Goal: Task Accomplishment & Management: Manage account settings

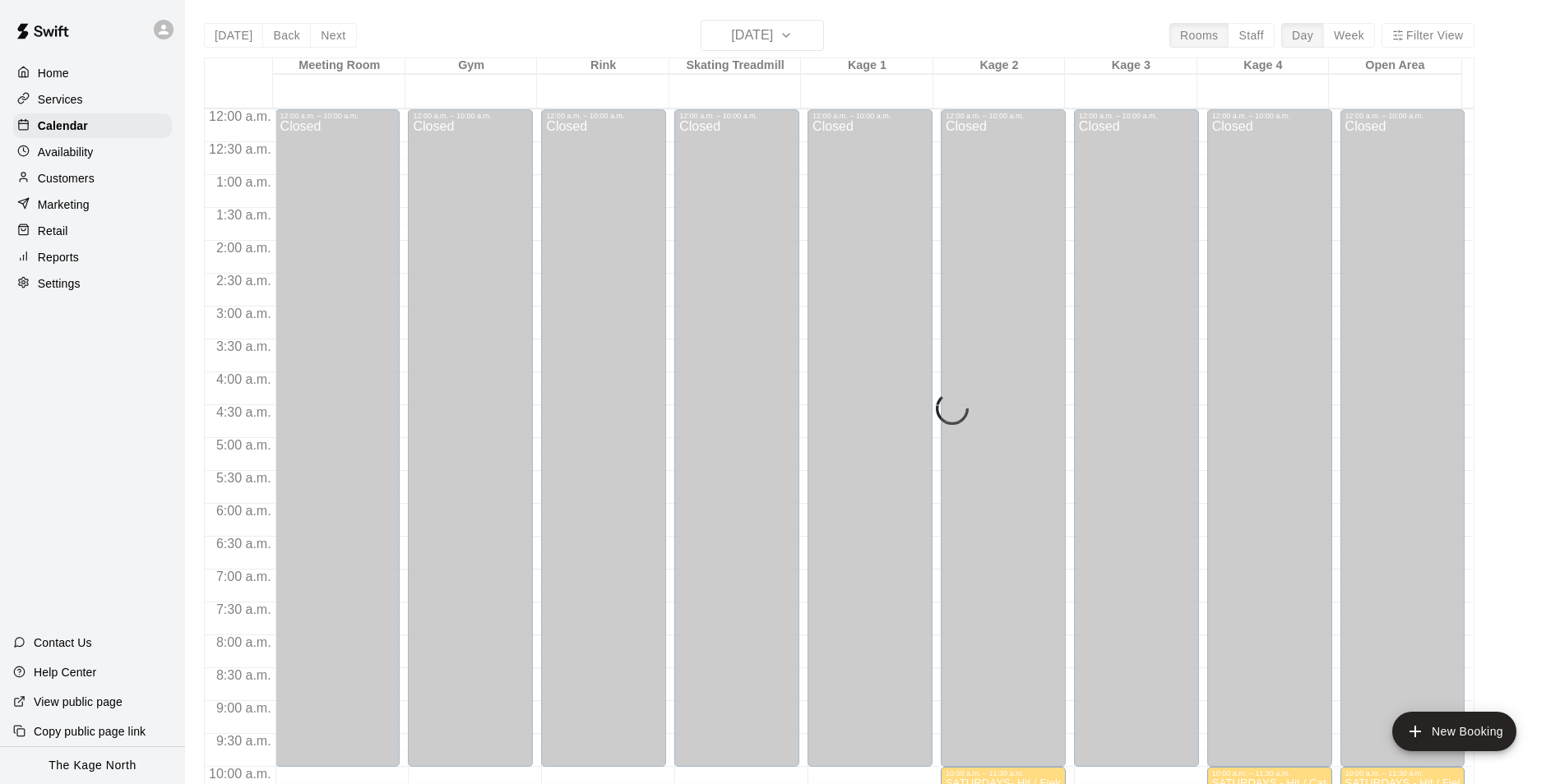
scroll to position [550, 0]
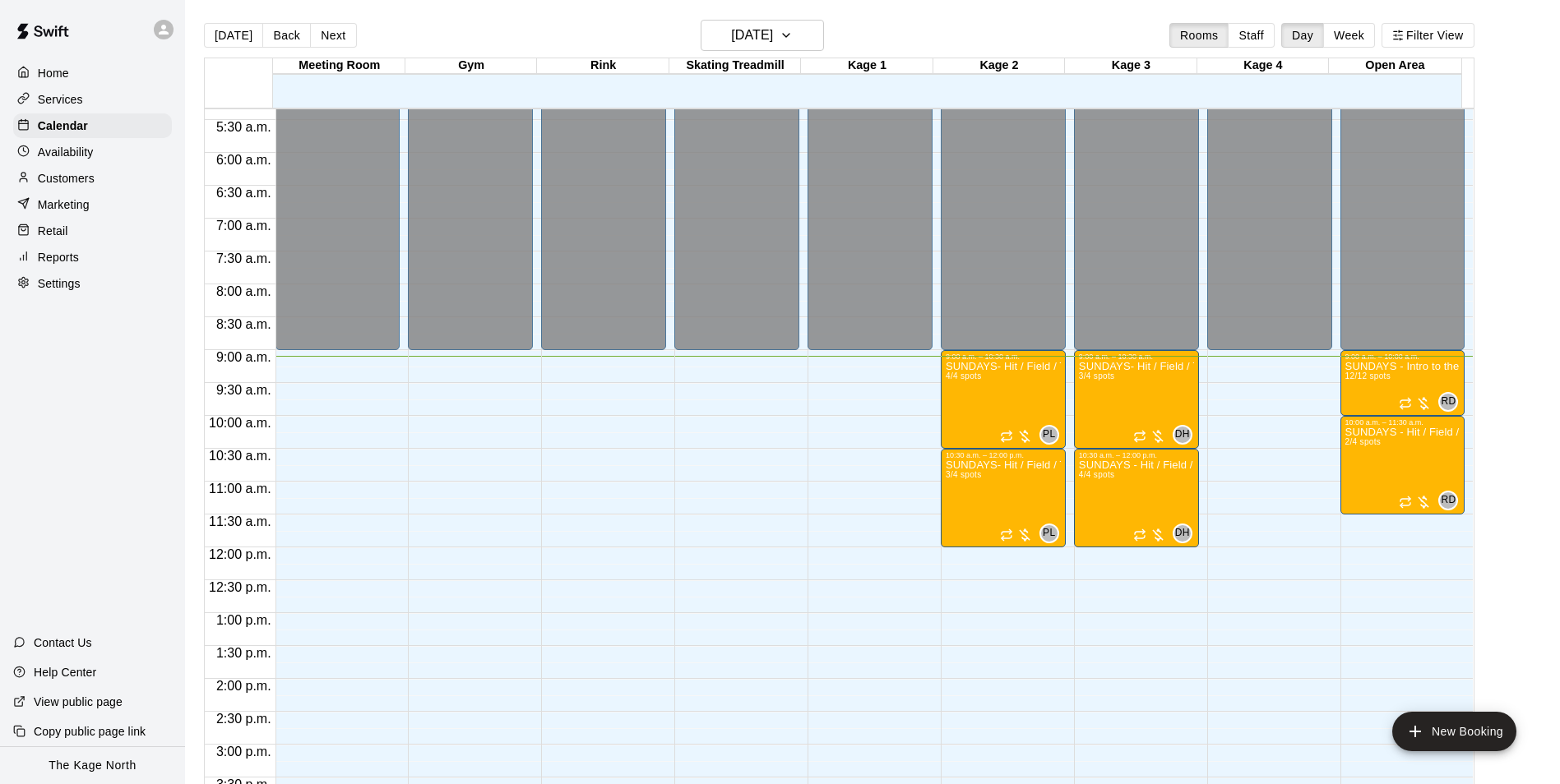
scroll to position [433, 0]
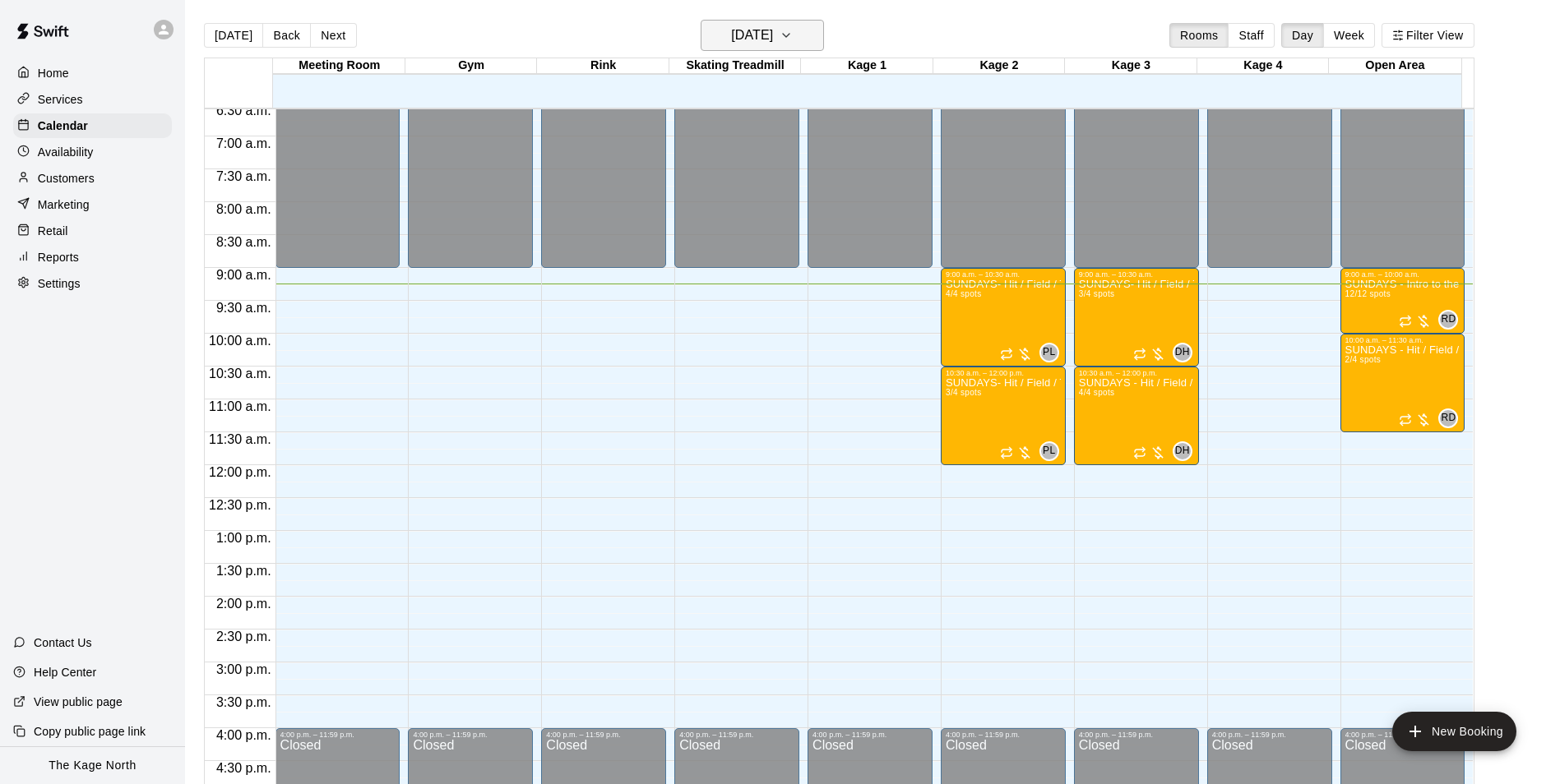
click at [773, 33] on h6 "Sunday Sep 21" at bounding box center [752, 35] width 42 height 23
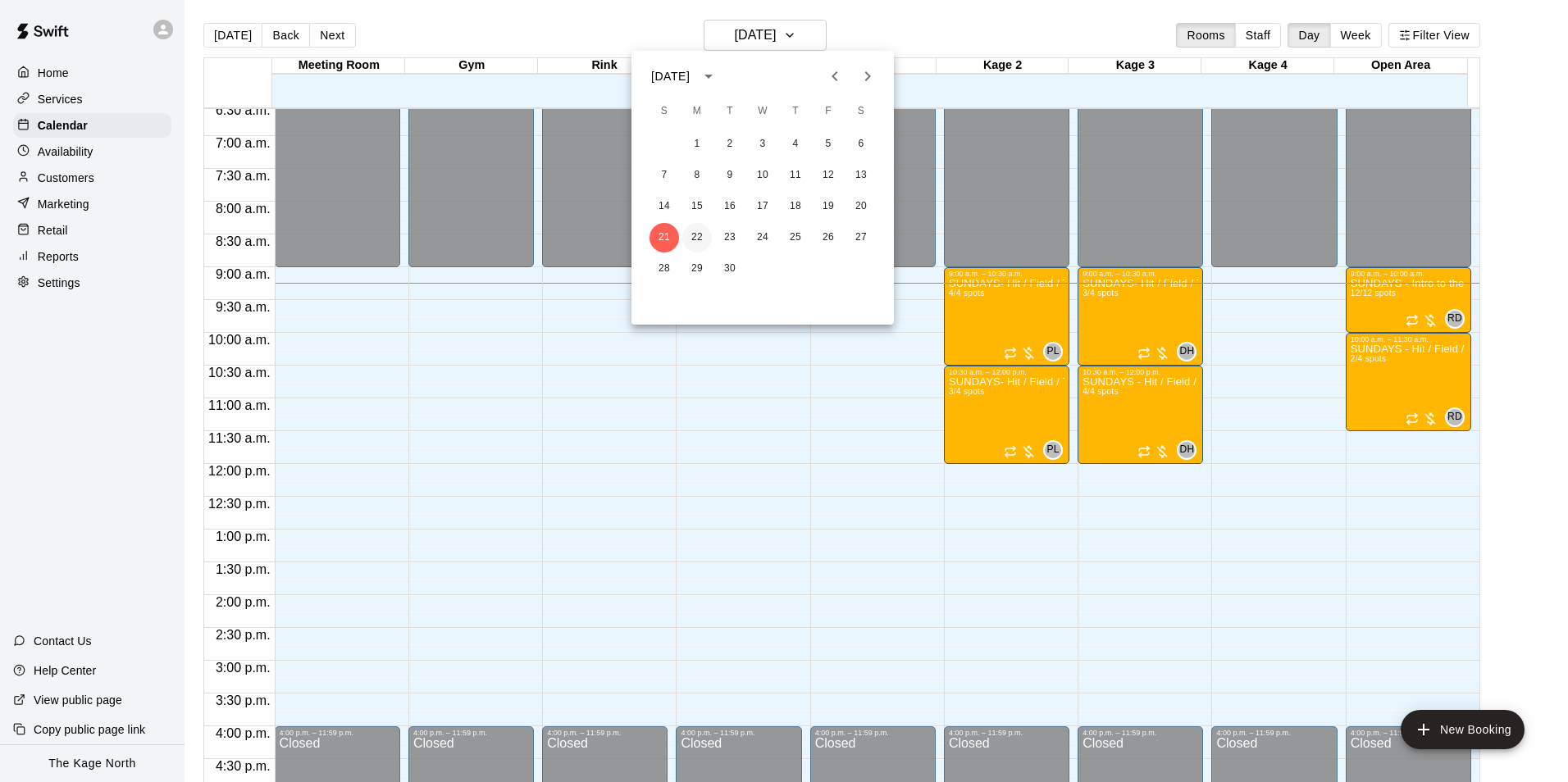
click at [696, 233] on button "22" at bounding box center [697, 238] width 30 height 30
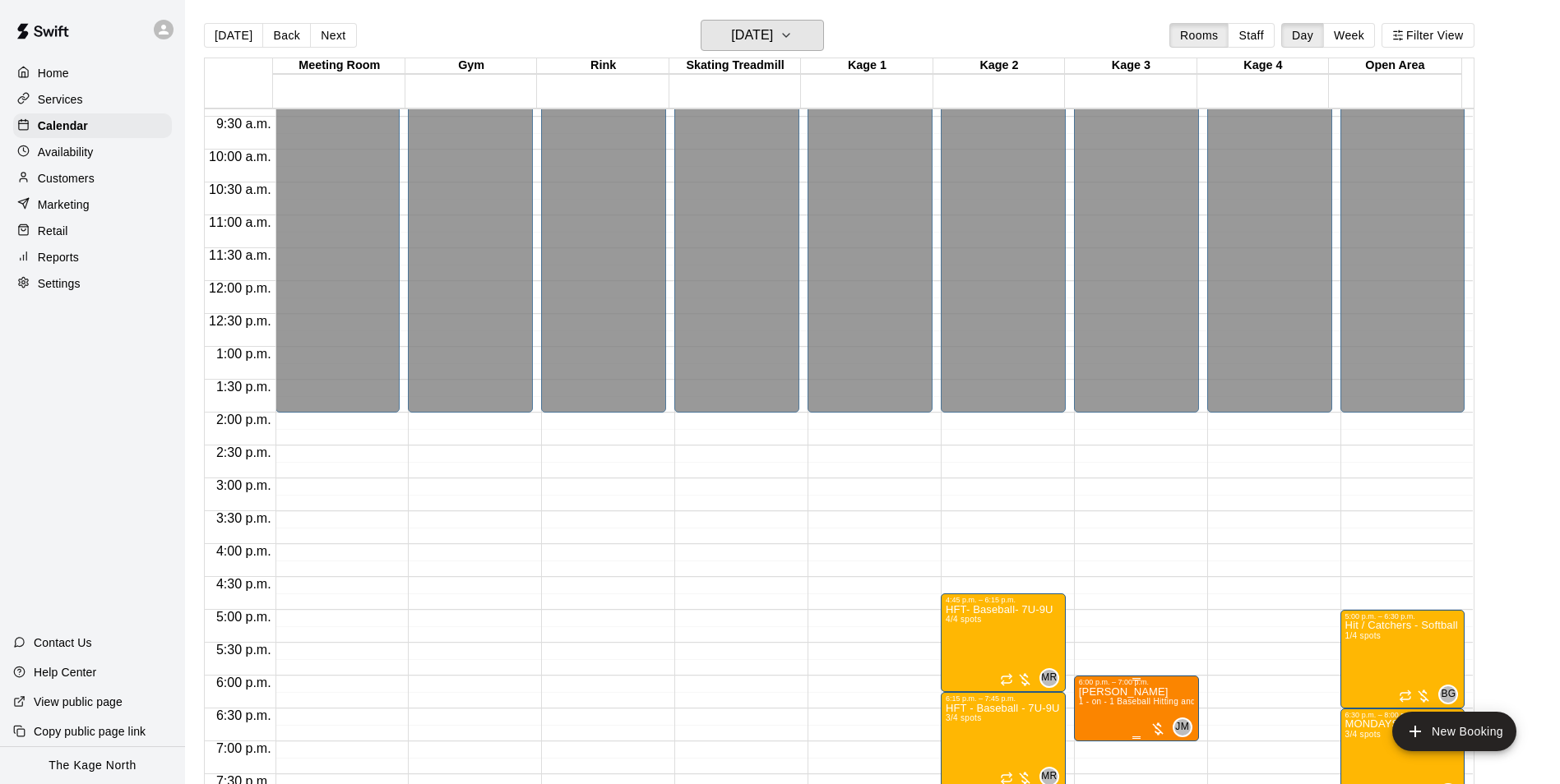
scroll to position [886, 0]
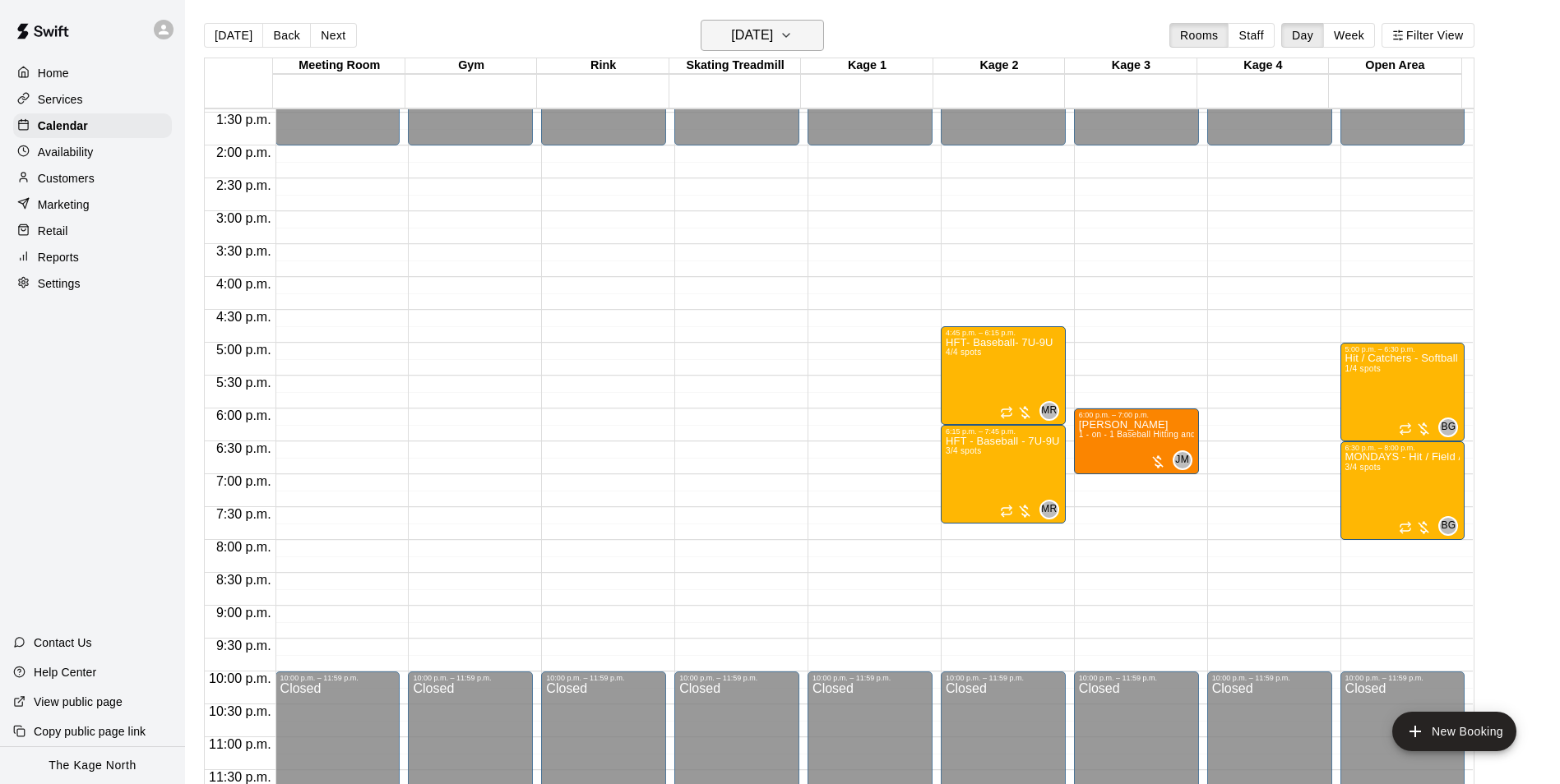
click at [769, 32] on h6 "Monday Sep 22" at bounding box center [752, 35] width 42 height 23
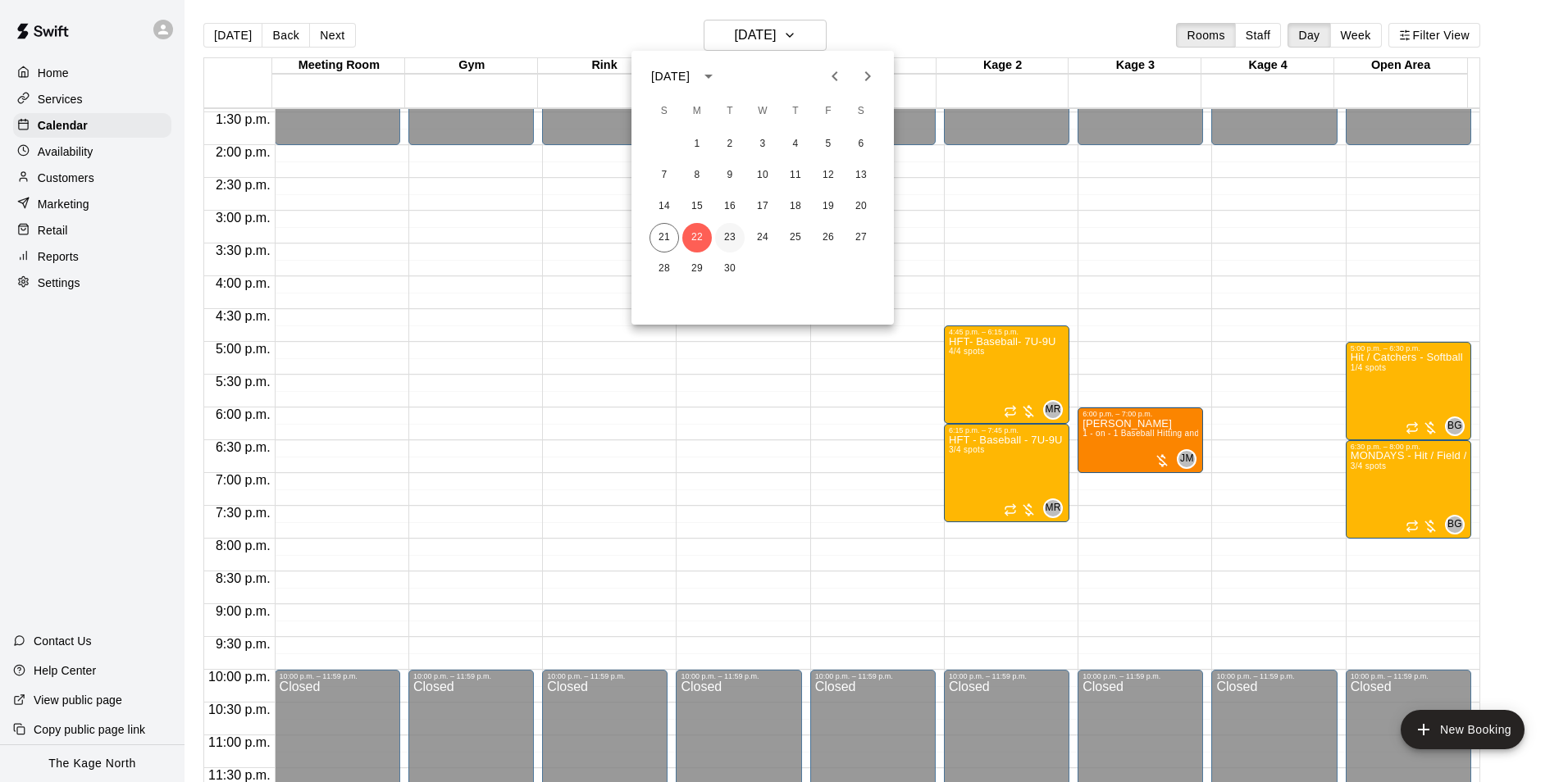
click at [726, 234] on button "23" at bounding box center [731, 238] width 30 height 30
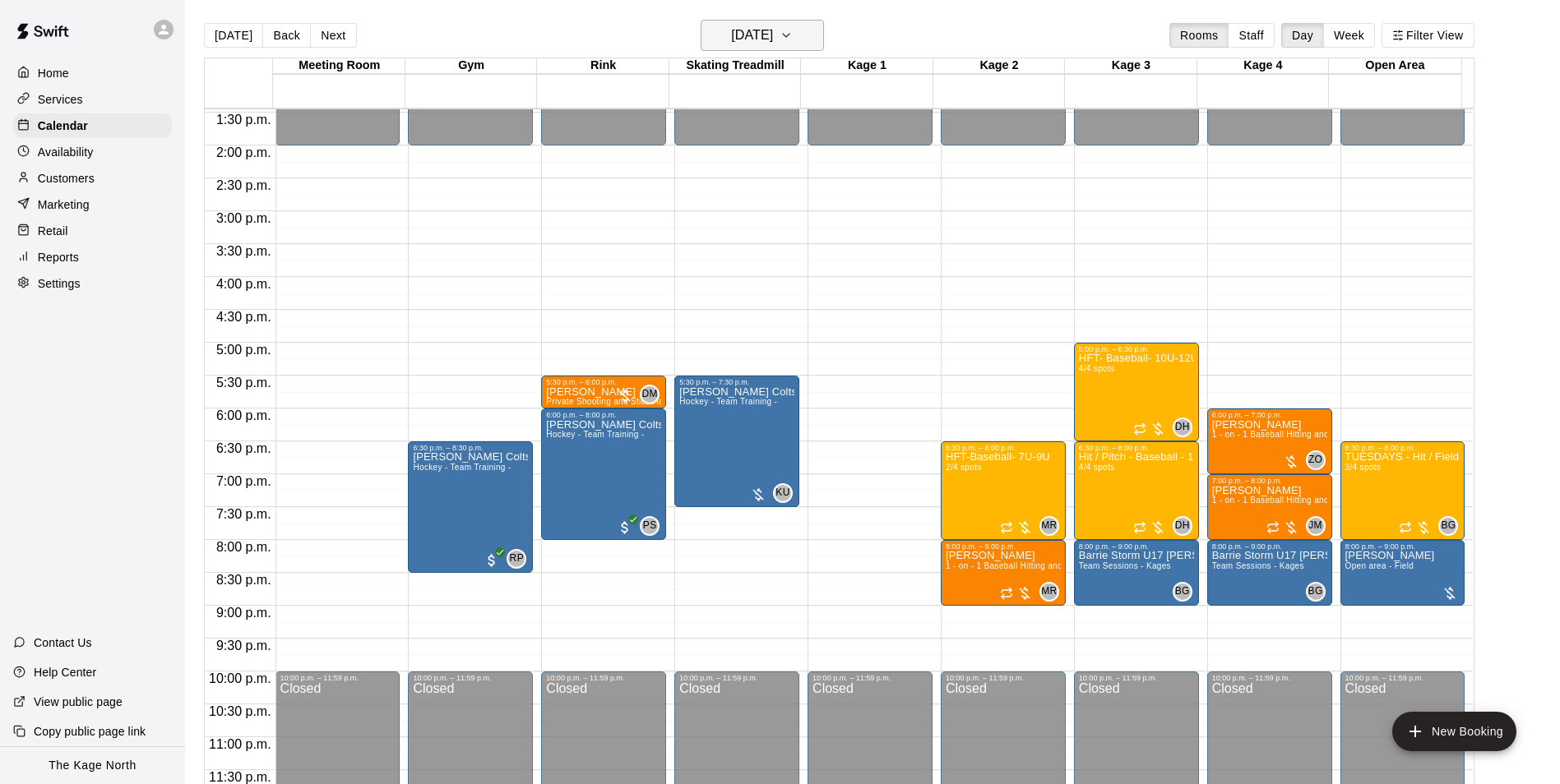
click at [773, 29] on h6 "Tuesday Sep 23" at bounding box center [752, 35] width 42 height 23
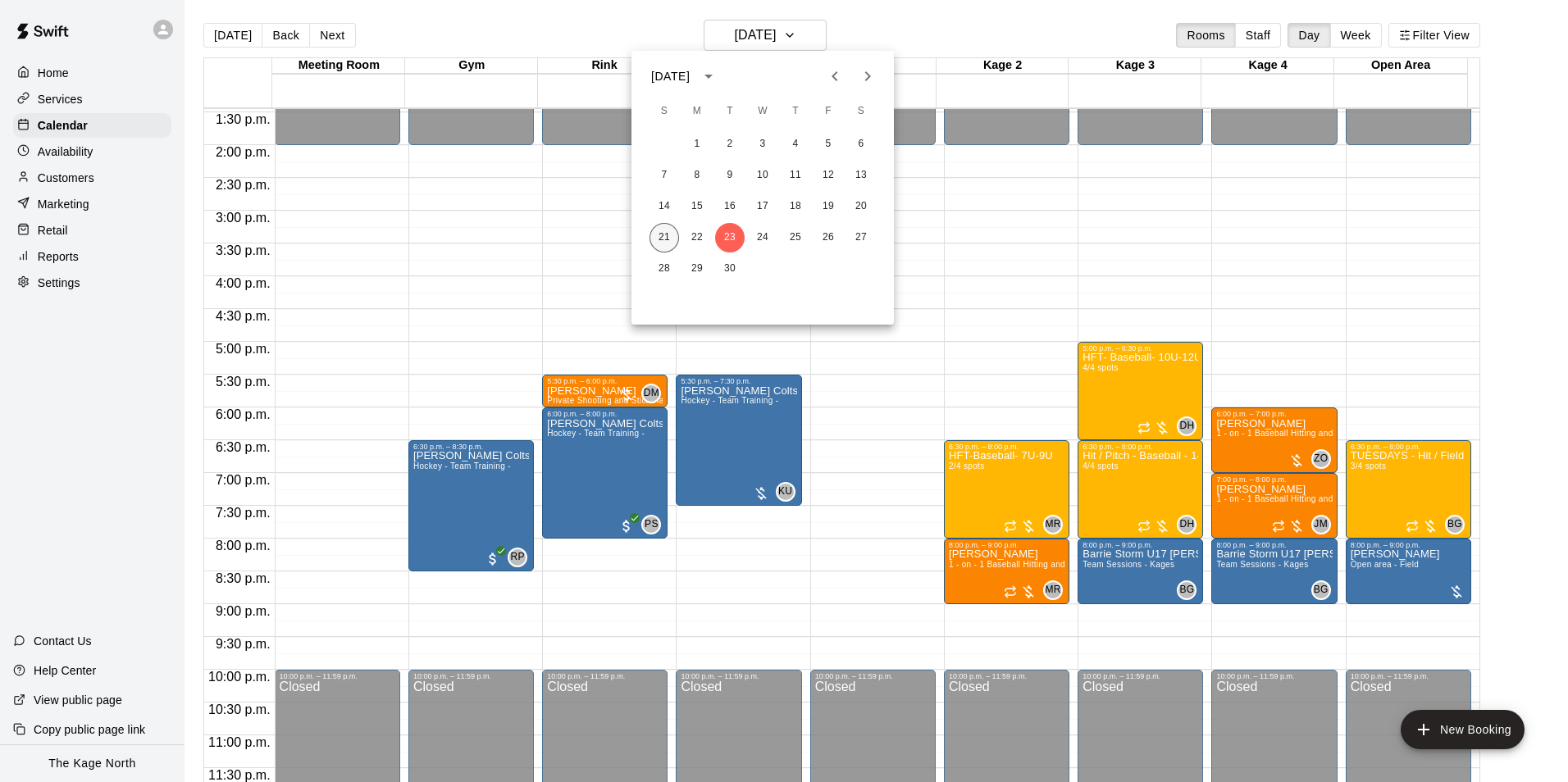
click at [653, 237] on button "21" at bounding box center [665, 238] width 30 height 30
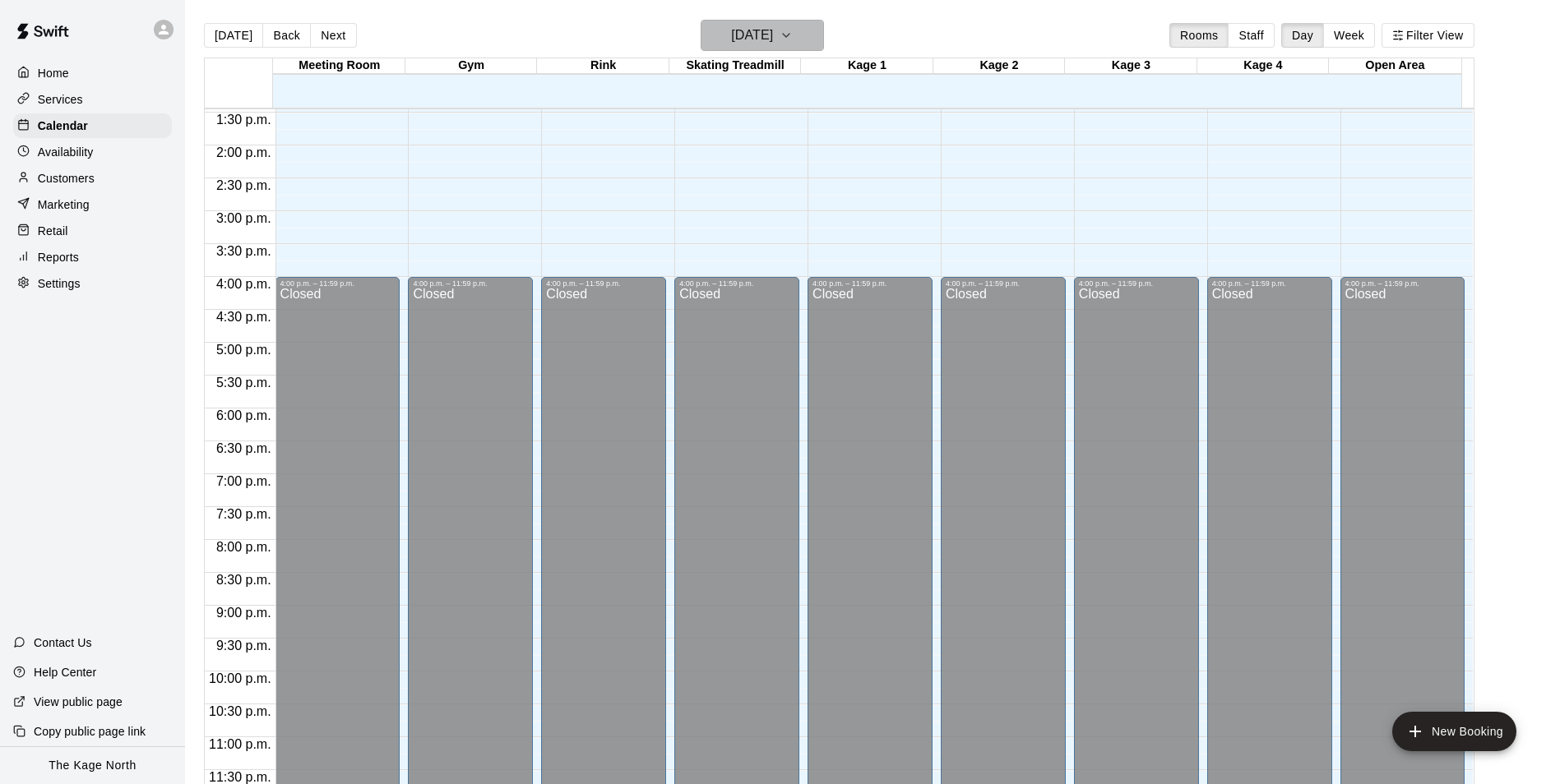
click at [773, 40] on h6 "[DATE]" at bounding box center [752, 35] width 42 height 23
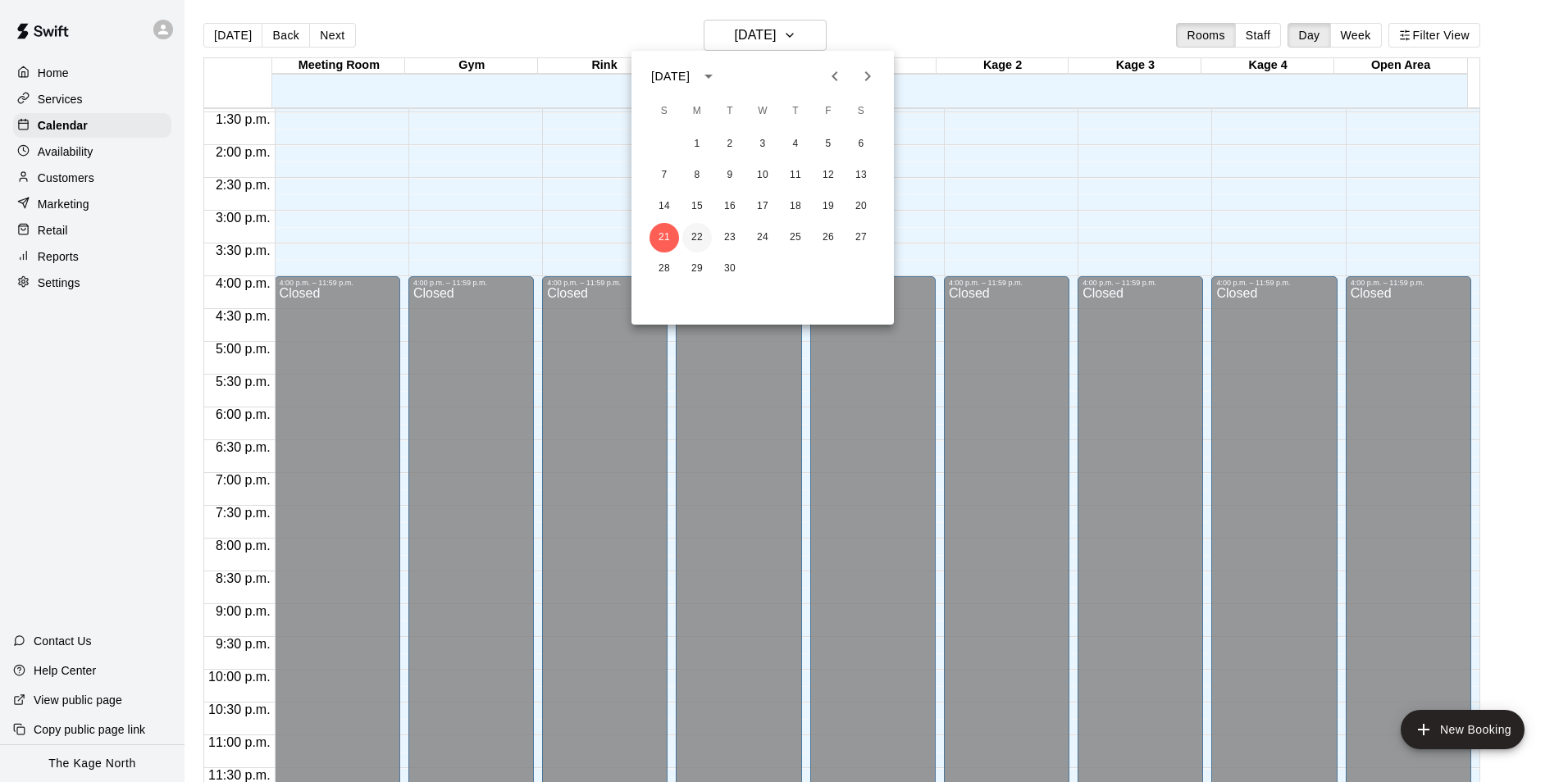
click at [697, 234] on button "22" at bounding box center [697, 238] width 30 height 30
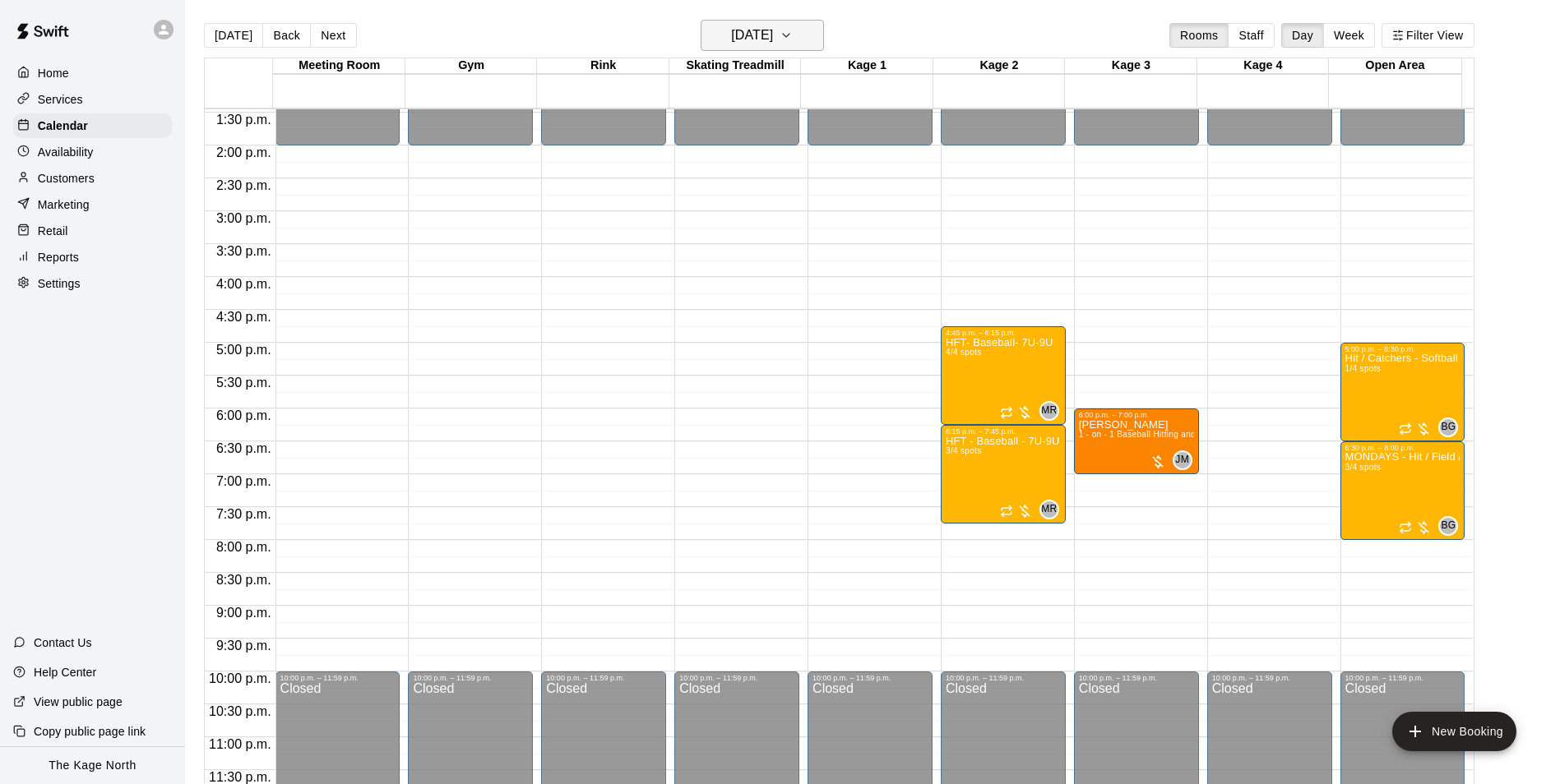
click at [768, 37] on h6 "[DATE]" at bounding box center [752, 35] width 42 height 23
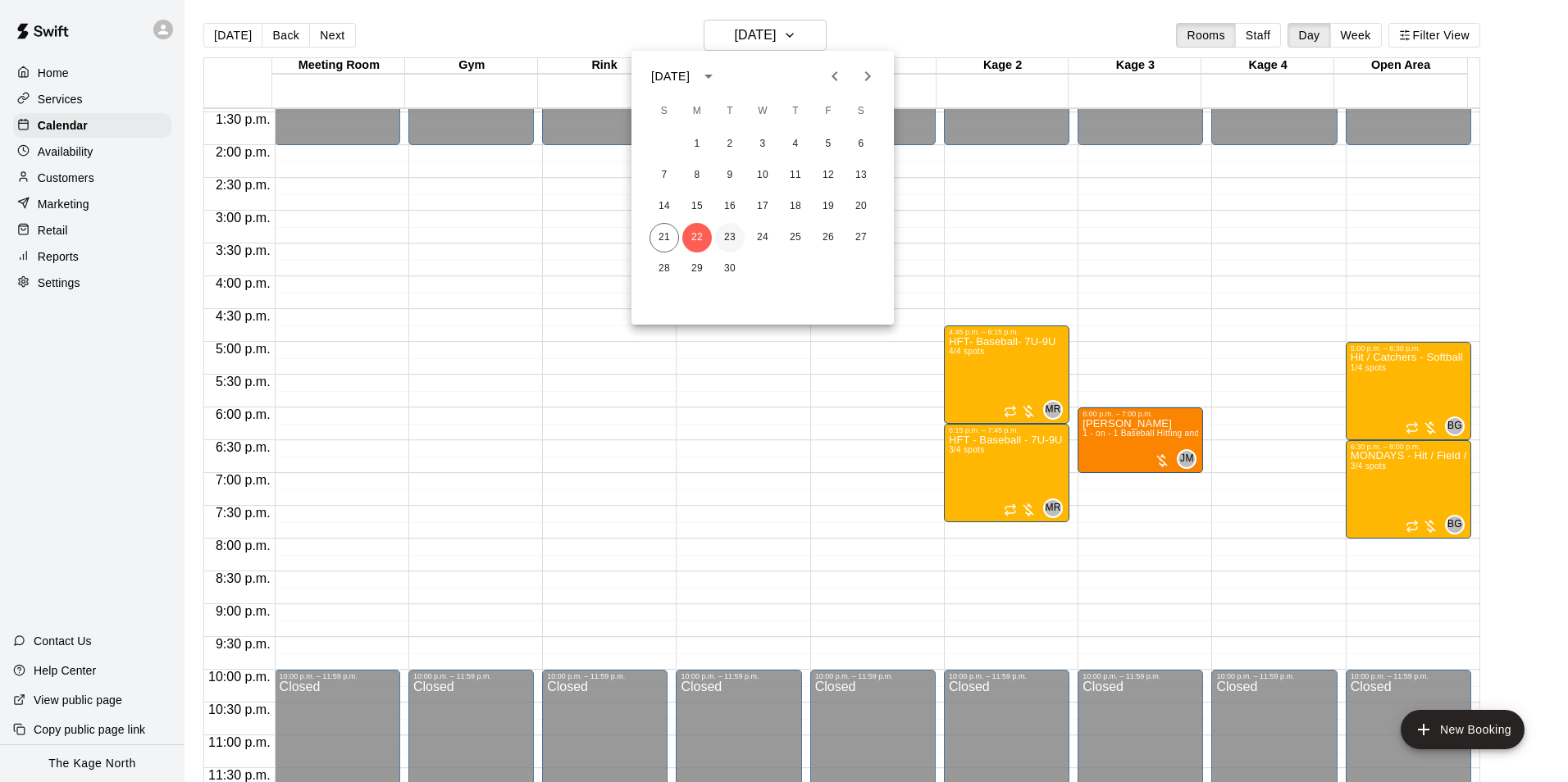
click at [729, 232] on button "23" at bounding box center [731, 238] width 30 height 30
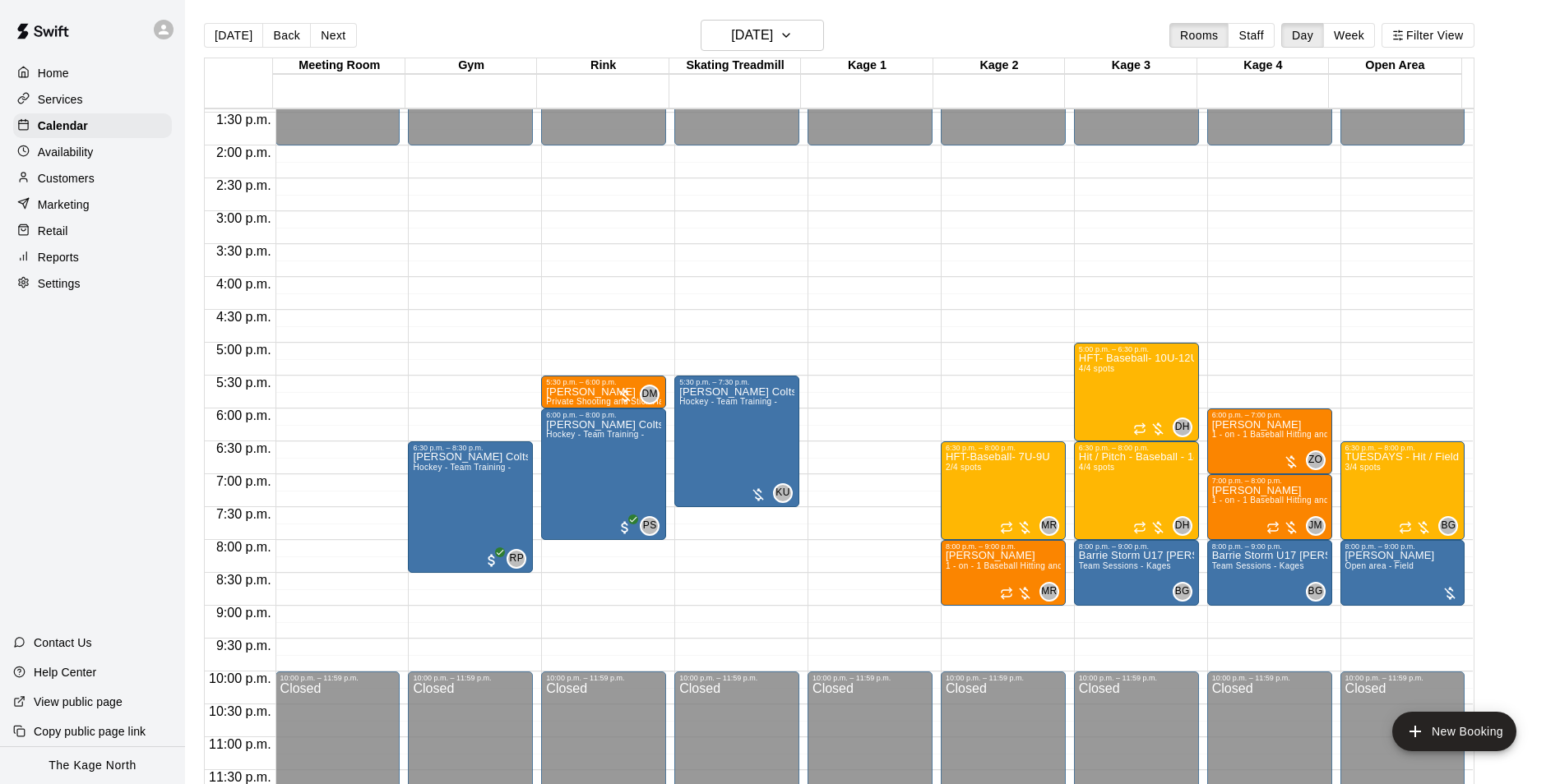
click at [62, 111] on div "Services" at bounding box center [92, 99] width 159 height 25
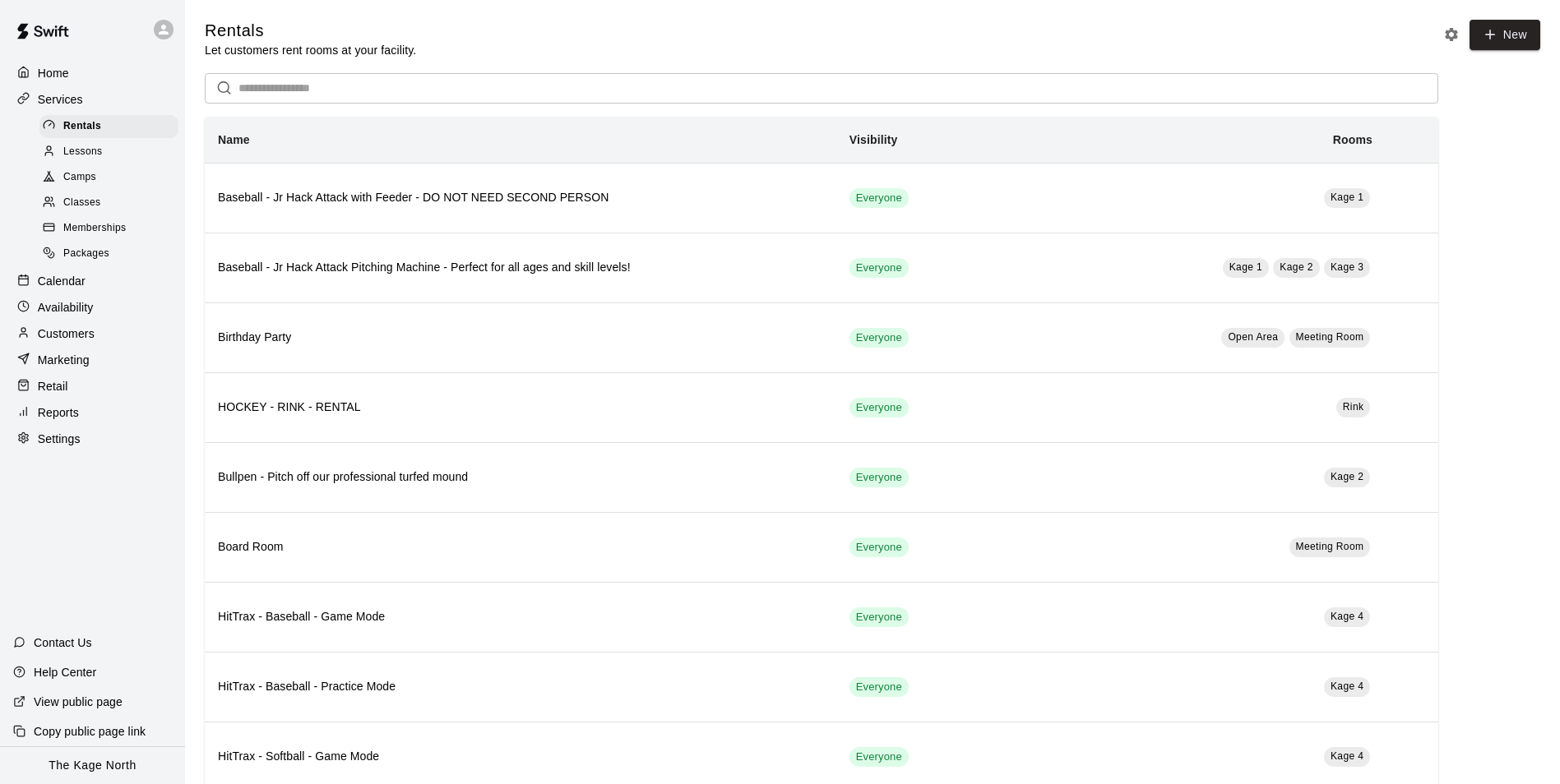
click at [68, 68] on p "Home" at bounding box center [54, 73] width 32 height 17
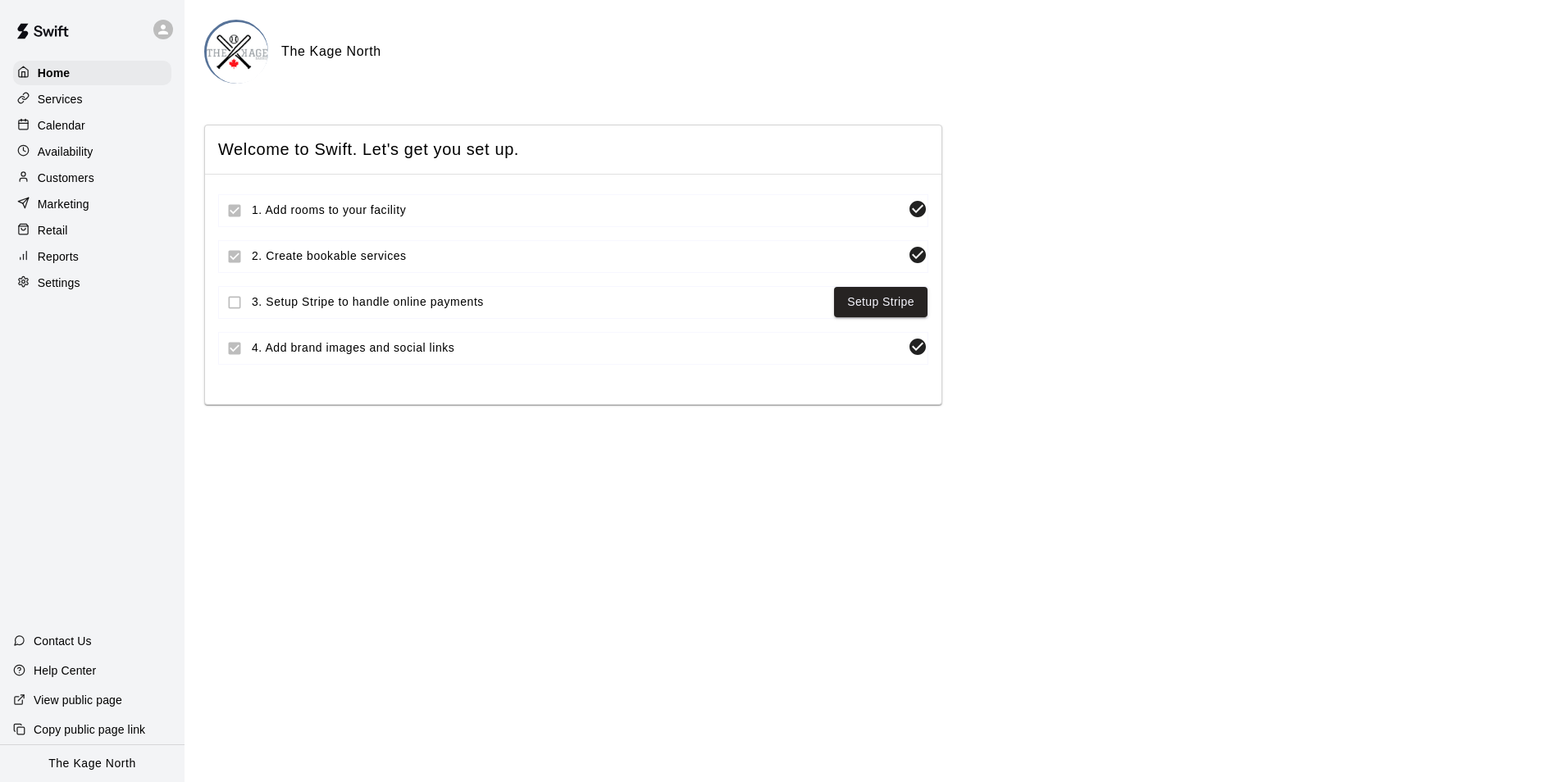
click at [77, 130] on p "Calendar" at bounding box center [61, 125] width 47 height 17
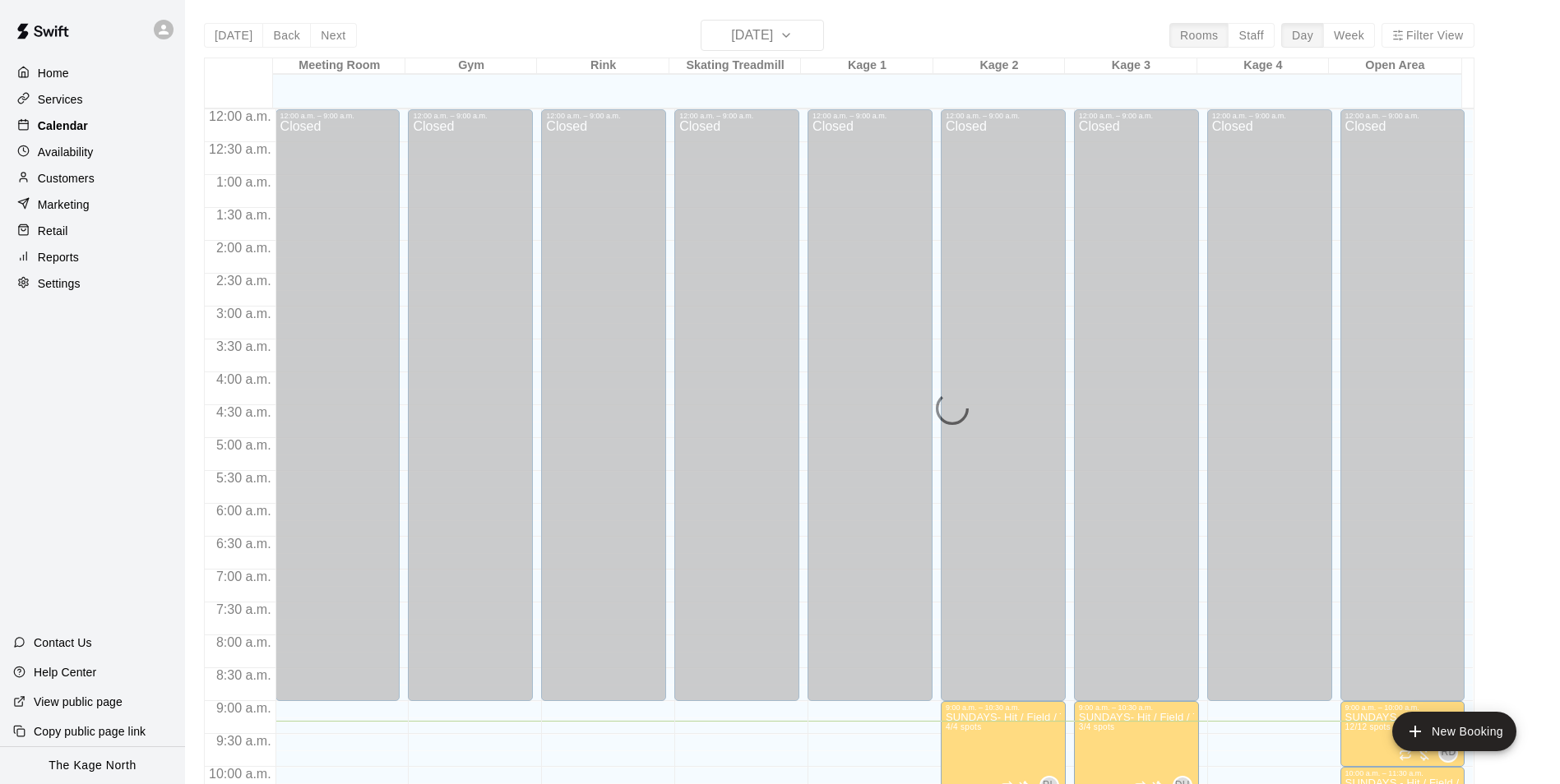
scroll to position [613, 0]
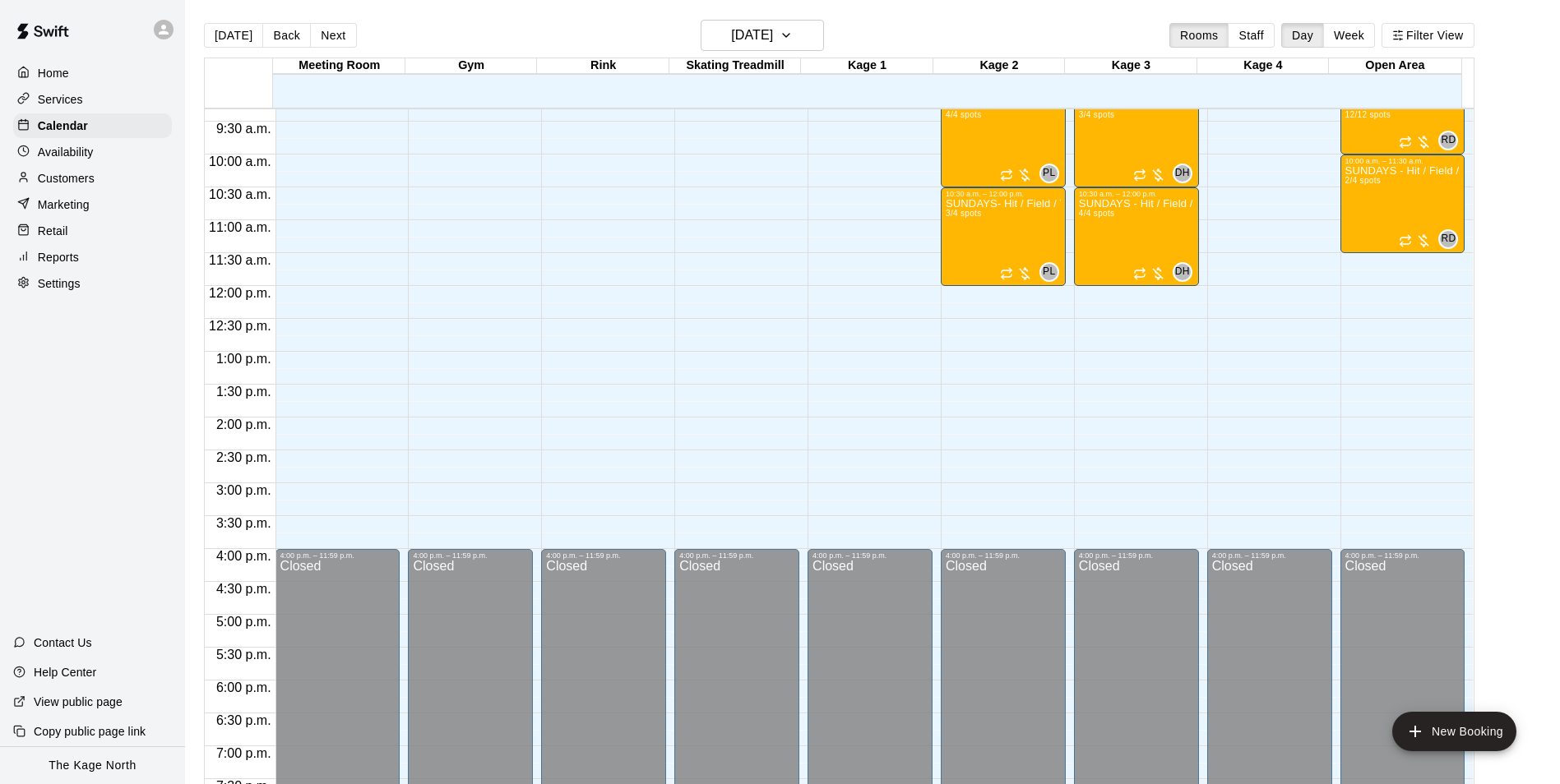
click at [54, 102] on p "Services" at bounding box center [61, 99] width 46 height 17
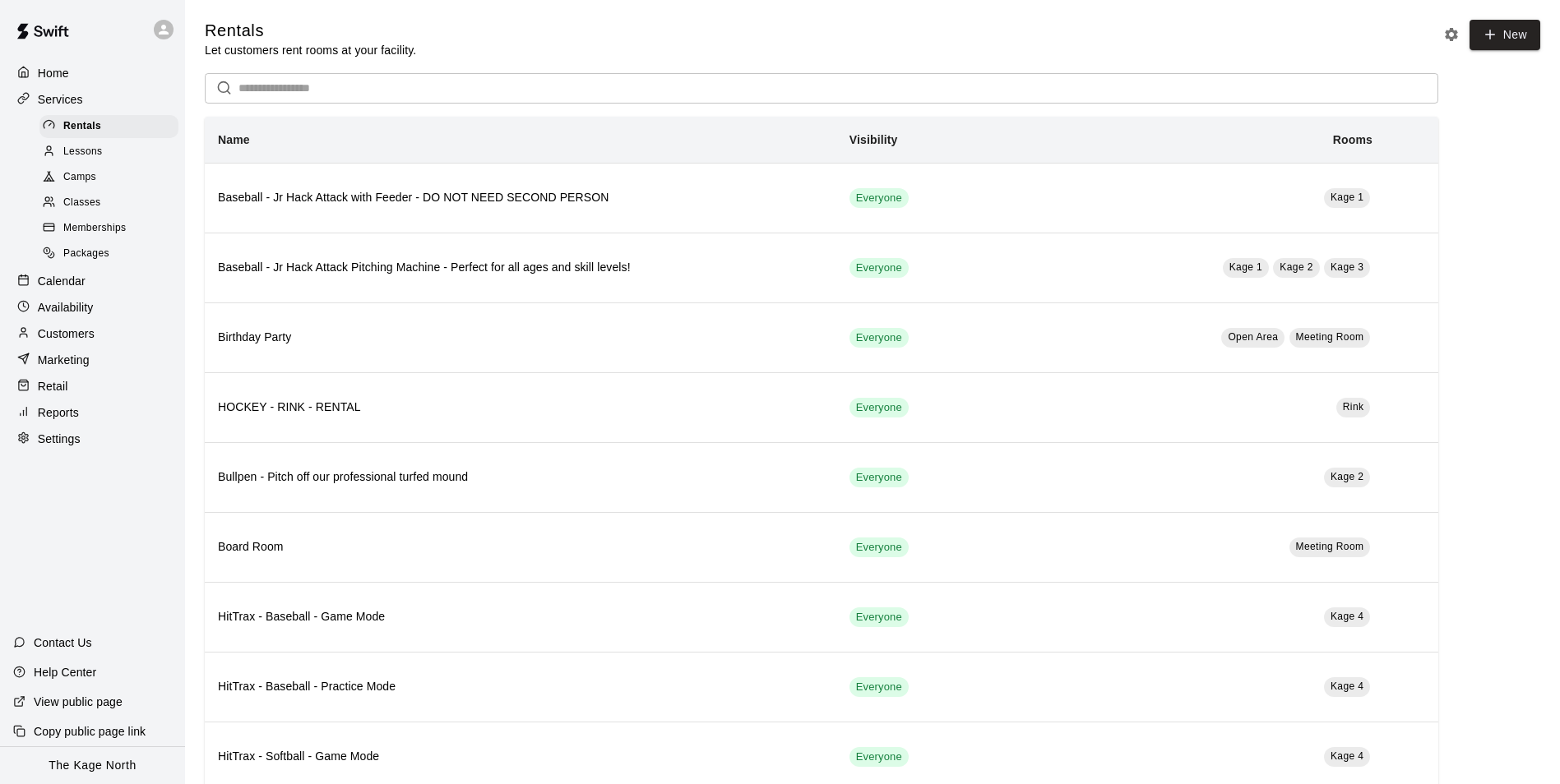
click at [94, 178] on span "Camps" at bounding box center [79, 177] width 32 height 17
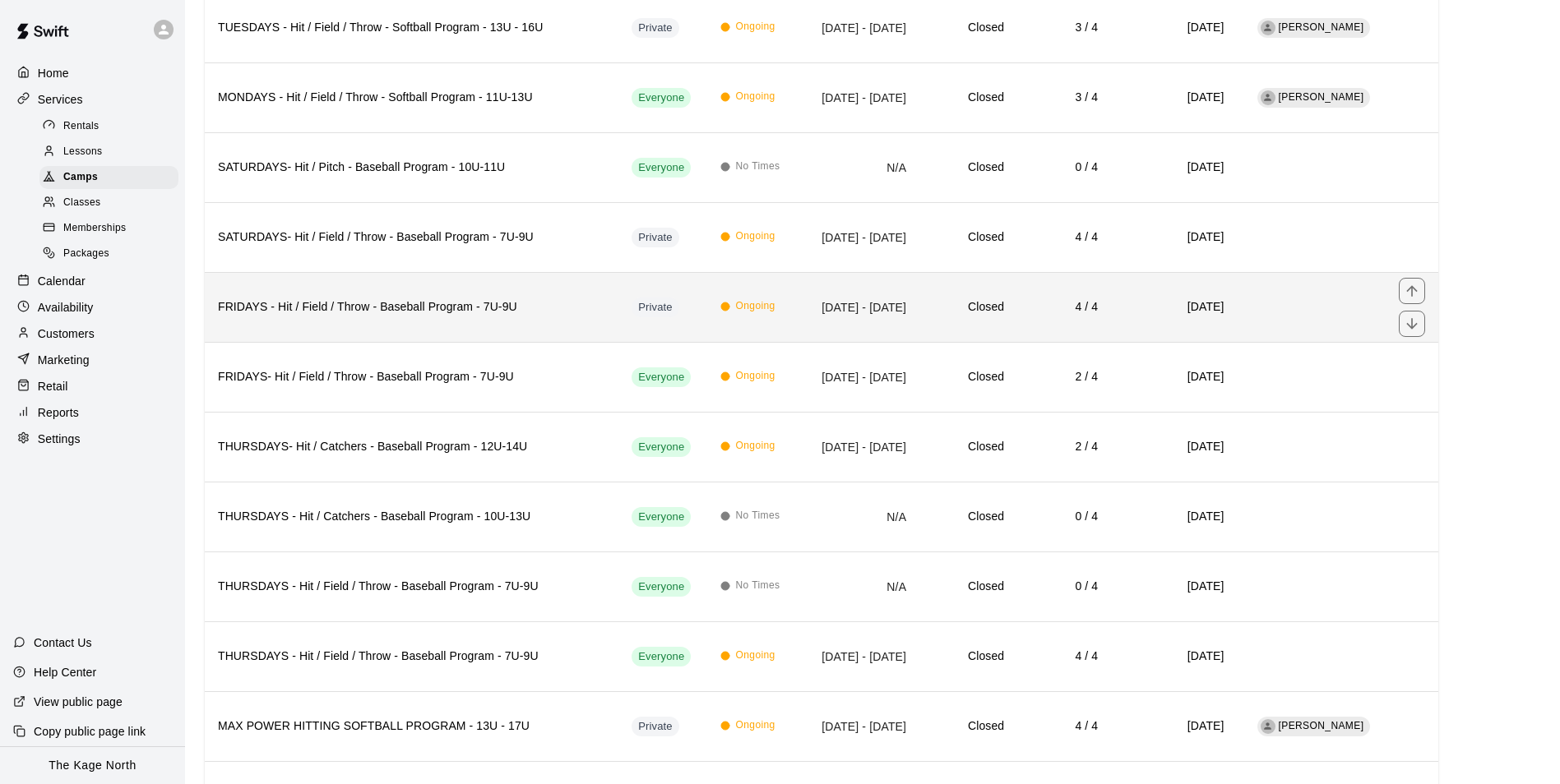
scroll to position [2152, 0]
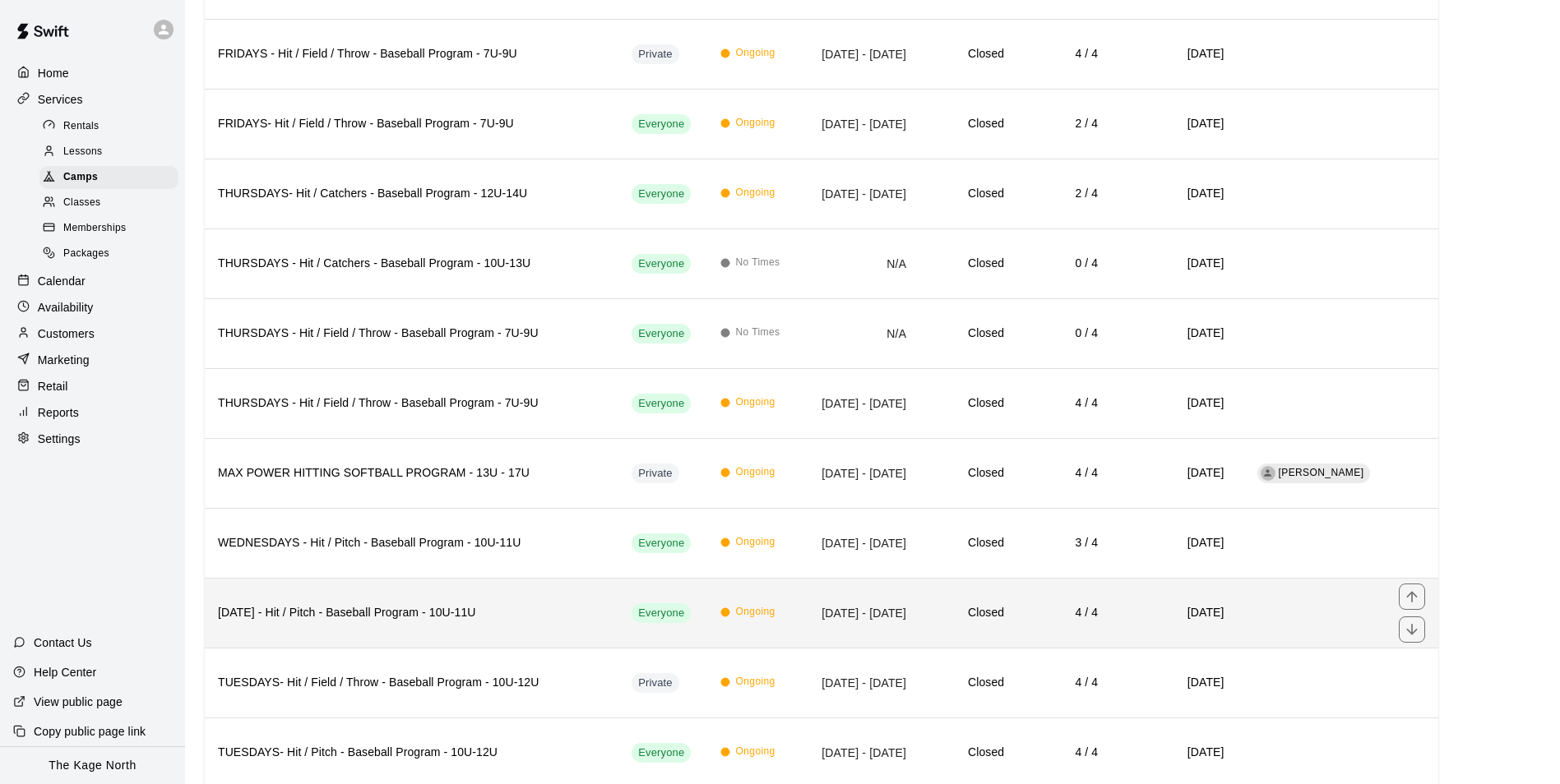
click at [433, 604] on h6 "[DATE] - Hit / Pitch - Baseball Program - 10U-11U" at bounding box center [411, 613] width 387 height 18
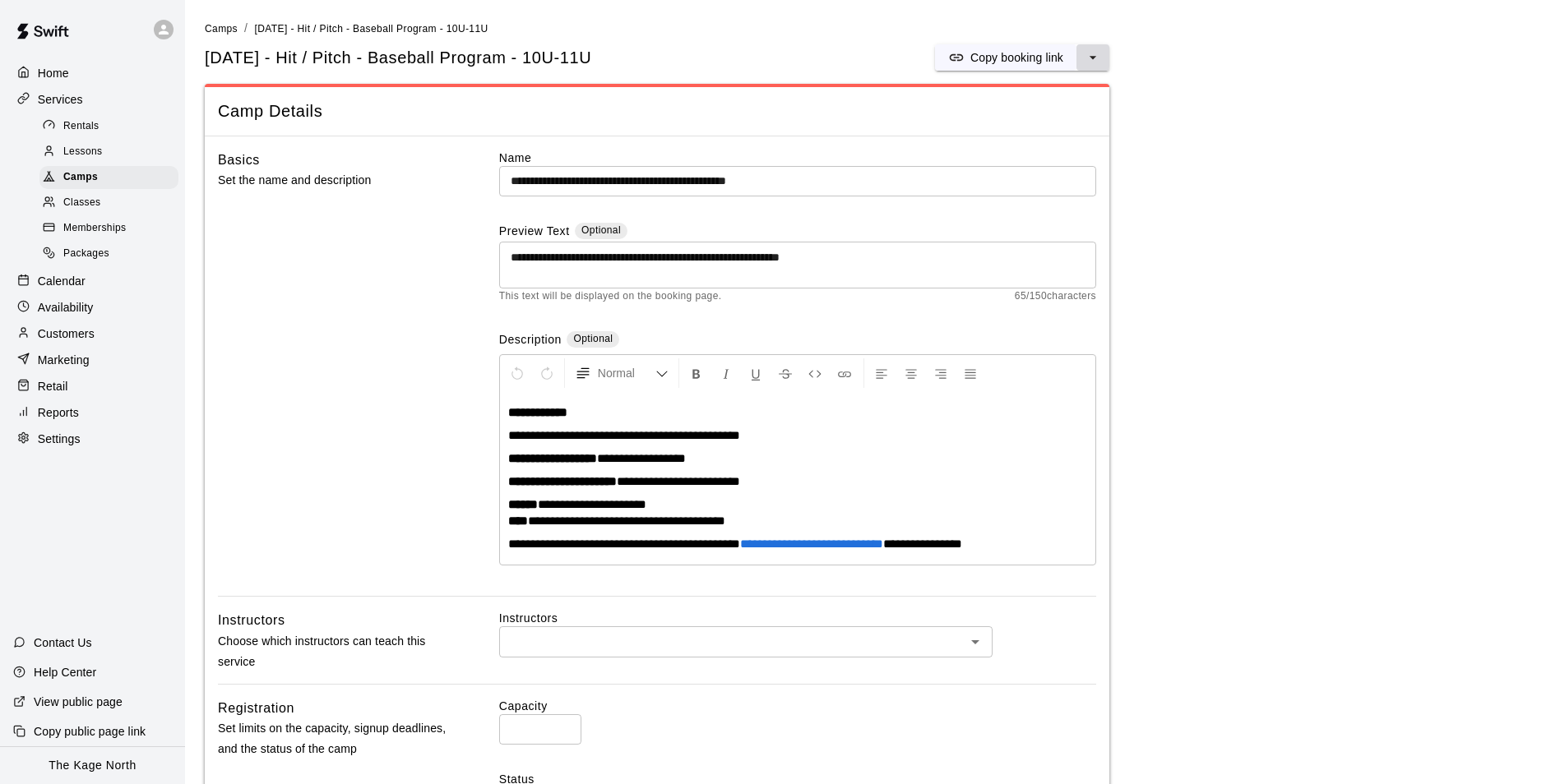
click at [1090, 57] on icon "select merge strategy" at bounding box center [1093, 57] width 17 height 17
click at [1054, 119] on h6 "Duplicate camp" at bounding box center [1029, 119] width 81 height 18
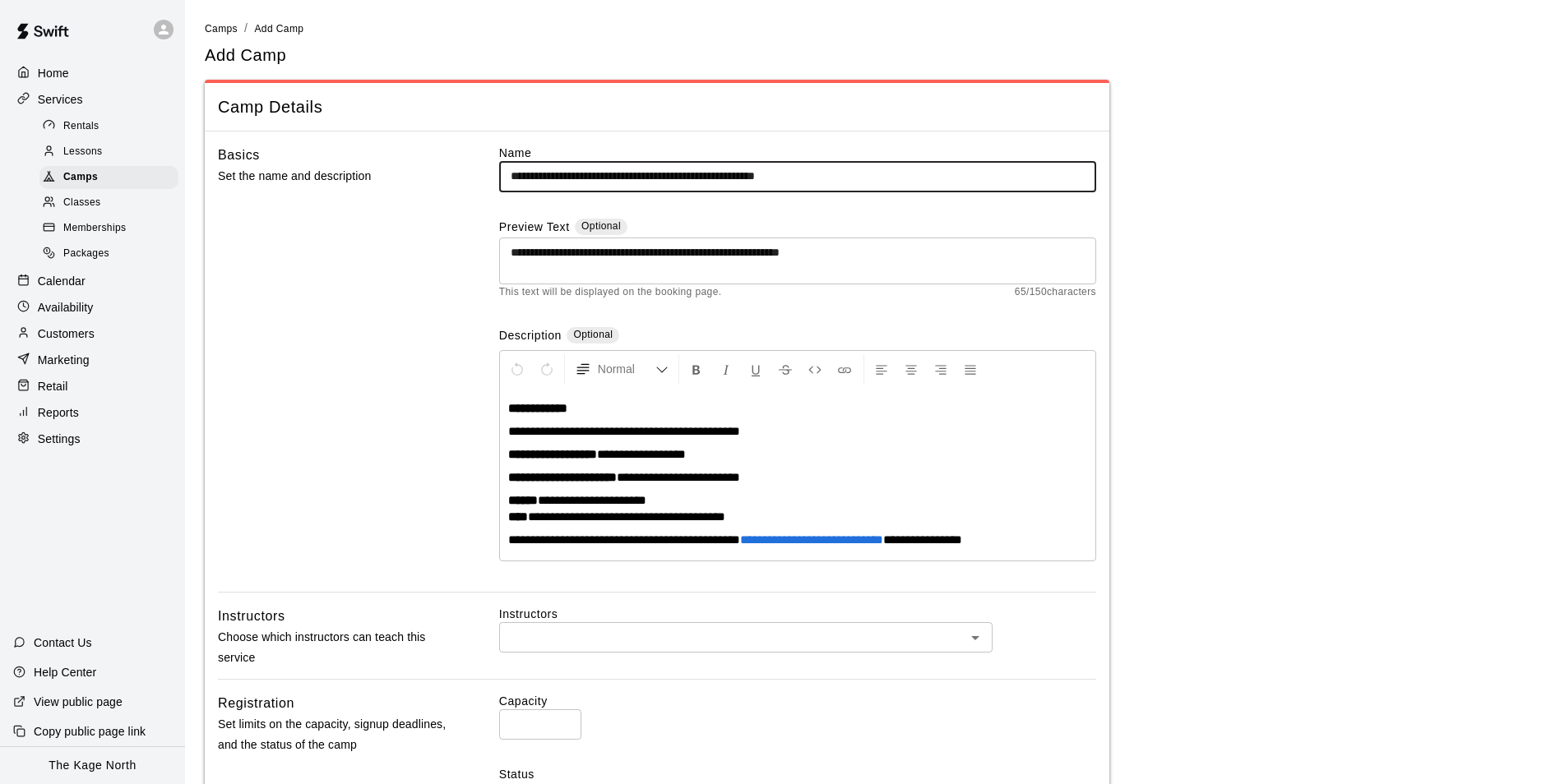
click at [913, 175] on input "**********" at bounding box center [798, 176] width 597 height 31
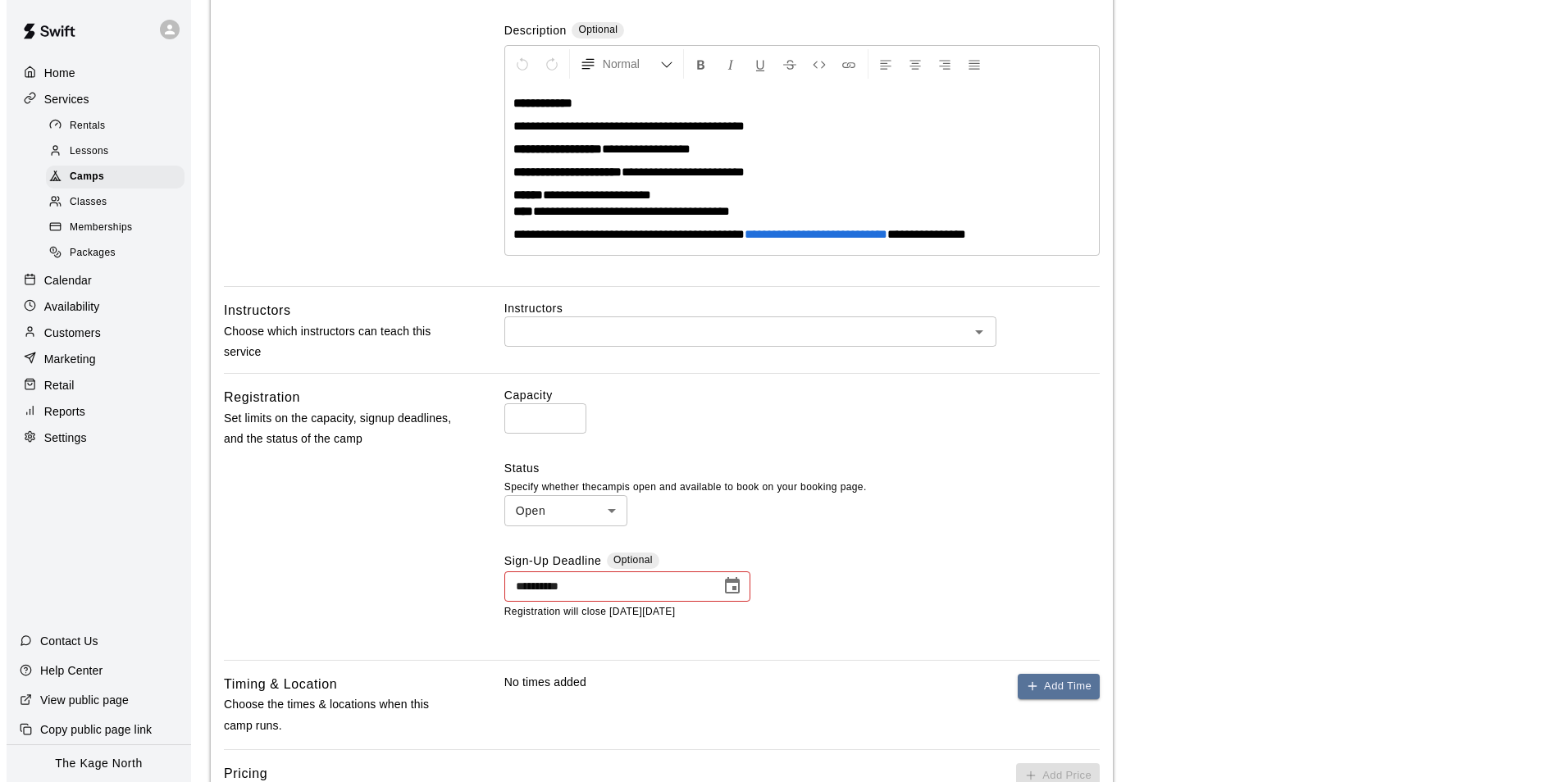
scroll to position [492, 0]
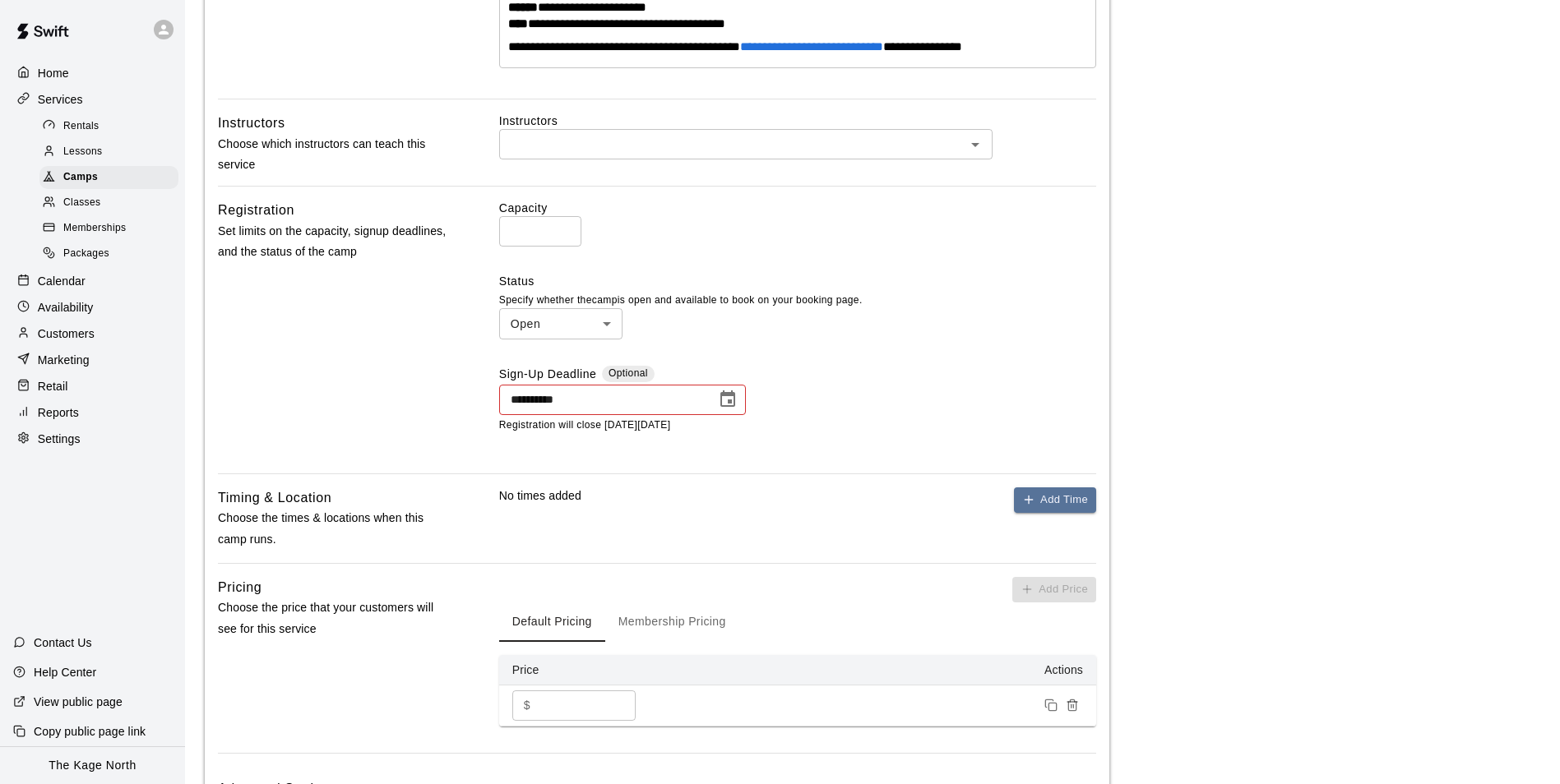
type input "**********"
click at [733, 395] on icon "Choose date, selected date is Sep 17, 2025" at bounding box center [727, 399] width 15 height 17
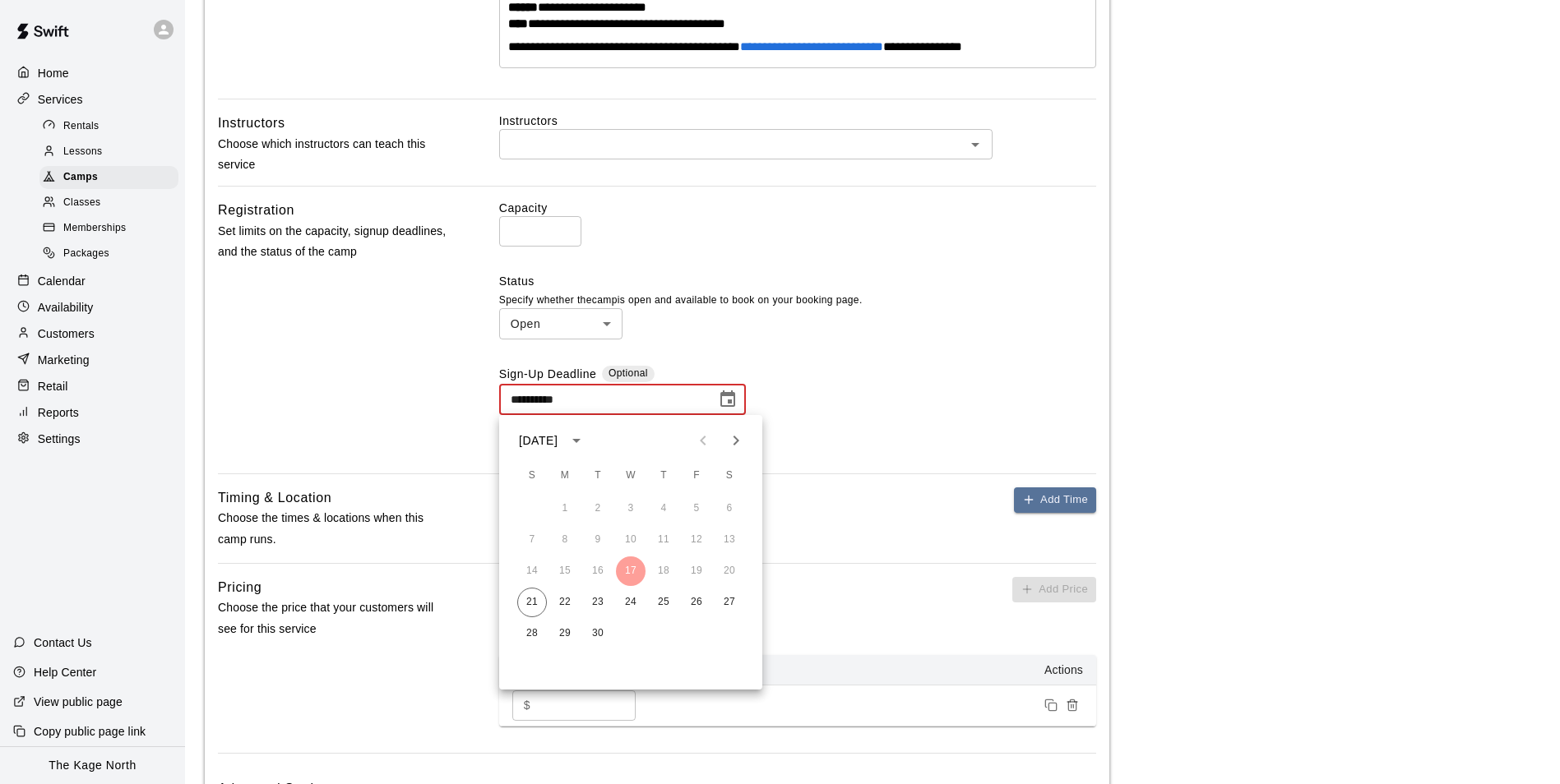
click at [741, 440] on icon "Next month" at bounding box center [736, 441] width 19 height 19
click at [632, 546] on button "5" at bounding box center [631, 540] width 30 height 30
type input "**********"
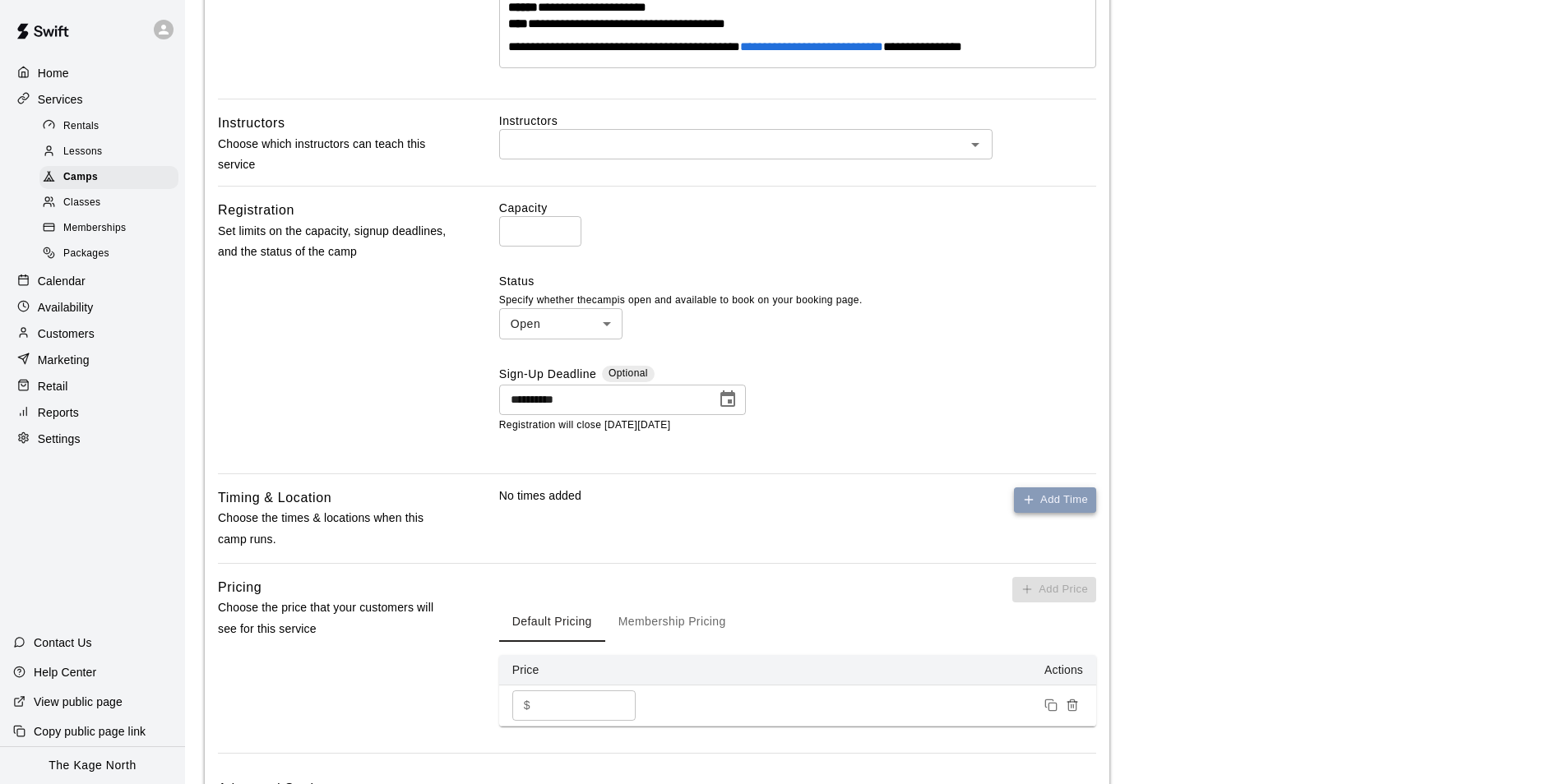
click at [1047, 500] on button "Add Time" at bounding box center [1056, 500] width 83 height 25
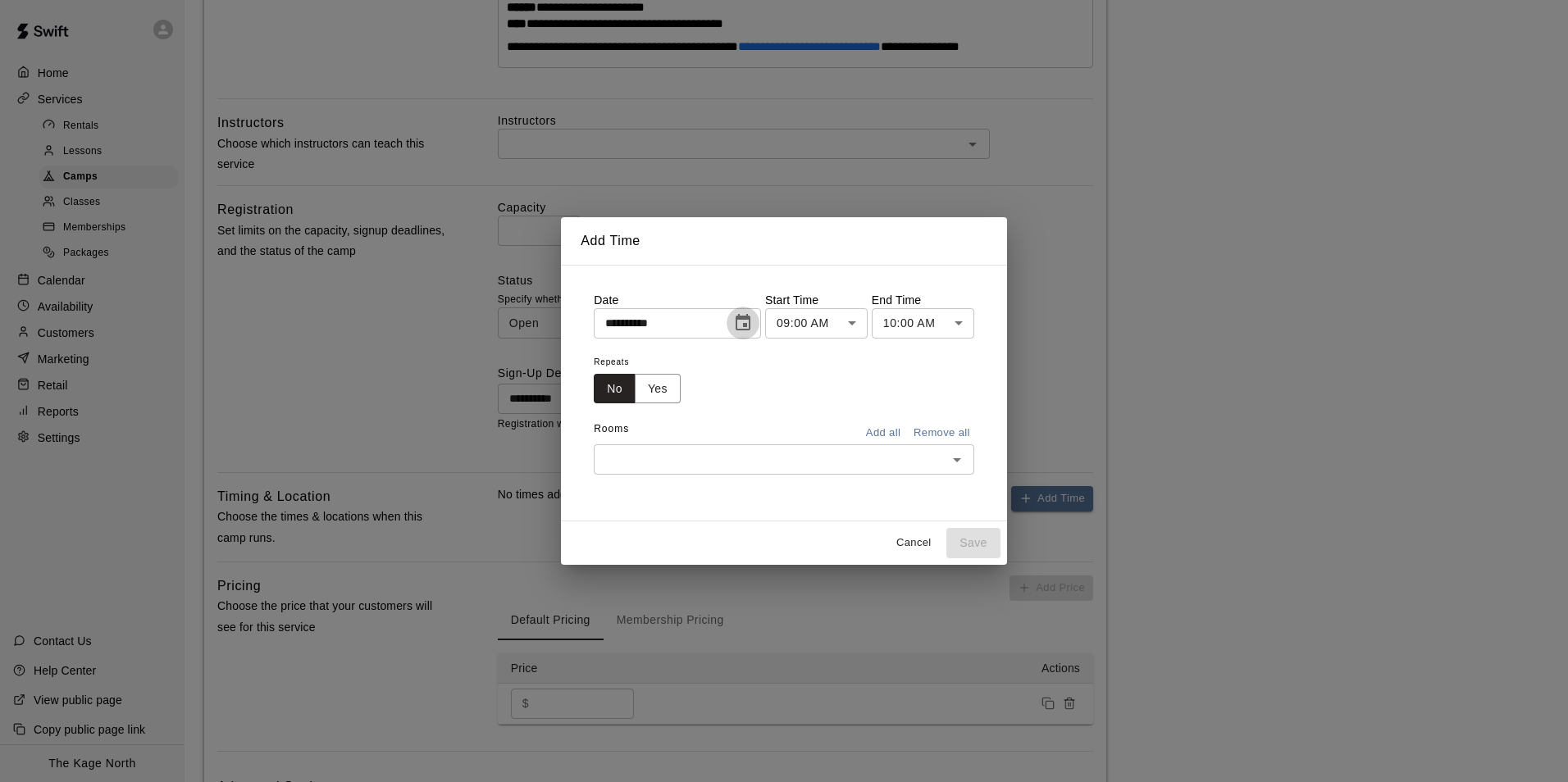
click at [751, 324] on icon "Choose date, selected date is Sep 21, 2025" at bounding box center [743, 322] width 15 height 17
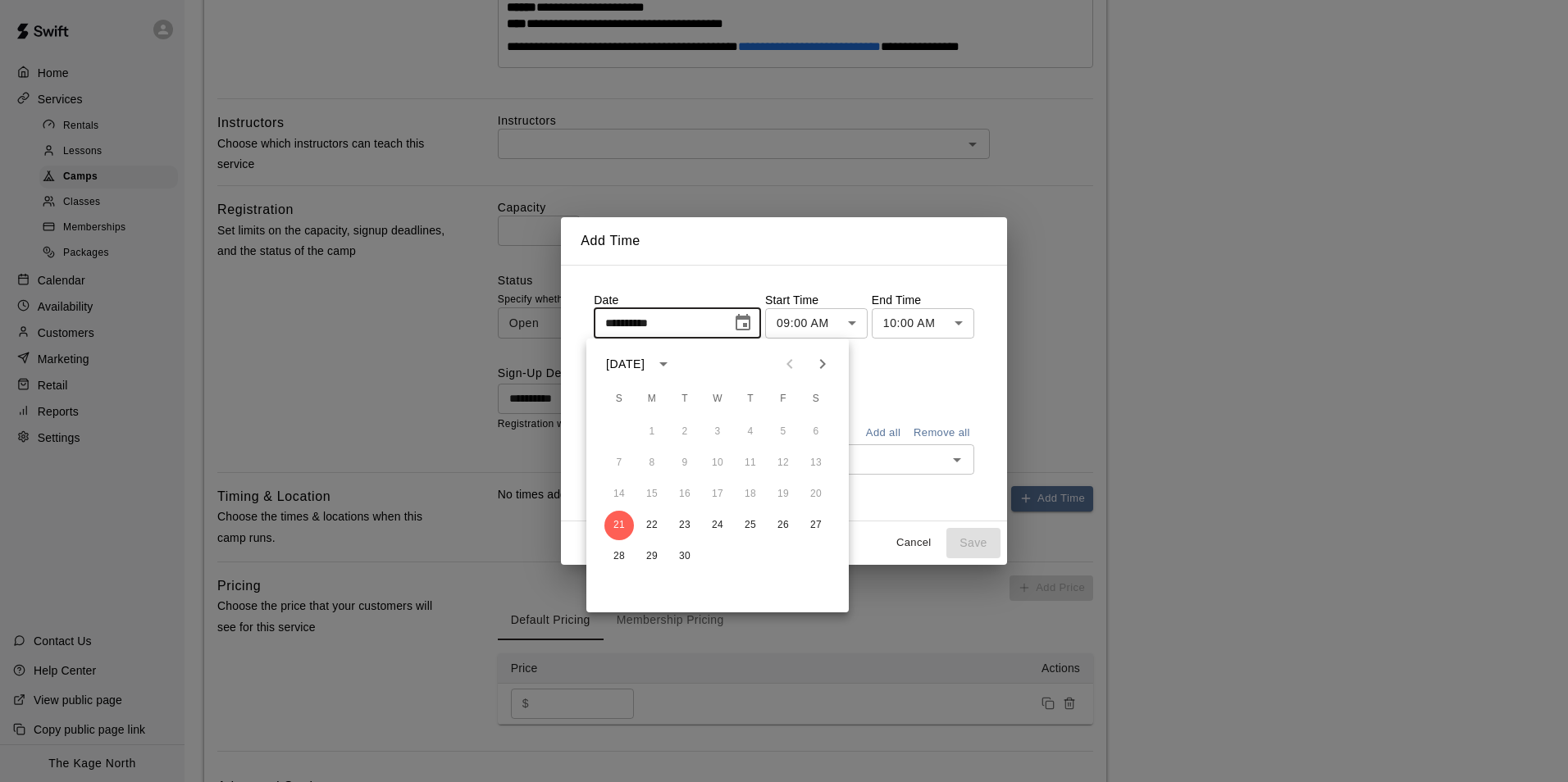
click at [819, 366] on icon "Next month" at bounding box center [823, 364] width 19 height 19
click at [720, 556] on button "29" at bounding box center [718, 557] width 30 height 30
type input "**********"
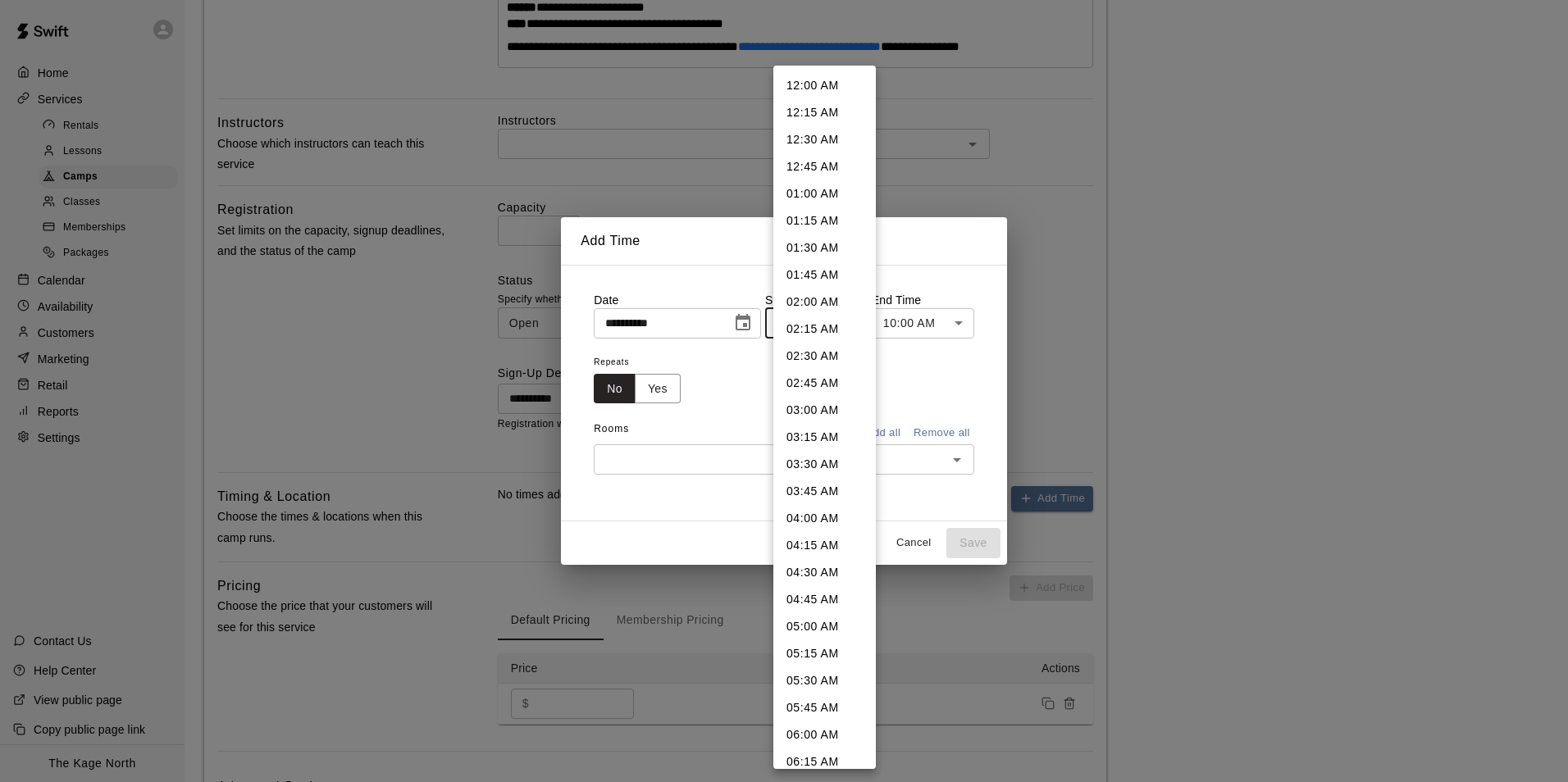
click at [845, 329] on body "**********" at bounding box center [784, 214] width 1568 height 1412
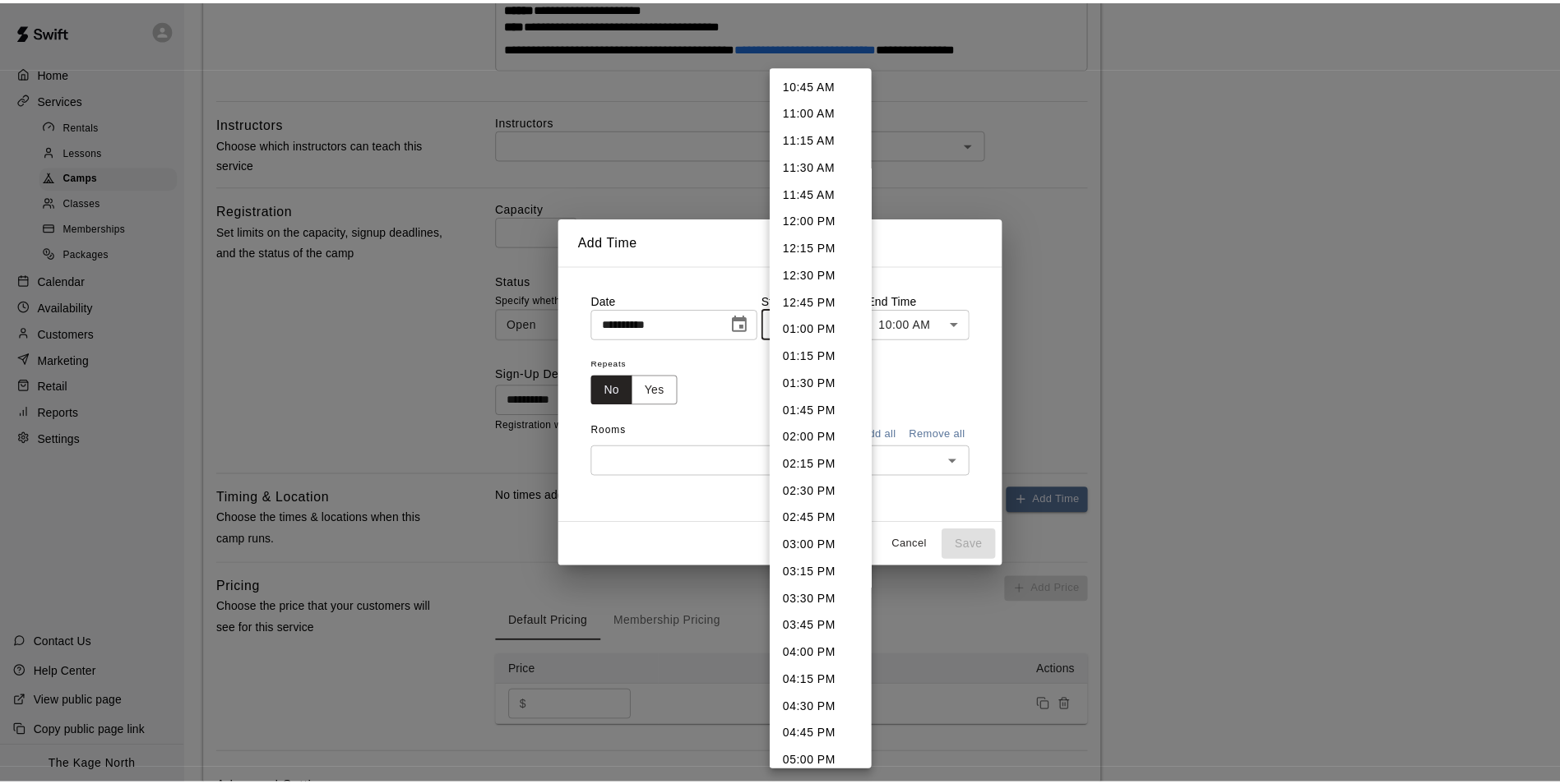
scroll to position [1302, 0]
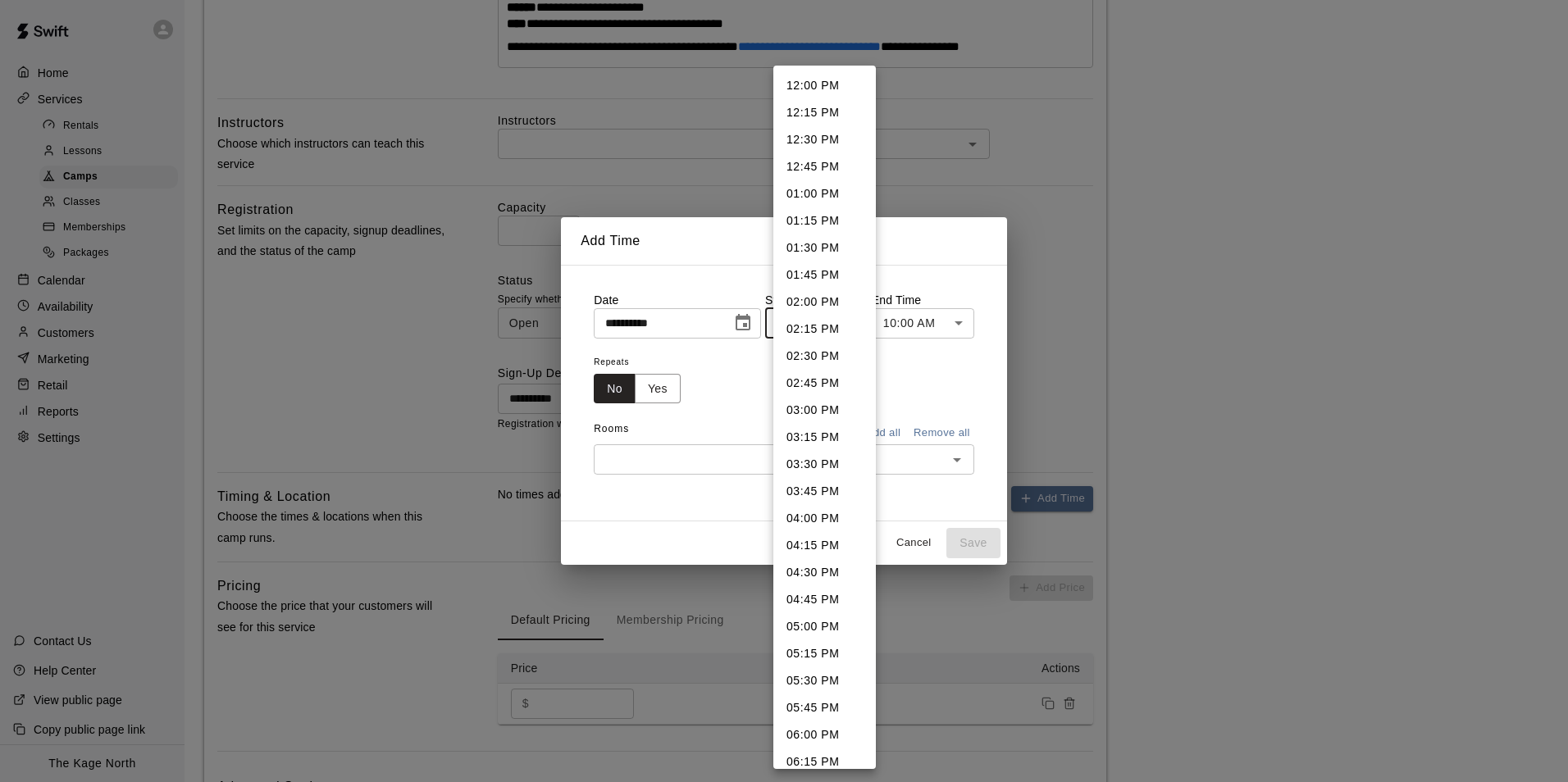
click at [820, 619] on li "05:00 PM" at bounding box center [824, 626] width 102 height 27
type input "********"
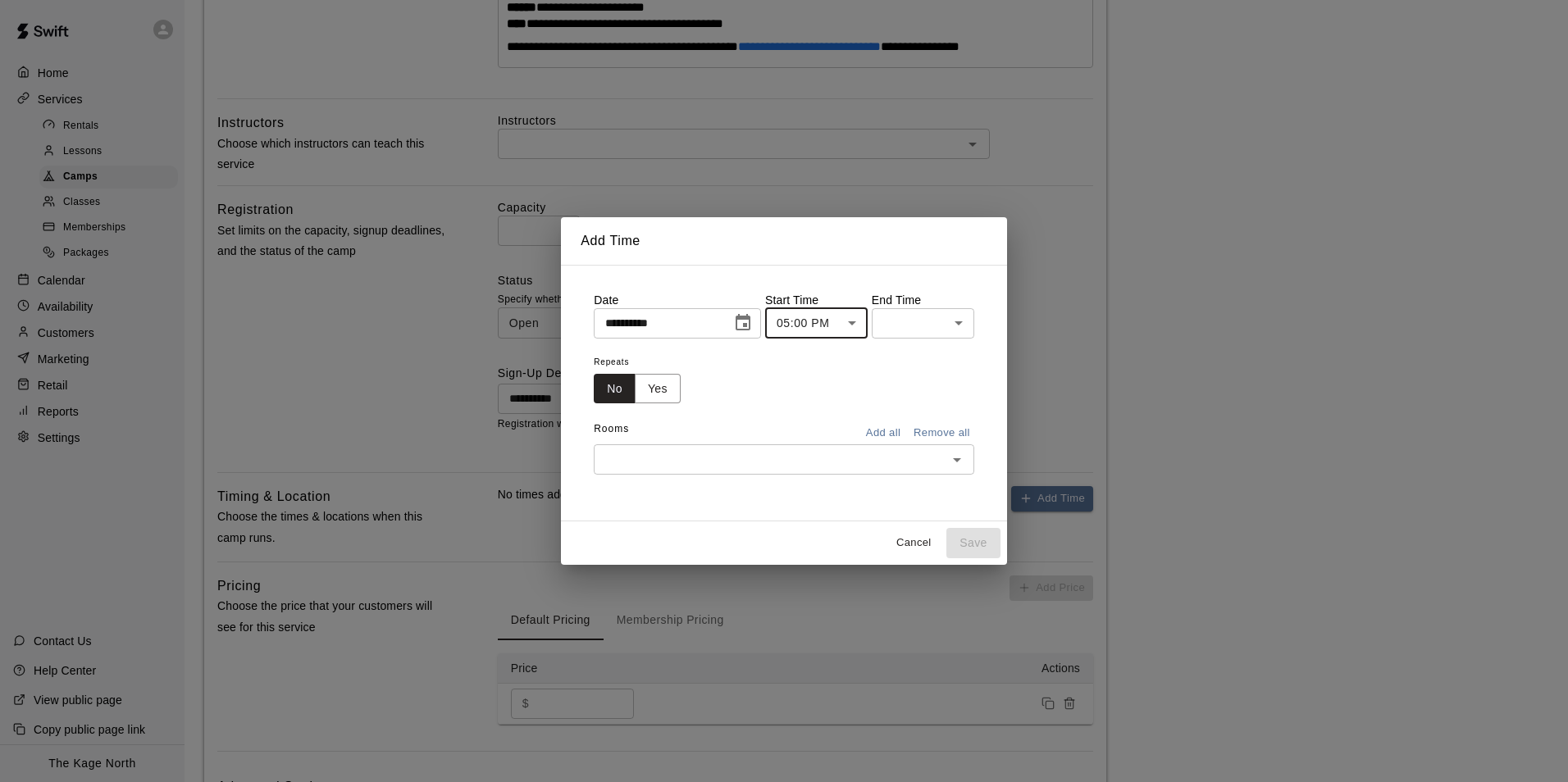
click at [926, 324] on body "**********" at bounding box center [784, 214] width 1568 height 1412
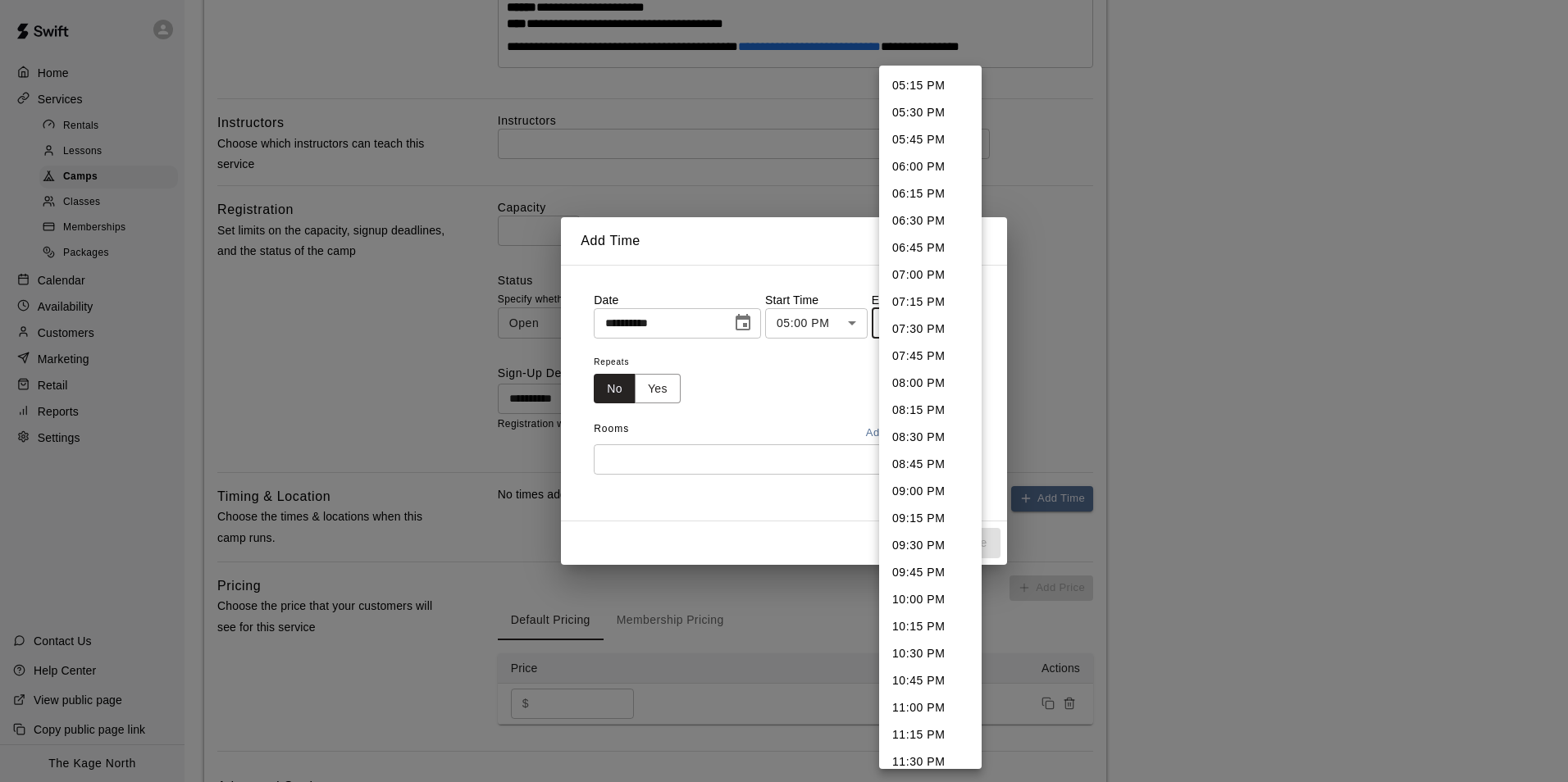
click at [923, 215] on li "06:30 PM" at bounding box center [930, 221] width 102 height 27
type input "********"
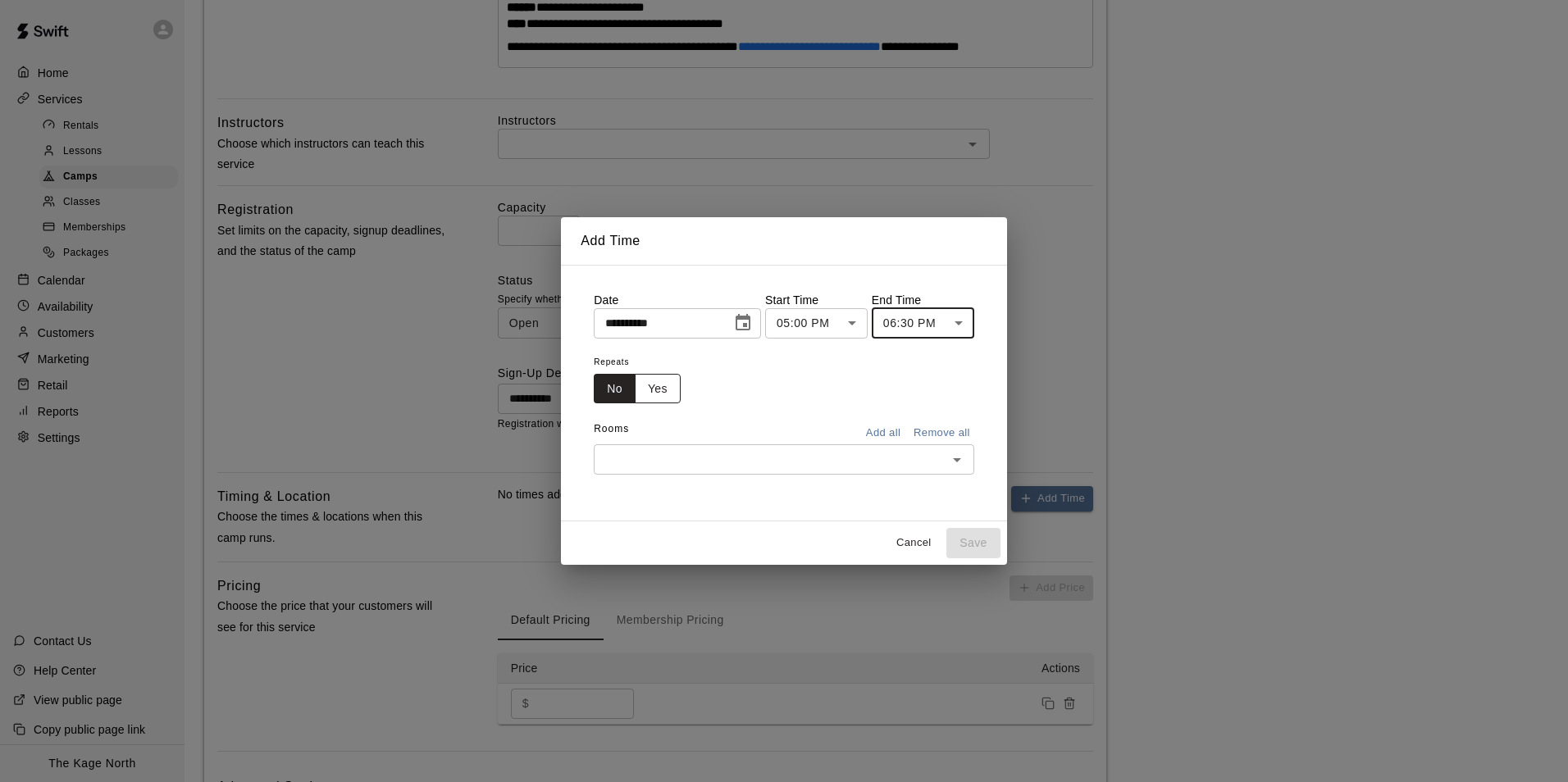
click at [646, 391] on button "Yes" at bounding box center [658, 389] width 46 height 31
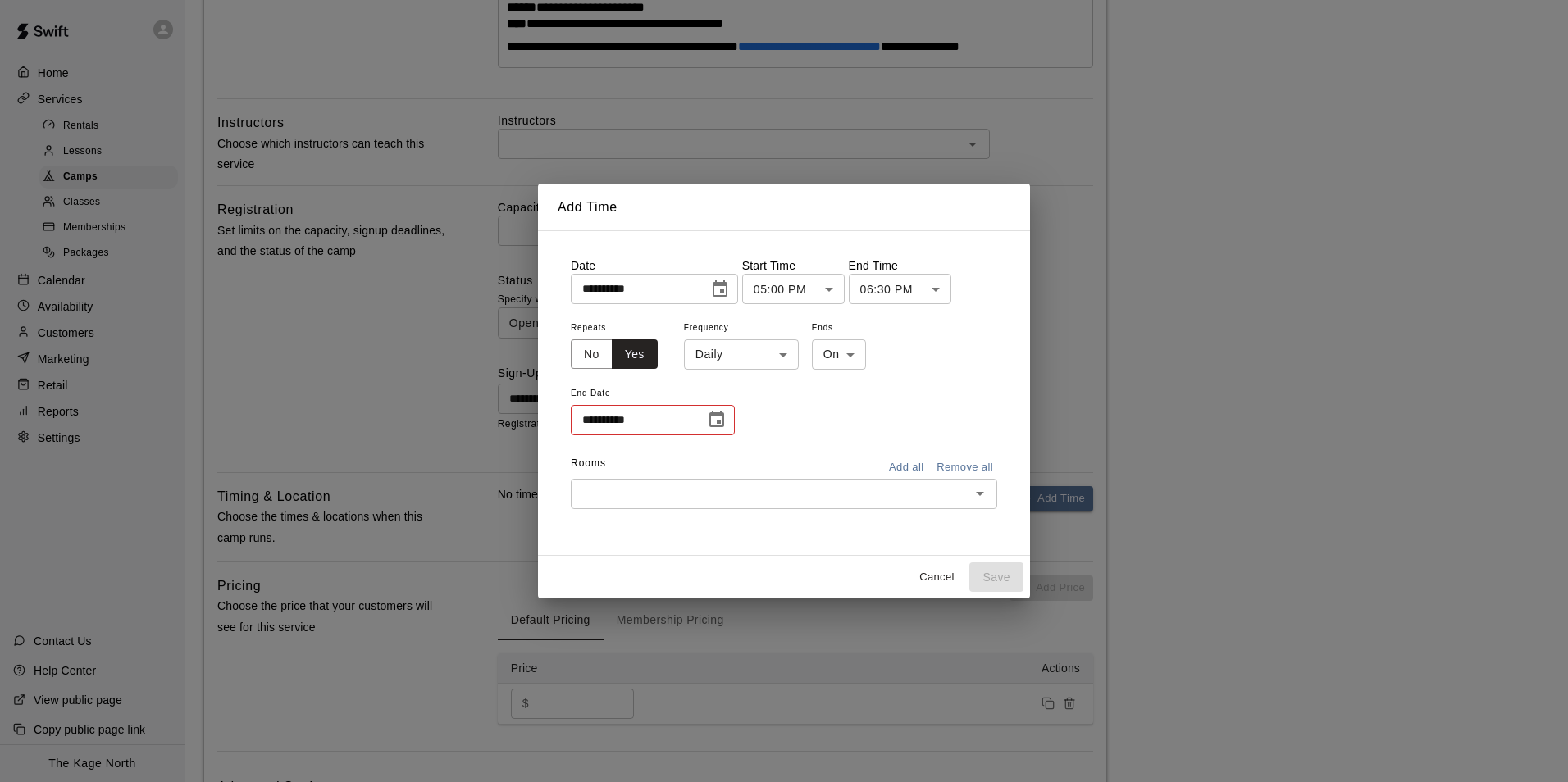
click at [748, 354] on body "**********" at bounding box center [784, 214] width 1568 height 1412
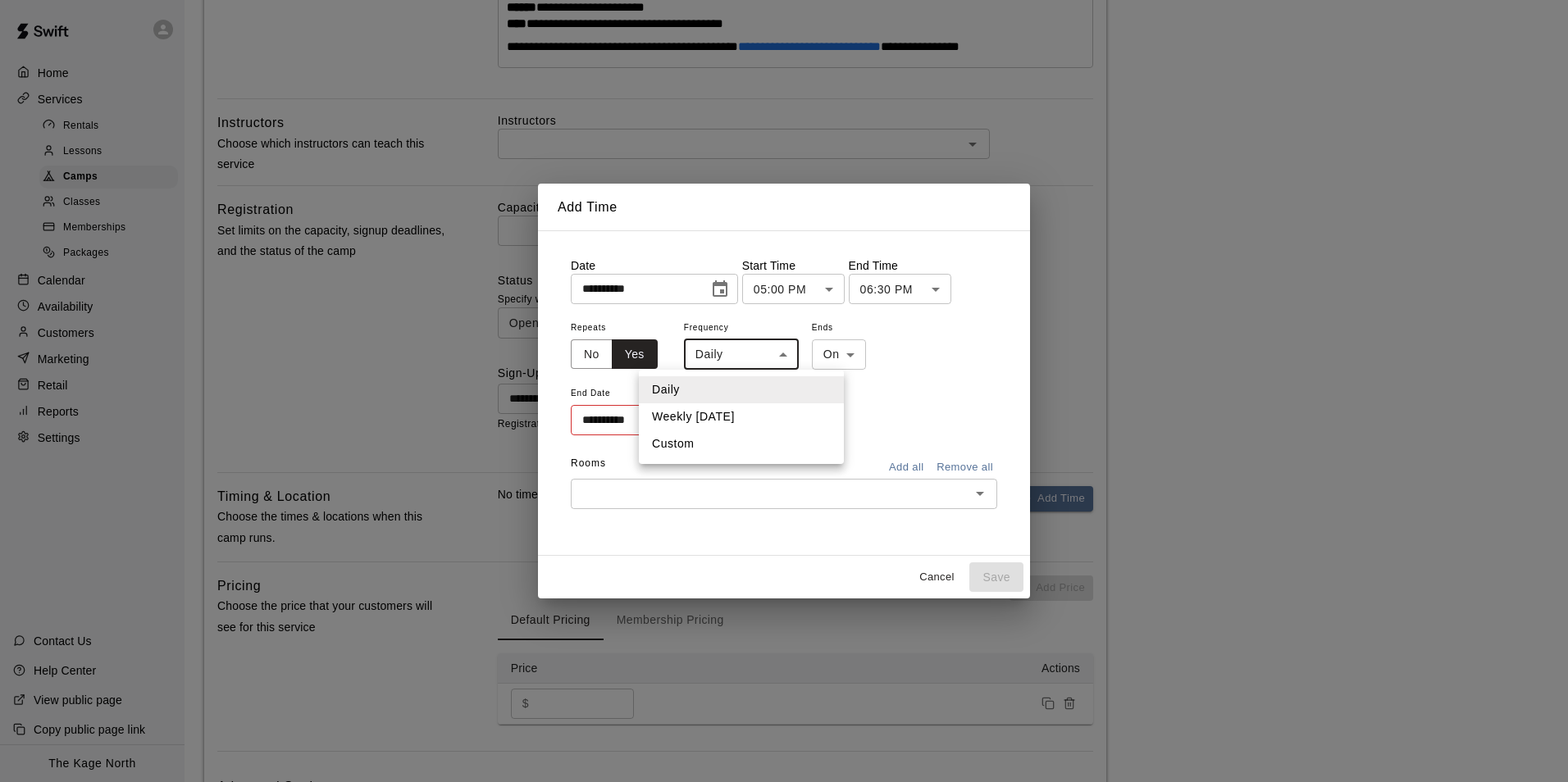
click at [752, 419] on li "Weekly on Wednesday" at bounding box center [741, 417] width 205 height 27
type input "******"
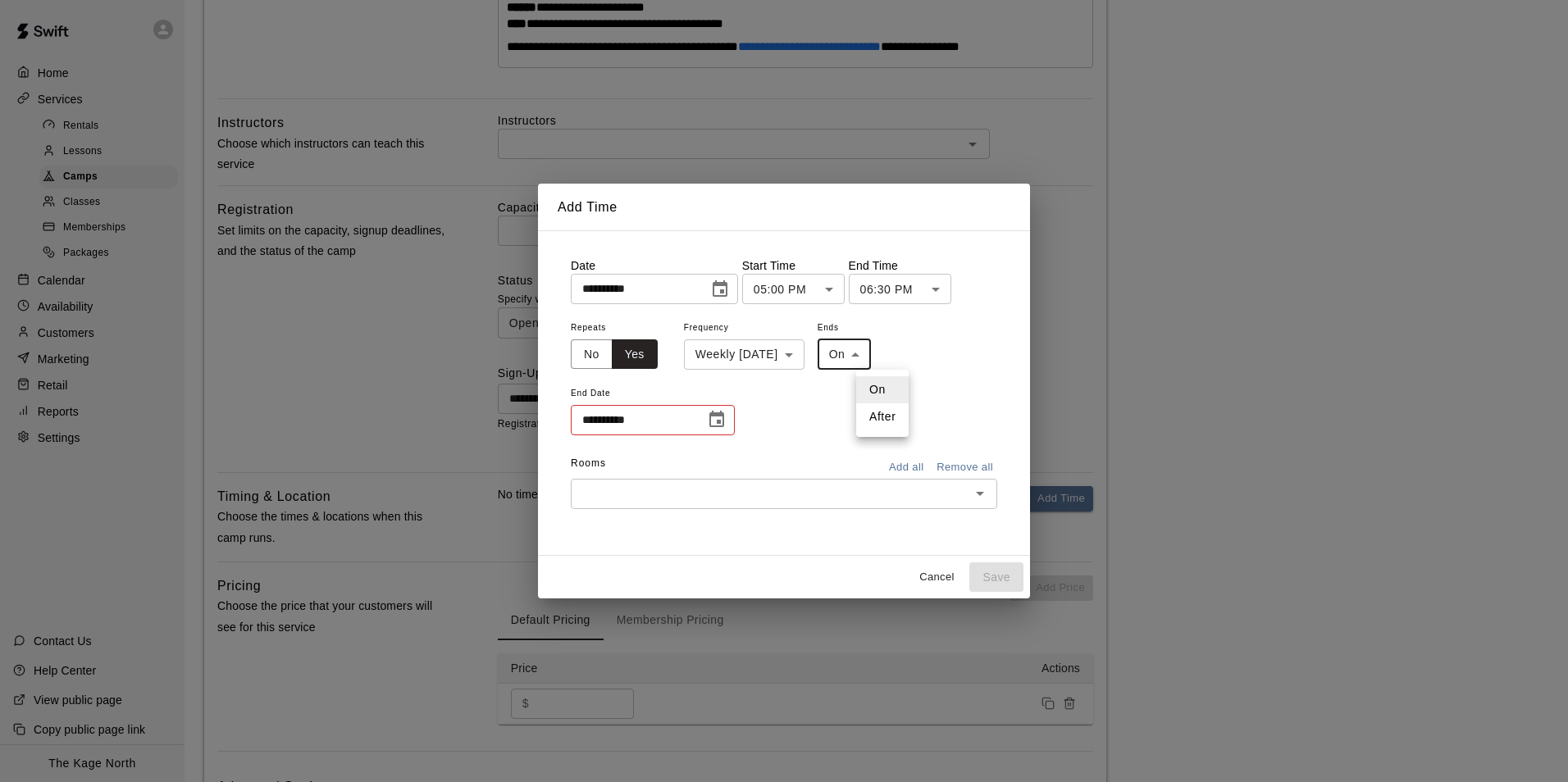
click at [886, 356] on body "**********" at bounding box center [784, 214] width 1568 height 1412
click at [953, 385] on div at bounding box center [784, 391] width 1568 height 782
click at [701, 432] on div "**********" at bounding box center [653, 420] width 164 height 31
click at [724, 413] on icon "Choose date" at bounding box center [717, 419] width 19 height 19
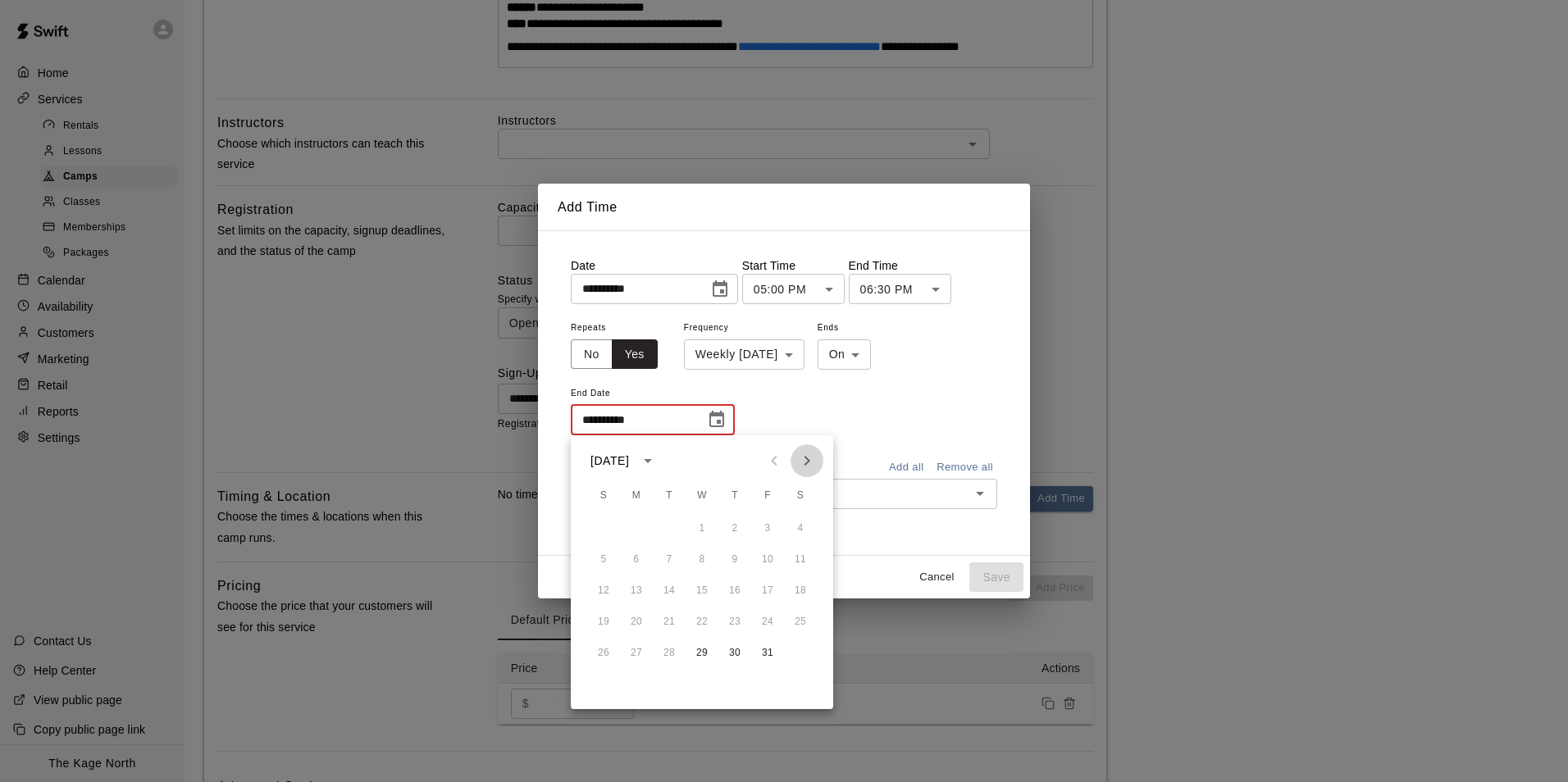
click at [812, 470] on icon "Next month" at bounding box center [807, 461] width 19 height 19
click at [798, 460] on icon "Next month" at bounding box center [807, 461] width 19 height 19
click at [704, 559] on button "10" at bounding box center [703, 560] width 30 height 30
type input "**********"
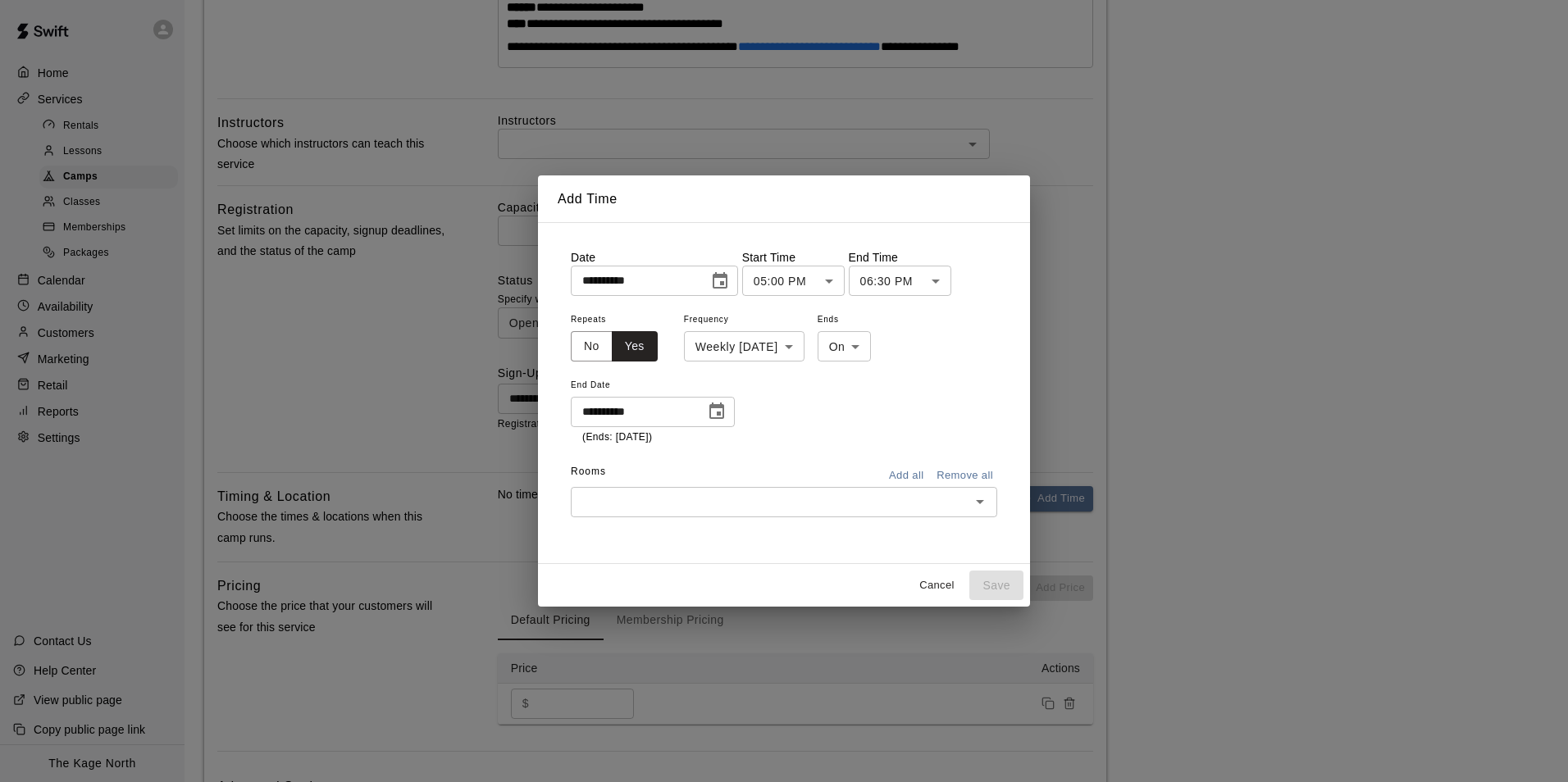
click at [727, 511] on input "text" at bounding box center [770, 502] width 390 height 20
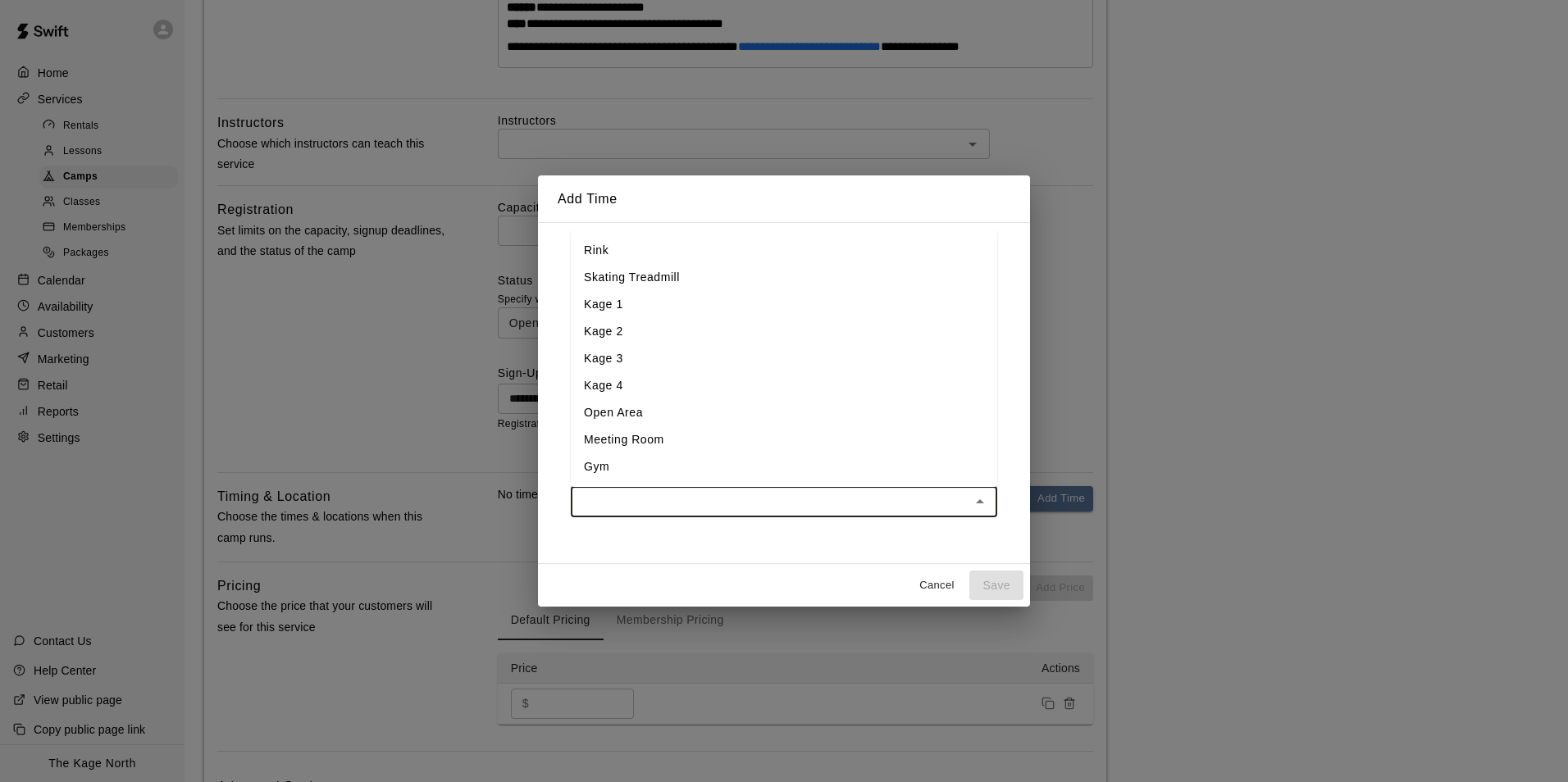
click at [652, 333] on li "Kage 2" at bounding box center [784, 331] width 427 height 27
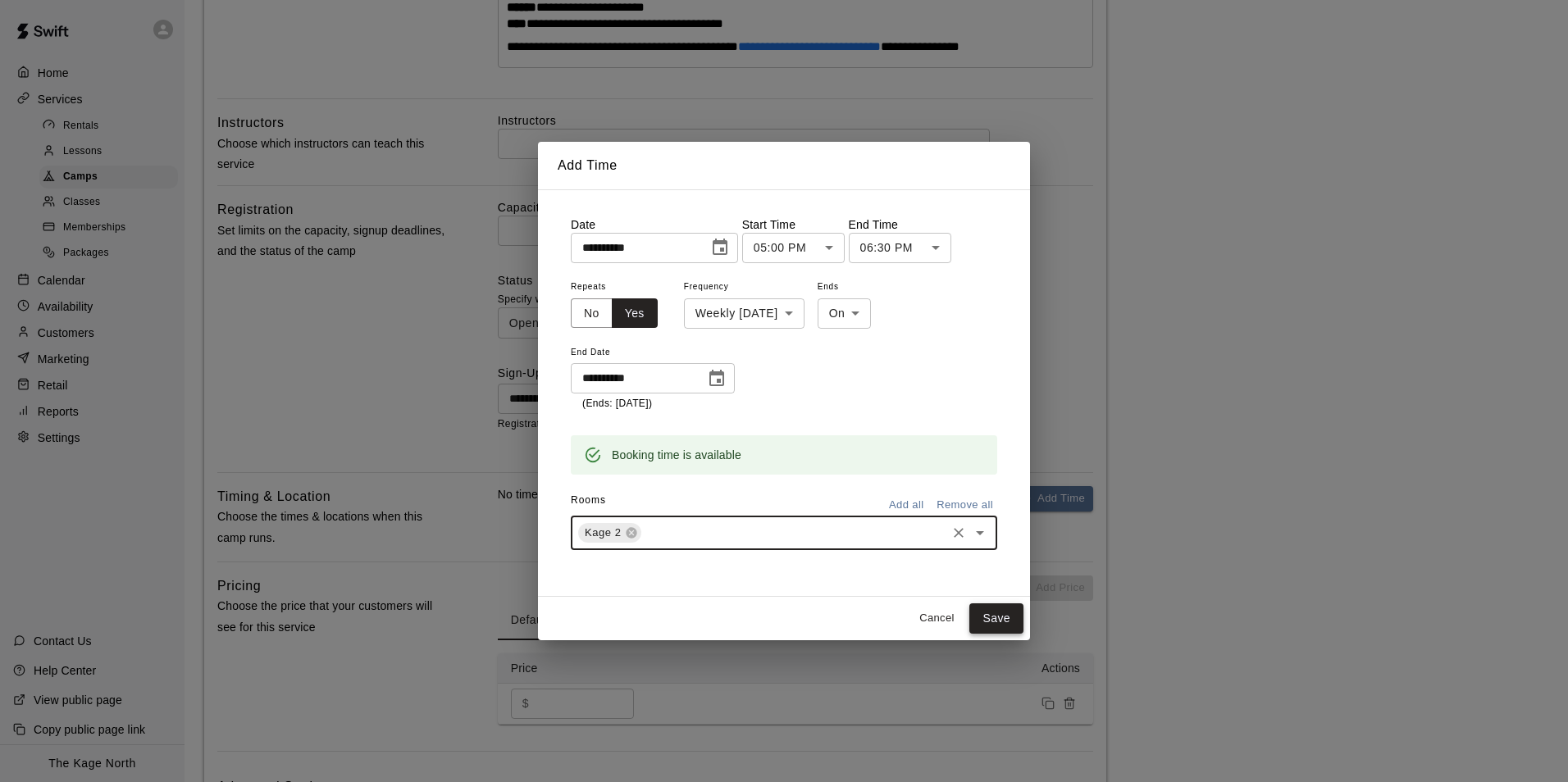
click at [1000, 615] on button "Save" at bounding box center [997, 618] width 54 height 31
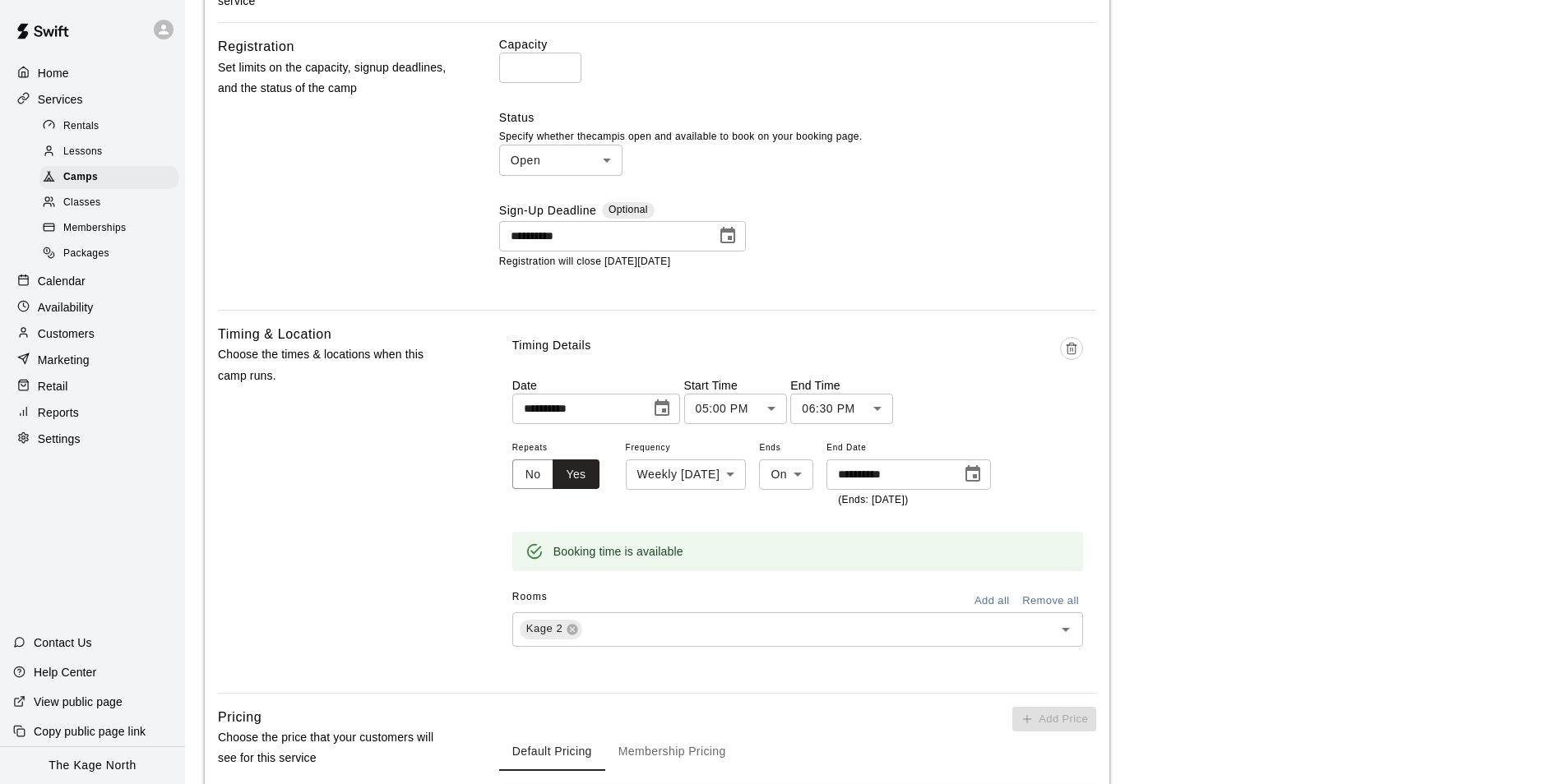
scroll to position [924, 0]
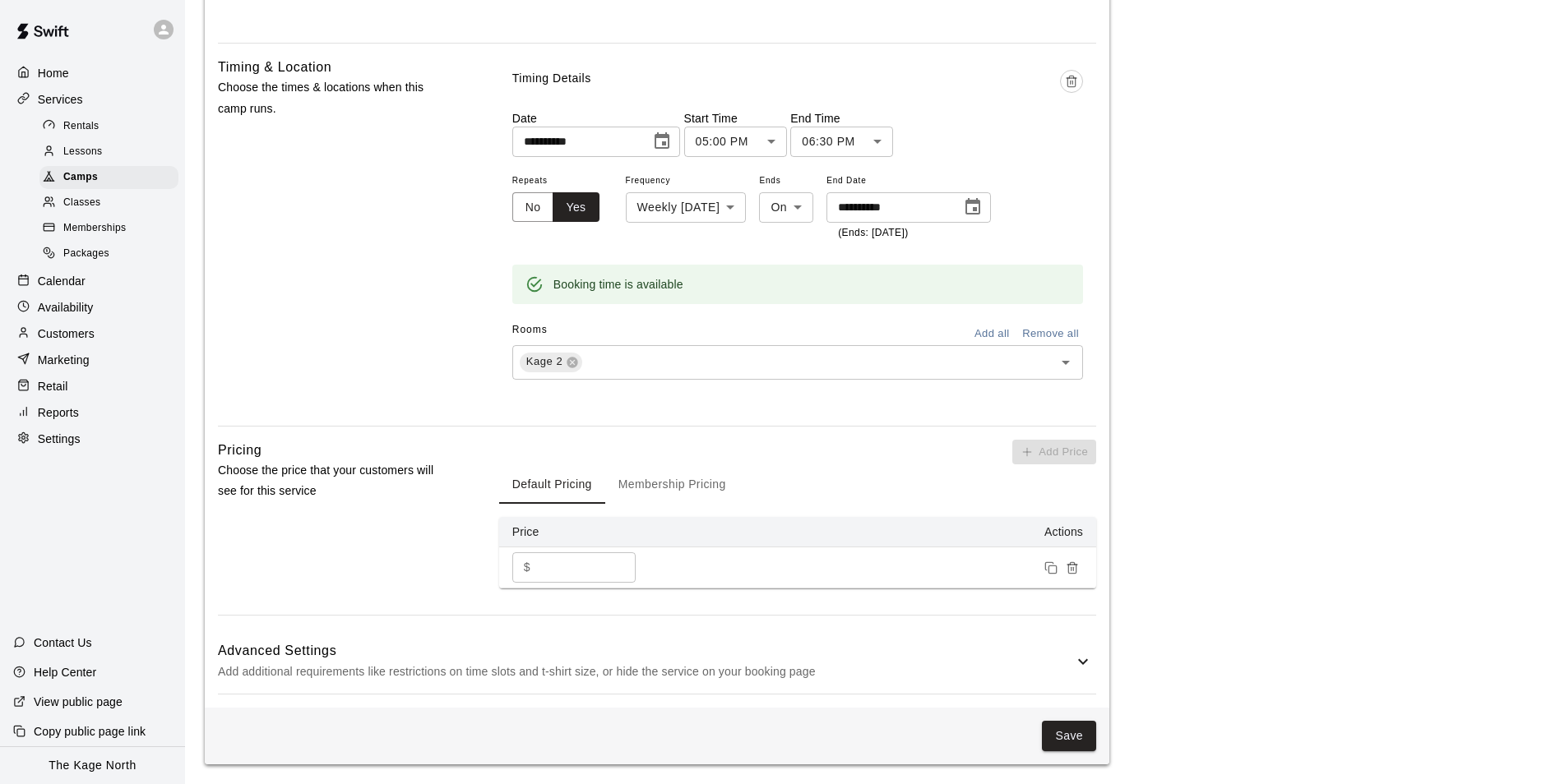
click at [1063, 657] on h6 "Advanced Settings" at bounding box center [646, 651] width 856 height 21
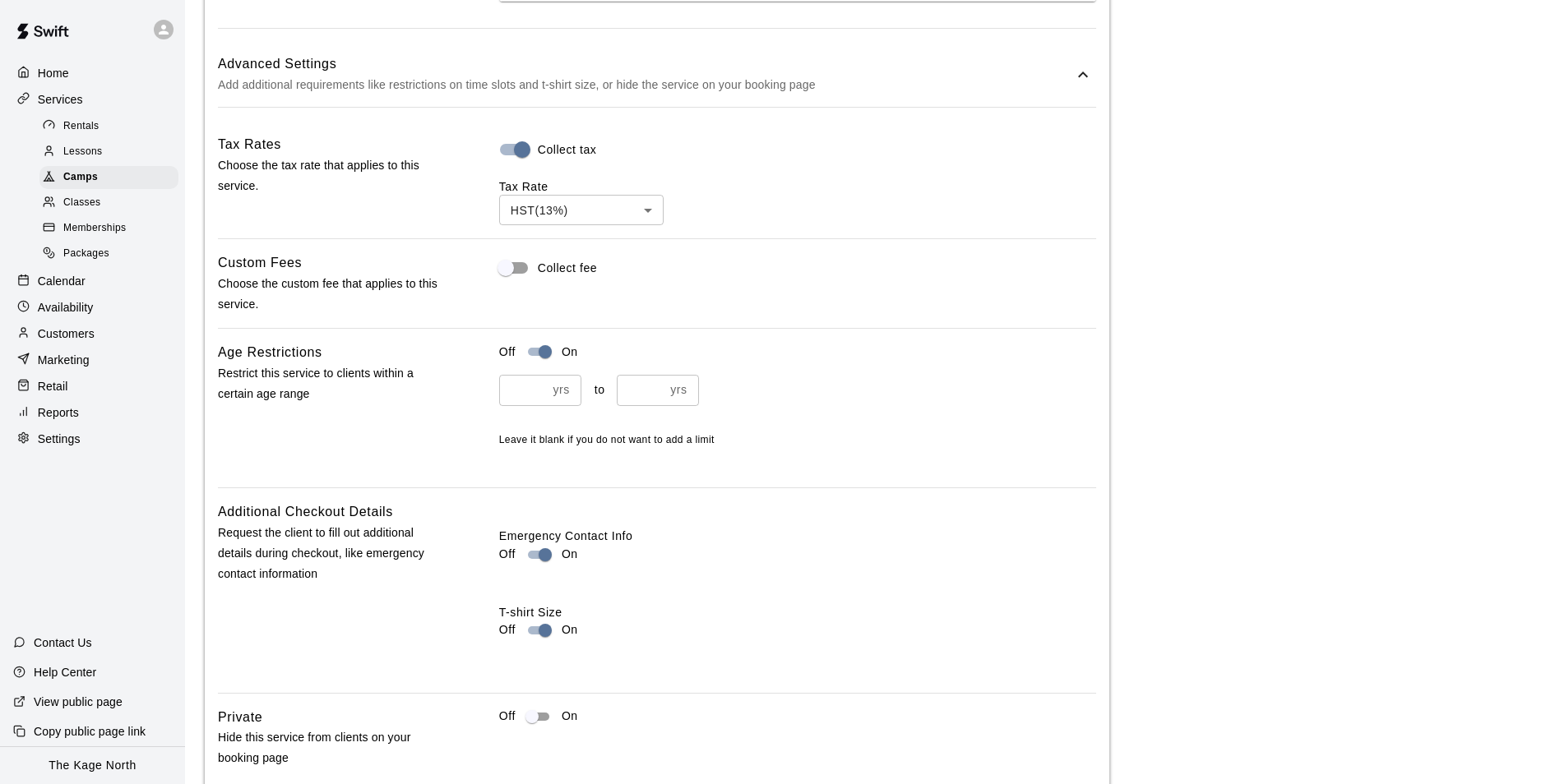
scroll to position [1614, 0]
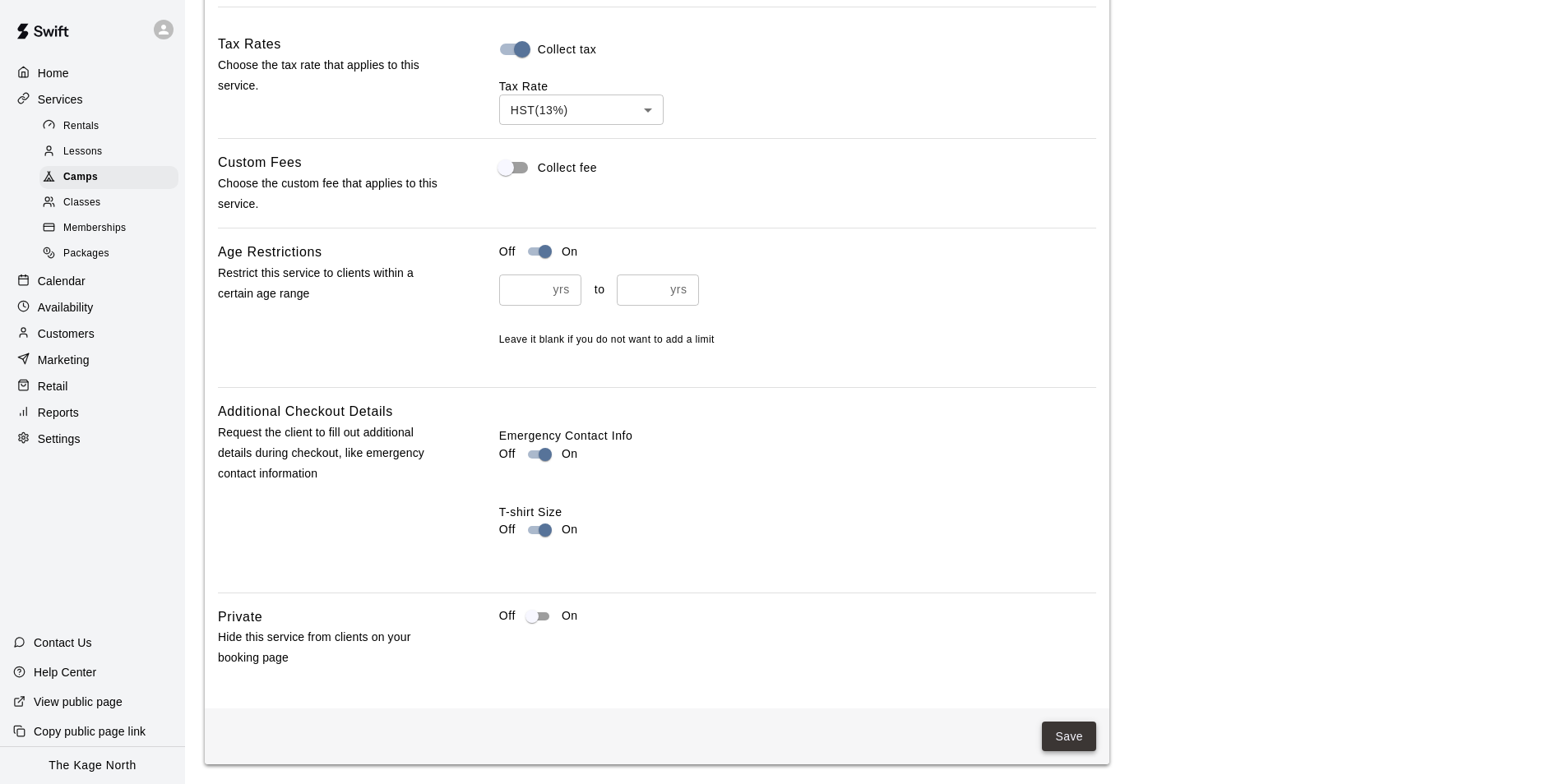
click at [1066, 729] on button "Save" at bounding box center [1069, 737] width 54 height 31
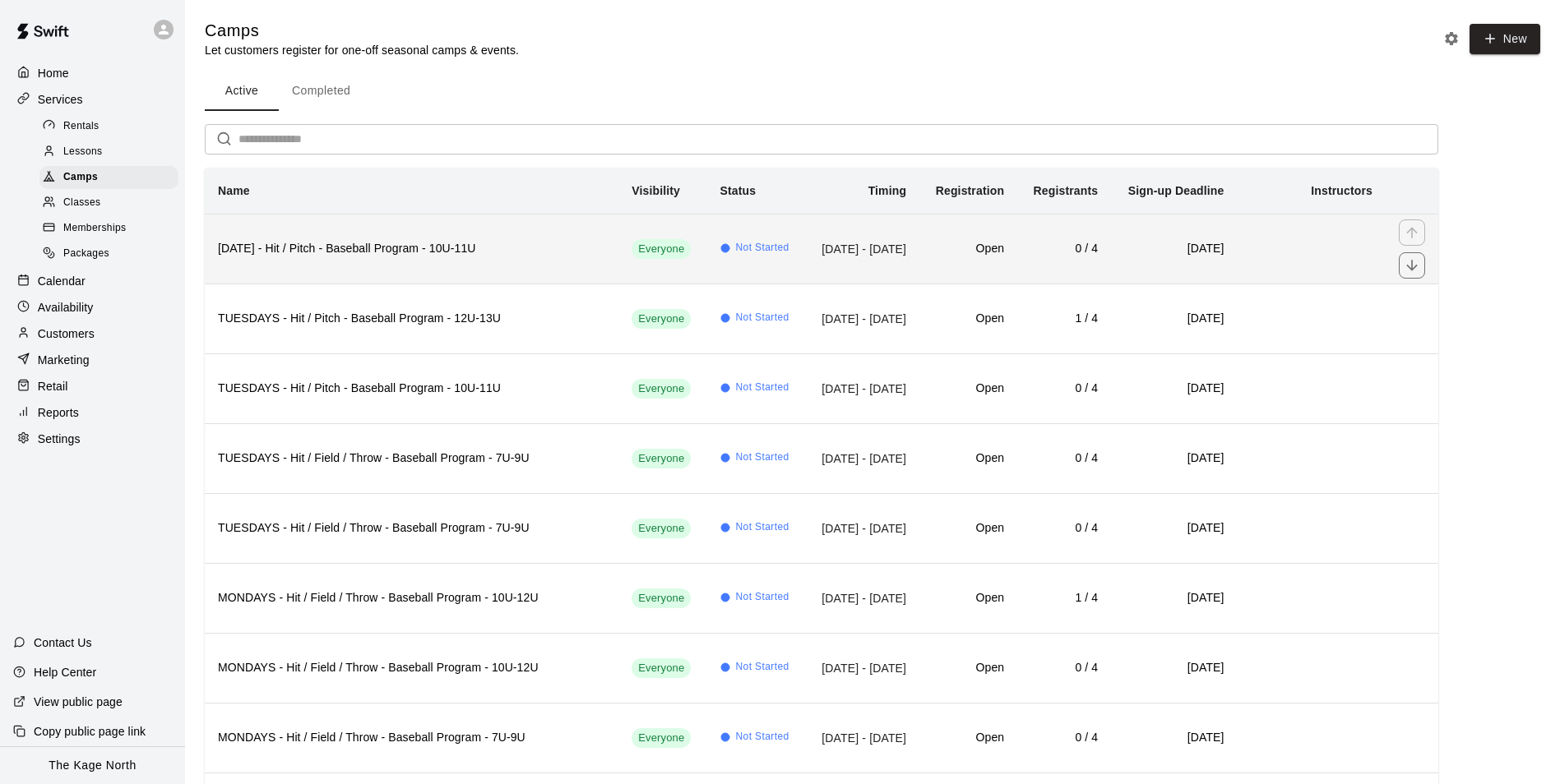
click at [372, 250] on h6 "[DATE] - Hit / Pitch - Baseball Program - 10U-11U" at bounding box center [411, 248] width 387 height 18
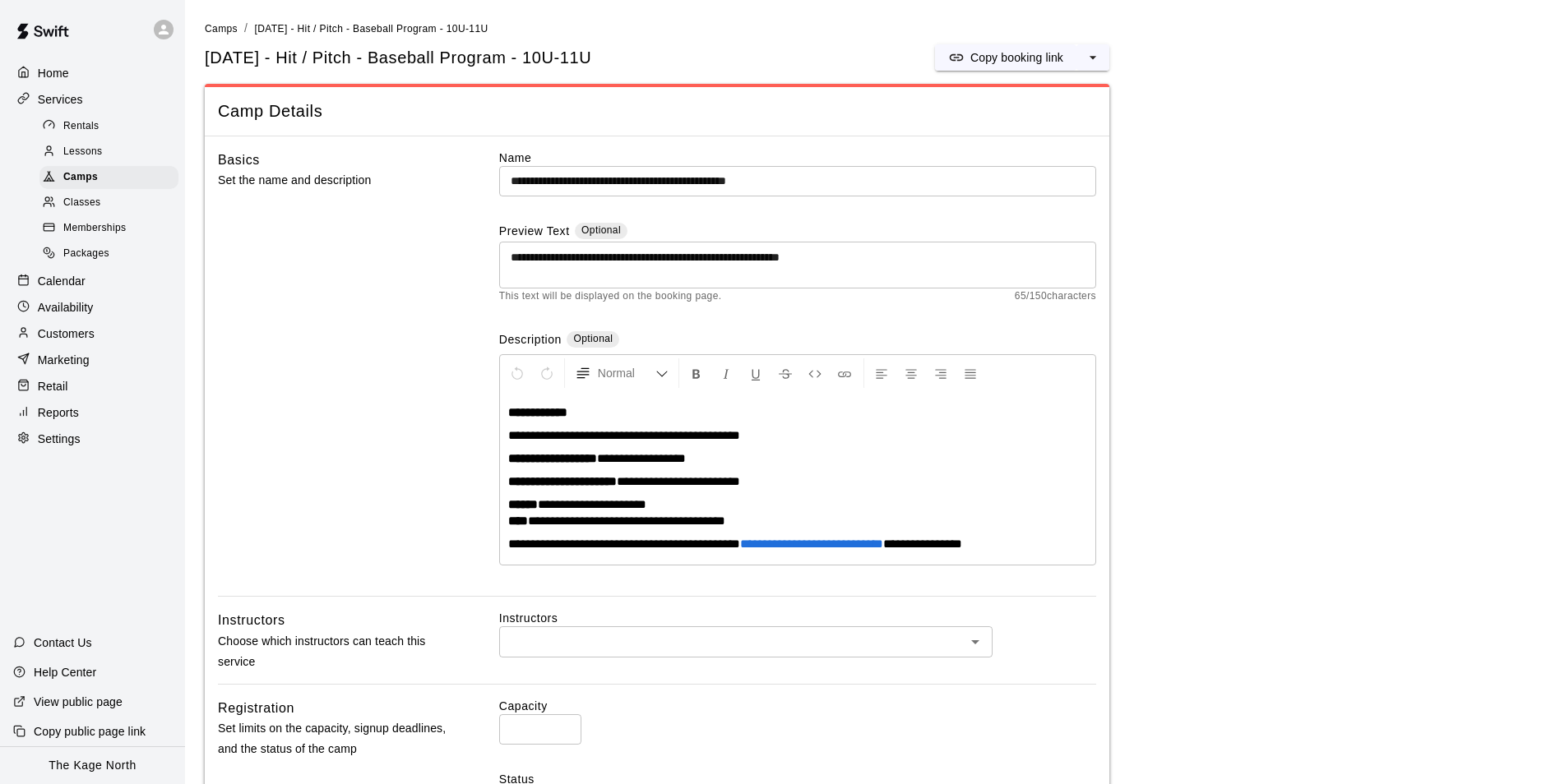
click at [581, 178] on input "**********" at bounding box center [798, 181] width 597 height 31
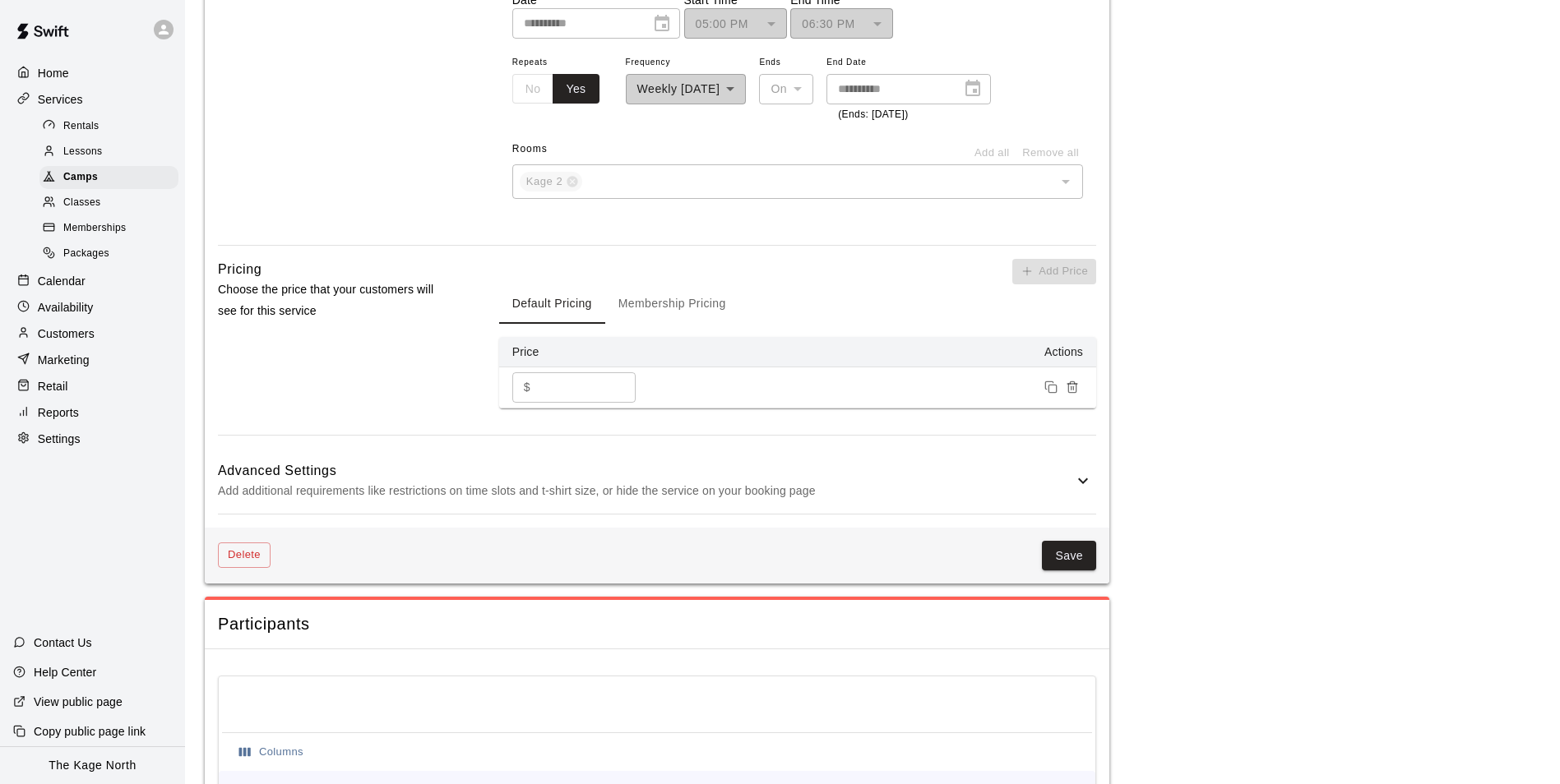
scroll to position [1190, 0]
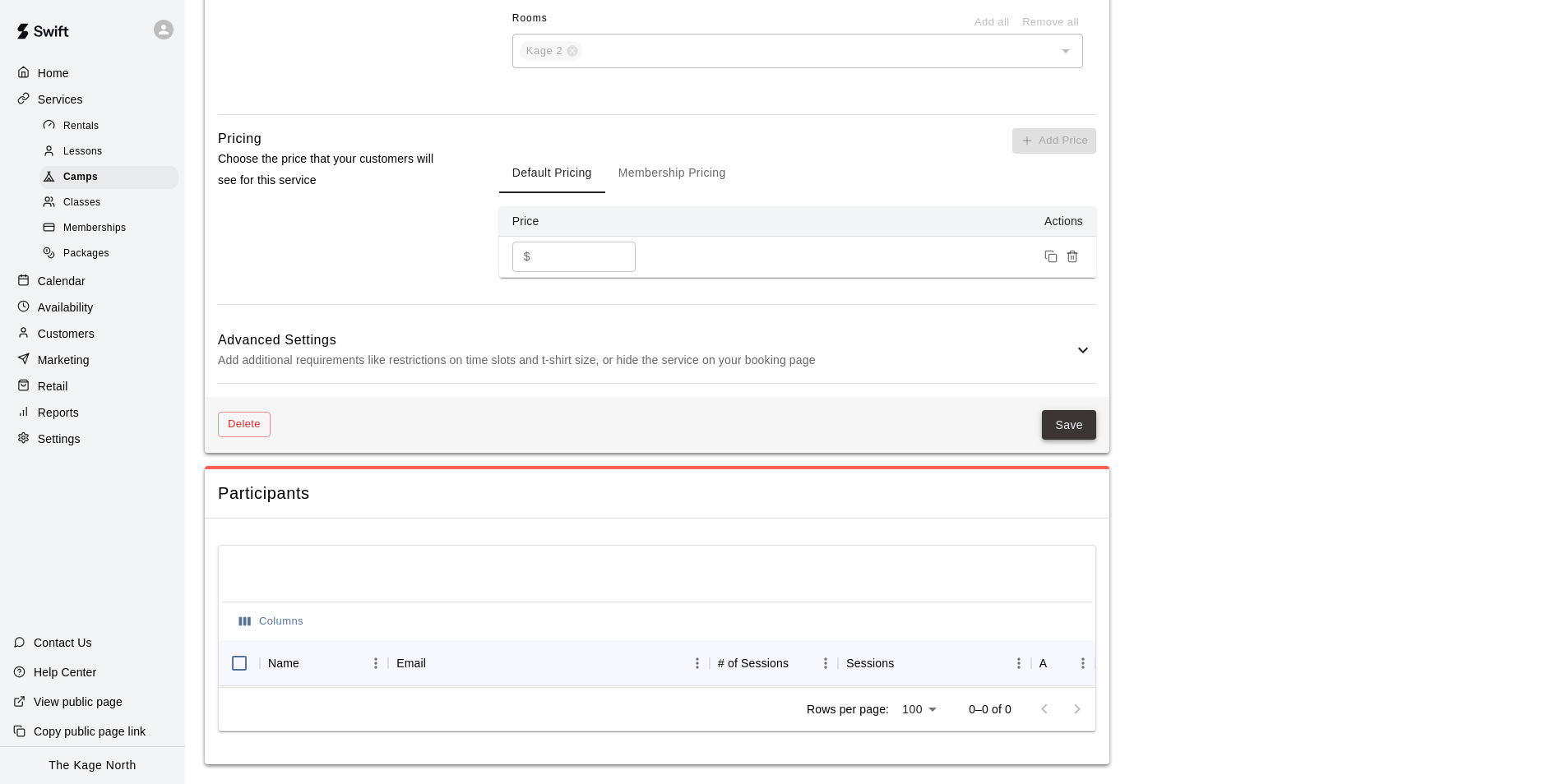
type input "**********"
click at [1051, 411] on button "Save" at bounding box center [1069, 425] width 54 height 31
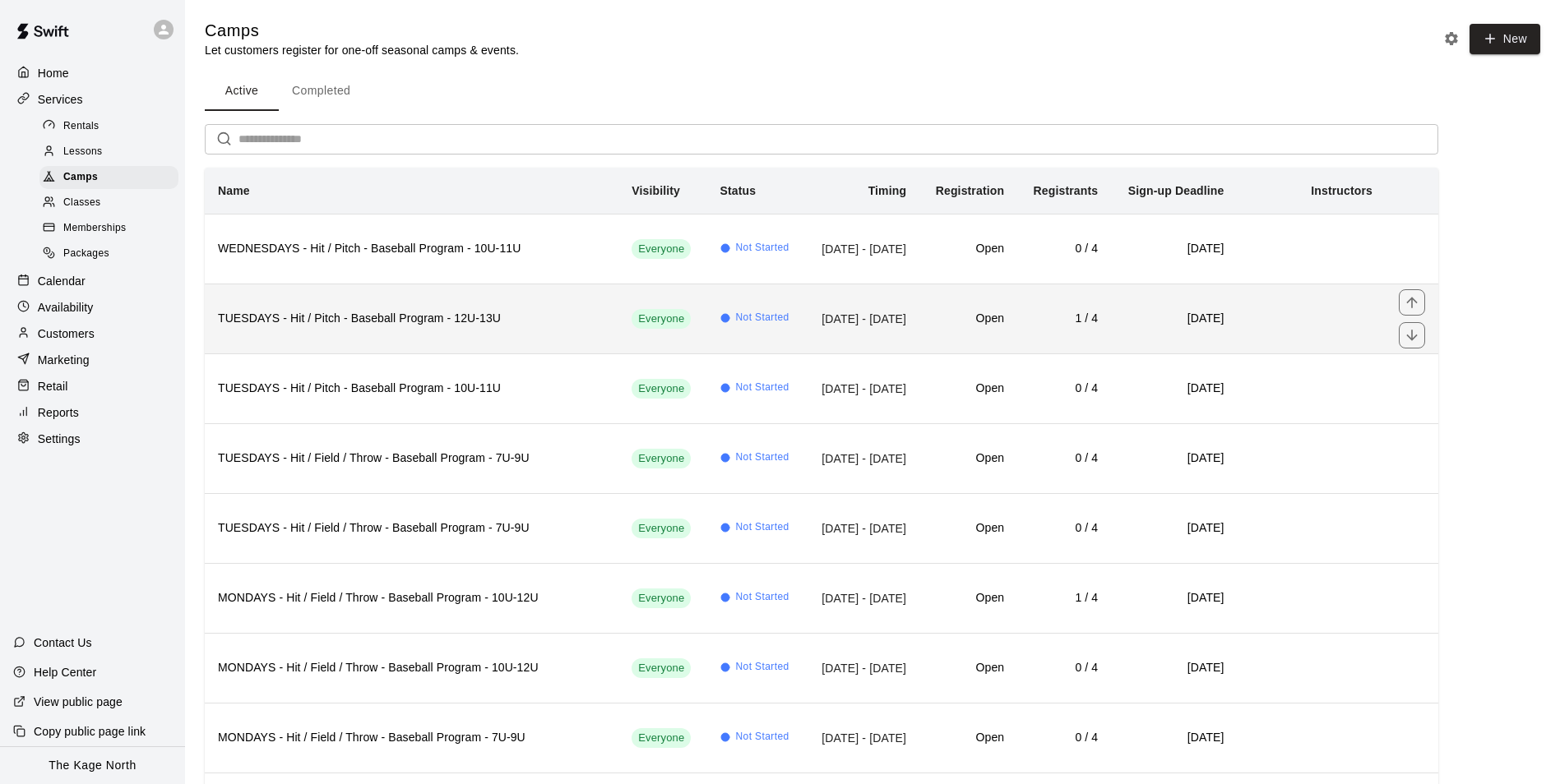
click at [369, 330] on th "TUESDAYS - Hit / Pitch - Baseball Program - 12U-13U" at bounding box center [411, 319] width 414 height 70
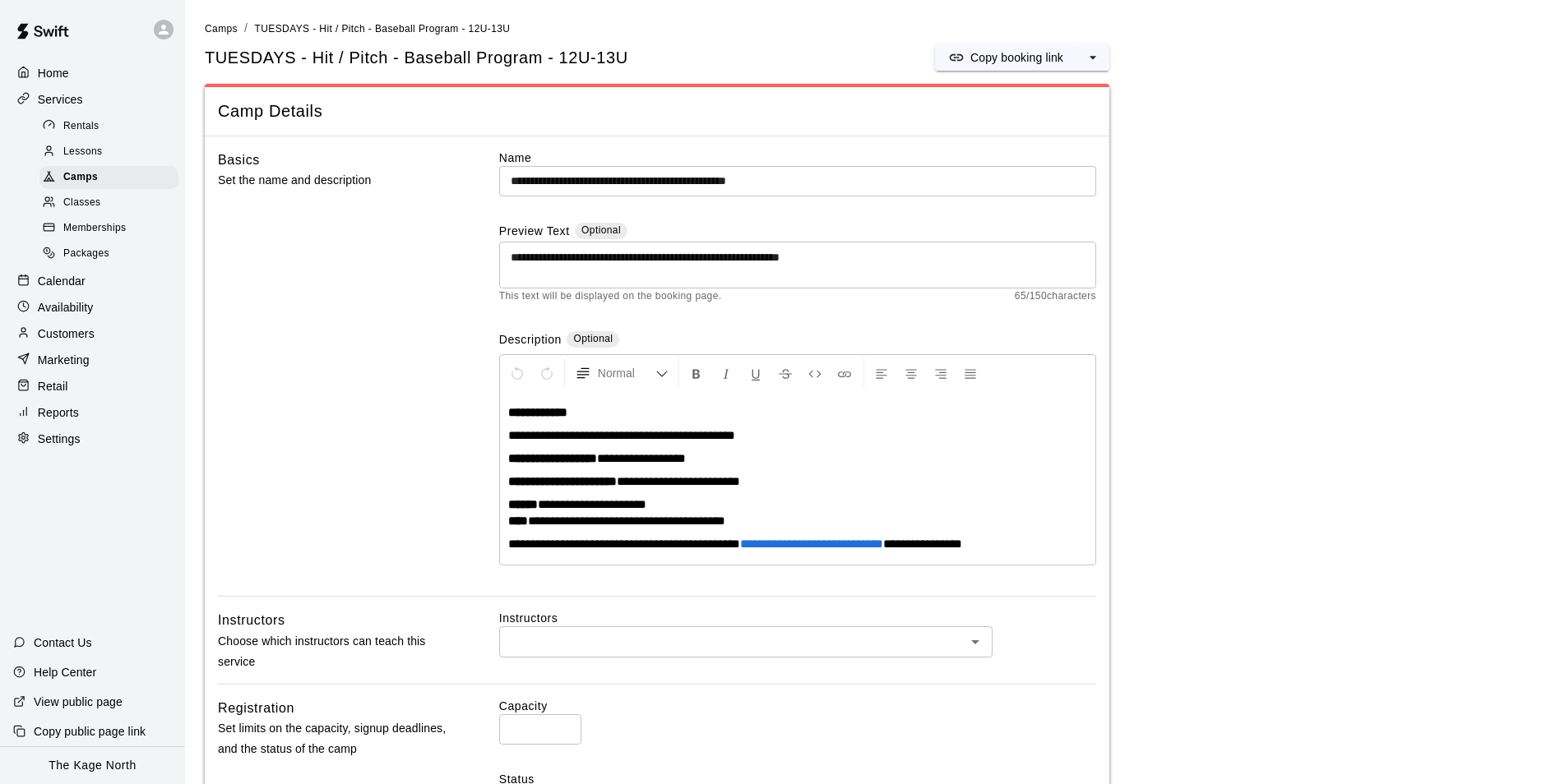
drag, startPoint x: 478, startPoint y: 172, endPoint x: 434, endPoint y: 166, distance: 44.4
click at [434, 166] on div "**********" at bounding box center [657, 372] width 878 height 447
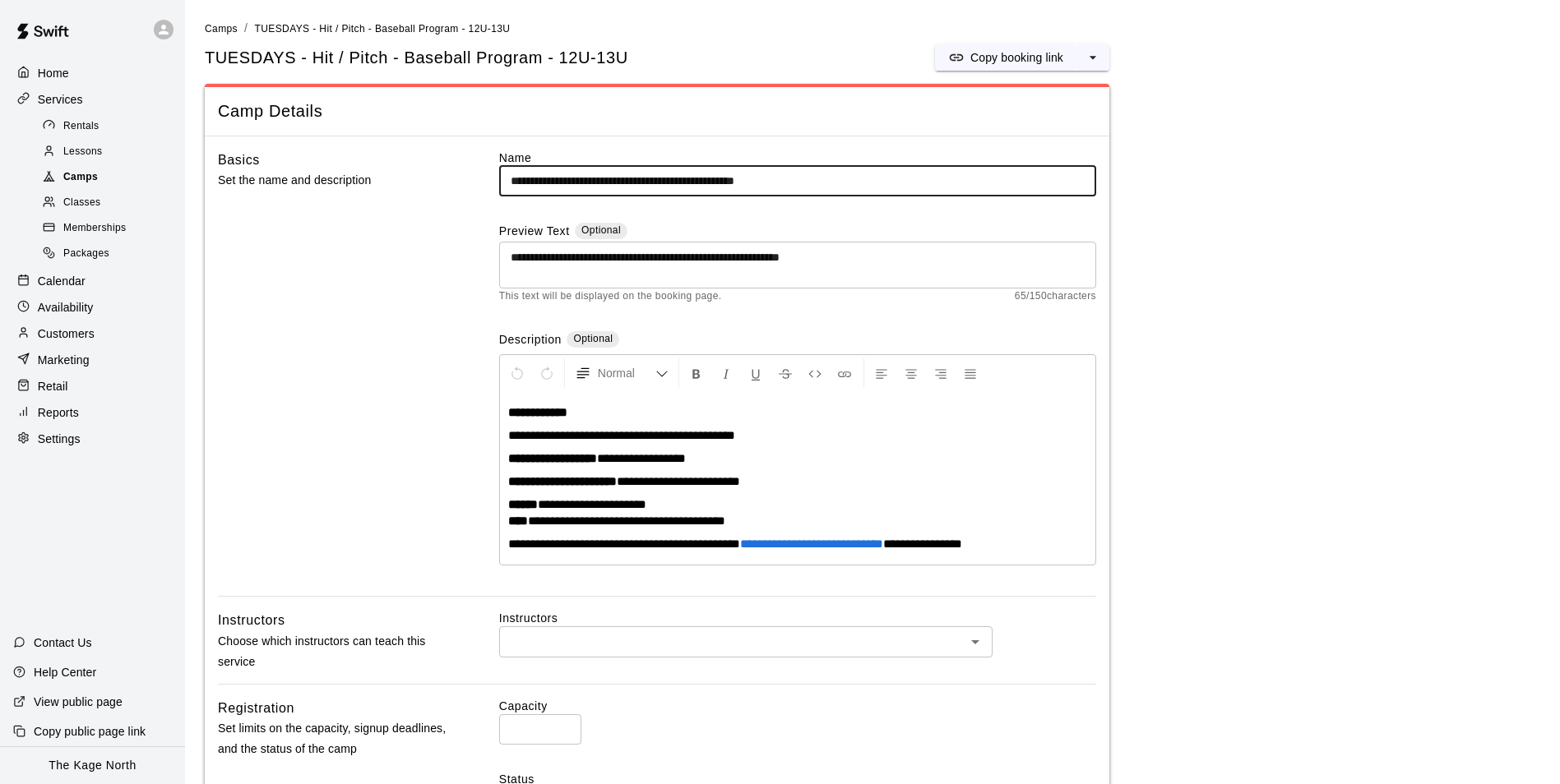
type input "**********"
click at [81, 179] on span "Camps" at bounding box center [80, 177] width 34 height 17
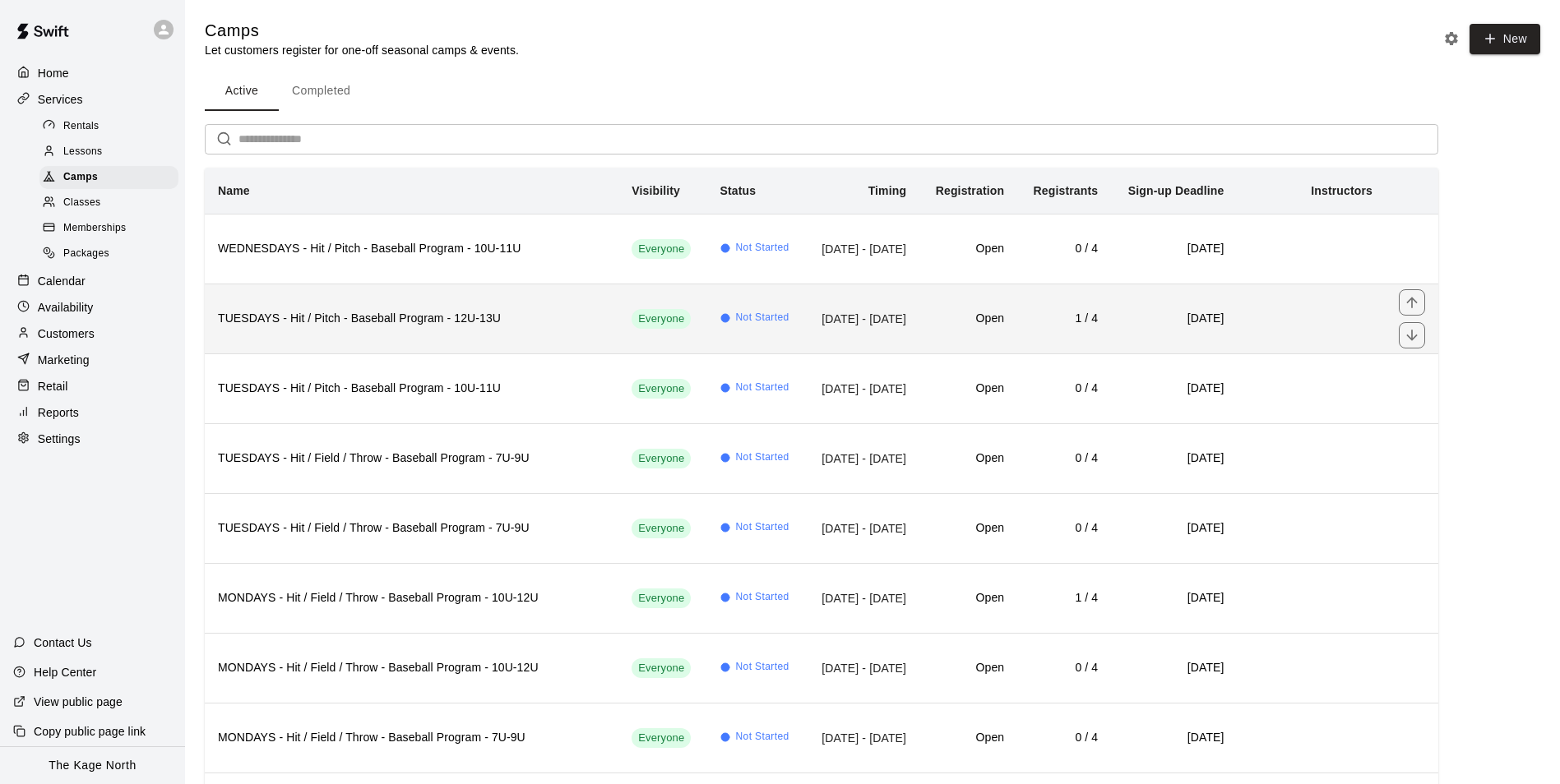
click at [479, 327] on h6 "TUESDAYS - Hit / Pitch - Baseball Program - 12U-13U" at bounding box center [411, 319] width 387 height 18
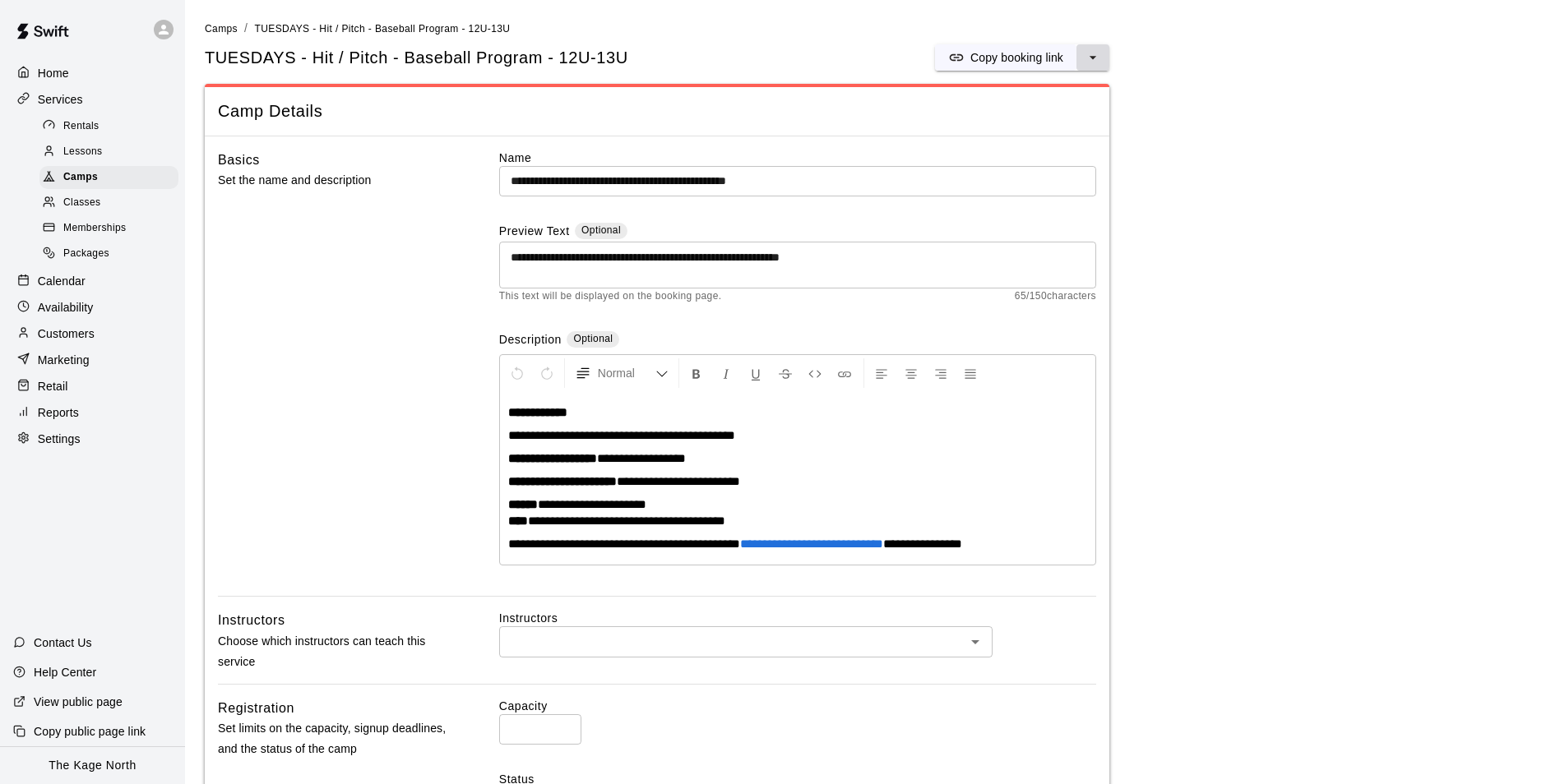
click at [1093, 65] on icon "select merge strategy" at bounding box center [1093, 57] width 17 height 17
click at [1056, 117] on h6 "Duplicate camp" at bounding box center [1029, 119] width 81 height 18
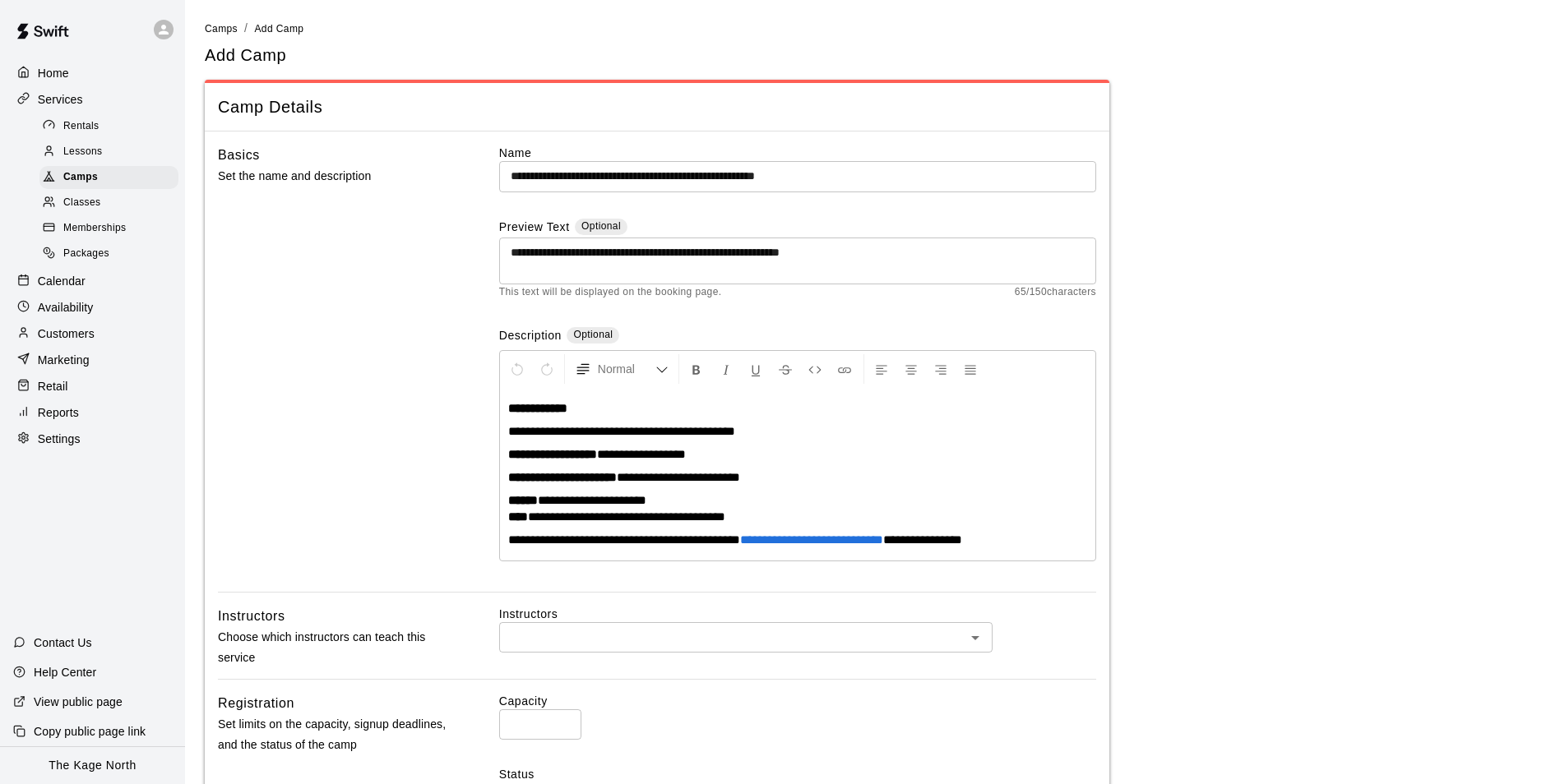
click at [924, 169] on input "**********" at bounding box center [798, 176] width 597 height 31
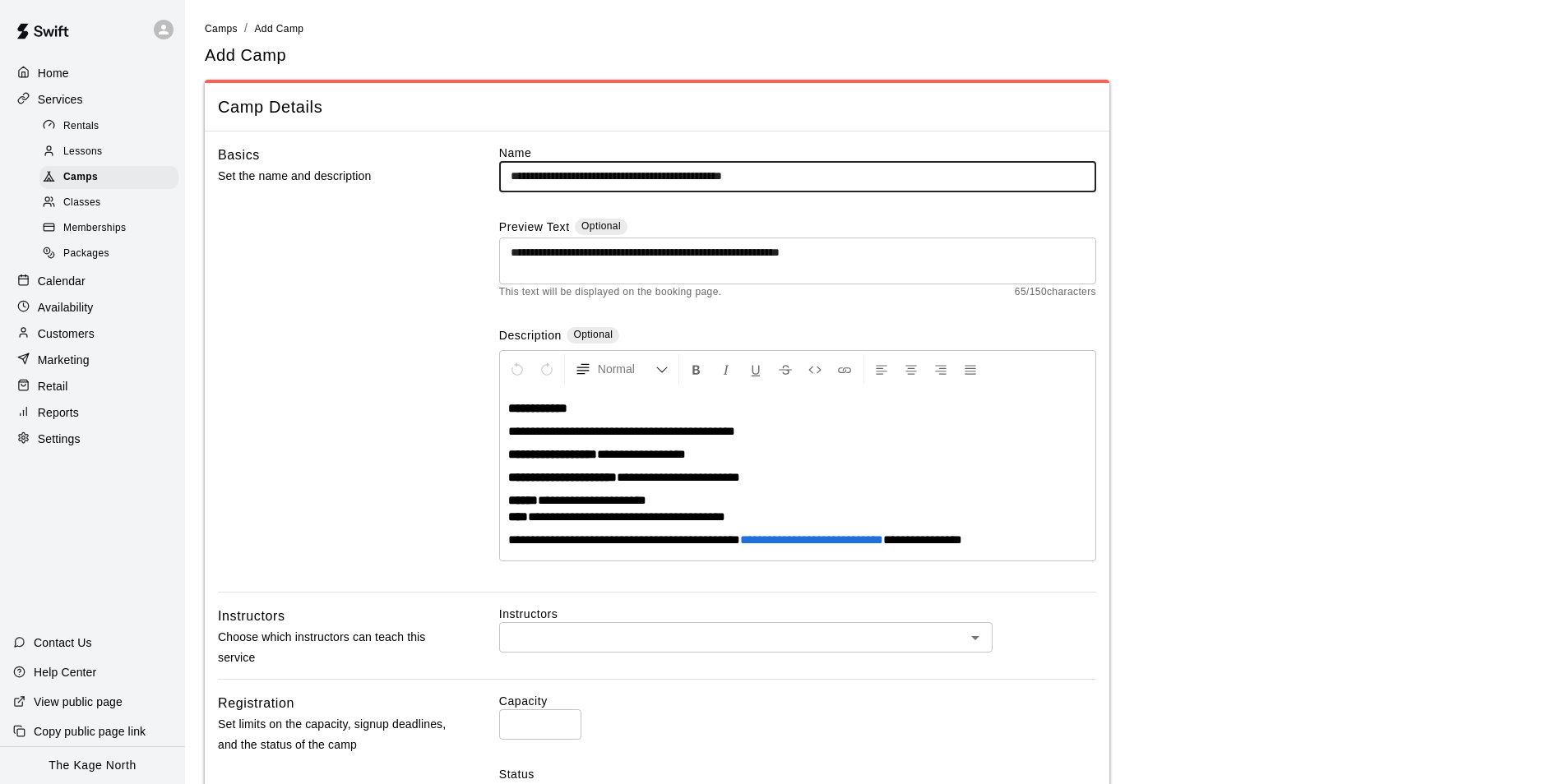
type input "**********"
click at [1287, 379] on main "**********" at bounding box center [872, 707] width 1336 height 1376
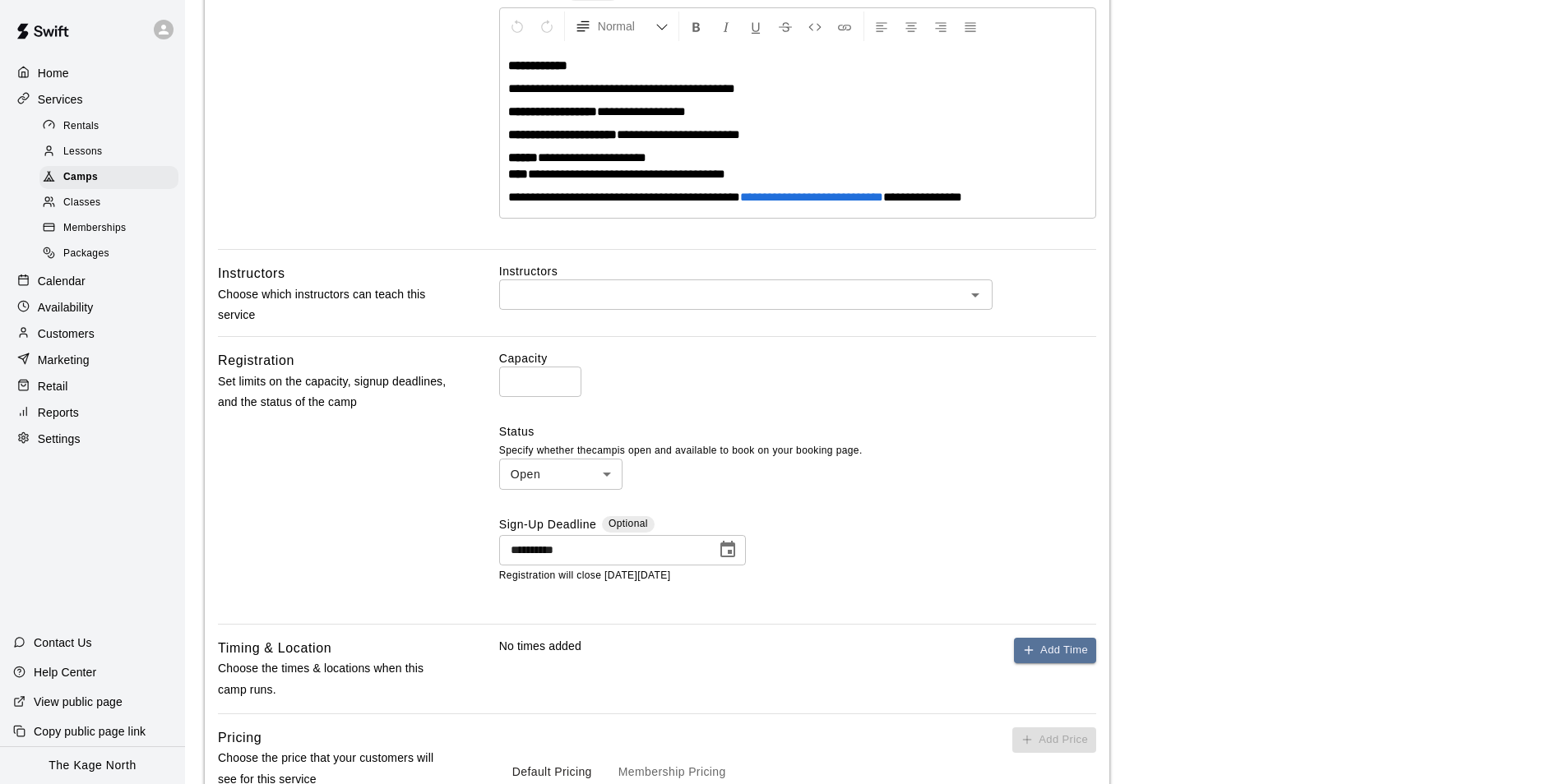
scroll to position [493, 0]
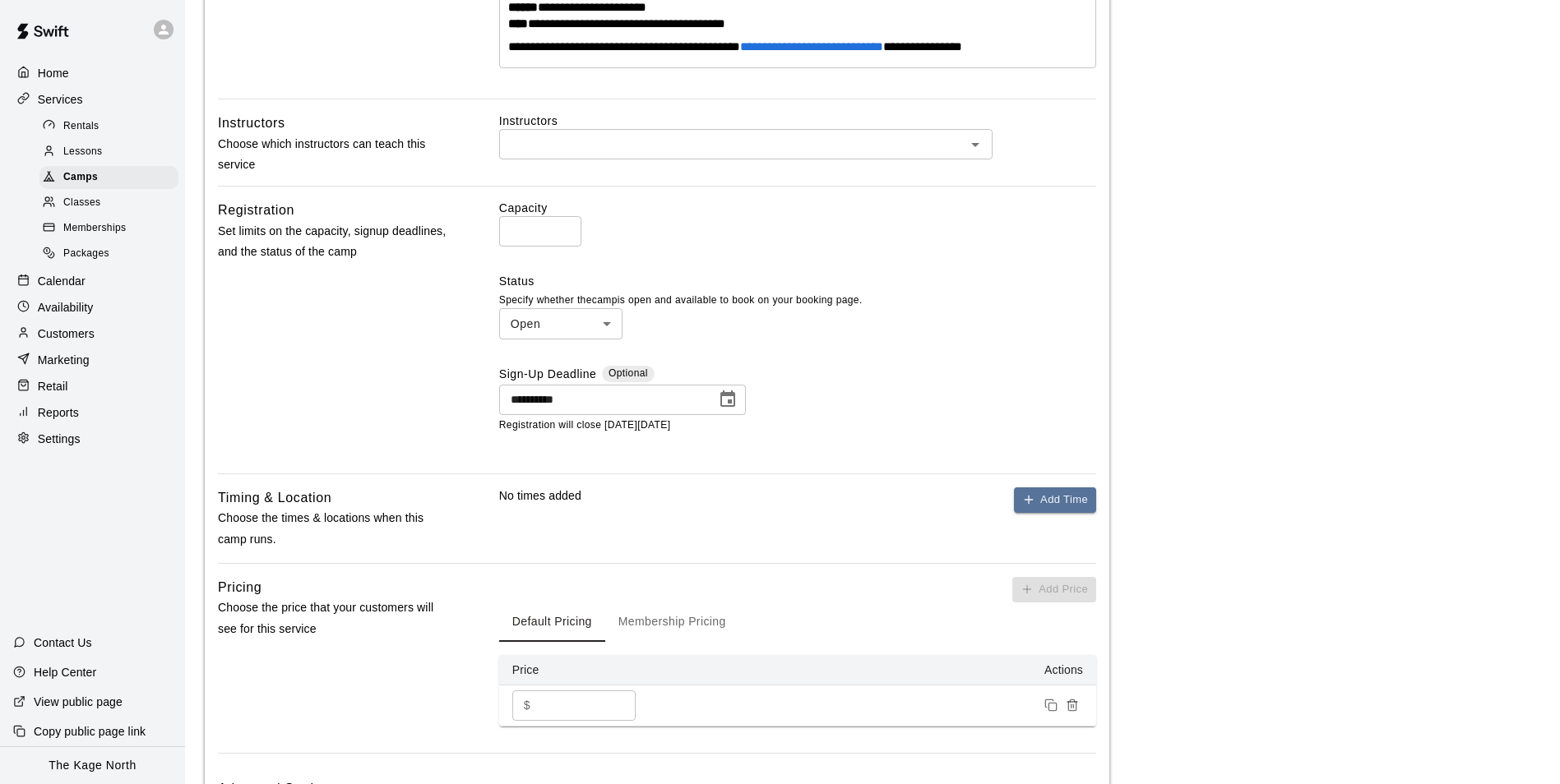
click at [733, 404] on icon "Choose date, selected date is Nov 4, 2025" at bounding box center [727, 399] width 15 height 17
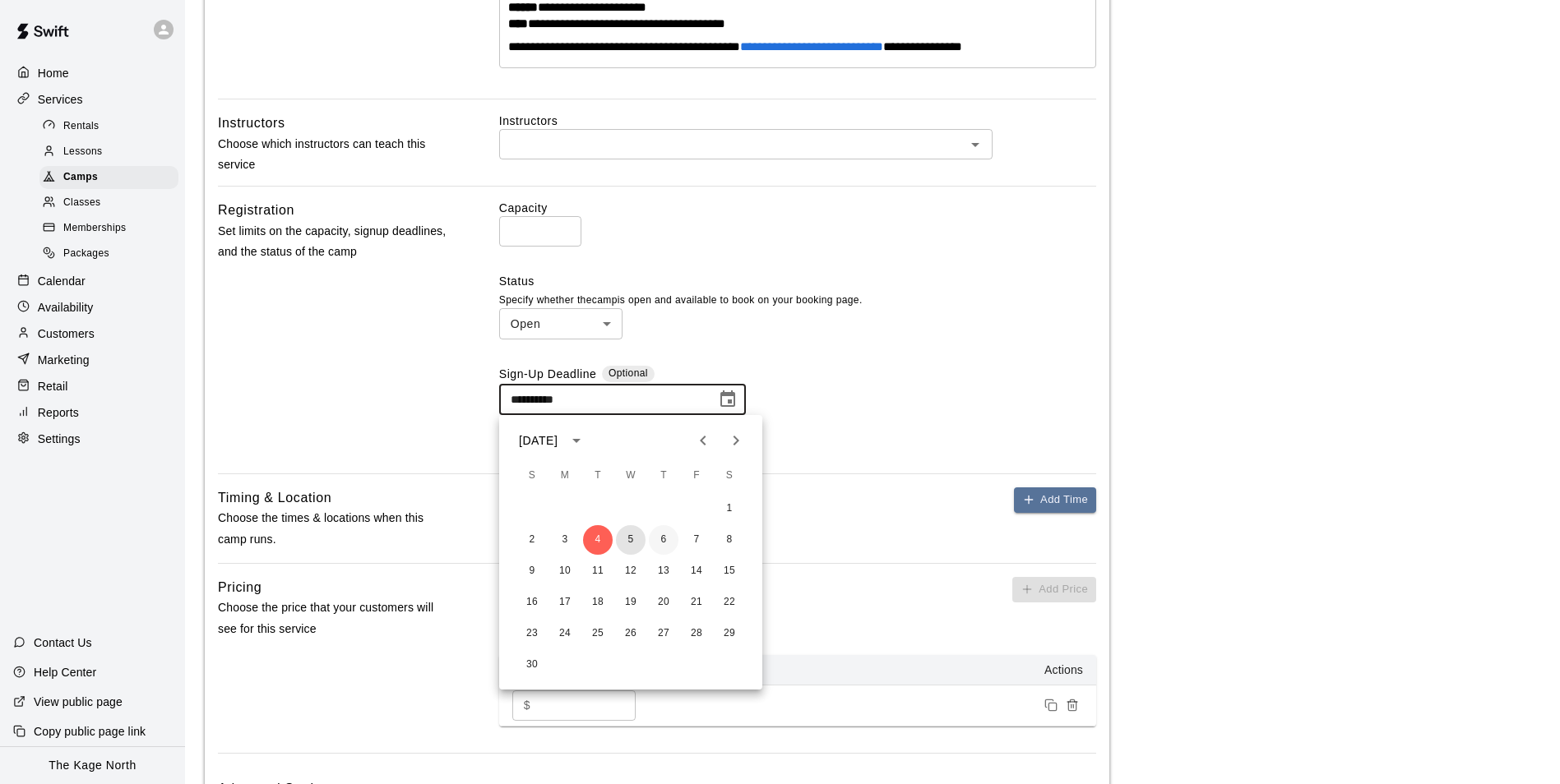
click at [640, 533] on button "5" at bounding box center [631, 540] width 30 height 30
type input "**********"
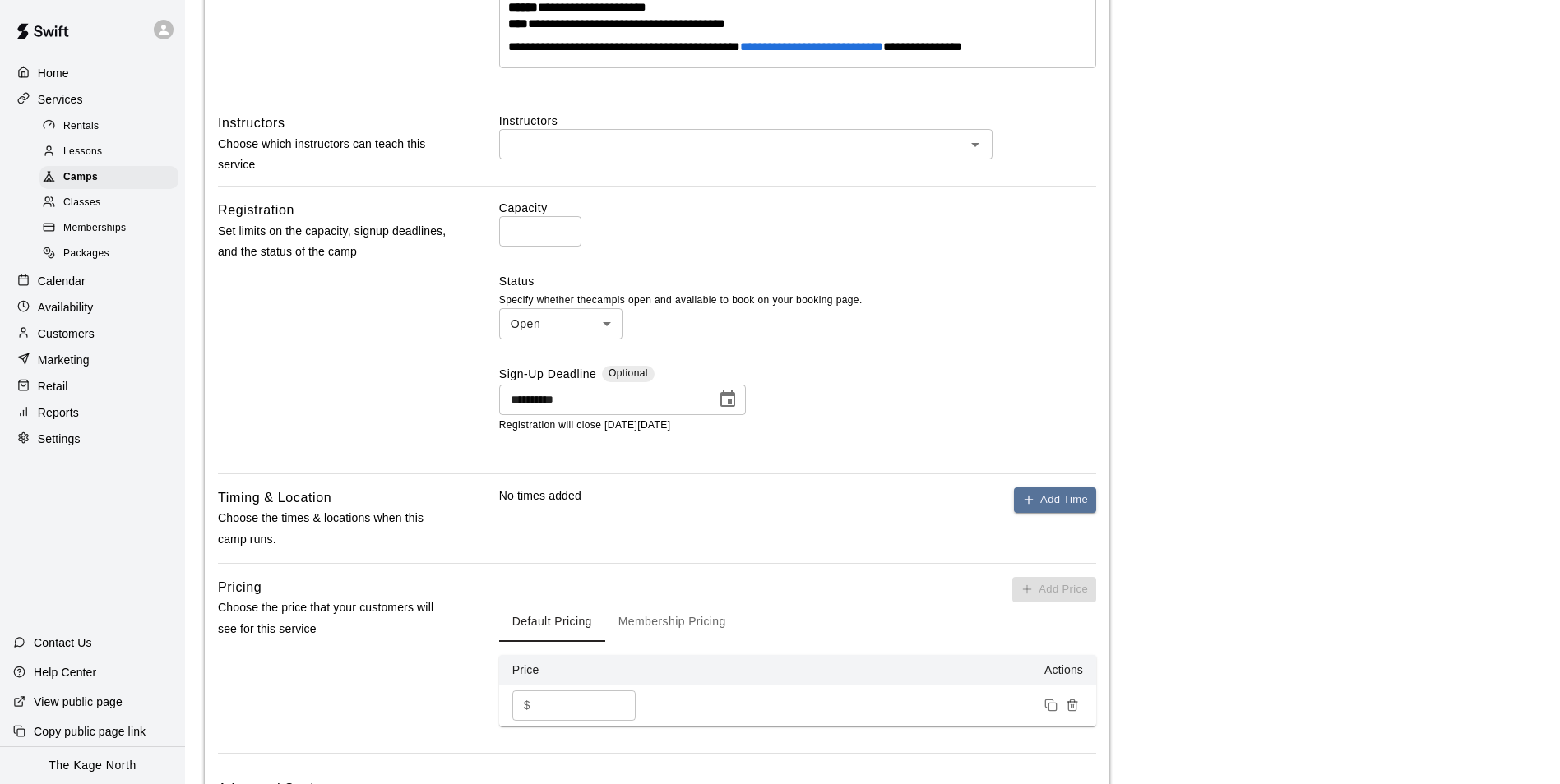
scroll to position [0, 0]
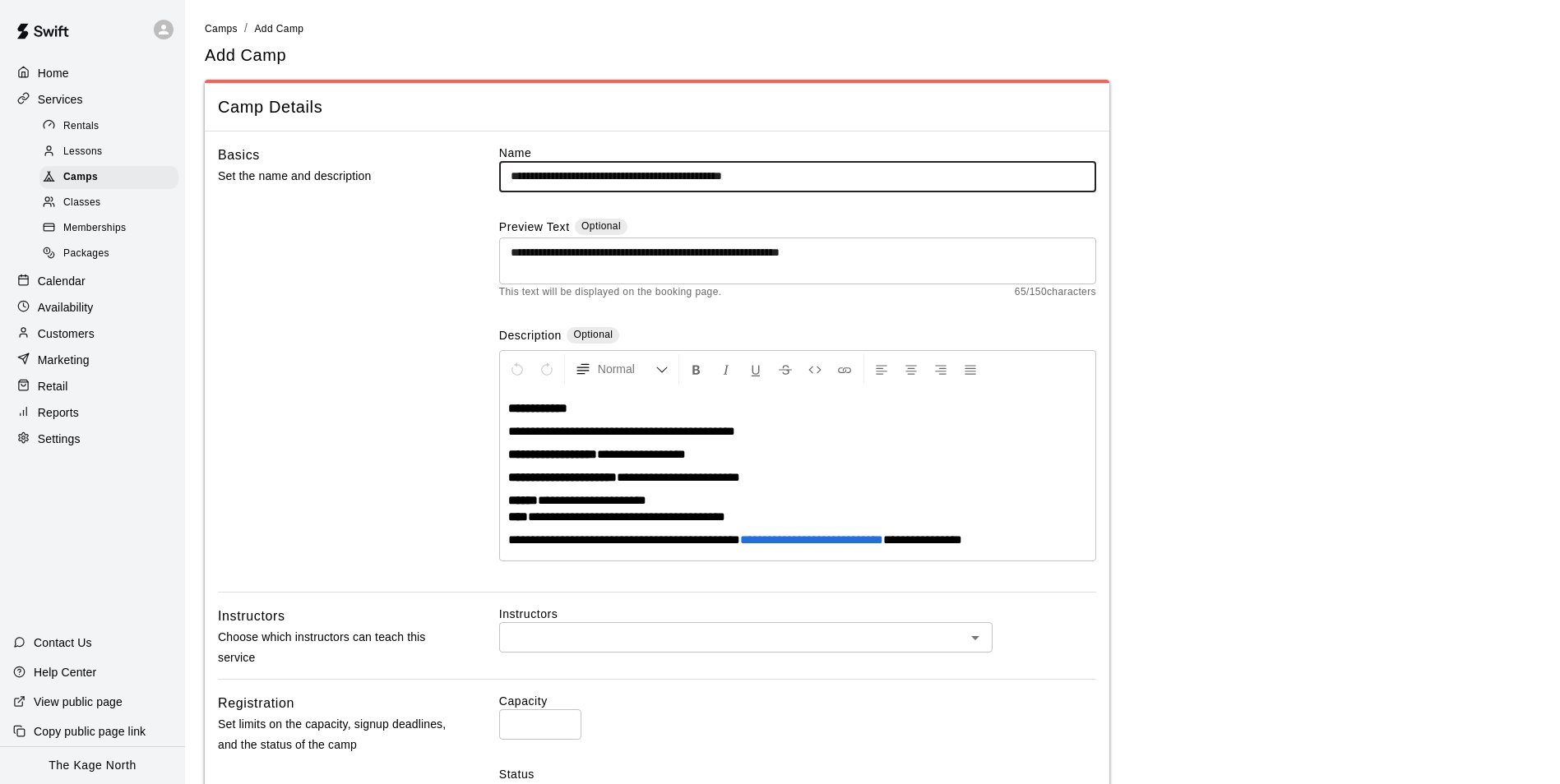
drag, startPoint x: 570, startPoint y: 176, endPoint x: 458, endPoint y: 163, distance: 112.8
click at [475, 170] on div "**********" at bounding box center [657, 368] width 878 height 447
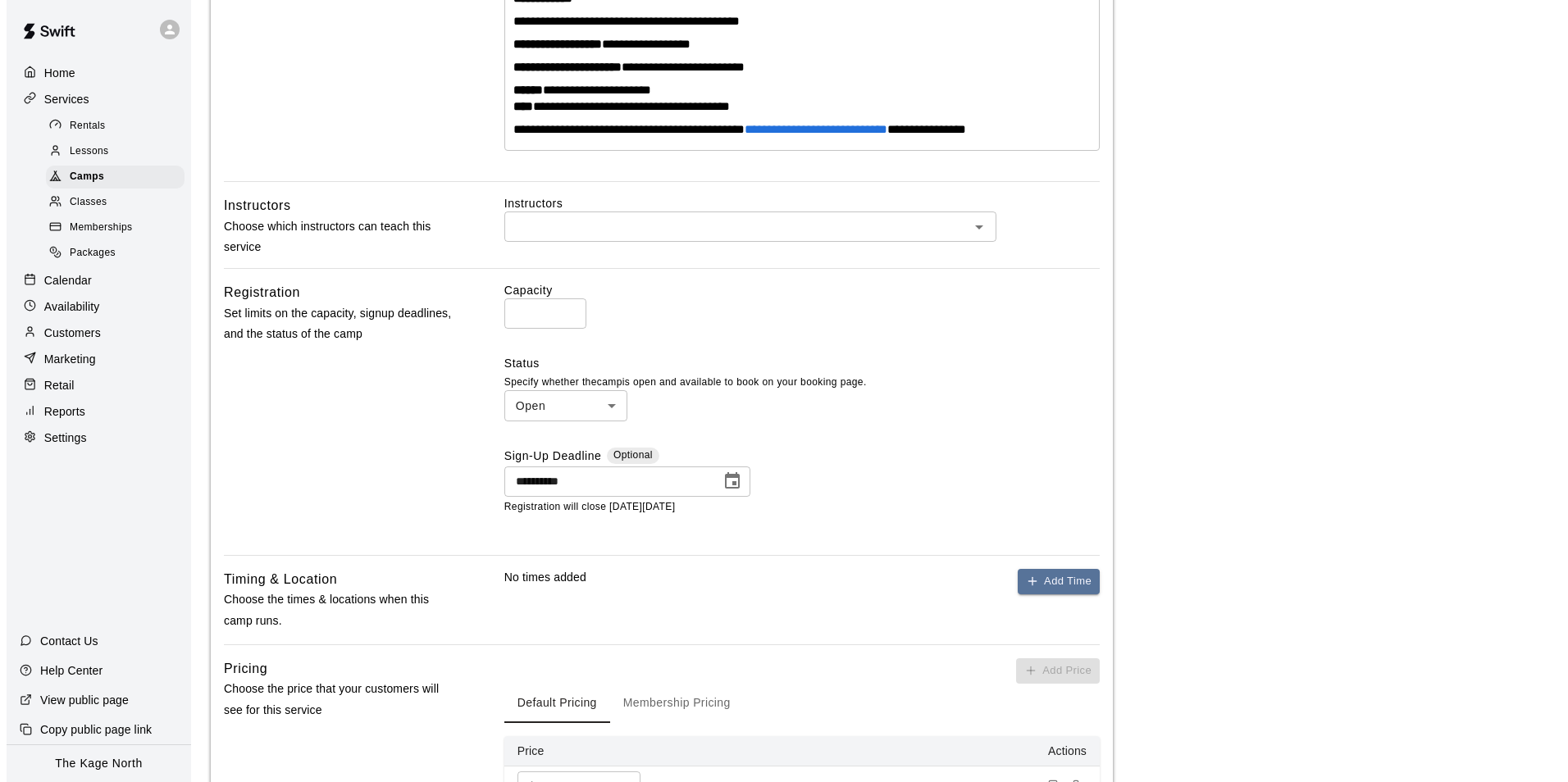
scroll to position [574, 0]
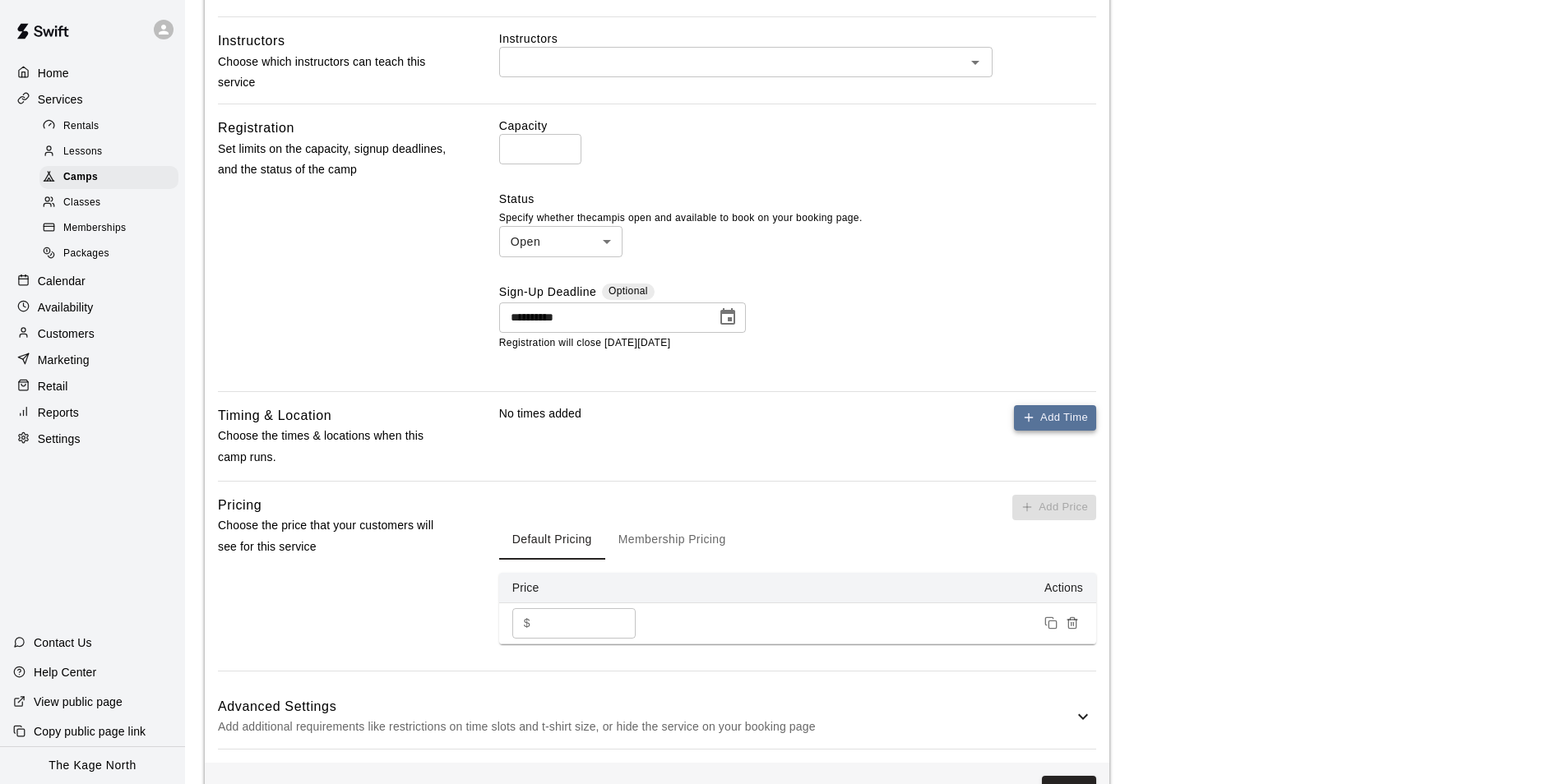
type input "**********"
click at [1054, 411] on button "Add Time" at bounding box center [1056, 418] width 83 height 25
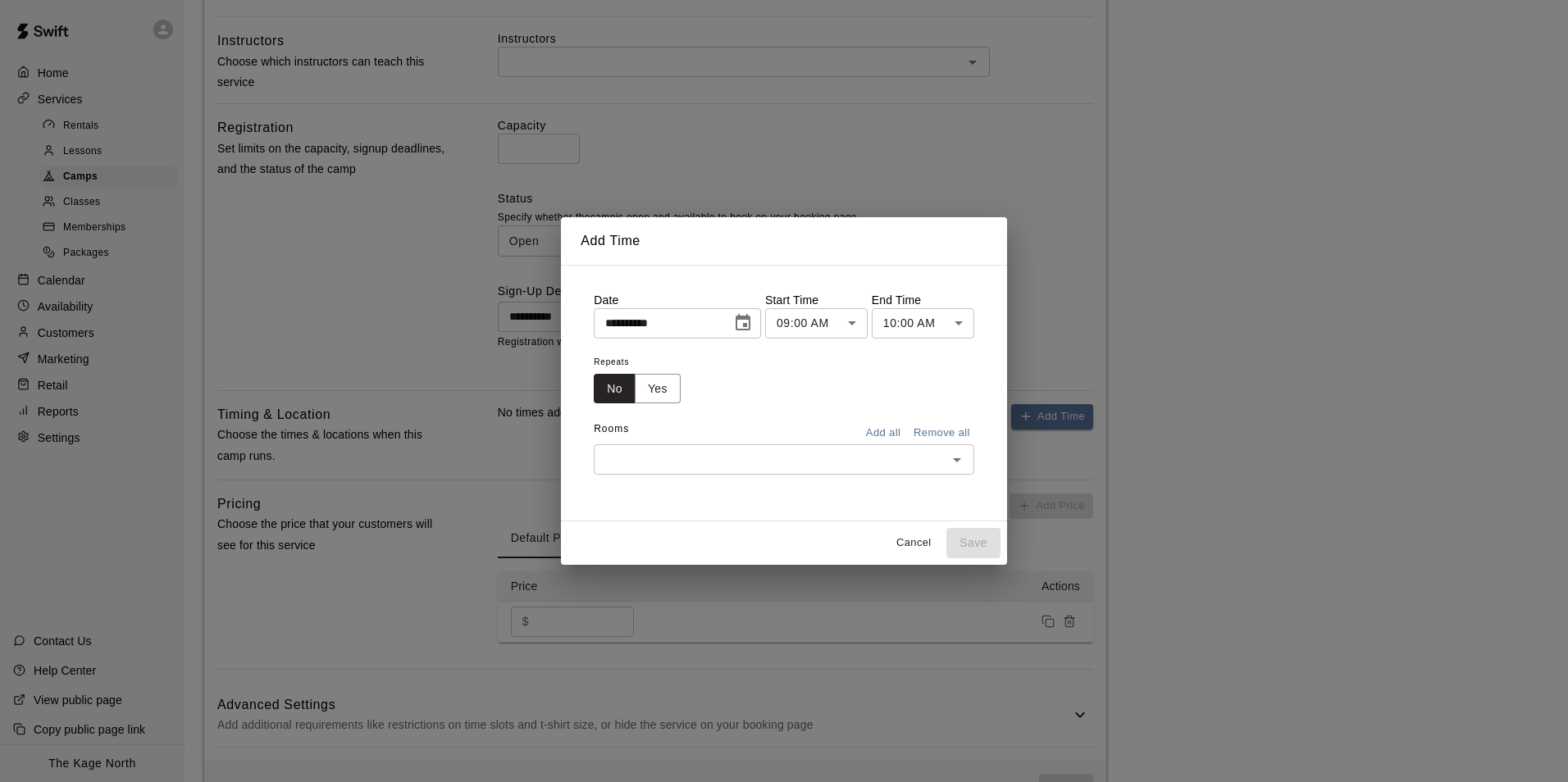
click at [837, 328] on body "**********" at bounding box center [784, 131] width 1568 height 1412
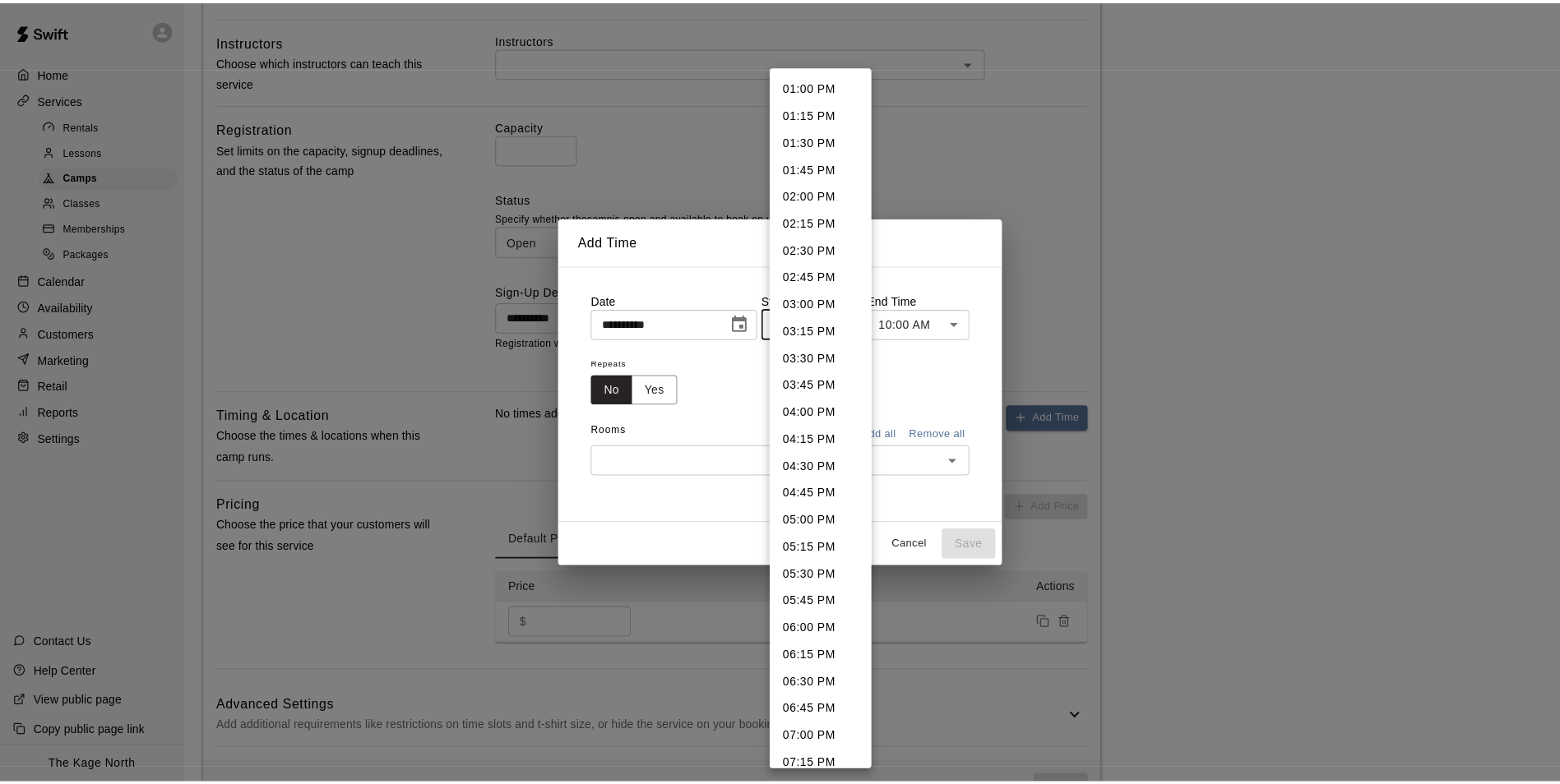
scroll to position [1549, 0]
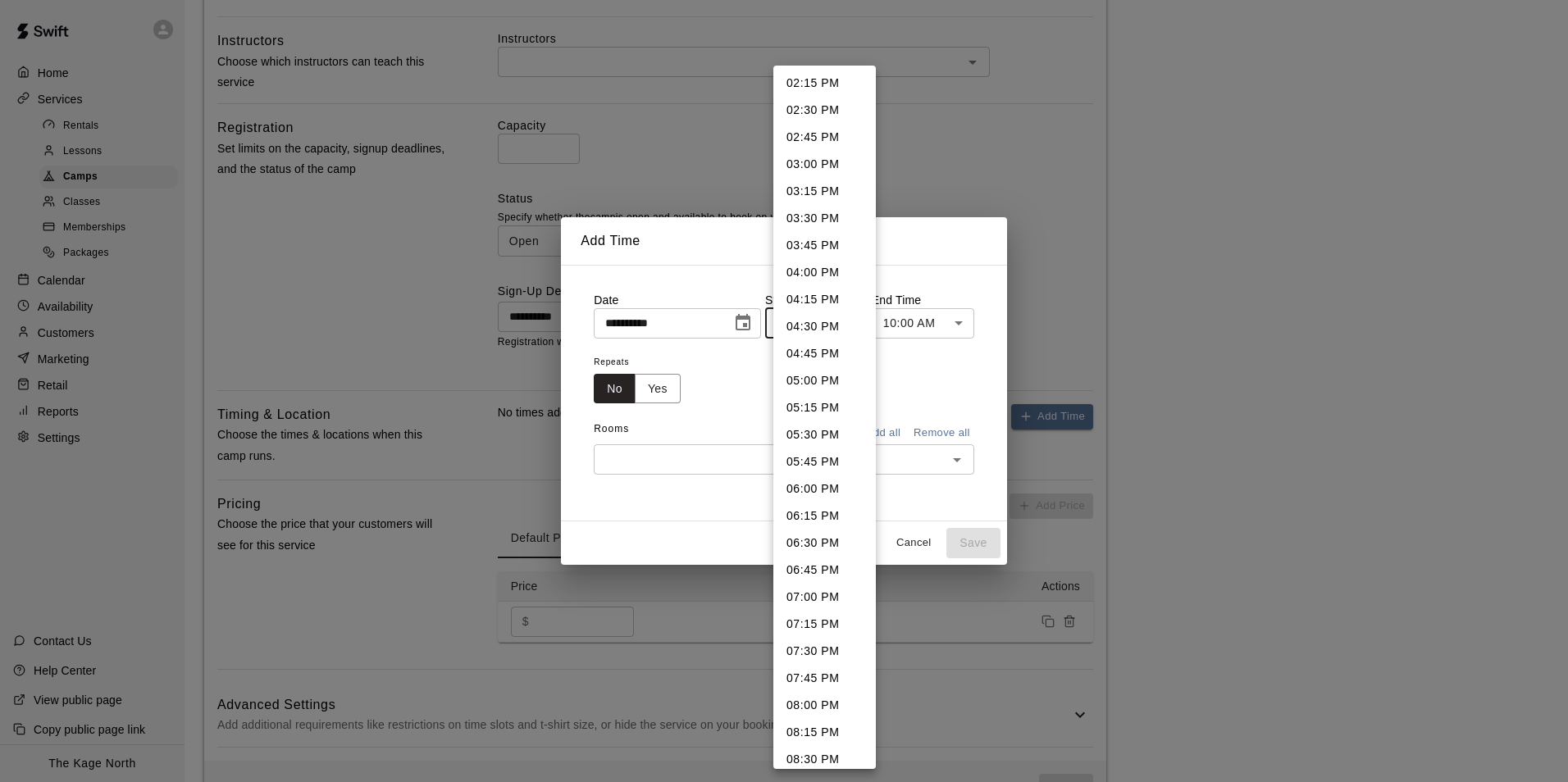
click at [814, 543] on li "06:30 PM" at bounding box center [824, 543] width 102 height 27
type input "********"
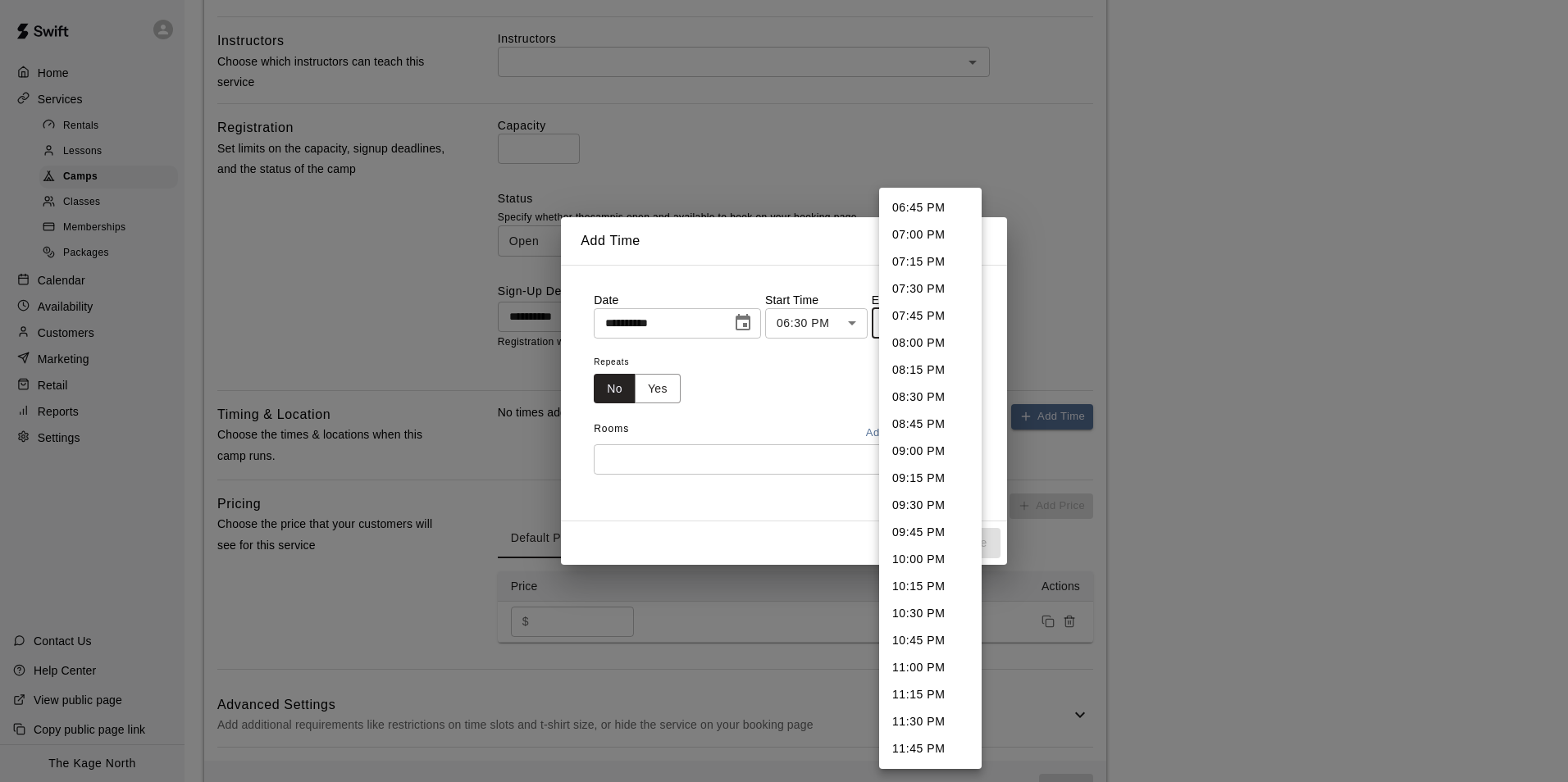
click at [948, 329] on body "**********" at bounding box center [784, 131] width 1568 height 1412
click at [929, 336] on li "08:00 PM" at bounding box center [930, 342] width 102 height 27
type input "********"
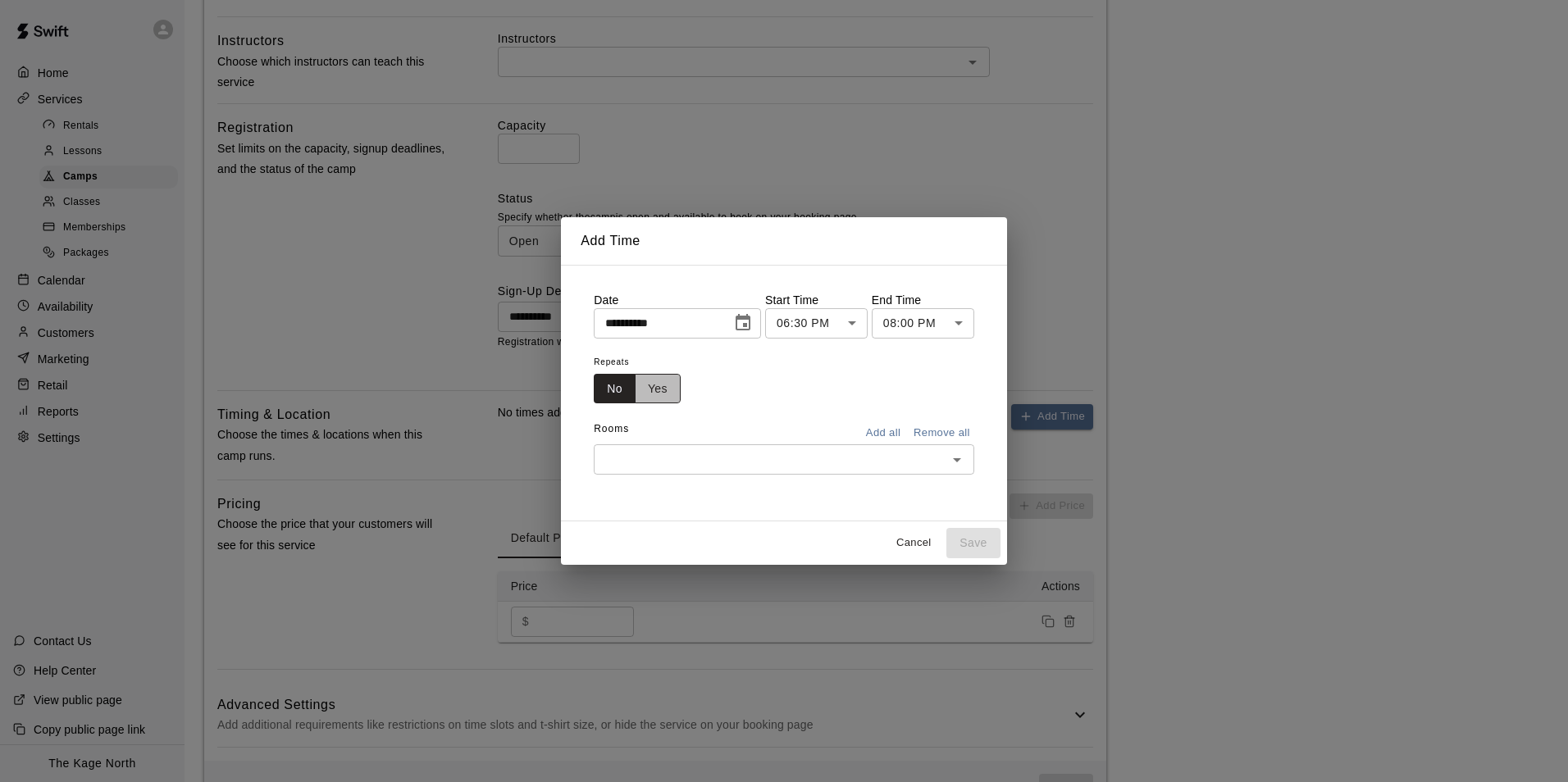
click at [658, 385] on button "Yes" at bounding box center [658, 389] width 46 height 31
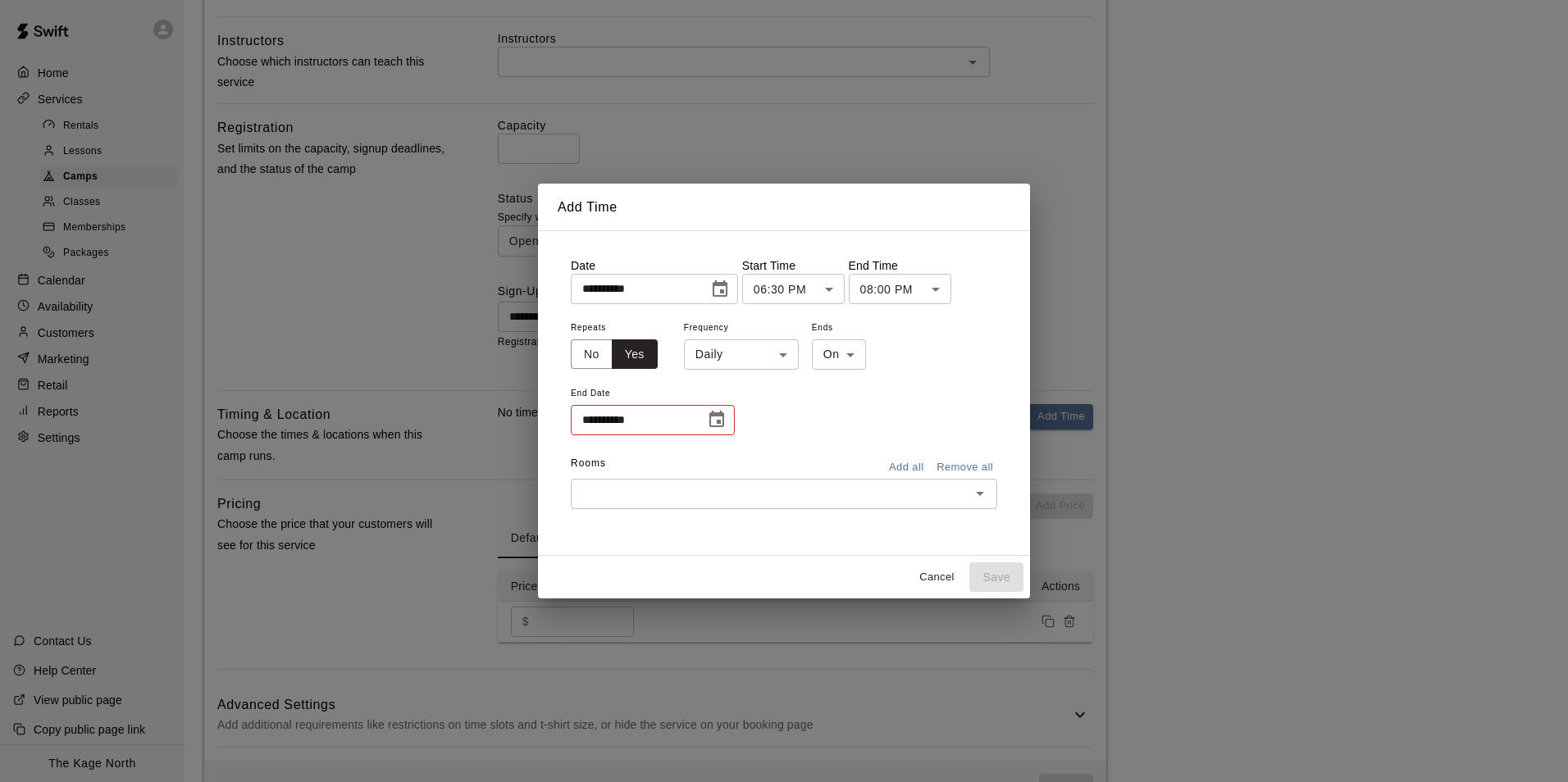
click at [765, 352] on body "**********" at bounding box center [784, 131] width 1568 height 1412
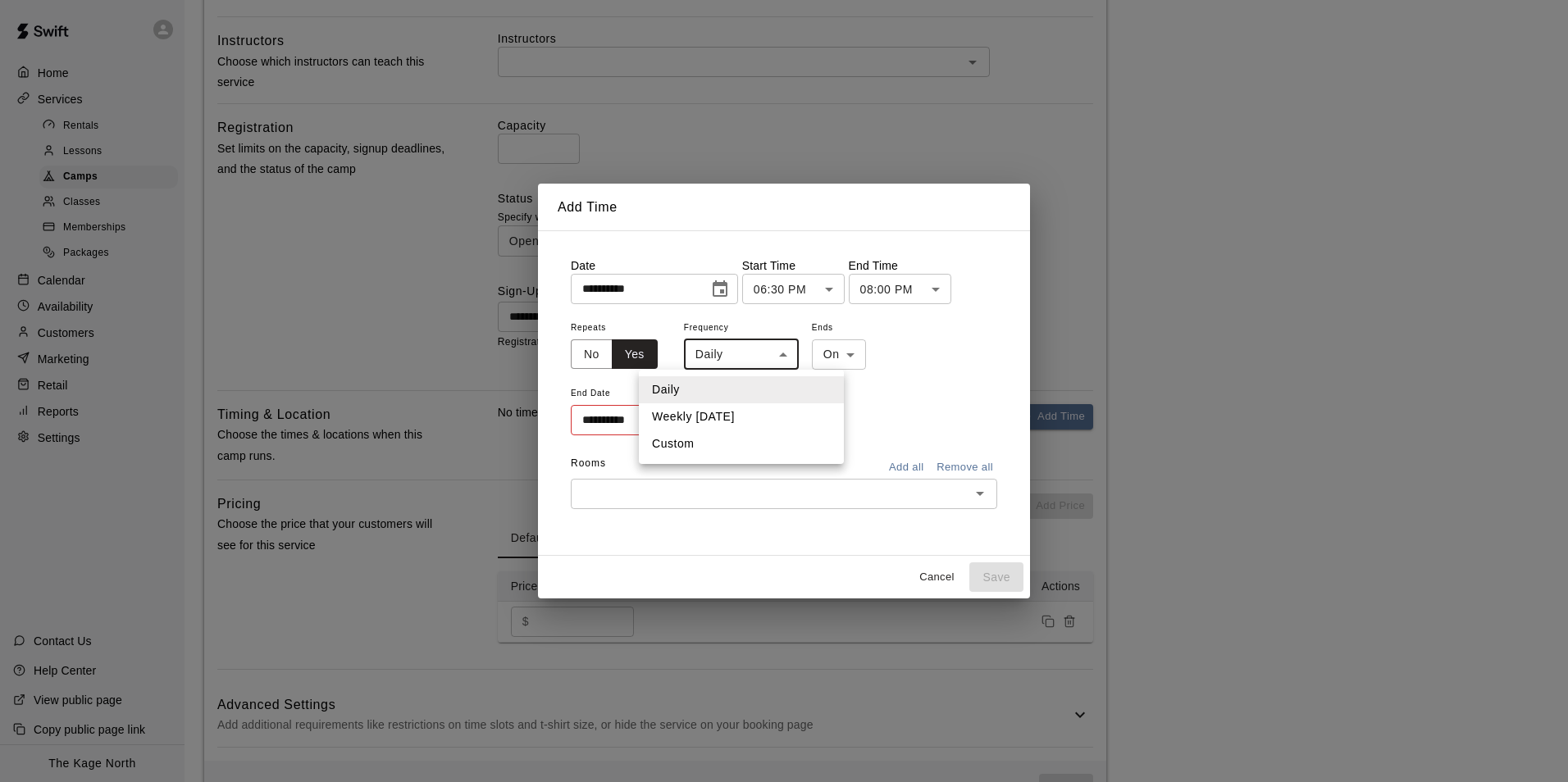
click at [759, 419] on li "Weekly on Sunday" at bounding box center [741, 417] width 205 height 27
type input "******"
click at [719, 292] on button "Choose date, selected date is Sep 21, 2025" at bounding box center [719, 289] width 32 height 32
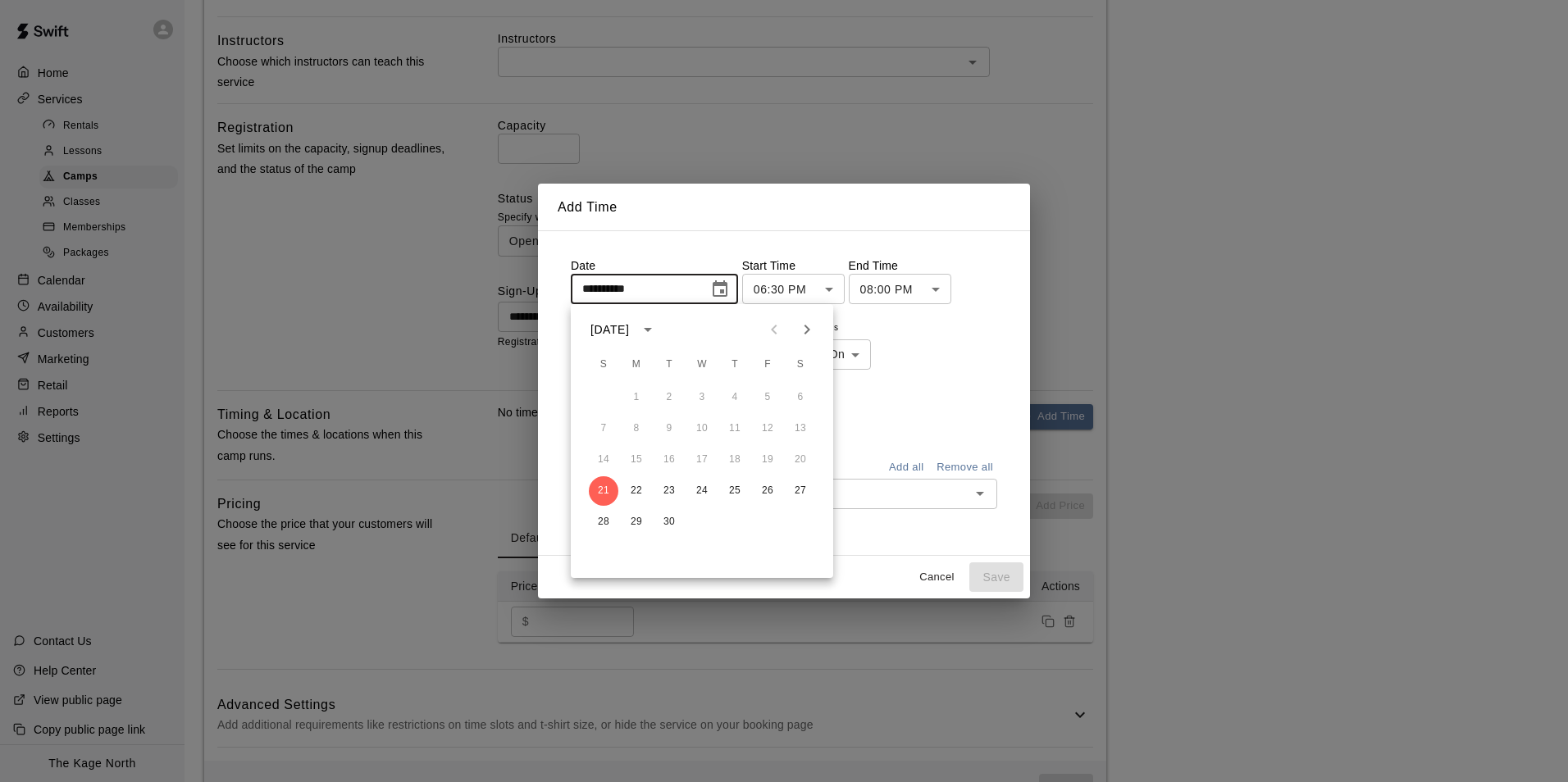
click at [807, 338] on icon "Next month" at bounding box center [807, 329] width 19 height 19
click at [703, 523] on button "29" at bounding box center [703, 523] width 30 height 30
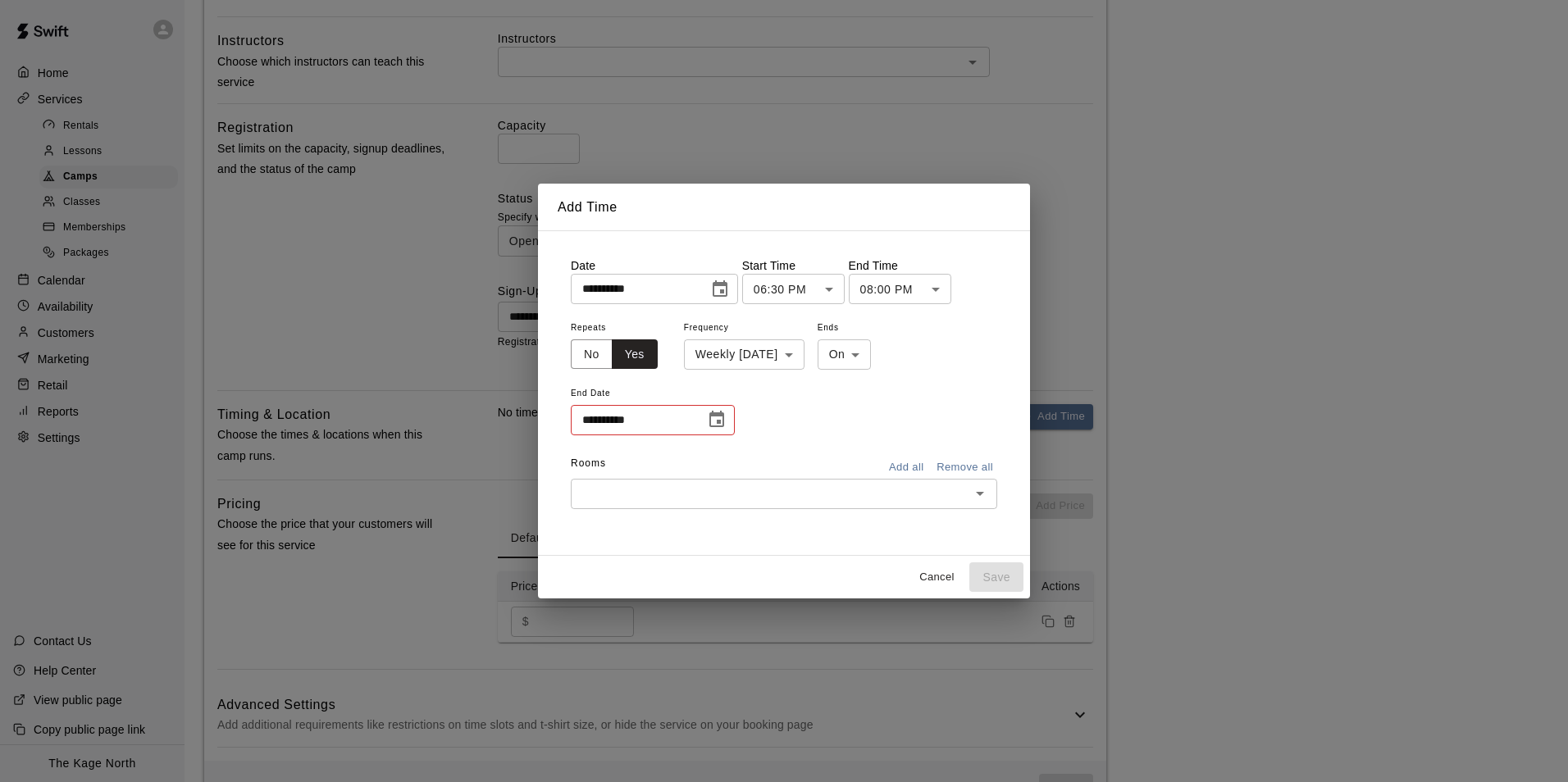
type input "**********"
click at [716, 419] on icon "Choose date" at bounding box center [717, 419] width 19 height 19
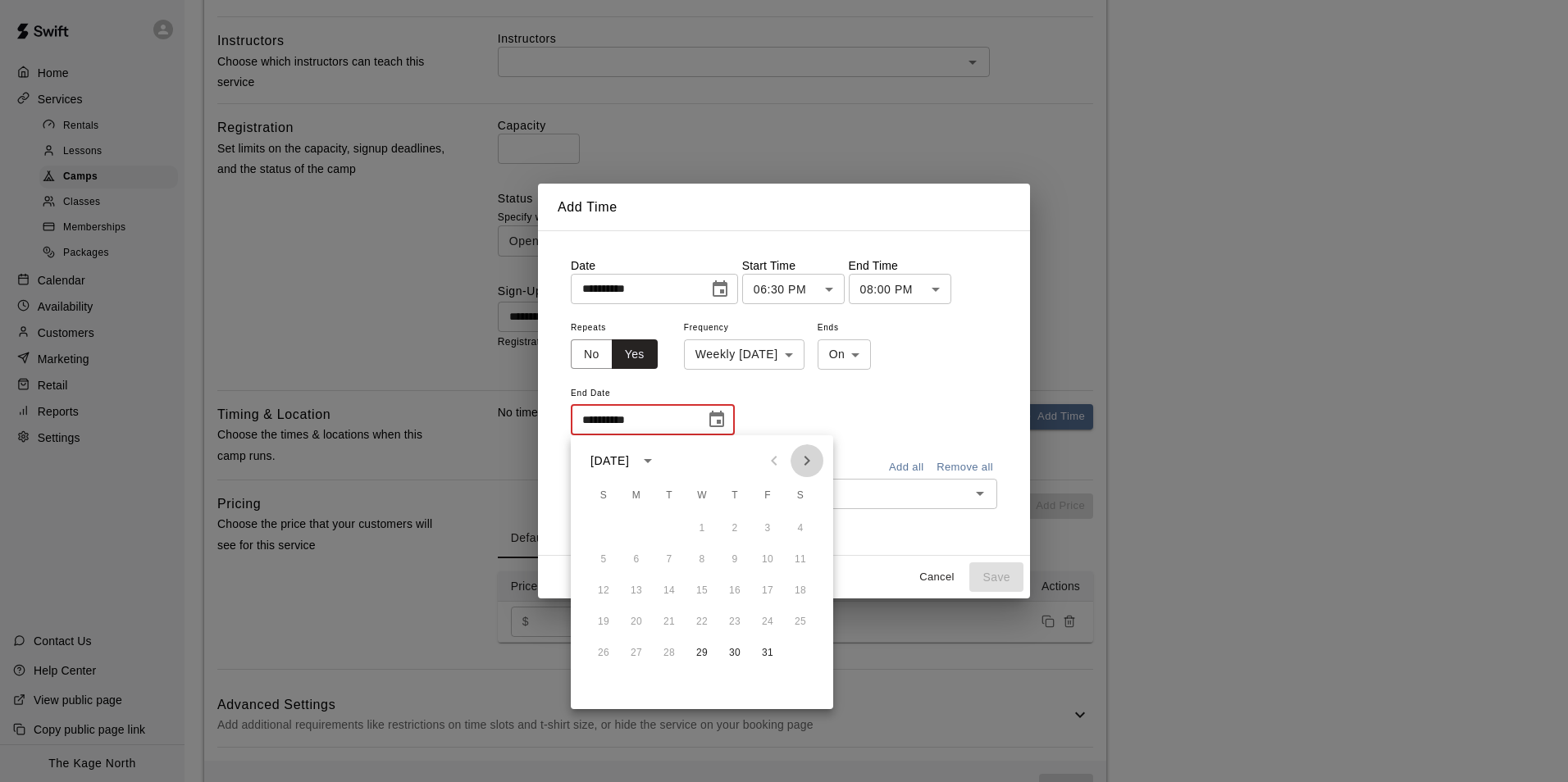
click at [802, 467] on icon "Next month" at bounding box center [807, 461] width 19 height 19
click at [812, 457] on icon "Next month" at bounding box center [807, 461] width 19 height 19
click at [696, 561] on button "10" at bounding box center [703, 560] width 30 height 30
type input "**********"
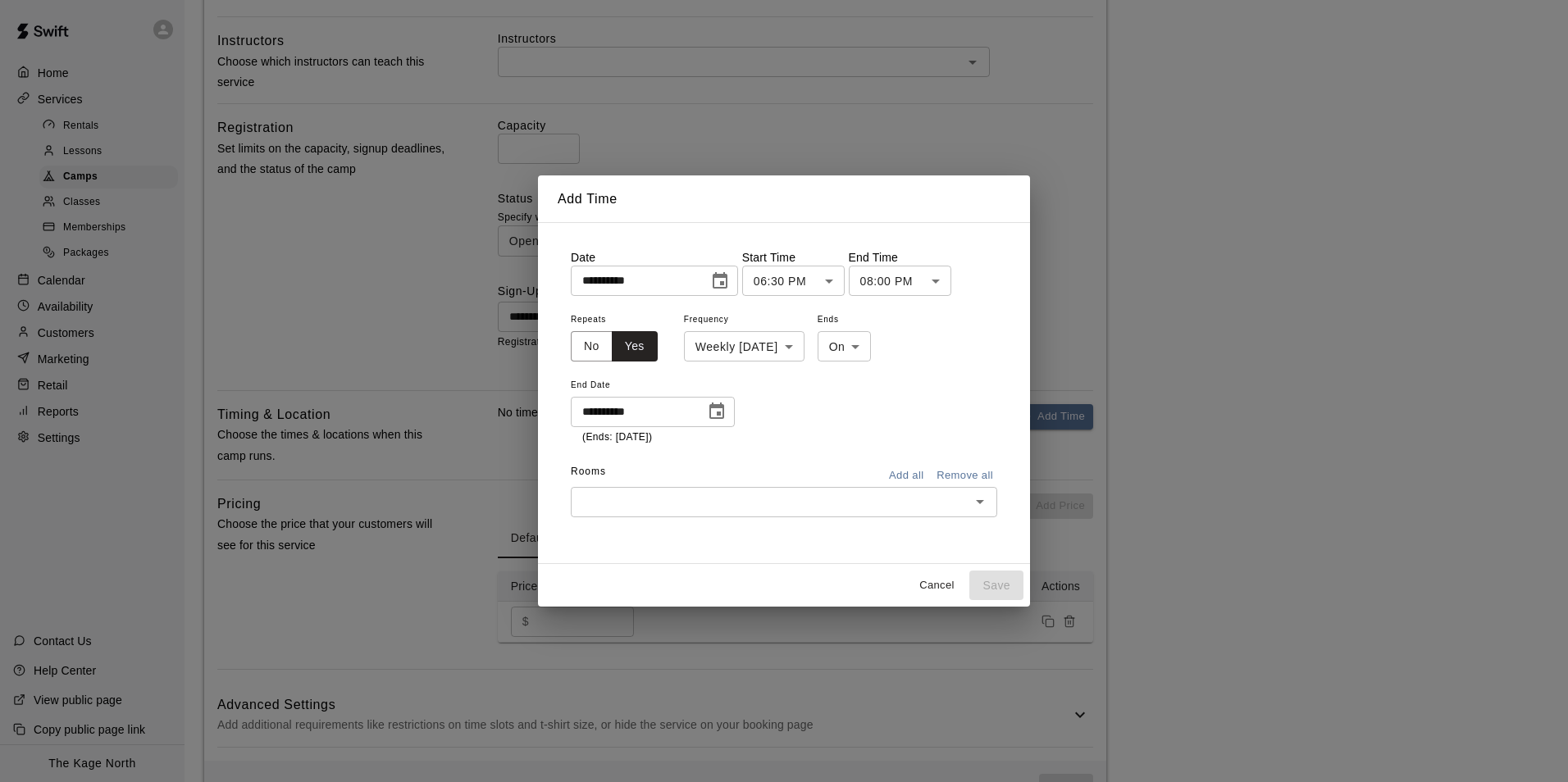
click at [729, 506] on input "text" at bounding box center [770, 502] width 390 height 20
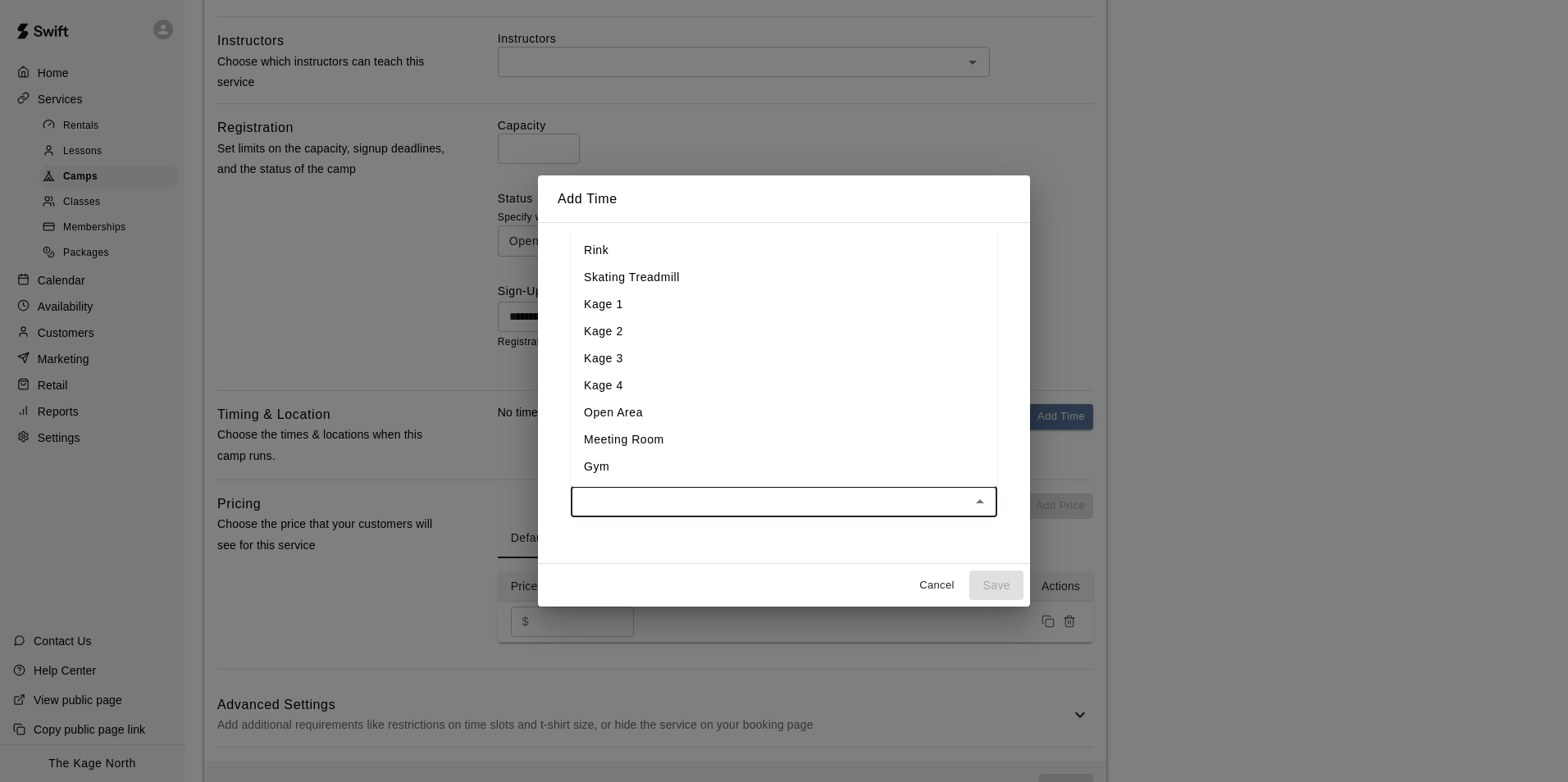
click at [660, 330] on li "Kage 2" at bounding box center [784, 331] width 427 height 27
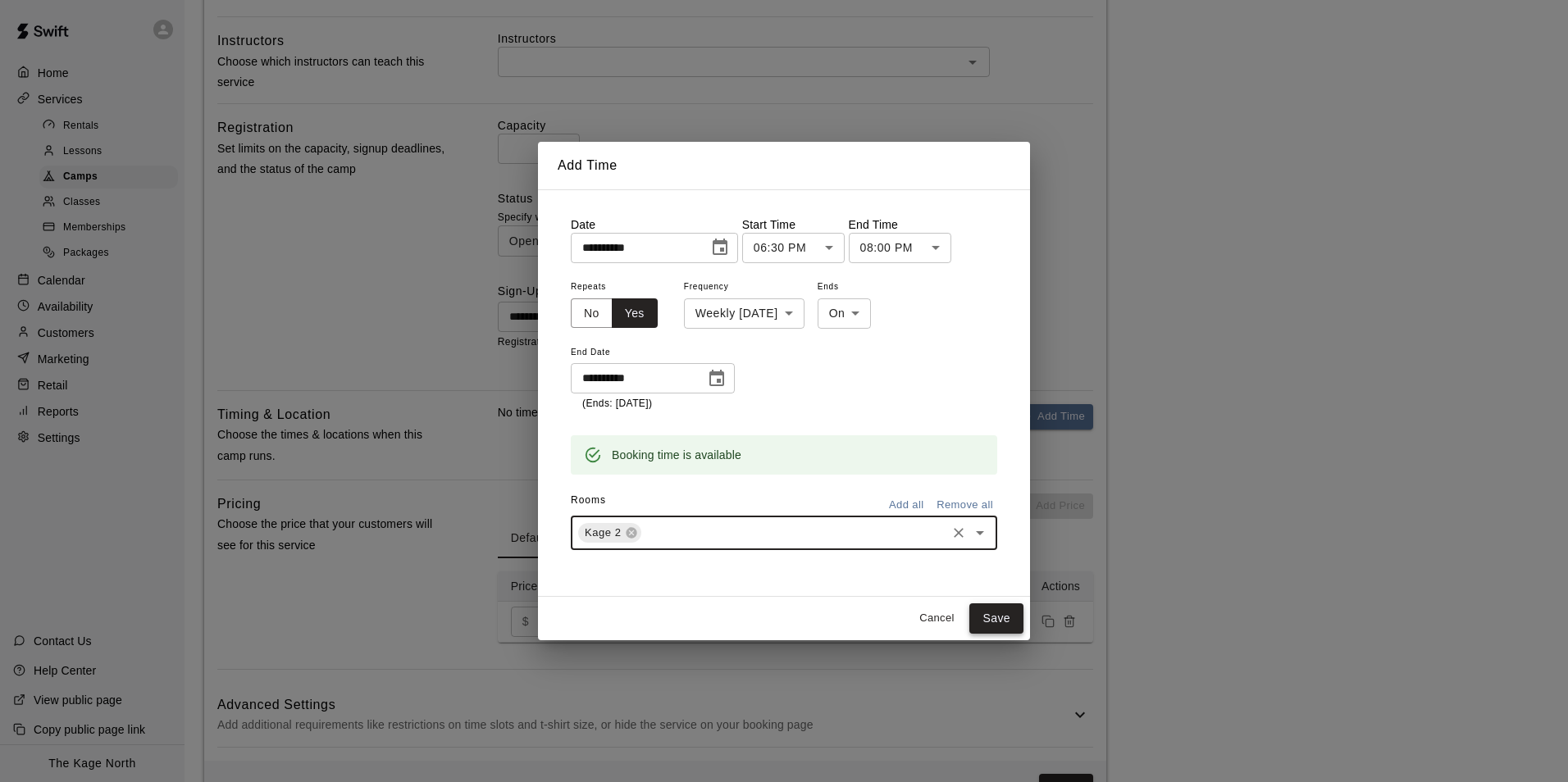
click at [987, 616] on button "Save" at bounding box center [997, 618] width 54 height 31
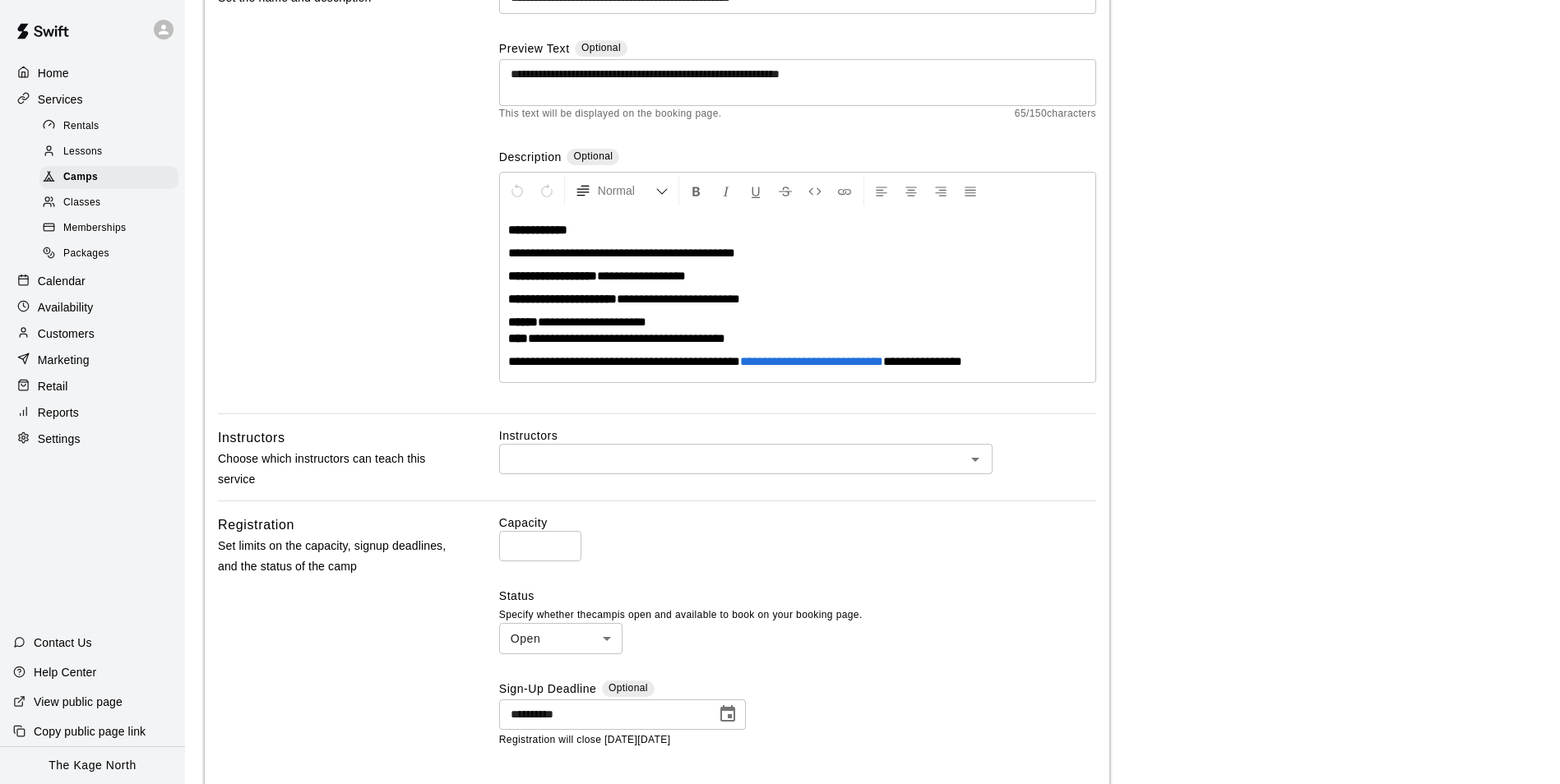
scroll to position [0, 0]
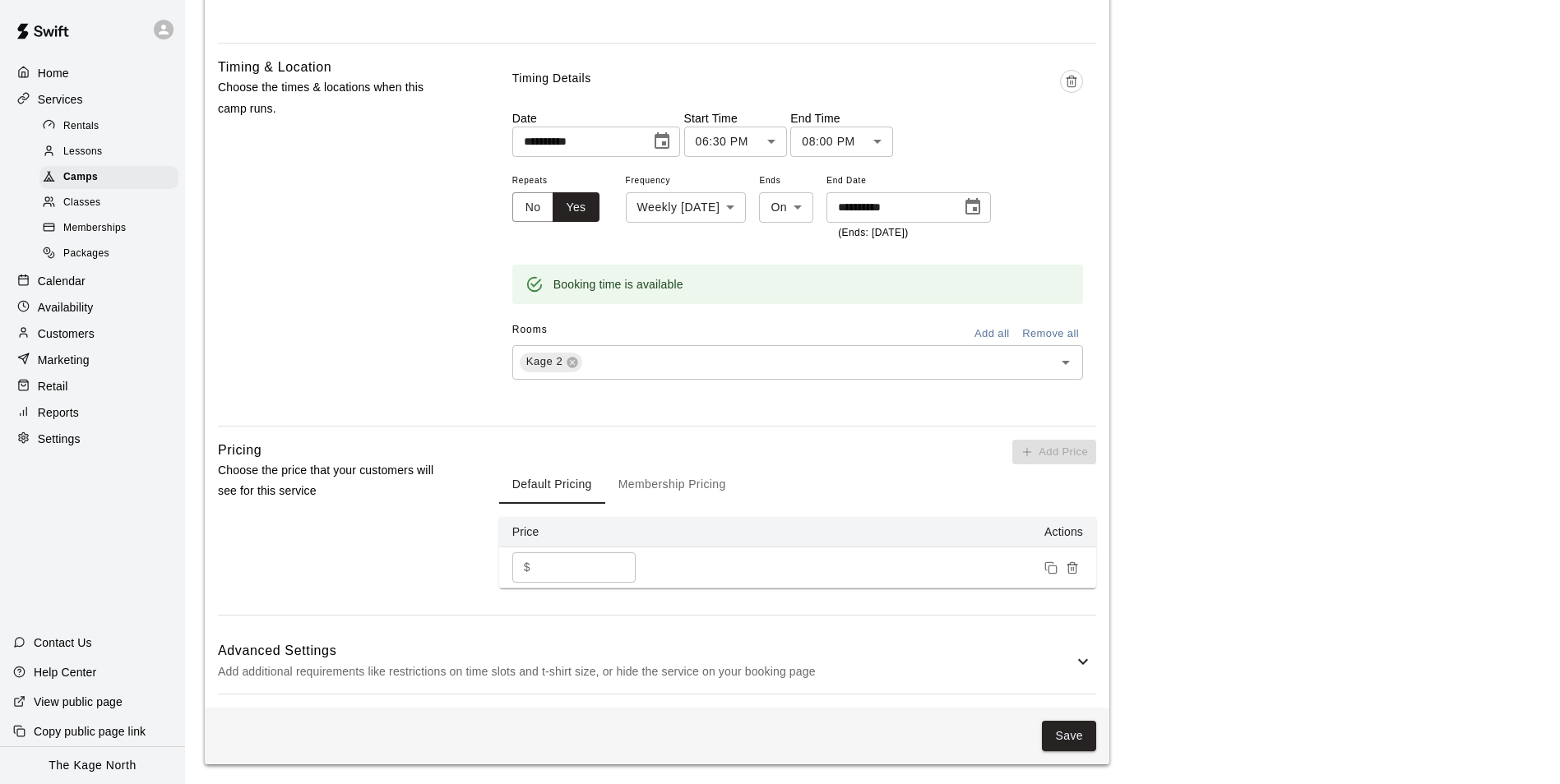
click at [1078, 665] on icon at bounding box center [1083, 662] width 19 height 19
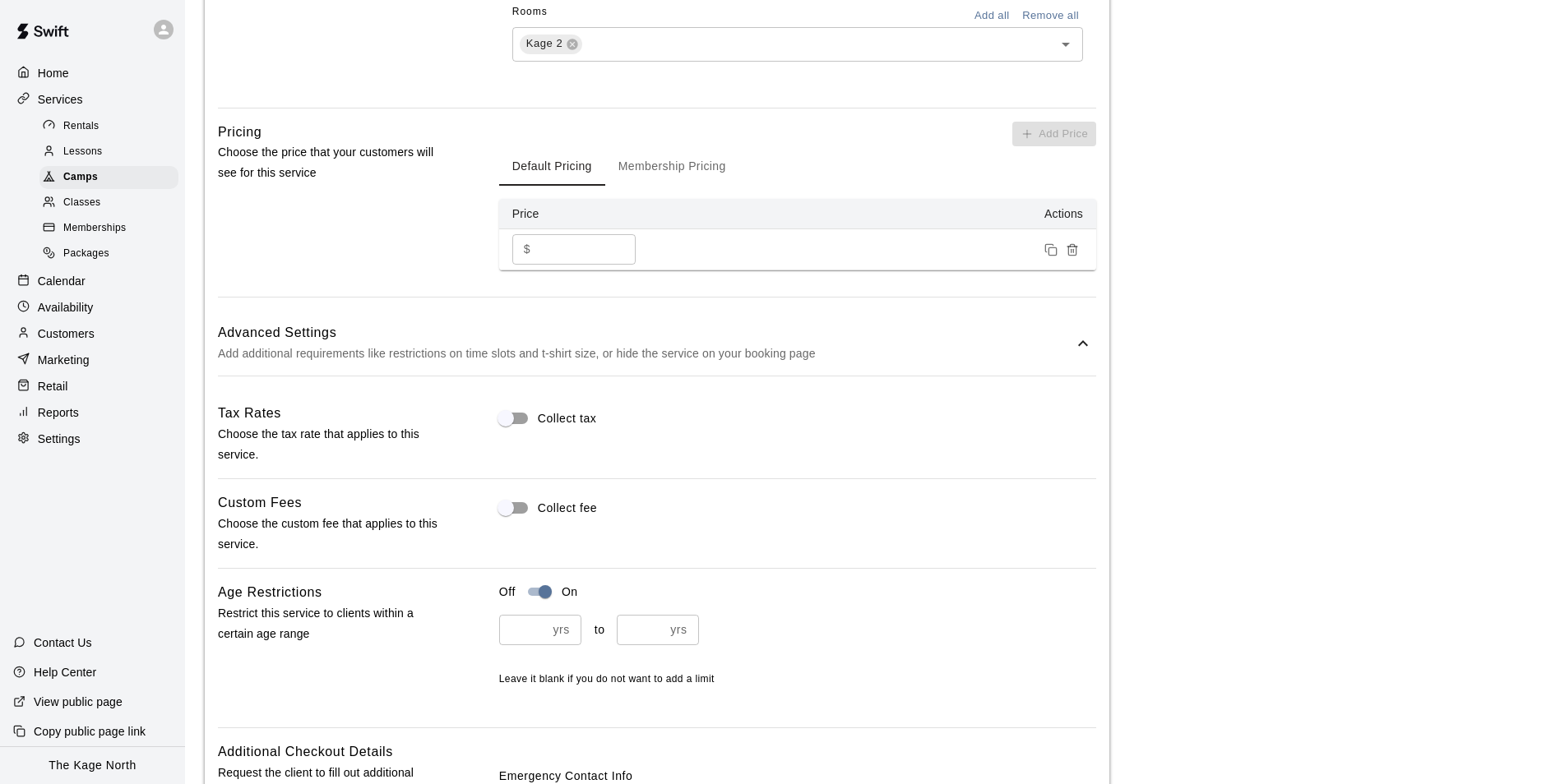
scroll to position [1578, 0]
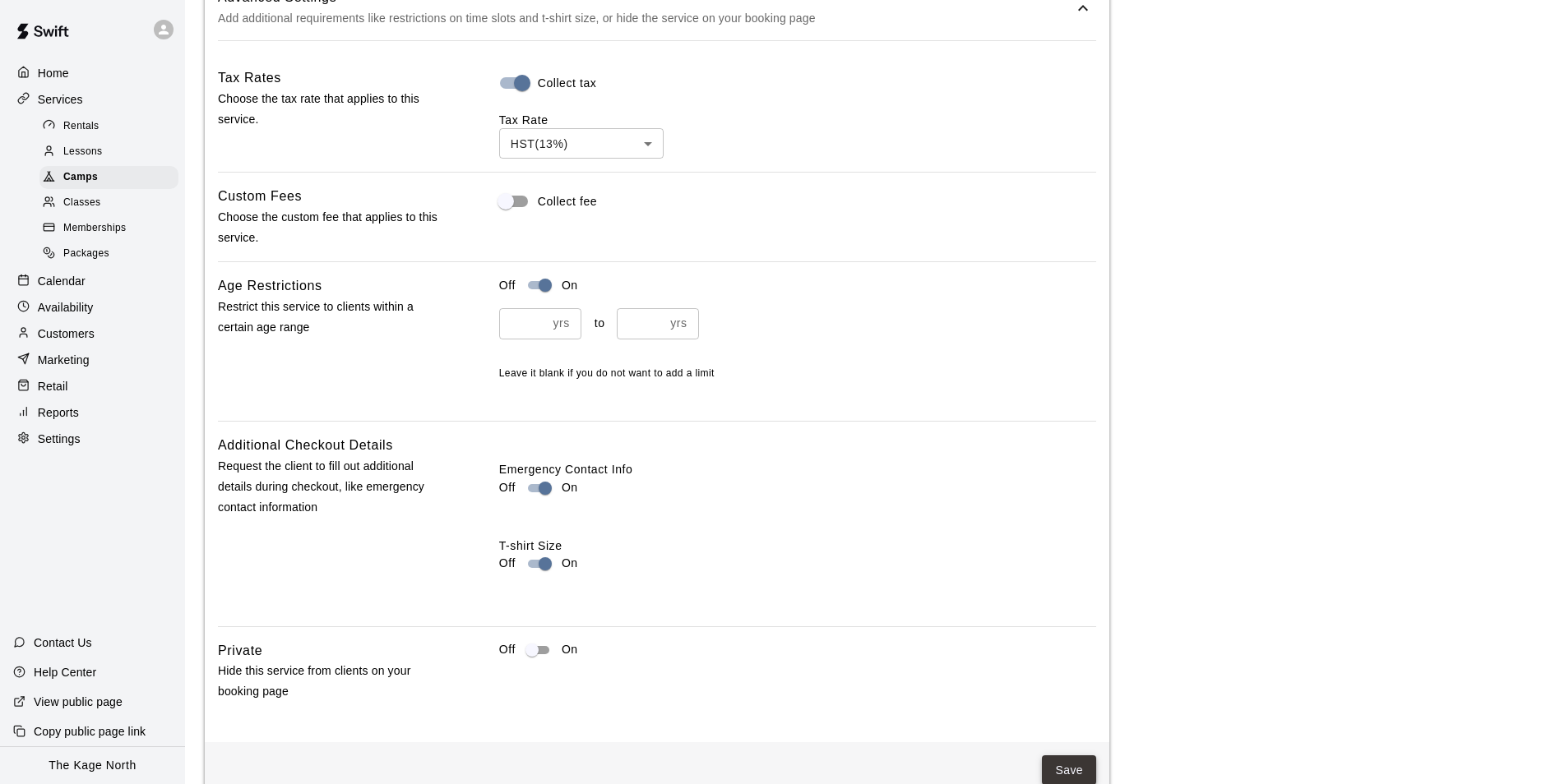
click at [1062, 766] on button "Save" at bounding box center [1069, 771] width 54 height 31
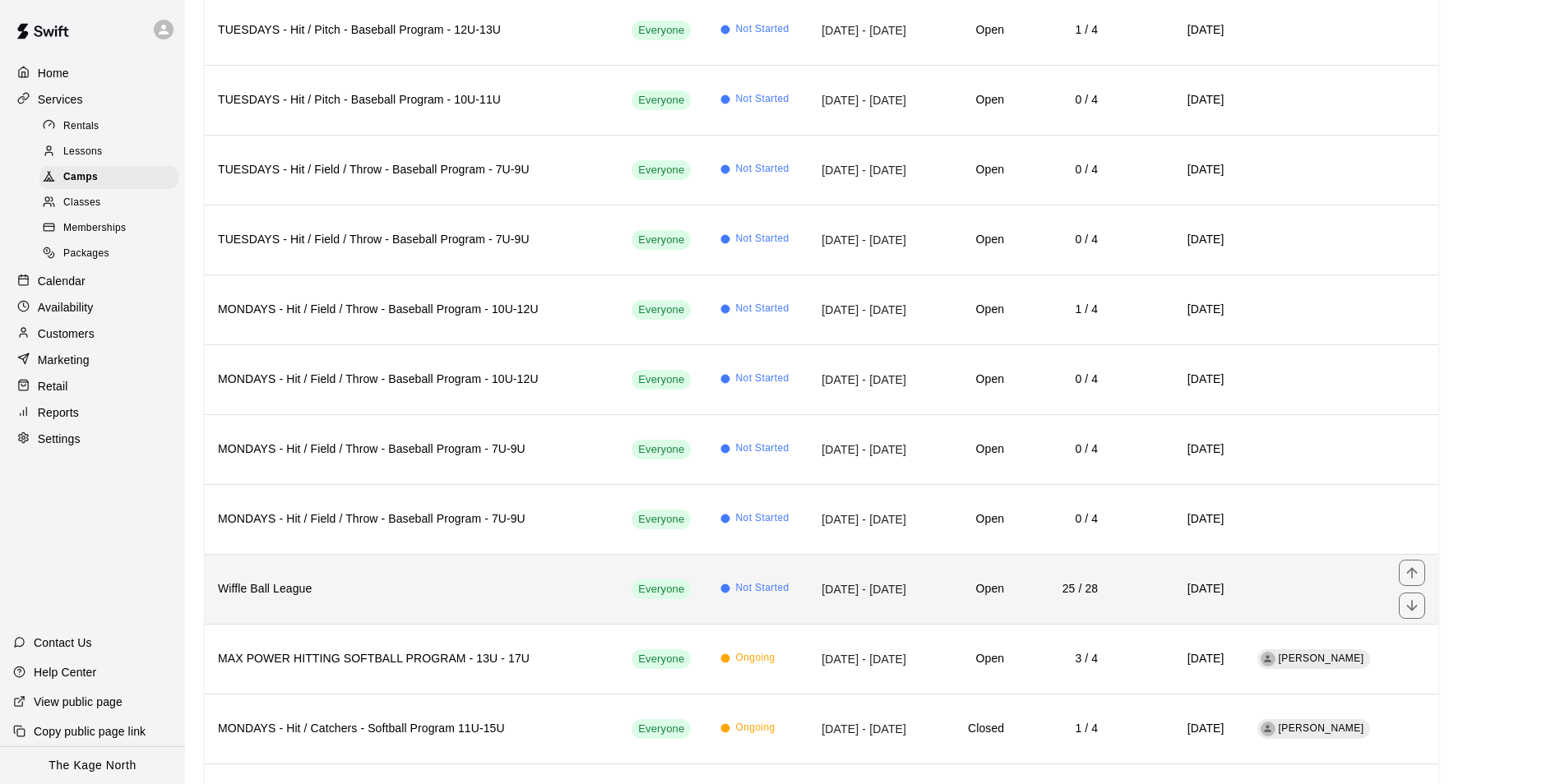
scroll to position [329, 0]
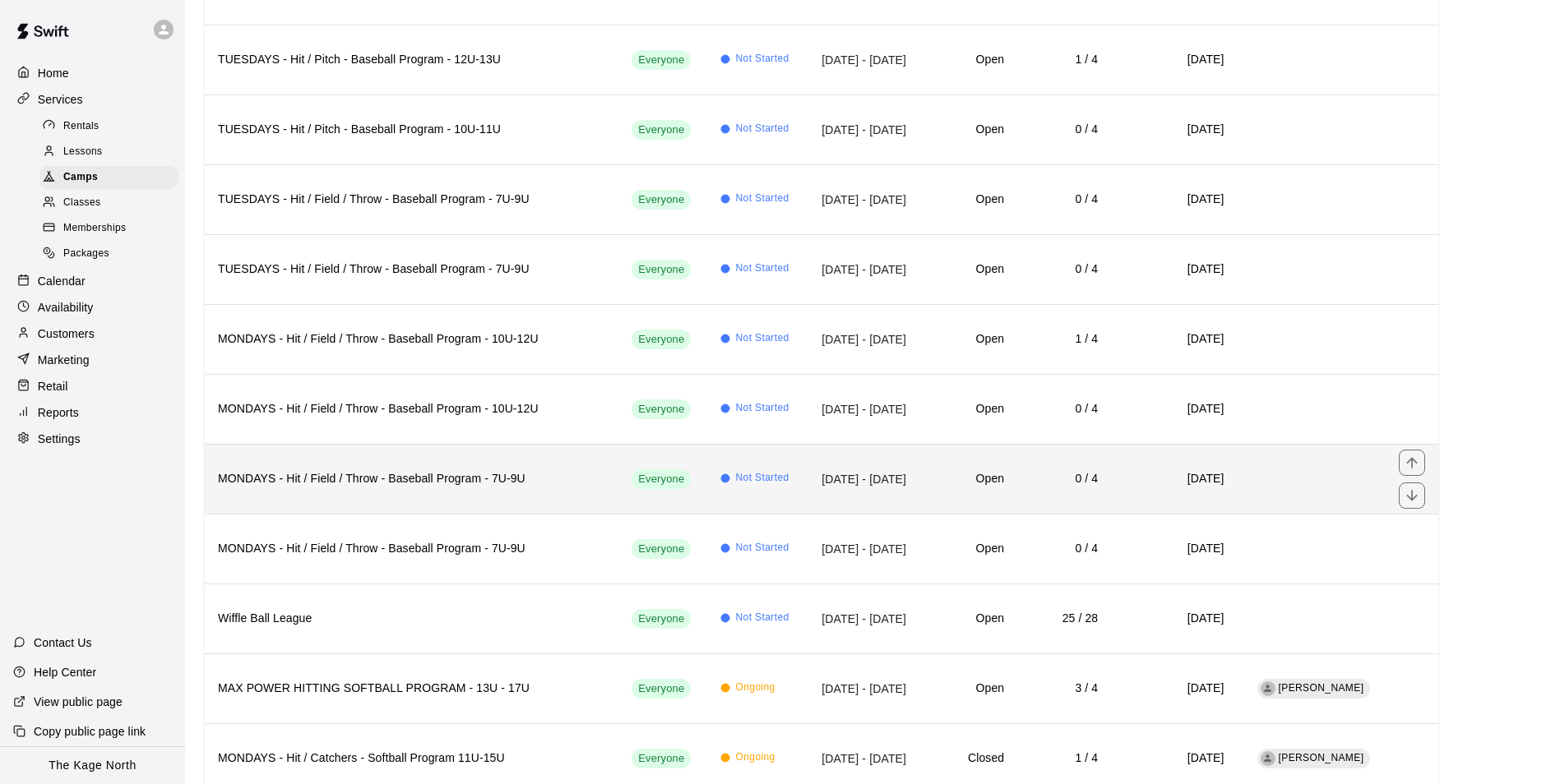
click at [416, 481] on h6 "MONDAYS - Hit / Field / Throw - Baseball Program - 7U-9U" at bounding box center [411, 479] width 387 height 18
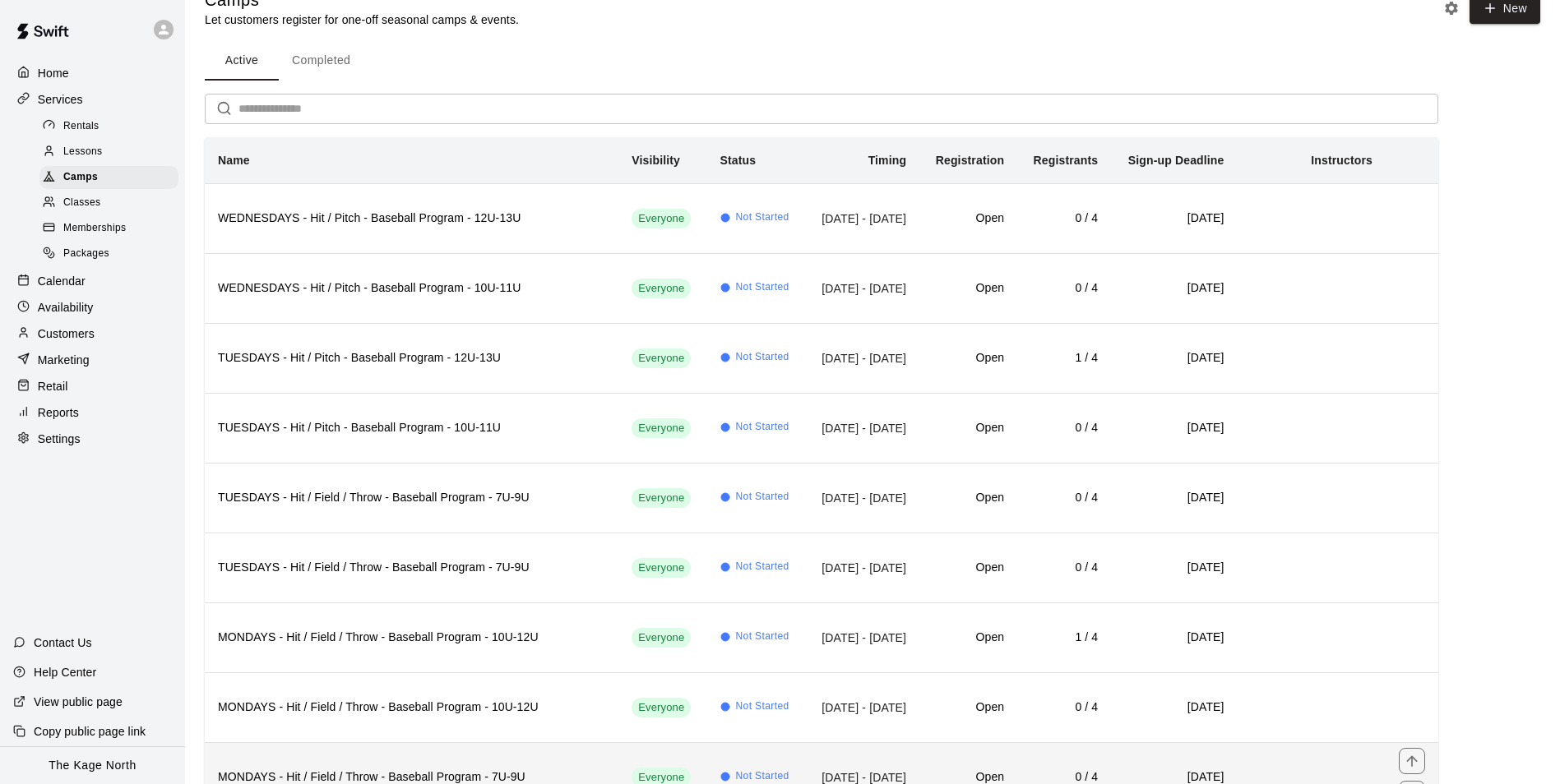
scroll to position [329, 0]
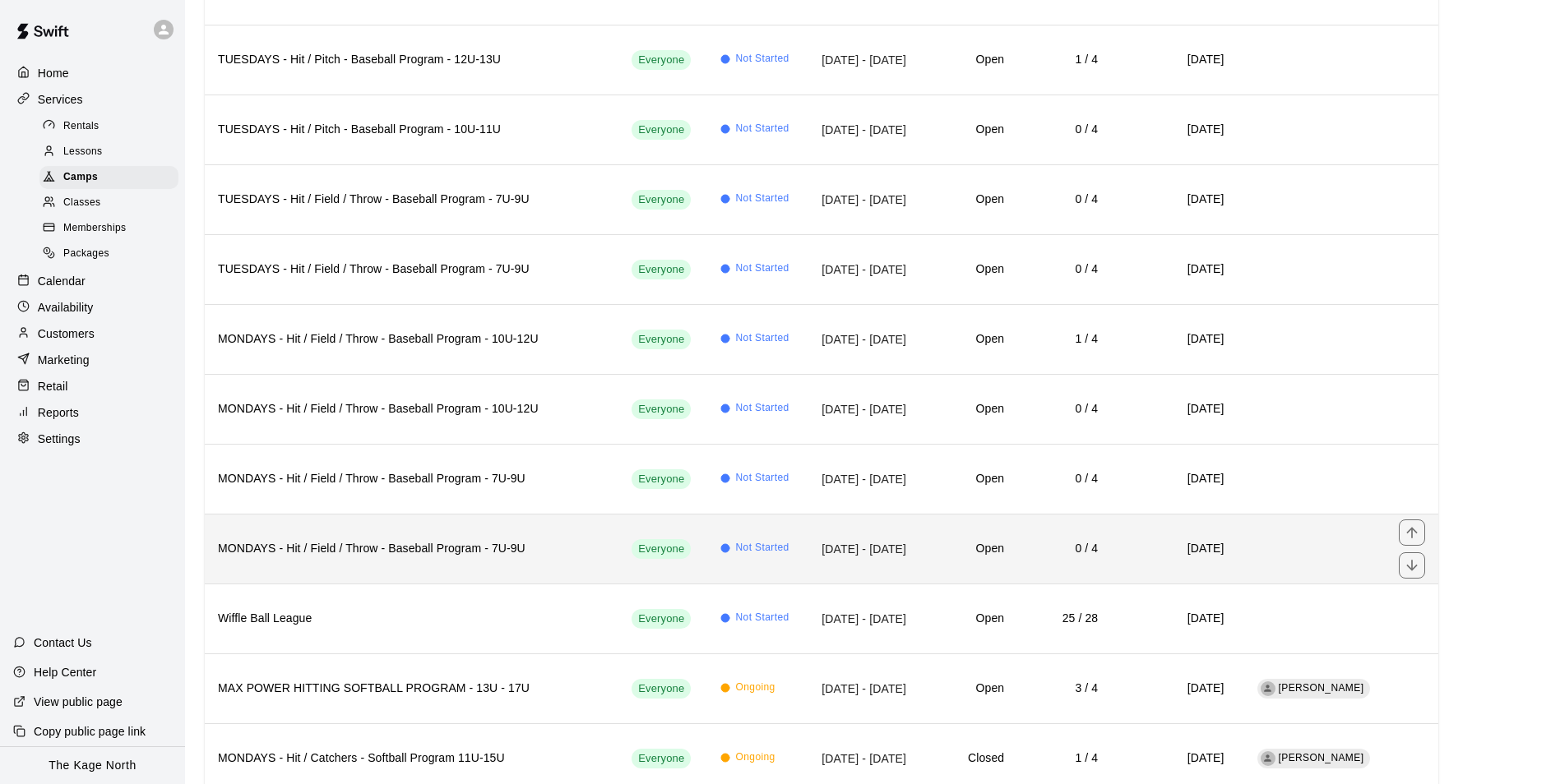
click at [458, 562] on th "MONDAYS - Hit / Field / Throw - Baseball Program - 7U-9U" at bounding box center [411, 549] width 414 height 70
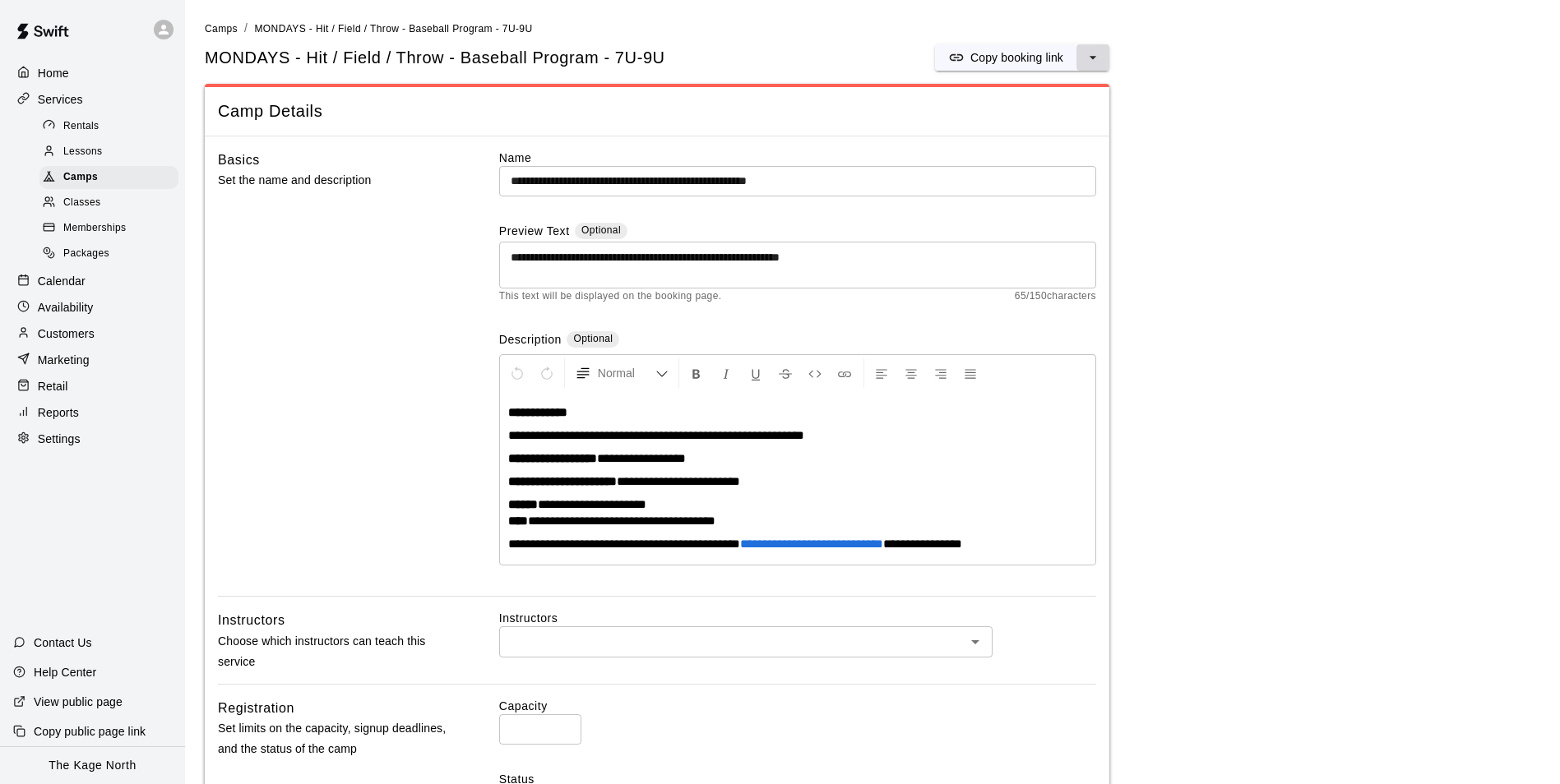
click at [1094, 58] on icon "select merge strategy" at bounding box center [1093, 58] width 6 height 4
click at [1052, 118] on h6 "Duplicate camp" at bounding box center [1029, 119] width 81 height 18
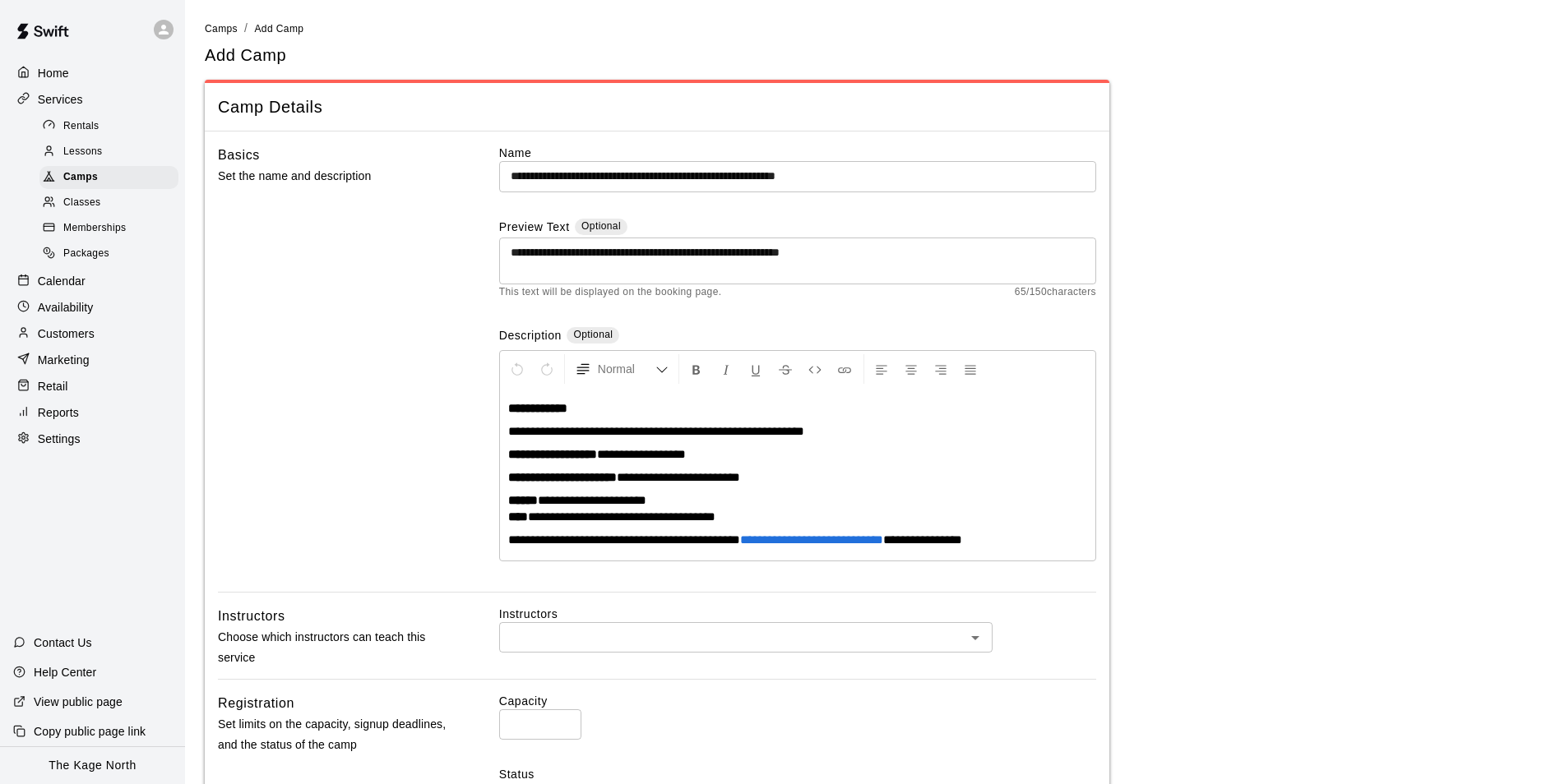
click at [934, 173] on input "**********" at bounding box center [798, 176] width 597 height 31
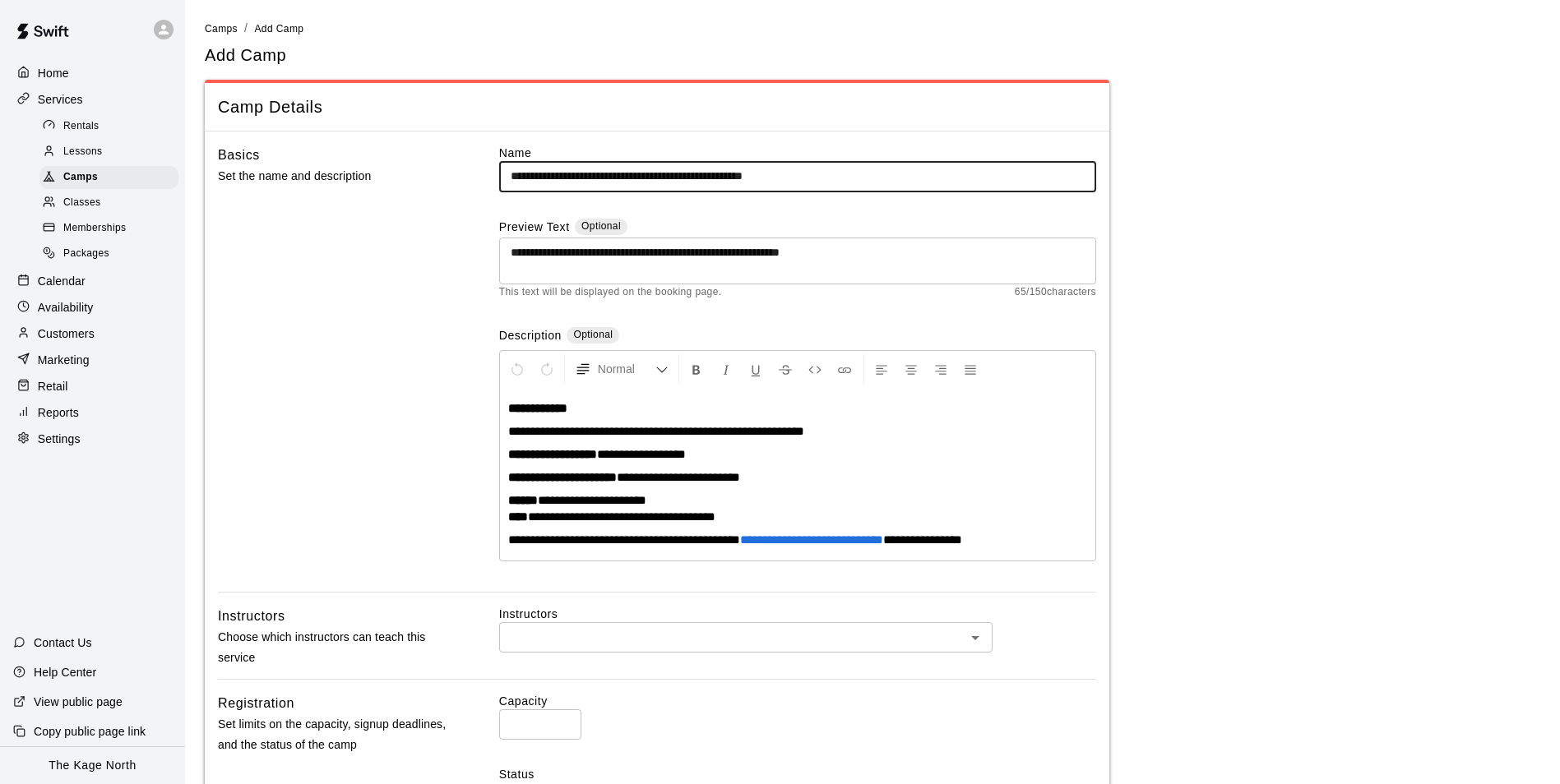
drag, startPoint x: 573, startPoint y: 176, endPoint x: 431, endPoint y: 163, distance: 142.6
click at [436, 166] on div "**********" at bounding box center [657, 368] width 878 height 447
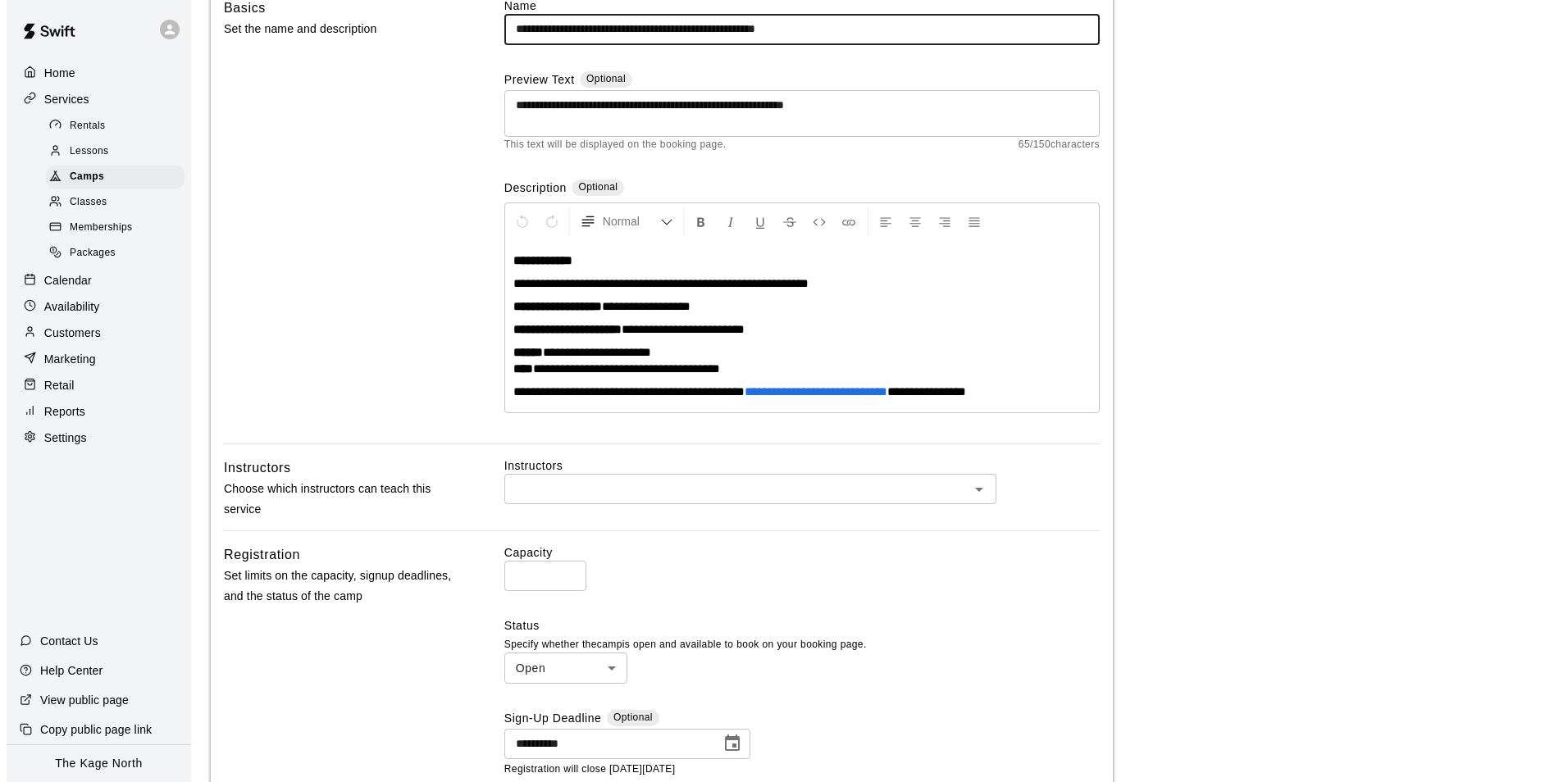
scroll to position [328, 0]
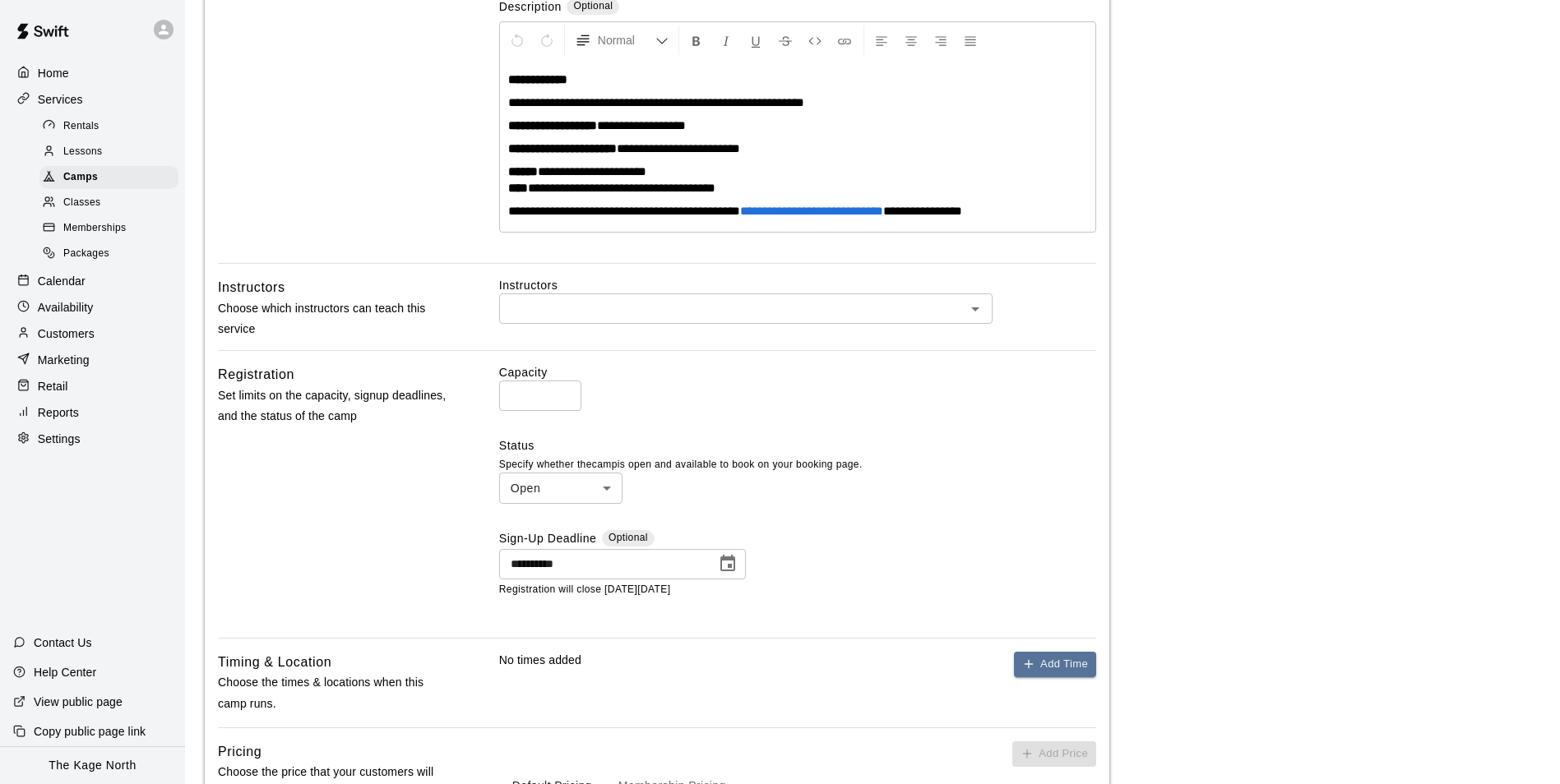
type input "**********"
click at [729, 566] on icon "Choose date, selected date is Nov 3, 2025" at bounding box center [727, 563] width 15 height 17
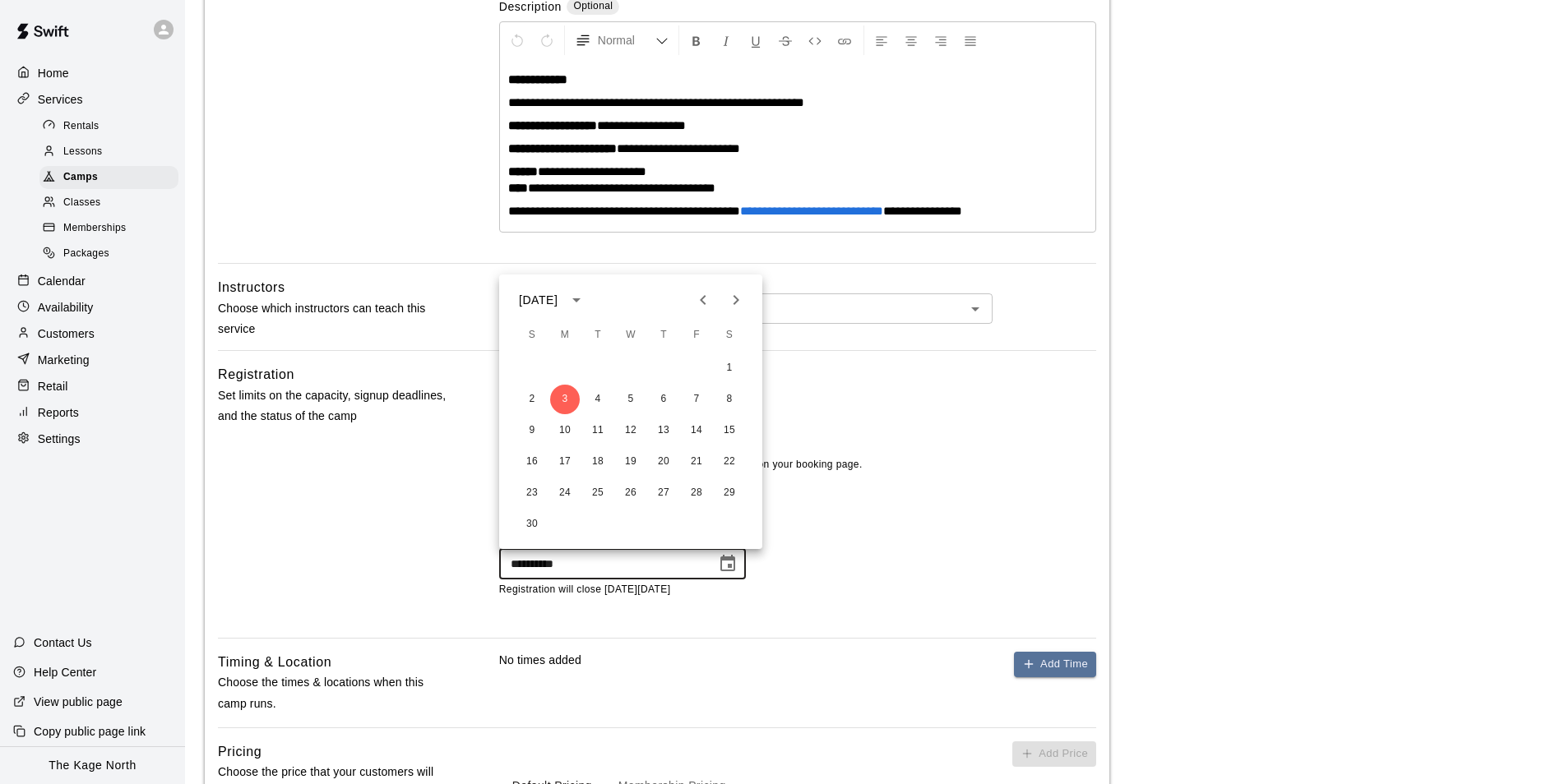
click at [971, 448] on label "Status" at bounding box center [798, 445] width 597 height 17
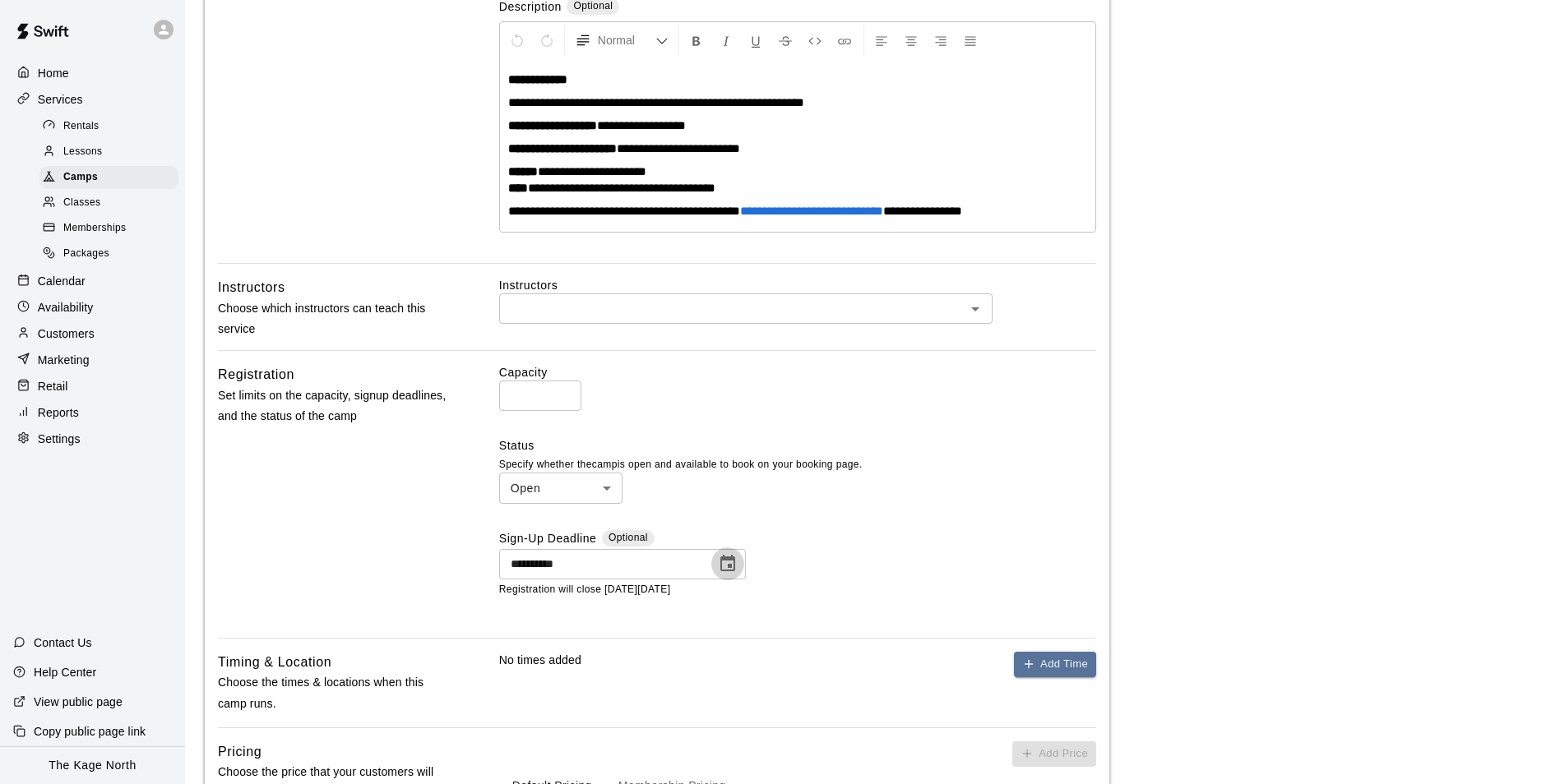
click at [731, 566] on icon "Choose date, selected date is Nov 3, 2025" at bounding box center [727, 563] width 15 height 17
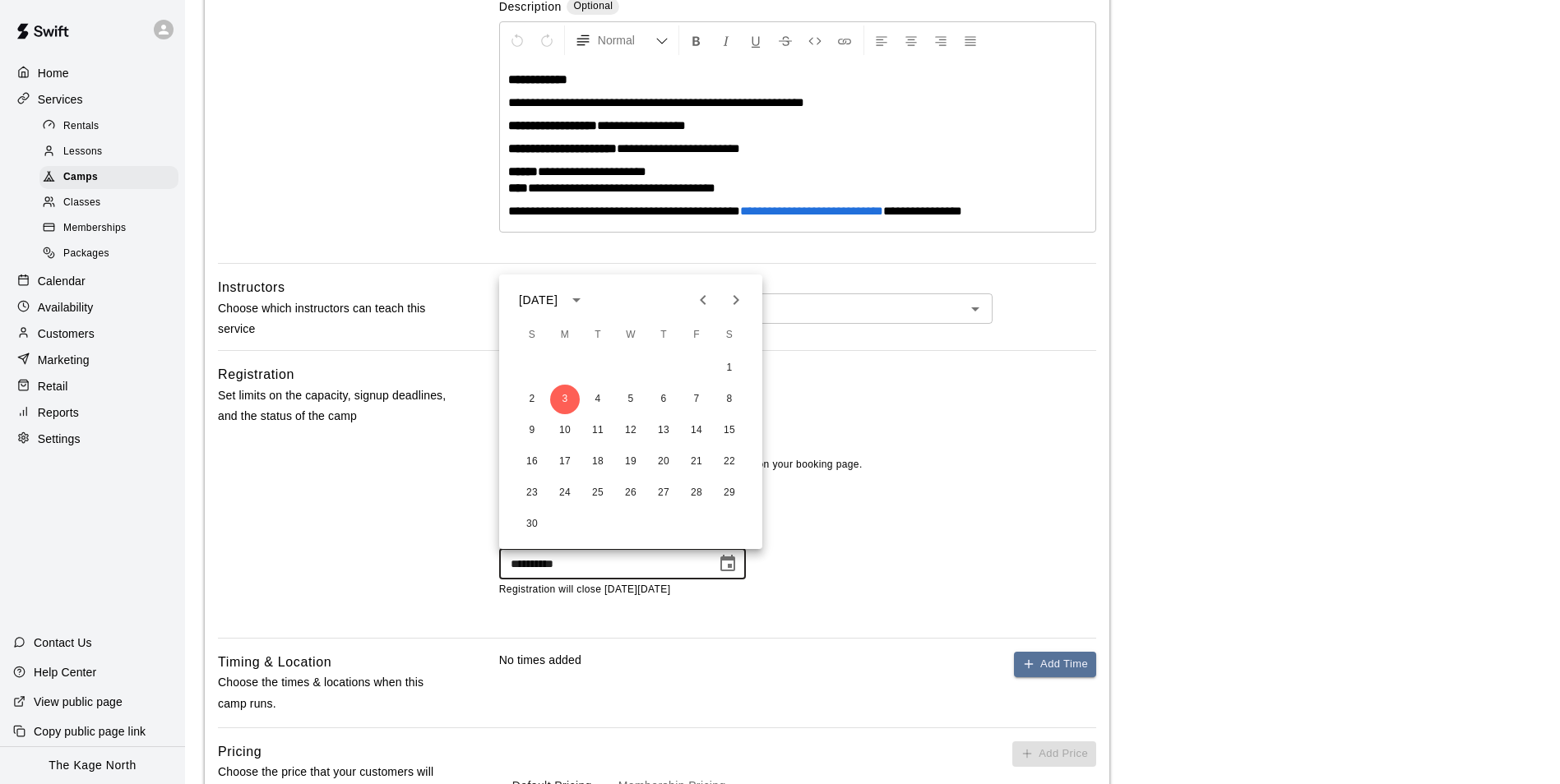
click at [738, 304] on icon "Next month" at bounding box center [736, 300] width 19 height 19
click at [710, 299] on icon "Previous month" at bounding box center [703, 300] width 19 height 19
click at [705, 307] on icon "Previous month" at bounding box center [703, 300] width 19 height 19
click at [743, 304] on icon "Next month" at bounding box center [736, 300] width 19 height 19
click at [631, 401] on button "5" at bounding box center [631, 399] width 30 height 30
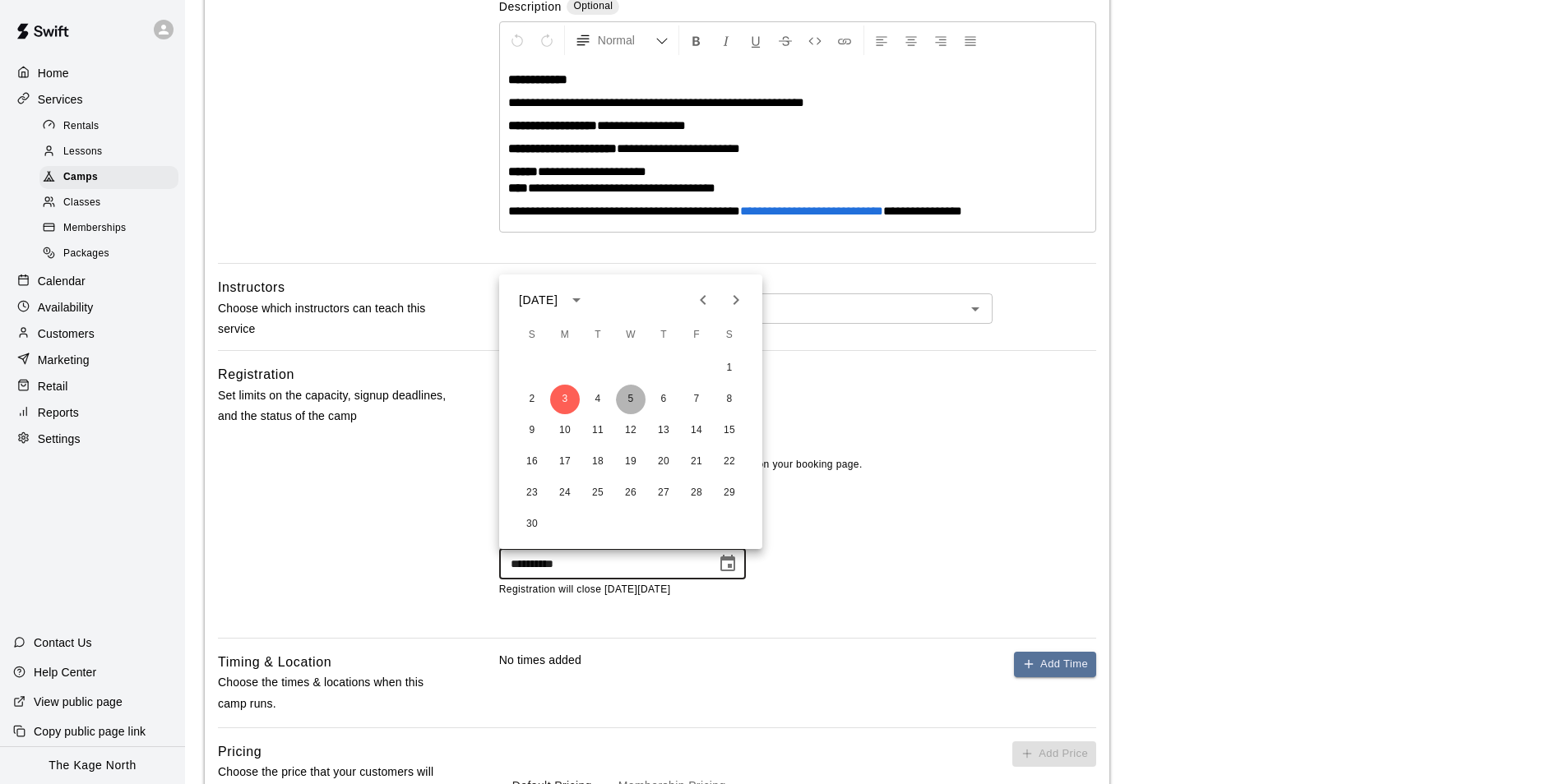
type input "**********"
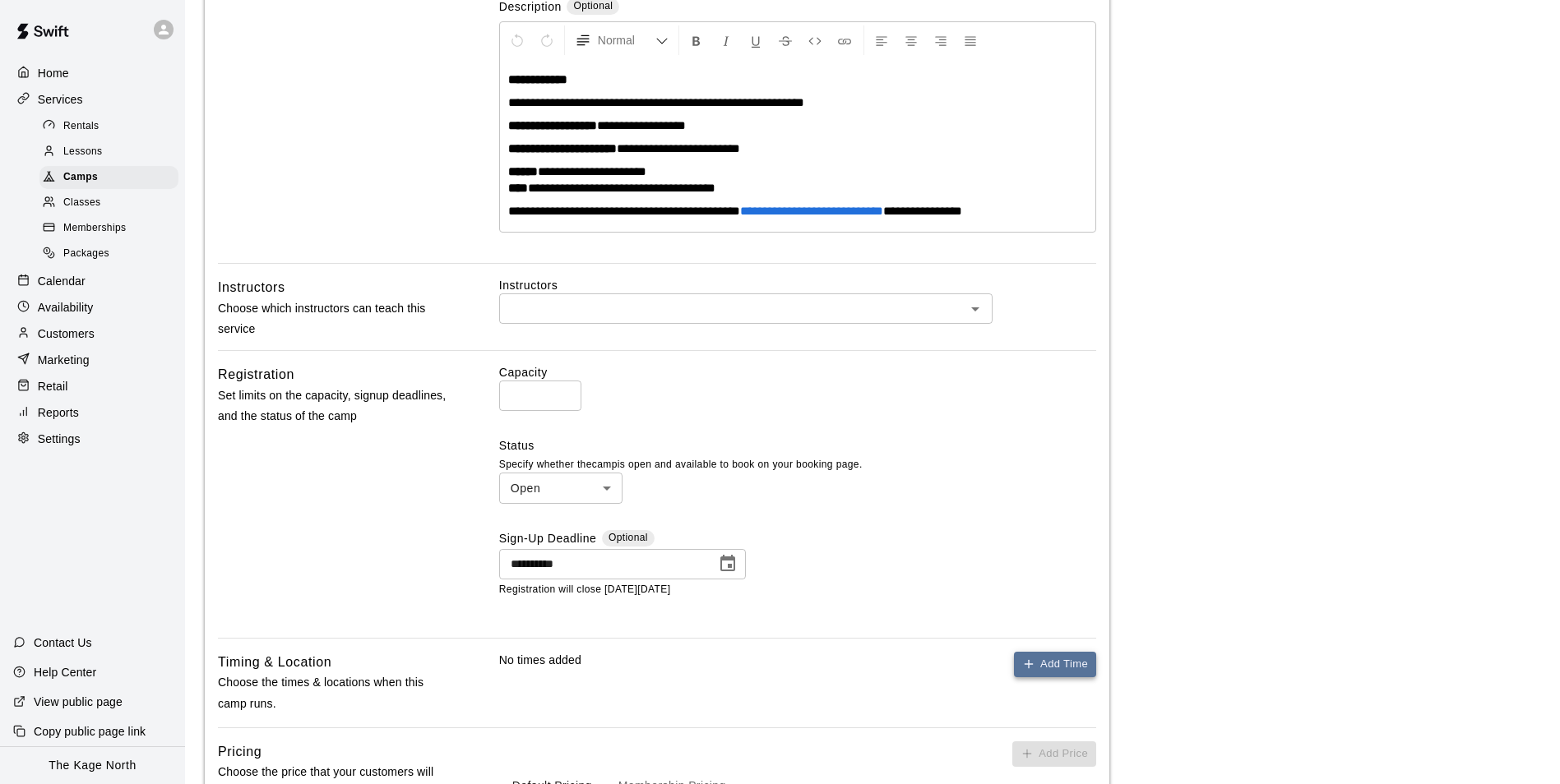
click at [1051, 666] on button "Add Time" at bounding box center [1056, 665] width 83 height 25
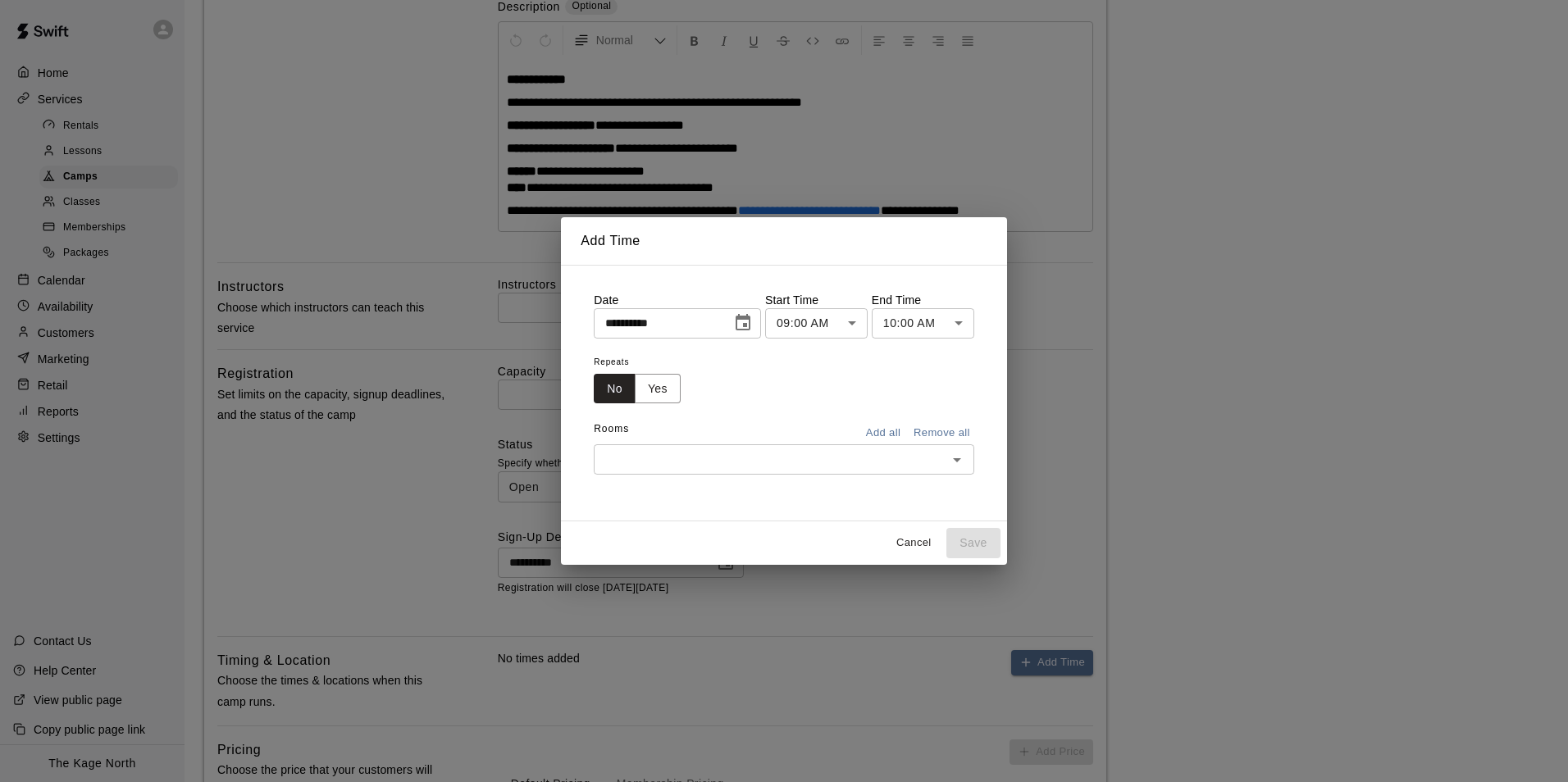
click at [751, 325] on icon "Choose date, selected date is Sep 21, 2025" at bounding box center [743, 322] width 15 height 17
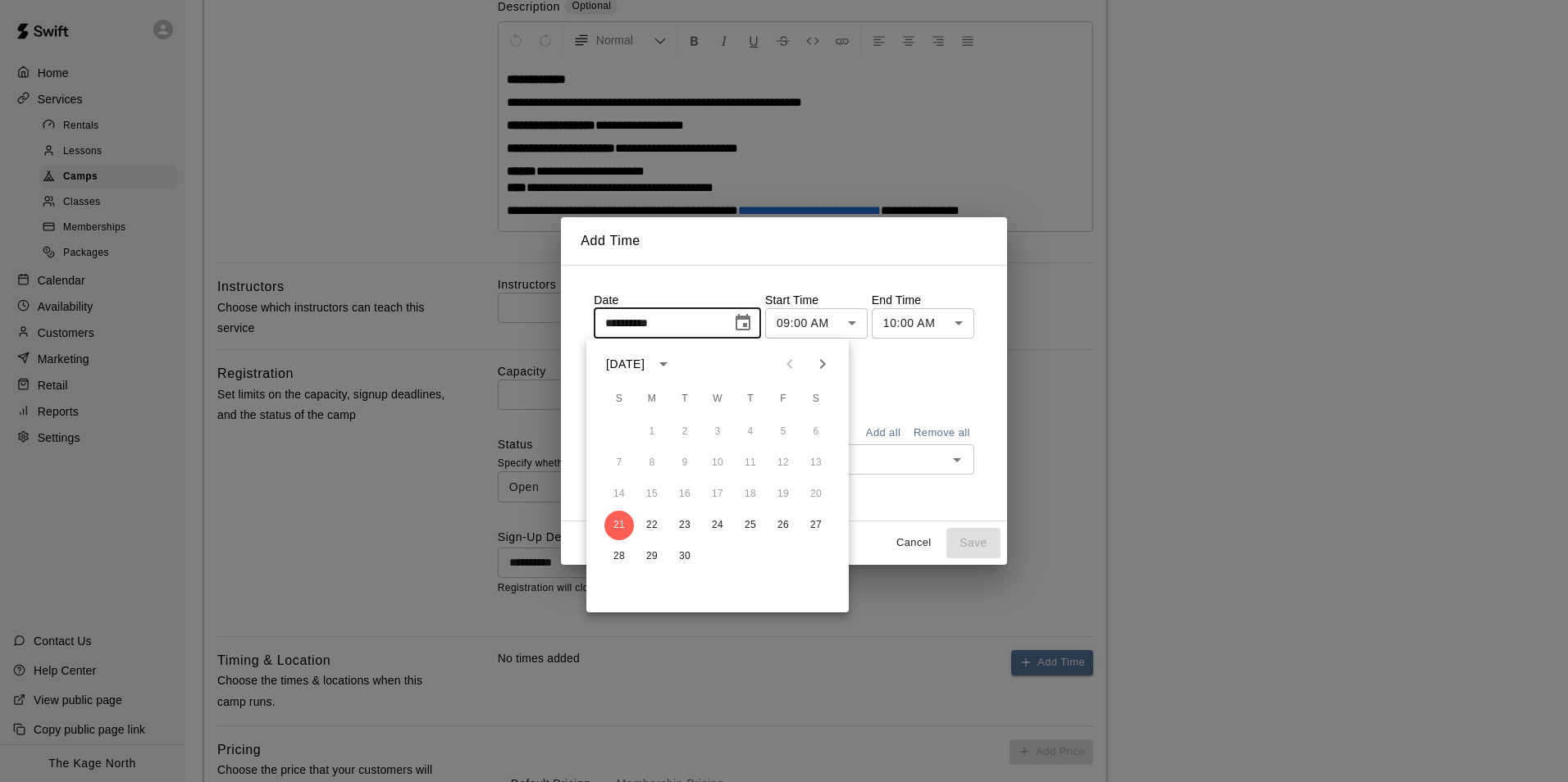
click at [825, 368] on icon "Next month" at bounding box center [823, 364] width 19 height 19
click at [794, 367] on icon "Previous month" at bounding box center [790, 364] width 19 height 19
click at [717, 566] on button "29" at bounding box center [718, 557] width 30 height 30
type input "**********"
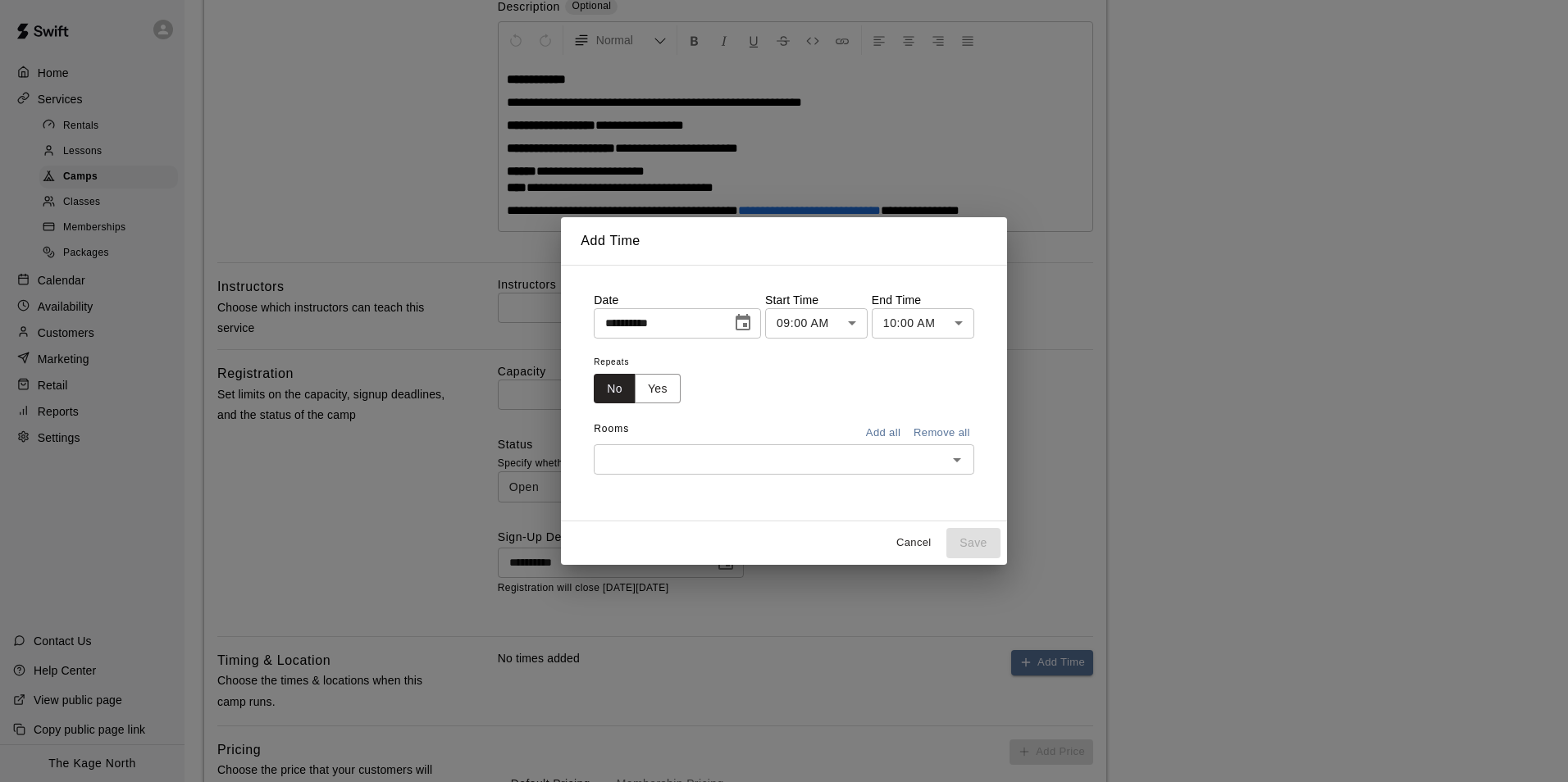
click at [832, 336] on body "**********" at bounding box center [784, 377] width 1568 height 1412
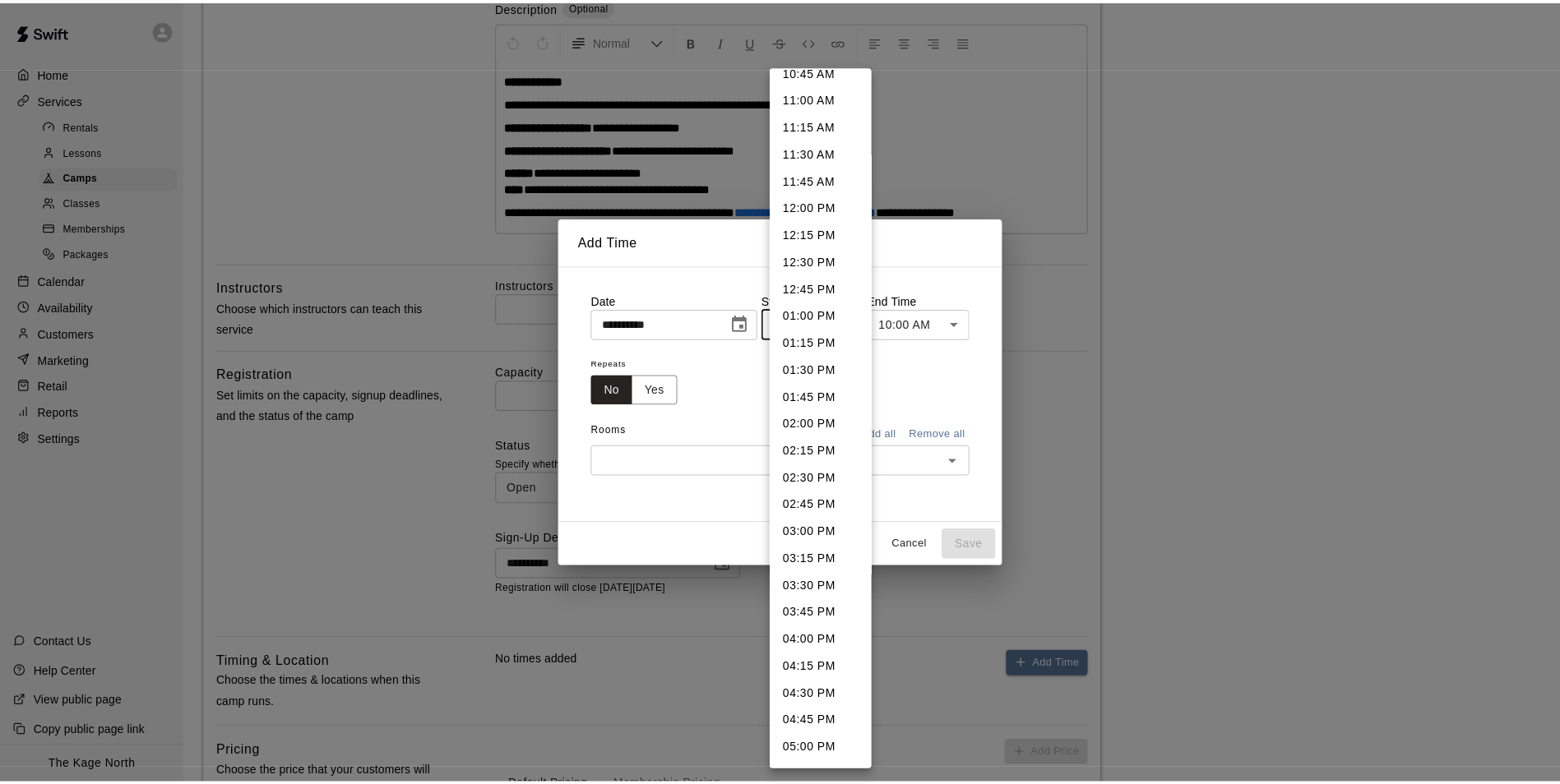
scroll to position [1220, 0]
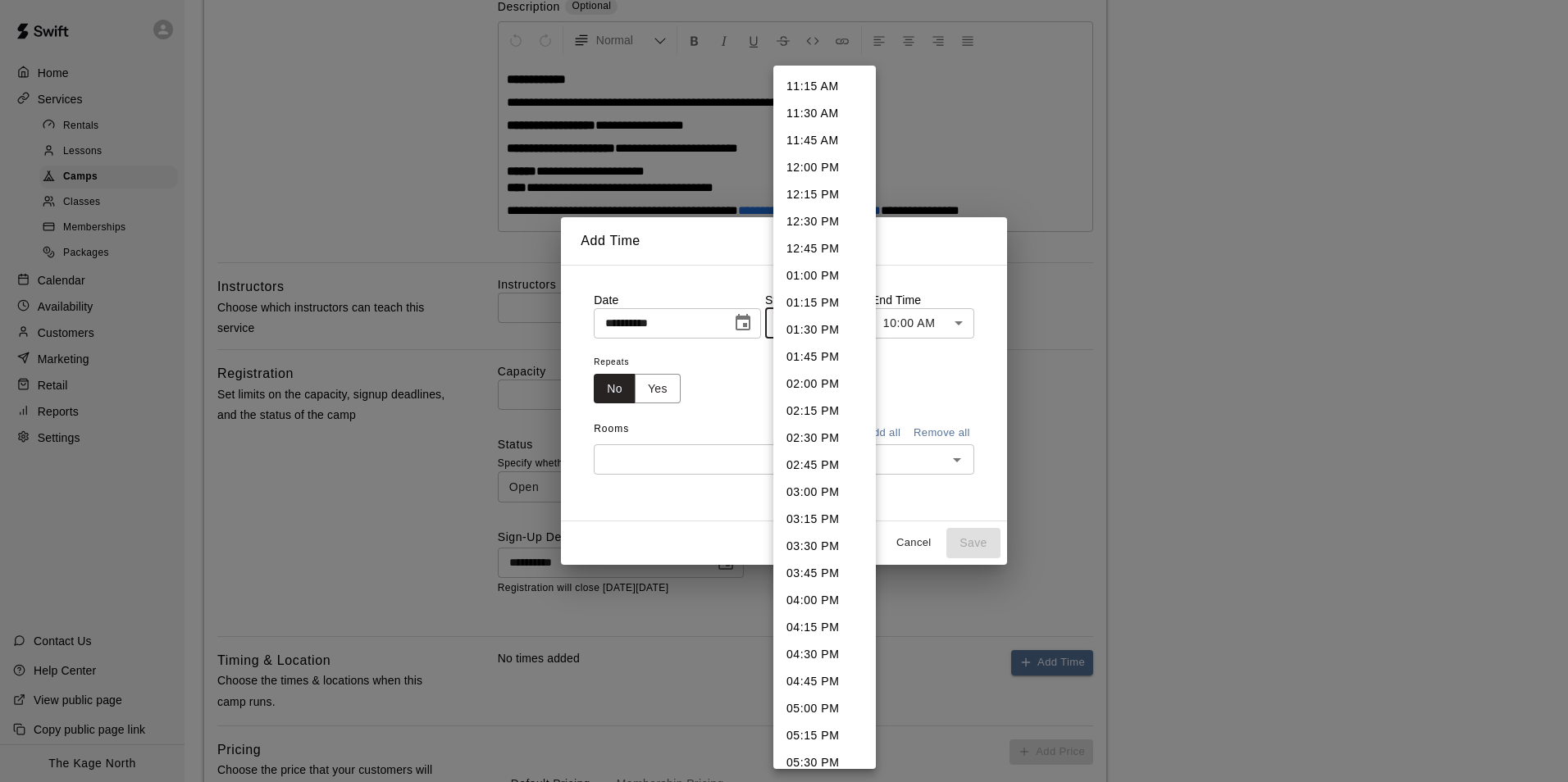
click at [819, 674] on li "04:45 PM" at bounding box center [824, 681] width 102 height 27
type input "********"
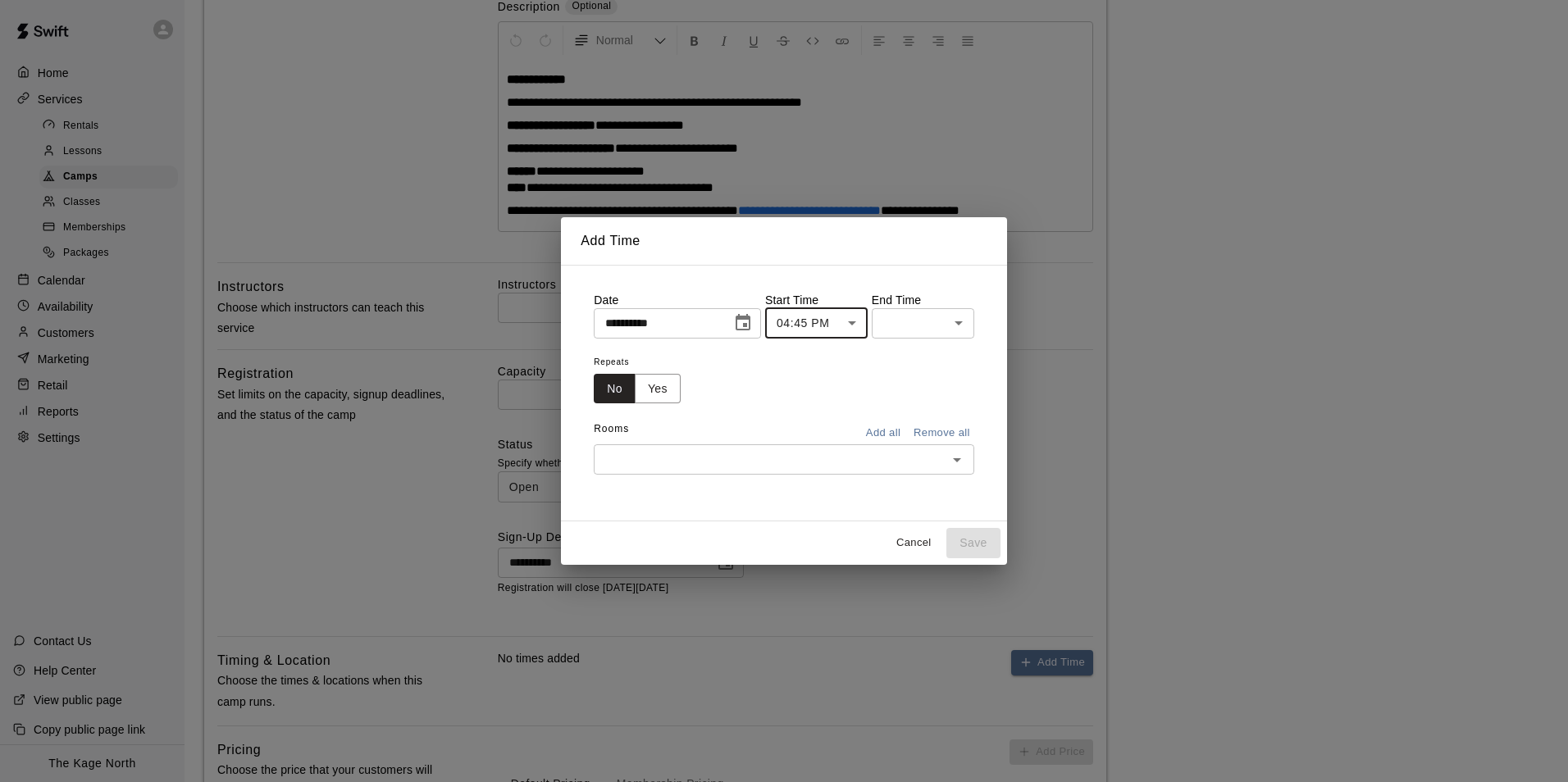
click at [943, 338] on body "**********" at bounding box center [784, 377] width 1568 height 1412
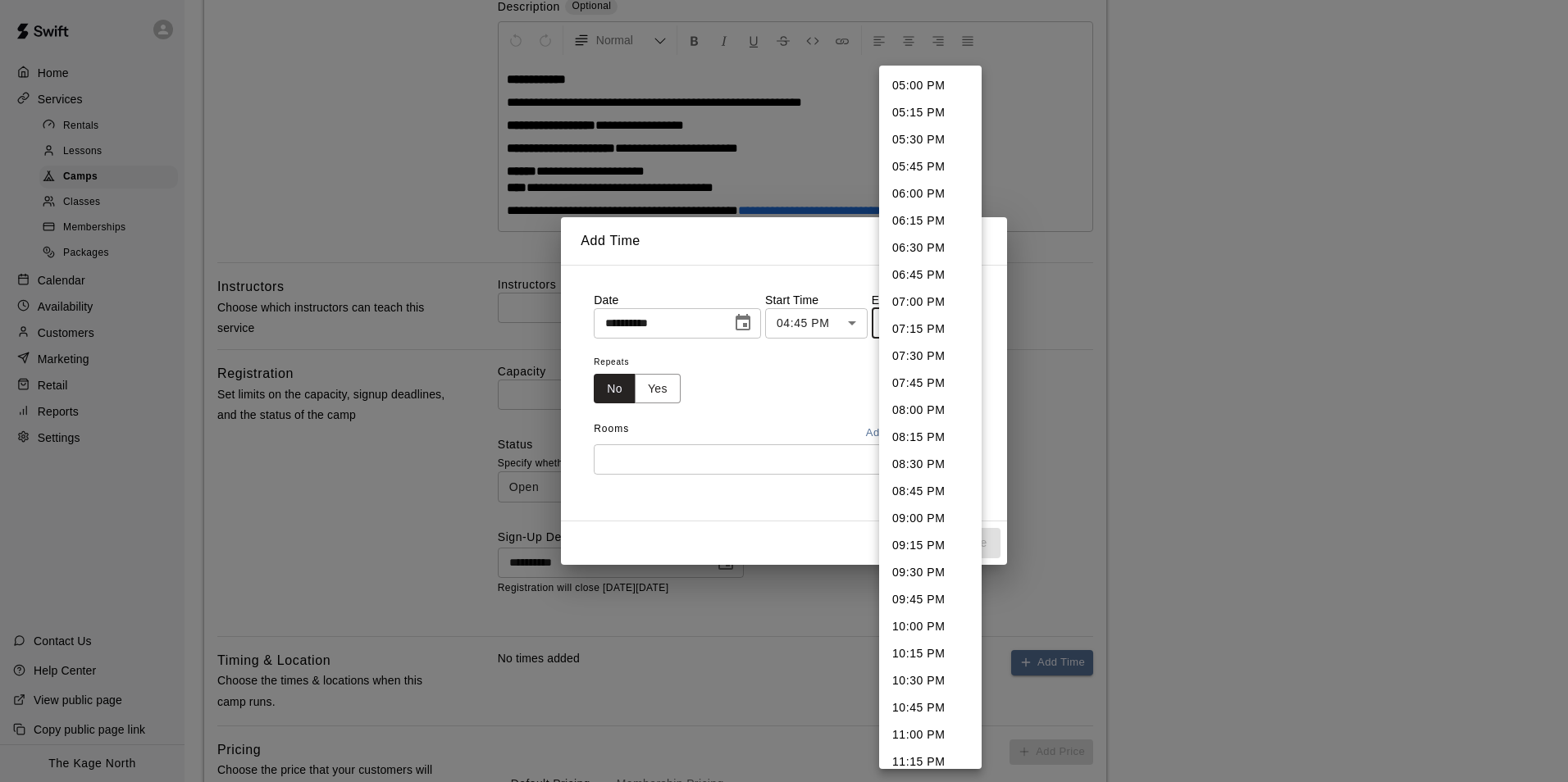
click at [930, 222] on li "06:15 PM" at bounding box center [930, 221] width 102 height 27
type input "********"
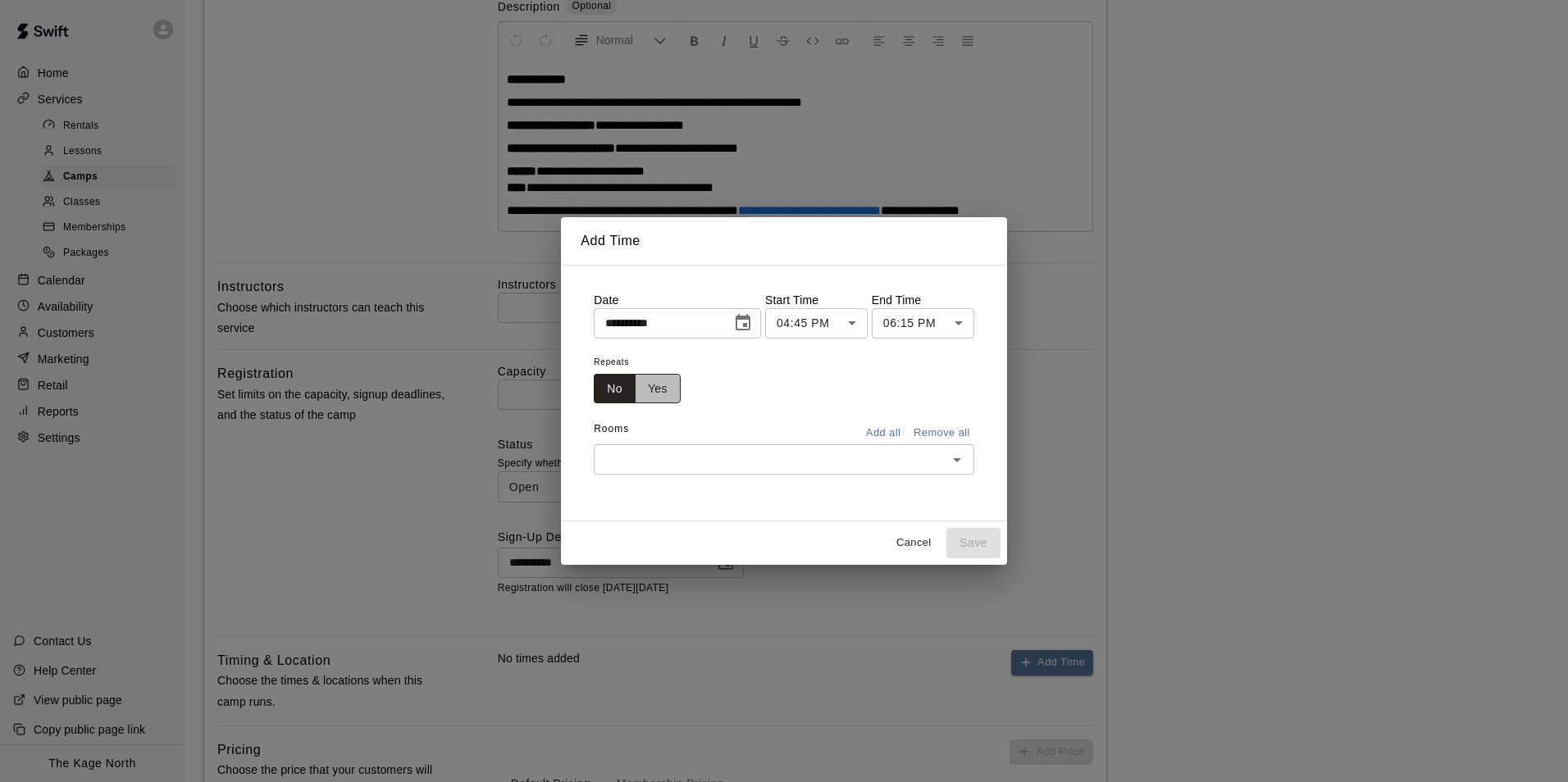
click at [660, 390] on button "Yes" at bounding box center [658, 389] width 46 height 31
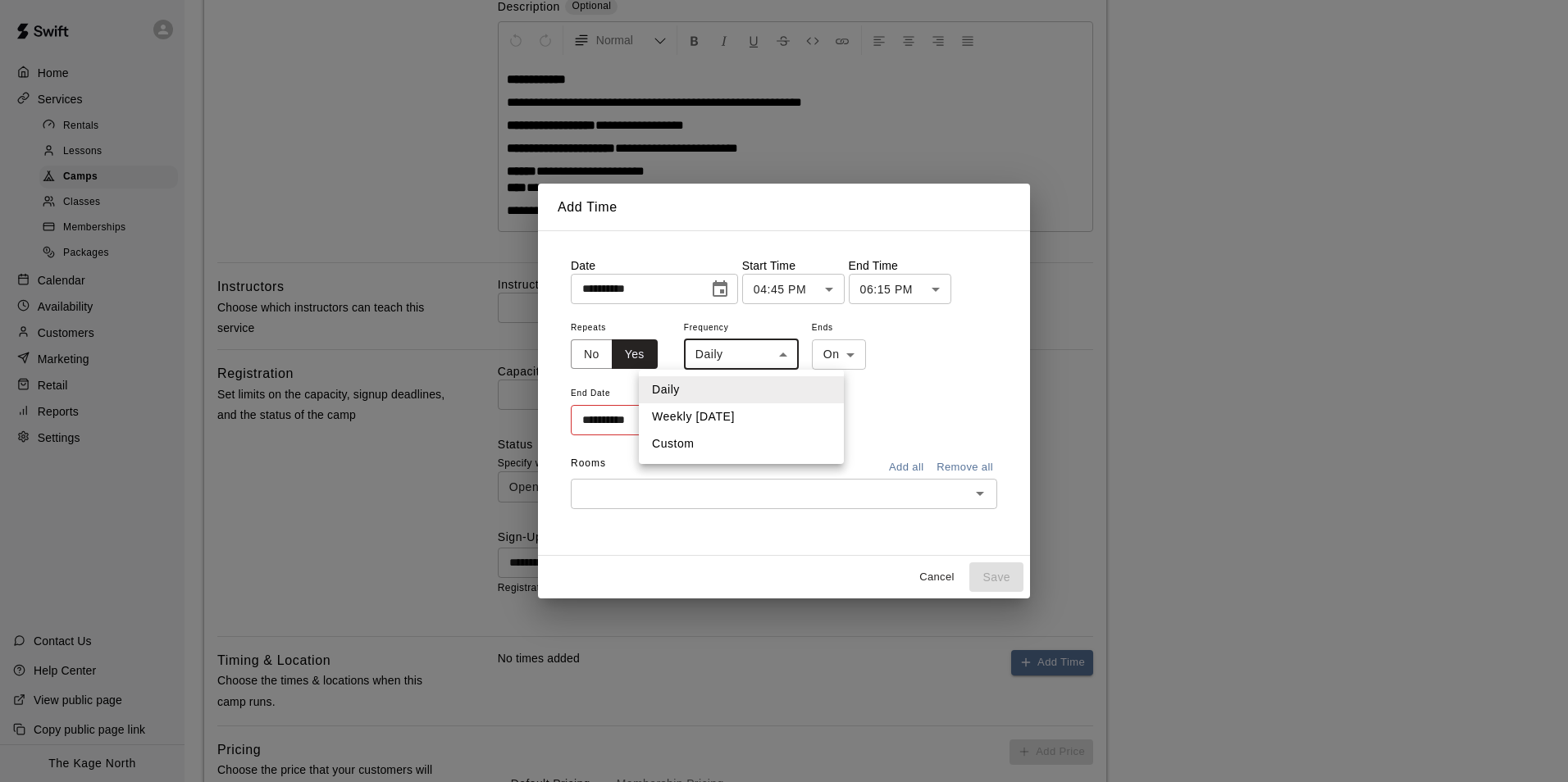
click at [742, 359] on body "**********" at bounding box center [784, 377] width 1568 height 1412
click at [759, 420] on li "Weekly on Wednesday" at bounding box center [741, 417] width 205 height 27
type input "******"
click at [720, 425] on icon "Choose date" at bounding box center [717, 419] width 19 height 19
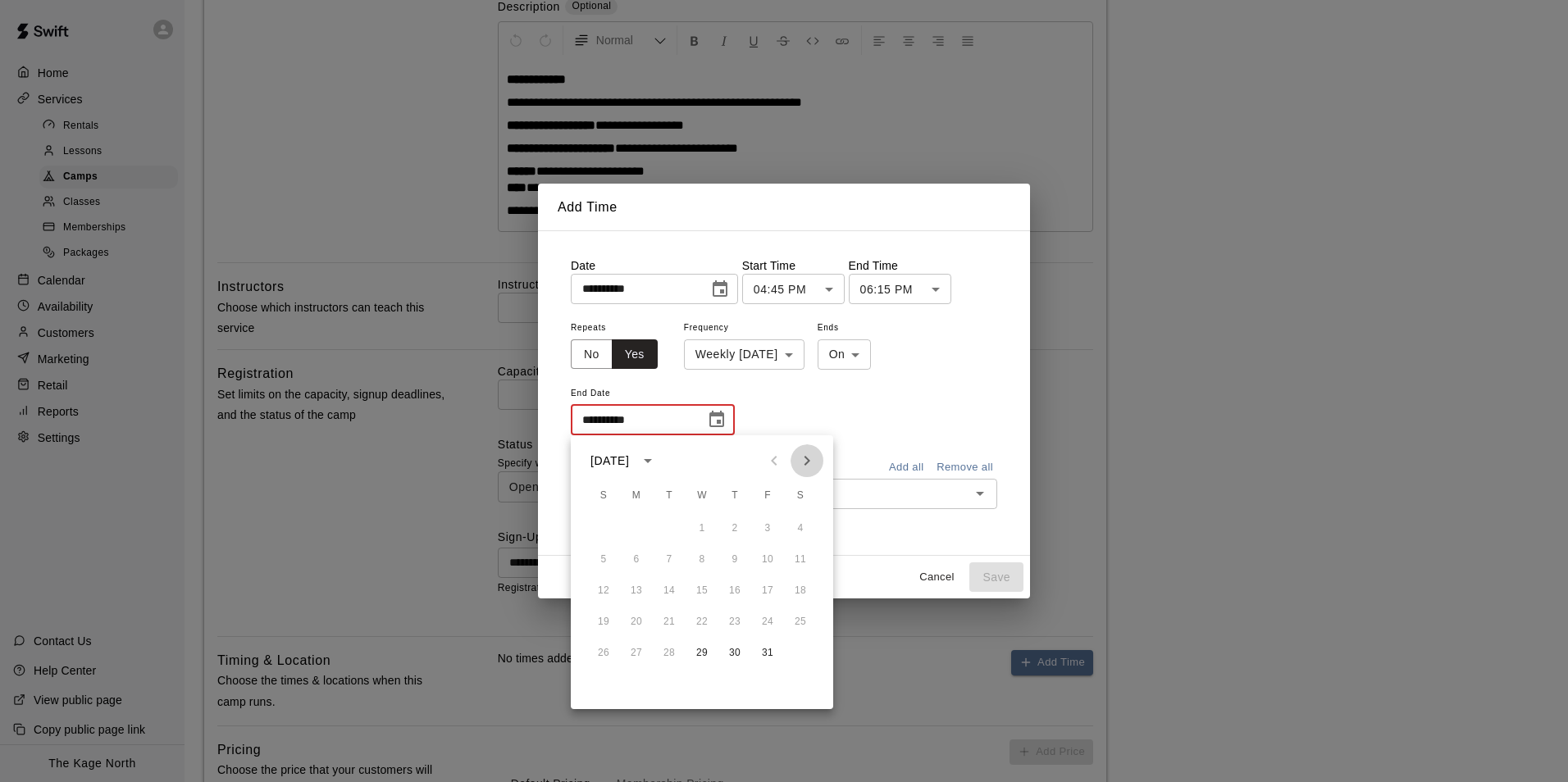
click at [811, 461] on icon "Next month" at bounding box center [807, 461] width 19 height 19
click at [774, 464] on icon "Previous month" at bounding box center [773, 461] width 6 height 10
click at [702, 661] on button "29" at bounding box center [703, 653] width 30 height 30
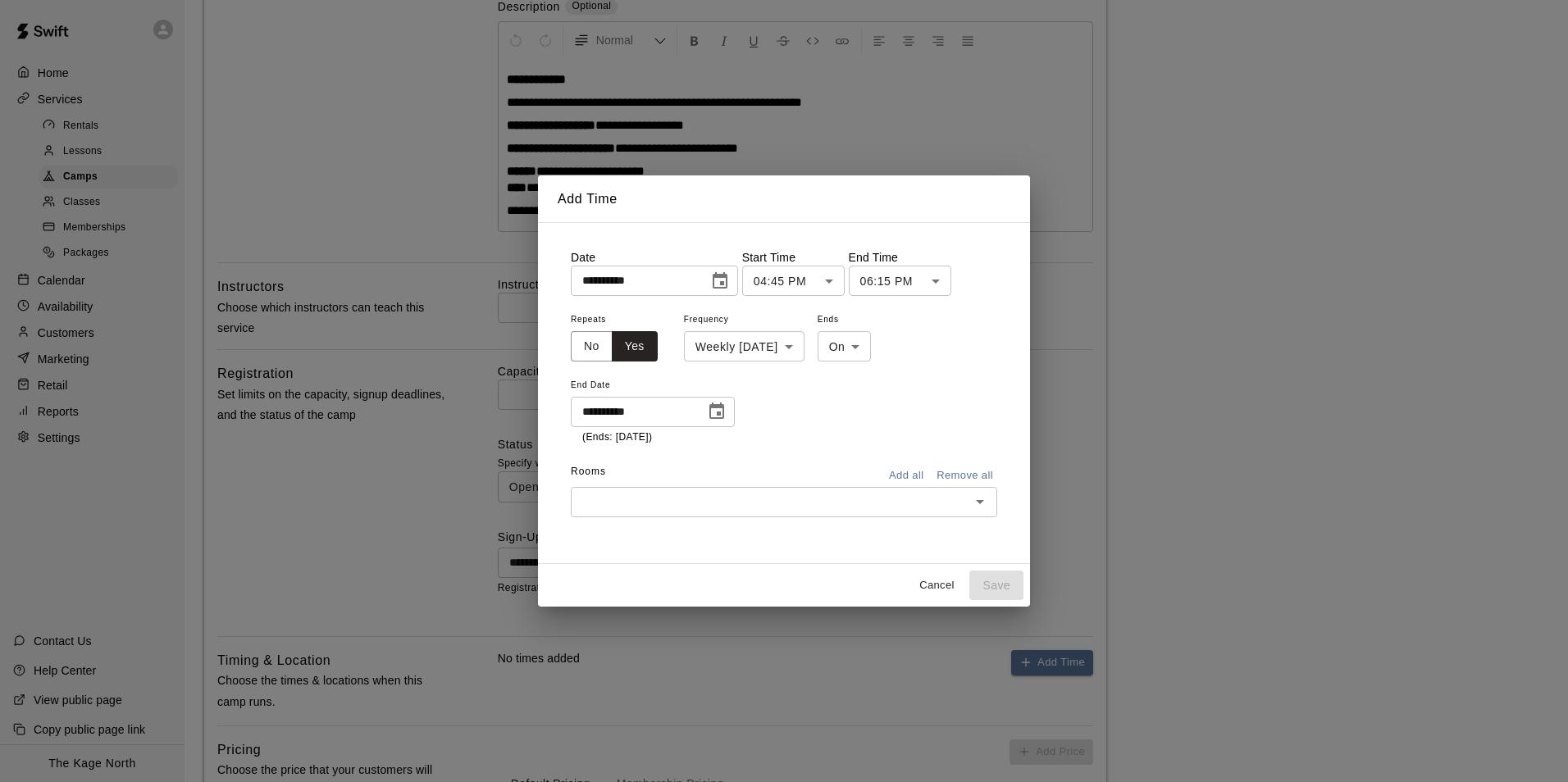
click at [710, 407] on icon "Choose date, selected date is Oct 29, 2025" at bounding box center [717, 411] width 15 height 17
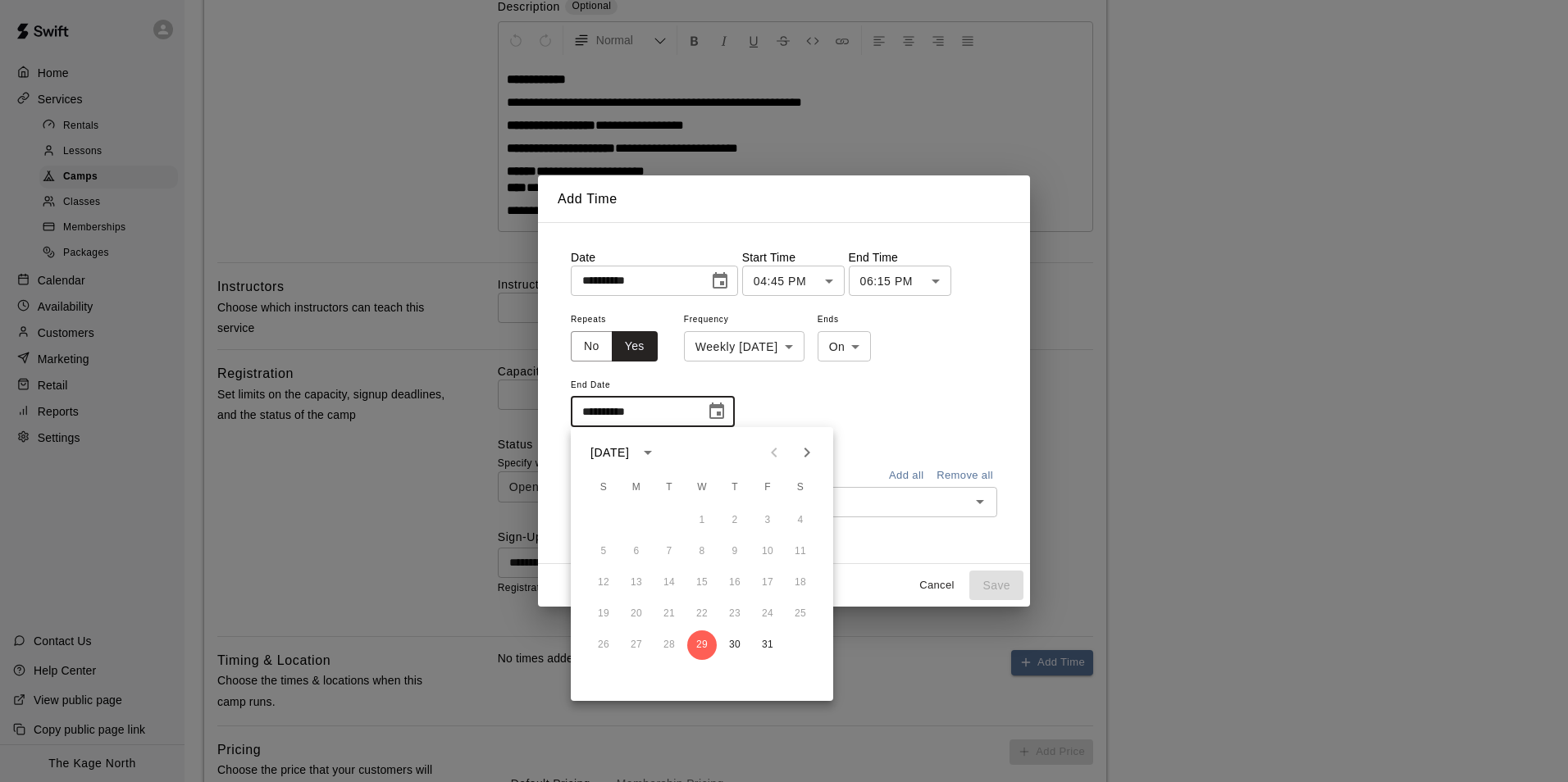
click at [809, 452] on icon "Next month" at bounding box center [808, 452] width 6 height 10
click at [809, 447] on icon "Next month" at bounding box center [807, 453] width 19 height 19
click at [695, 554] on button "10" at bounding box center [703, 552] width 30 height 30
type input "**********"
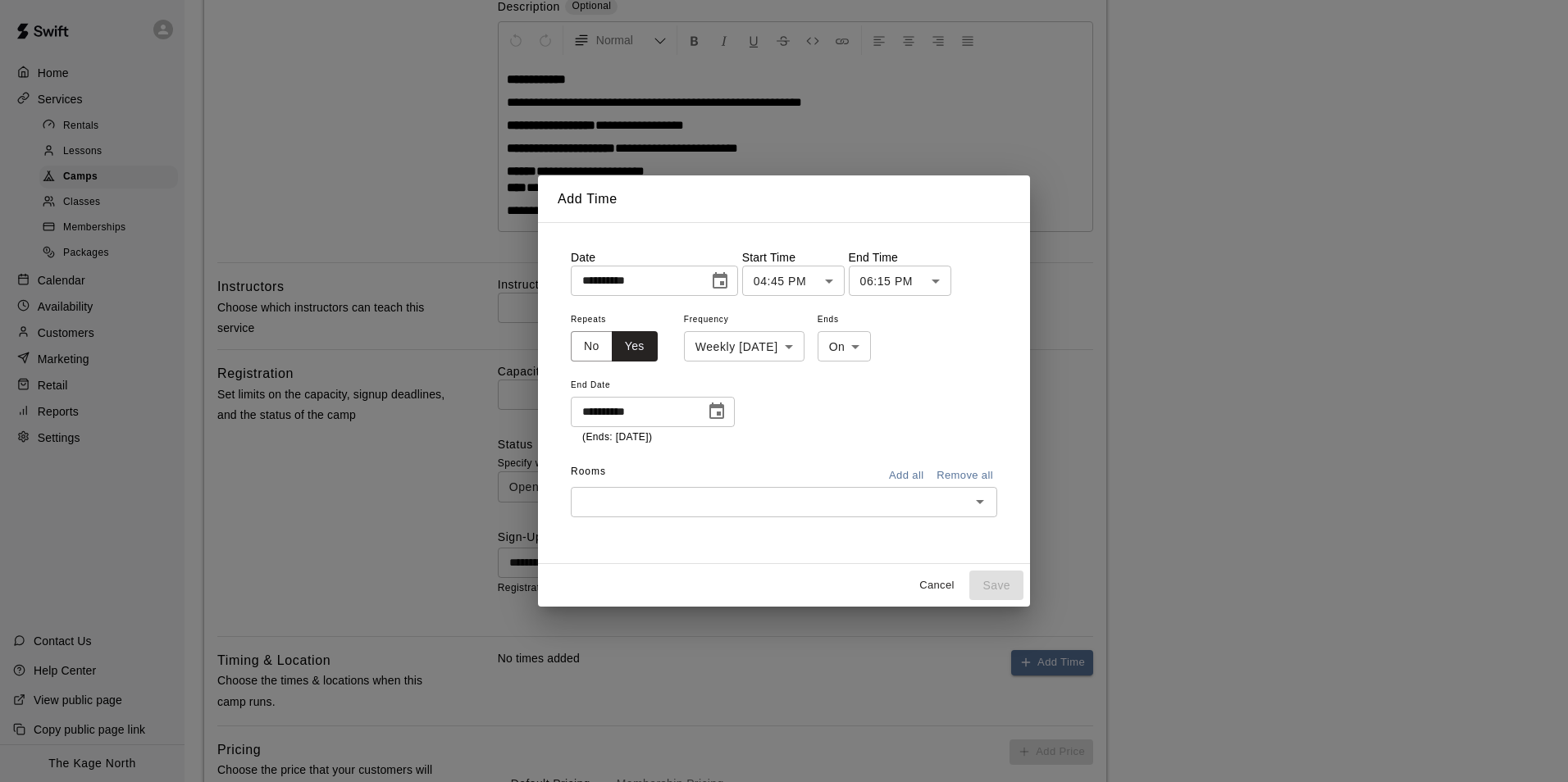
click at [731, 507] on input "text" at bounding box center [770, 502] width 390 height 20
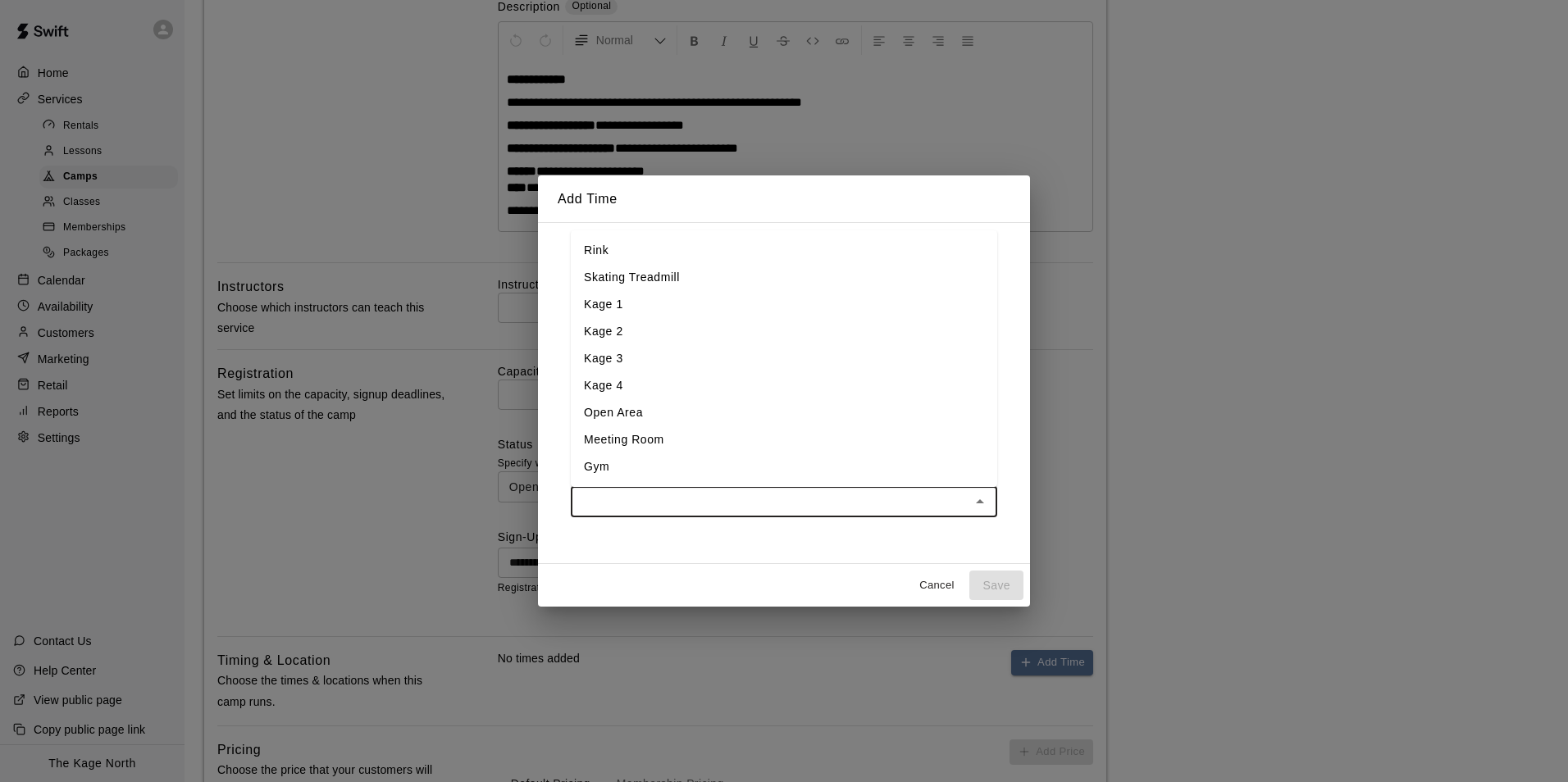
click at [639, 367] on li "Kage 3" at bounding box center [784, 358] width 427 height 27
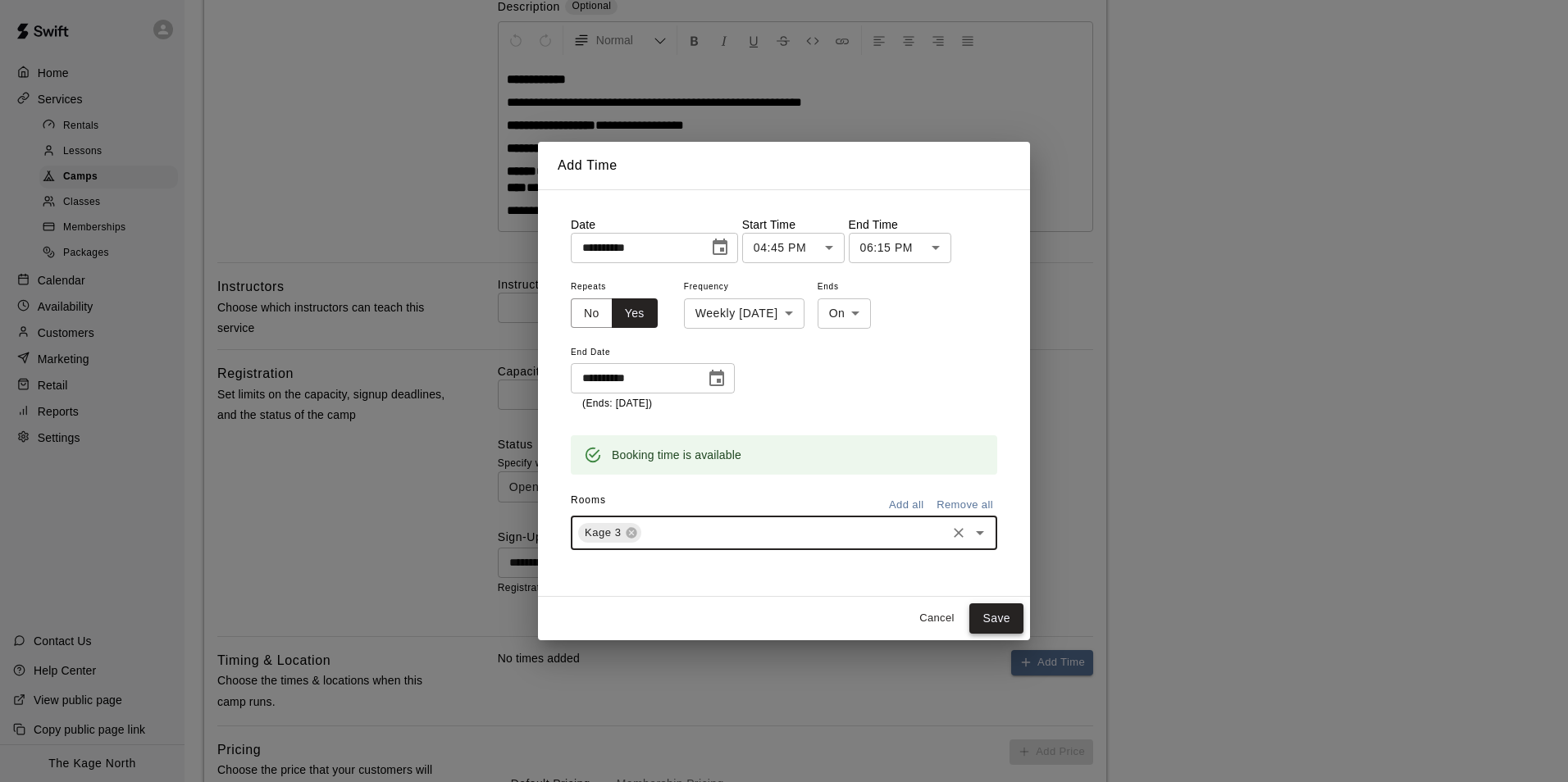
click at [1003, 614] on button "Save" at bounding box center [997, 618] width 54 height 31
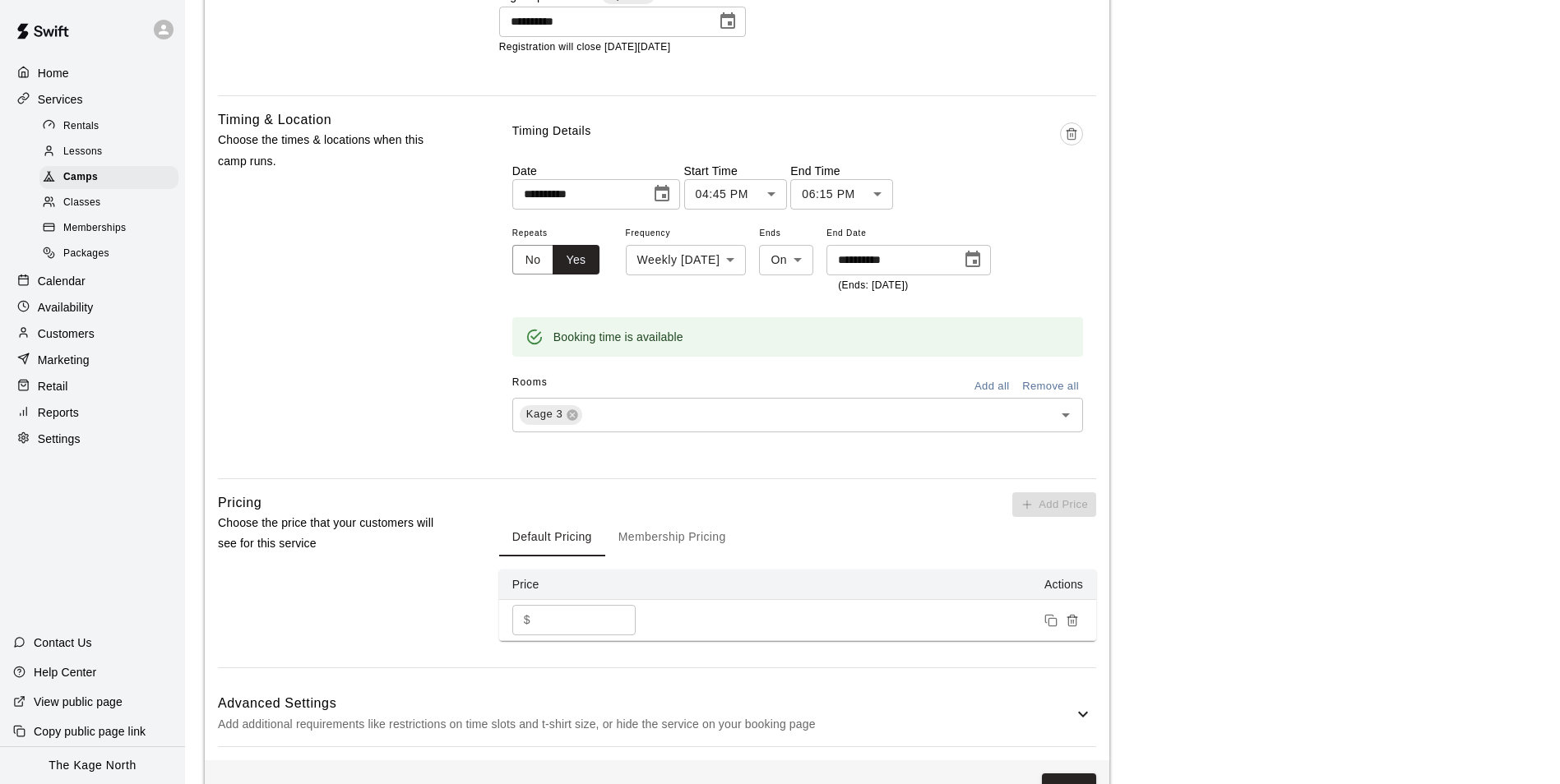
scroll to position [924, 0]
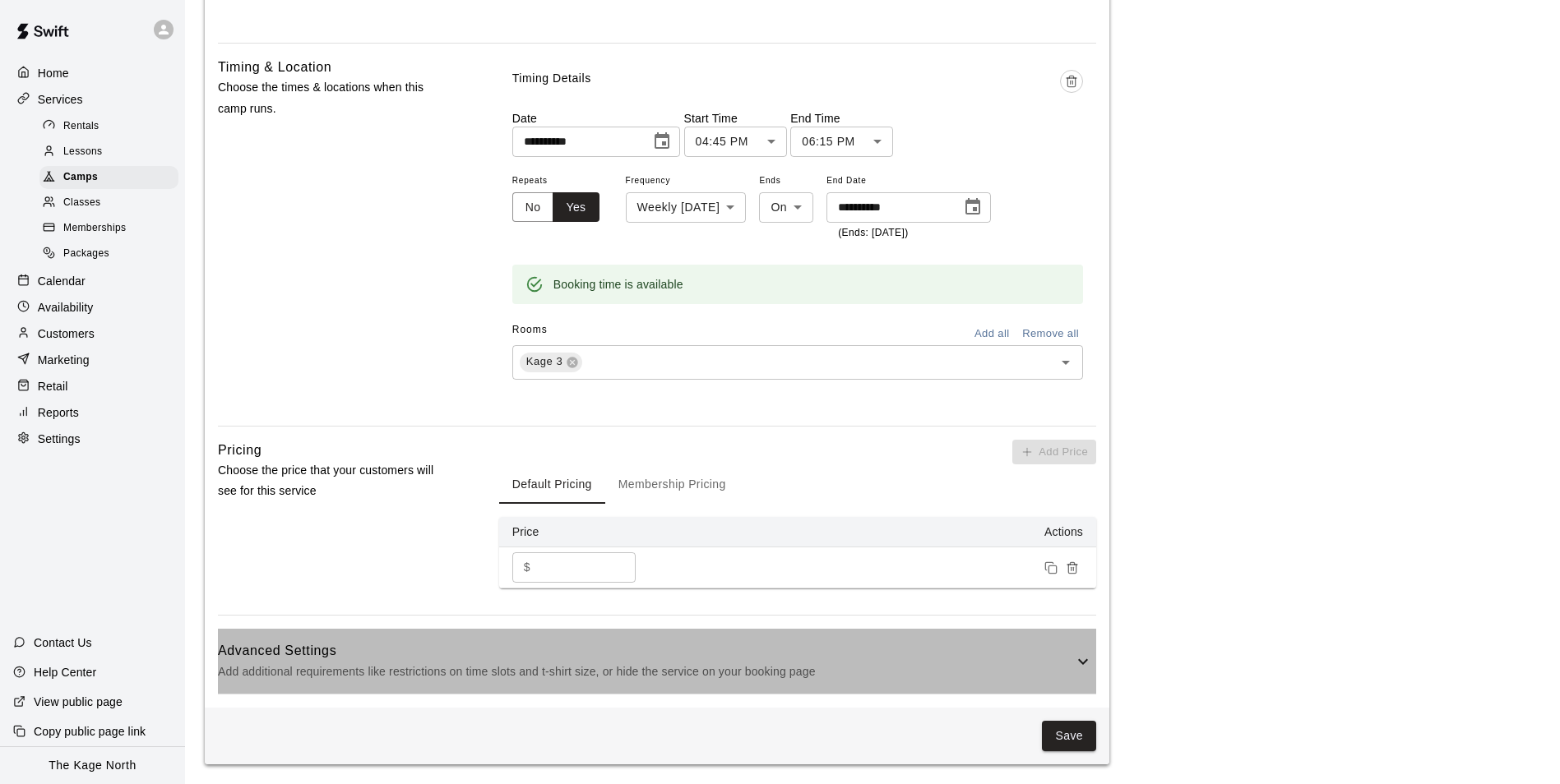
drag, startPoint x: 1035, startPoint y: 659, endPoint x: 1152, endPoint y: 635, distance: 119.4
click at [1036, 659] on h6 "Advanced Settings" at bounding box center [646, 651] width 856 height 21
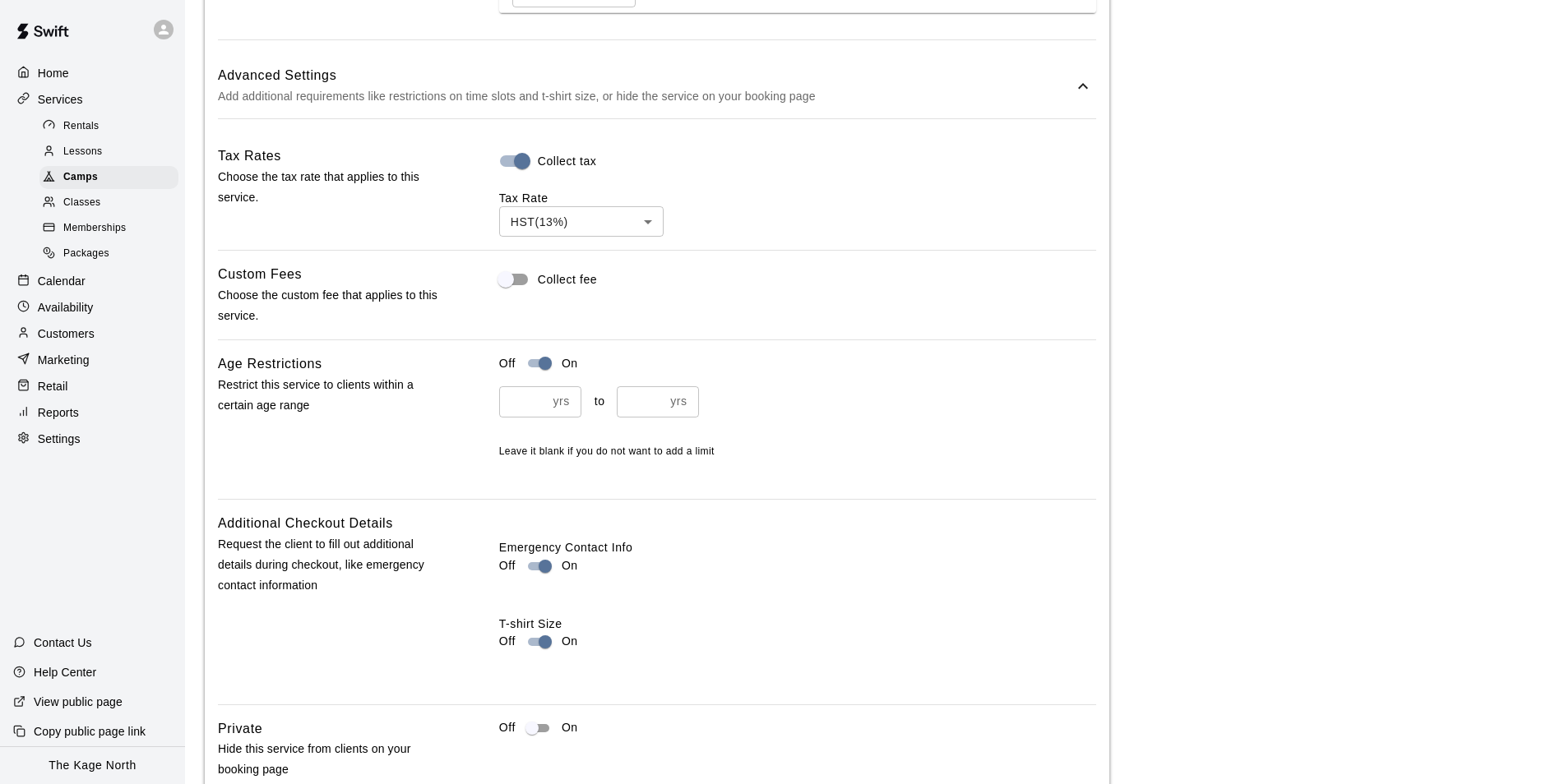
scroll to position [1614, 0]
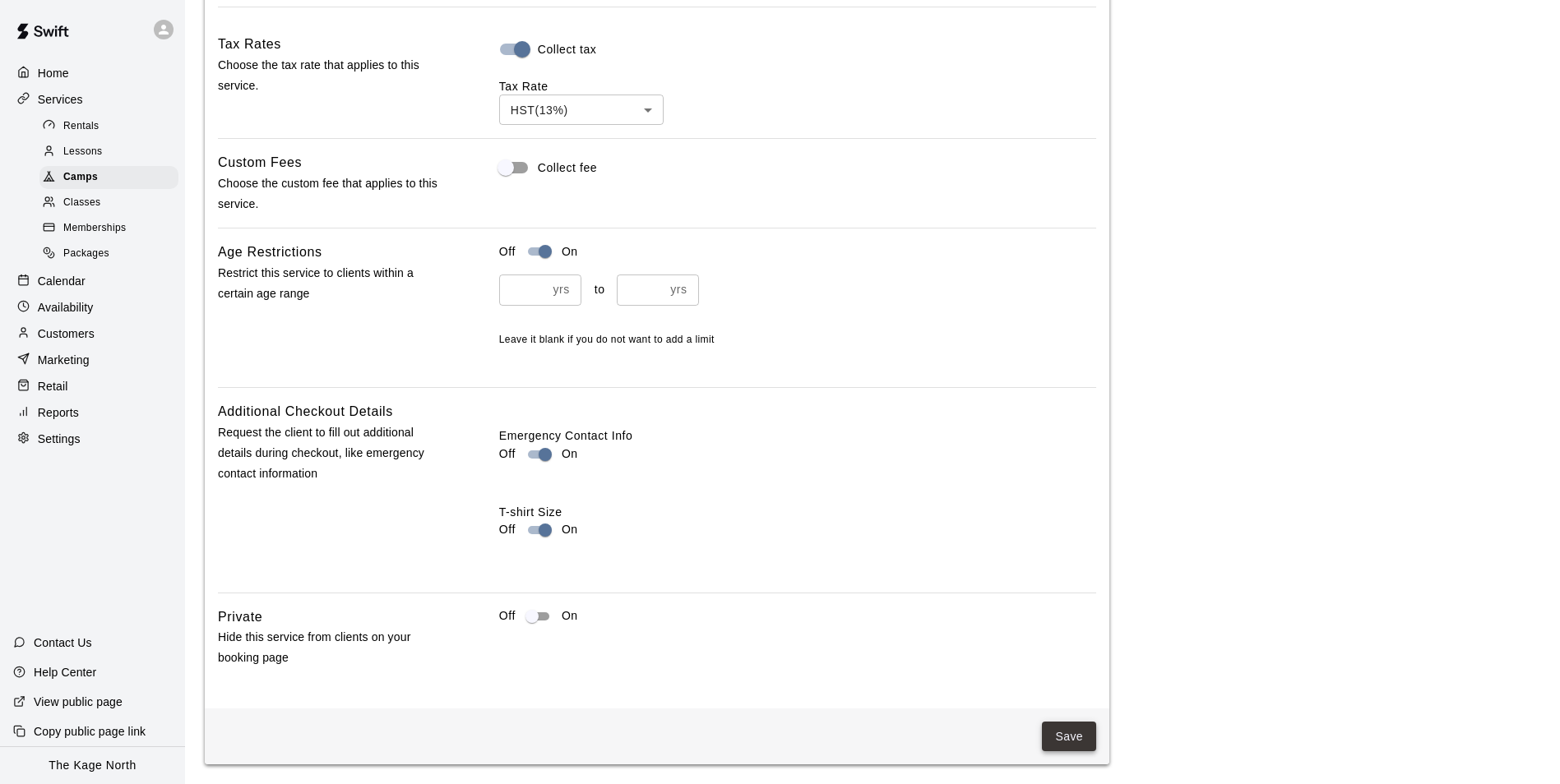
click at [1059, 727] on button "Save" at bounding box center [1069, 737] width 54 height 31
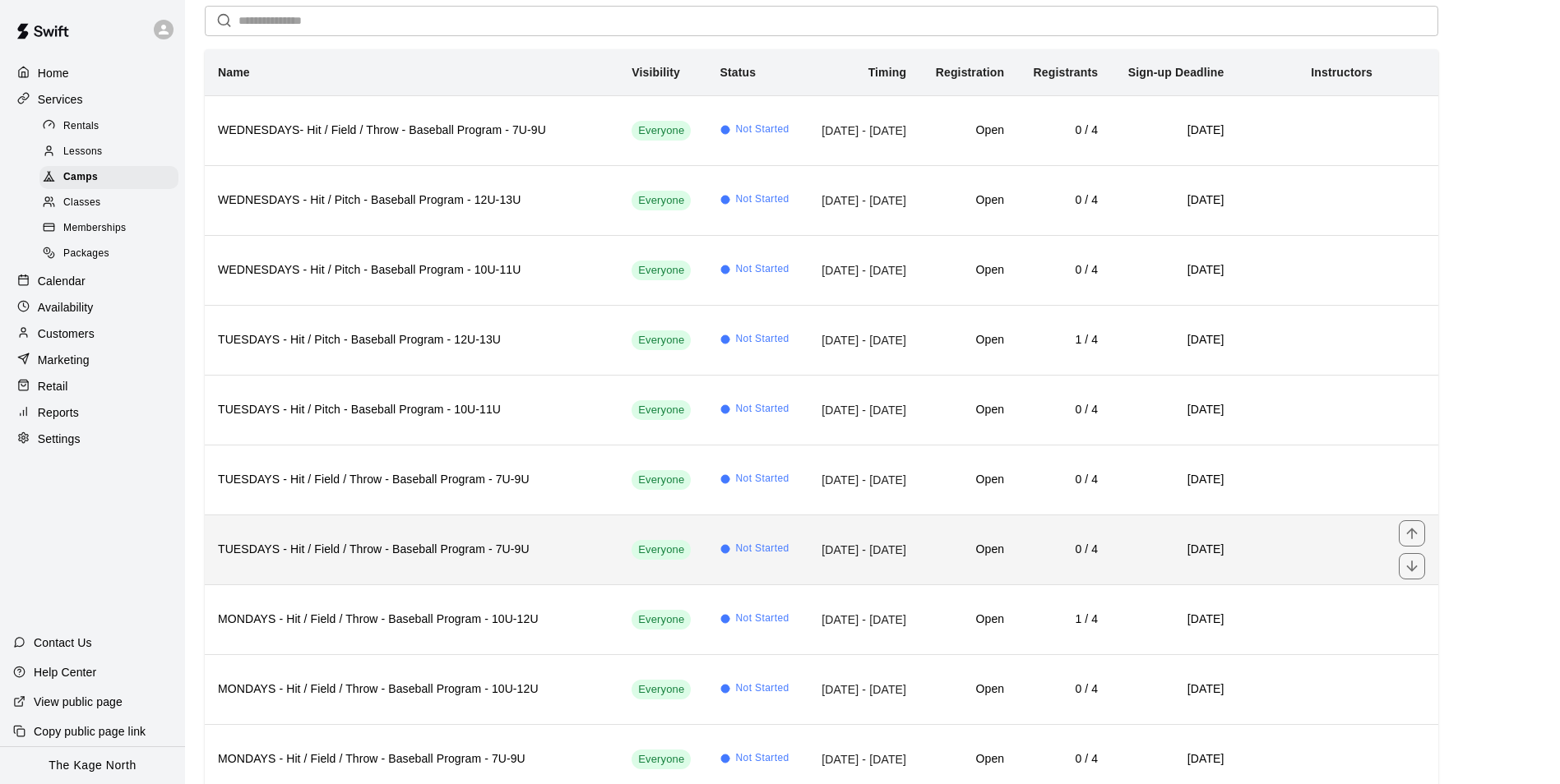
scroll to position [164, 0]
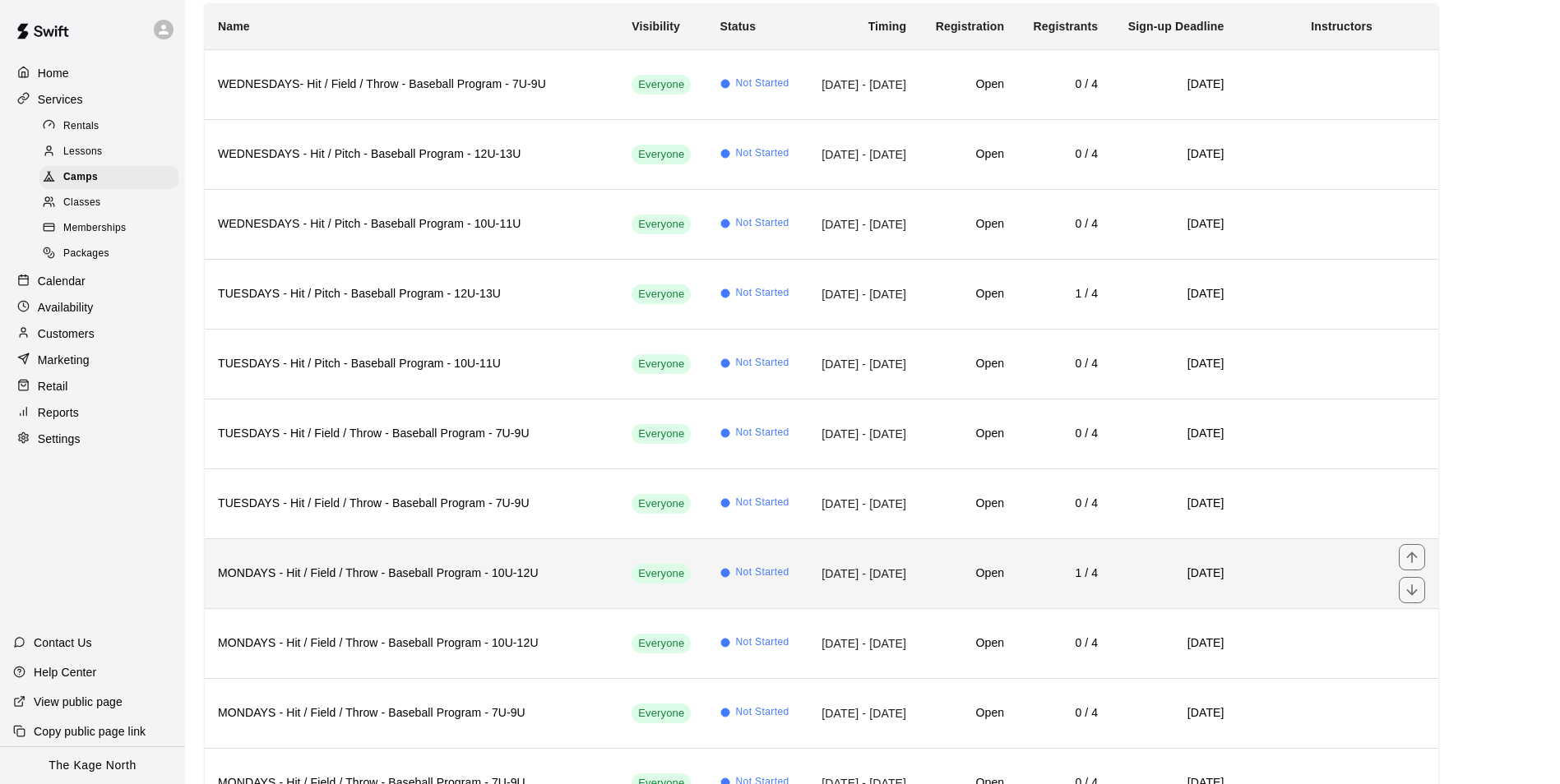
click at [359, 583] on h6 "MONDAYS - Hit / Field / Throw - Baseball Program - 10U-12U" at bounding box center [411, 573] width 387 height 18
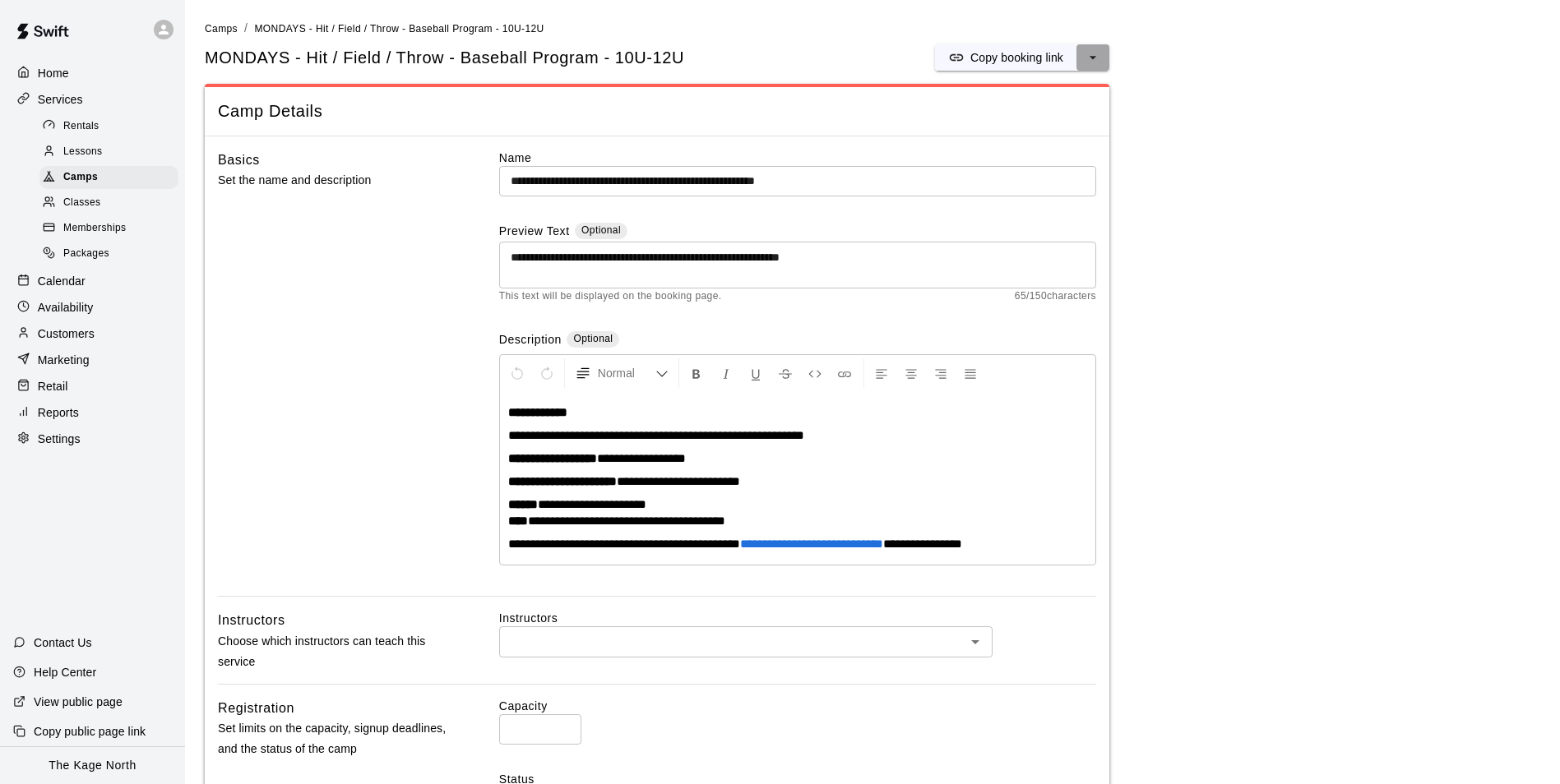
click at [1091, 58] on icon "select merge strategy" at bounding box center [1093, 57] width 17 height 17
click at [1051, 121] on h6 "Duplicate camp" at bounding box center [1029, 119] width 81 height 18
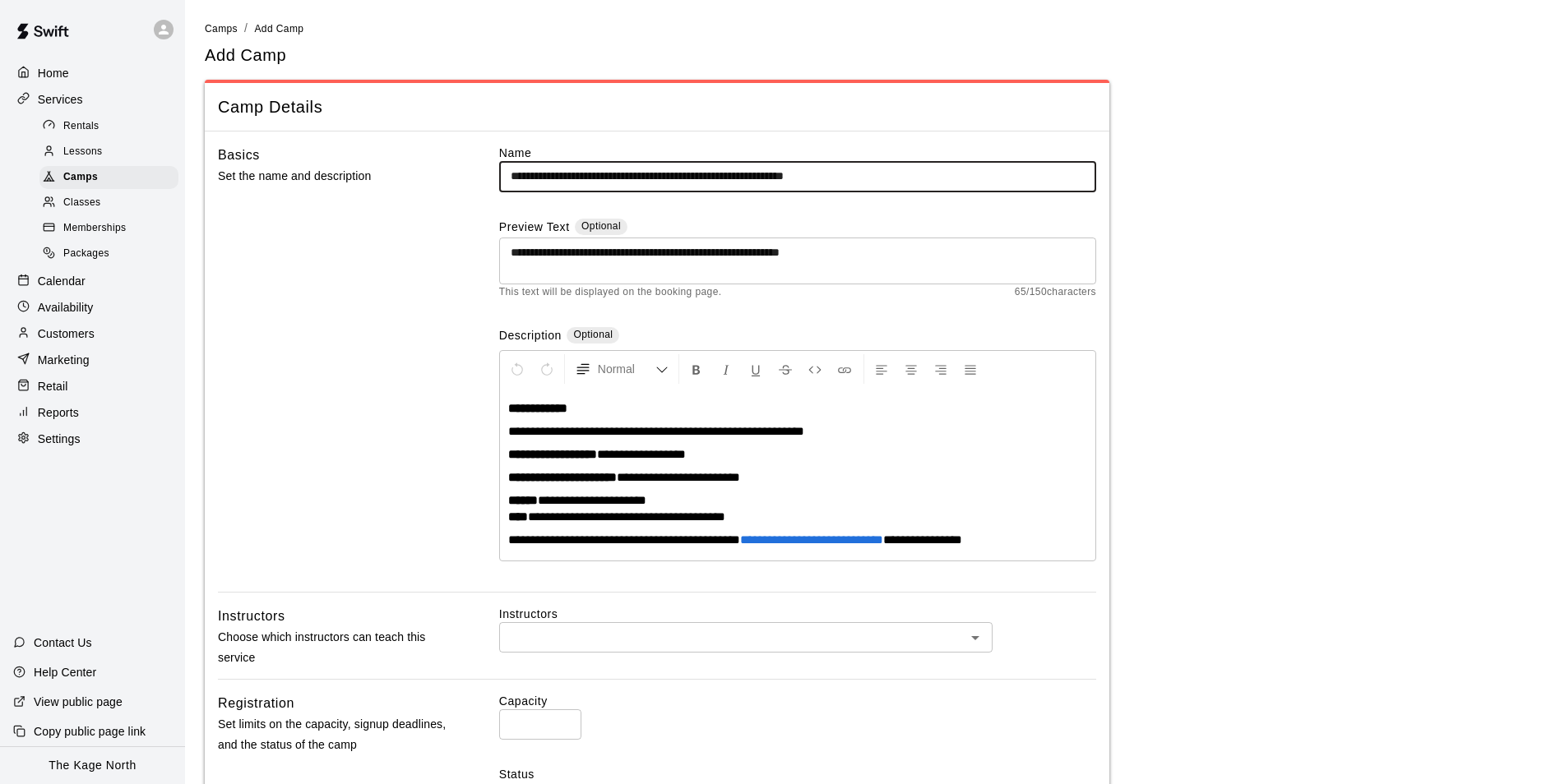
drag, startPoint x: 566, startPoint y: 173, endPoint x: 473, endPoint y: 170, distance: 93.0
click at [475, 170] on div "**********" at bounding box center [657, 368] width 878 height 447
click at [937, 172] on input "**********" at bounding box center [798, 176] width 597 height 31
type input "**********"
drag, startPoint x: 765, startPoint y: 248, endPoint x: 813, endPoint y: 261, distance: 49.7
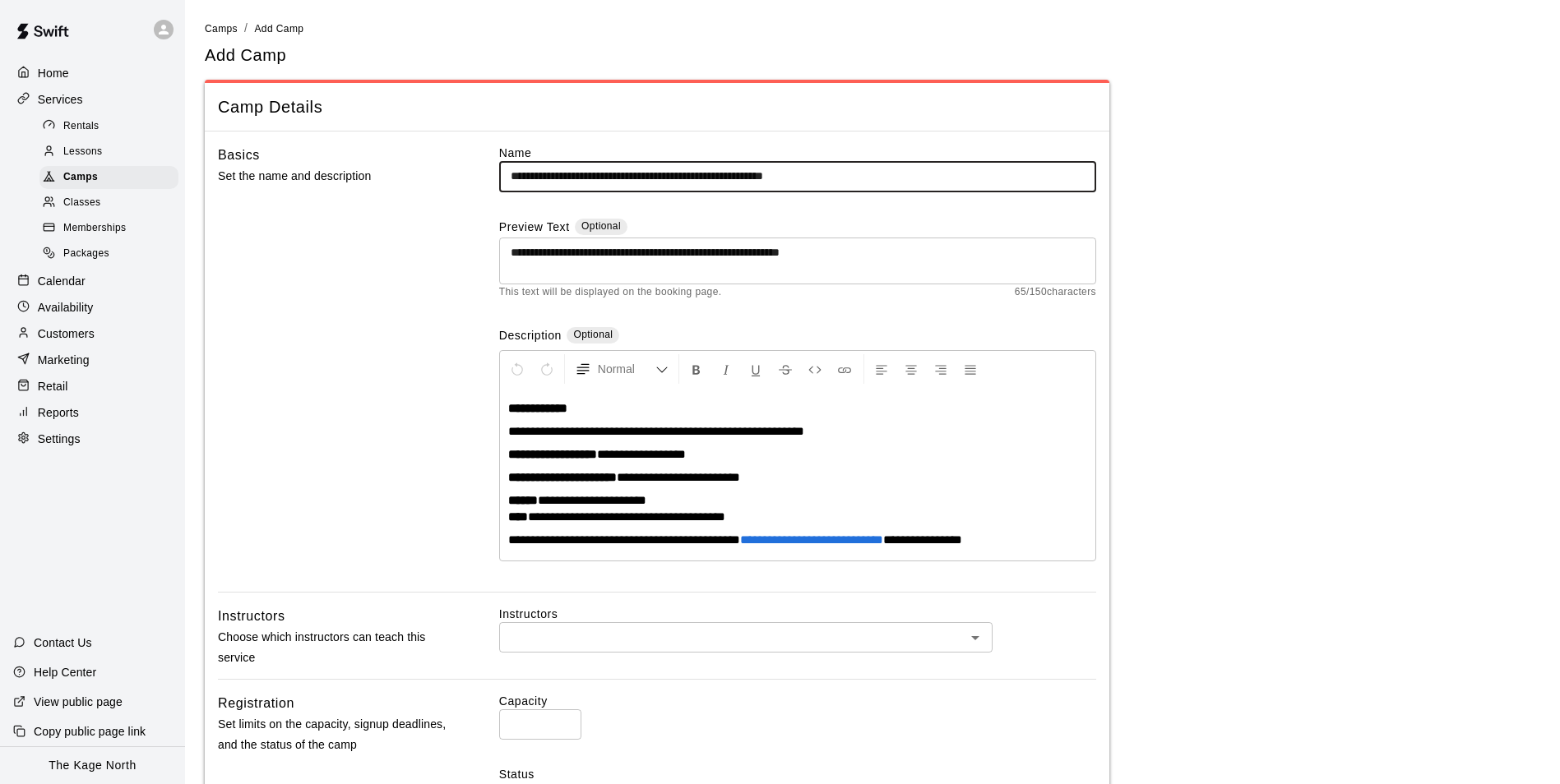
click at [766, 248] on textarea "**********" at bounding box center [798, 260] width 574 height 32
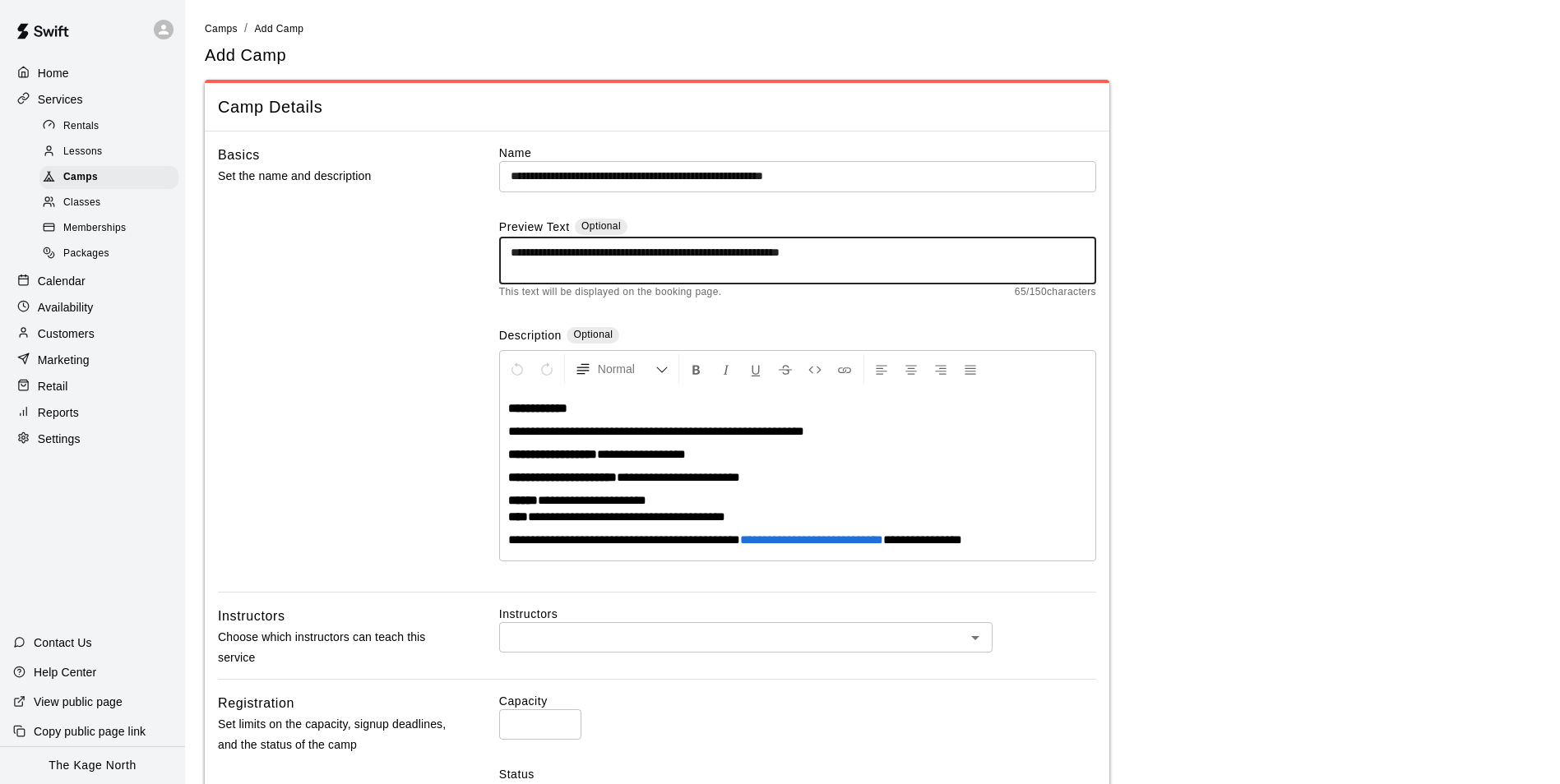
type textarea "**********"
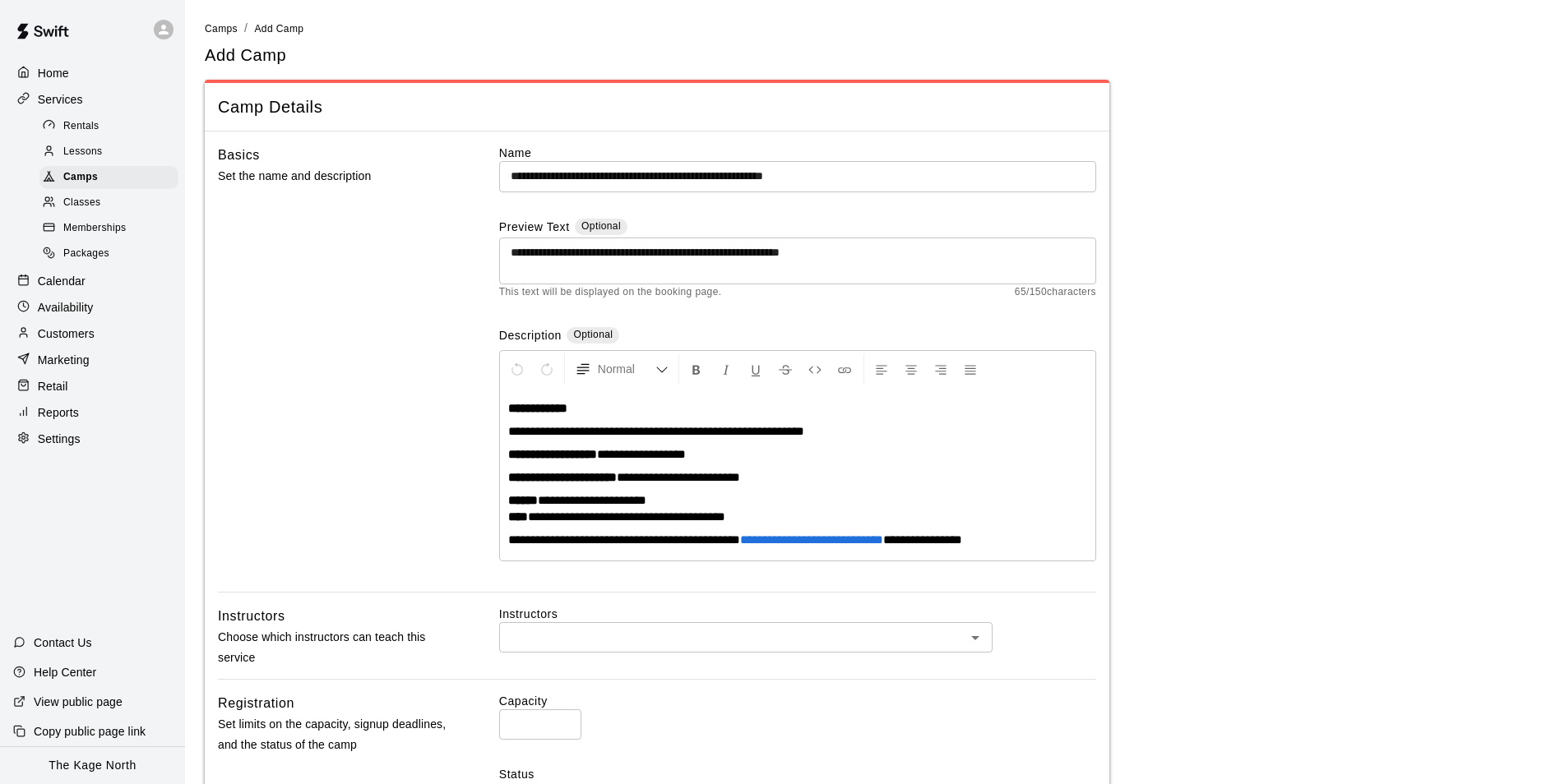
drag, startPoint x: 560, startPoint y: 501, endPoint x: 646, endPoint y: 497, distance: 86.1
click at [562, 501] on span "**********" at bounding box center [592, 500] width 109 height 12
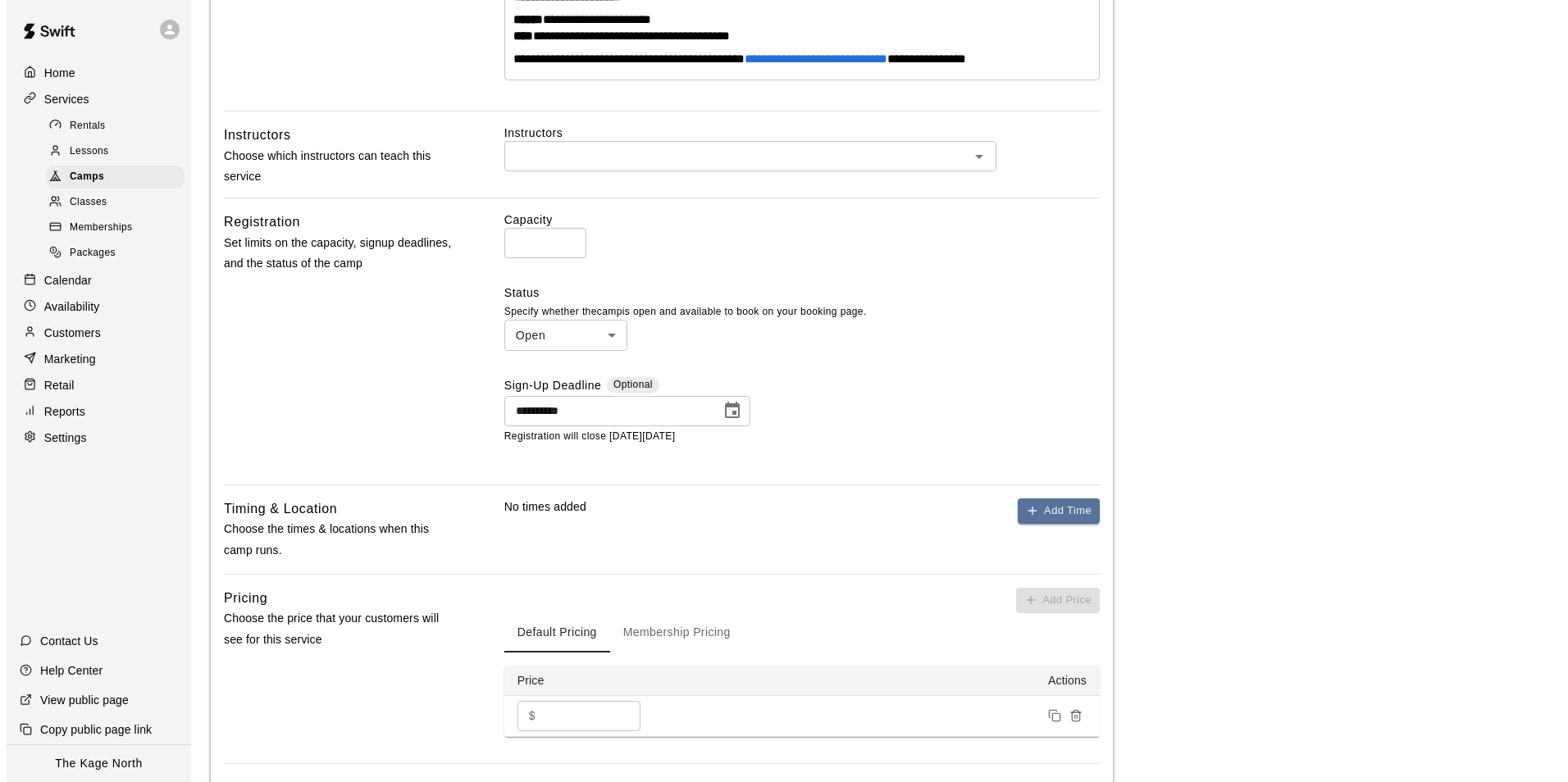
scroll to position [574, 0]
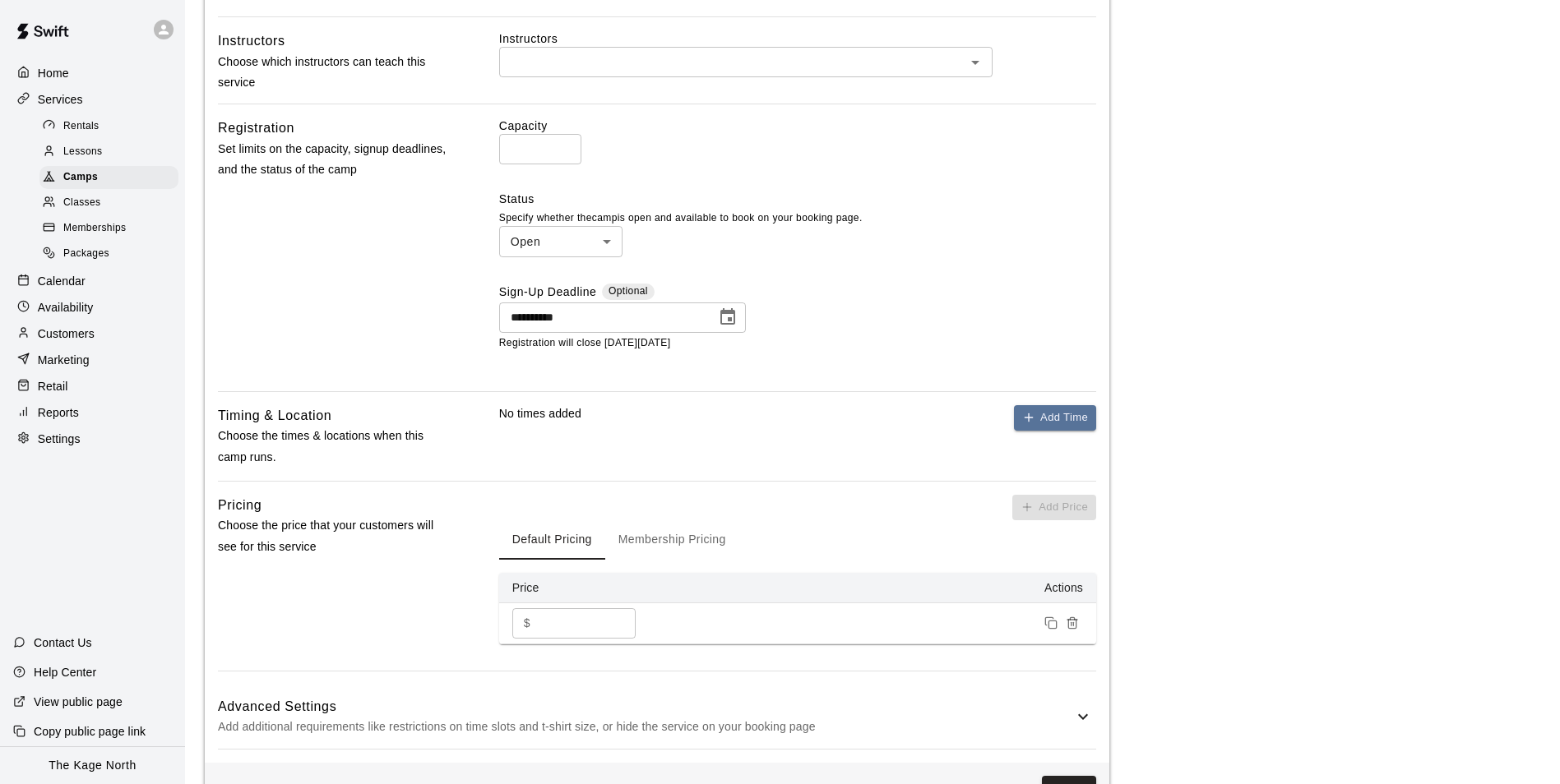
click at [731, 320] on icon "Choose date, selected date is Nov 3, 2025" at bounding box center [727, 316] width 15 height 17
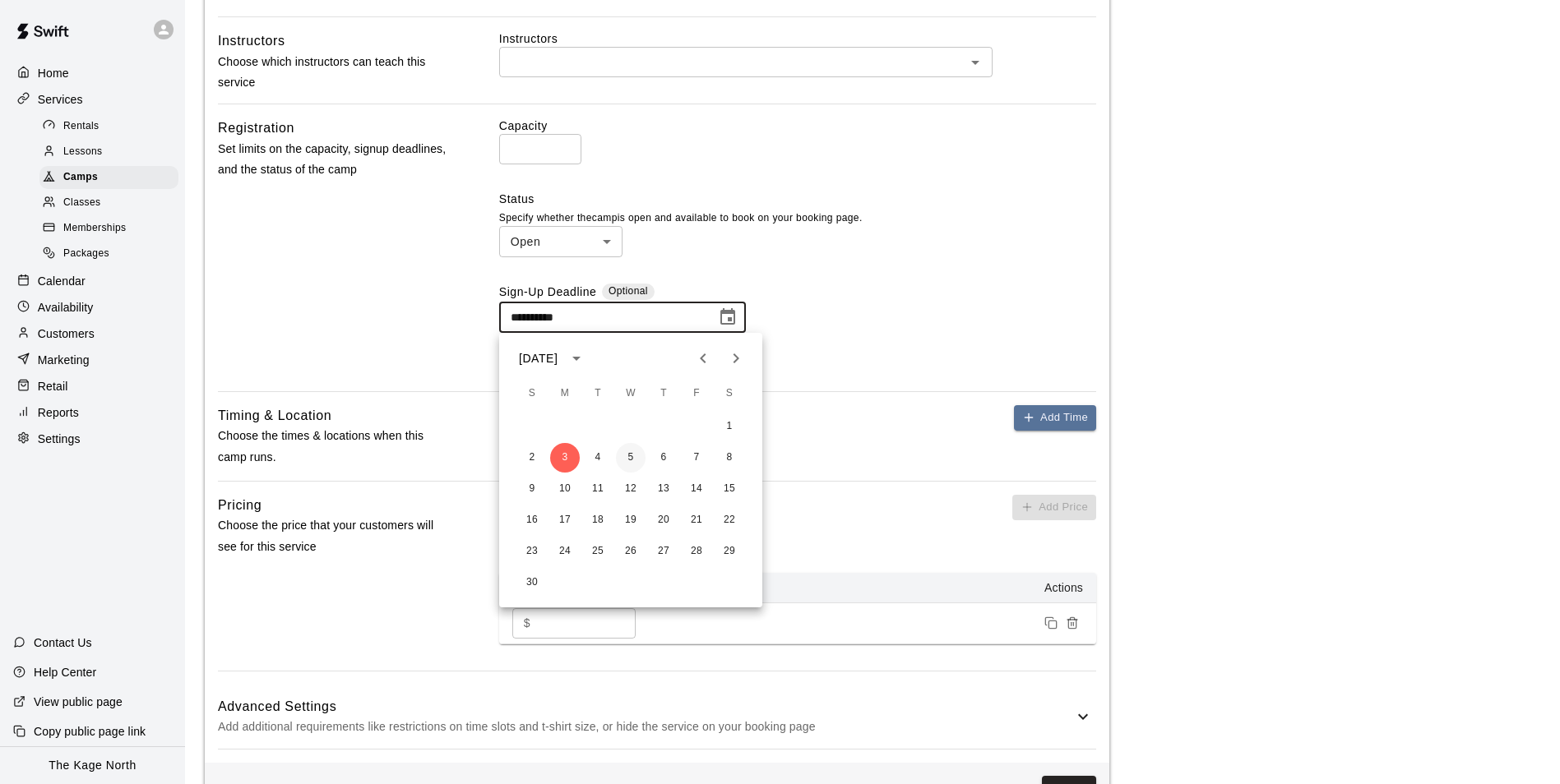
click at [619, 459] on button "5" at bounding box center [631, 458] width 30 height 30
type input "**********"
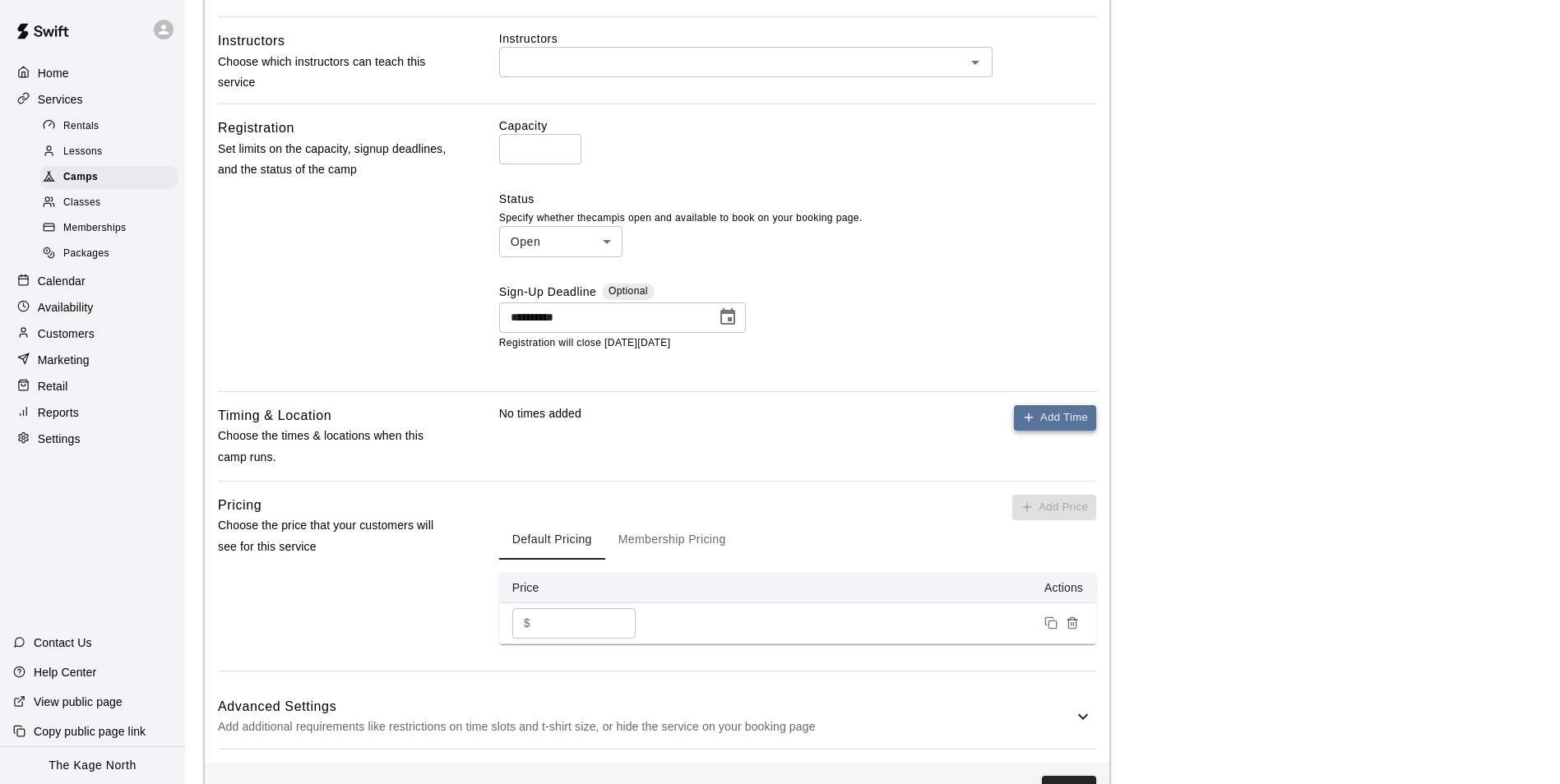
click at [1032, 413] on icon "button" at bounding box center [1029, 417] width 13 height 13
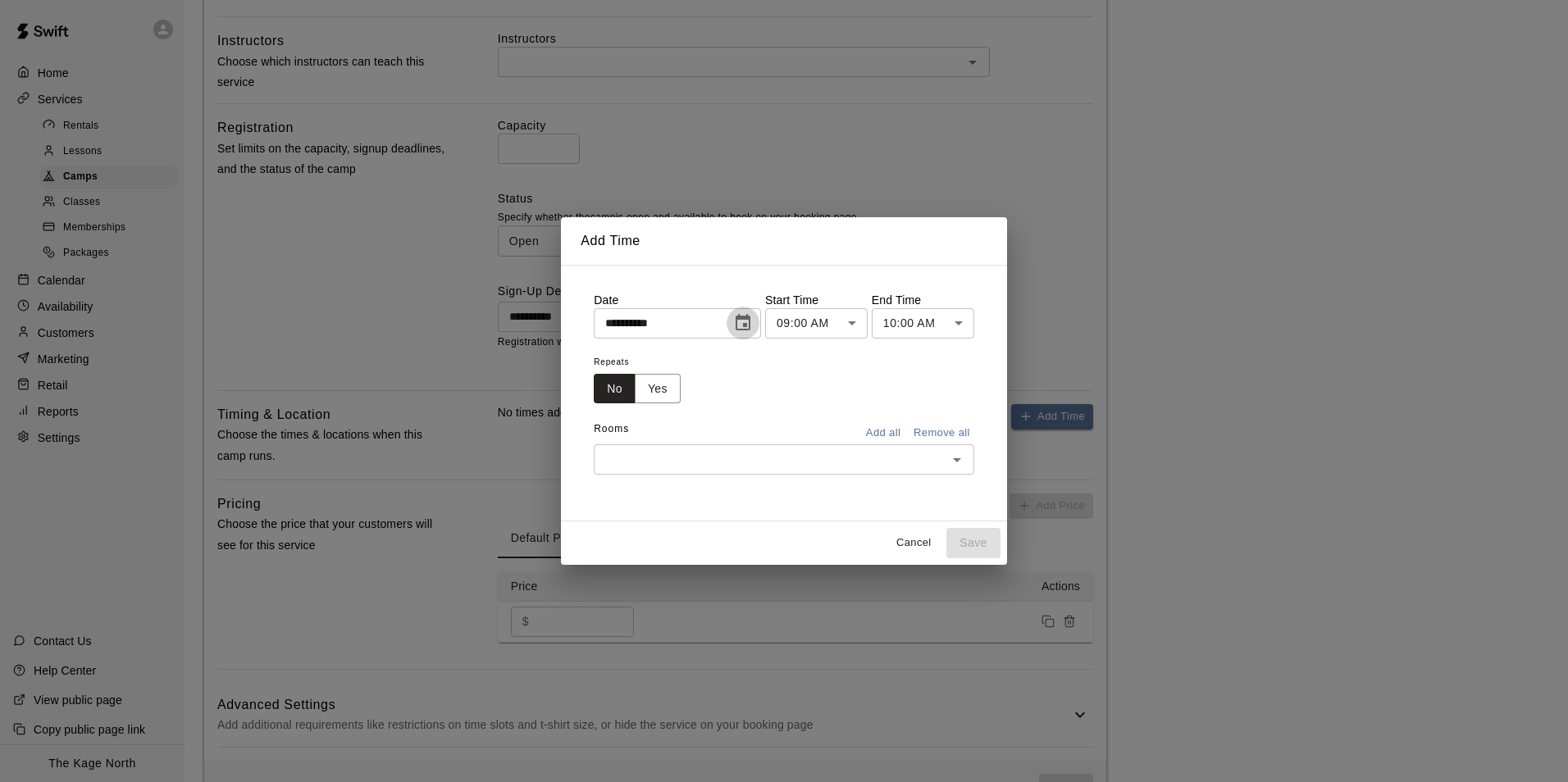
click at [751, 328] on icon "Choose date, selected date is Sep 21, 2025" at bounding box center [743, 322] width 15 height 17
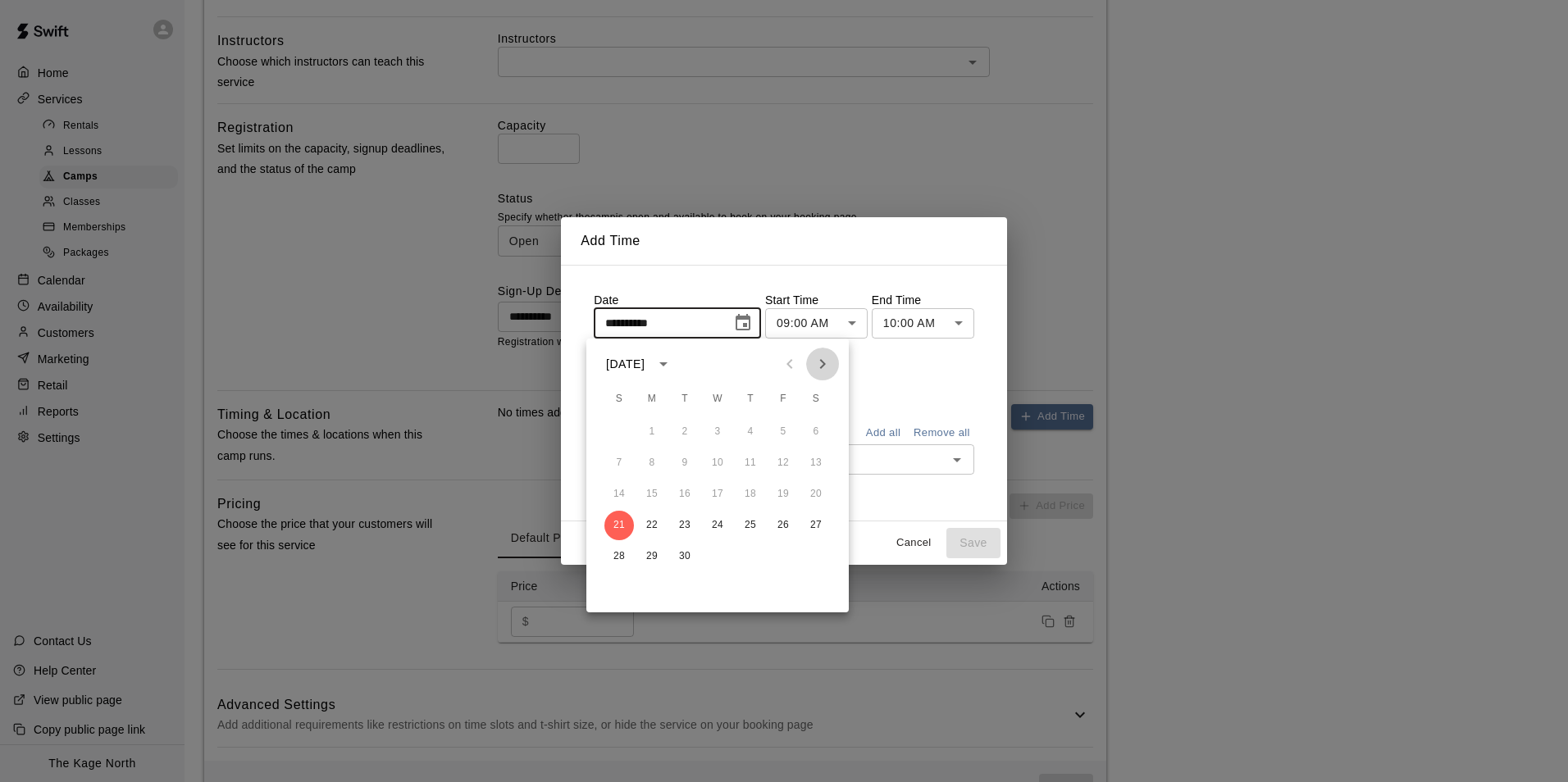
click at [823, 380] on button "Next month" at bounding box center [823, 363] width 32 height 32
drag, startPoint x: 717, startPoint y: 560, endPoint x: 732, endPoint y: 547, distance: 19.8
click at [717, 560] on button "29" at bounding box center [718, 557] width 30 height 30
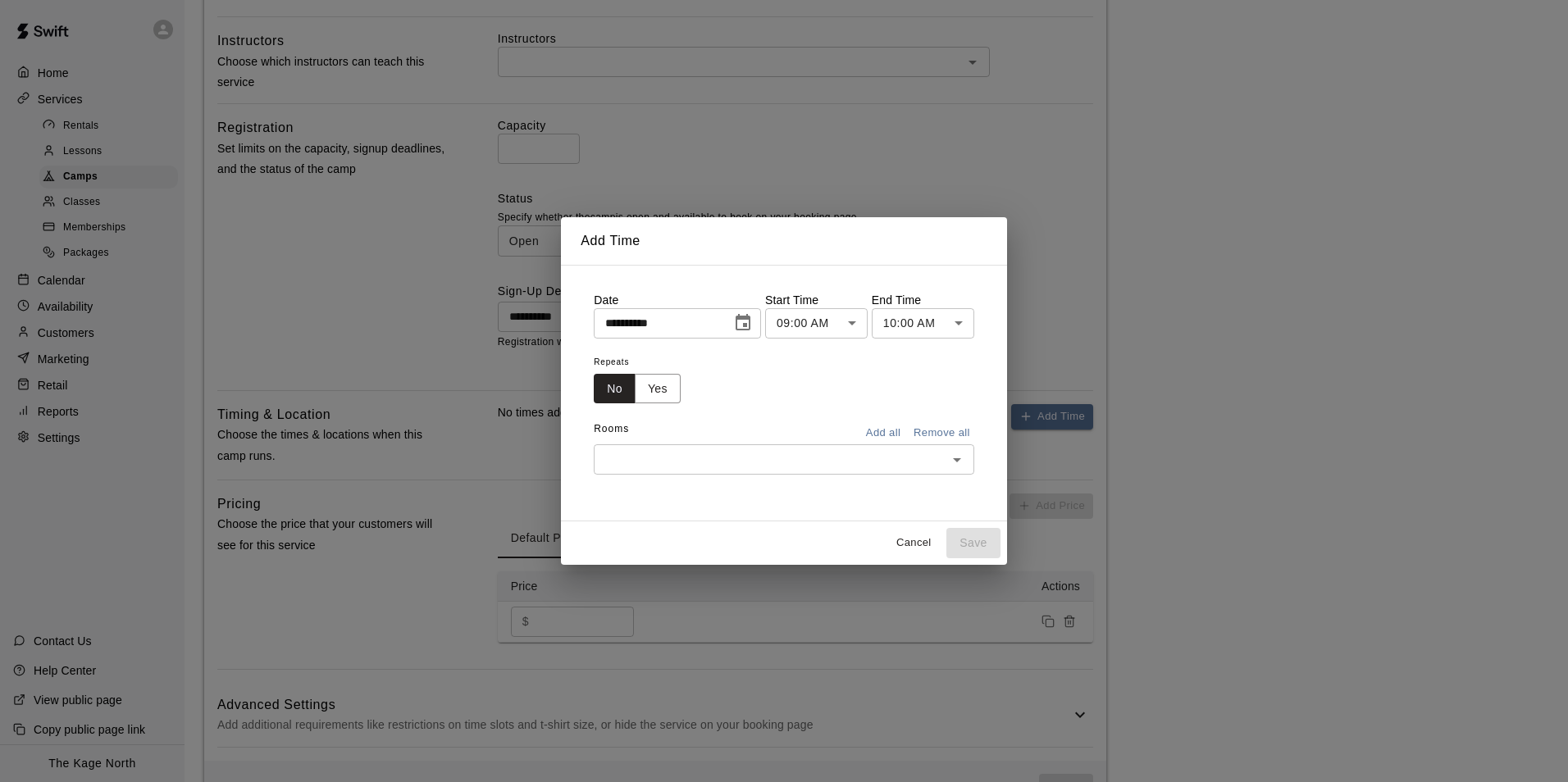
type input "**********"
click at [844, 325] on body "**********" at bounding box center [784, 131] width 1568 height 1412
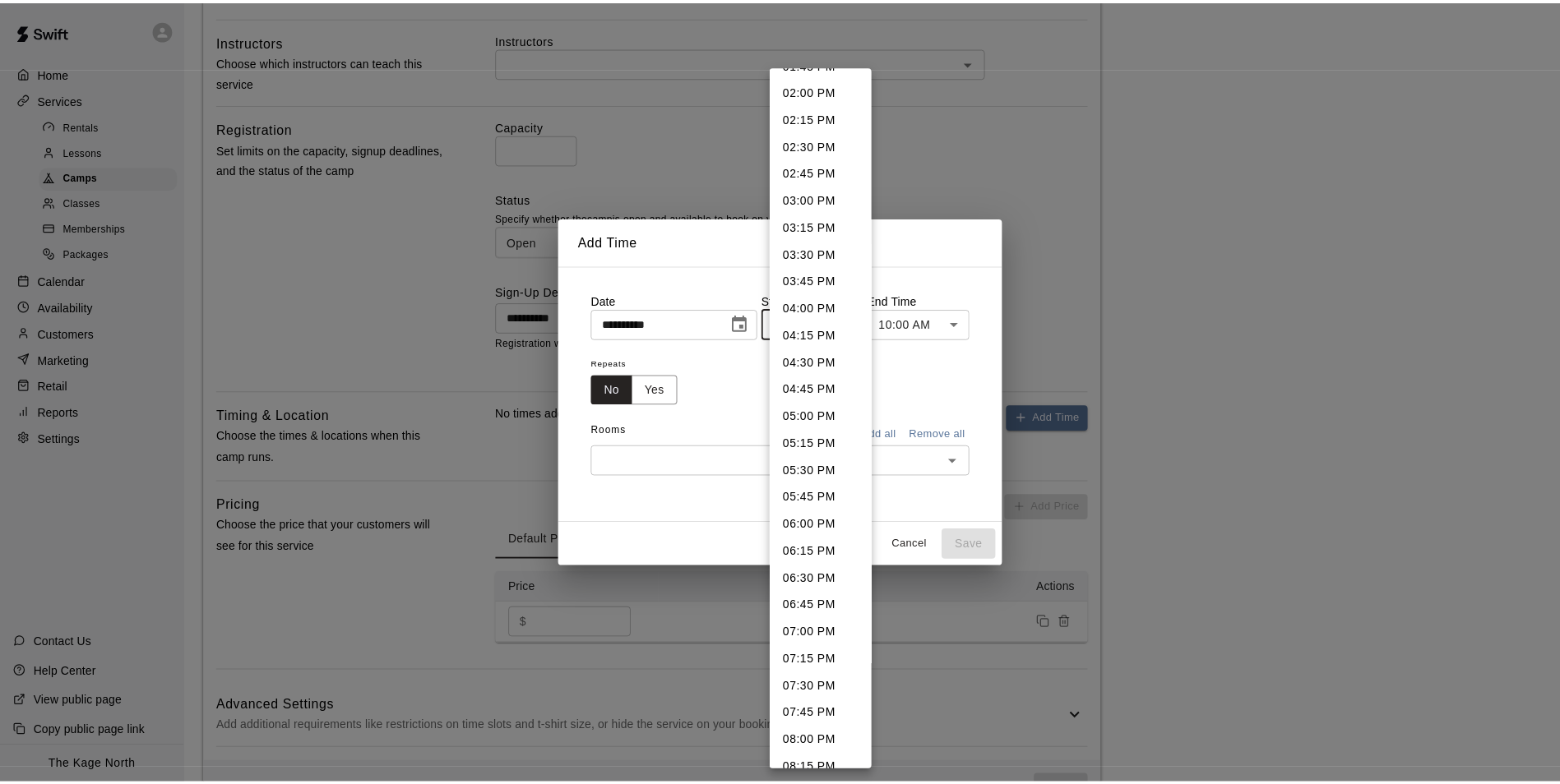
scroll to position [1714, 0]
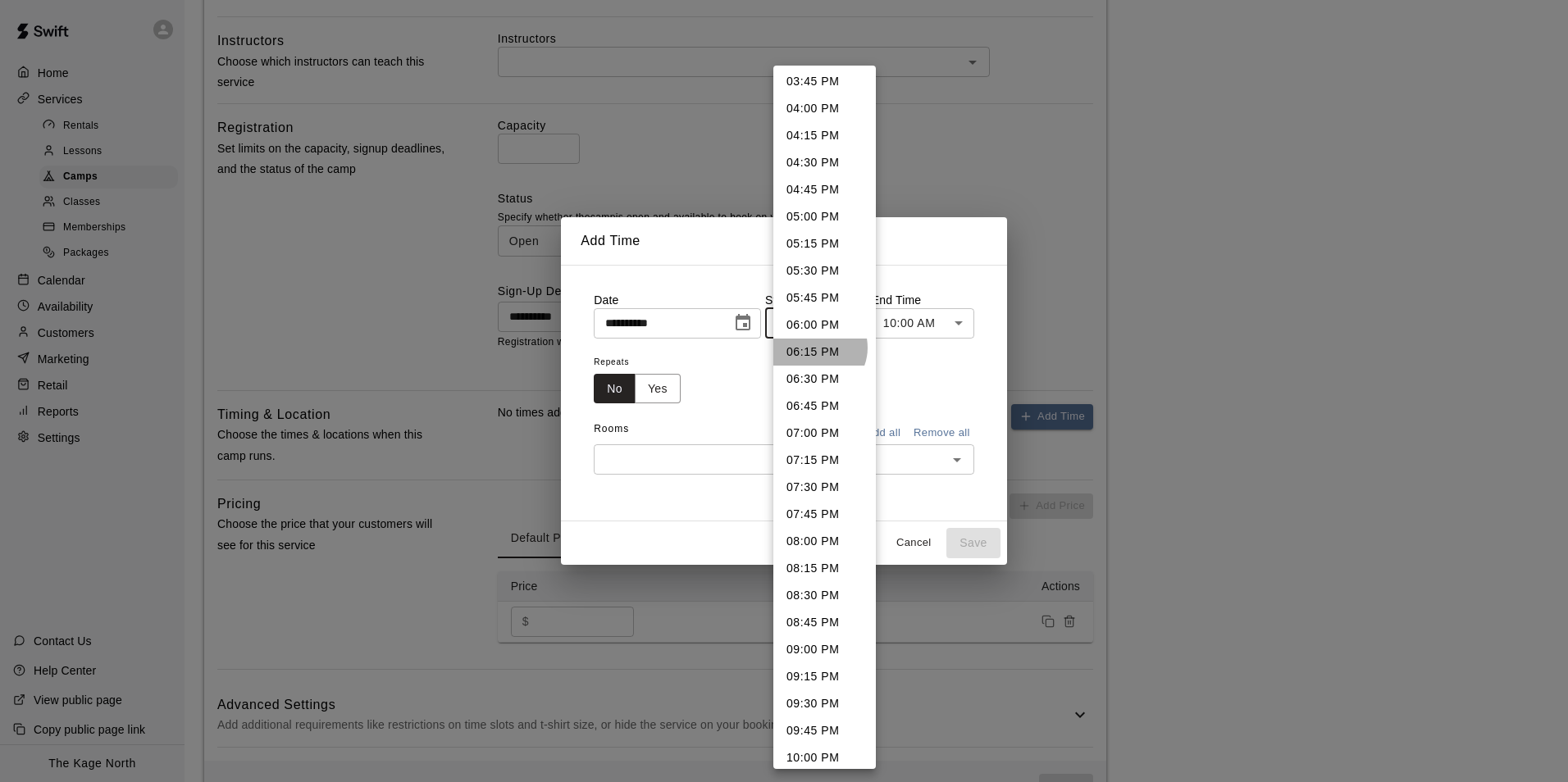
click at [816, 348] on li "06:15 PM" at bounding box center [824, 352] width 102 height 27
type input "********"
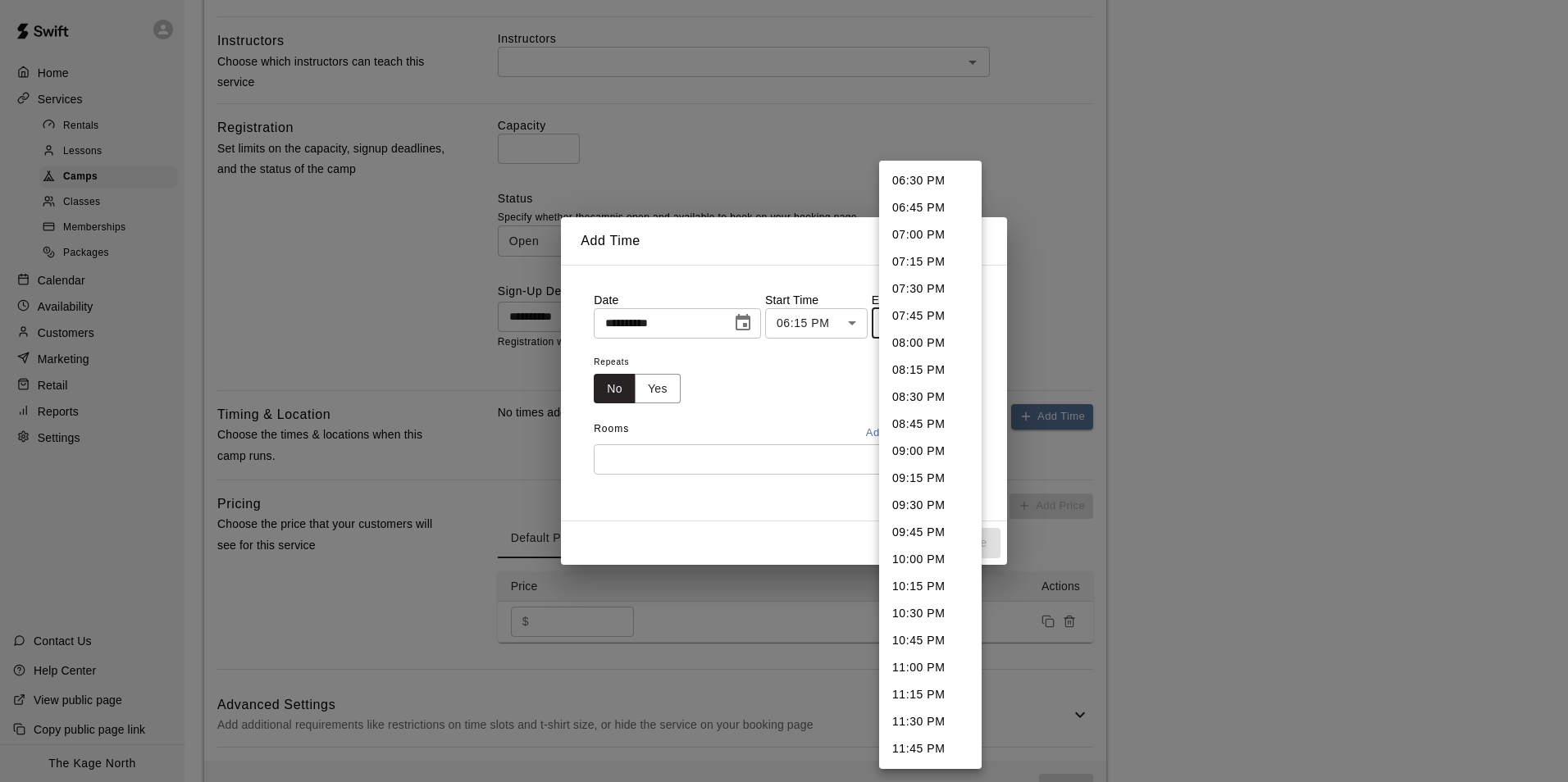
click at [964, 328] on body "**********" at bounding box center [784, 131] width 1568 height 1412
click at [937, 322] on li "07:45 PM" at bounding box center [930, 316] width 102 height 27
type input "********"
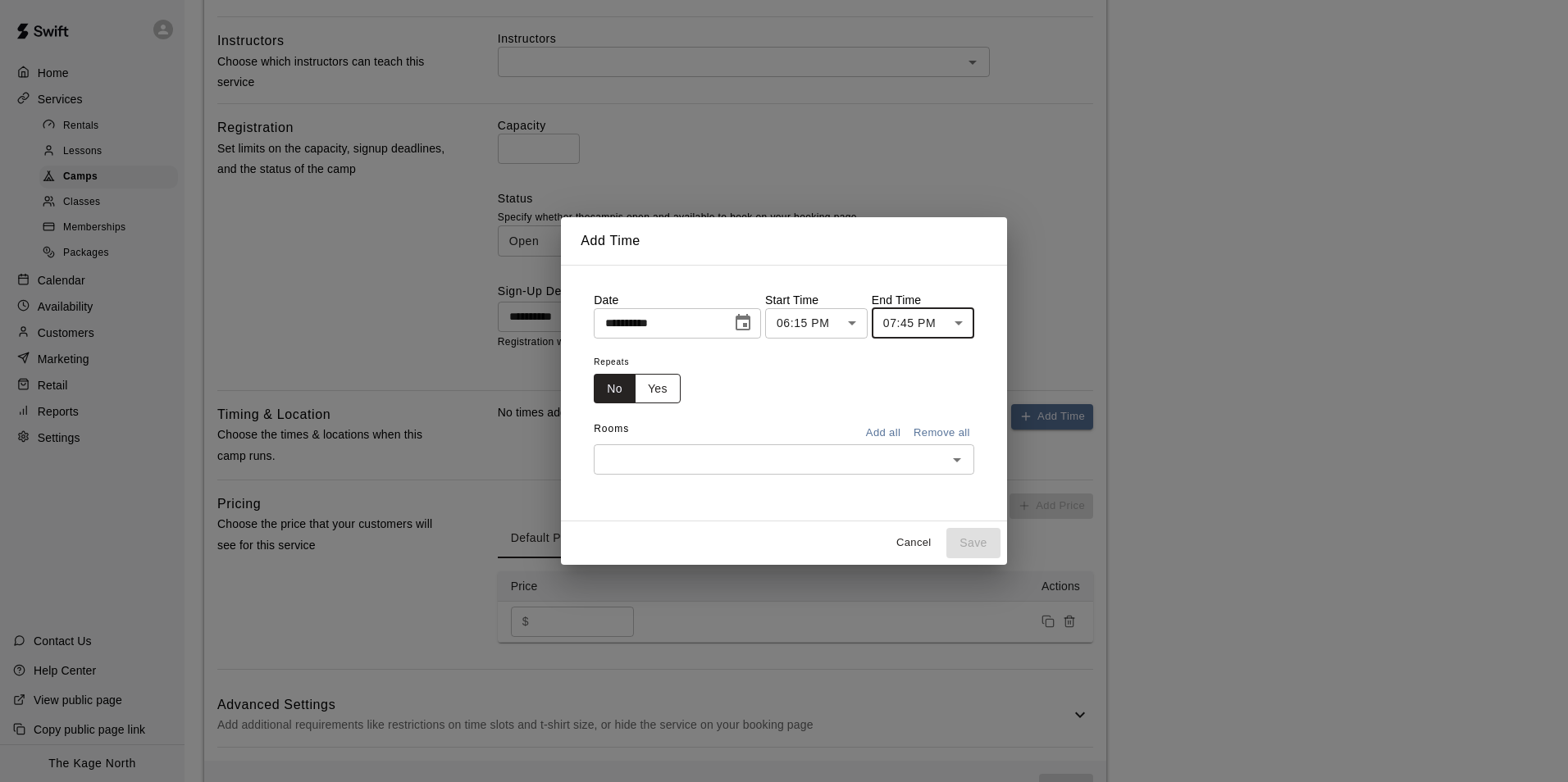
click at [665, 389] on button "Yes" at bounding box center [658, 389] width 46 height 31
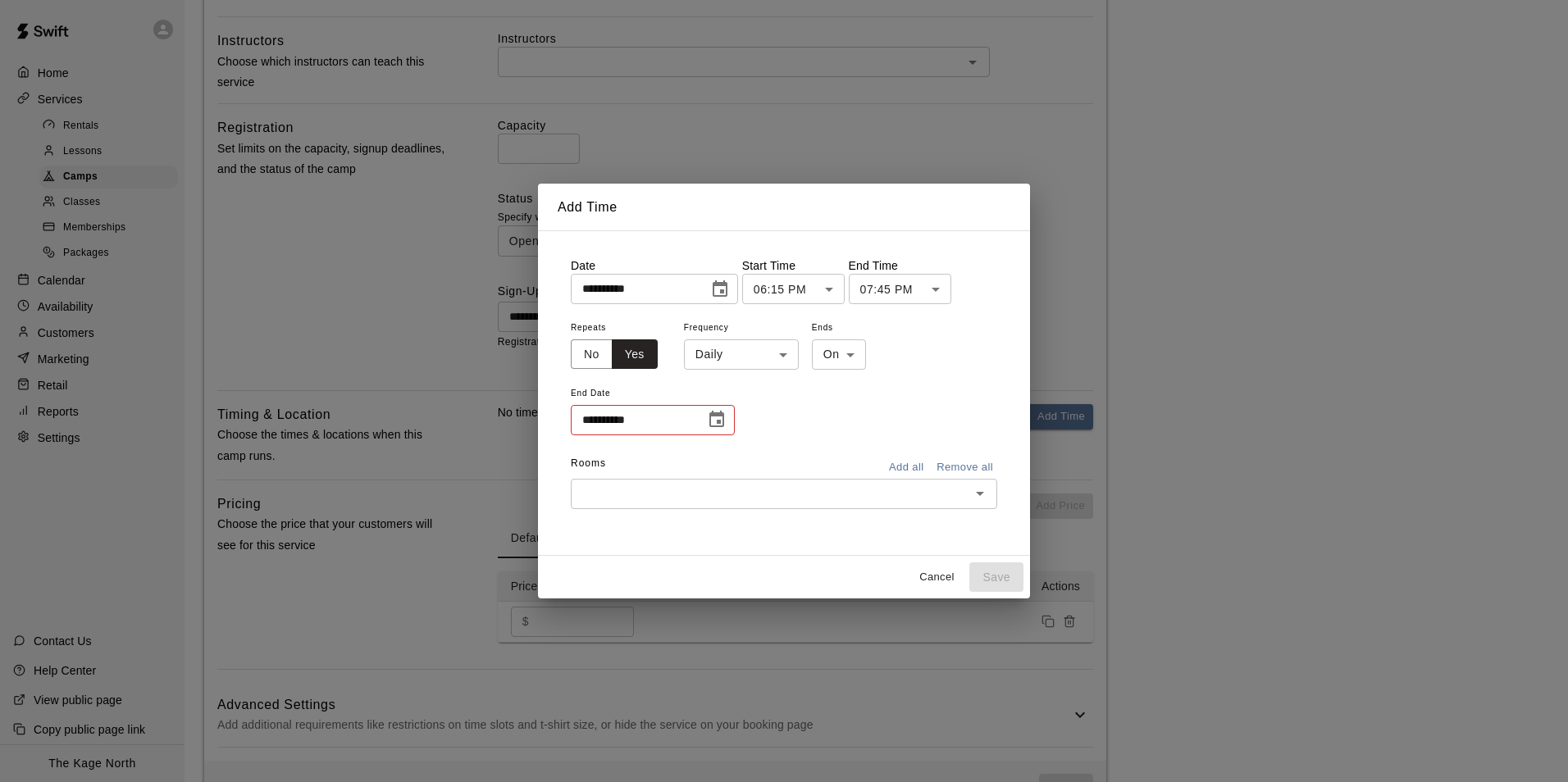
click at [760, 358] on body "**********" at bounding box center [784, 131] width 1568 height 1412
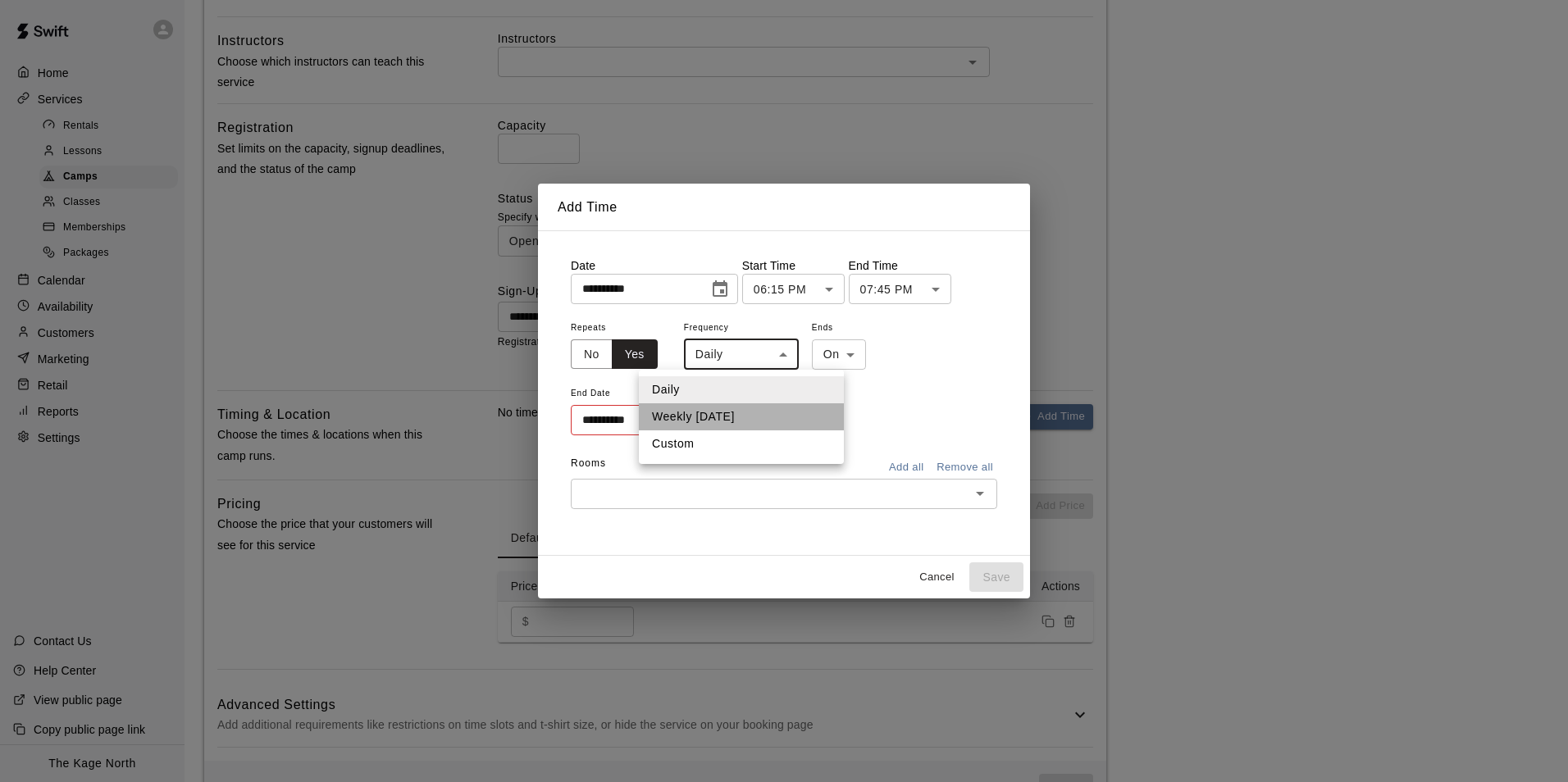
click at [759, 418] on li "Weekly on Wednesday" at bounding box center [741, 417] width 205 height 27
type input "******"
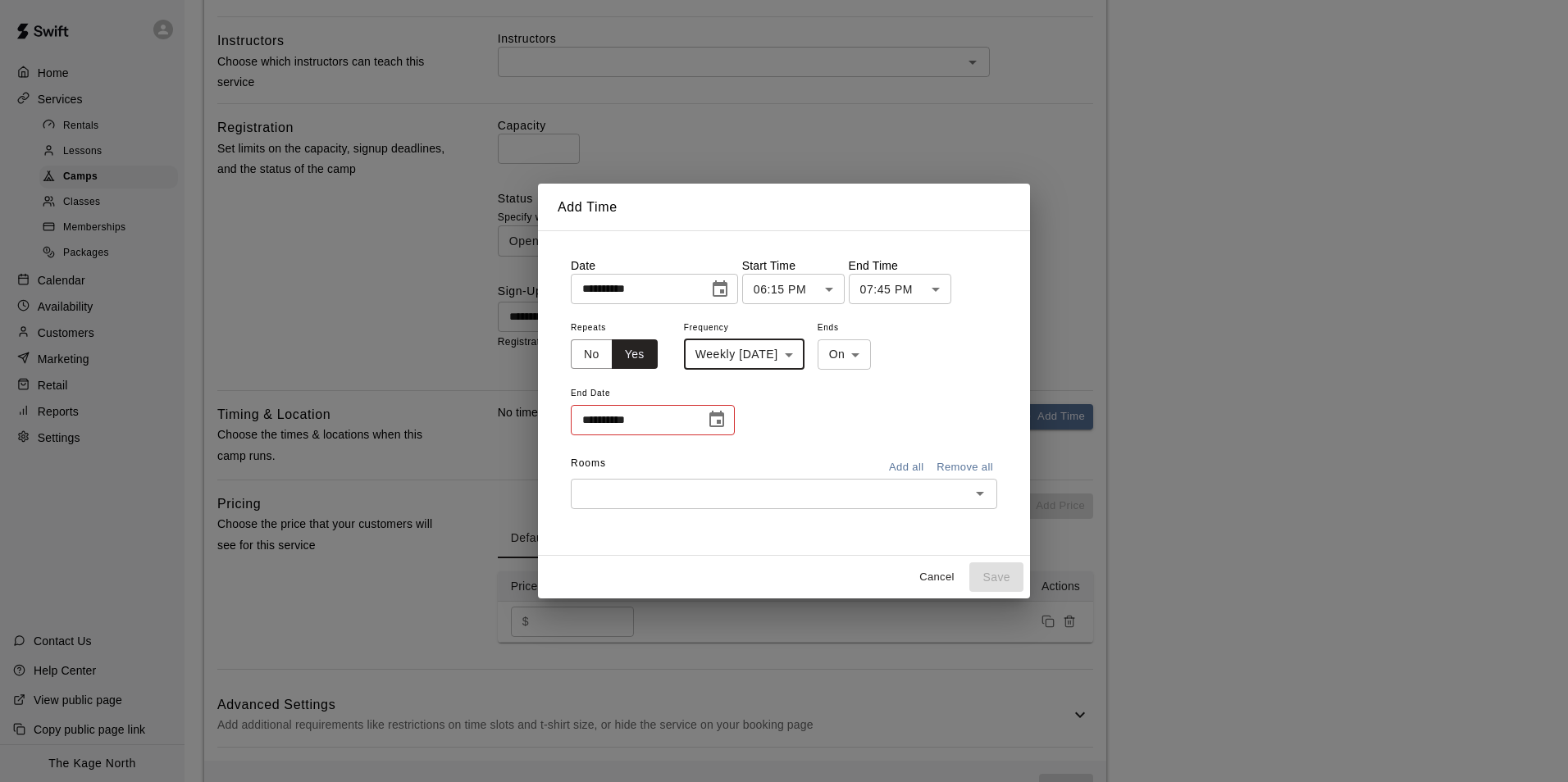
click at [699, 423] on div "**********" at bounding box center [653, 420] width 164 height 31
click at [721, 419] on icon "Choose date" at bounding box center [717, 419] width 19 height 19
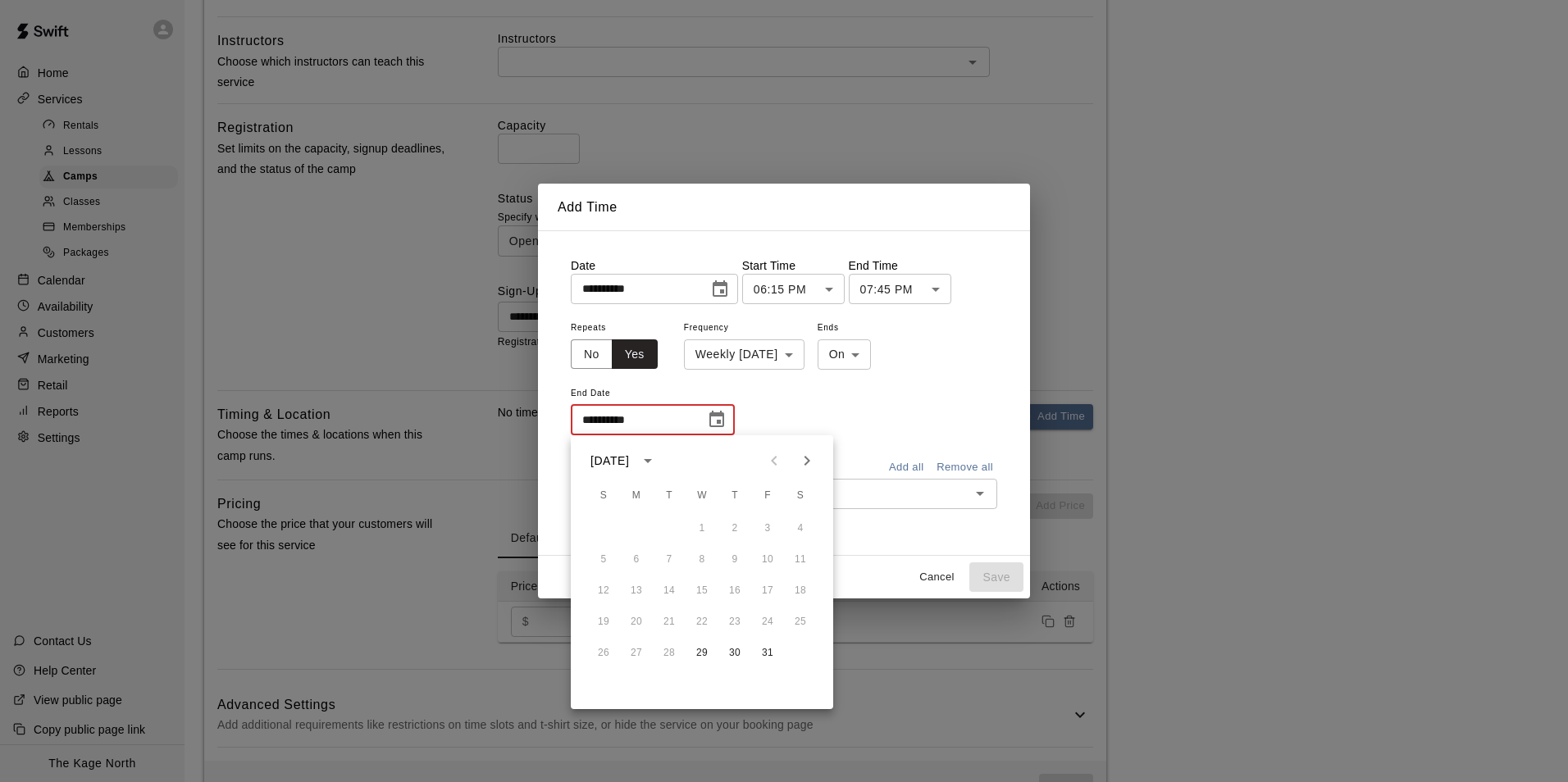
click at [804, 456] on icon "Next month" at bounding box center [807, 461] width 19 height 19
click at [814, 456] on icon "Next month" at bounding box center [807, 461] width 19 height 19
click at [703, 557] on button "10" at bounding box center [703, 560] width 30 height 30
type input "**********"
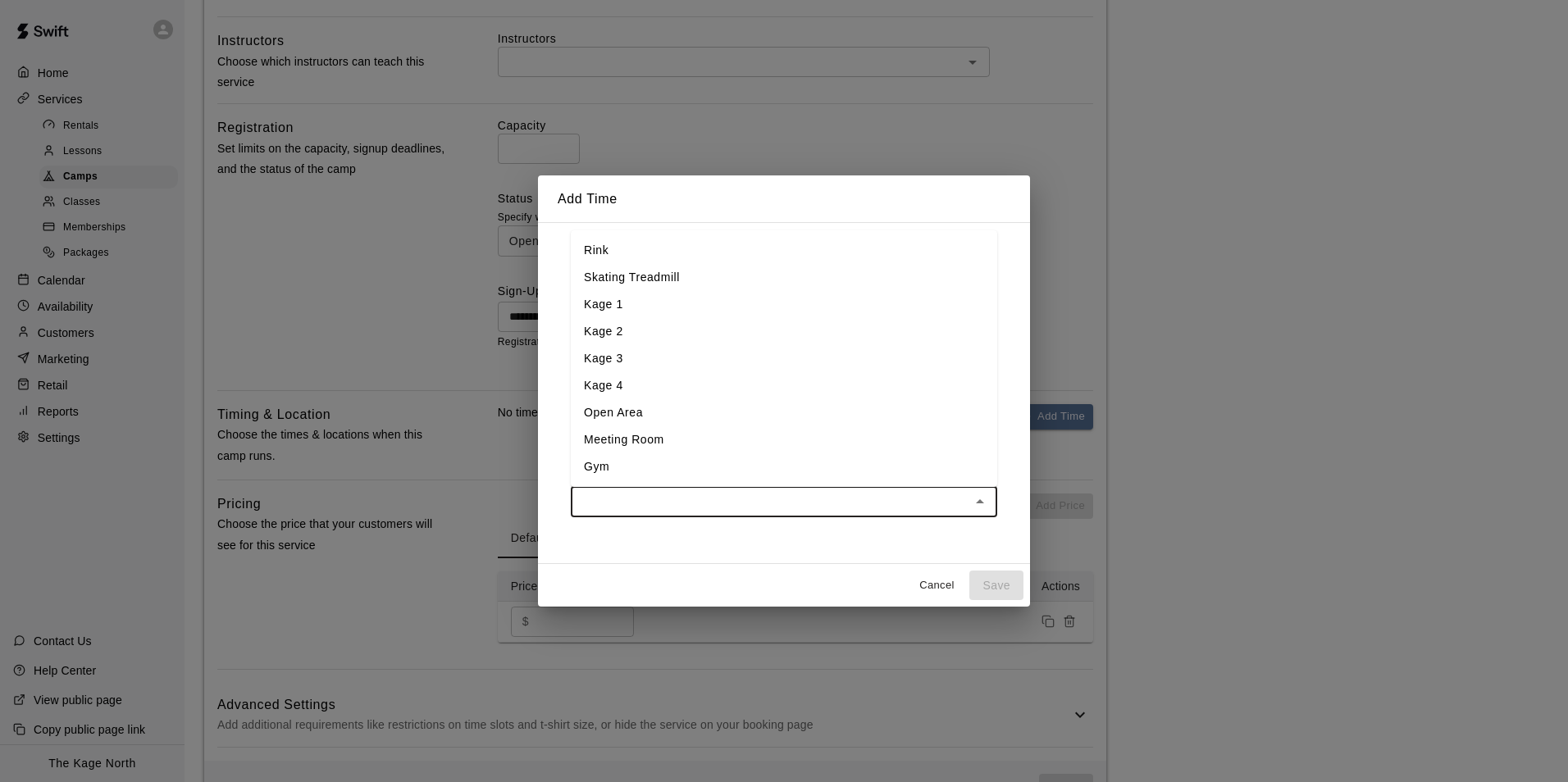
click at [728, 503] on input "text" at bounding box center [770, 502] width 390 height 20
click at [675, 363] on li "Kage 3" at bounding box center [784, 358] width 427 height 27
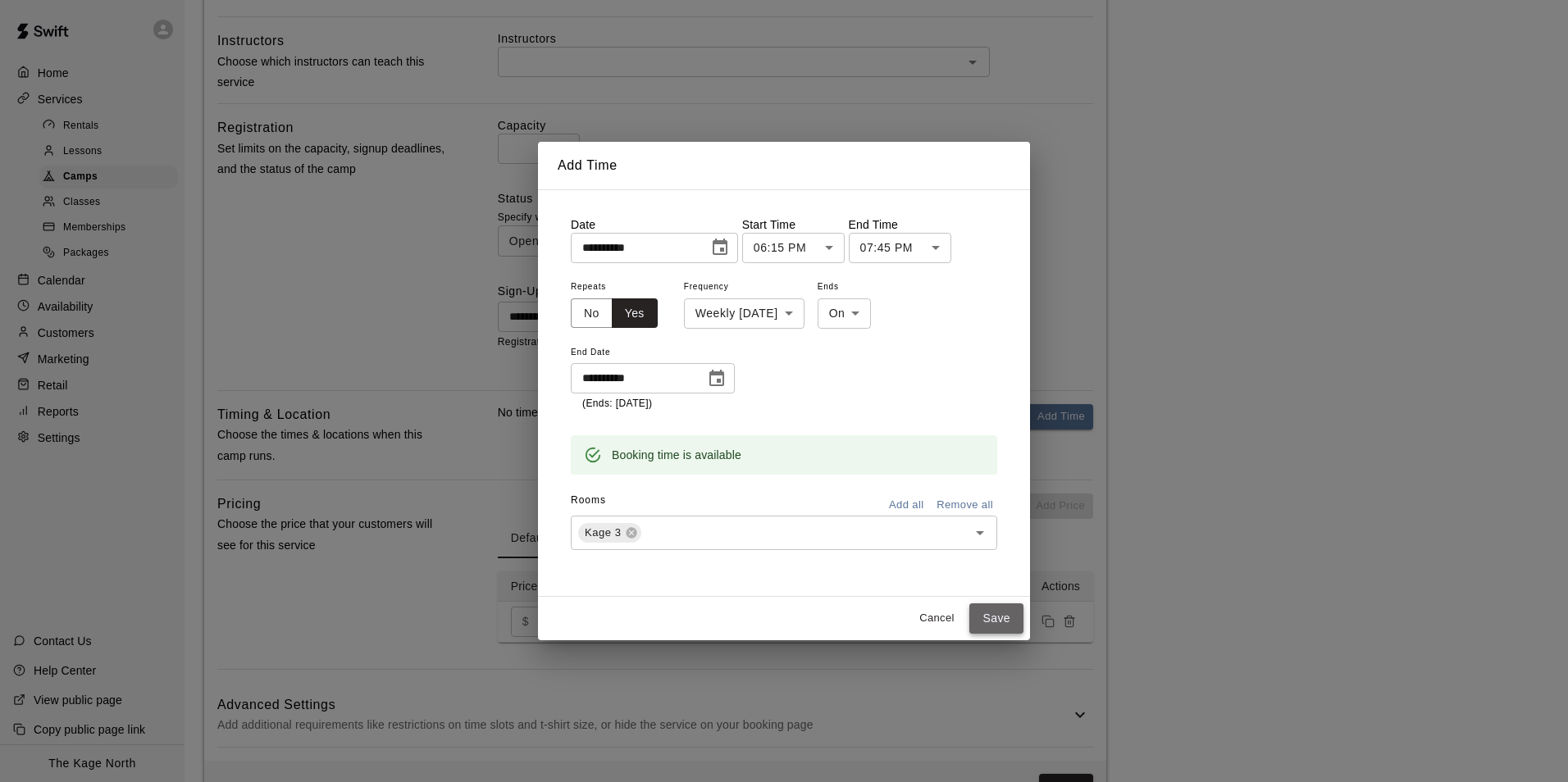
drag, startPoint x: 989, startPoint y: 631, endPoint x: 1014, endPoint y: 619, distance: 27.7
click at [989, 631] on button "Save" at bounding box center [997, 618] width 54 height 31
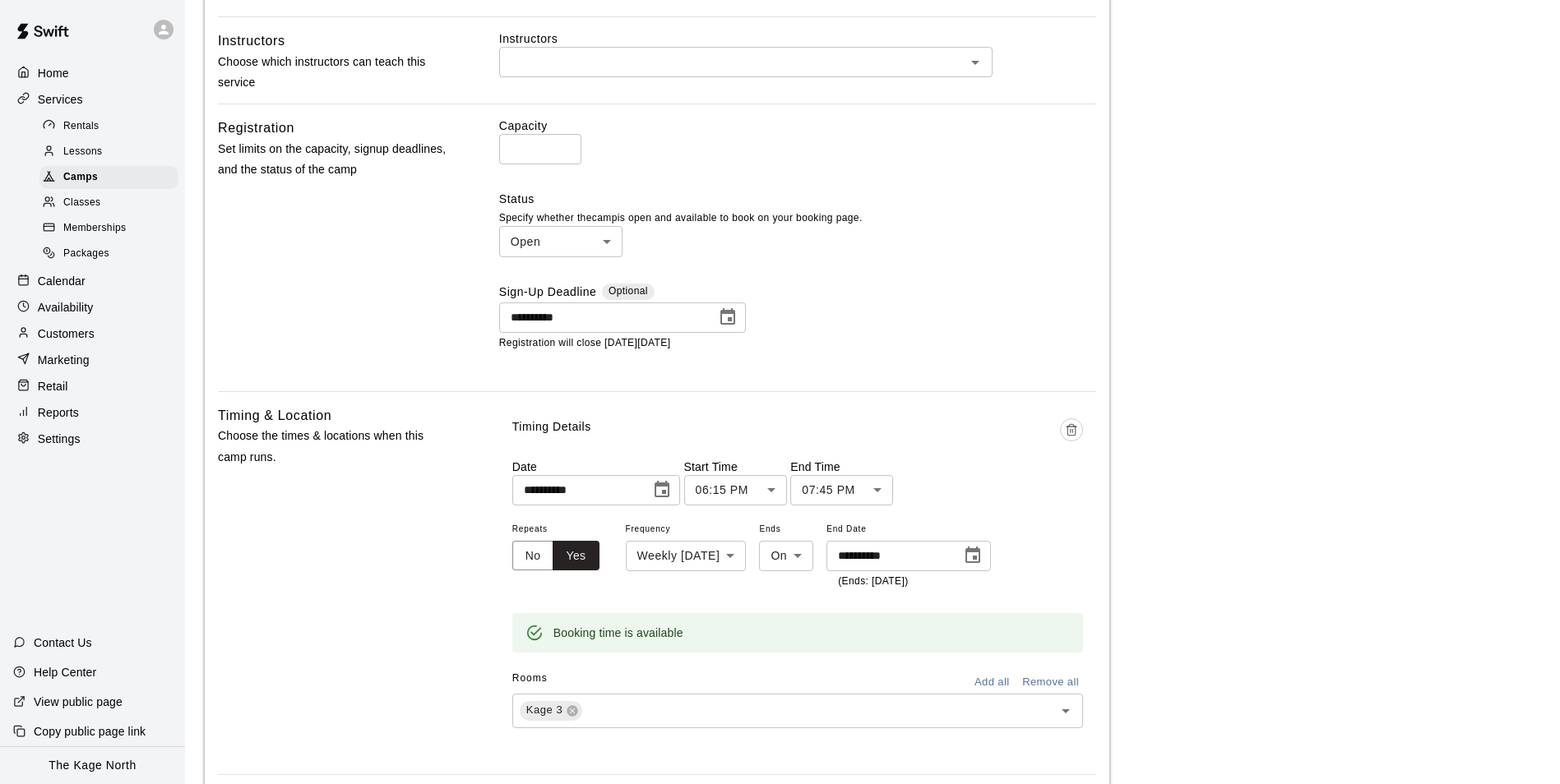
scroll to position [924, 0]
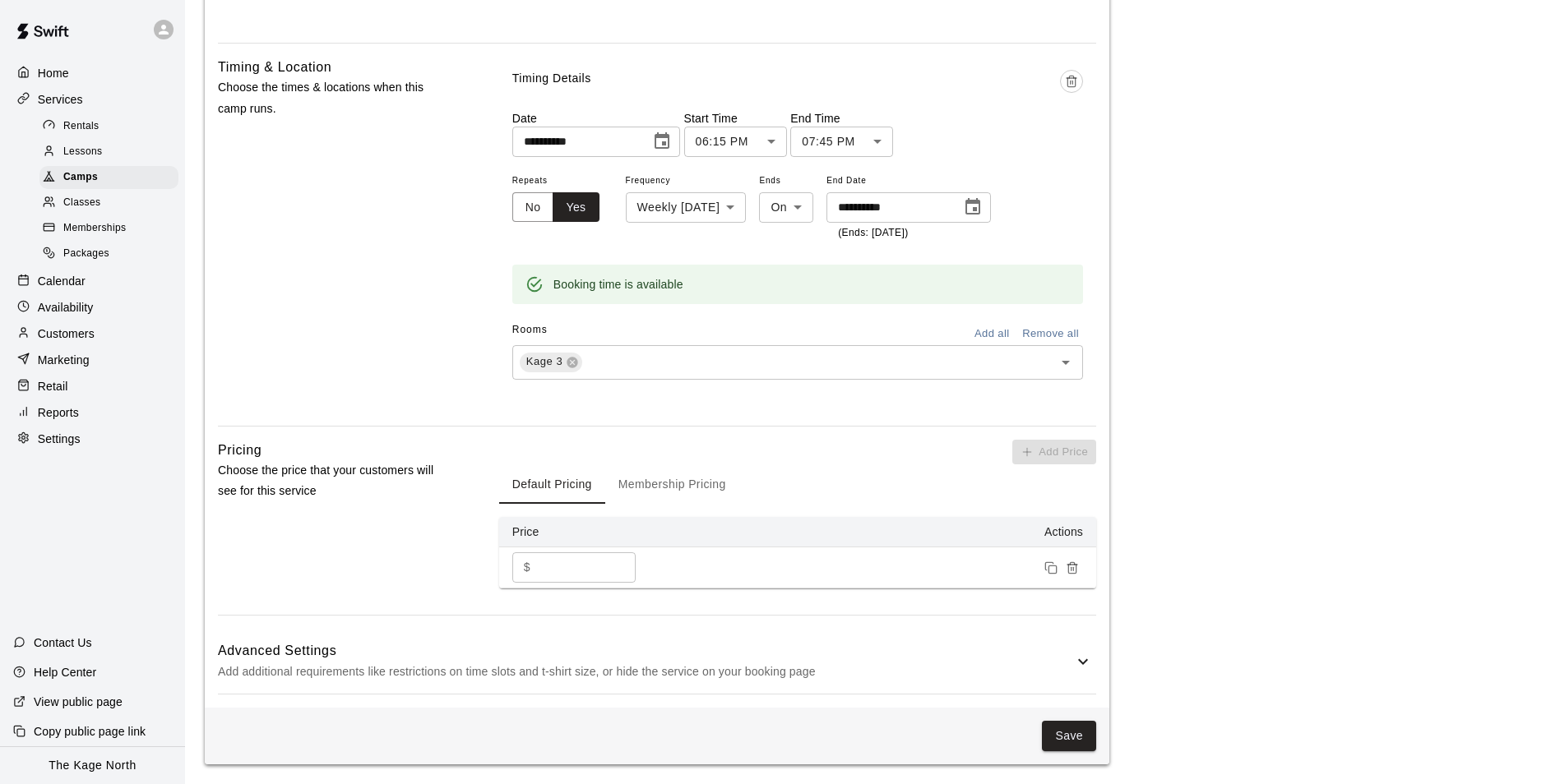
click at [1081, 658] on icon at bounding box center [1083, 662] width 19 height 19
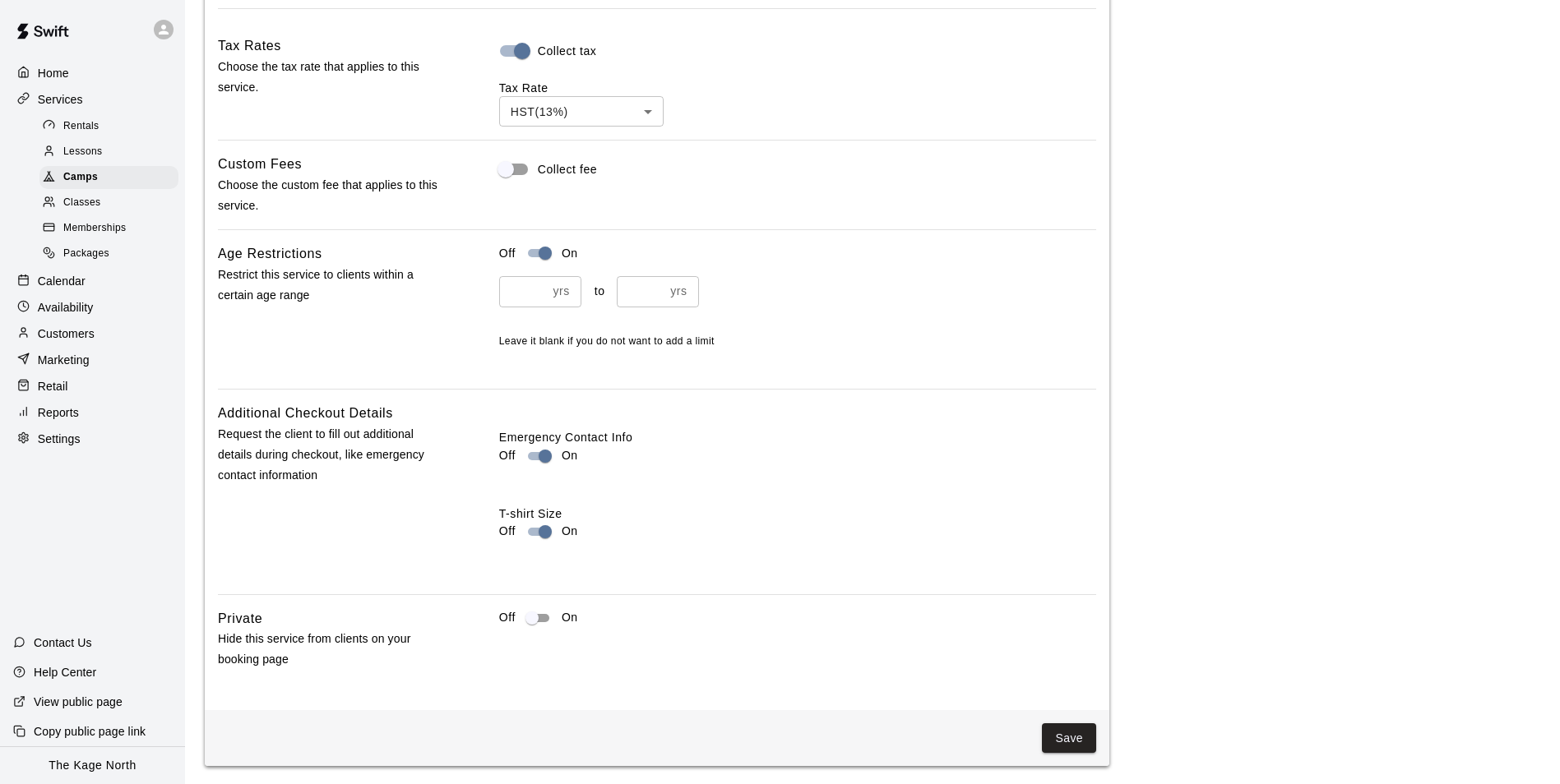
scroll to position [1614, 0]
drag, startPoint x: 1077, startPoint y: 725, endPoint x: 1178, endPoint y: 694, distance: 105.7
click at [1079, 726] on button "Save" at bounding box center [1069, 737] width 54 height 31
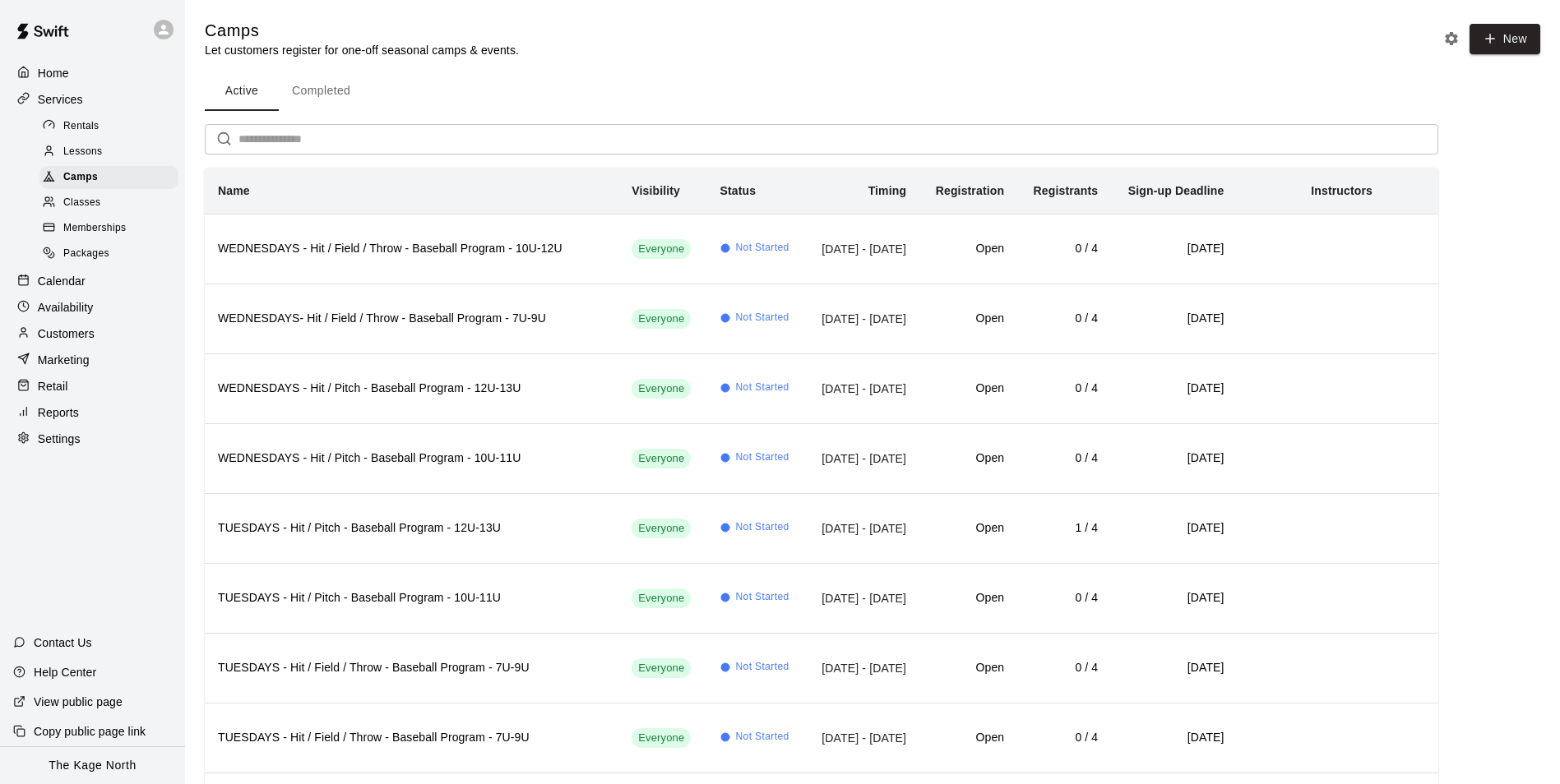
click at [649, 95] on div "Active Completed" at bounding box center [821, 90] width 1234 height 40
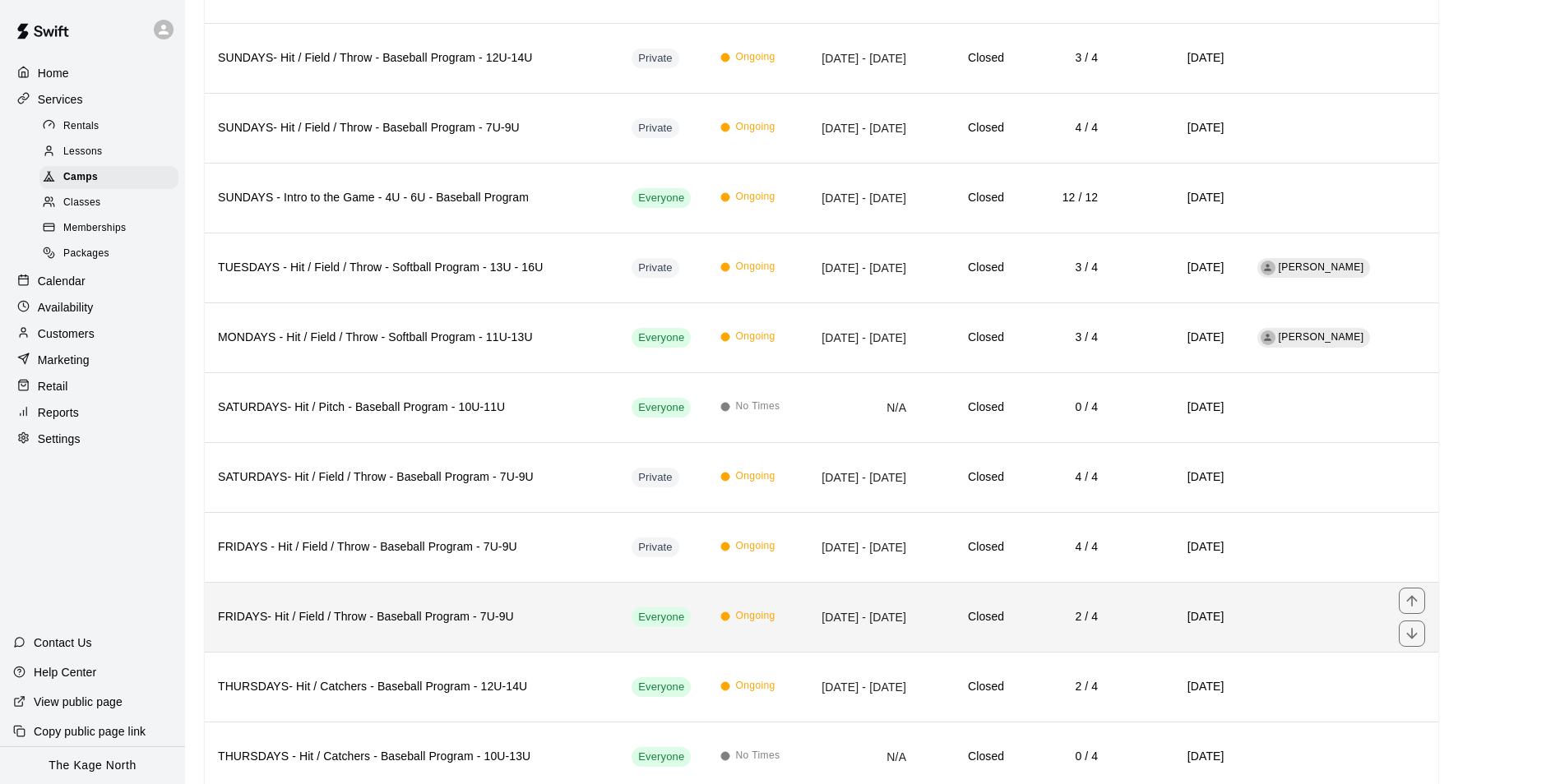
scroll to position [1773, 0]
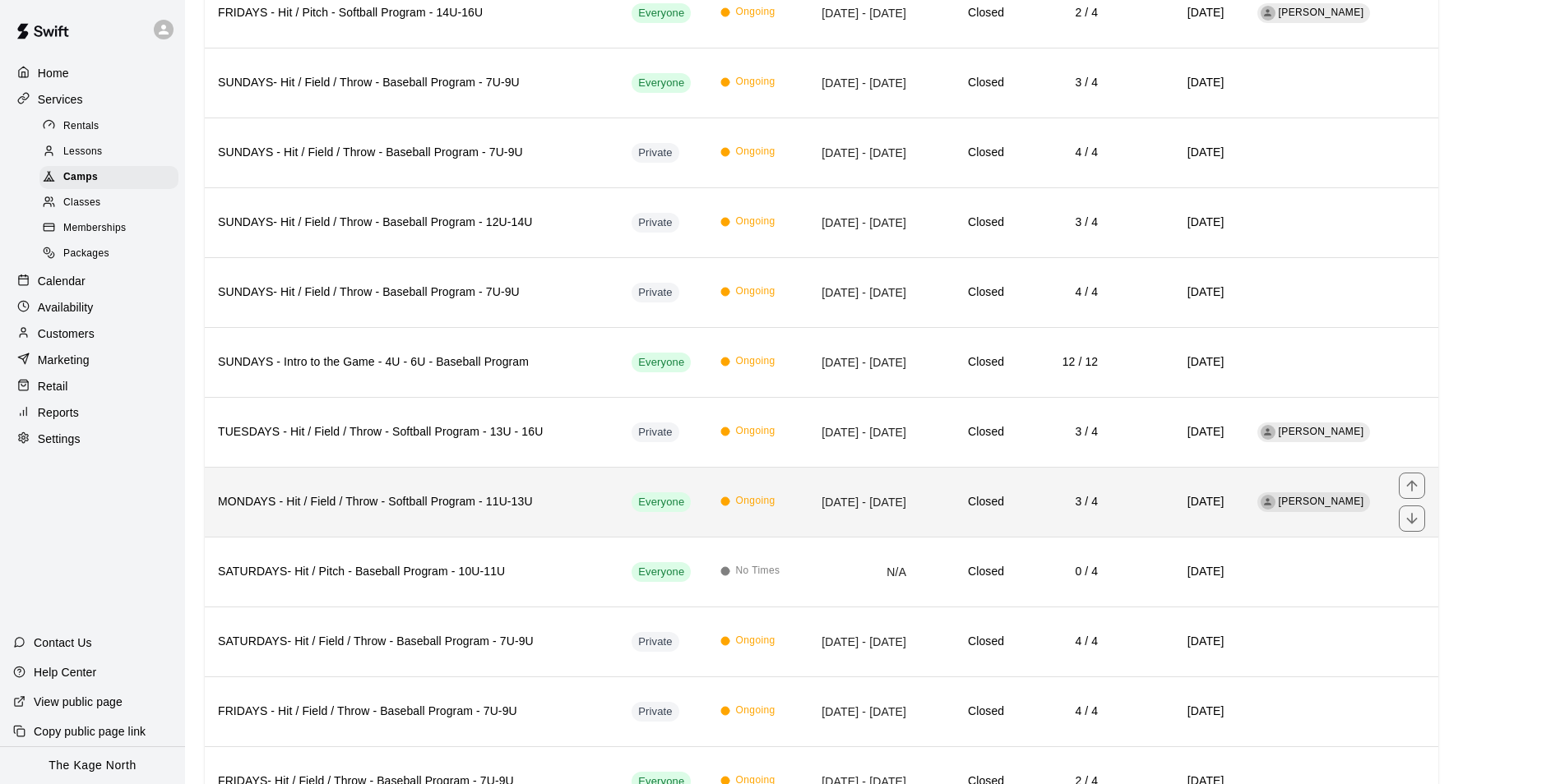
click at [415, 512] on th "MONDAYS - Hit / Field / Throw - Softball Program - 11U-13U" at bounding box center [411, 502] width 414 height 70
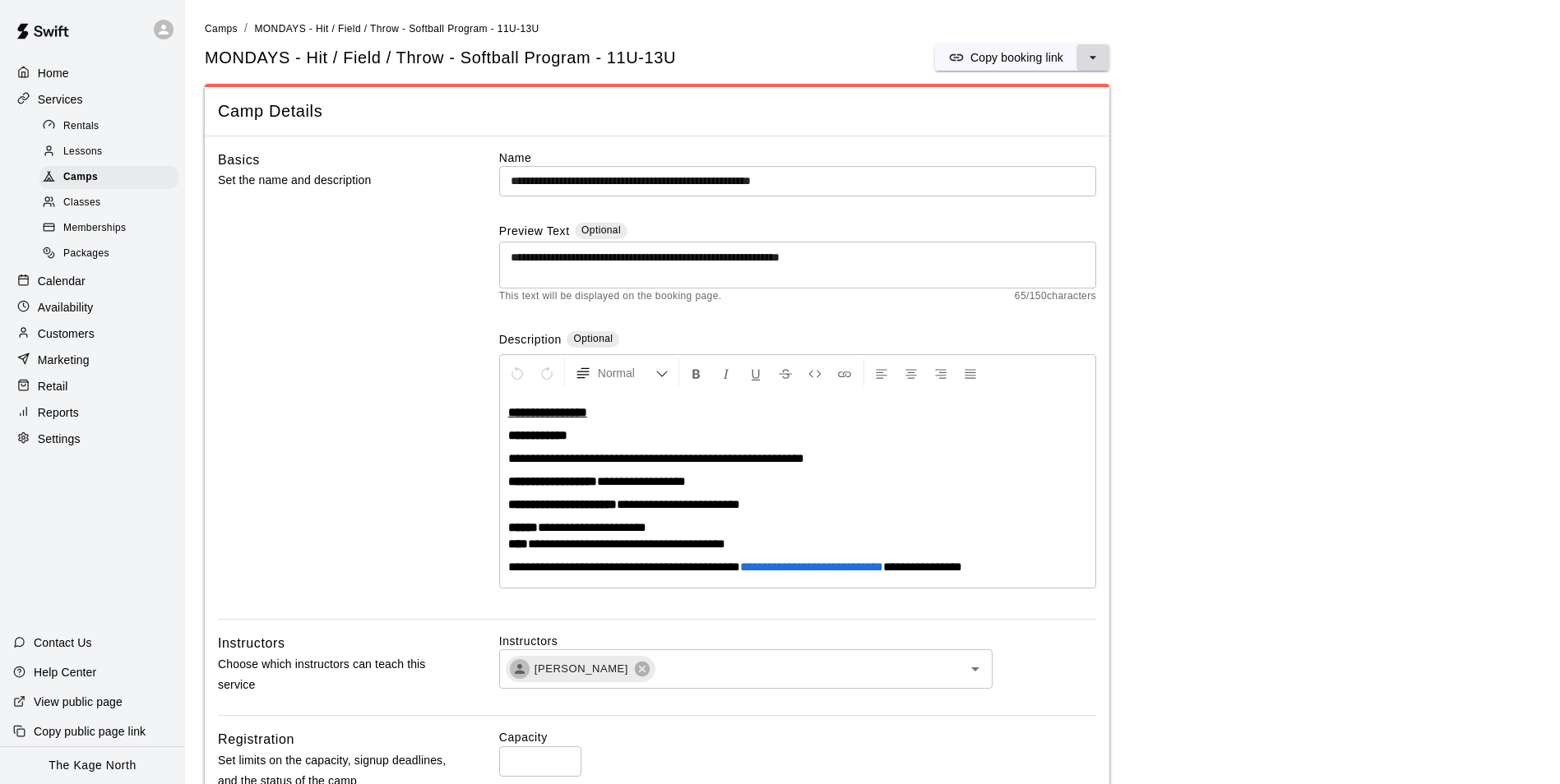
click at [1093, 53] on icon "select merge strategy" at bounding box center [1093, 57] width 17 height 17
click at [1053, 119] on h6 "Duplicate camp" at bounding box center [1029, 119] width 81 height 18
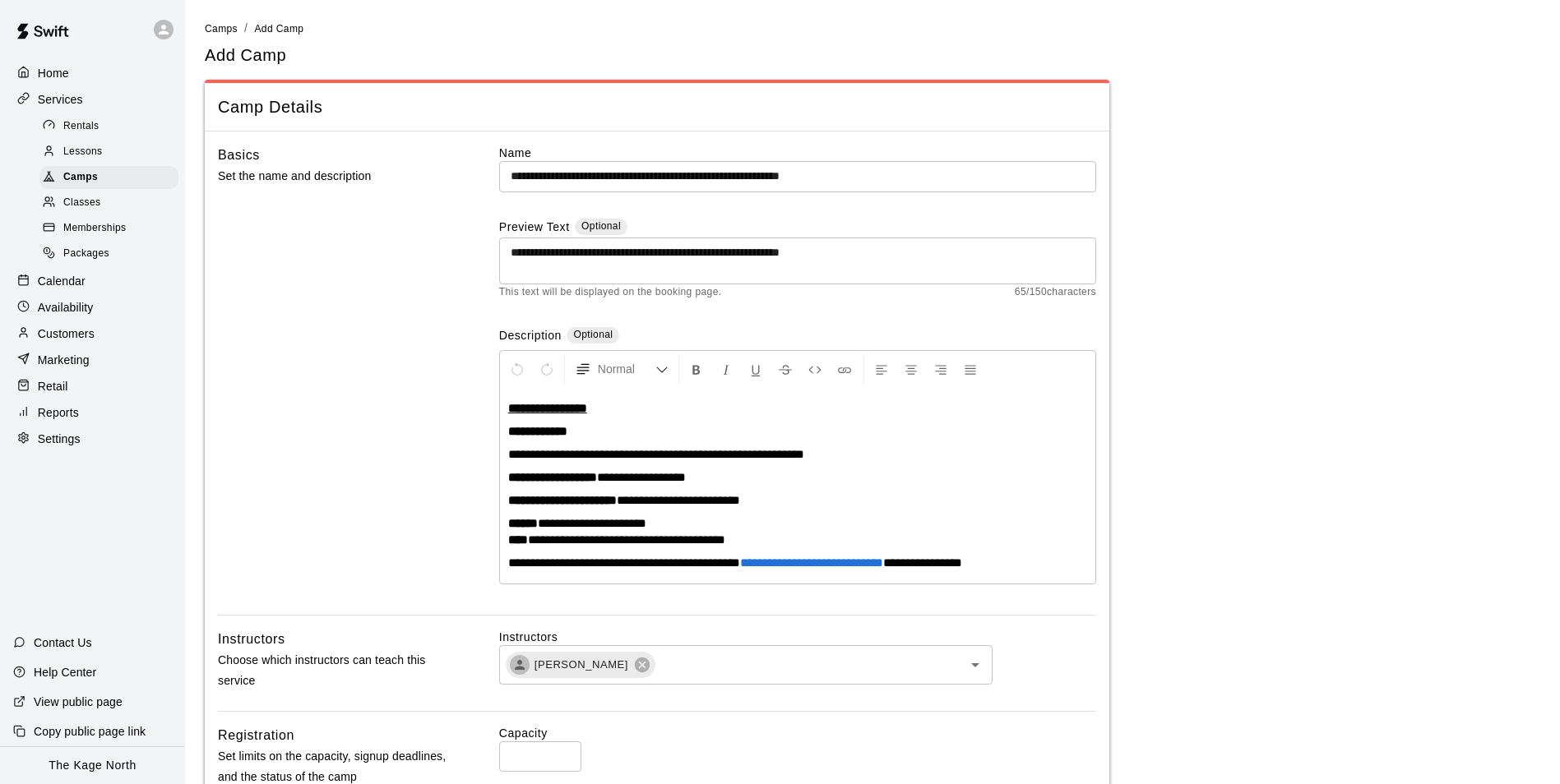
click at [963, 169] on input "**********" at bounding box center [798, 176] width 597 height 31
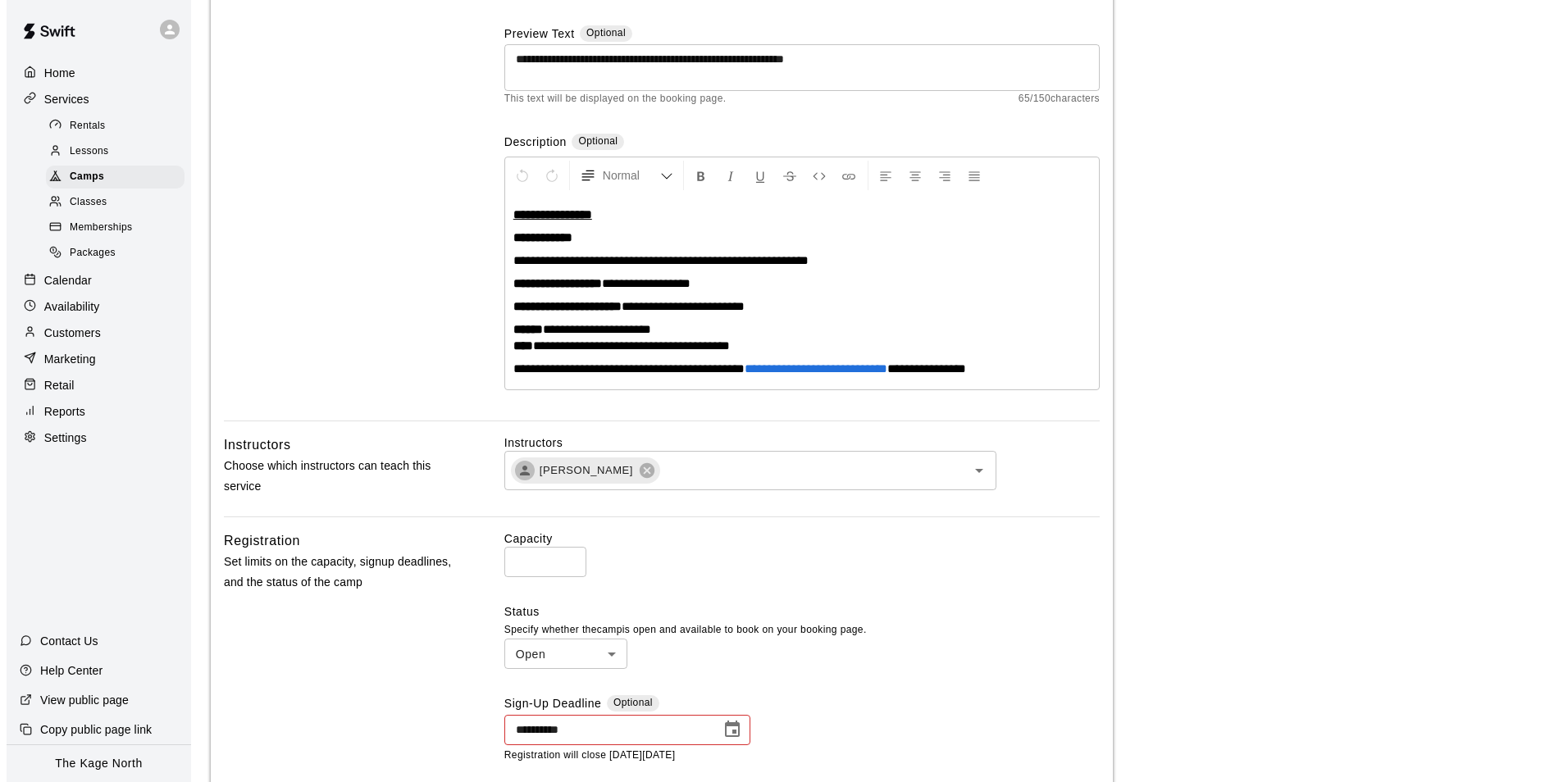
scroll to position [492, 0]
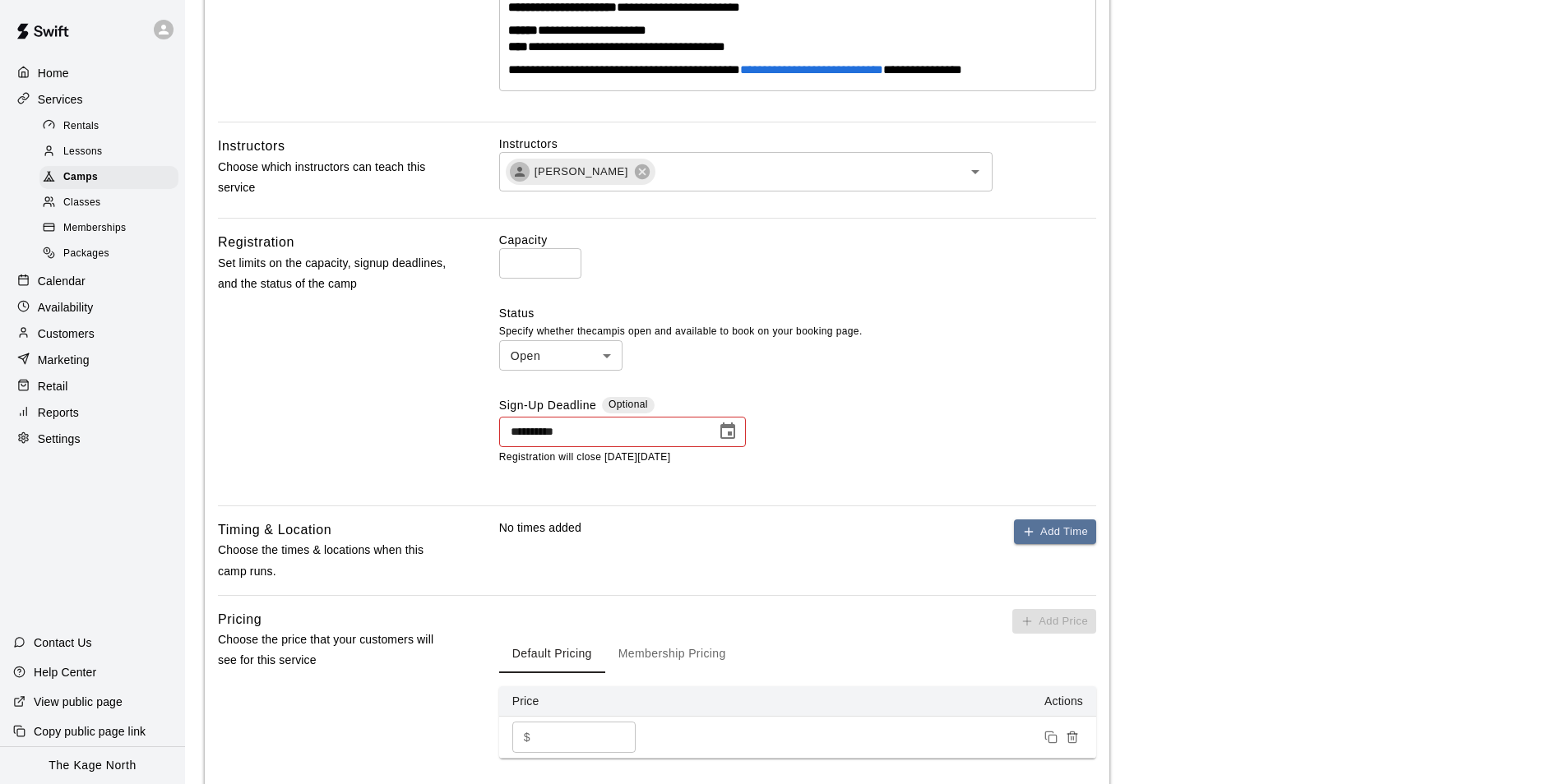
type input "**********"
click at [727, 431] on icon "Choose date, selected date is Sep 15, 2025" at bounding box center [728, 431] width 19 height 19
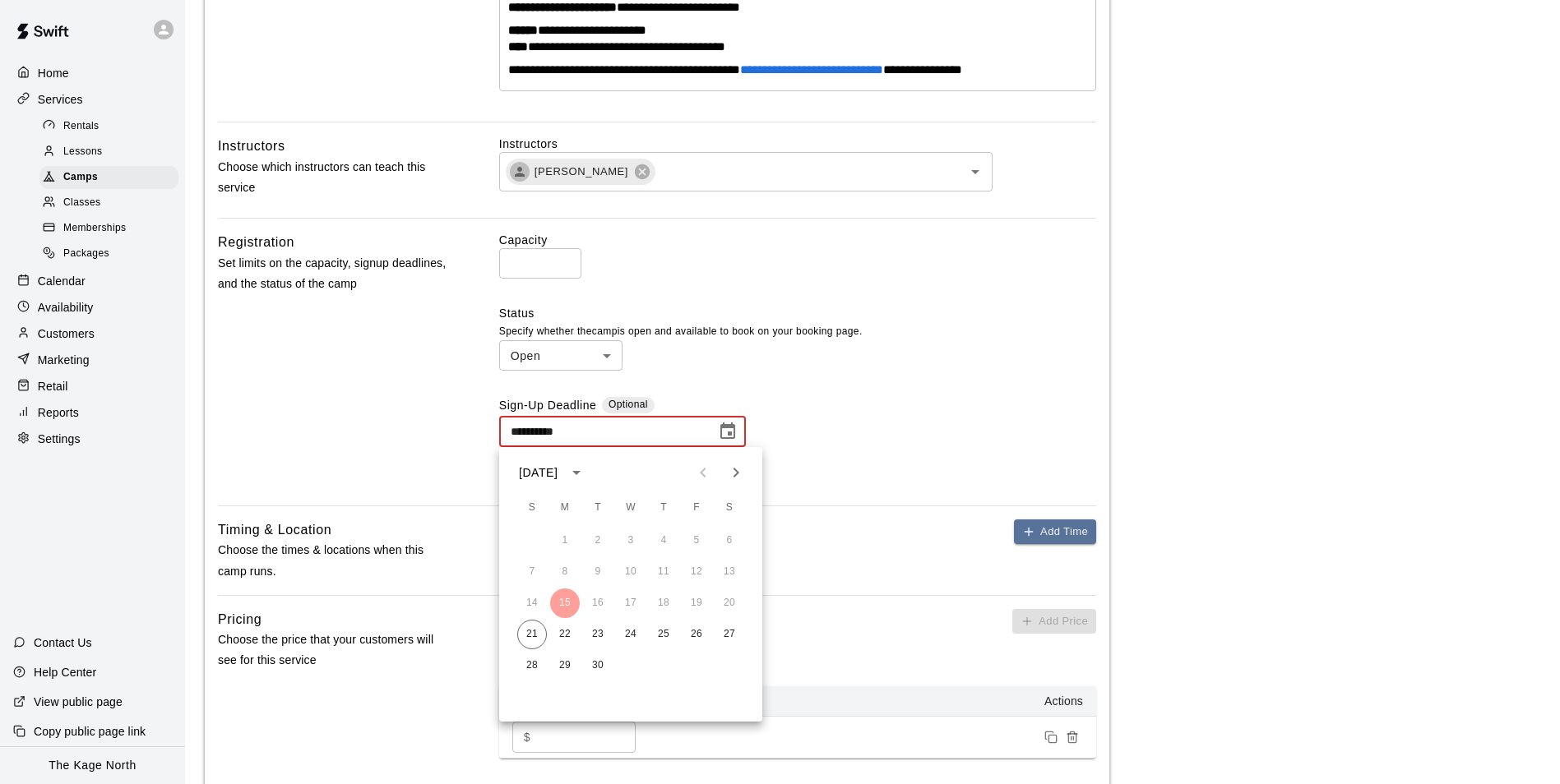
click at [744, 478] on icon "Next month" at bounding box center [736, 472] width 19 height 19
click at [735, 480] on icon "Next month" at bounding box center [736, 472] width 19 height 19
click at [564, 574] on button "3" at bounding box center [565, 572] width 30 height 30
type input "**********"
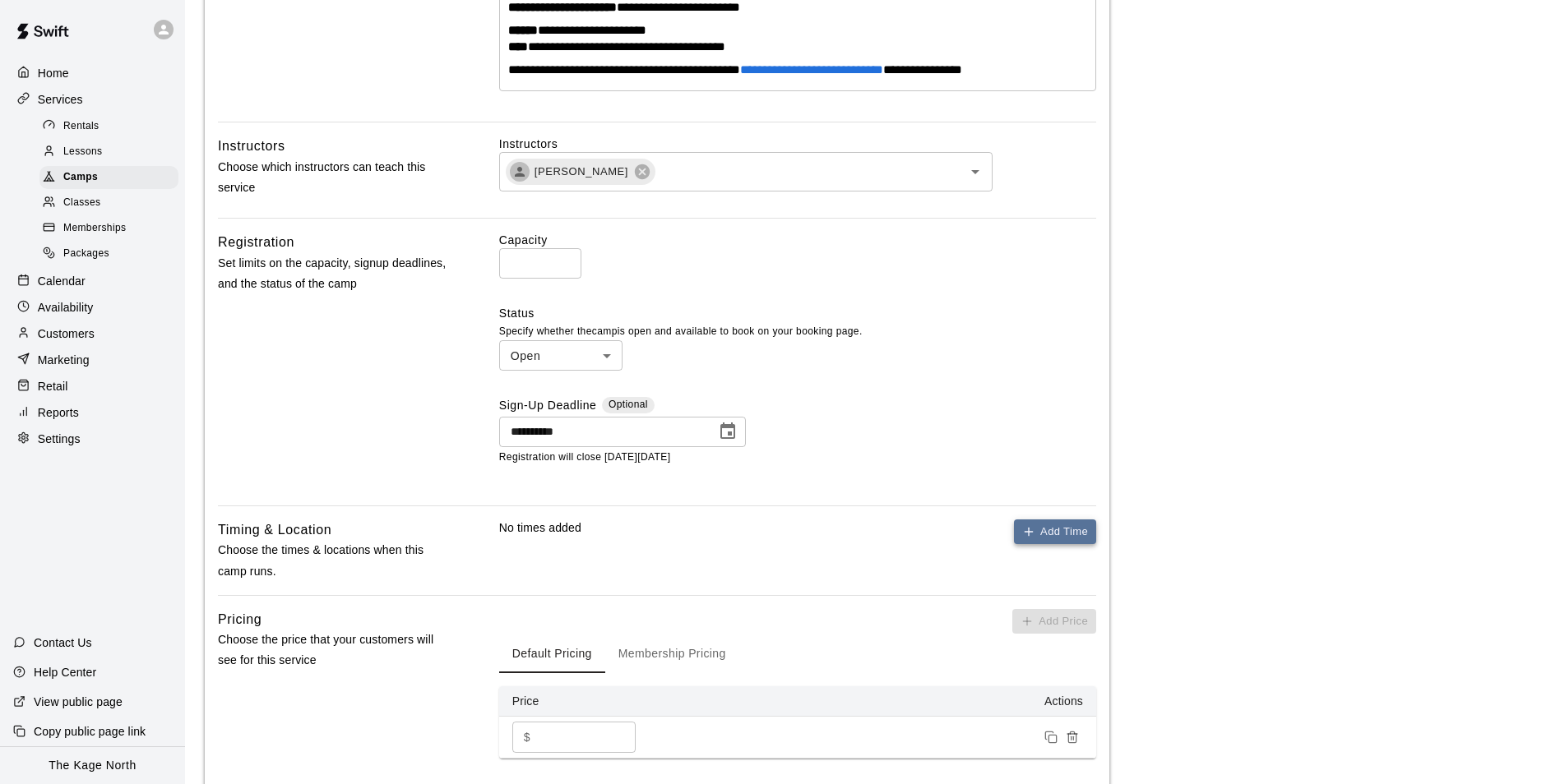
click at [1051, 529] on button "Add Time" at bounding box center [1056, 532] width 83 height 25
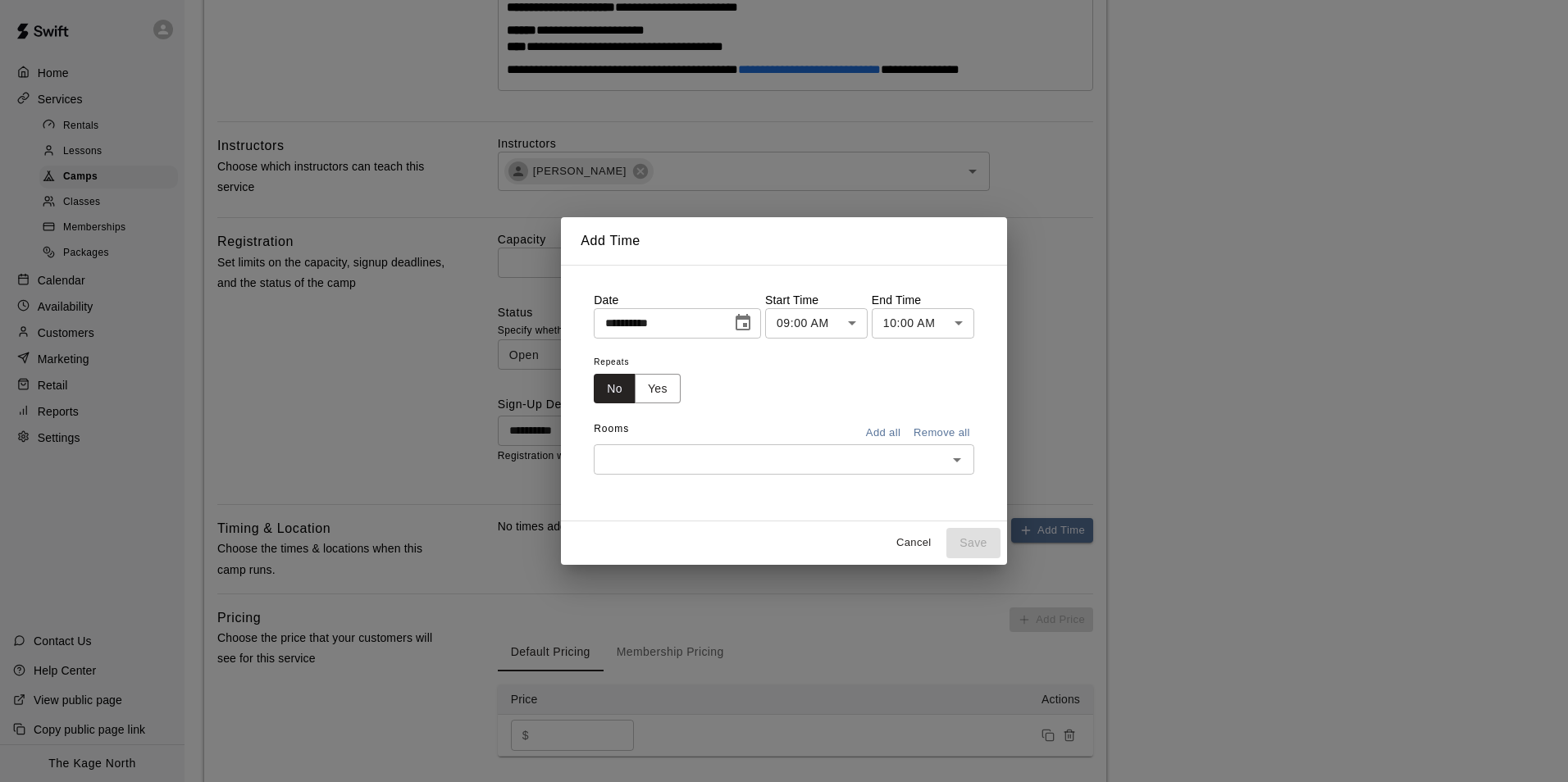
click at [751, 329] on icon "Choose date, selected date is Sep 21, 2025" at bounding box center [743, 323] width 19 height 19
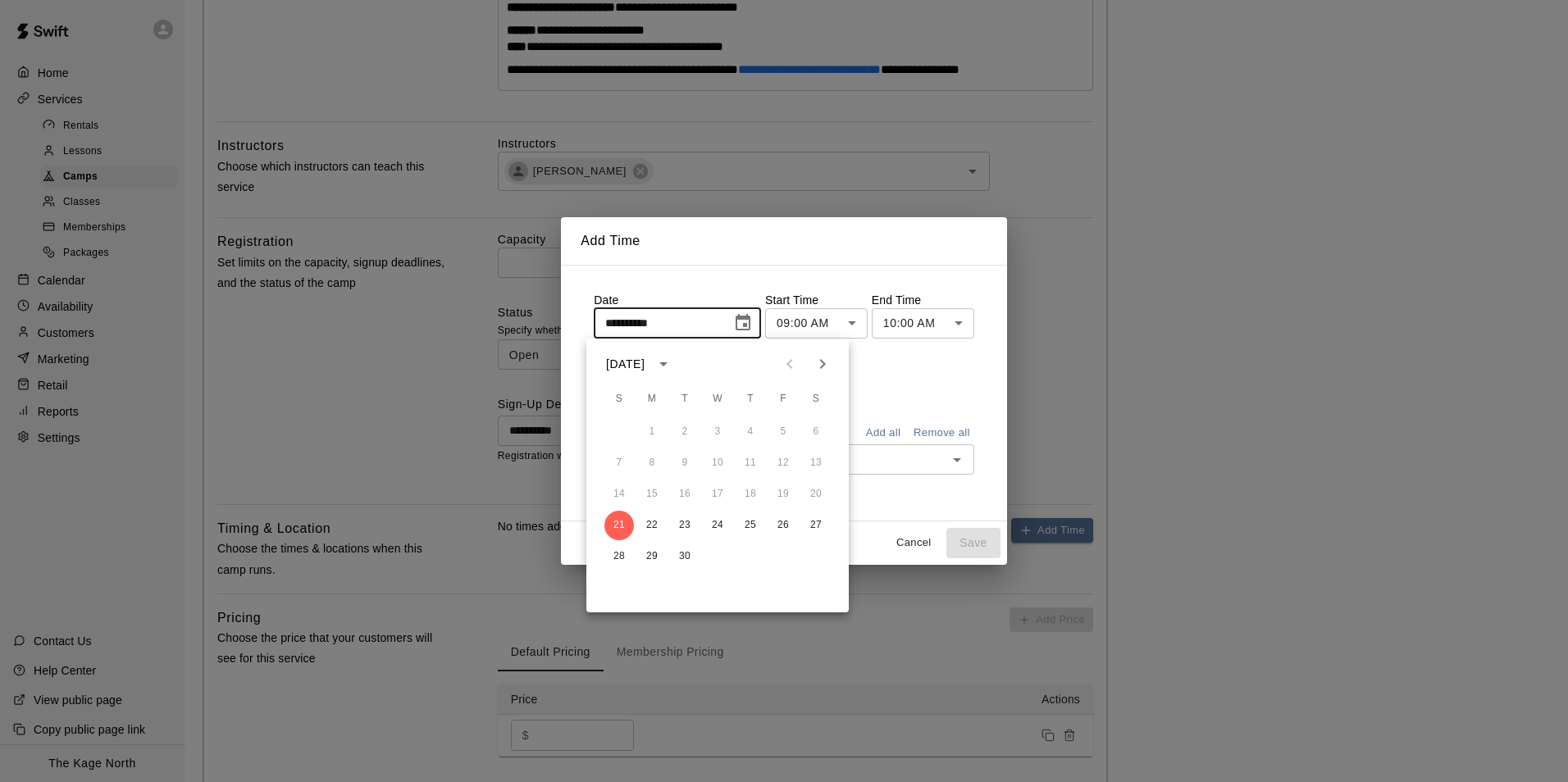
click at [823, 370] on icon "Next month" at bounding box center [823, 364] width 19 height 19
click at [820, 375] on button "Next month" at bounding box center [823, 363] width 32 height 32
click at [785, 366] on icon "Previous month" at bounding box center [790, 364] width 19 height 19
click at [818, 378] on button "Next month" at bounding box center [823, 363] width 32 height 32
click at [794, 370] on icon "Previous month" at bounding box center [790, 364] width 19 height 19
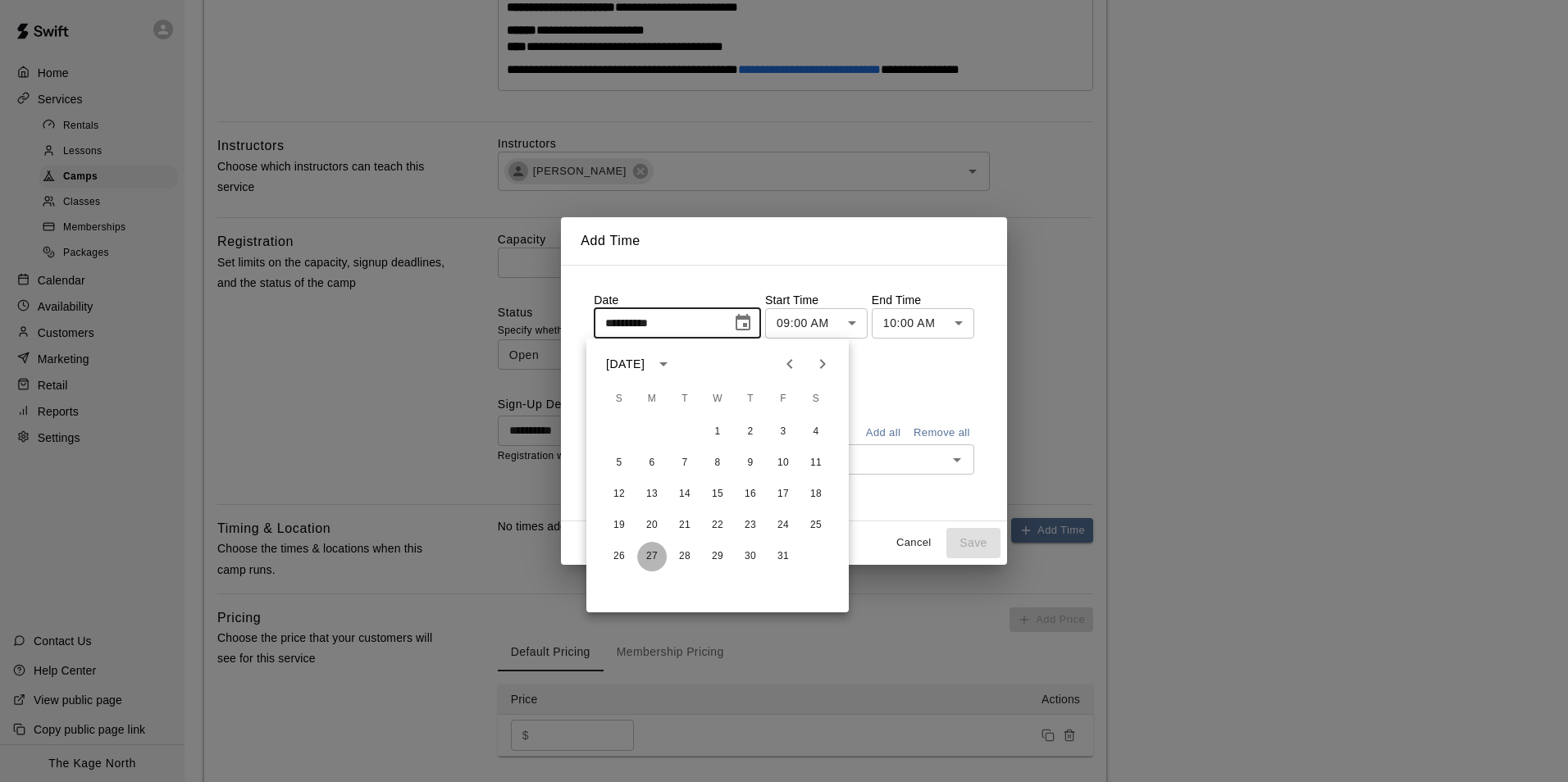
click at [642, 553] on button "27" at bounding box center [653, 557] width 30 height 30
type input "**********"
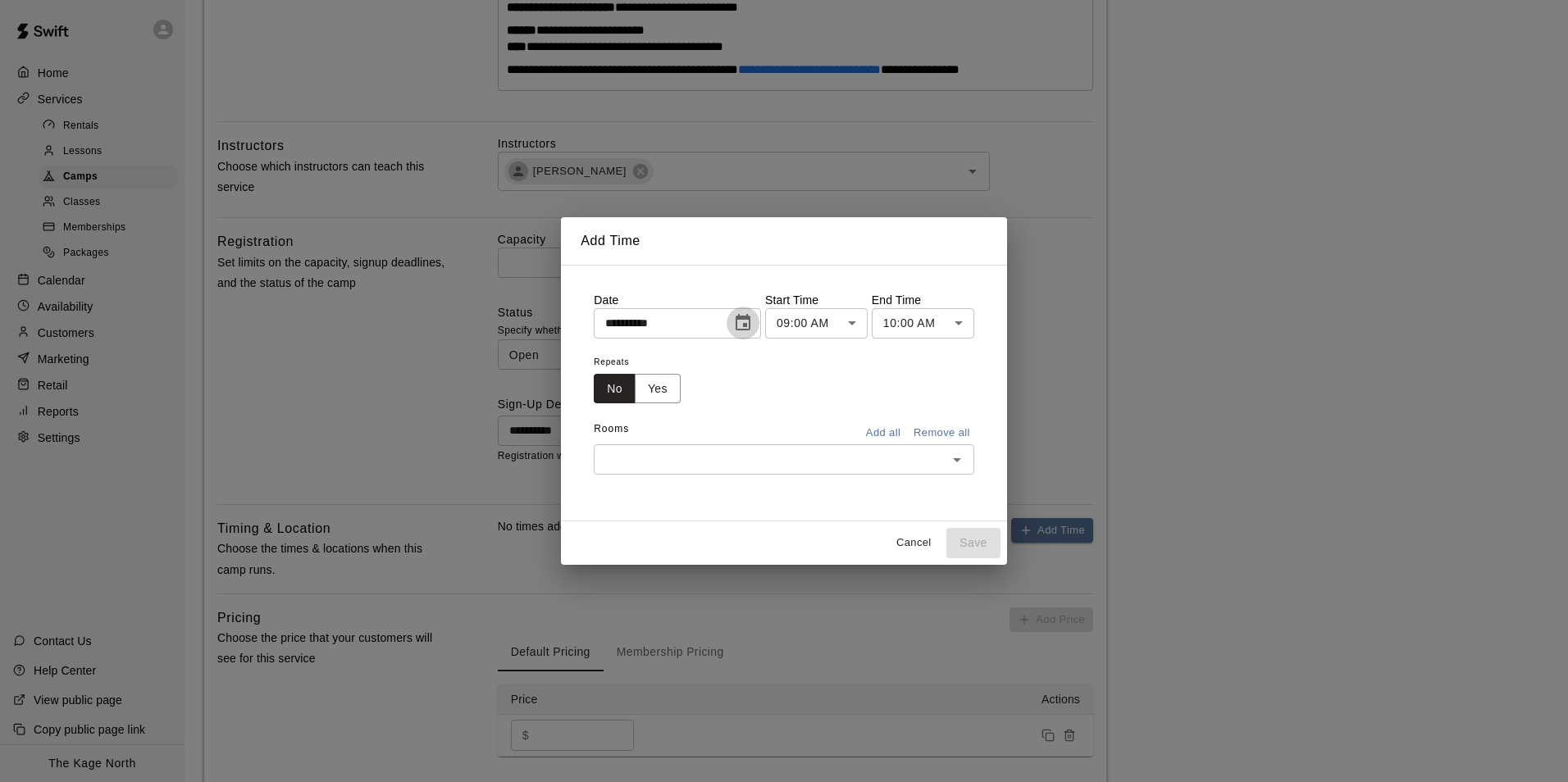
click at [751, 323] on icon "Choose date, selected date is Oct 27, 2025" at bounding box center [743, 322] width 15 height 17
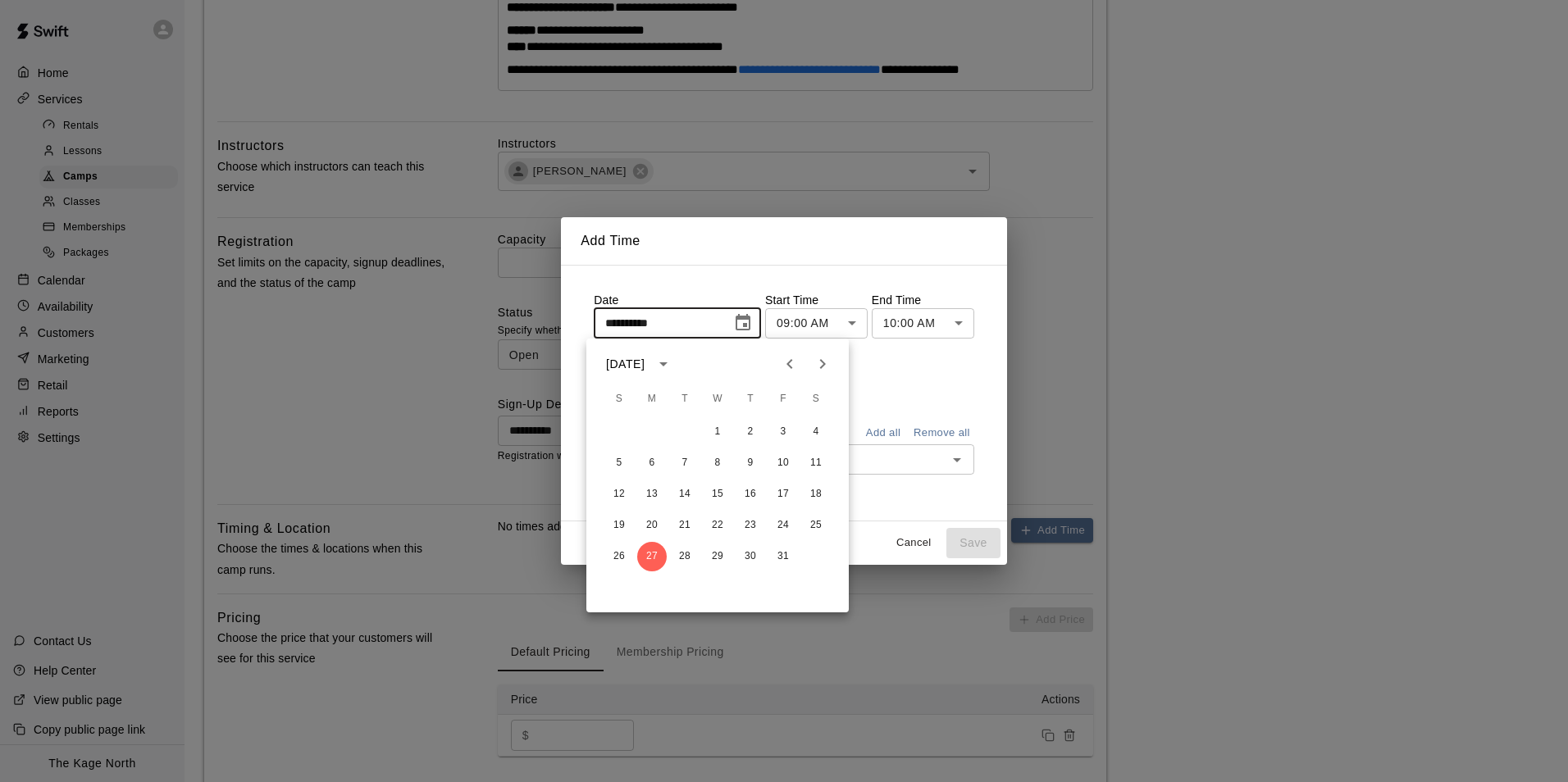
click at [915, 391] on div "Repeats No Yes" at bounding box center [784, 377] width 381 height 52
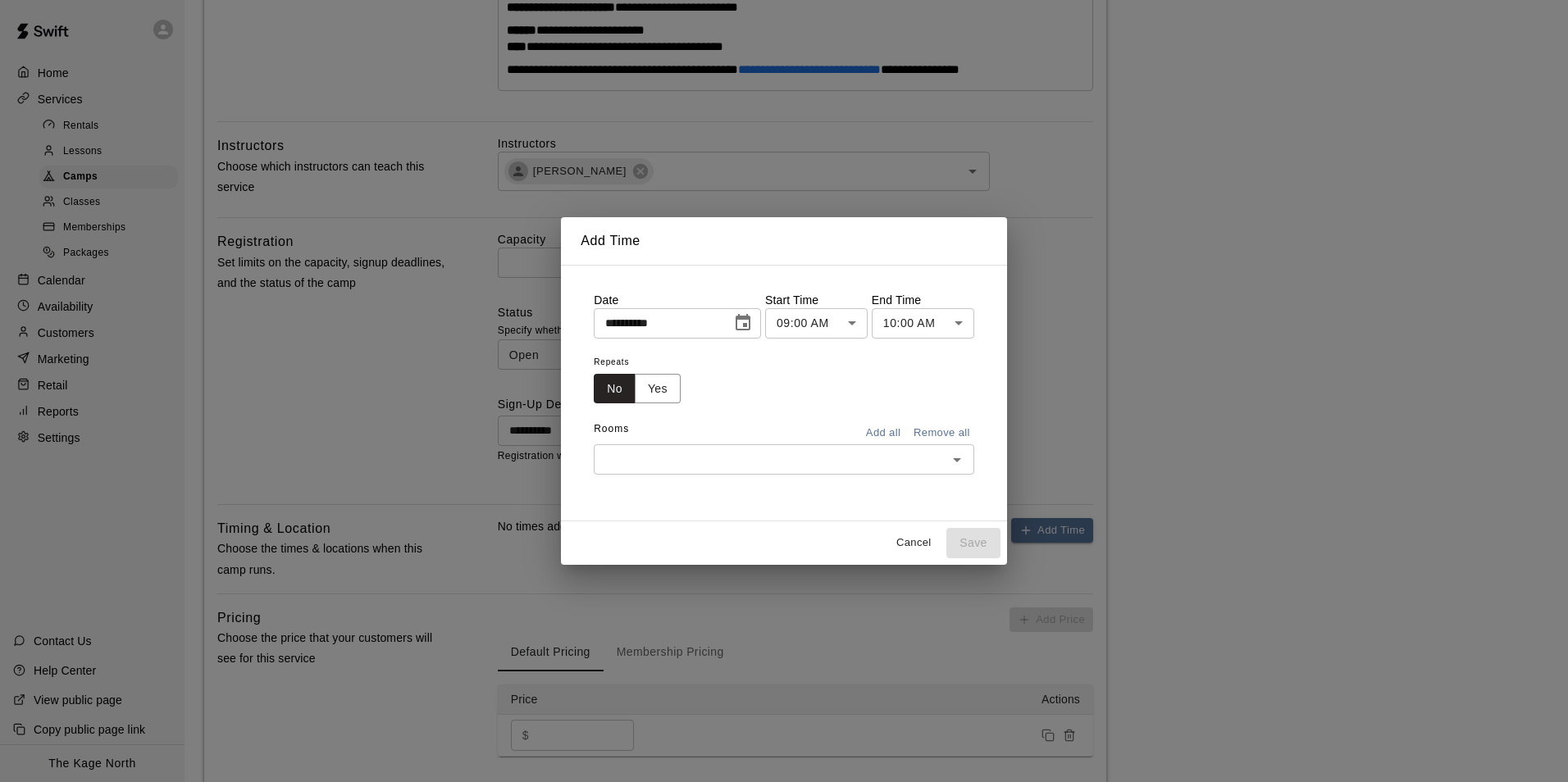
click at [858, 329] on body "**********" at bounding box center [784, 229] width 1568 height 1443
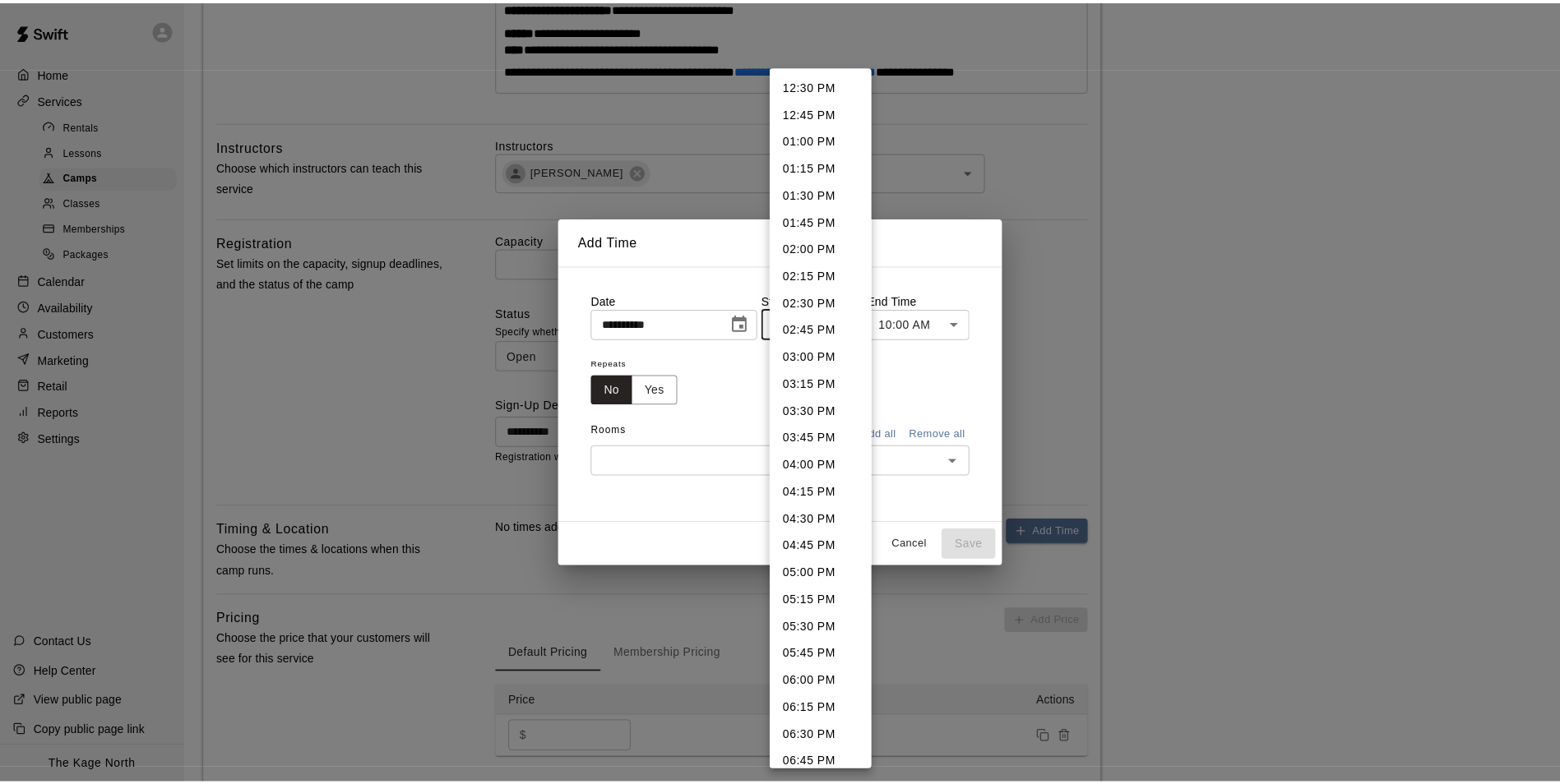
scroll to position [1385, 0]
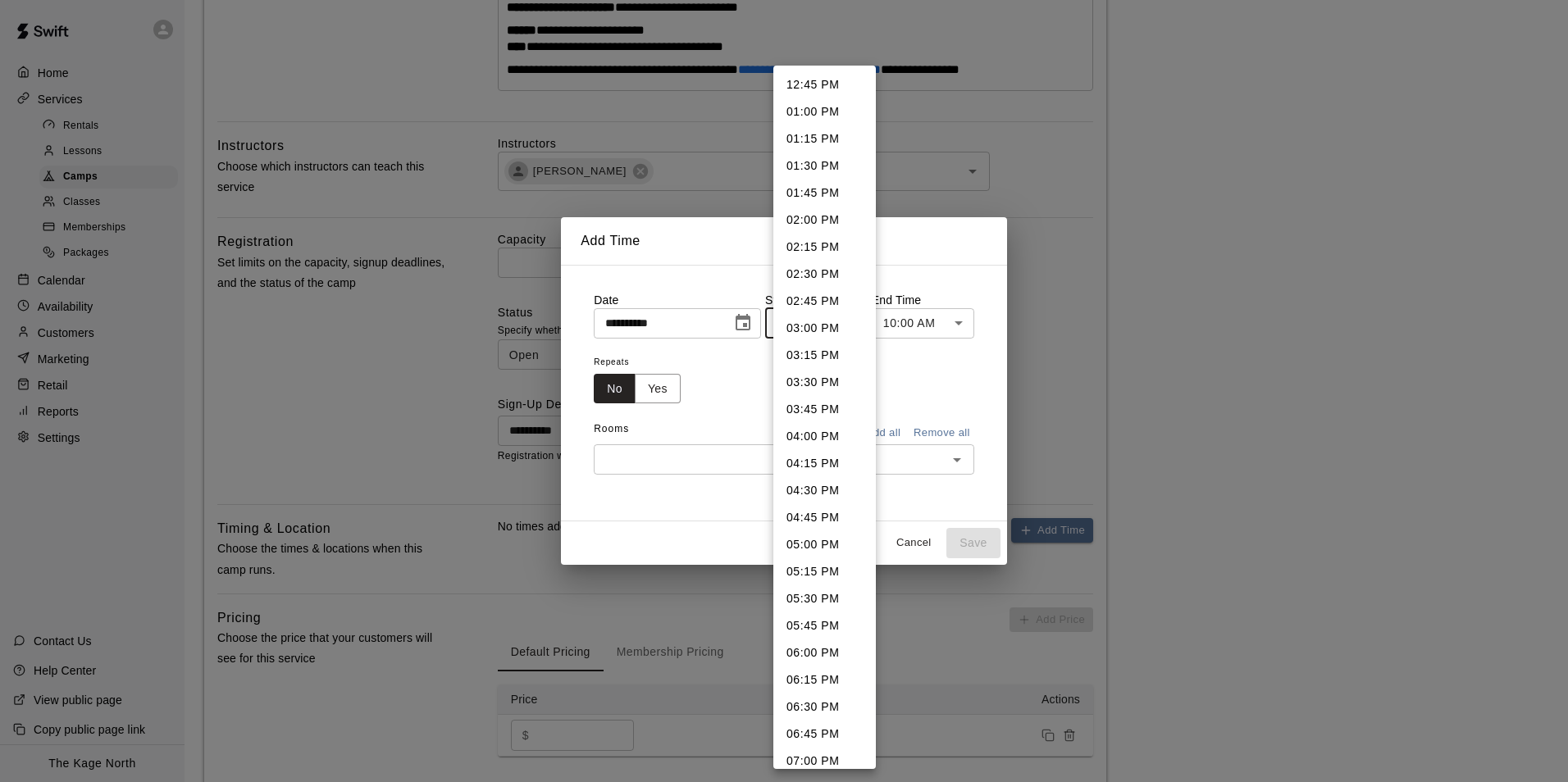
click at [831, 701] on li "06:30 PM" at bounding box center [824, 707] width 102 height 27
type input "********"
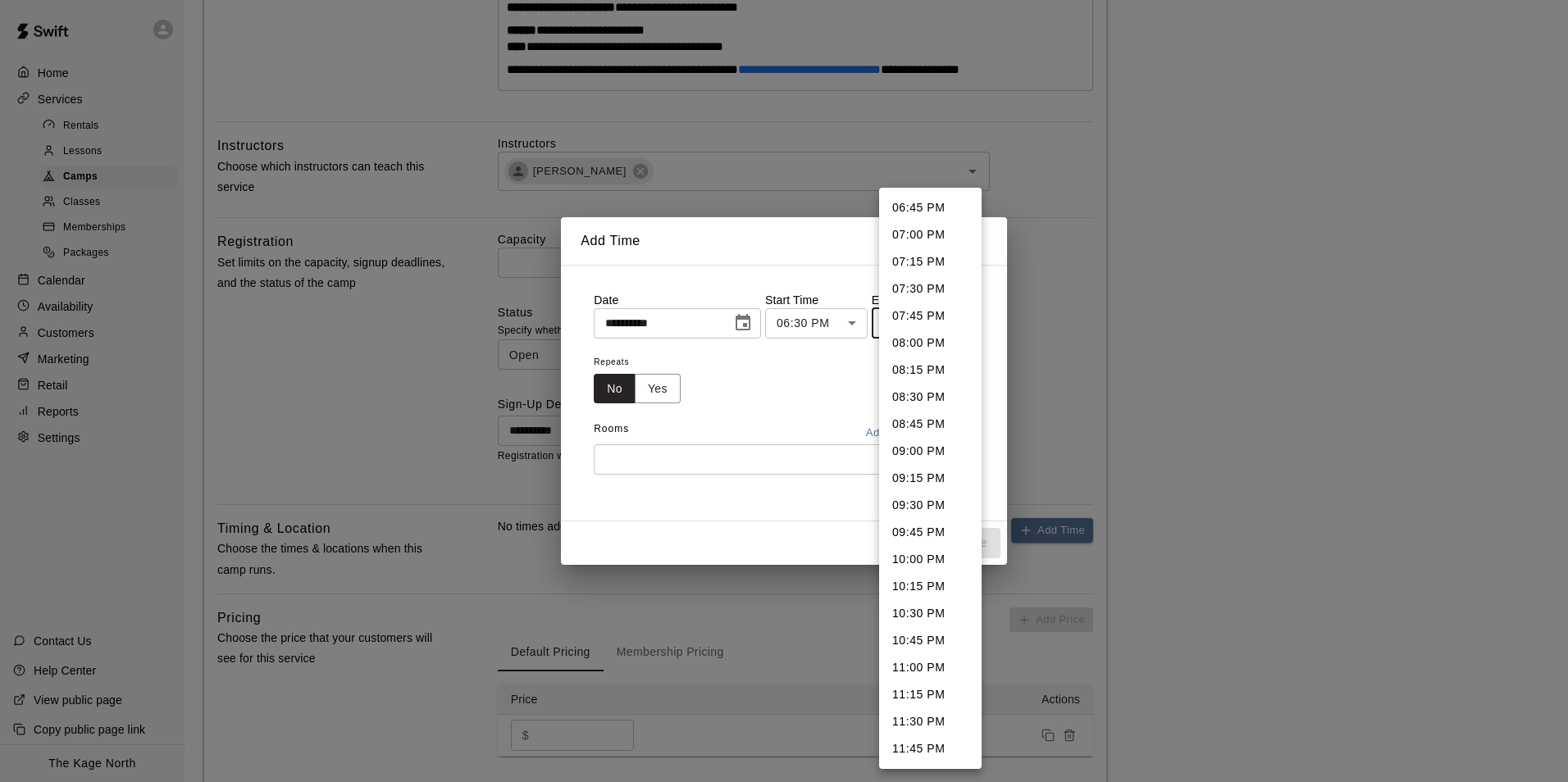
click at [953, 333] on body "**********" at bounding box center [784, 229] width 1568 height 1443
click at [931, 349] on li "08:00 PM" at bounding box center [930, 342] width 102 height 27
type input "********"
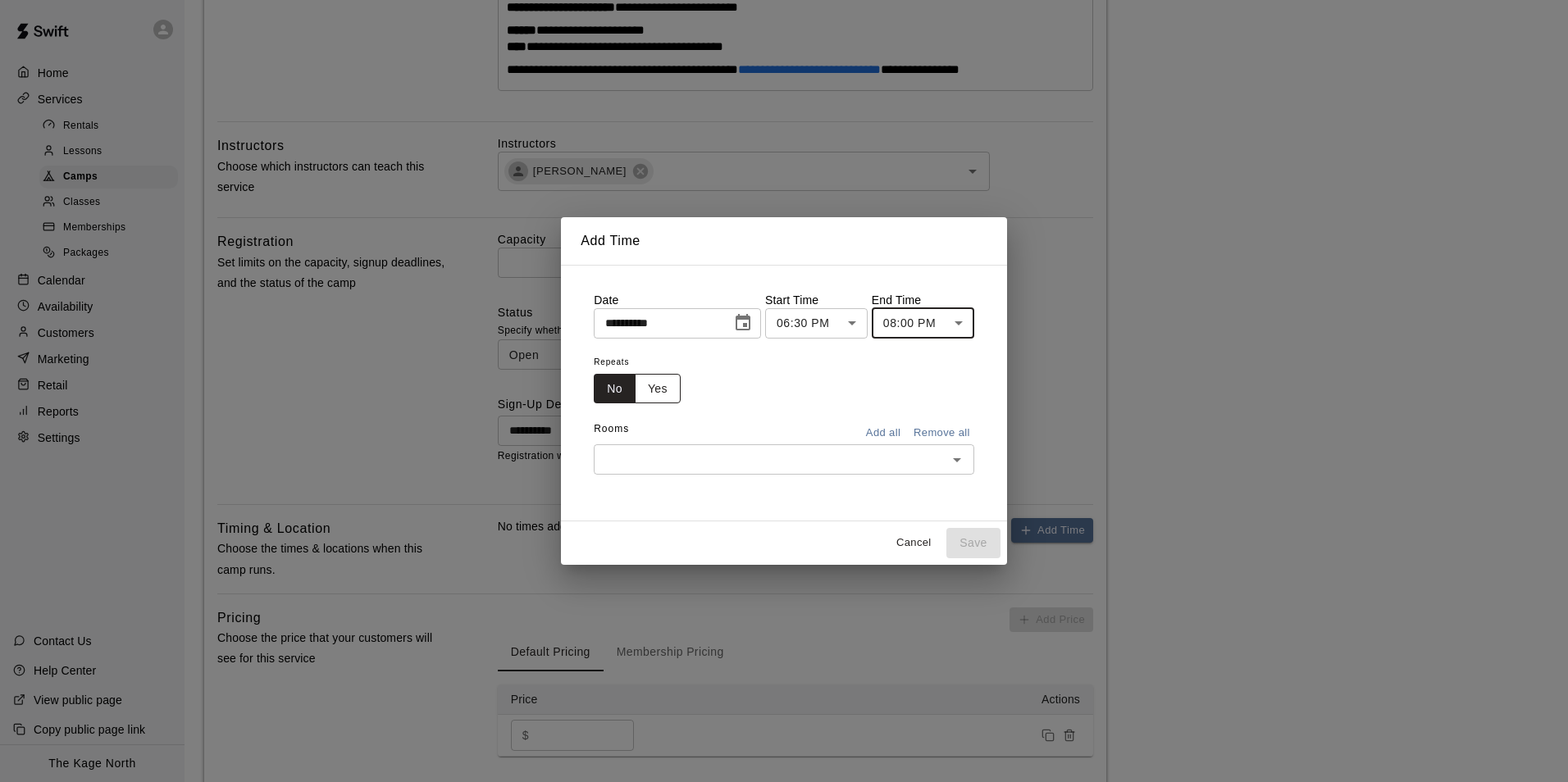
click at [671, 382] on button "Yes" at bounding box center [658, 389] width 46 height 31
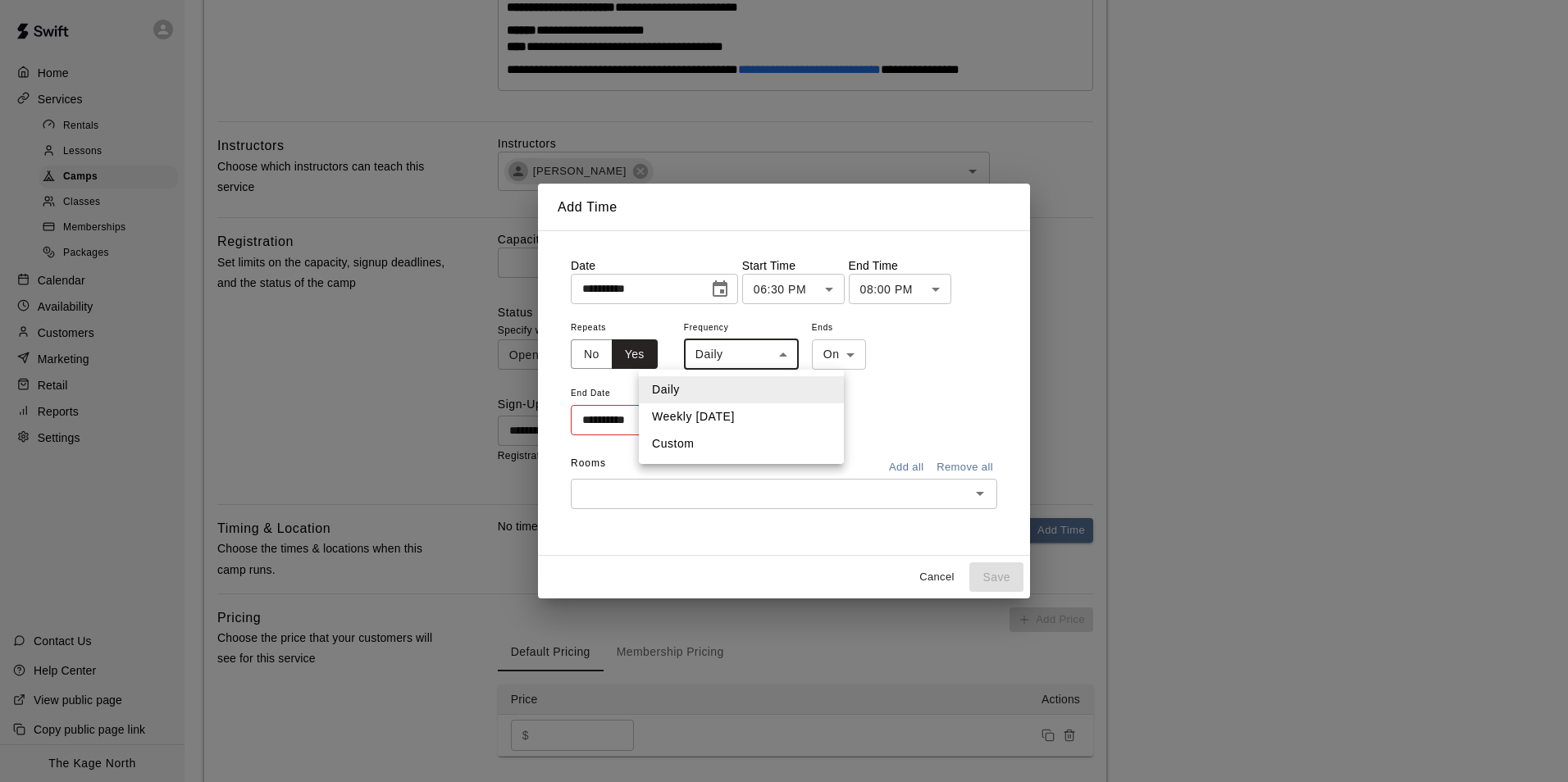
click at [754, 348] on body "**********" at bounding box center [784, 229] width 1568 height 1443
click at [764, 419] on li "Weekly on Monday" at bounding box center [741, 417] width 205 height 27
type input "******"
click at [704, 419] on button "Choose date" at bounding box center [717, 419] width 32 height 32
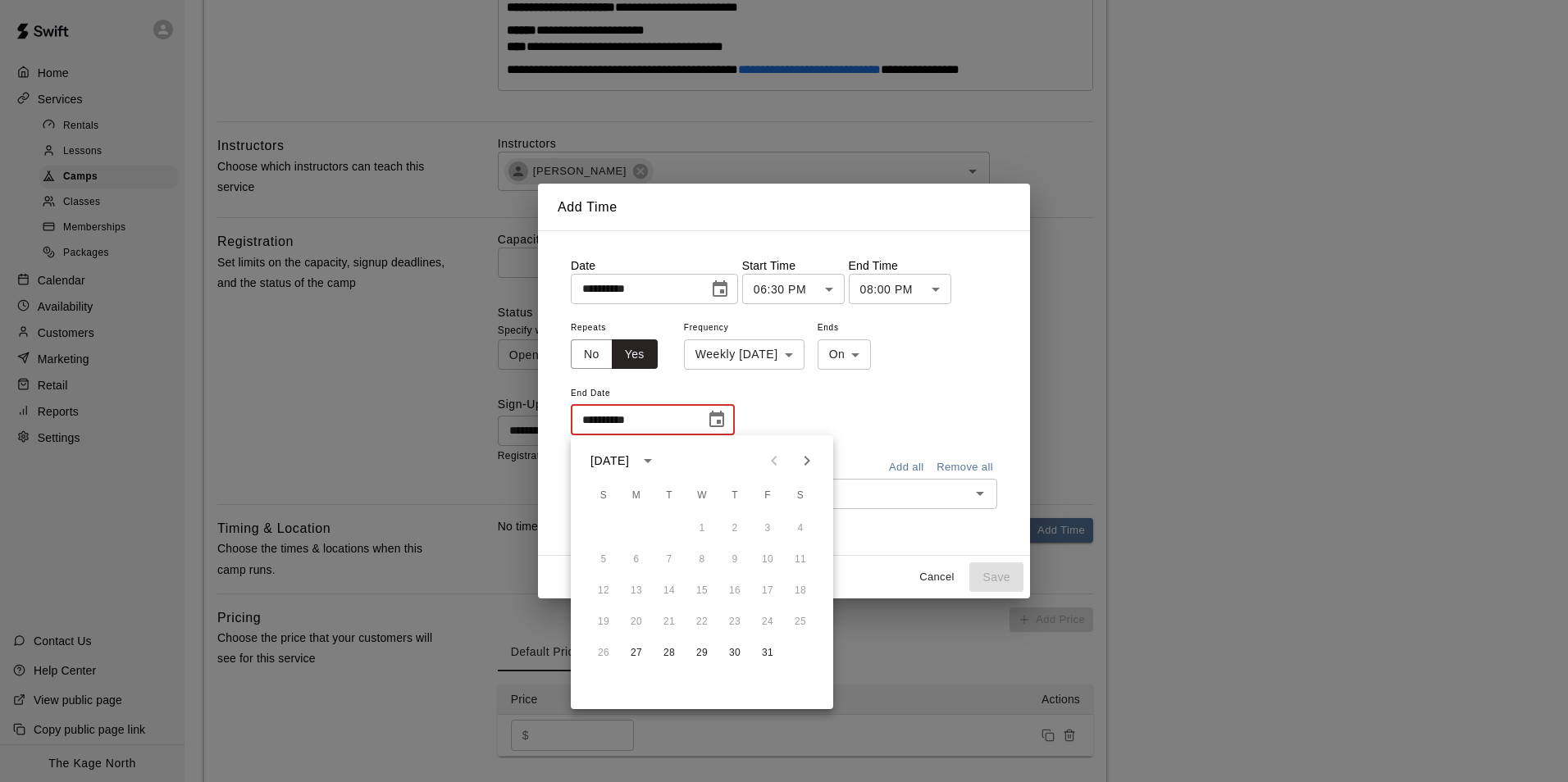
click at [803, 464] on icon "Next month" at bounding box center [807, 461] width 19 height 19
click at [807, 459] on icon "Next month" at bounding box center [808, 461] width 6 height 10
click at [639, 562] on button "8" at bounding box center [637, 560] width 30 height 30
type input "**********"
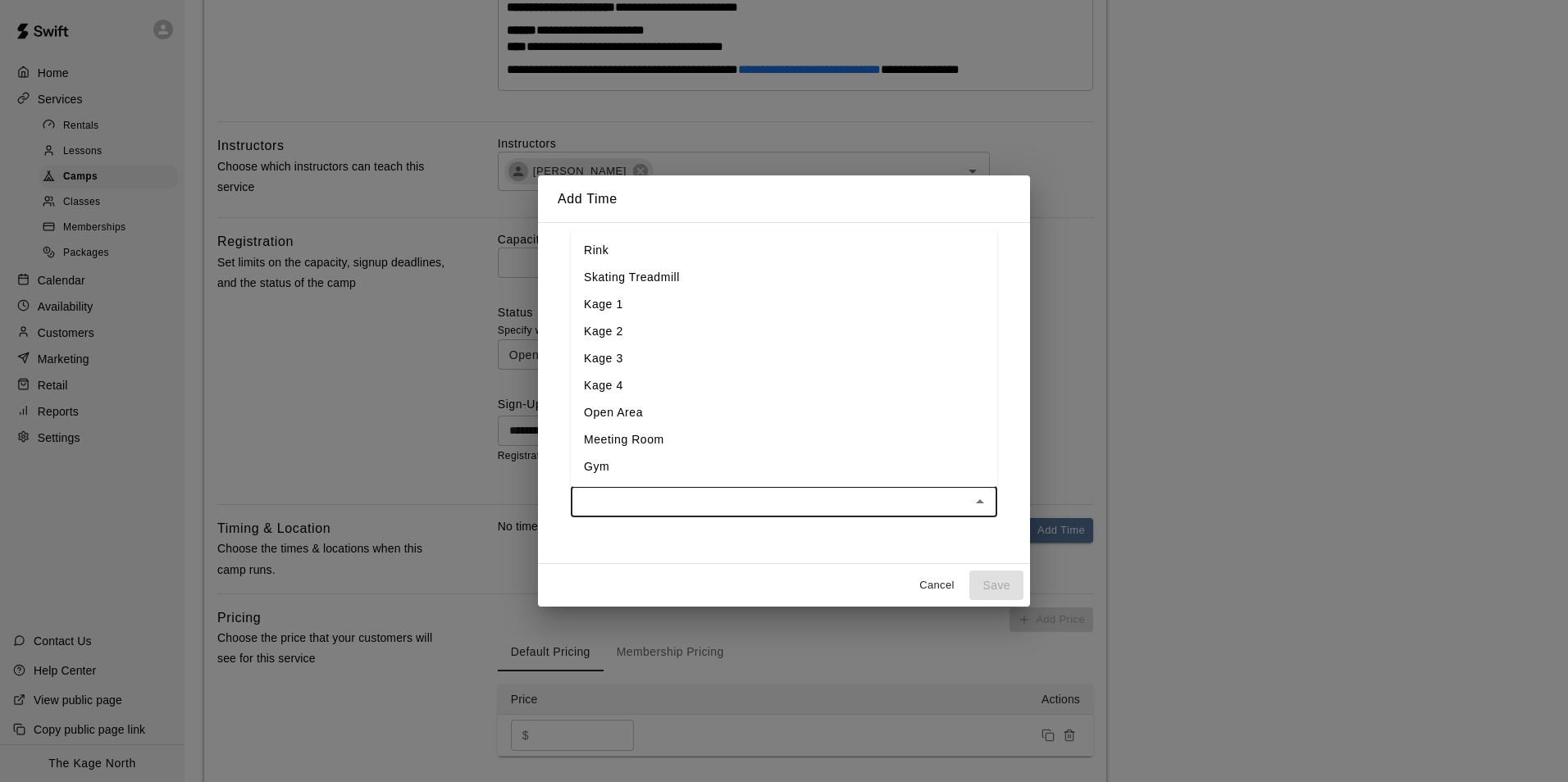
click at [766, 510] on input "text" at bounding box center [770, 502] width 390 height 20
click at [682, 413] on li "Open Area" at bounding box center [784, 412] width 427 height 27
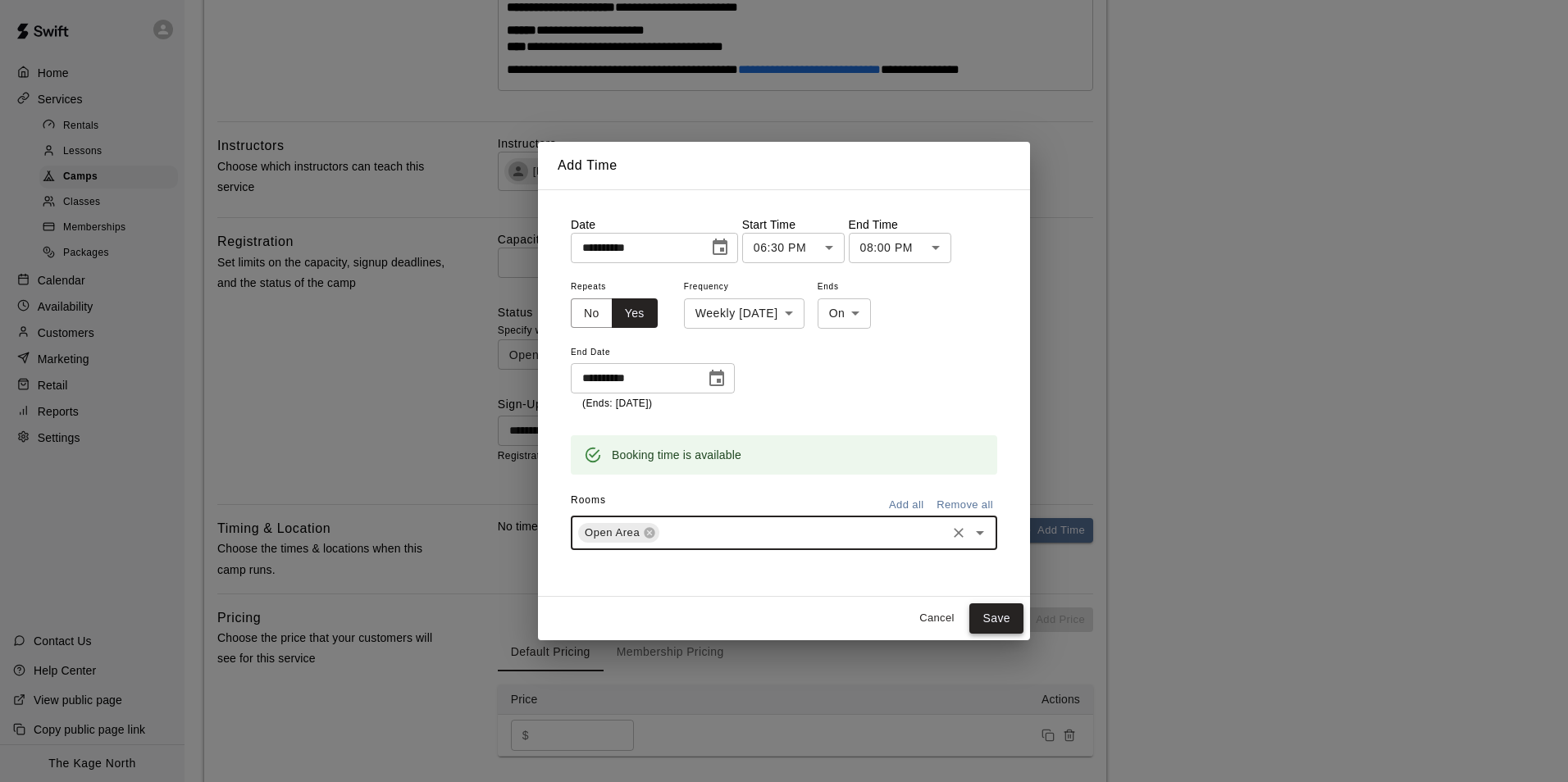
click at [993, 615] on button "Save" at bounding box center [997, 618] width 54 height 31
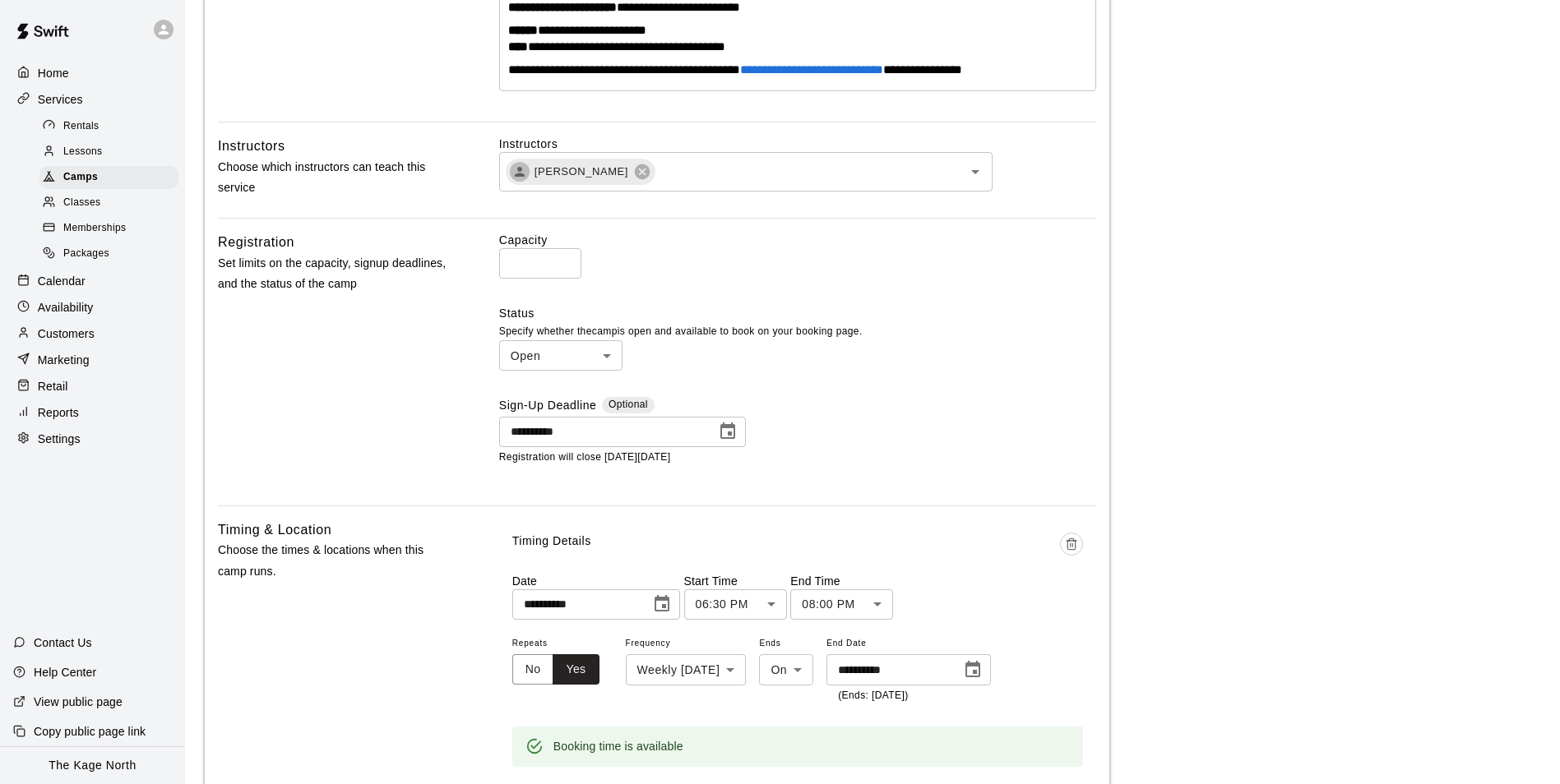
scroll to position [956, 0]
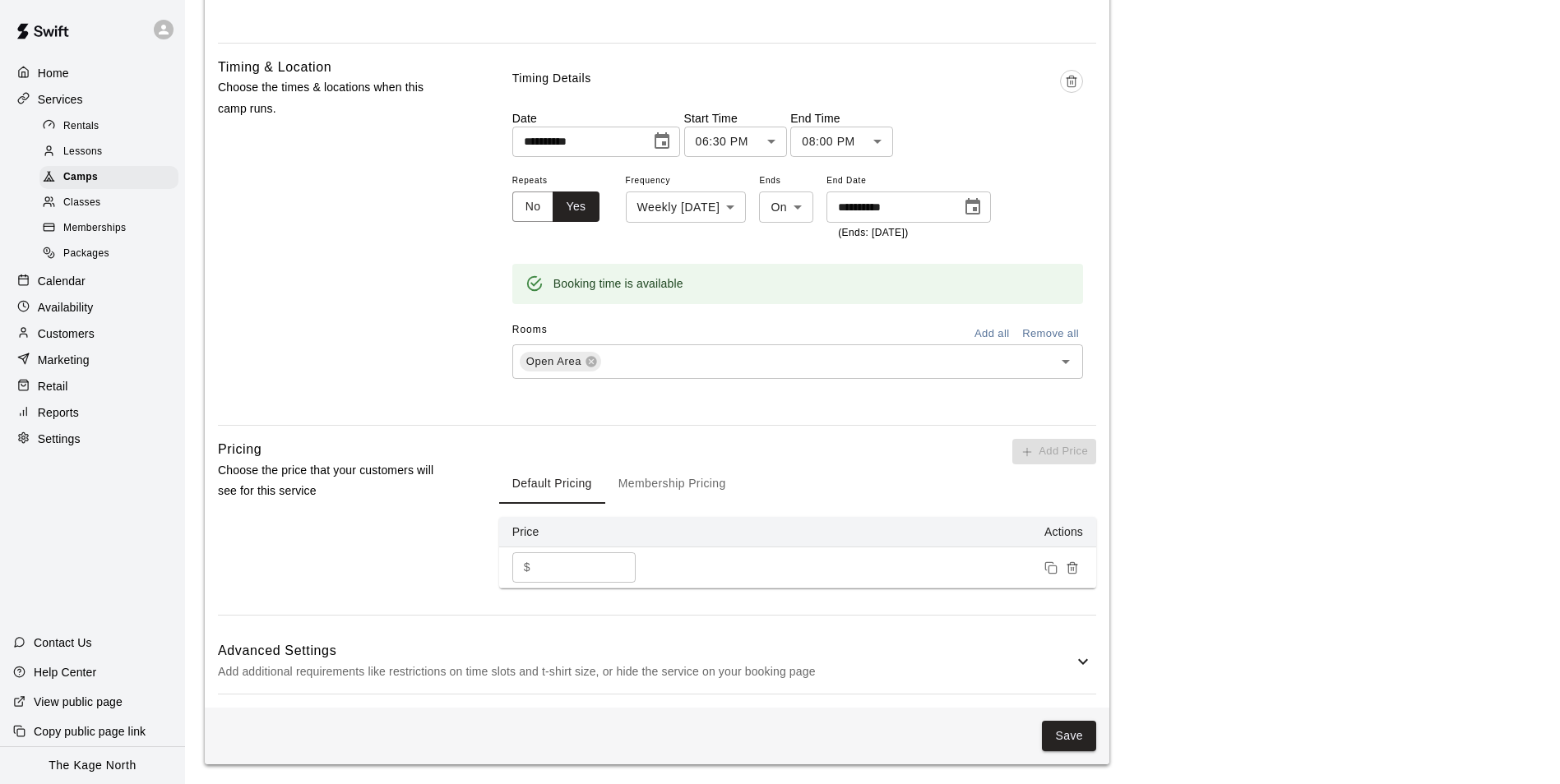
click at [1070, 657] on h6 "Advanced Settings" at bounding box center [646, 651] width 856 height 21
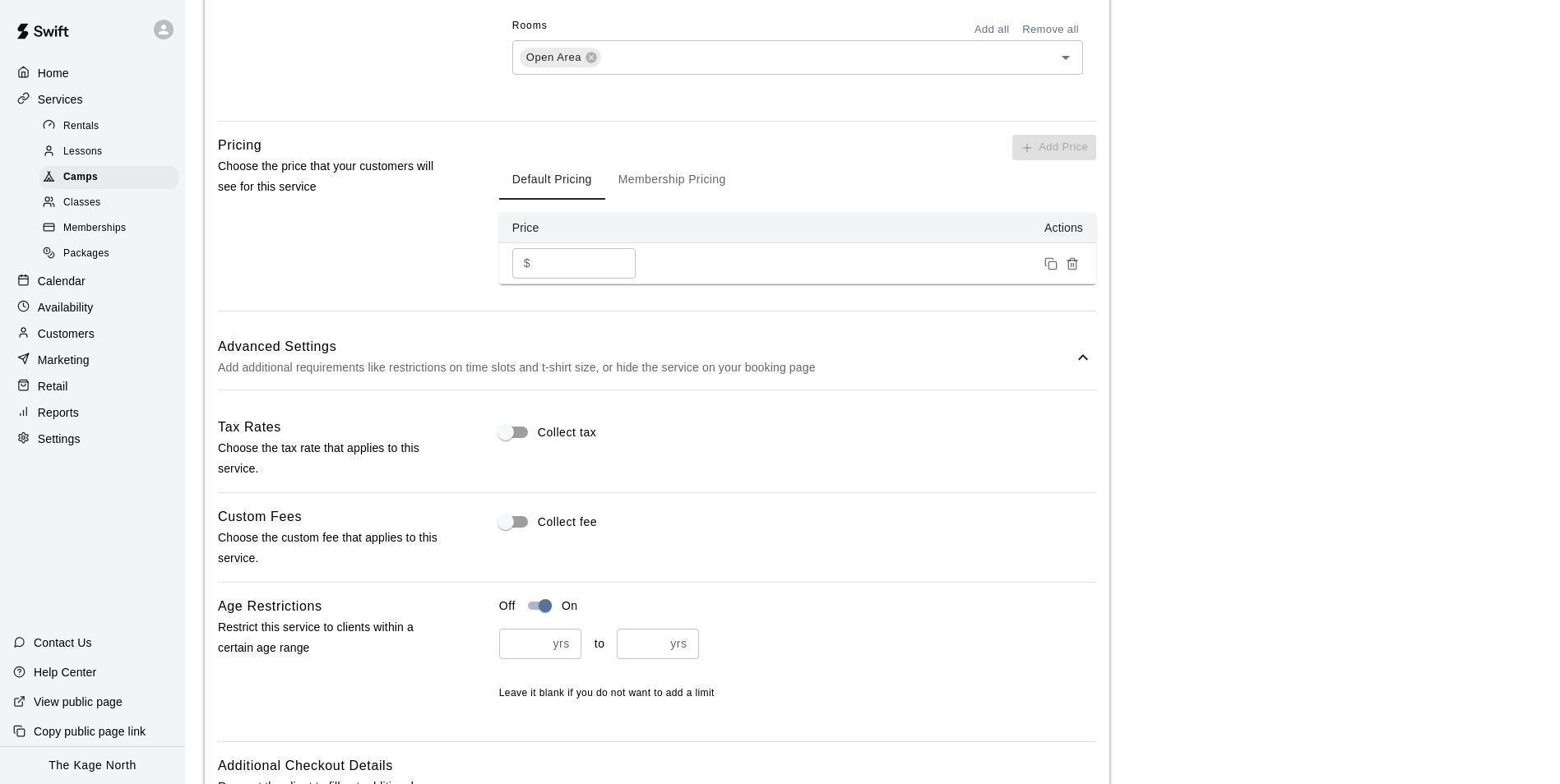
scroll to position [1615, 0]
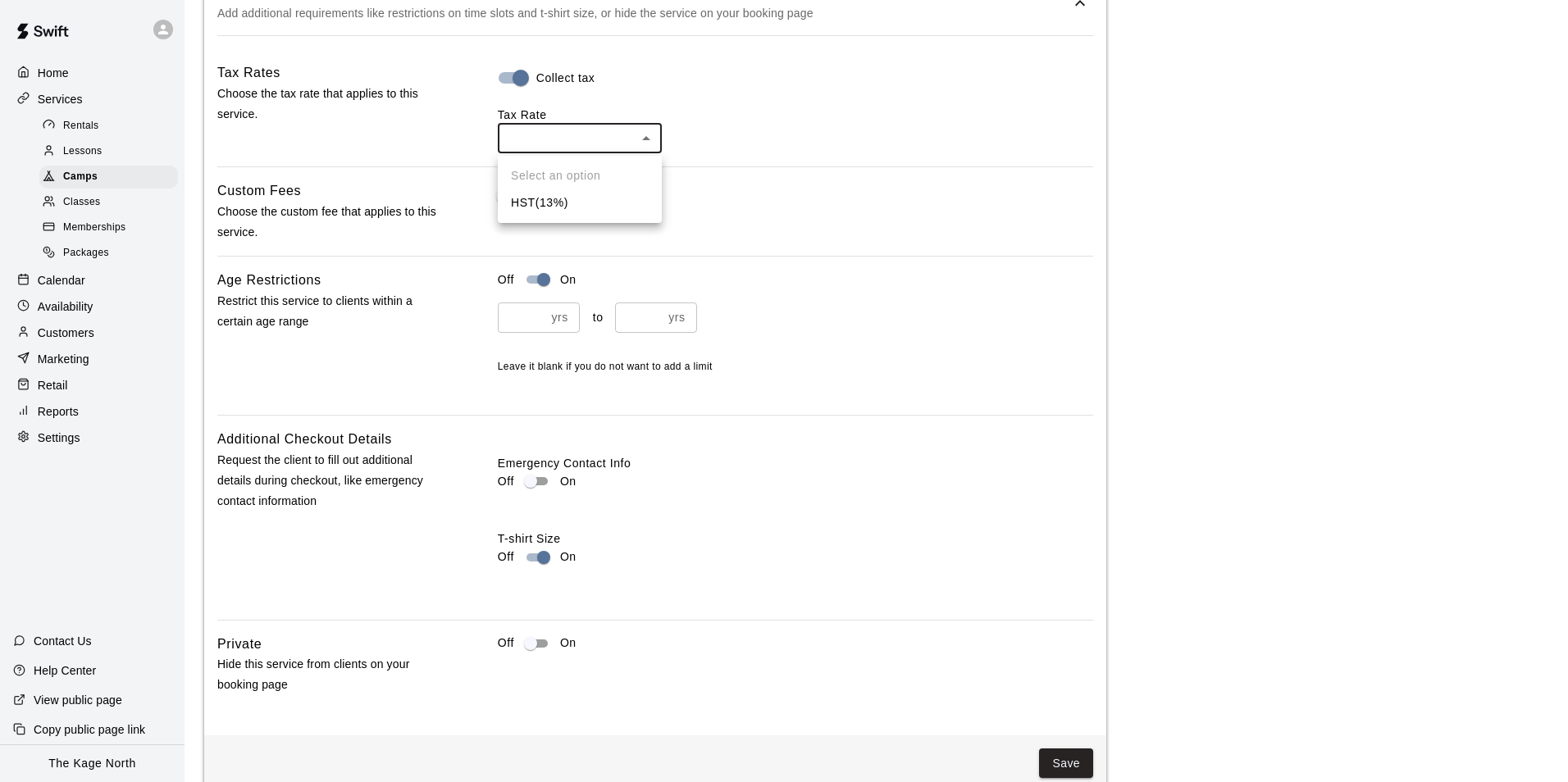
click at [589, 199] on li "HST ( 13 %)" at bounding box center [579, 202] width 164 height 27
type input "***"
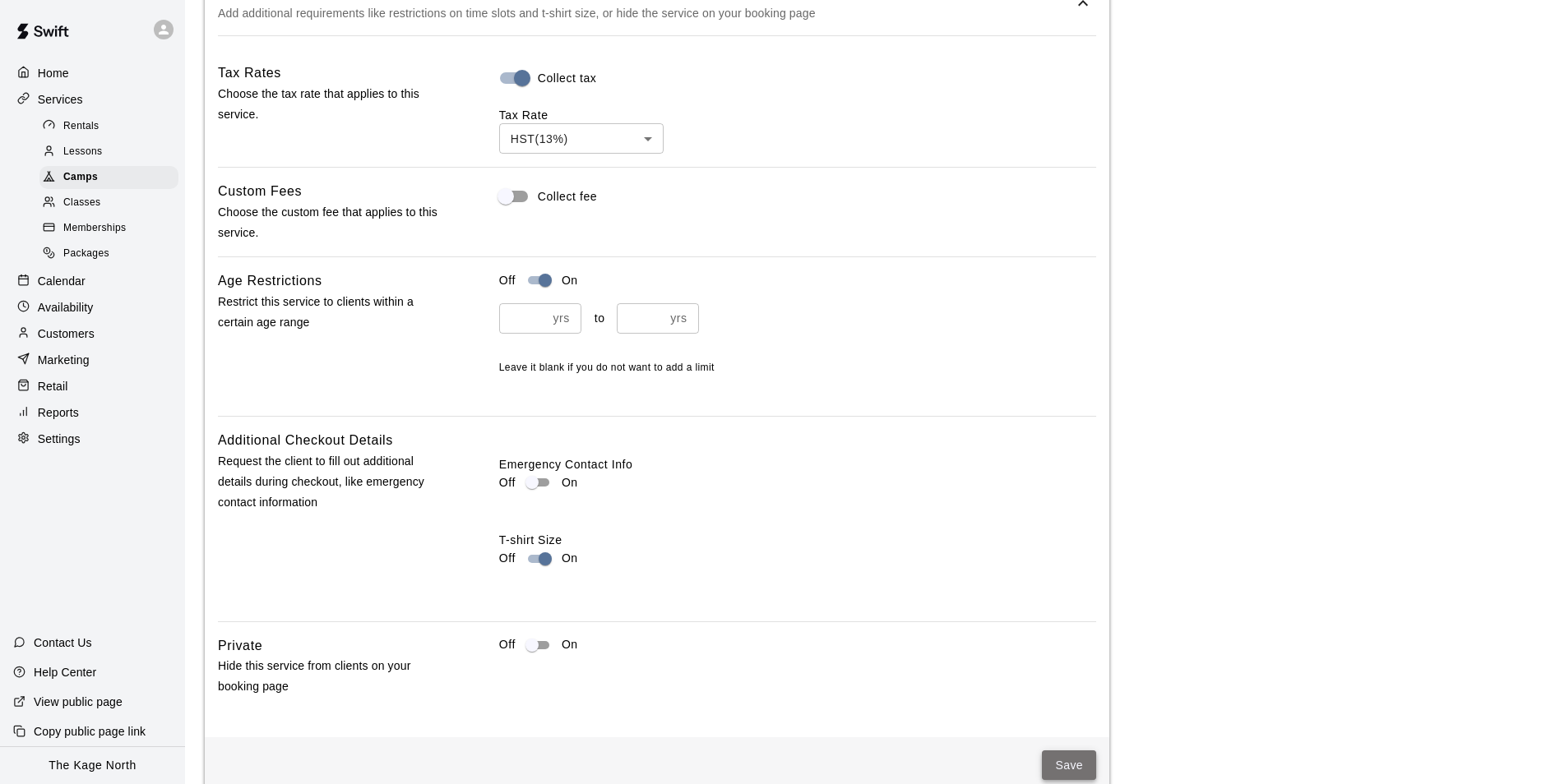
click at [1077, 768] on button "Save" at bounding box center [1069, 766] width 54 height 31
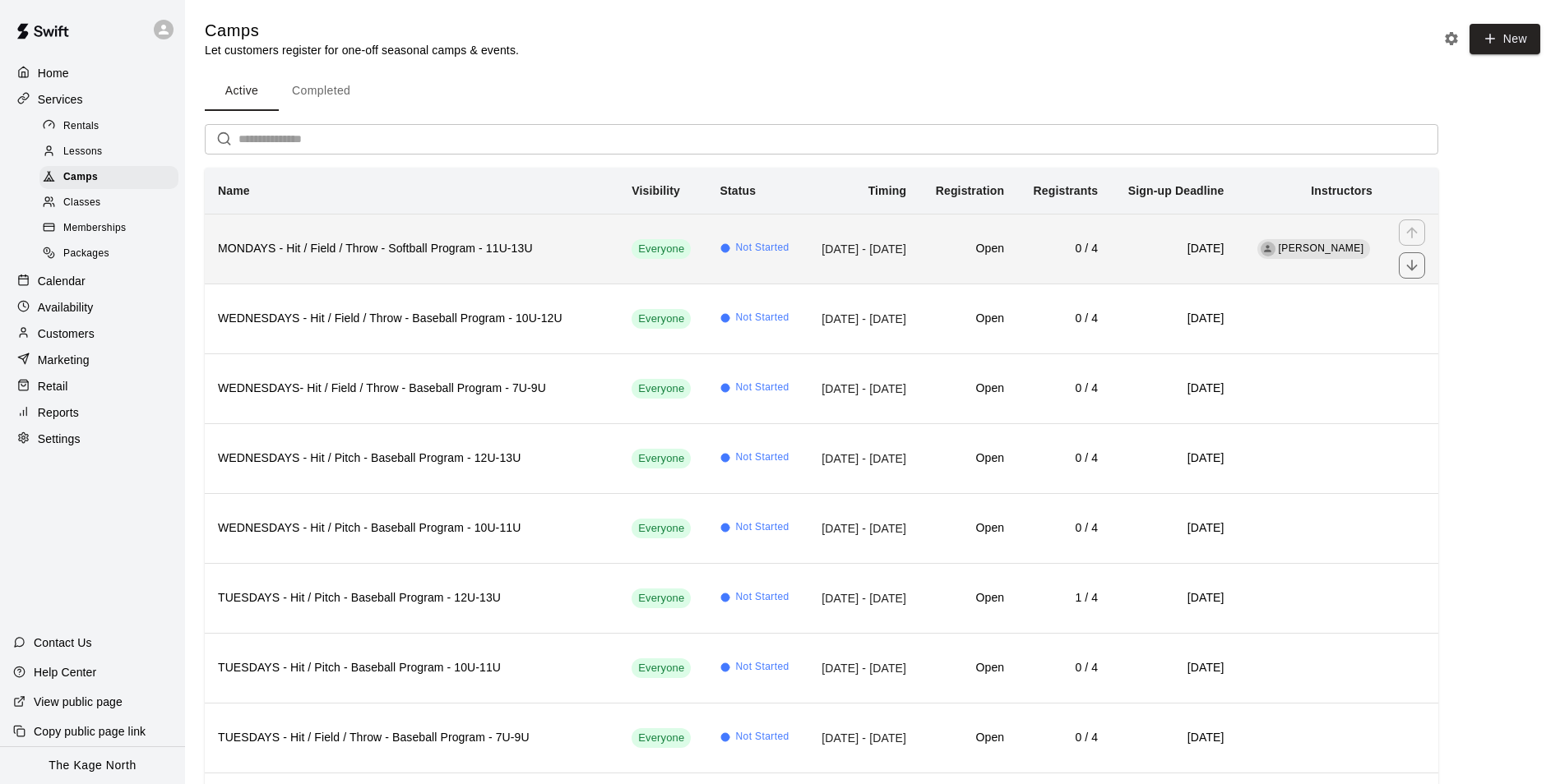
click at [1340, 254] on span "Brittani Goettsch" at bounding box center [1322, 248] width 98 height 17
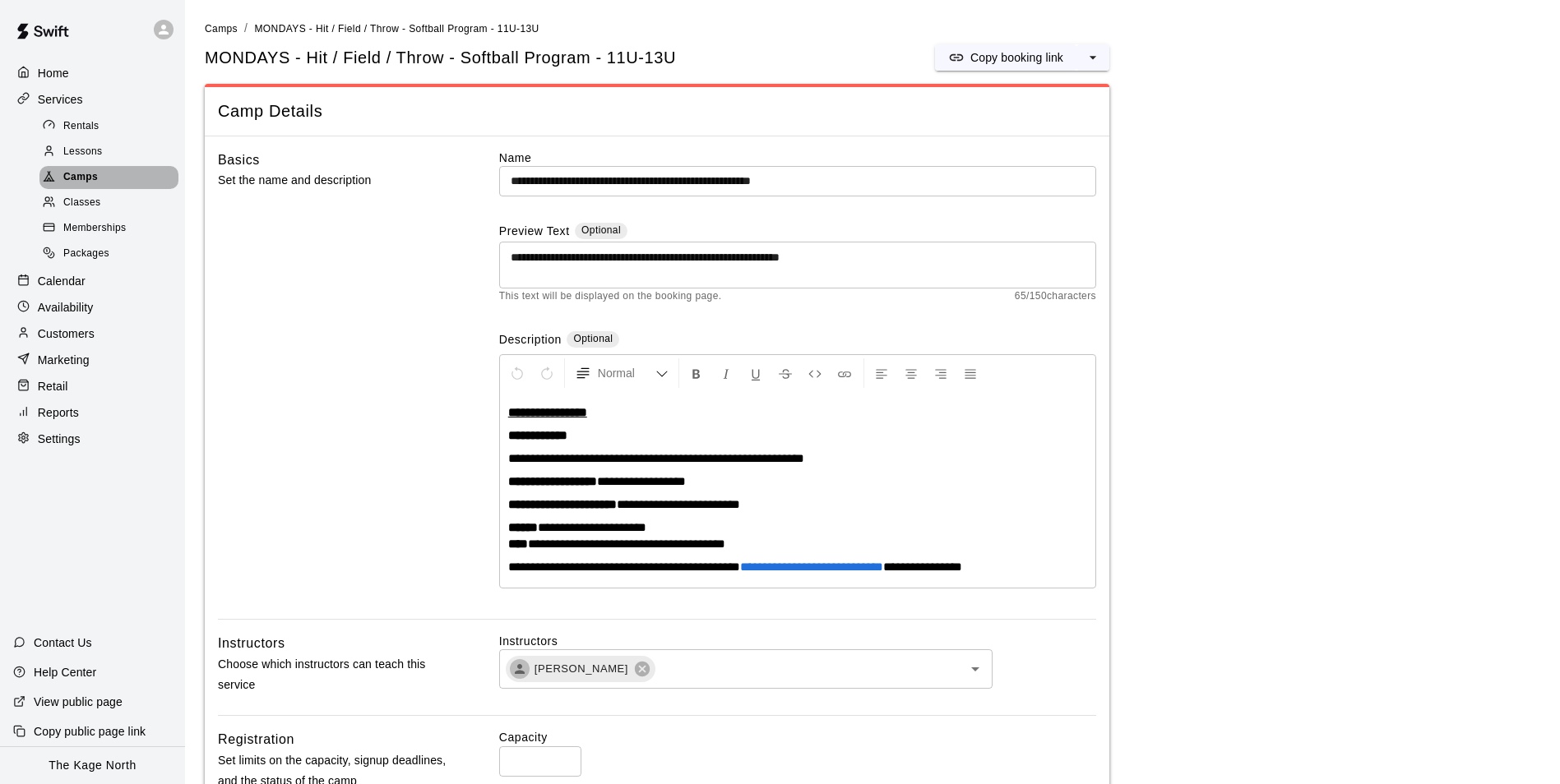
click at [84, 183] on span "Camps" at bounding box center [80, 177] width 34 height 17
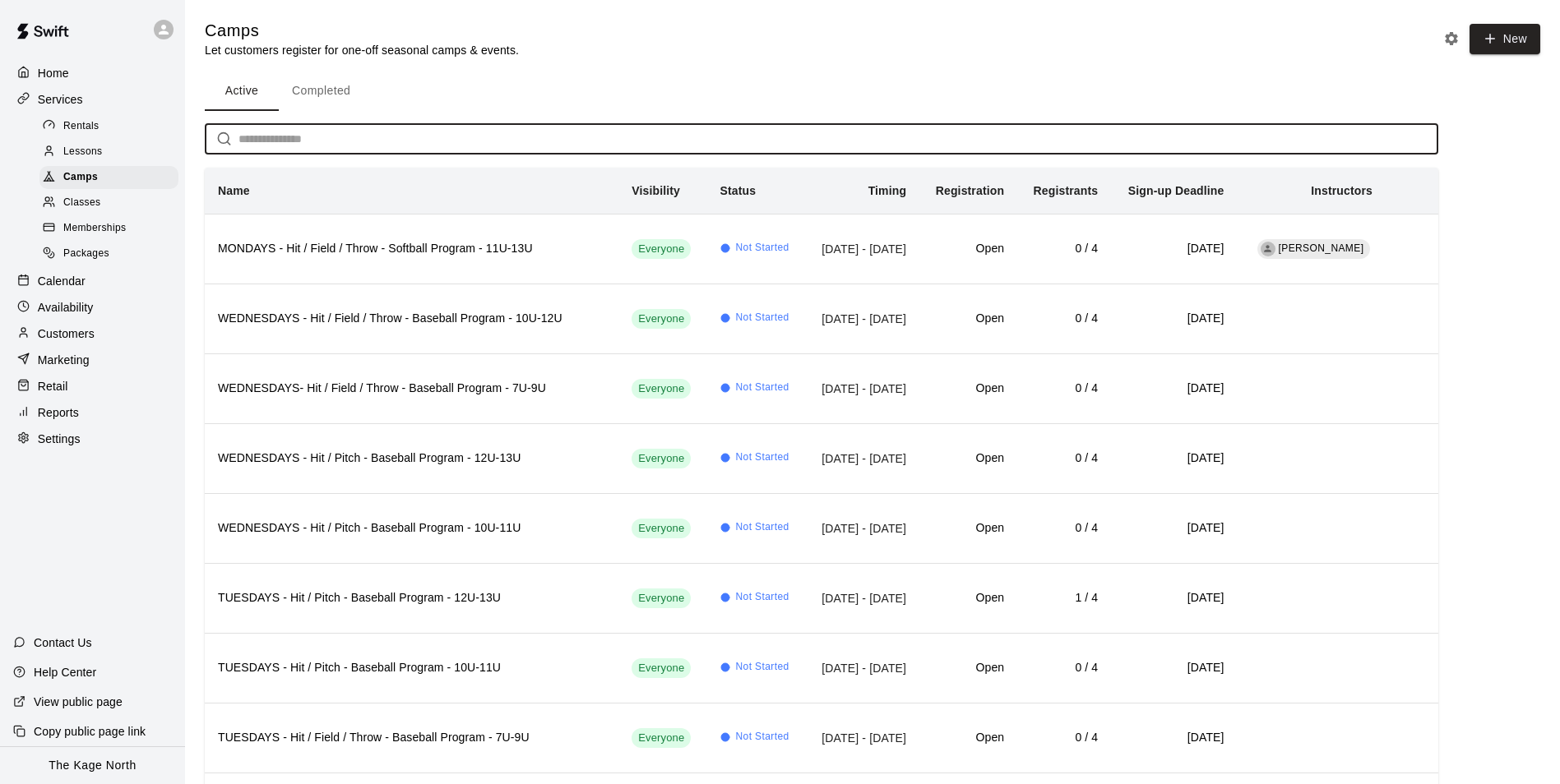
click at [283, 145] on input "text" at bounding box center [839, 139] width 1200 height 31
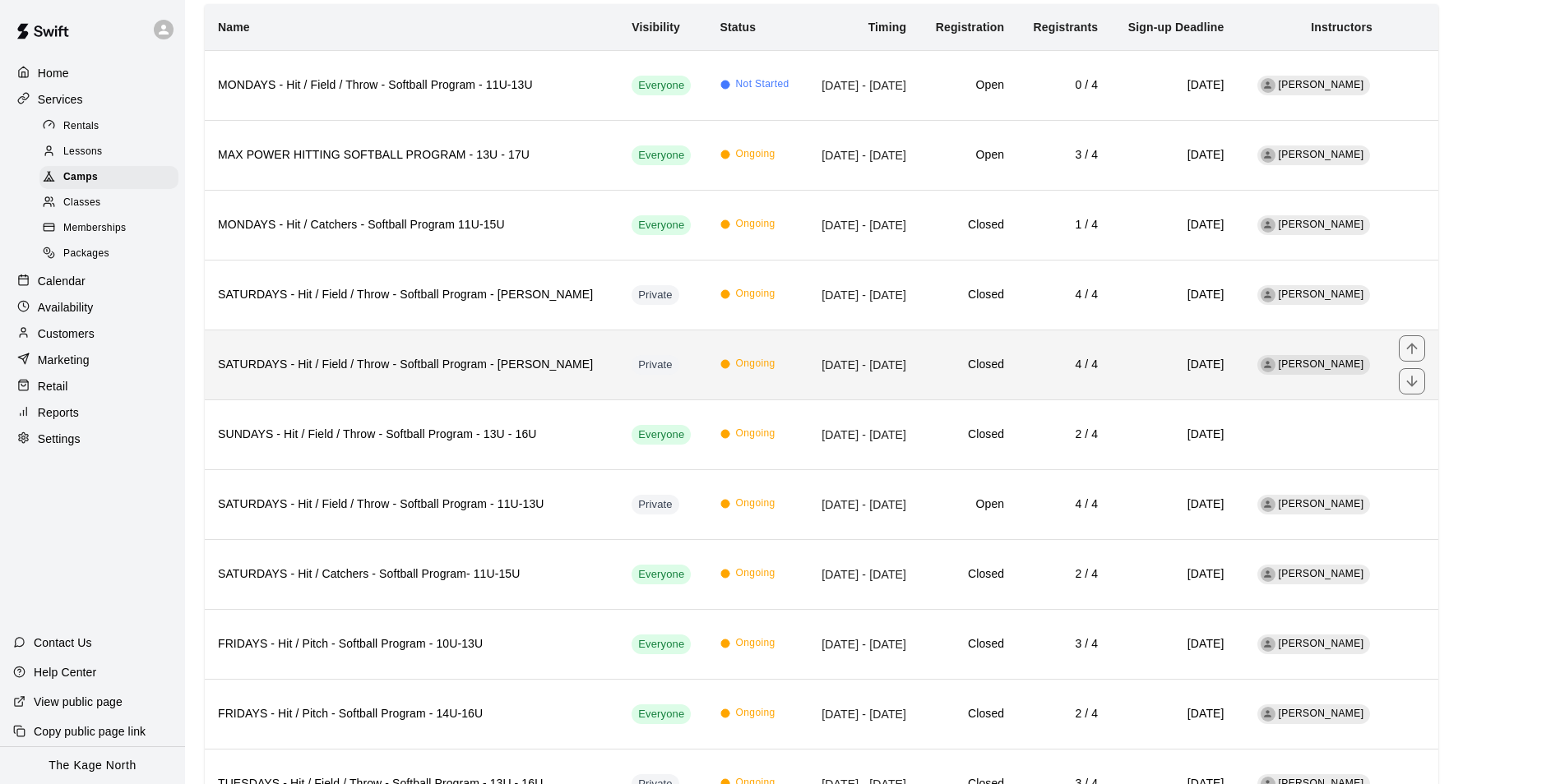
scroll to position [164, 0]
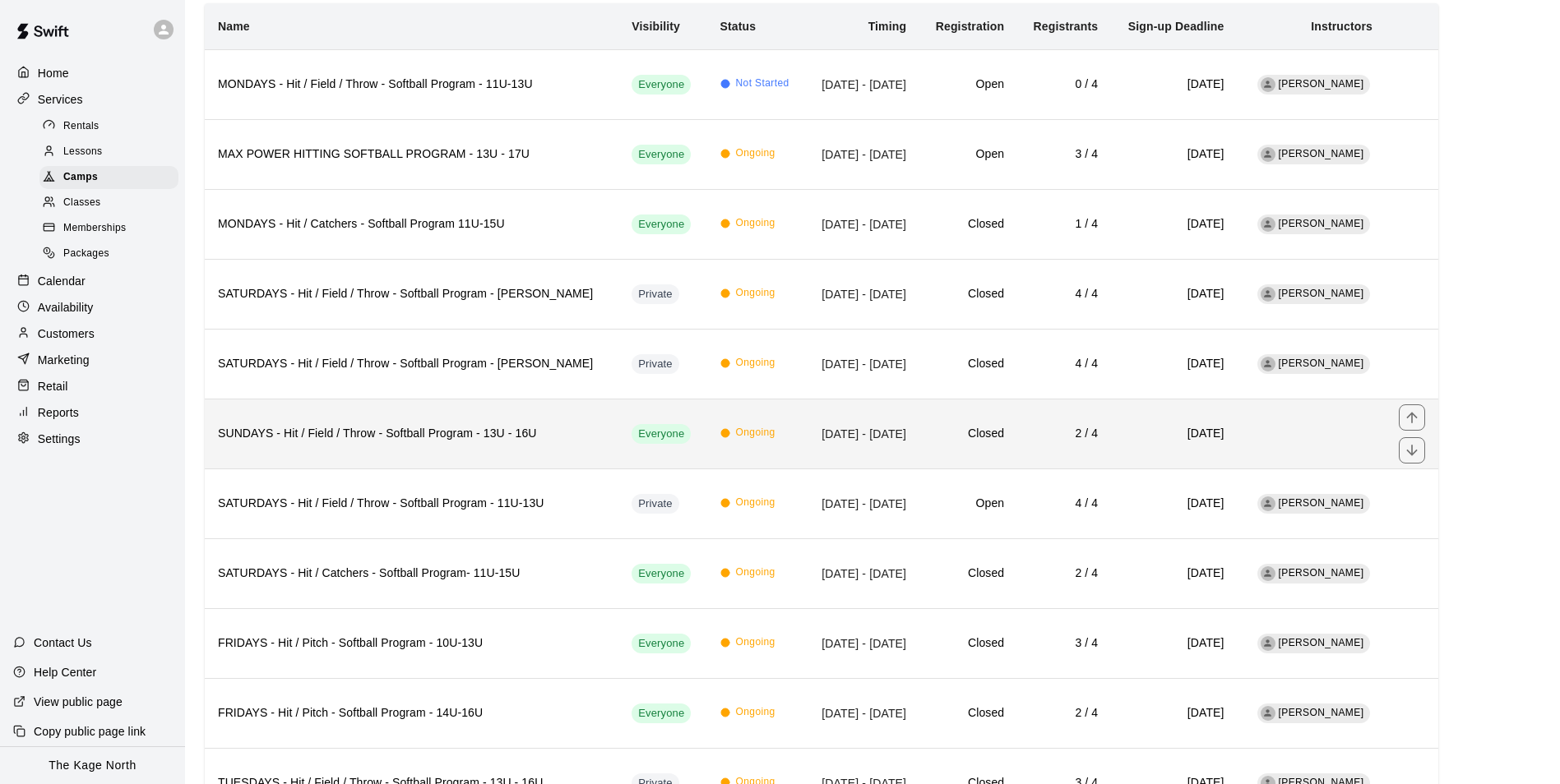
type input "********"
click at [428, 438] on h6 "SUNDAYS - Hit / Field / Throw - Softball Program - 13U - 16U" at bounding box center [411, 434] width 387 height 18
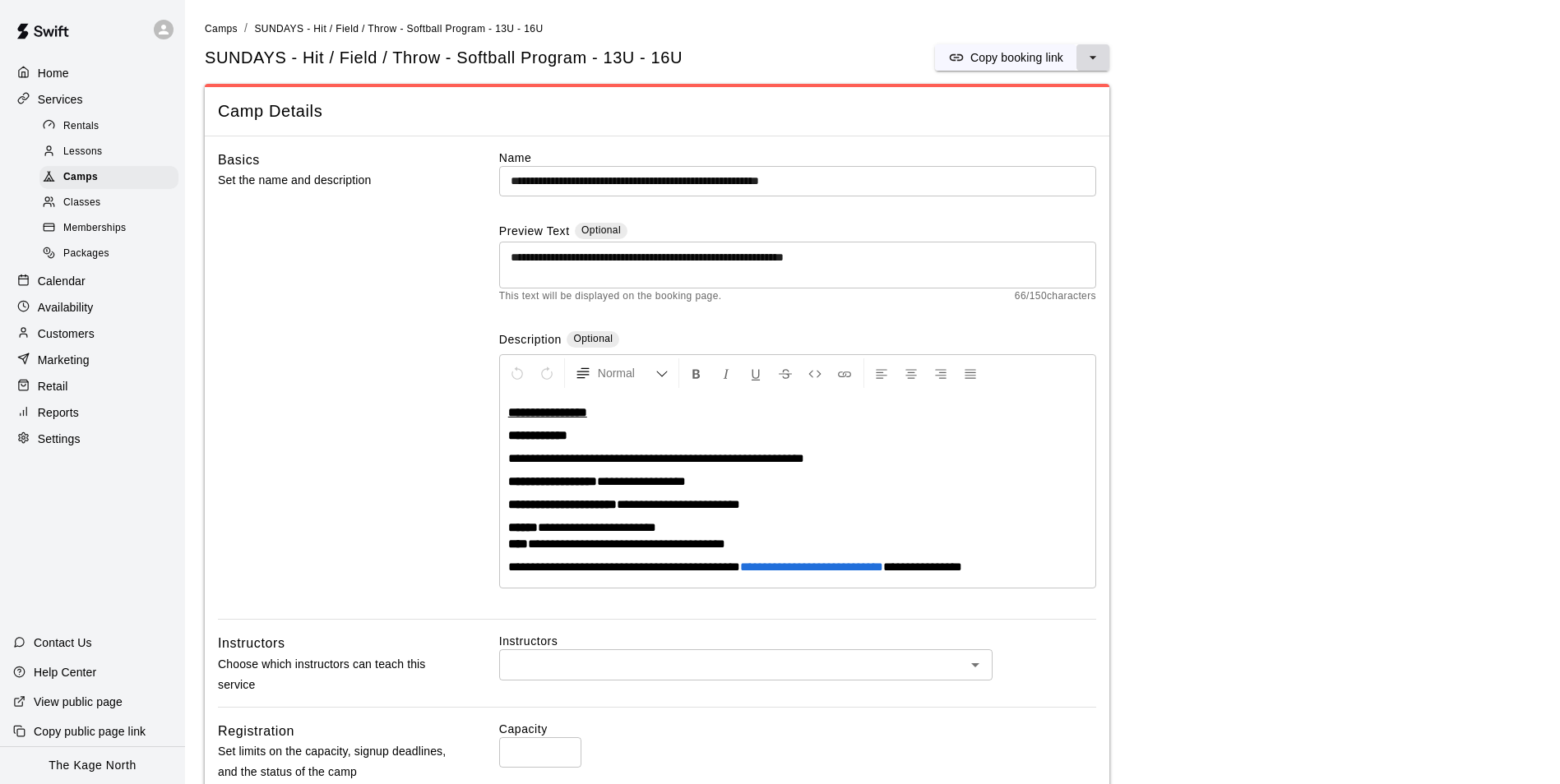
click at [1099, 49] on icon "select merge strategy" at bounding box center [1093, 57] width 17 height 17
click at [1055, 120] on h6 "Duplicate camp" at bounding box center [1029, 119] width 81 height 18
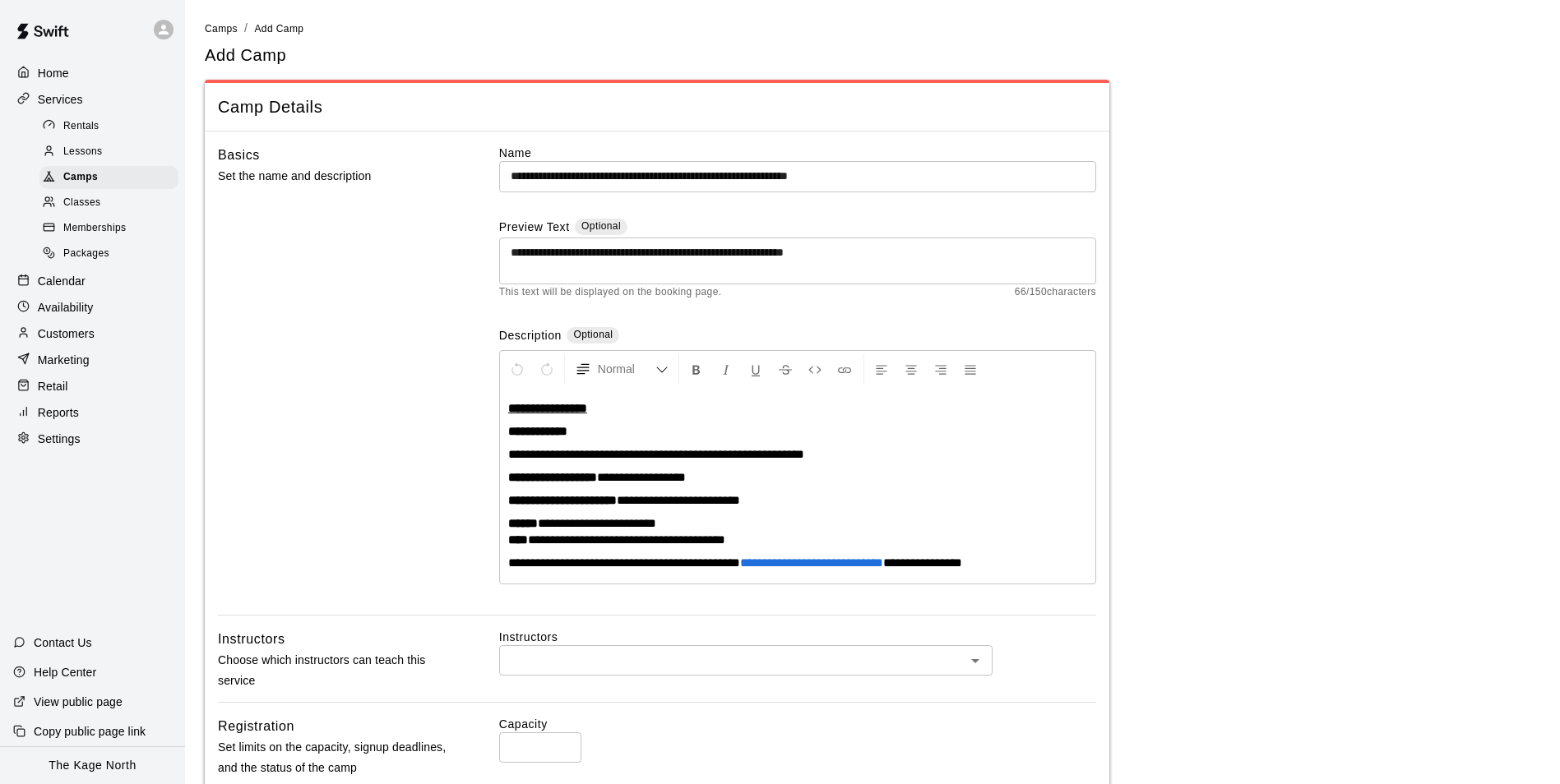
click at [927, 176] on input "**********" at bounding box center [798, 176] width 597 height 31
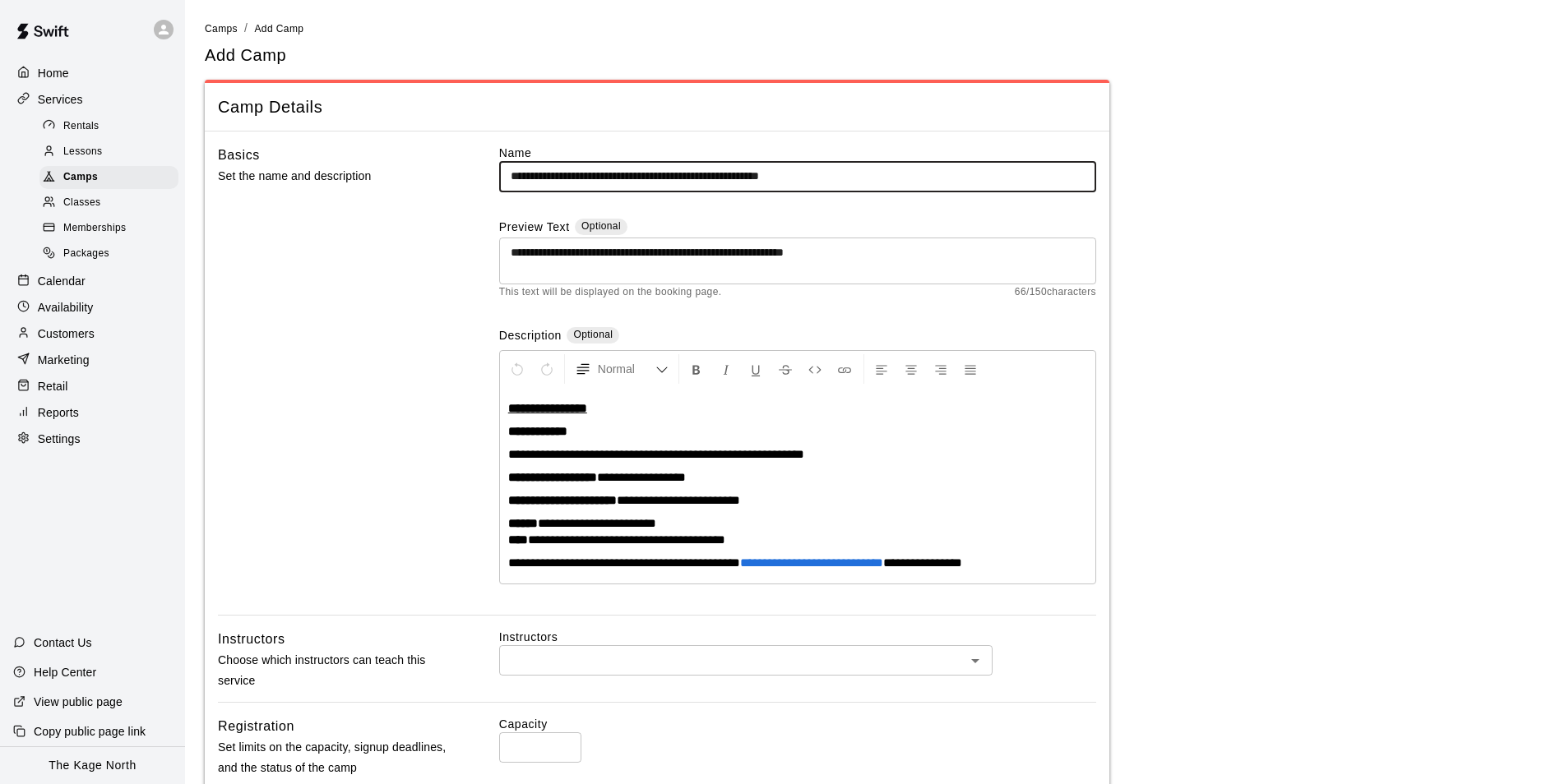
drag, startPoint x: 564, startPoint y: 172, endPoint x: 415, endPoint y: 166, distance: 149.1
click at [415, 166] on div "**********" at bounding box center [657, 380] width 878 height 471
type input "**********"
click at [762, 252] on textarea "**********" at bounding box center [798, 260] width 574 height 32
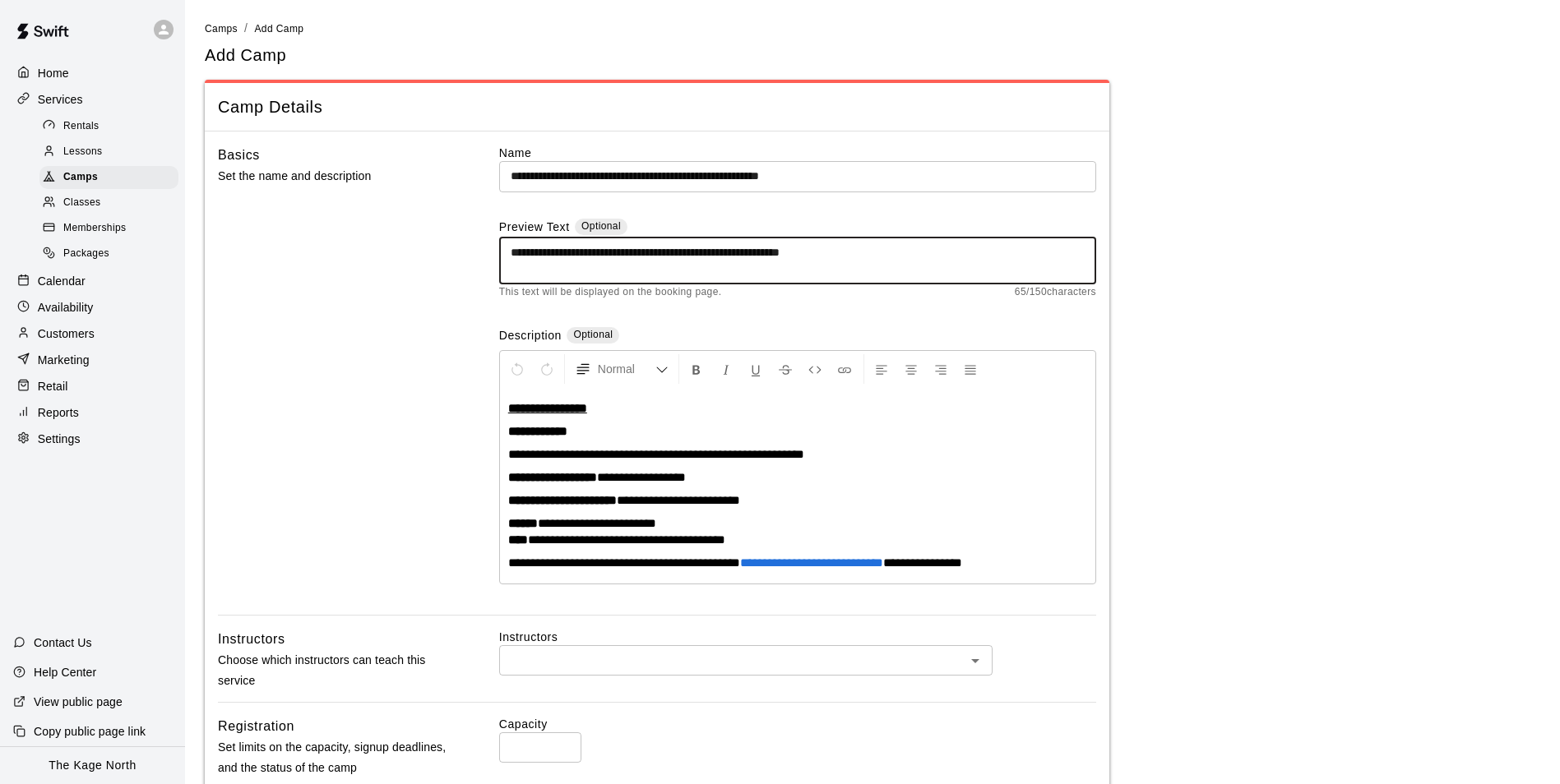
type textarea "**********"
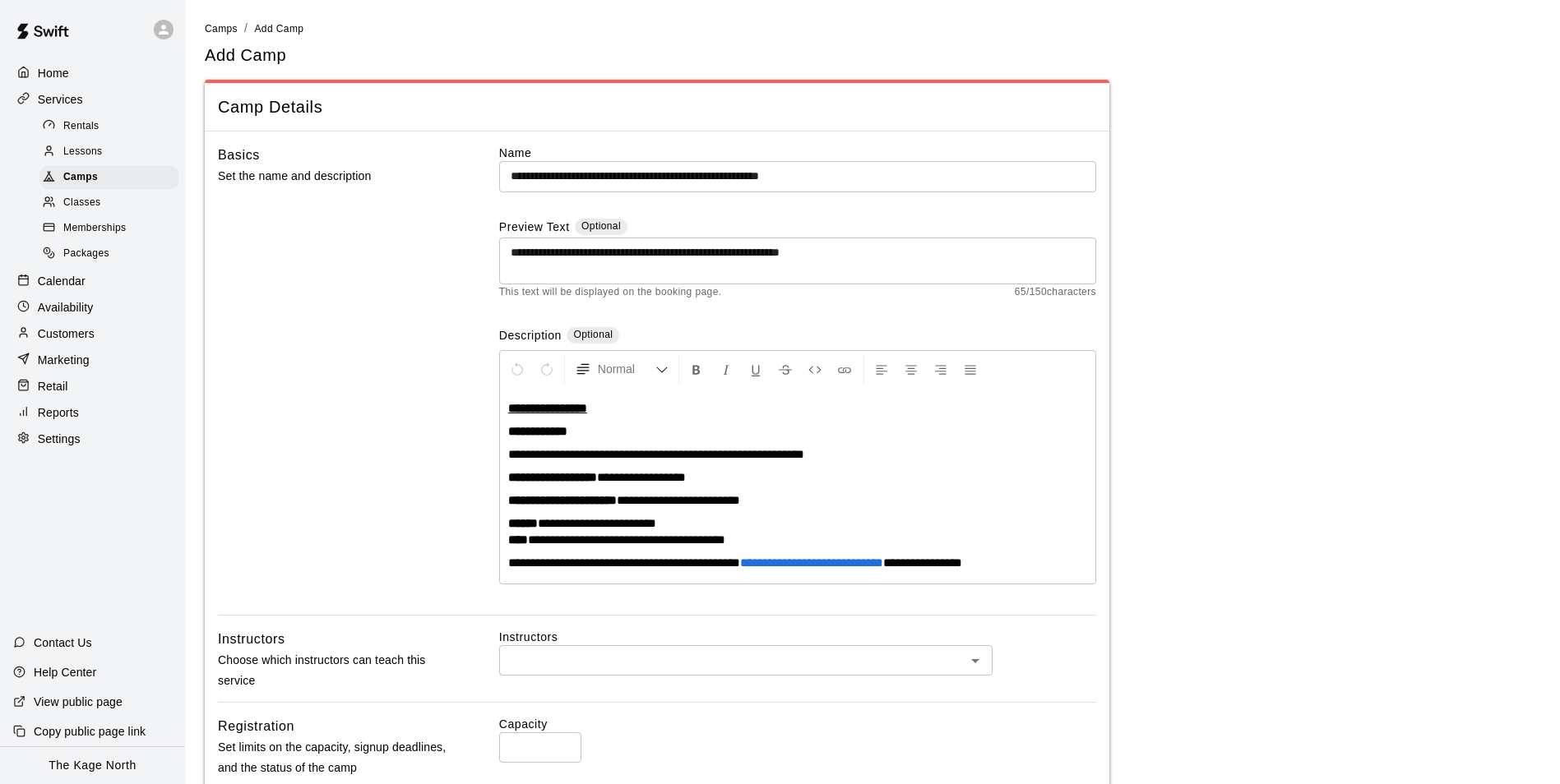
click at [563, 525] on span "**********" at bounding box center [596, 523] width 119 height 12
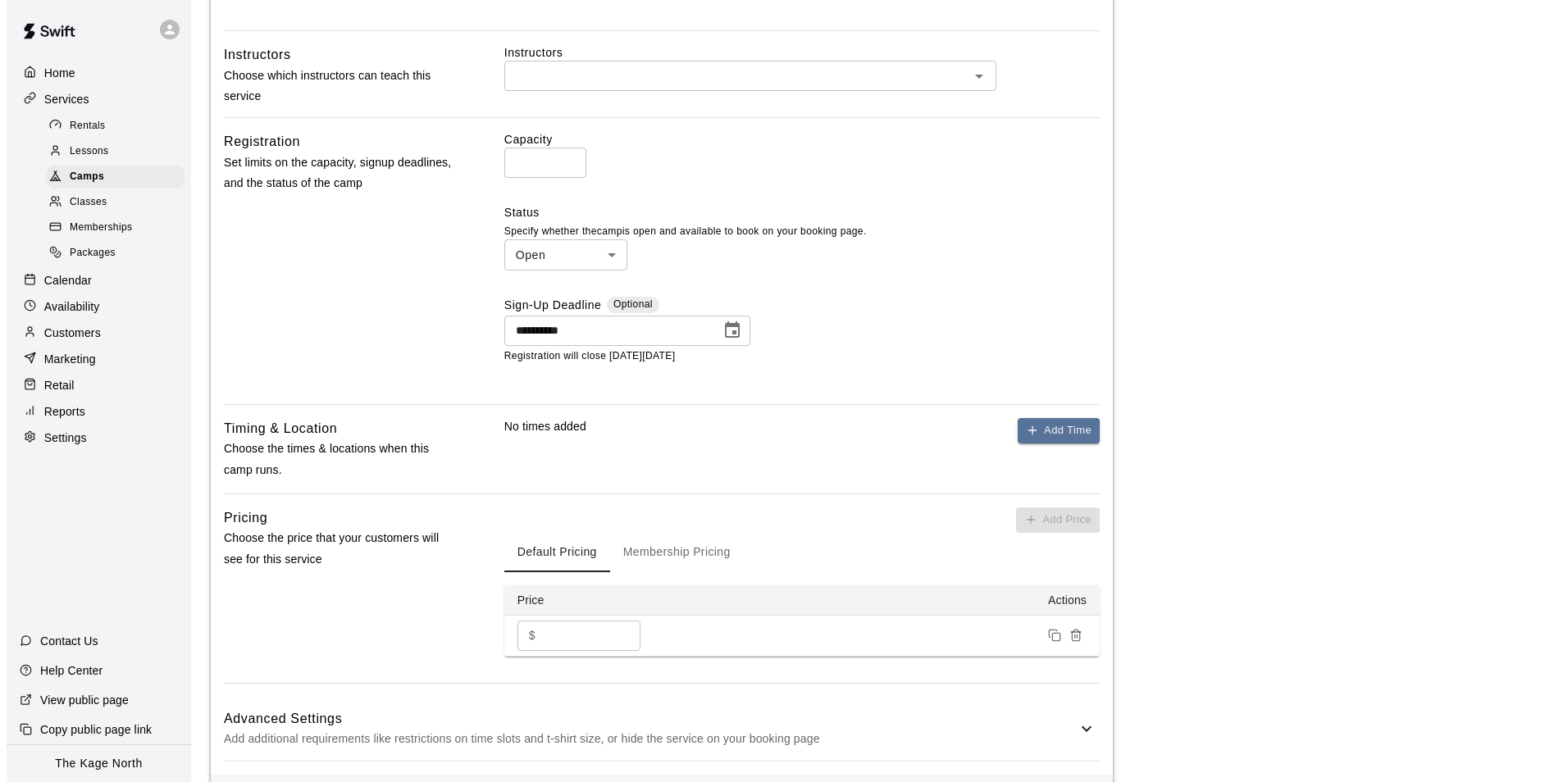
scroll to position [488, 0]
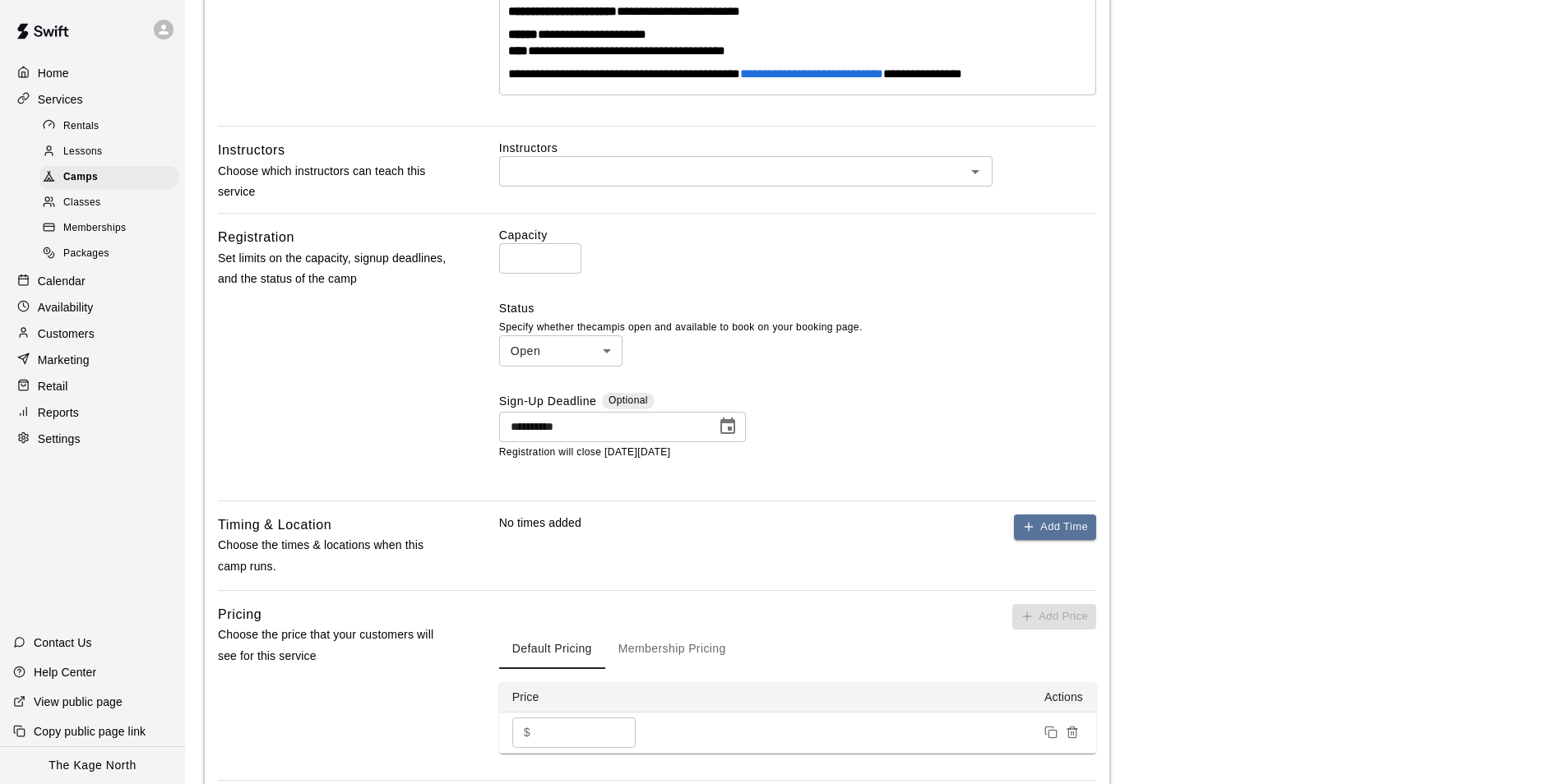
click at [721, 434] on icon "Choose date, selected date is Sep 21, 2025" at bounding box center [727, 426] width 15 height 17
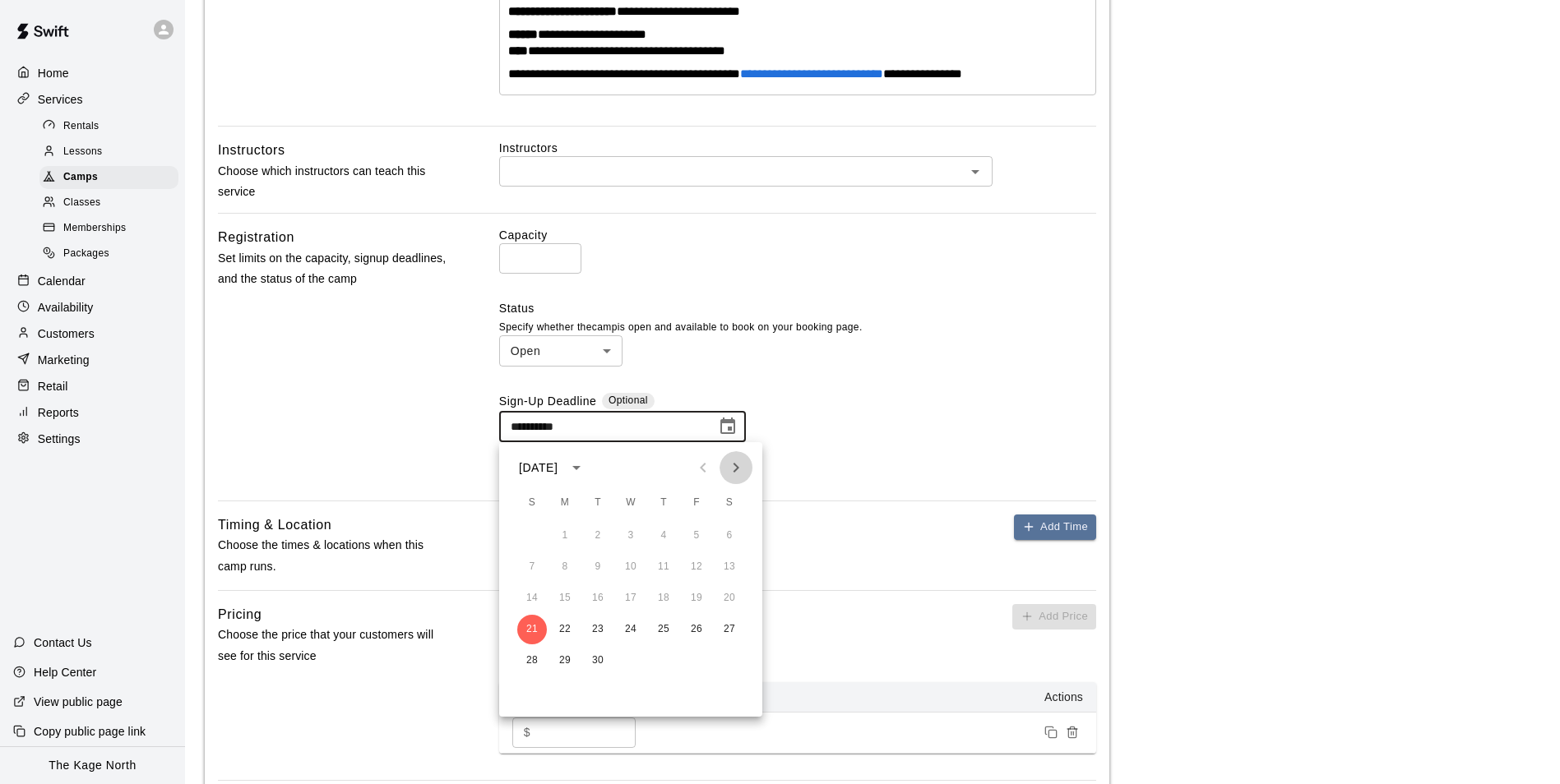
click at [732, 469] on icon "Next month" at bounding box center [736, 468] width 19 height 19
click at [742, 478] on button "Next month" at bounding box center [735, 467] width 32 height 32
click at [563, 565] on button "3" at bounding box center [565, 567] width 30 height 30
type input "**********"
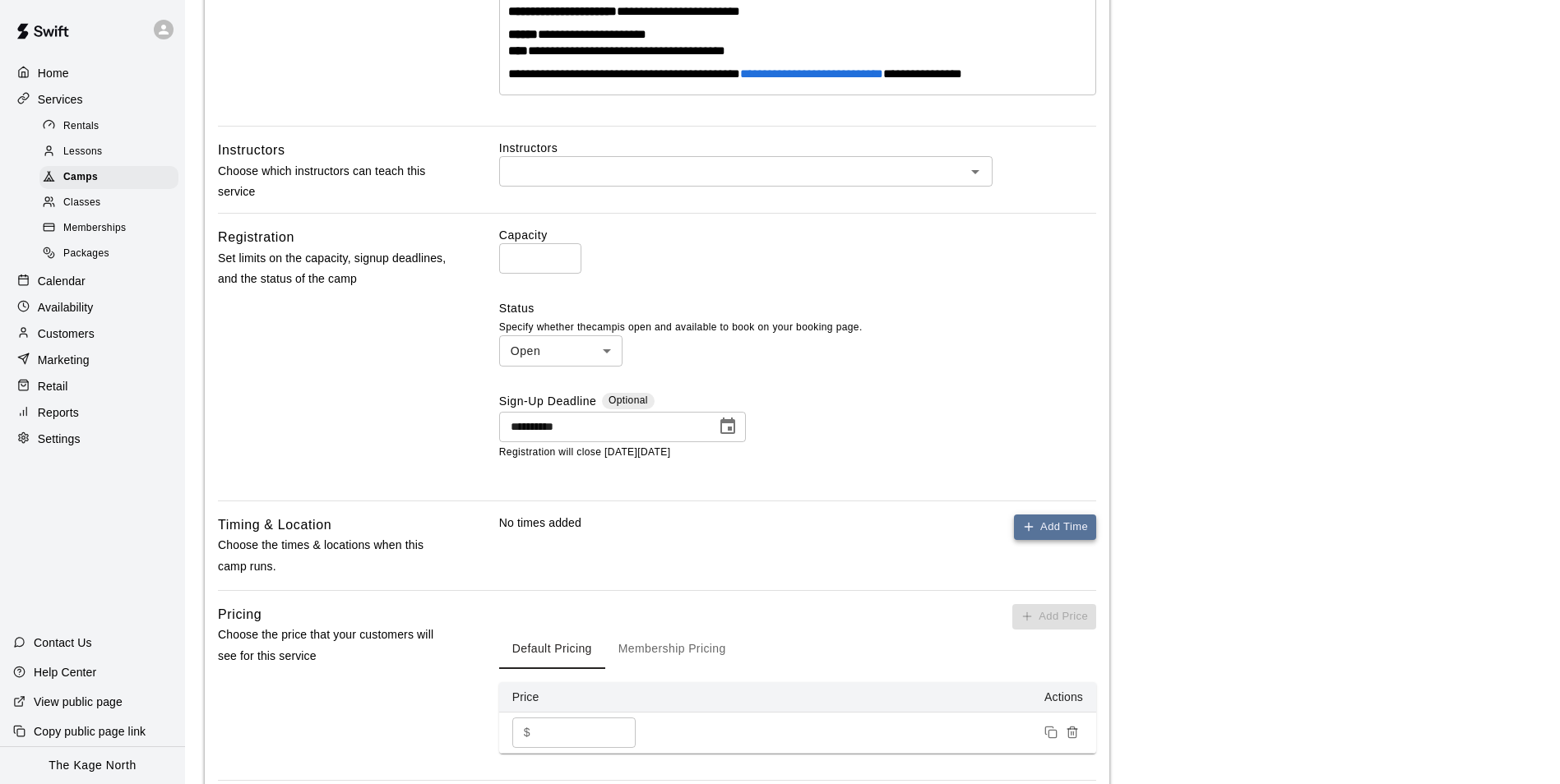
click at [1045, 524] on button "Add Time" at bounding box center [1056, 527] width 83 height 25
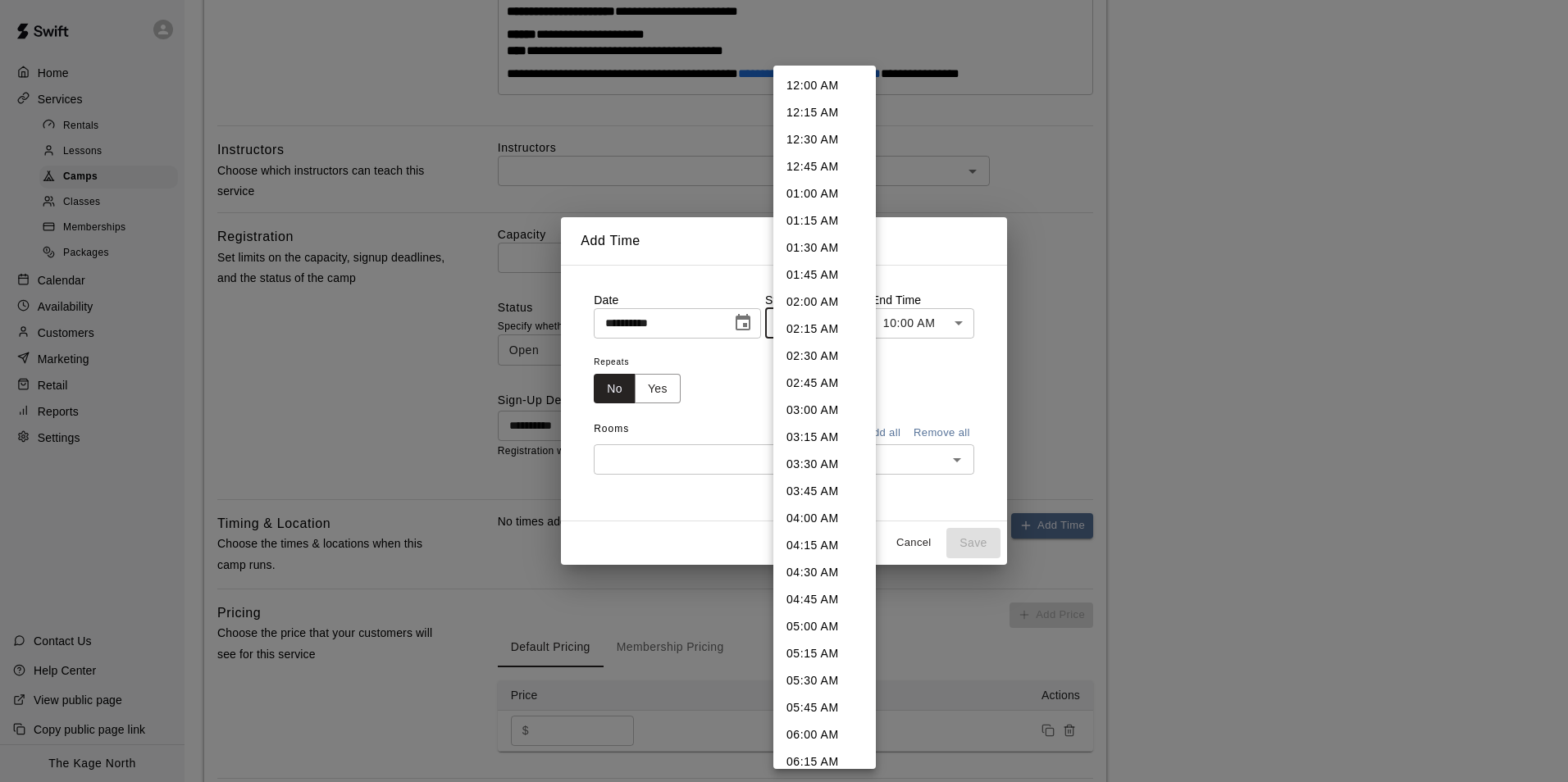
click at [854, 324] on body "**********" at bounding box center [784, 229] width 1568 height 1434
click at [820, 549] on li "05:00 PM" at bounding box center [824, 545] width 102 height 27
type input "********"
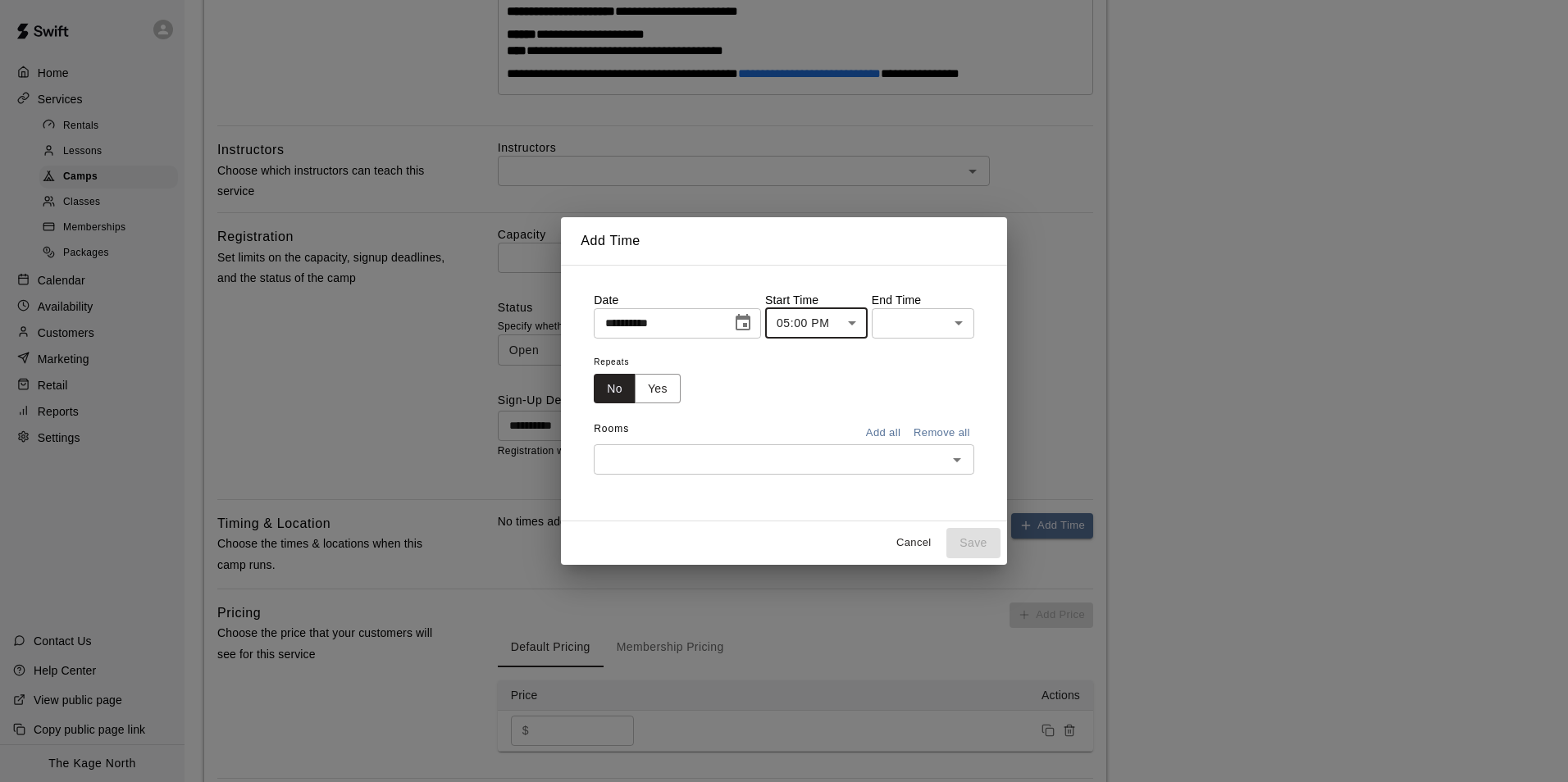
click at [963, 325] on body "**********" at bounding box center [784, 229] width 1568 height 1434
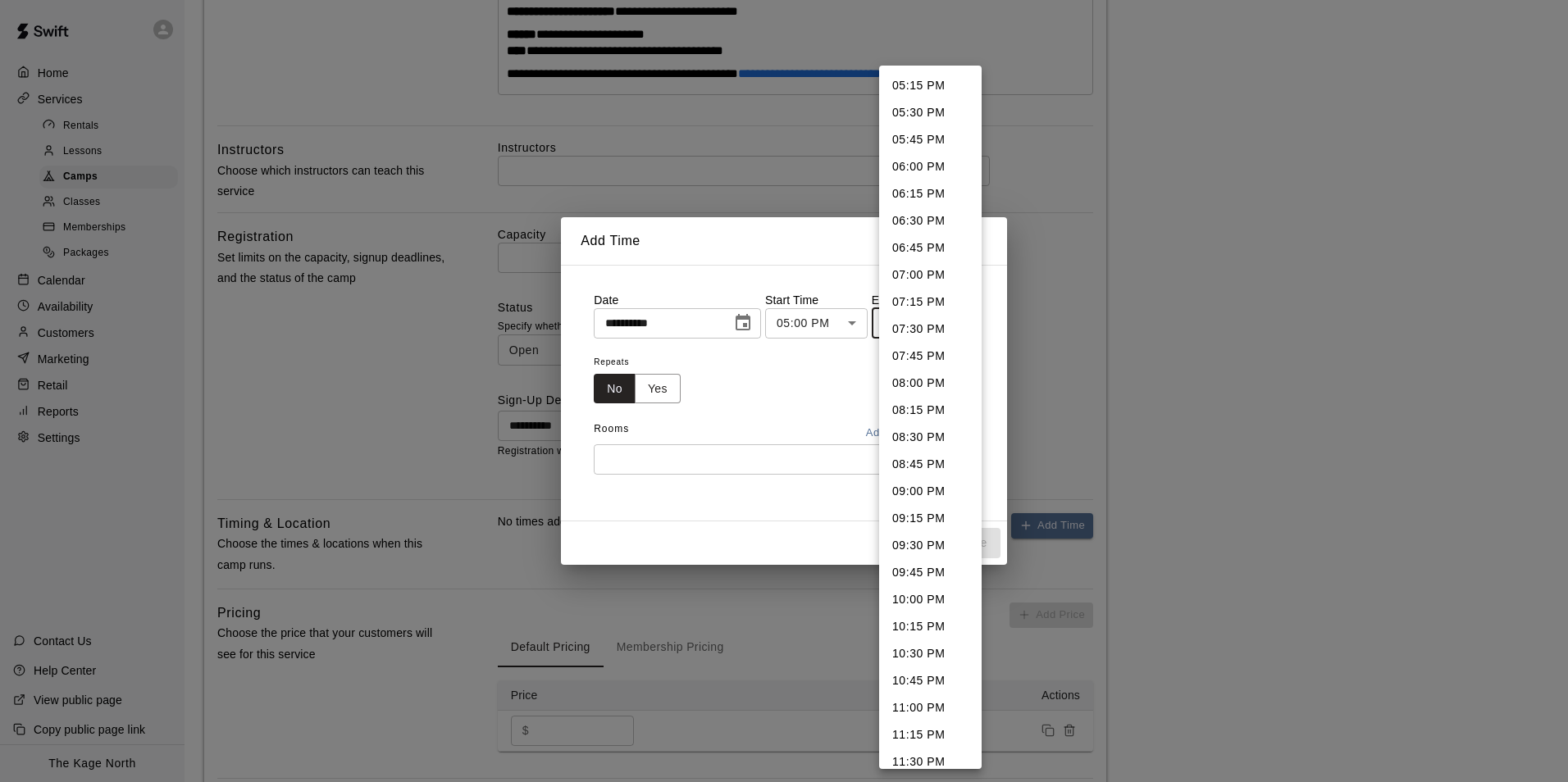
click at [922, 226] on li "06:30 PM" at bounding box center [930, 221] width 102 height 27
type input "********"
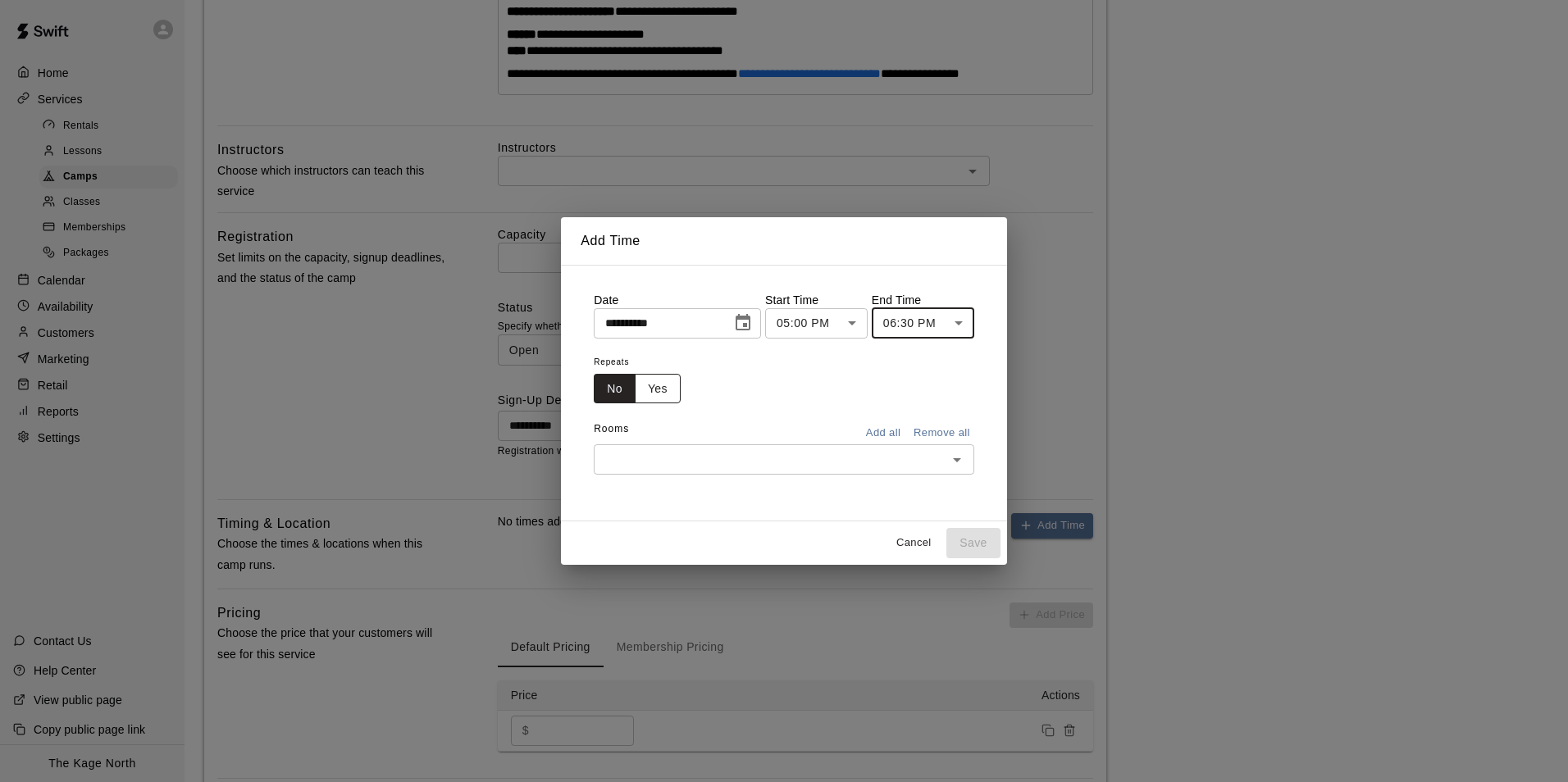
click at [652, 383] on button "Yes" at bounding box center [658, 389] width 46 height 31
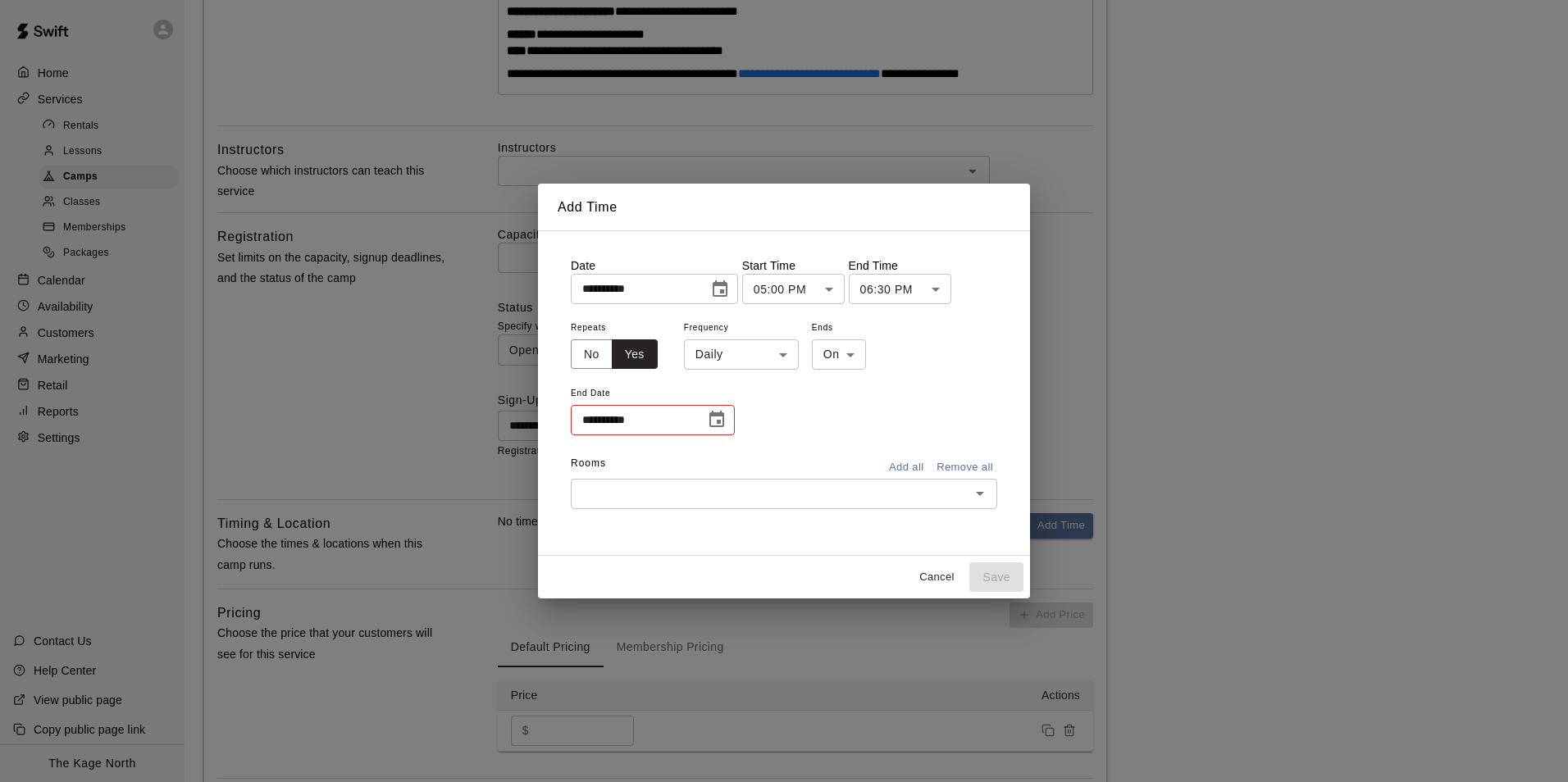
click at [743, 358] on body "**********" at bounding box center [784, 229] width 1568 height 1434
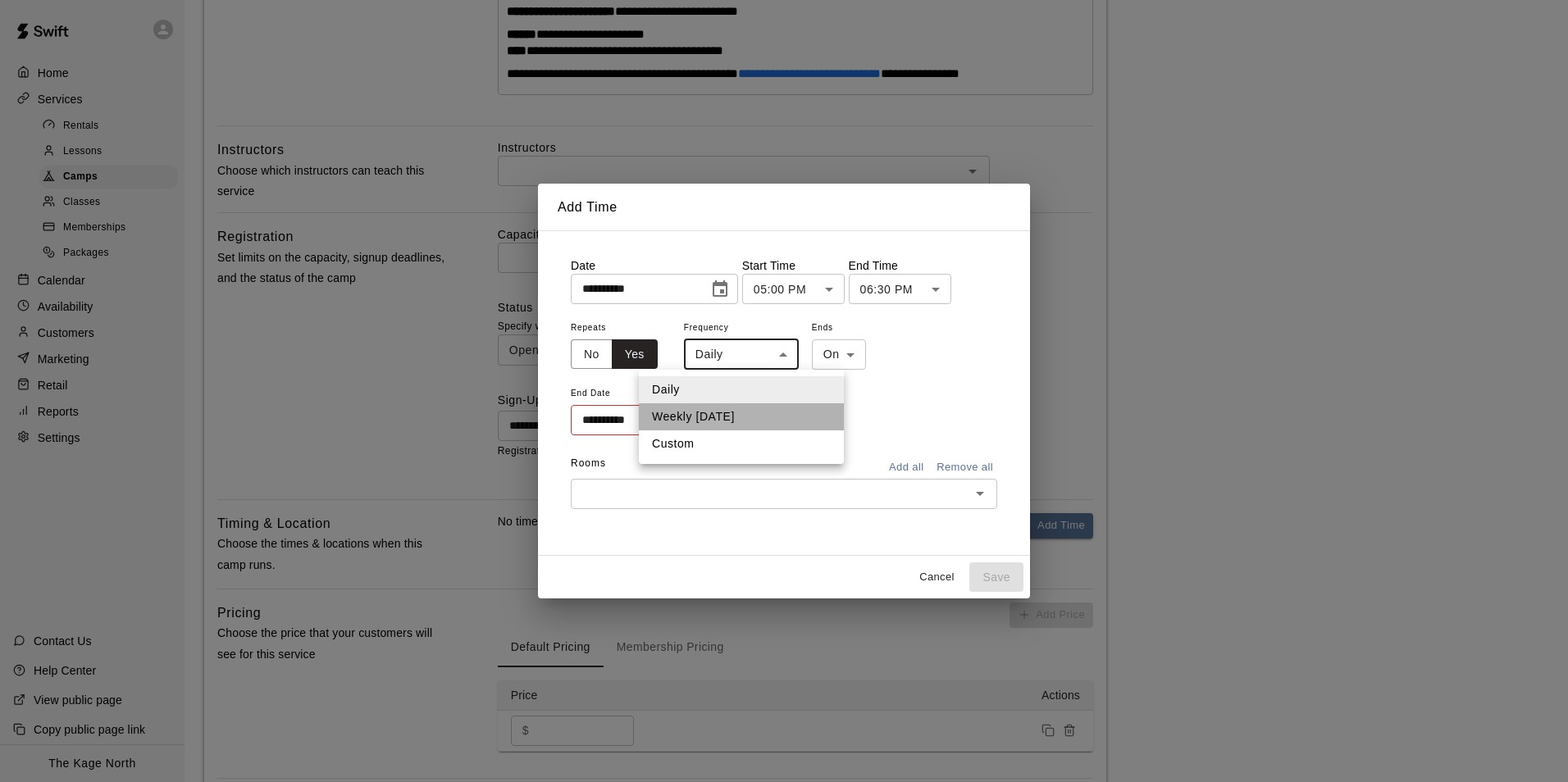
click at [752, 419] on li "Weekly on Sunday" at bounding box center [741, 417] width 205 height 27
type input "******"
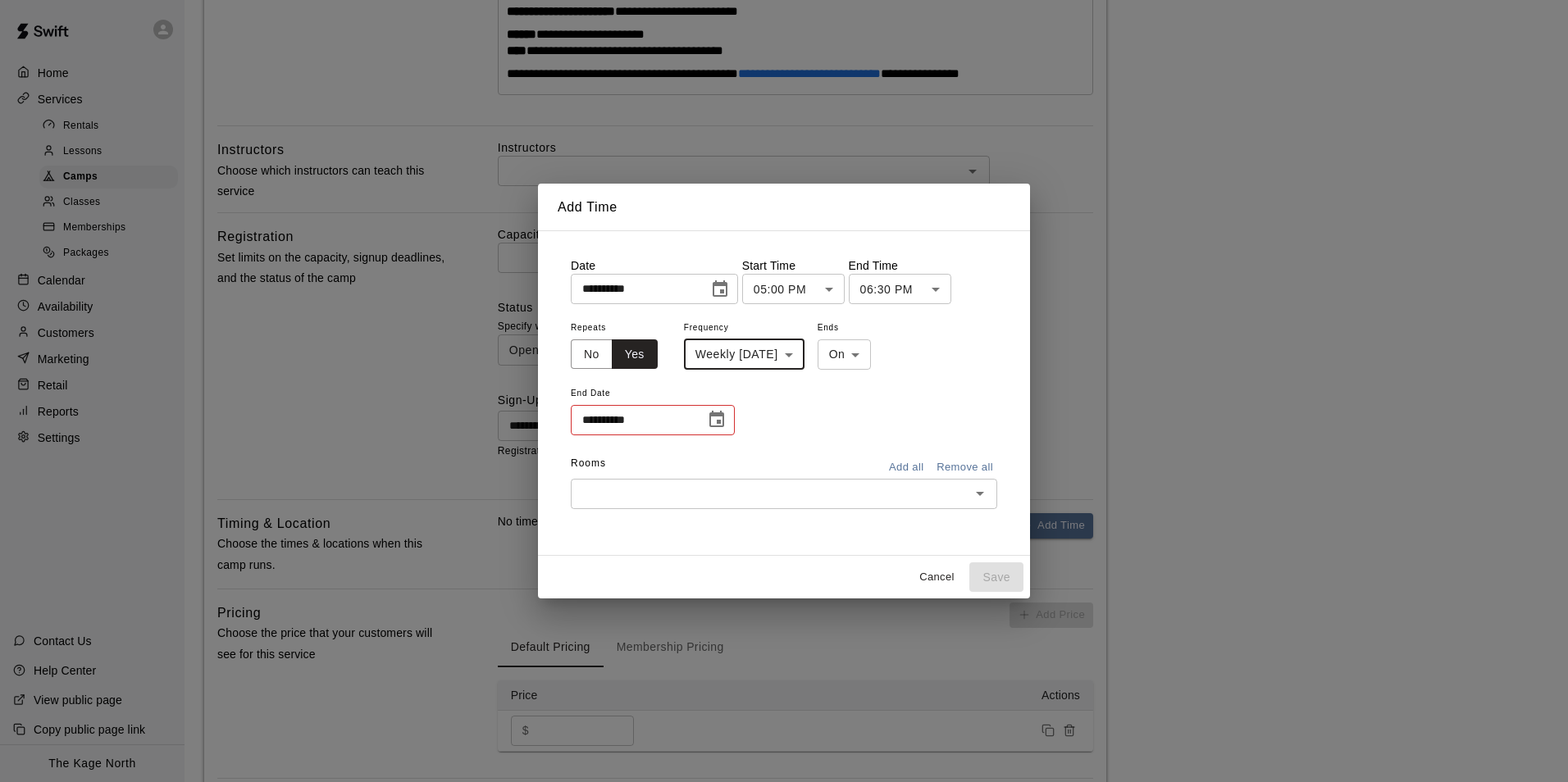
click at [728, 284] on icon "Choose date, selected date is Sep 21, 2025" at bounding box center [720, 288] width 15 height 17
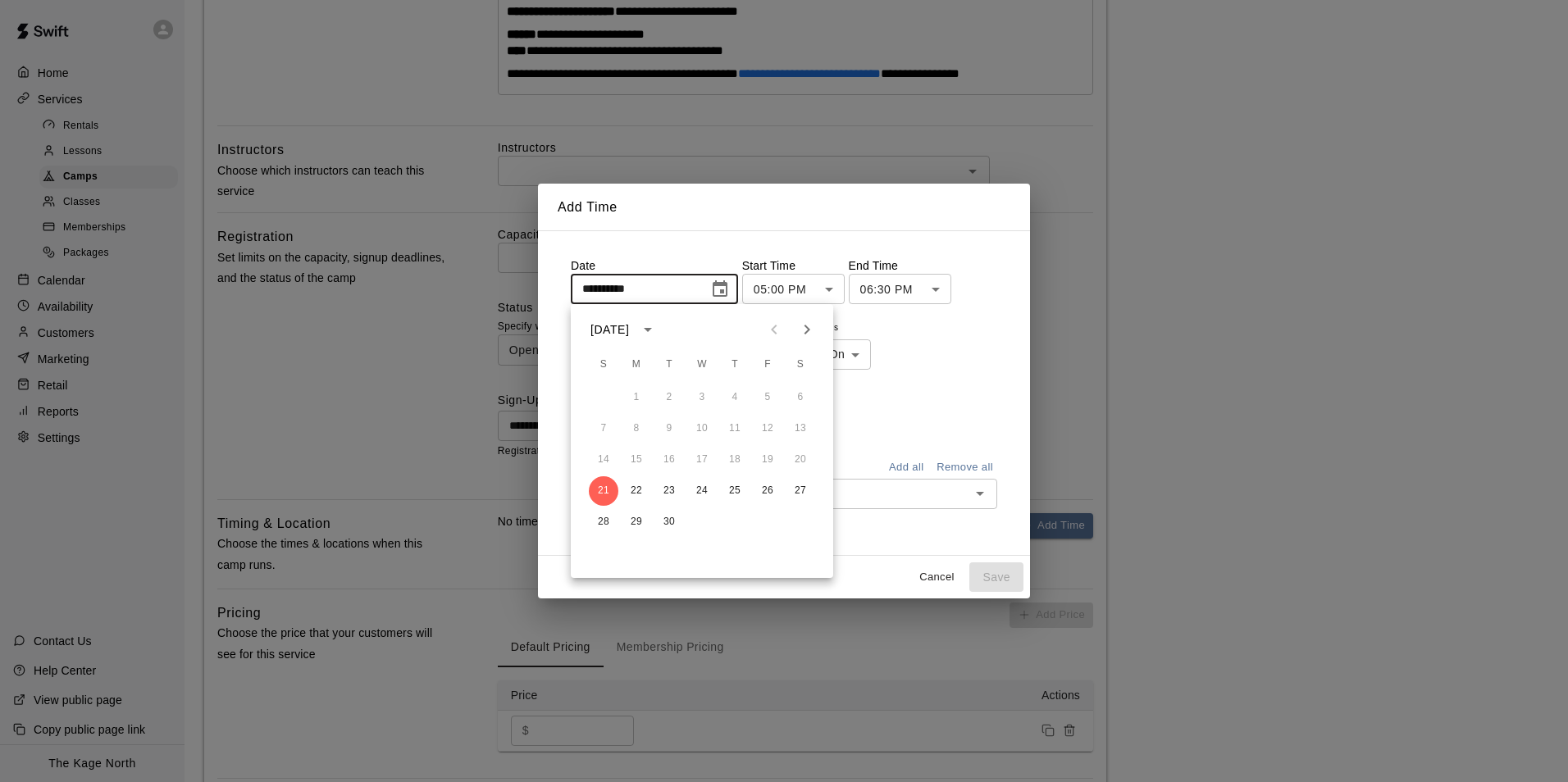
click at [917, 363] on div "**********" at bounding box center [784, 377] width 427 height 120
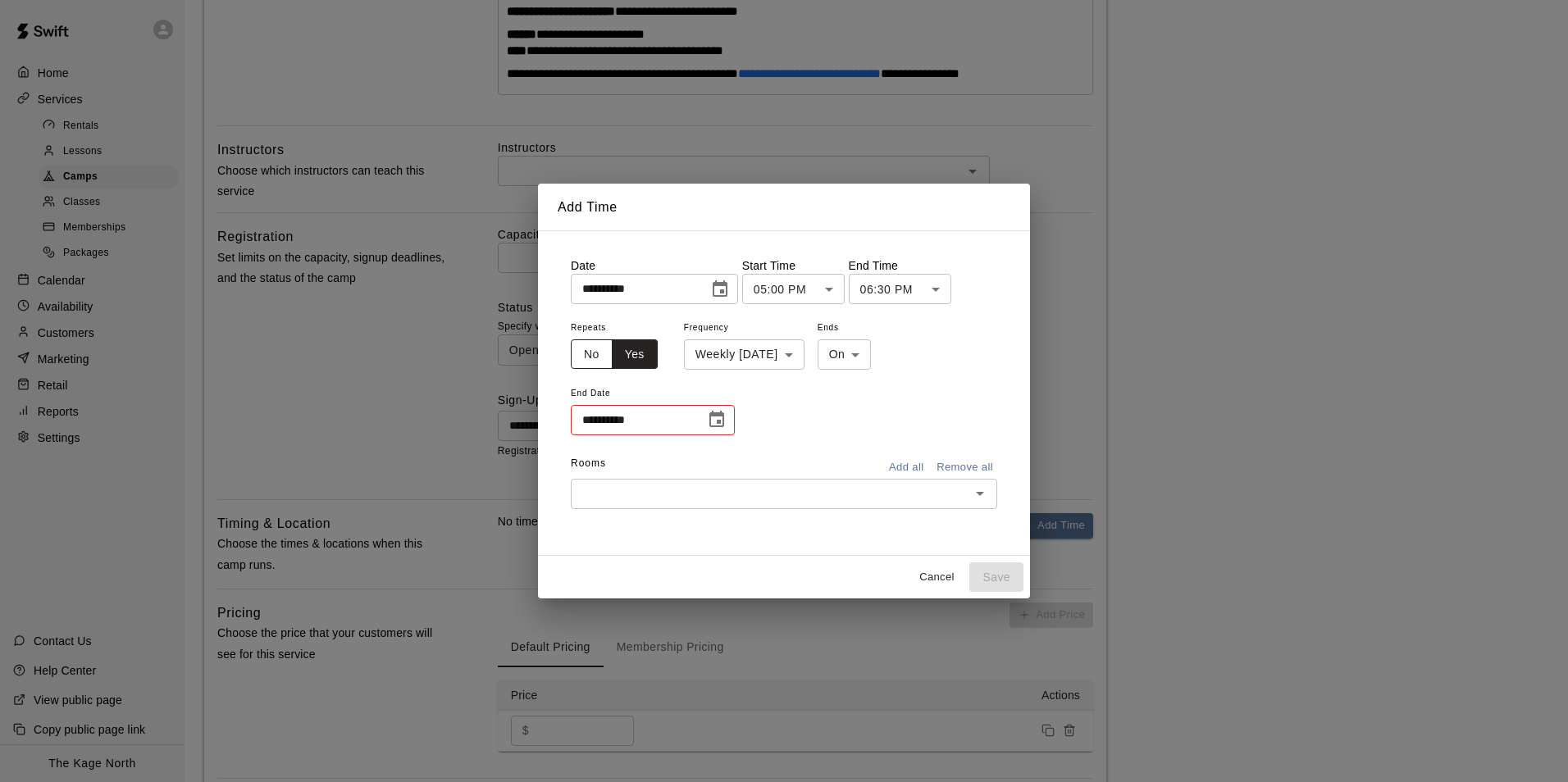
click at [599, 349] on button "No" at bounding box center [592, 355] width 42 height 31
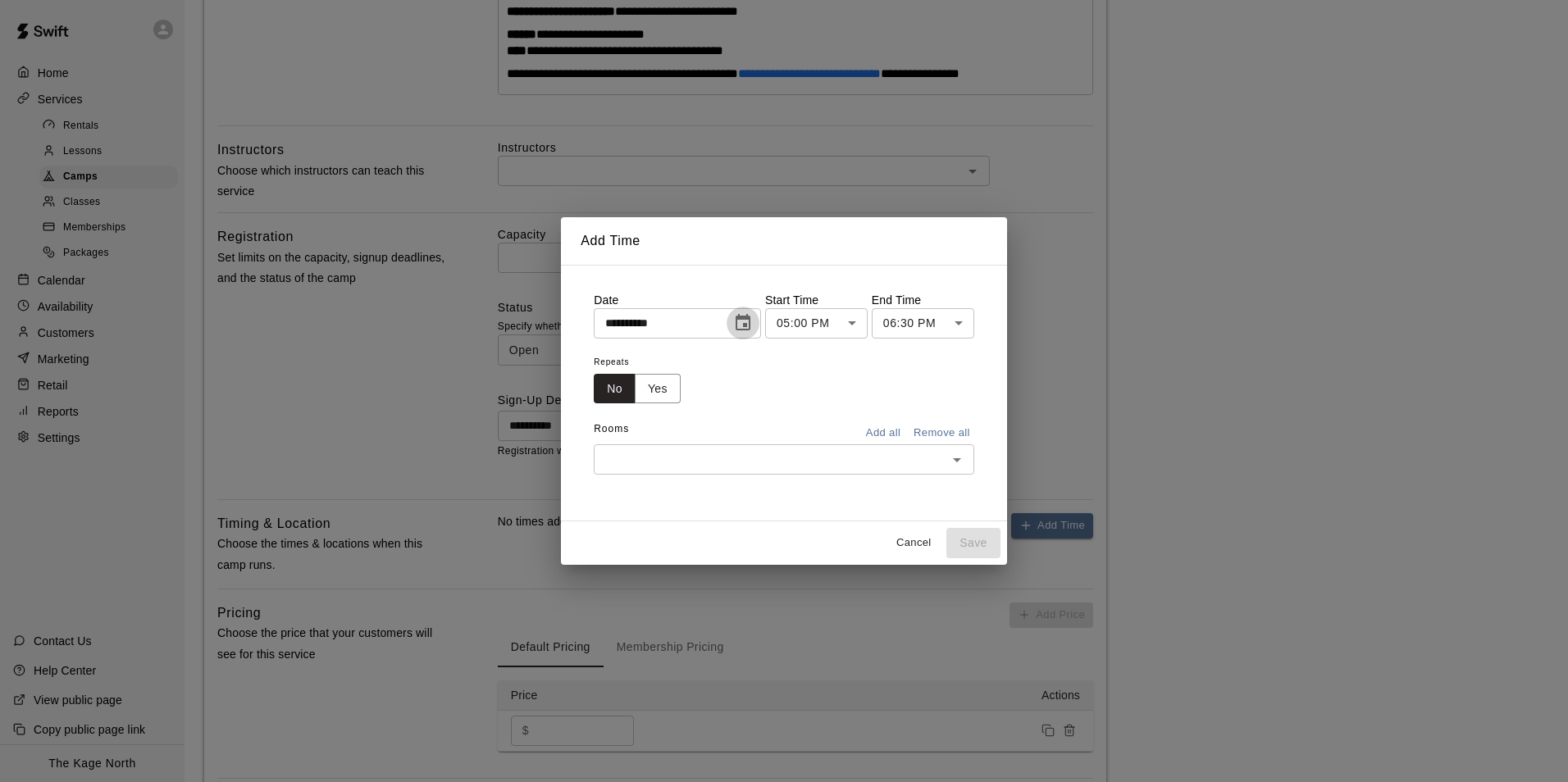
click at [759, 321] on button "Choose date, selected date is Sep 21, 2025" at bounding box center [743, 322] width 32 height 32
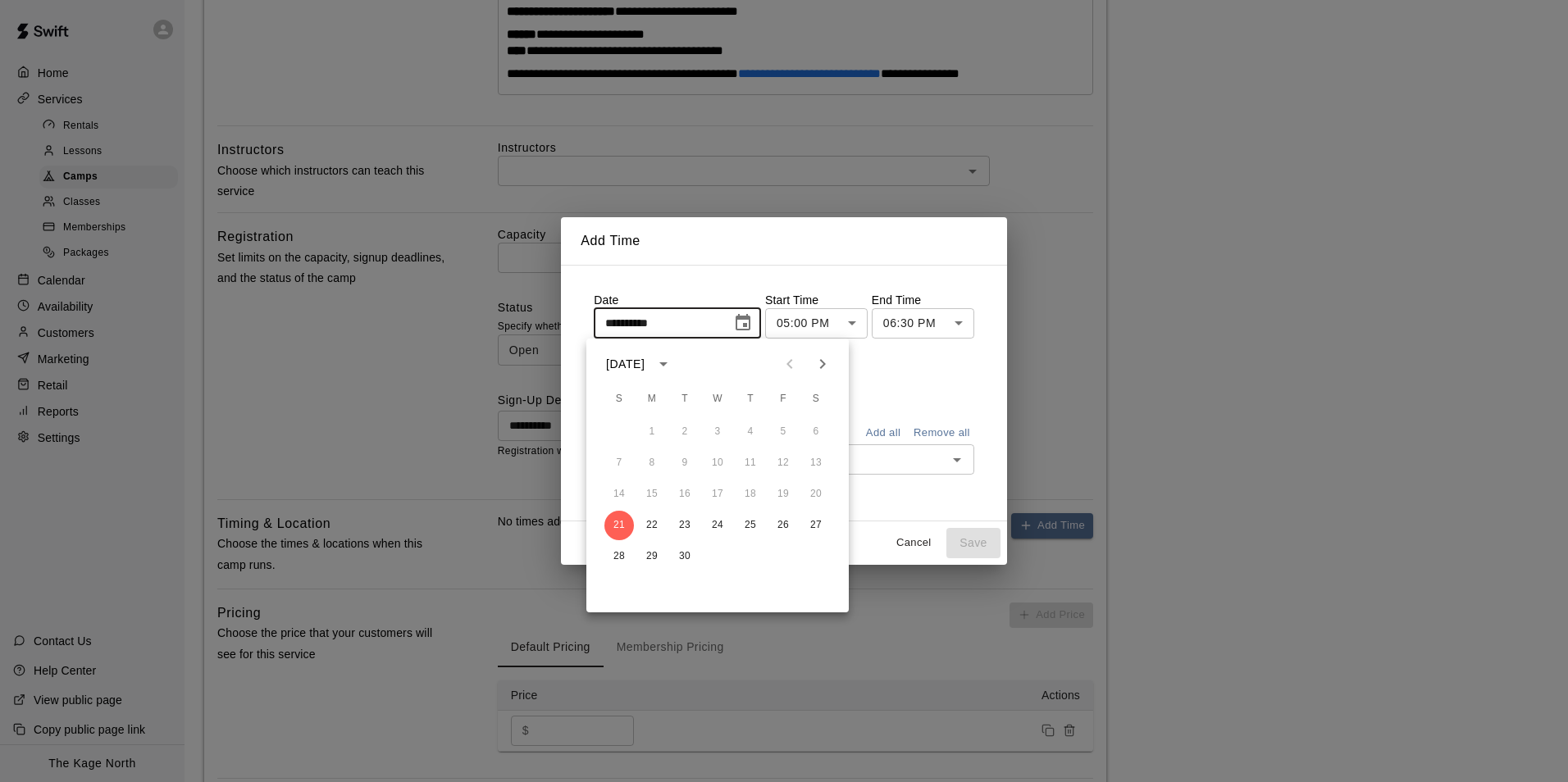
click at [833, 362] on button "Next month" at bounding box center [823, 363] width 32 height 32
click at [646, 558] on button "27" at bounding box center [653, 557] width 30 height 30
type input "**********"
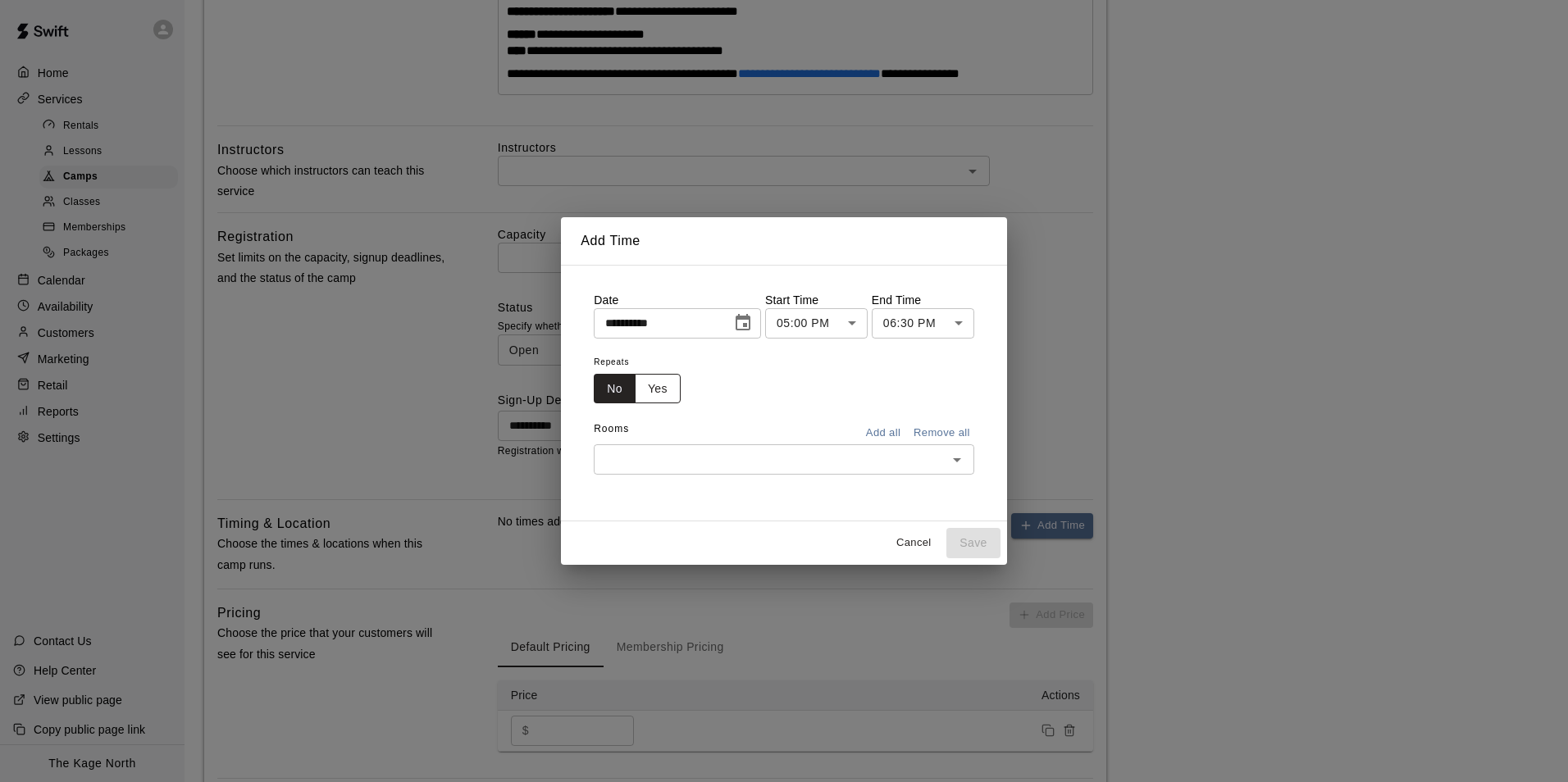
click at [661, 380] on button "Yes" at bounding box center [658, 389] width 46 height 31
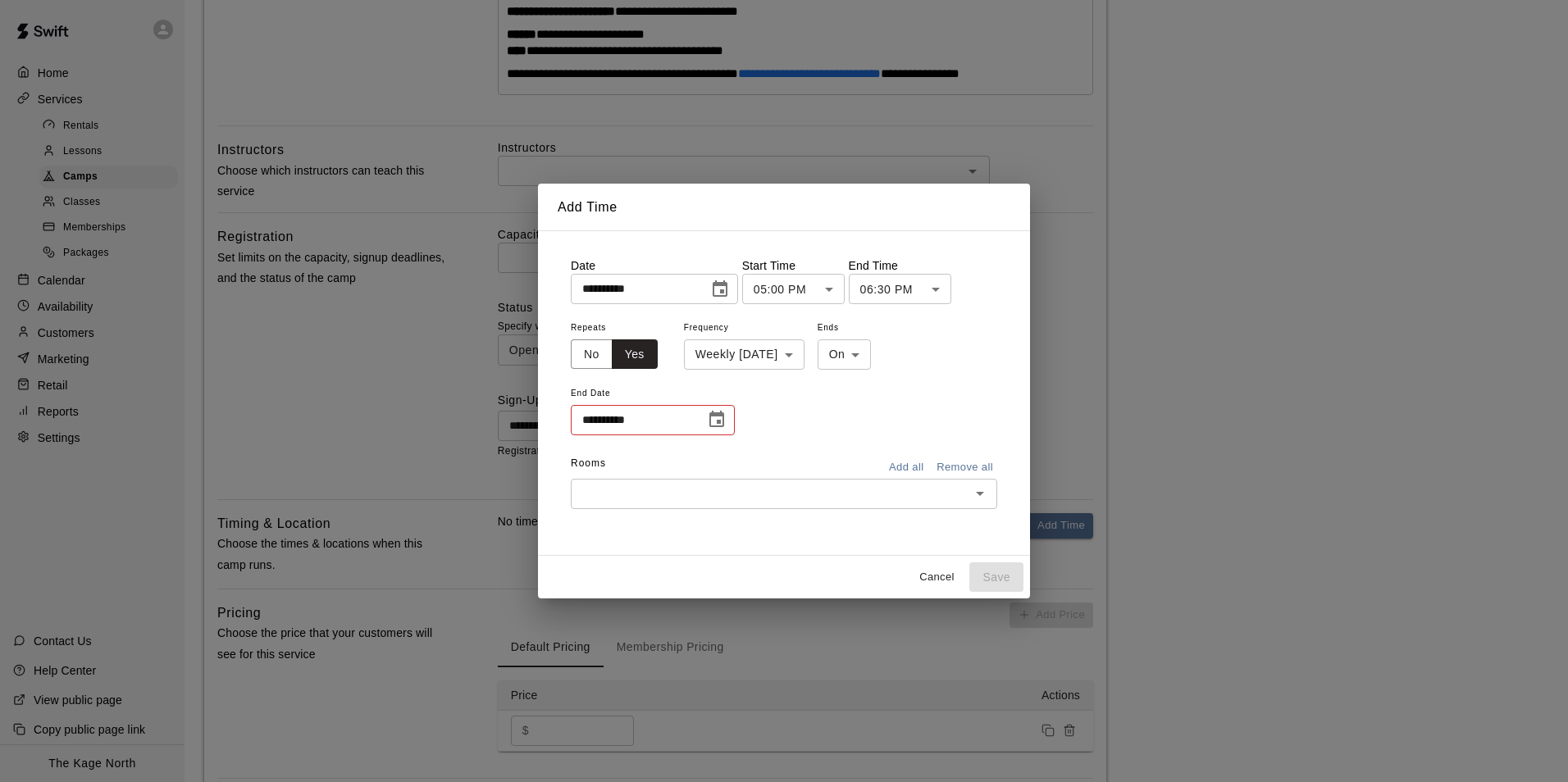
click at [776, 358] on body "**********" at bounding box center [784, 229] width 1568 height 1434
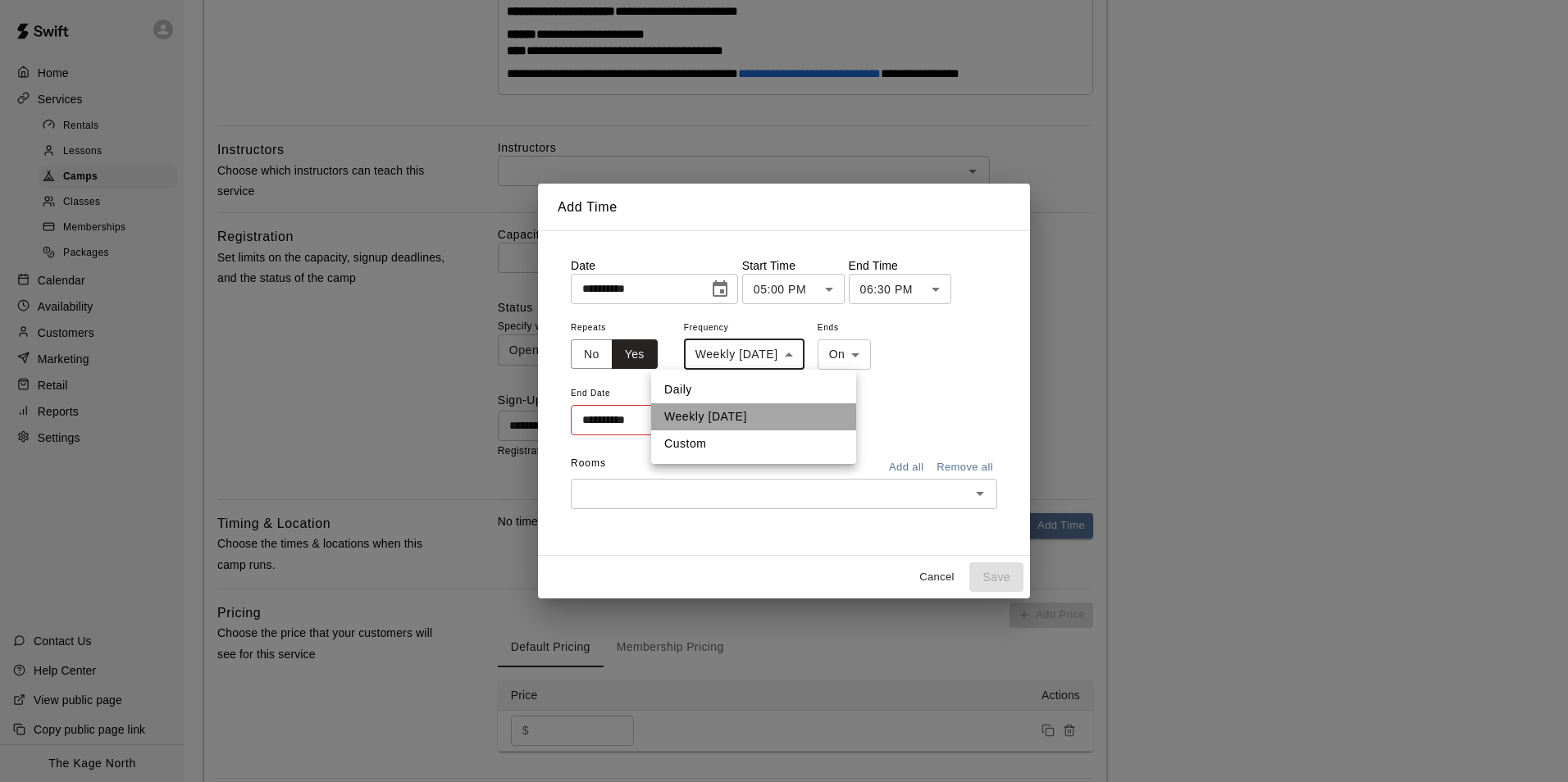
click at [795, 422] on li "Weekly on Monday" at bounding box center [754, 417] width 205 height 27
click at [703, 434] on div "**********" at bounding box center [653, 420] width 164 height 31
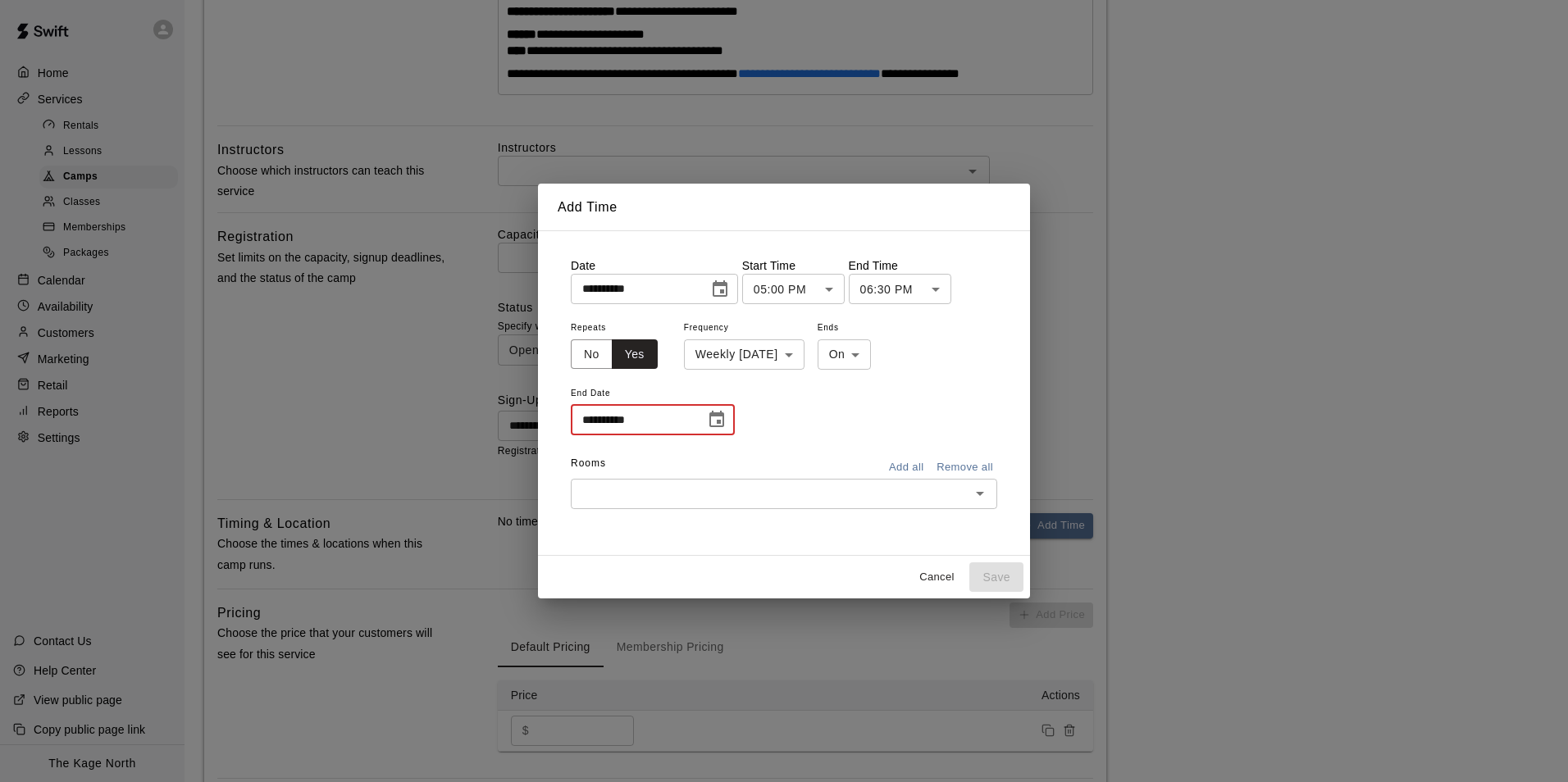
click at [717, 422] on icon "Choose date" at bounding box center [717, 419] width 15 height 17
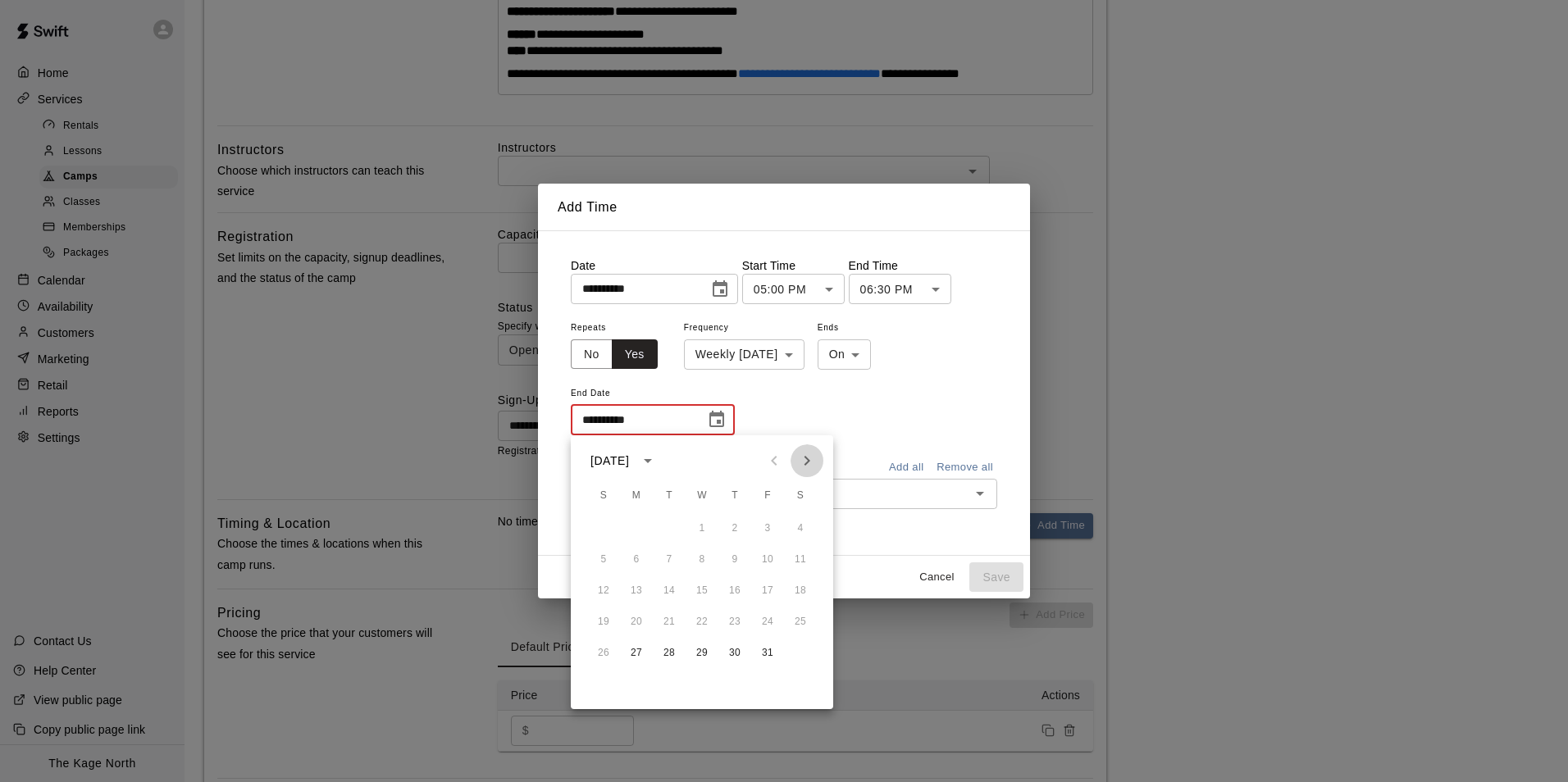
click at [802, 458] on icon "Next month" at bounding box center [807, 461] width 19 height 19
click at [805, 461] on icon "Next month" at bounding box center [807, 461] width 19 height 19
click at [635, 567] on button "8" at bounding box center [637, 560] width 30 height 30
type input "**********"
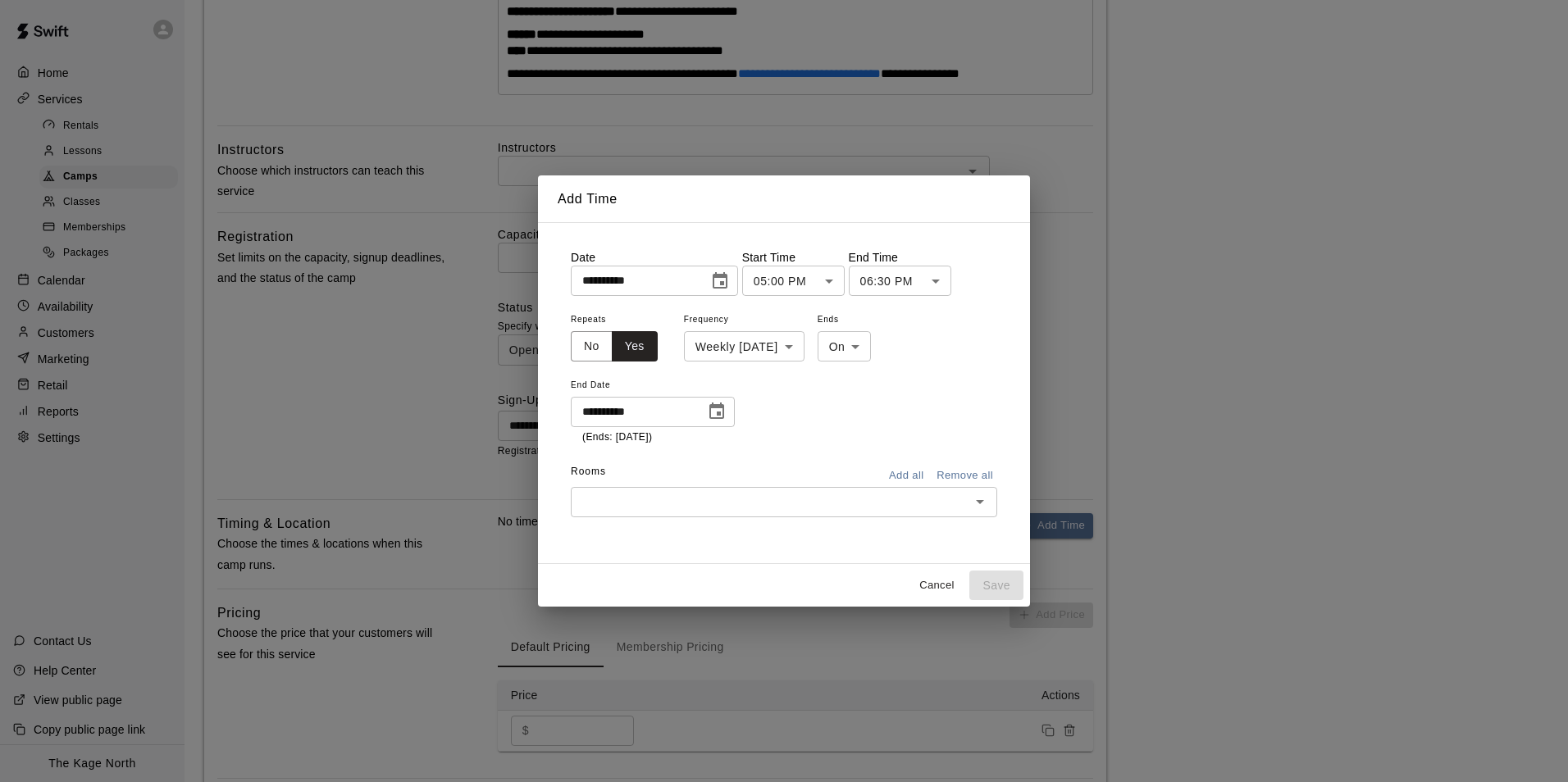
click at [743, 510] on input "text" at bounding box center [770, 502] width 390 height 20
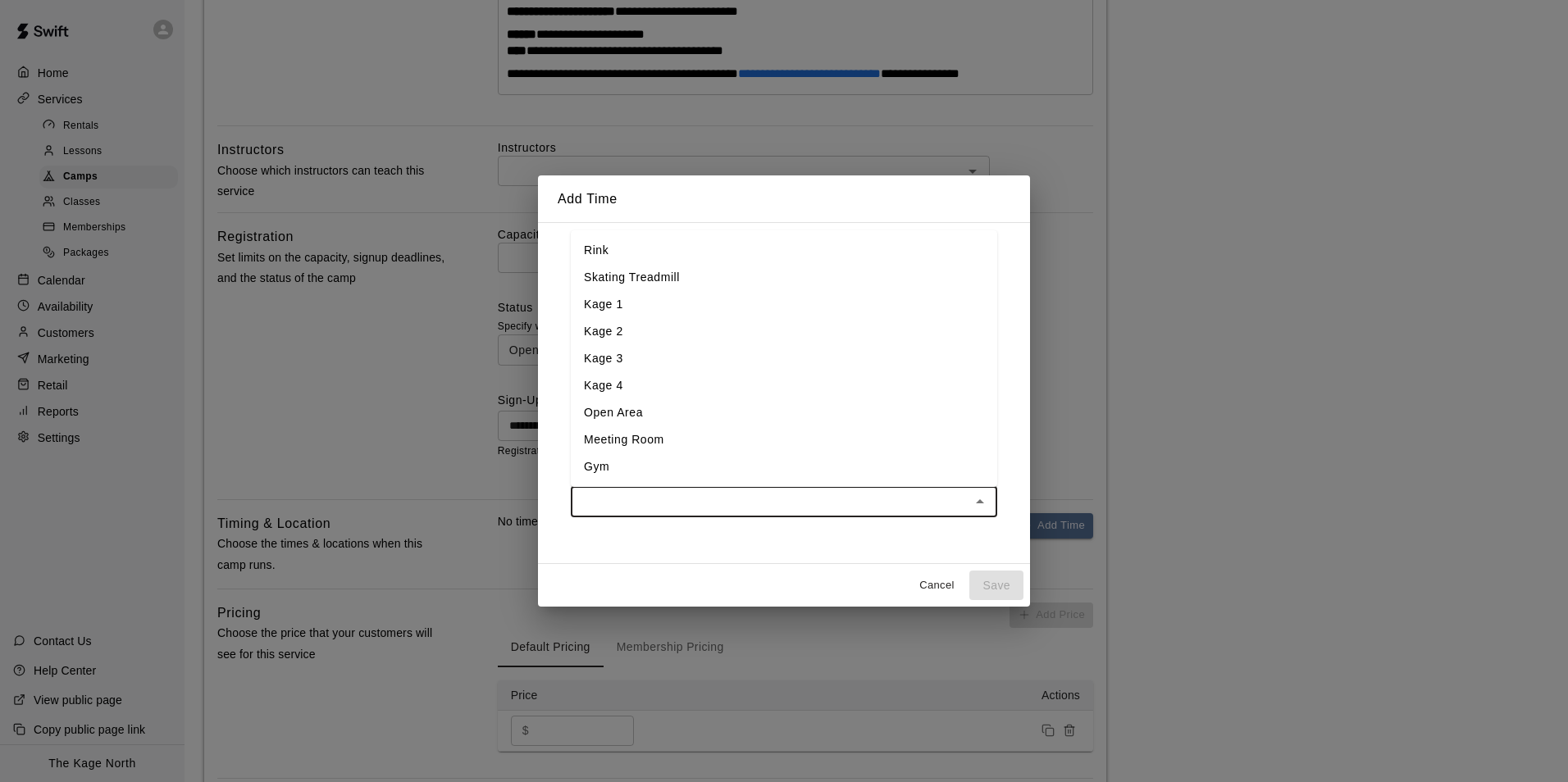
click at [637, 413] on li "Open Area" at bounding box center [784, 412] width 427 height 27
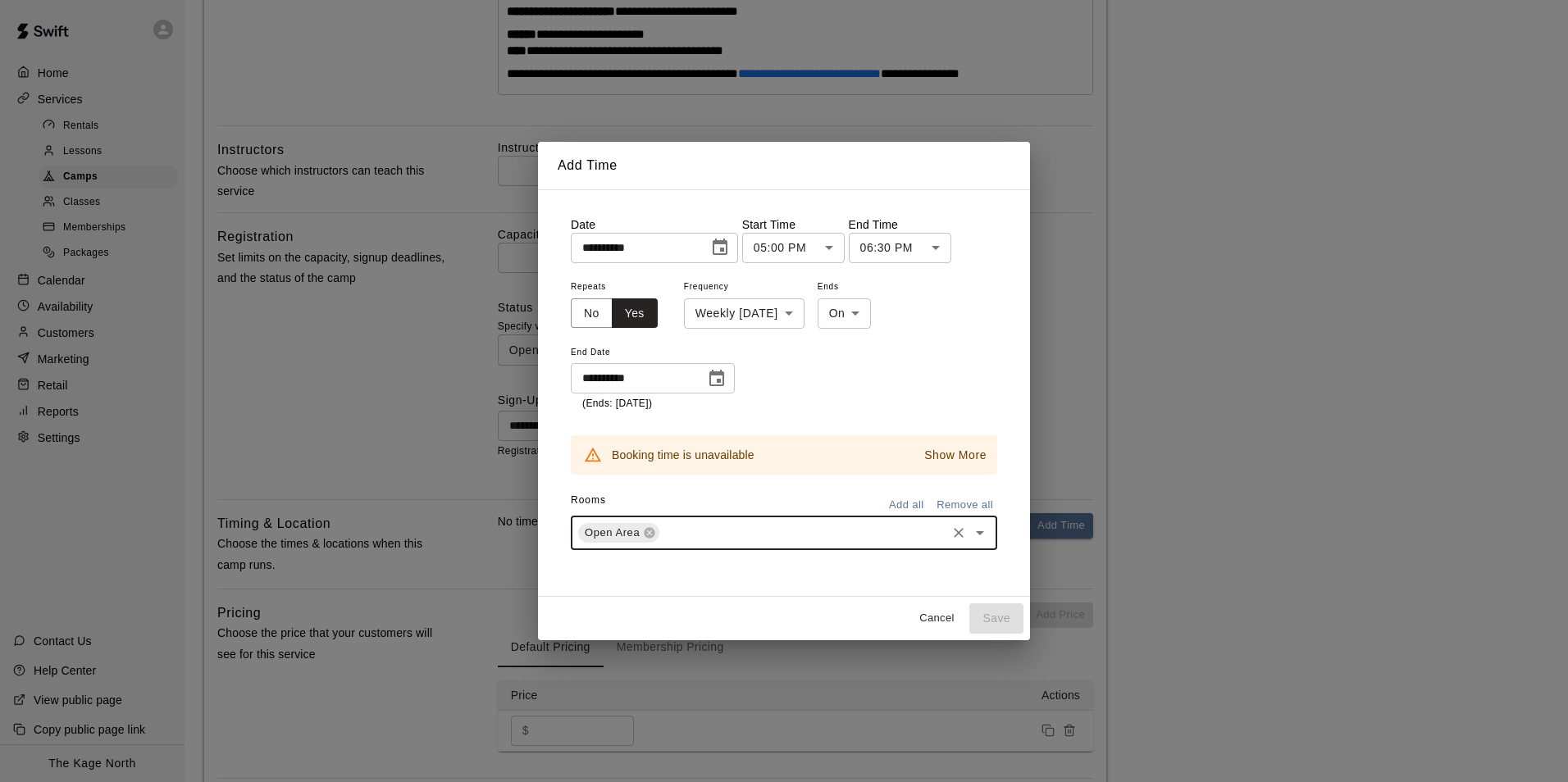
click at [955, 447] on p "Show More" at bounding box center [955, 455] width 62 height 18
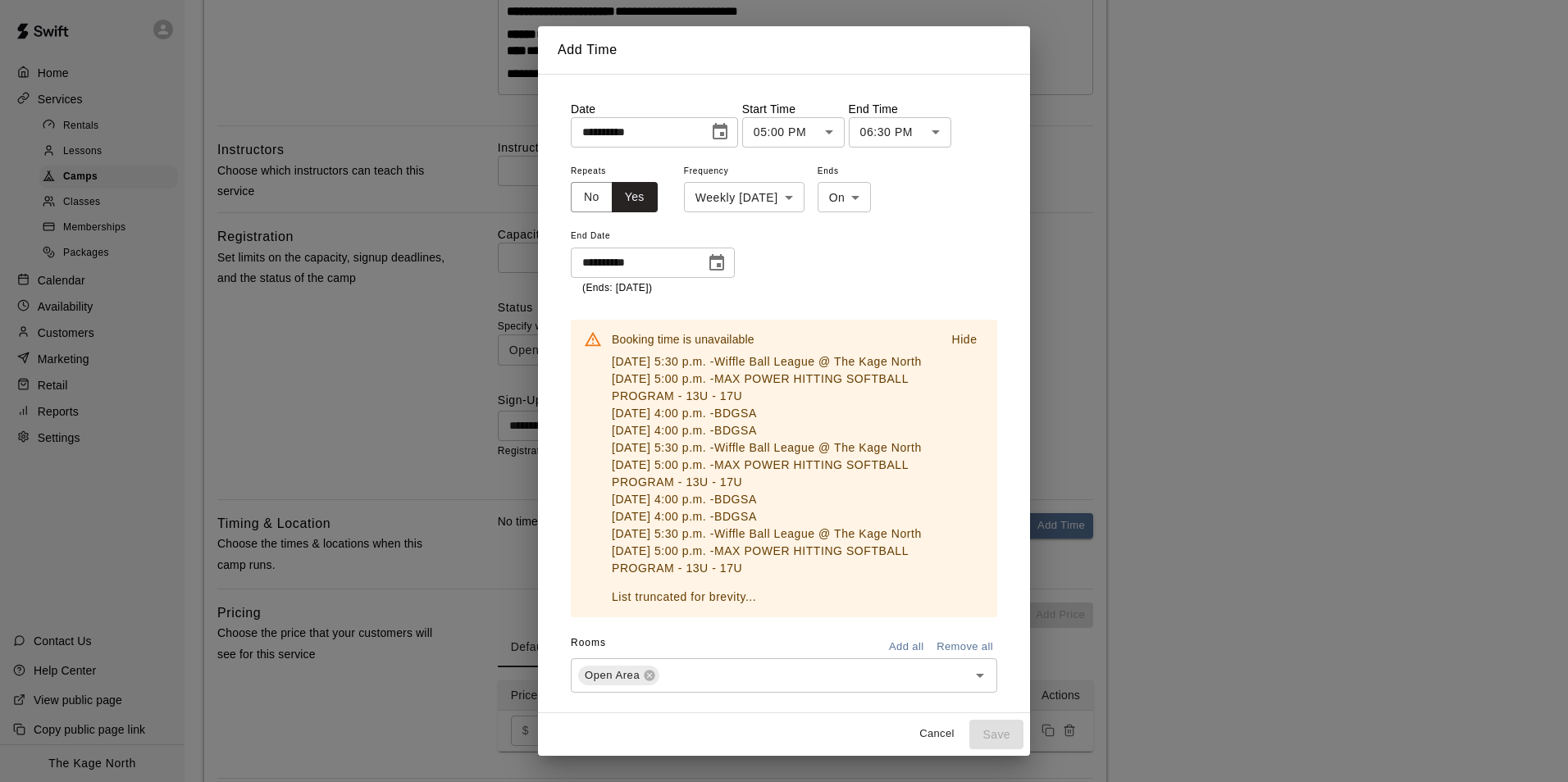
click at [855, 288] on div "**********" at bounding box center [784, 229] width 427 height 136
click at [852, 278] on div "**********" at bounding box center [784, 229] width 427 height 136
click at [951, 342] on p "Hide" at bounding box center [964, 340] width 25 height 18
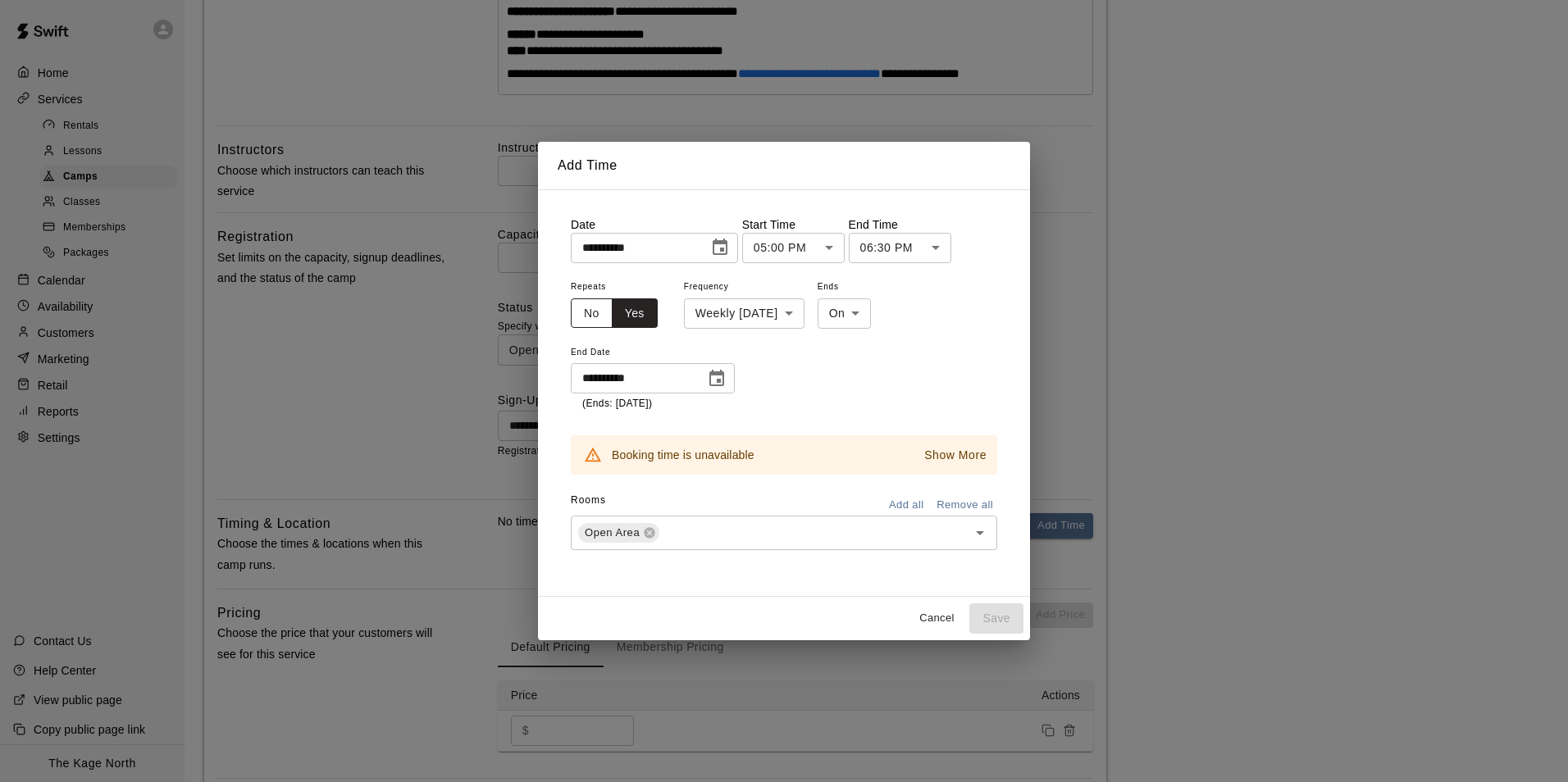
click at [595, 312] on button "No" at bounding box center [592, 314] width 42 height 31
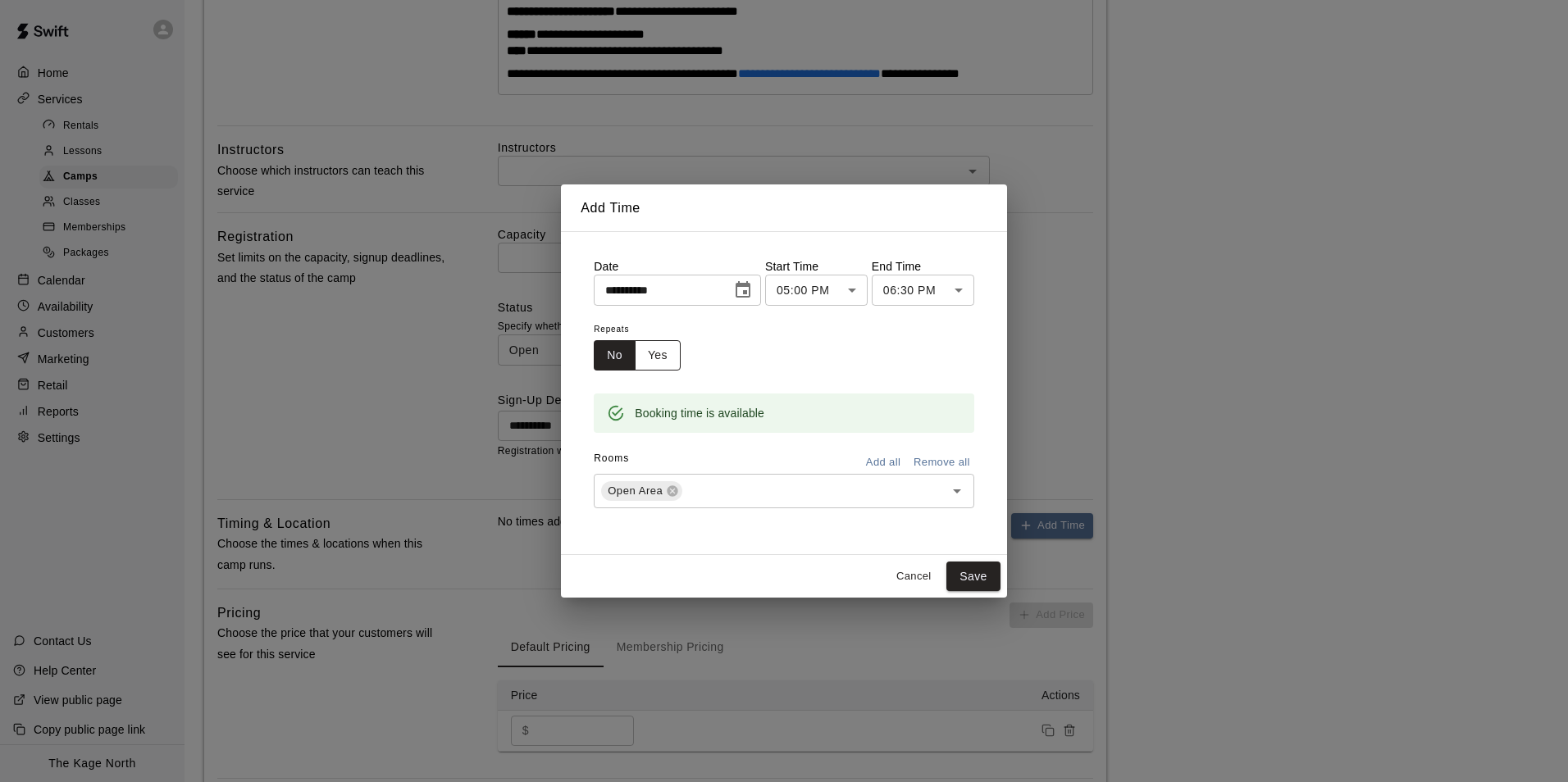
click at [652, 349] on button "Yes" at bounding box center [658, 356] width 46 height 31
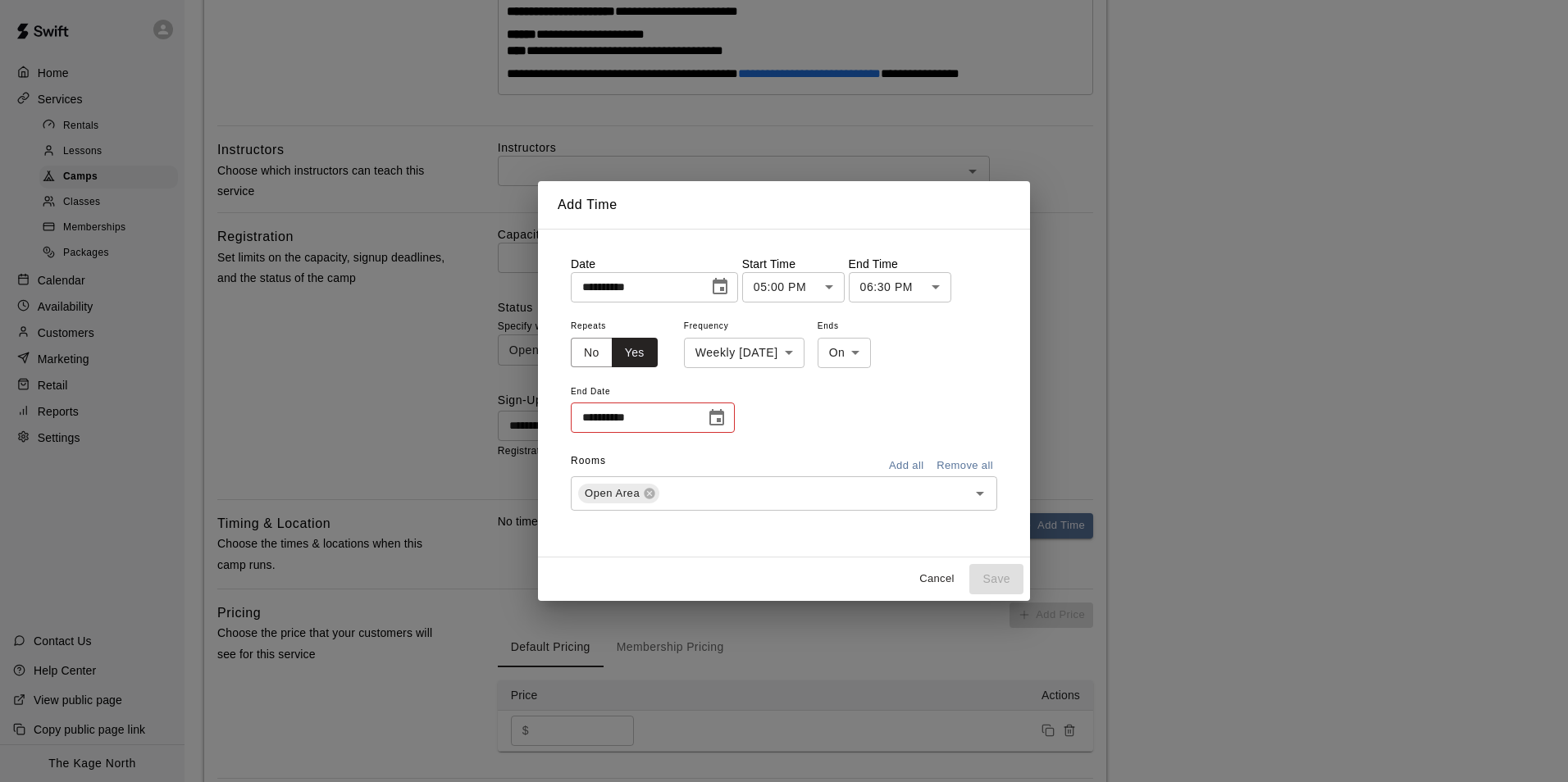
click at [729, 405] on div "**********" at bounding box center [653, 418] width 164 height 31
click at [717, 417] on icon "Choose date" at bounding box center [717, 418] width 19 height 19
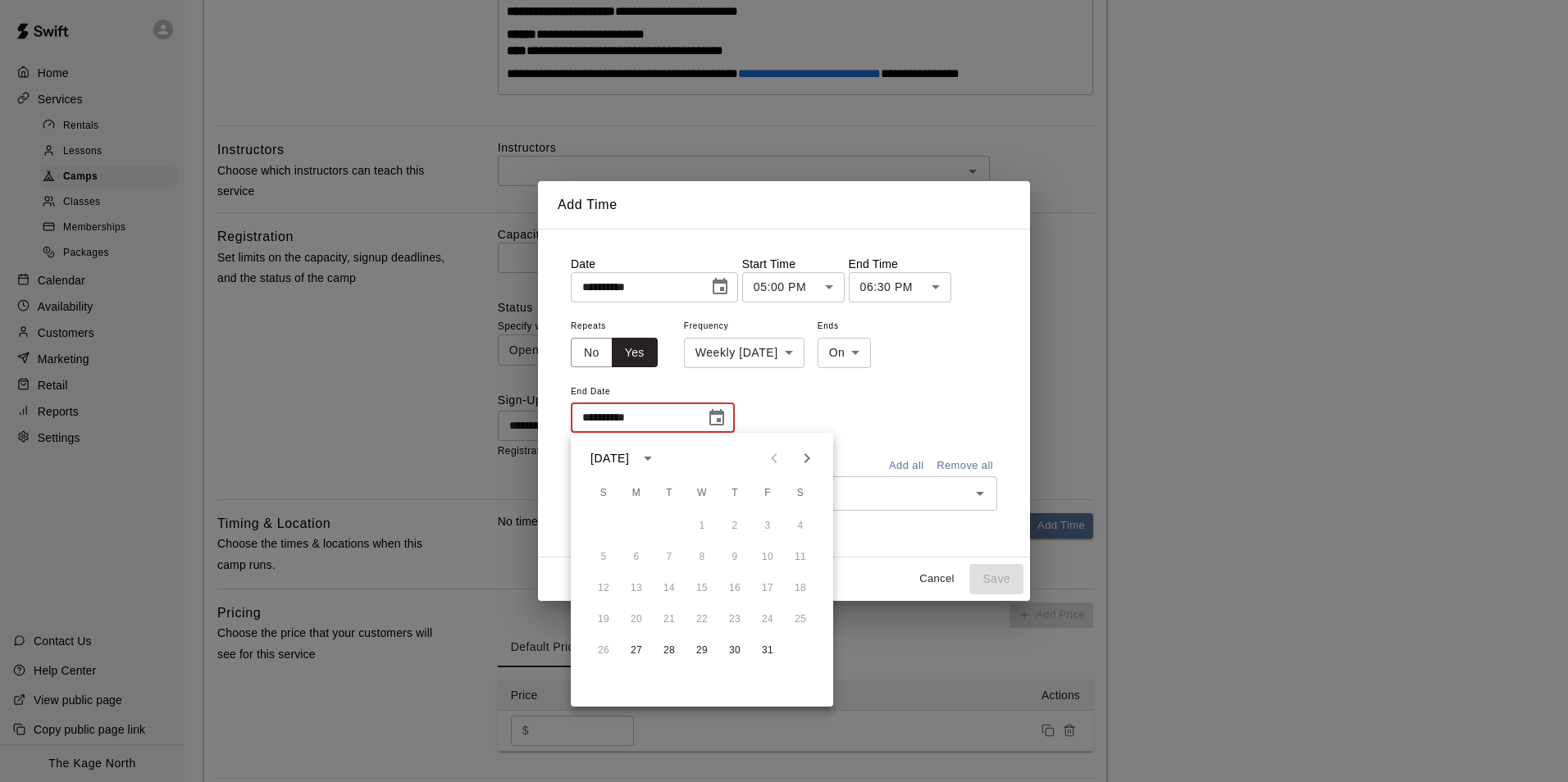
click at [802, 459] on icon "Next month" at bounding box center [807, 458] width 19 height 19
click at [809, 458] on icon "Next month" at bounding box center [808, 458] width 6 height 10
click at [632, 561] on button "8" at bounding box center [637, 558] width 30 height 30
type input "**********"
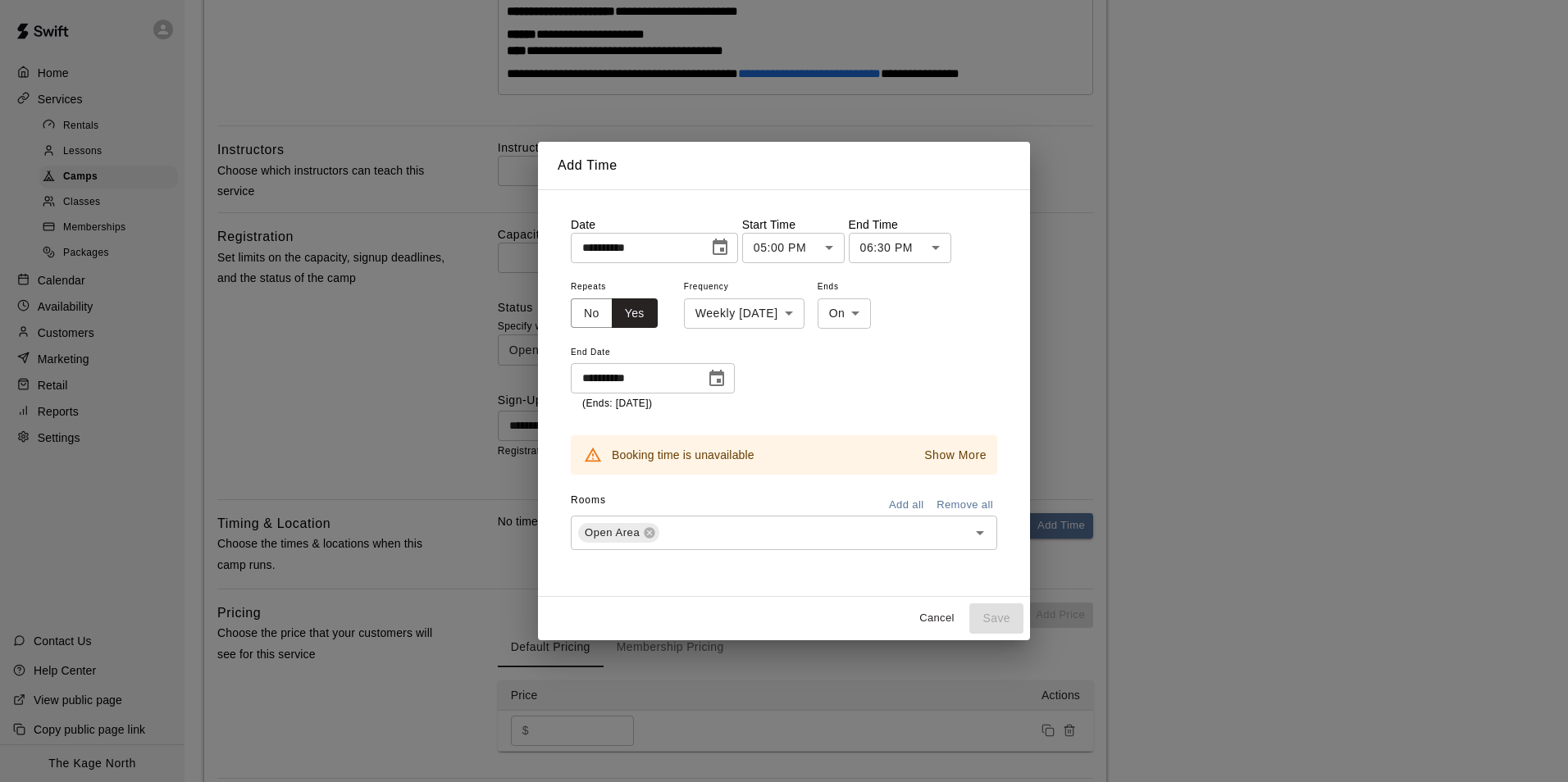
click at [941, 619] on button "Cancel" at bounding box center [936, 618] width 53 height 25
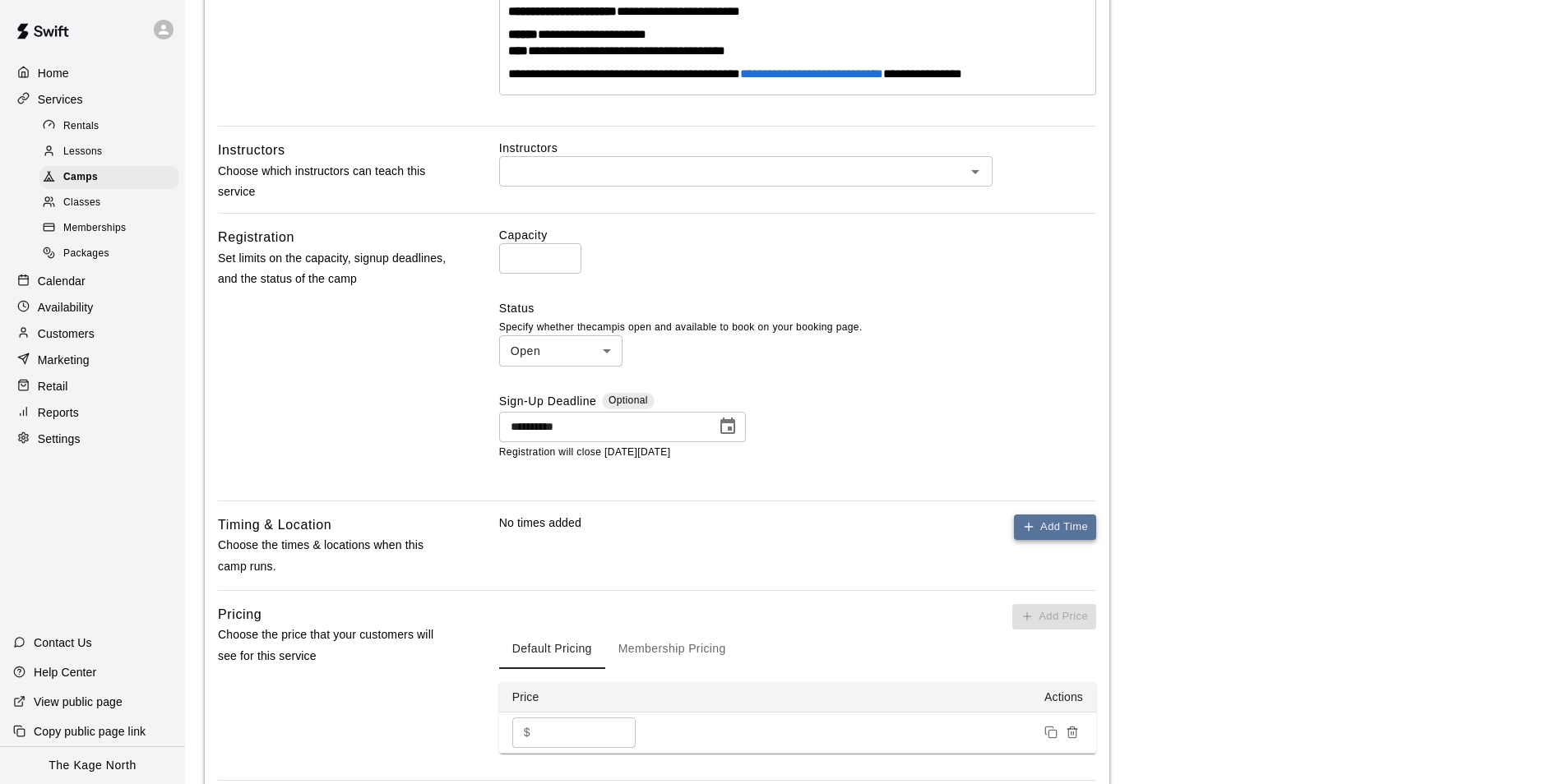
click at [1057, 527] on button "Add Time" at bounding box center [1056, 527] width 83 height 25
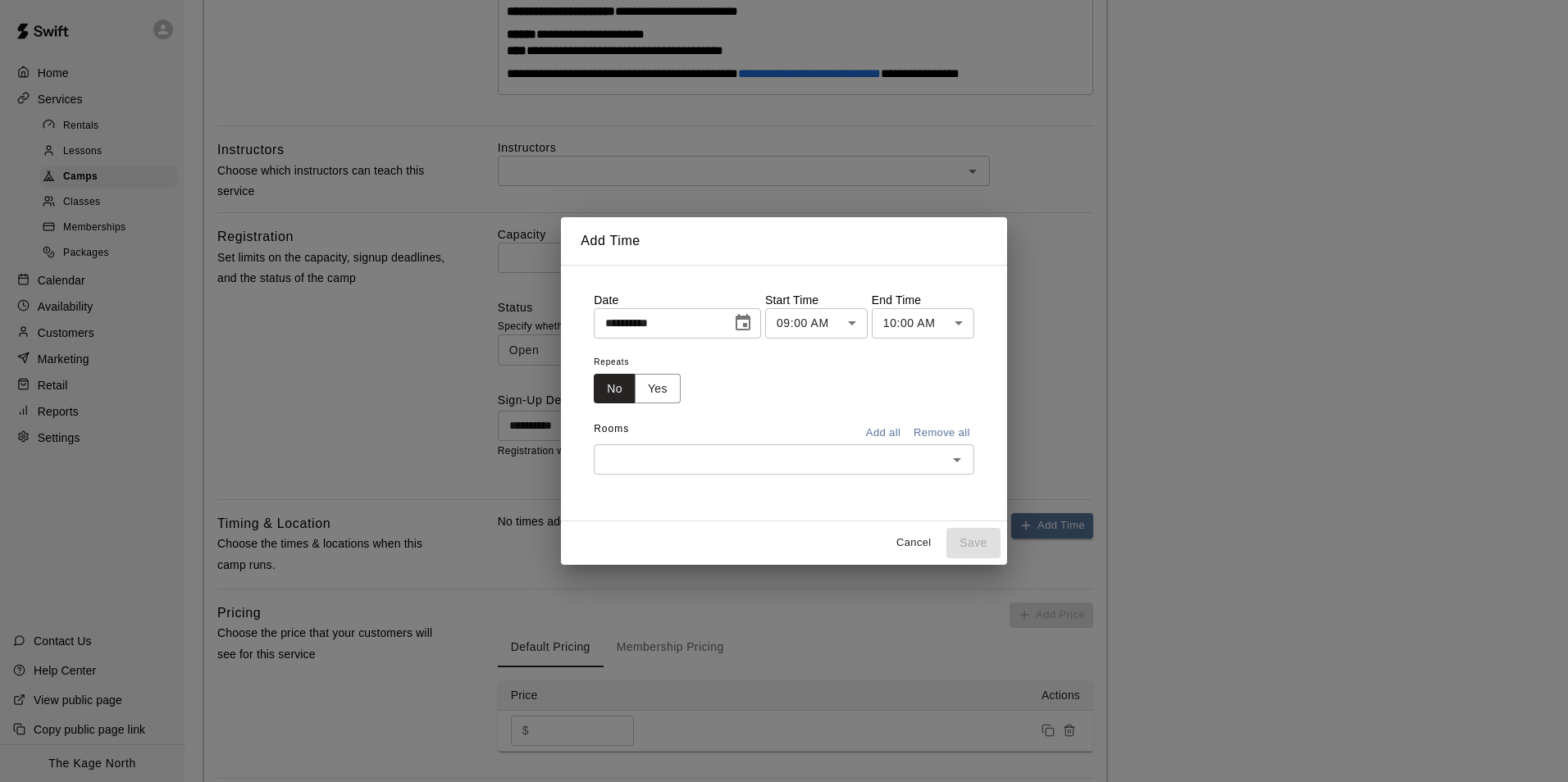
click at [746, 324] on icon "Choose date, selected date is Sep 21, 2025" at bounding box center [743, 323] width 19 height 19
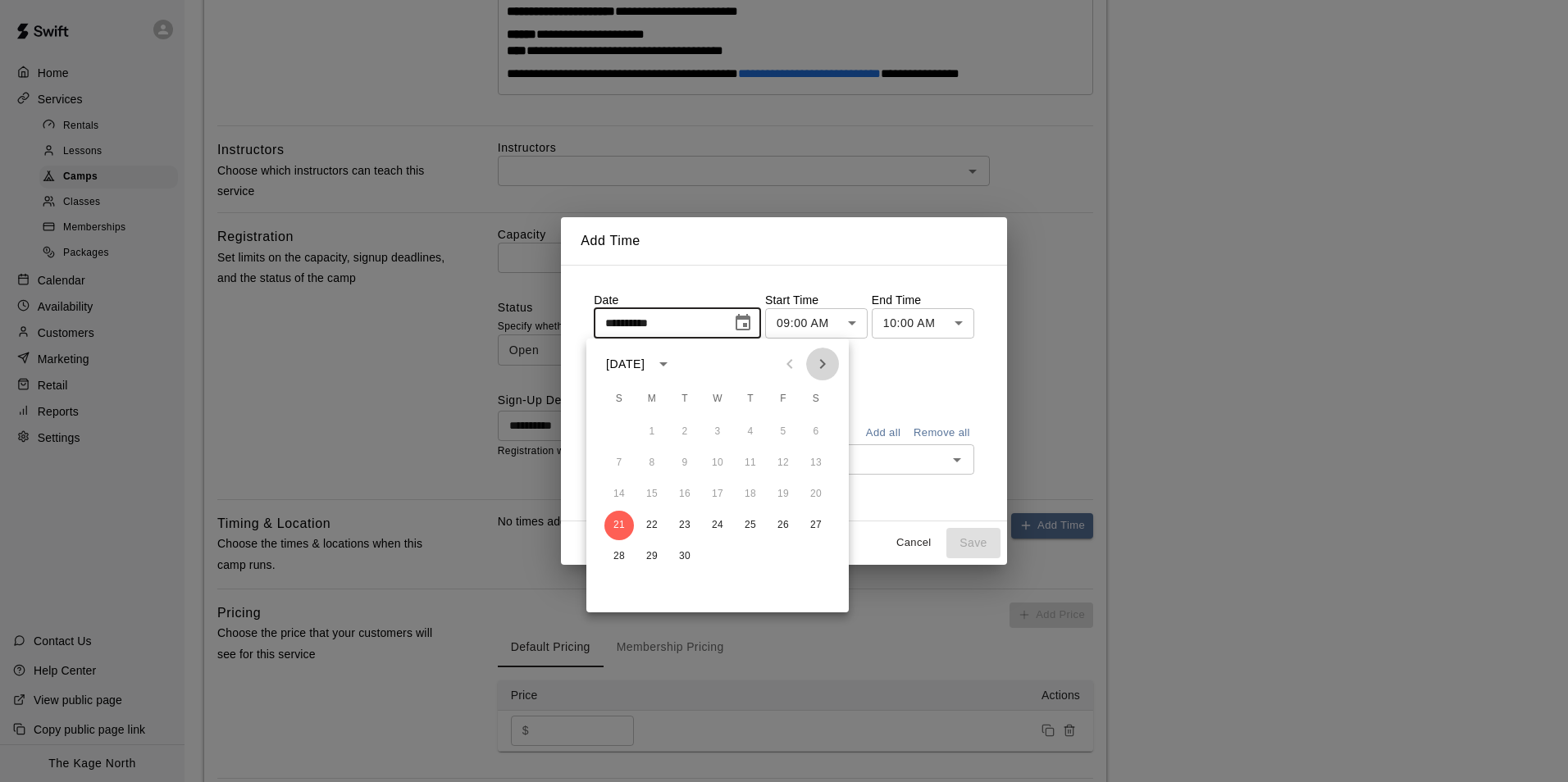
click at [826, 361] on icon "Next month" at bounding box center [823, 364] width 19 height 19
drag, startPoint x: 647, startPoint y: 554, endPoint x: 660, endPoint y: 542, distance: 17.7
click at [648, 553] on button "27" at bounding box center [653, 557] width 30 height 30
type input "**********"
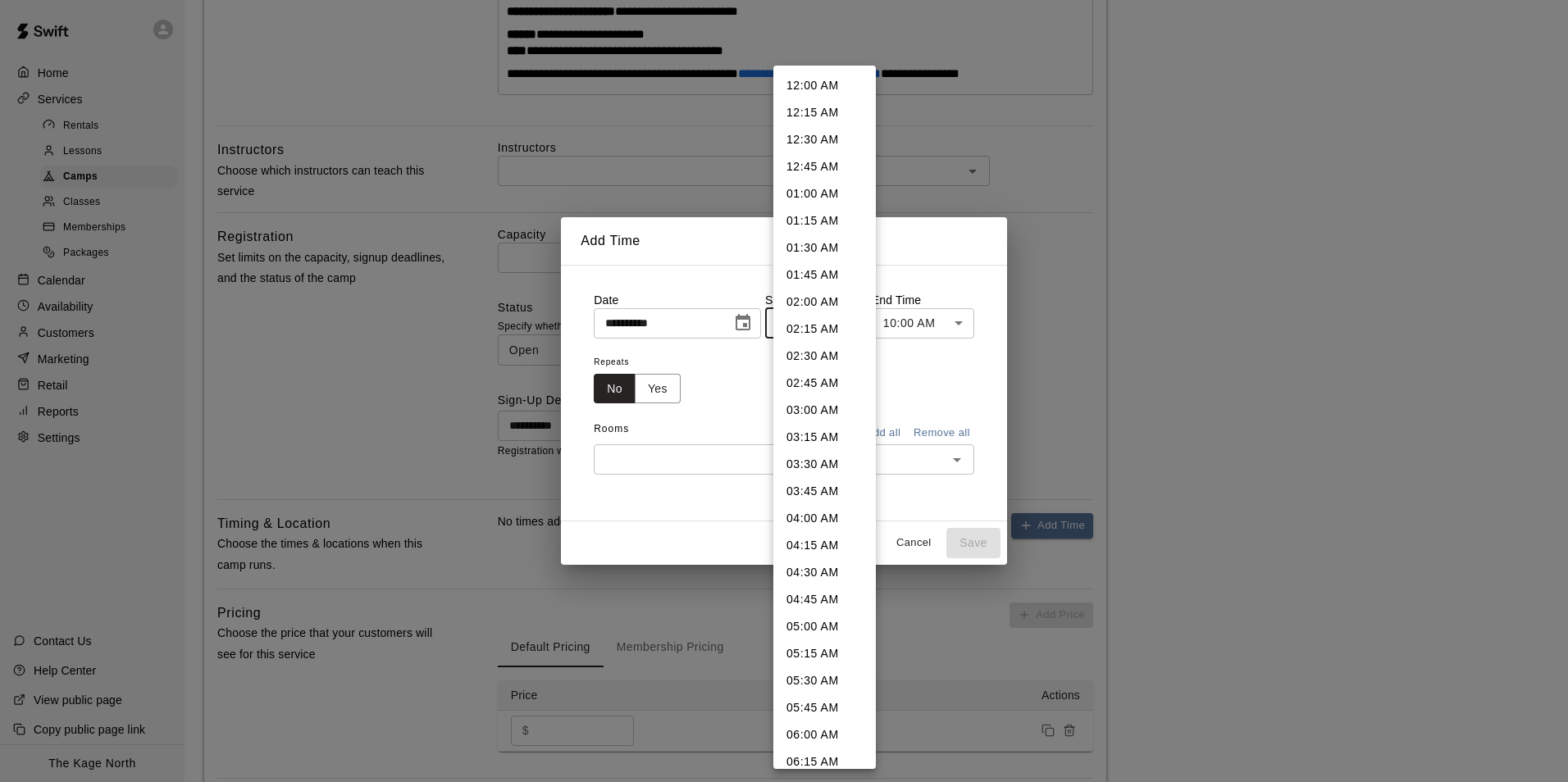
click at [836, 325] on body "**********" at bounding box center [784, 229] width 1568 height 1434
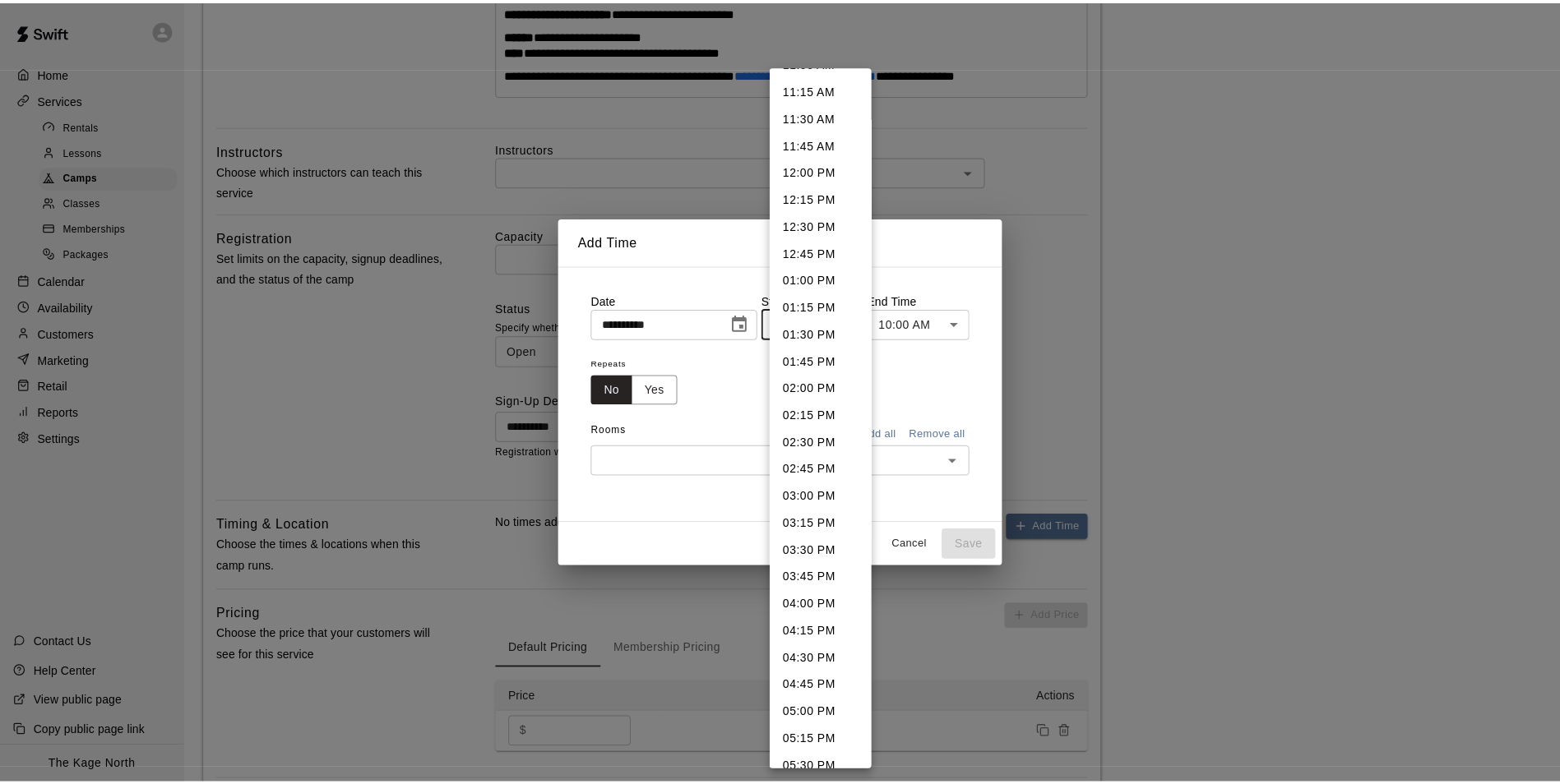
scroll to position [1220, 0]
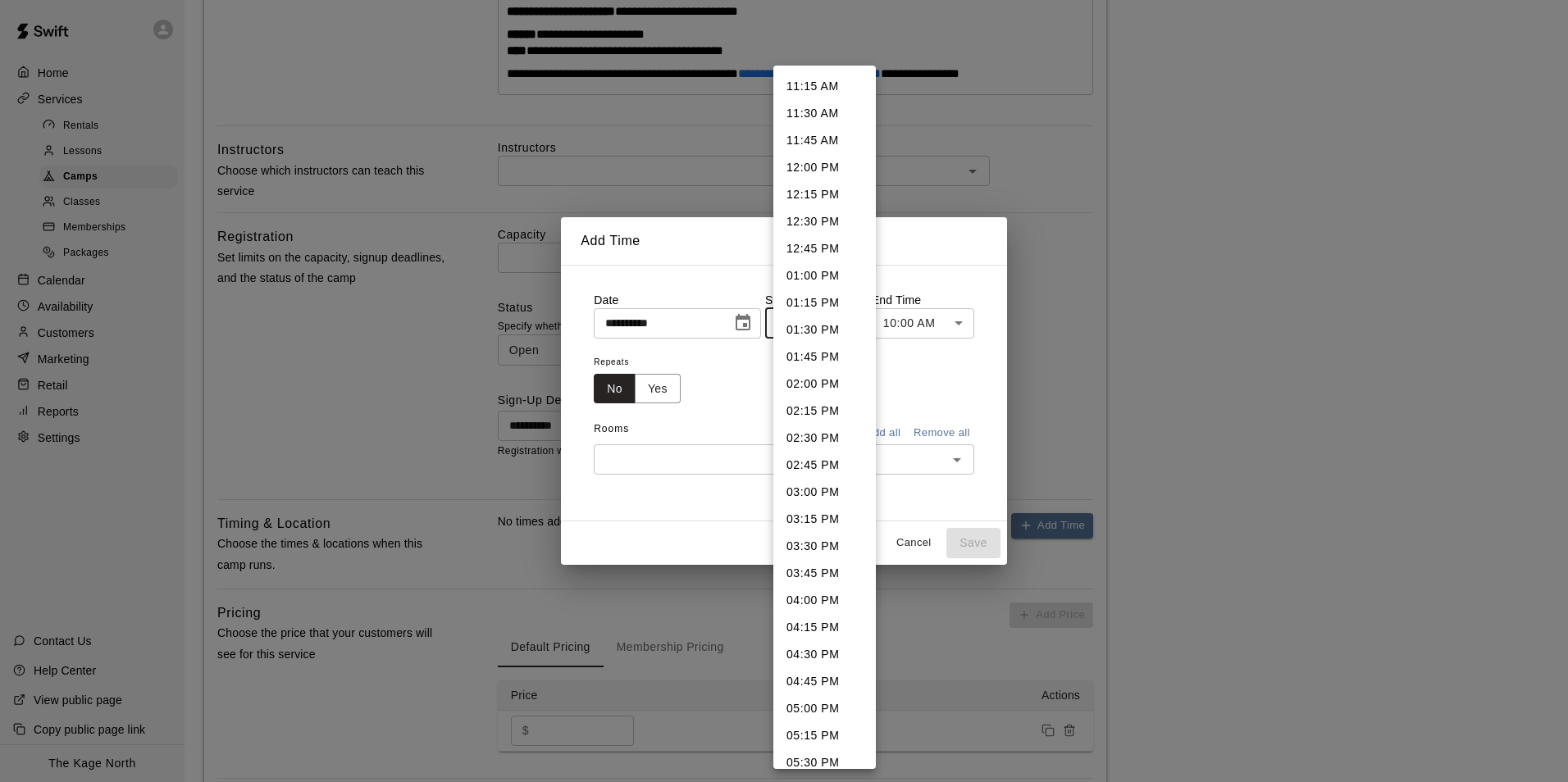
click at [821, 699] on li "05:00 PM" at bounding box center [824, 708] width 102 height 27
type input "********"
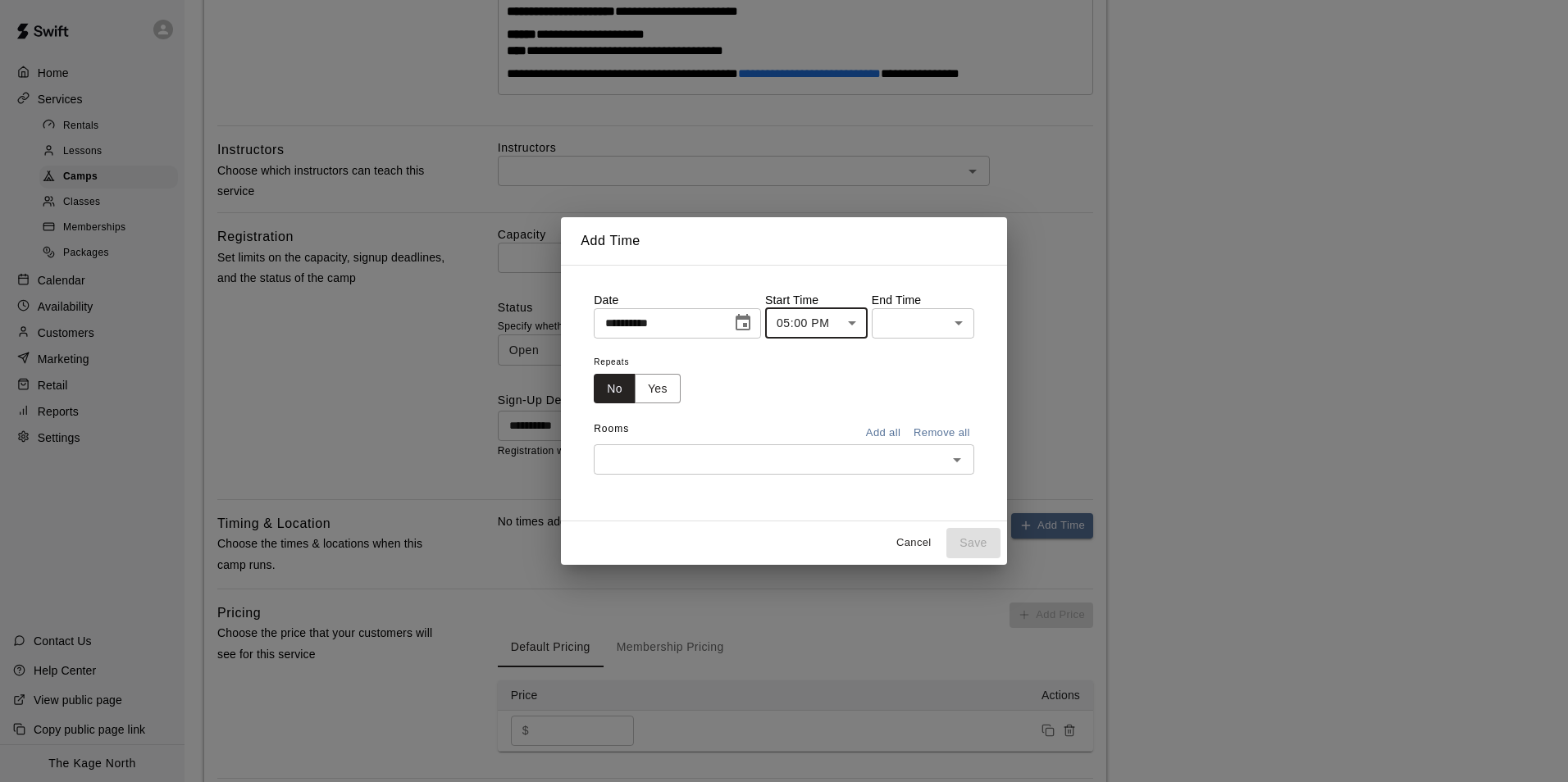
click at [947, 319] on body "**********" at bounding box center [784, 229] width 1568 height 1434
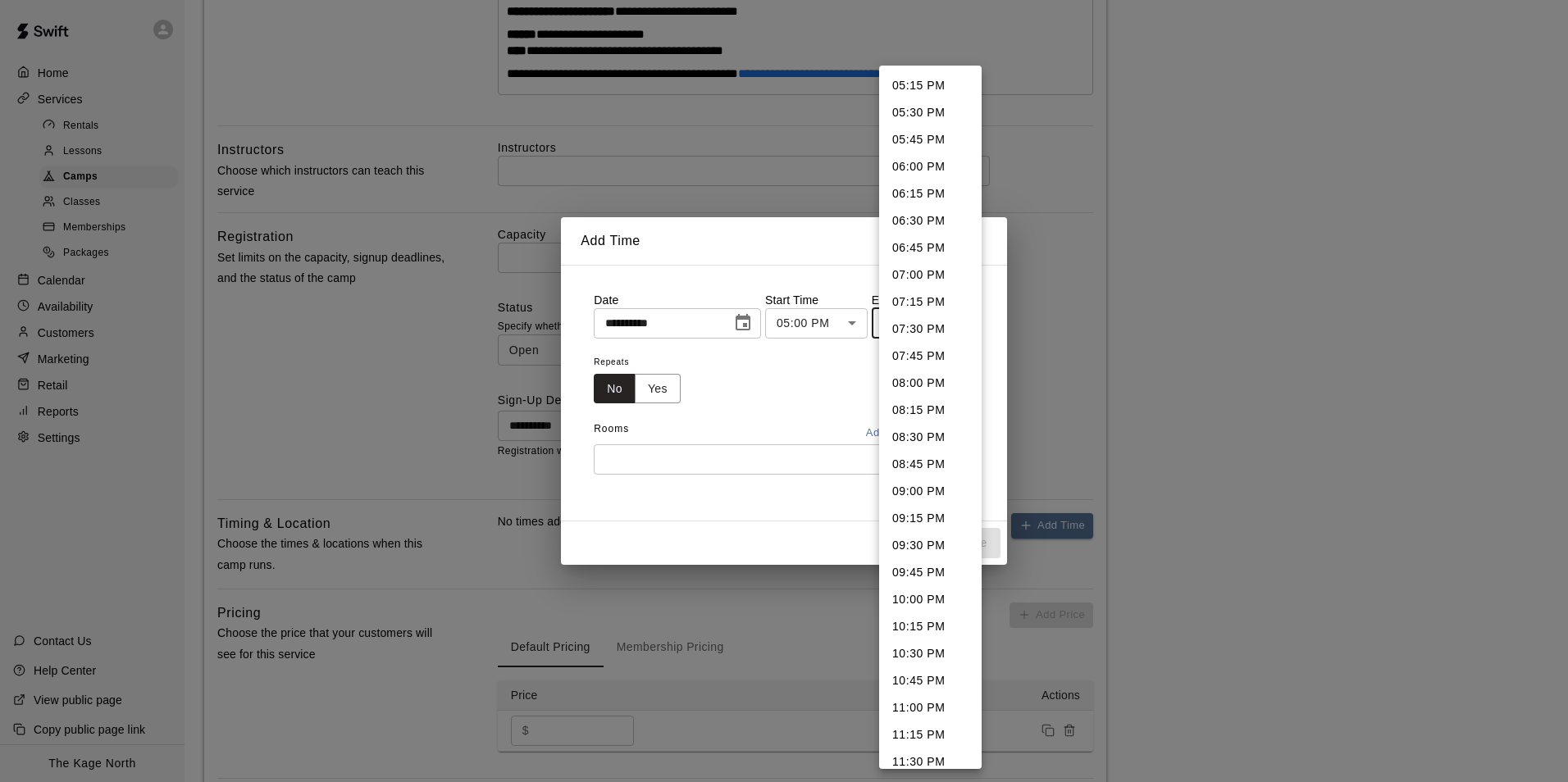
click at [922, 226] on li "06:30 PM" at bounding box center [930, 221] width 102 height 27
type input "********"
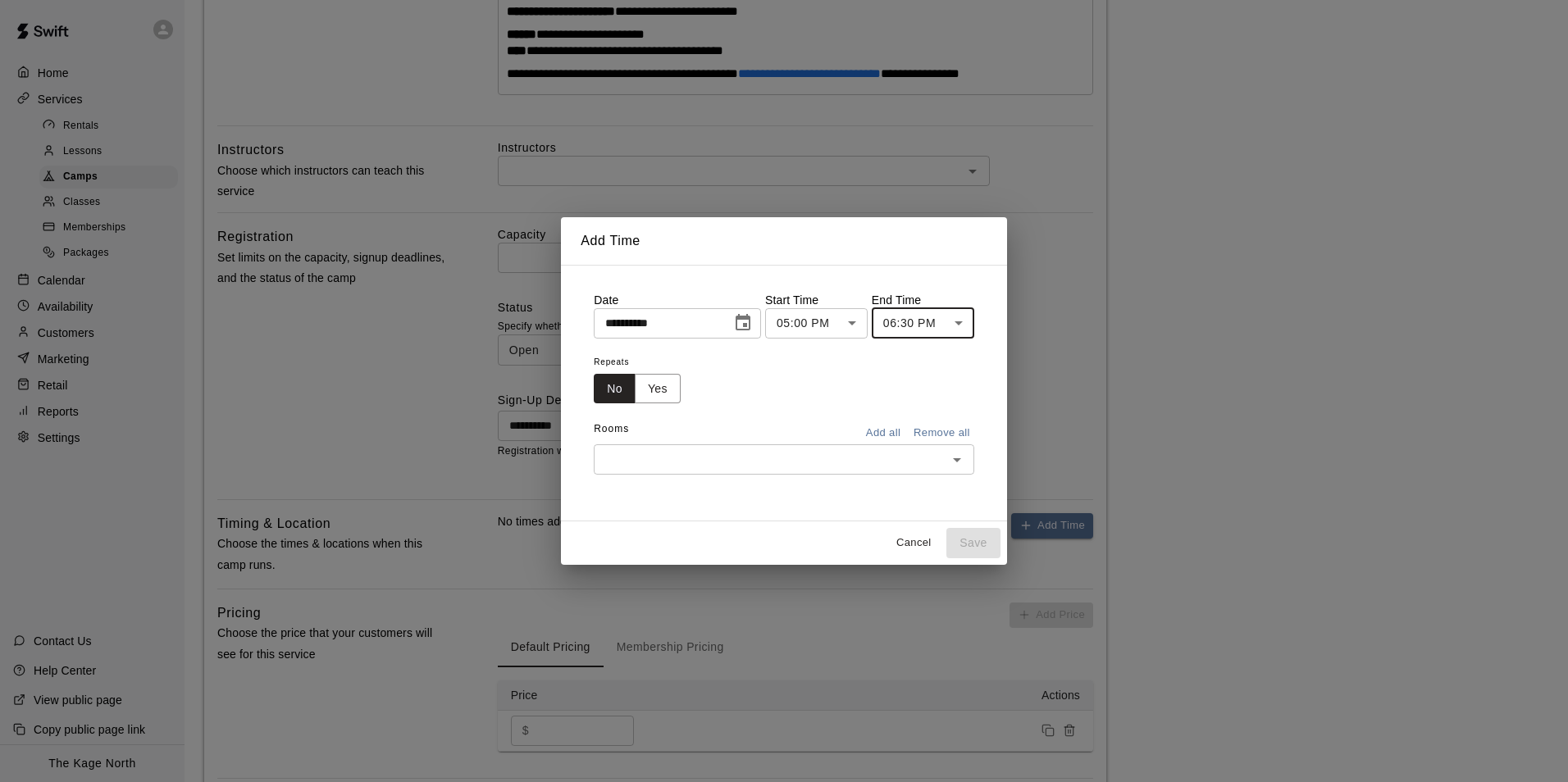
click at [655, 381] on button "Yes" at bounding box center [658, 389] width 46 height 31
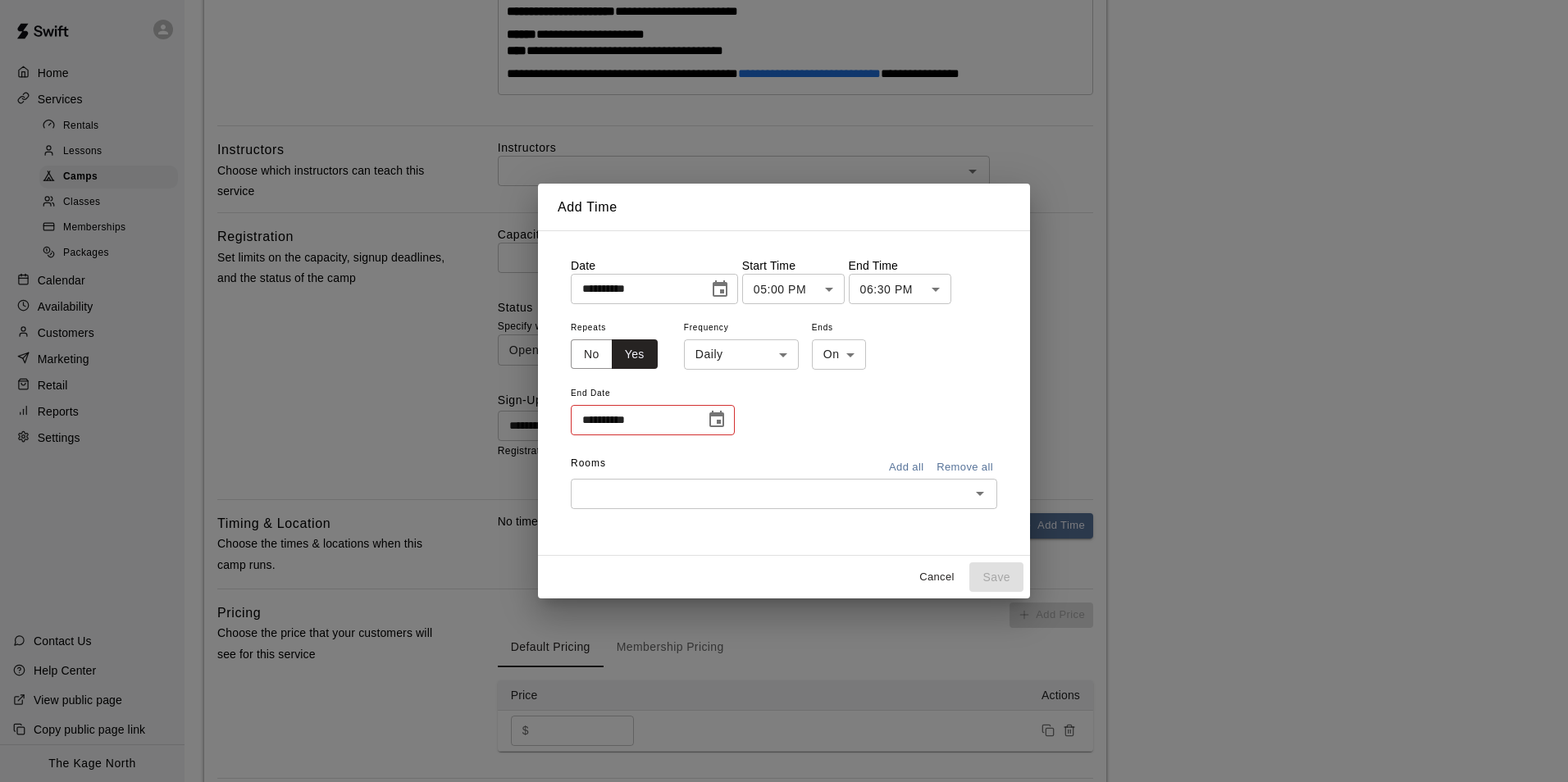
click at [742, 358] on body "**********" at bounding box center [784, 229] width 1568 height 1434
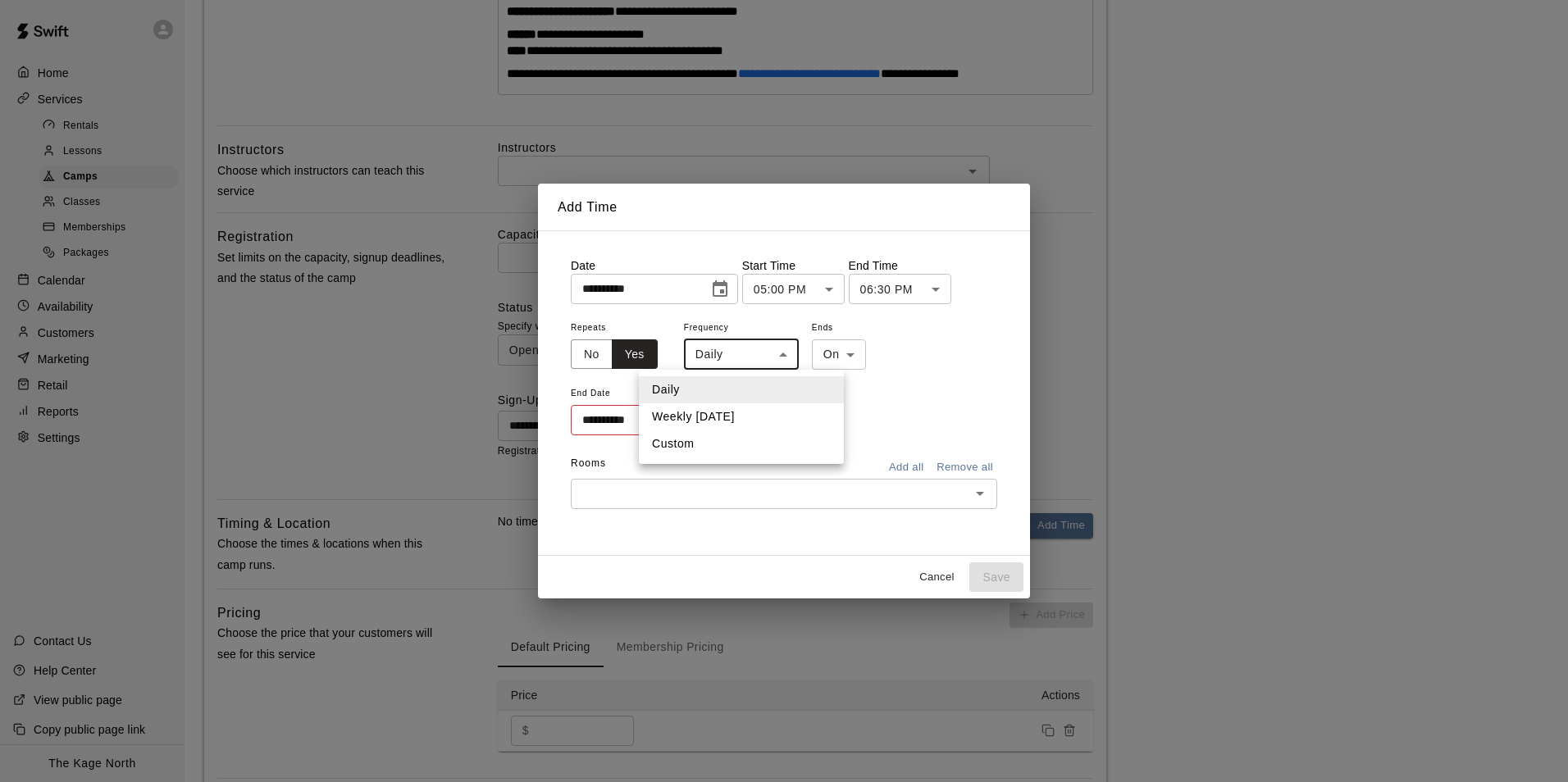
click at [760, 420] on li "Weekly on Monday" at bounding box center [741, 417] width 205 height 27
type input "******"
click at [720, 422] on icon "Choose date" at bounding box center [717, 419] width 15 height 17
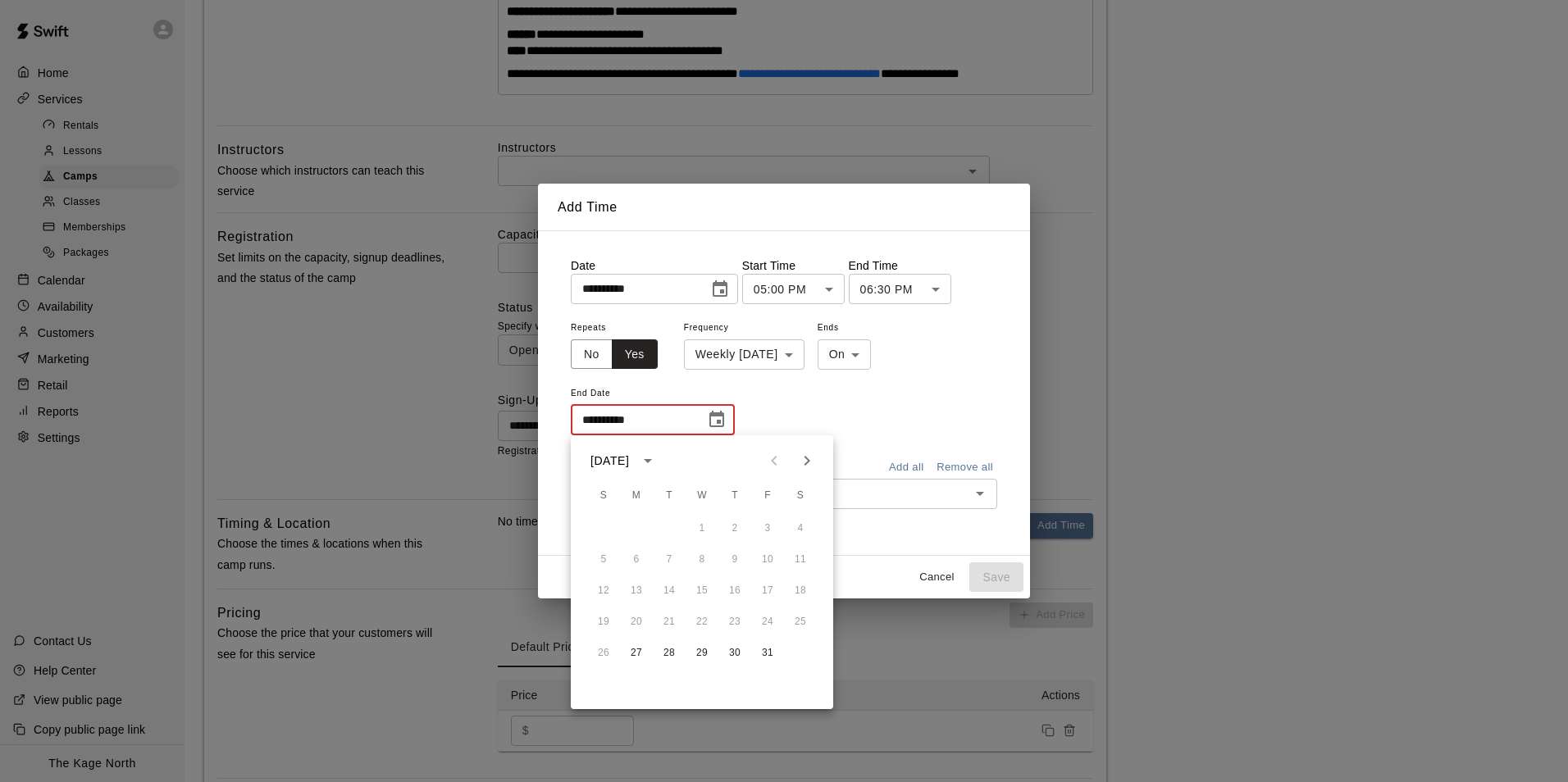
click at [816, 465] on icon "Next month" at bounding box center [807, 461] width 19 height 19
click at [803, 461] on icon "Next month" at bounding box center [807, 461] width 19 height 19
click at [629, 554] on button "8" at bounding box center [637, 560] width 30 height 30
type input "**********"
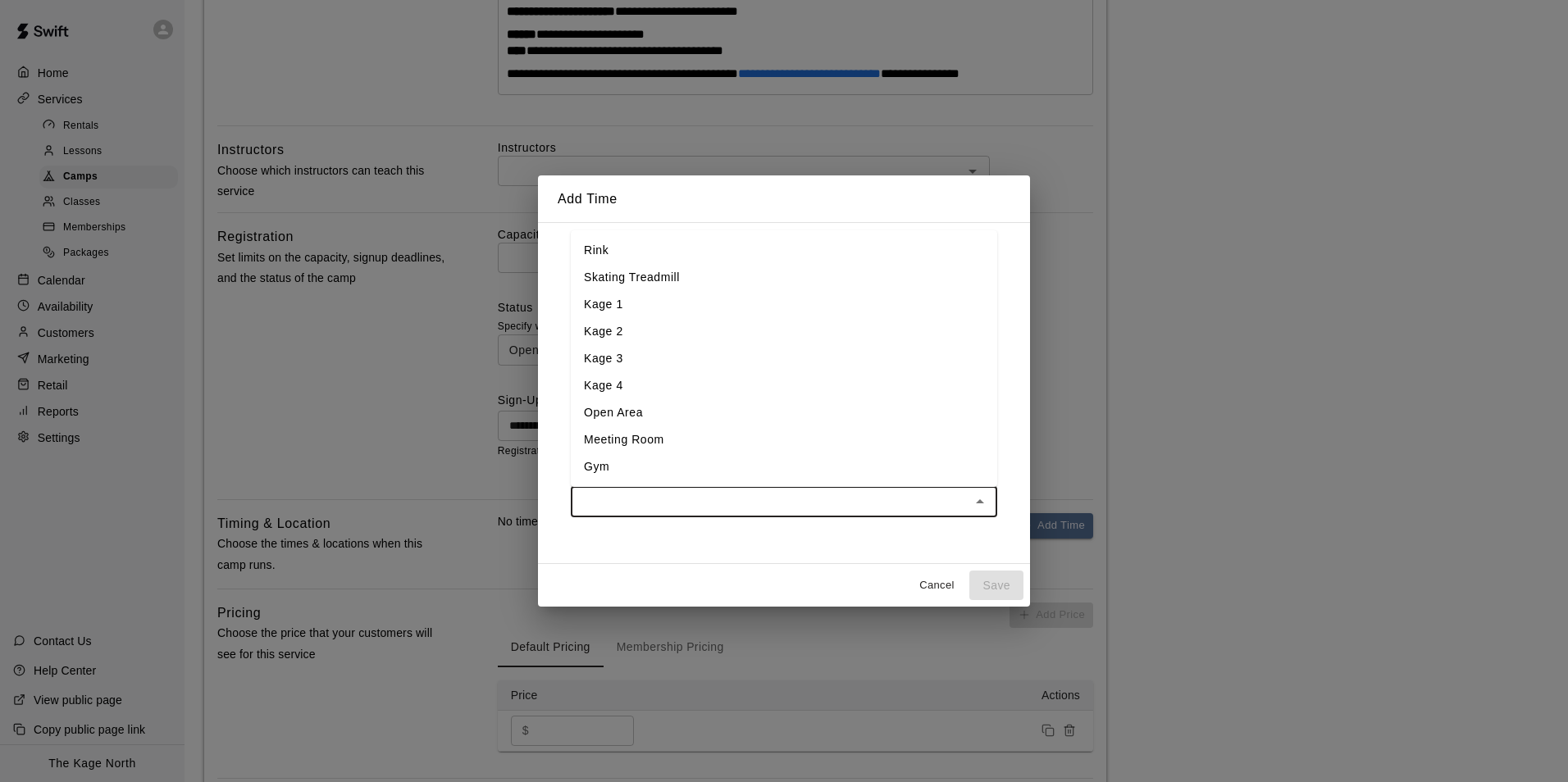
click at [719, 503] on input "text" at bounding box center [770, 502] width 390 height 20
click at [652, 414] on li "Open Area" at bounding box center [784, 412] width 427 height 27
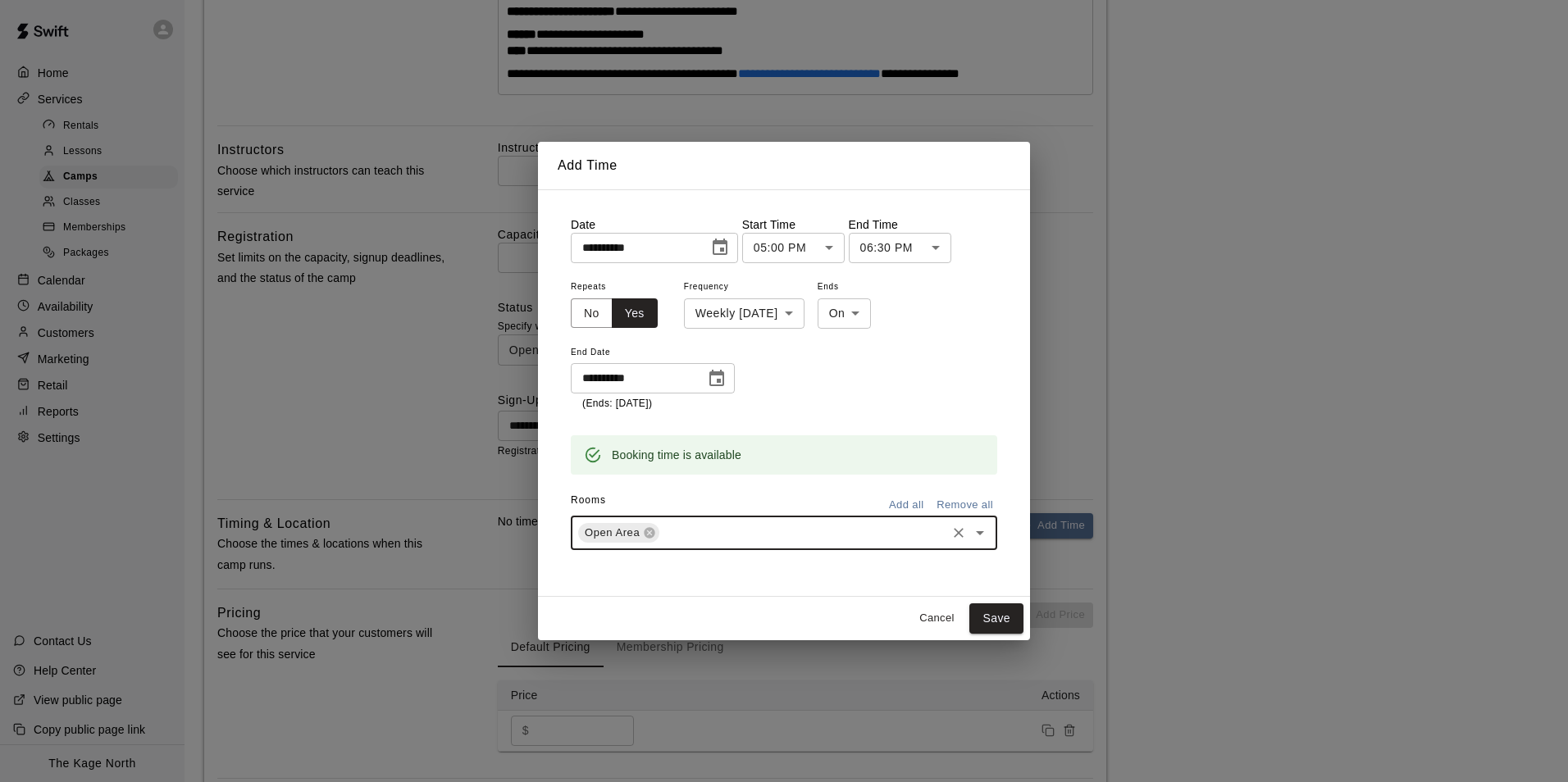
click at [1005, 622] on button "Save" at bounding box center [997, 618] width 54 height 31
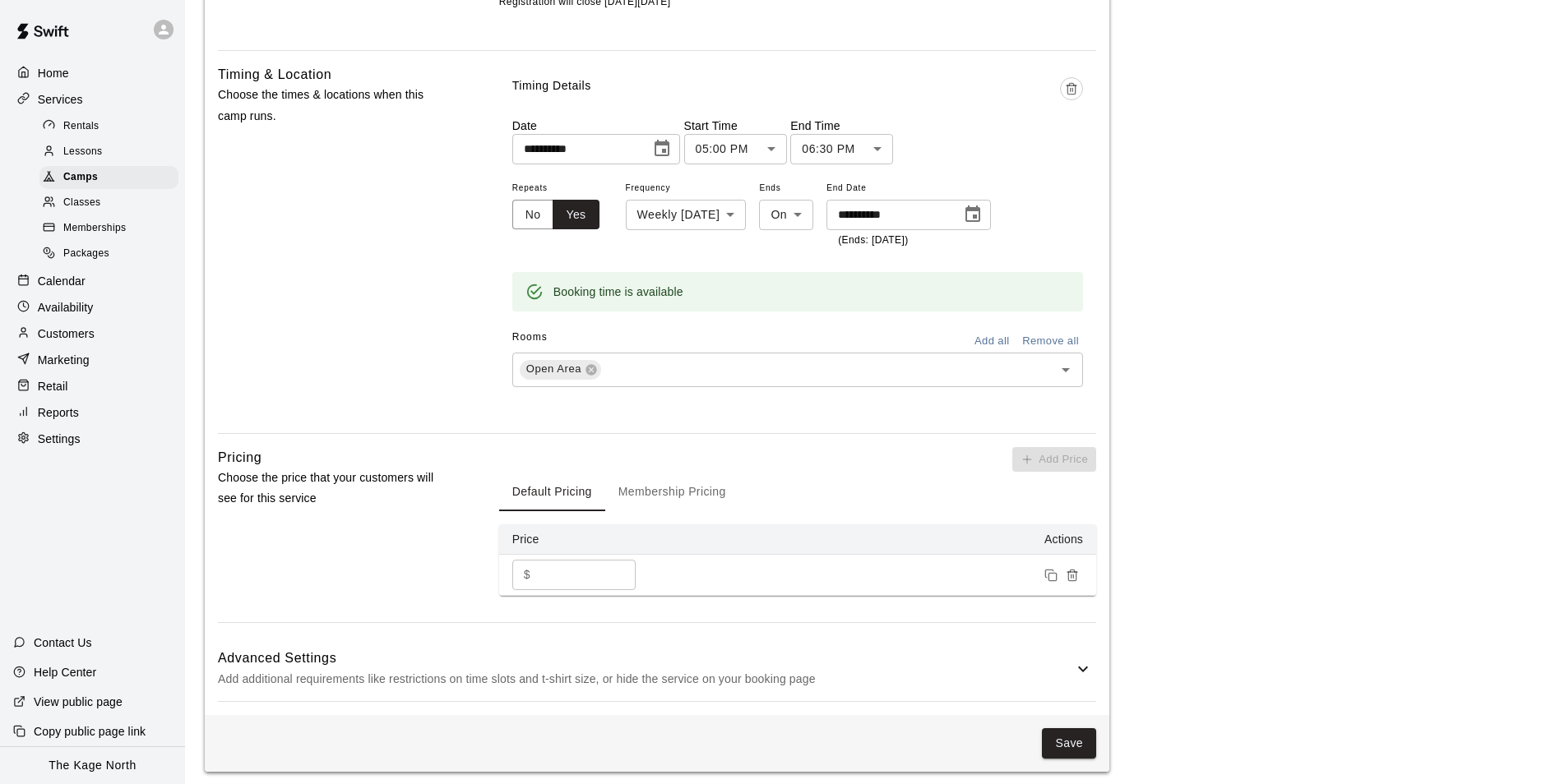
scroll to position [947, 0]
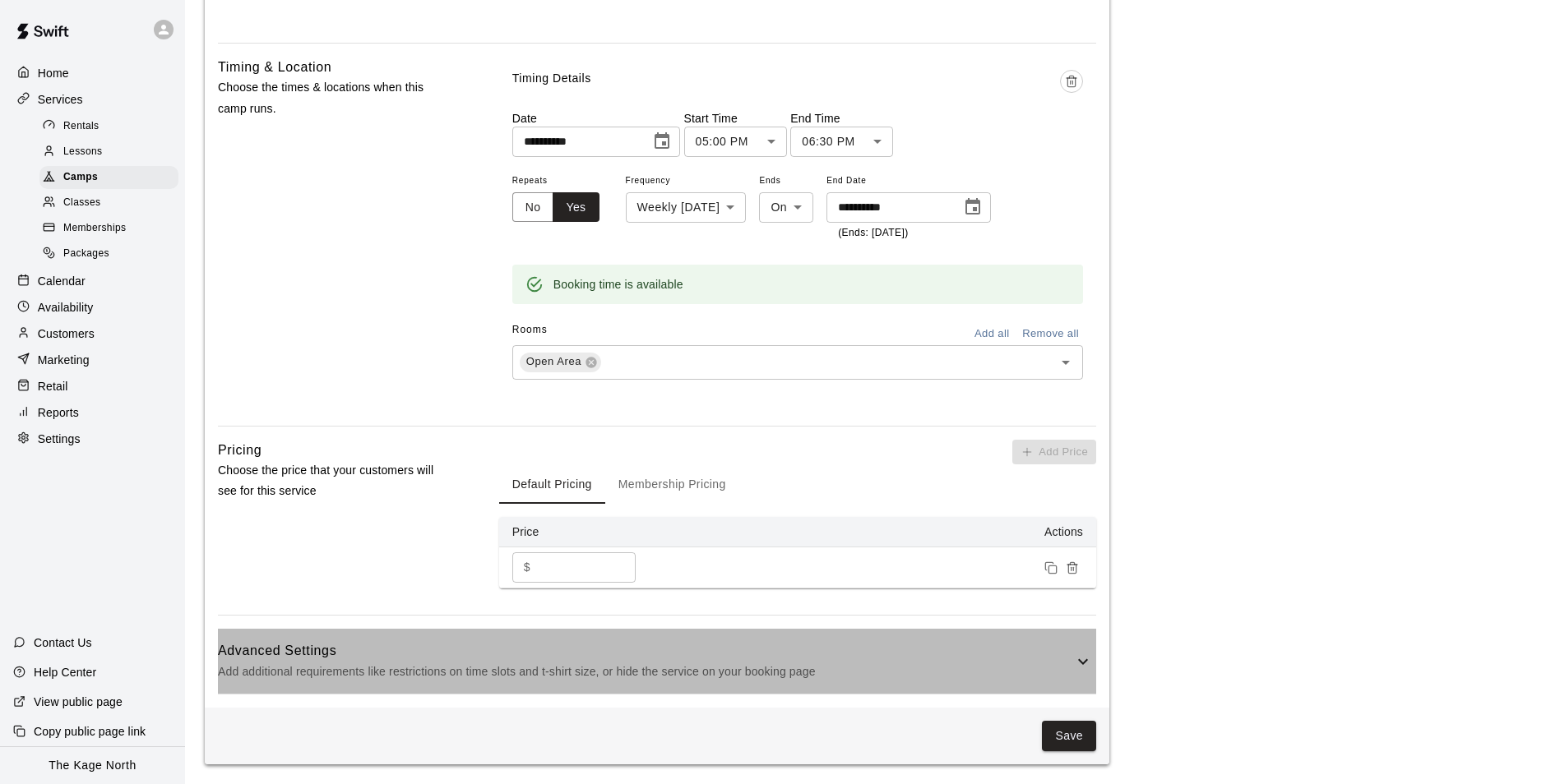
click at [1054, 658] on h6 "Advanced Settings" at bounding box center [646, 651] width 856 height 21
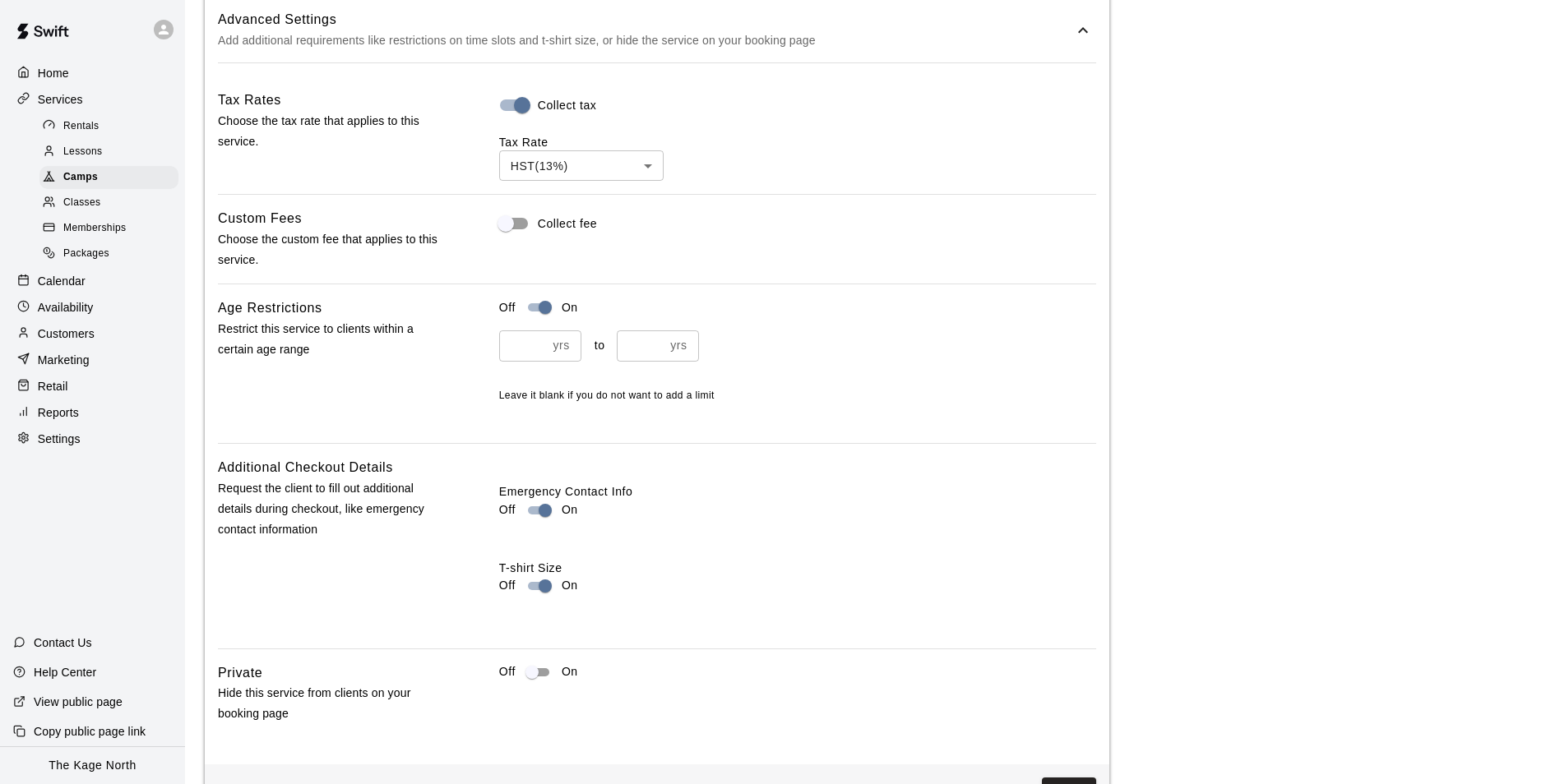
scroll to position [1636, 0]
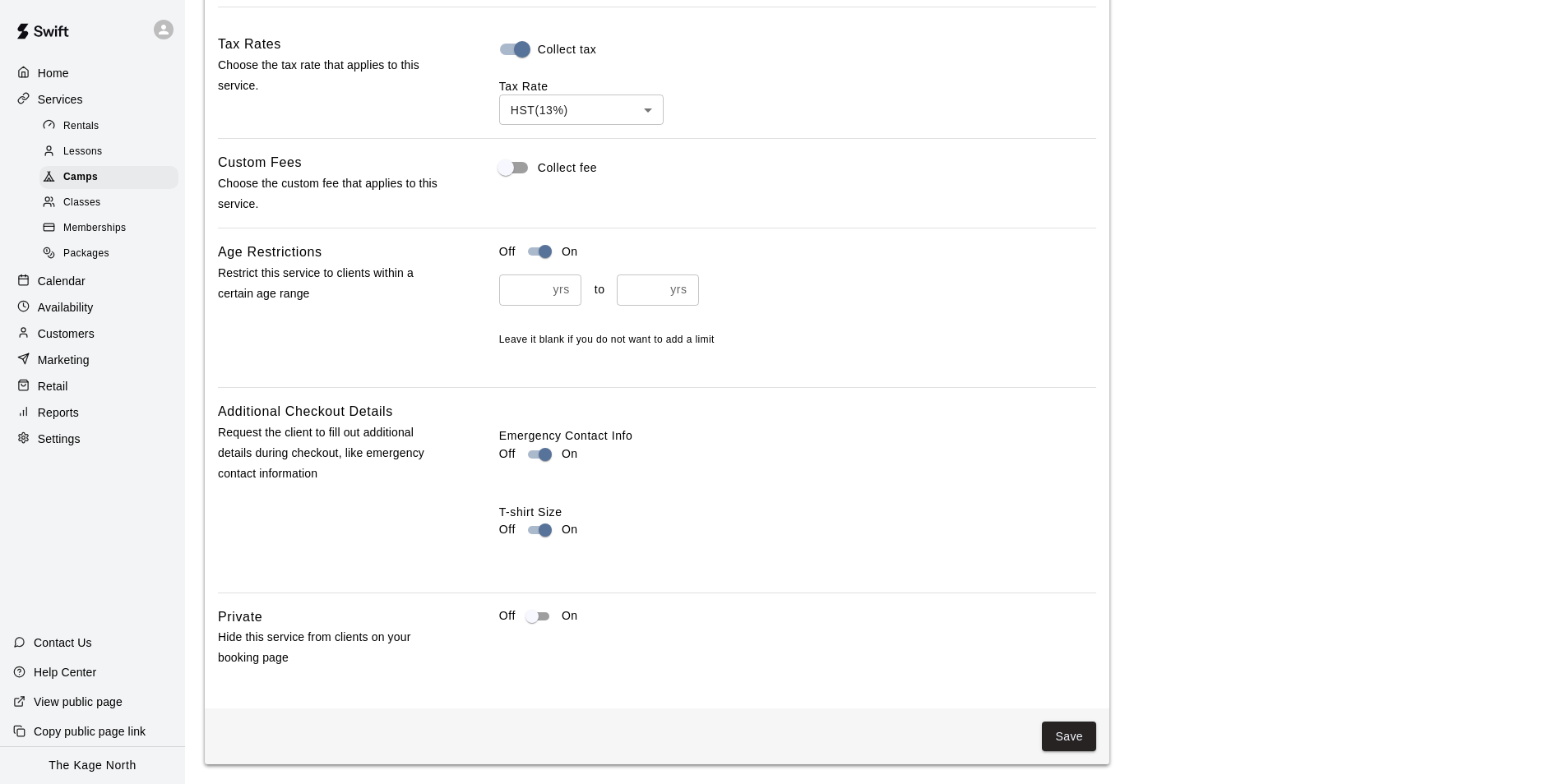
click at [1072, 744] on button "Save" at bounding box center [1069, 737] width 54 height 31
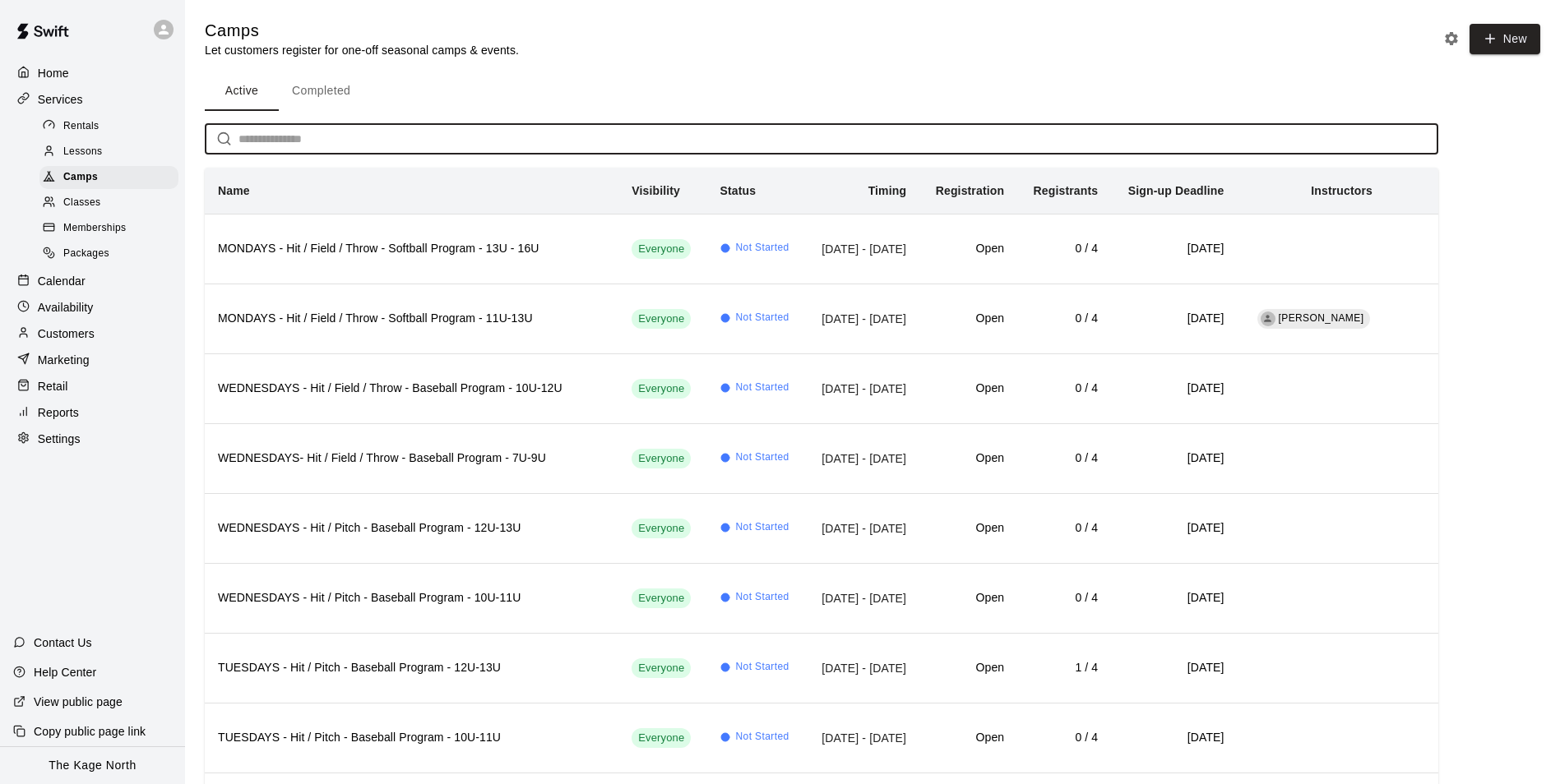
drag, startPoint x: 315, startPoint y: 147, endPoint x: 307, endPoint y: 138, distance: 12.0
click at [313, 142] on input "text" at bounding box center [839, 139] width 1200 height 31
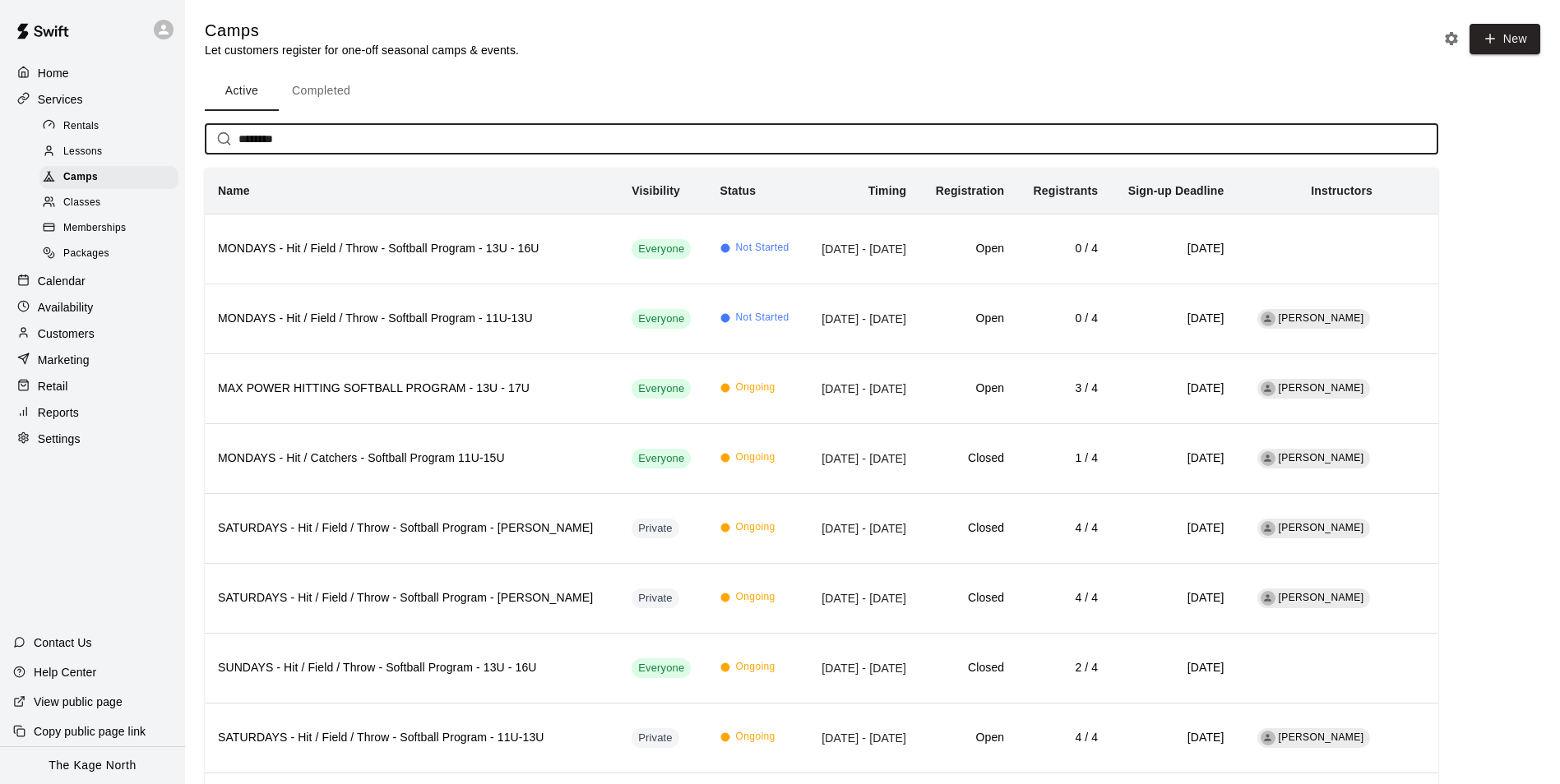
type input "********"
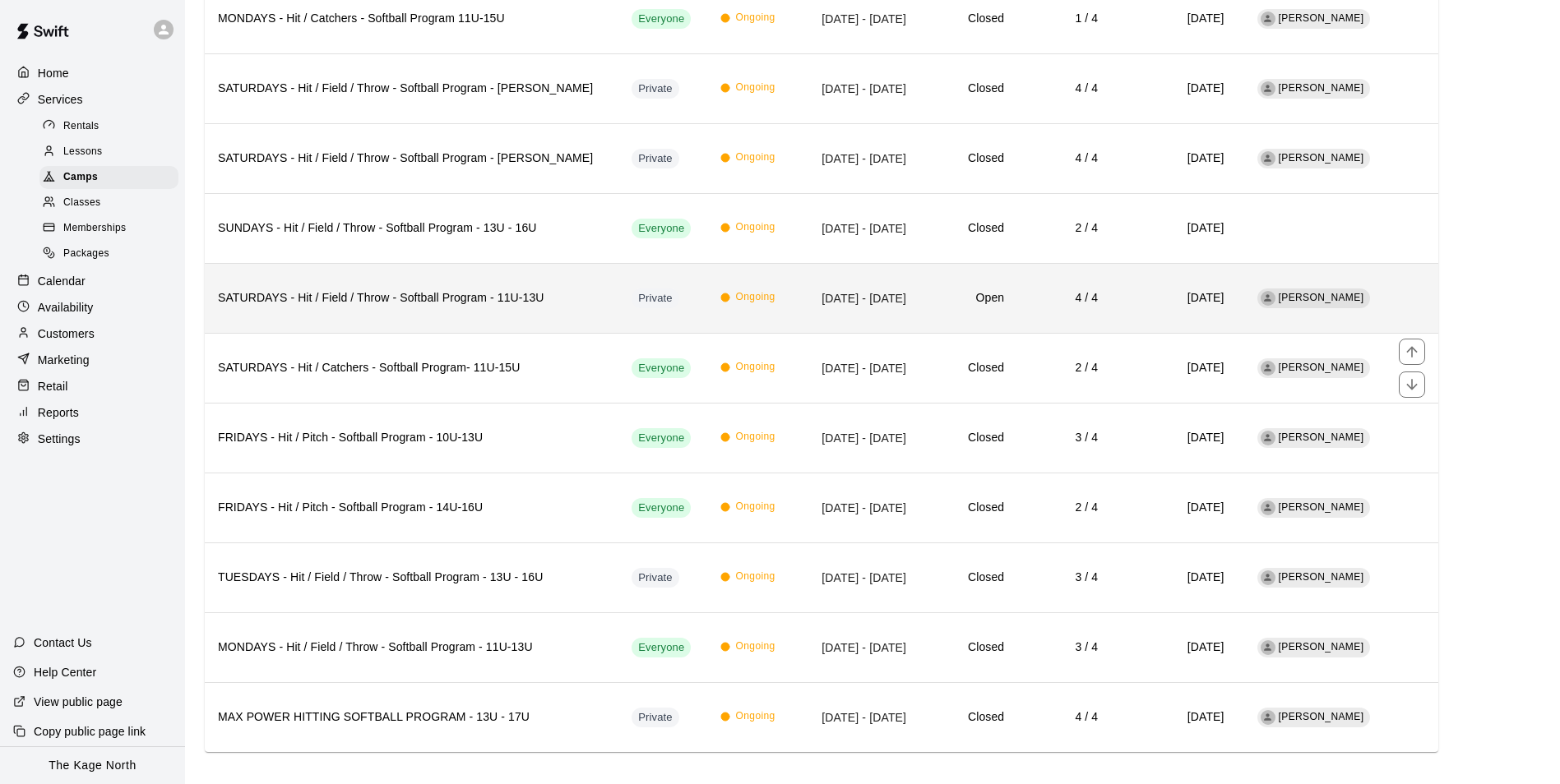
scroll to position [454, 0]
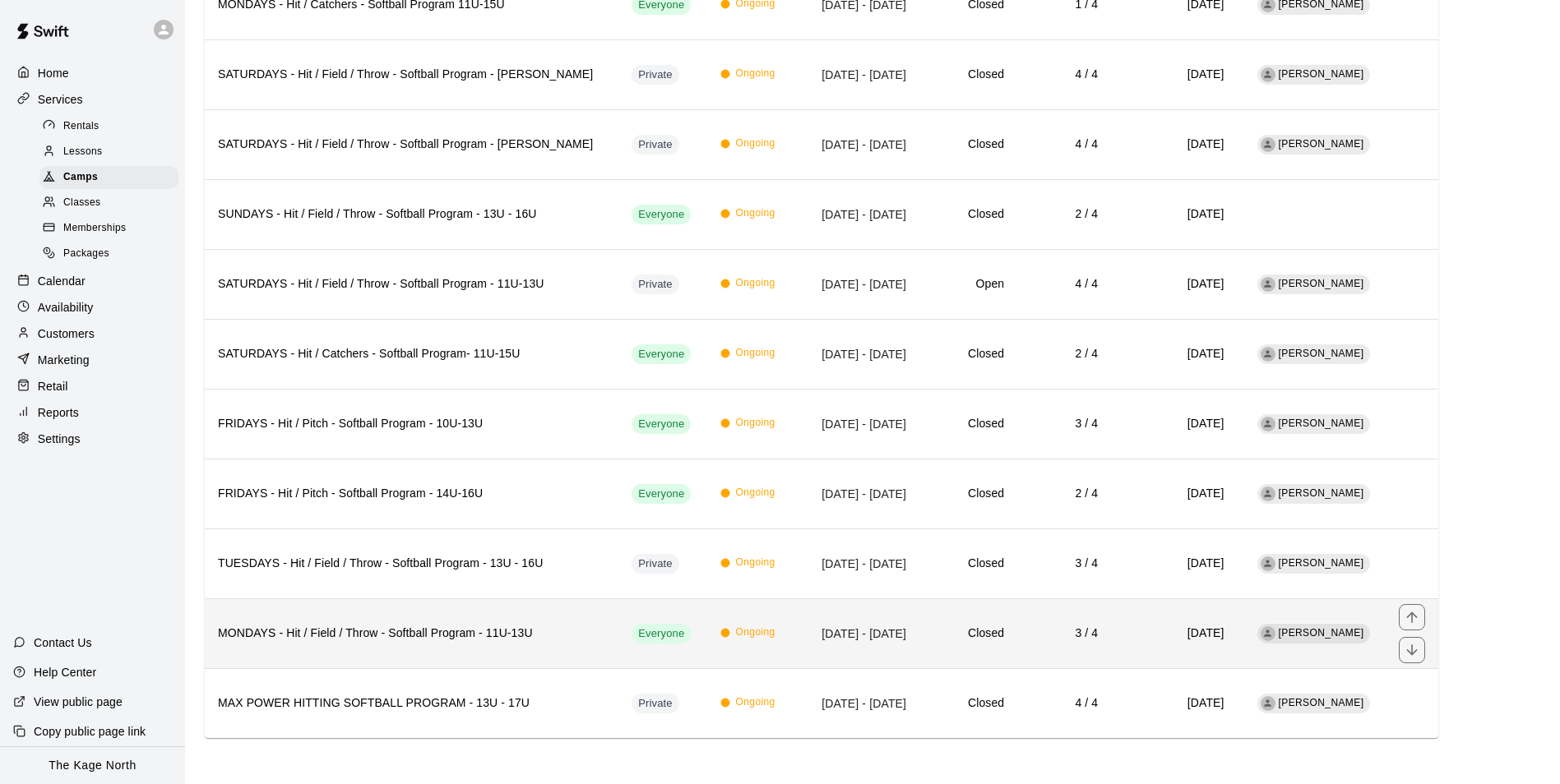
click at [459, 638] on h6 "MONDAYS - Hit / Field / Throw - Softball Program - 11U-13U" at bounding box center [411, 634] width 387 height 18
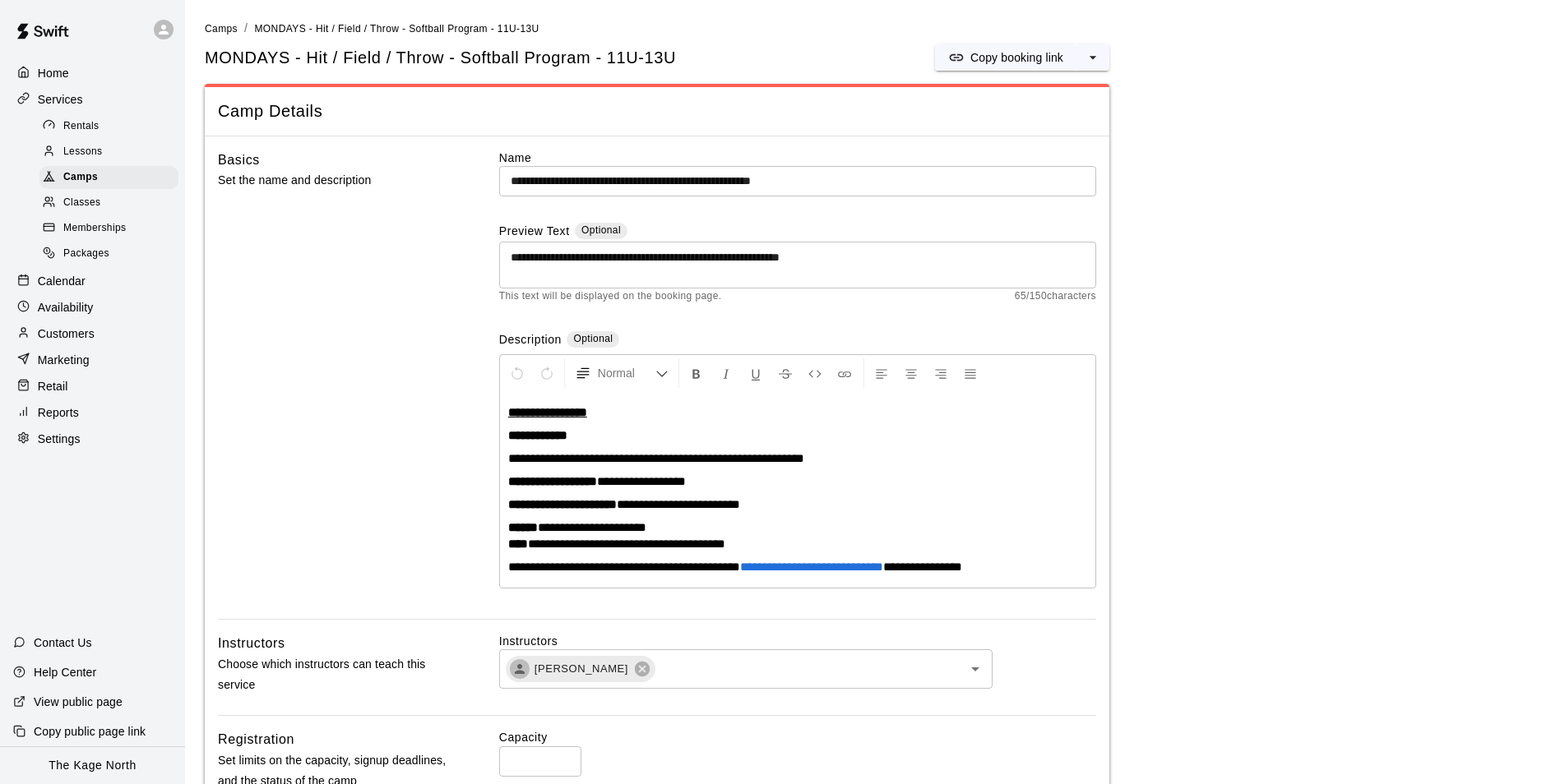
click at [1098, 57] on icon "select merge strategy" at bounding box center [1093, 57] width 17 height 17
click at [1030, 120] on h6 "Duplicate camp" at bounding box center [1029, 119] width 81 height 18
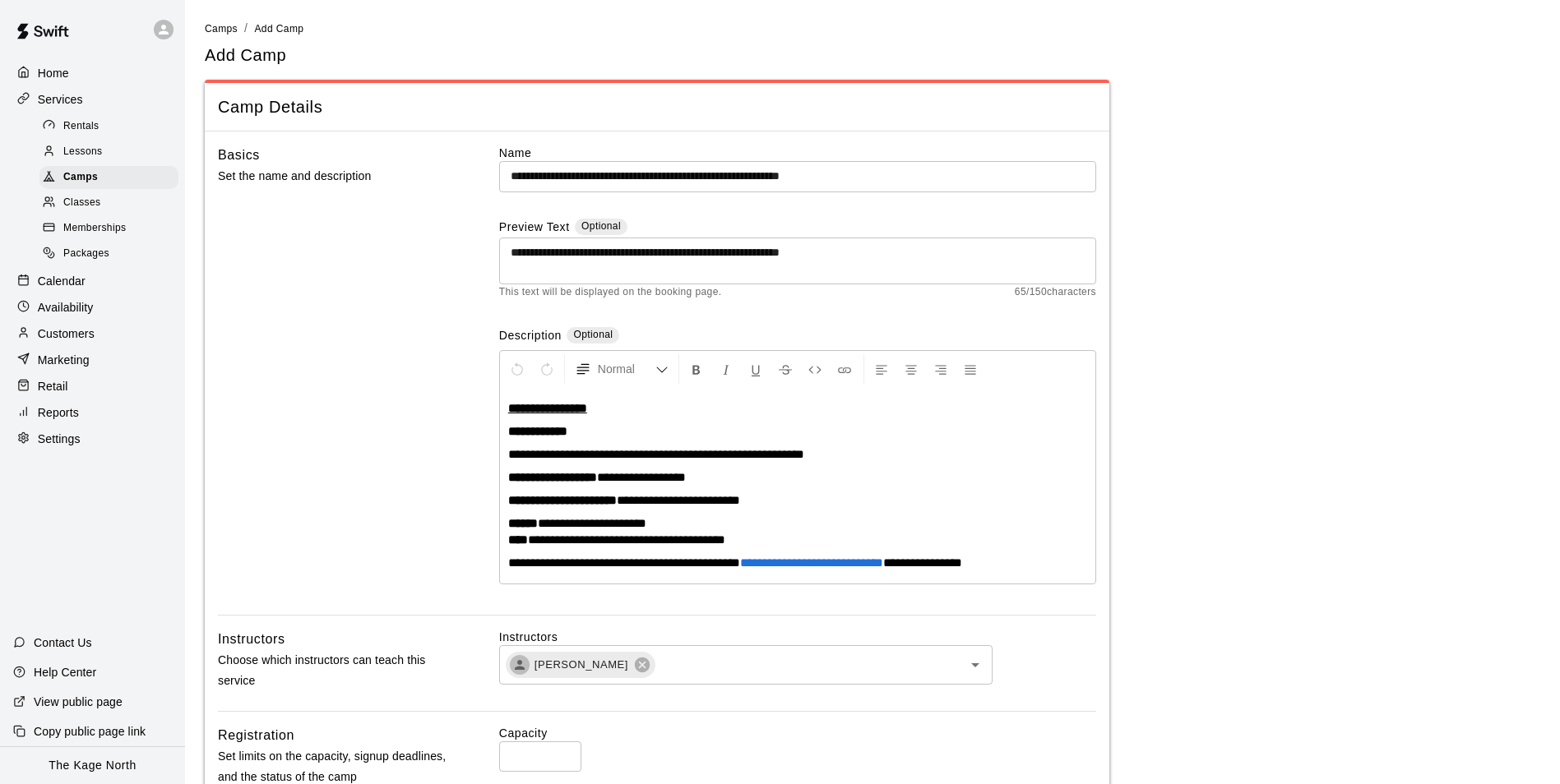
click at [900, 178] on input "**********" at bounding box center [798, 176] width 597 height 31
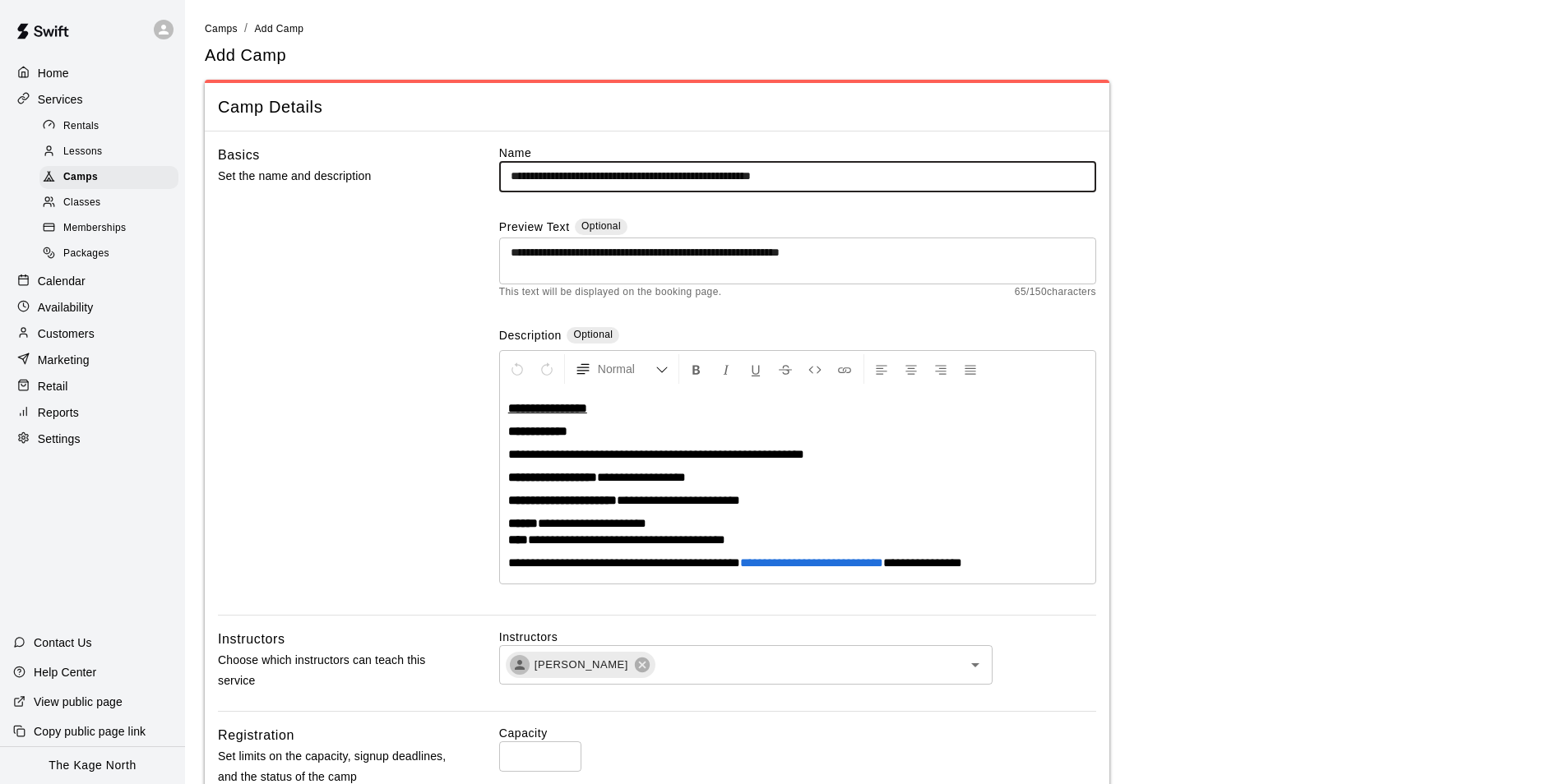
drag, startPoint x: 569, startPoint y: 174, endPoint x: 469, endPoint y: 171, distance: 100.0
click at [469, 171] on div "**********" at bounding box center [657, 380] width 878 height 471
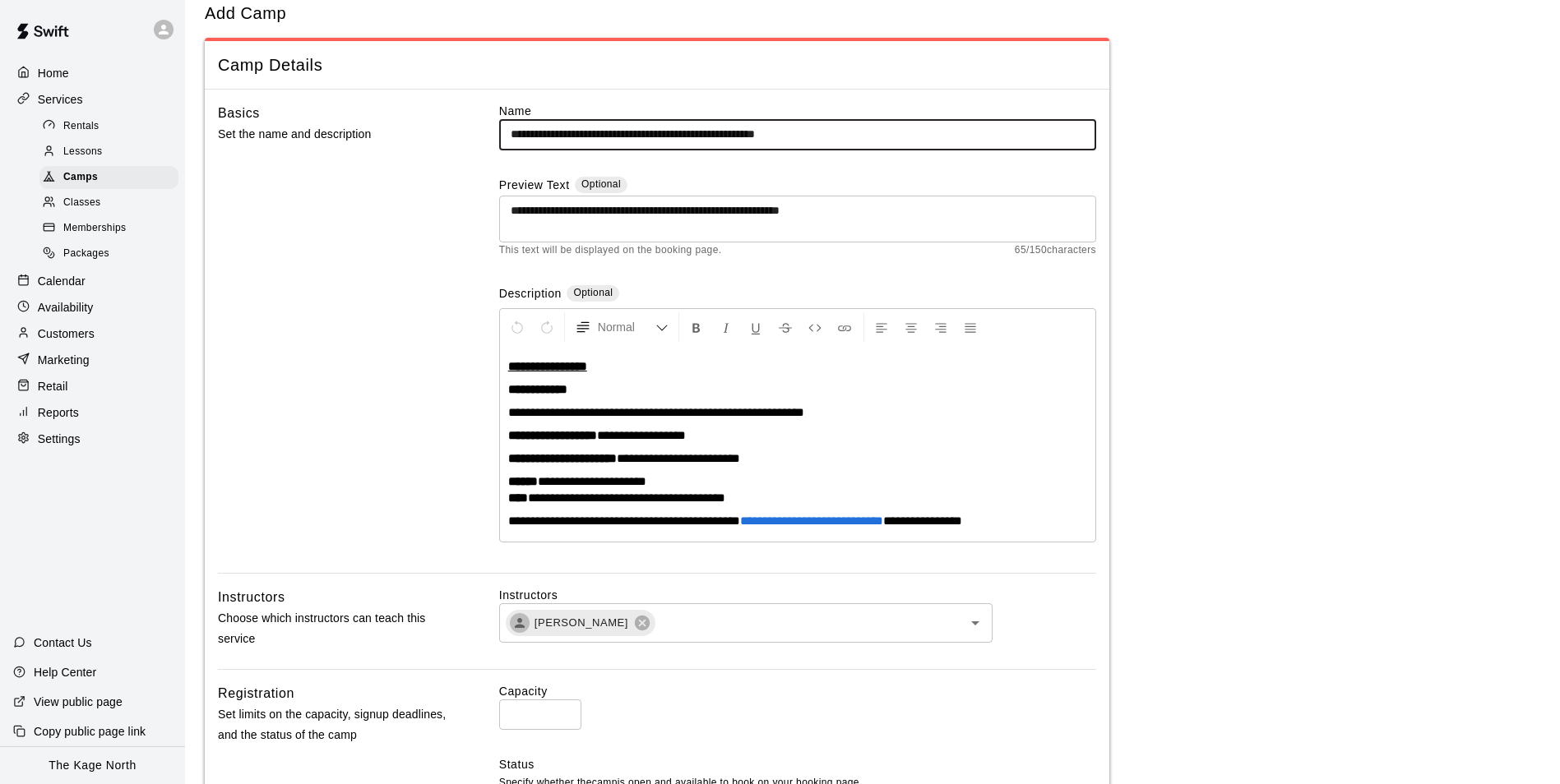
scroll to position [83, 0]
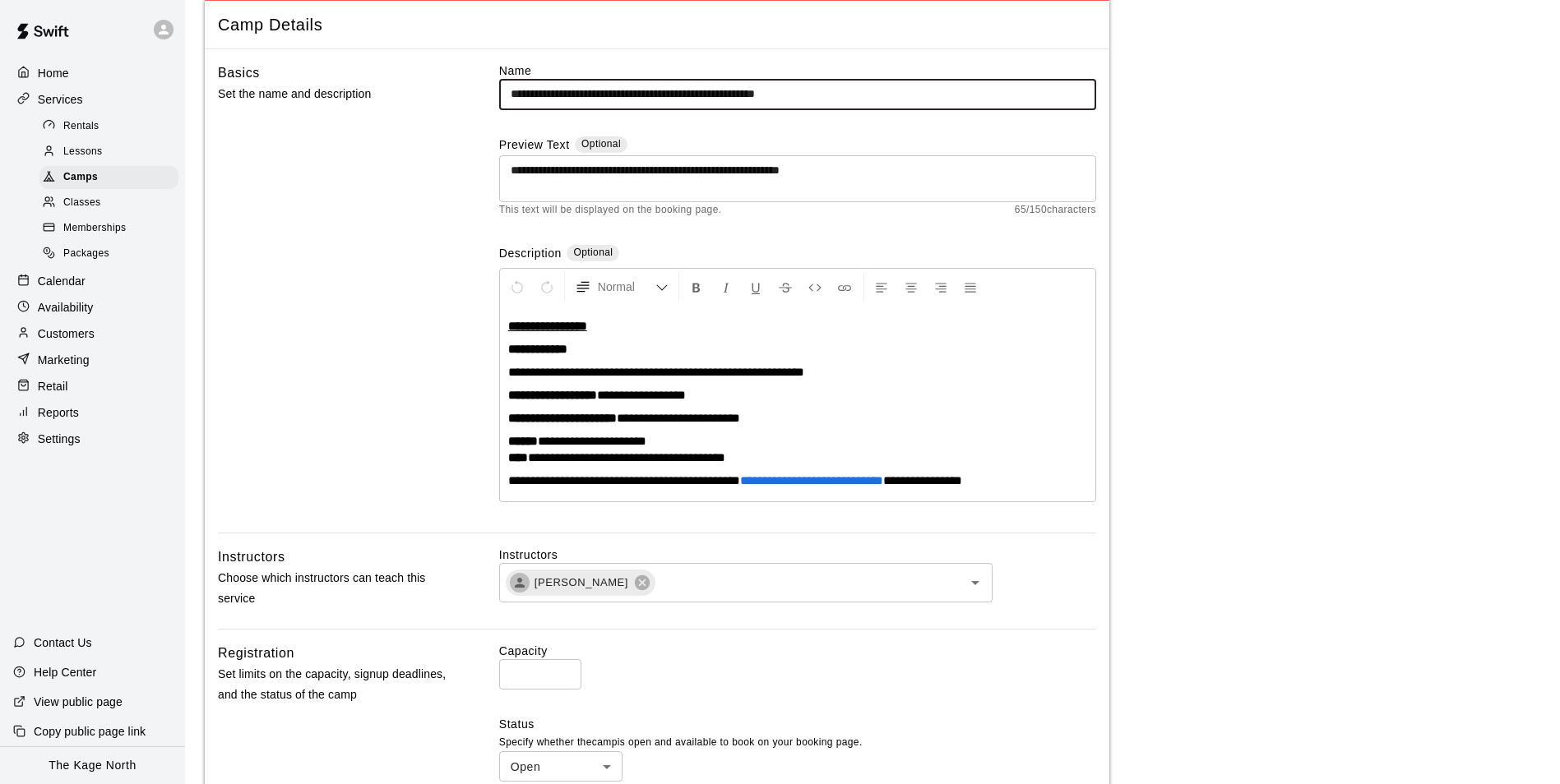
type input "**********"
drag, startPoint x: 757, startPoint y: 166, endPoint x: 826, endPoint y: 189, distance: 72.7
click at [757, 166] on textarea "**********" at bounding box center [798, 177] width 574 height 32
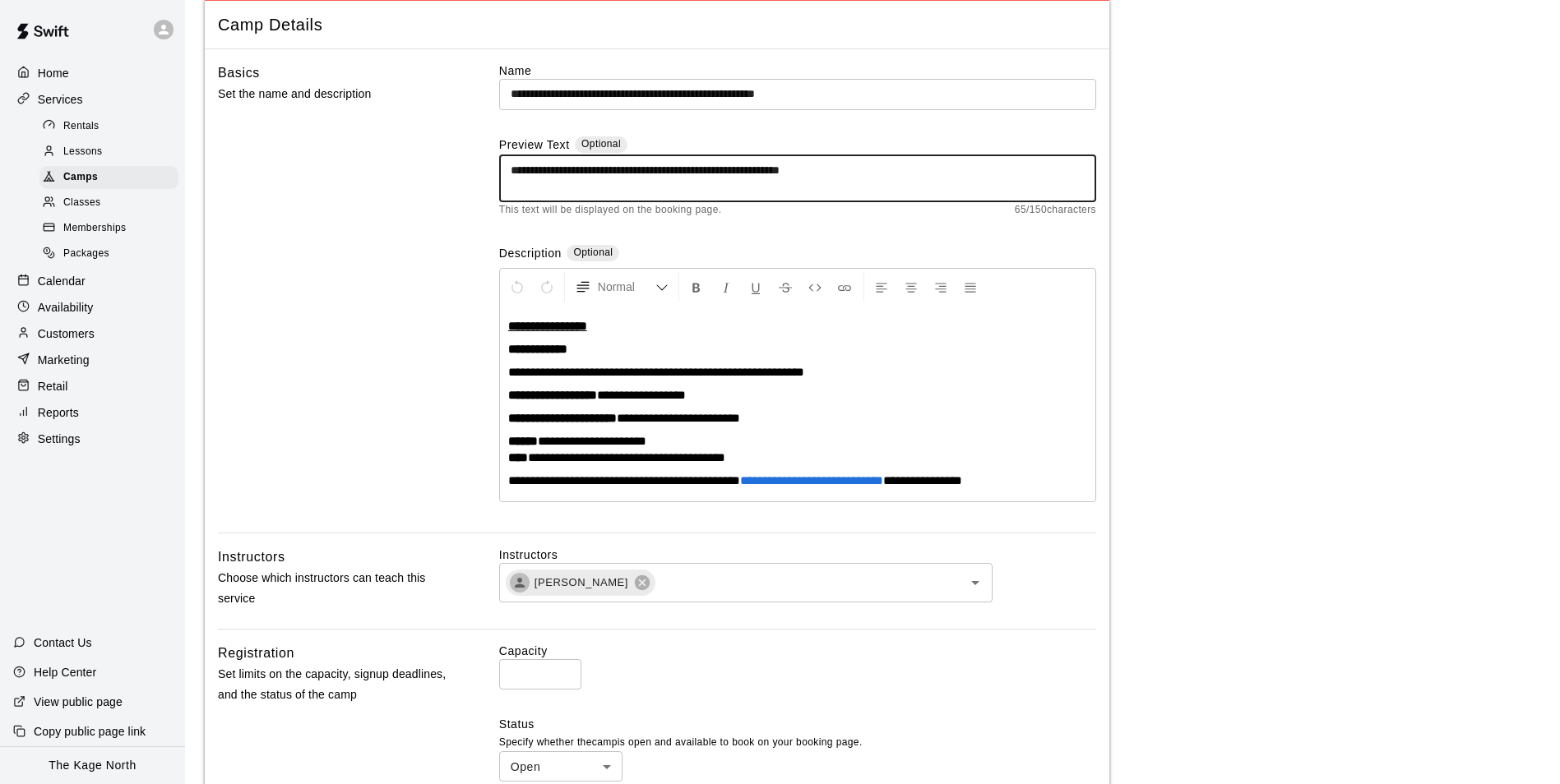
type textarea "**********"
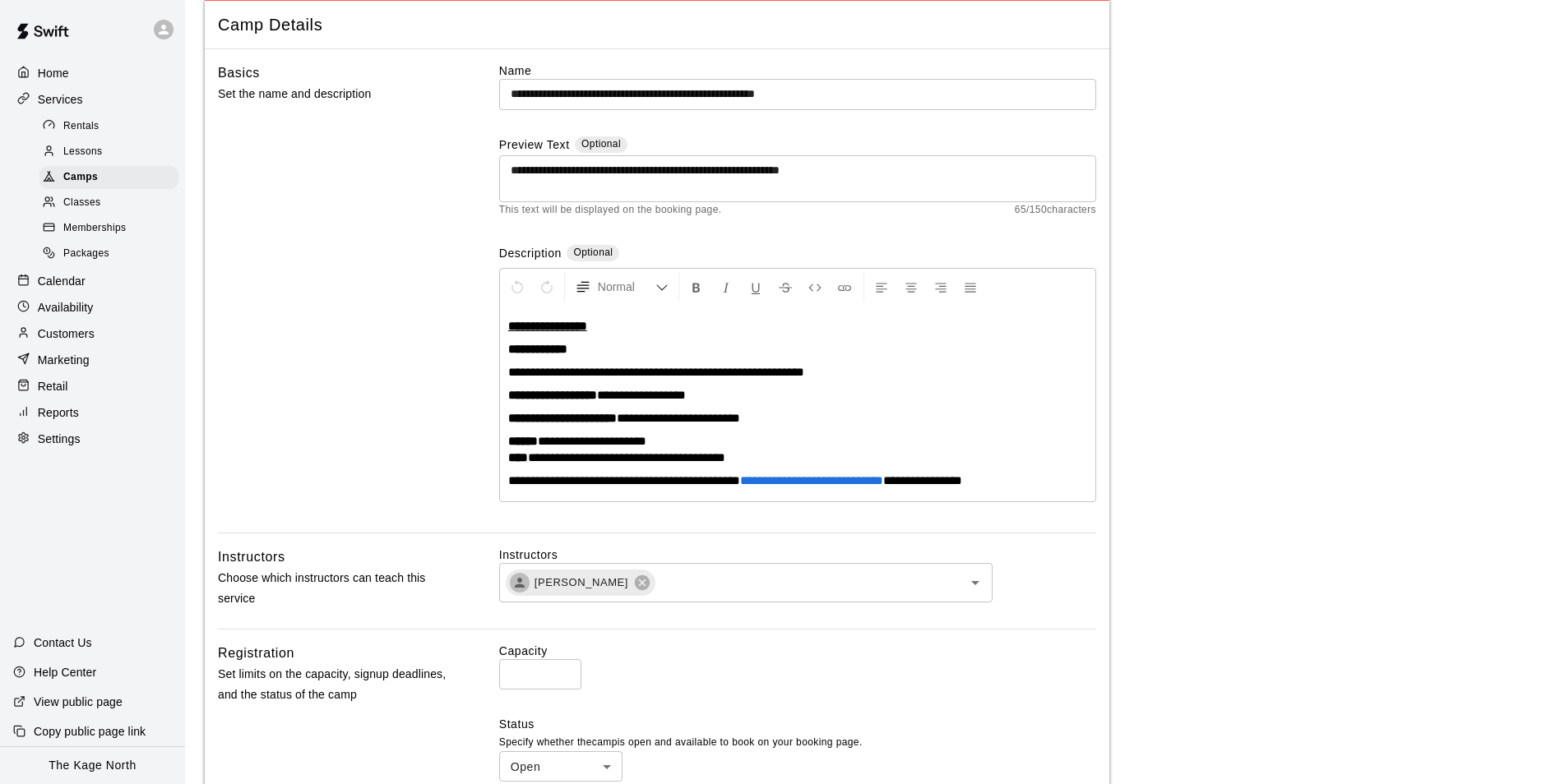
click at [552, 435] on span "**********" at bounding box center [592, 441] width 109 height 12
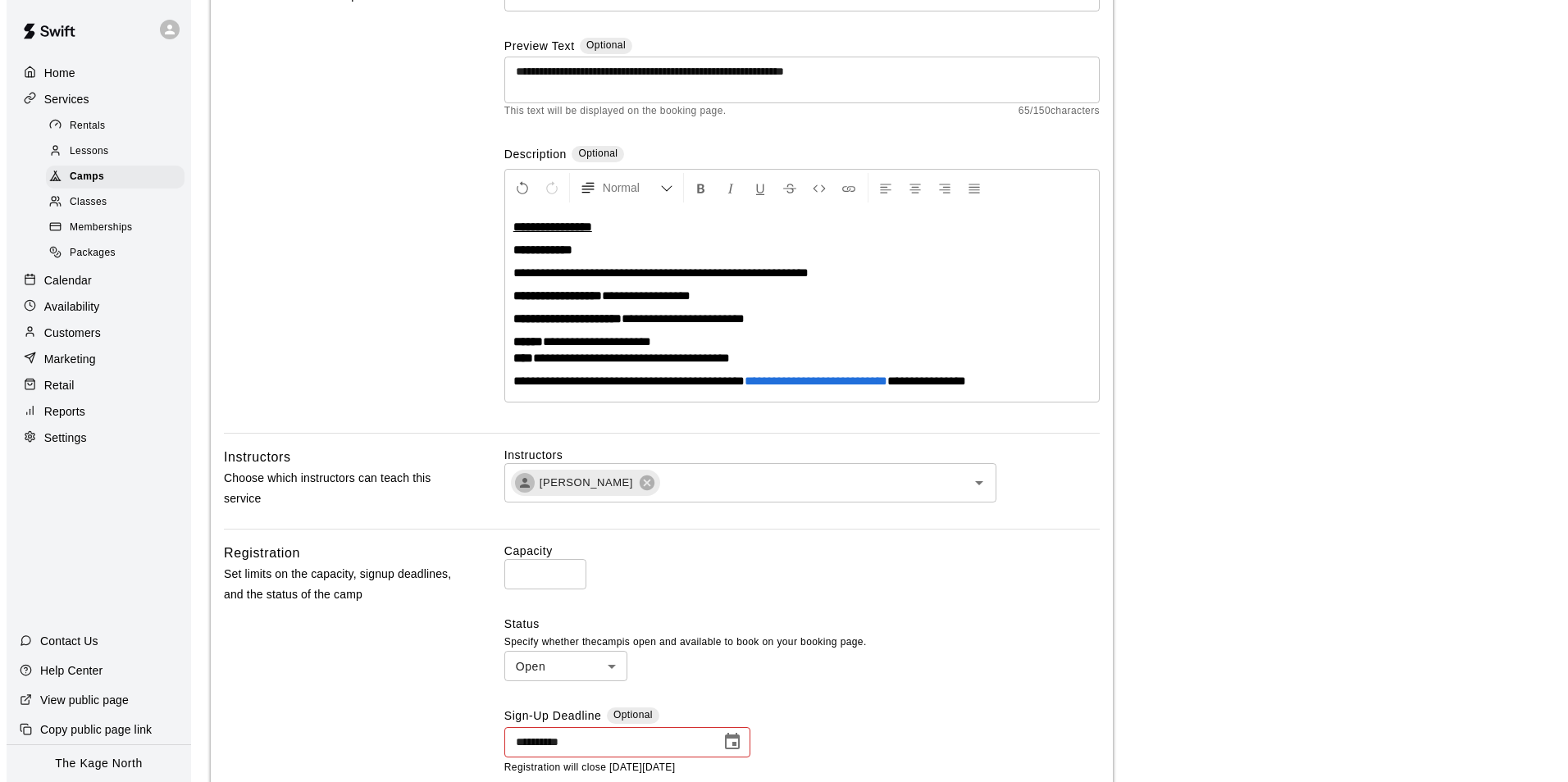
scroll to position [492, 0]
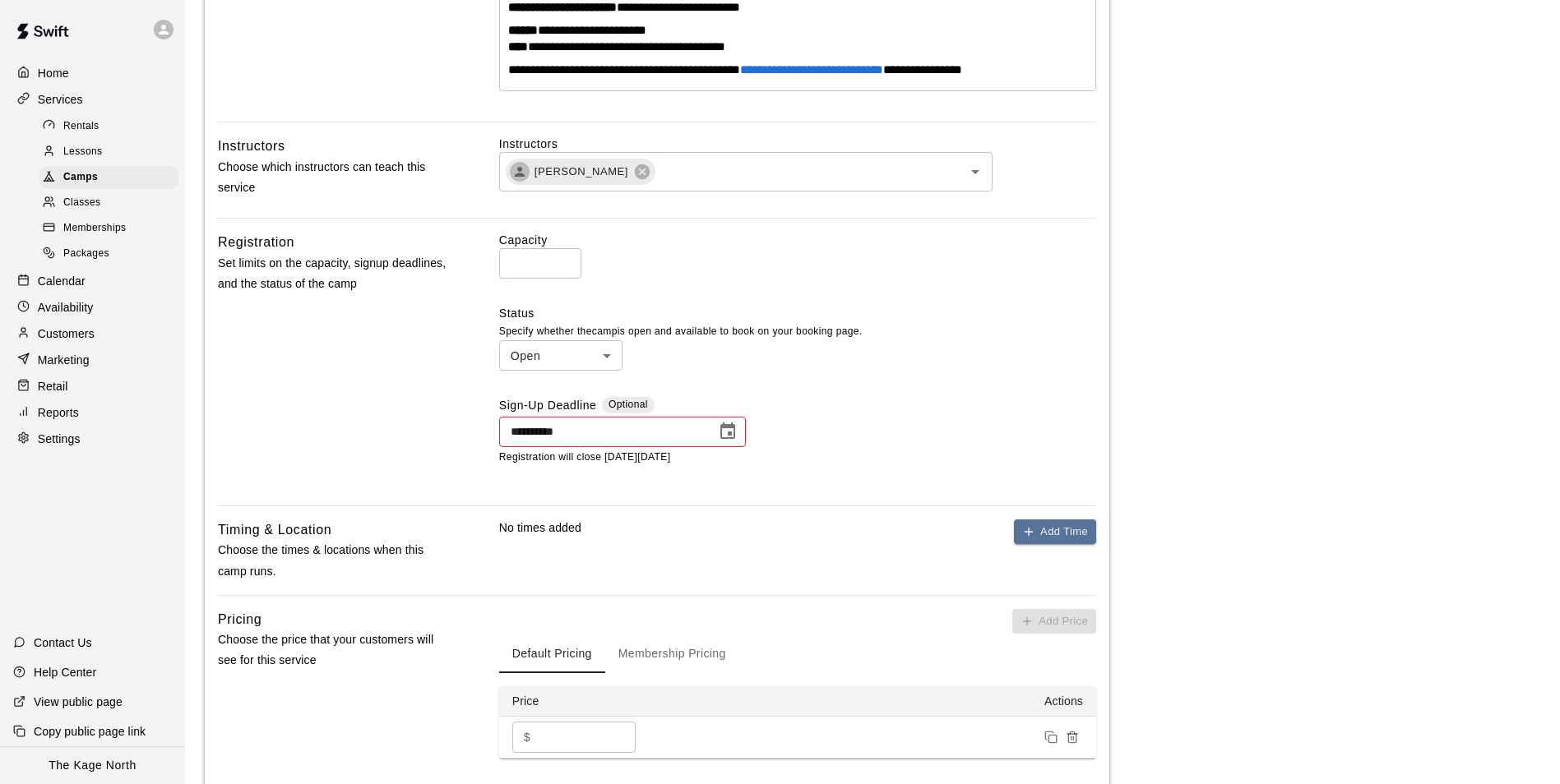
click at [732, 432] on icon "Choose date, selected date is Sep 15, 2025" at bounding box center [728, 431] width 19 height 19
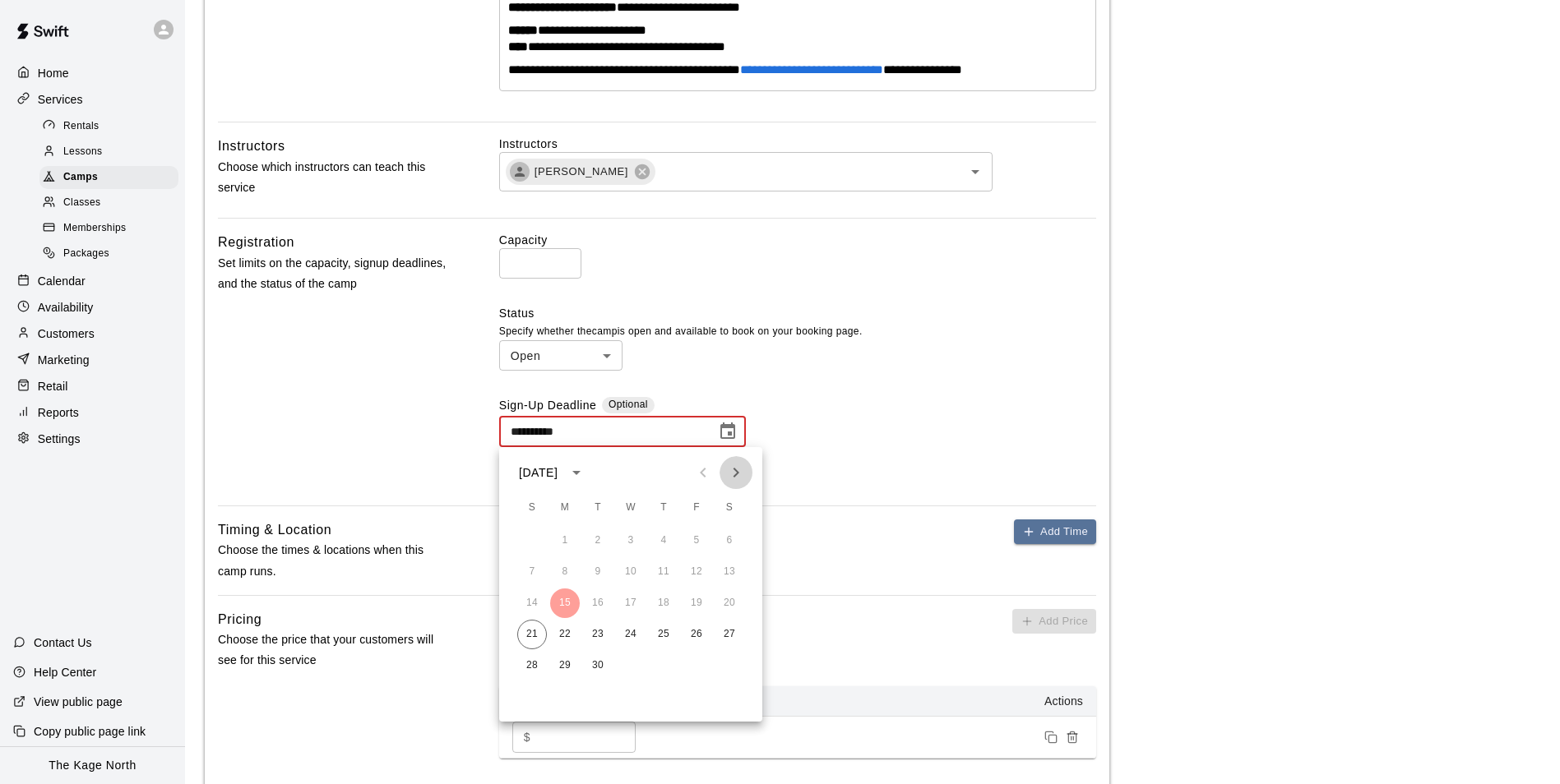
click at [738, 475] on icon "Next month" at bounding box center [736, 472] width 19 height 19
click at [731, 478] on icon "Next month" at bounding box center [736, 472] width 19 height 19
click at [557, 572] on button "3" at bounding box center [565, 572] width 30 height 30
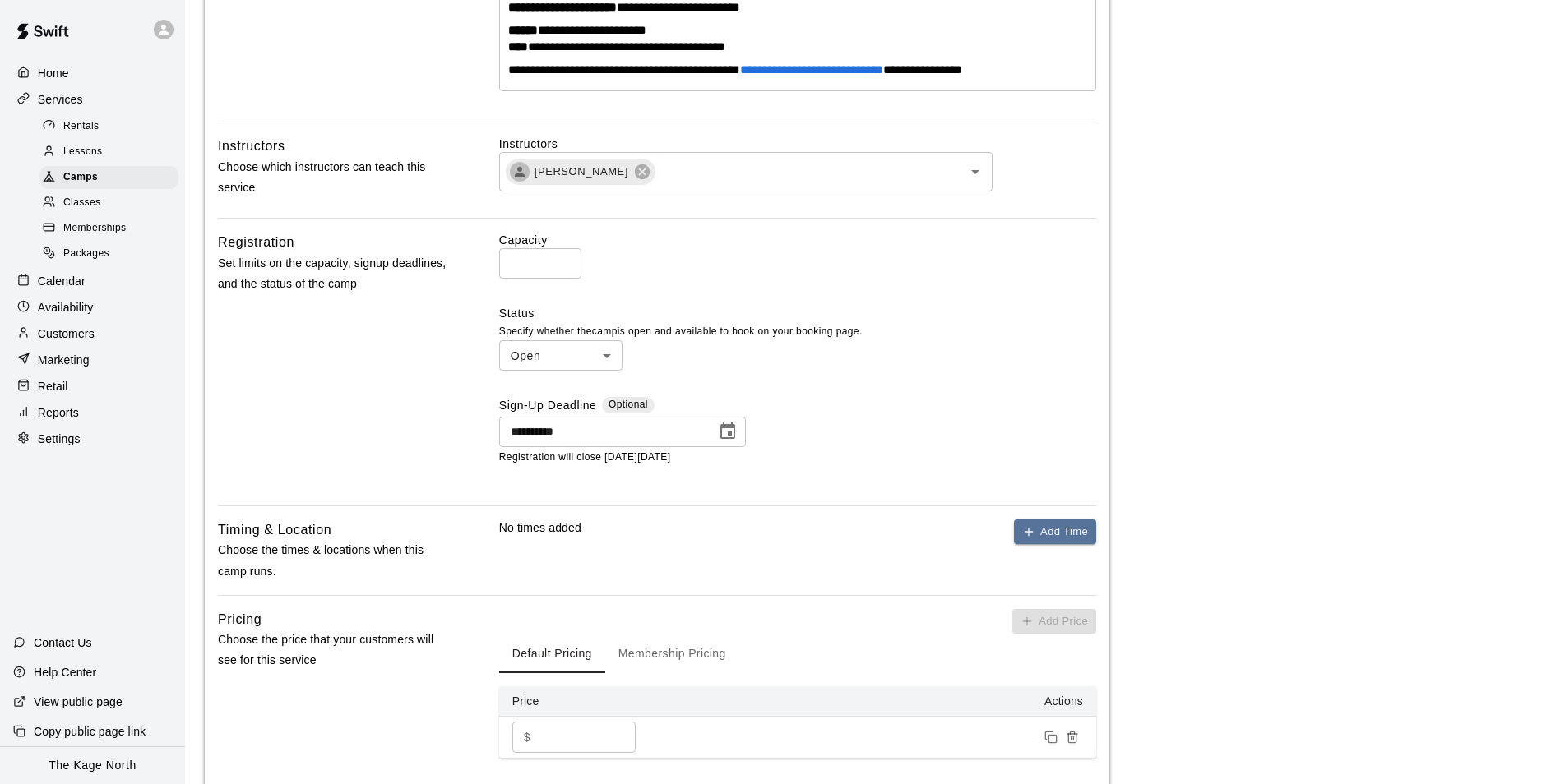
click at [721, 429] on icon "Choose date, selected date is Nov 3, 2025" at bounding box center [727, 430] width 15 height 17
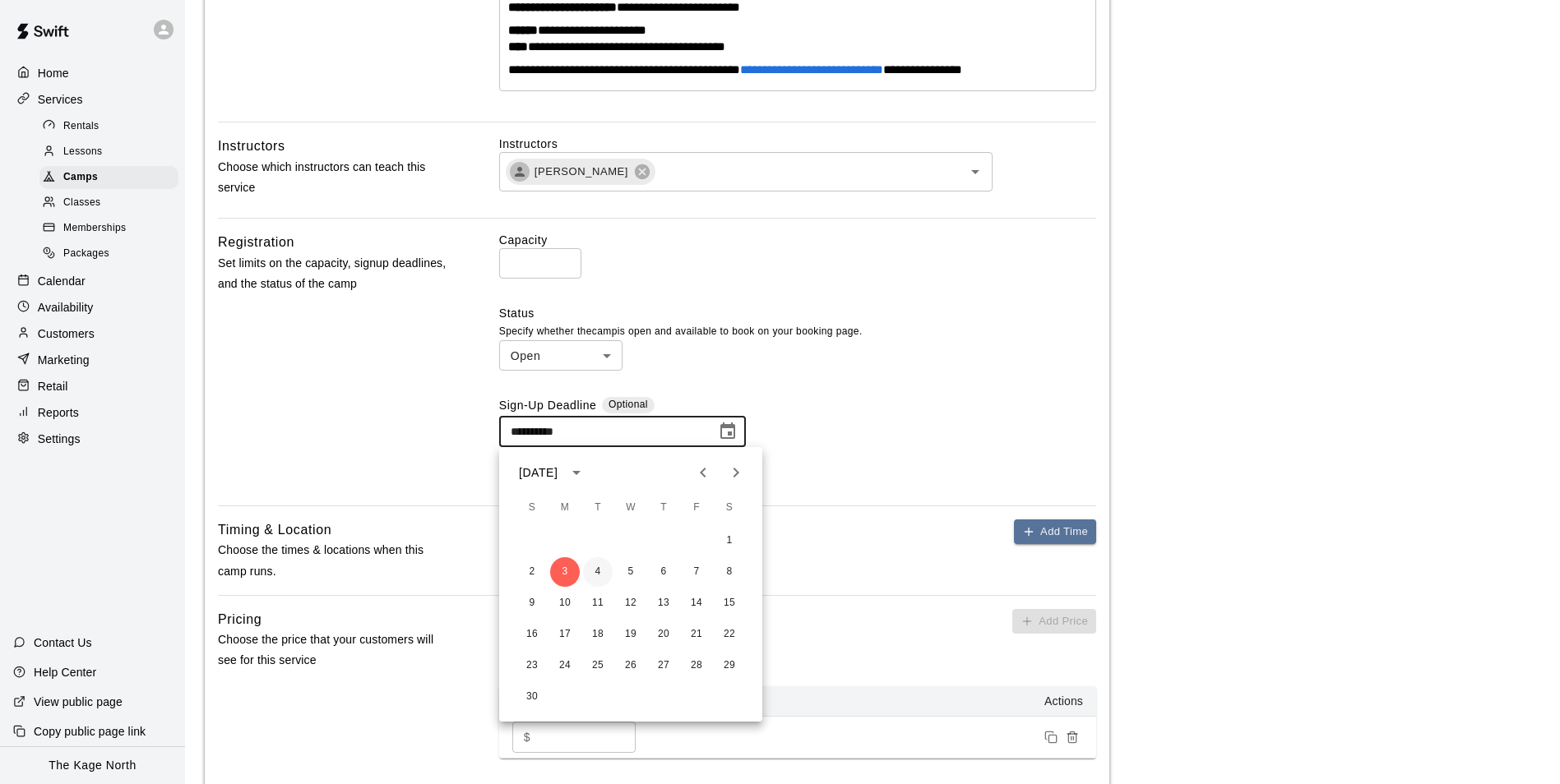
click at [589, 572] on button "4" at bounding box center [598, 572] width 30 height 30
type input "**********"
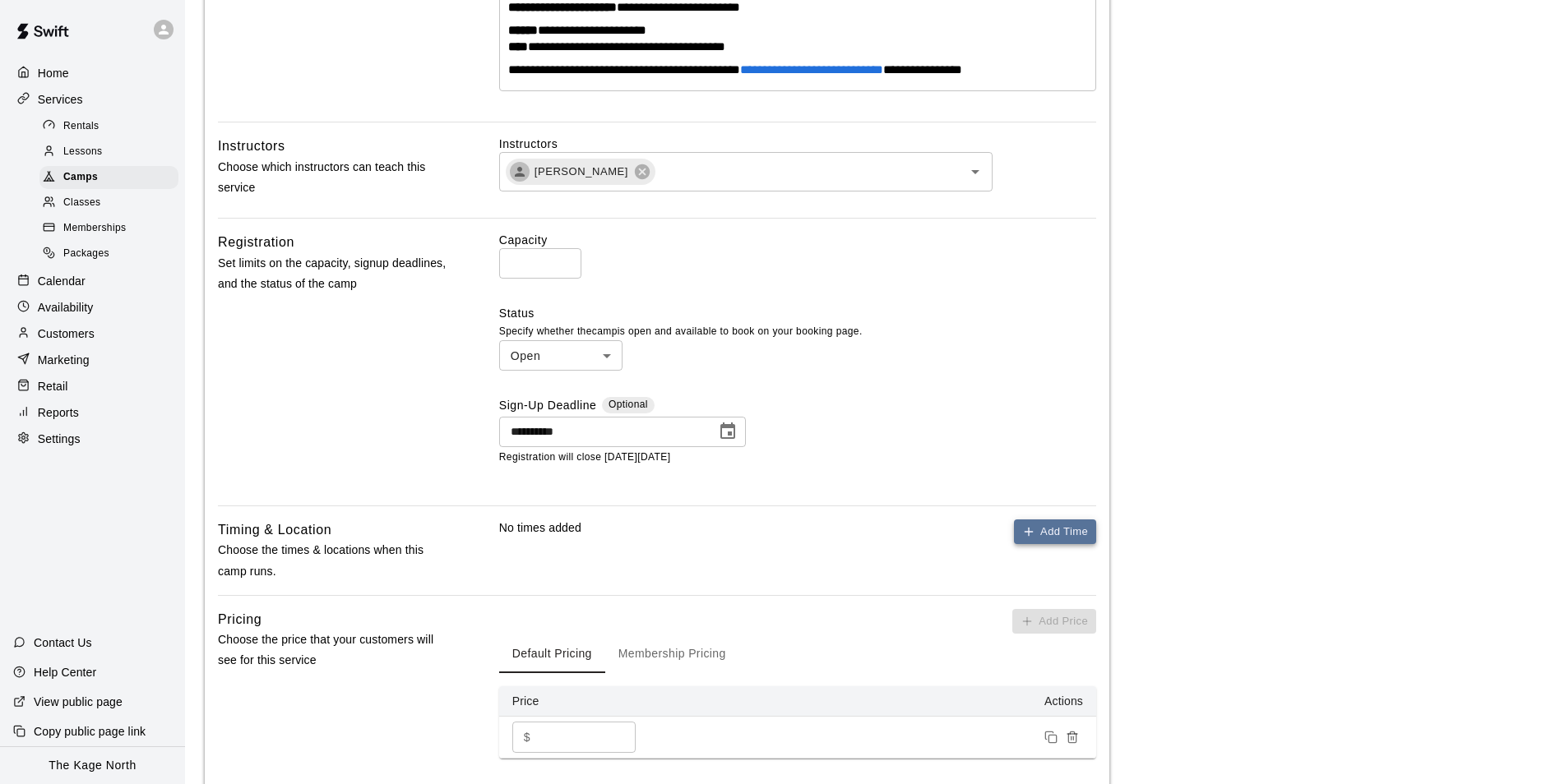
click at [1055, 530] on button "Add Time" at bounding box center [1056, 532] width 83 height 25
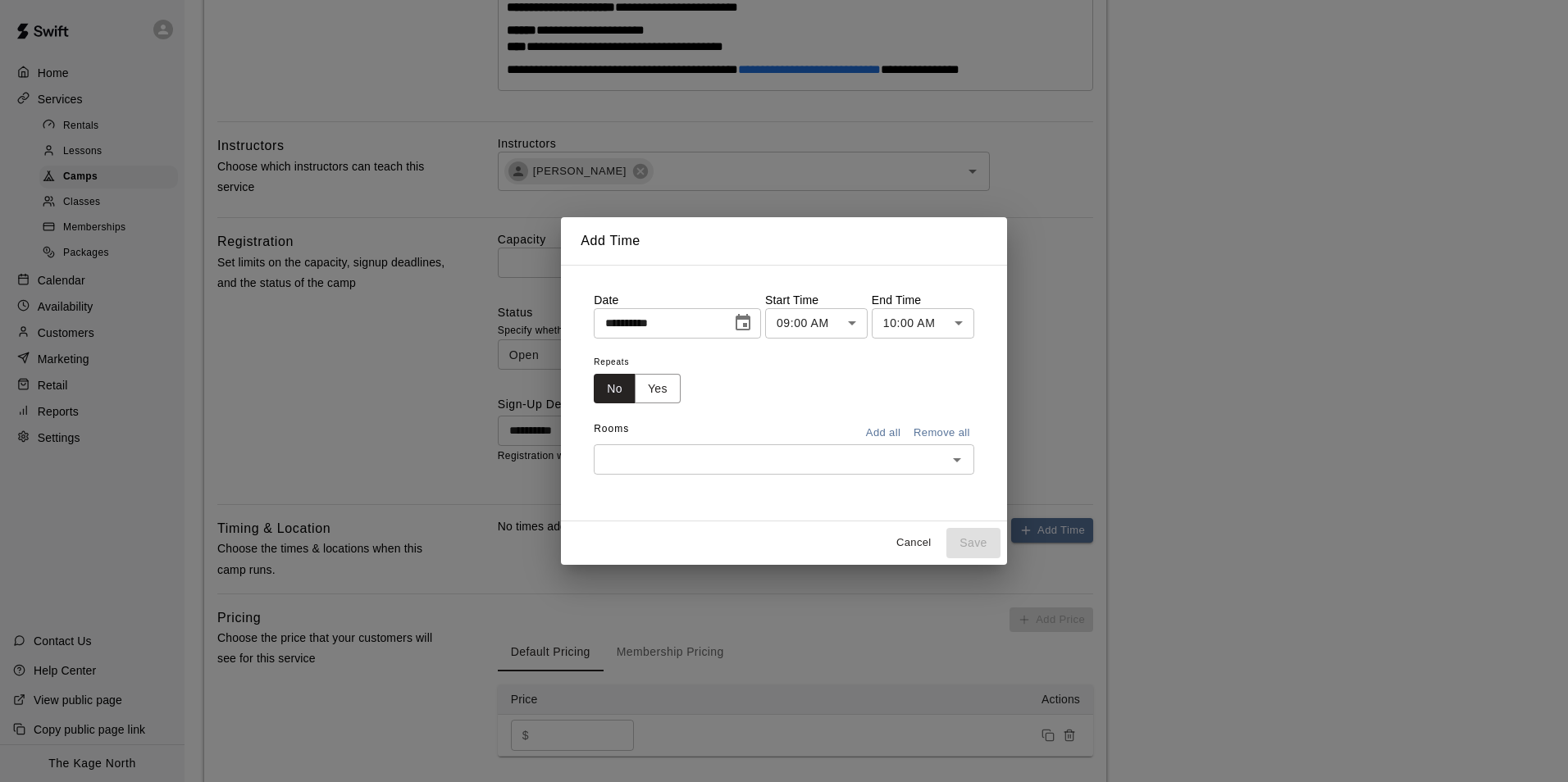
click at [743, 323] on icon "Choose date, selected date is Sep 21, 2025" at bounding box center [743, 323] width 19 height 19
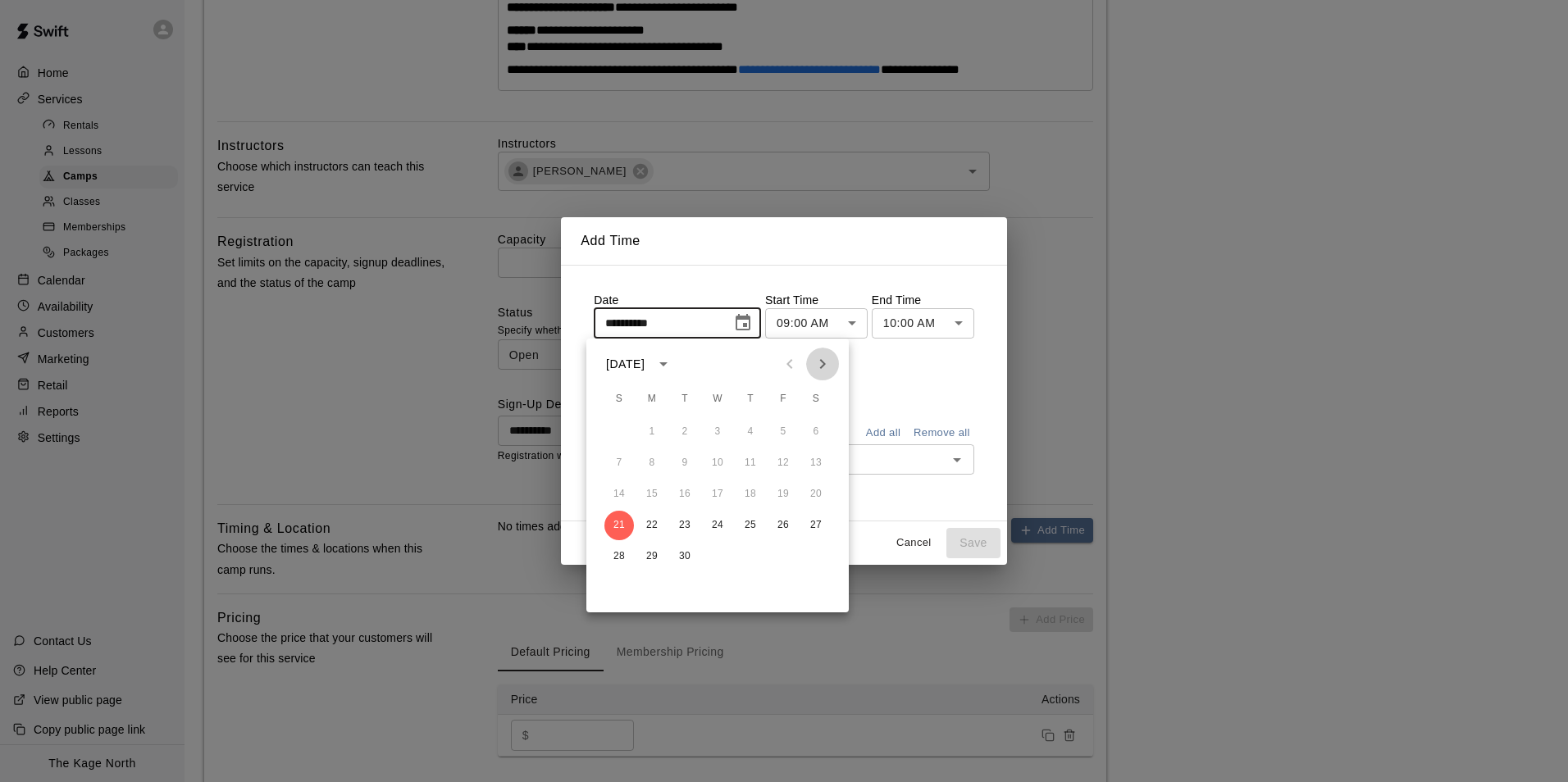
click at [817, 358] on icon "Next month" at bounding box center [823, 364] width 19 height 19
click at [682, 557] on button "28" at bounding box center [685, 557] width 30 height 30
type input "**********"
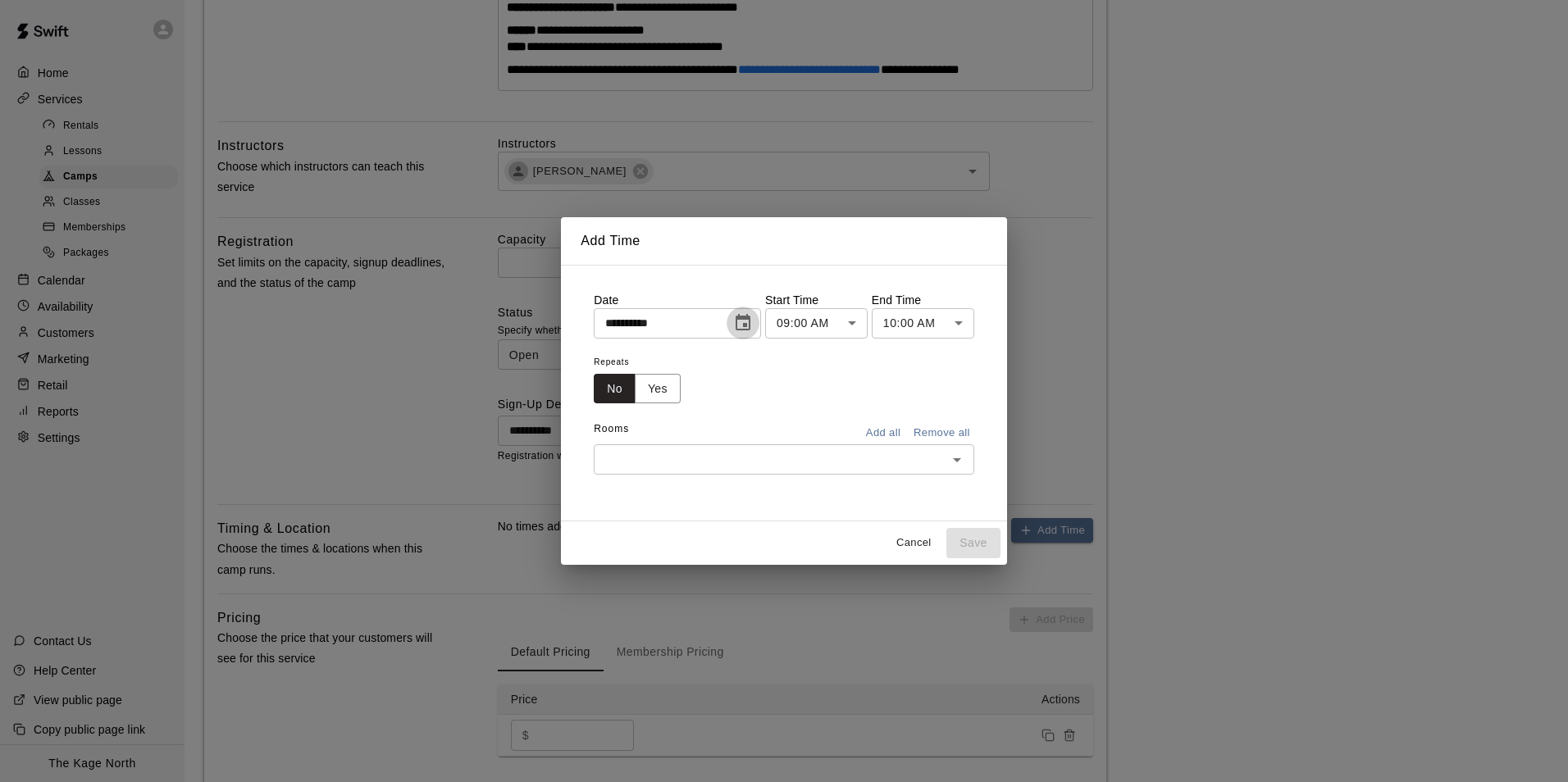
click at [749, 323] on icon "Choose date, selected date is Oct 28, 2025" at bounding box center [743, 323] width 19 height 19
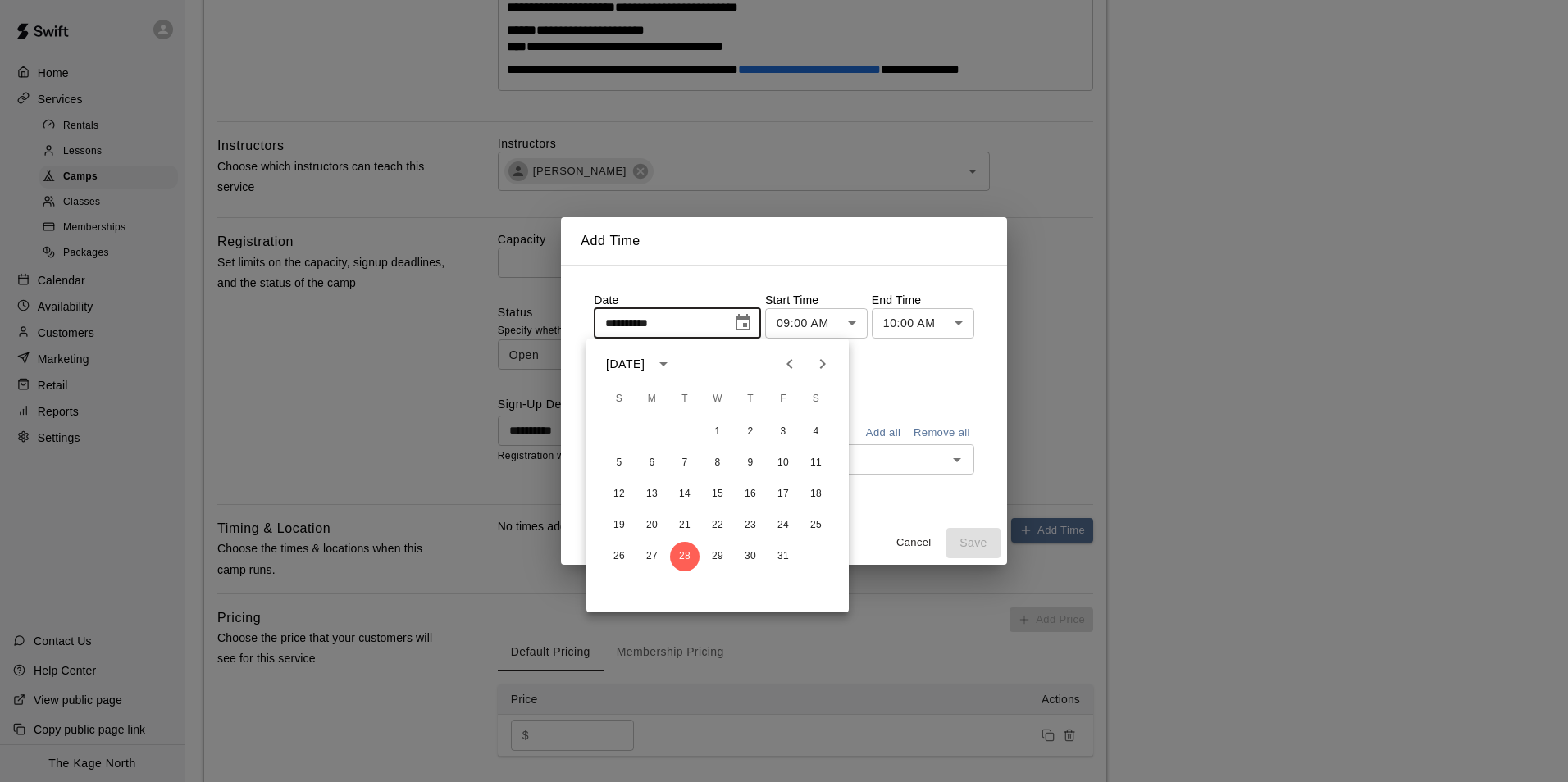
click at [825, 370] on icon "Next month" at bounding box center [823, 364] width 19 height 19
click at [788, 366] on icon "Previous month" at bounding box center [789, 363] width 6 height 10
drag, startPoint x: 914, startPoint y: 375, endPoint x: 863, endPoint y: 348, distance: 57.7
click at [910, 373] on div "Repeats No Yes" at bounding box center [784, 377] width 381 height 52
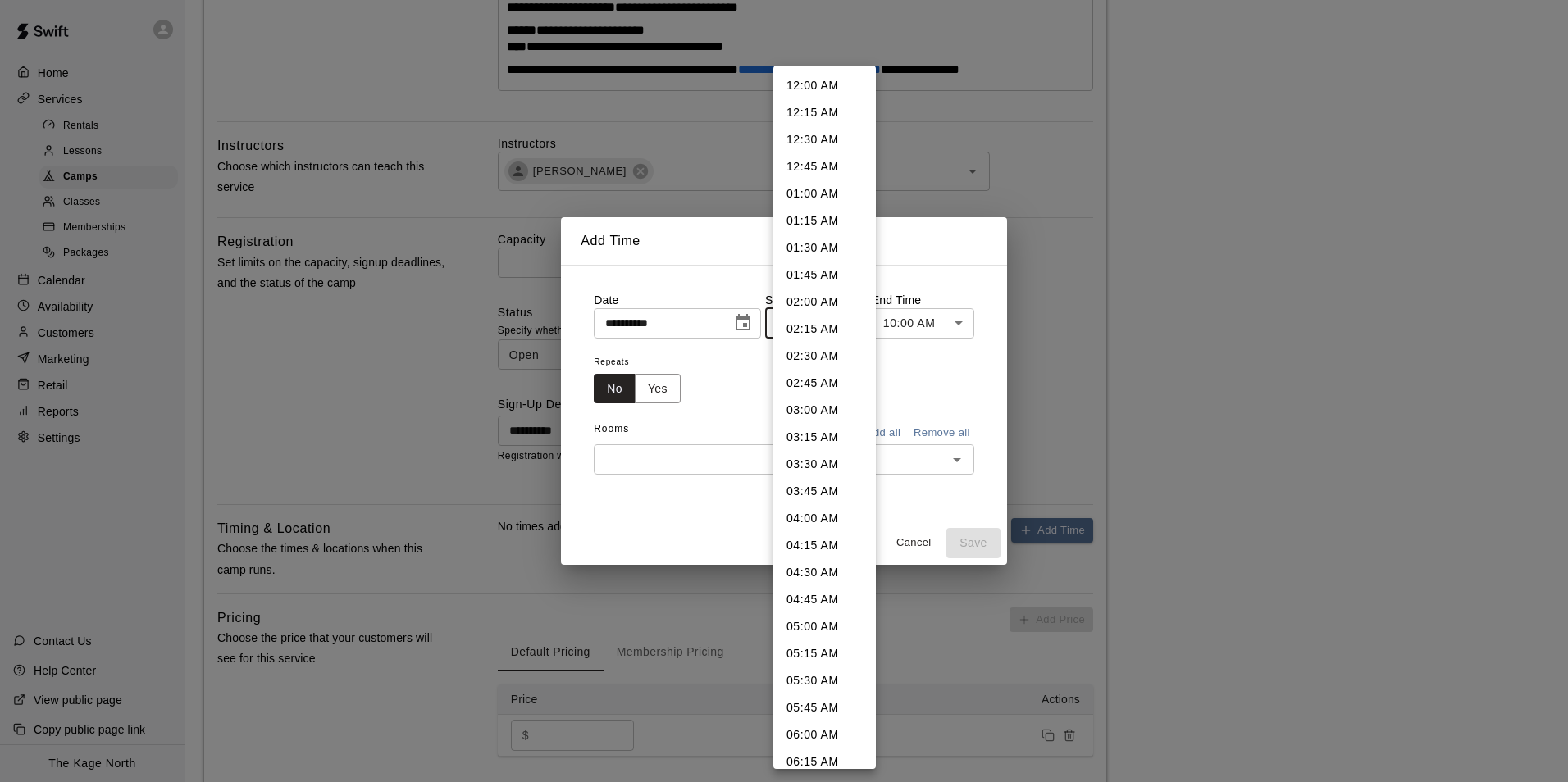
click at [856, 324] on body "**********" at bounding box center [784, 229] width 1568 height 1443
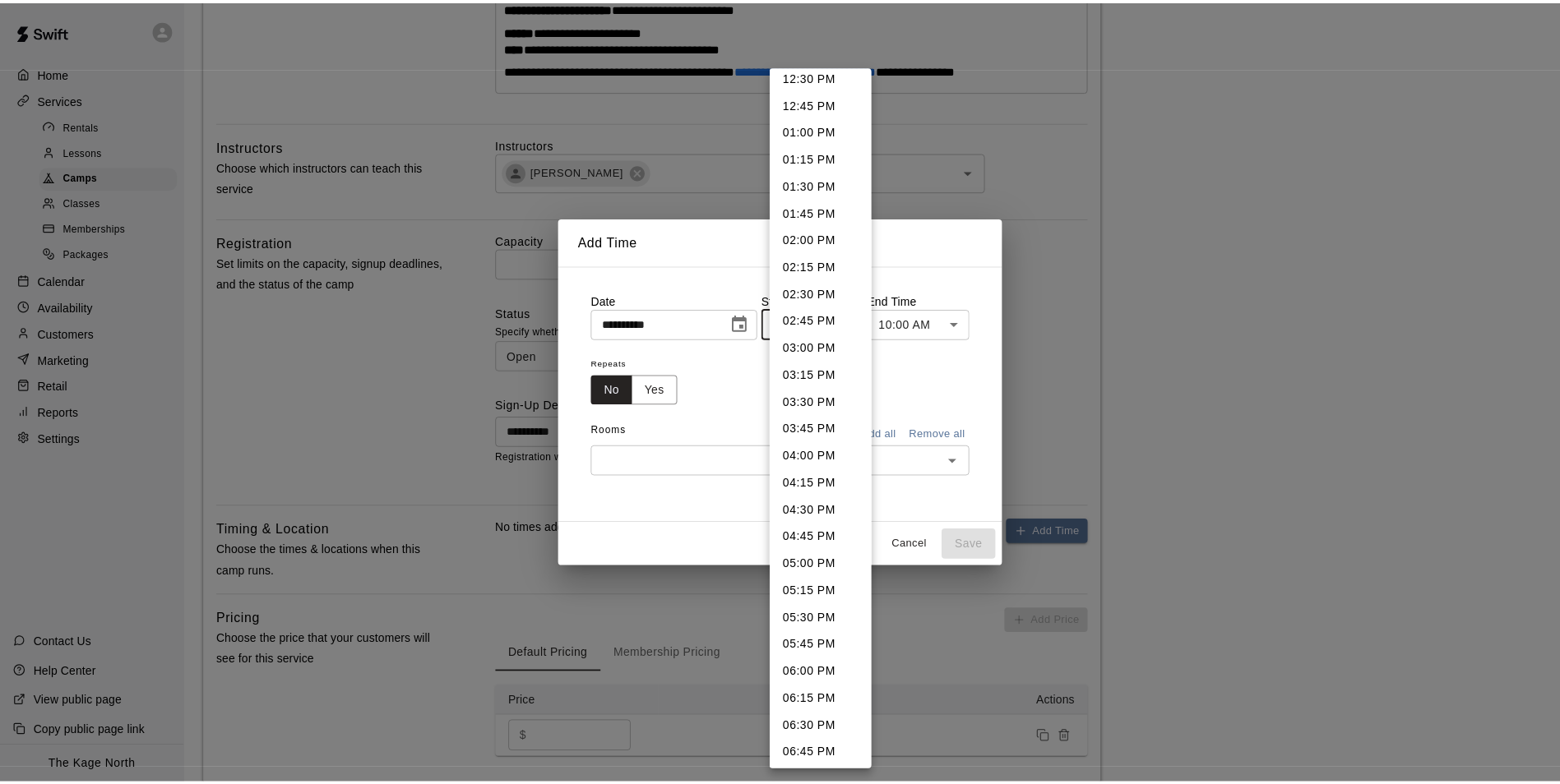
scroll to position [1385, 0]
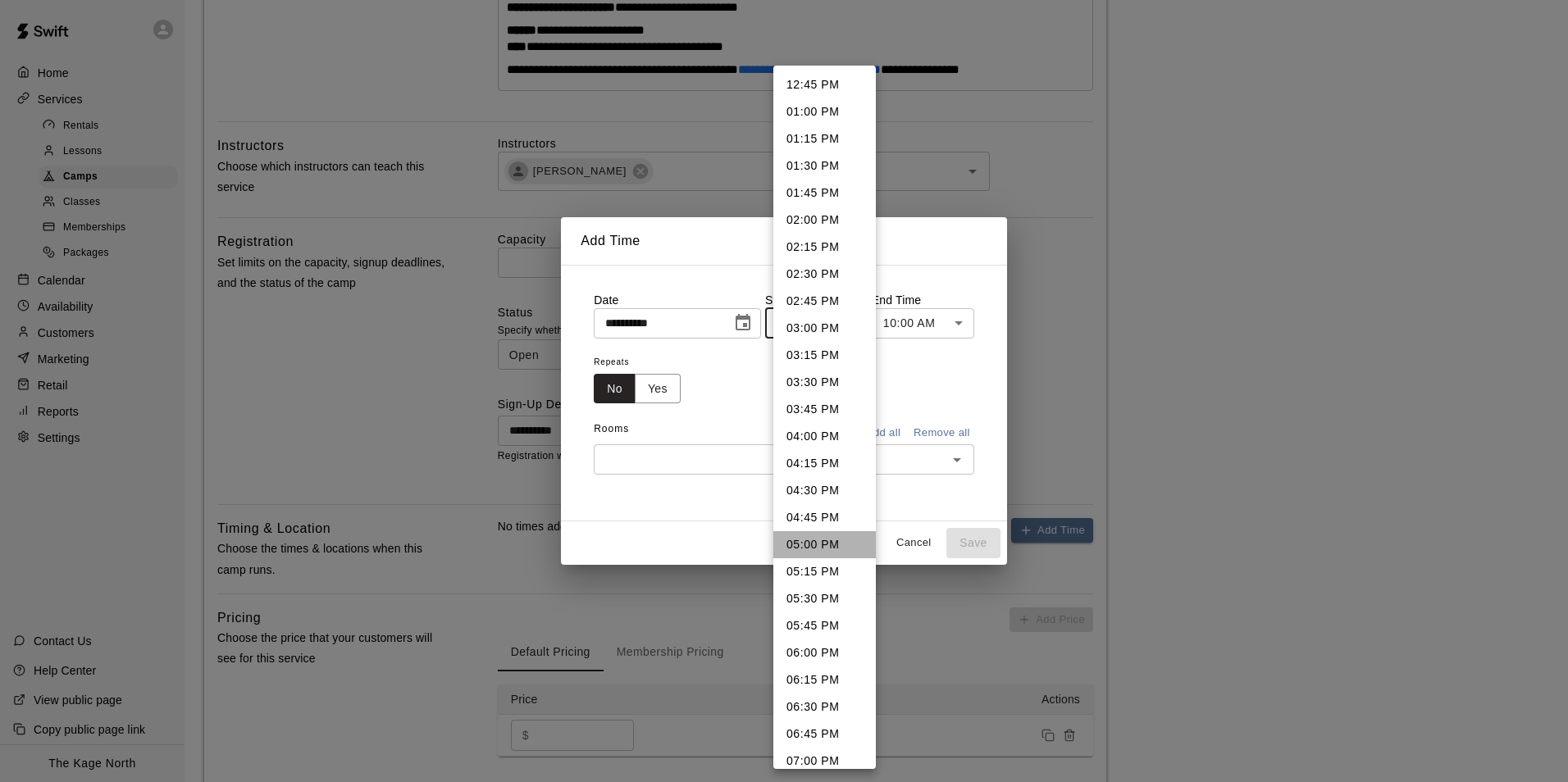
click at [830, 545] on li "05:00 PM" at bounding box center [824, 545] width 102 height 27
type input "********"
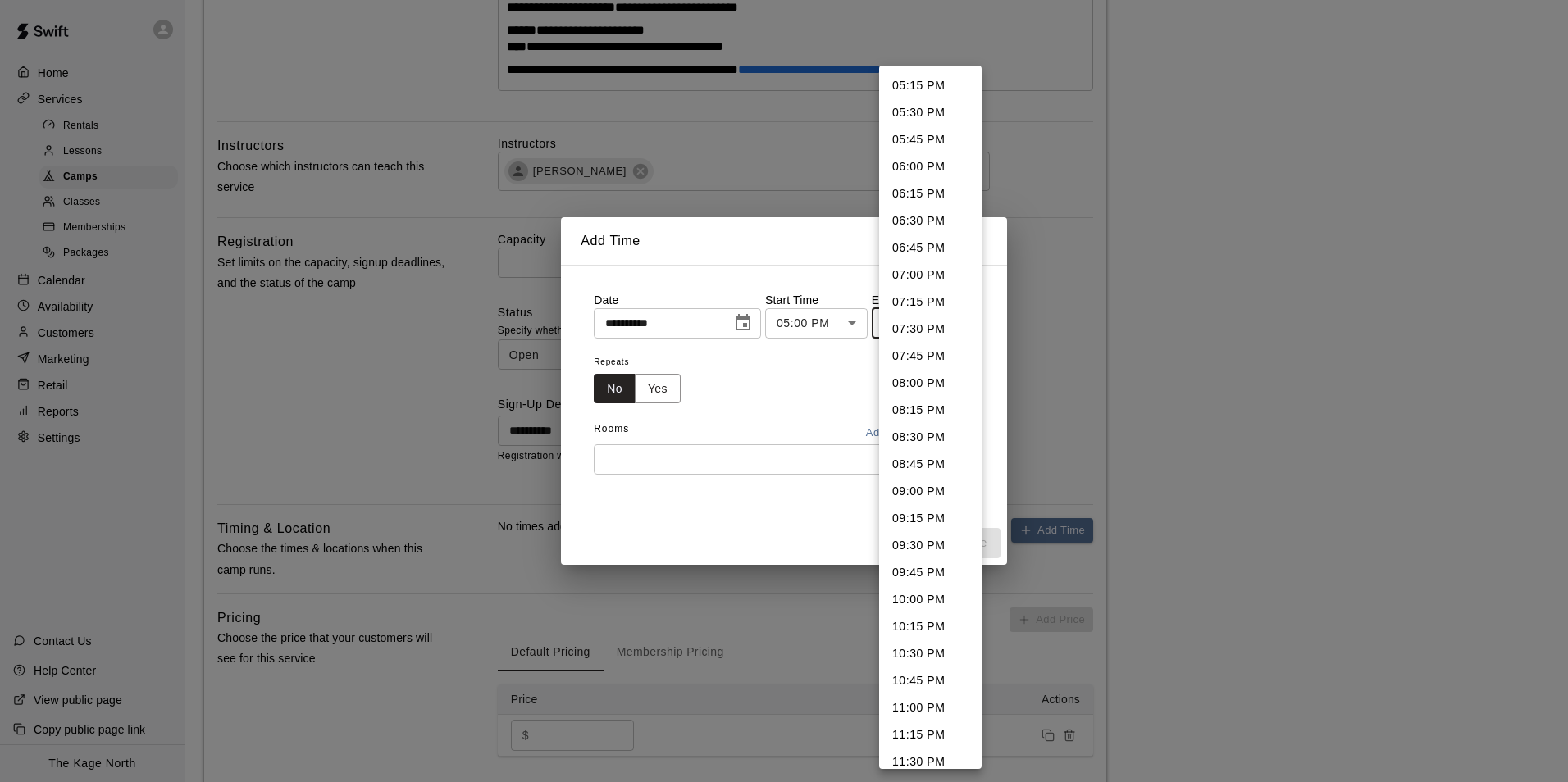
click at [964, 321] on body "**********" at bounding box center [784, 229] width 1568 height 1443
click at [937, 221] on li "06:30 PM" at bounding box center [930, 221] width 102 height 27
type input "********"
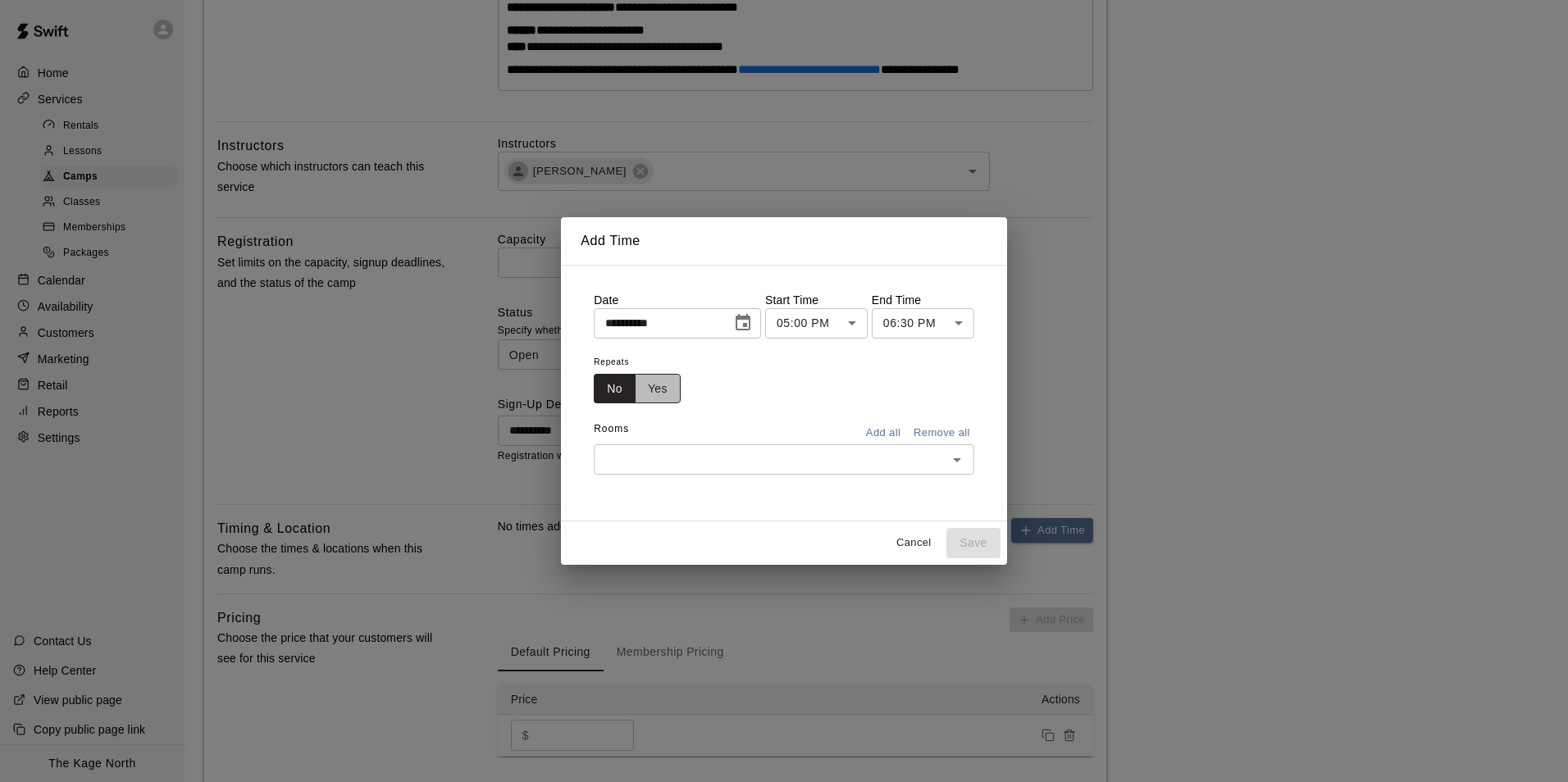
click at [660, 385] on button "Yes" at bounding box center [658, 389] width 46 height 31
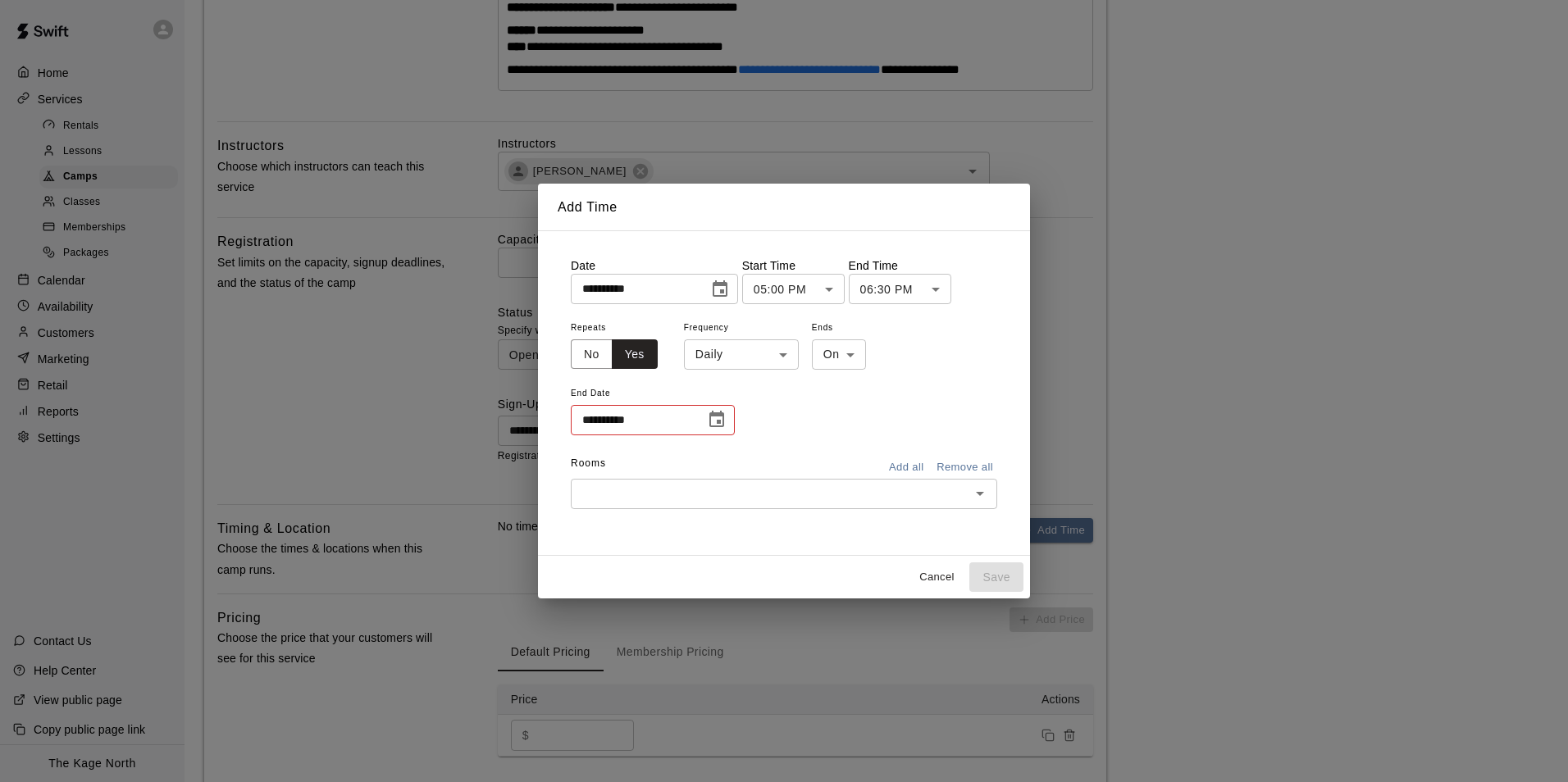
click at [755, 352] on body "**********" at bounding box center [784, 229] width 1568 height 1443
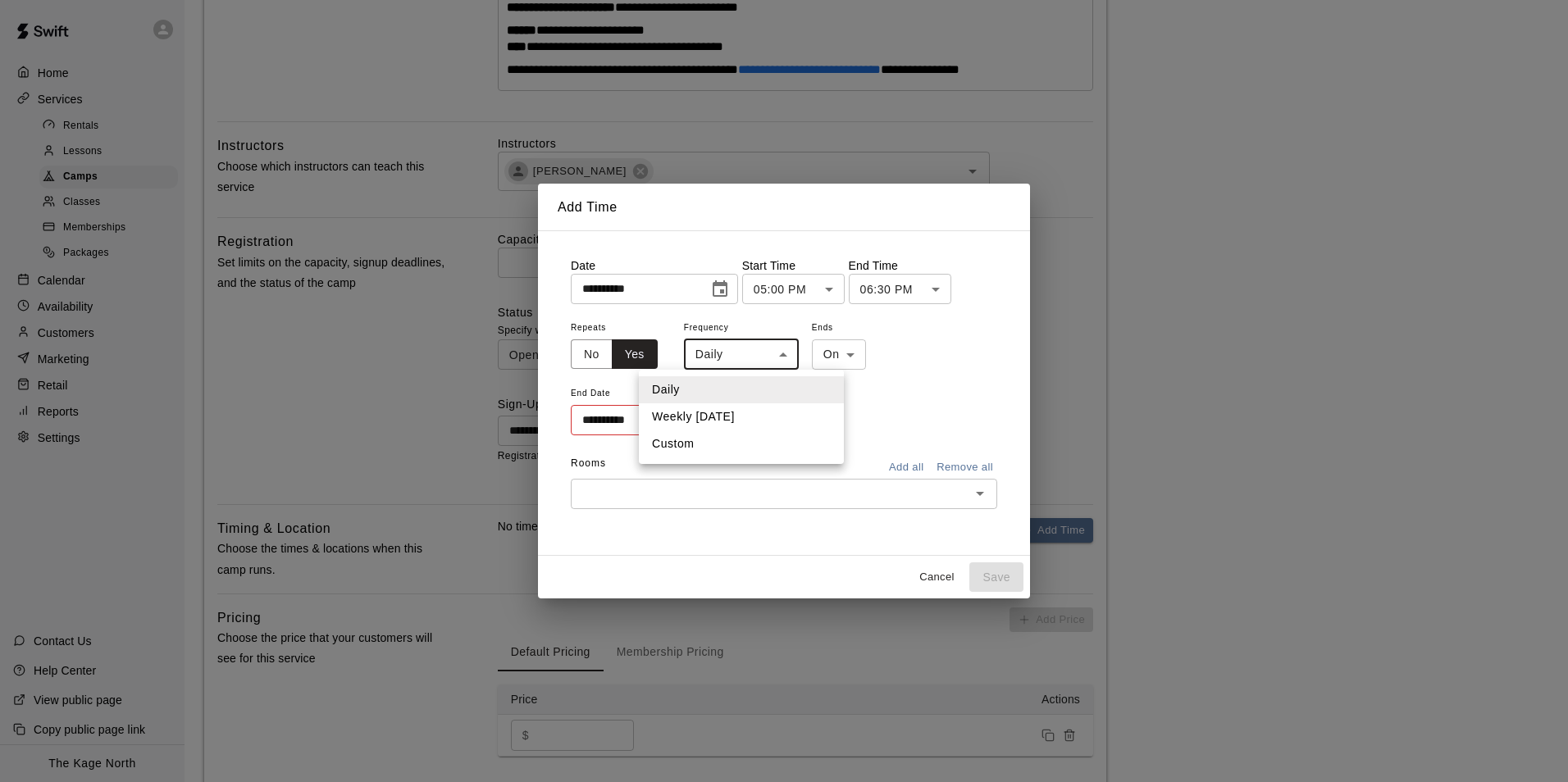
click at [748, 417] on li "Weekly on Tuesday" at bounding box center [741, 417] width 205 height 27
type input "******"
click at [717, 416] on icon "Choose date" at bounding box center [717, 419] width 15 height 17
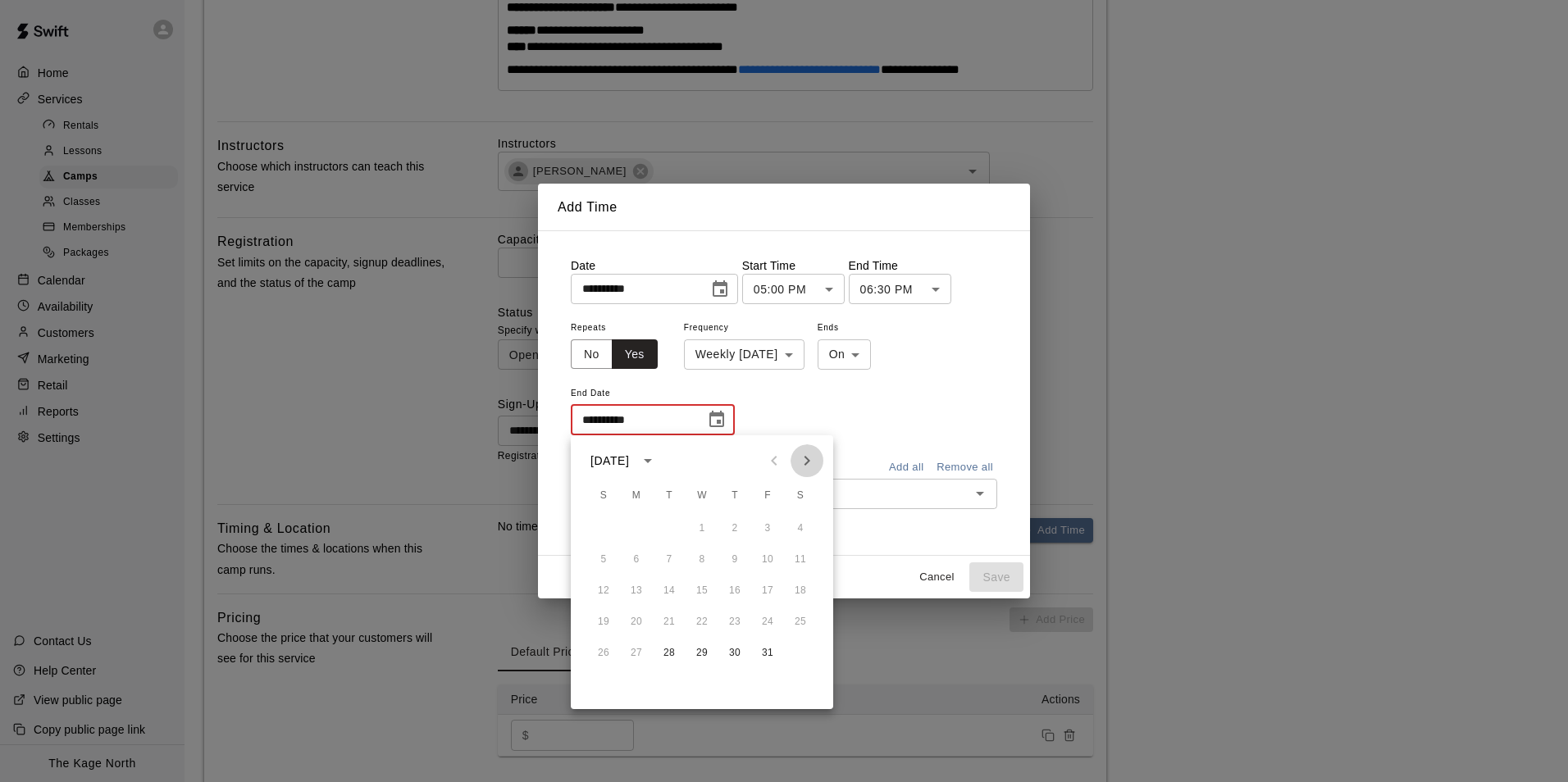
click at [807, 468] on icon "Next month" at bounding box center [807, 461] width 19 height 19
click at [807, 467] on icon "Next month" at bounding box center [807, 461] width 19 height 19
click at [666, 567] on button "9" at bounding box center [669, 560] width 30 height 30
type input "**********"
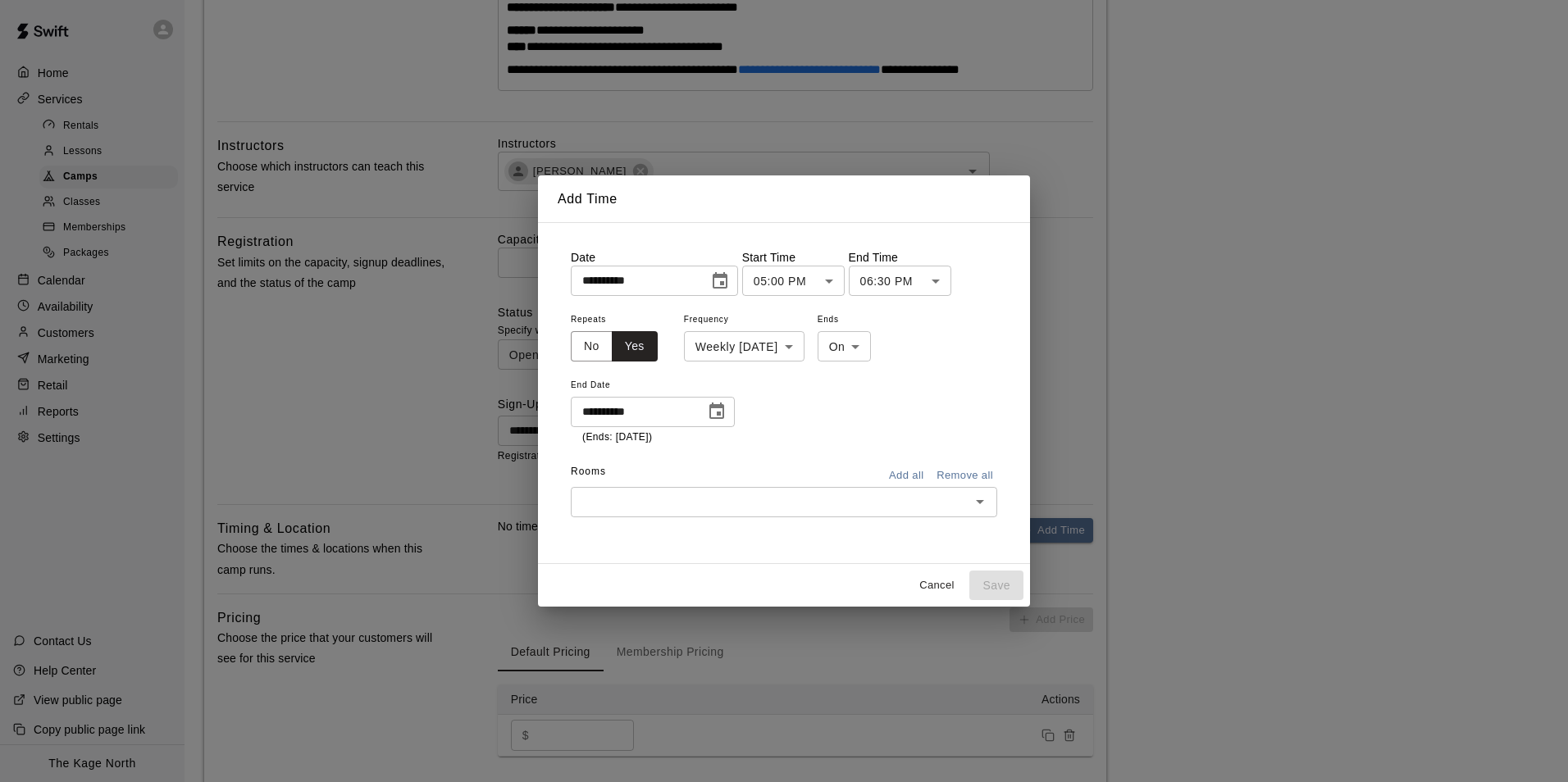
click at [724, 504] on input "text" at bounding box center [770, 502] width 390 height 20
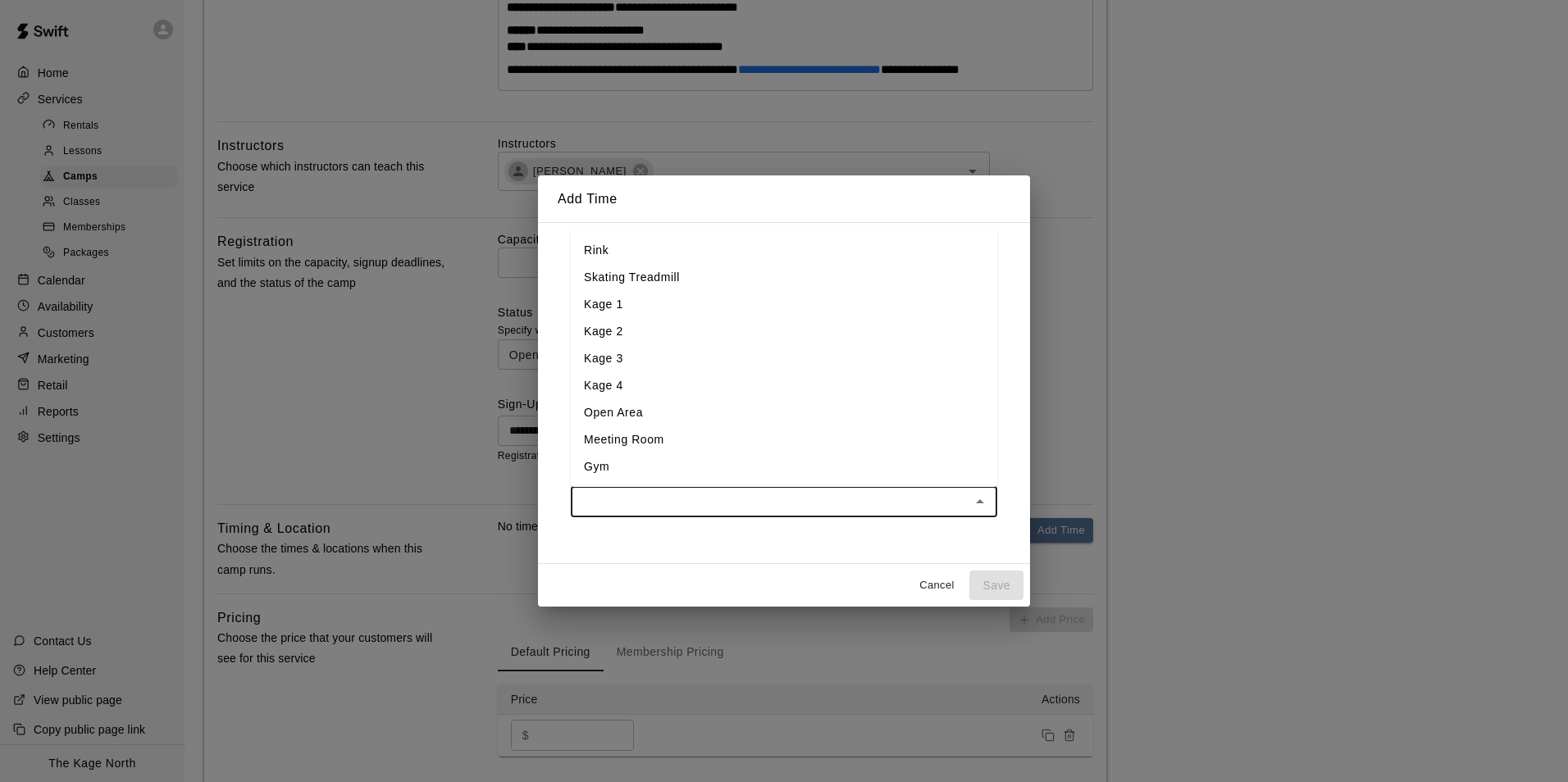
click at [650, 418] on li "Open Area" at bounding box center [784, 412] width 427 height 27
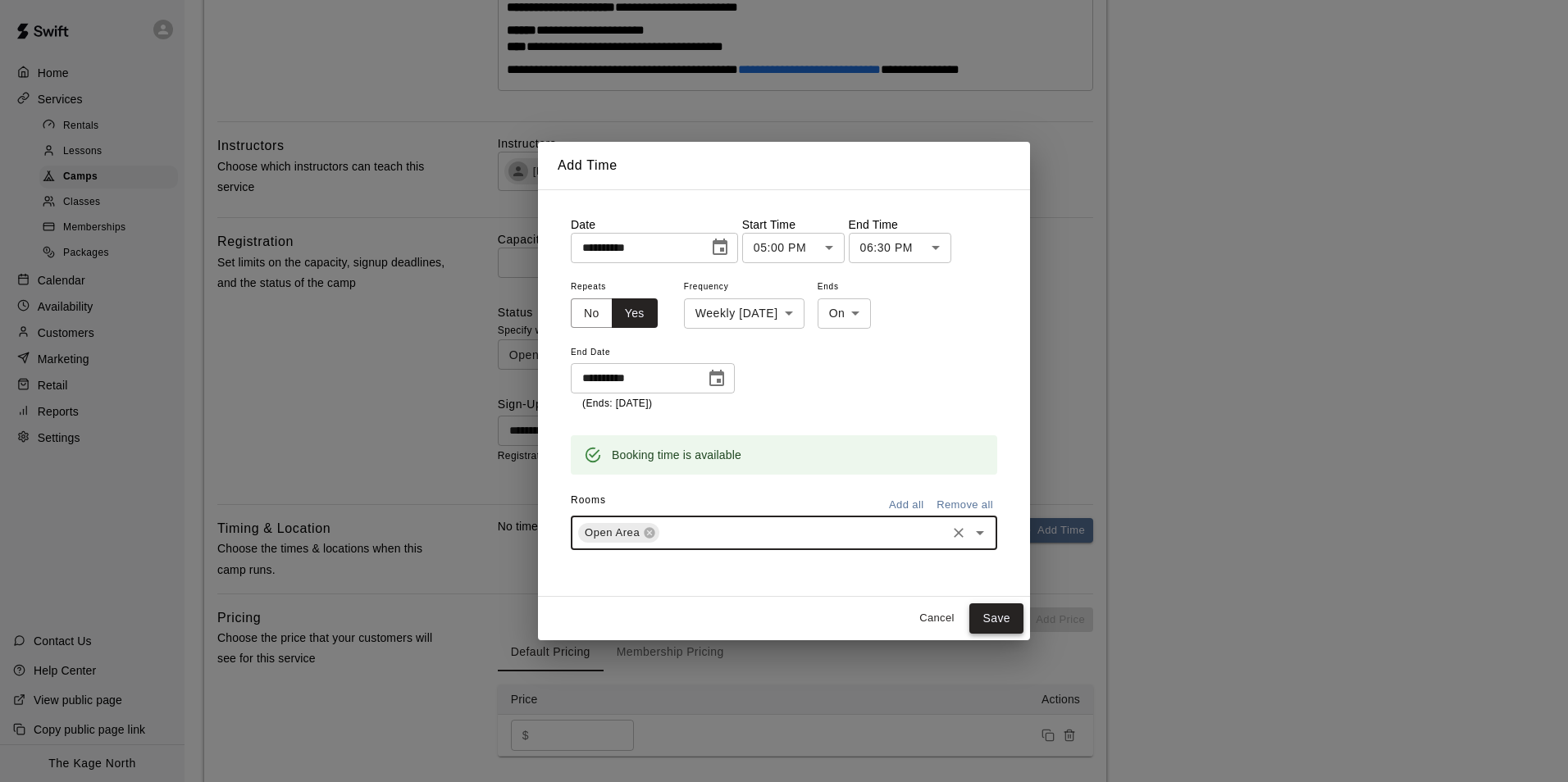
click at [1005, 613] on button "Save" at bounding box center [997, 618] width 54 height 31
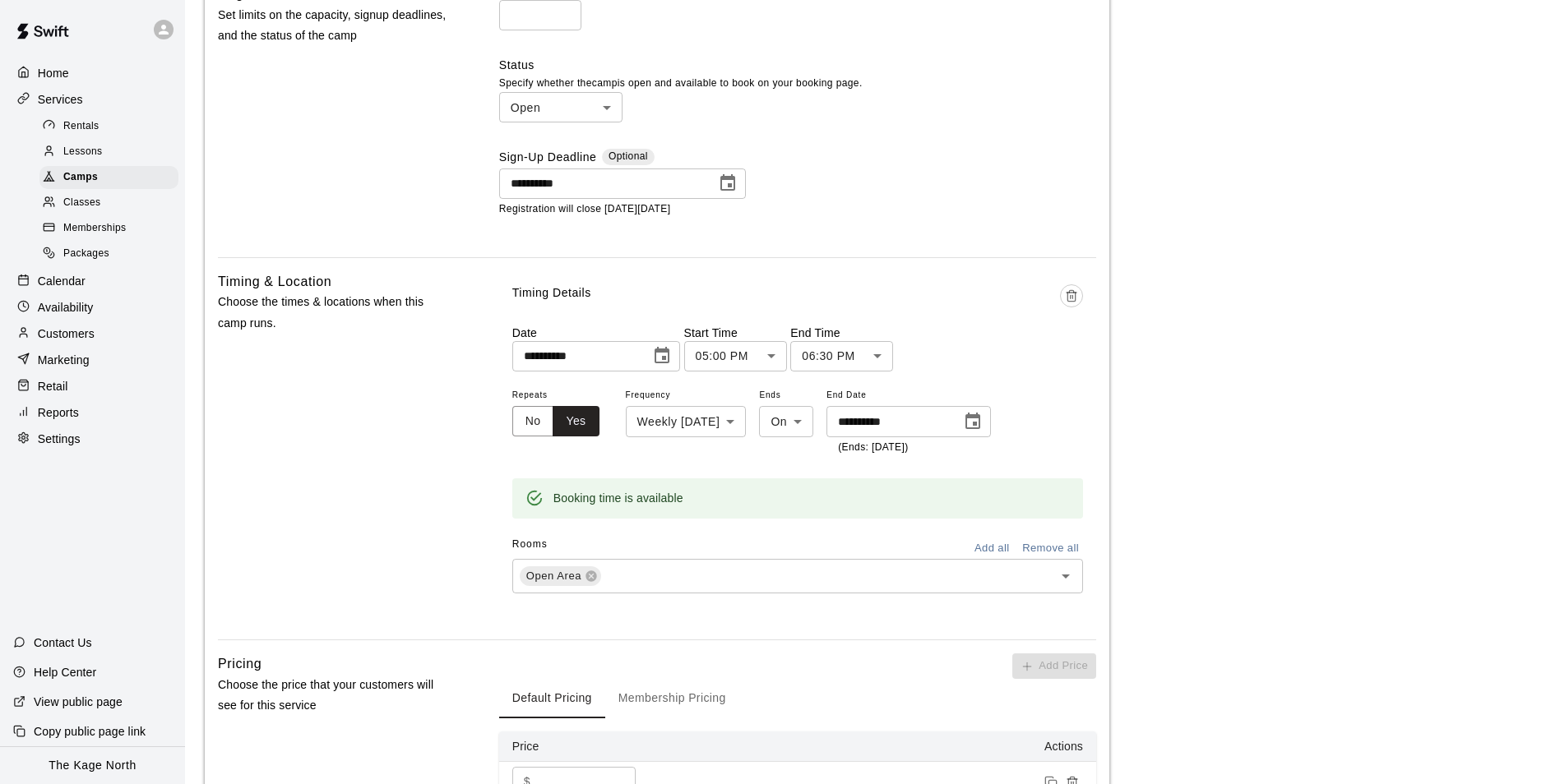
scroll to position [956, 0]
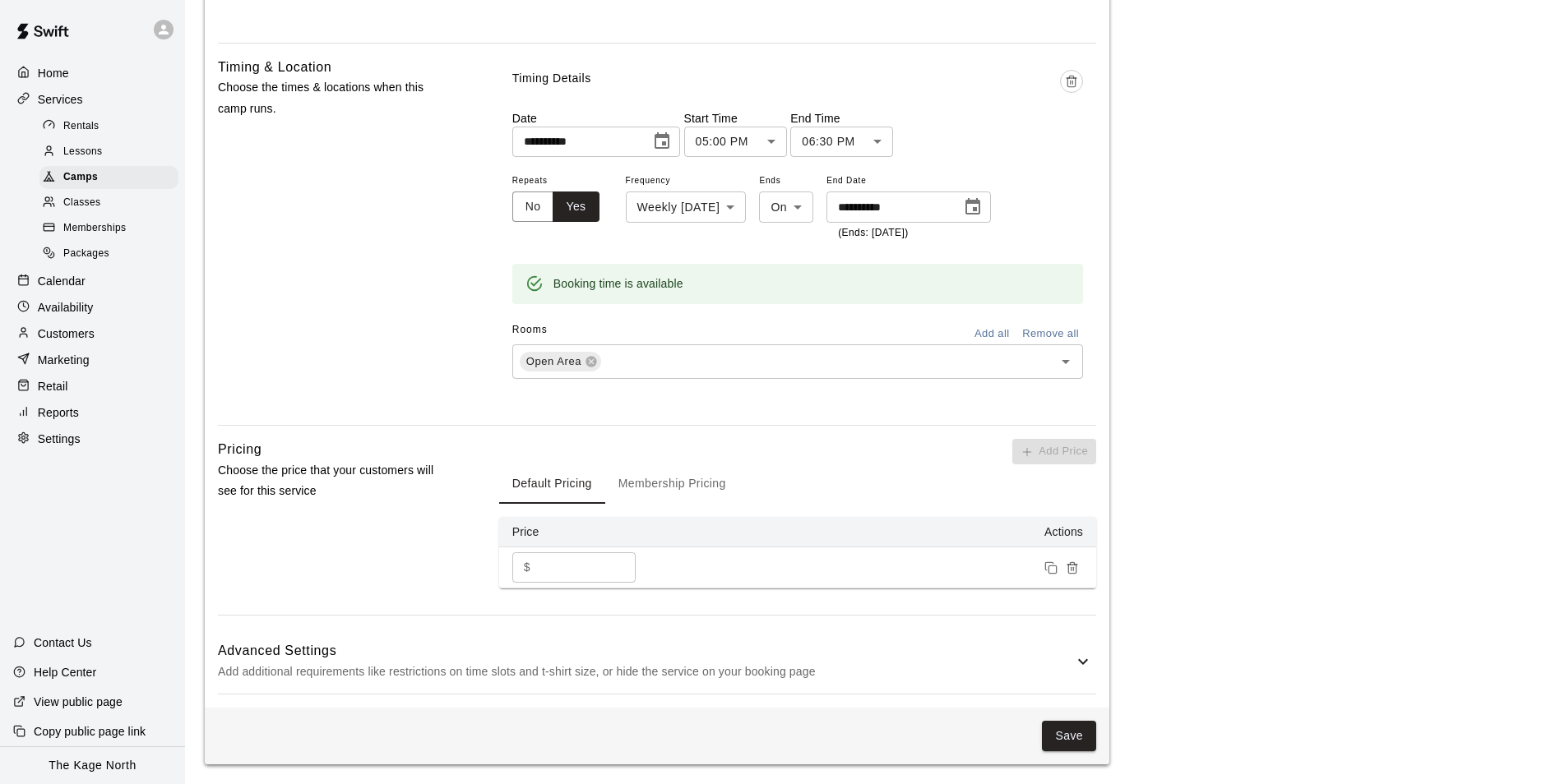
drag, startPoint x: 1076, startPoint y: 656, endPoint x: 1109, endPoint y: 636, distance: 38.6
click at [1080, 653] on icon at bounding box center [1083, 662] width 19 height 19
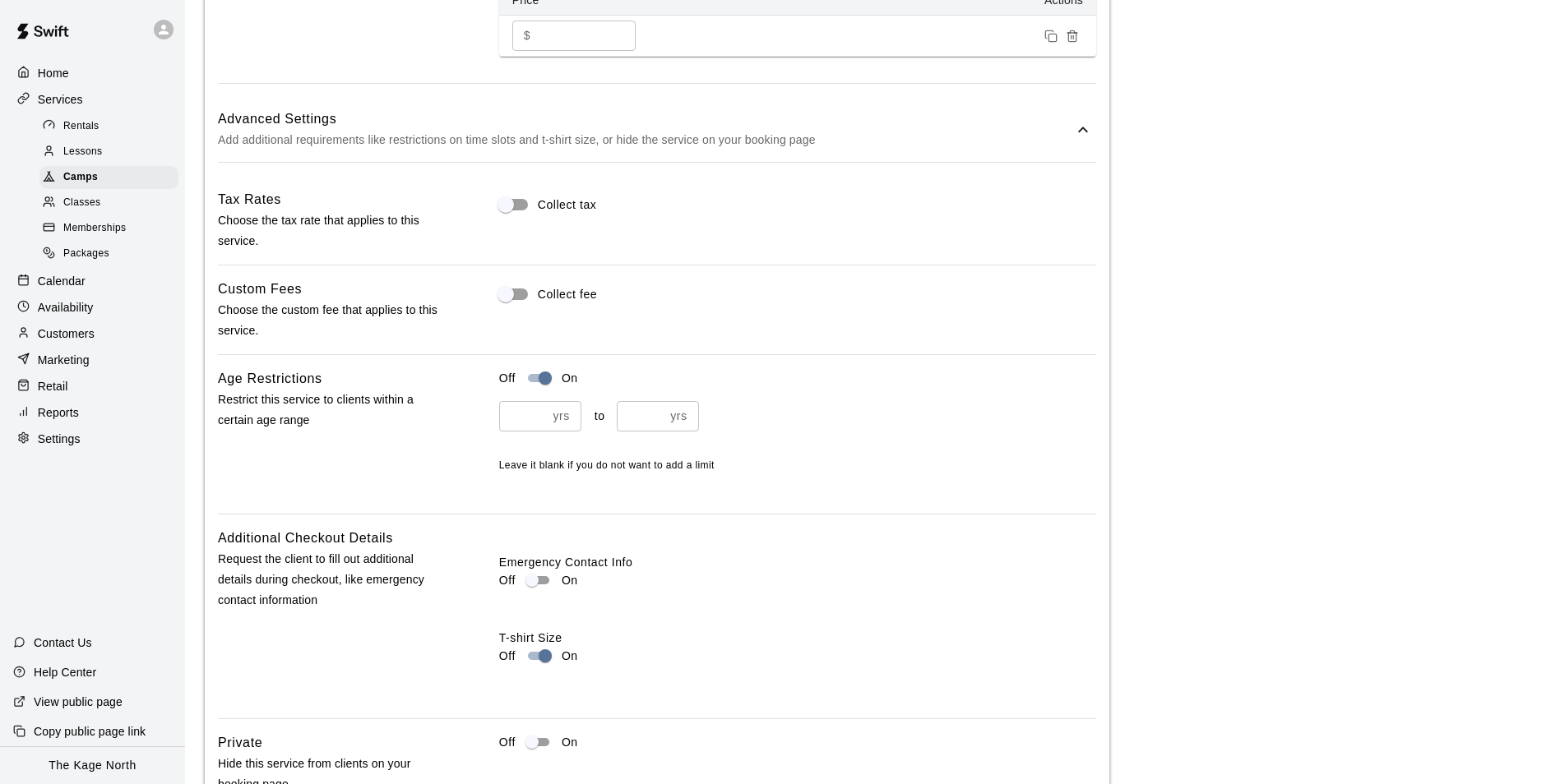
scroll to position [1532, 0]
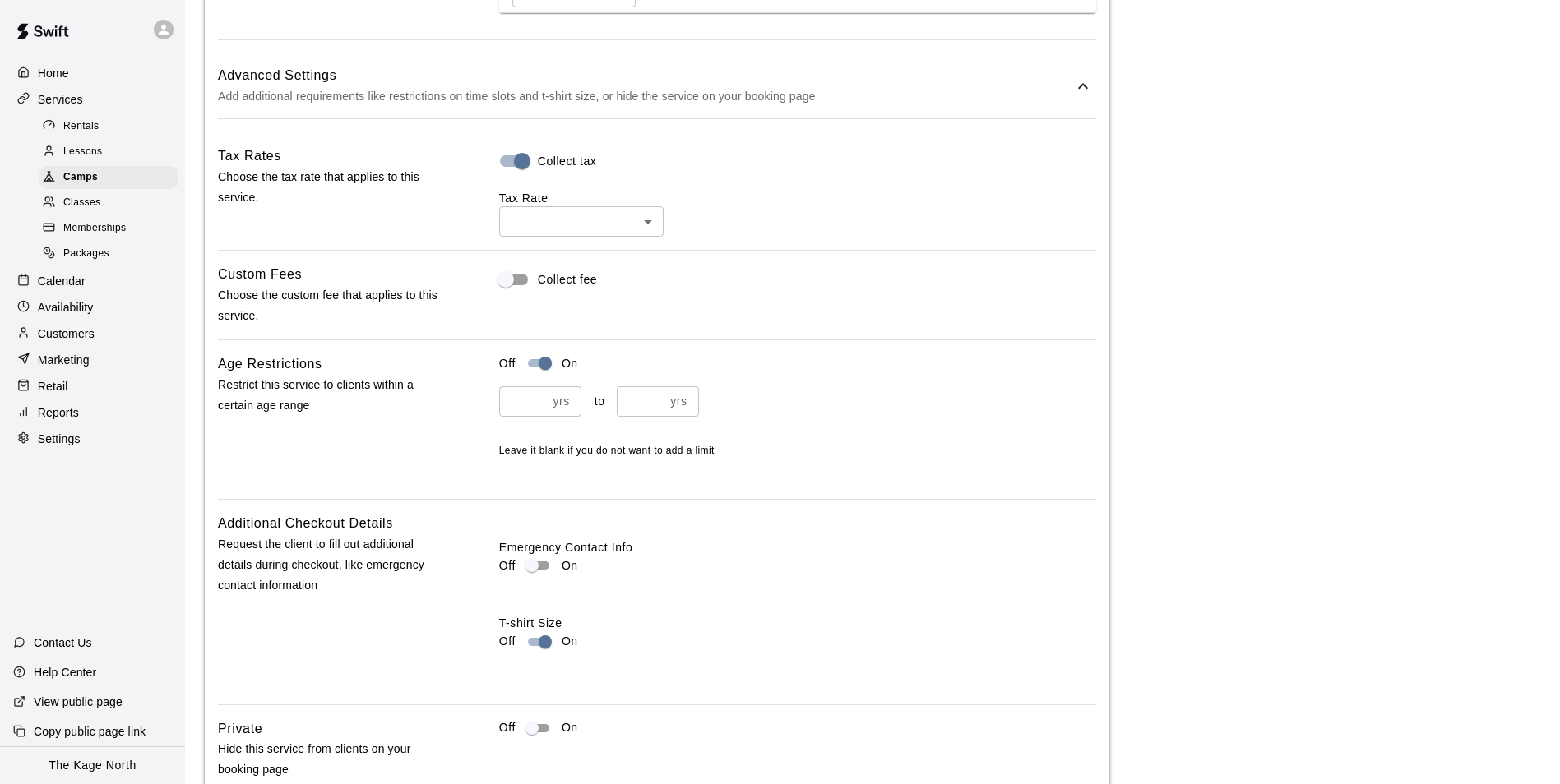
click at [600, 288] on li "HST ( 13 %)" at bounding box center [581, 286] width 164 height 27
type input "***"
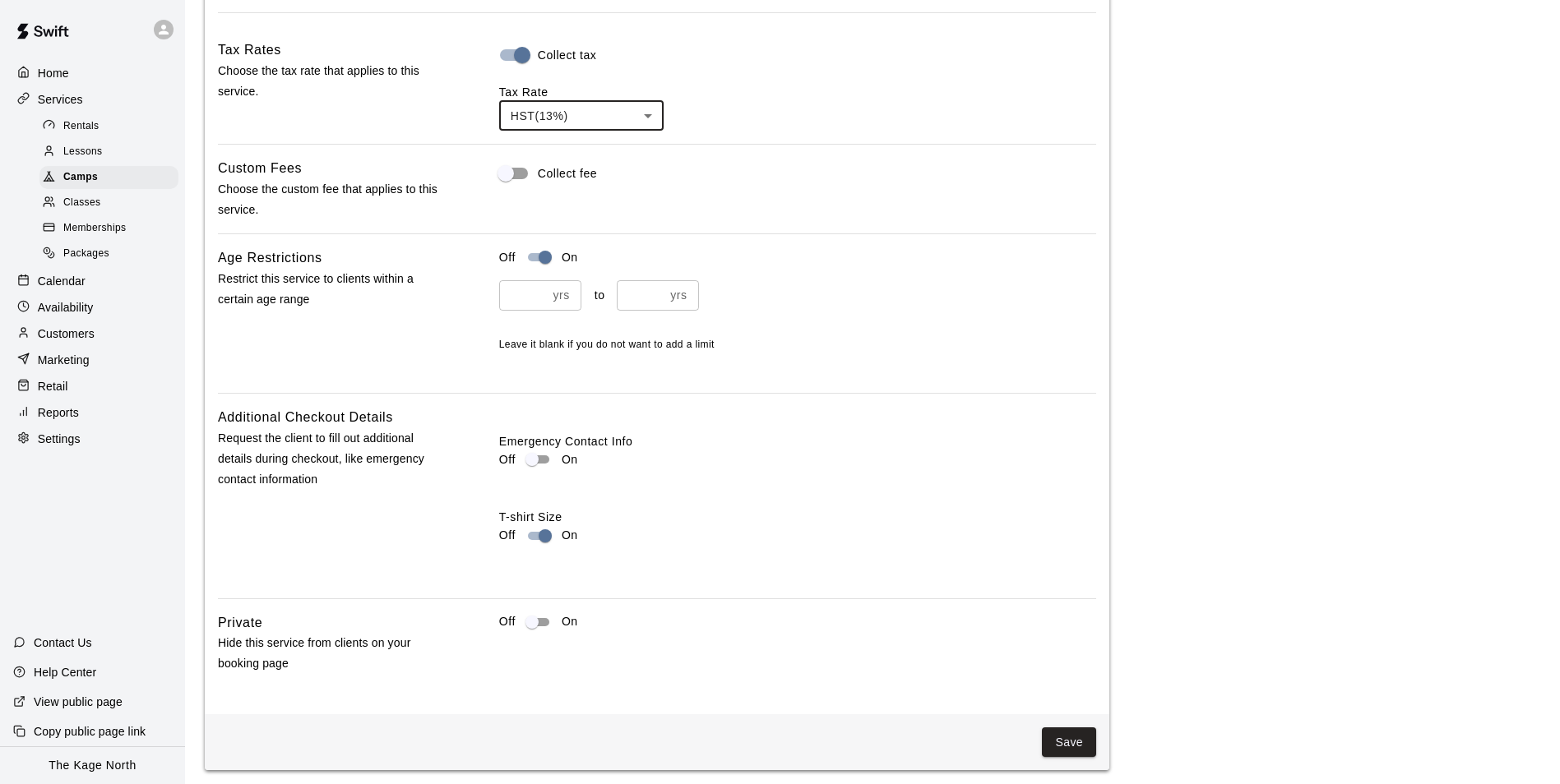
scroll to position [1646, 0]
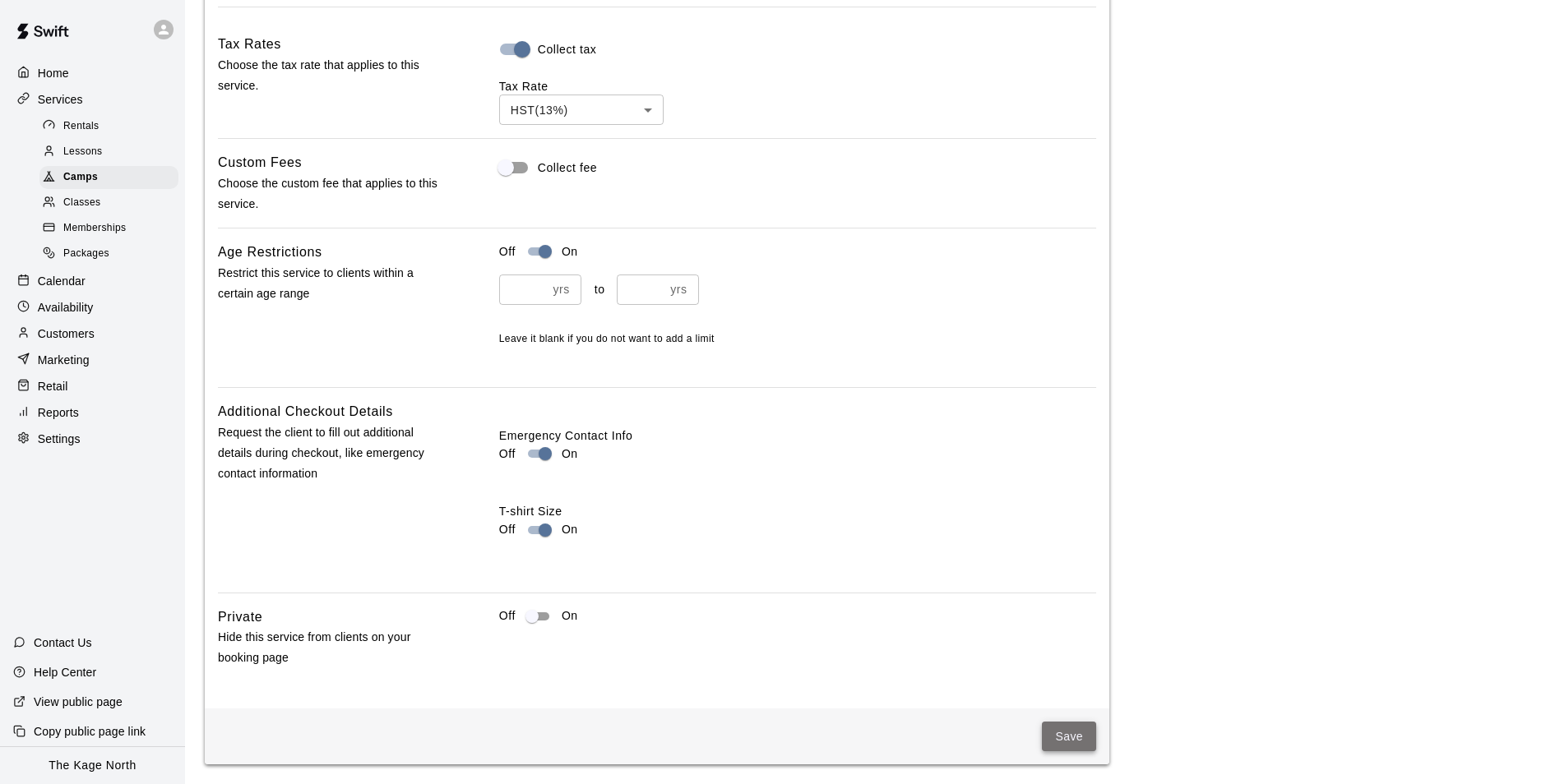
click at [1074, 732] on button "Save" at bounding box center [1069, 737] width 54 height 31
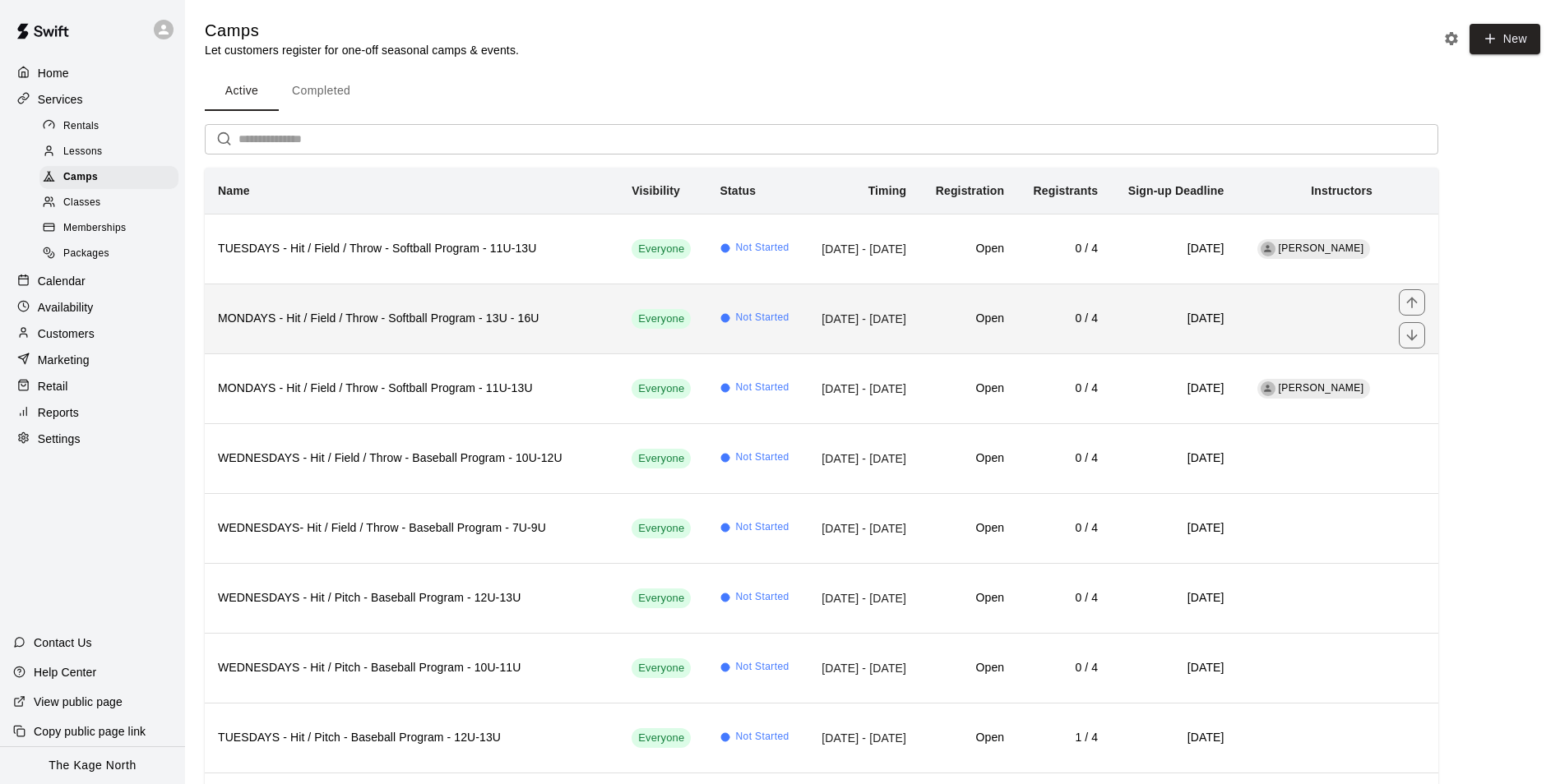
click at [493, 328] on h6 "MONDAYS - Hit / Field / Throw - Softball Program - 13U - 16U" at bounding box center [411, 319] width 387 height 18
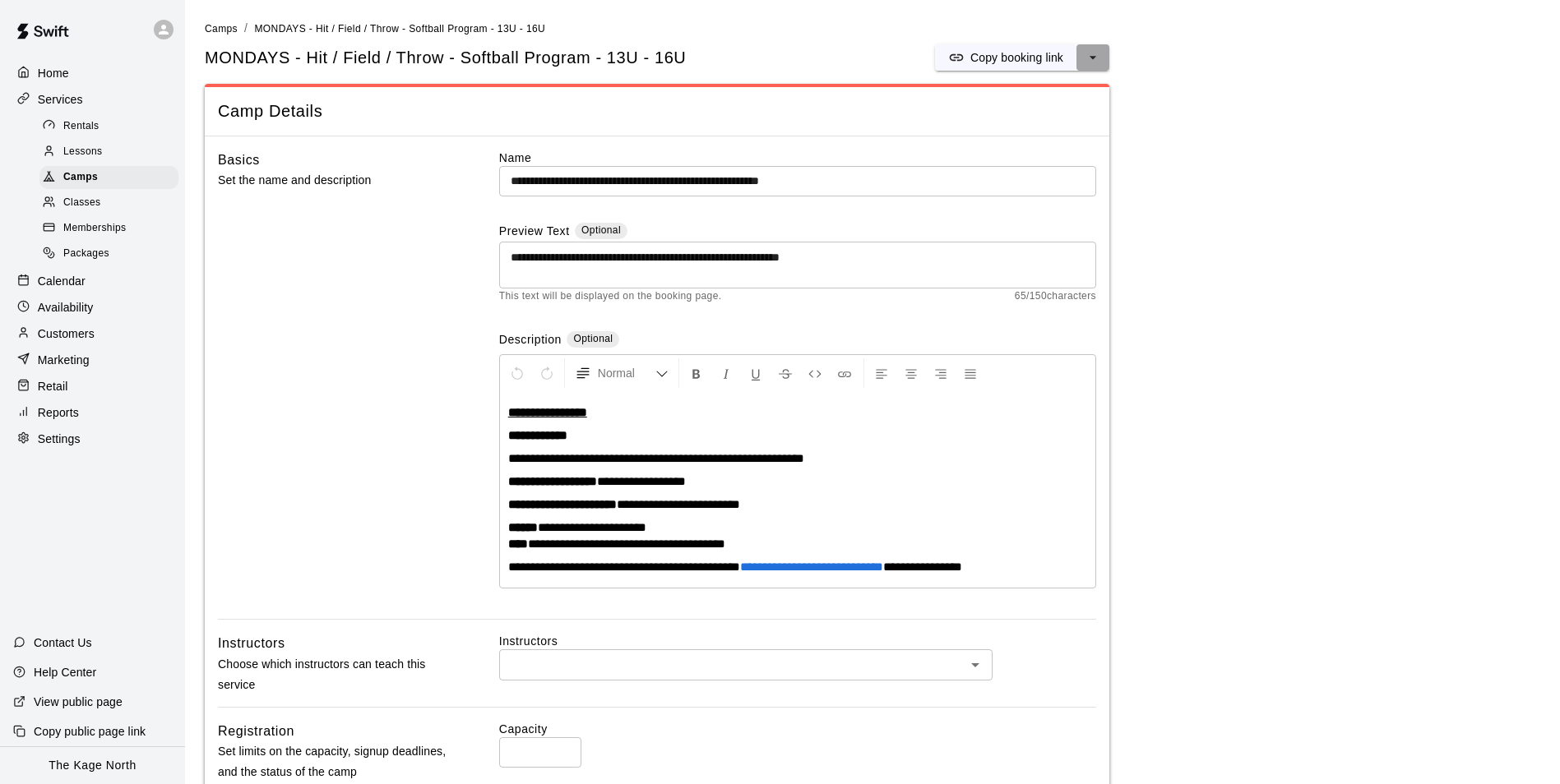
click at [1090, 53] on icon "select merge strategy" at bounding box center [1093, 57] width 17 height 17
click at [1065, 118] on h6 "Duplicate camp" at bounding box center [1029, 119] width 81 height 18
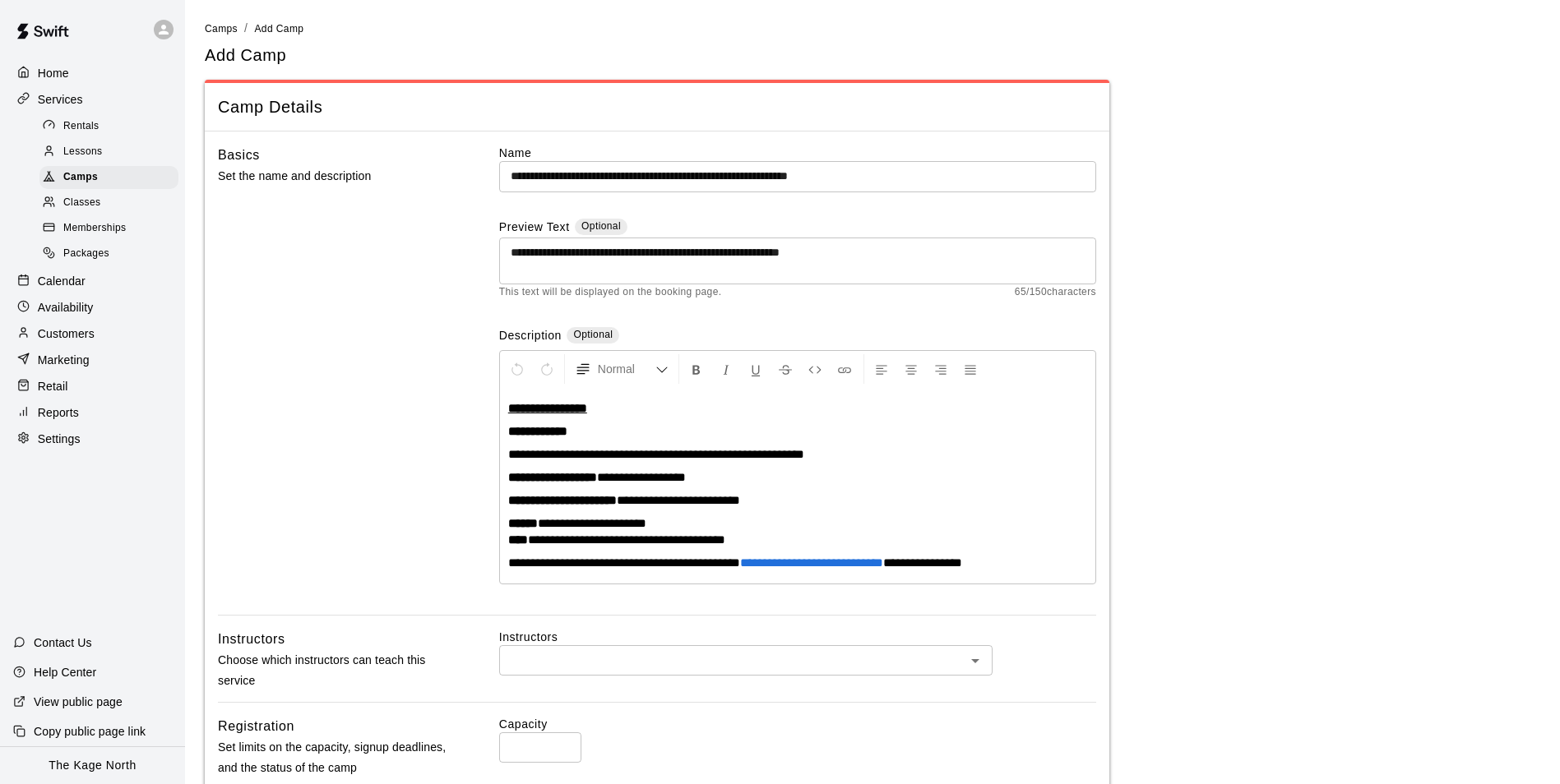
click at [965, 171] on input "**********" at bounding box center [798, 176] width 597 height 31
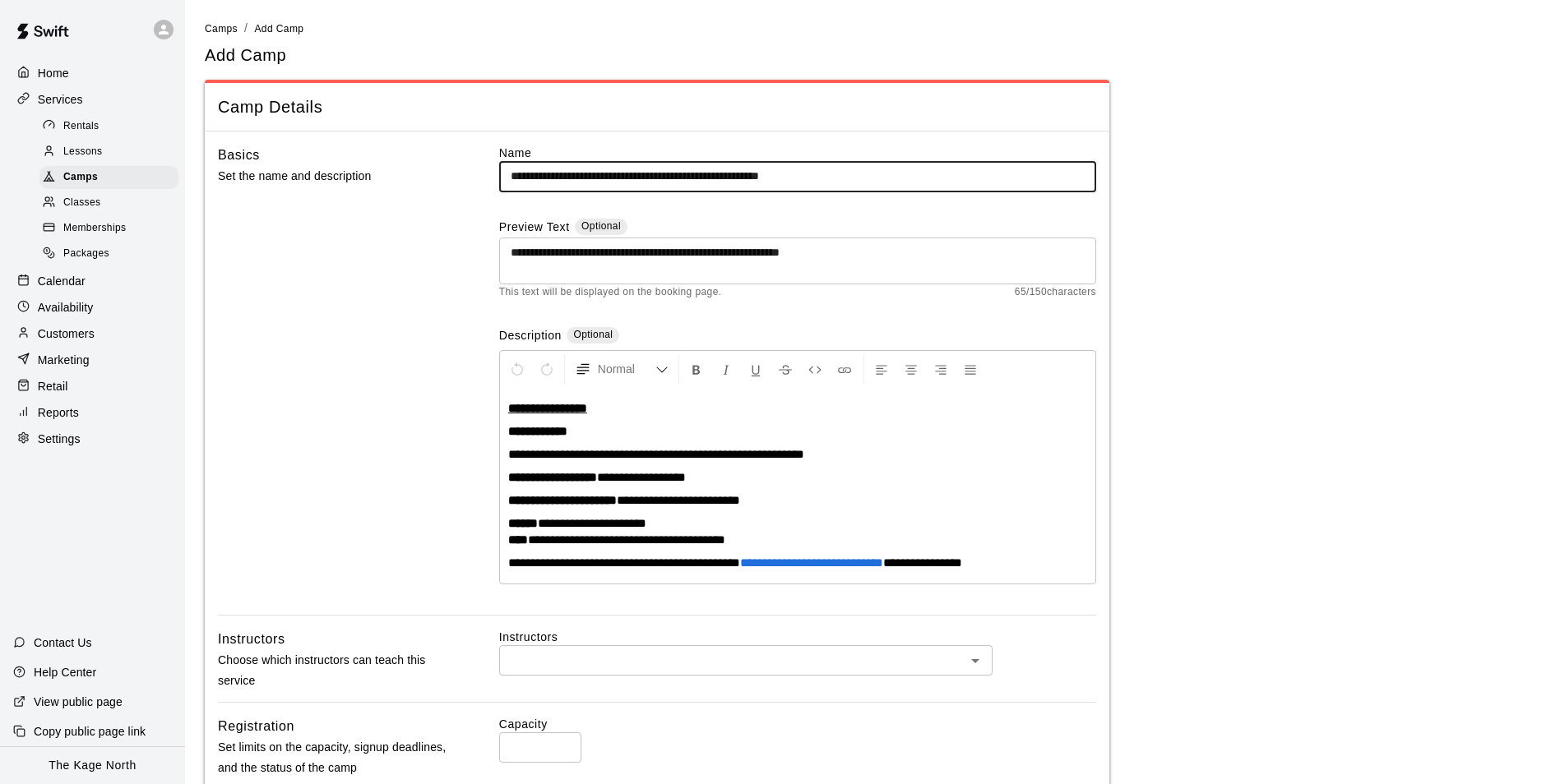
type input "**********"
drag, startPoint x: 757, startPoint y: 252, endPoint x: 805, endPoint y: 257, distance: 48.3
click at [756, 252] on textarea "**********" at bounding box center [798, 260] width 574 height 32
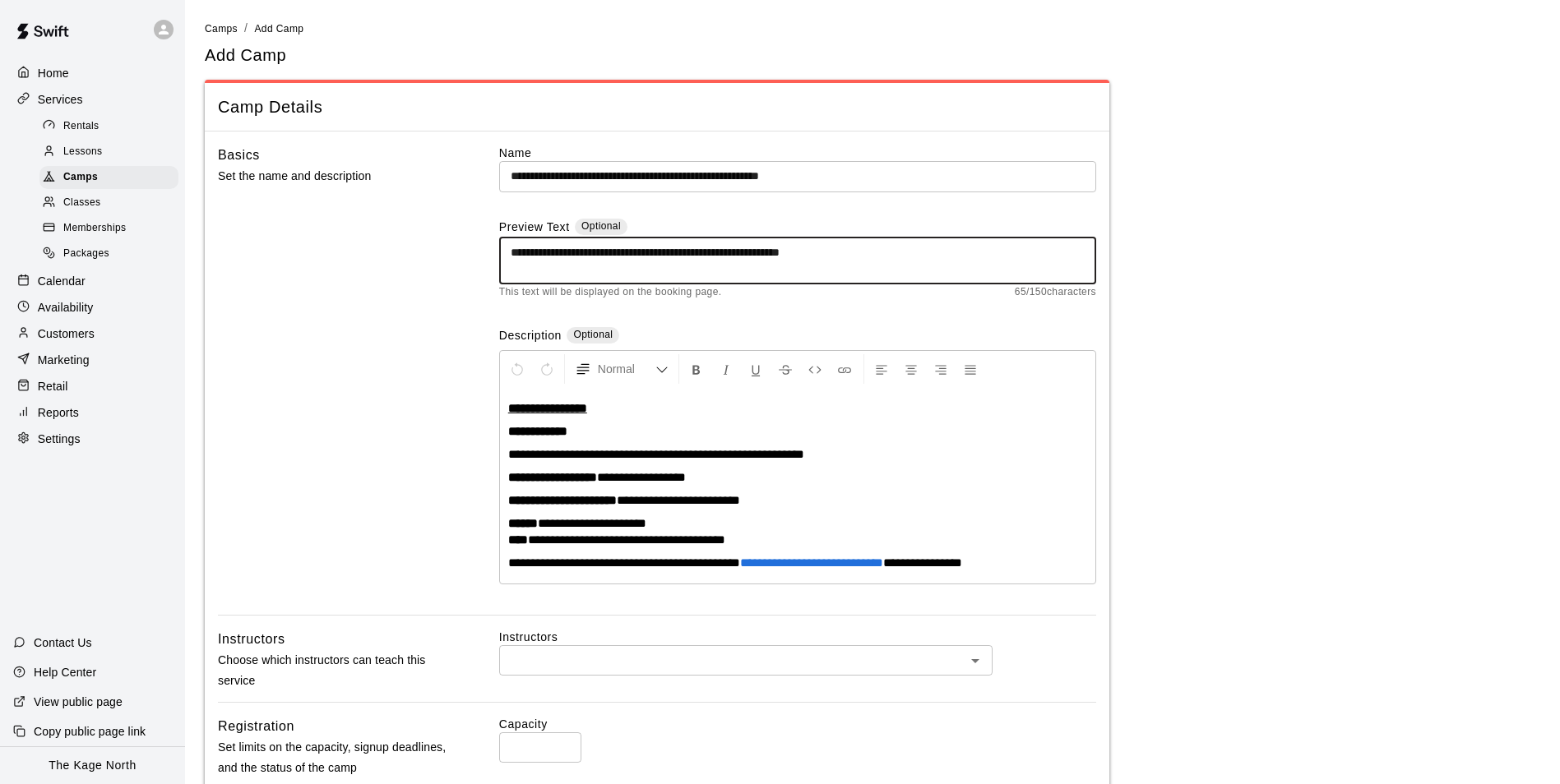
type textarea "**********"
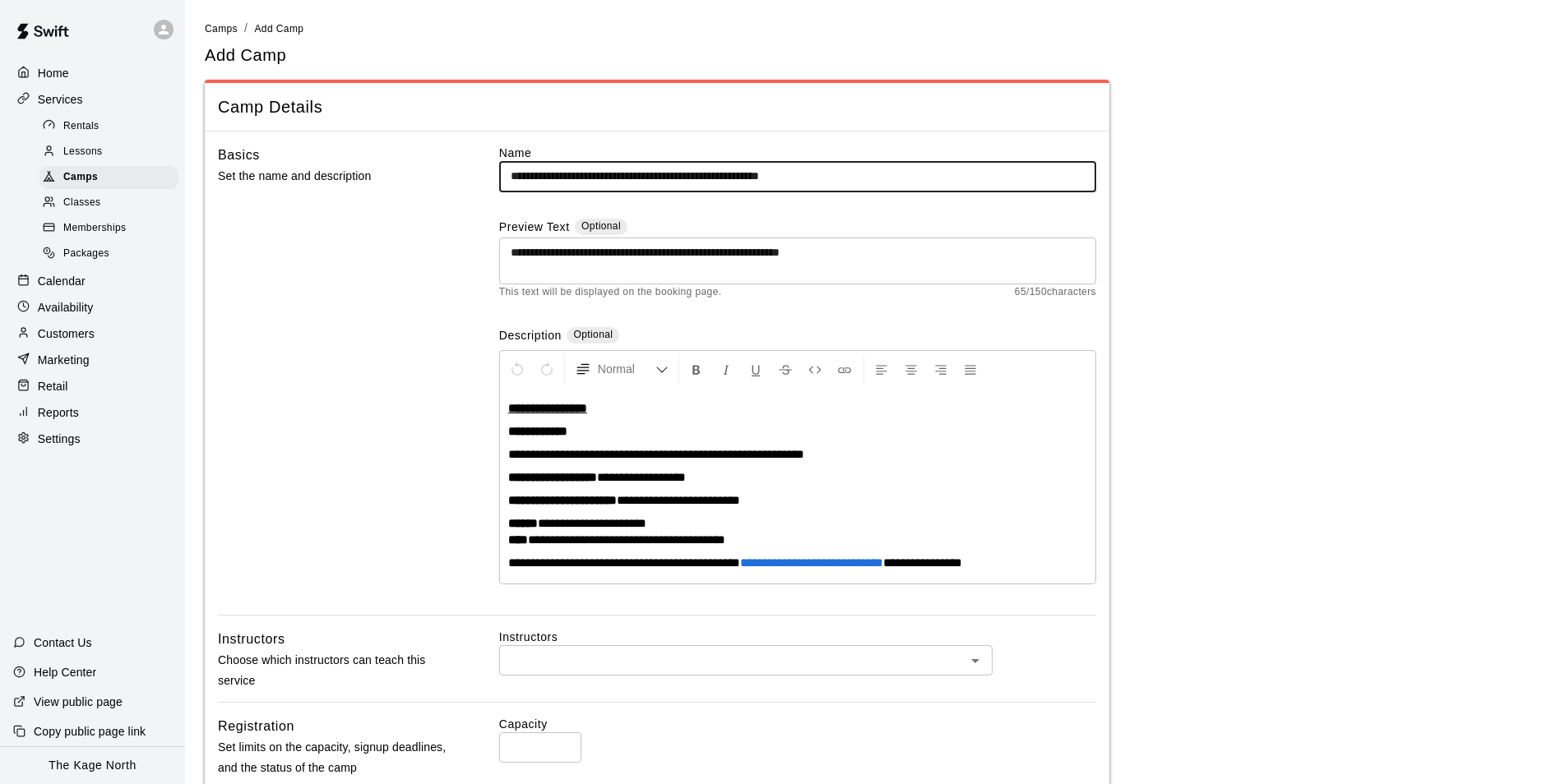
drag, startPoint x: 571, startPoint y: 176, endPoint x: 436, endPoint y: 148, distance: 137.9
click at [434, 158] on div "**********" at bounding box center [657, 380] width 878 height 471
type input "**********"
click at [555, 524] on span "**********" at bounding box center [592, 523] width 109 height 12
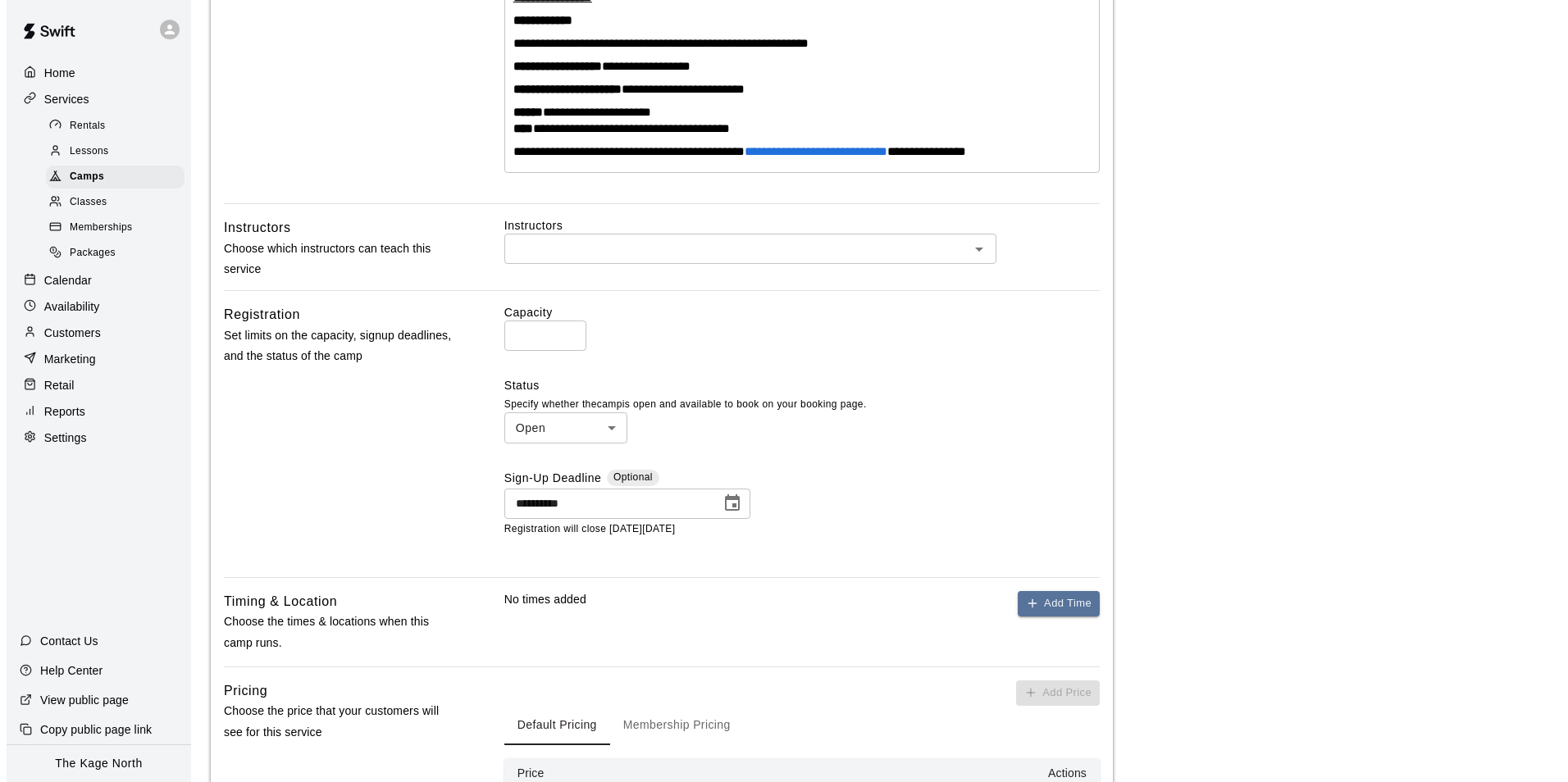
scroll to position [574, 0]
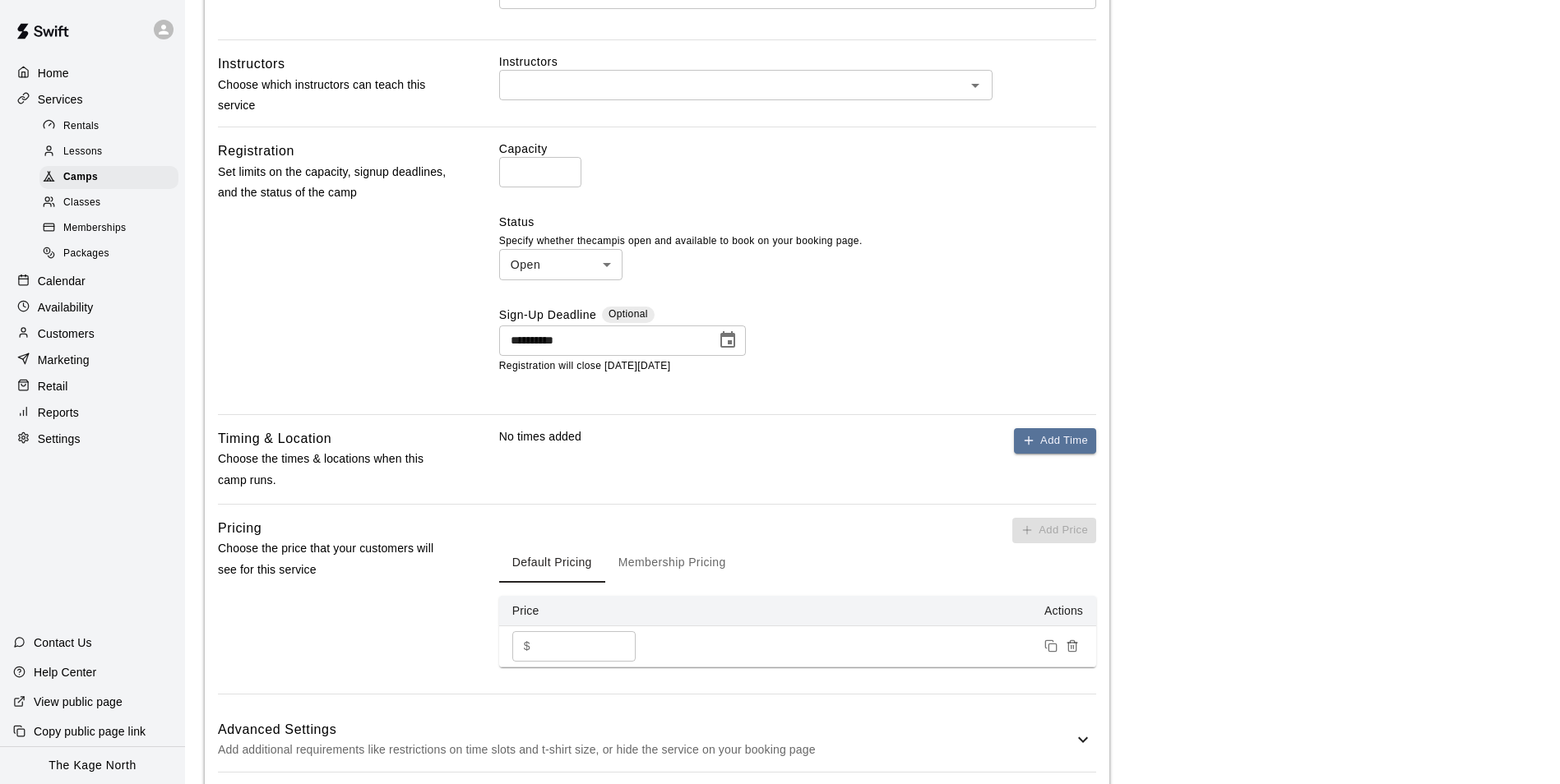
click at [735, 344] on icon "Choose date, selected date is Nov 3, 2025" at bounding box center [728, 340] width 19 height 19
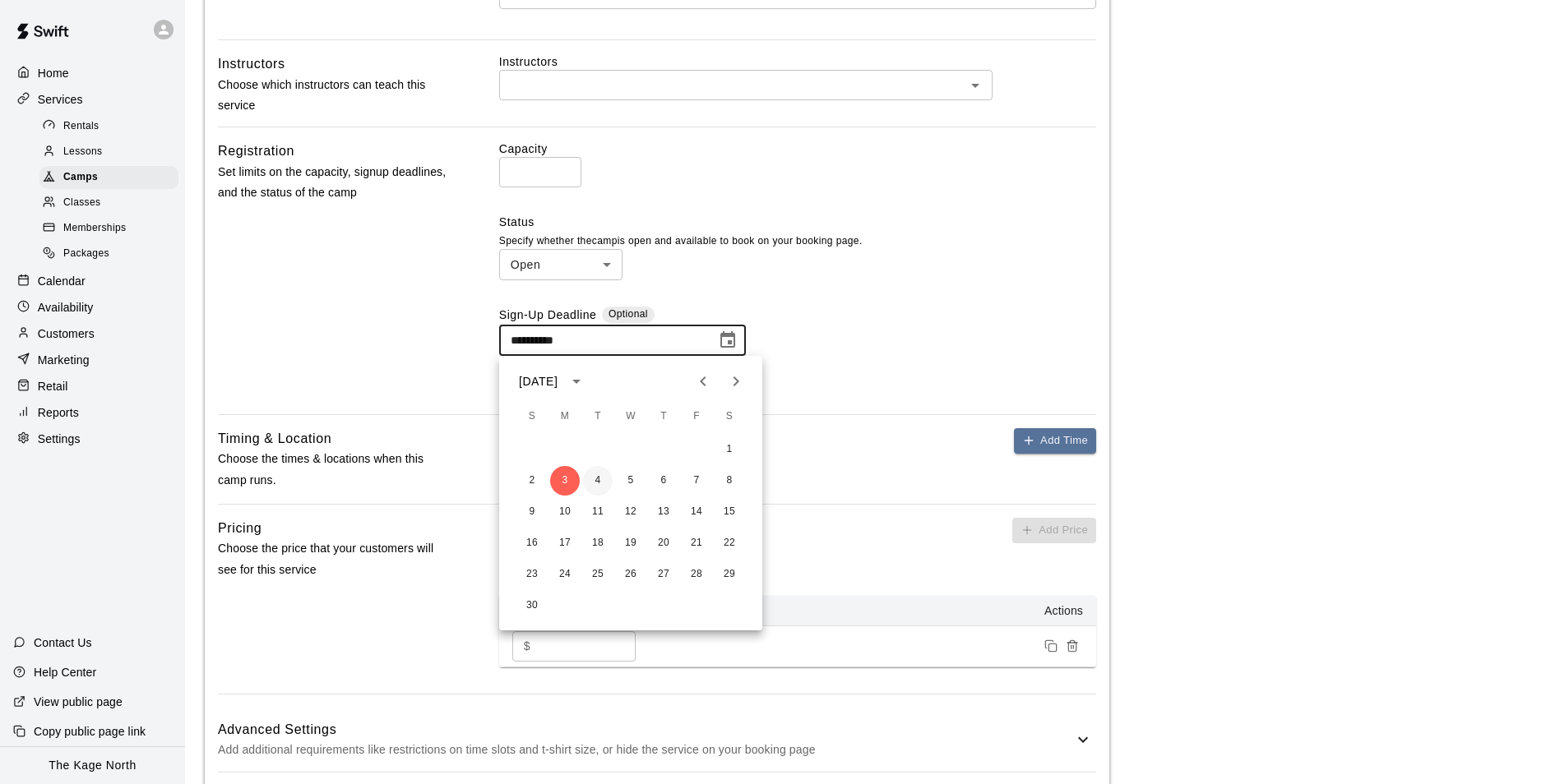
click at [592, 480] on button "4" at bounding box center [598, 481] width 30 height 30
type input "**********"
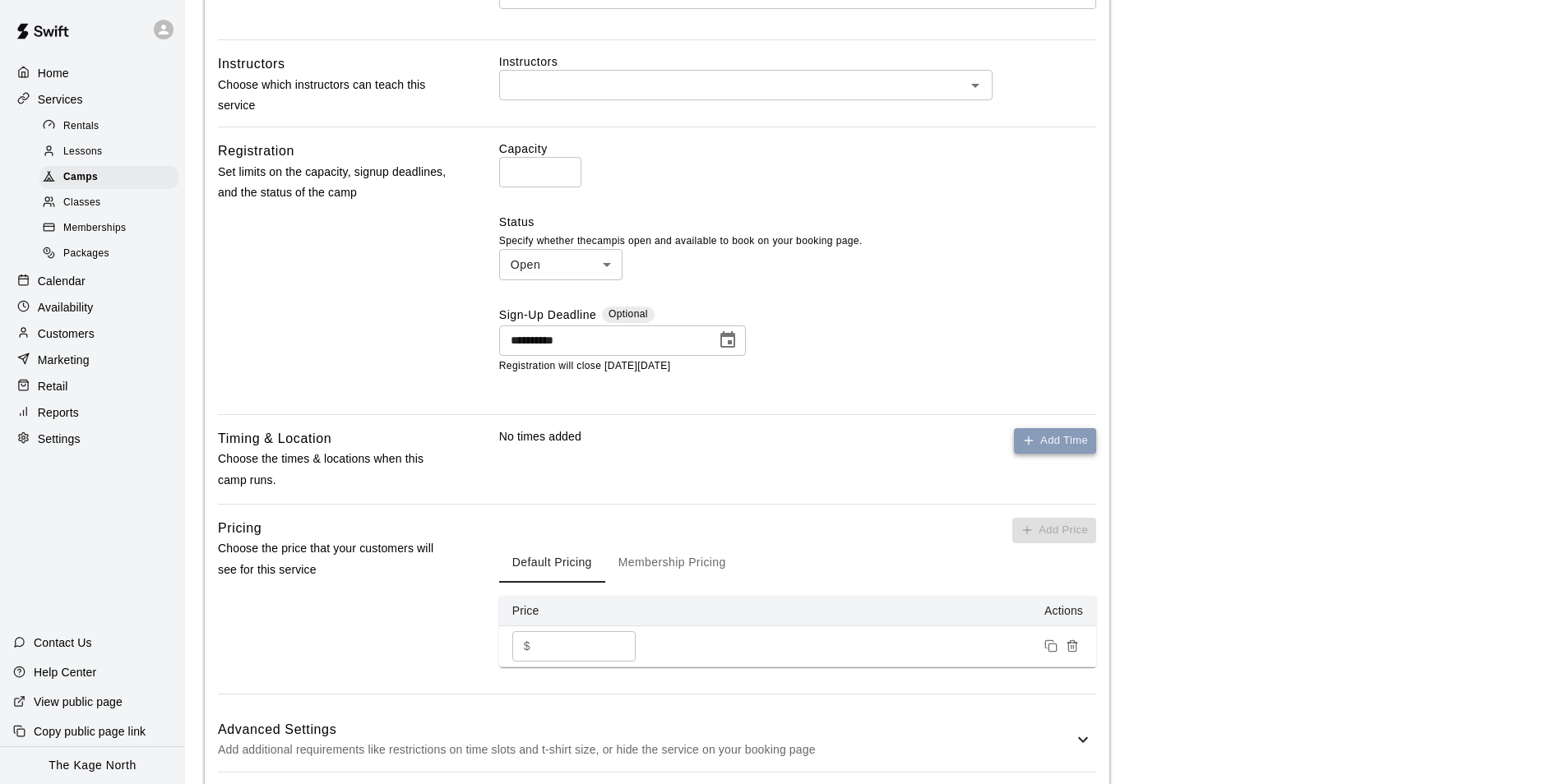
click at [1046, 435] on button "Add Time" at bounding box center [1056, 441] width 83 height 25
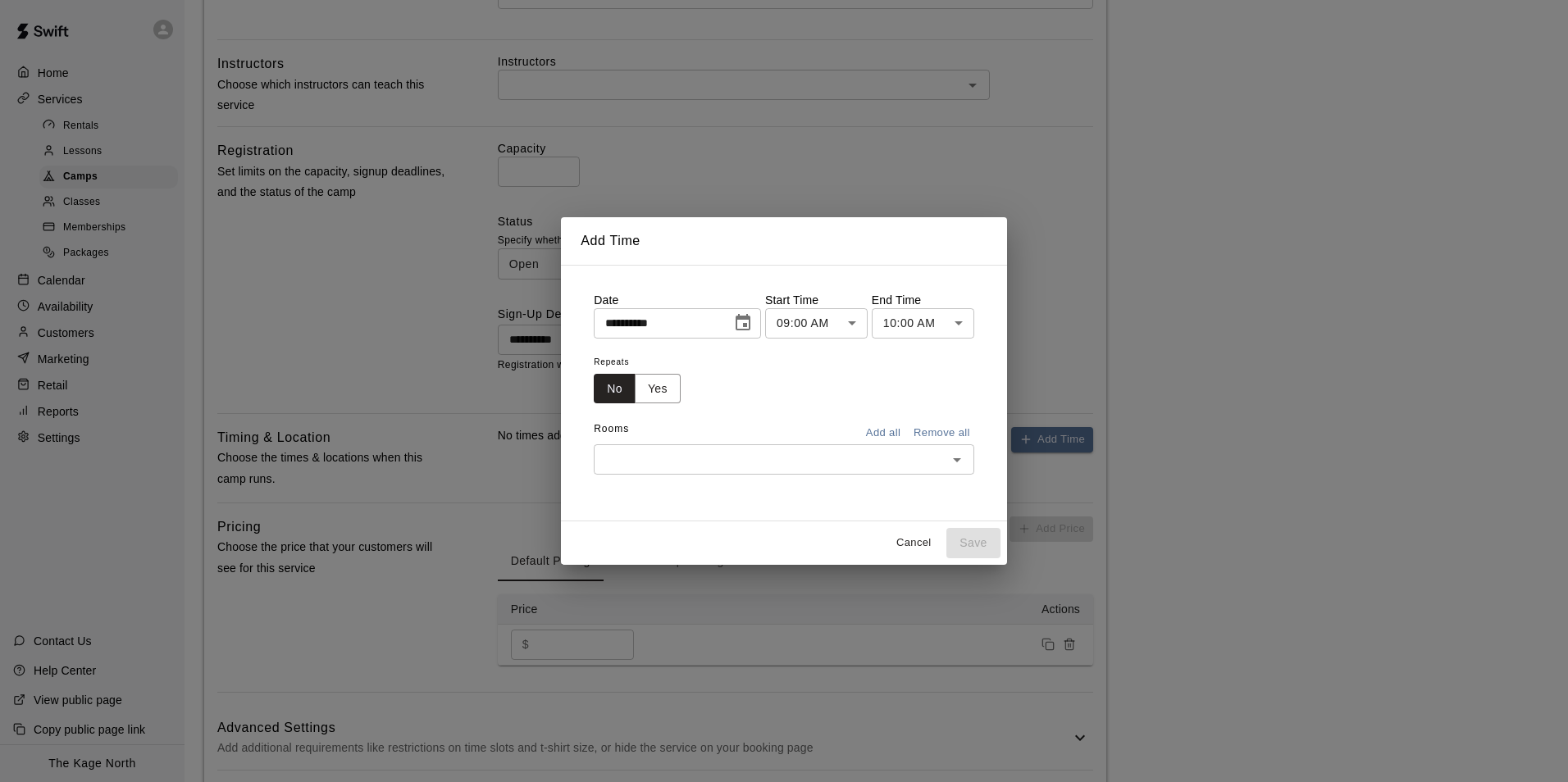
click at [753, 325] on icon "Choose date, selected date is Sep 21, 2025" at bounding box center [743, 323] width 19 height 19
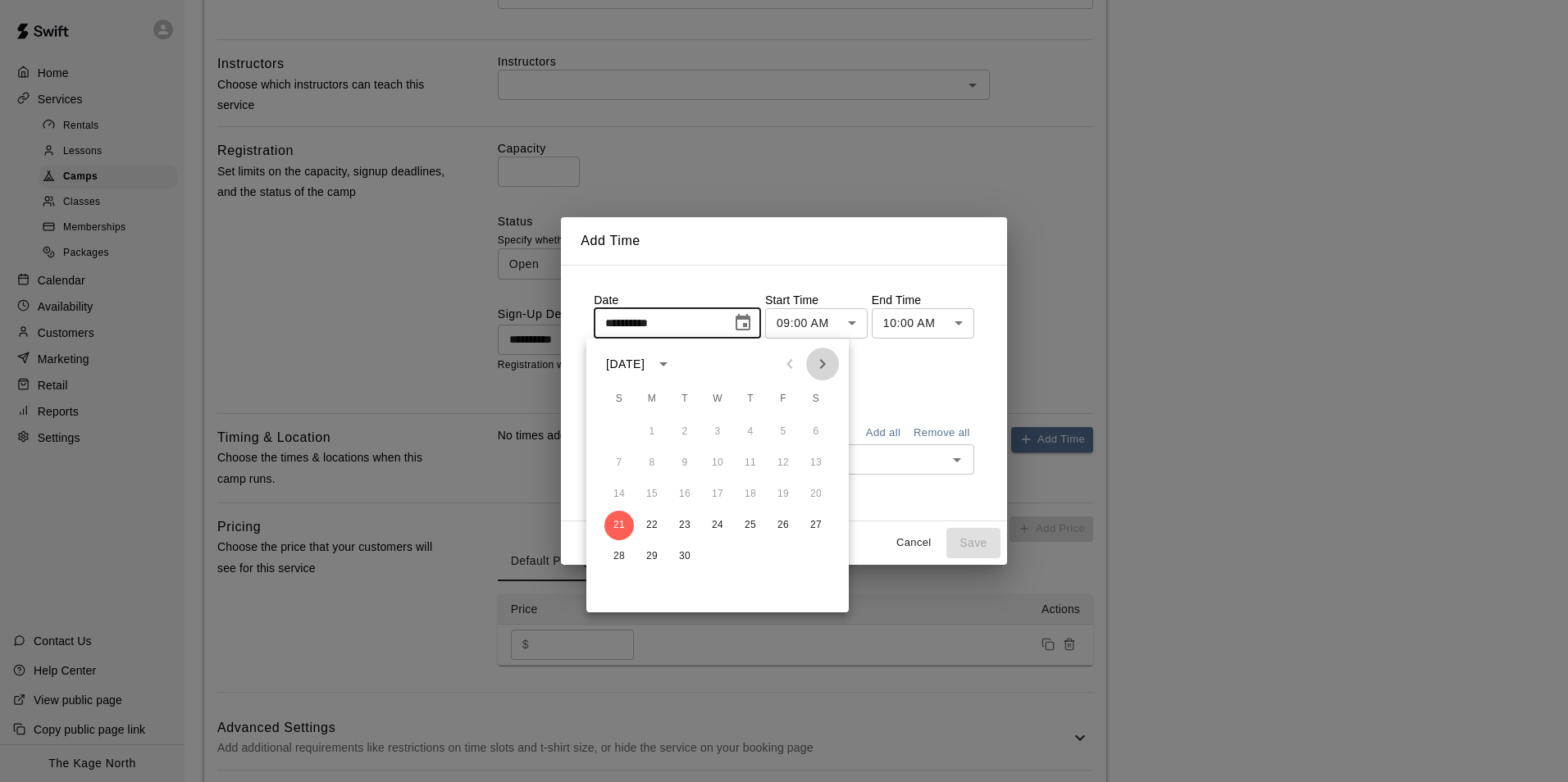
click at [823, 365] on icon "Next month" at bounding box center [823, 364] width 19 height 19
click at [684, 549] on button "28" at bounding box center [685, 557] width 30 height 30
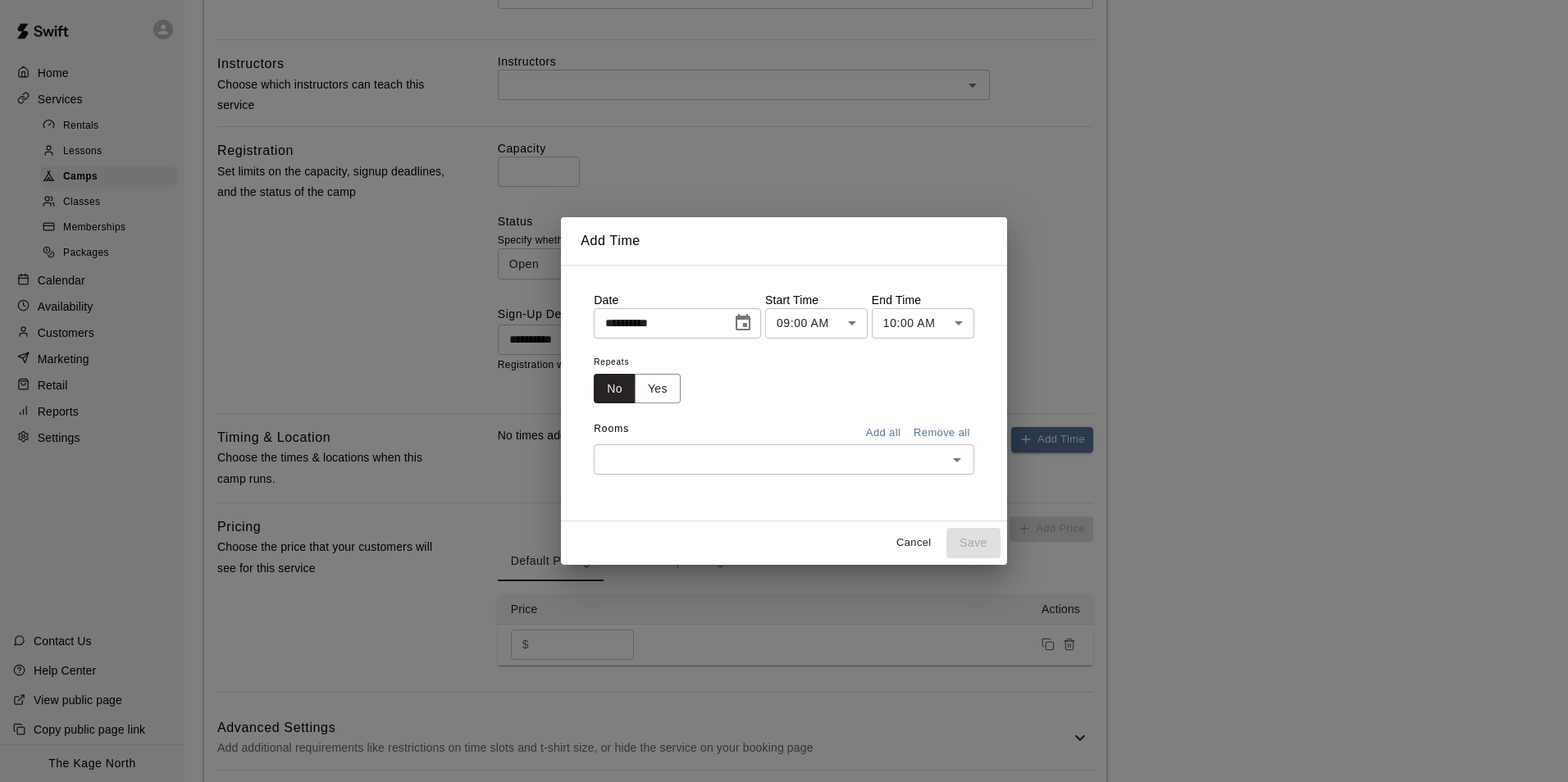
type input "**********"
click at [846, 322] on body "**********" at bounding box center [784, 143] width 1568 height 1434
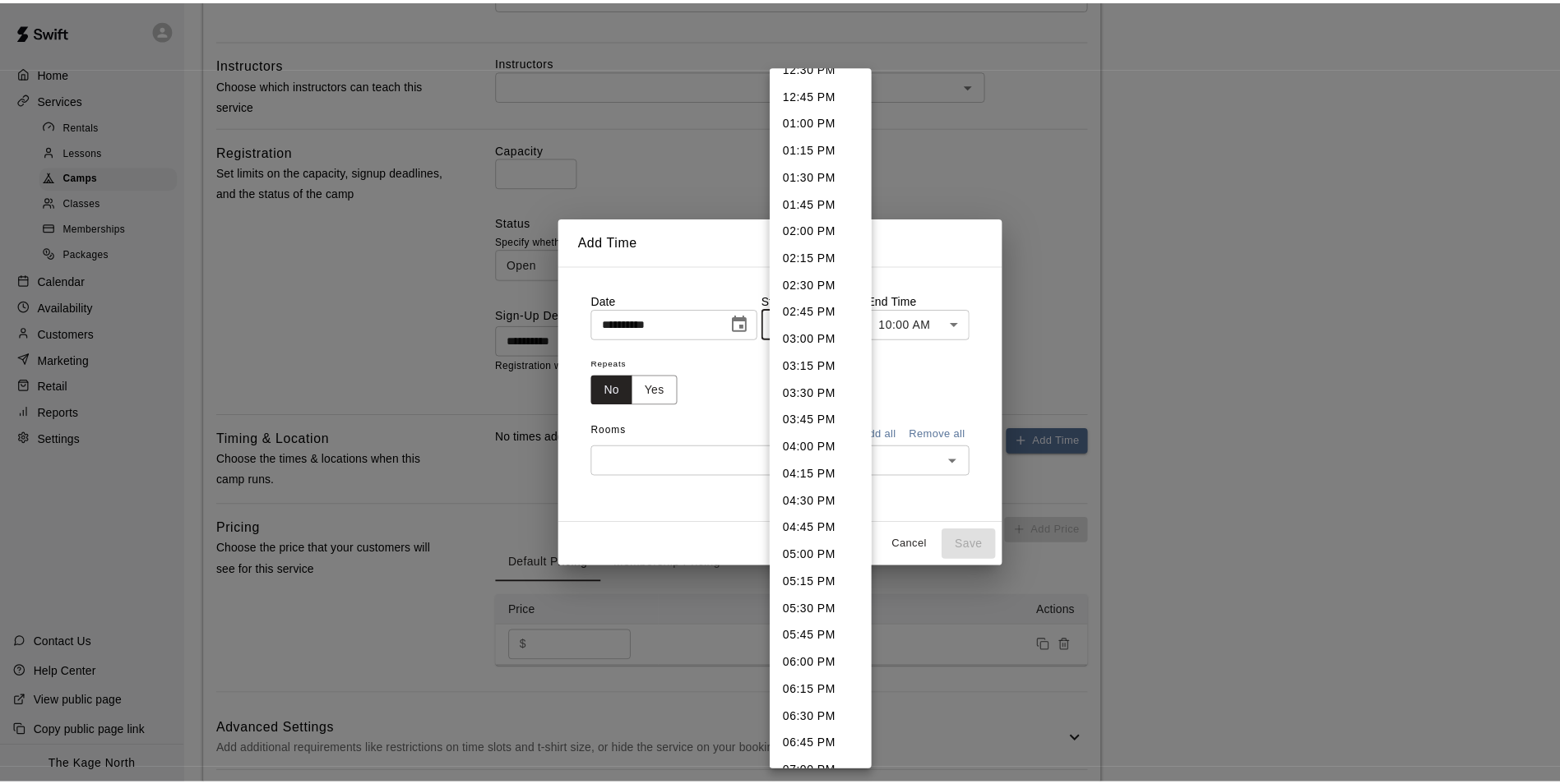
scroll to position [1385, 0]
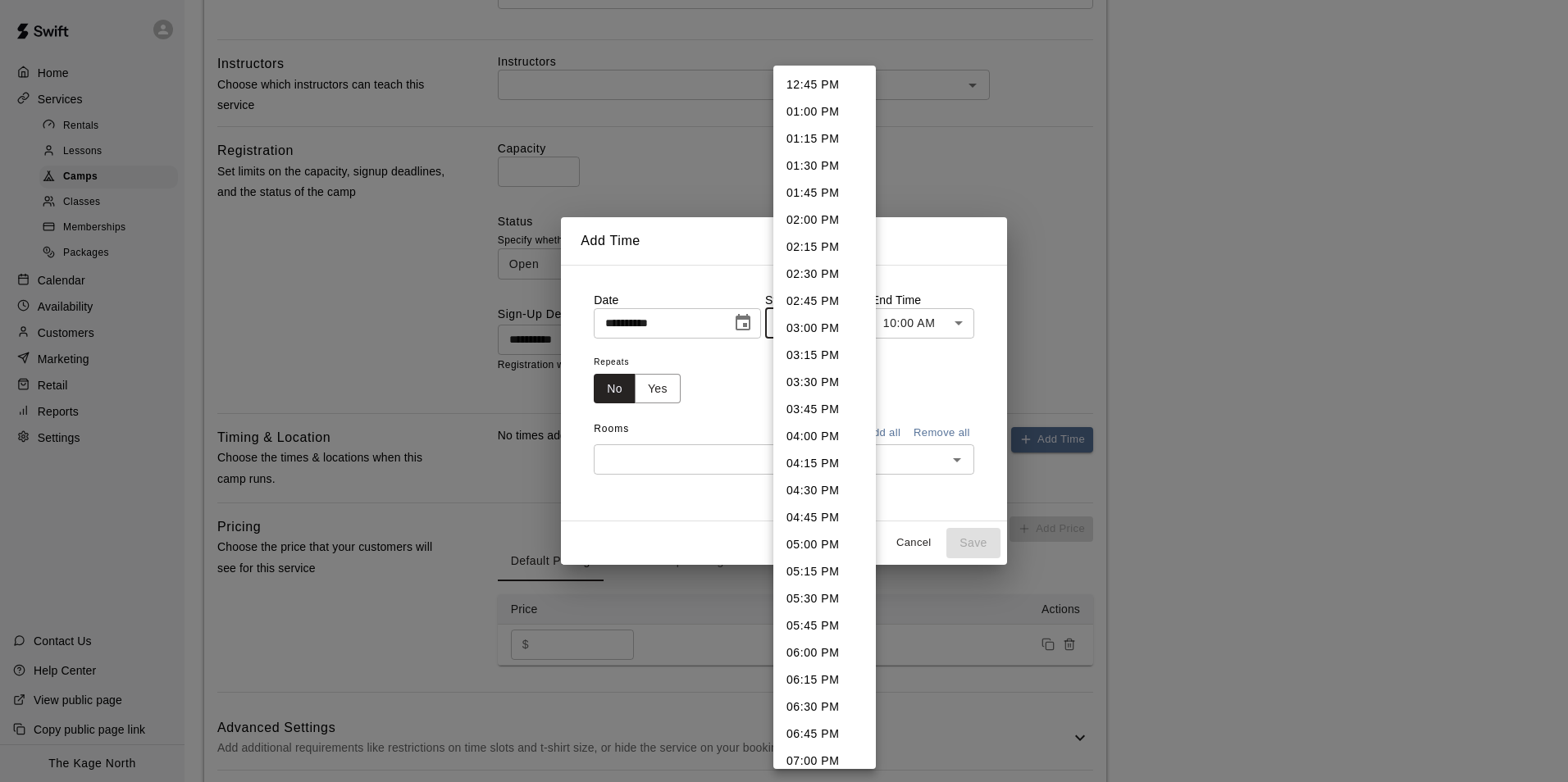
click at [830, 705] on li "06:30 PM" at bounding box center [824, 707] width 102 height 27
type input "********"
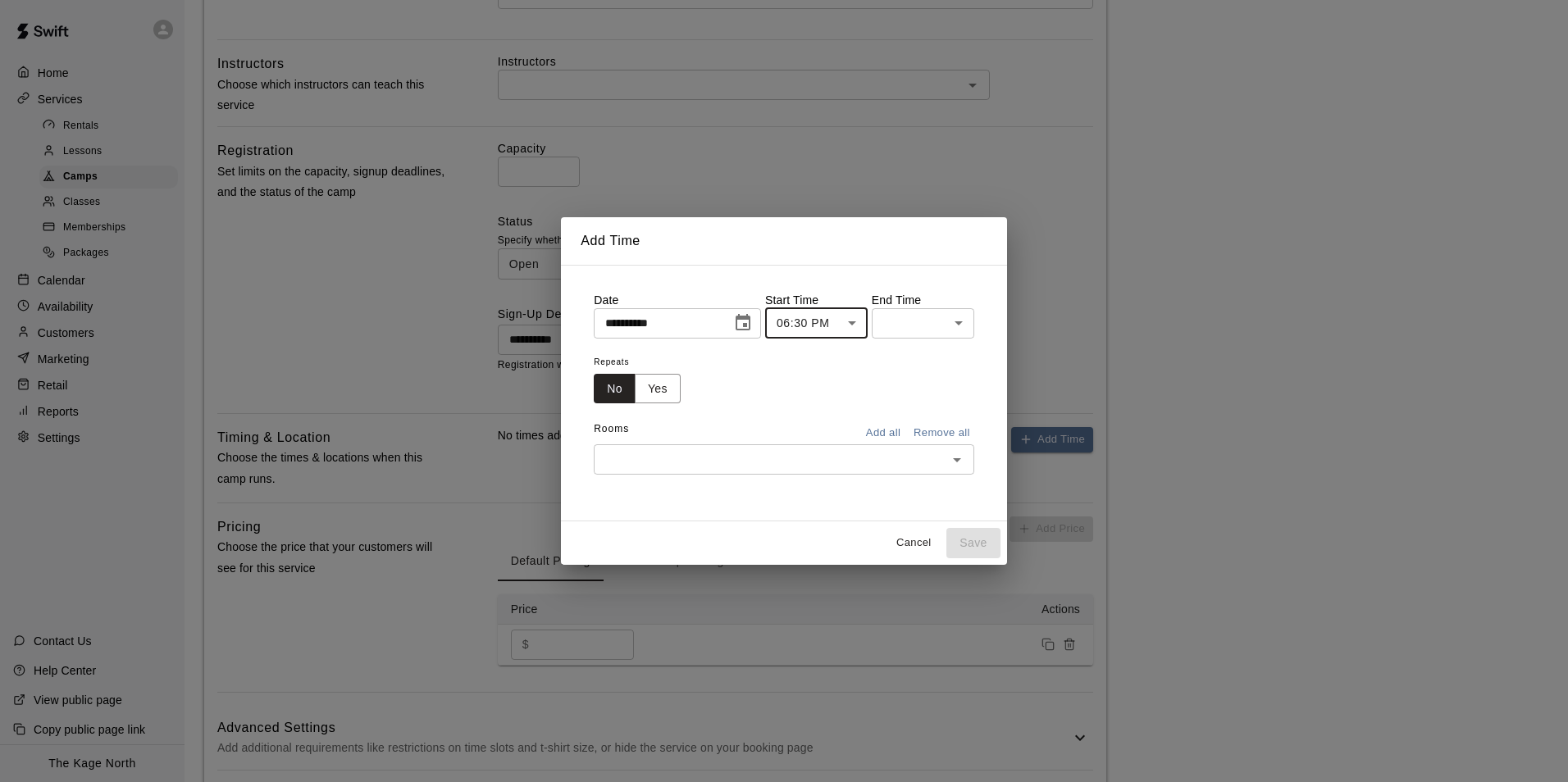
click at [950, 330] on body "**********" at bounding box center [784, 143] width 1568 height 1434
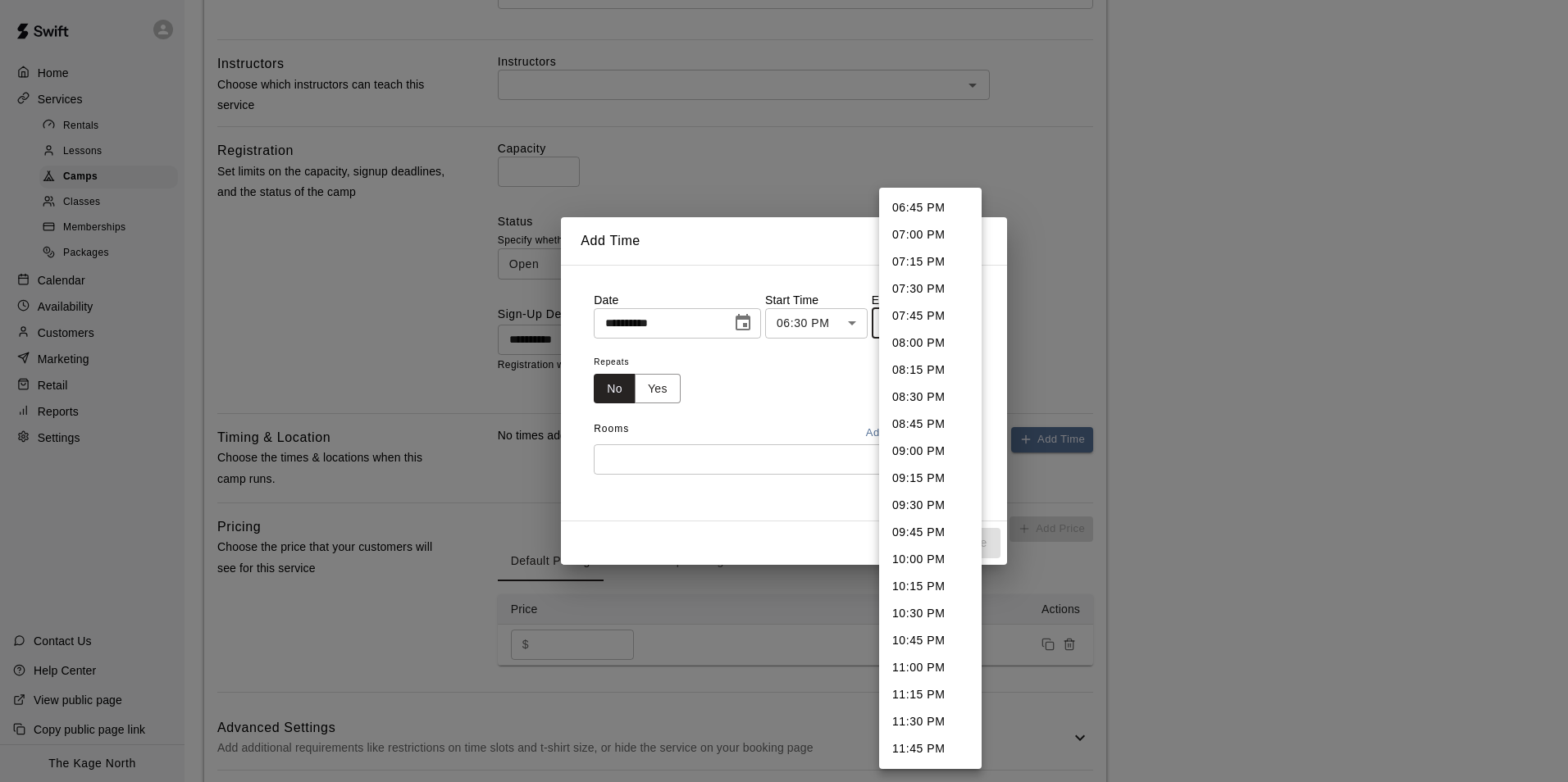
click at [928, 343] on li "08:00 PM" at bounding box center [930, 342] width 102 height 27
type input "********"
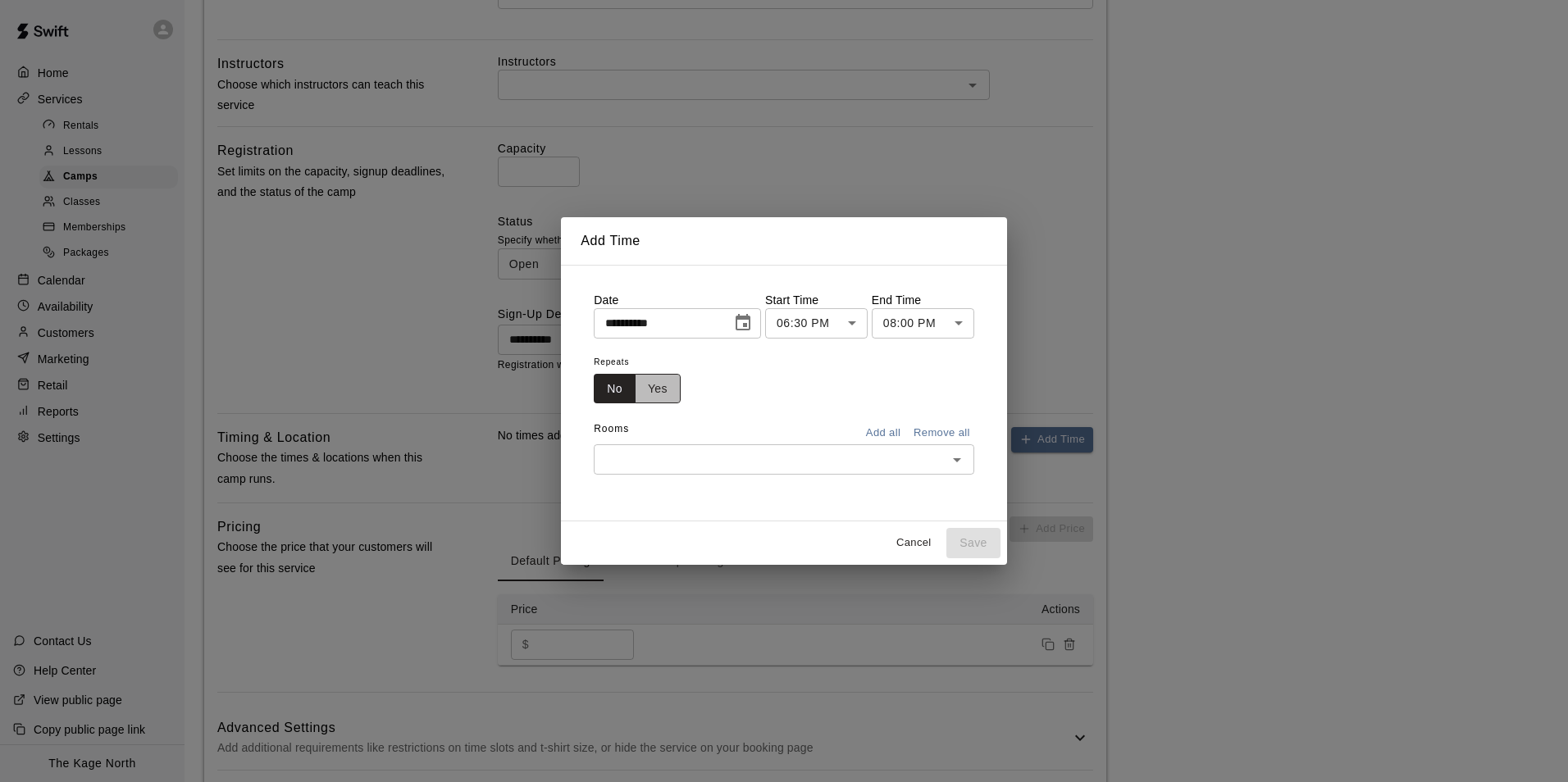
click at [646, 389] on button "Yes" at bounding box center [658, 389] width 46 height 31
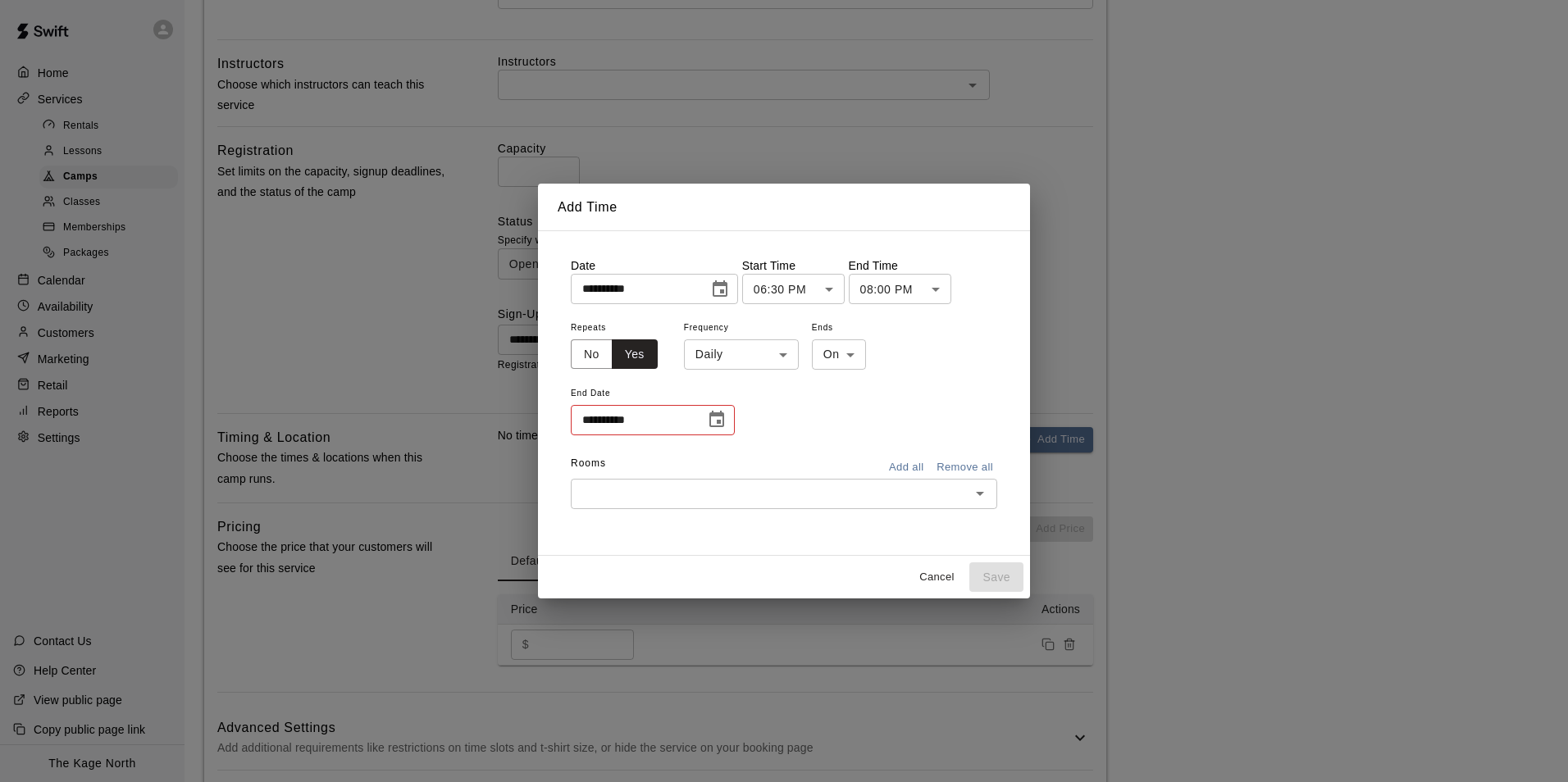
click at [763, 355] on body "**********" at bounding box center [784, 143] width 1568 height 1434
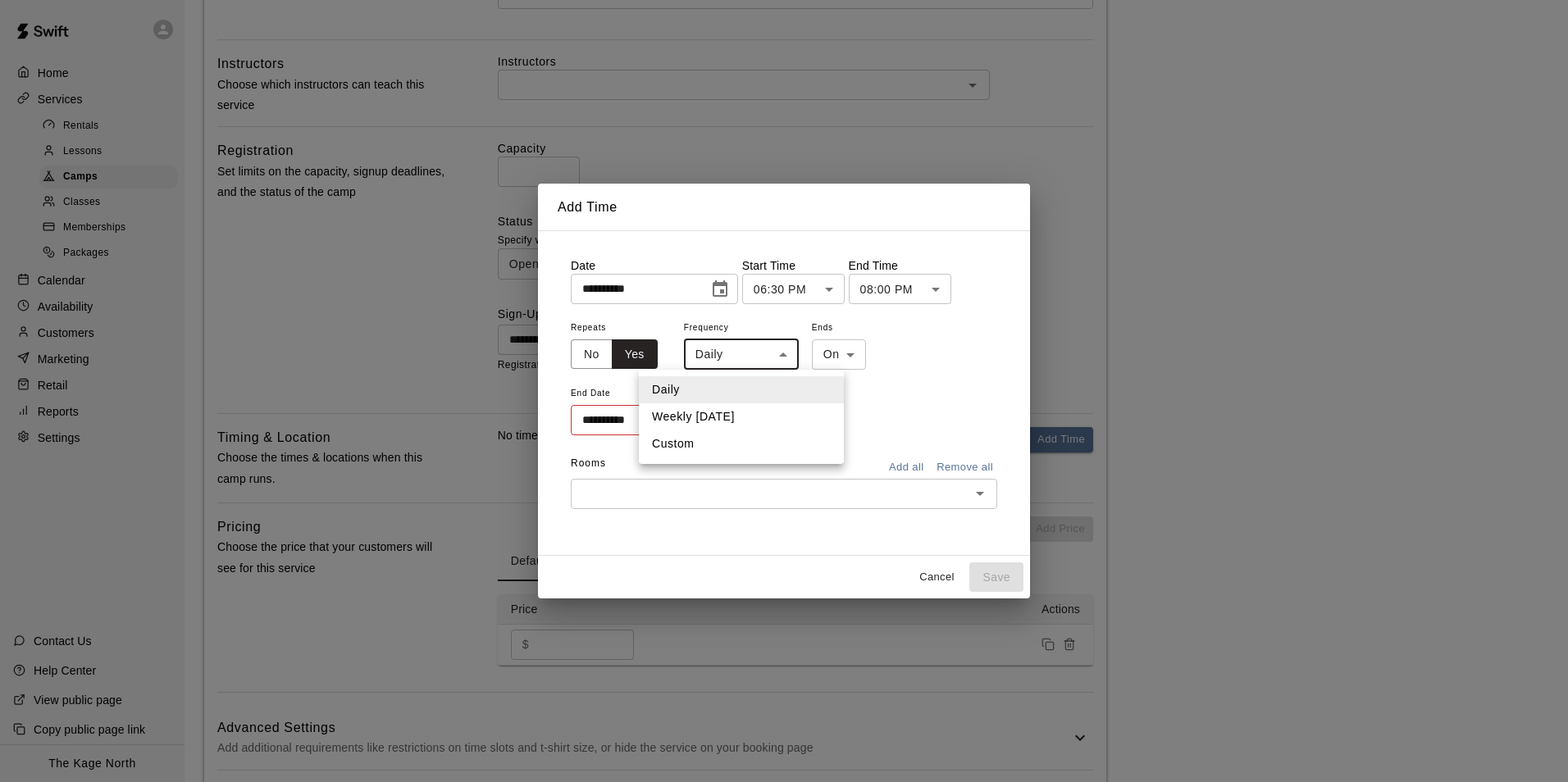
click at [756, 428] on li "Weekly on Tuesday" at bounding box center [741, 417] width 205 height 27
type input "******"
click at [719, 426] on icon "Choose date" at bounding box center [717, 419] width 15 height 17
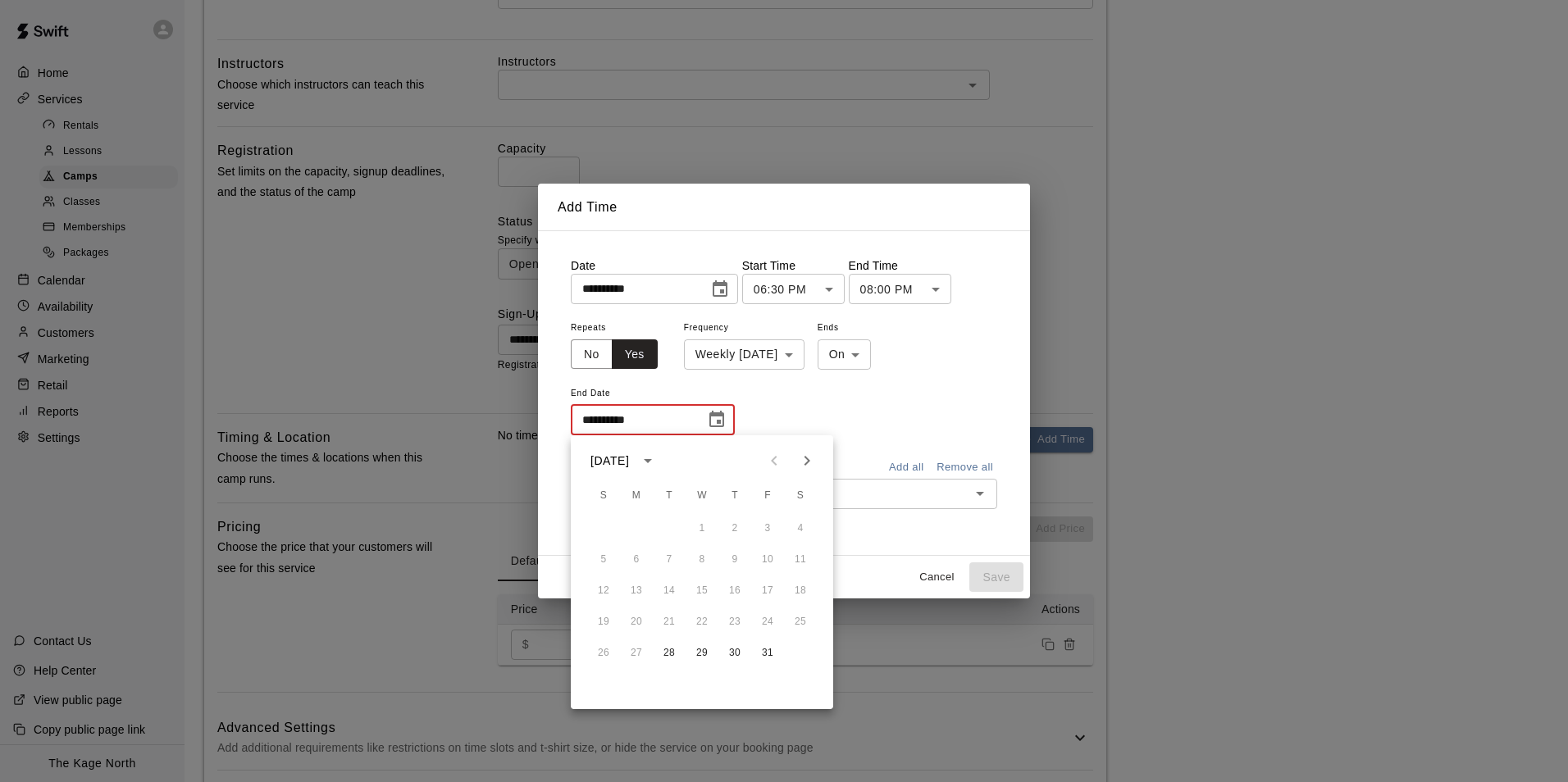
click at [811, 458] on icon "Next month" at bounding box center [807, 461] width 19 height 19
click at [805, 462] on icon "Next month" at bounding box center [807, 461] width 19 height 19
click at [667, 562] on button "9" at bounding box center [669, 560] width 30 height 30
type input "**********"
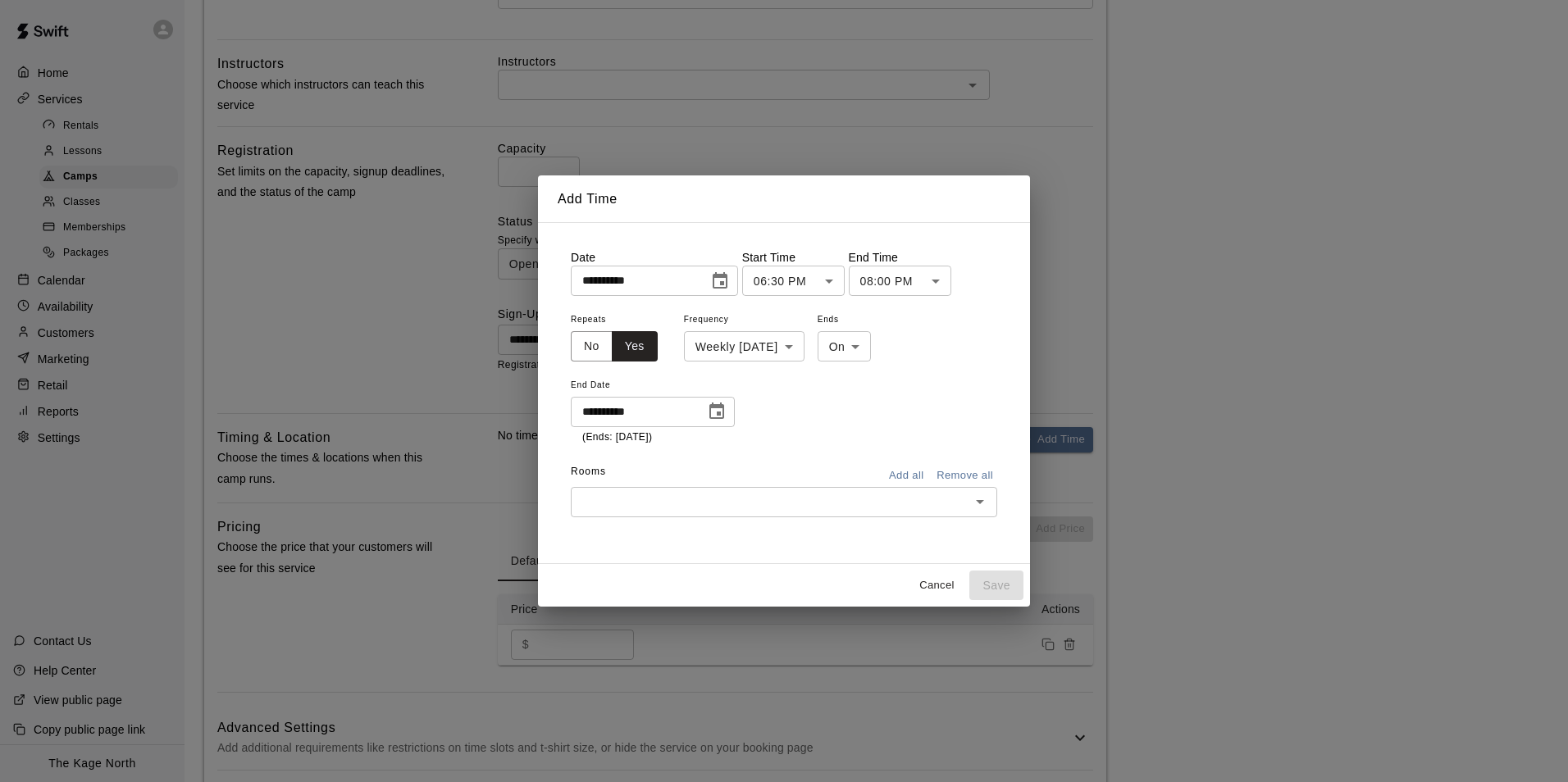
click at [733, 509] on input "text" at bounding box center [770, 502] width 390 height 20
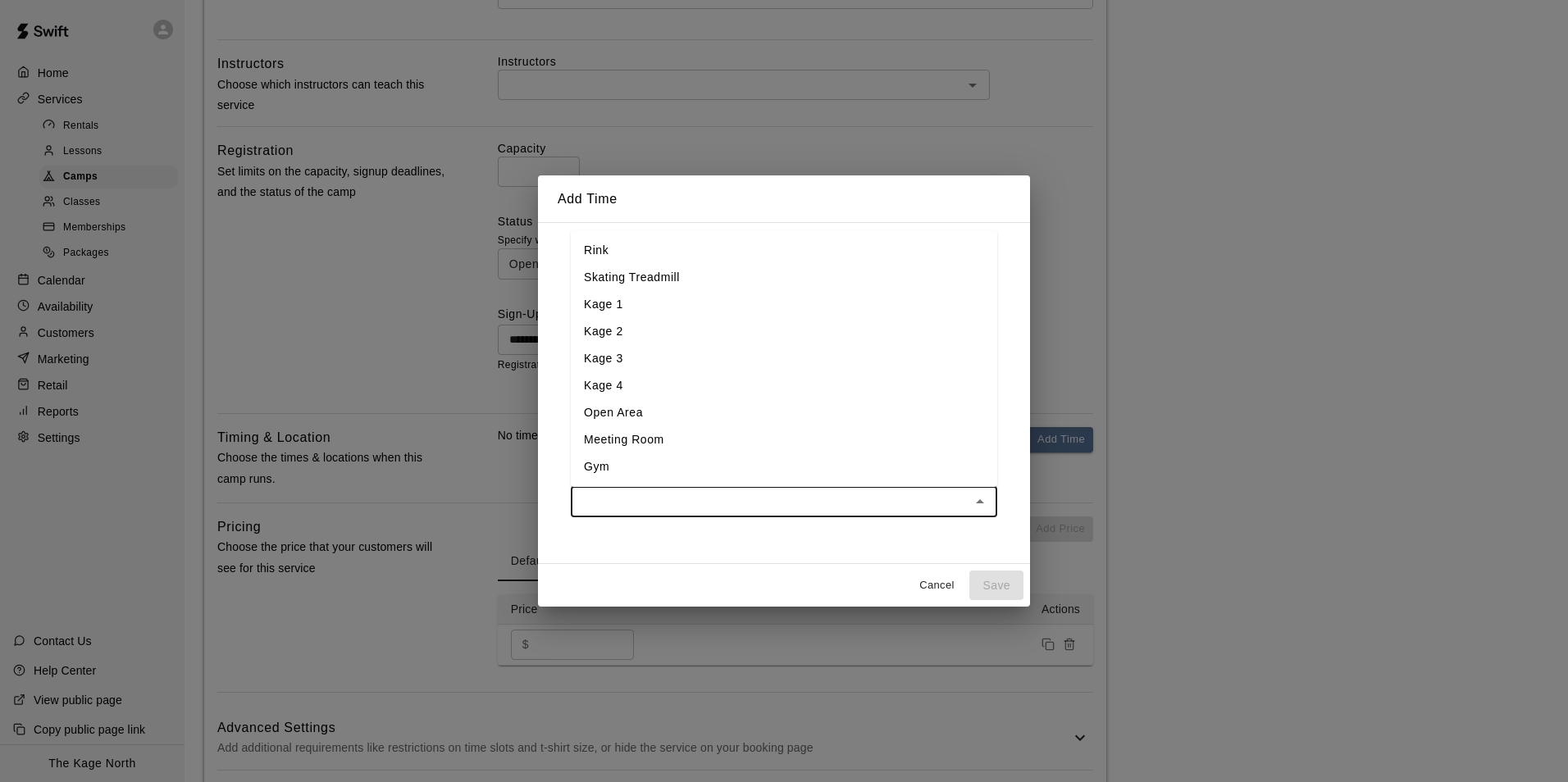
click at [665, 410] on li "Open Area" at bounding box center [784, 412] width 427 height 27
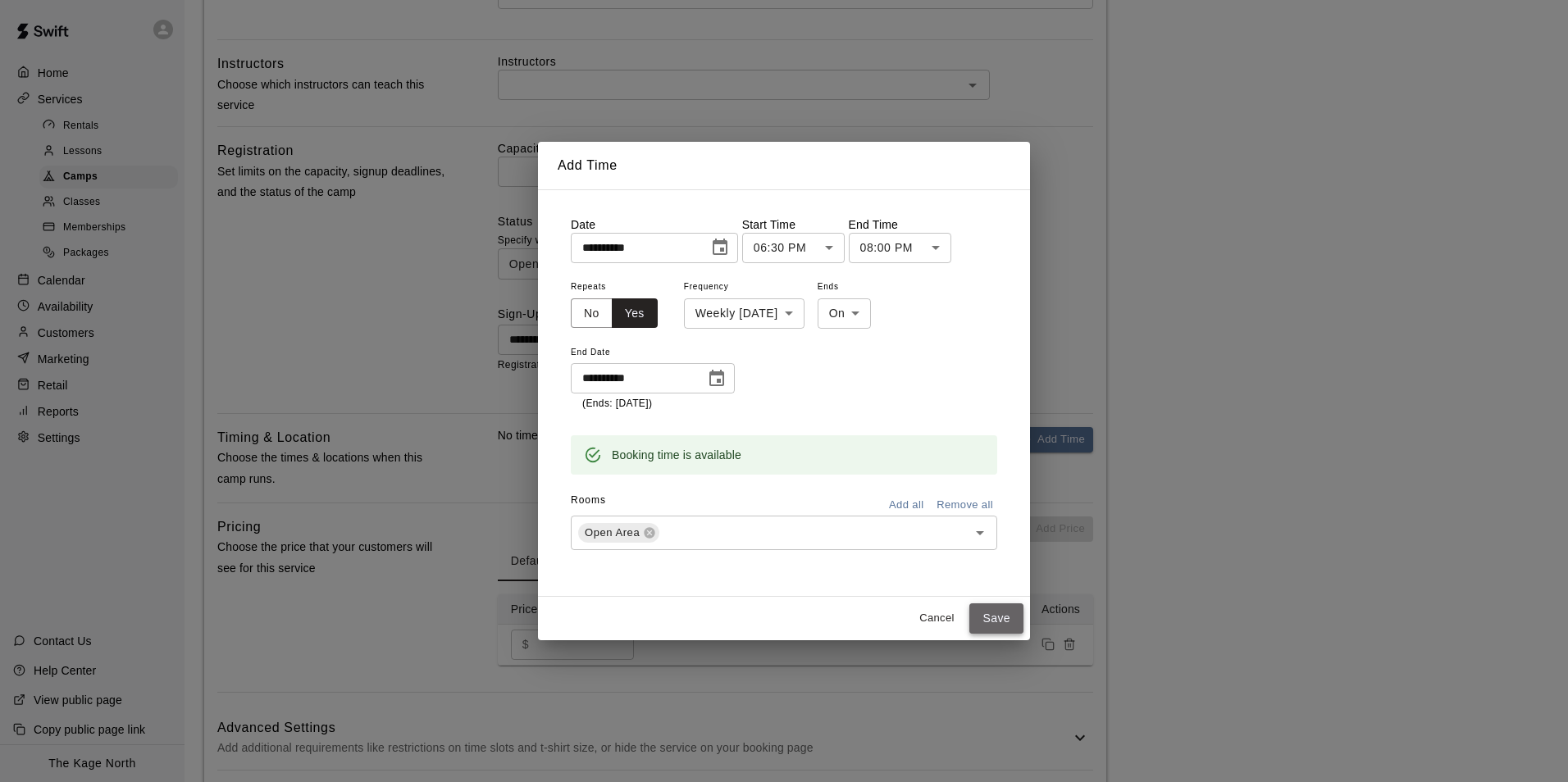
click at [995, 606] on button "Save" at bounding box center [997, 618] width 54 height 31
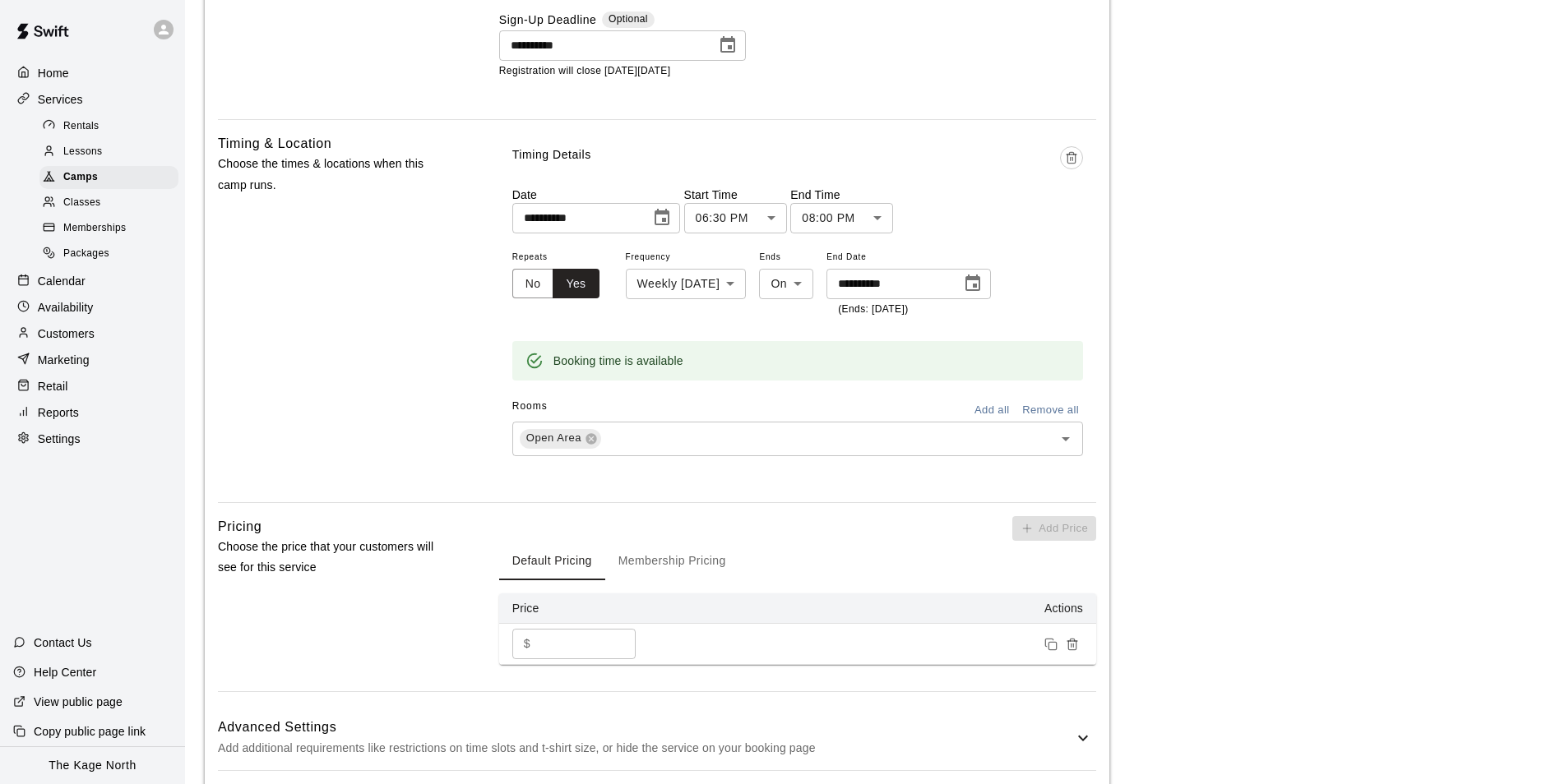
scroll to position [947, 0]
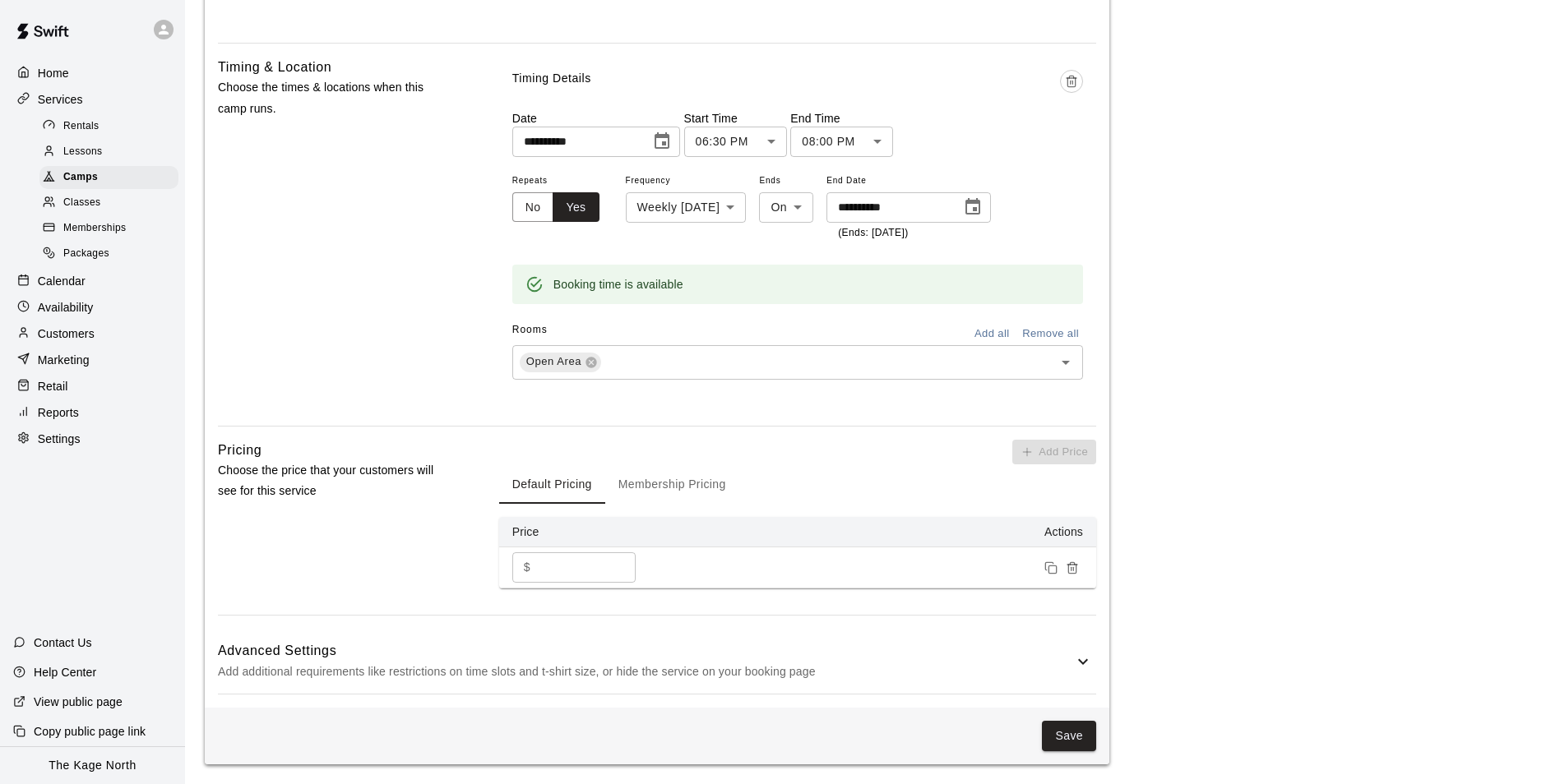
click at [1073, 663] on icon at bounding box center [1083, 662] width 19 height 19
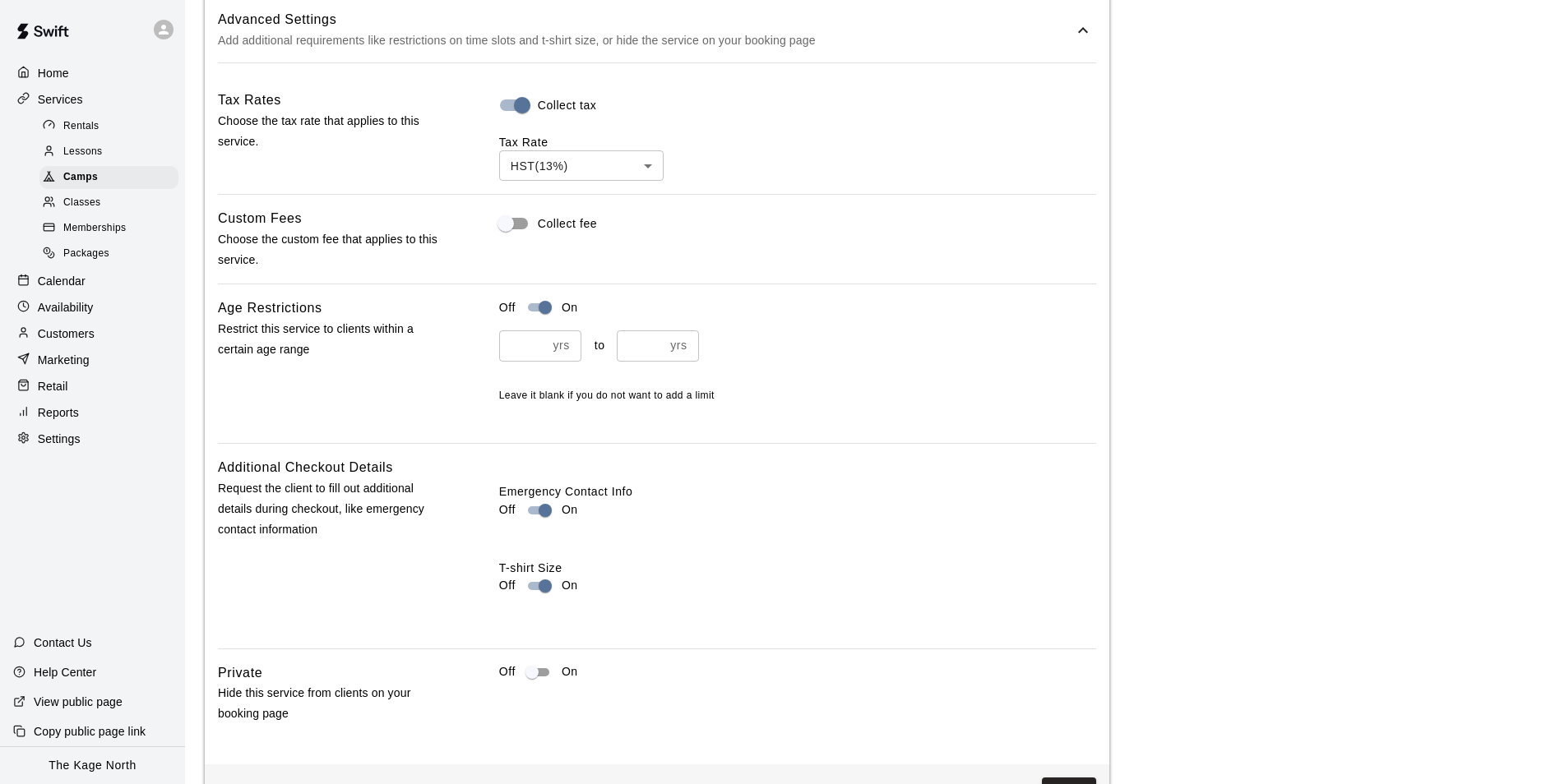
scroll to position [1636, 0]
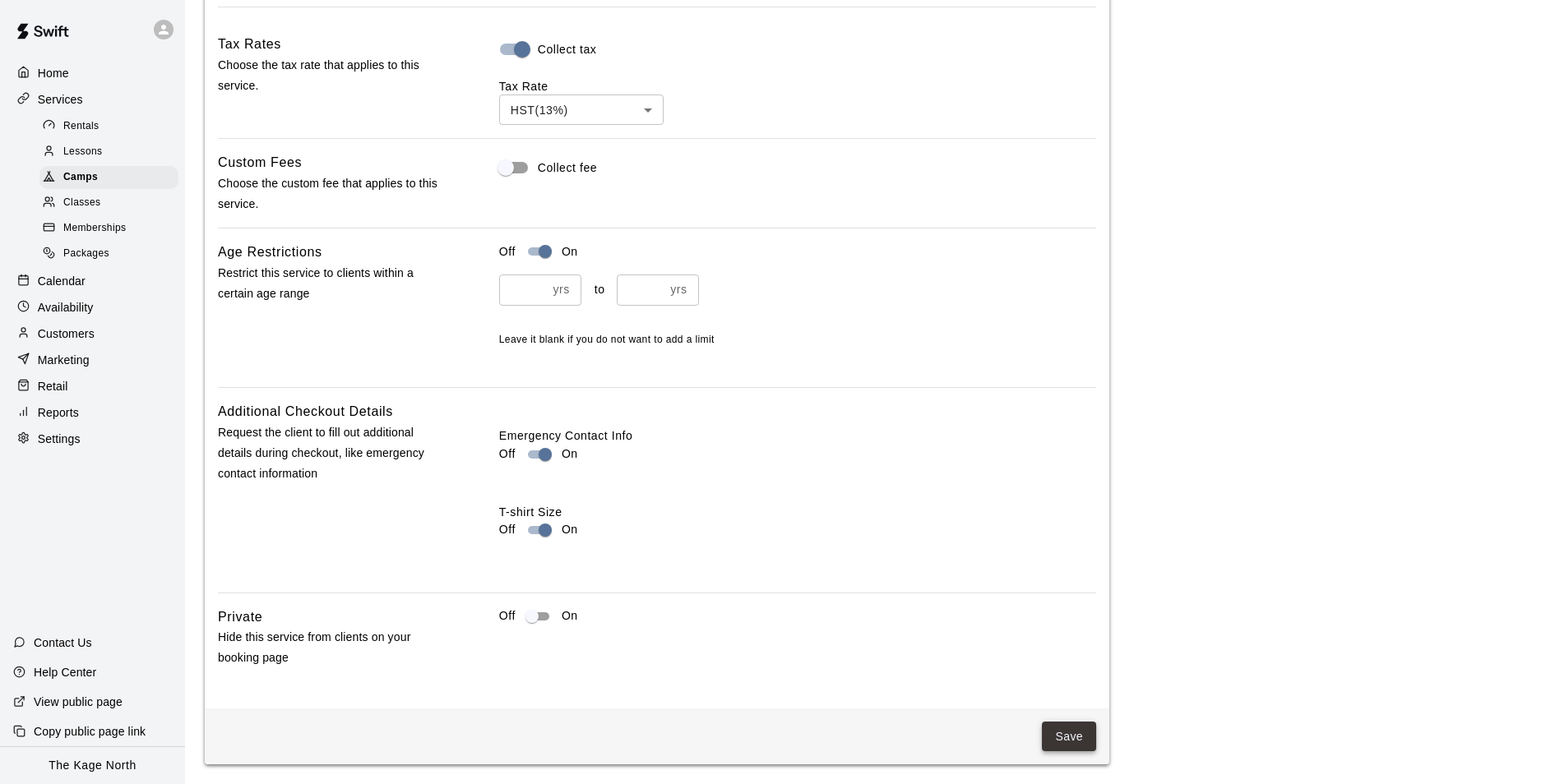
click at [1071, 730] on button "Save" at bounding box center [1069, 737] width 54 height 31
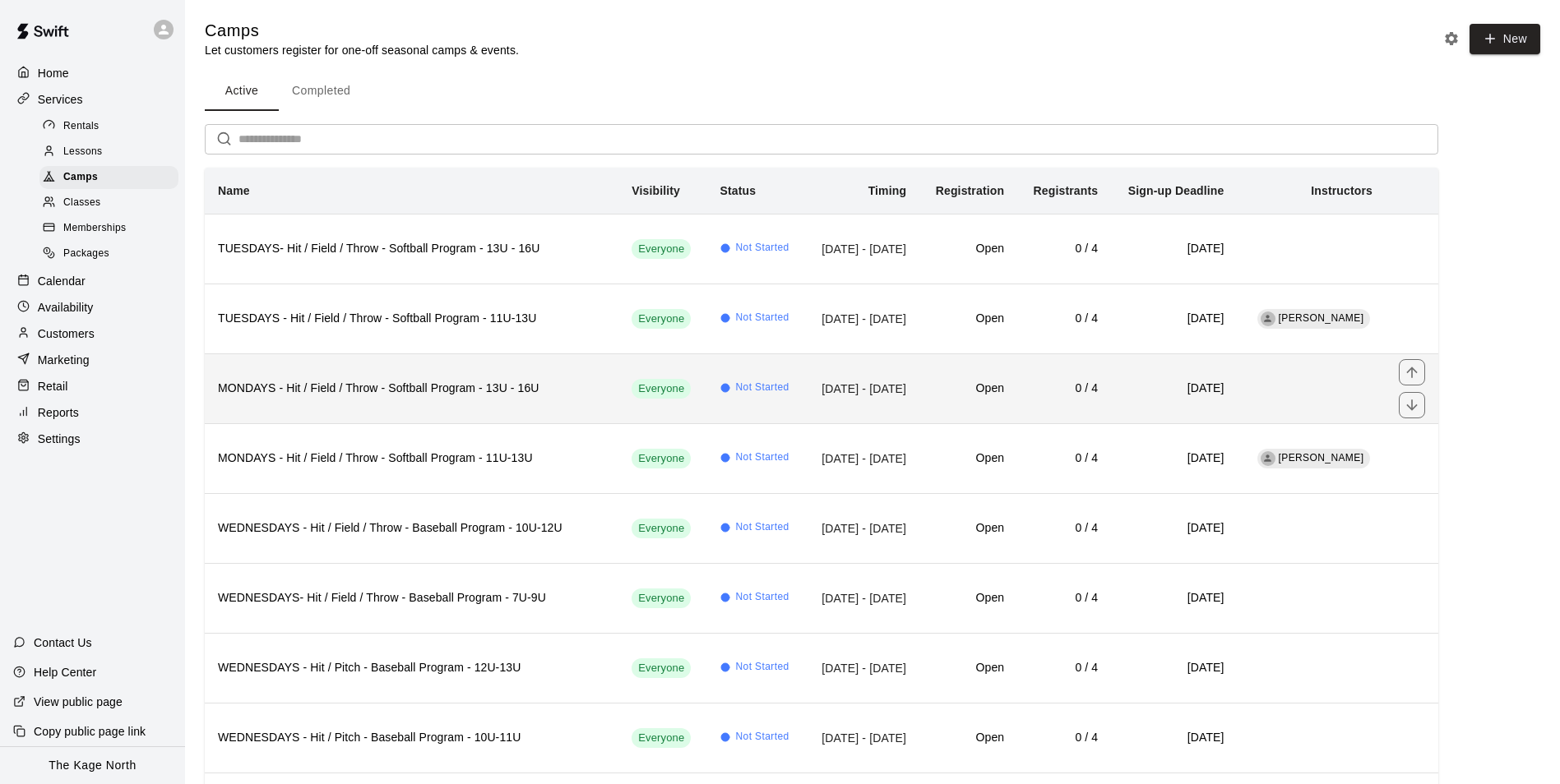
click at [1281, 385] on td "simple table" at bounding box center [1311, 389] width 148 height 70
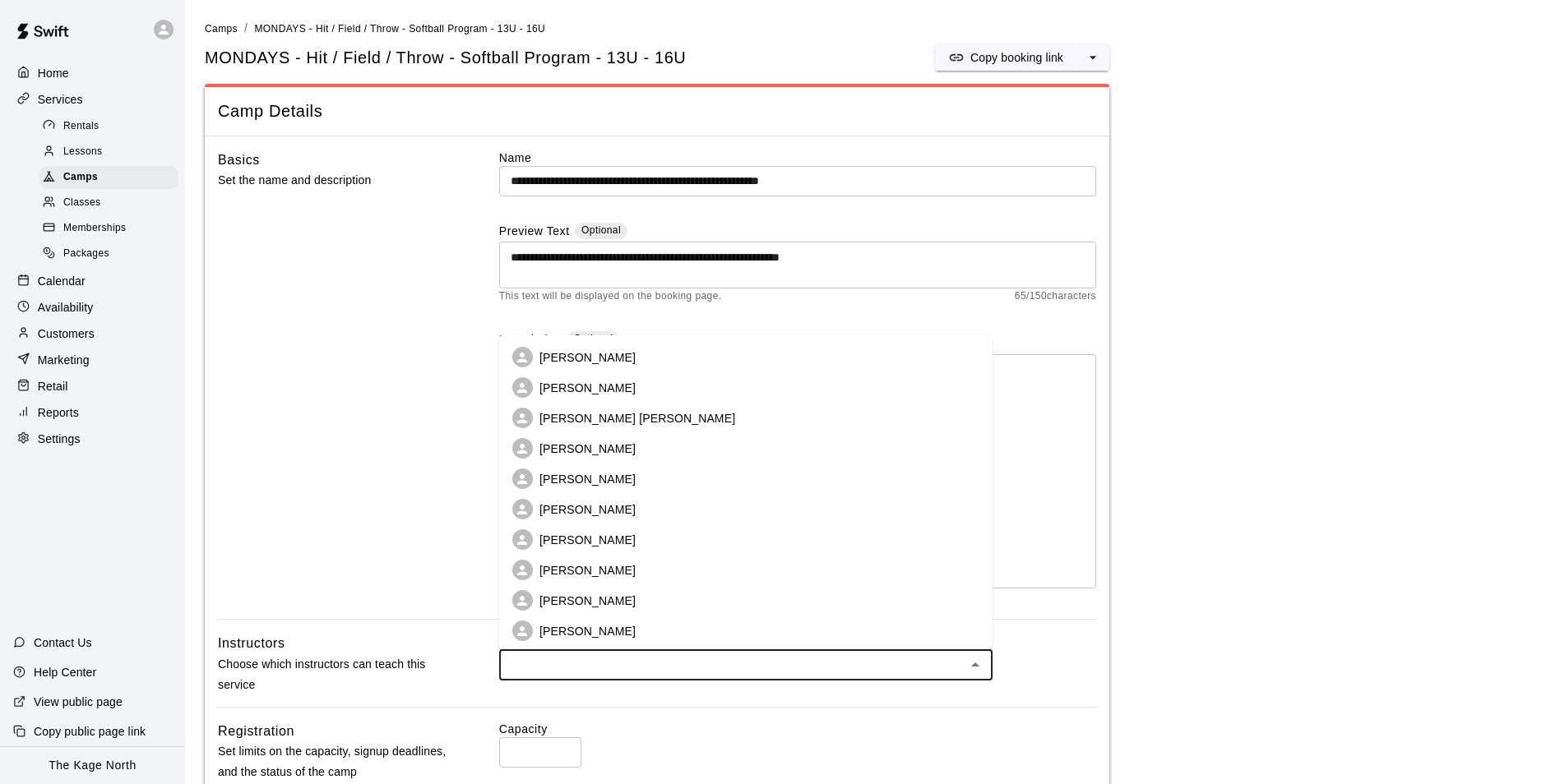
click at [647, 659] on input "text" at bounding box center [733, 664] width 457 height 20
click at [658, 570] on li "Brittani Goettsch" at bounding box center [746, 566] width 494 height 31
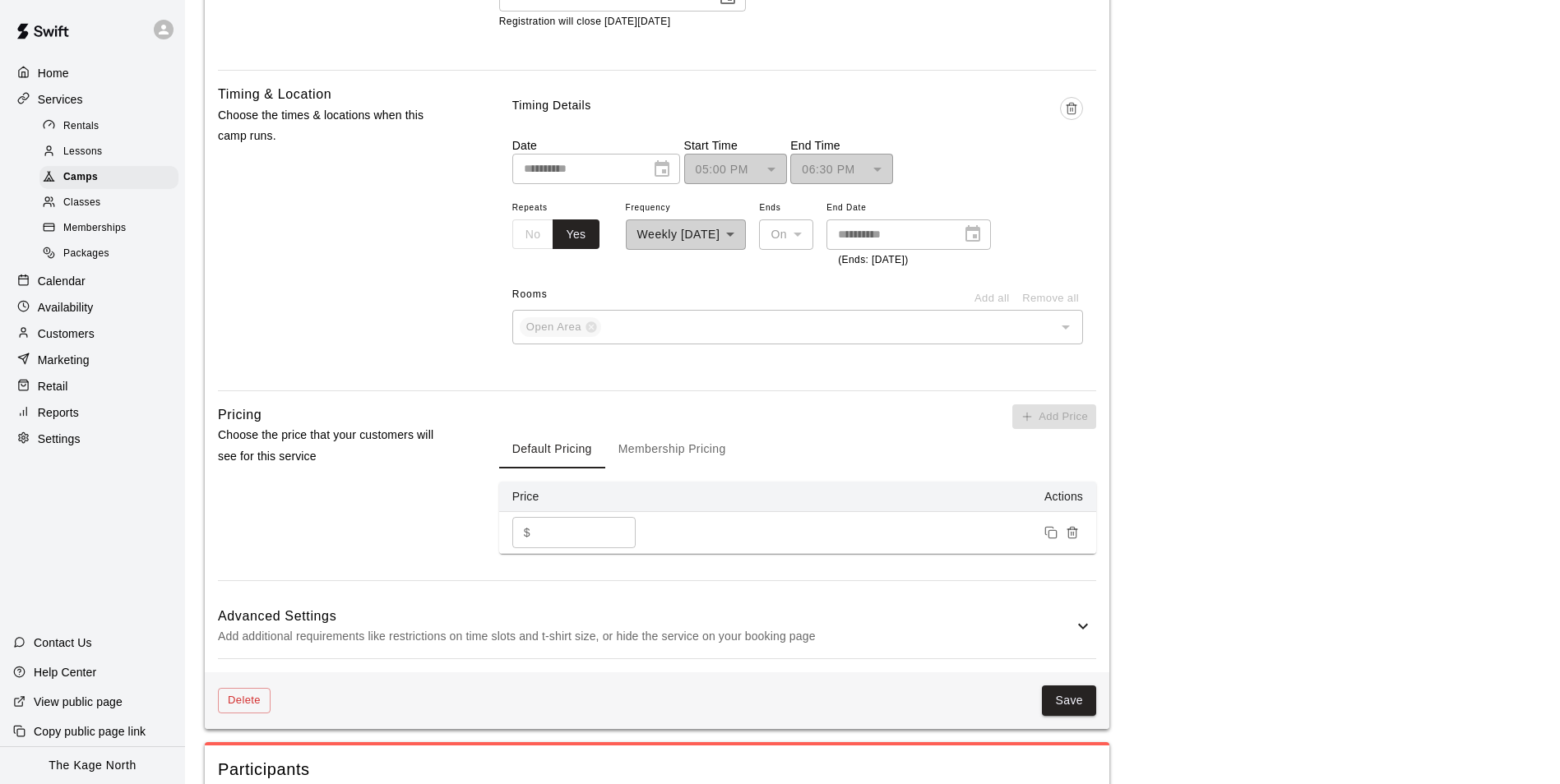
scroll to position [1151, 0]
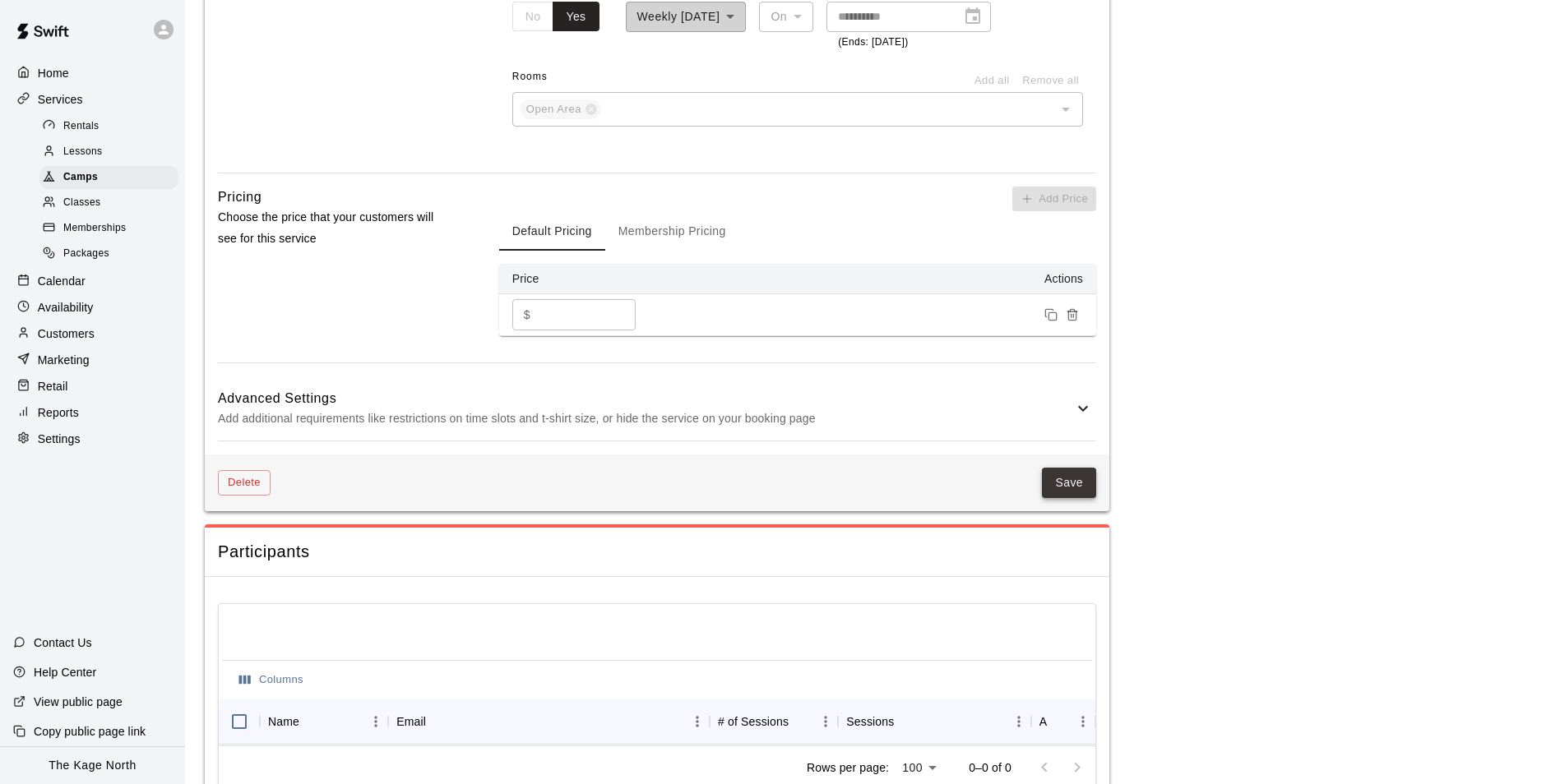
click at [1072, 471] on button "Save" at bounding box center [1069, 483] width 54 height 31
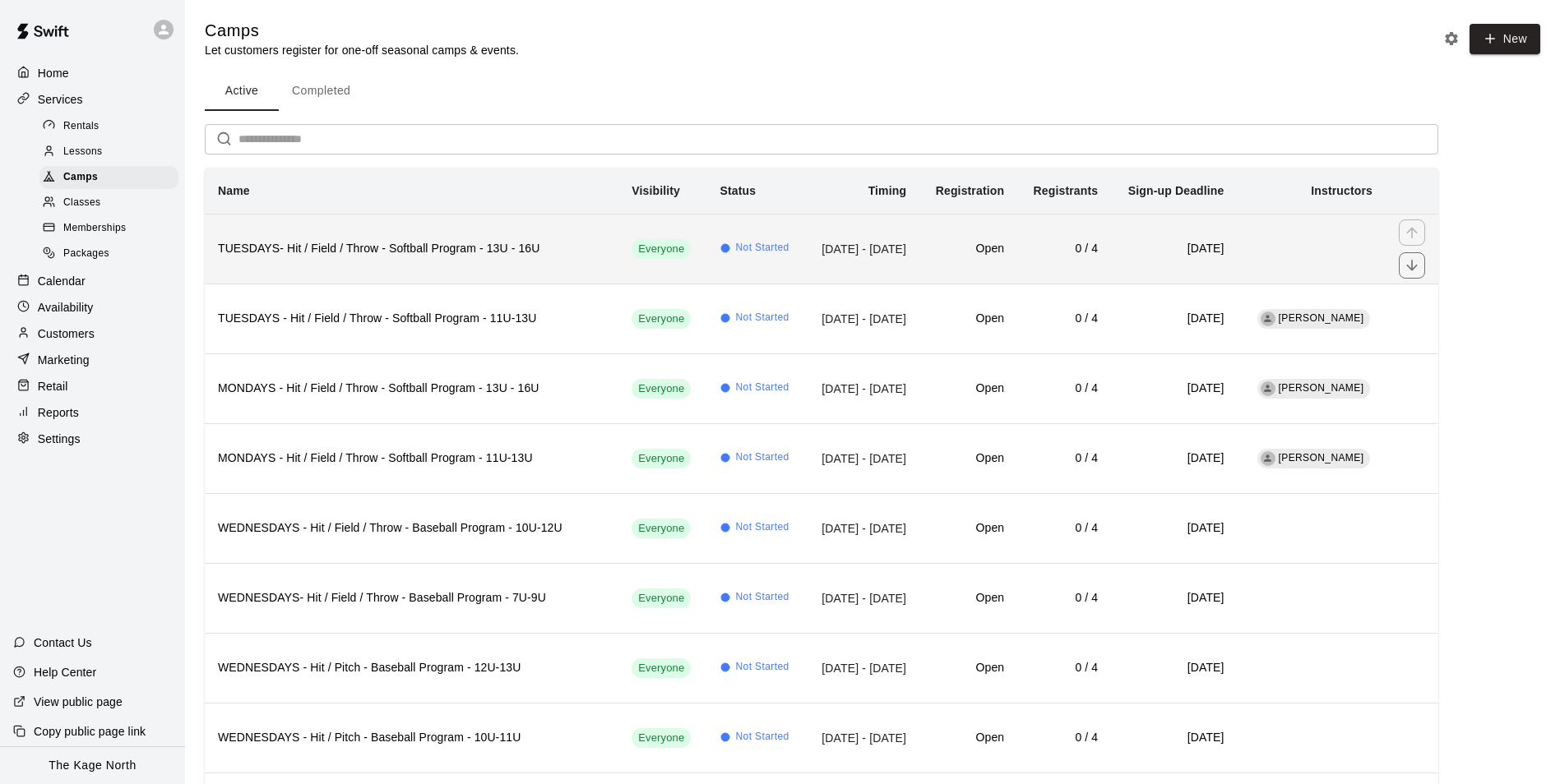
click at [962, 253] on h6 "Open" at bounding box center [968, 248] width 71 height 18
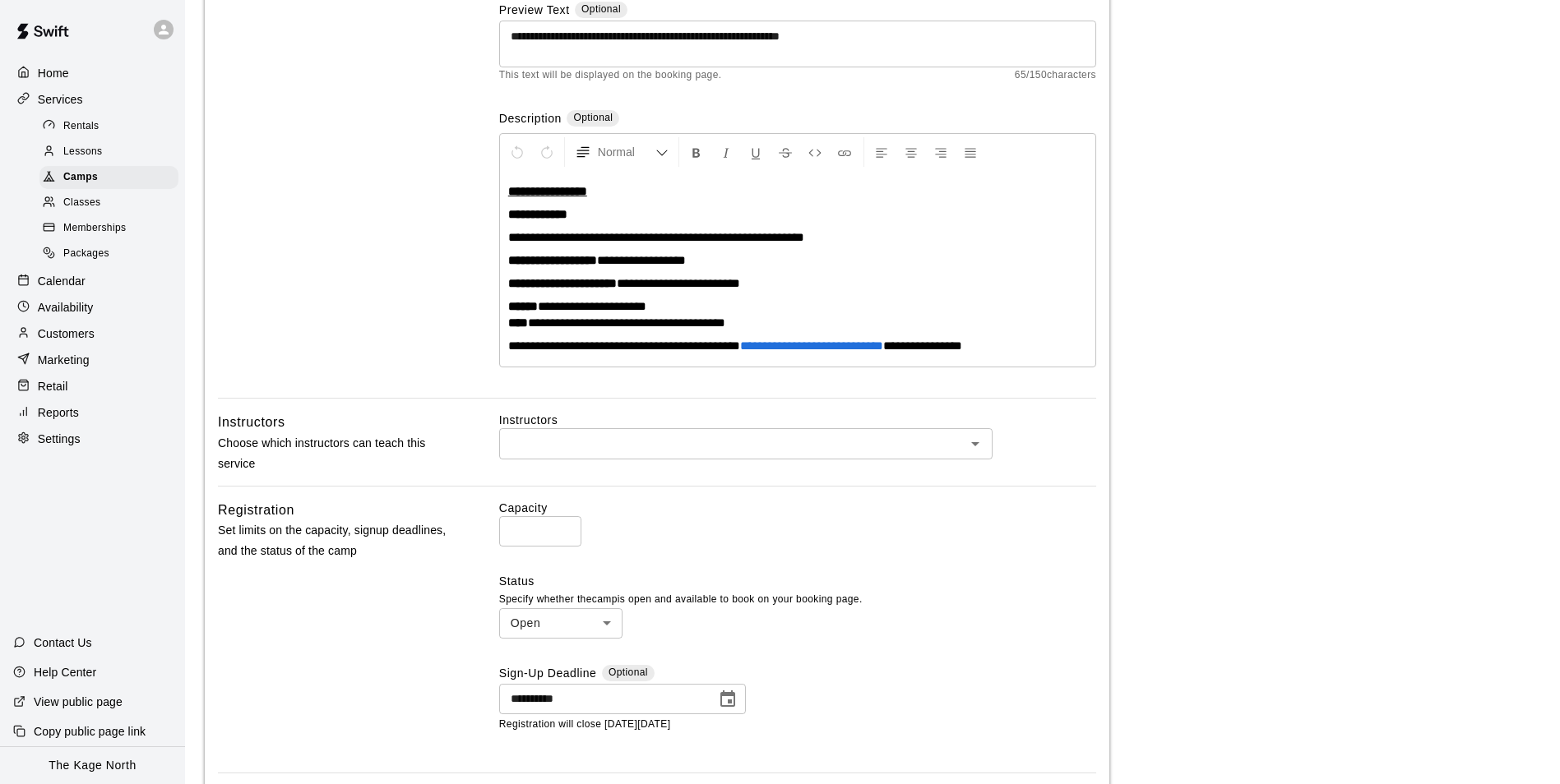
scroll to position [411, 0]
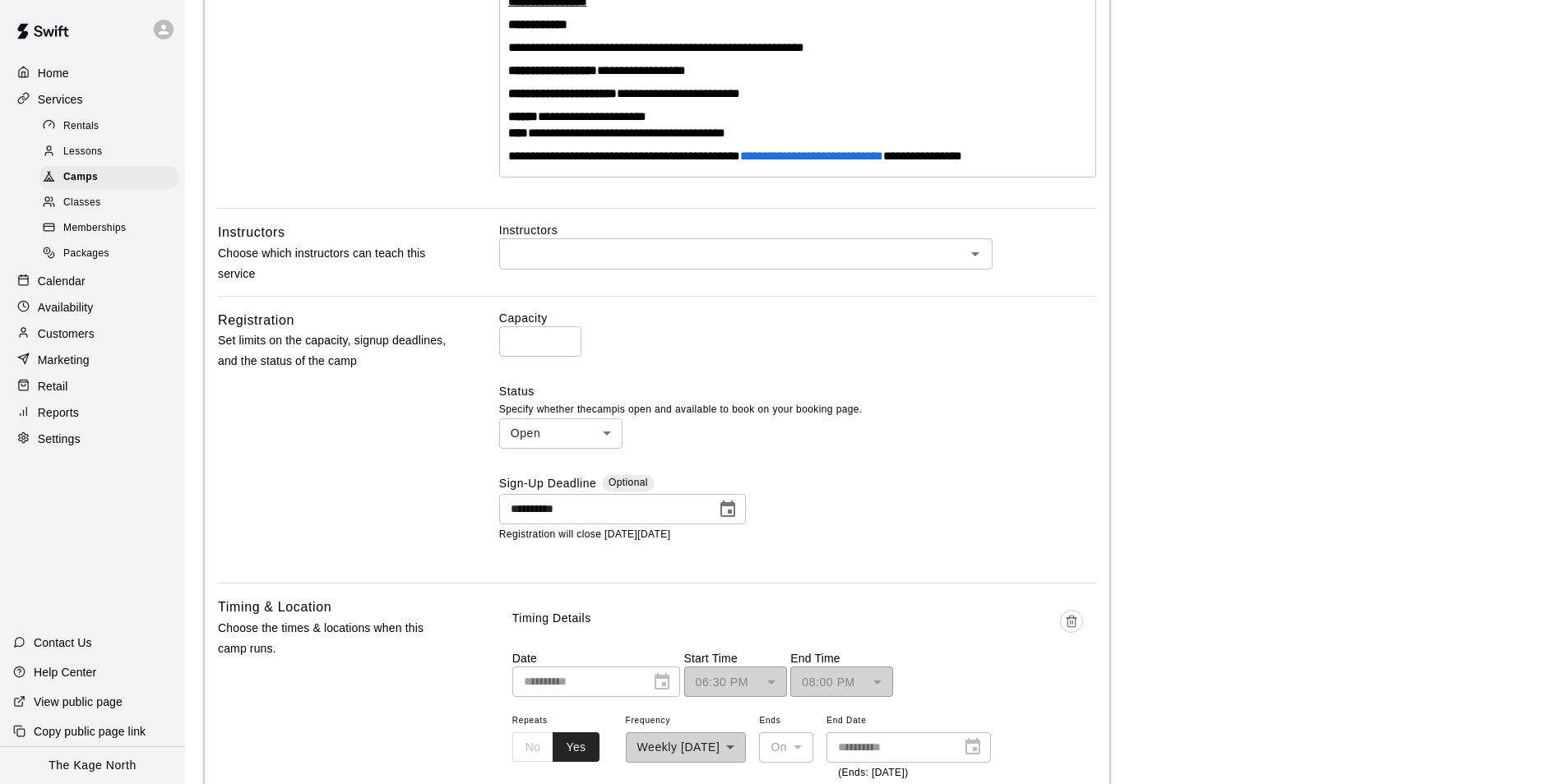
click at [693, 245] on input "text" at bounding box center [733, 253] width 457 height 20
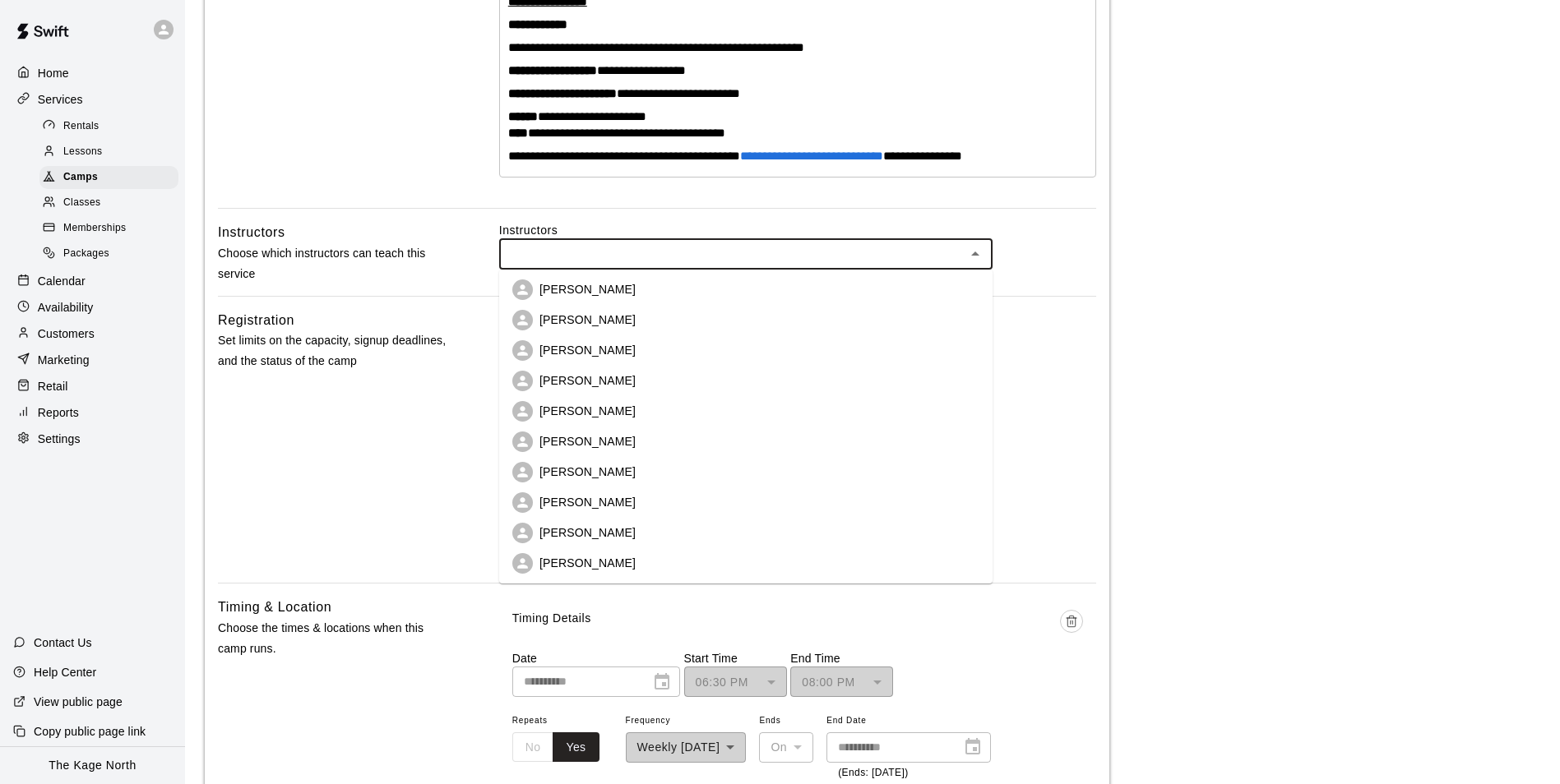
scroll to position [247, 0]
click at [685, 555] on li "Brittani Goettsch" at bounding box center [746, 562] width 494 height 31
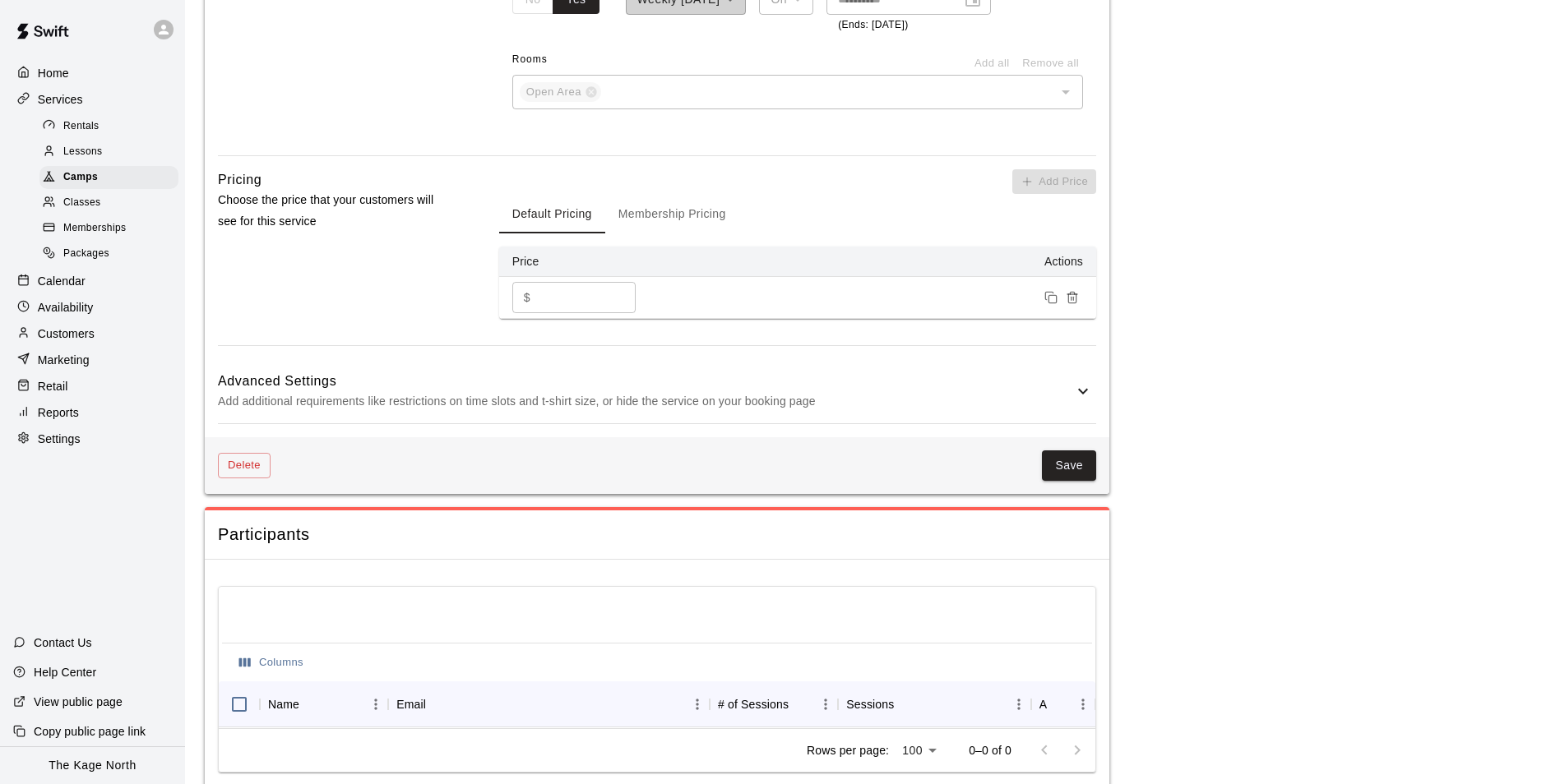
scroll to position [1222, 0]
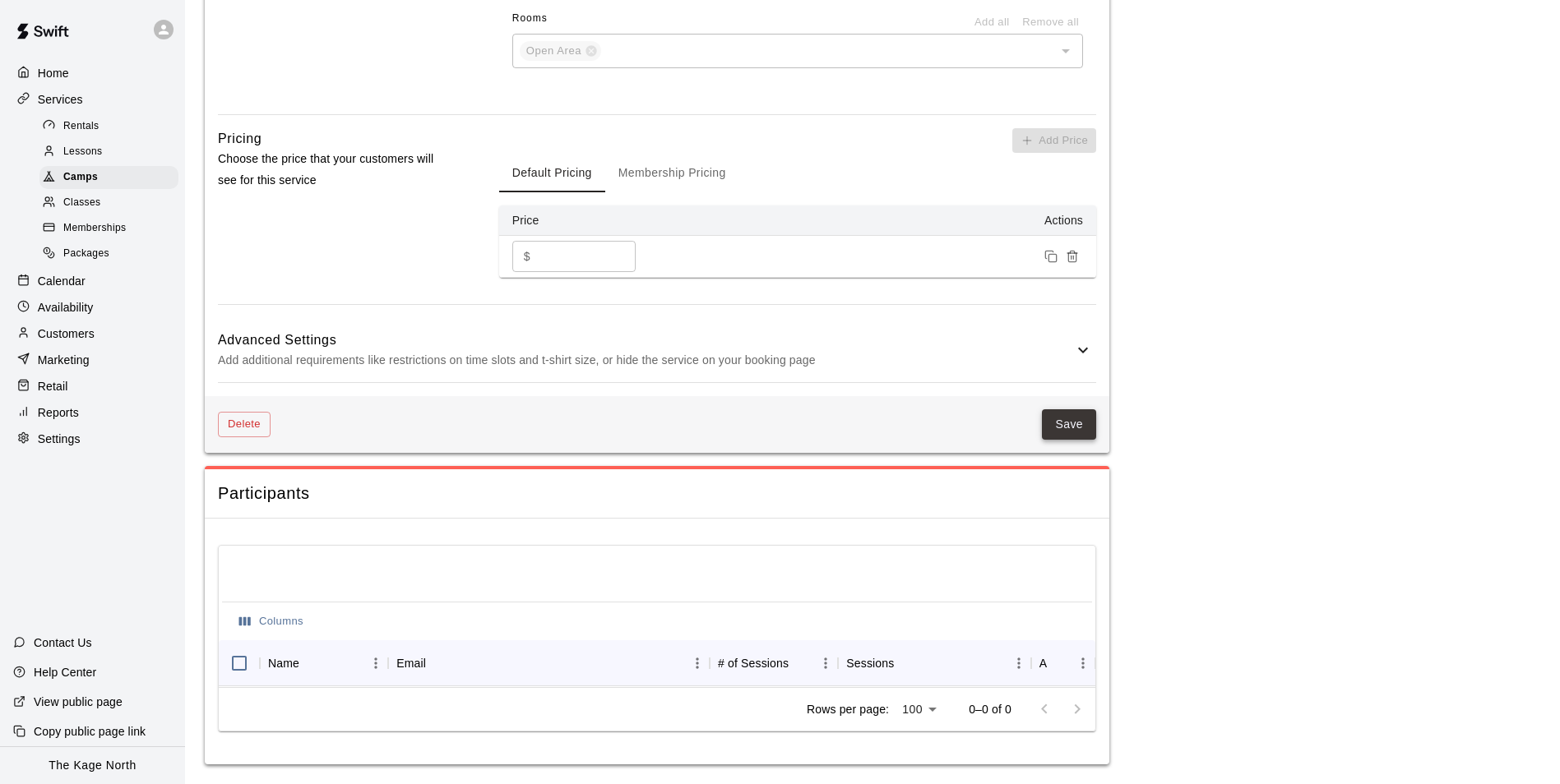
click at [1066, 409] on button "Save" at bounding box center [1069, 424] width 54 height 31
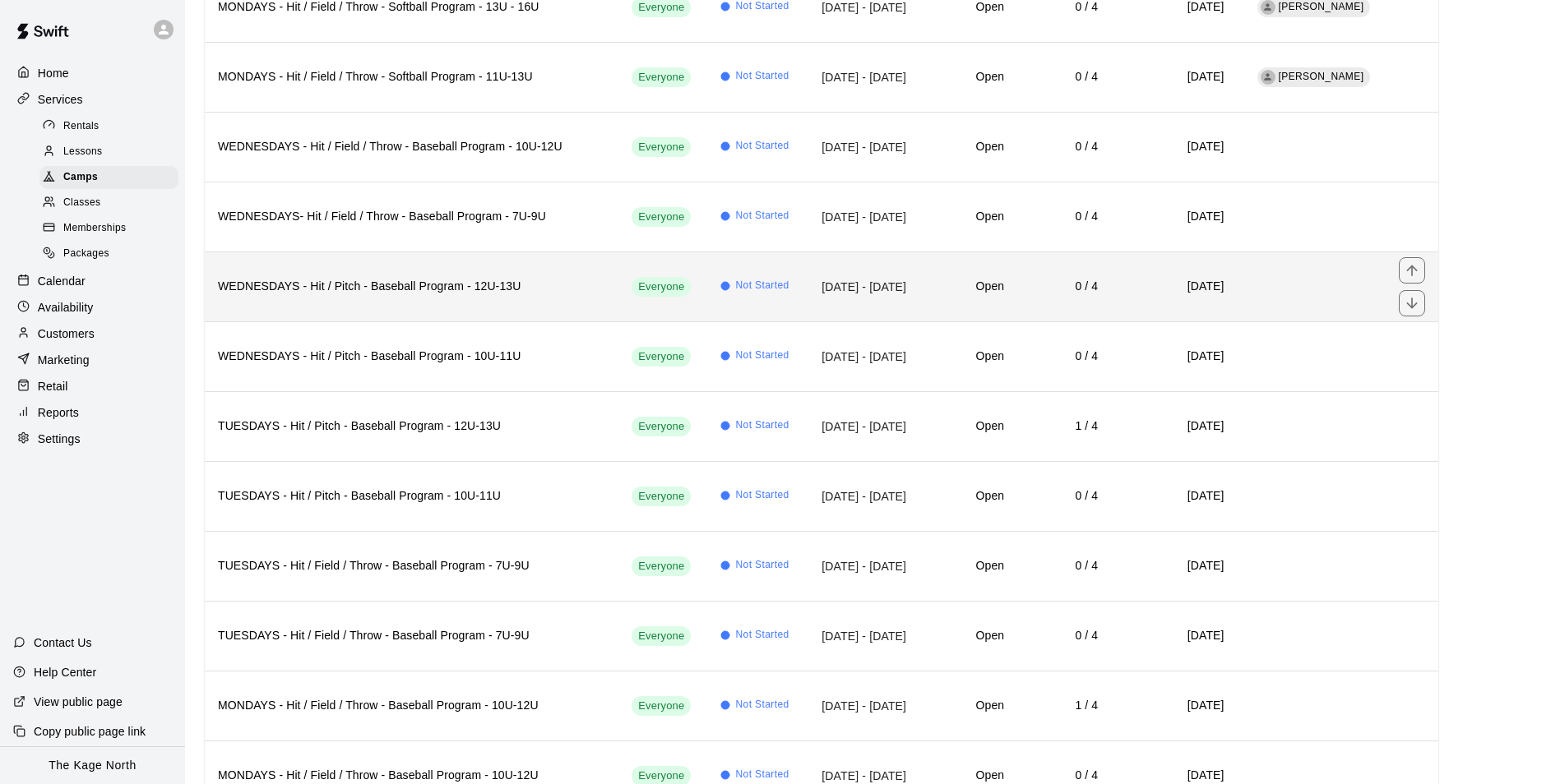
scroll to position [411, 0]
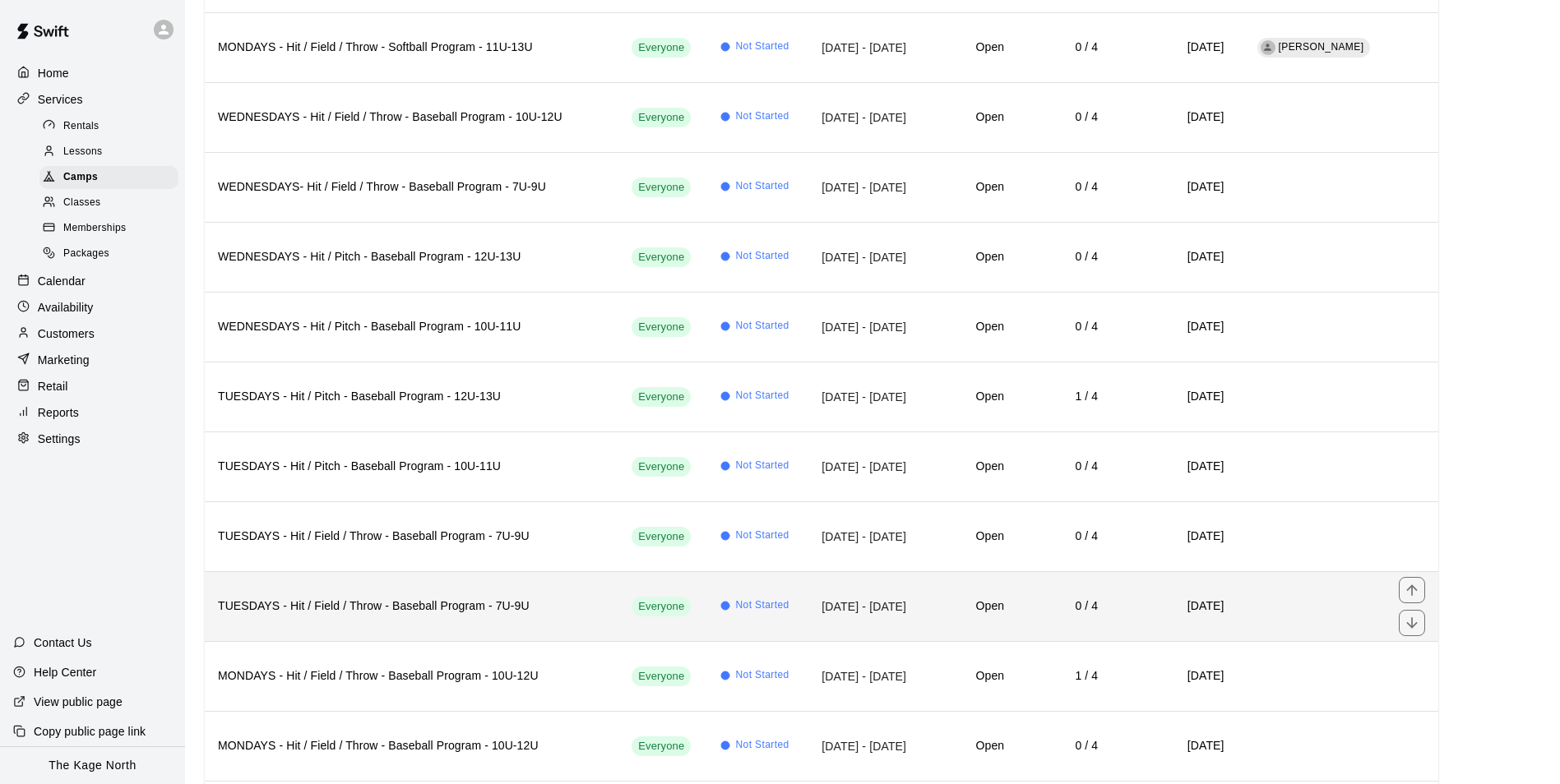
click at [434, 611] on h6 "TUESDAYS - Hit / Field / Throw - Baseball Program - 7U-9U" at bounding box center [411, 607] width 387 height 18
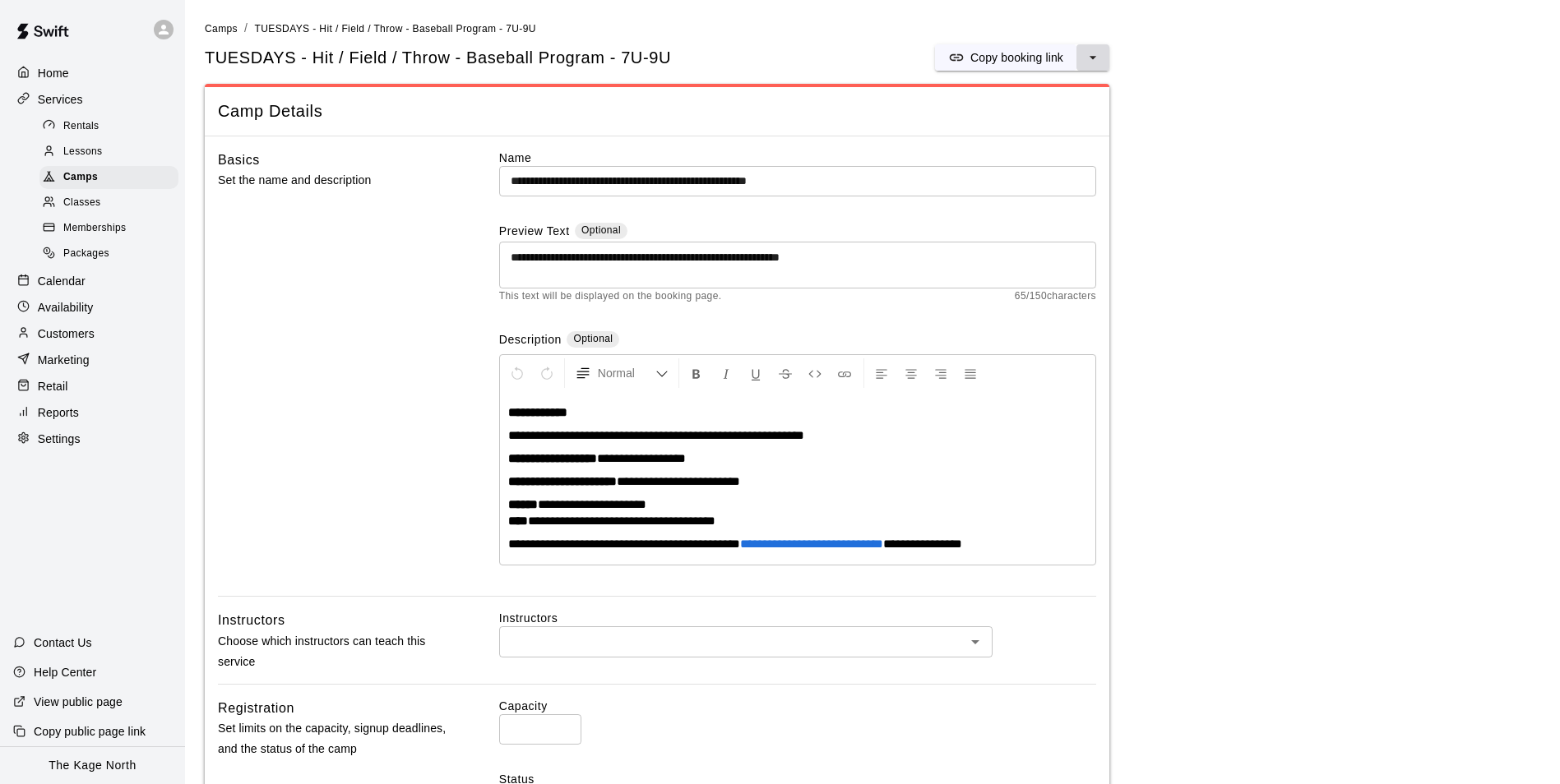
click at [1101, 60] on icon "select merge strategy" at bounding box center [1093, 57] width 17 height 17
click at [1054, 121] on h6 "Duplicate camp" at bounding box center [1029, 119] width 81 height 18
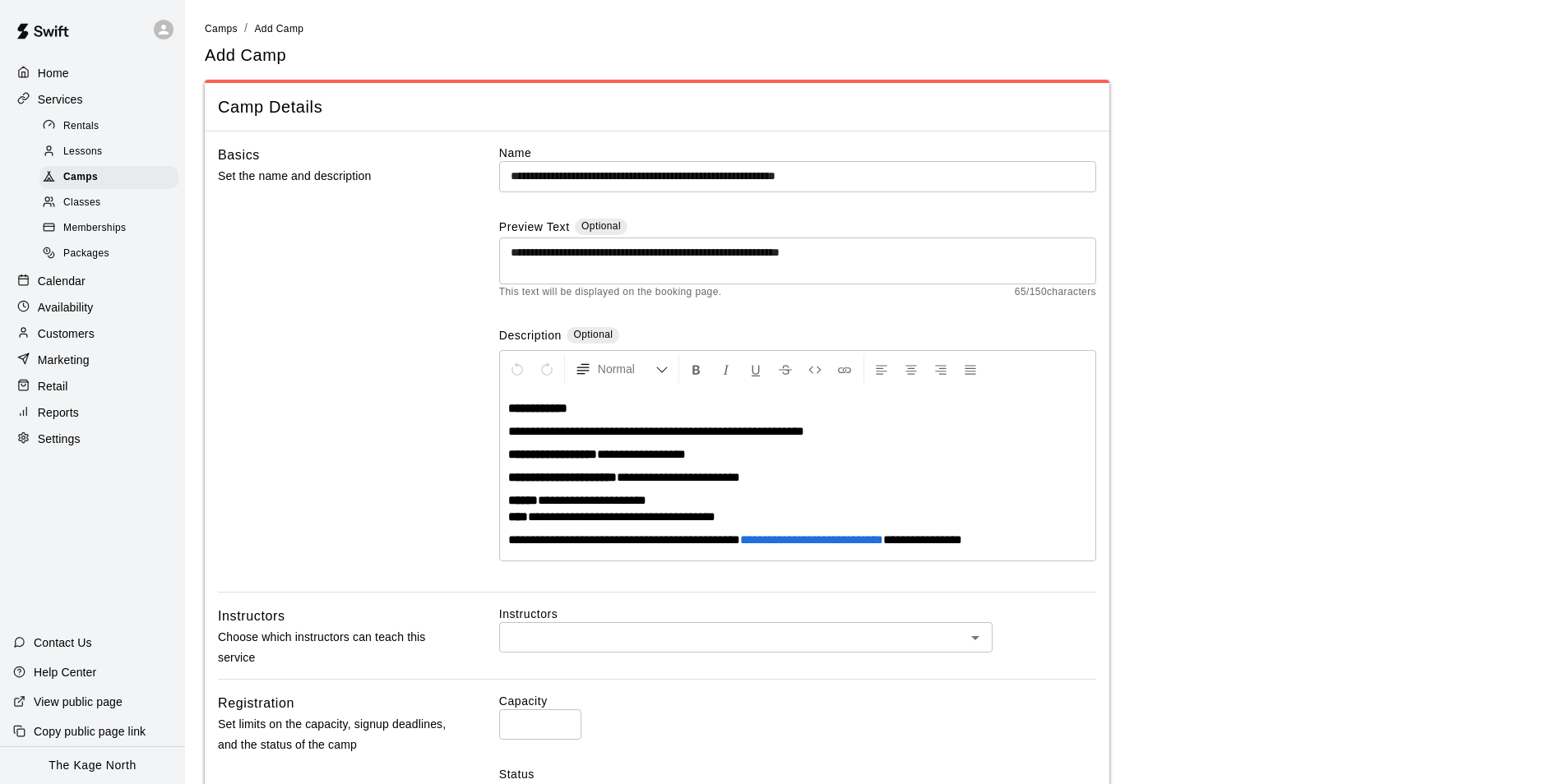
click at [956, 179] on input "**********" at bounding box center [798, 176] width 597 height 31
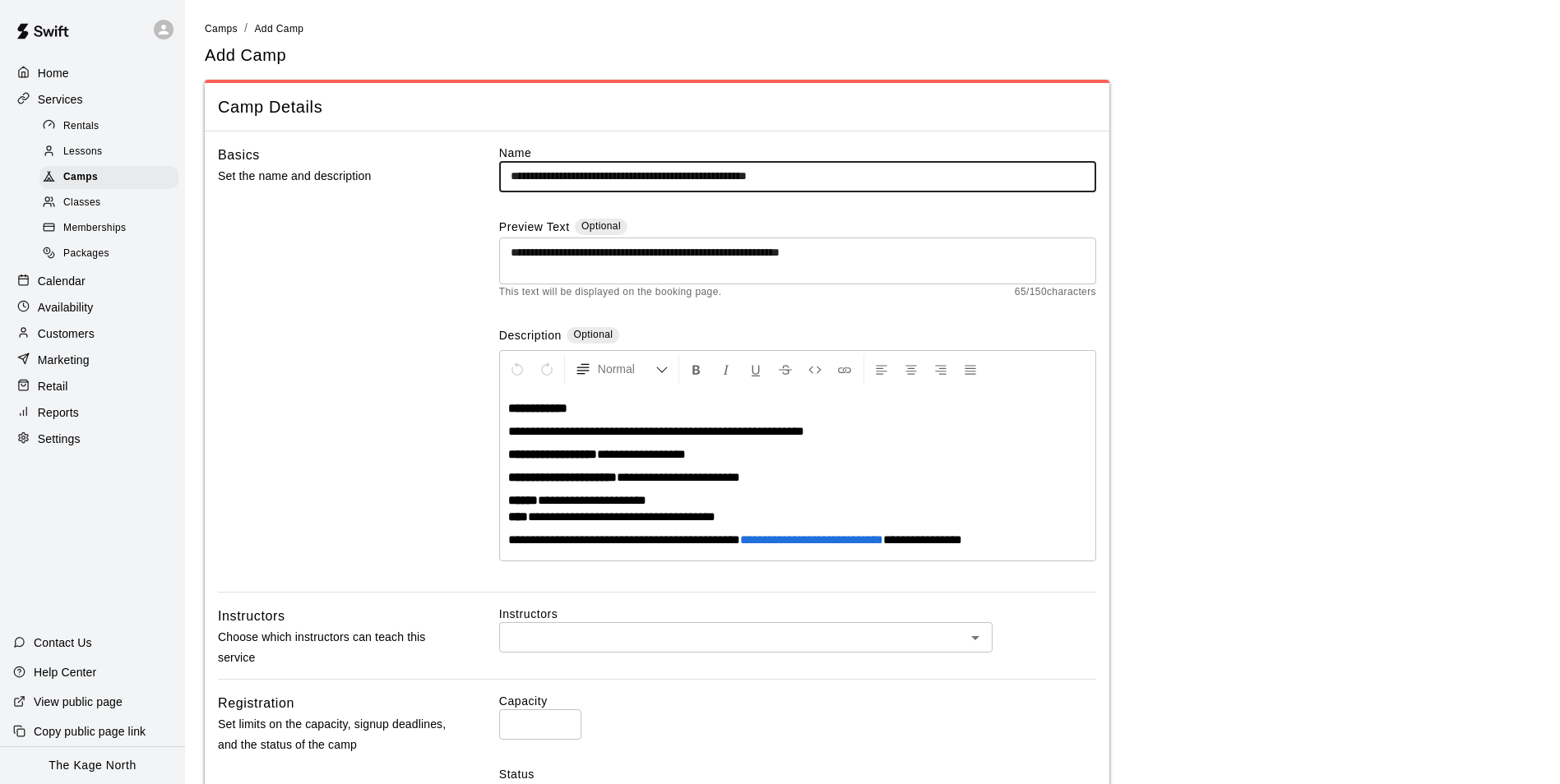
type input "**********"
click at [1326, 351] on main "**********" at bounding box center [872, 707] width 1336 height 1376
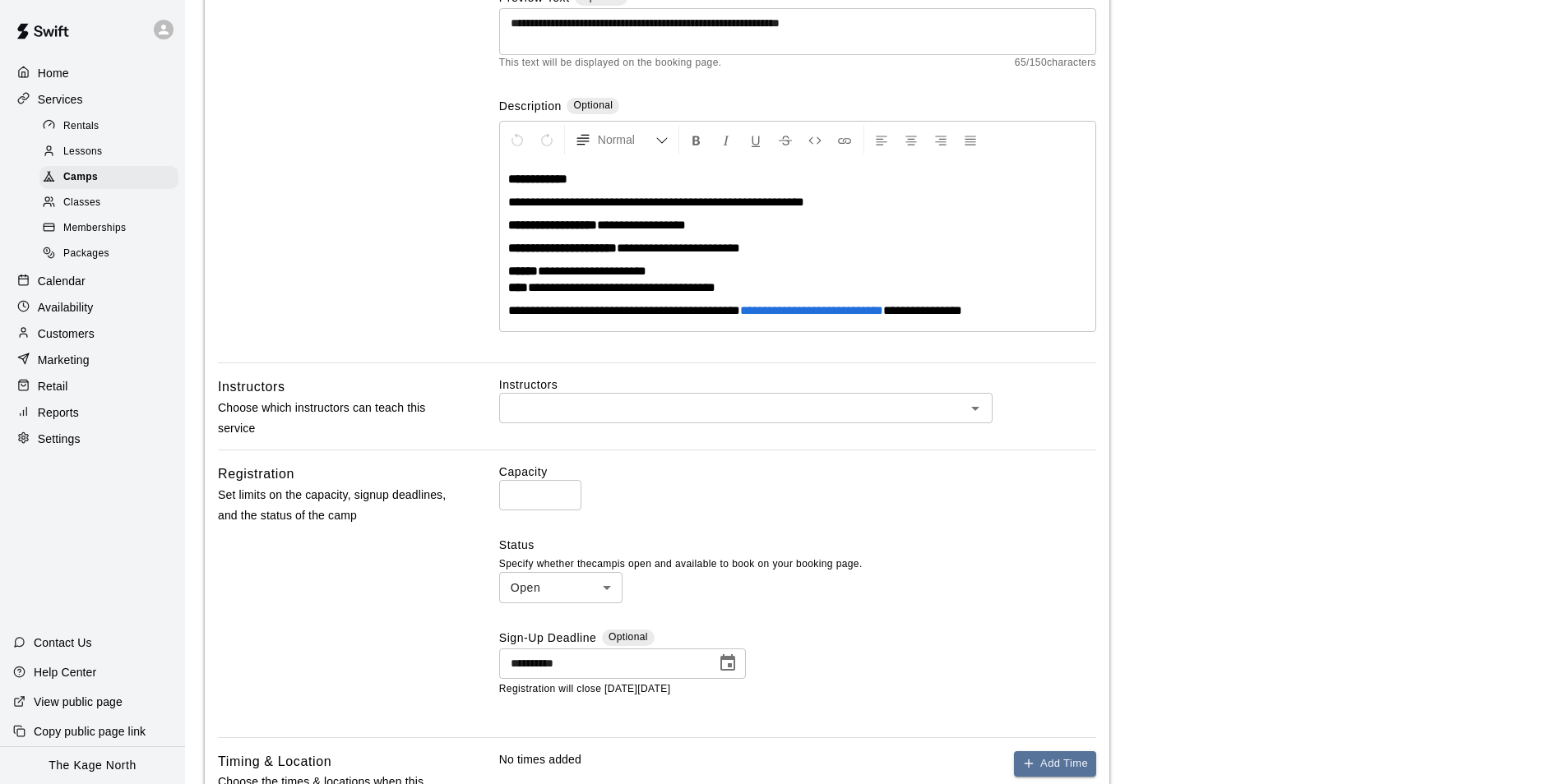
scroll to position [411, 0]
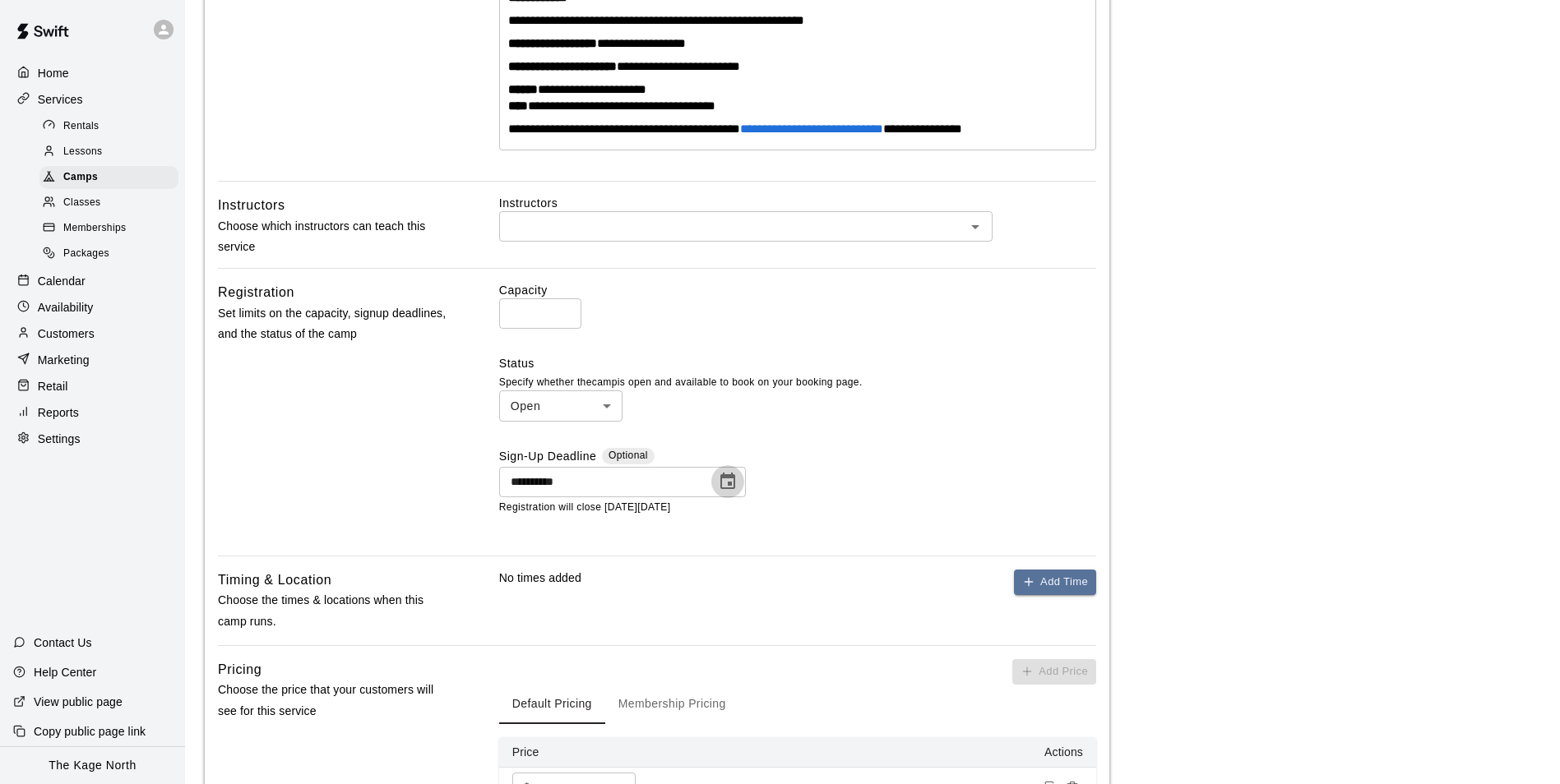
click at [728, 472] on icon "Choose date, selected date is Nov 4, 2025" at bounding box center [728, 482] width 19 height 19
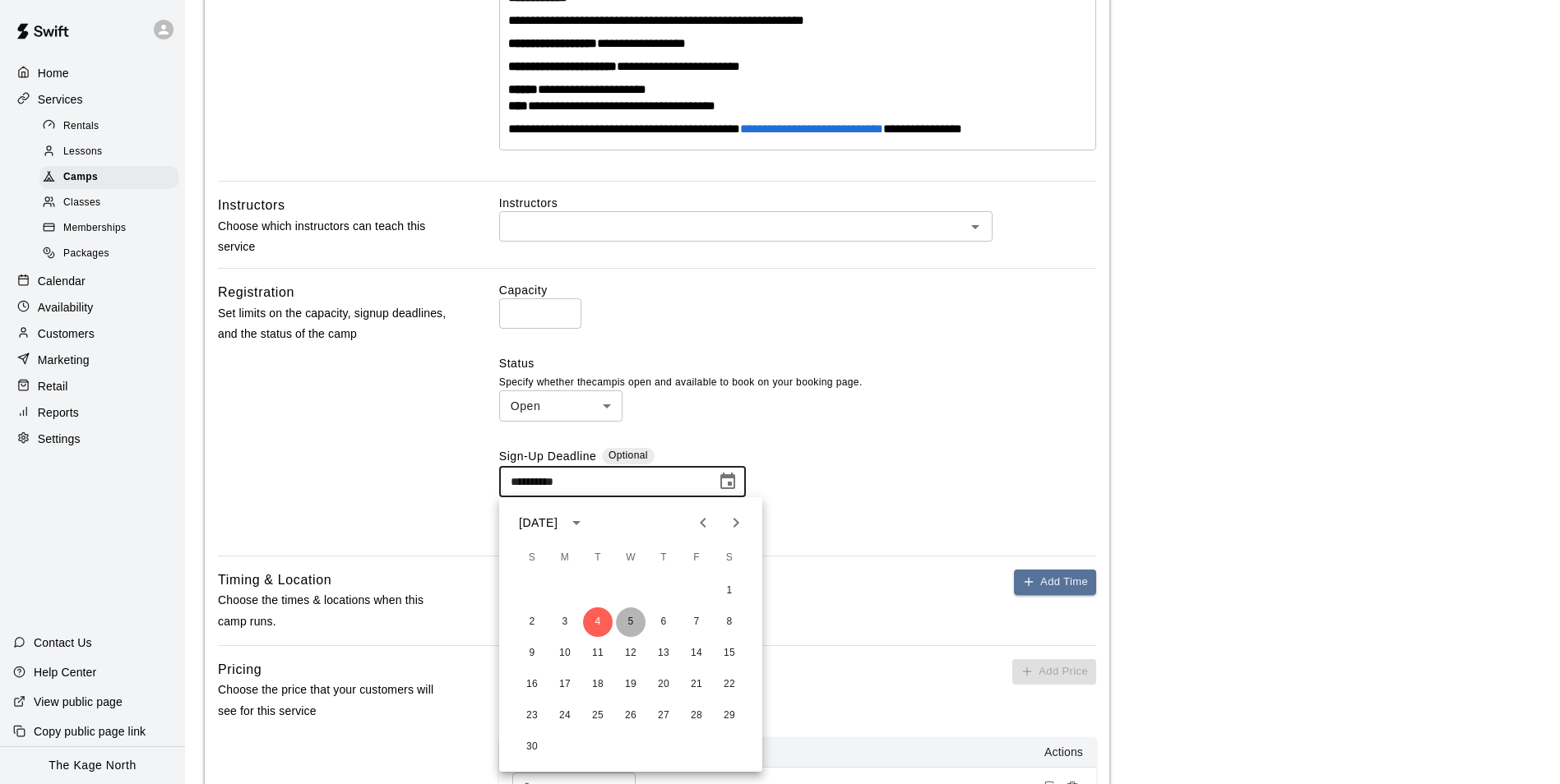
click at [639, 621] on button "5" at bounding box center [631, 622] width 30 height 30
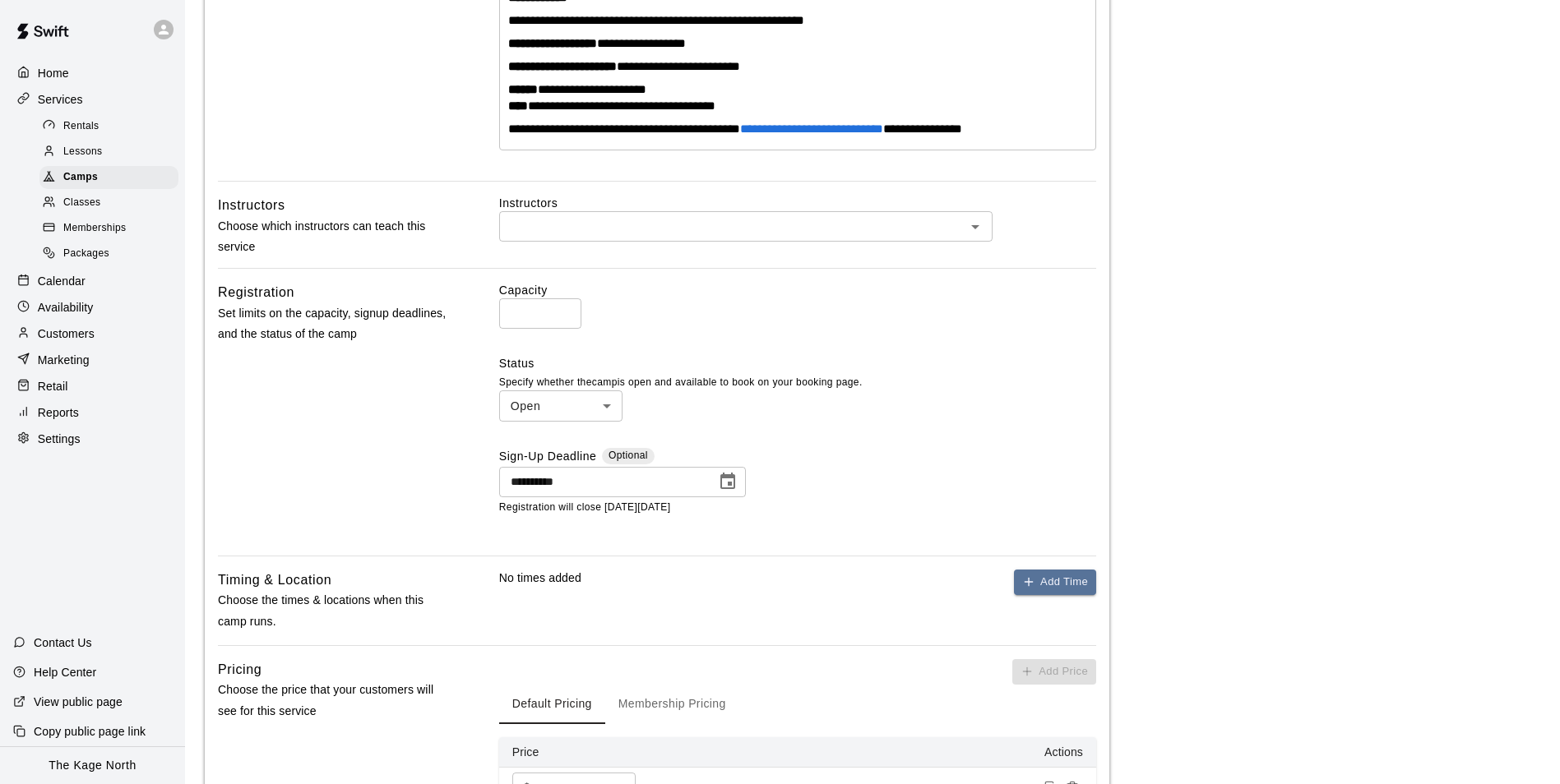
click at [723, 478] on icon "Choose date, selected date is Nov 5, 2025" at bounding box center [727, 480] width 15 height 17
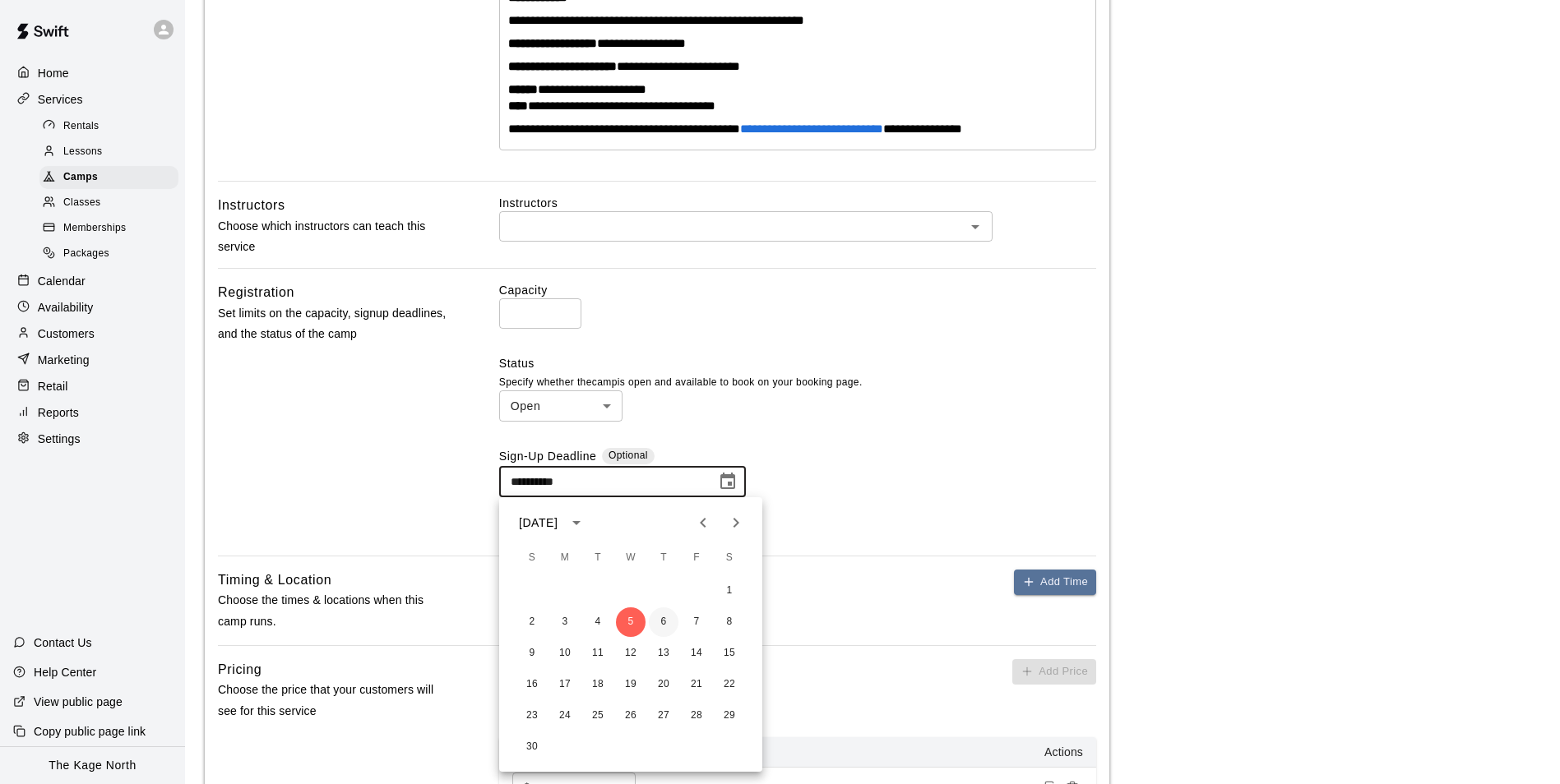
click at [667, 626] on button "6" at bounding box center [664, 622] width 30 height 30
type input "**********"
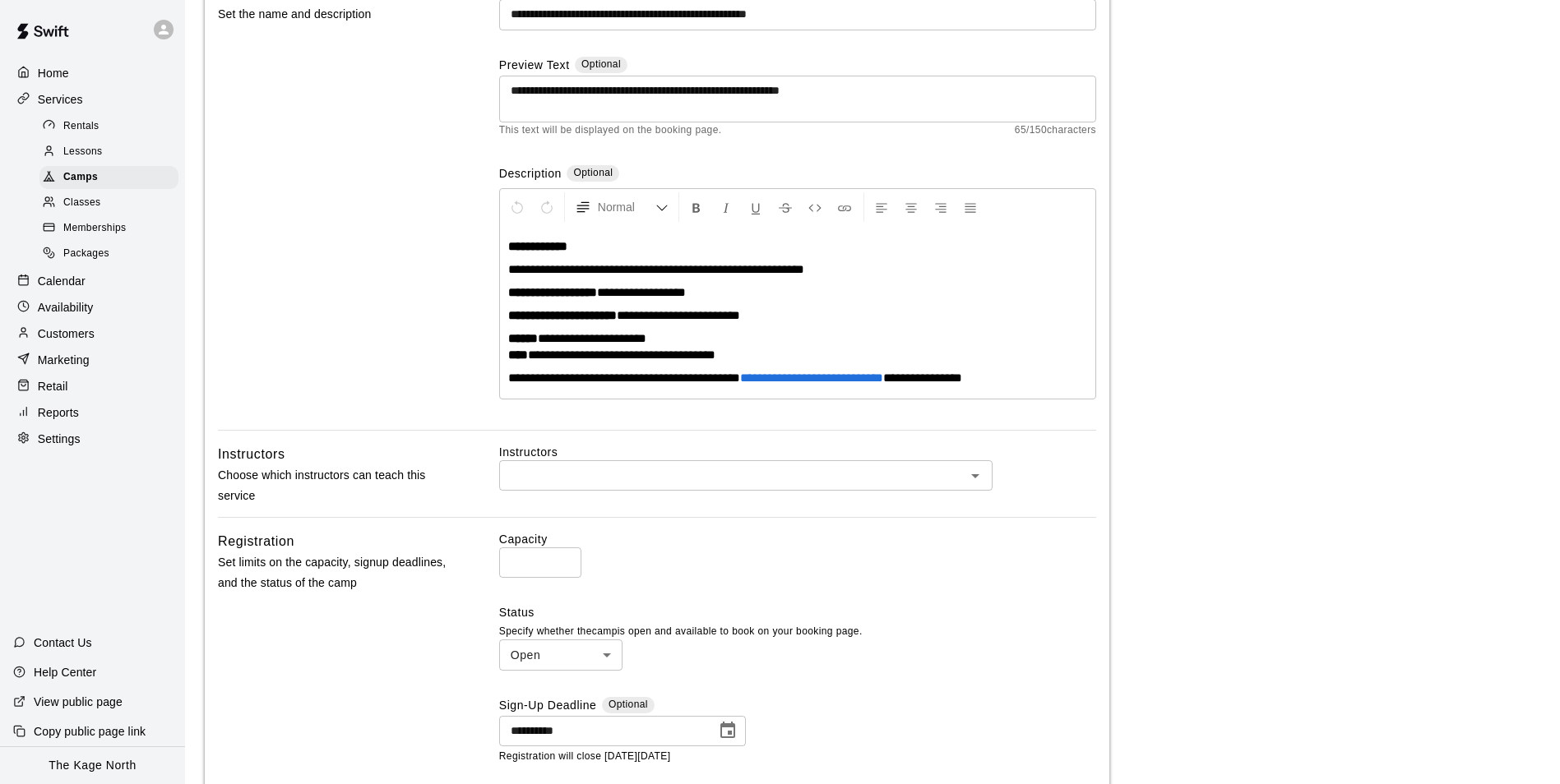
scroll to position [0, 0]
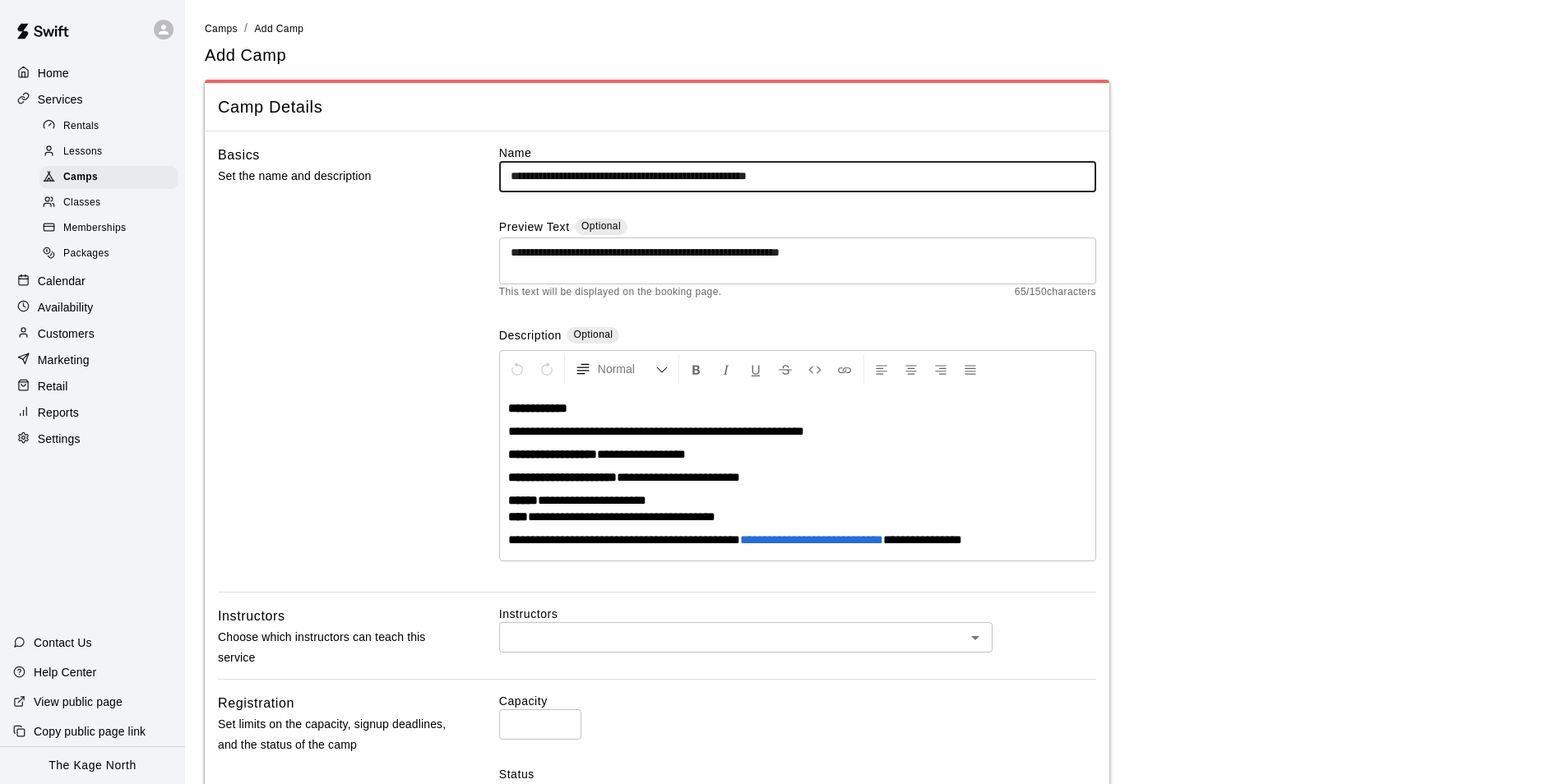
drag, startPoint x: 483, startPoint y: 171, endPoint x: 424, endPoint y: 155, distance: 61.1
click at [437, 167] on div "**********" at bounding box center [657, 368] width 878 height 447
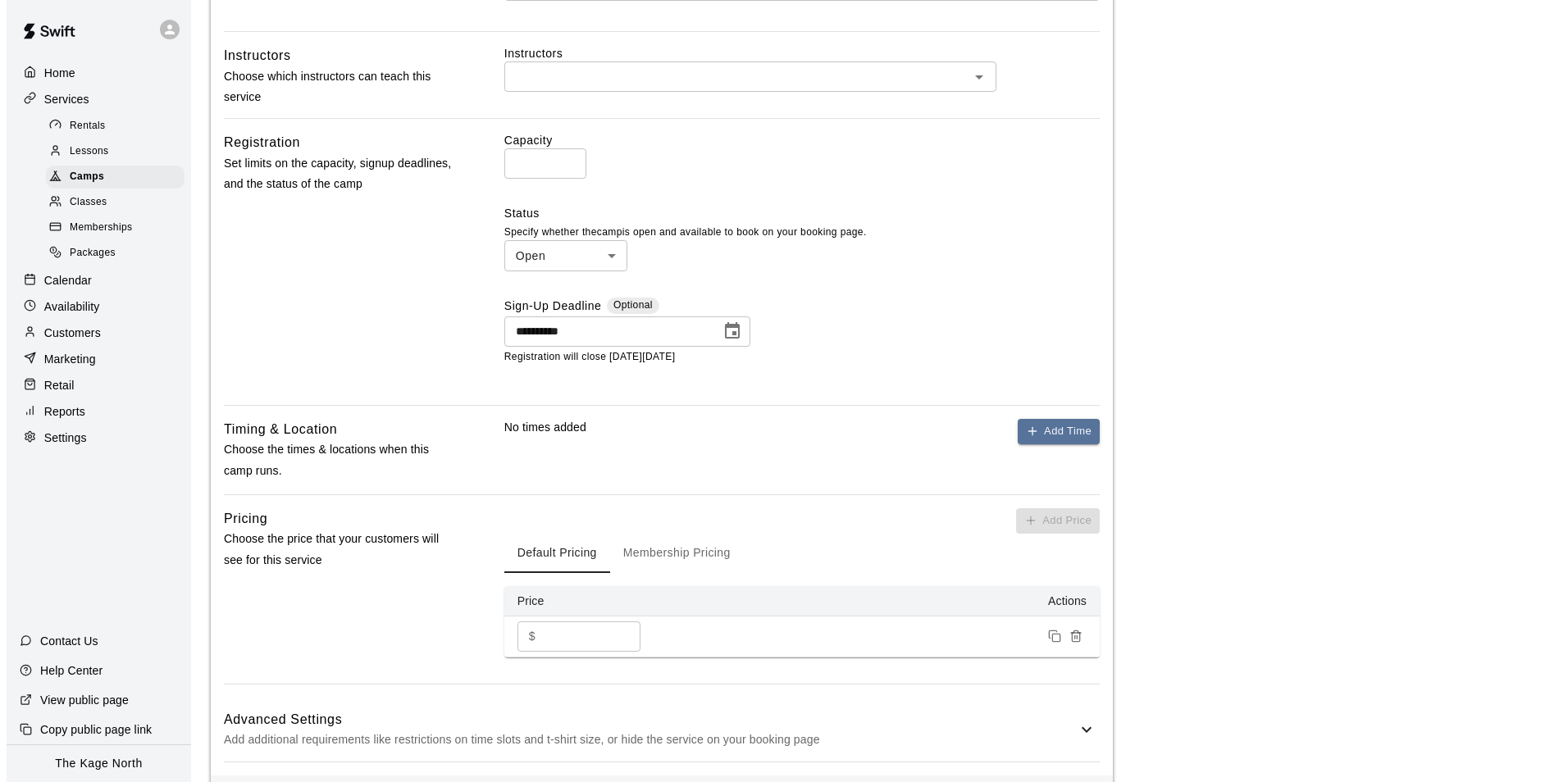
scroll to position [629, 0]
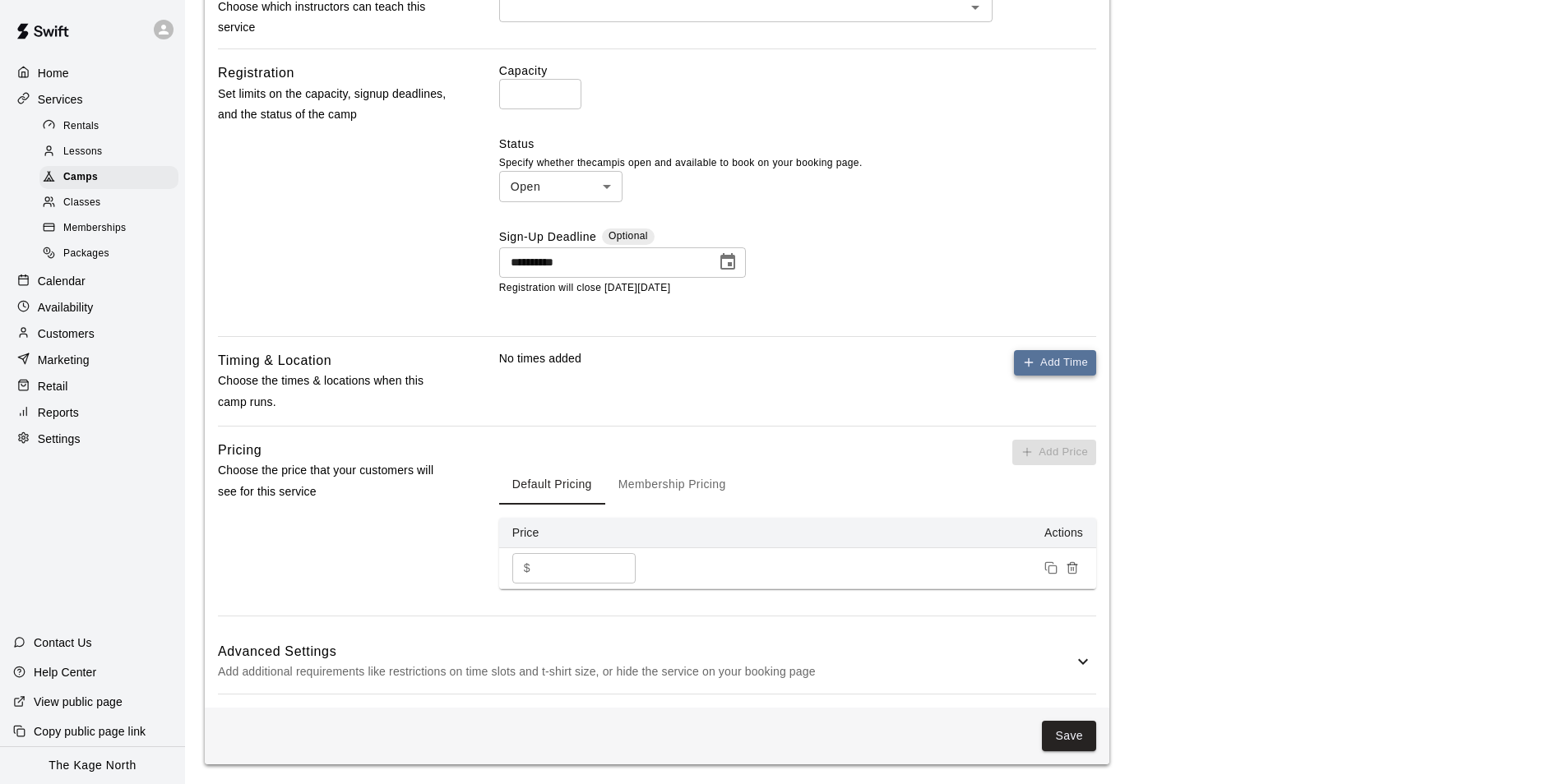
type input "**********"
click at [1081, 370] on button "Add Time" at bounding box center [1056, 363] width 83 height 25
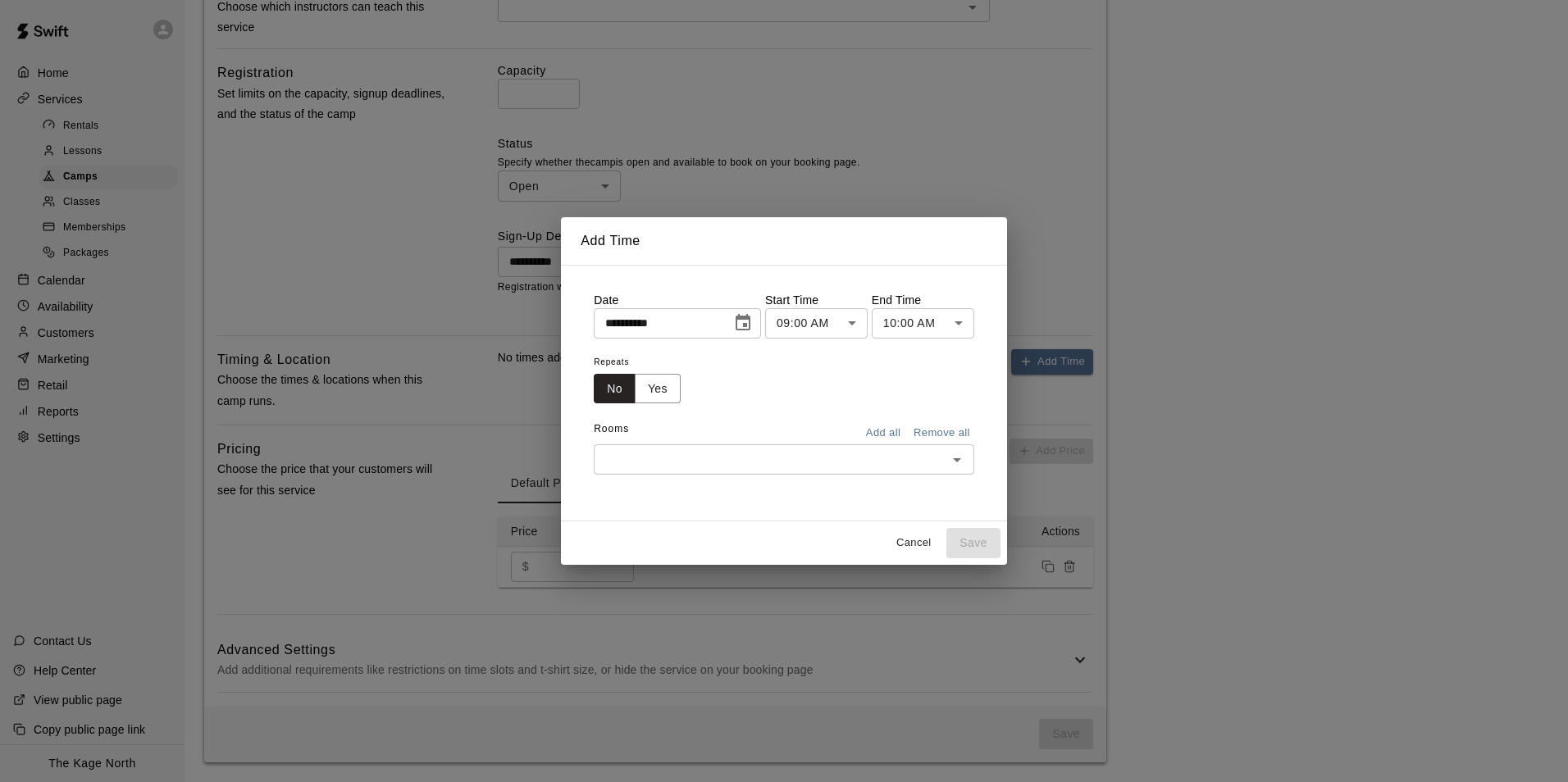
click at [752, 316] on icon "Choose date, selected date is Sep 21, 2025" at bounding box center [743, 323] width 19 height 19
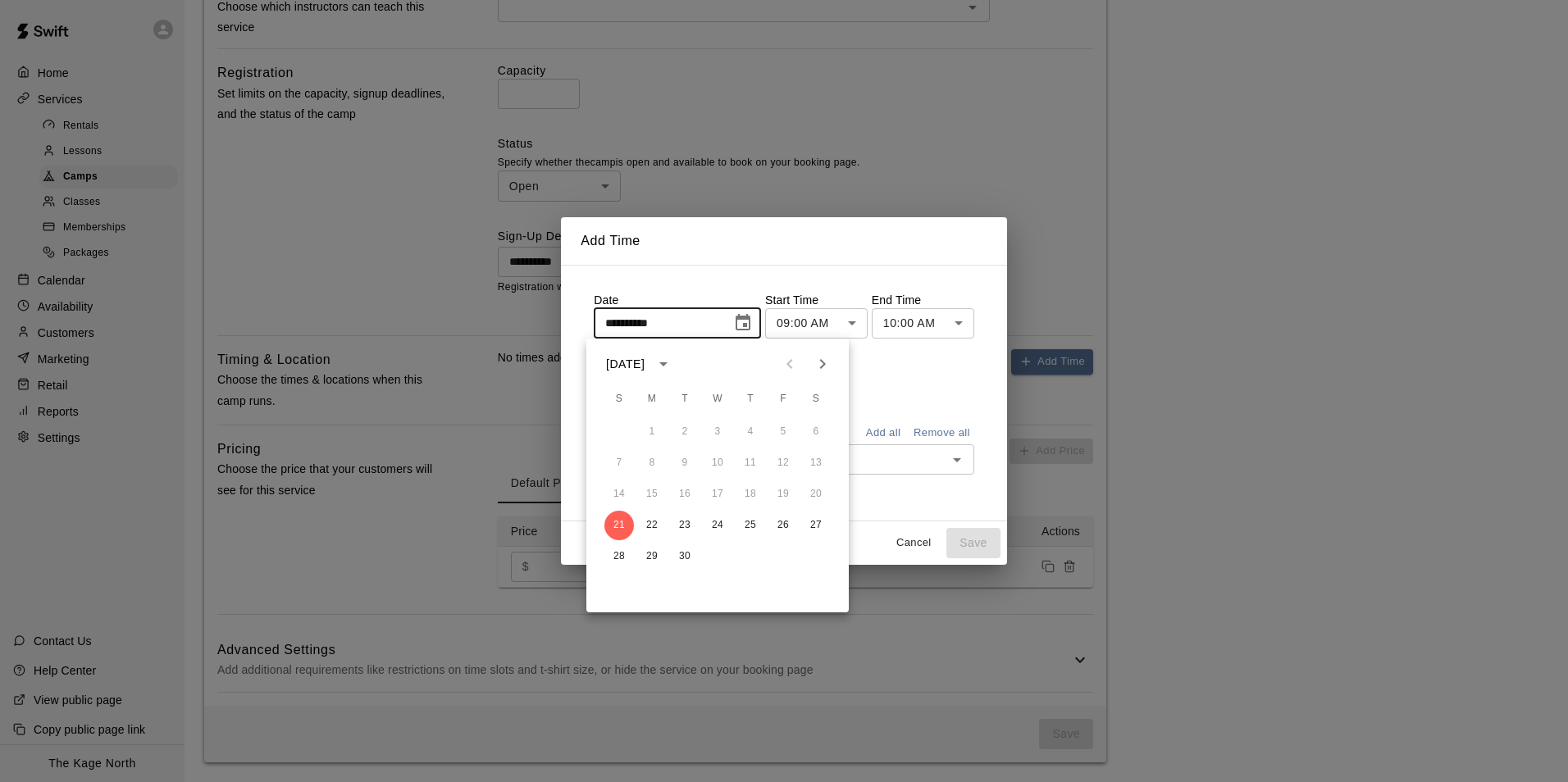
click at [827, 362] on icon "Next month" at bounding box center [823, 364] width 19 height 19
click at [801, 366] on button "Previous month" at bounding box center [789, 363] width 32 height 32
click at [821, 364] on icon "Next month" at bounding box center [823, 364] width 19 height 19
click at [744, 552] on button "30" at bounding box center [751, 557] width 30 height 30
type input "**********"
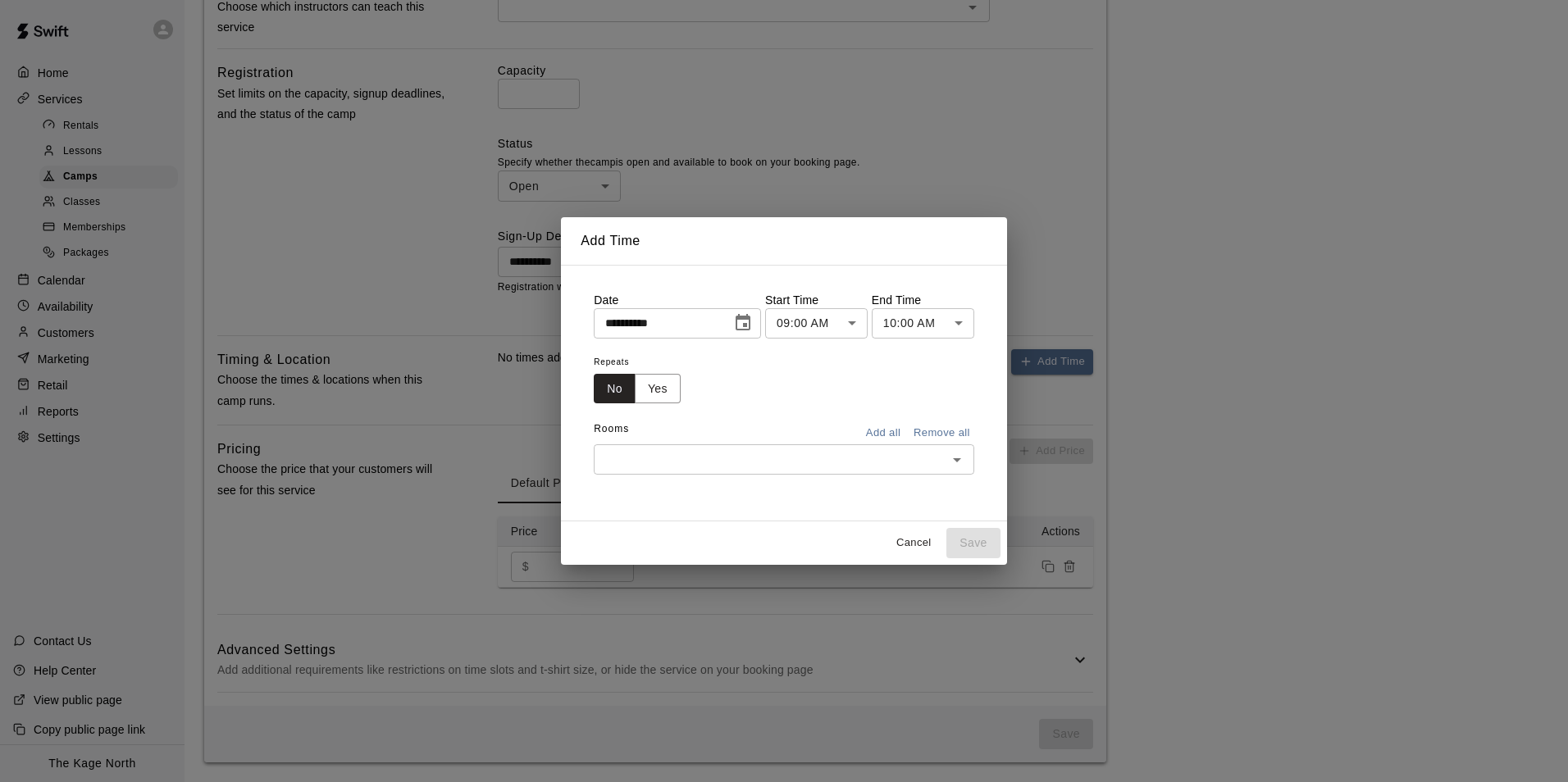
click at [845, 317] on body "**********" at bounding box center [784, 77] width 1568 height 1412
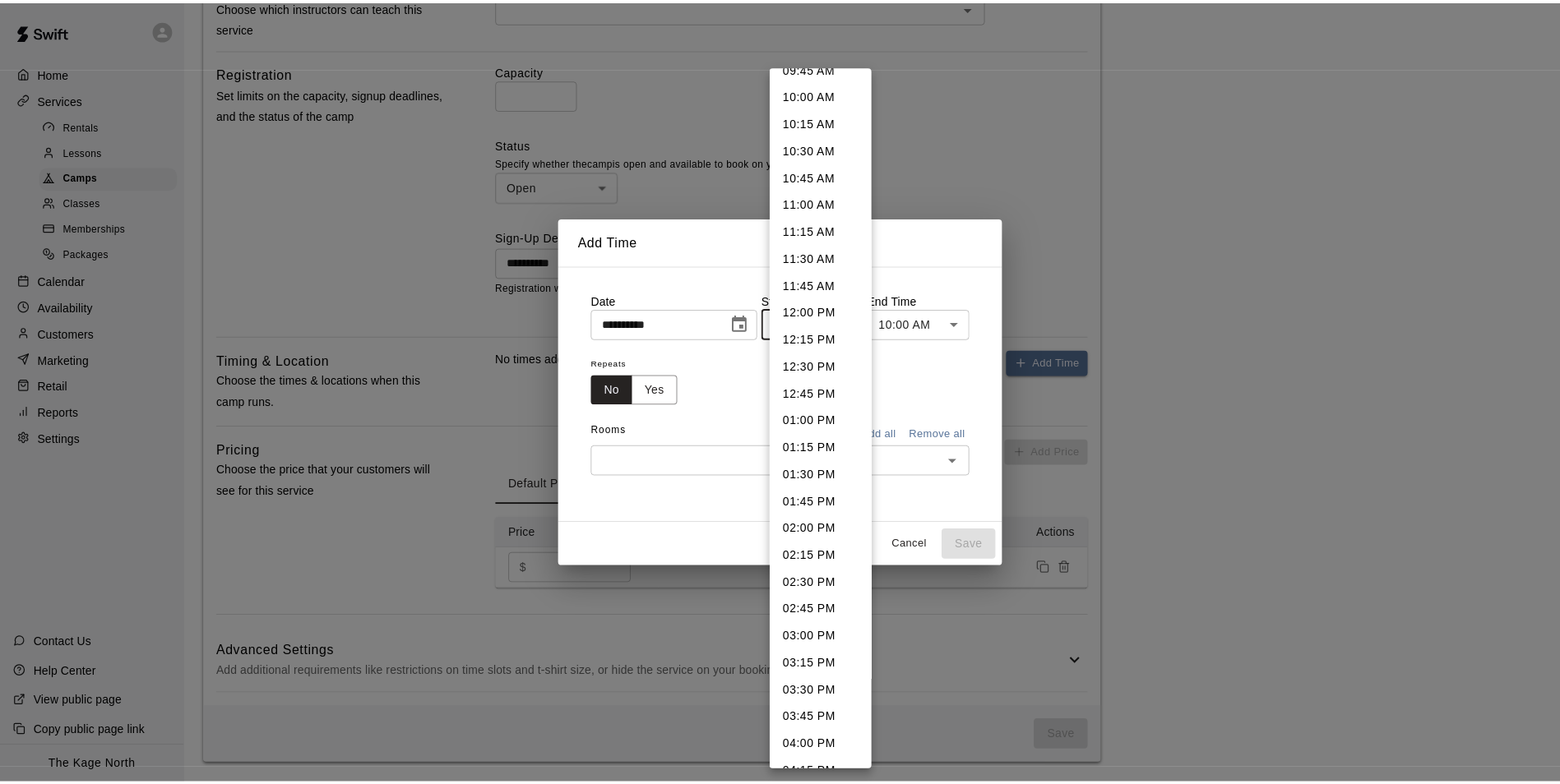
scroll to position [1220, 0]
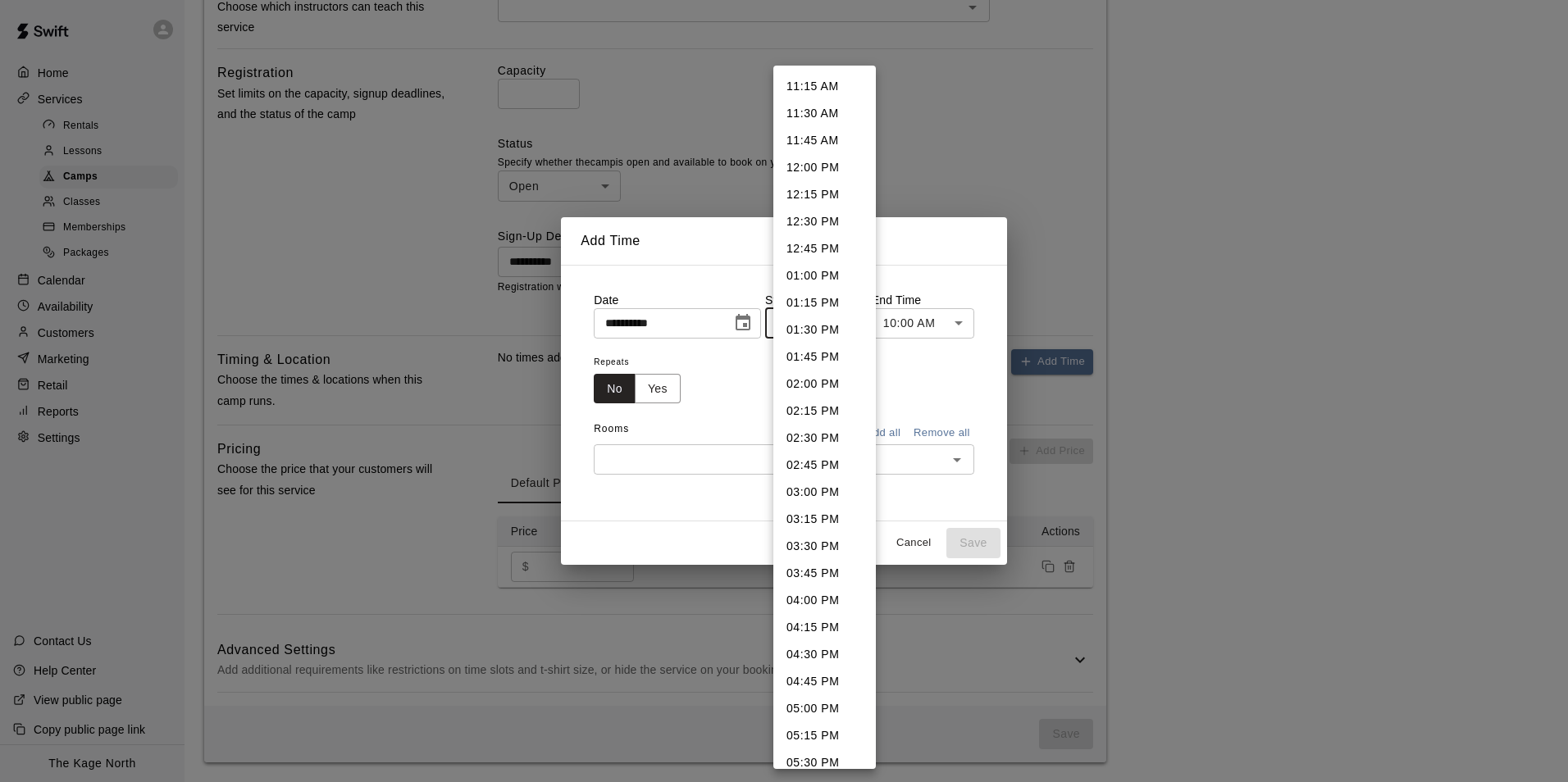
click at [825, 691] on li "04:45 PM" at bounding box center [824, 681] width 102 height 27
type input "********"
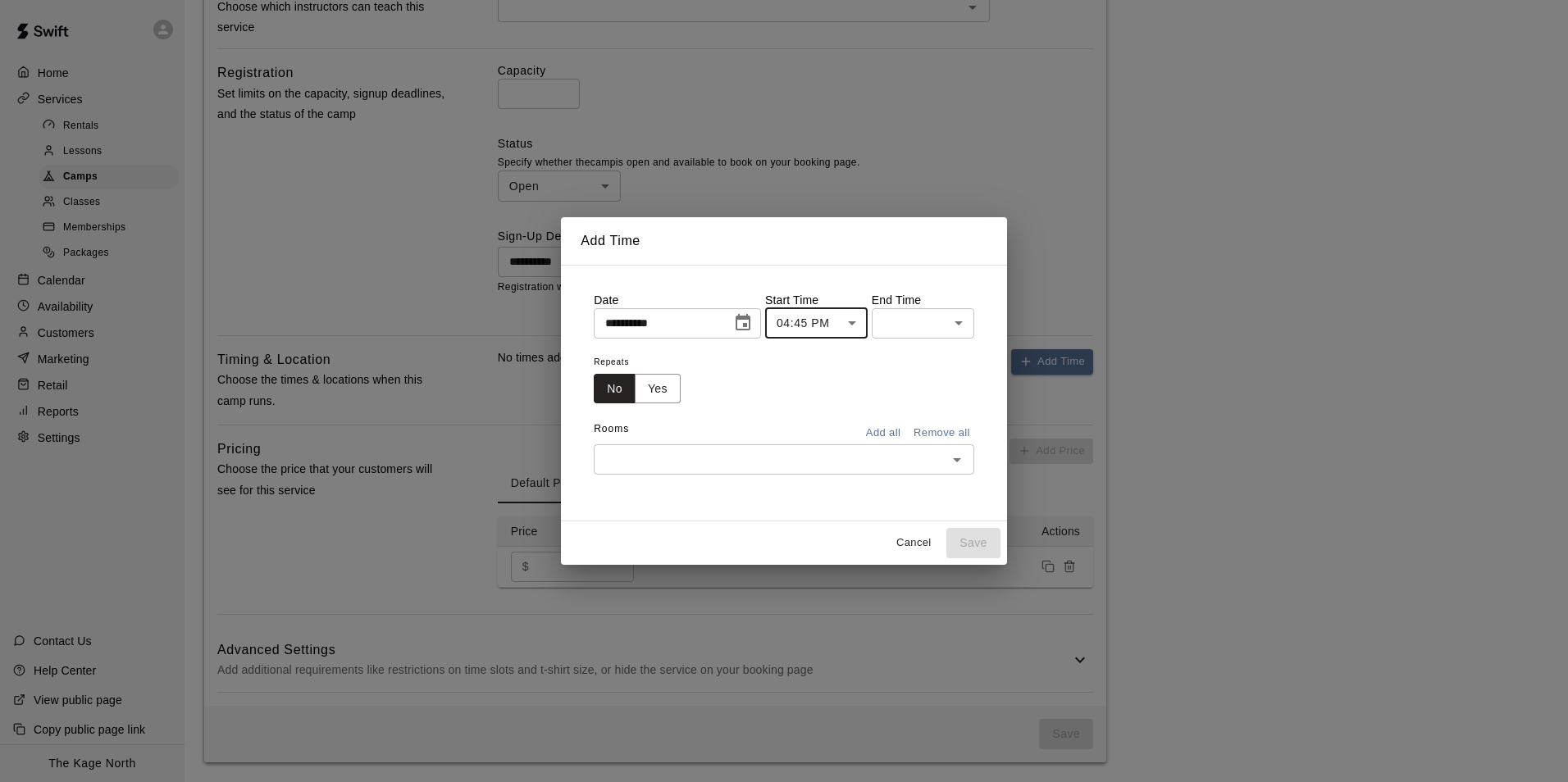
click at [946, 329] on body "**********" at bounding box center [784, 77] width 1568 height 1412
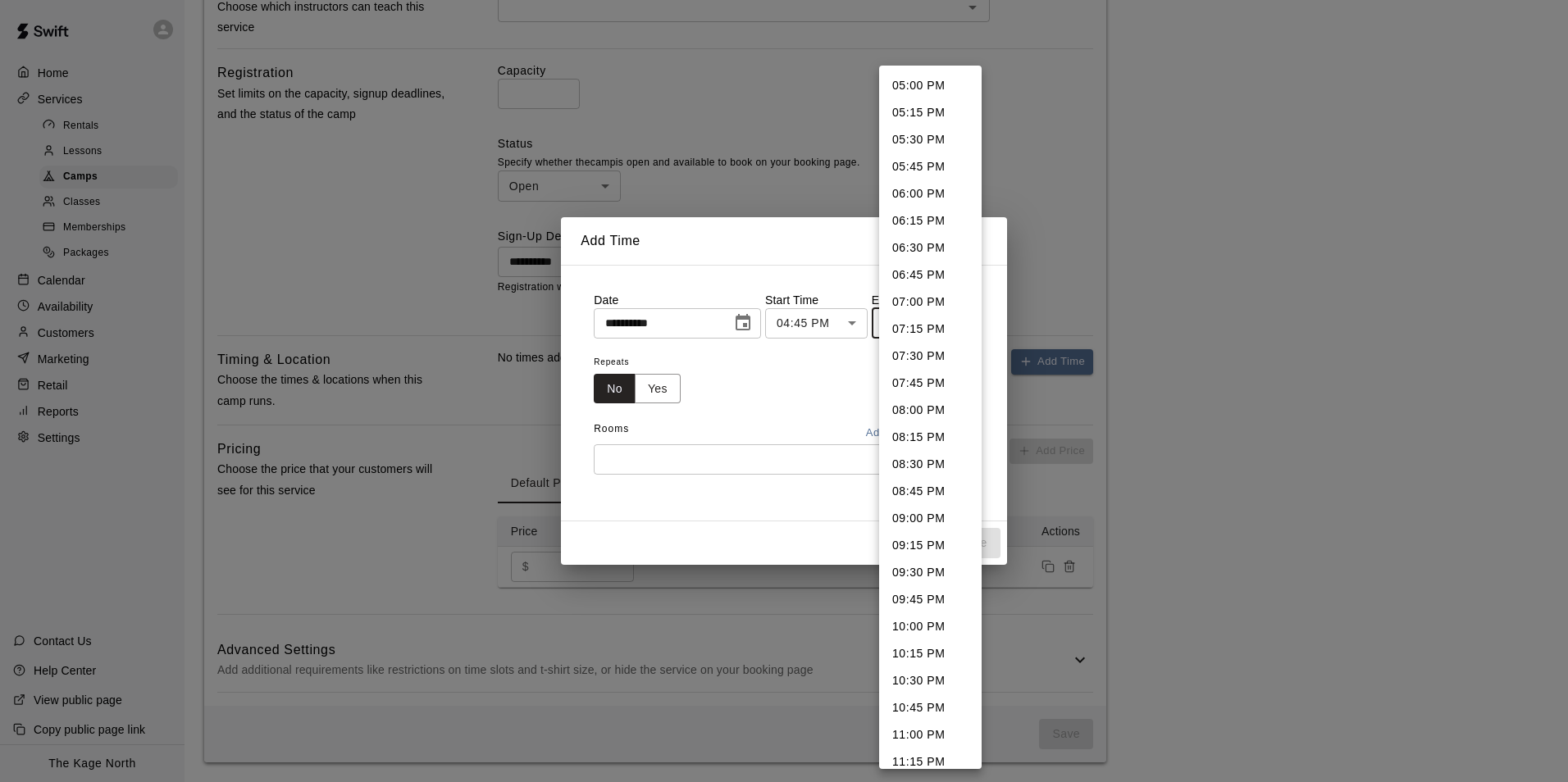
click at [921, 224] on li "06:15 PM" at bounding box center [930, 221] width 102 height 27
type input "********"
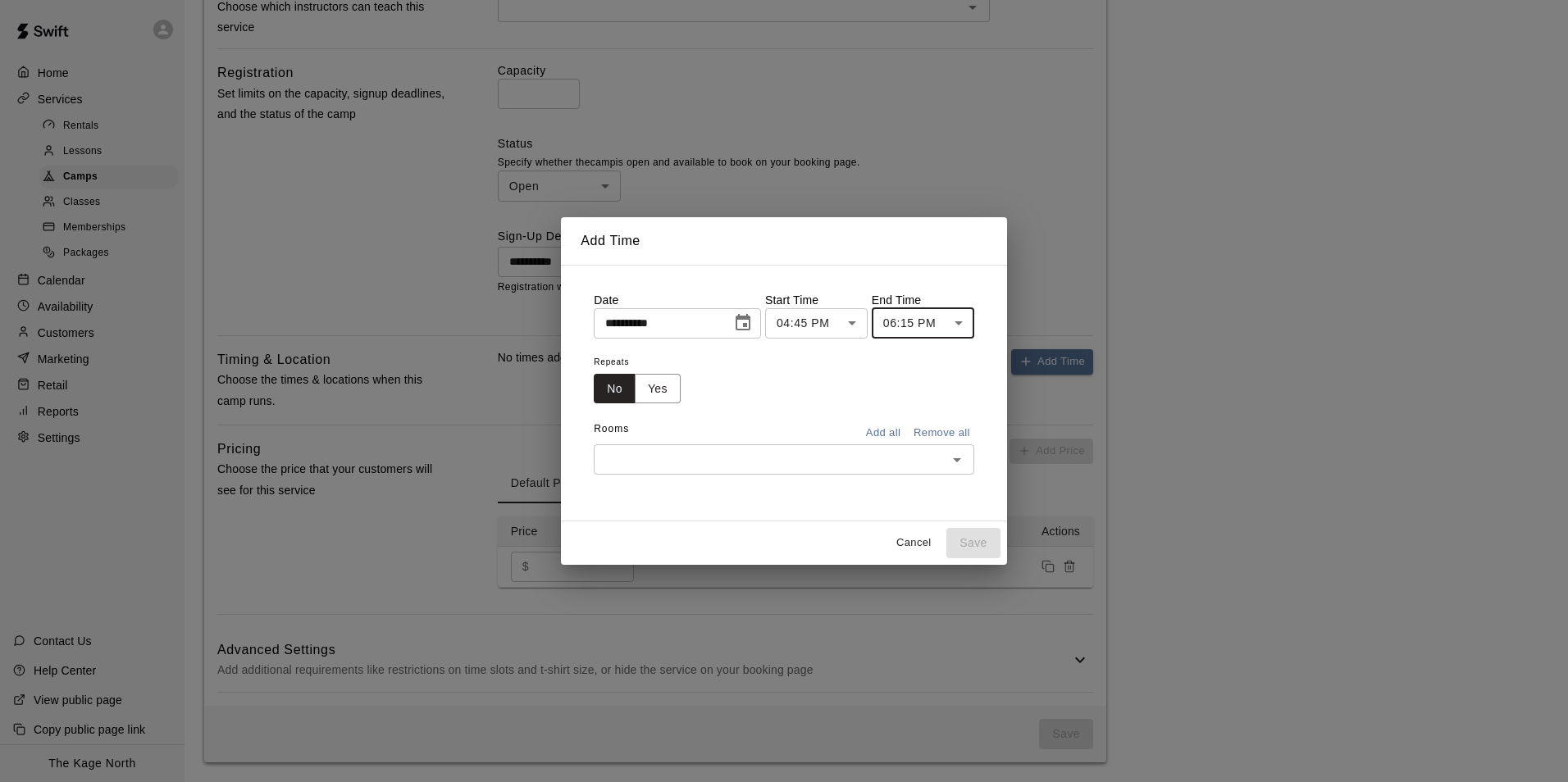
click at [659, 380] on button "Yes" at bounding box center [658, 389] width 46 height 31
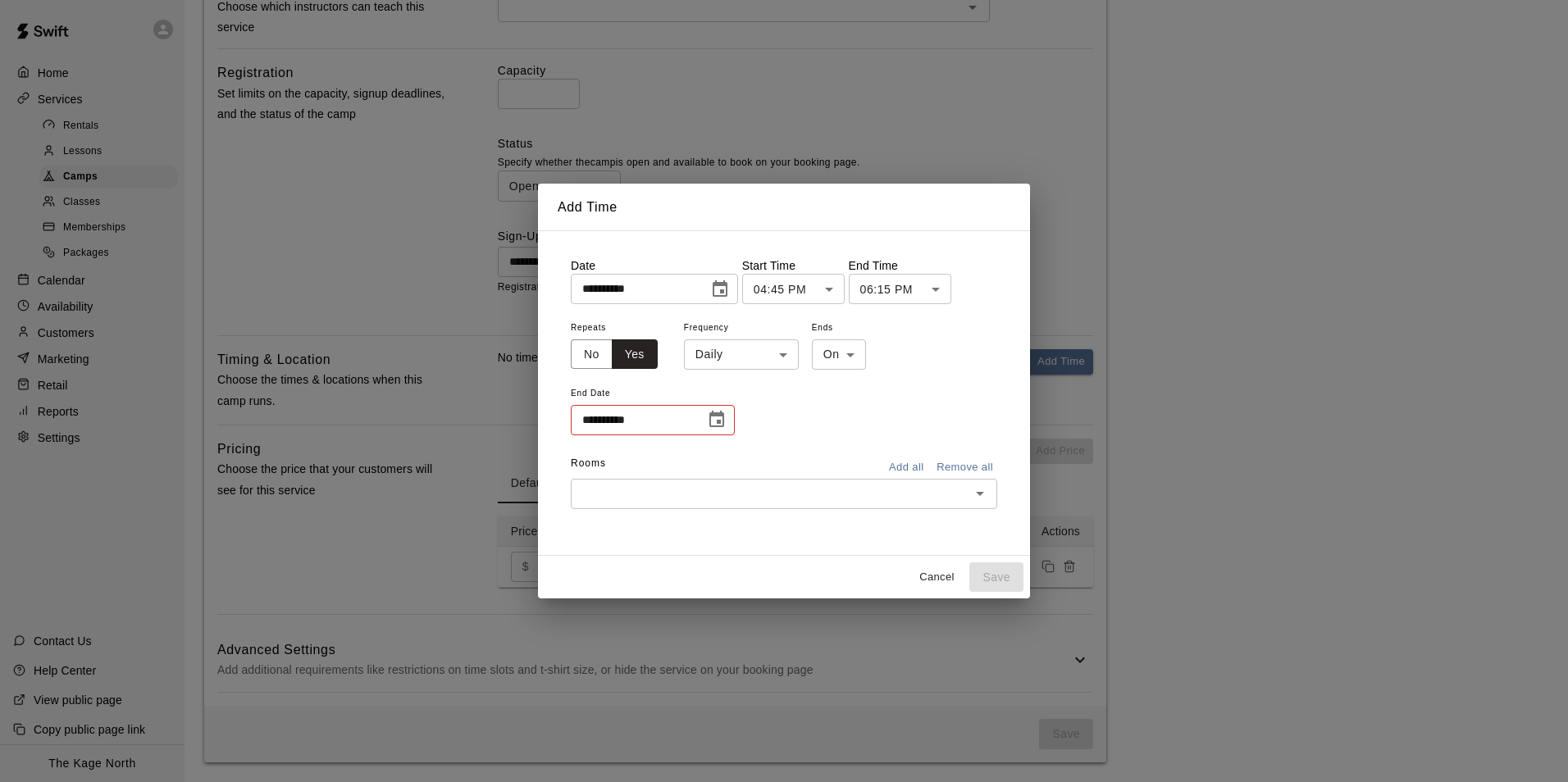
click at [764, 351] on body "**********" at bounding box center [784, 77] width 1568 height 1412
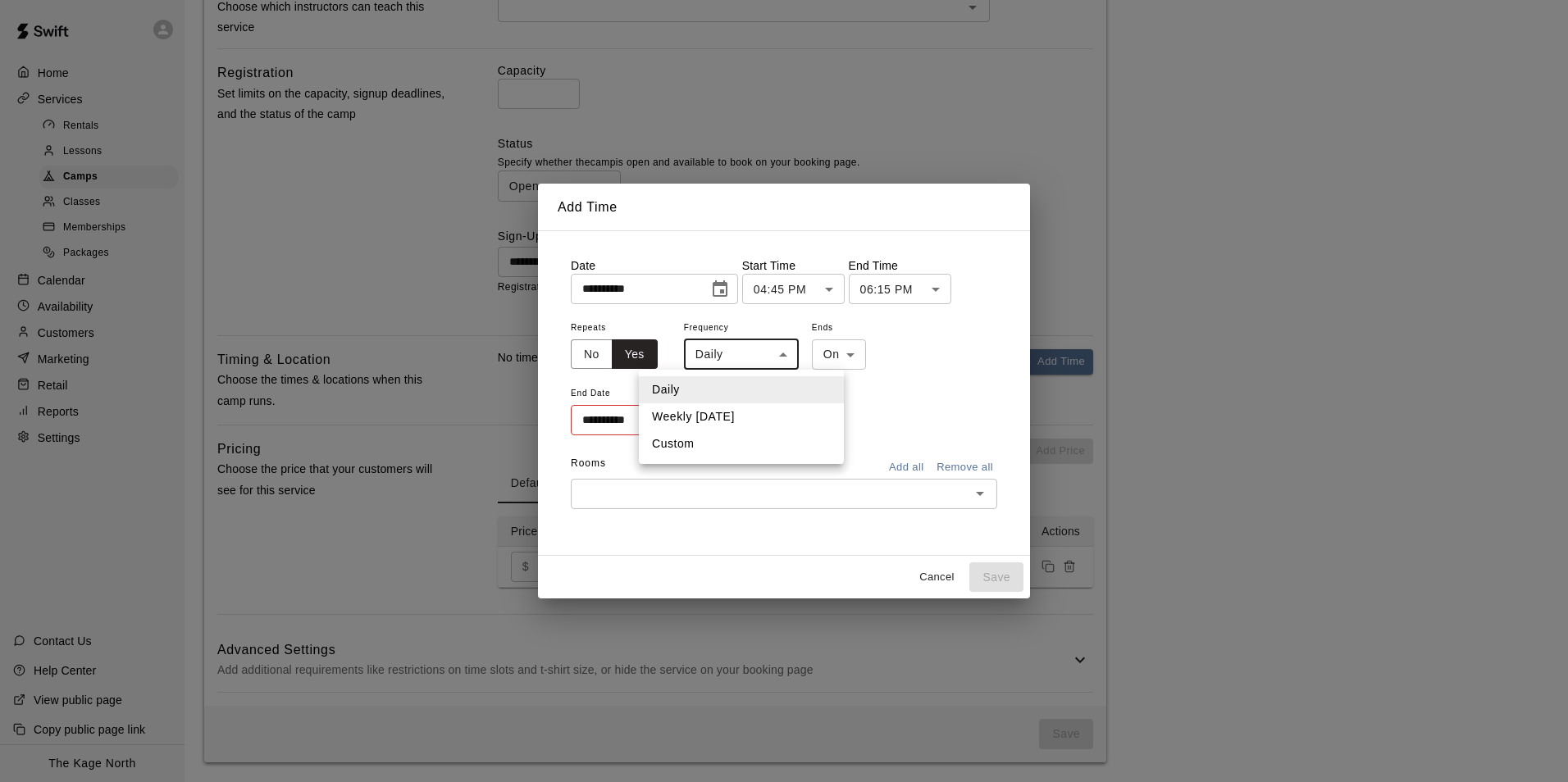
click at [752, 416] on li "Weekly [DATE]" at bounding box center [741, 417] width 205 height 27
type input "******"
click at [711, 418] on icon "Choose date" at bounding box center [717, 419] width 15 height 17
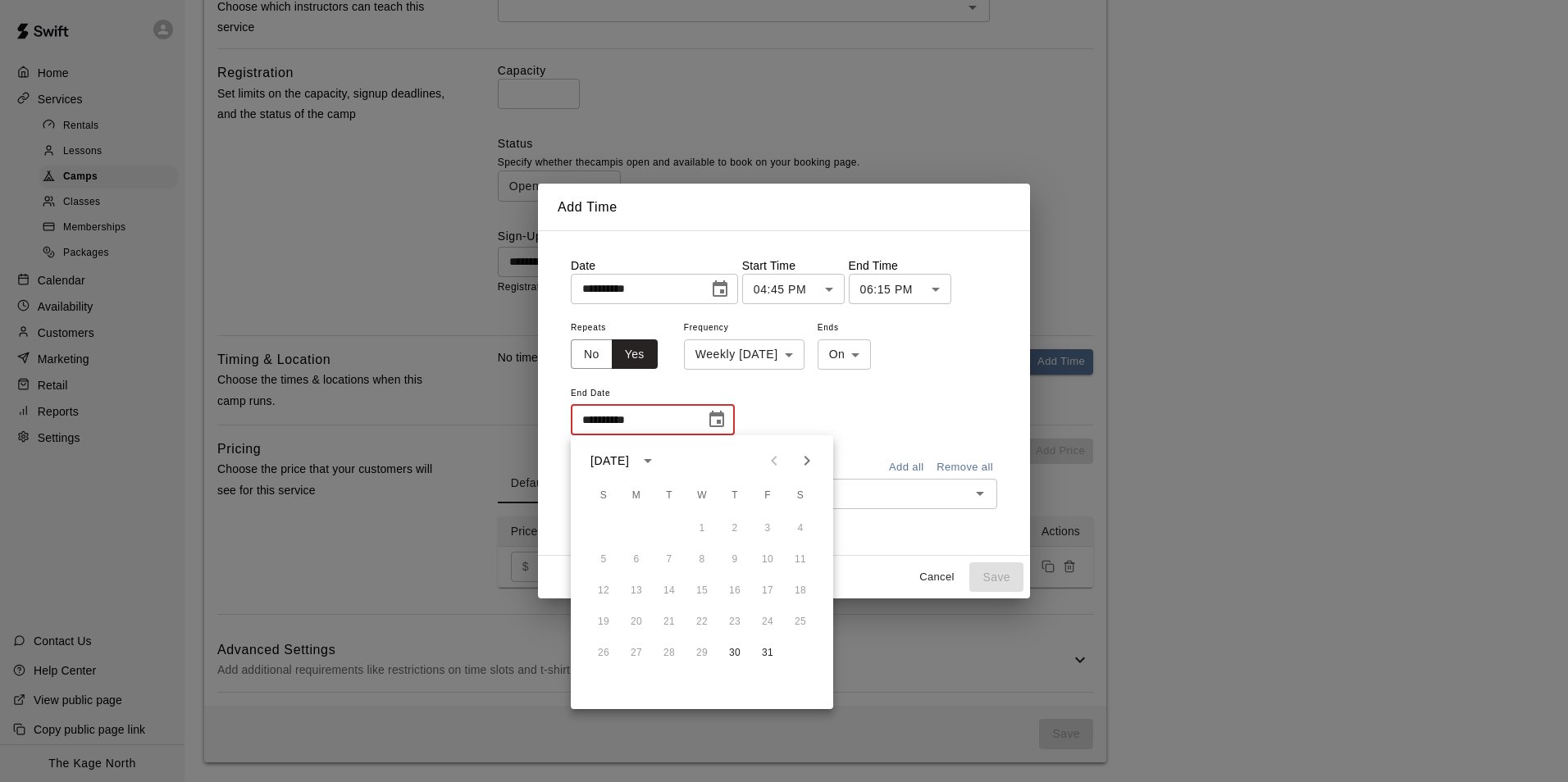
click at [808, 466] on icon "Next month" at bounding box center [807, 461] width 19 height 19
click at [804, 466] on icon "Next month" at bounding box center [807, 461] width 19 height 19
click at [738, 561] on button "11" at bounding box center [735, 560] width 30 height 30
type input "**********"
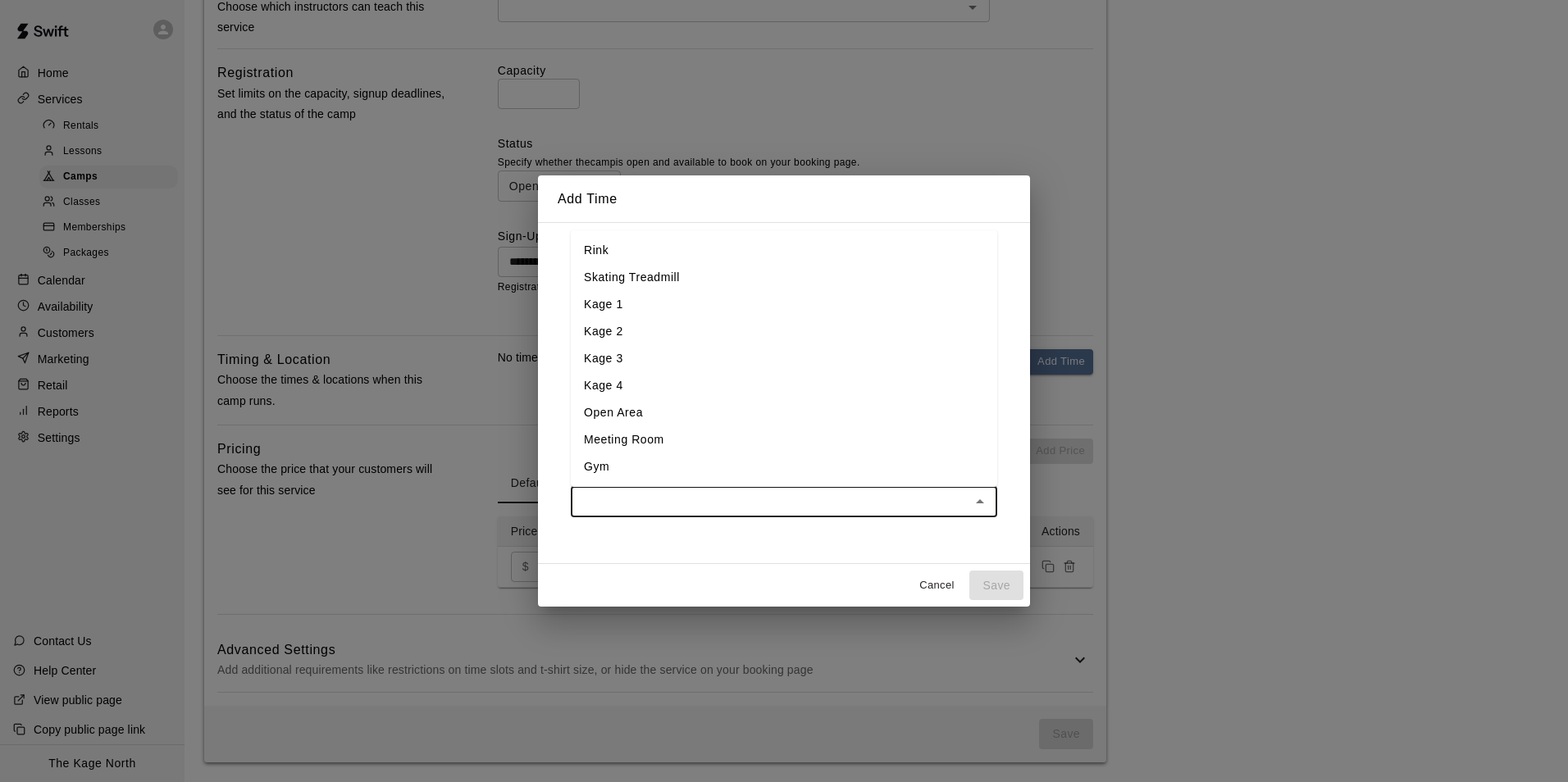
click at [708, 495] on input "text" at bounding box center [770, 502] width 390 height 20
click at [629, 332] on li "Kage 2" at bounding box center [784, 331] width 427 height 27
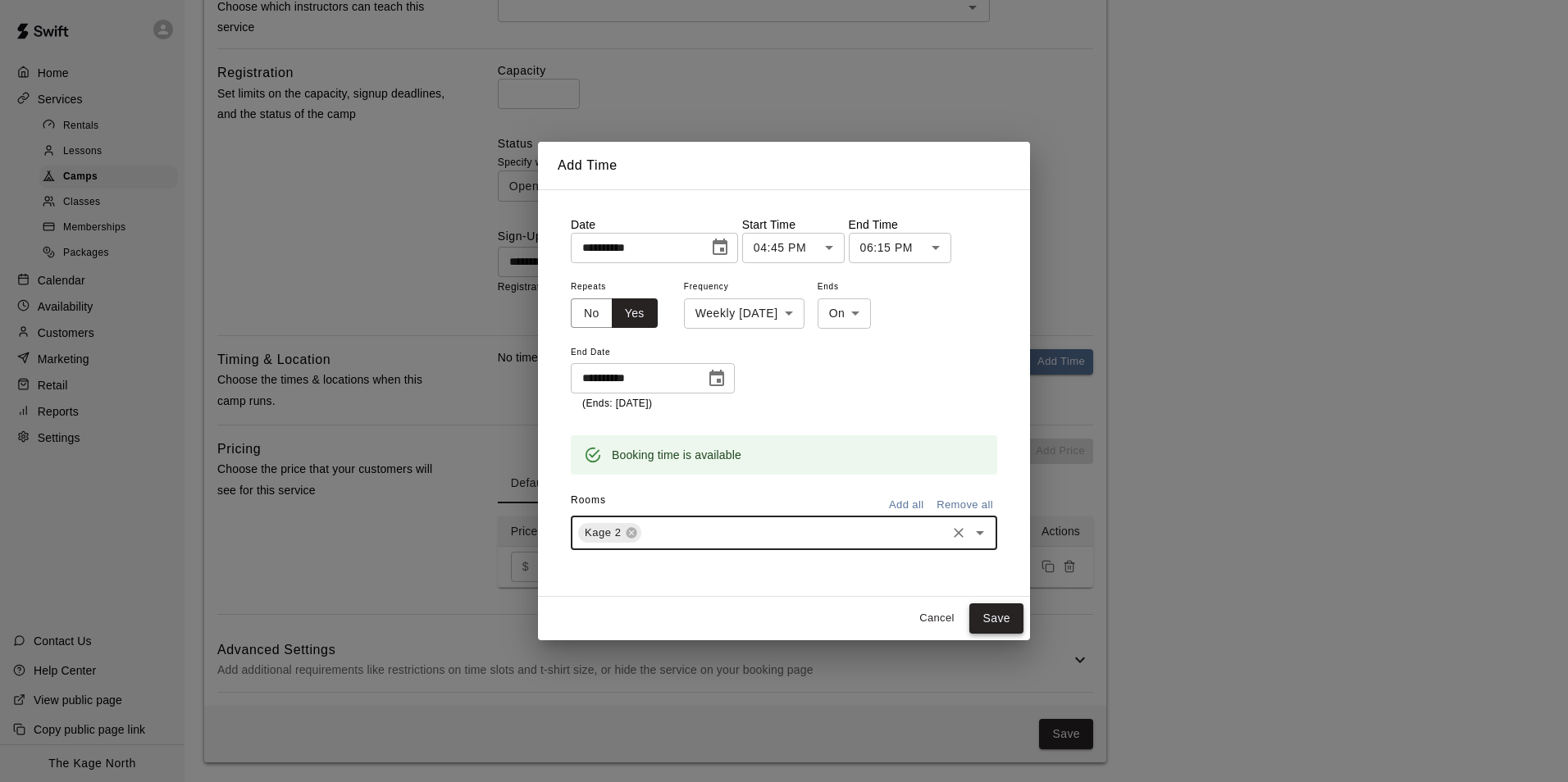
click at [990, 614] on button "Save" at bounding box center [997, 618] width 54 height 31
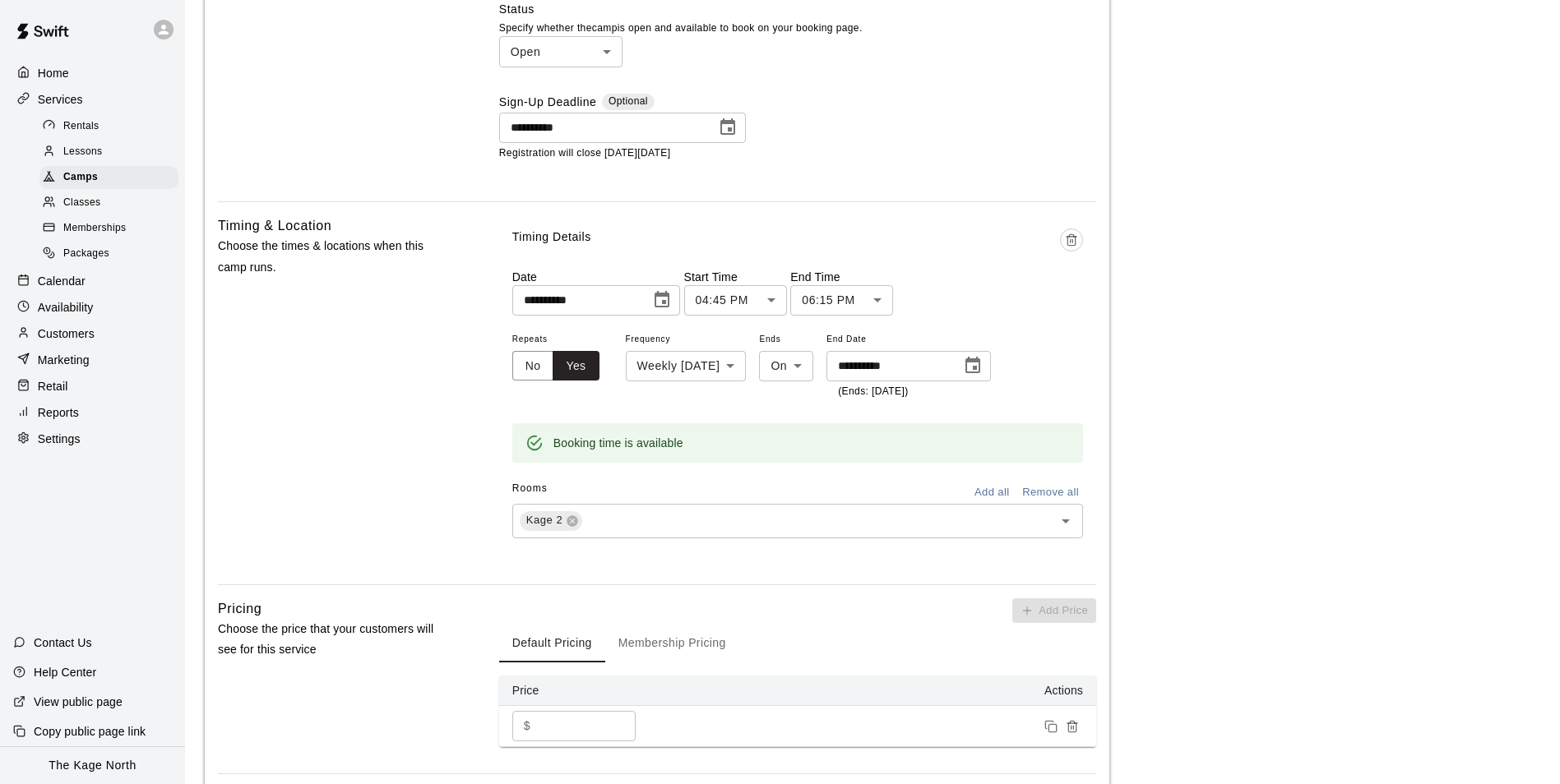
scroll to position [924, 0]
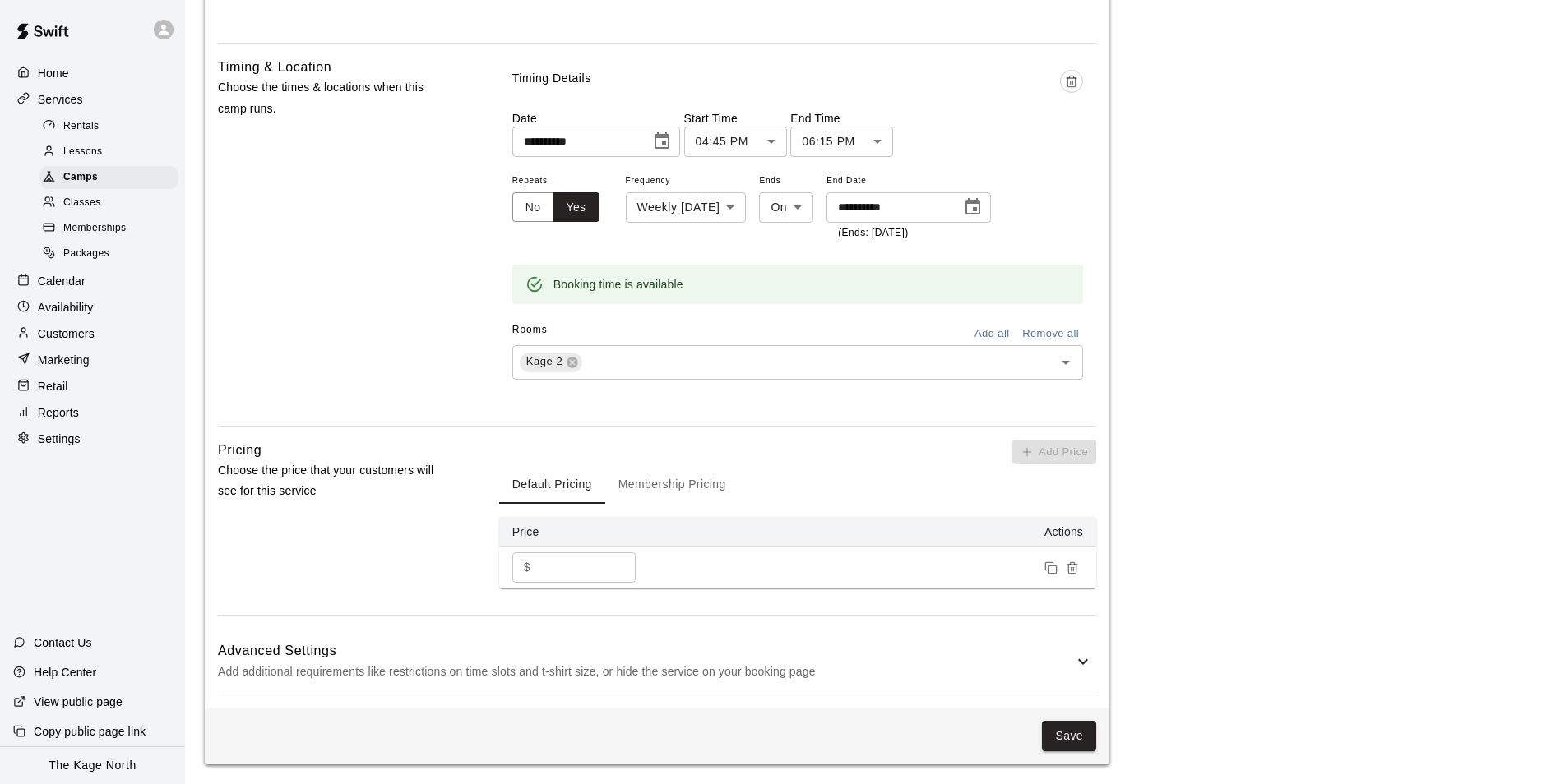
click at [1065, 663] on p "Add additional requirements like restrictions on time slots and t-shirt size, o…" at bounding box center [646, 672] width 856 height 20
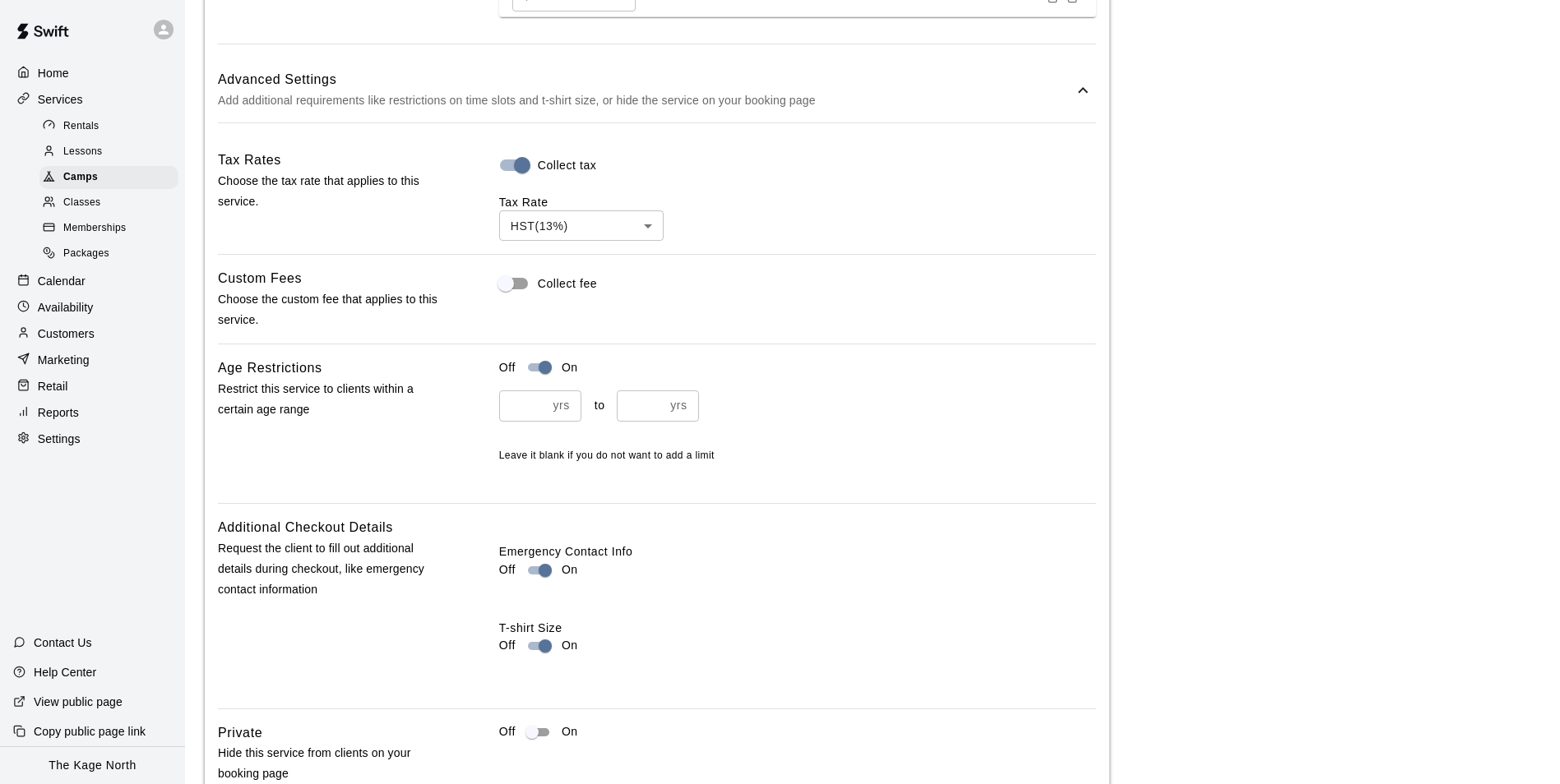
scroll to position [1614, 0]
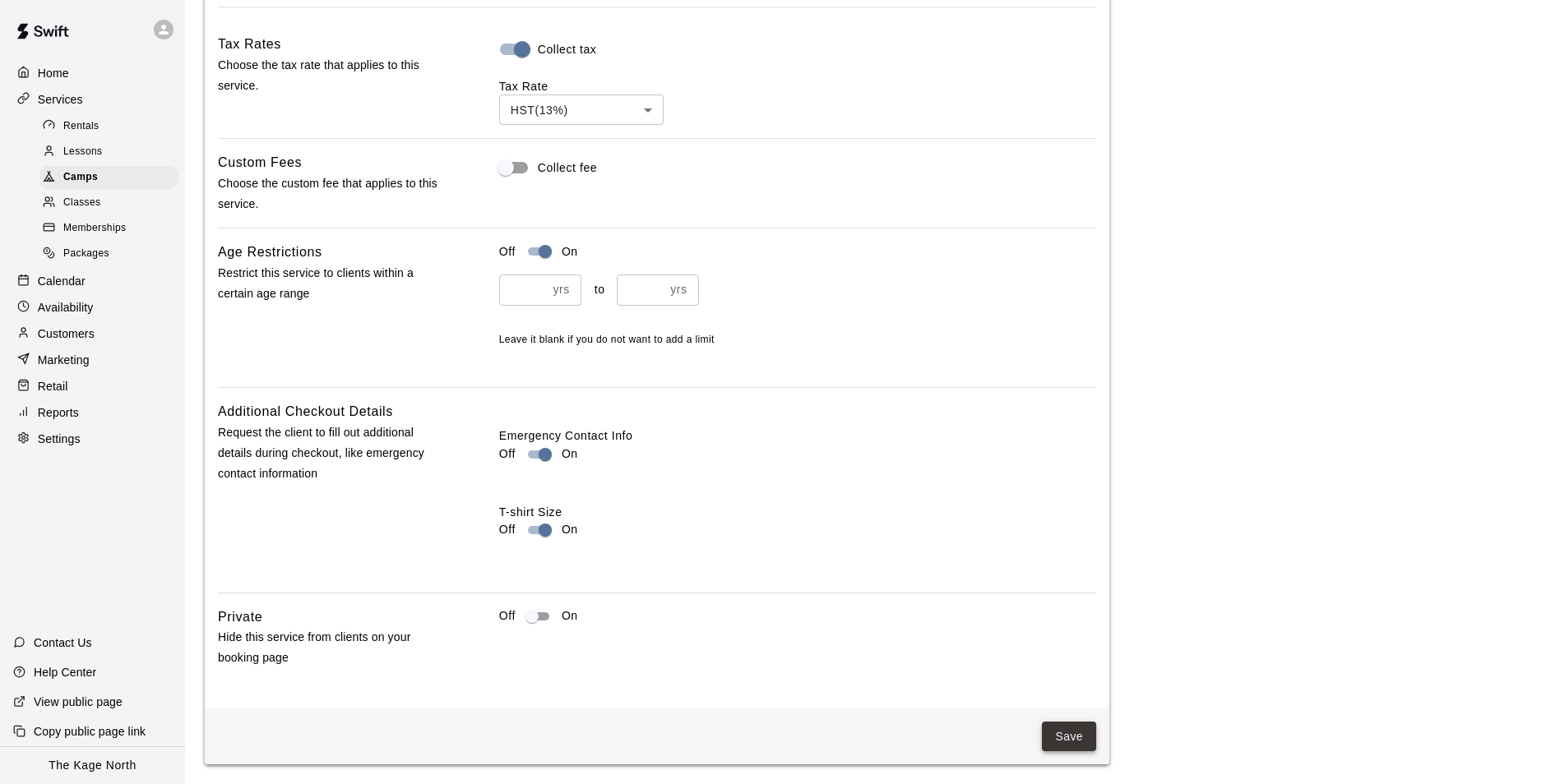
click at [1076, 736] on button "Save" at bounding box center [1069, 737] width 54 height 31
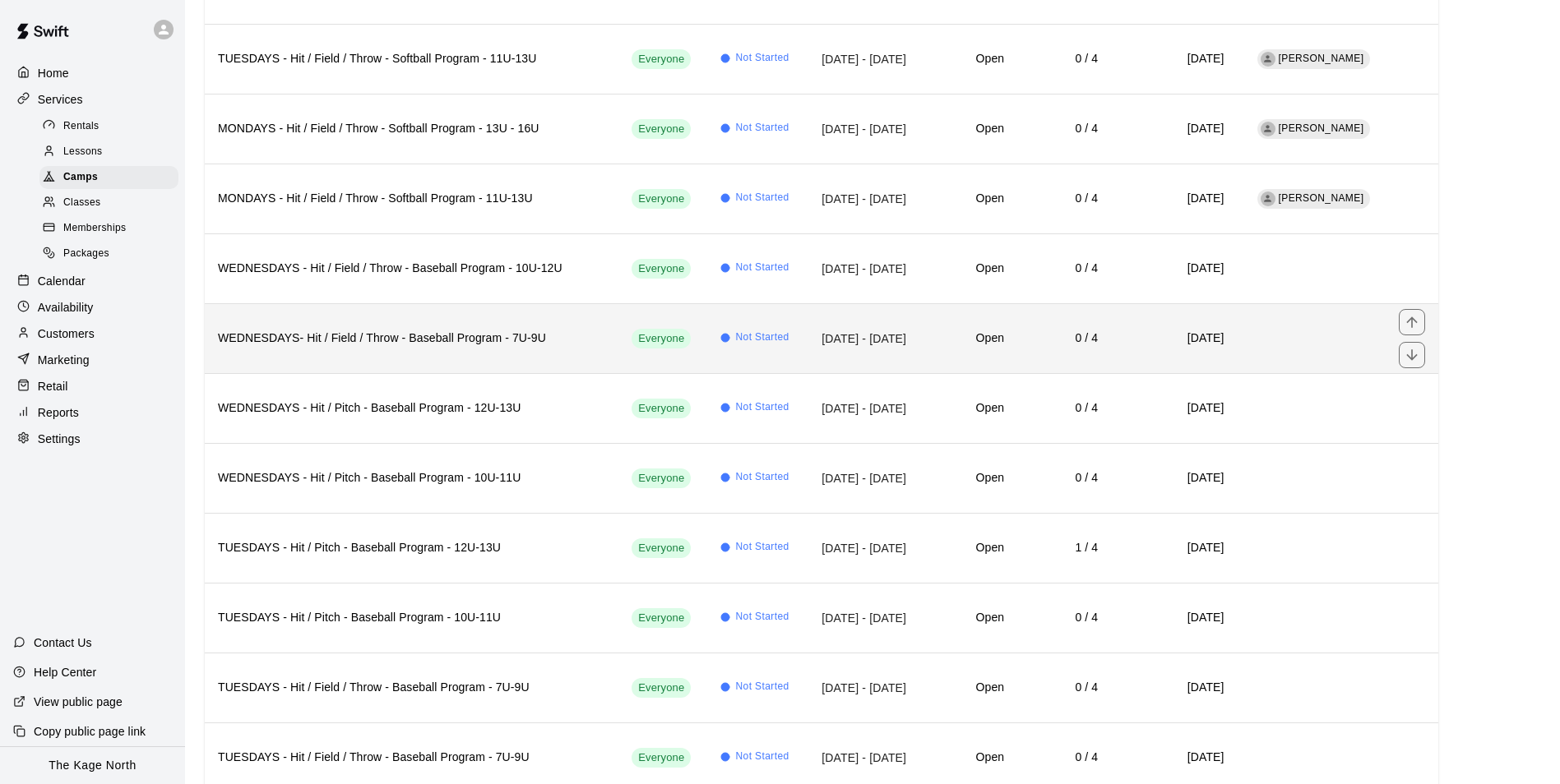
scroll to position [329, 0]
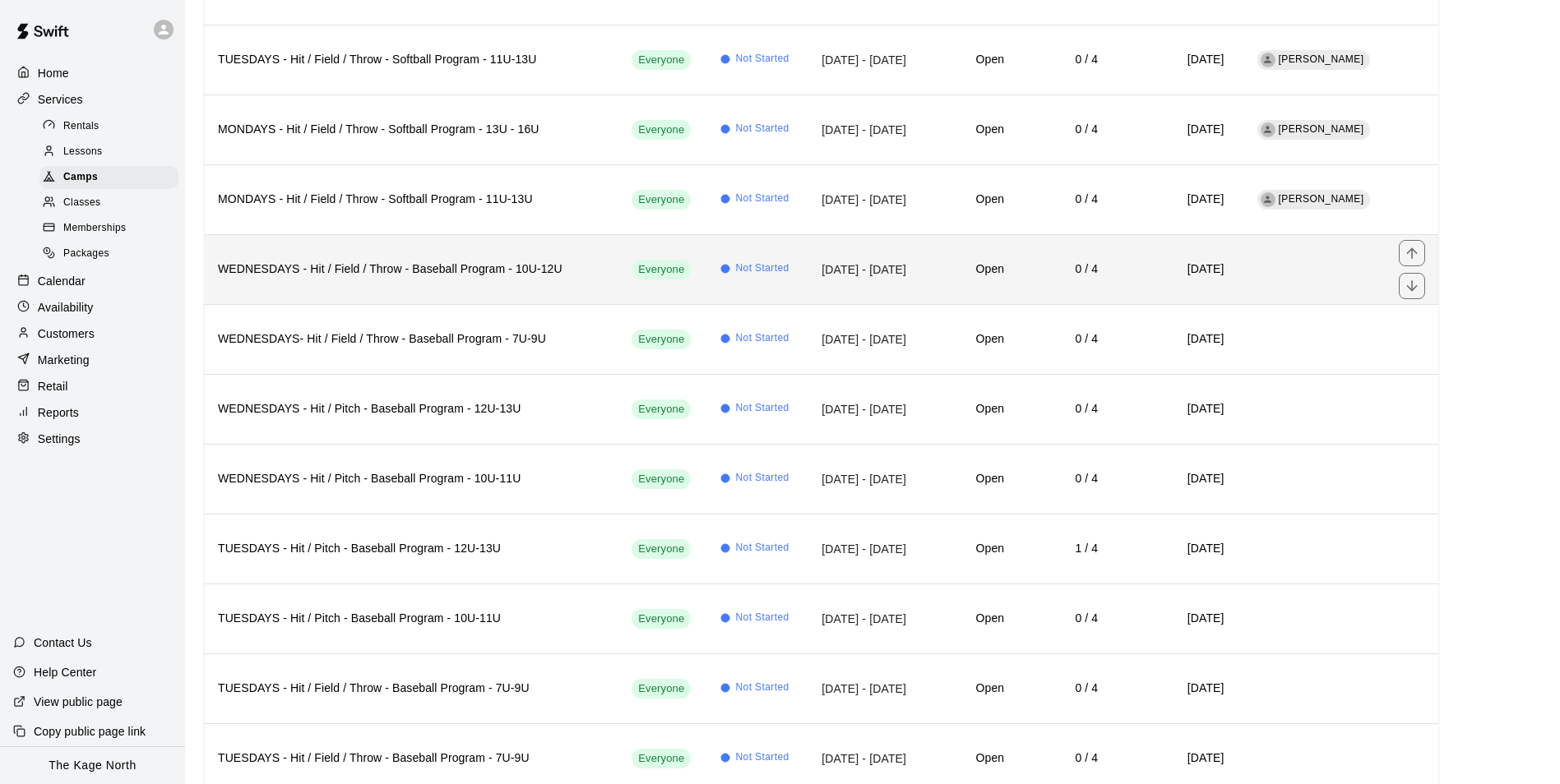
click at [422, 278] on h6 "WEDNESDAYS - Hit / Field / Throw - Baseball Program - 10U-12U" at bounding box center [411, 270] width 387 height 18
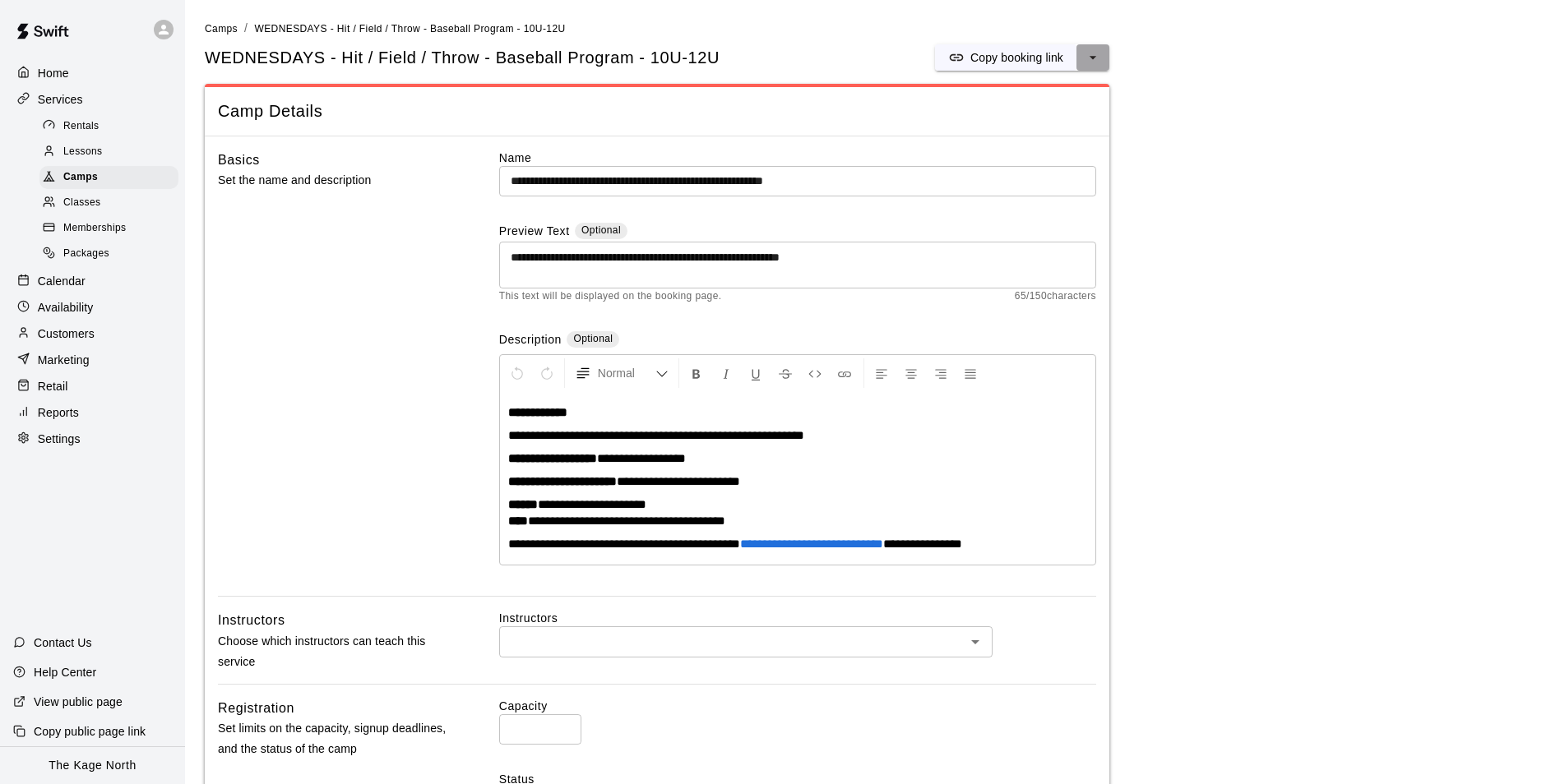
click at [1100, 57] on icon "select merge strategy" at bounding box center [1093, 57] width 17 height 17
click at [1052, 112] on h6 "Duplicate camp" at bounding box center [1029, 119] width 81 height 18
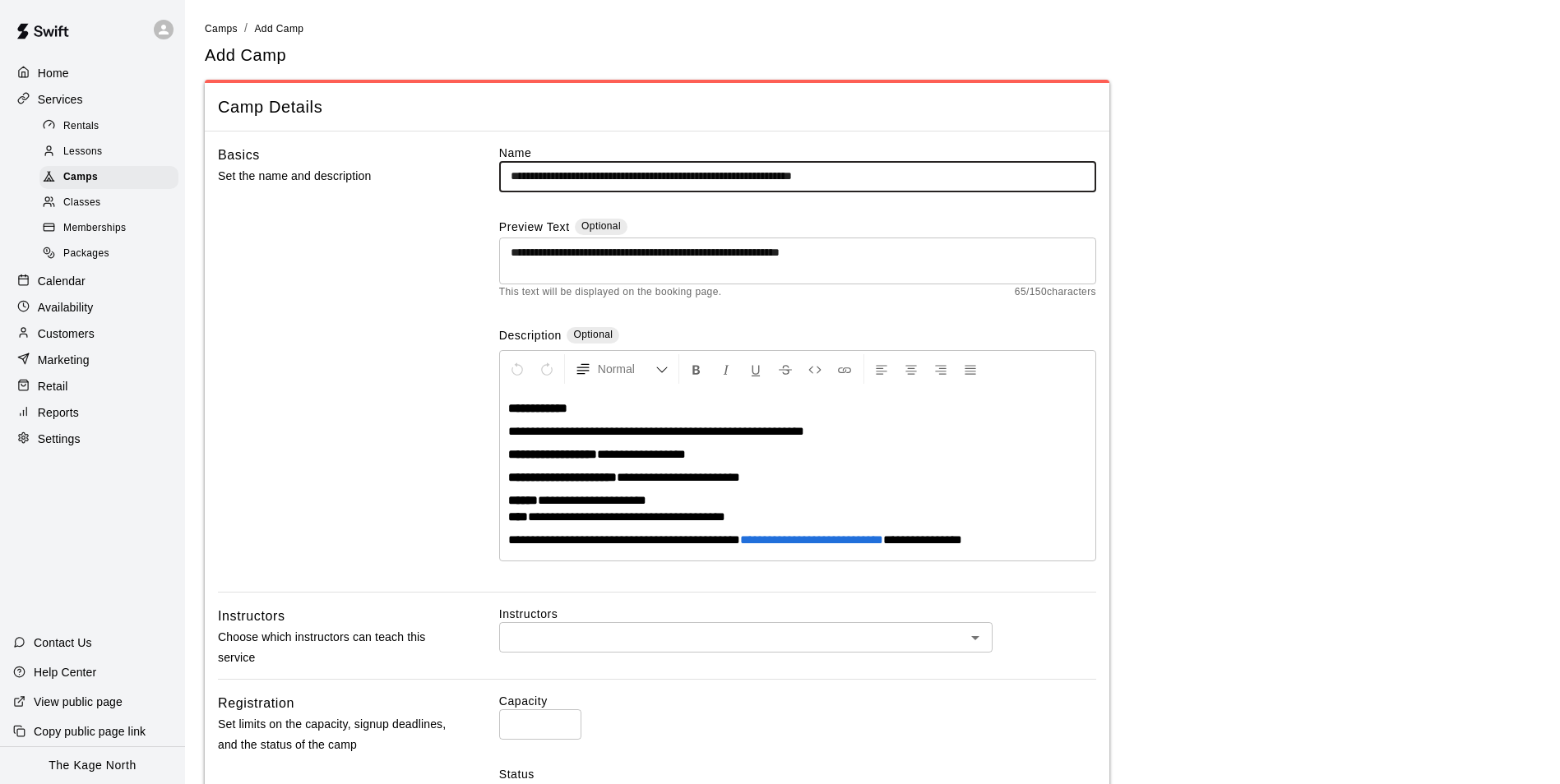
drag, startPoint x: 593, startPoint y: 176, endPoint x: 463, endPoint y: 169, distance: 130.2
click at [463, 170] on div "**********" at bounding box center [657, 368] width 878 height 447
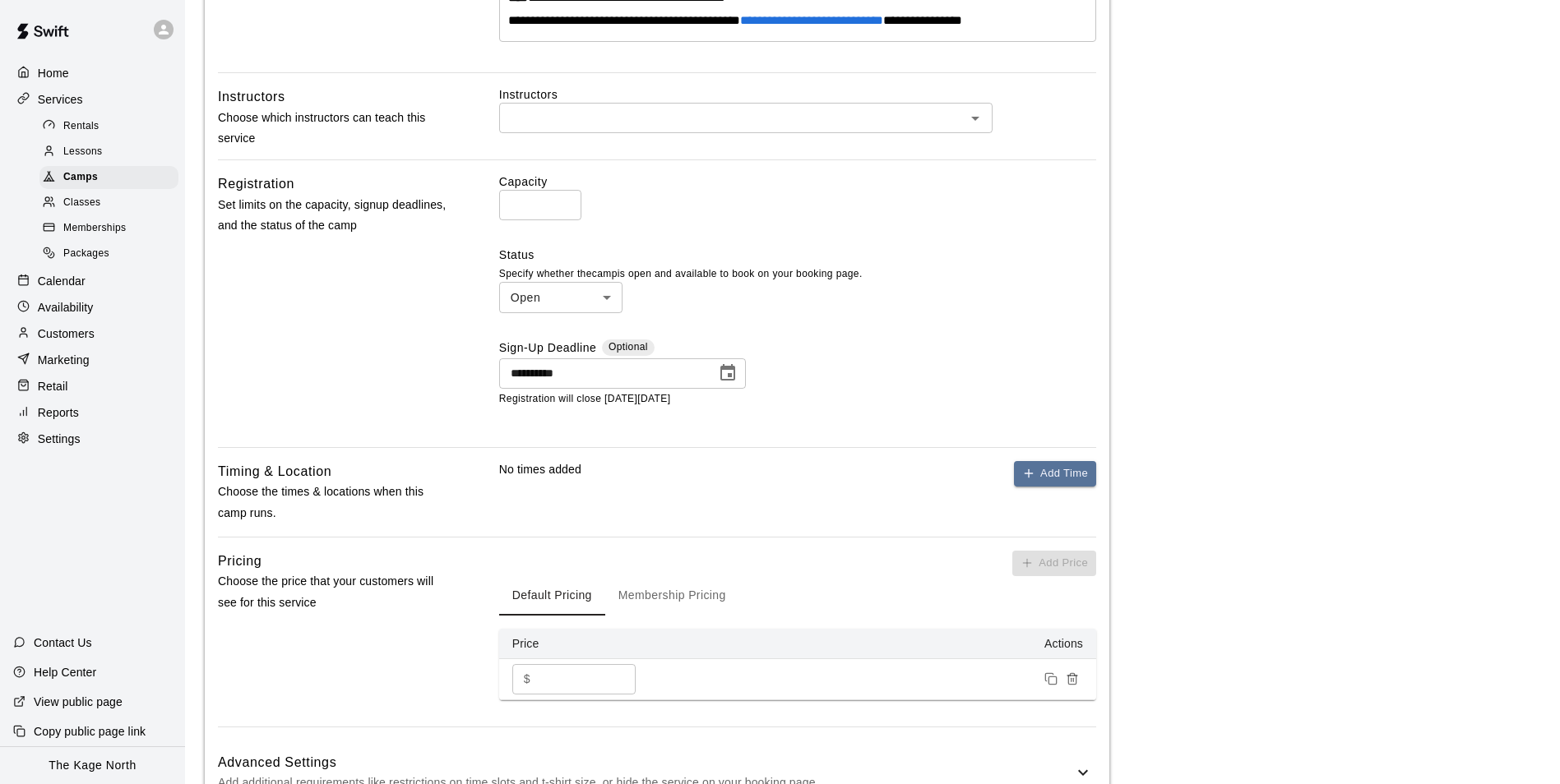
scroll to position [576, 0]
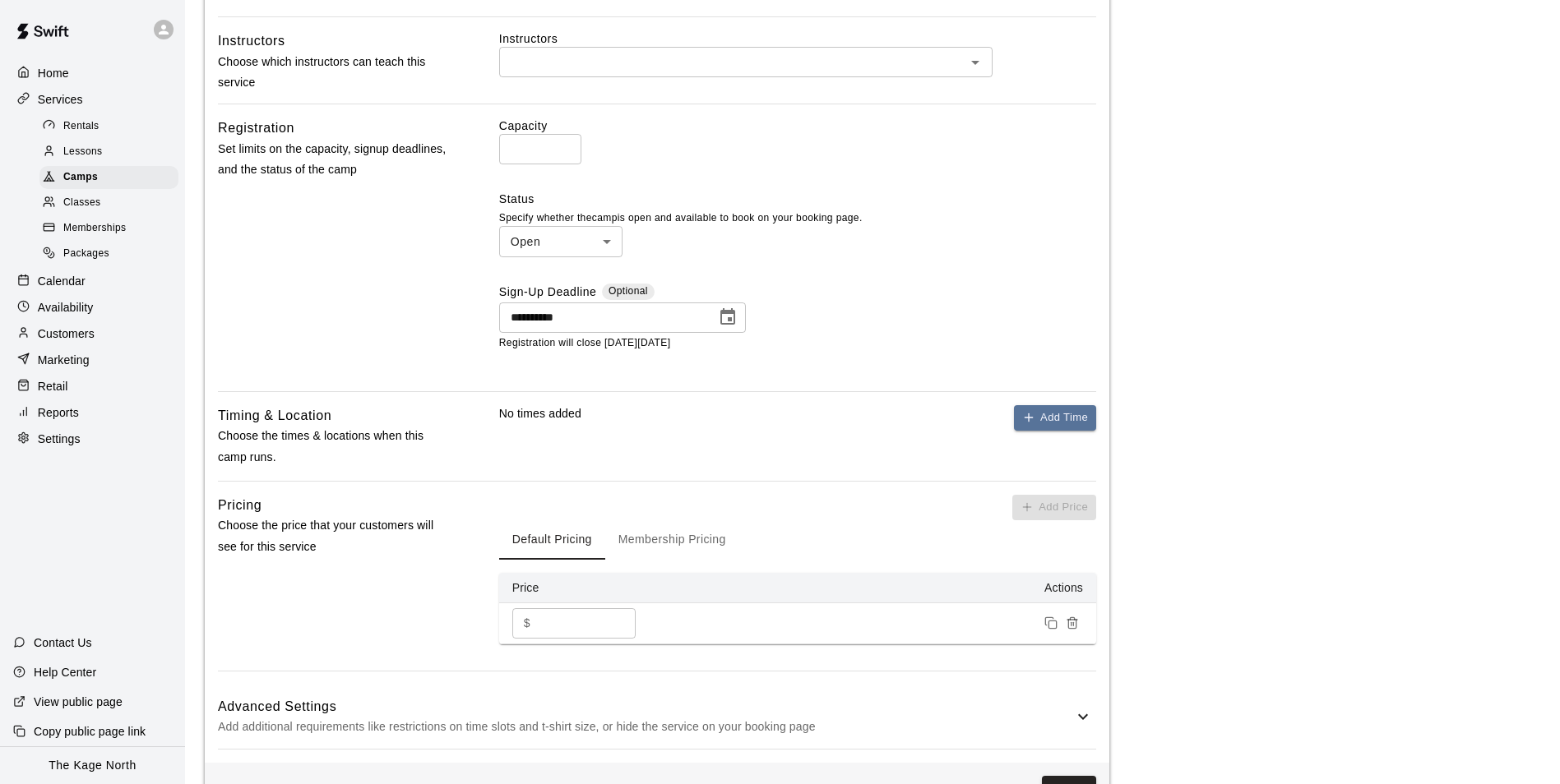
type input "**********"
click at [724, 317] on icon "Choose date, selected date is Nov 5, 2025" at bounding box center [728, 317] width 19 height 19
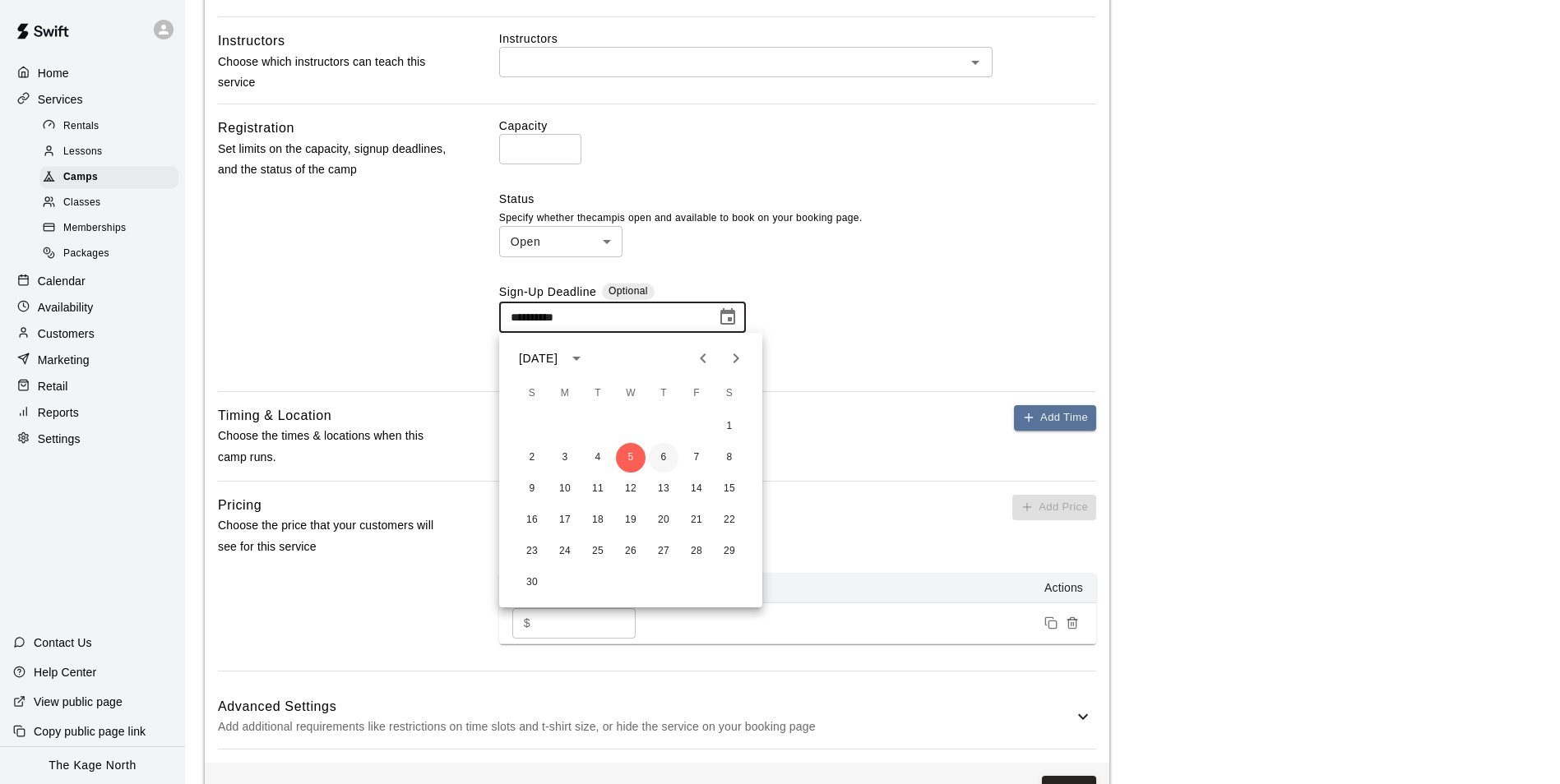
click at [668, 459] on button "6" at bounding box center [664, 458] width 30 height 30
type input "**********"
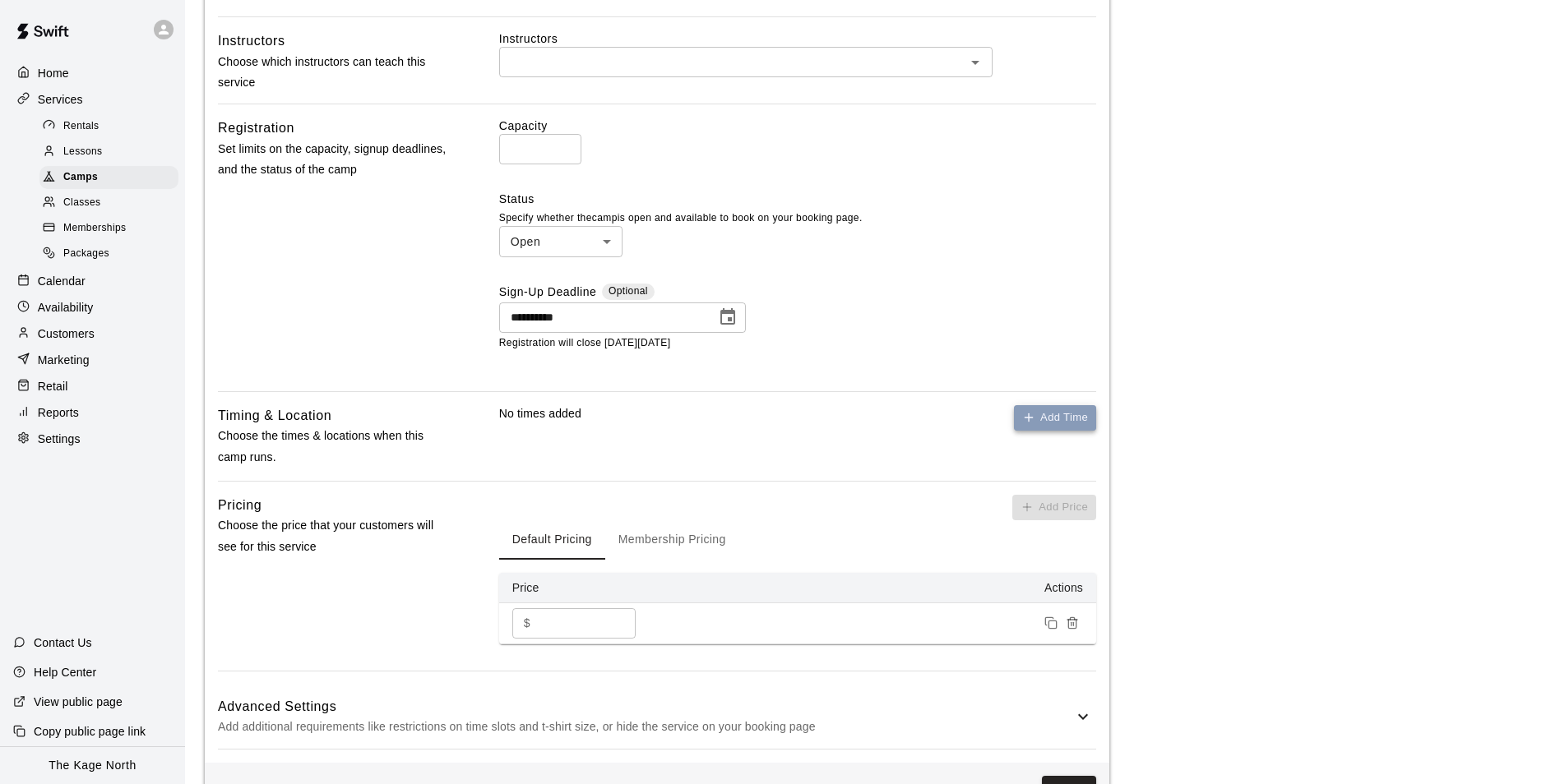
click at [1052, 416] on button "Add Time" at bounding box center [1056, 418] width 83 height 25
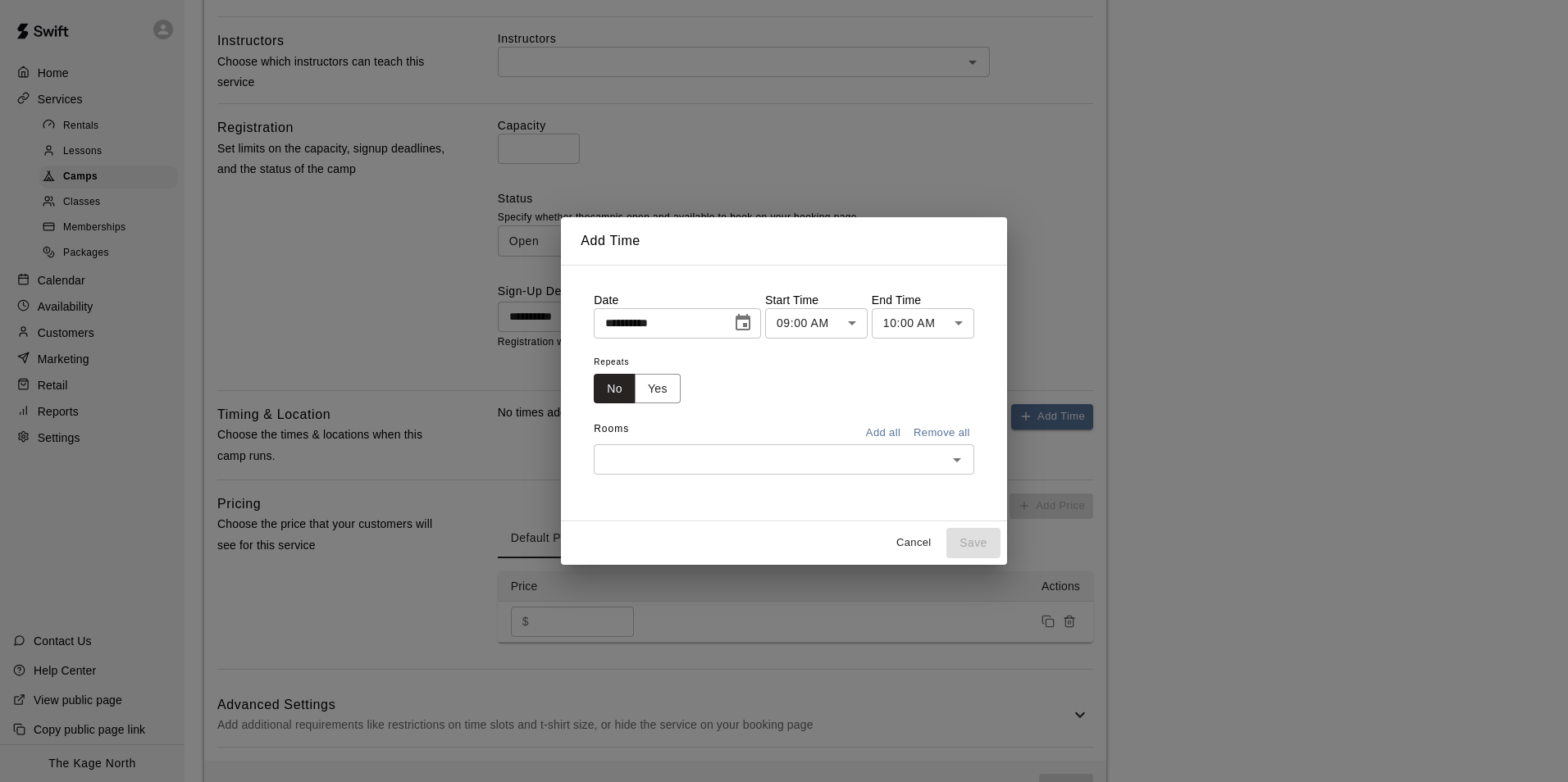
drag, startPoint x: 735, startPoint y: 324, endPoint x: 745, endPoint y: 325, distance: 10.0
click at [736, 324] on div "**********" at bounding box center [677, 323] width 167 height 31
click at [751, 325] on icon "Choose date, selected date is Sep 21, 2025" at bounding box center [743, 322] width 15 height 17
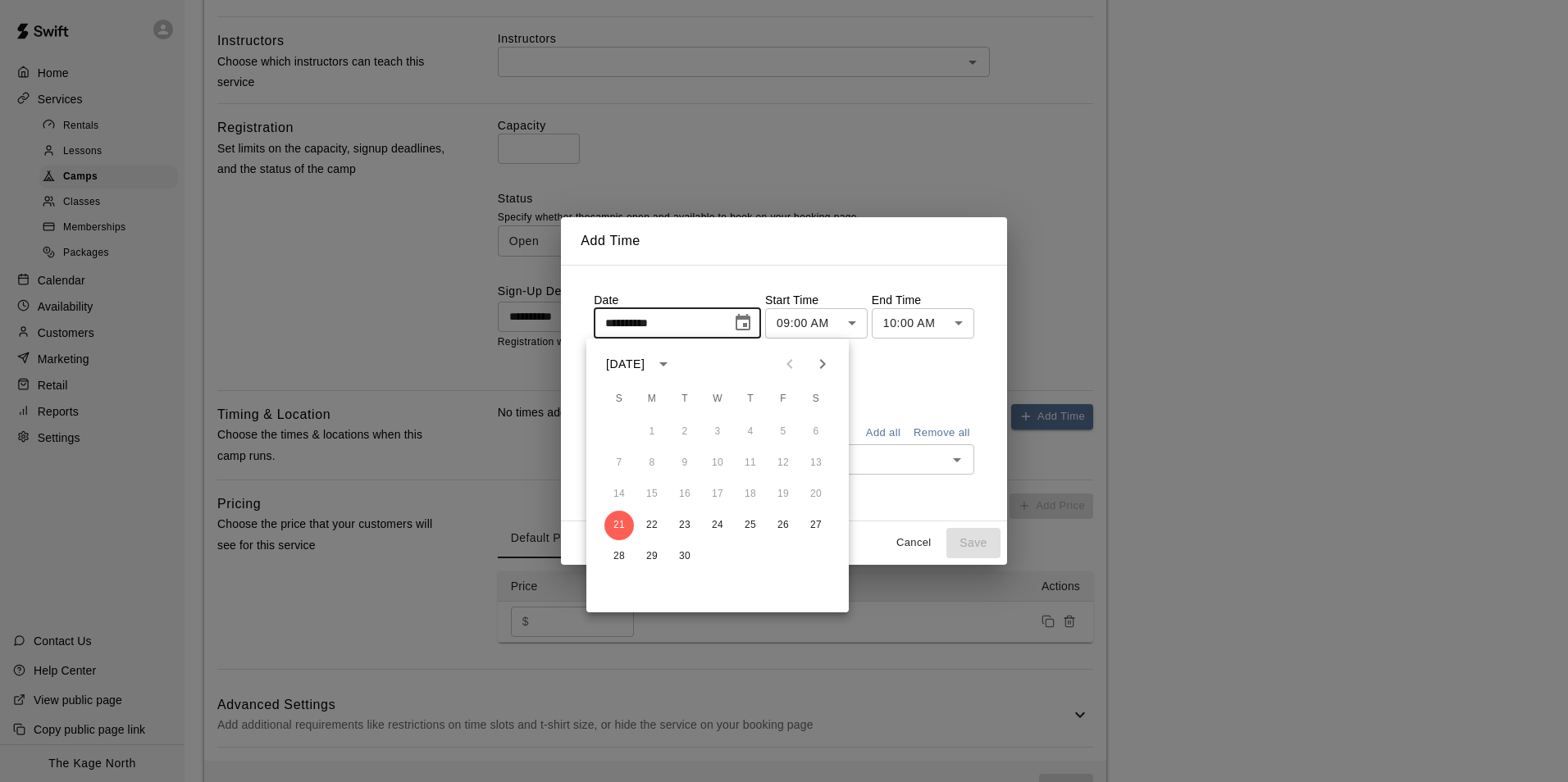
click at [824, 370] on icon "Next month" at bounding box center [823, 364] width 19 height 19
click at [781, 363] on icon "Previous month" at bounding box center [790, 364] width 19 height 19
click at [823, 367] on icon "Next month" at bounding box center [823, 363] width 6 height 10
click at [749, 554] on button "30" at bounding box center [751, 557] width 30 height 30
type input "**********"
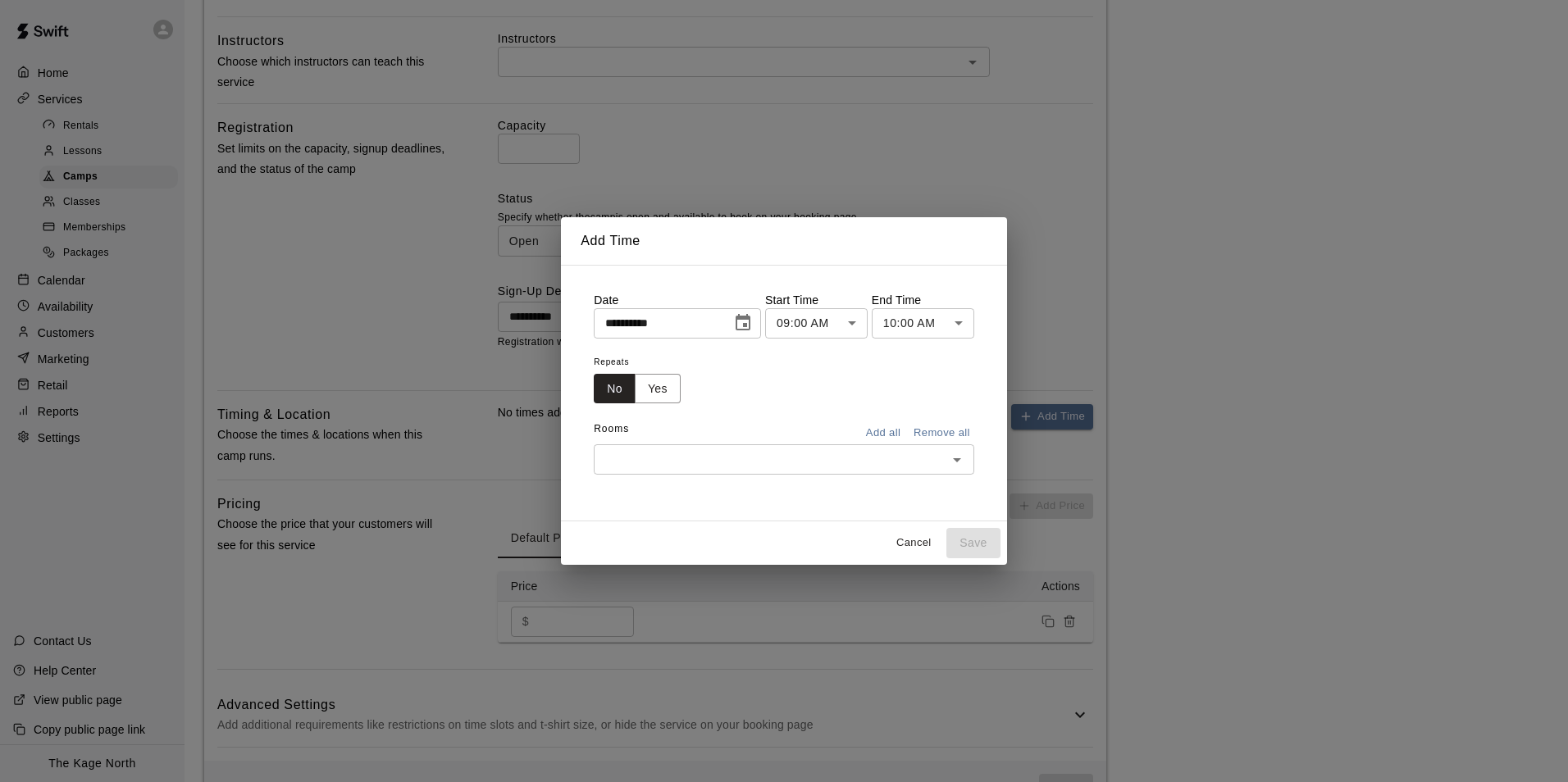
click at [844, 314] on body "**********" at bounding box center [784, 131] width 1568 height 1412
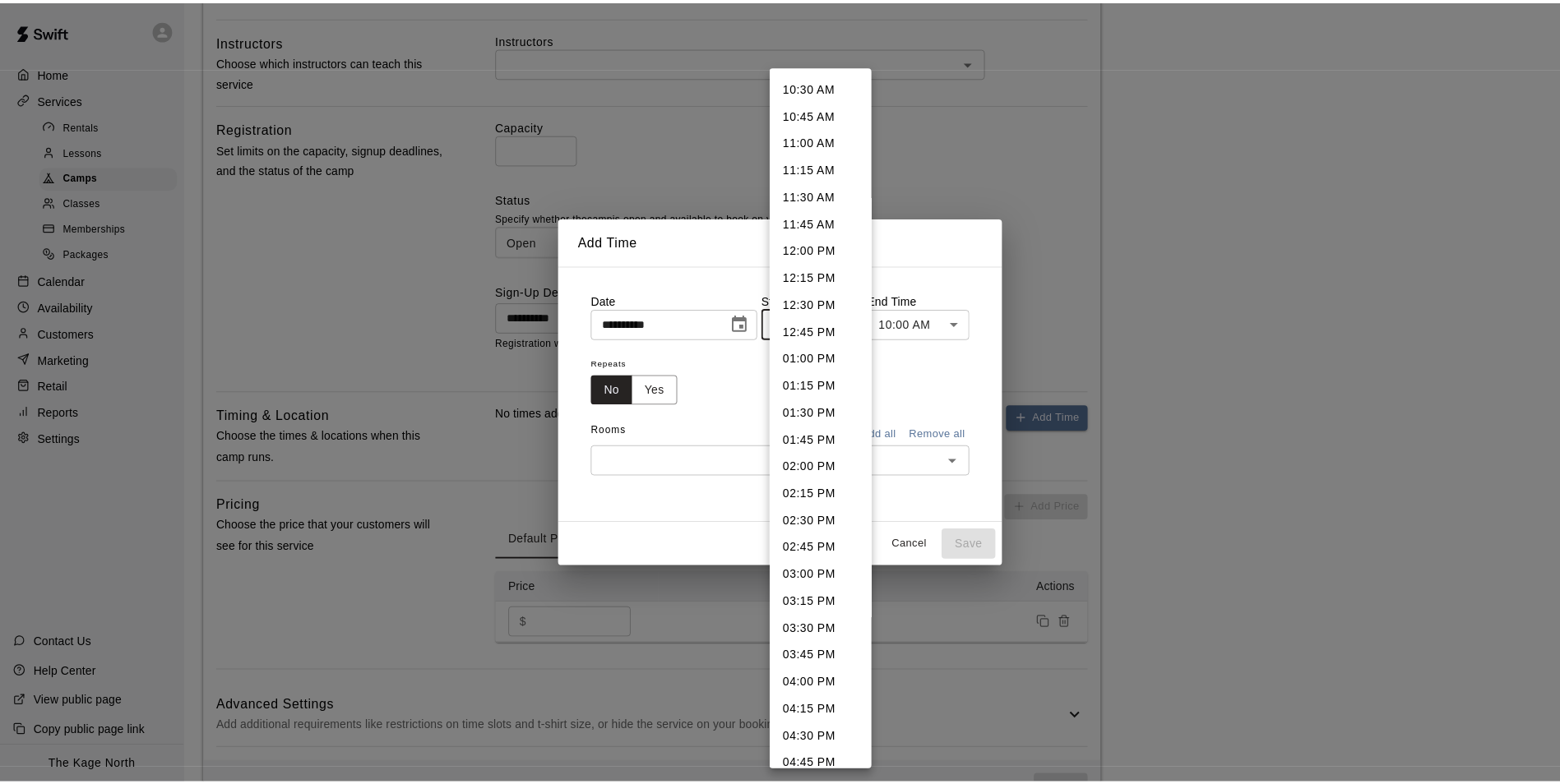
scroll to position [1385, 0]
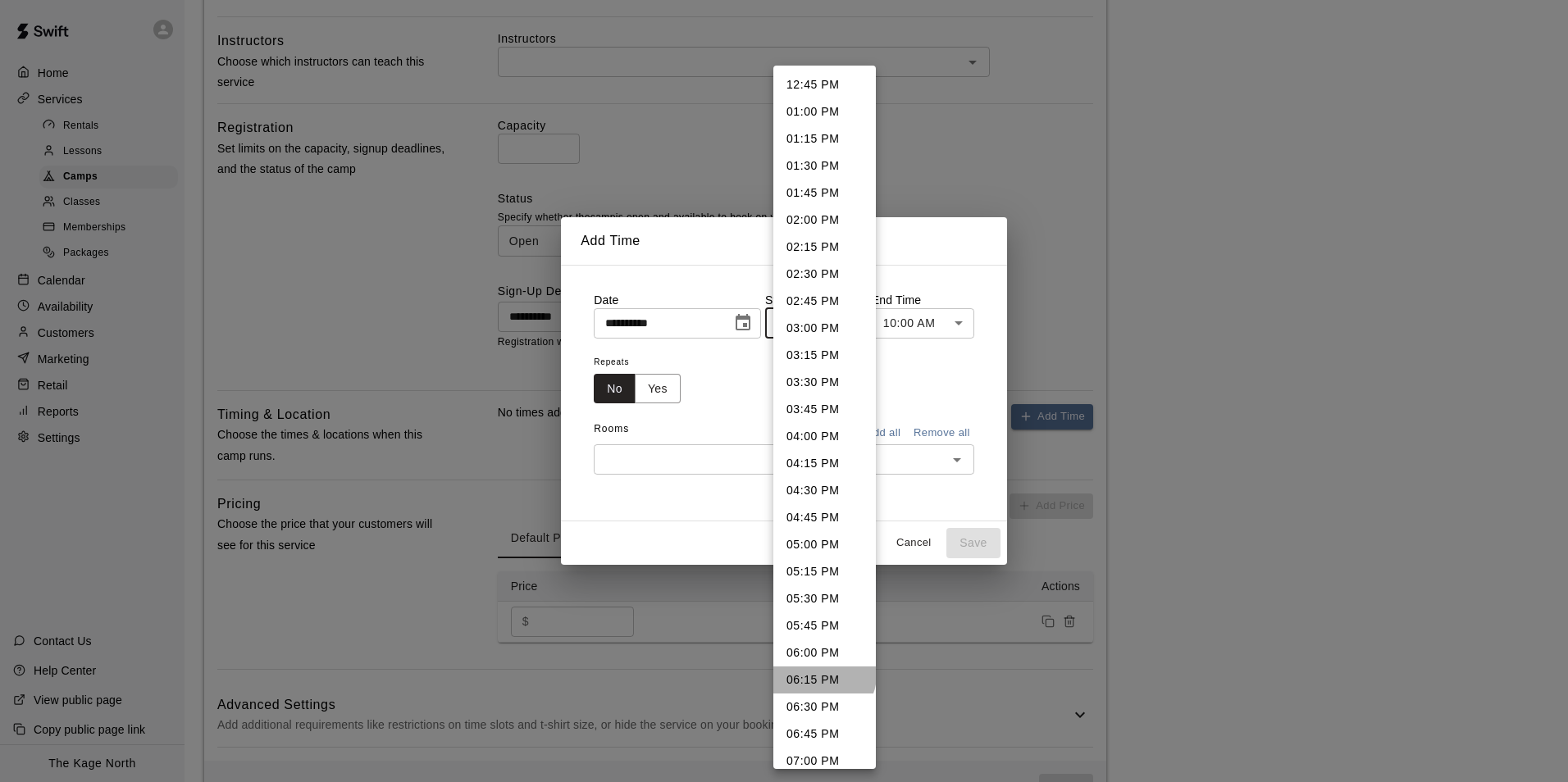
drag, startPoint x: 823, startPoint y: 675, endPoint x: 840, endPoint y: 599, distance: 77.9
click at [823, 675] on li "06:15 PM" at bounding box center [824, 680] width 102 height 27
type input "********"
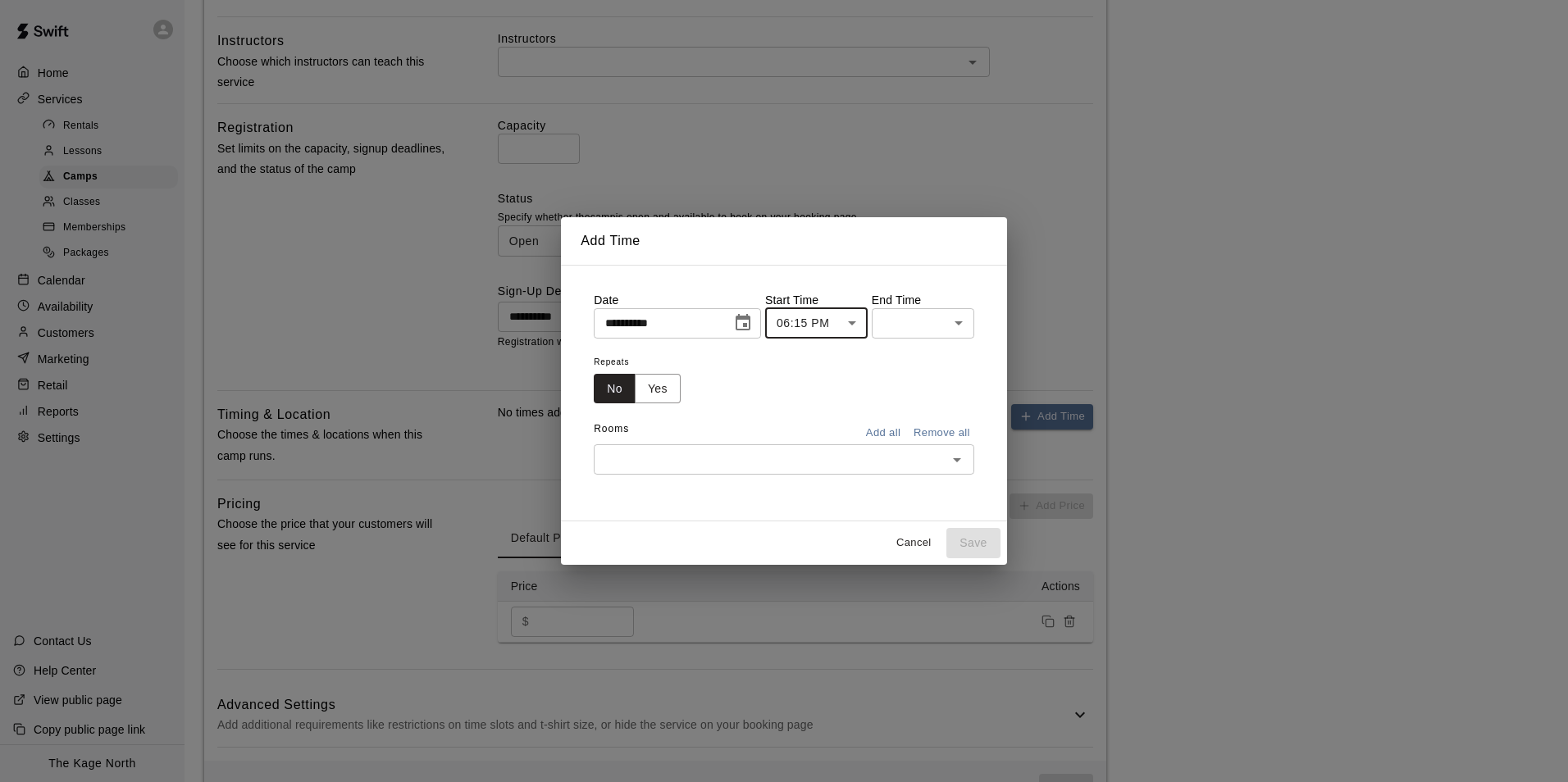
click at [936, 330] on body "**********" at bounding box center [784, 131] width 1568 height 1412
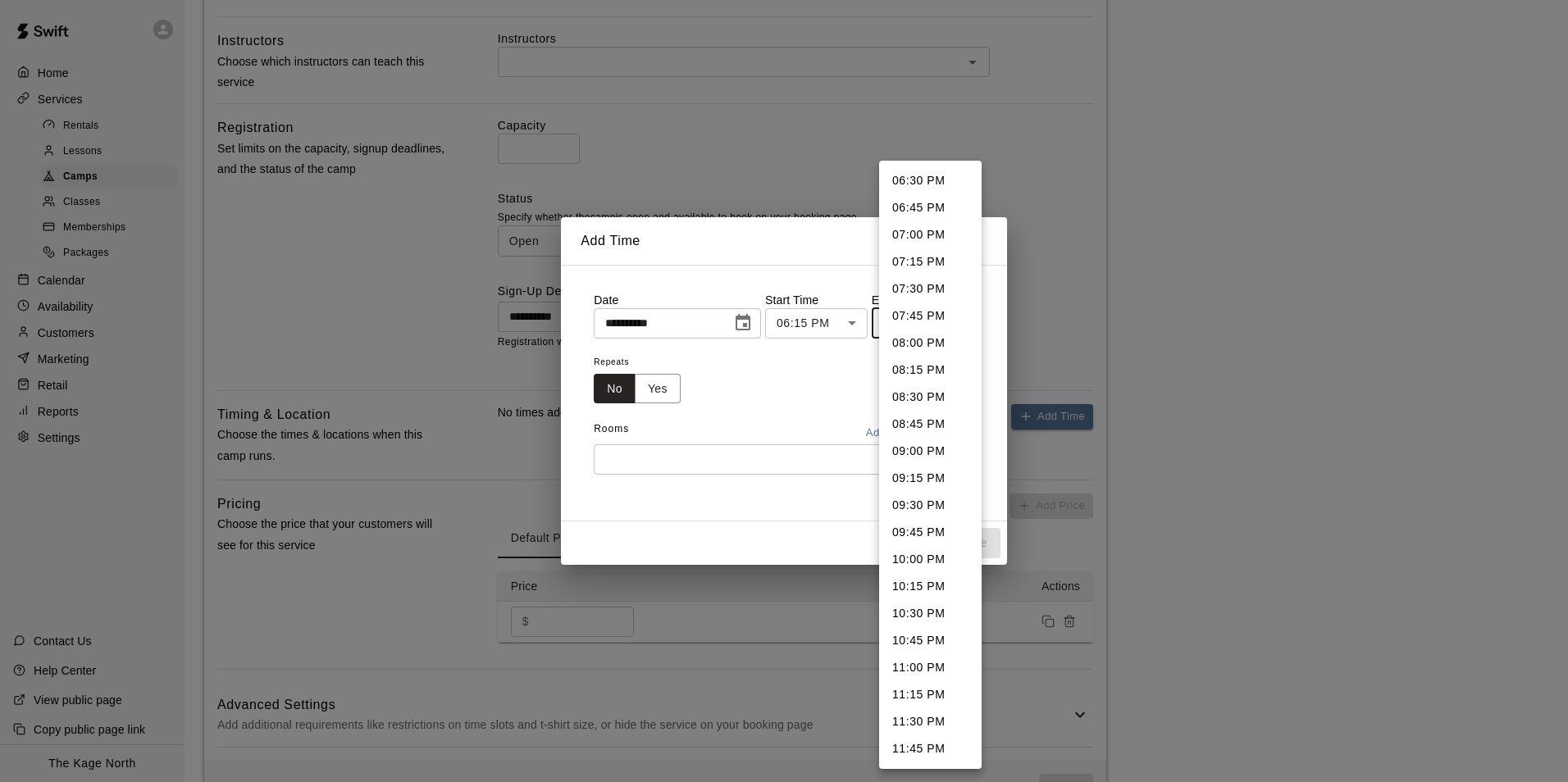
click at [930, 320] on li "07:45 PM" at bounding box center [930, 316] width 102 height 27
type input "********"
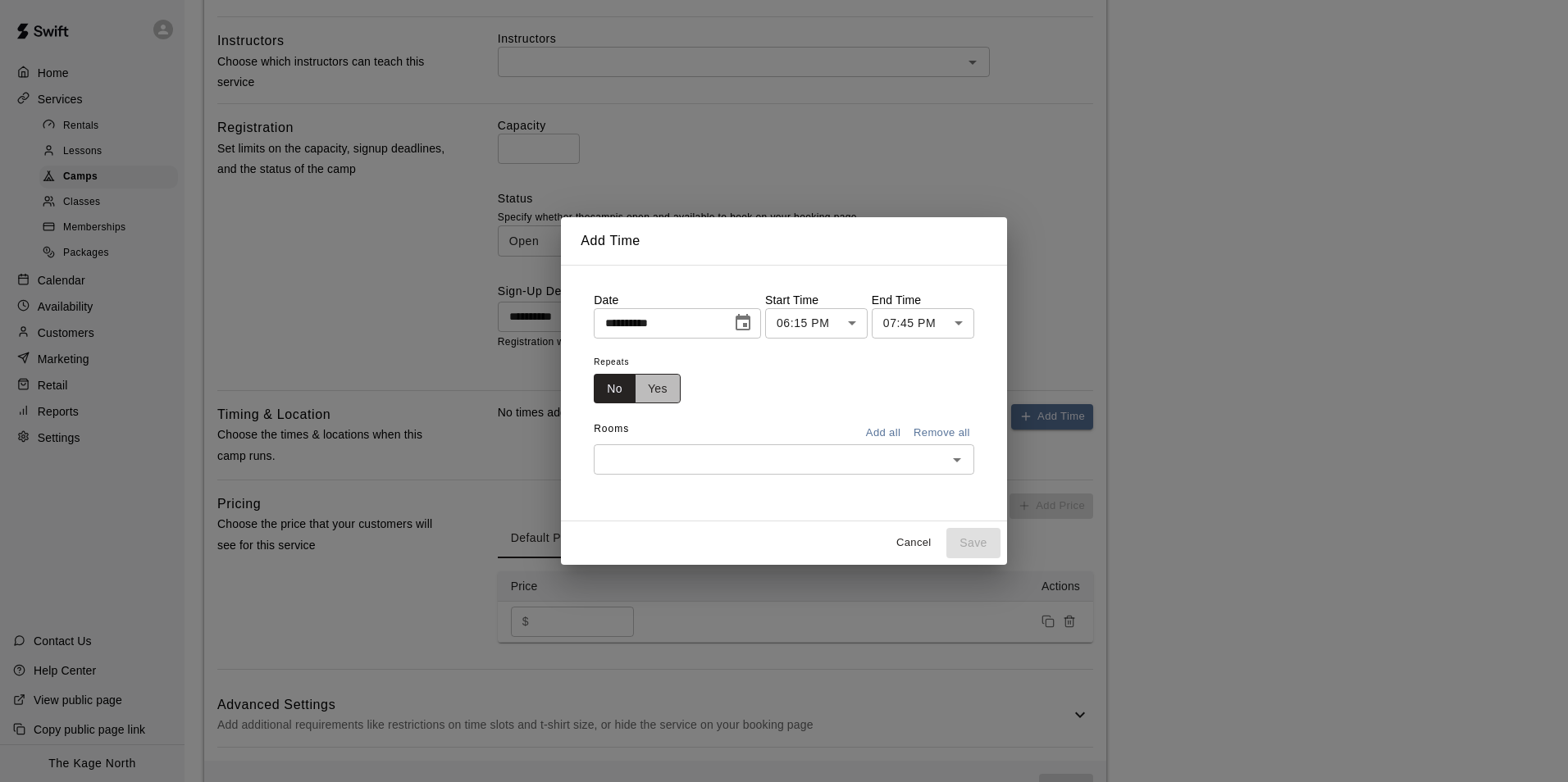
click at [655, 384] on button "Yes" at bounding box center [658, 389] width 46 height 31
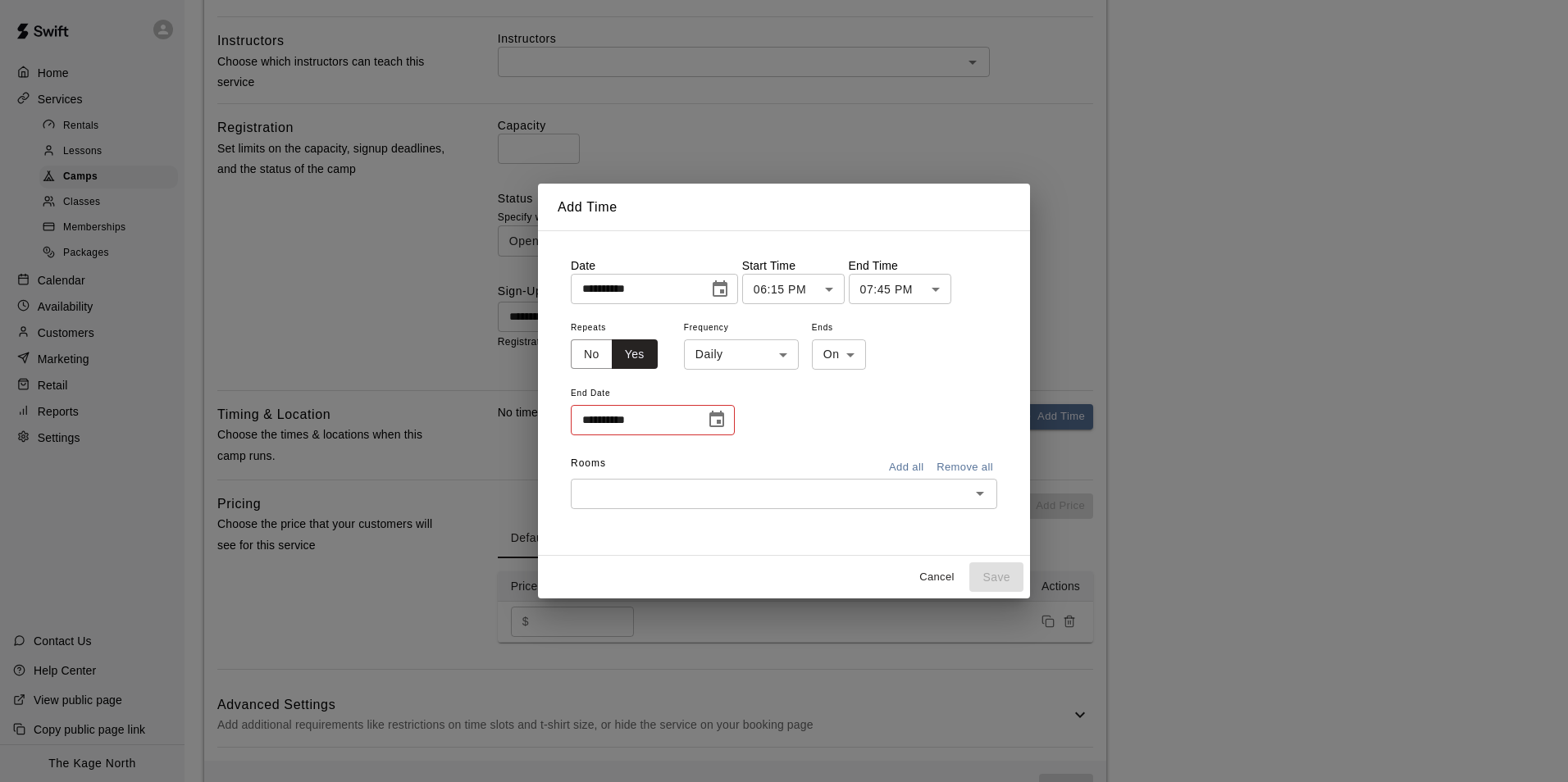
click at [767, 344] on body "**********" at bounding box center [784, 131] width 1568 height 1412
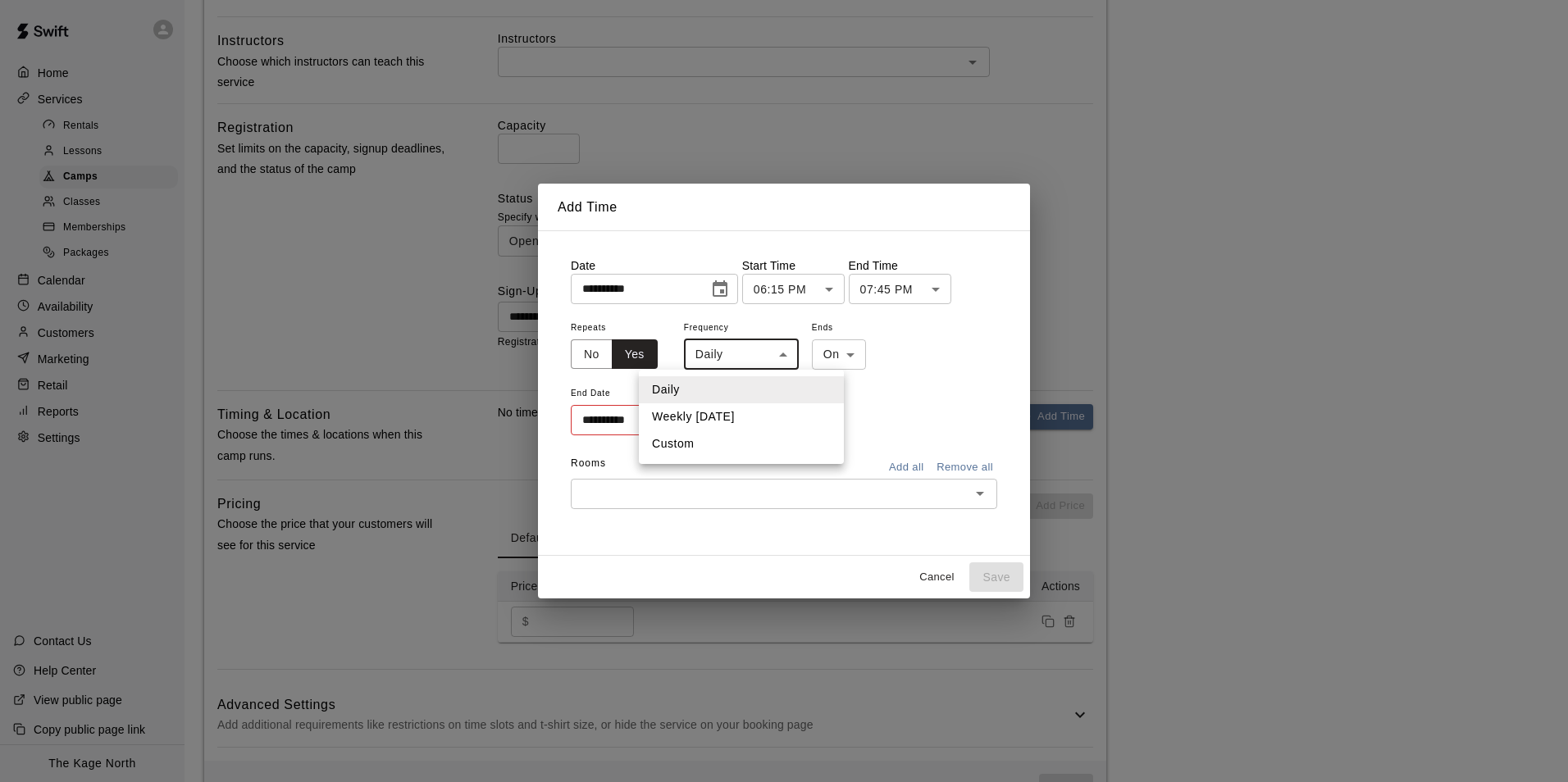
click at [759, 423] on li "Weekly [DATE]" at bounding box center [741, 417] width 205 height 27
type input "******"
click at [707, 426] on icon "Choose date" at bounding box center [717, 419] width 19 height 19
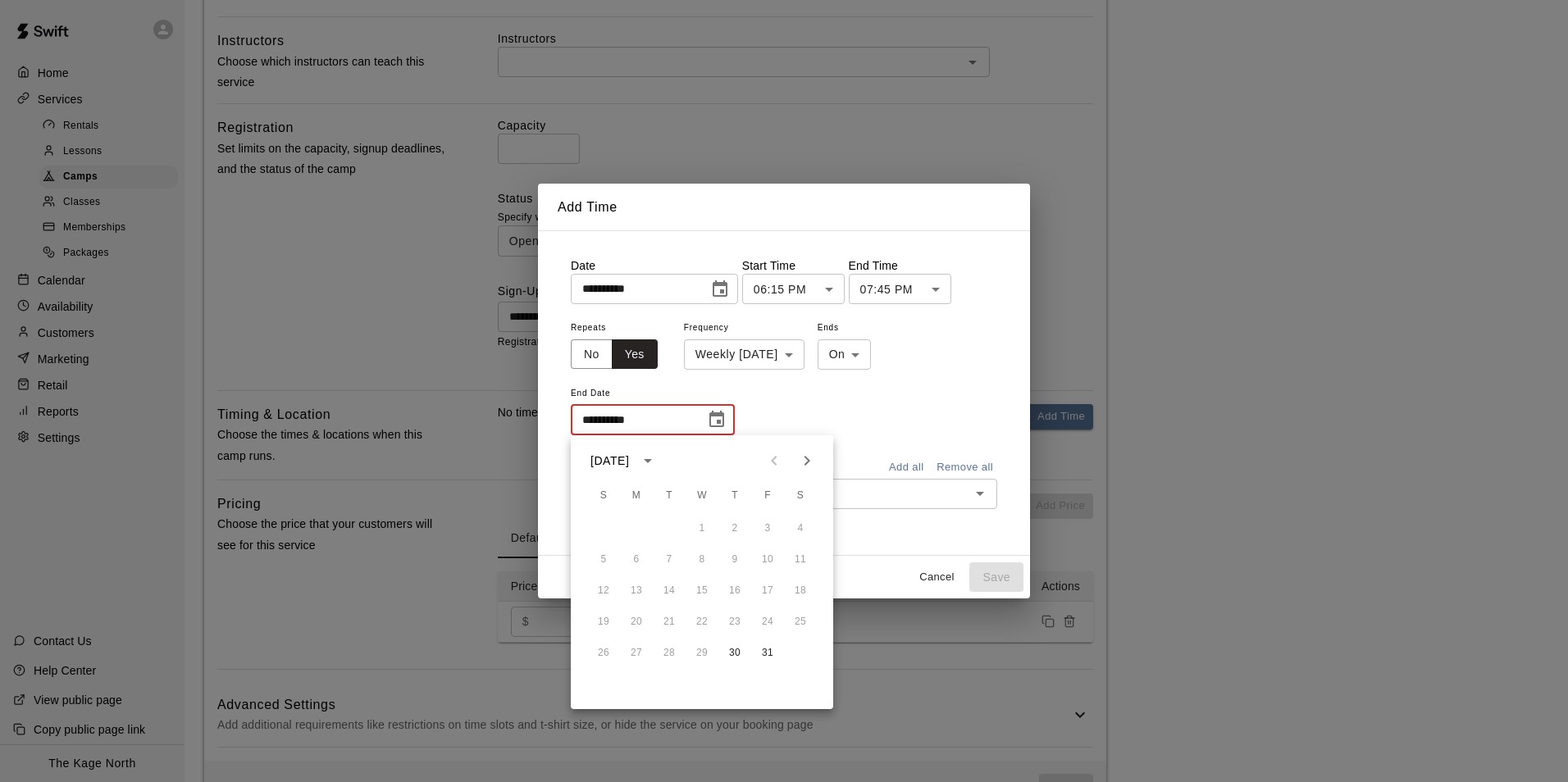
click at [811, 470] on icon "Next month" at bounding box center [807, 461] width 19 height 19
click at [800, 459] on icon "Next month" at bounding box center [807, 461] width 19 height 19
click at [740, 560] on button "11" at bounding box center [735, 560] width 30 height 30
type input "**********"
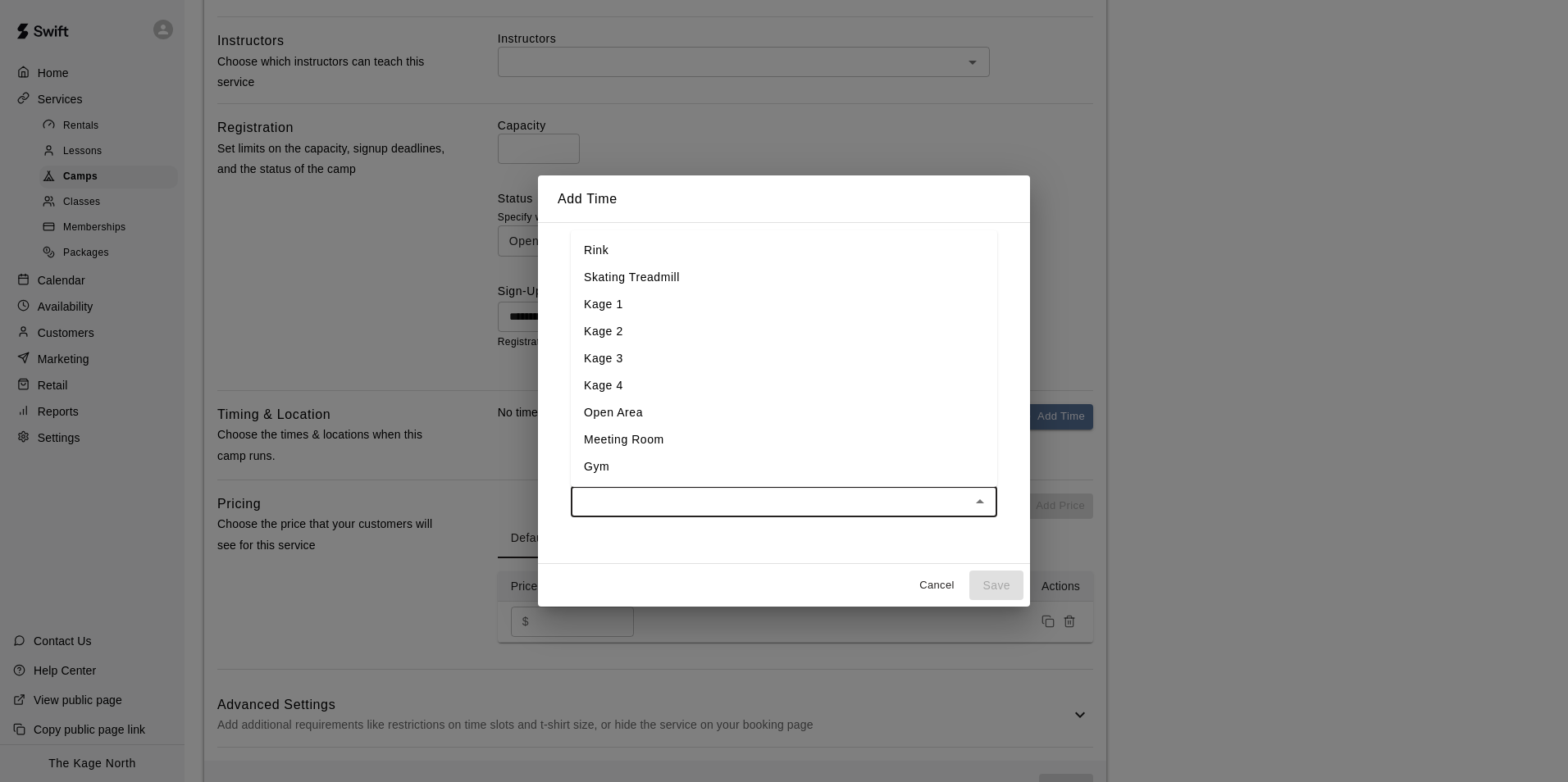
click at [770, 506] on input "text" at bounding box center [770, 502] width 390 height 20
drag, startPoint x: 632, startPoint y: 331, endPoint x: 682, endPoint y: 349, distance: 53.1
click at [632, 331] on li "Kage 2" at bounding box center [784, 331] width 427 height 27
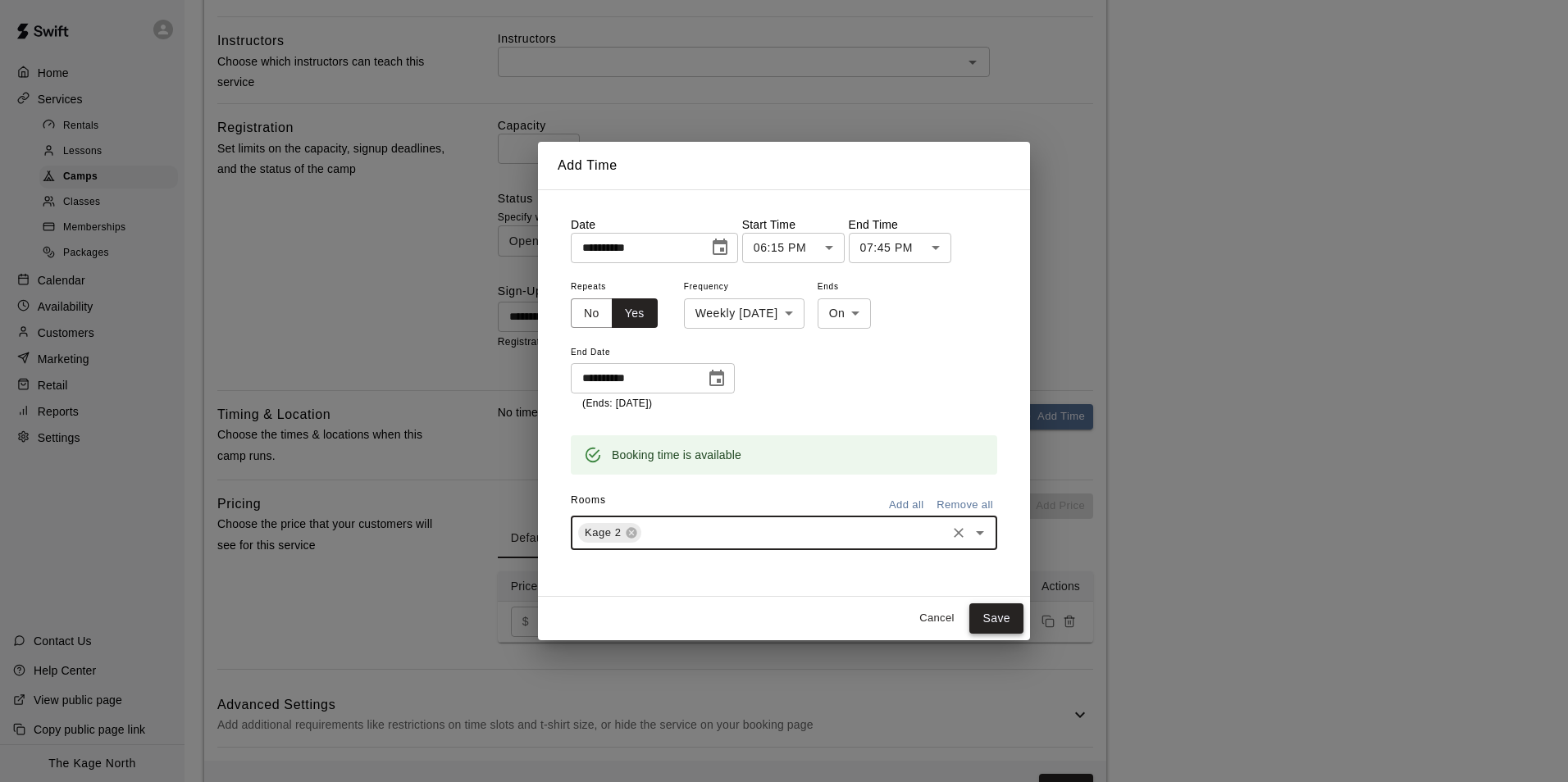
click at [984, 619] on button "Save" at bounding box center [997, 618] width 54 height 31
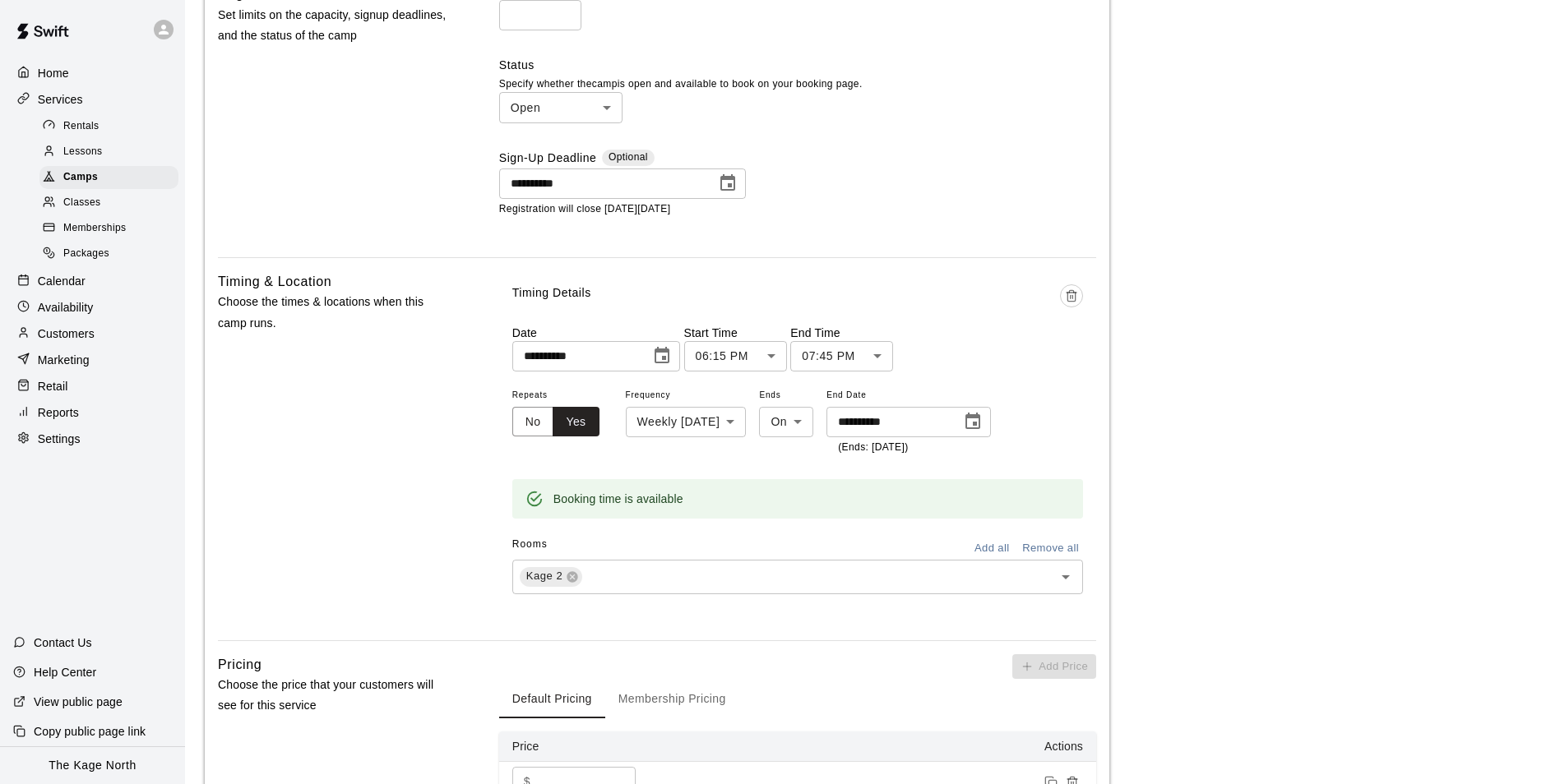
scroll to position [924, 0]
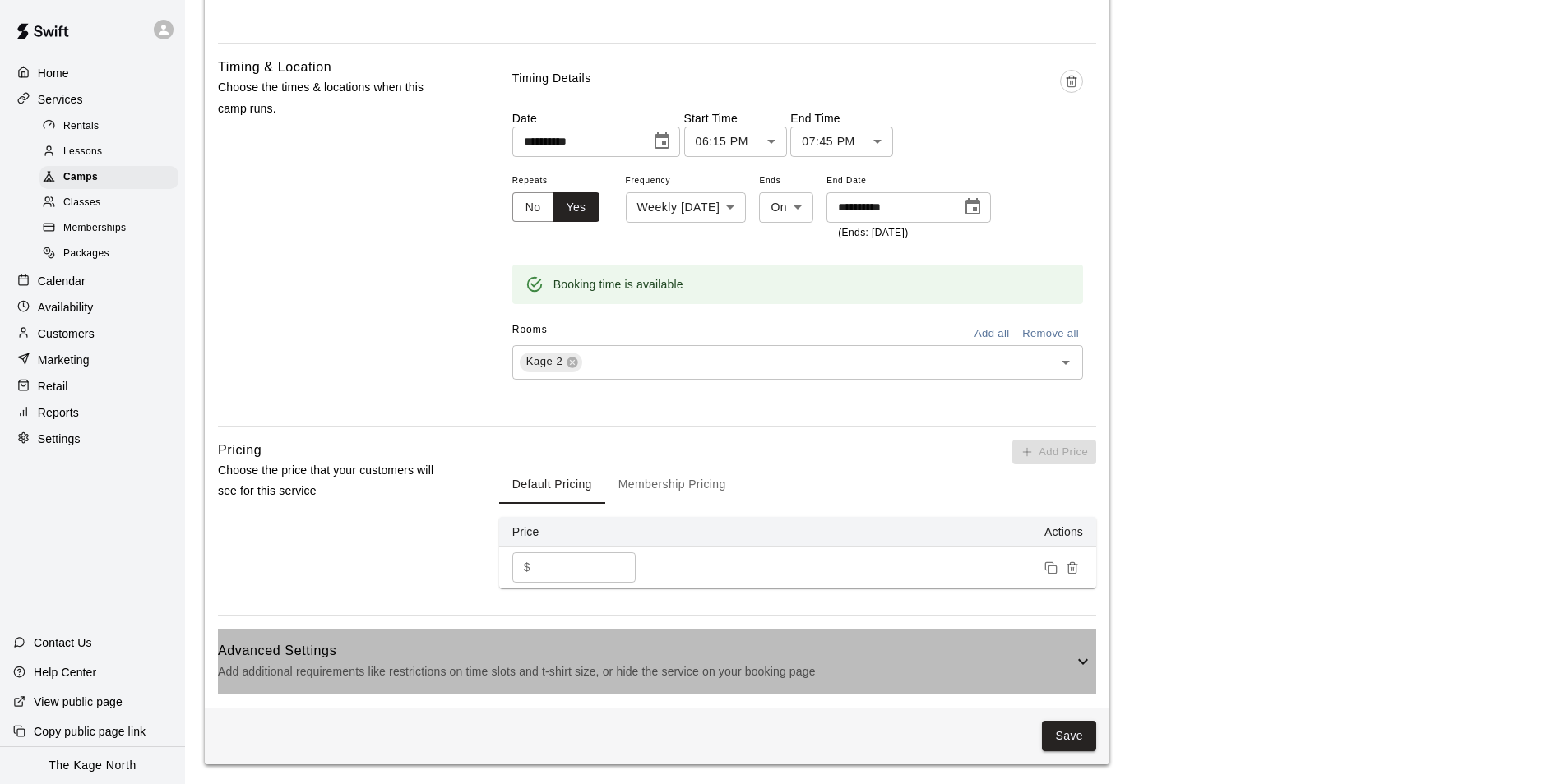
click at [1074, 662] on icon at bounding box center [1083, 662] width 19 height 19
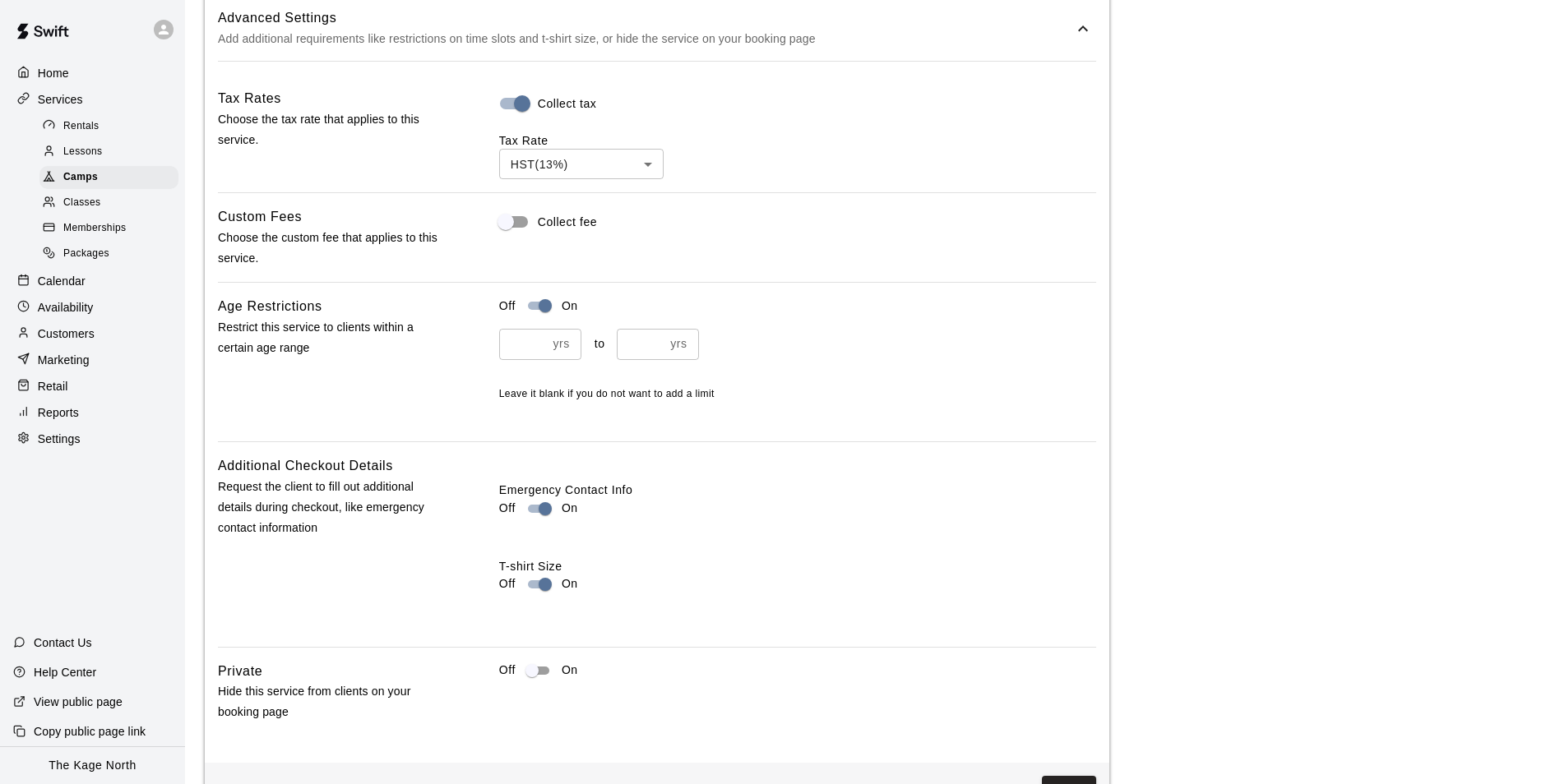
scroll to position [1614, 0]
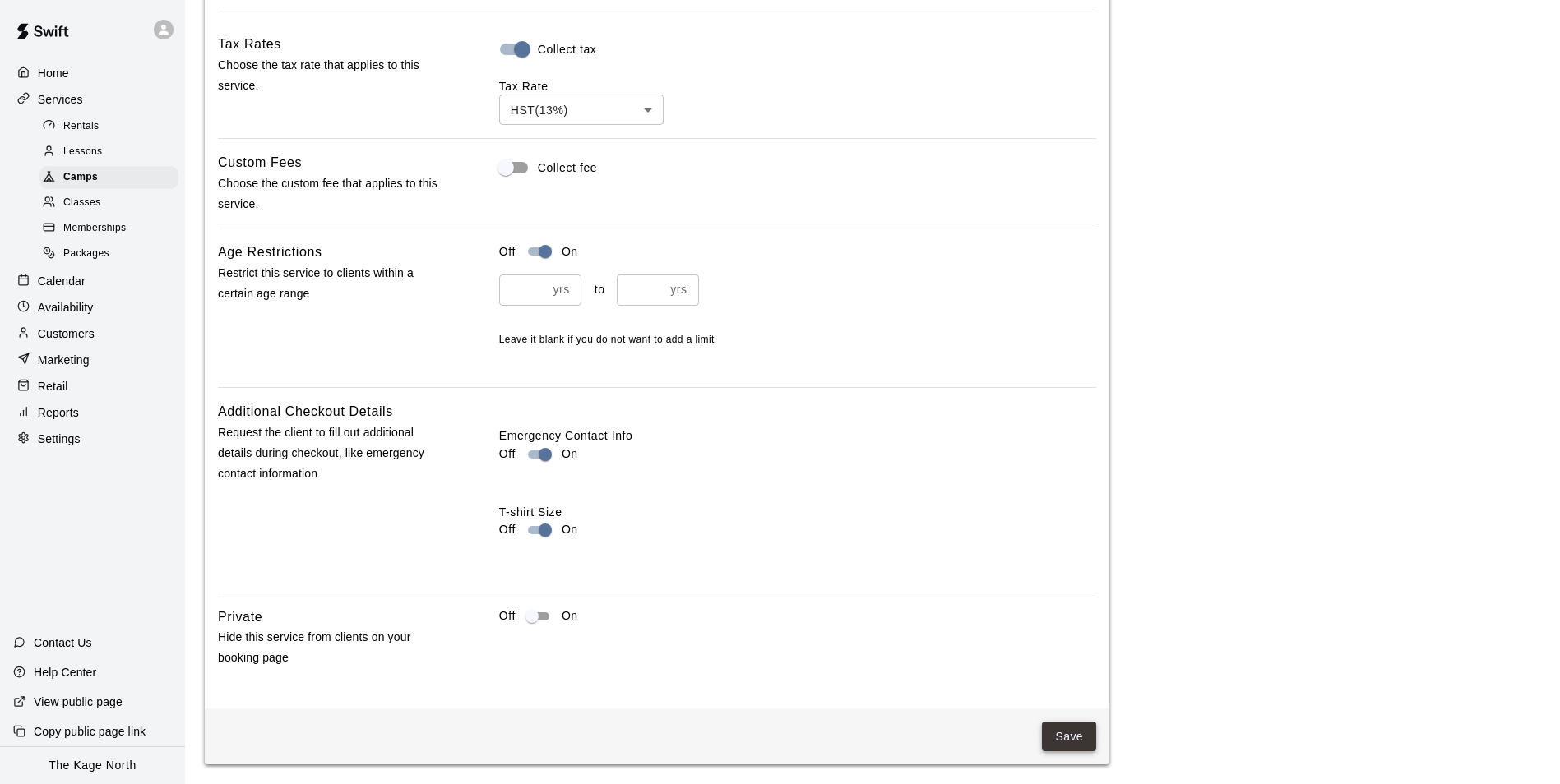
click at [1067, 730] on button "Save" at bounding box center [1069, 737] width 54 height 31
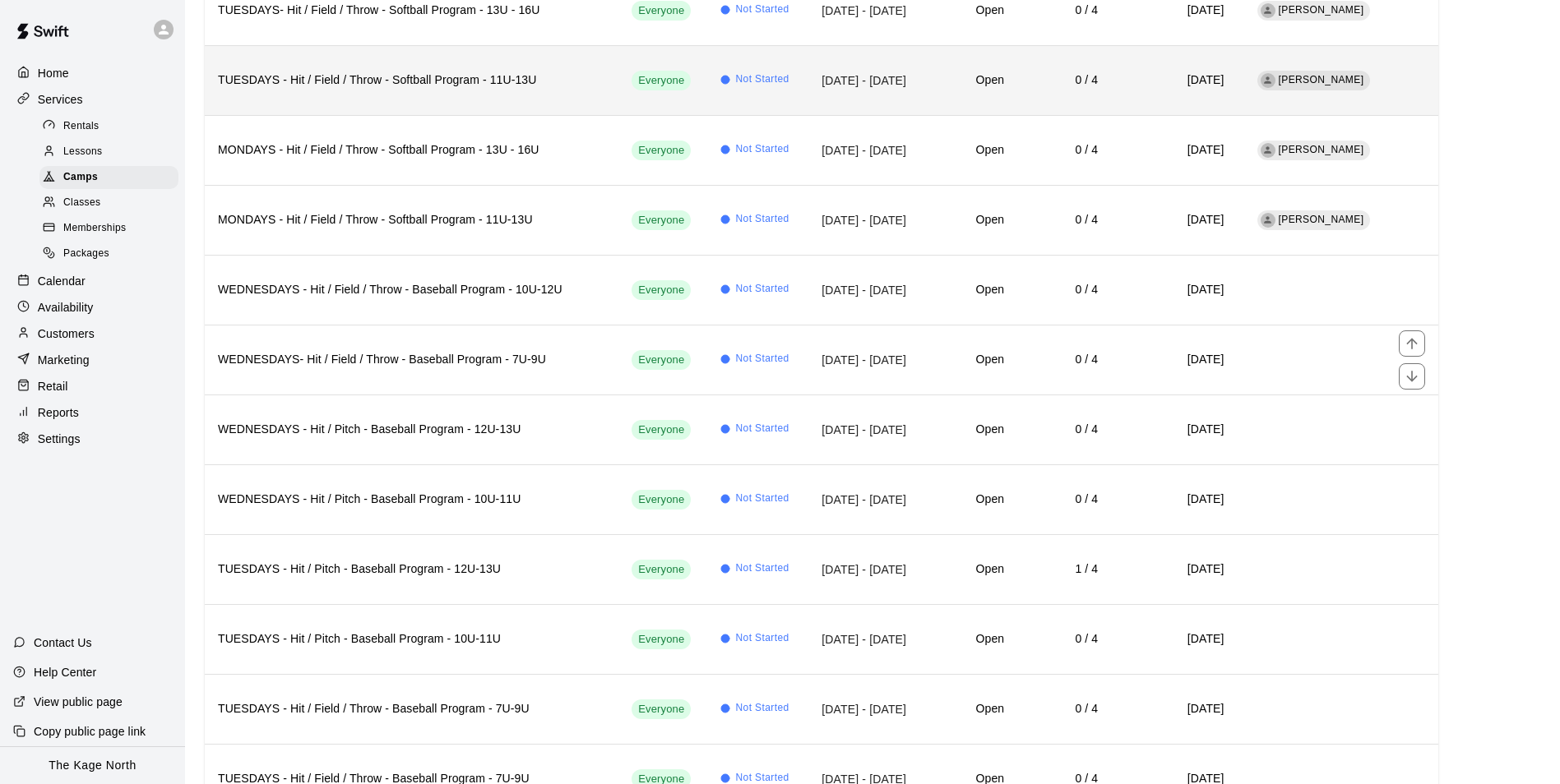
scroll to position [411, 0]
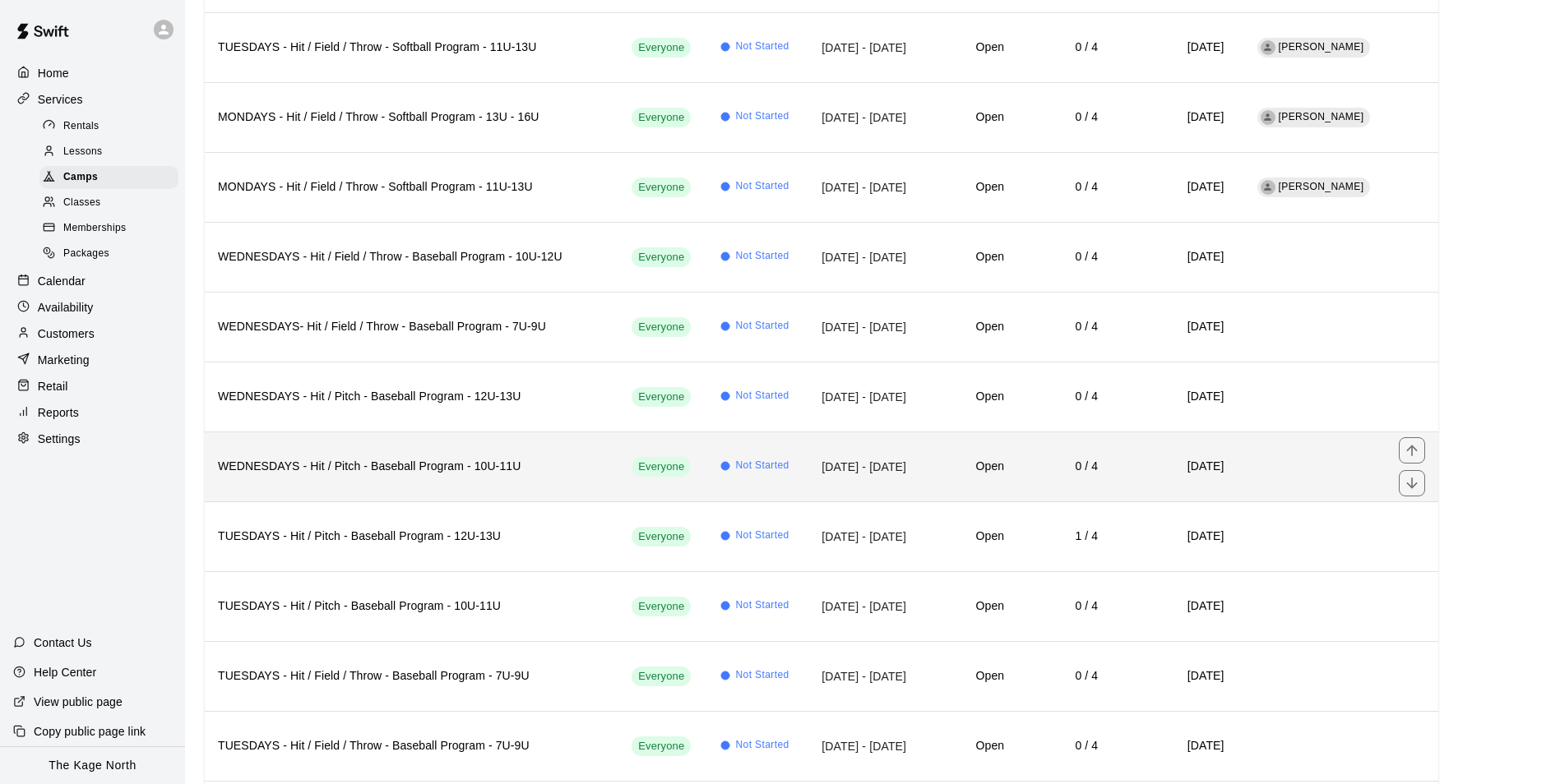
click at [488, 478] on th "WEDNESDAYS - Hit / Pitch - Baseball Program - 10U-11U" at bounding box center [411, 467] width 414 height 70
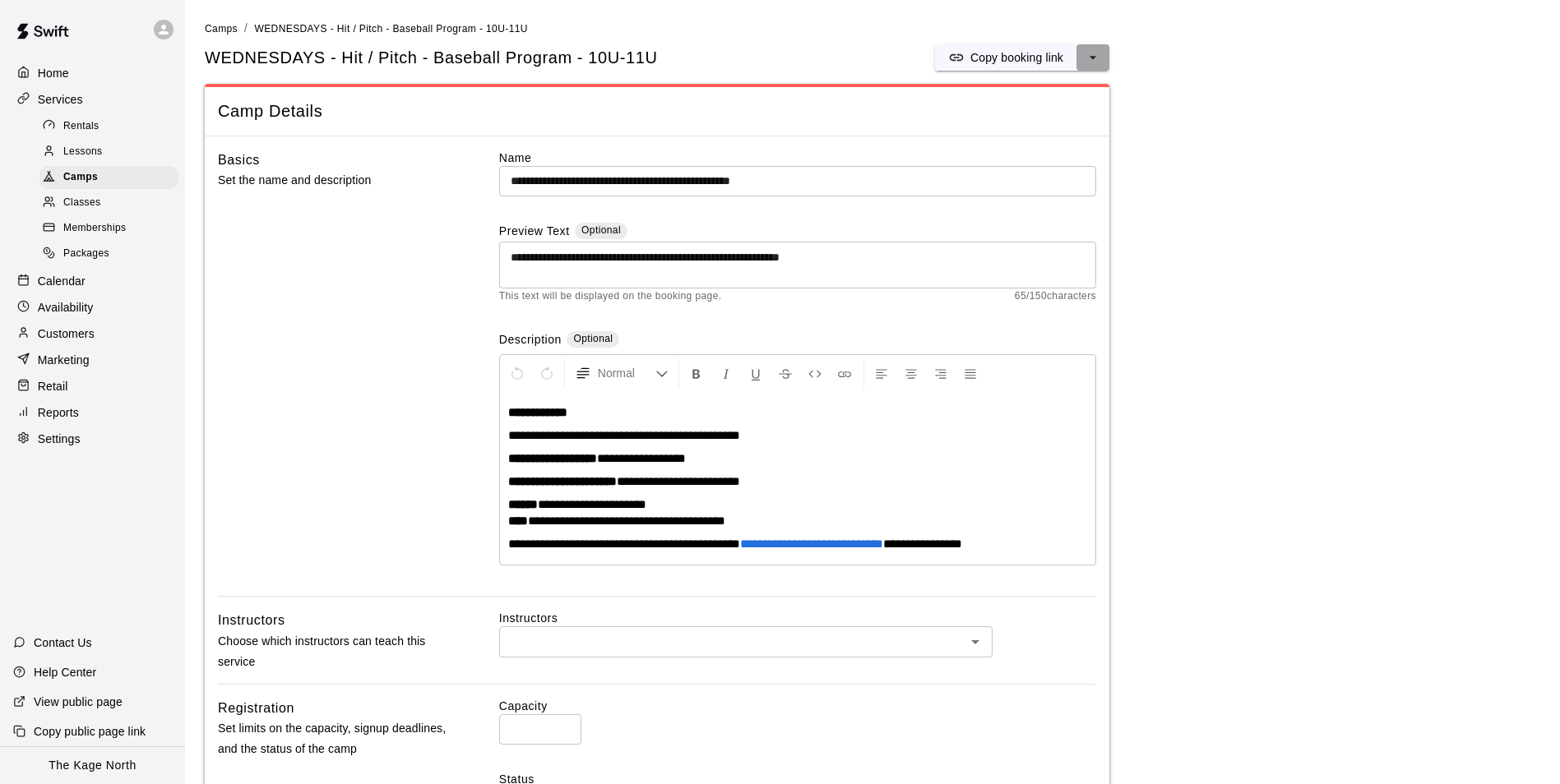
click at [1096, 55] on icon "select merge strategy" at bounding box center [1093, 57] width 17 height 17
click at [1050, 125] on h6 "Duplicate camp" at bounding box center [1029, 119] width 81 height 18
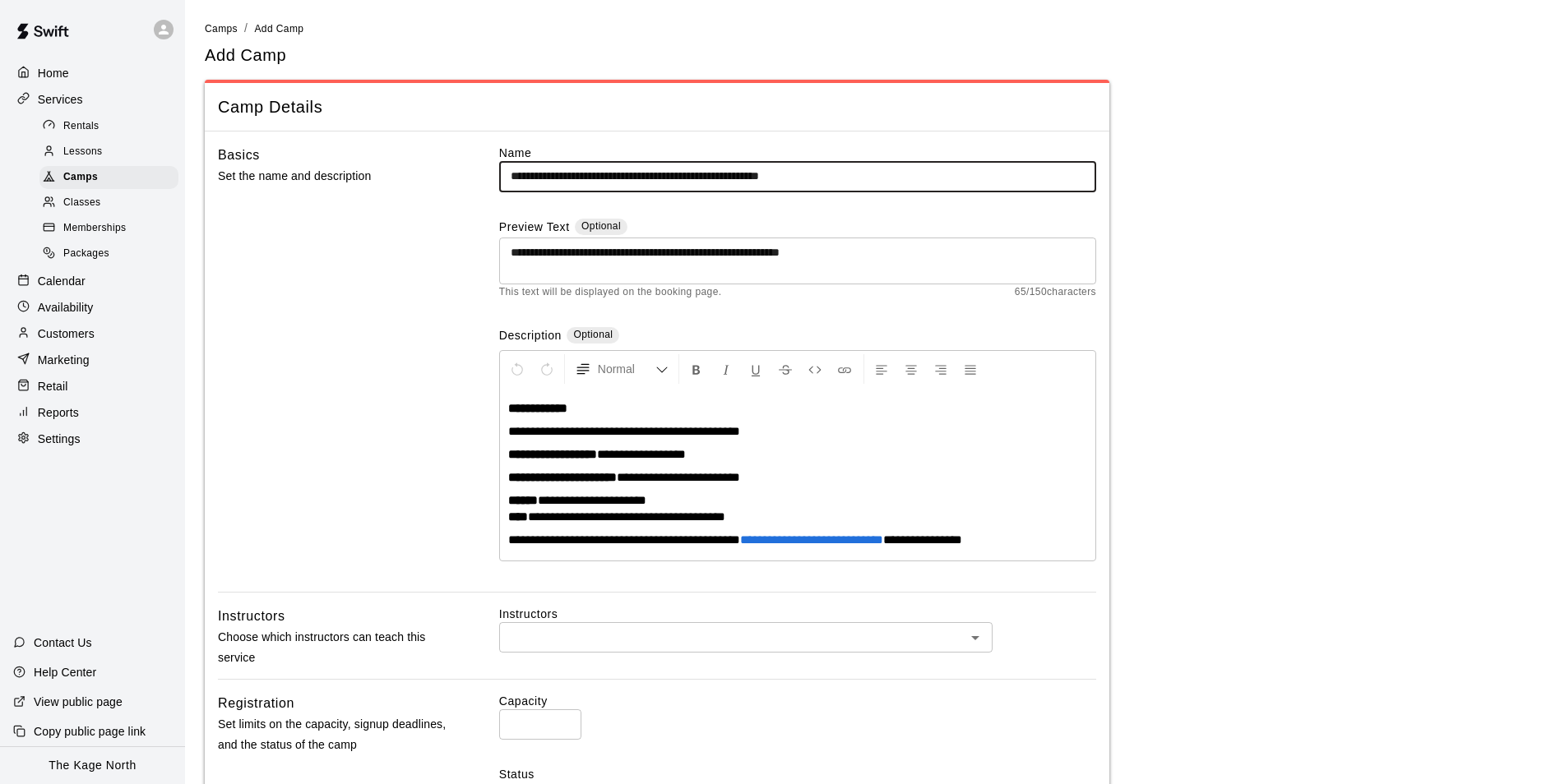
click at [925, 180] on input "**********" at bounding box center [798, 176] width 597 height 31
drag, startPoint x: 589, startPoint y: 176, endPoint x: 466, endPoint y: 163, distance: 123.7
click at [472, 165] on div "**********" at bounding box center [657, 368] width 878 height 447
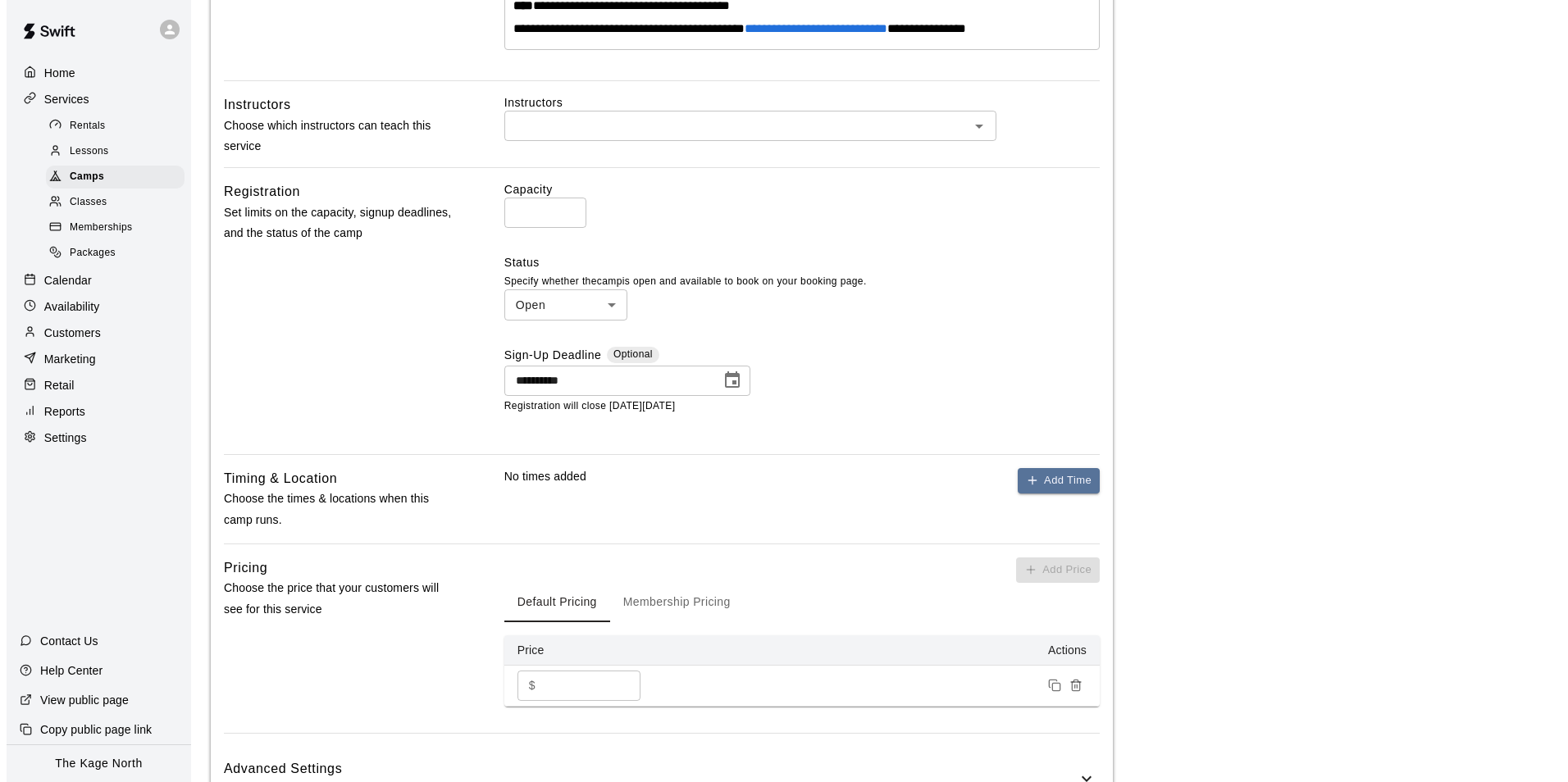
scroll to position [629, 0]
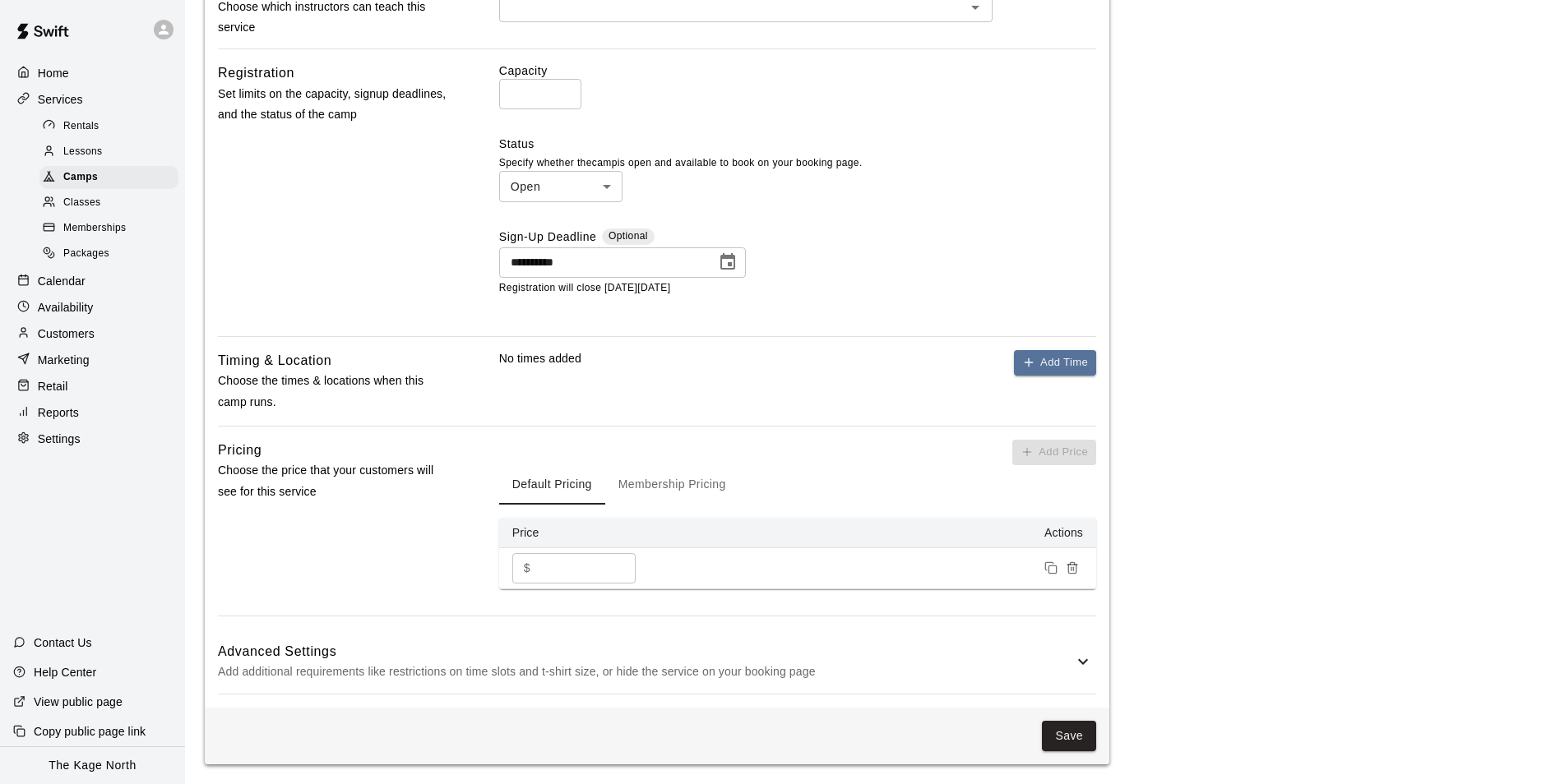
type input "**********"
click at [738, 269] on button "Choose date, selected date is Nov 5, 2025" at bounding box center [727, 262] width 32 height 32
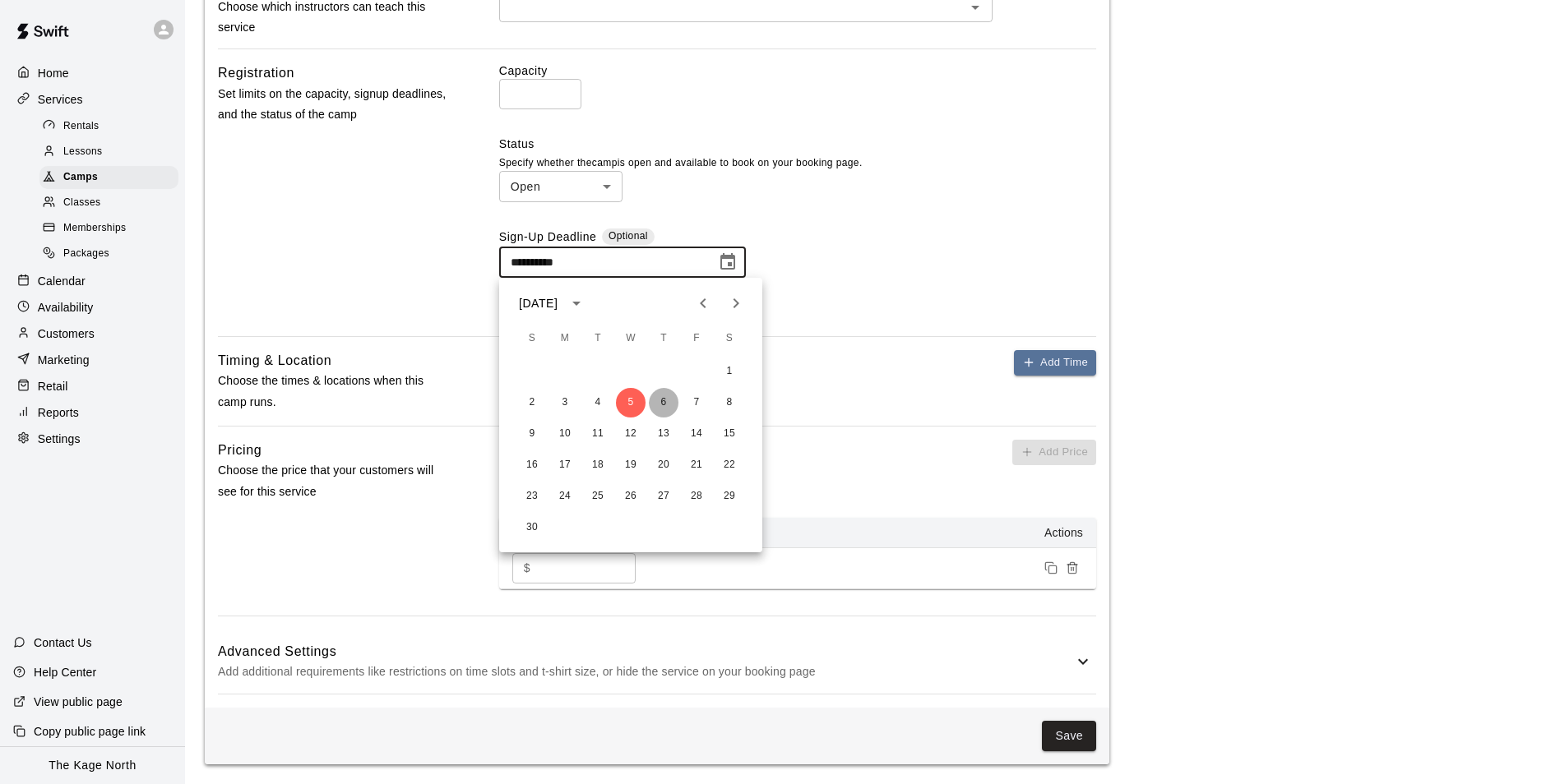
click at [665, 399] on button "6" at bounding box center [664, 403] width 30 height 30
type input "**********"
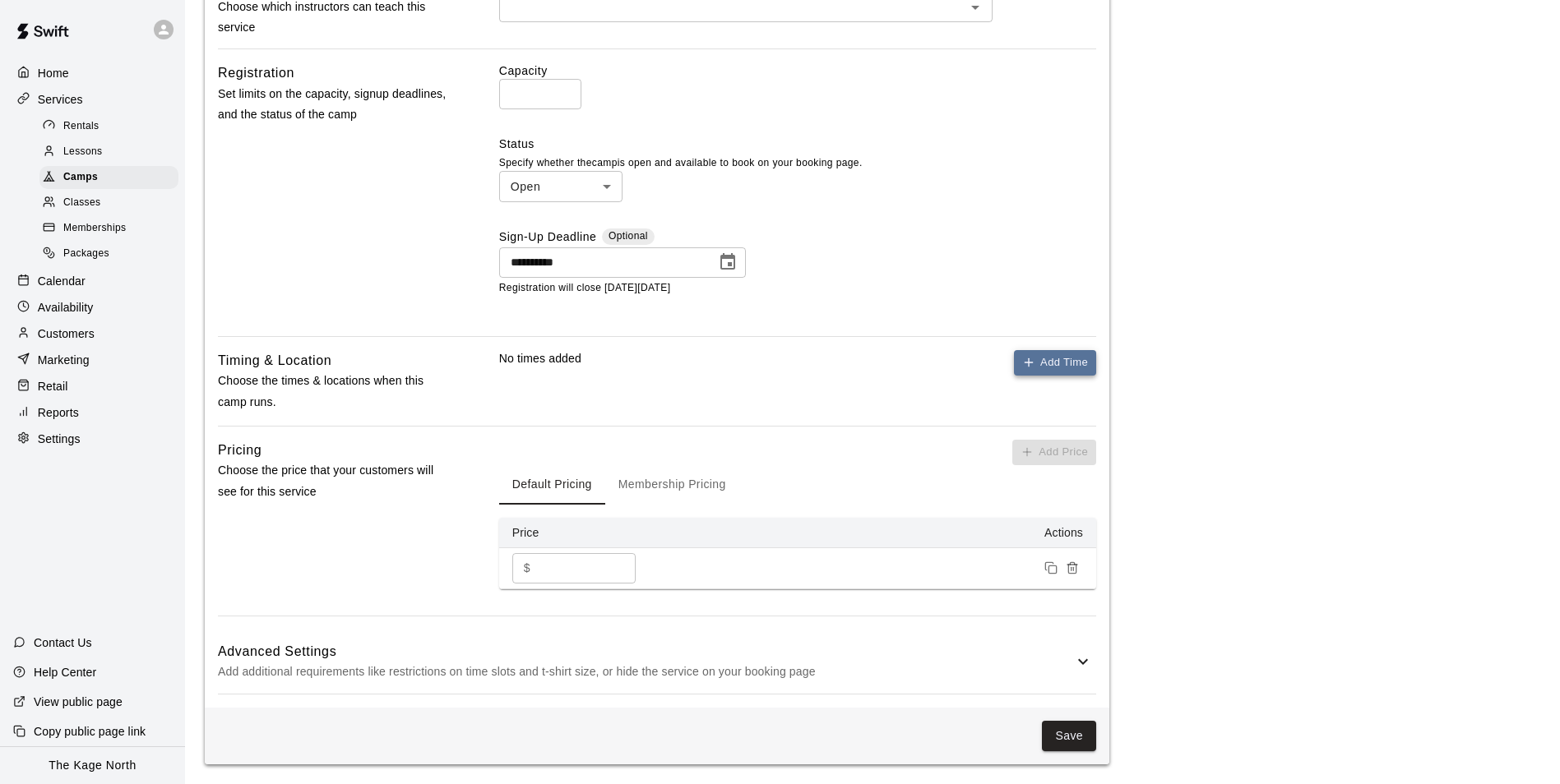
click at [1043, 369] on button "Add Time" at bounding box center [1056, 363] width 83 height 25
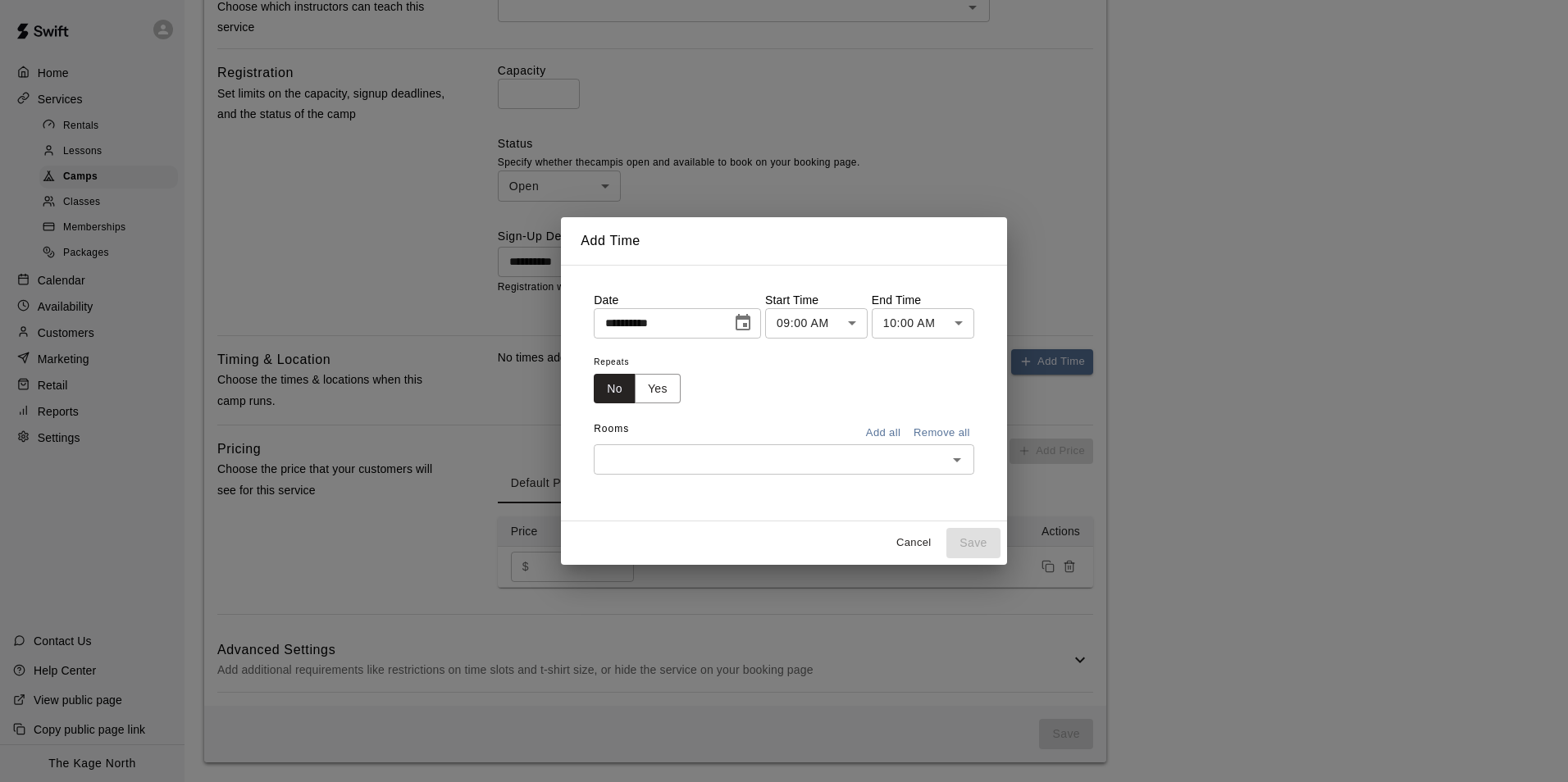
click at [749, 324] on icon "Choose date, selected date is Sep 21, 2025" at bounding box center [743, 323] width 19 height 19
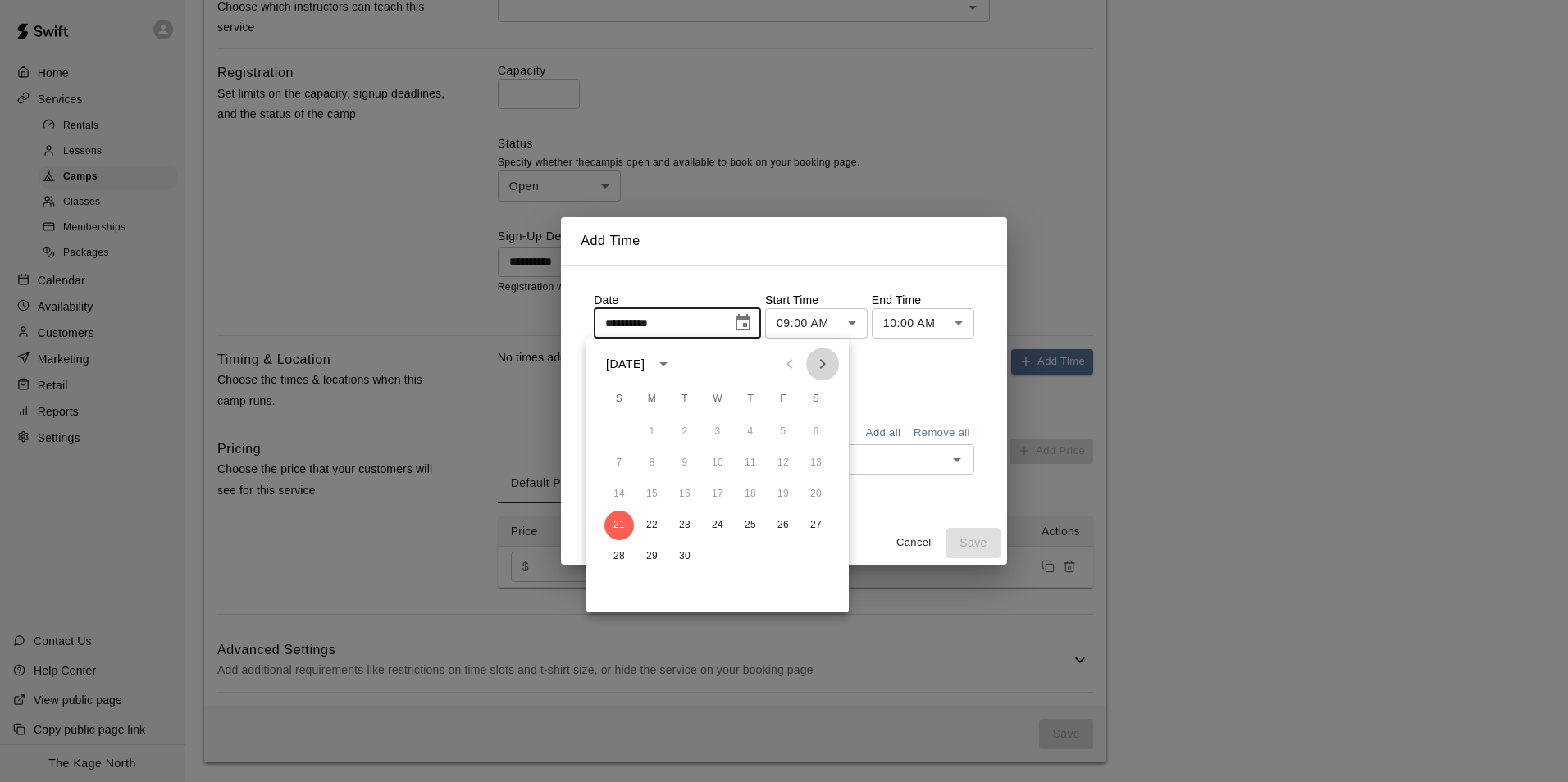
click at [829, 363] on icon "Next month" at bounding box center [823, 364] width 19 height 19
click at [785, 367] on icon "Previous month" at bounding box center [790, 364] width 19 height 19
click at [827, 368] on icon "Next month" at bounding box center [823, 364] width 19 height 19
click at [744, 551] on button "30" at bounding box center [751, 557] width 30 height 30
type input "**********"
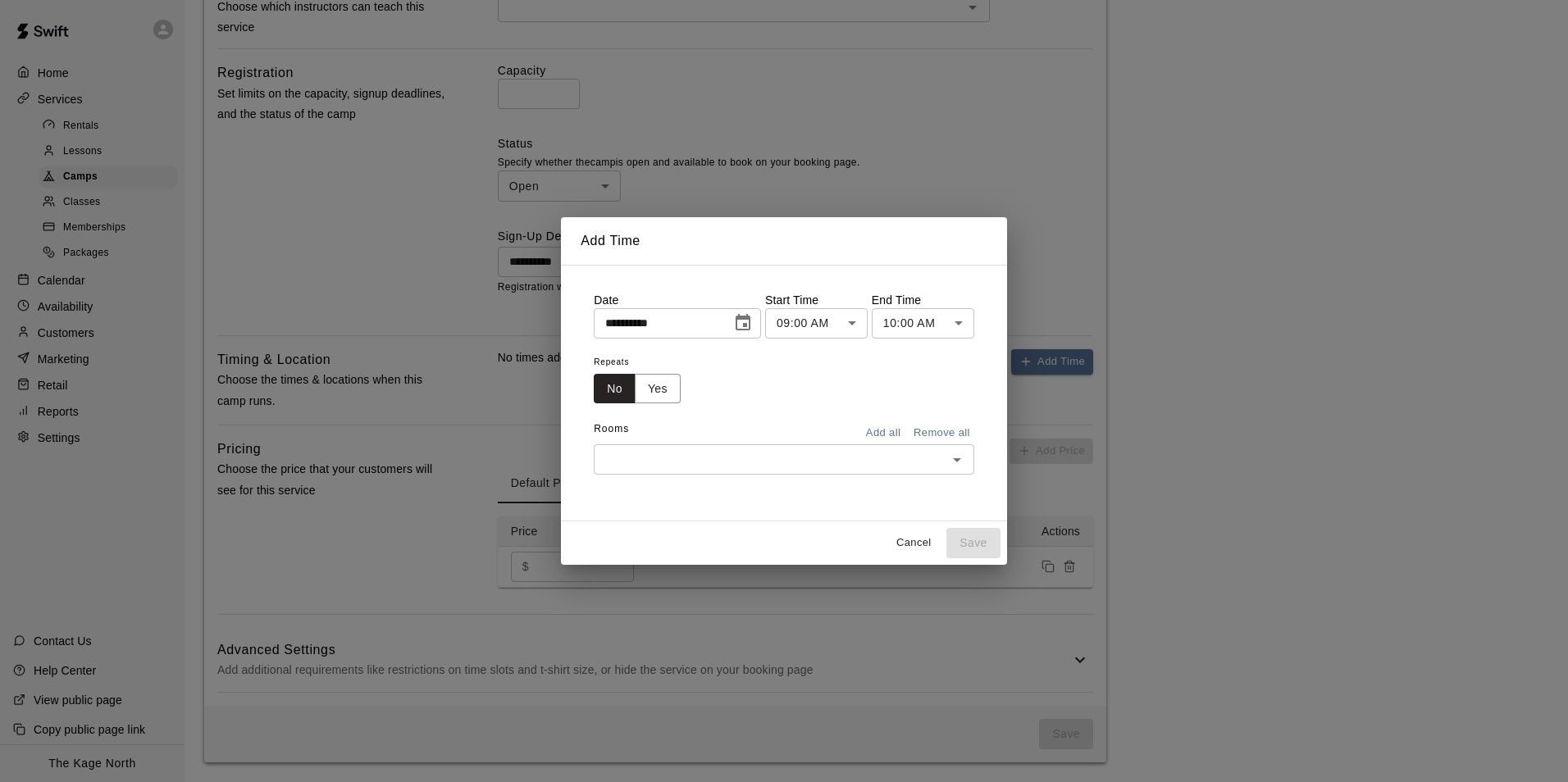
click at [854, 324] on body "**********" at bounding box center [784, 77] width 1568 height 1412
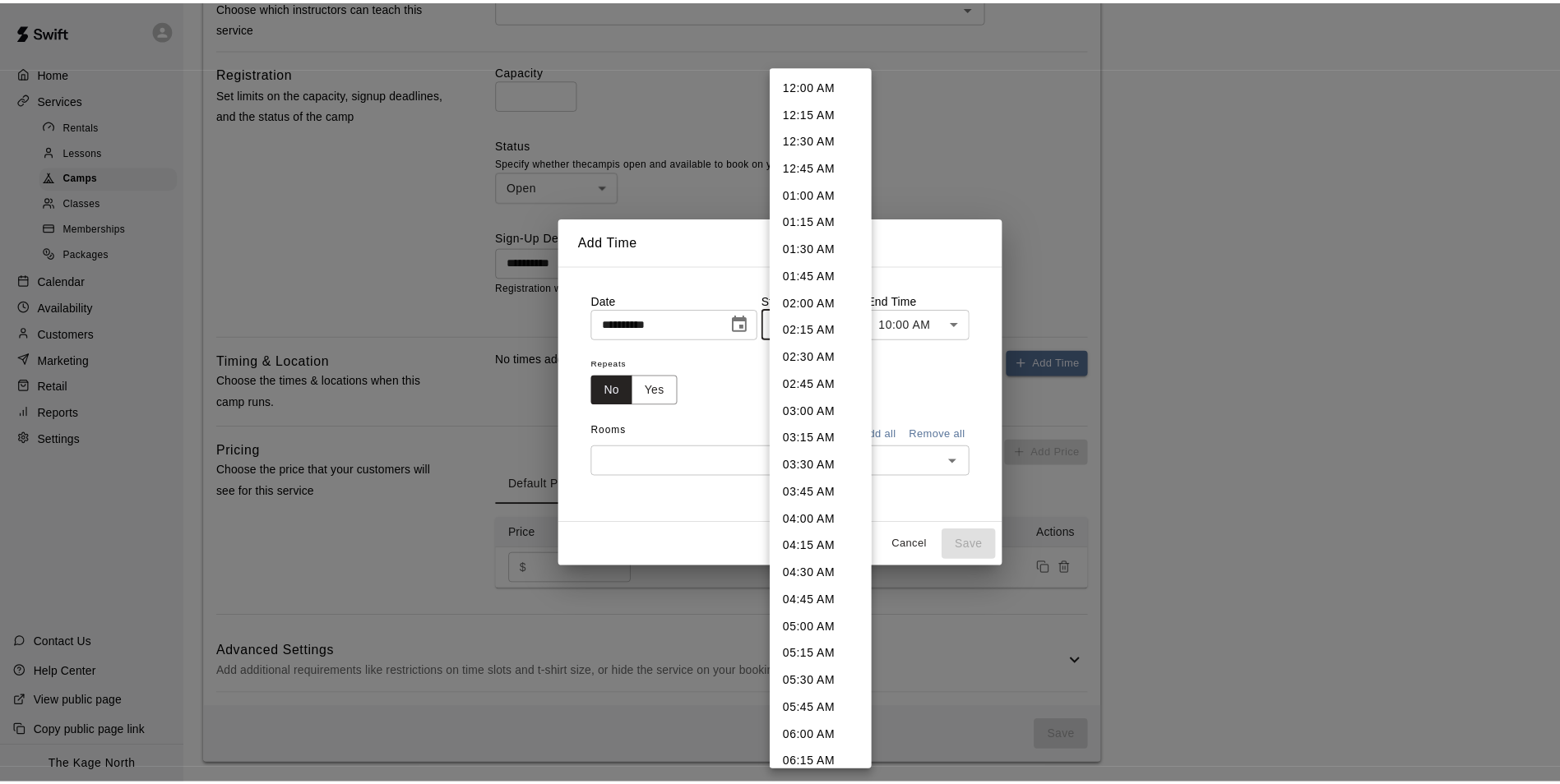
scroll to position [644, 0]
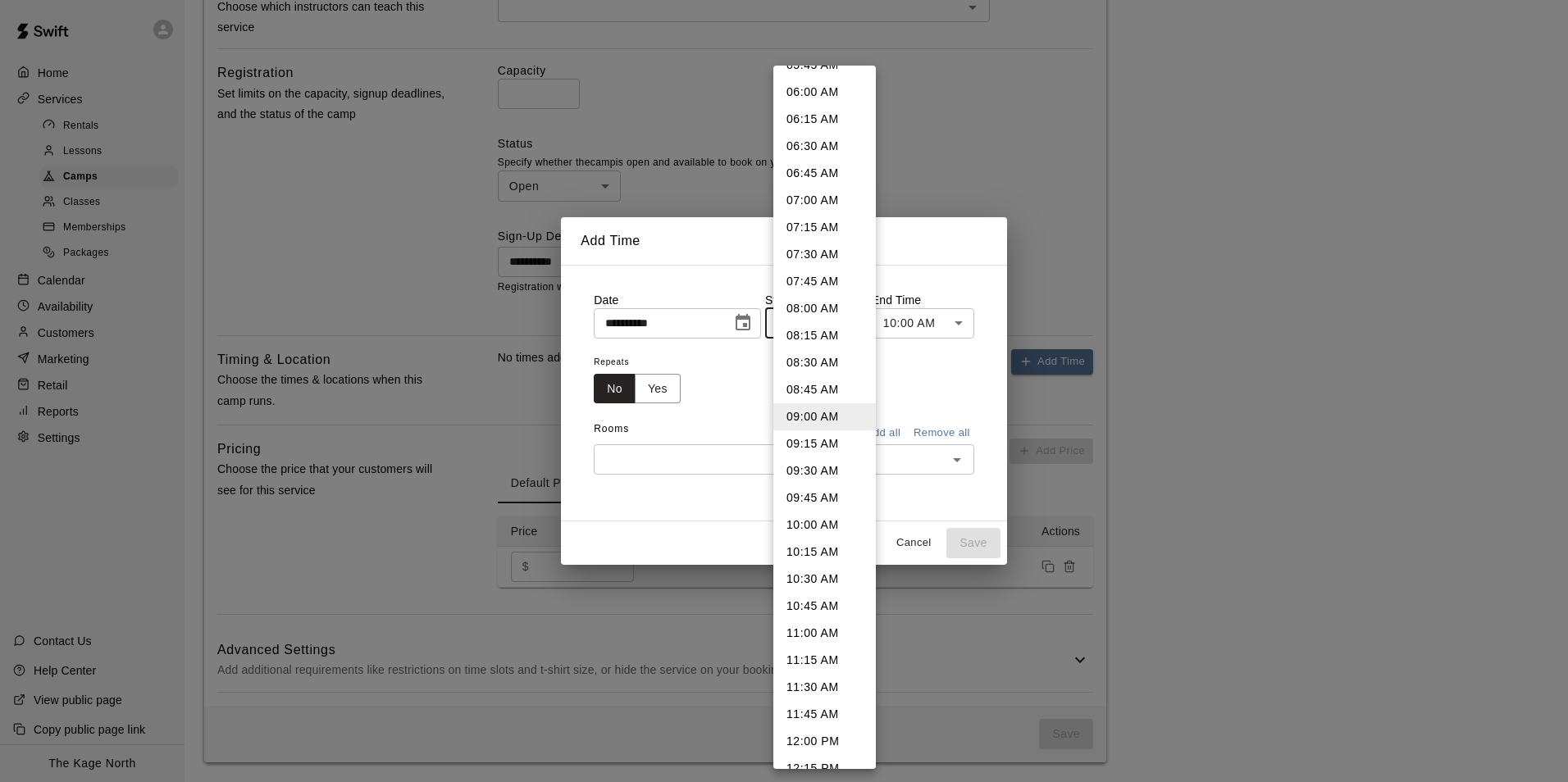
click at [964, 388] on div at bounding box center [784, 391] width 1568 height 782
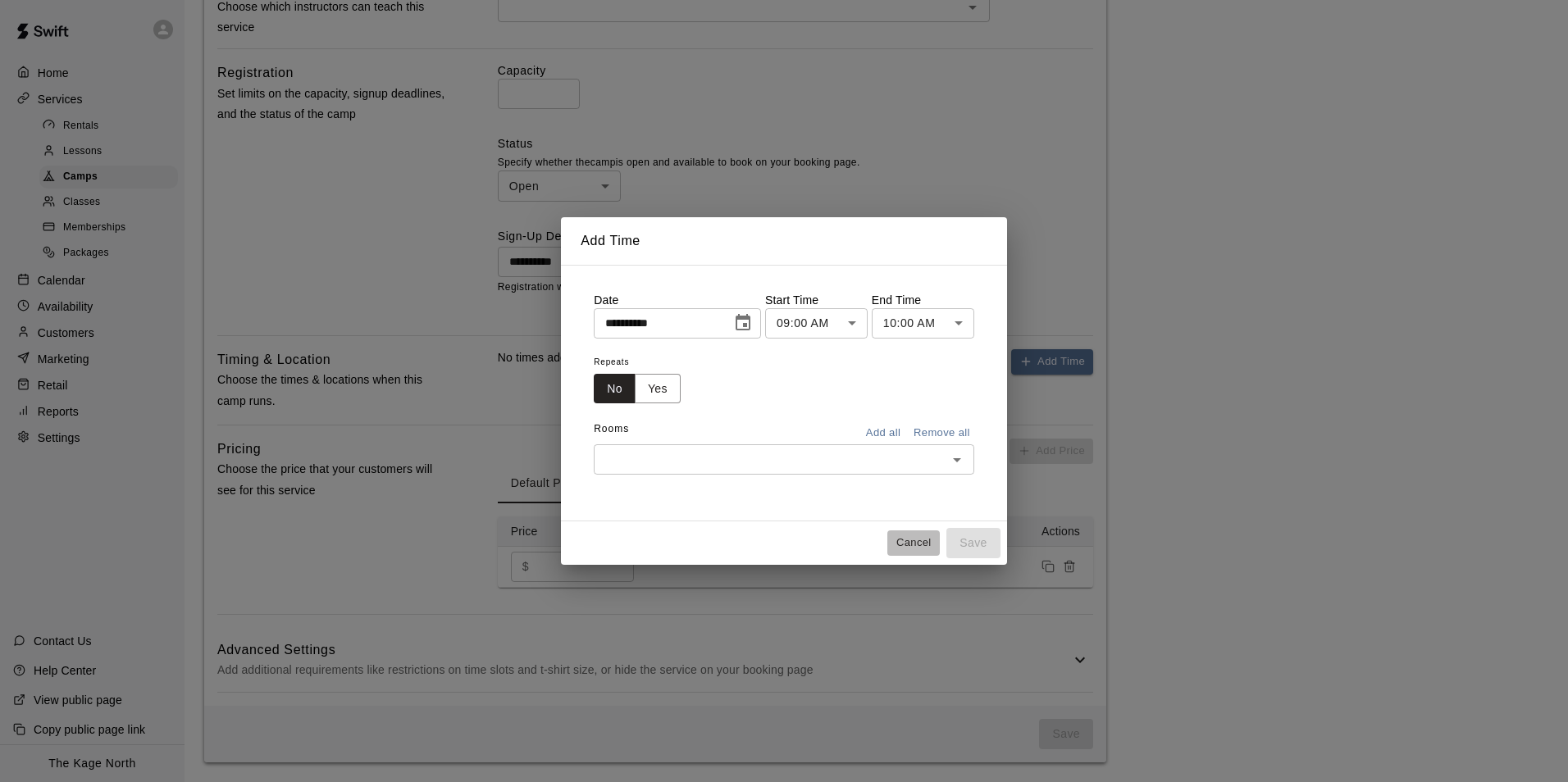
click at [917, 539] on button "Cancel" at bounding box center [914, 543] width 53 height 25
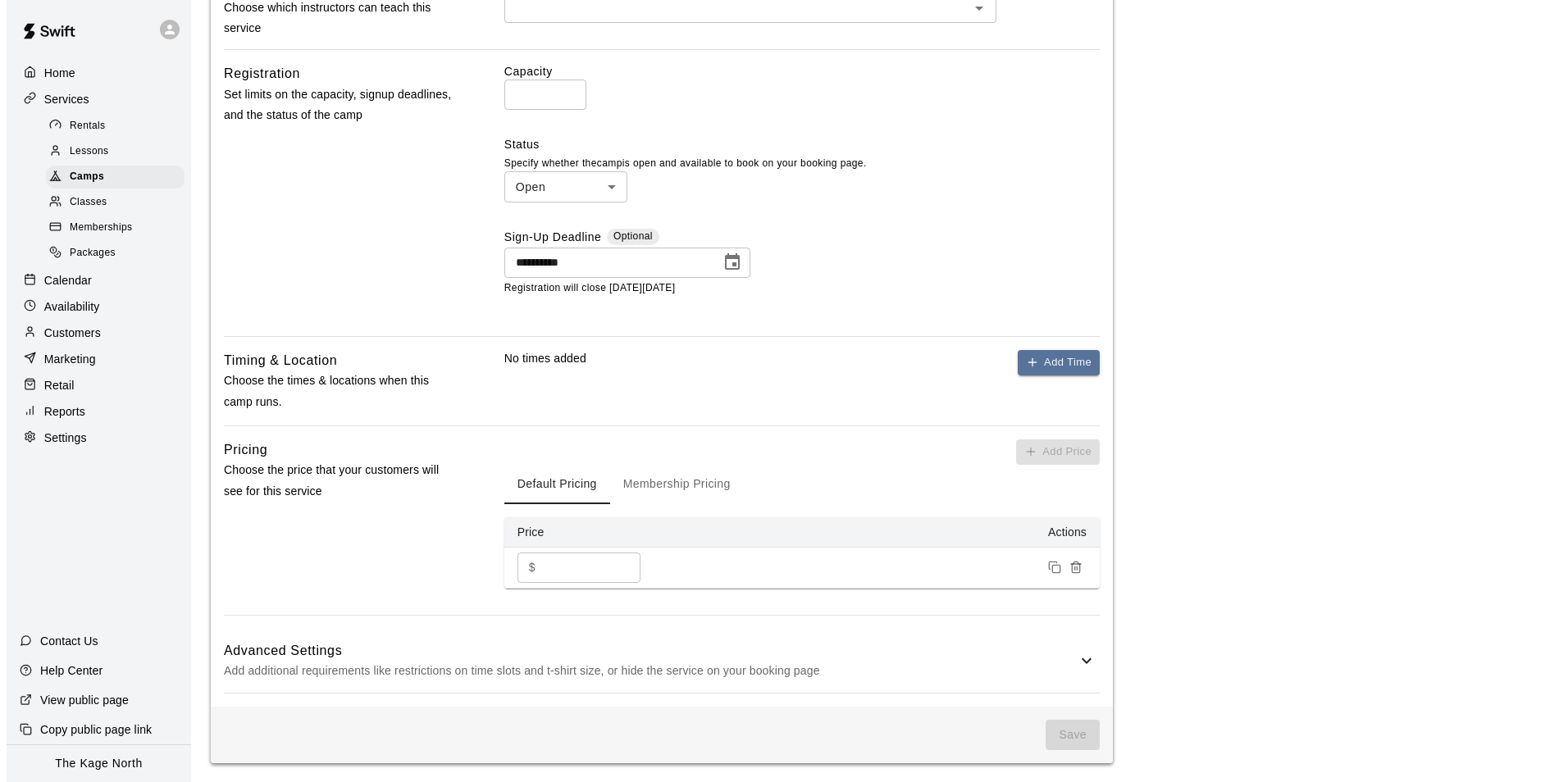
scroll to position [629, 0]
click at [1054, 364] on button "Add Time" at bounding box center [1053, 362] width 82 height 25
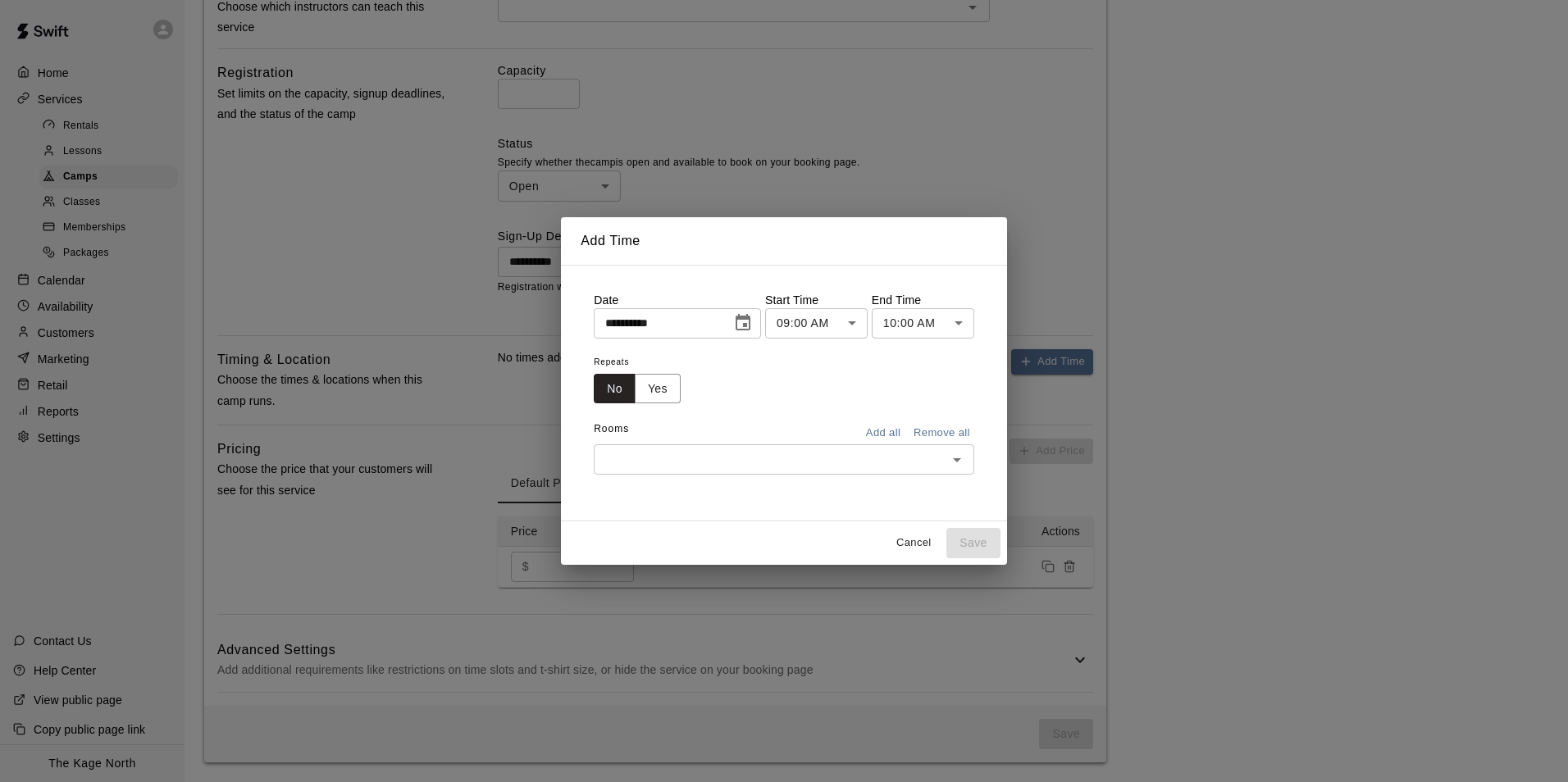
click at [744, 328] on icon "Choose date, selected date is Sep 21, 2025" at bounding box center [743, 322] width 15 height 17
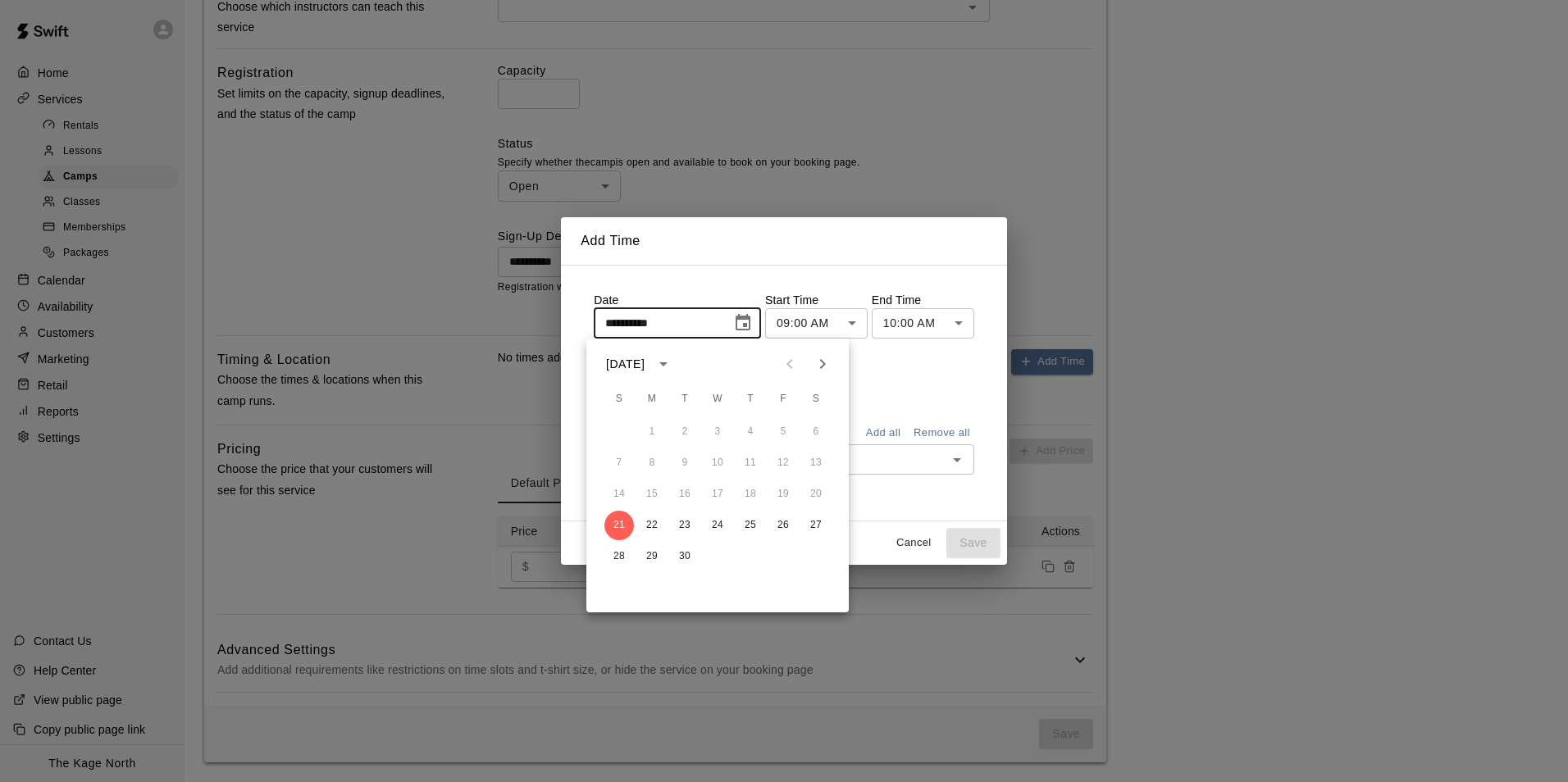
drag, startPoint x: 832, startPoint y: 362, endPoint x: 826, endPoint y: 368, distance: 8.5
click at [832, 362] on button "Next month" at bounding box center [823, 363] width 32 height 32
drag, startPoint x: 745, startPoint y: 556, endPoint x: 776, endPoint y: 500, distance: 64.0
click at [745, 555] on button "30" at bounding box center [751, 557] width 30 height 30
type input "**********"
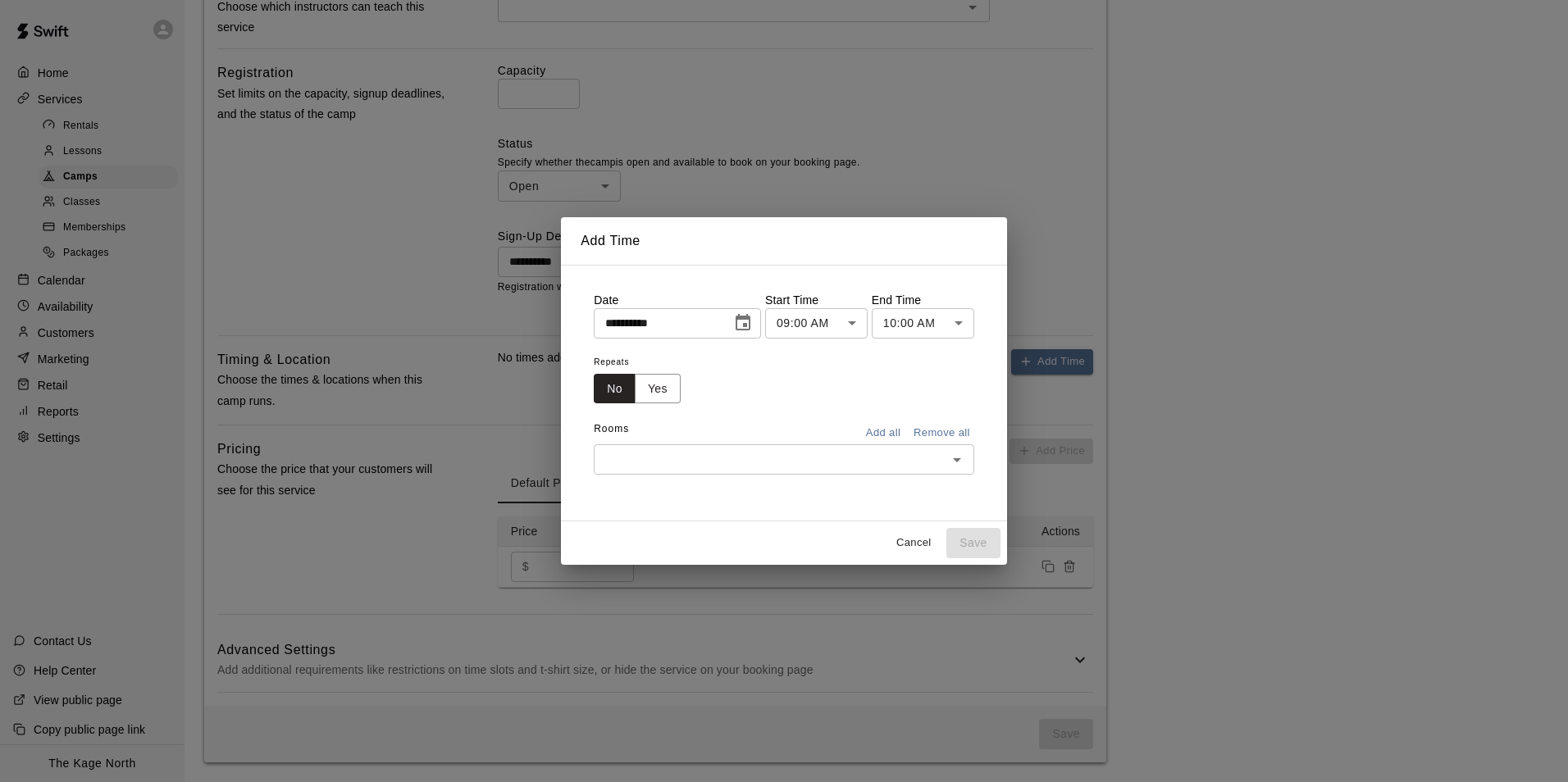
click at [840, 316] on body "**********" at bounding box center [784, 77] width 1568 height 1412
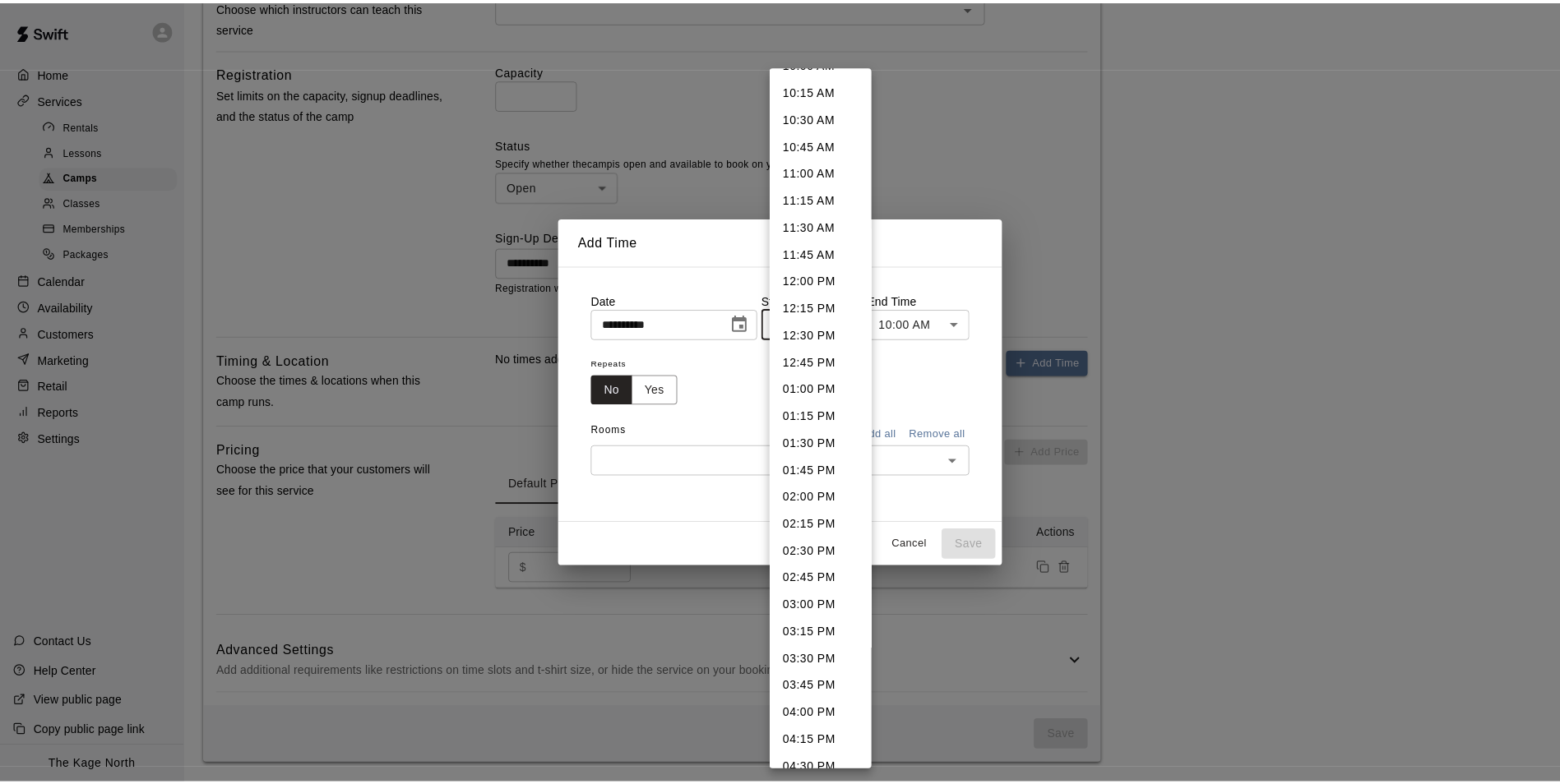
scroll to position [1220, 0]
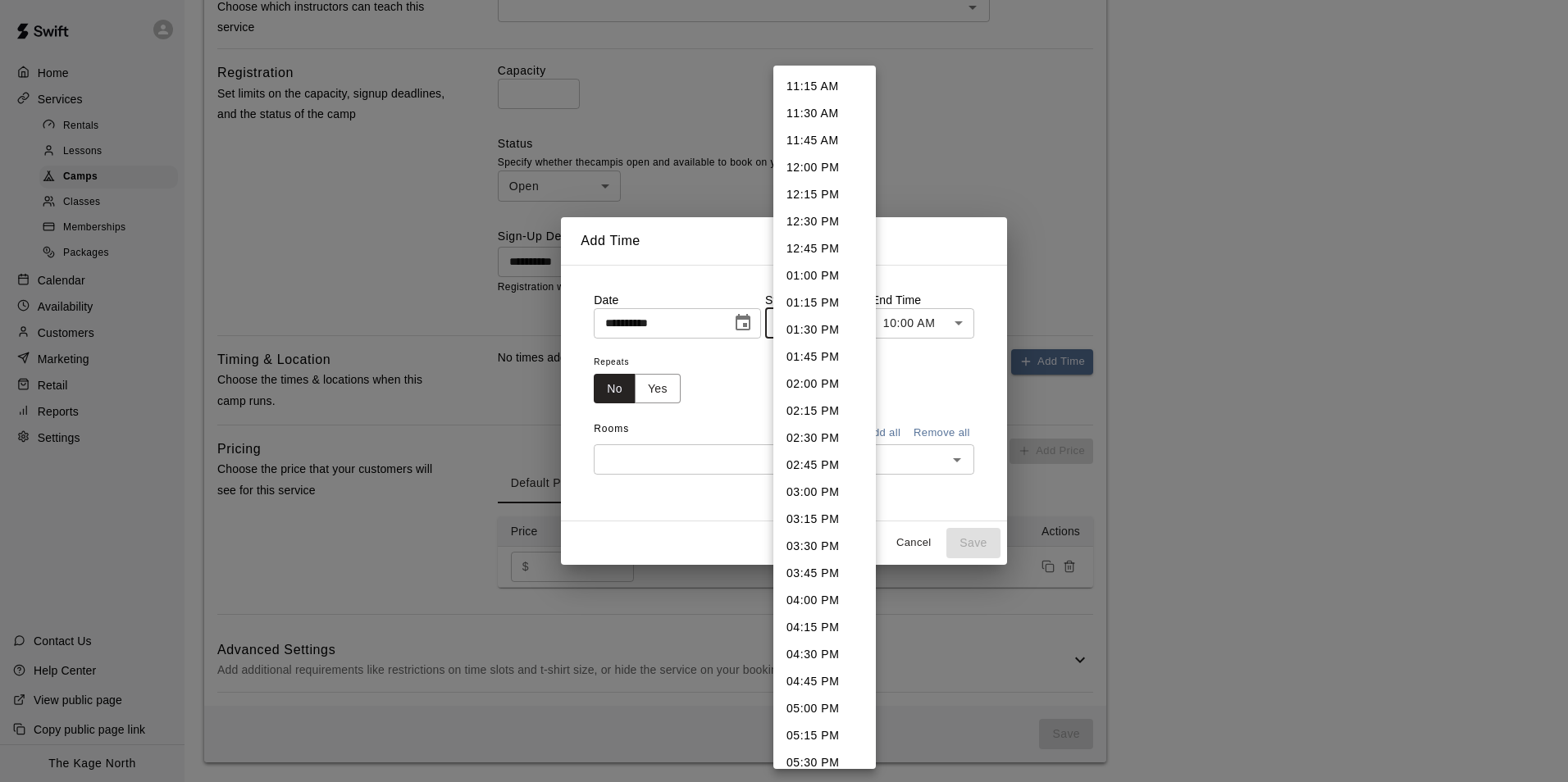
click at [823, 703] on li "05:00 PM" at bounding box center [824, 708] width 102 height 27
type input "********"
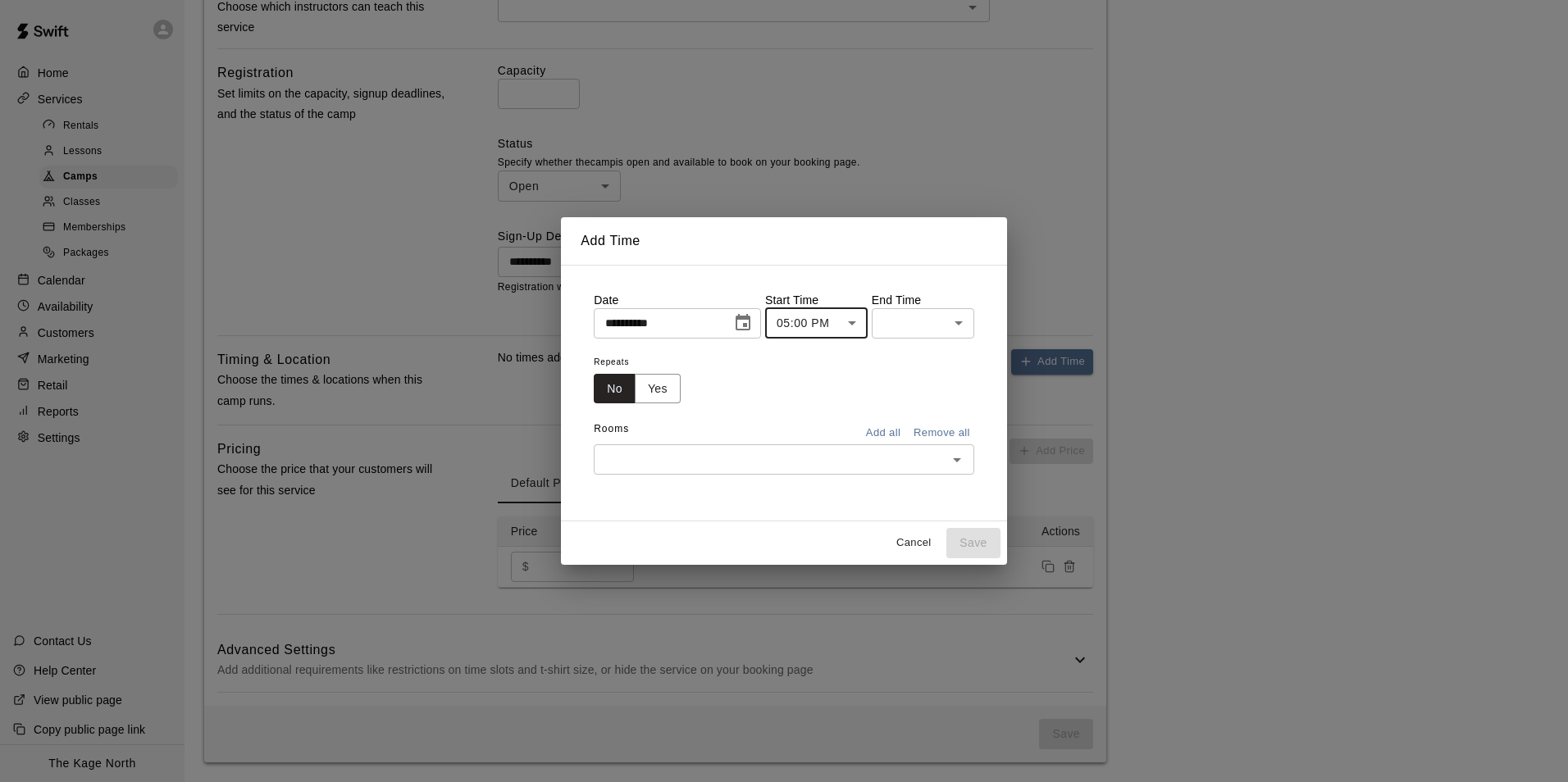
click at [927, 320] on body "**********" at bounding box center [784, 77] width 1568 height 1412
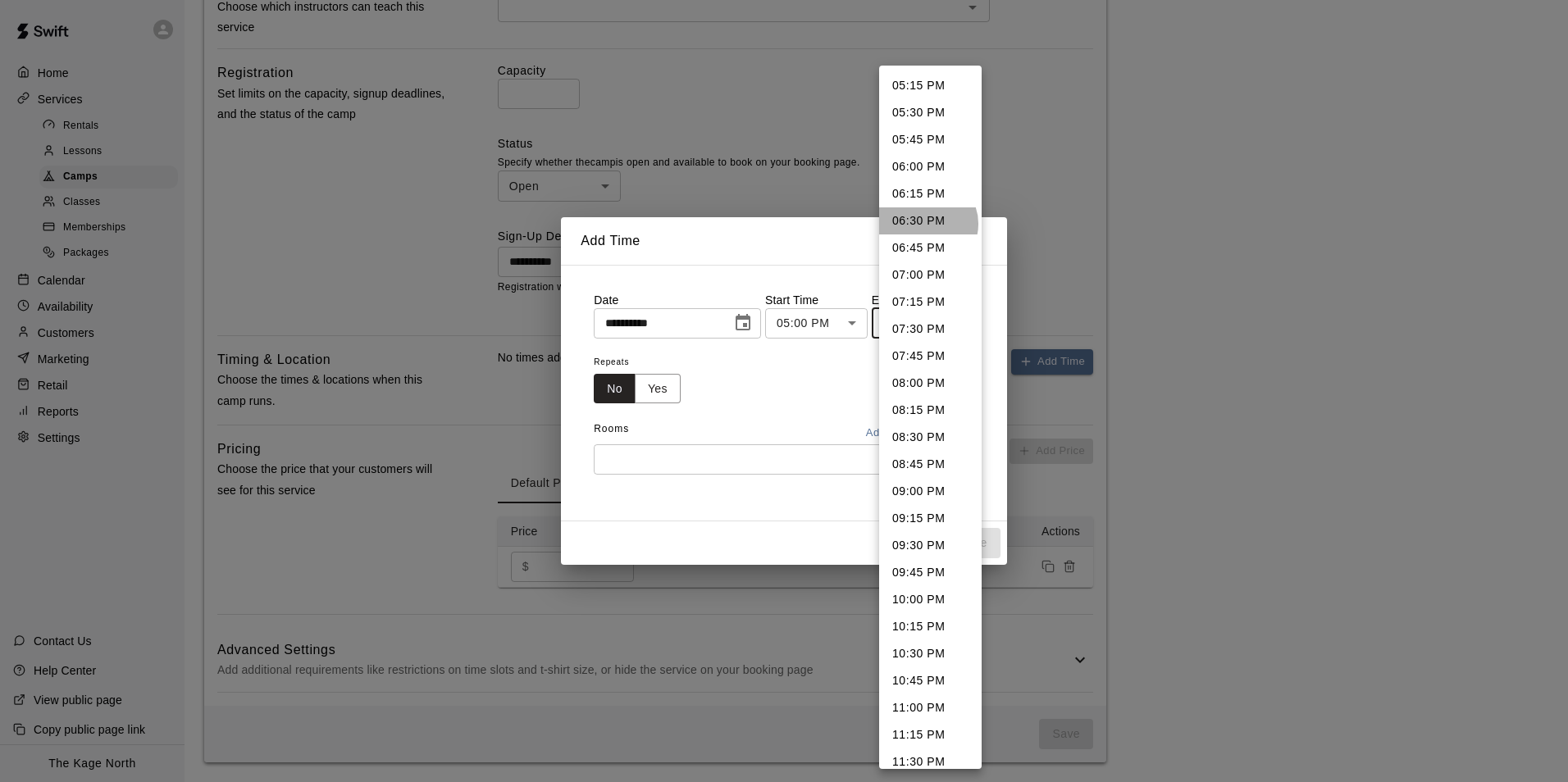
click at [927, 224] on li "06:30 PM" at bounding box center [930, 221] width 102 height 27
type input "********"
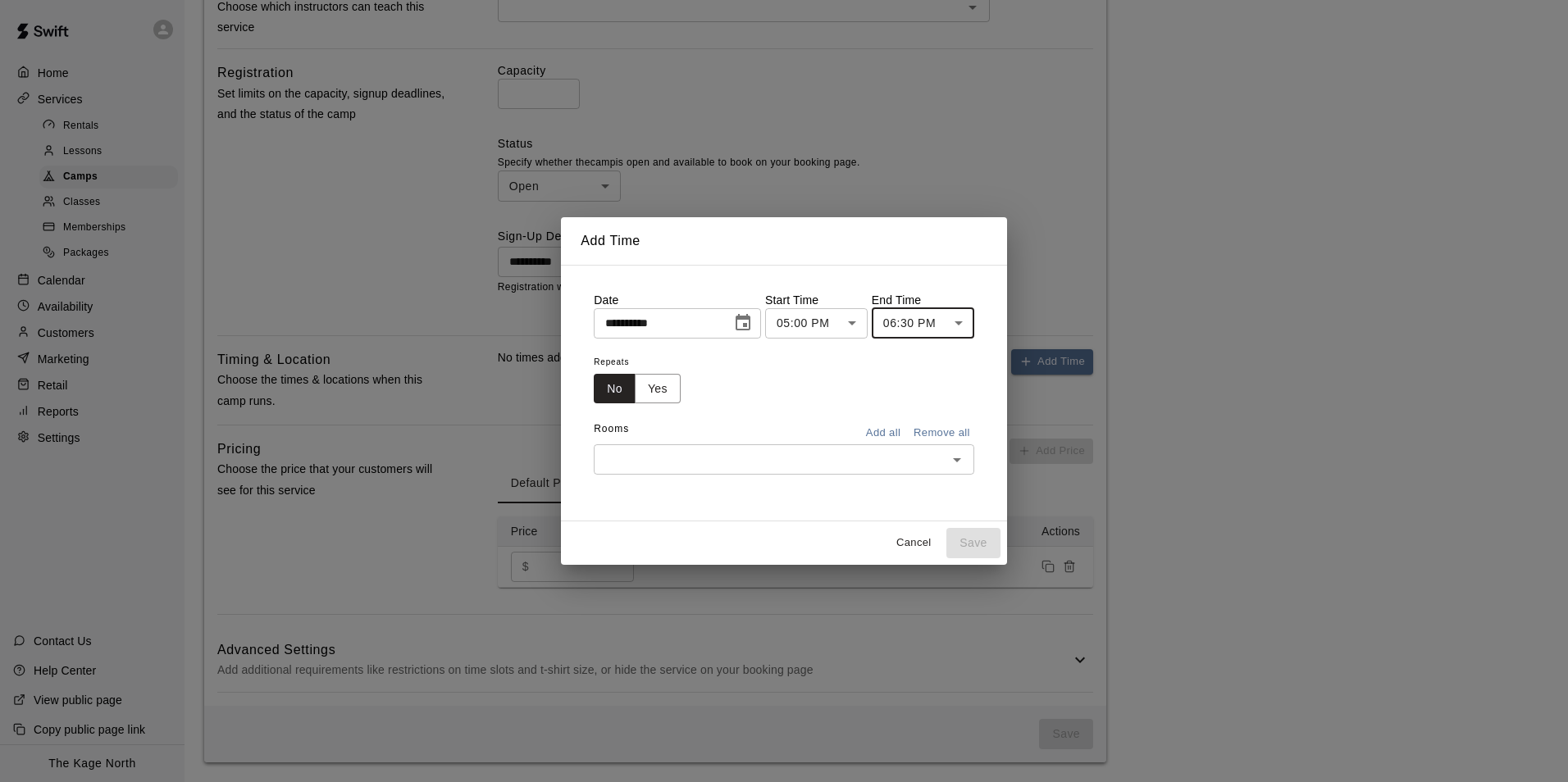
click at [655, 377] on button "Yes" at bounding box center [658, 389] width 46 height 31
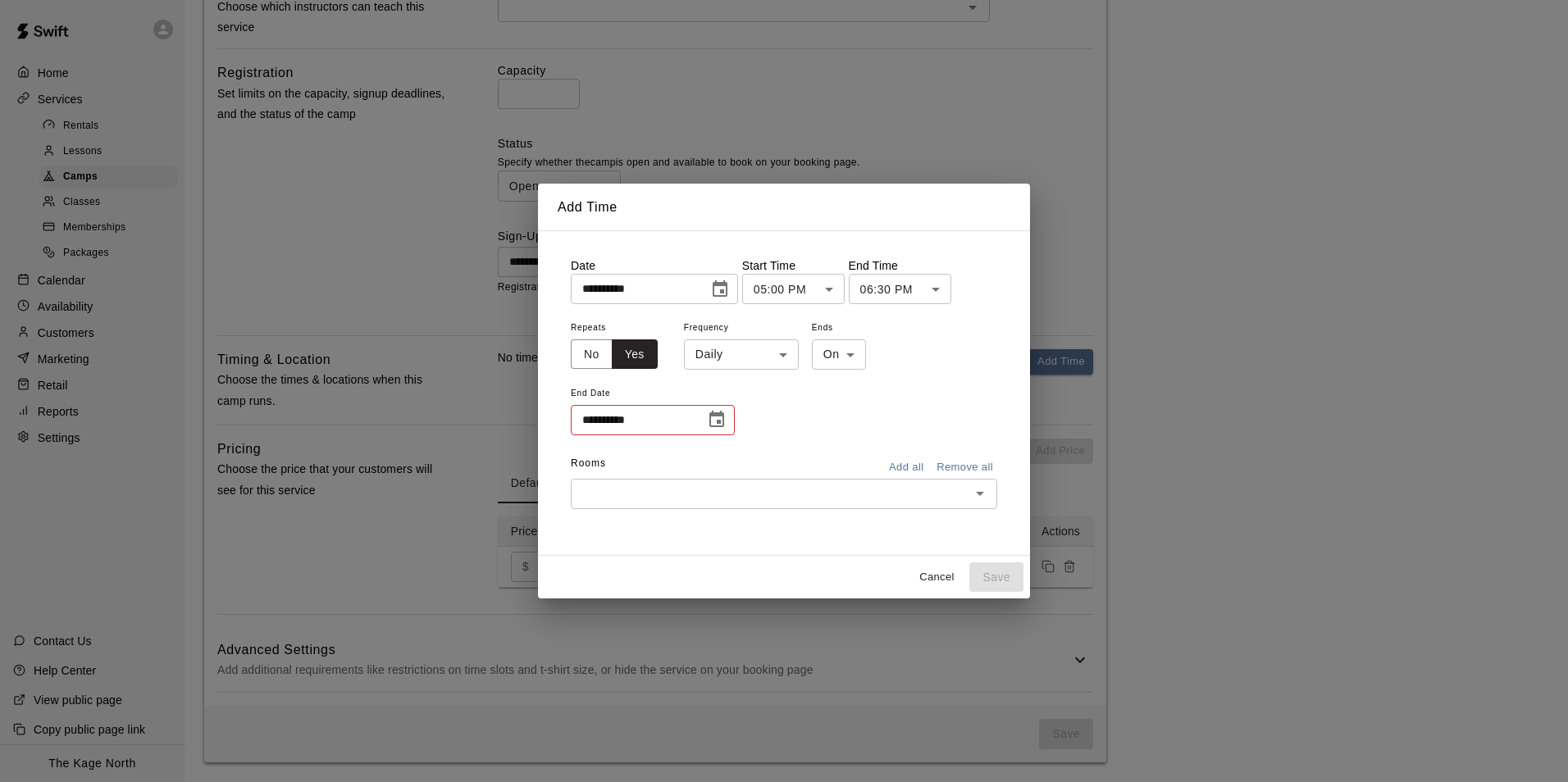
click at [755, 352] on body "**********" at bounding box center [784, 77] width 1568 height 1412
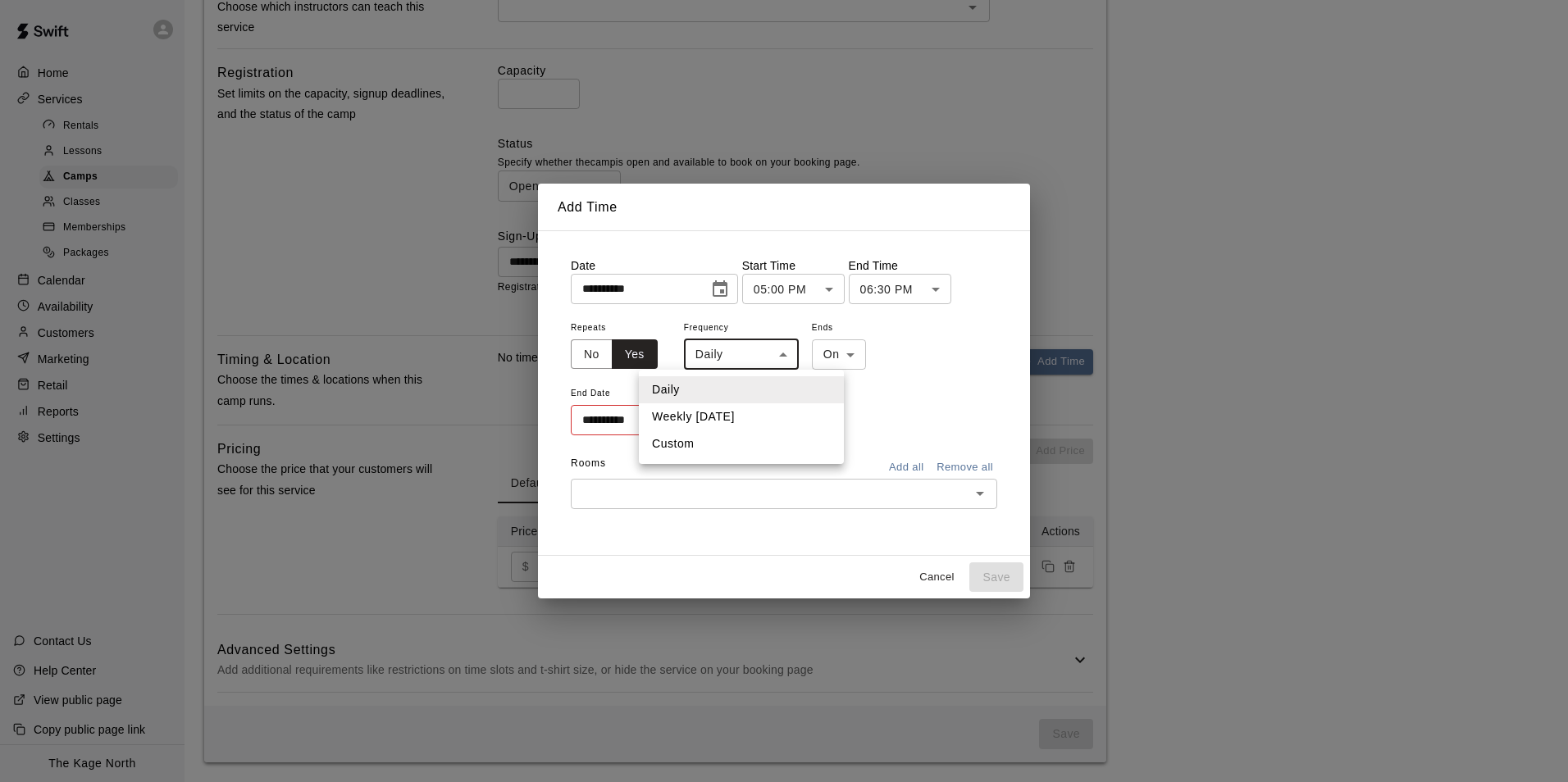
click at [760, 414] on li "Weekly [DATE]" at bounding box center [741, 417] width 205 height 27
type input "******"
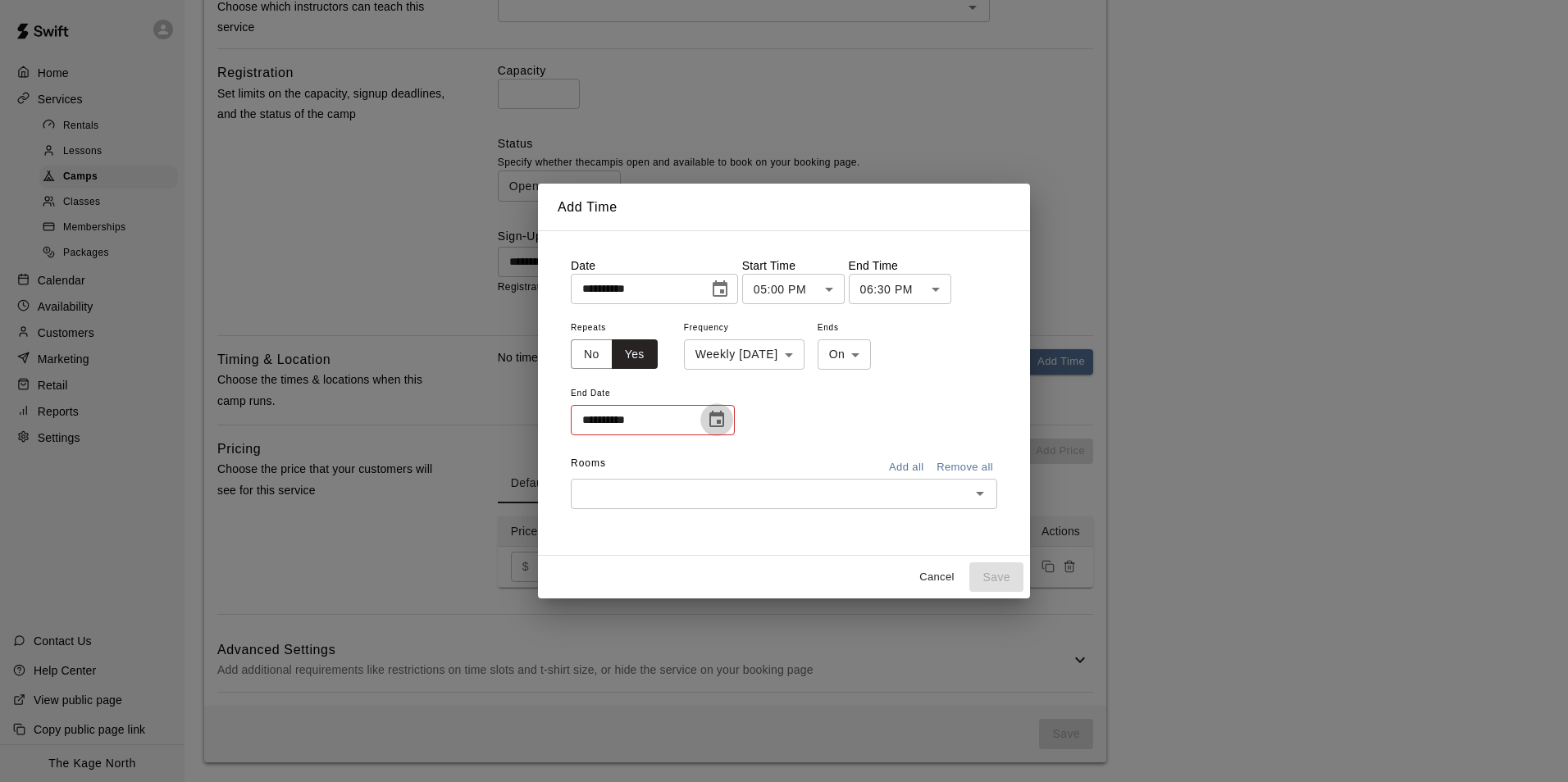
click at [715, 419] on icon "Choose date" at bounding box center [717, 419] width 19 height 19
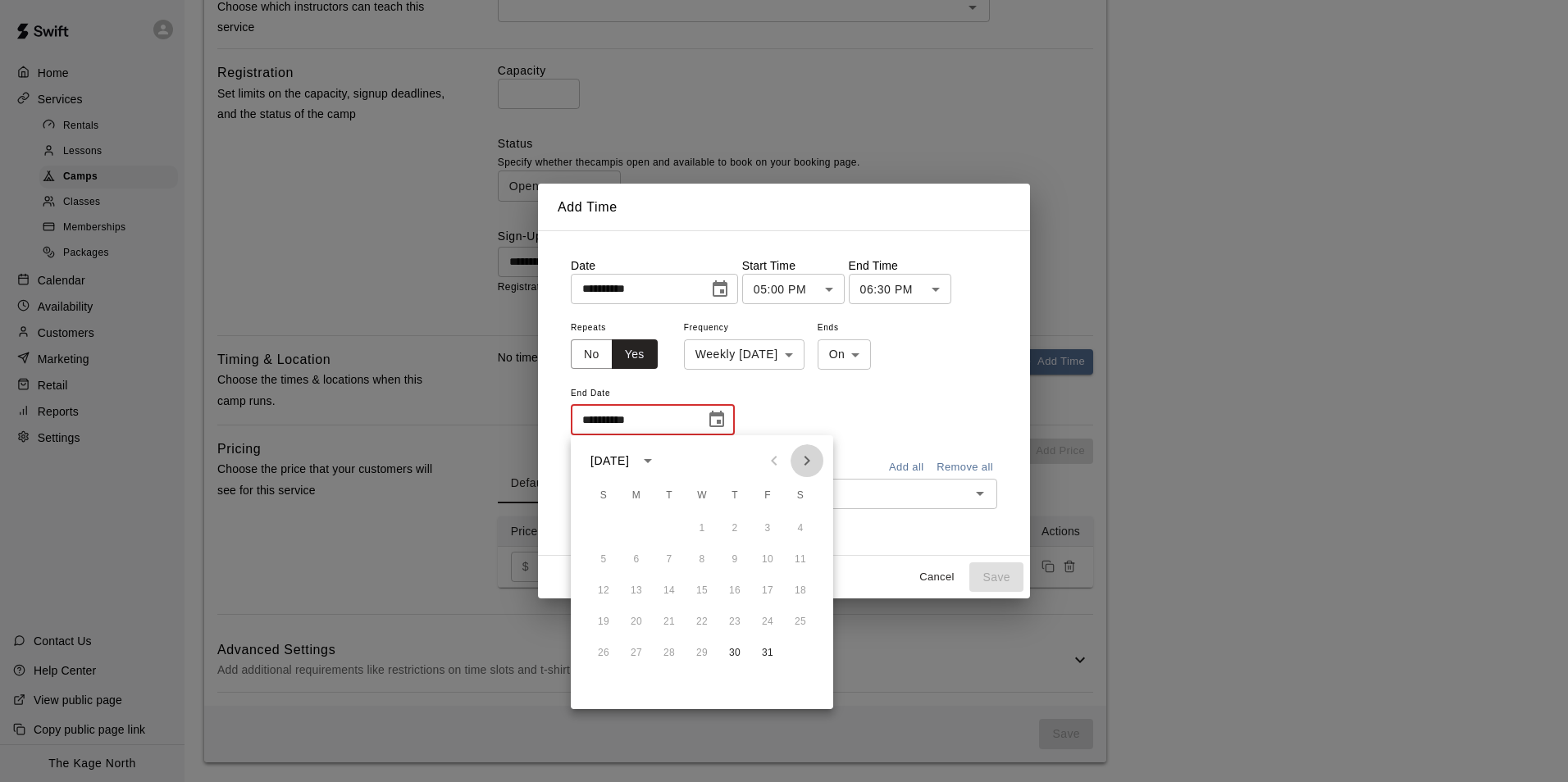
click at [805, 454] on icon "Next month" at bounding box center [807, 461] width 19 height 19
click at [808, 466] on icon "Next month" at bounding box center [807, 461] width 19 height 19
click at [733, 549] on button "11" at bounding box center [735, 560] width 30 height 30
type input "**********"
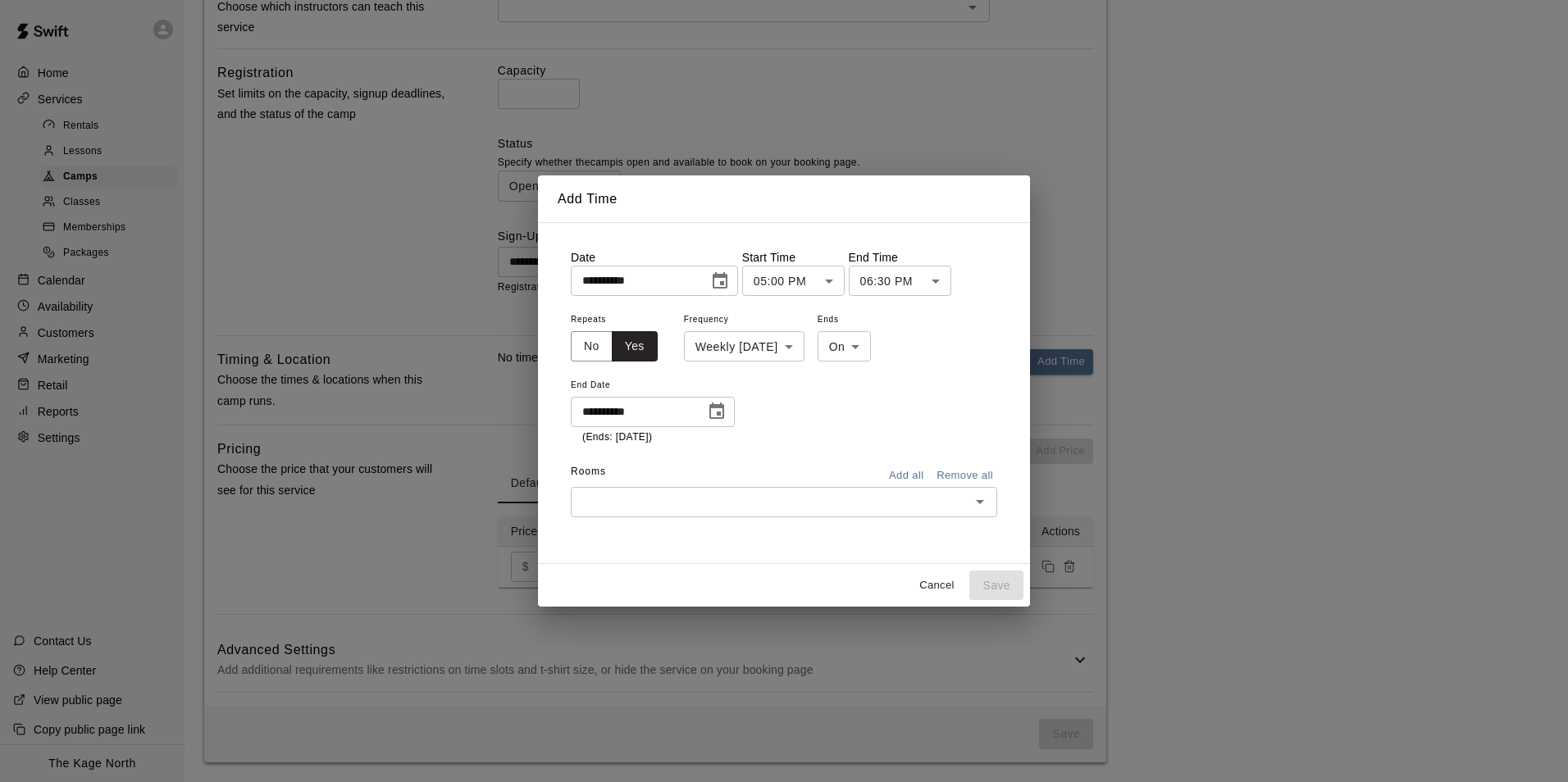
click at [780, 504] on input "text" at bounding box center [770, 502] width 390 height 20
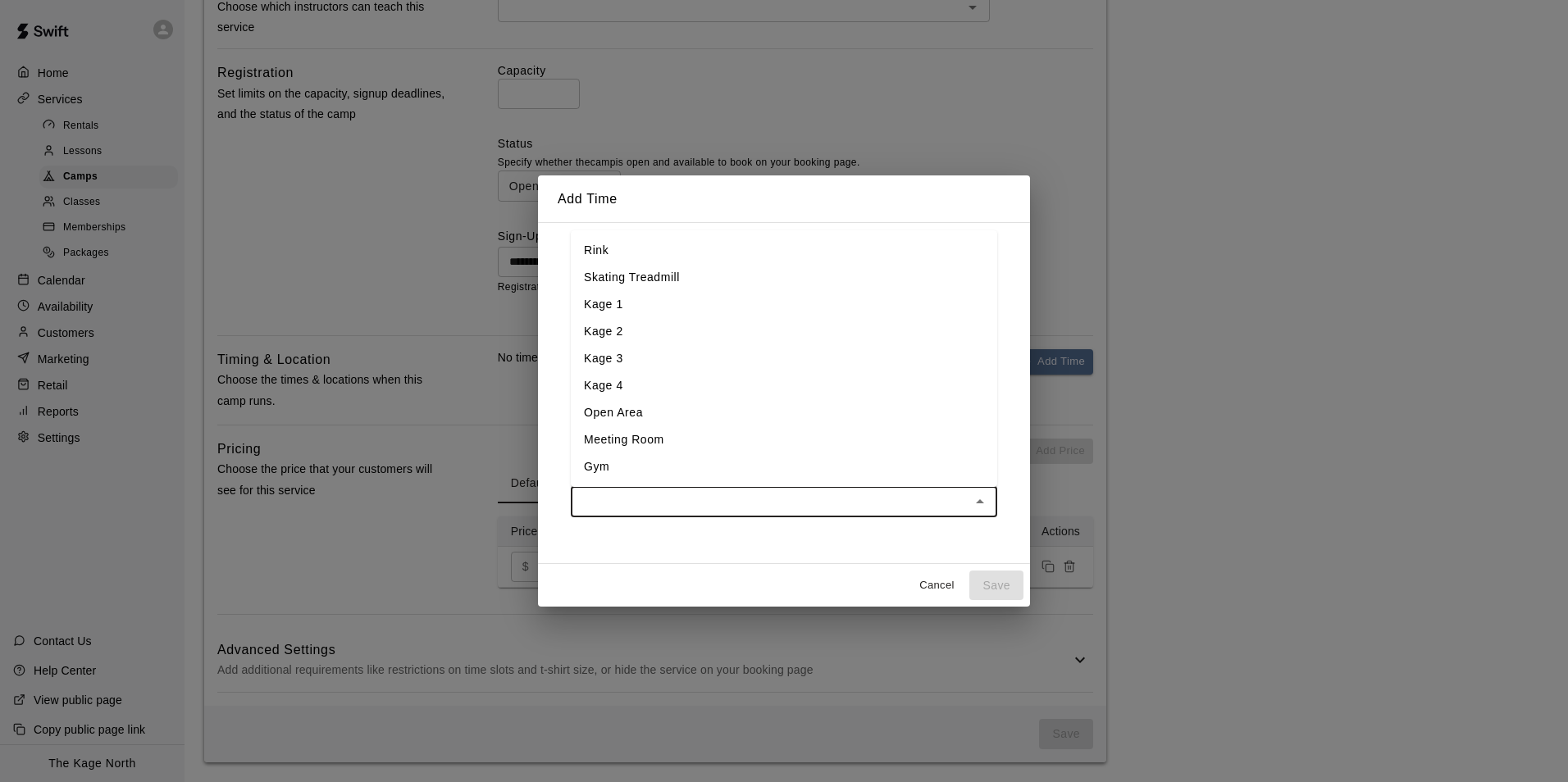
click at [641, 363] on li "Kage 3" at bounding box center [784, 358] width 427 height 27
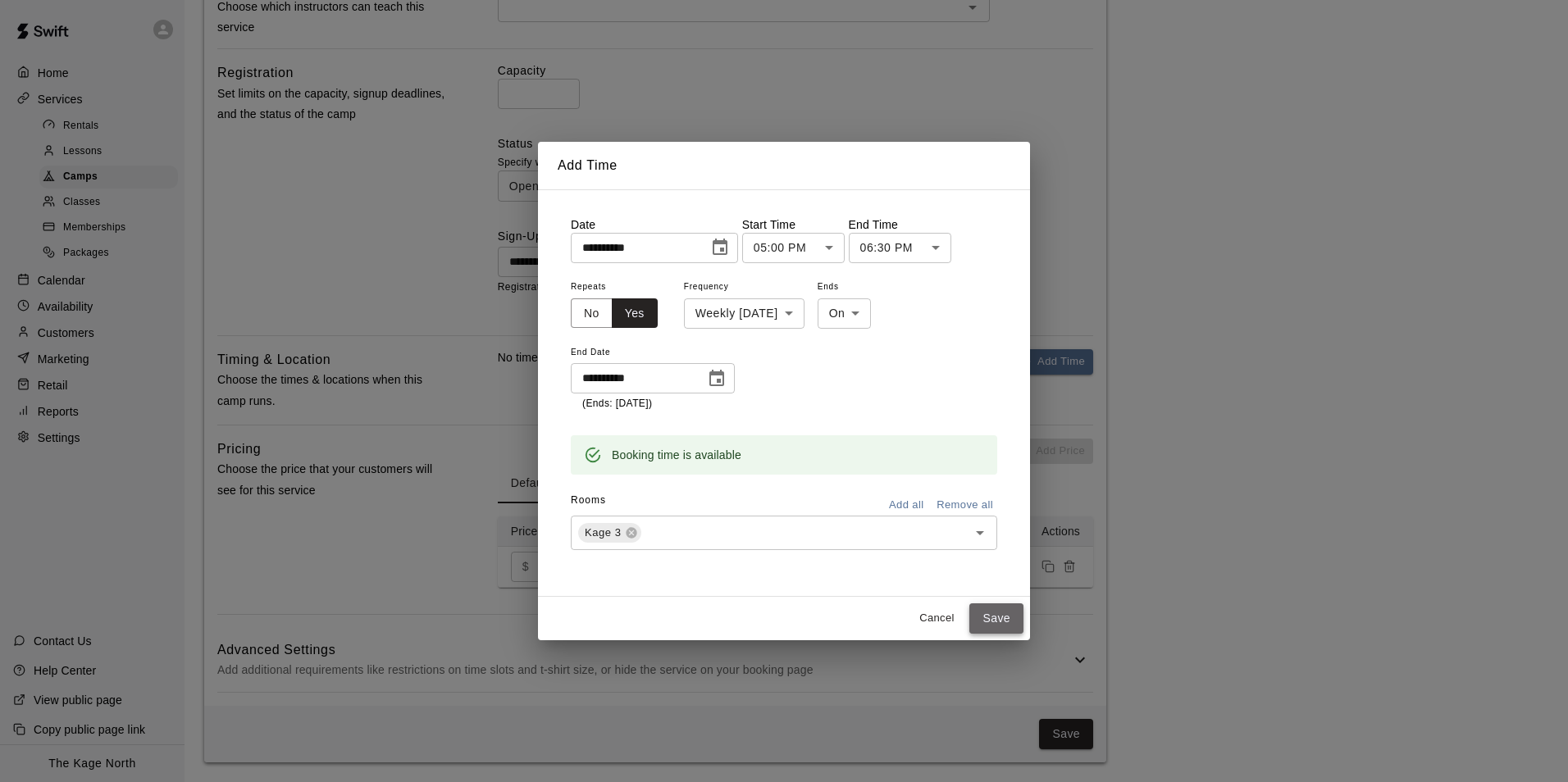
click at [998, 616] on button "Save" at bounding box center [997, 618] width 54 height 31
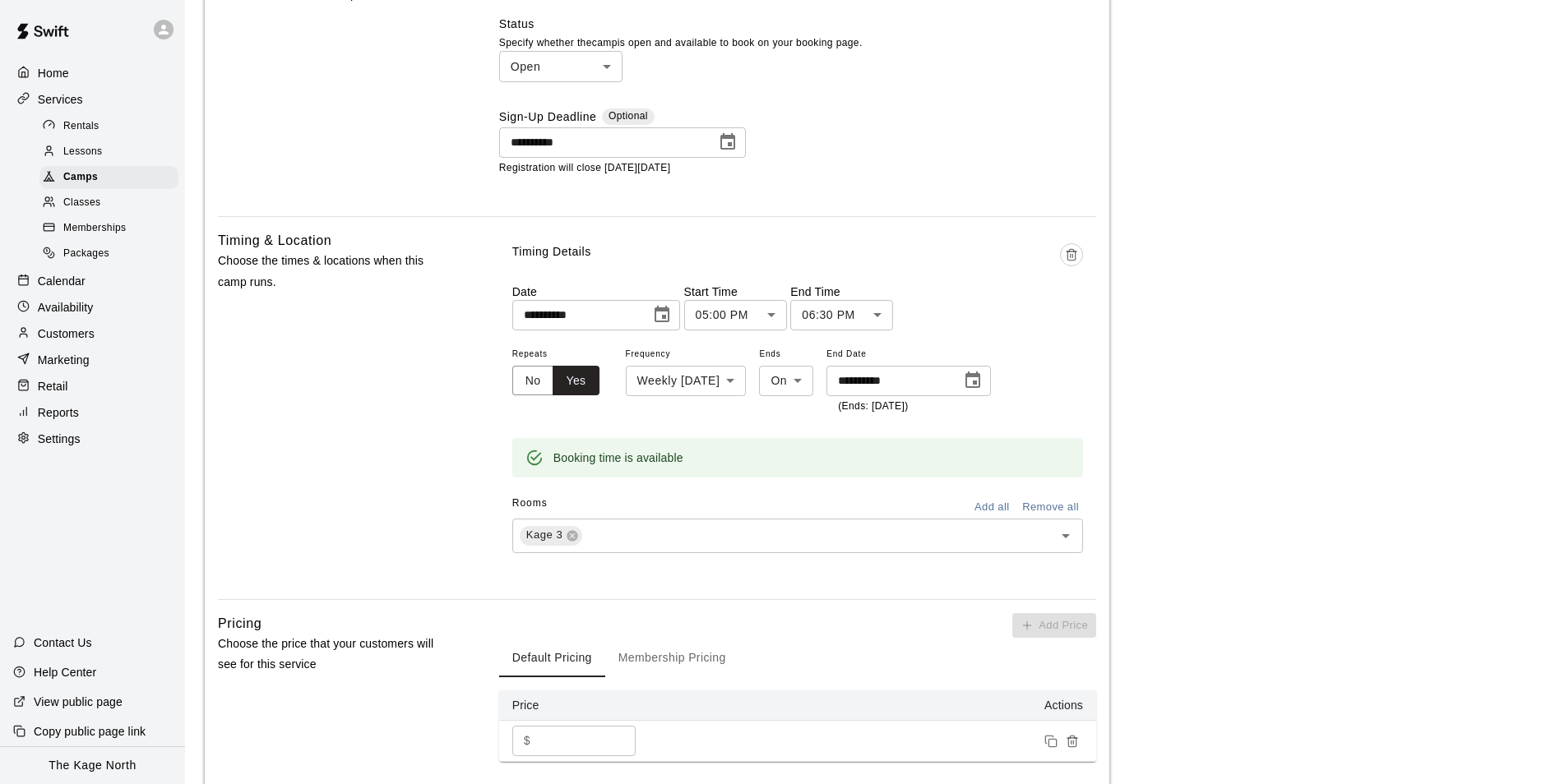
scroll to position [924, 0]
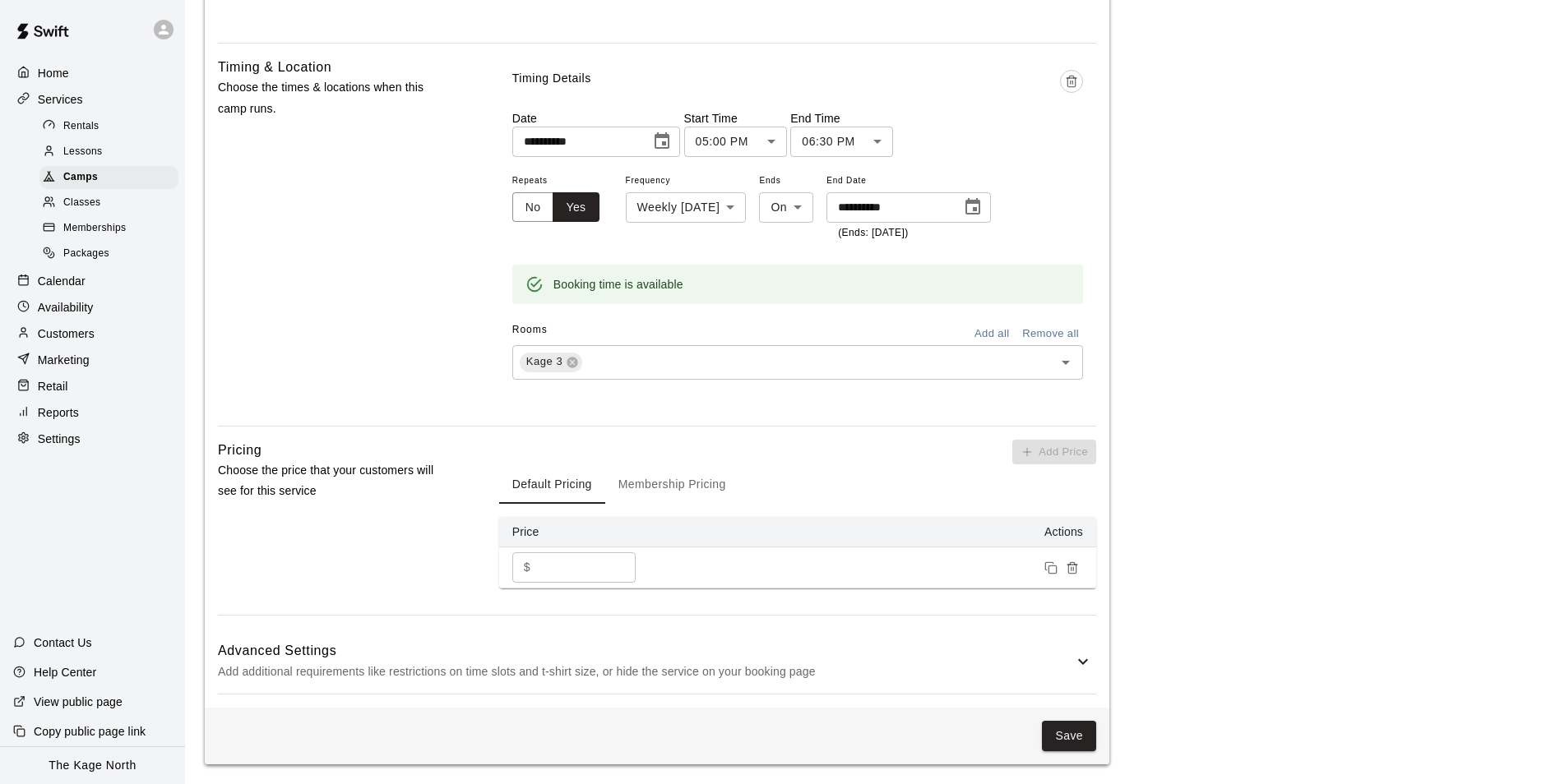
click at [1040, 680] on p "Add additional requirements like restrictions on time slots and t-shirt size, o…" at bounding box center [646, 672] width 856 height 20
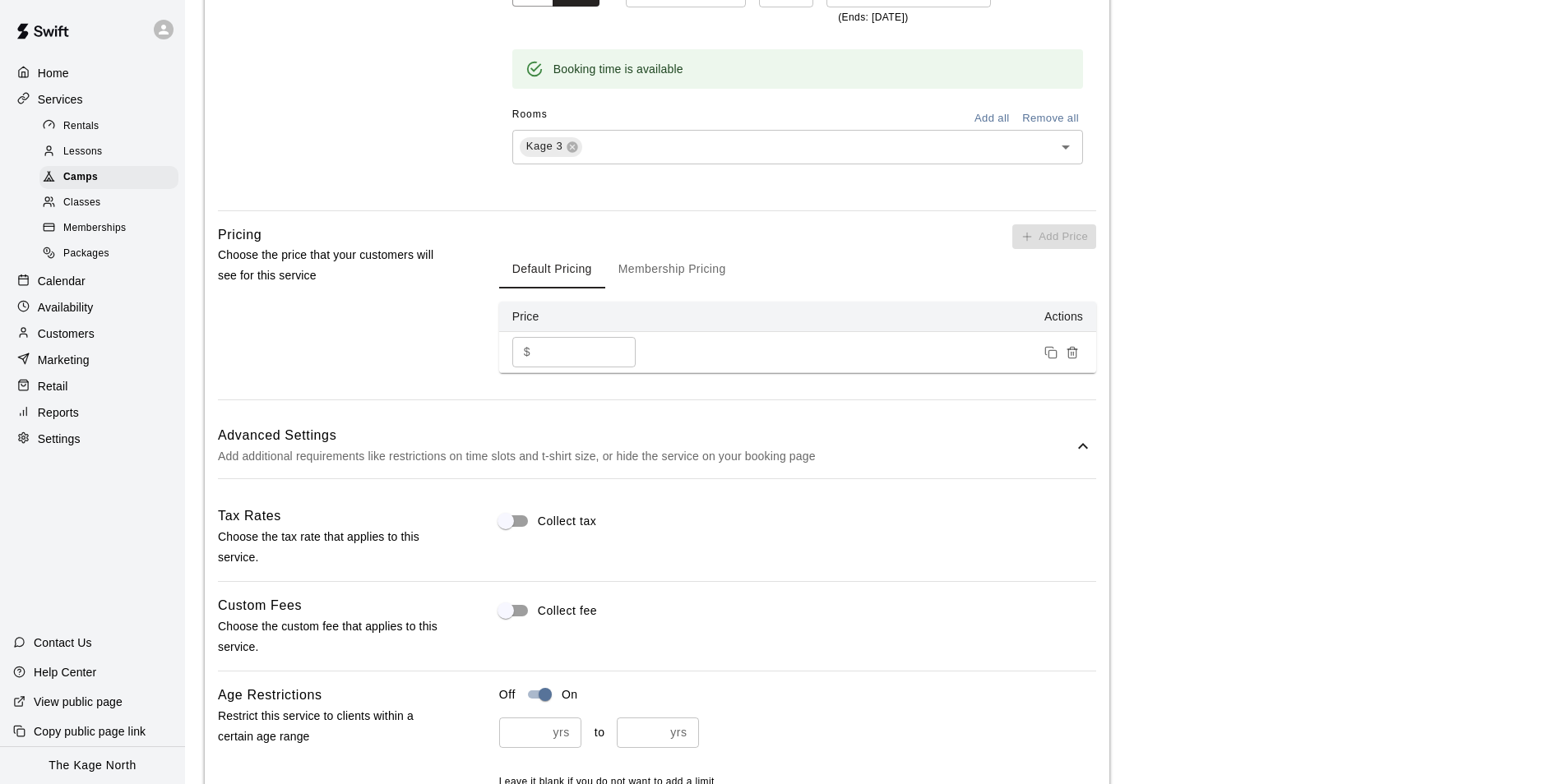
scroll to position [1582, 0]
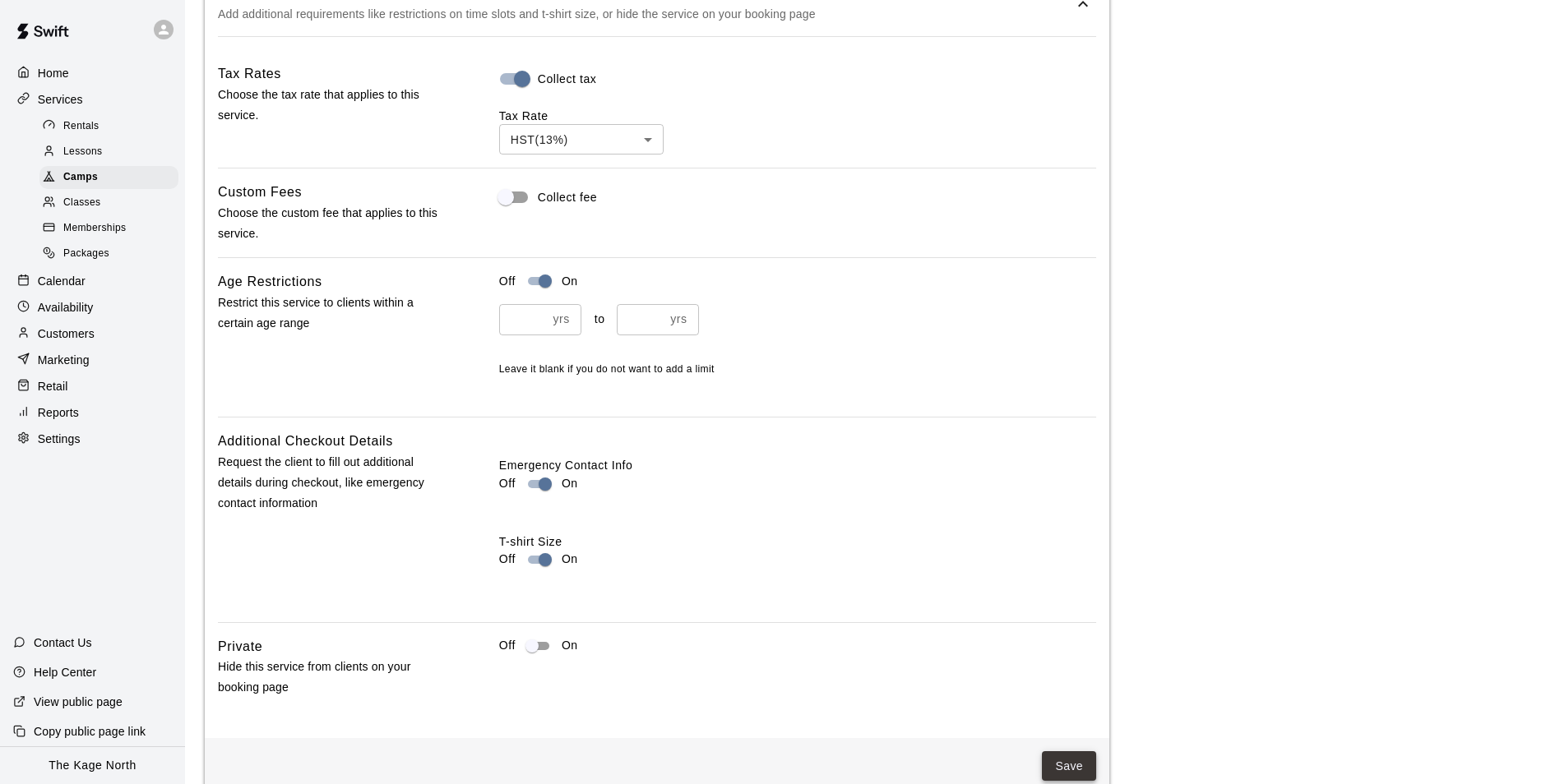
click at [1079, 755] on button "Save" at bounding box center [1069, 766] width 54 height 31
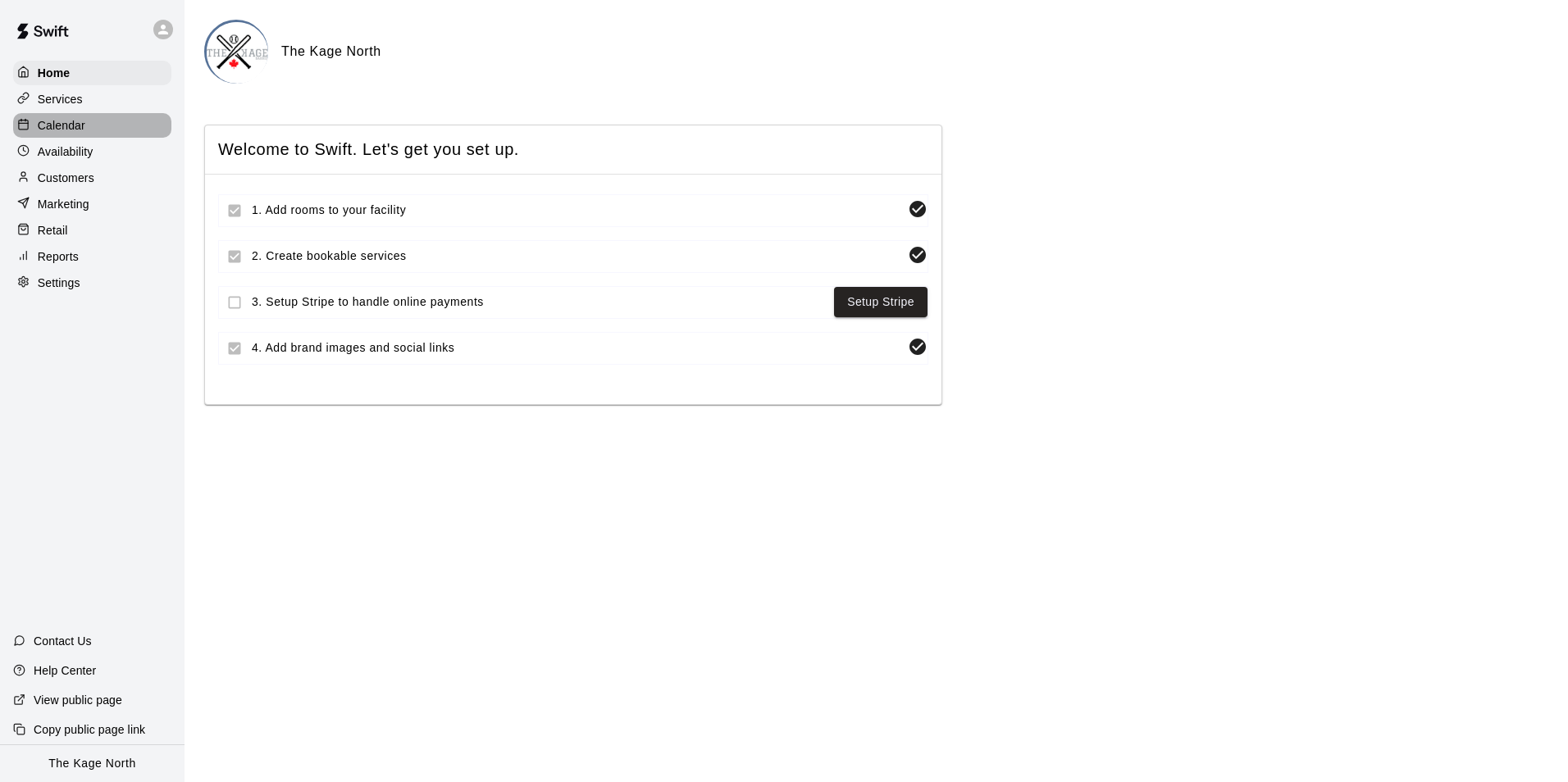
click at [47, 131] on p "Calendar" at bounding box center [61, 125] width 47 height 17
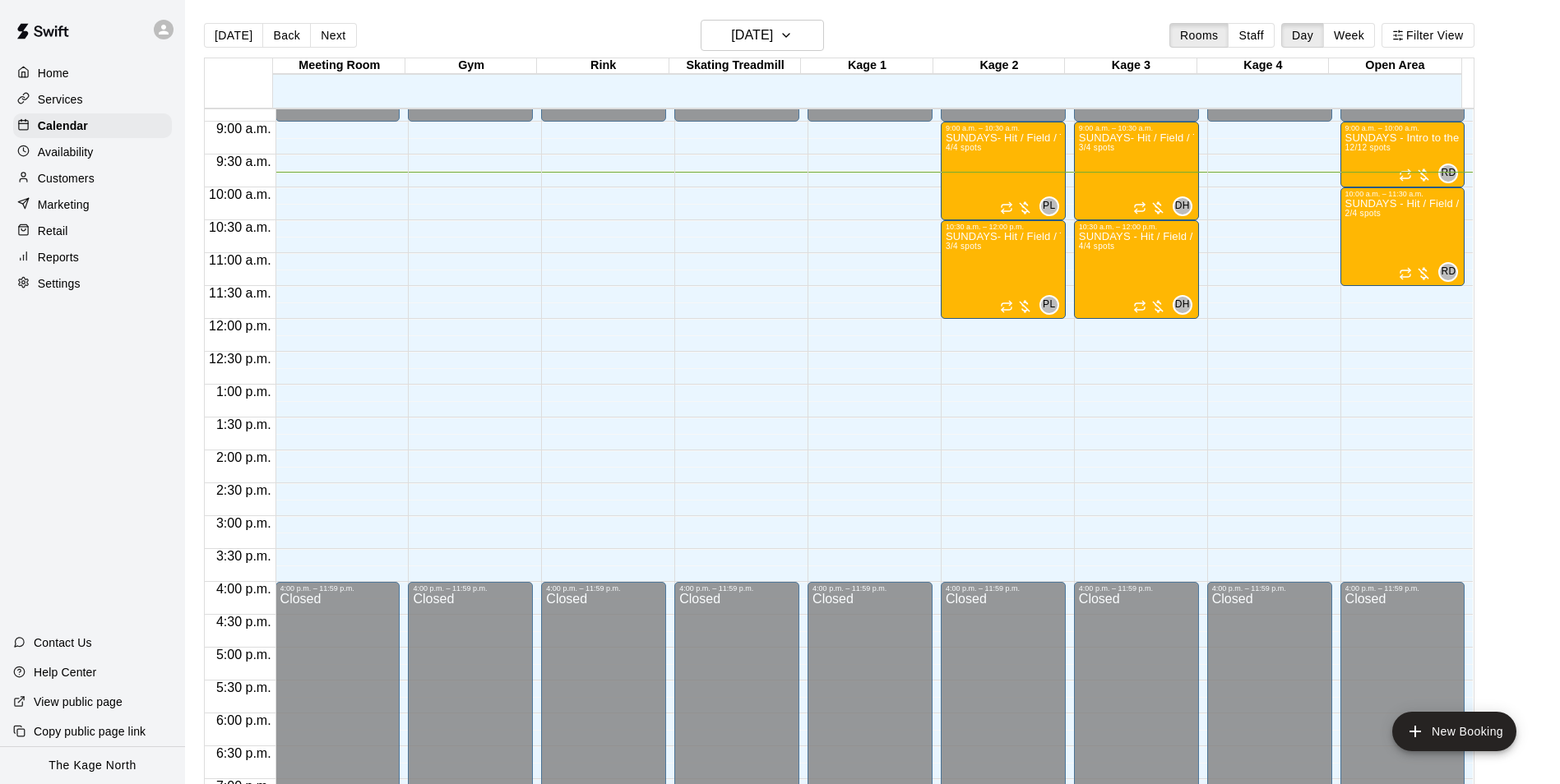
scroll to position [478, 0]
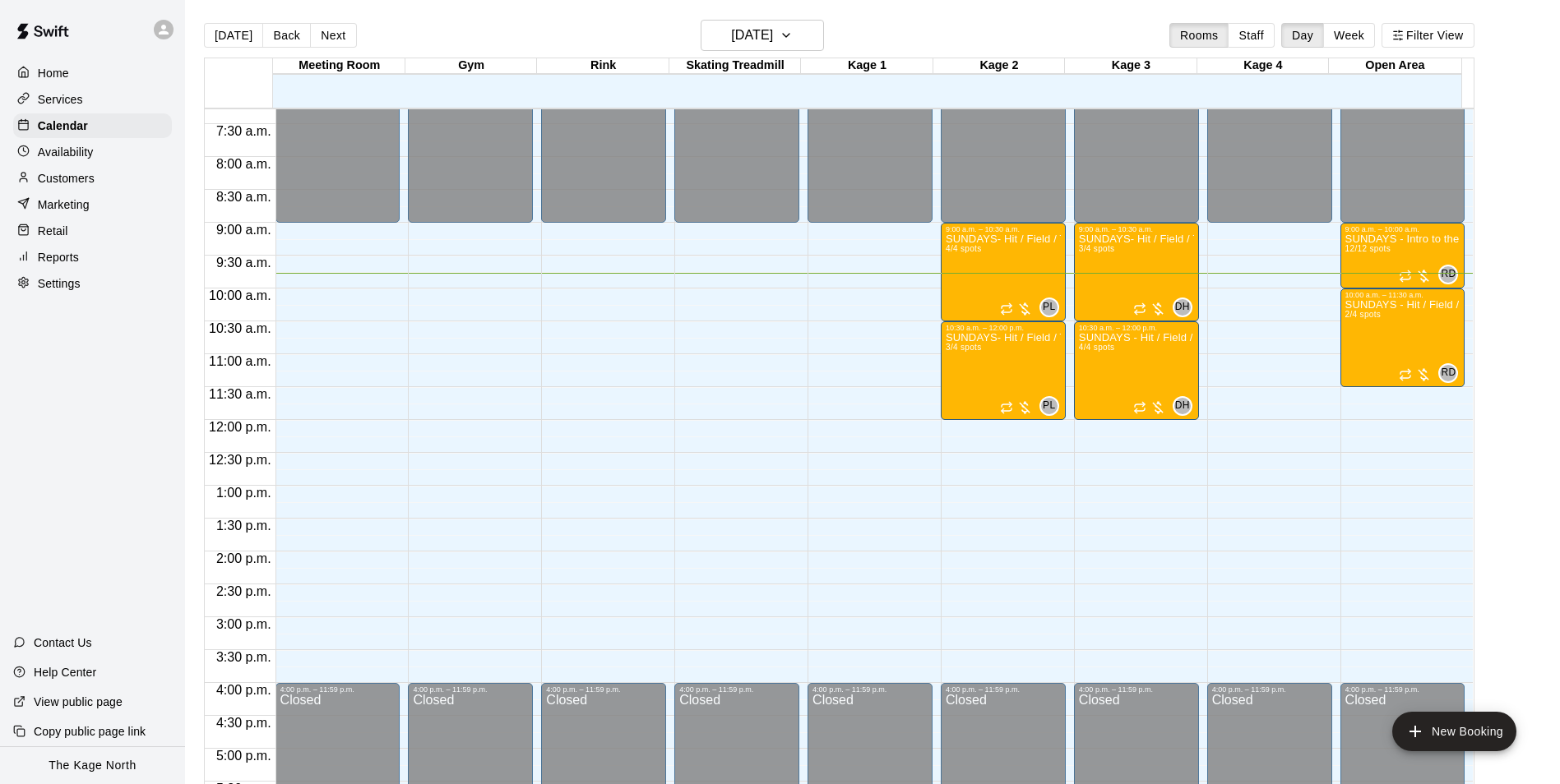
click at [764, 5] on main "Today Back Next Sunday Sep 21 Rooms Staff Day Week Filter View Meeting Room 21 …" at bounding box center [873, 405] width 1376 height 810
click at [773, 30] on h6 "Sunday Sep 21" at bounding box center [752, 35] width 42 height 23
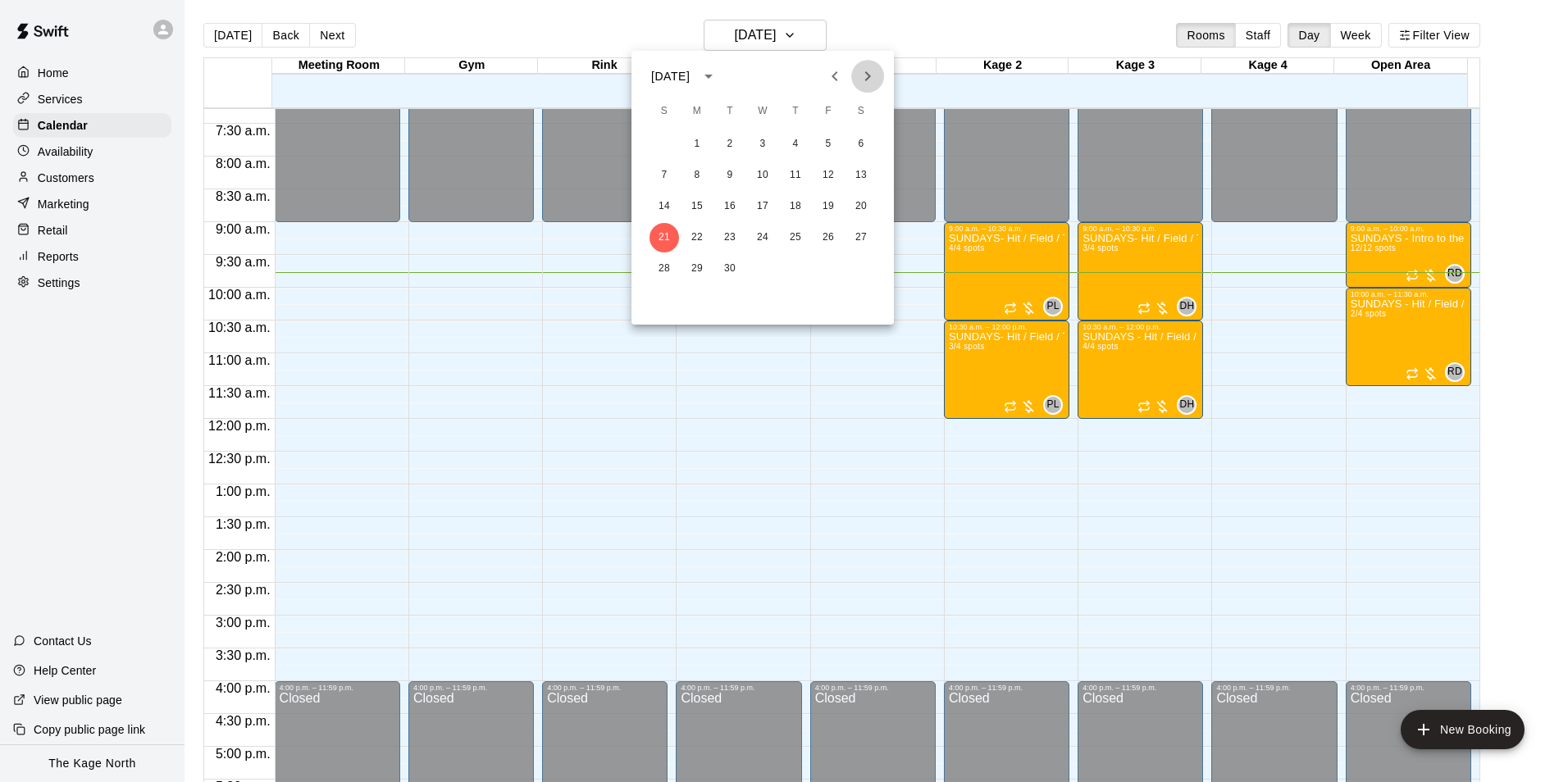
drag, startPoint x: 867, startPoint y: 73, endPoint x: 867, endPoint y: 82, distance: 9.0
click at [867, 73] on icon "Next month" at bounding box center [868, 75] width 6 height 10
click at [695, 269] on button "27" at bounding box center [697, 269] width 30 height 30
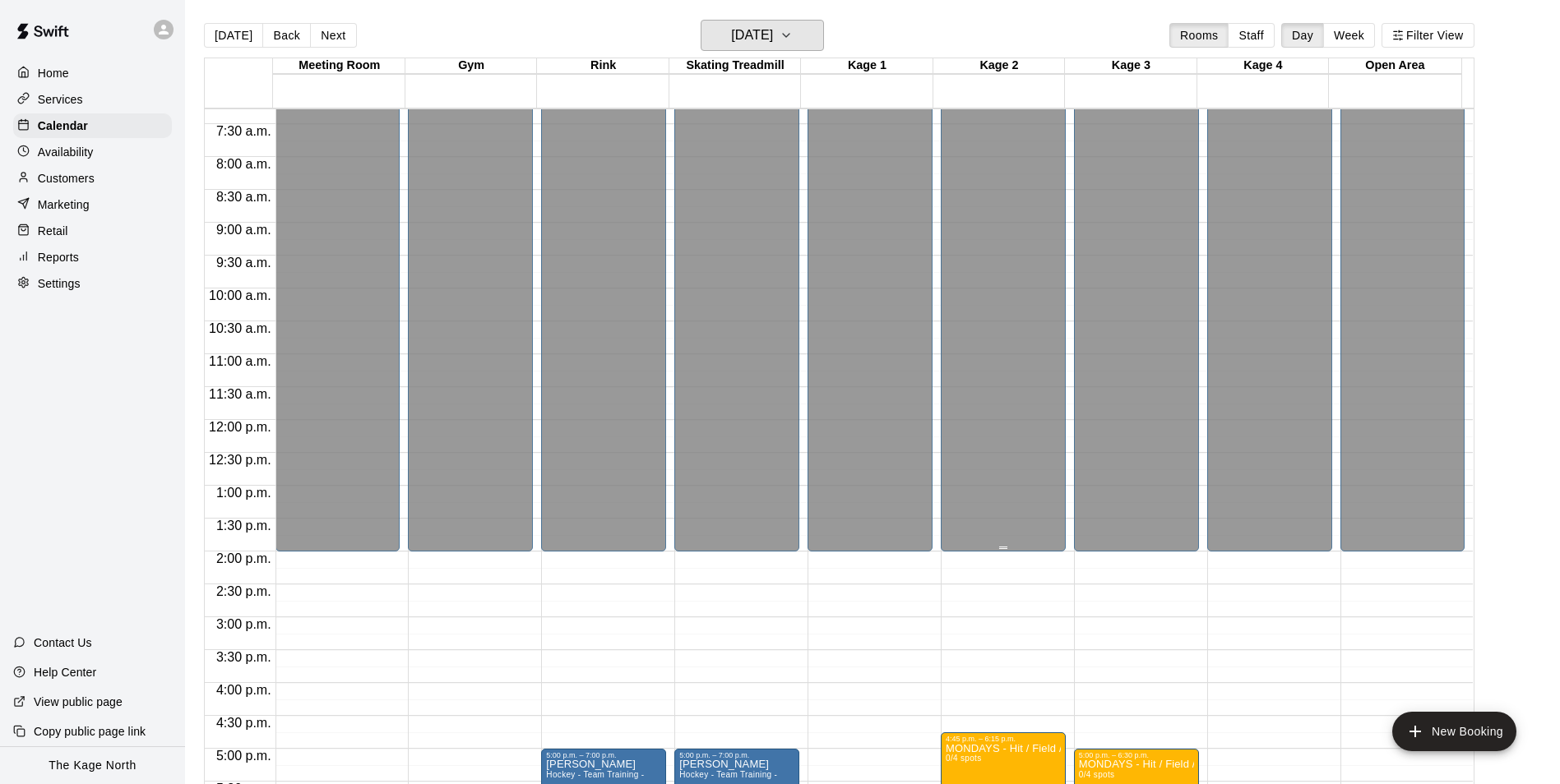
scroll to position [808, 0]
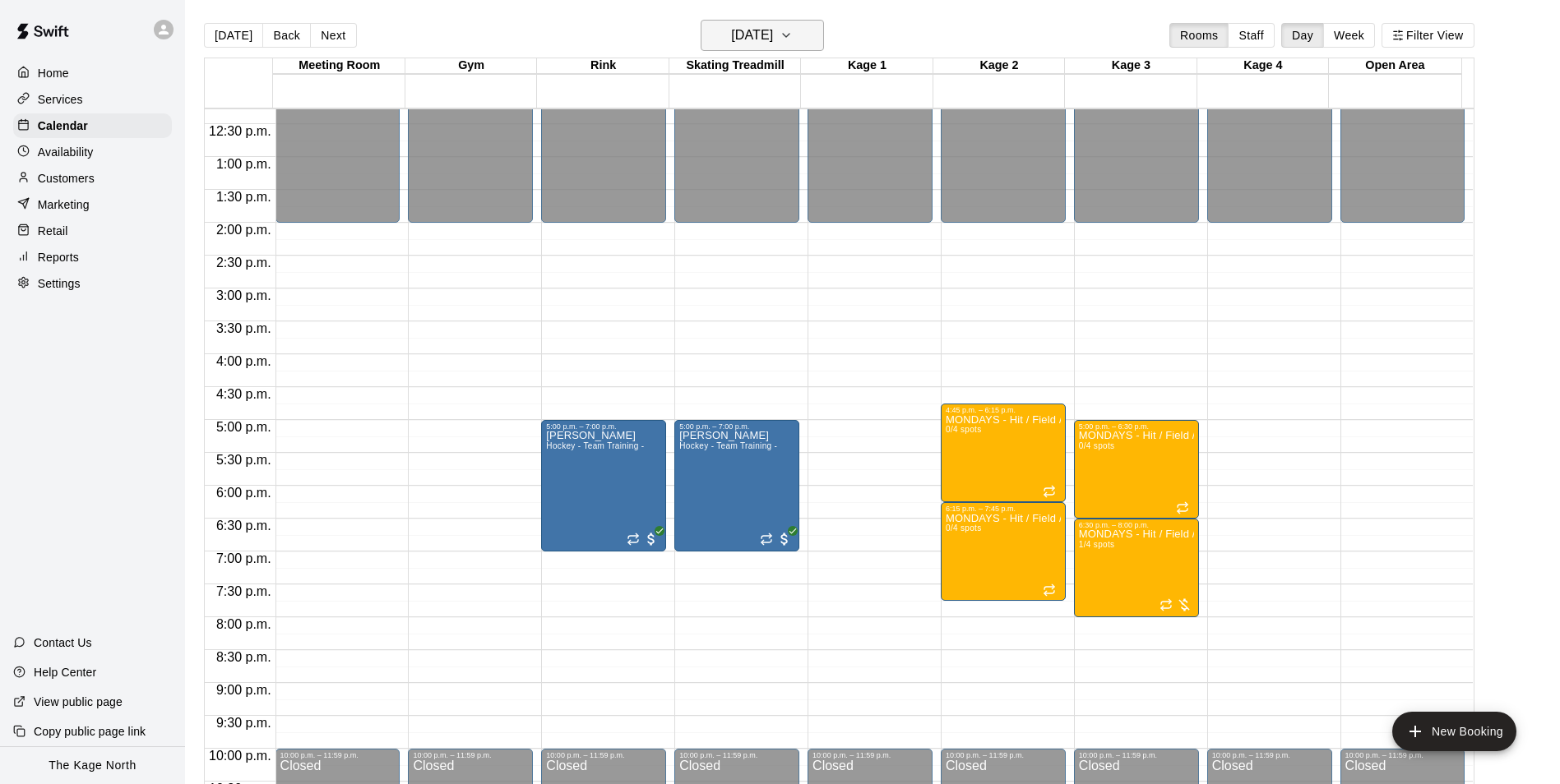
click at [773, 26] on h6 "Monday Oct 27" at bounding box center [752, 35] width 42 height 23
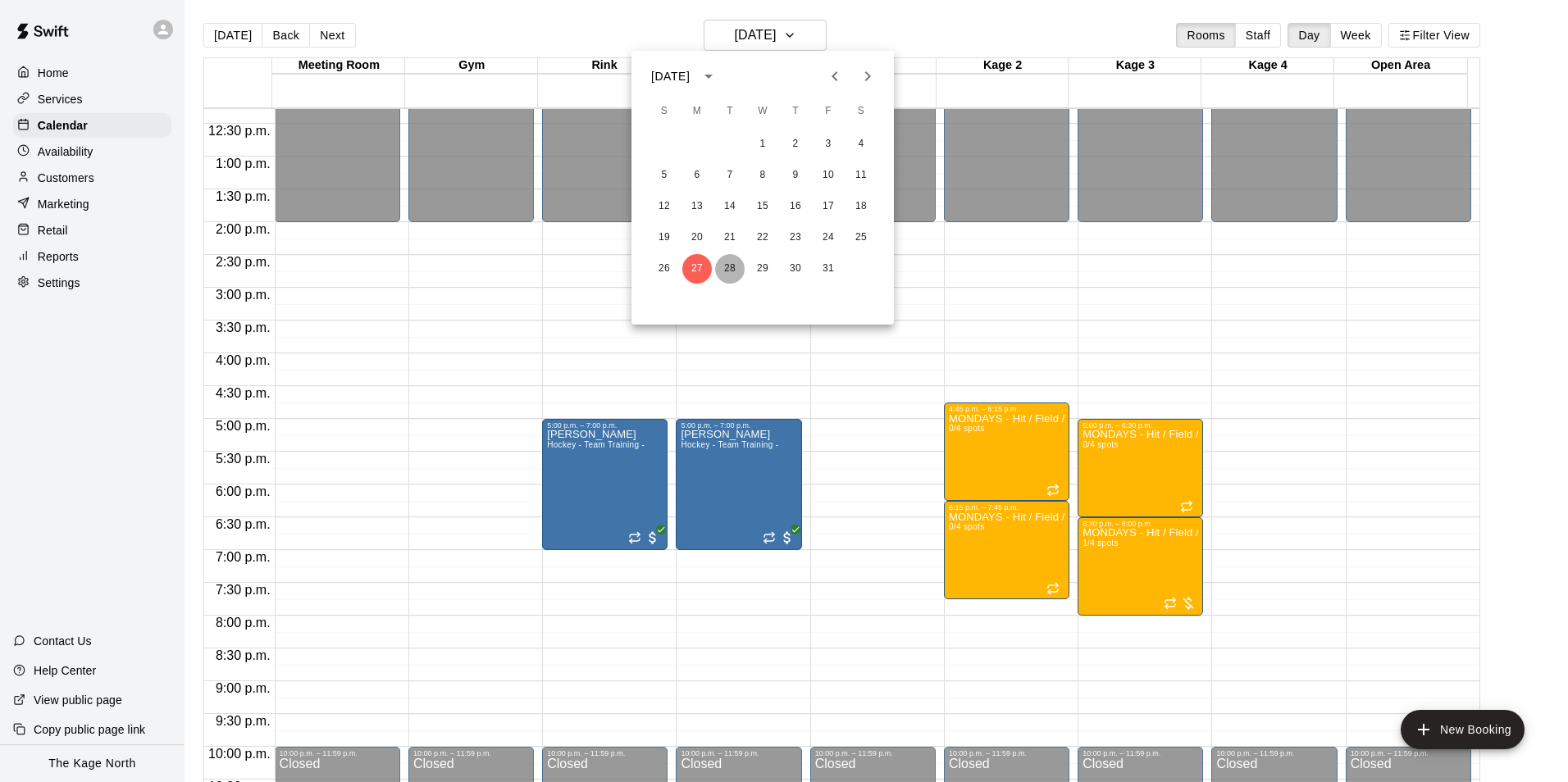
click at [725, 264] on button "28" at bounding box center [731, 269] width 30 height 30
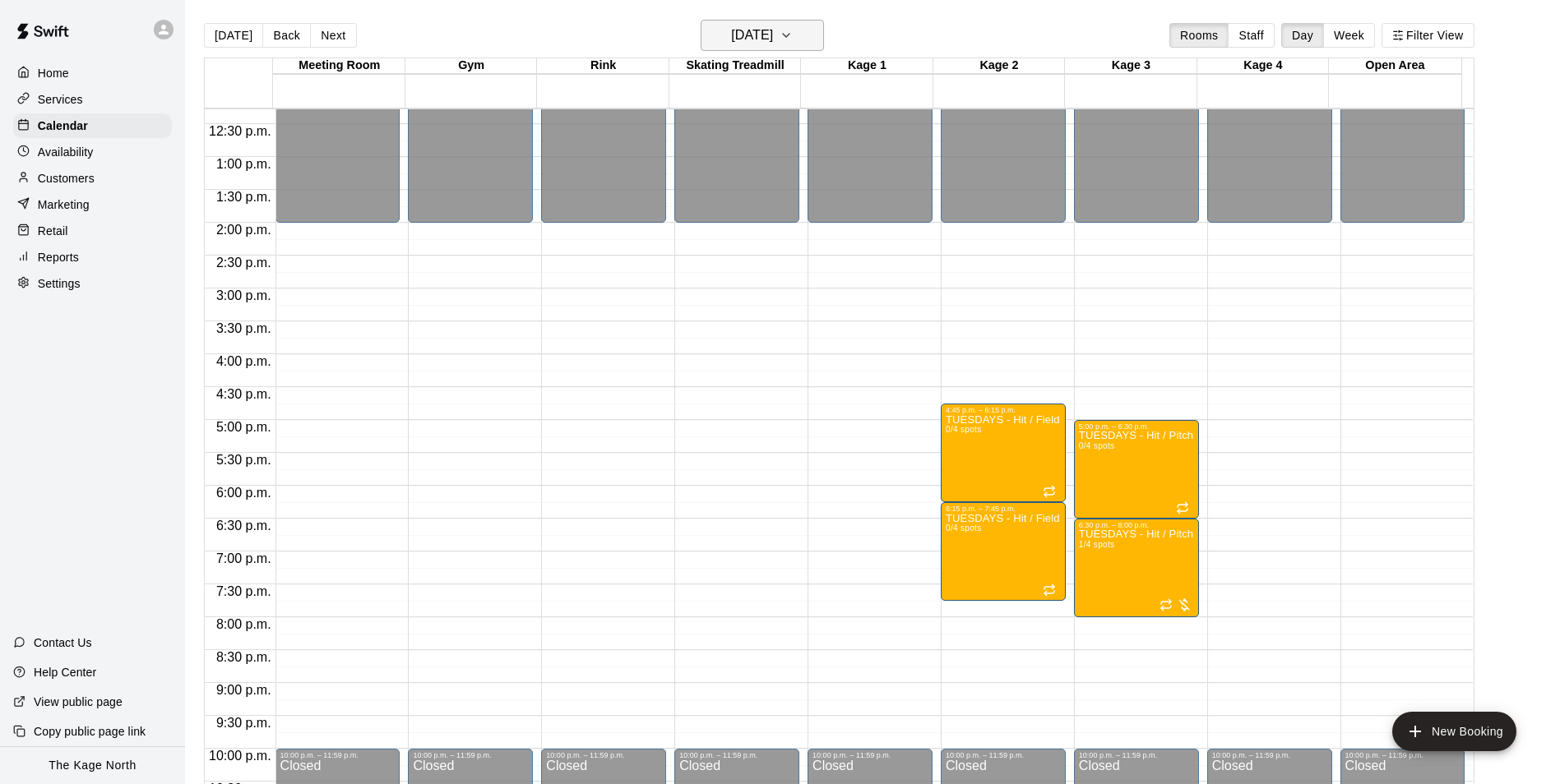
click at [773, 38] on h6 "Tuesday Oct 28" at bounding box center [752, 35] width 42 height 23
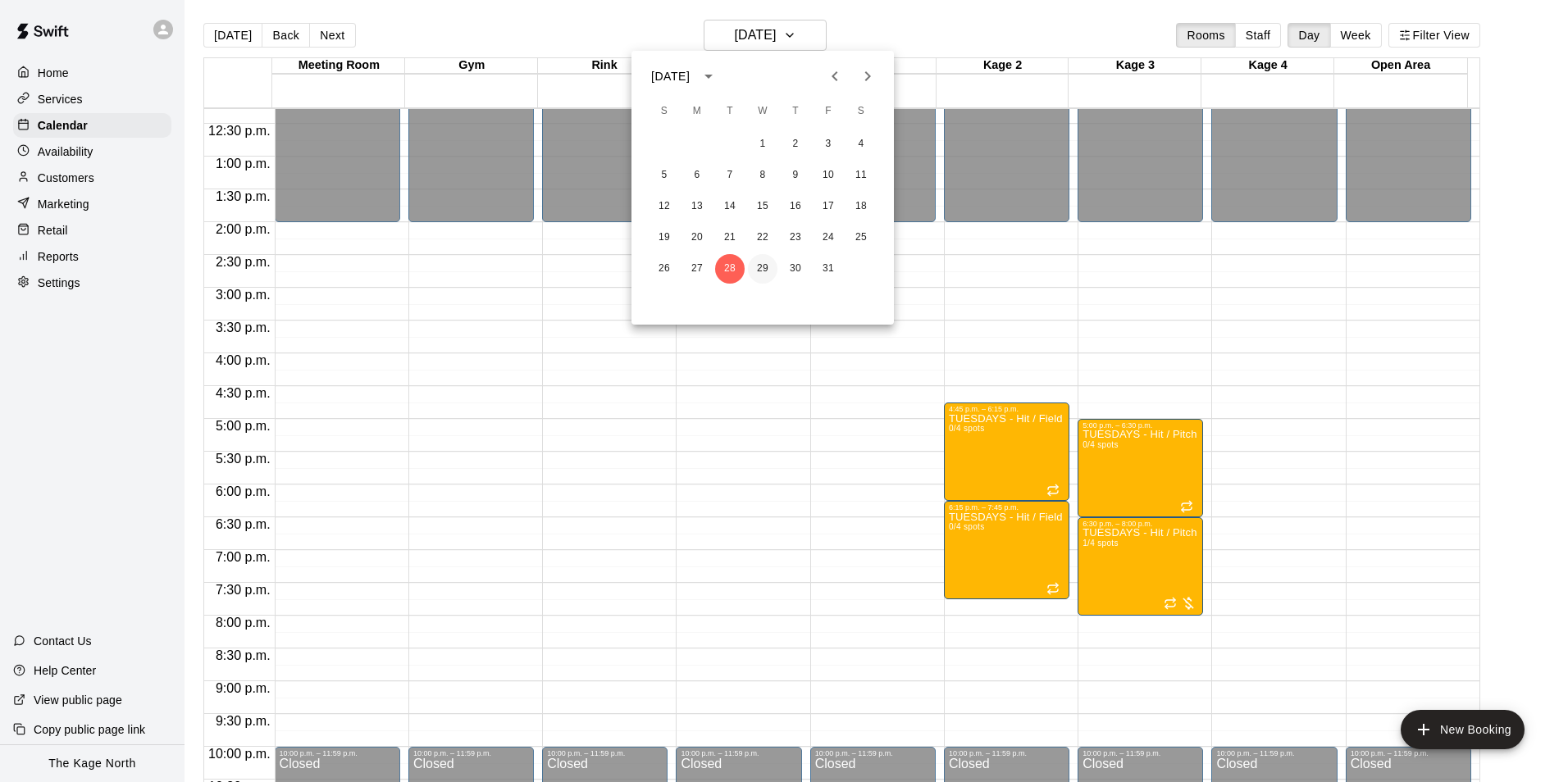
click at [763, 272] on button "29" at bounding box center [763, 269] width 30 height 30
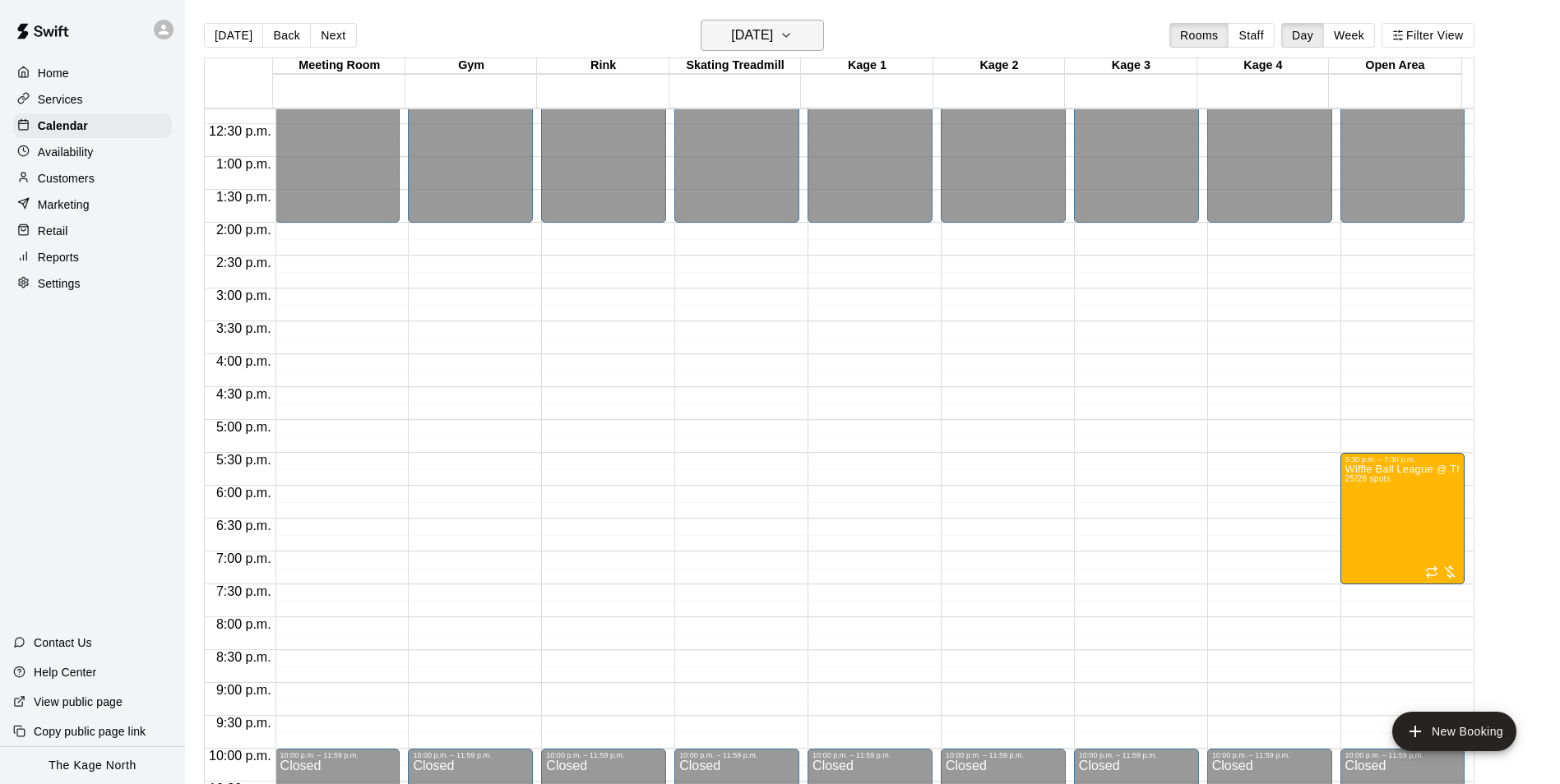
click at [767, 34] on h6 "Wednesday Oct 29" at bounding box center [752, 35] width 42 height 23
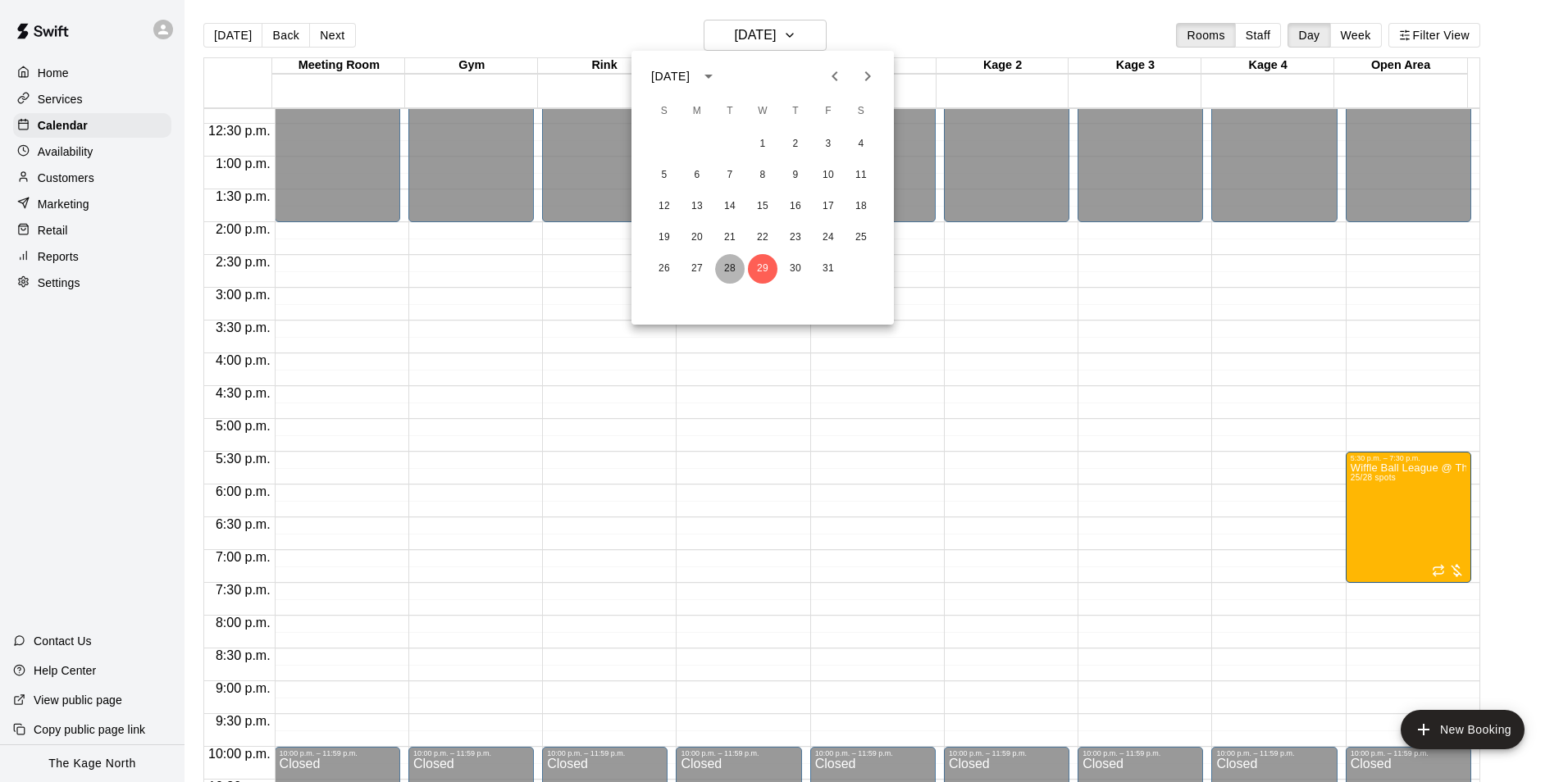
click at [736, 270] on button "28" at bounding box center [731, 269] width 30 height 30
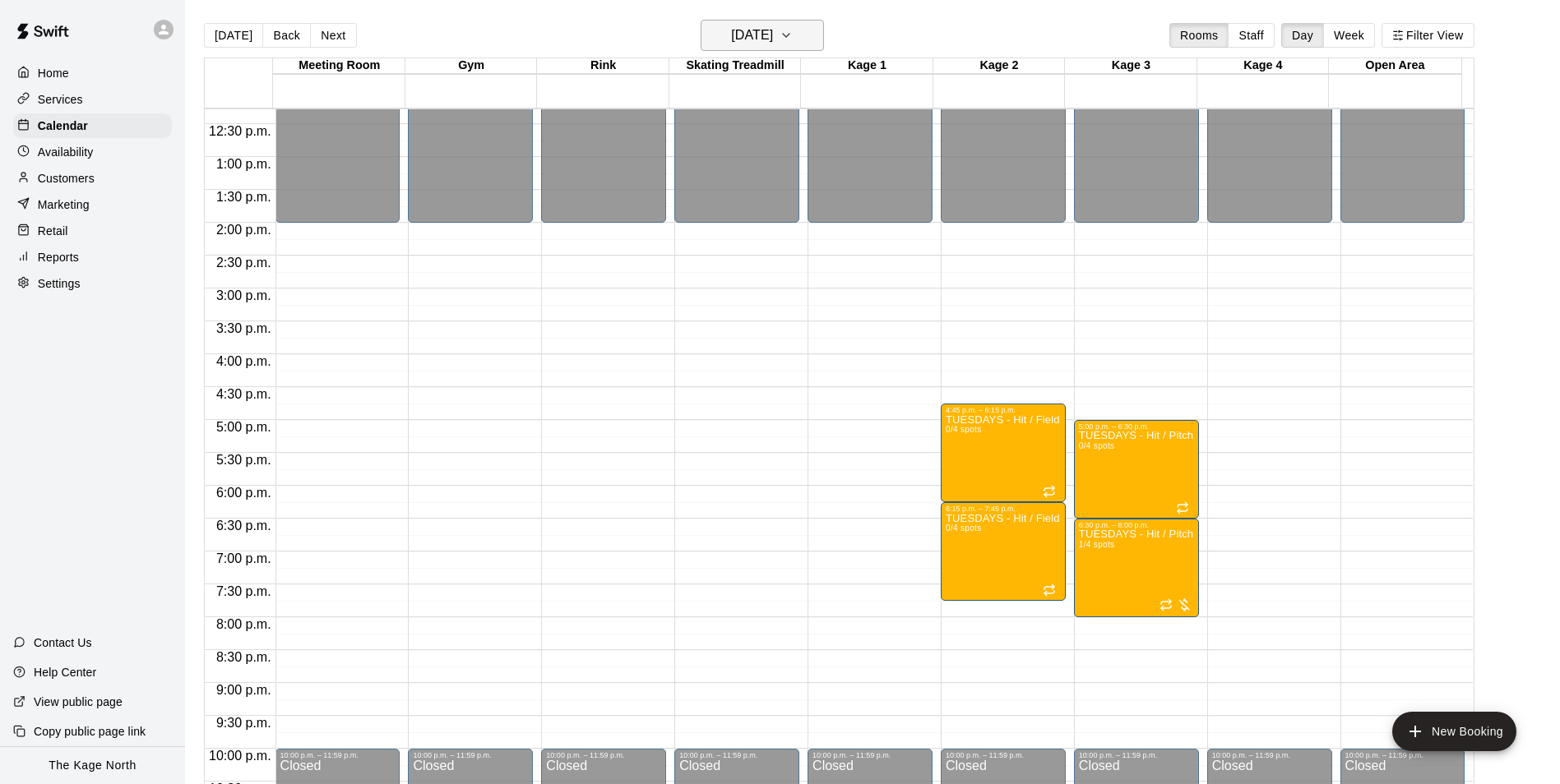
click at [773, 40] on h6 "Tuesday Oct 28" at bounding box center [752, 35] width 42 height 23
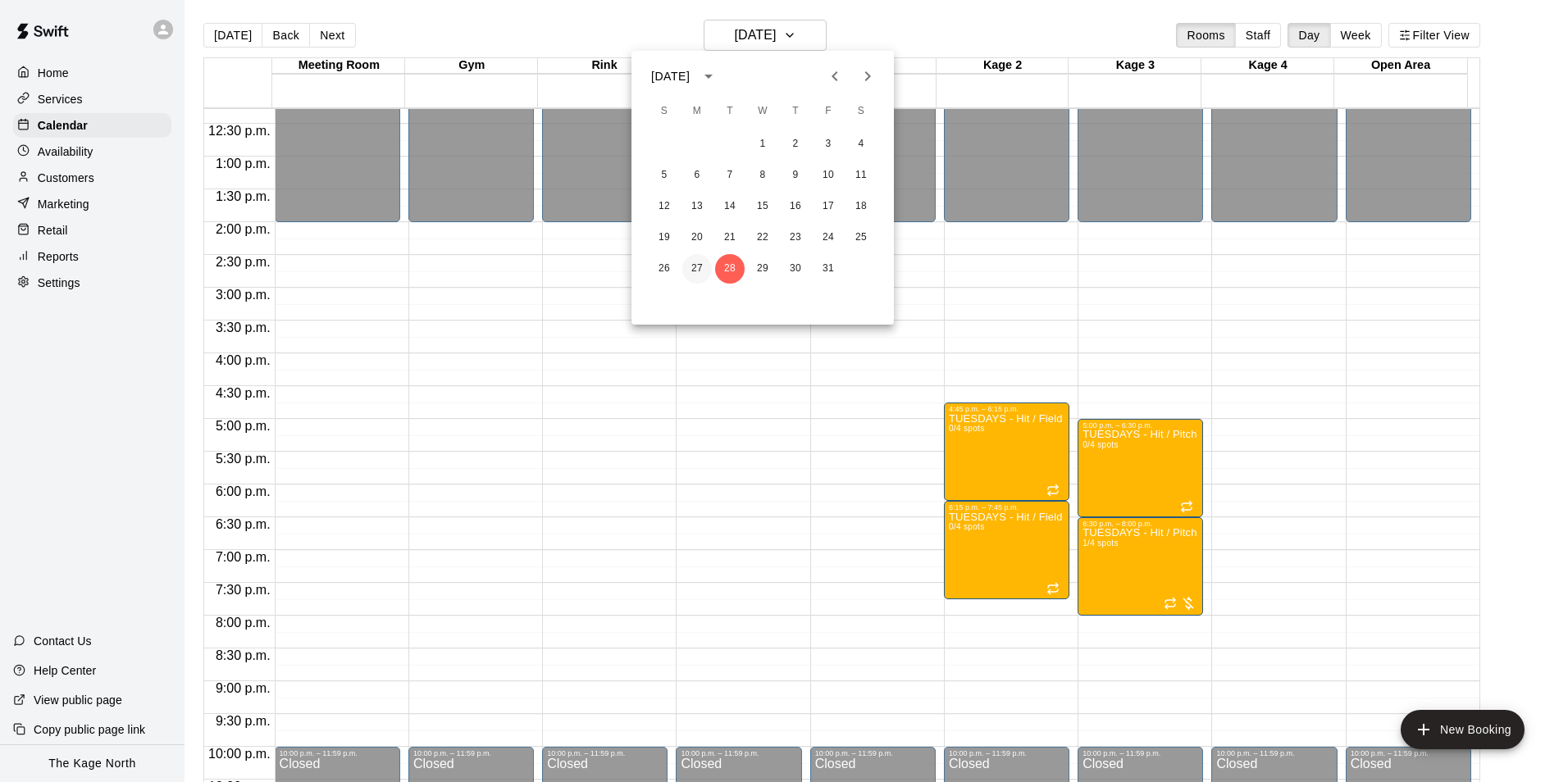
click at [698, 264] on button "27" at bounding box center [697, 269] width 30 height 30
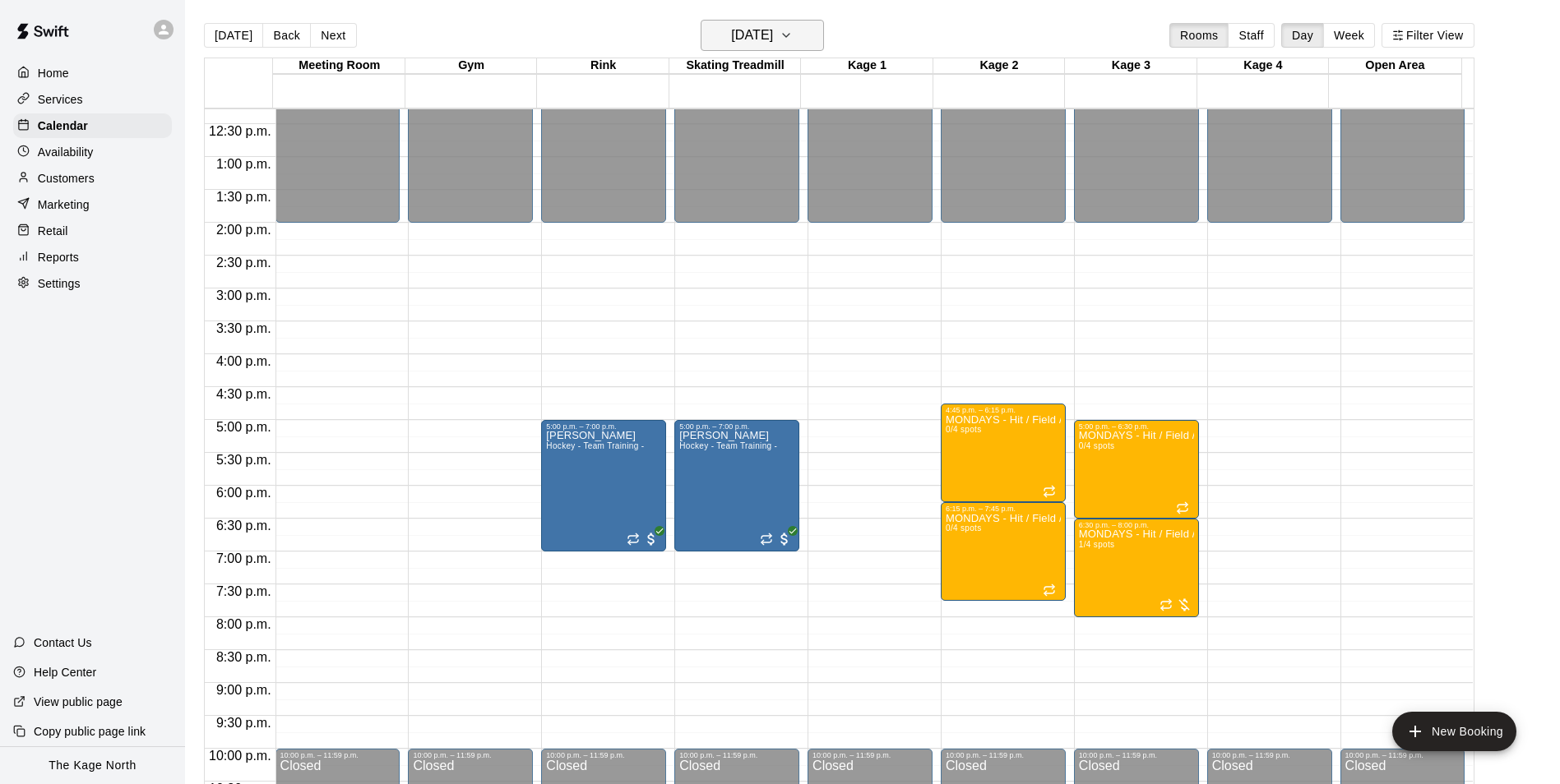
click at [773, 34] on h6 "Monday Oct 27" at bounding box center [752, 35] width 42 height 23
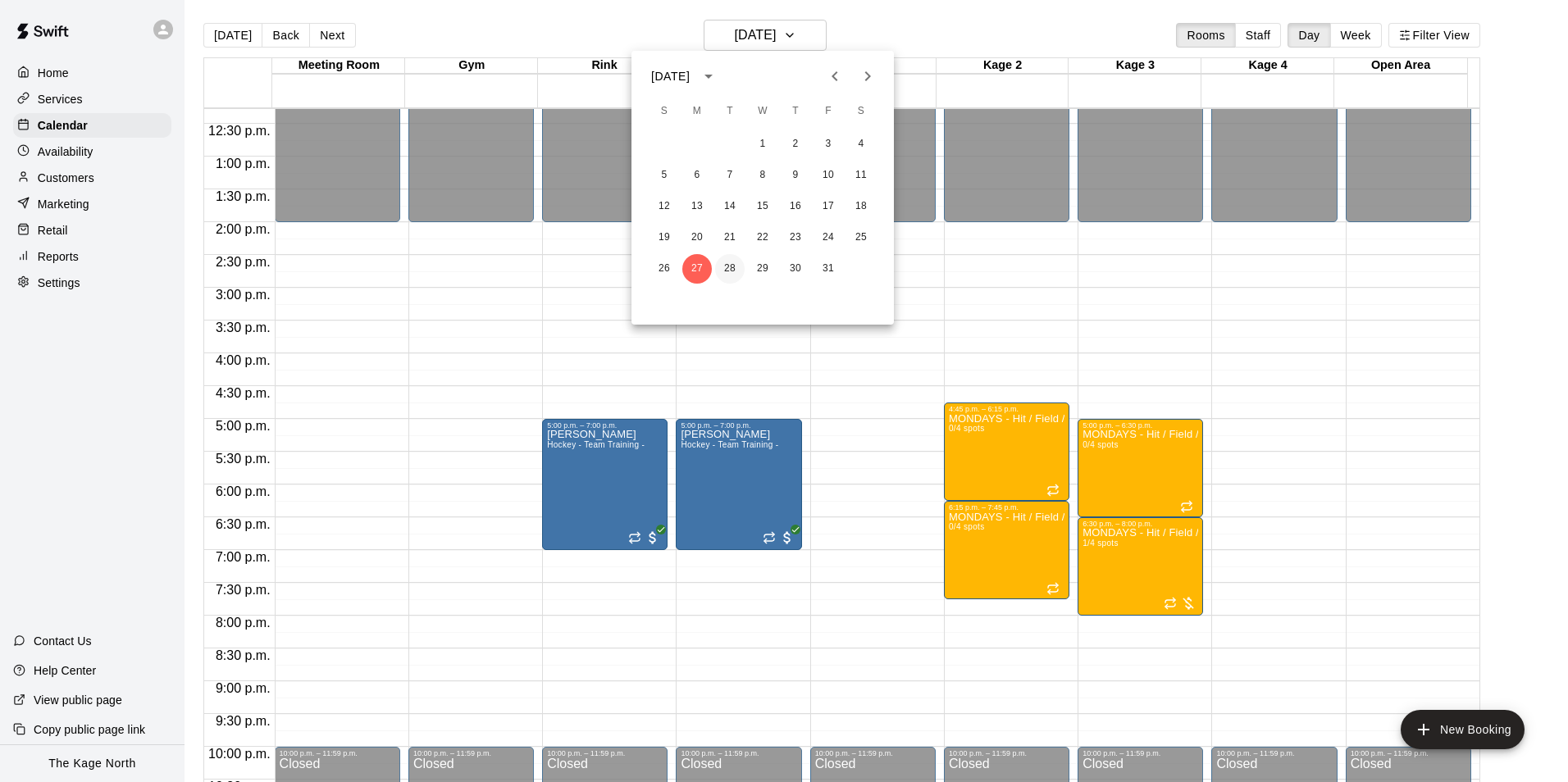
click at [731, 271] on button "28" at bounding box center [731, 269] width 30 height 30
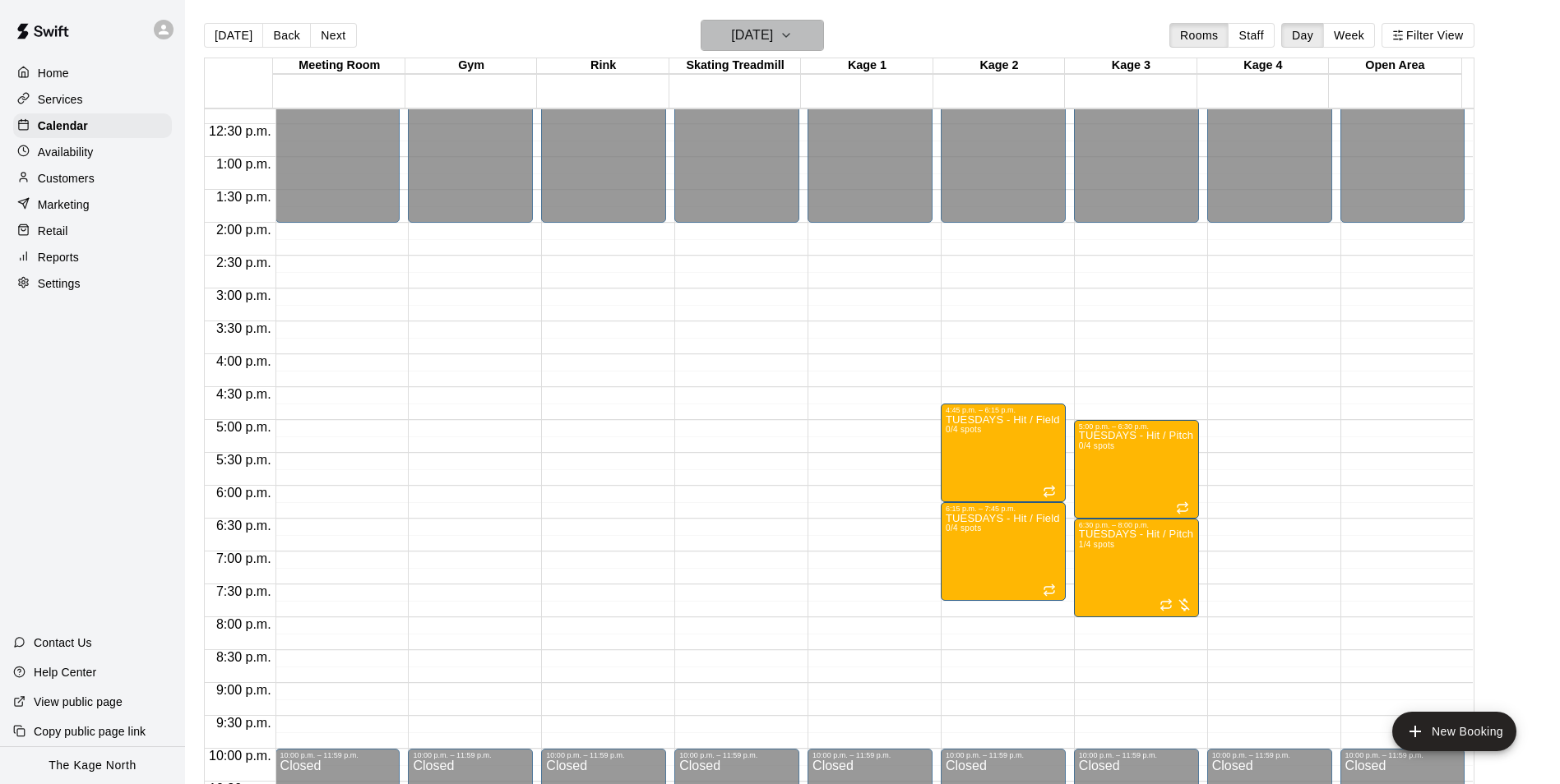
click at [769, 36] on h6 "Tuesday Oct 28" at bounding box center [752, 35] width 42 height 23
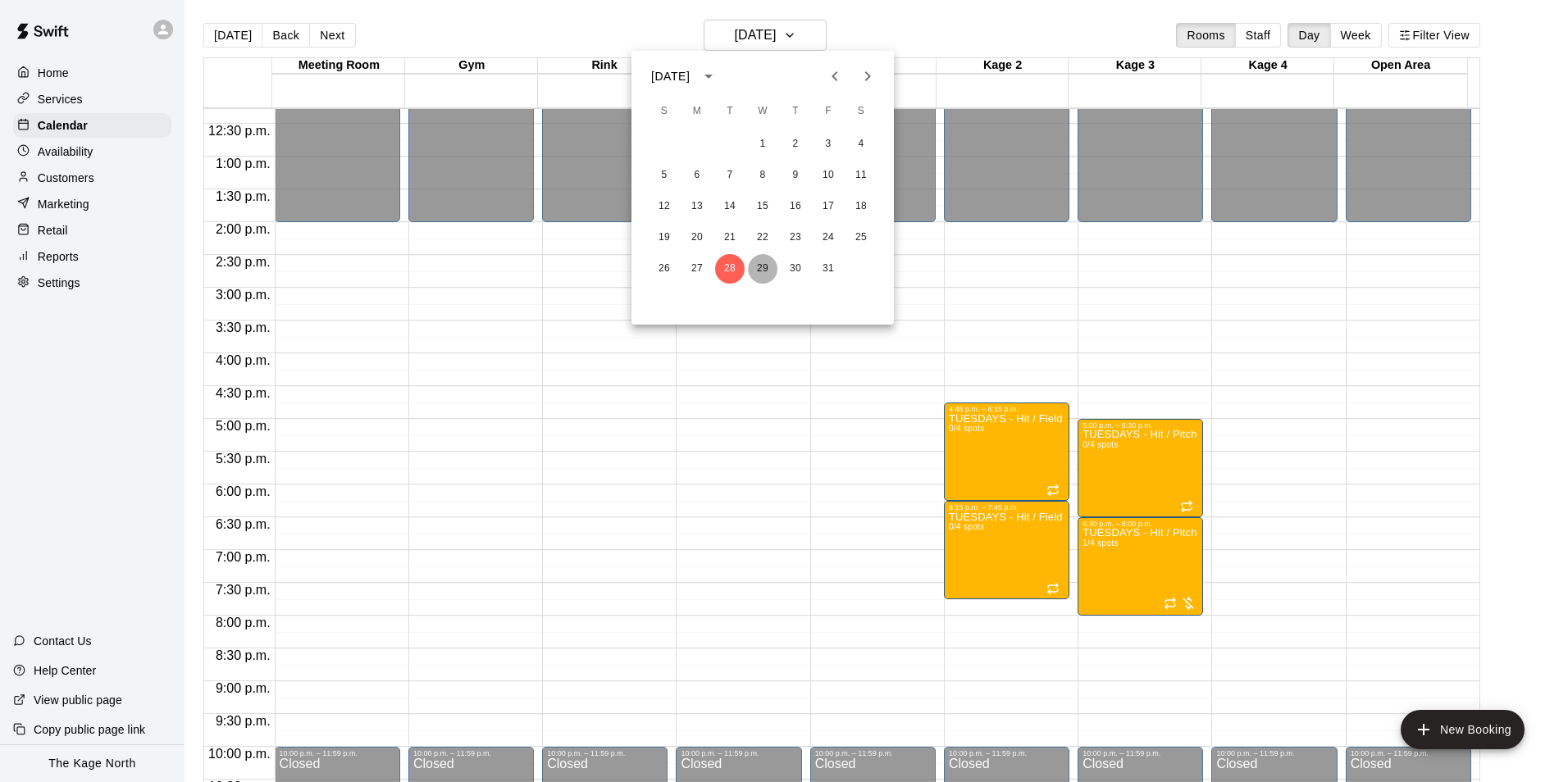
click at [766, 268] on button "29" at bounding box center [763, 269] width 30 height 30
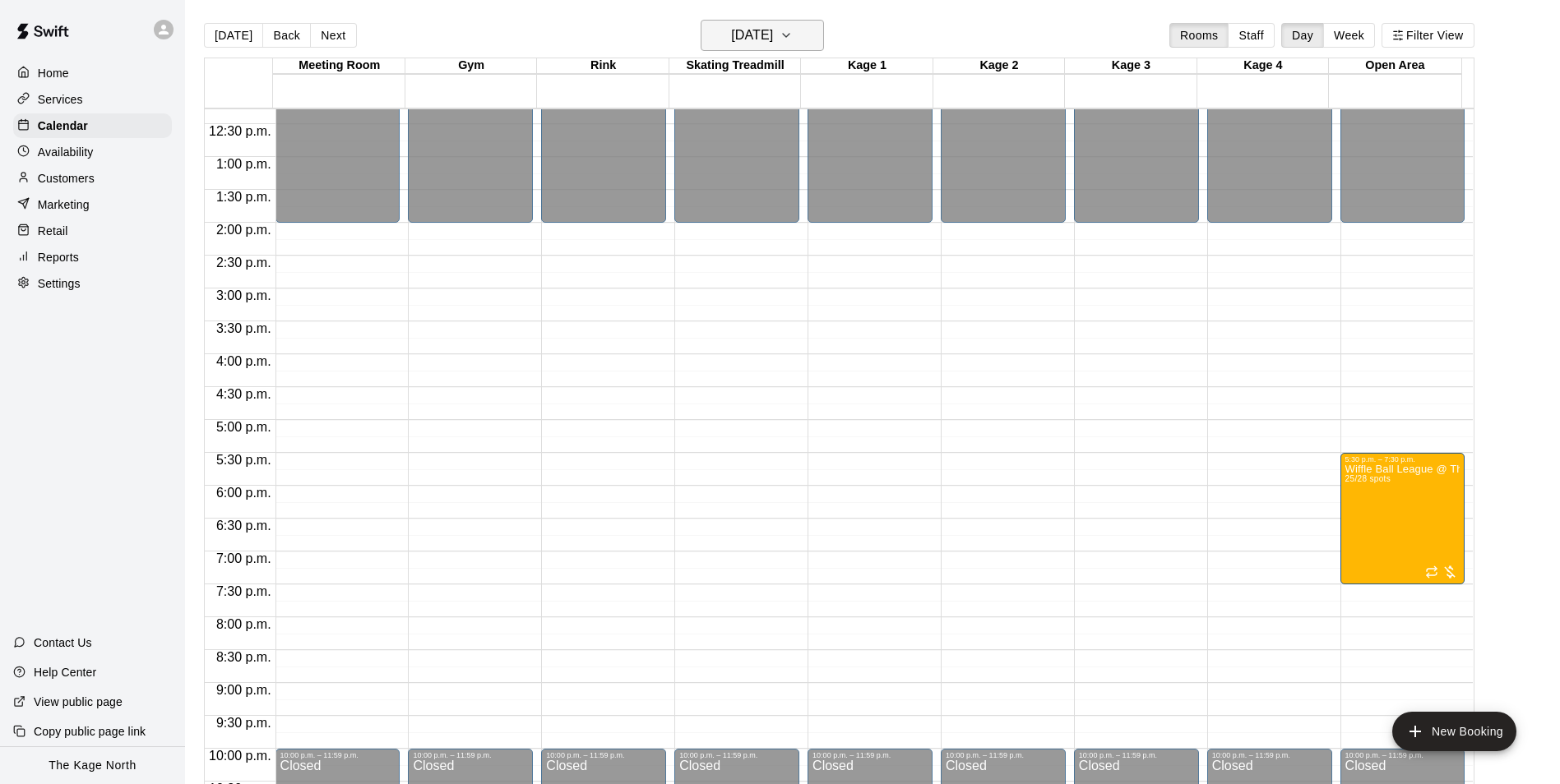
click at [773, 37] on h6 "[DATE]" at bounding box center [752, 35] width 42 height 23
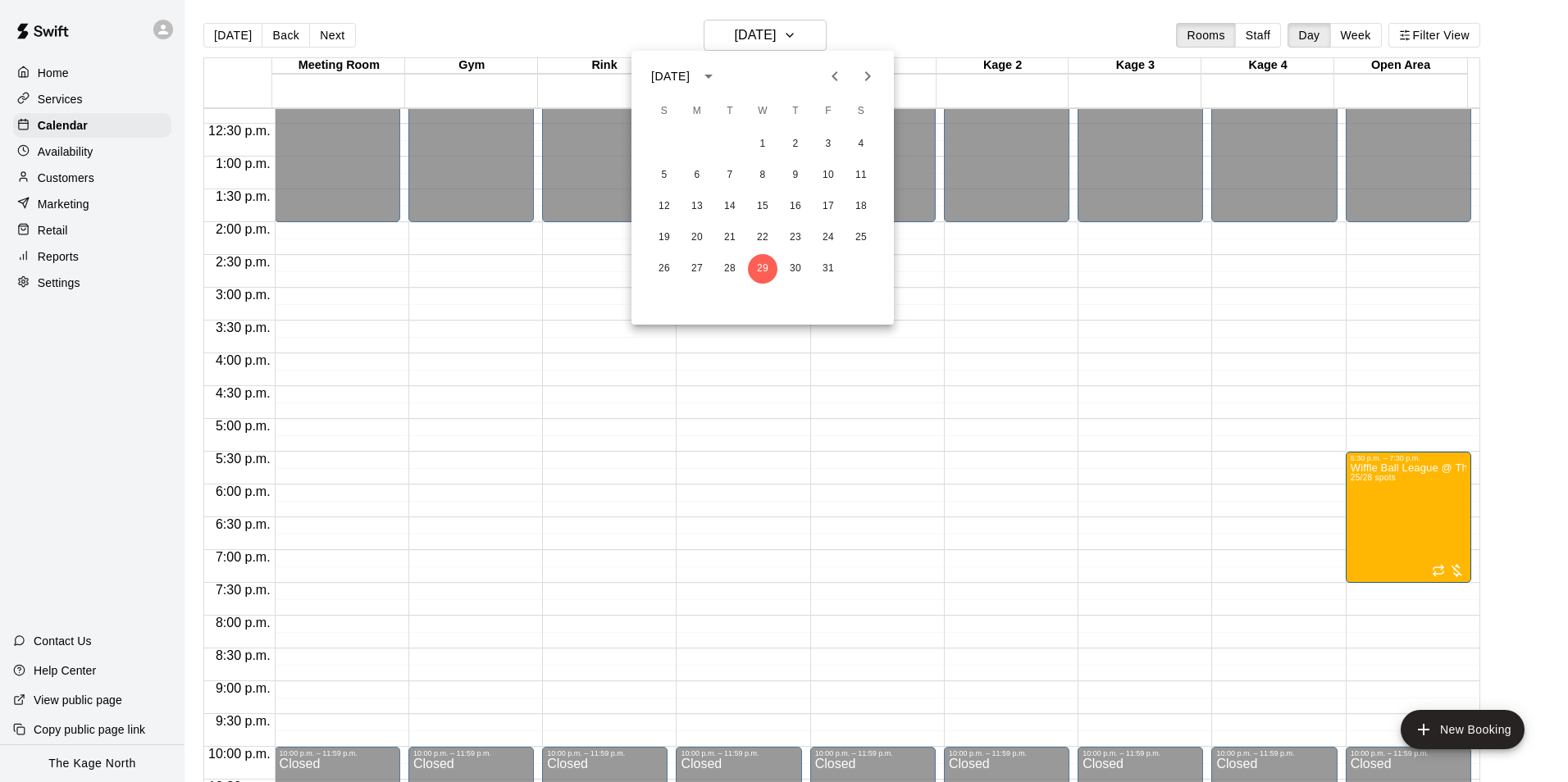
click at [881, 25] on div at bounding box center [784, 391] width 1568 height 782
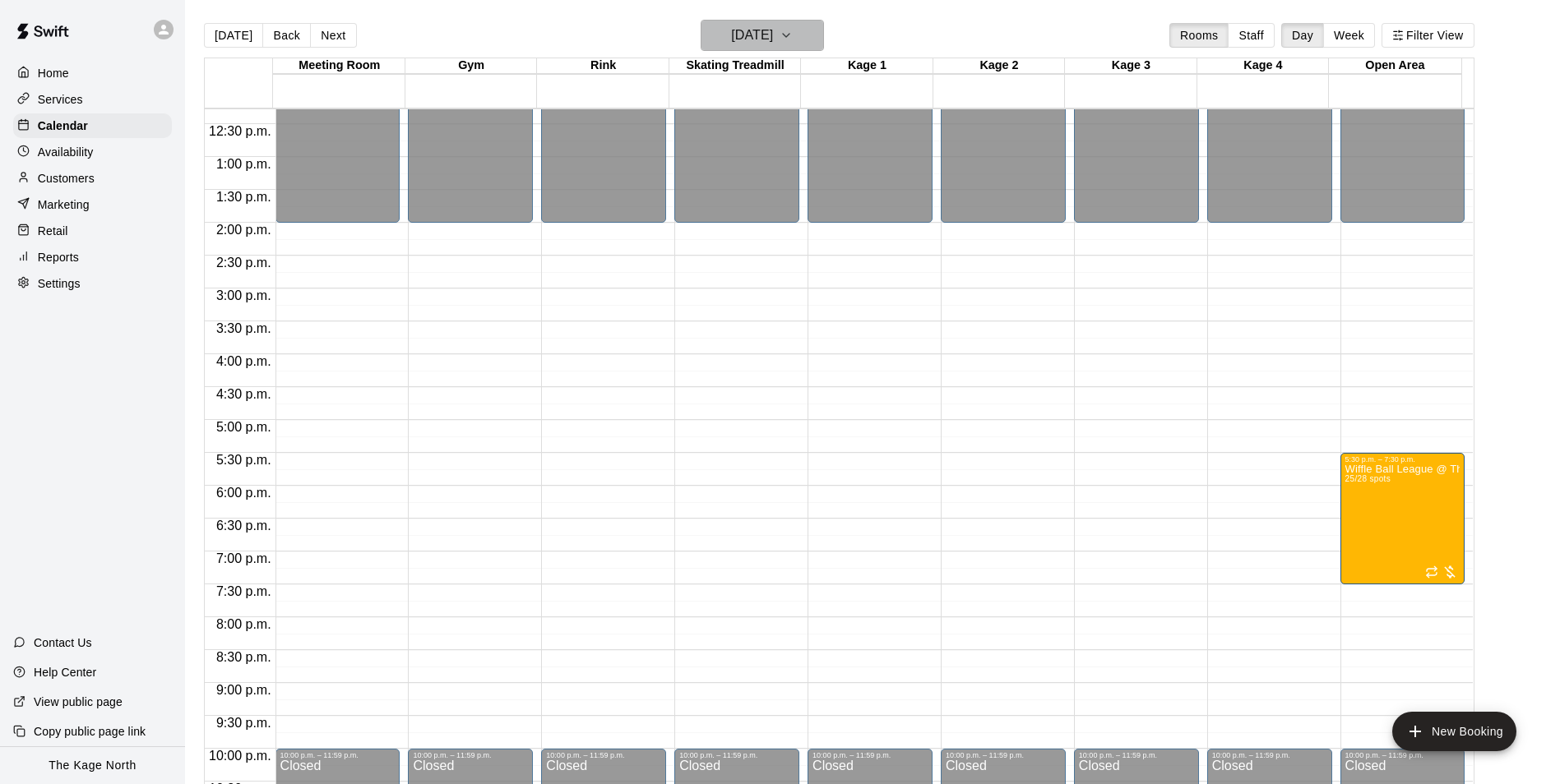
click at [812, 34] on button "[DATE]" at bounding box center [762, 35] width 123 height 32
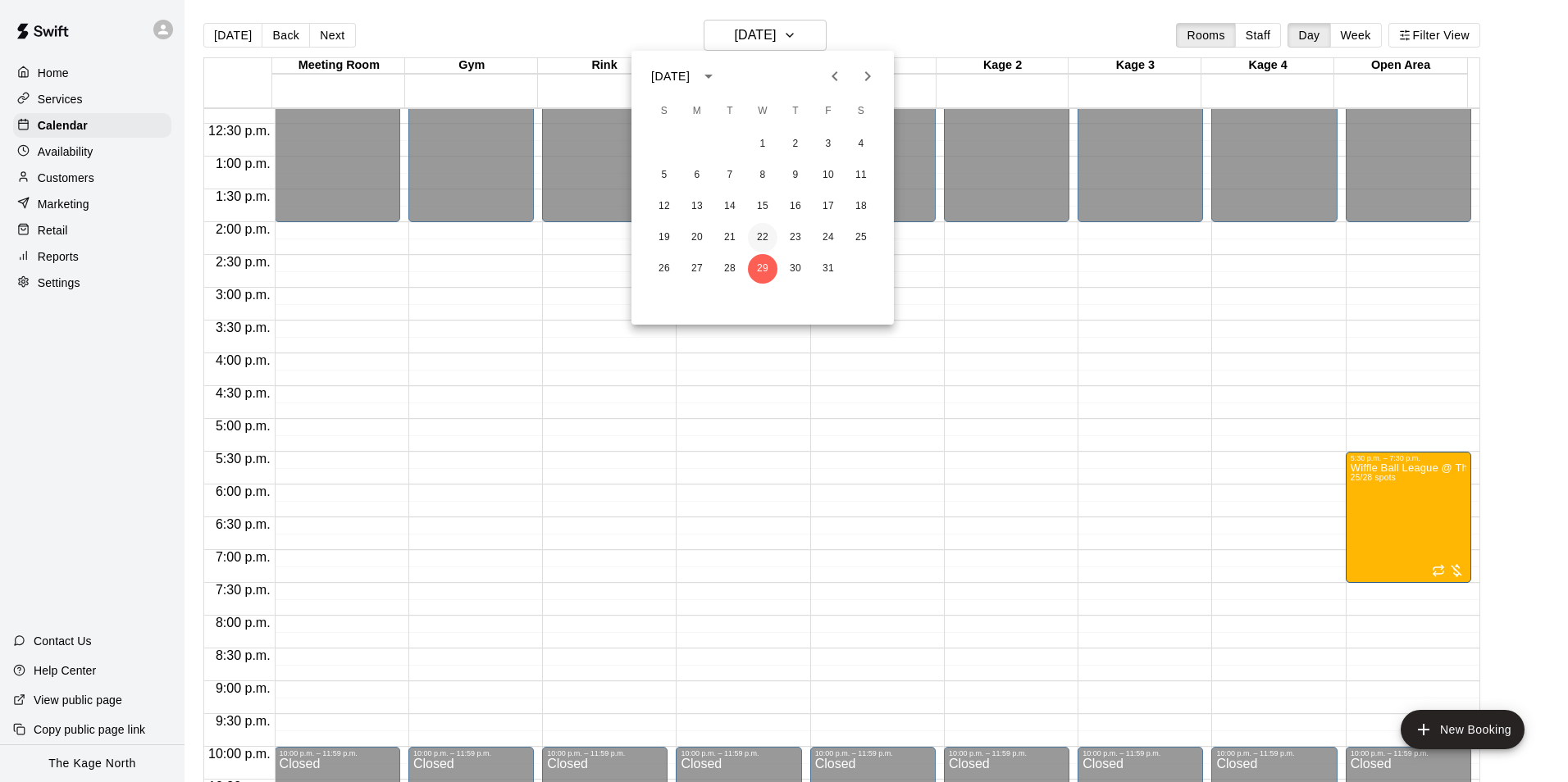
click at [761, 233] on button "22" at bounding box center [763, 238] width 30 height 30
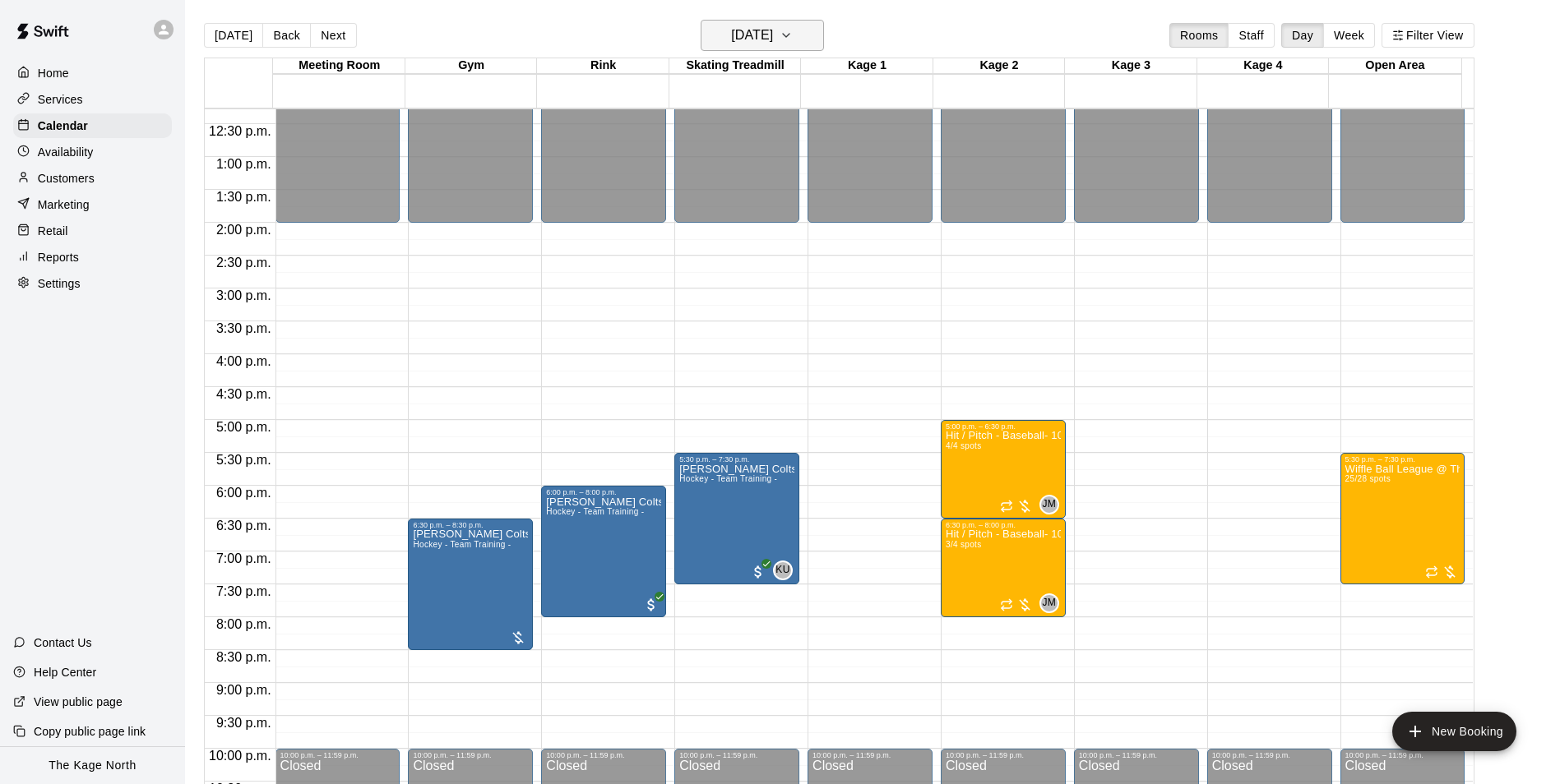
click at [773, 46] on h6 "Wednesday Oct 22" at bounding box center [752, 35] width 42 height 23
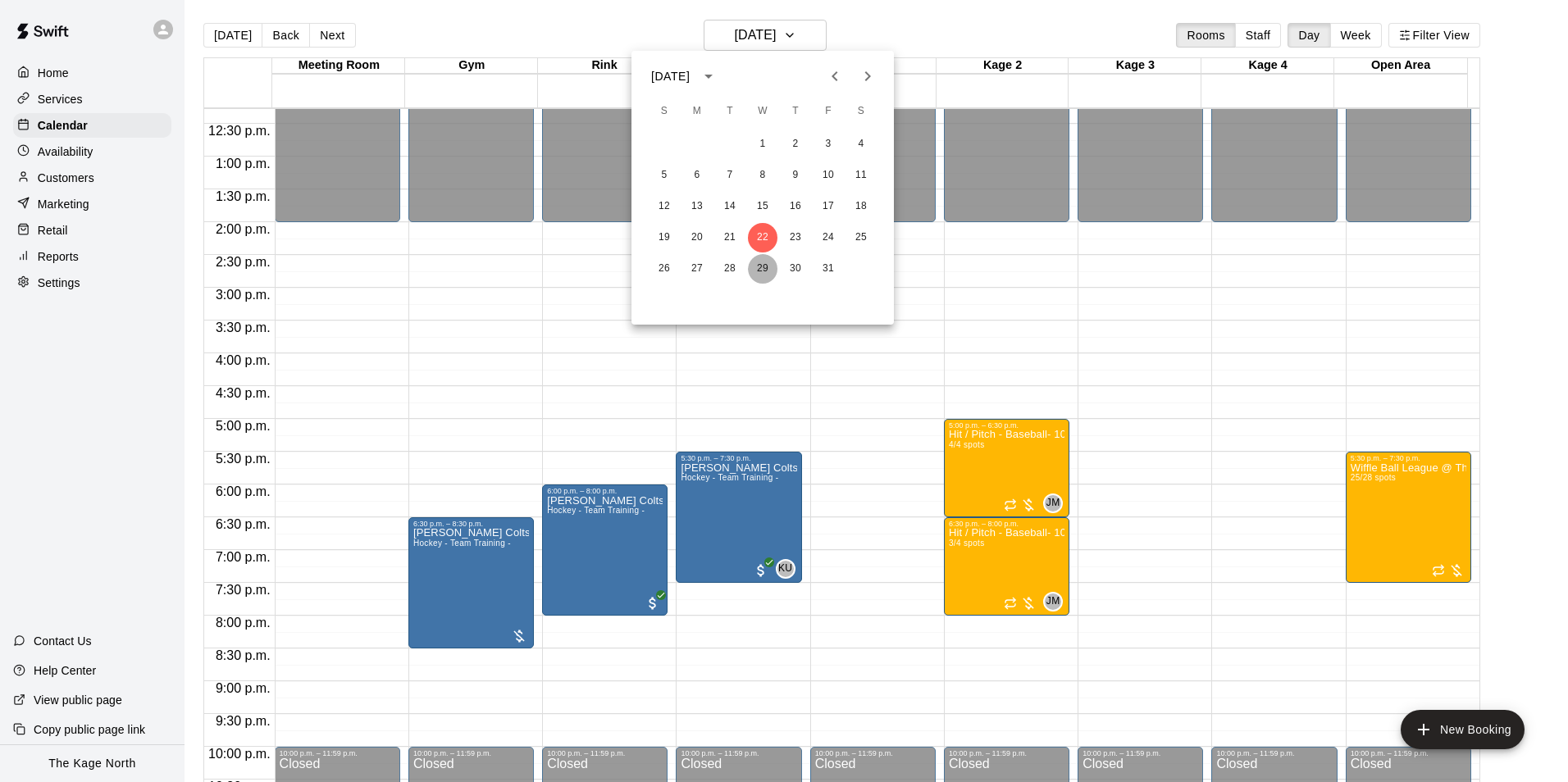
click at [753, 268] on button "29" at bounding box center [763, 269] width 30 height 30
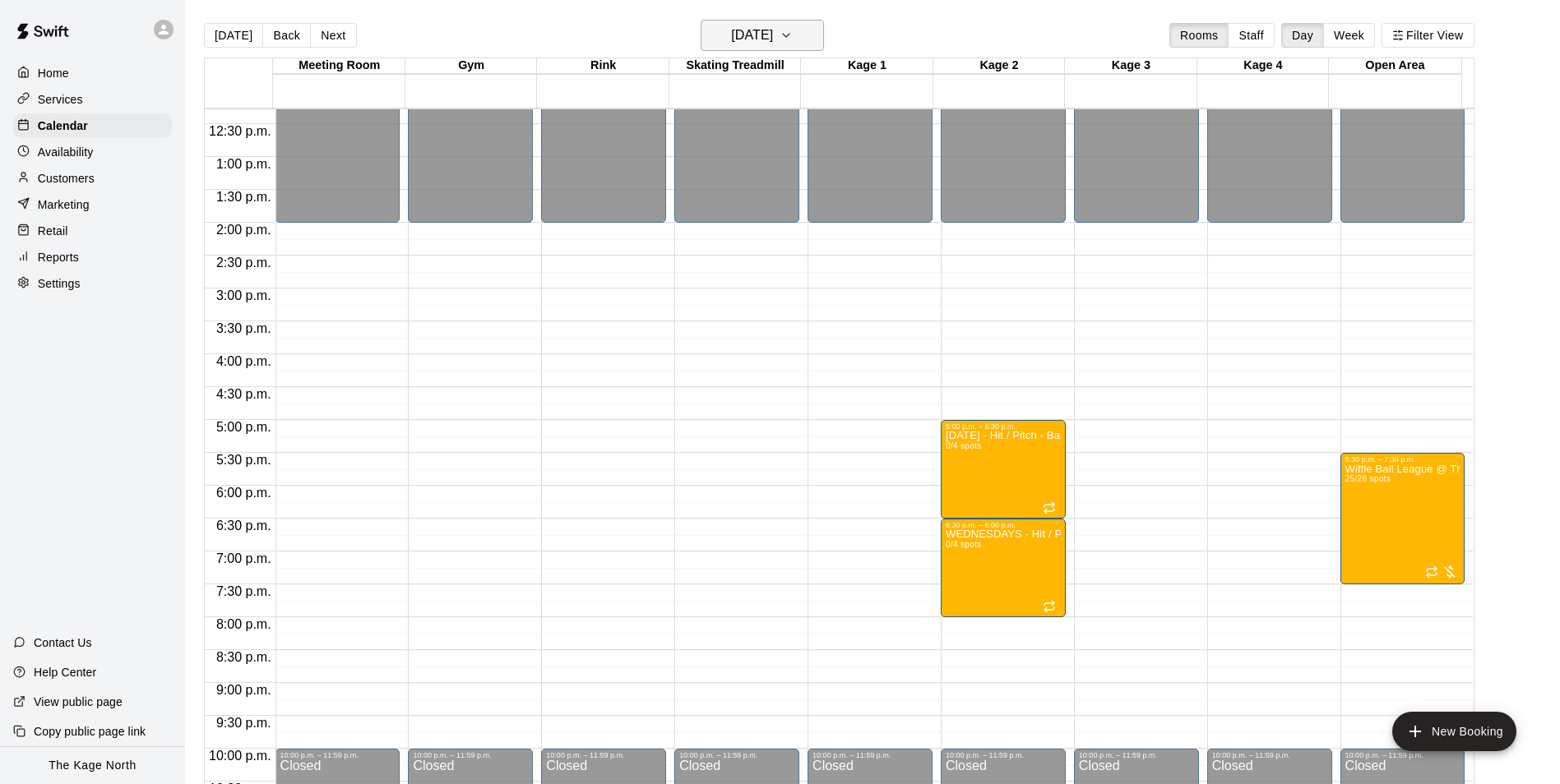
click at [773, 32] on h6 "[DATE]" at bounding box center [752, 35] width 42 height 23
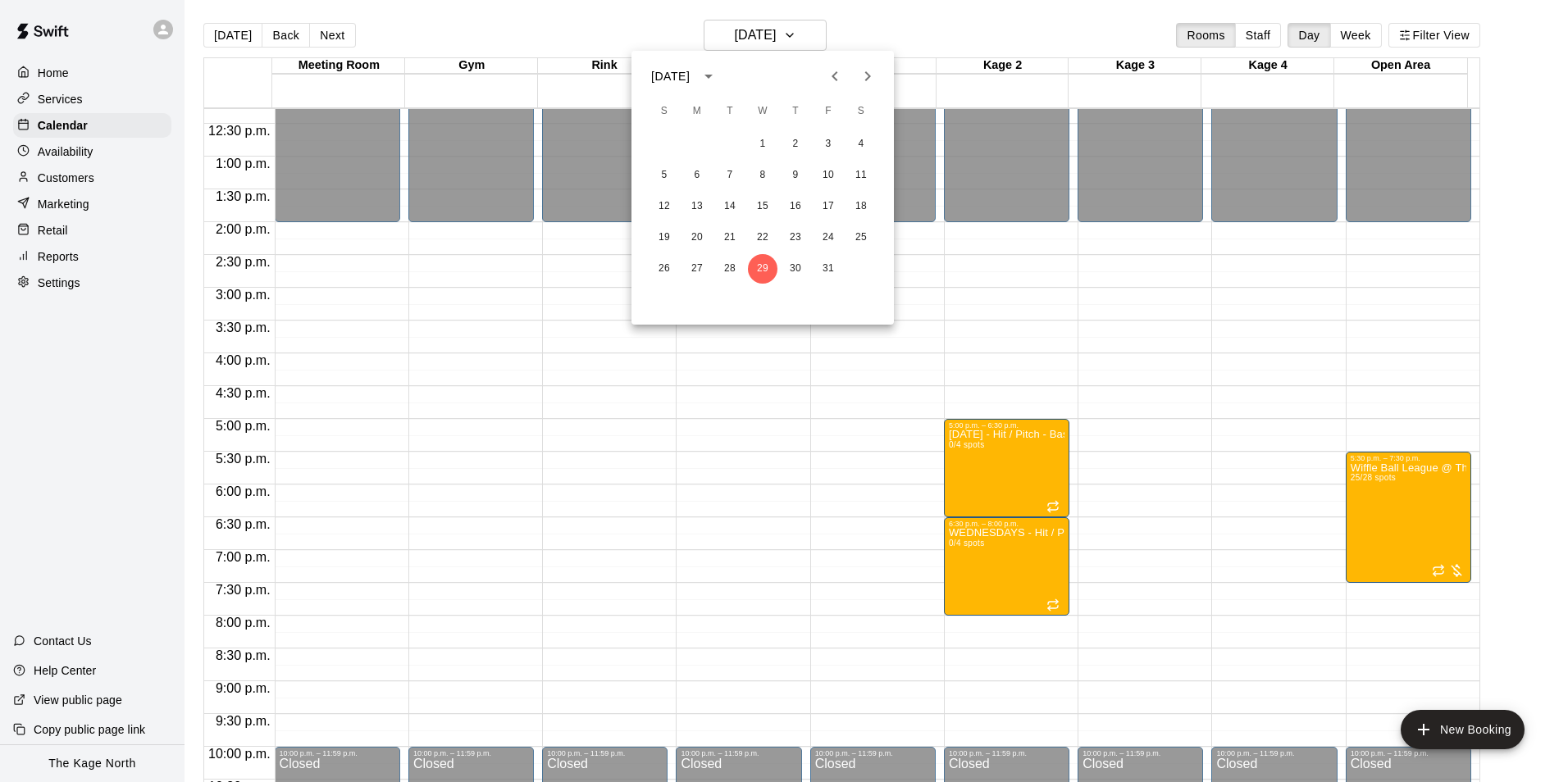
click at [689, 256] on div "26 27 28 29 30 31" at bounding box center [763, 269] width 263 height 30
click at [696, 270] on button "27" at bounding box center [697, 269] width 30 height 30
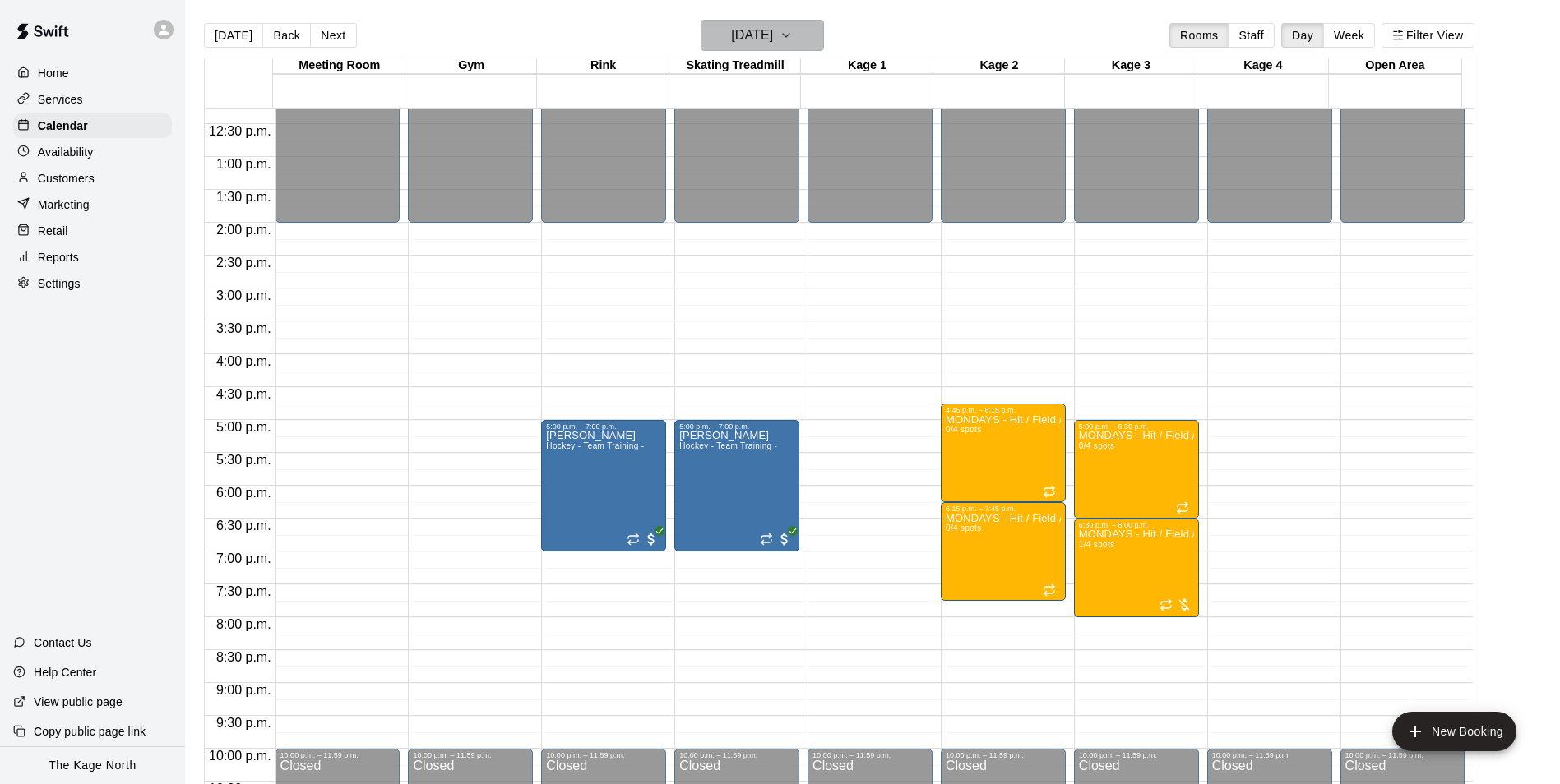
click at [773, 30] on h6 "Monday Oct 27" at bounding box center [752, 35] width 42 height 23
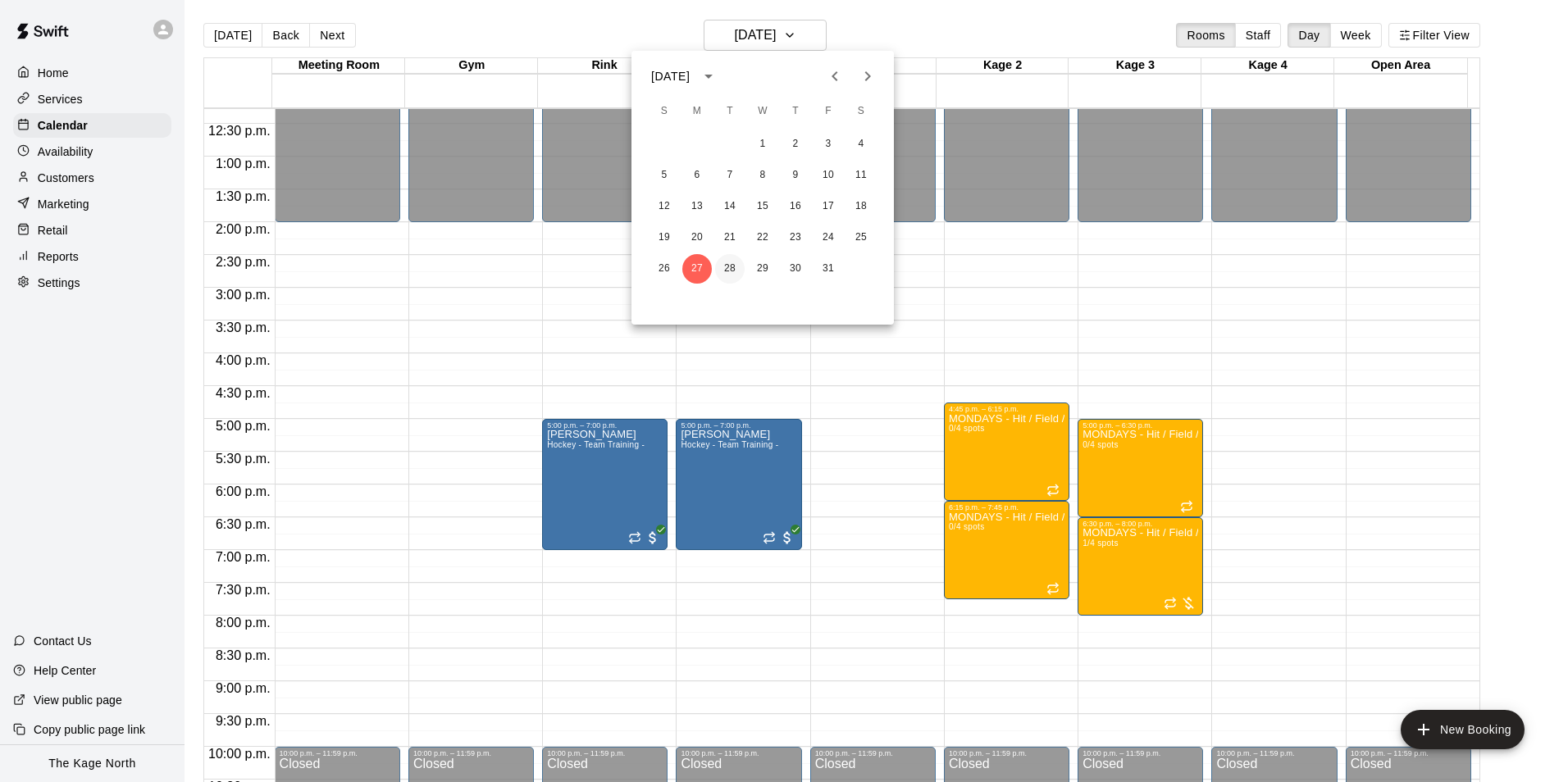
drag, startPoint x: 731, startPoint y: 264, endPoint x: 820, endPoint y: 297, distance: 94.9
click at [731, 264] on button "28" at bounding box center [731, 269] width 30 height 30
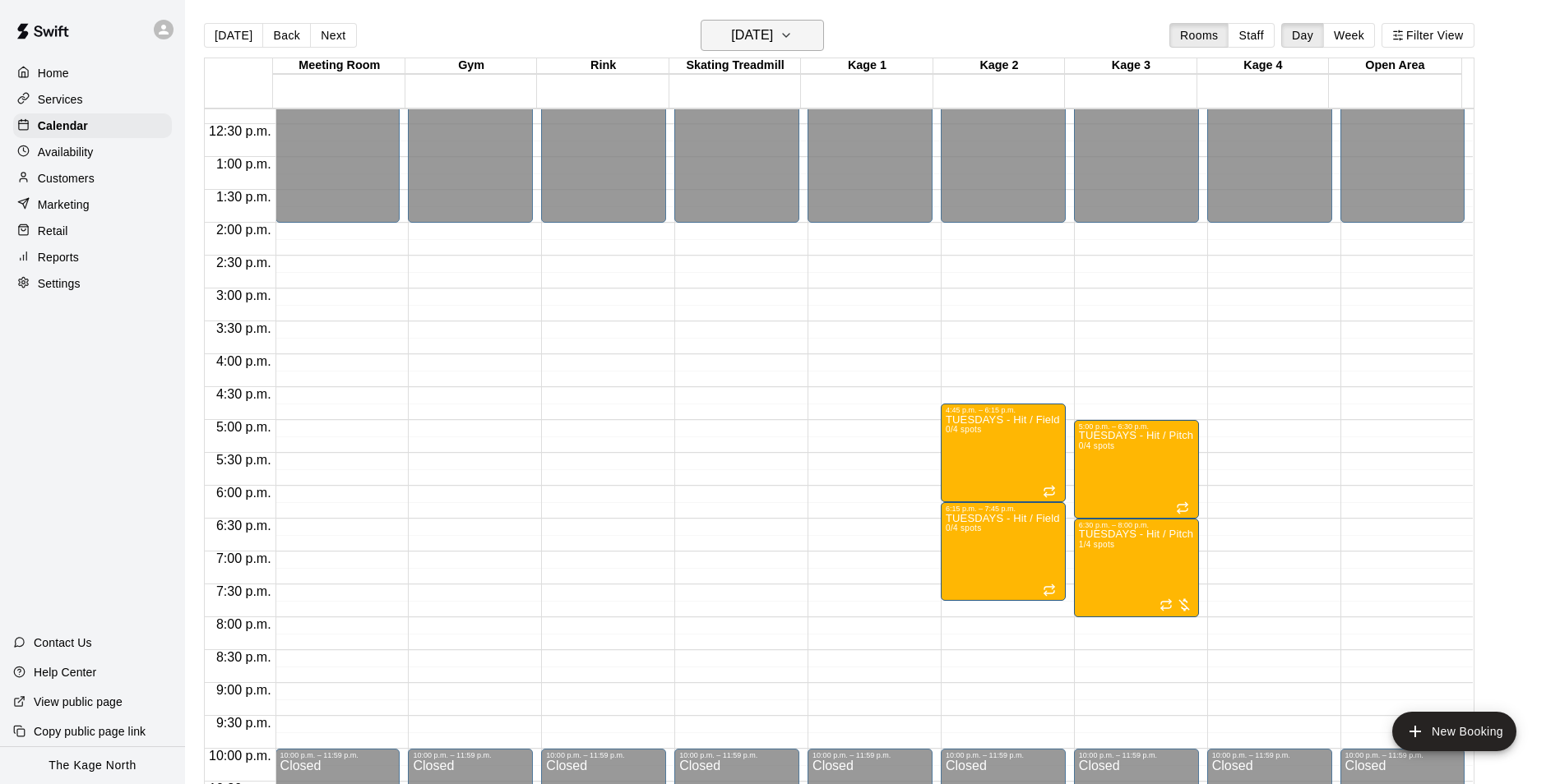
click at [773, 27] on h6 "Tuesday Oct 28" at bounding box center [752, 35] width 42 height 23
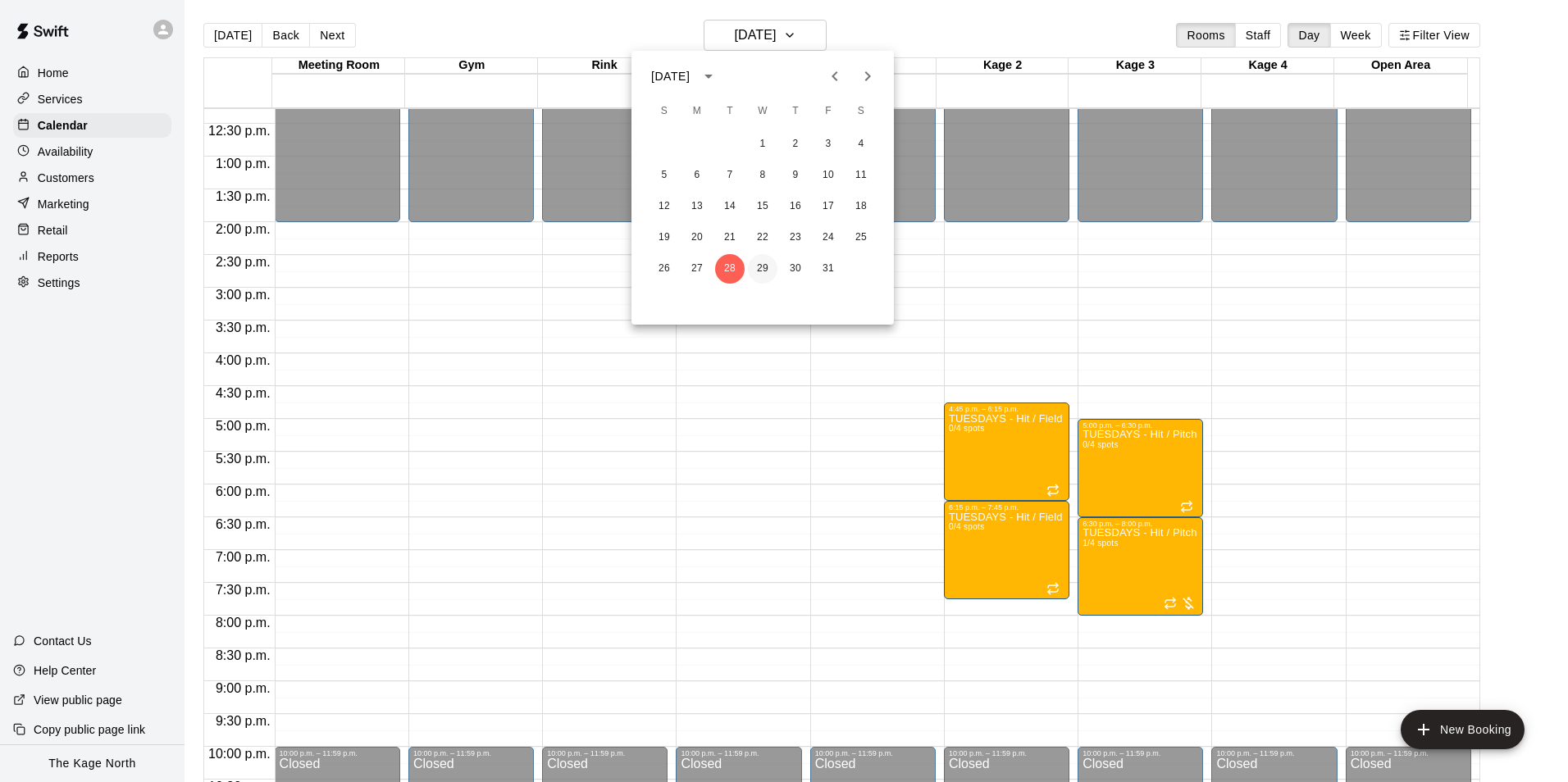
click at [766, 270] on button "29" at bounding box center [763, 269] width 30 height 30
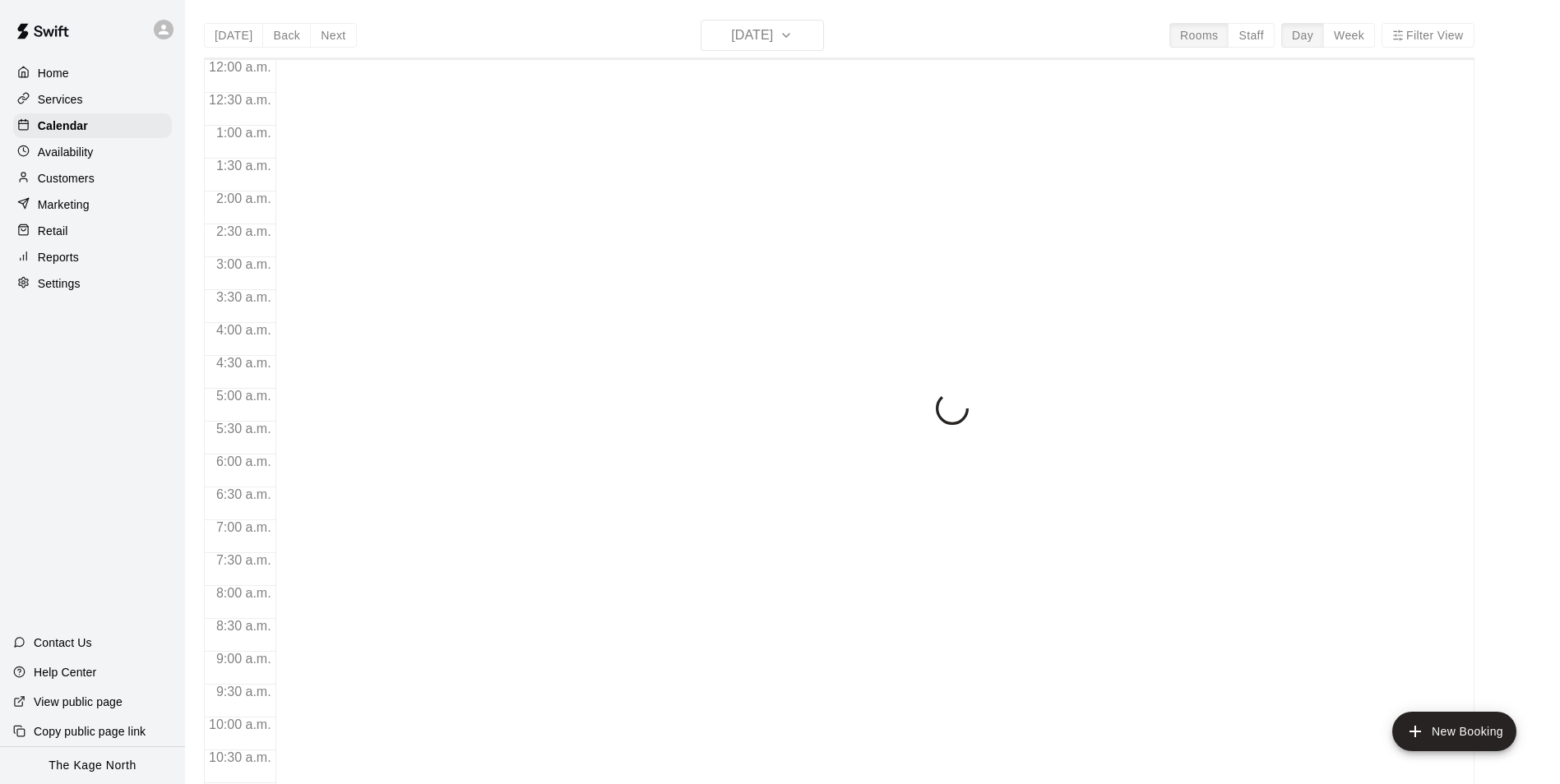
scroll to position [654, 0]
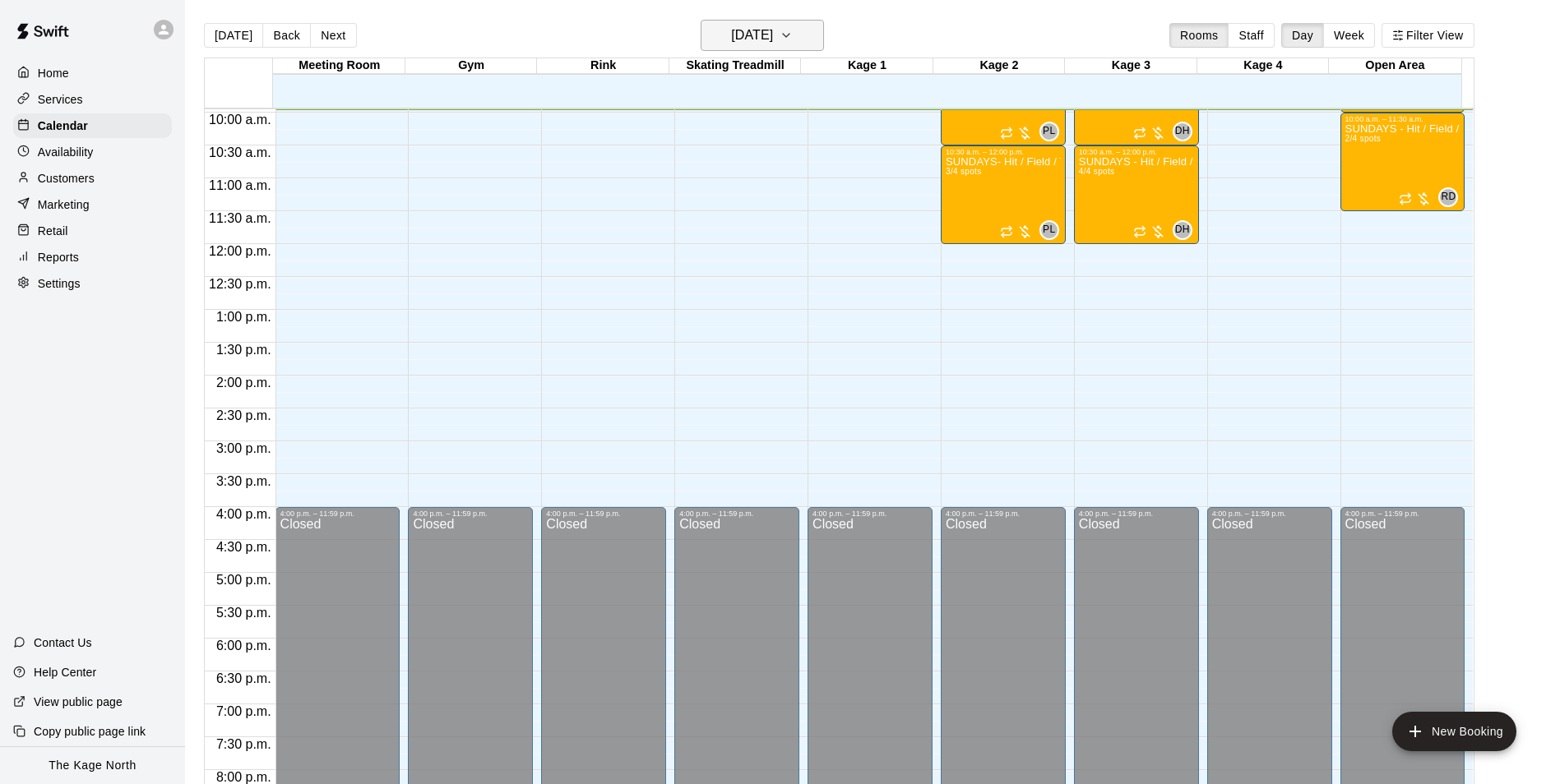
click at [773, 32] on h6 "[DATE]" at bounding box center [752, 35] width 42 height 23
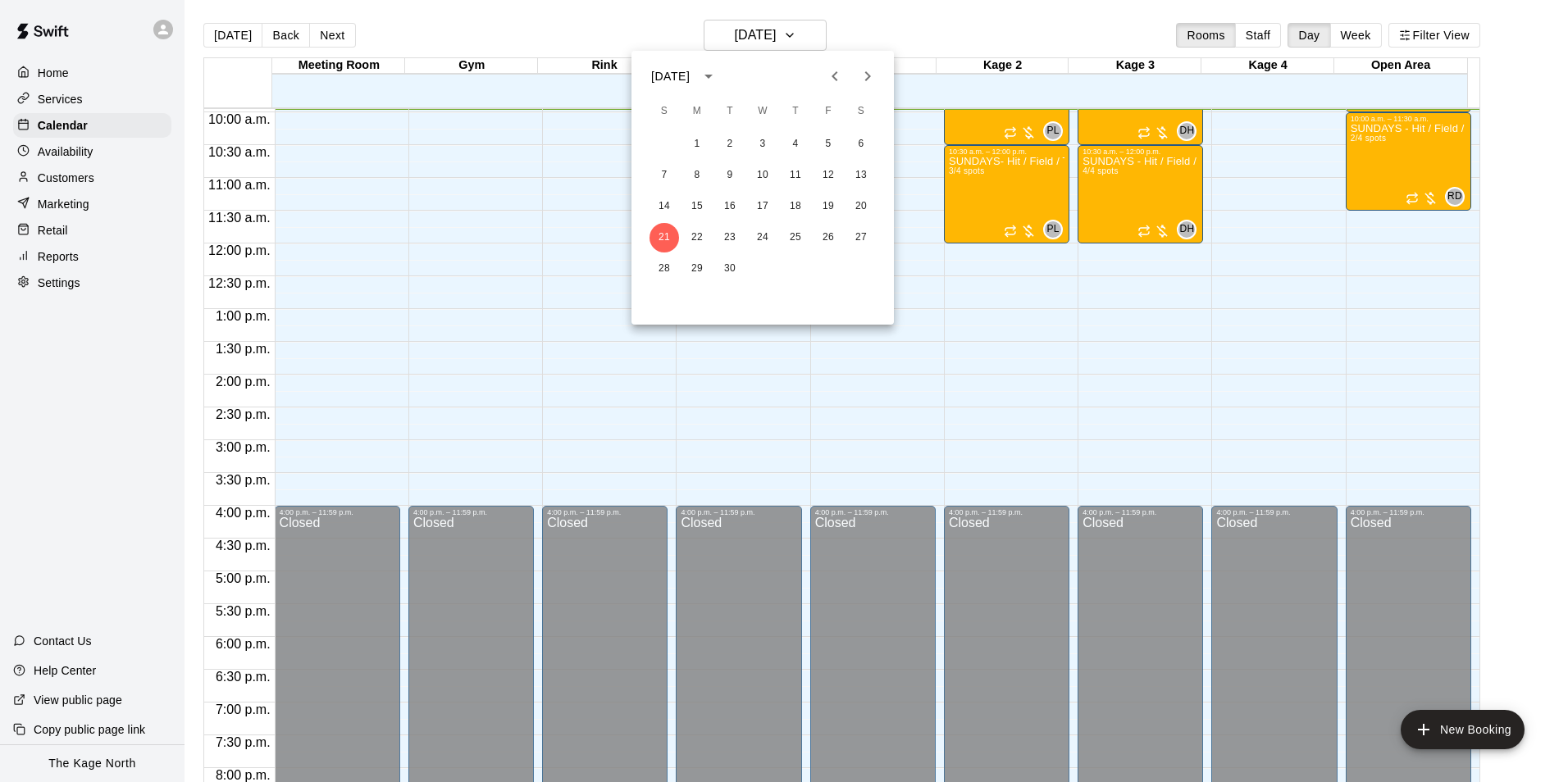
click at [865, 83] on icon "Next month" at bounding box center [868, 76] width 19 height 19
click at [765, 263] on button "29" at bounding box center [763, 269] width 30 height 30
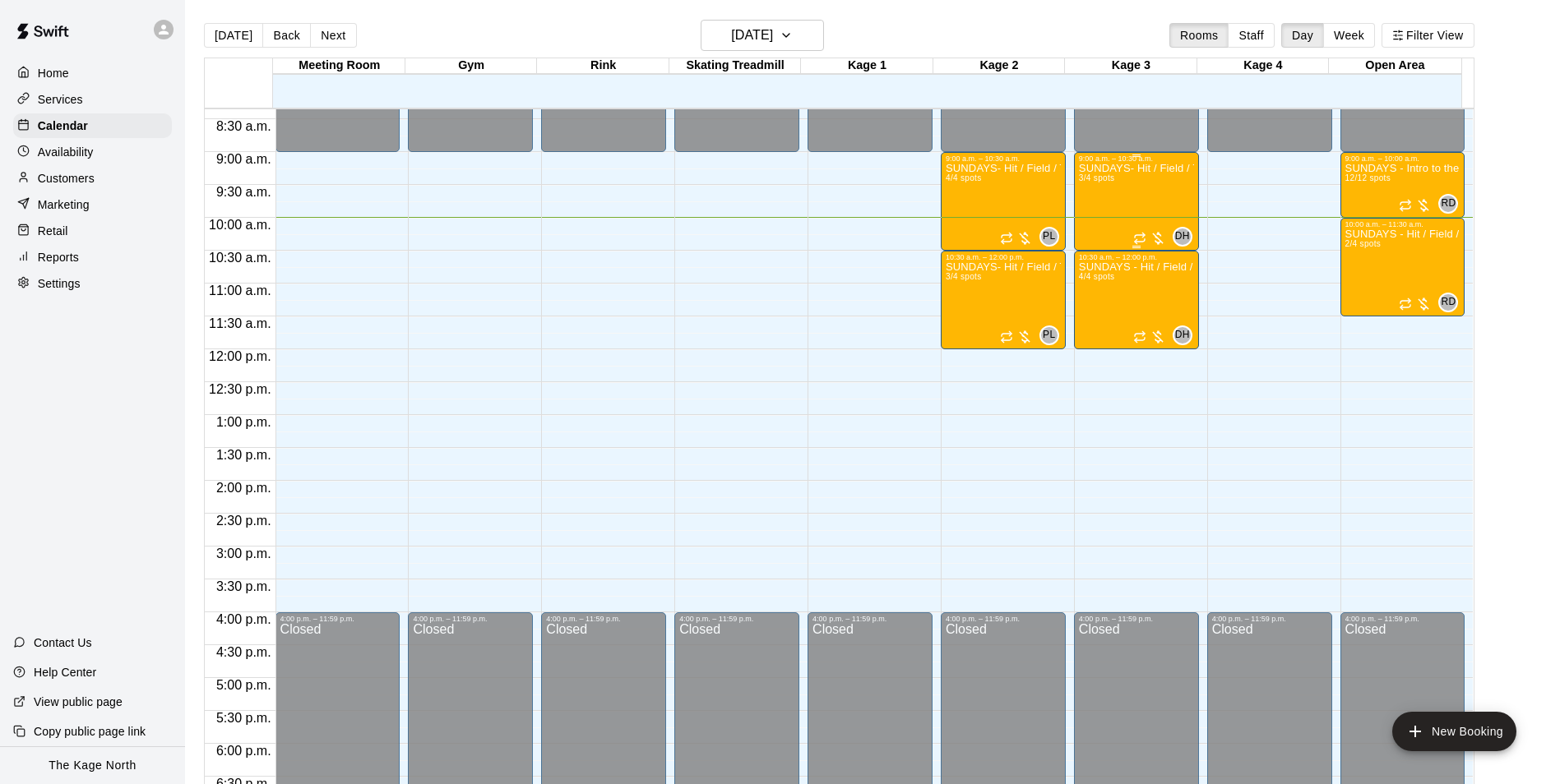
scroll to position [410, 0]
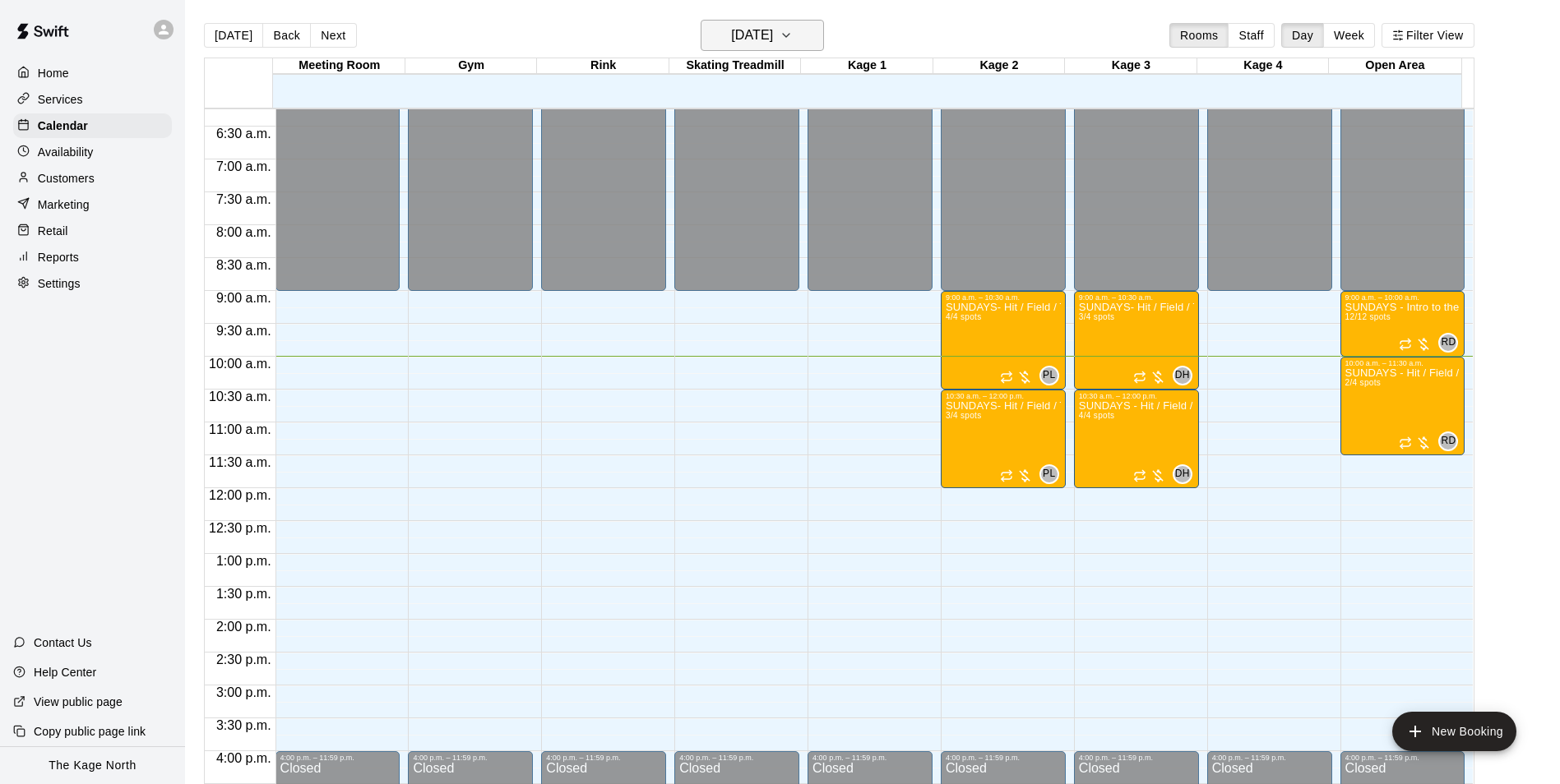
click at [773, 39] on h6 "[DATE]" at bounding box center [752, 35] width 42 height 23
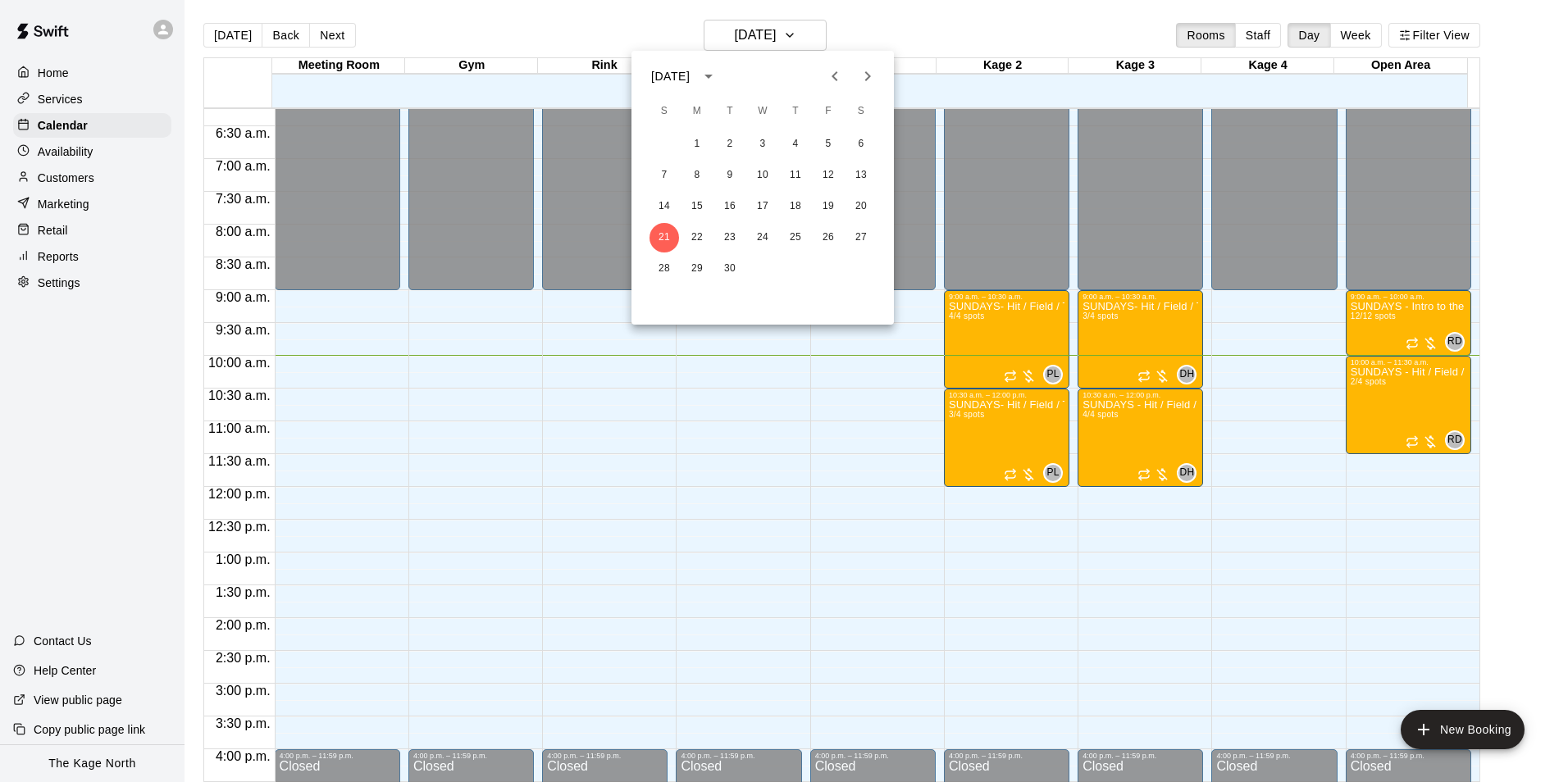
click at [851, 84] on div at bounding box center [851, 75] width 19 height 32
click at [858, 83] on button "Next month" at bounding box center [867, 75] width 32 height 32
click at [833, 80] on icon "Previous month" at bounding box center [835, 76] width 19 height 19
click at [869, 79] on icon "Next month" at bounding box center [868, 75] width 6 height 10
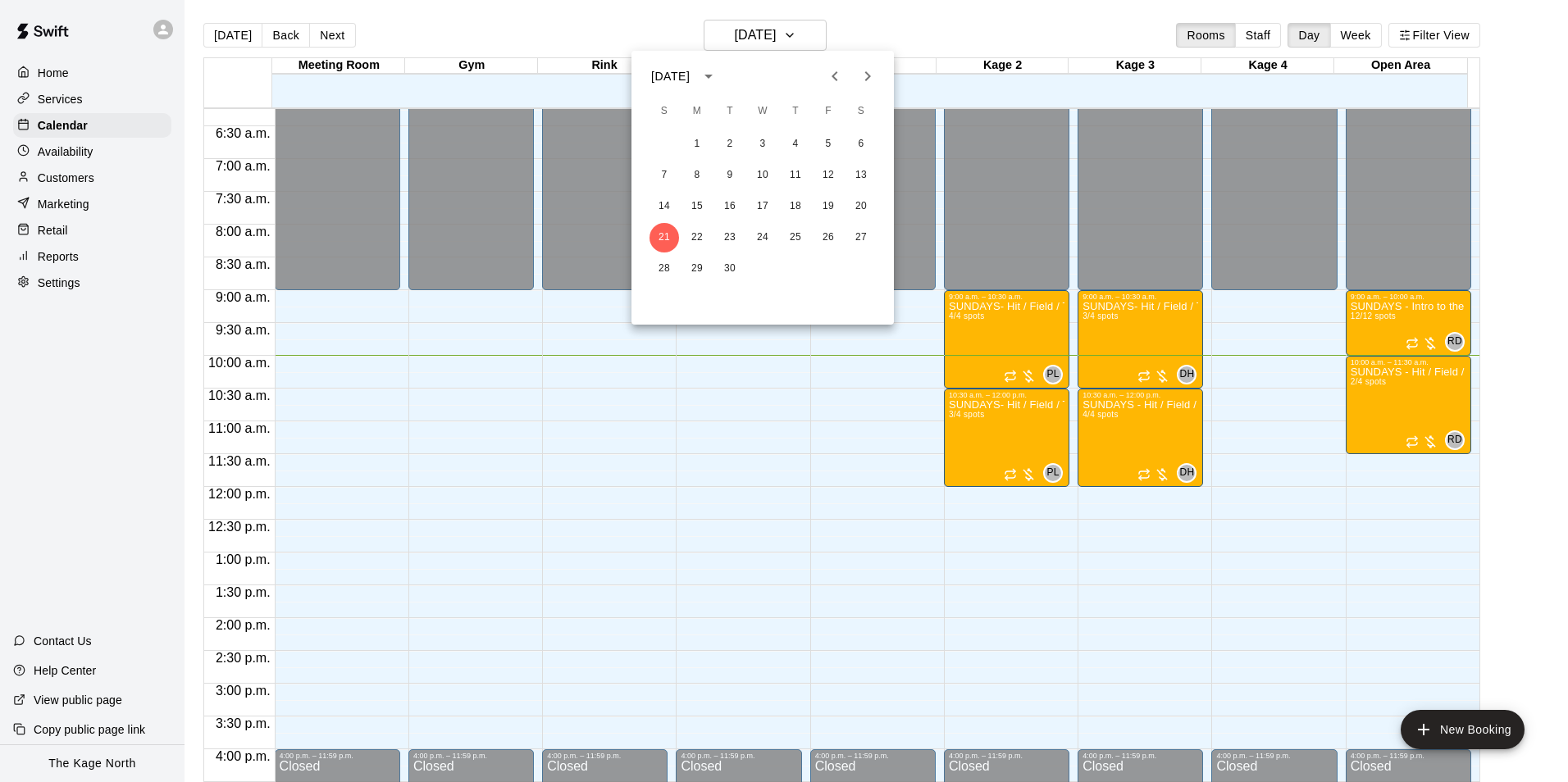
click at [869, 79] on icon "Next month" at bounding box center [868, 75] width 6 height 10
click at [761, 276] on button "29" at bounding box center [763, 269] width 30 height 30
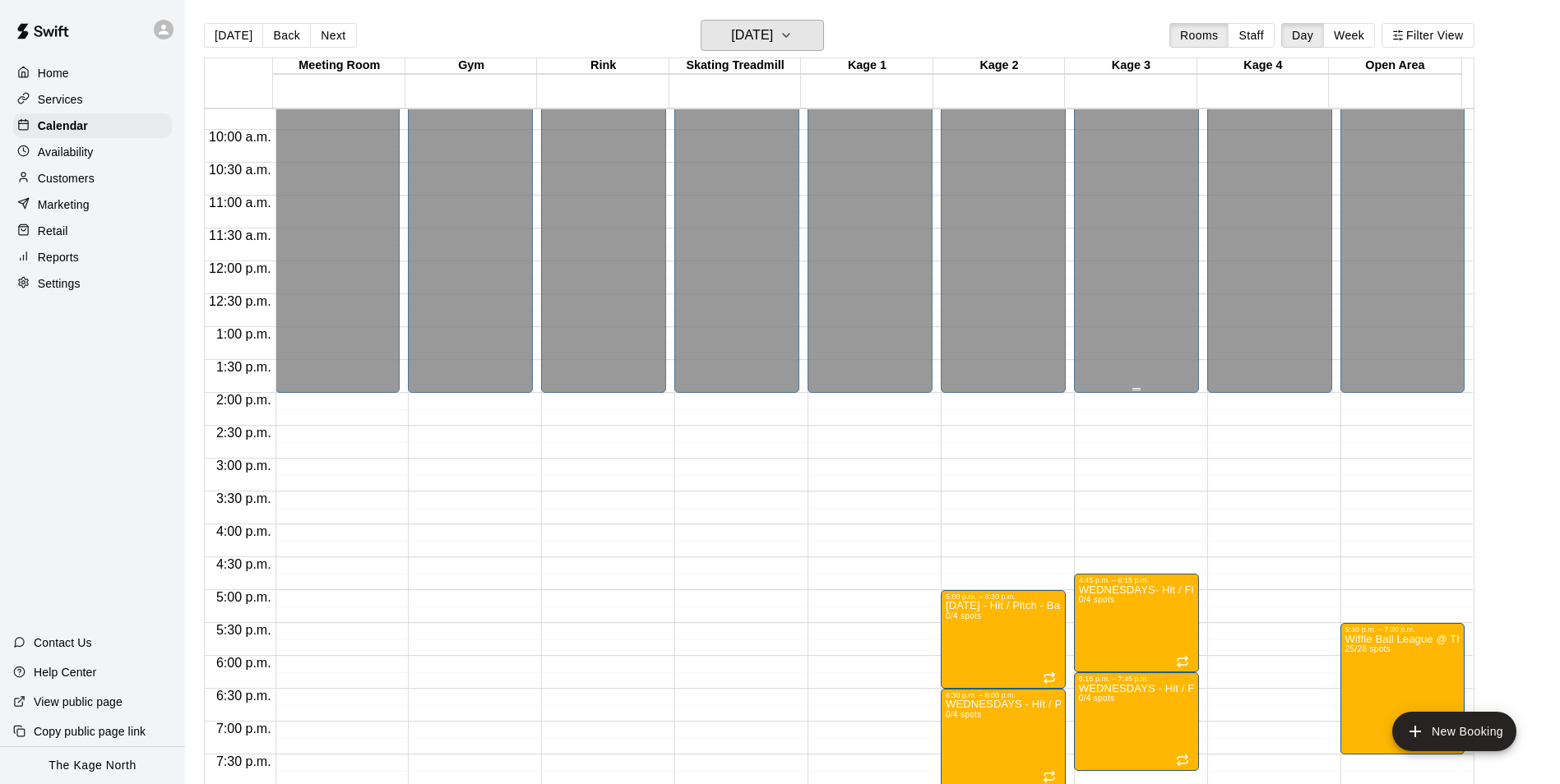
scroll to position [886, 0]
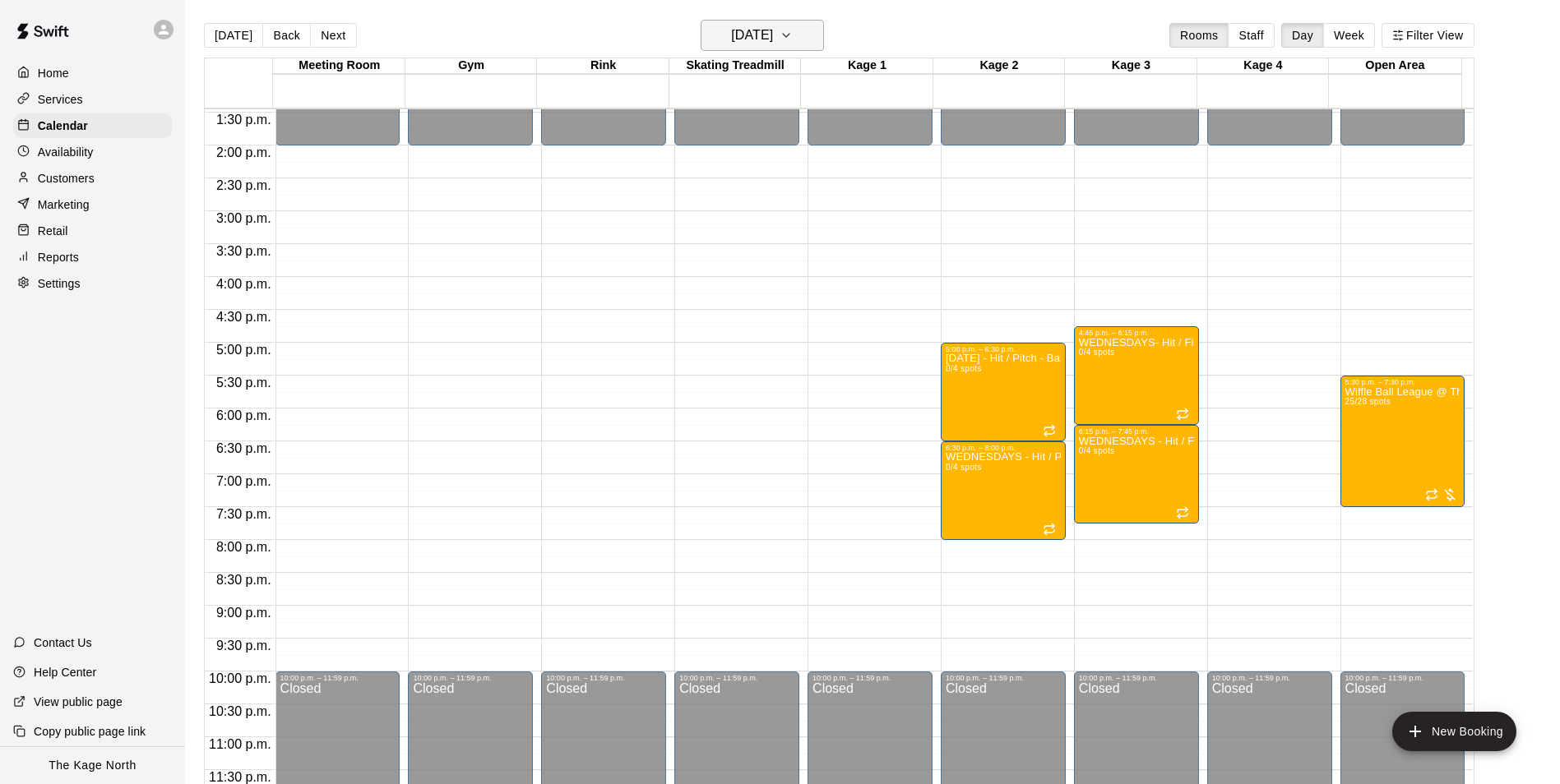
click at [773, 30] on h6 "[DATE]" at bounding box center [752, 35] width 42 height 23
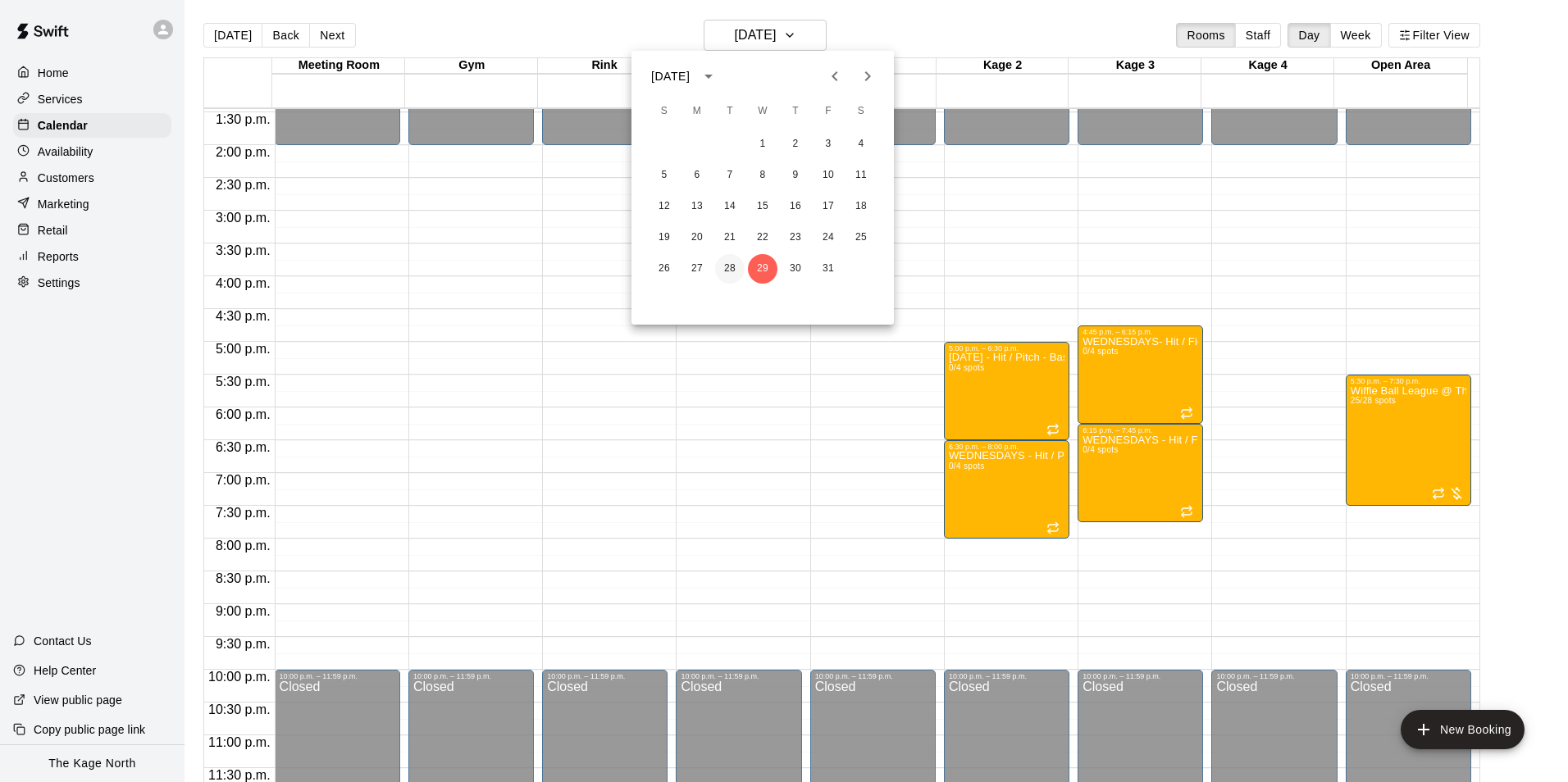
click at [731, 271] on button "28" at bounding box center [731, 269] width 30 height 30
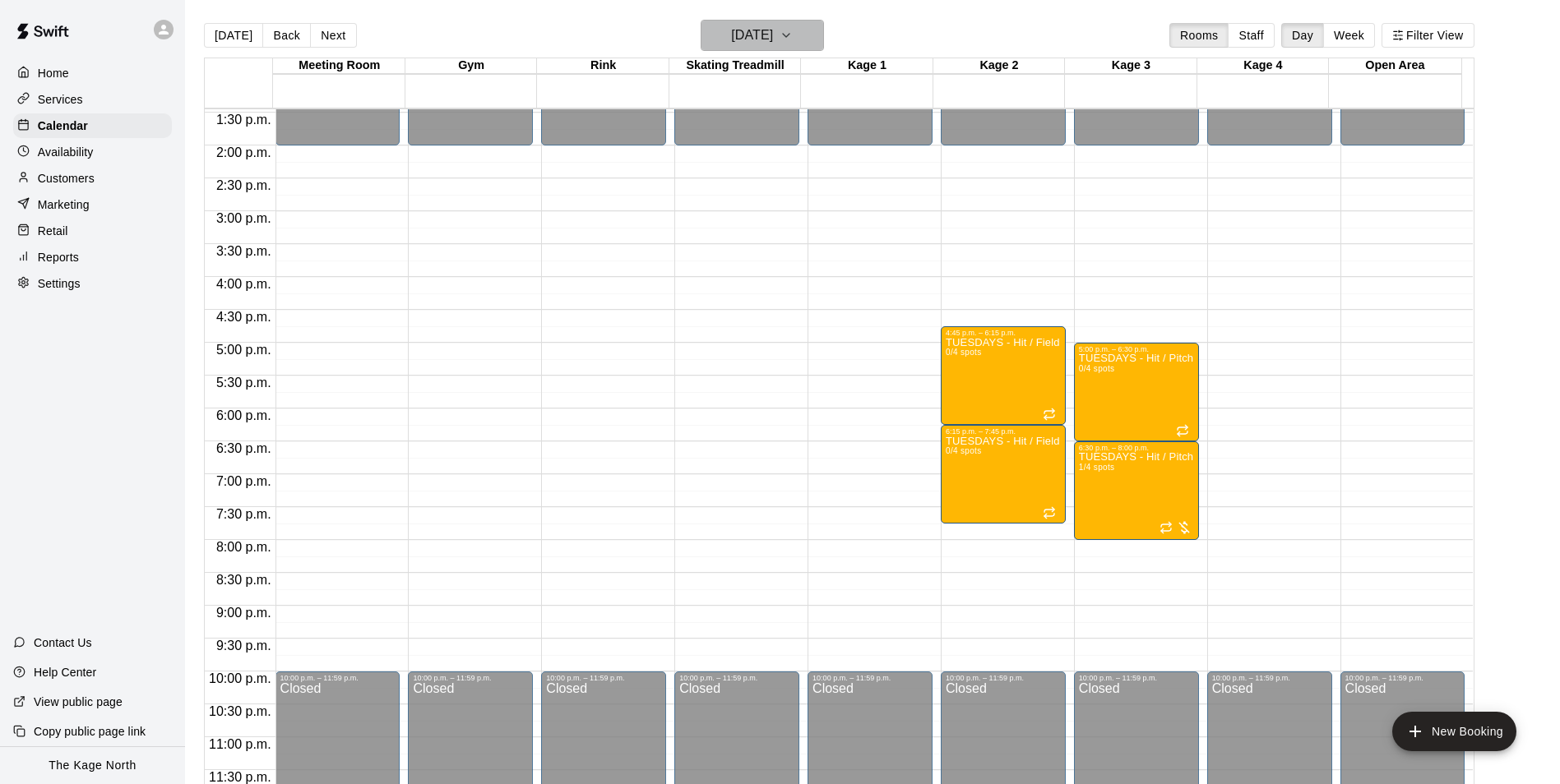
click at [773, 32] on h6 "[DATE]" at bounding box center [752, 35] width 42 height 23
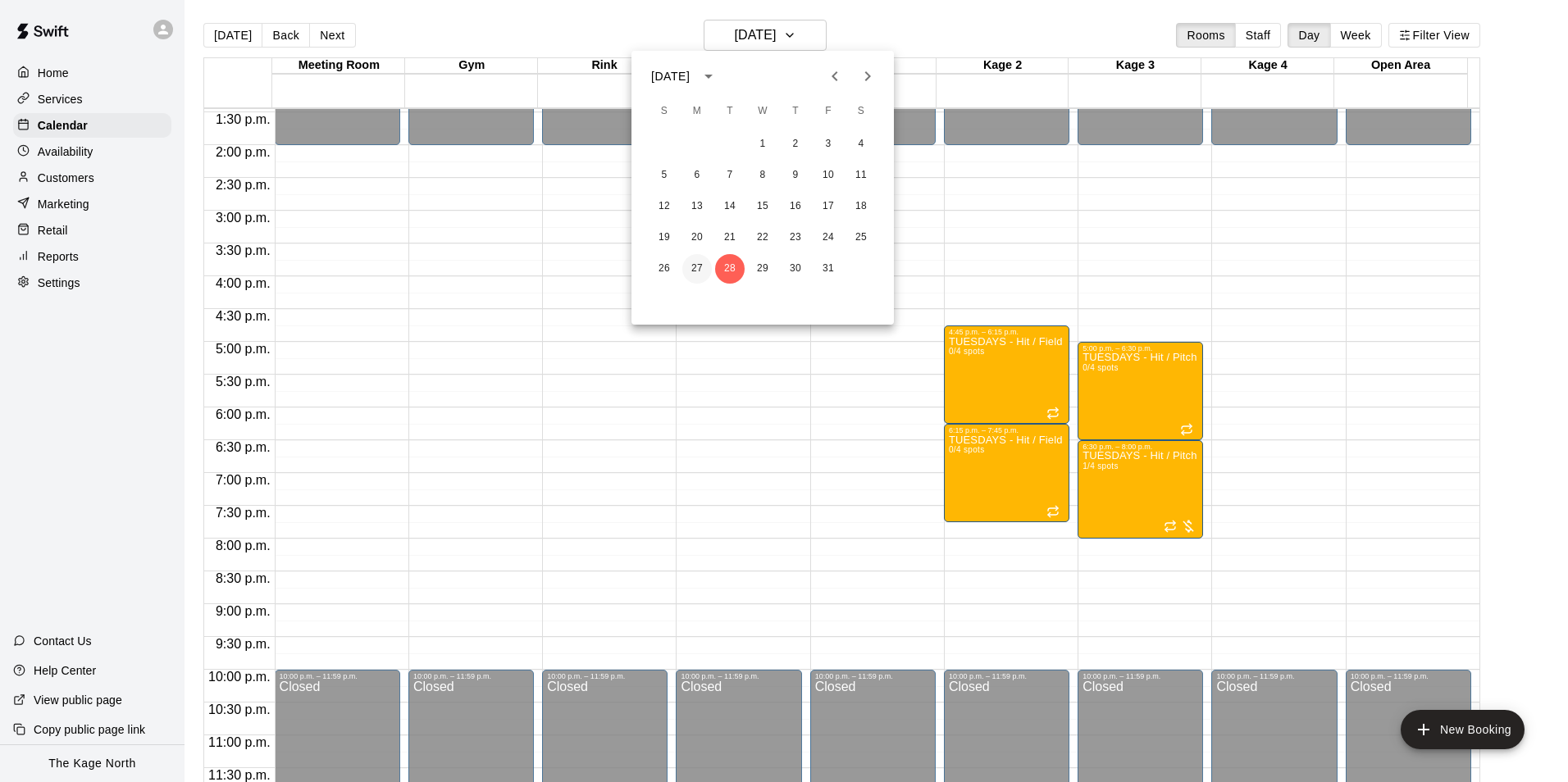
click at [694, 264] on button "27" at bounding box center [697, 269] width 30 height 30
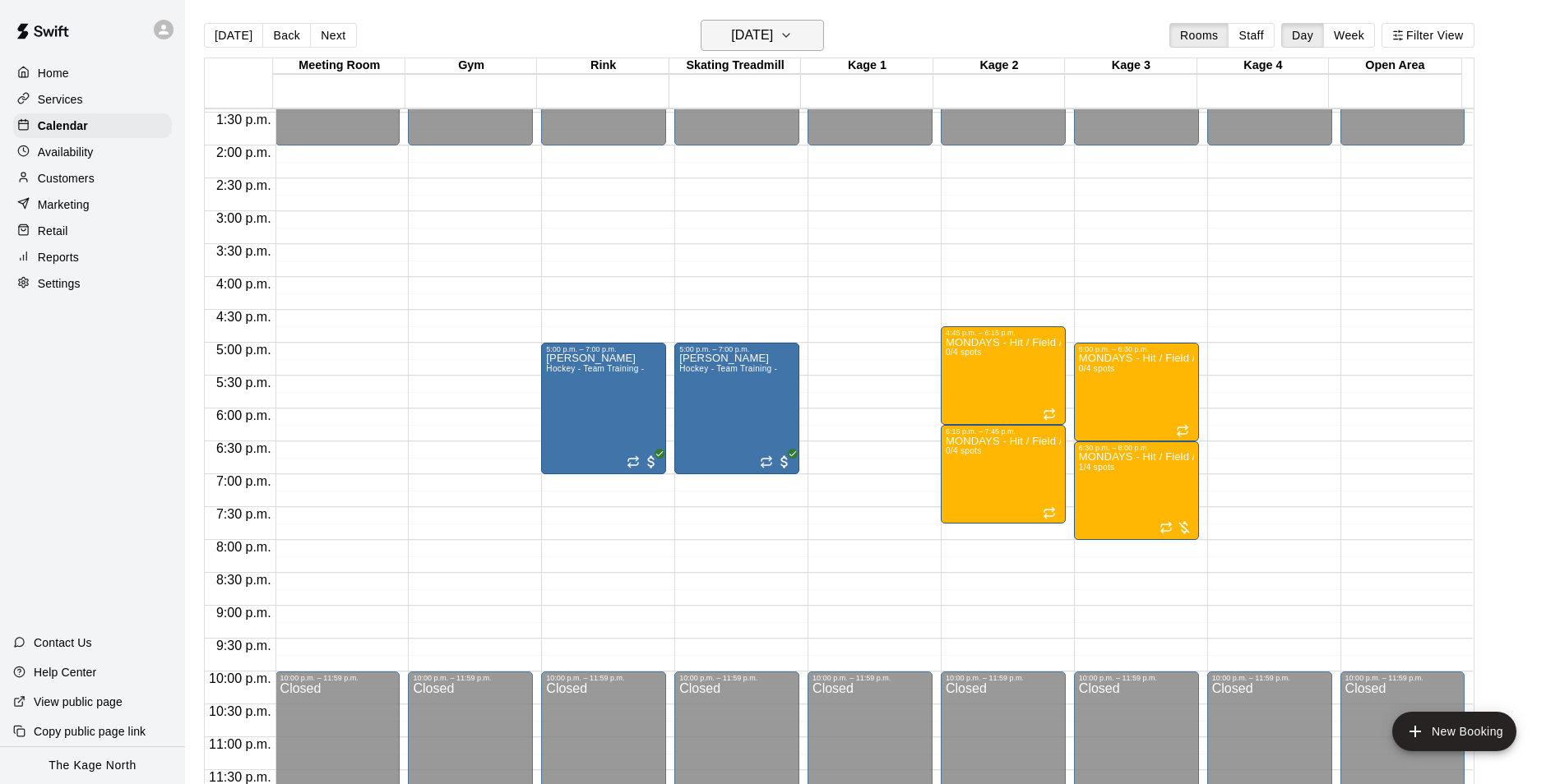
click at [773, 29] on h6 "[DATE]" at bounding box center [752, 35] width 42 height 23
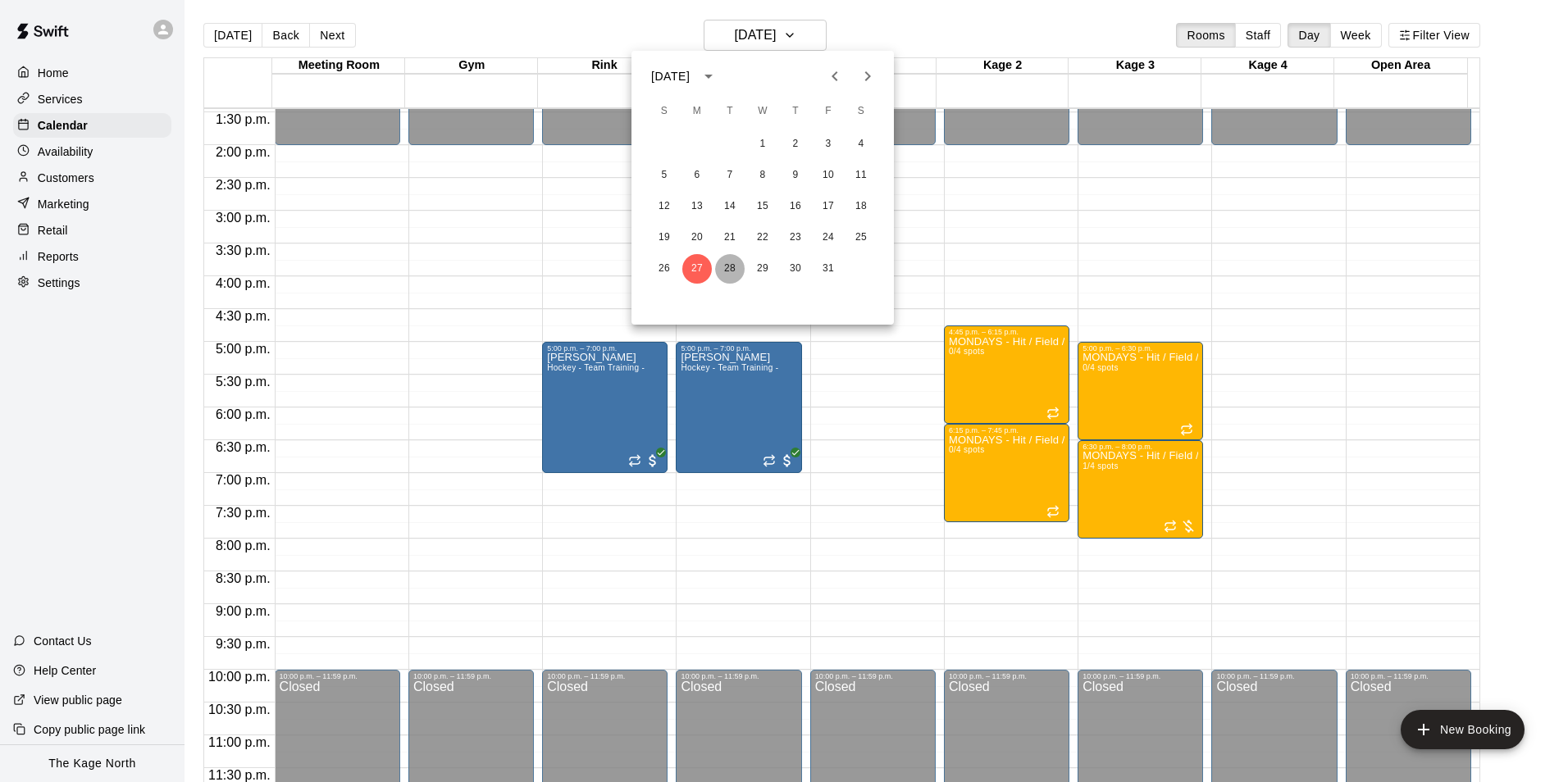
click at [732, 267] on button "28" at bounding box center [731, 269] width 30 height 30
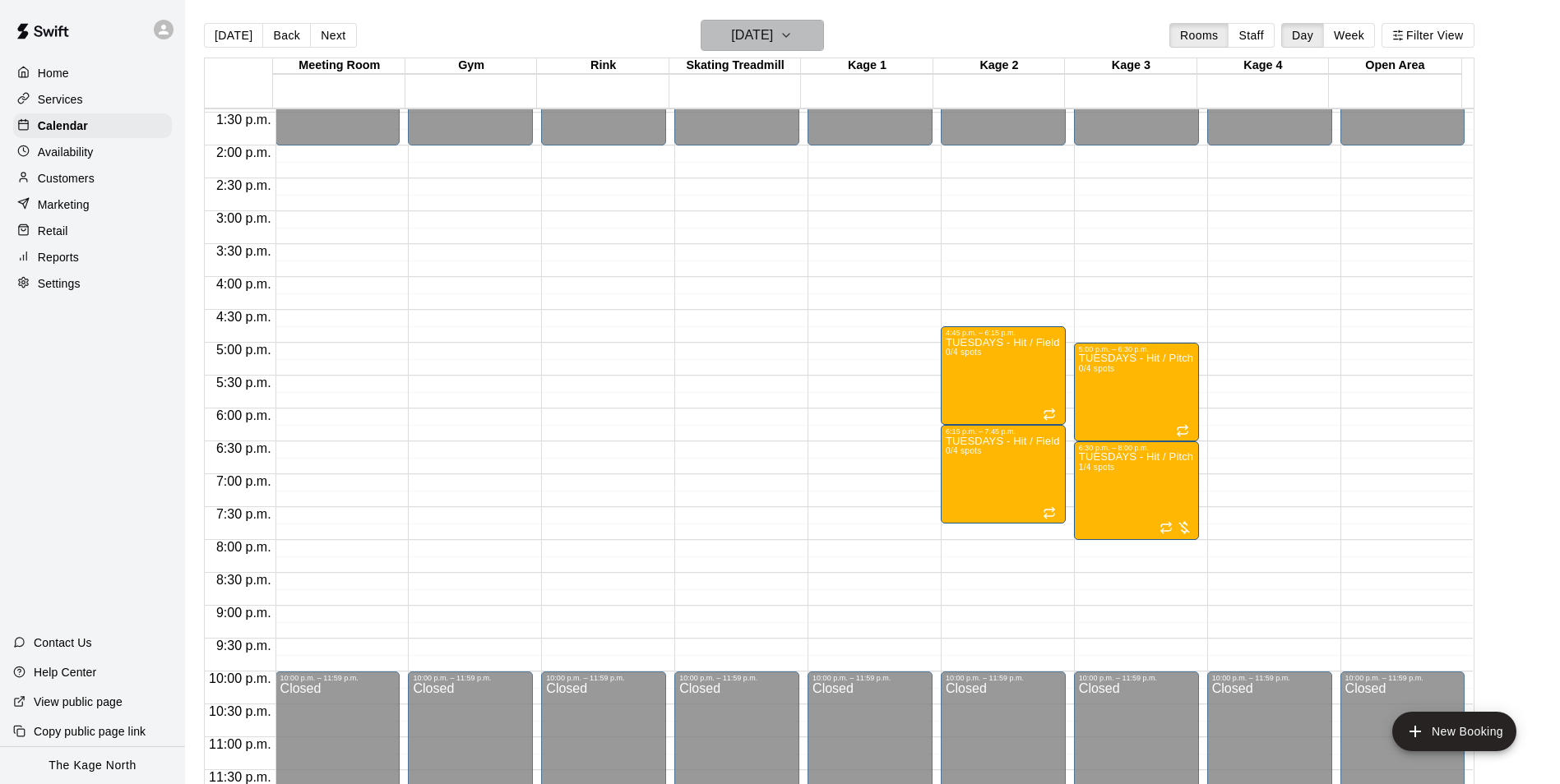
click at [773, 33] on h6 "[DATE]" at bounding box center [752, 35] width 42 height 23
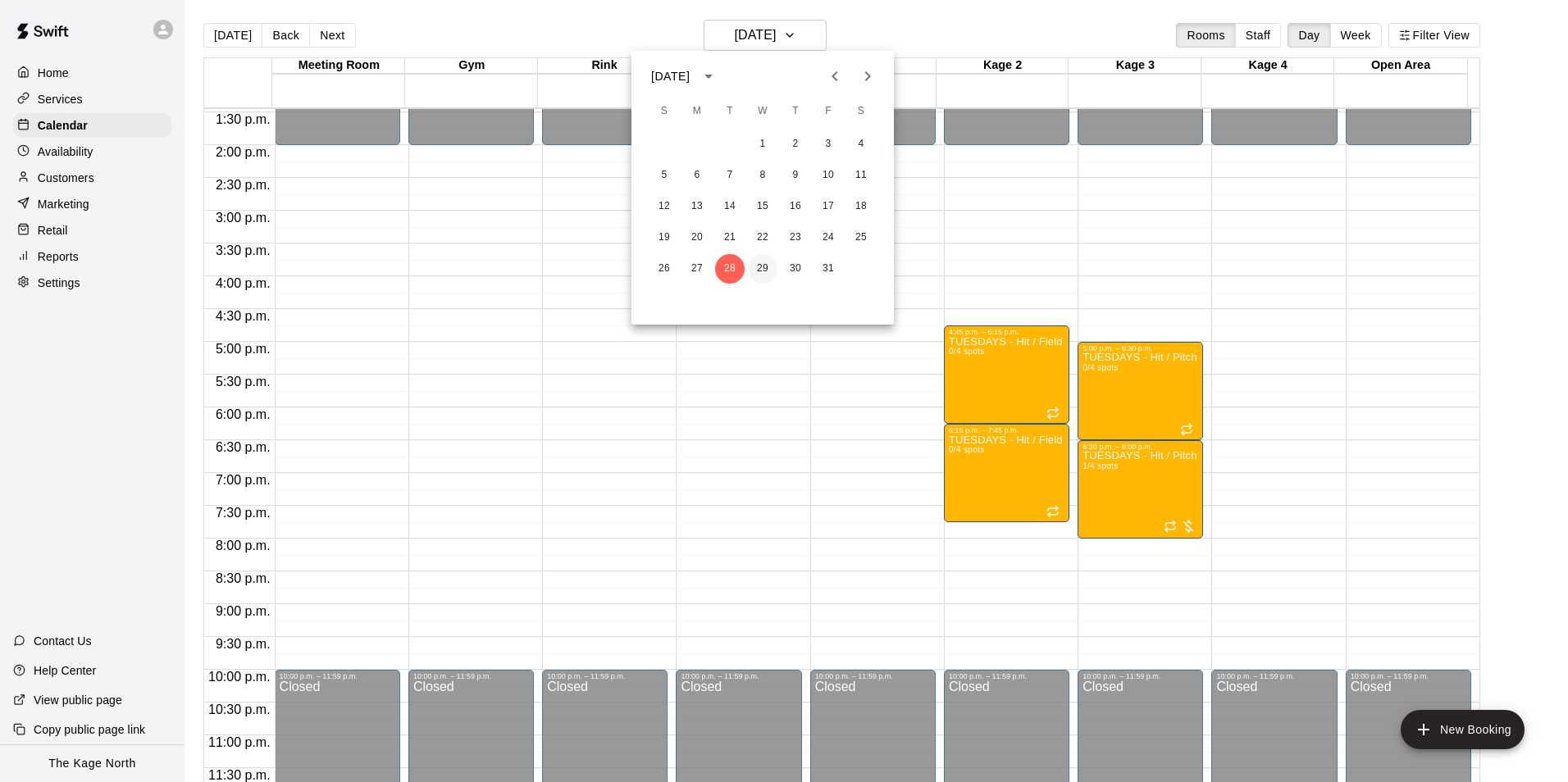
click at [759, 273] on button "29" at bounding box center [763, 269] width 30 height 30
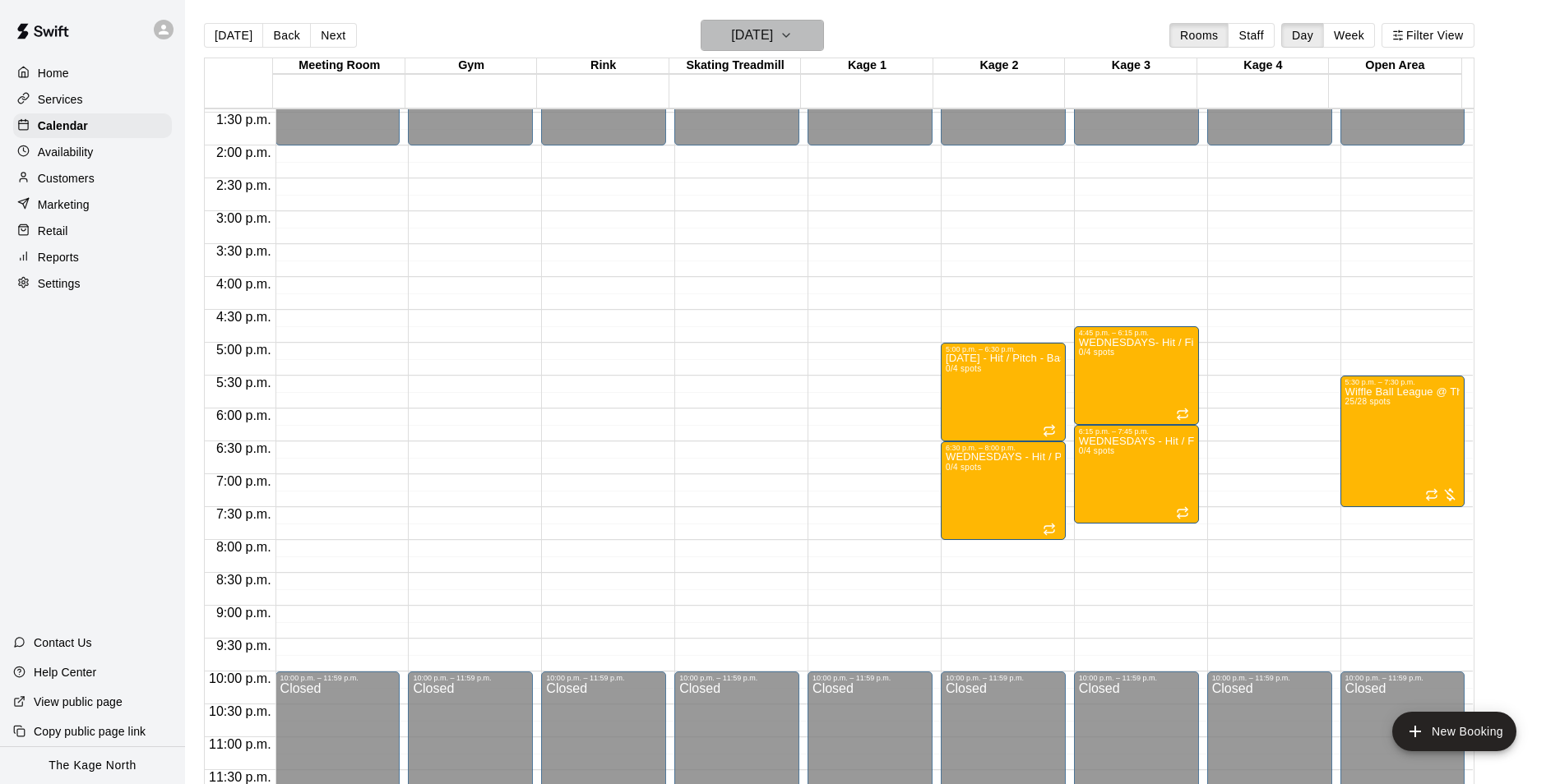
click at [773, 37] on h6 "[DATE]" at bounding box center [752, 35] width 42 height 23
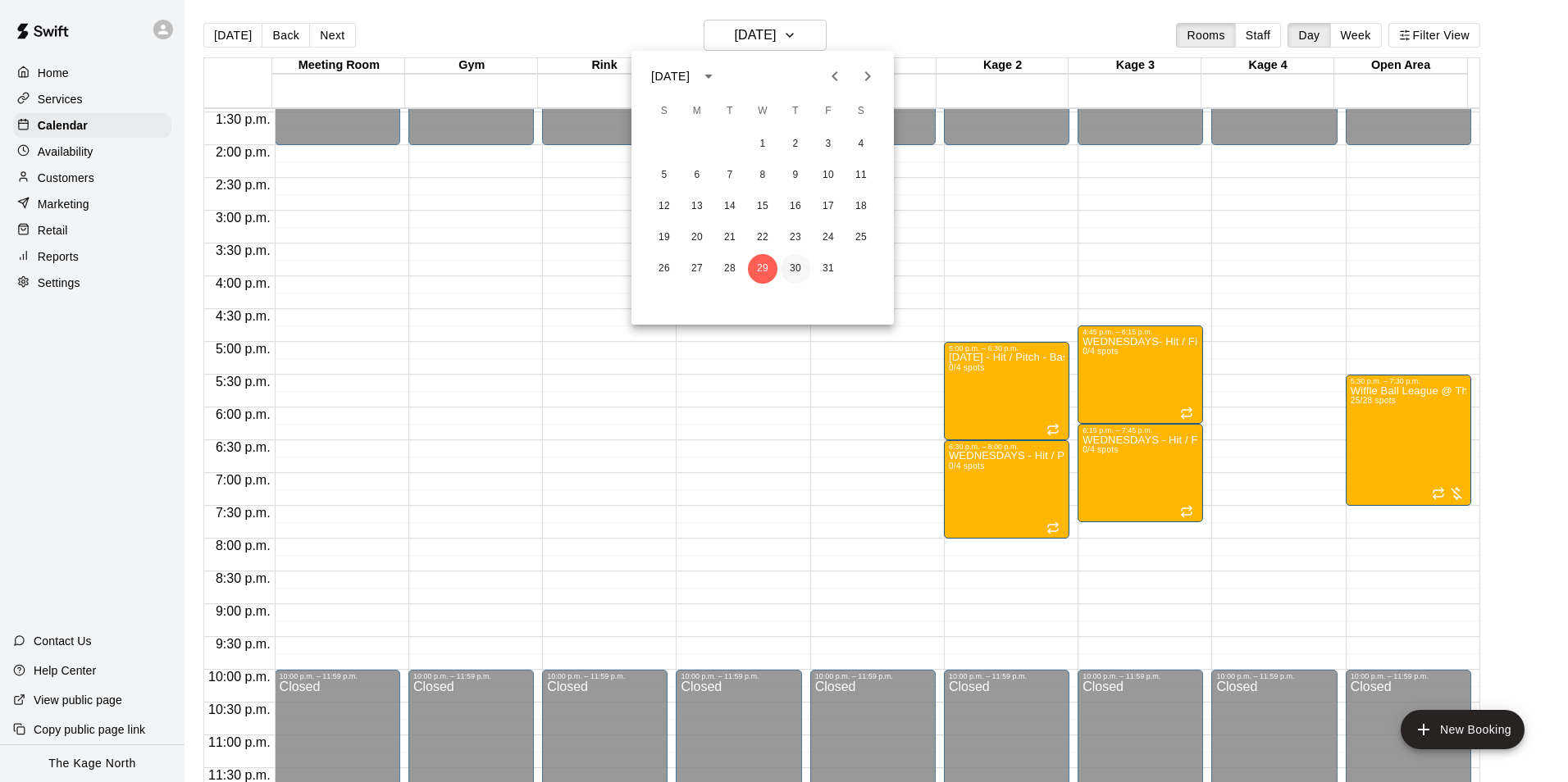
click at [789, 271] on button "30" at bounding box center [795, 269] width 30 height 30
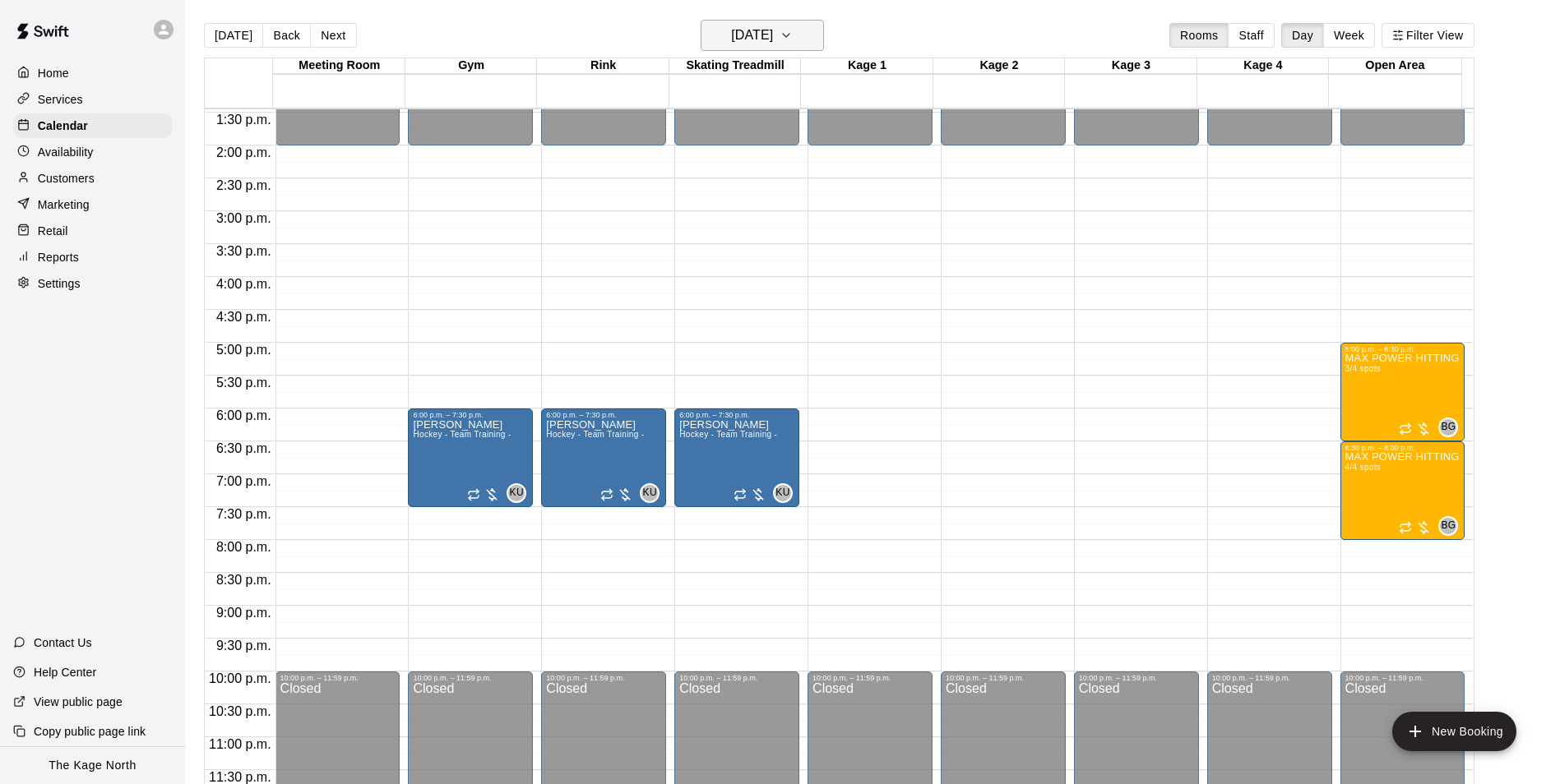
click at [773, 32] on h6 "[DATE]" at bounding box center [752, 35] width 42 height 23
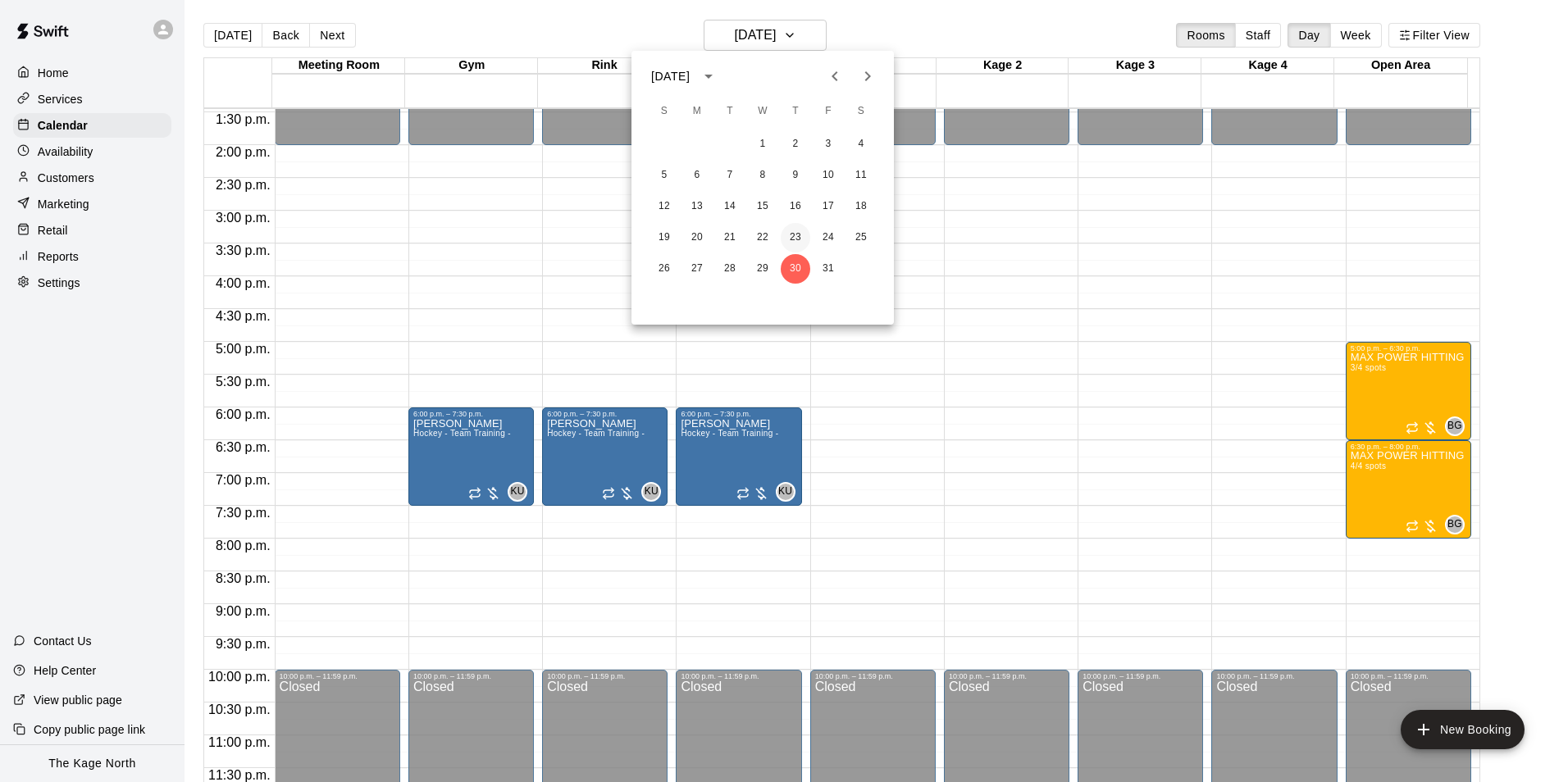
click at [789, 235] on button "23" at bounding box center [795, 238] width 30 height 30
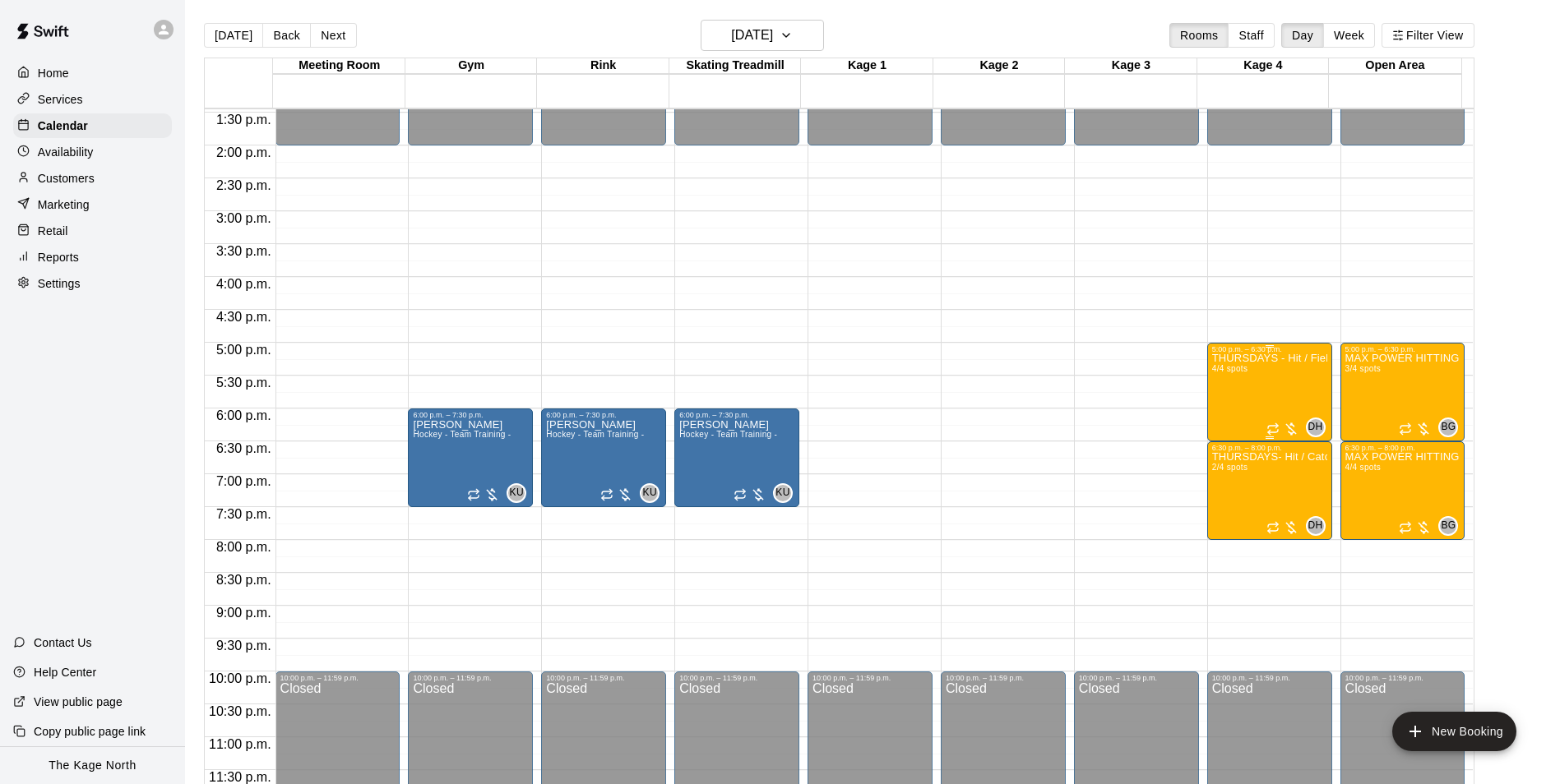
click at [1260, 375] on div "THURSDAYS - Hit / Field / Throw - Baseball Program - 7U-9U 4/4 spots" at bounding box center [1269, 745] width 115 height 784
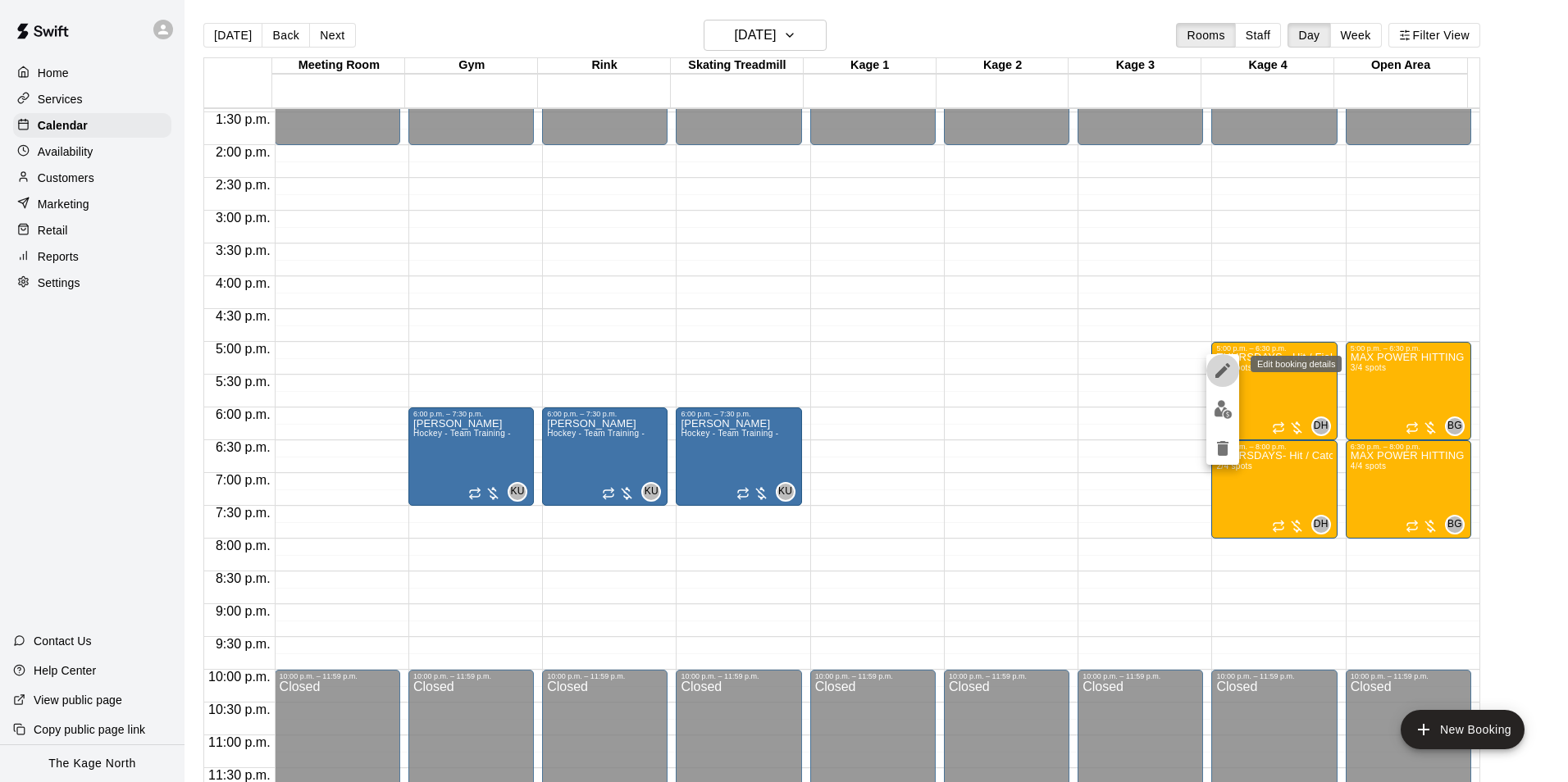
click at [1224, 373] on icon "edit" at bounding box center [1223, 370] width 19 height 19
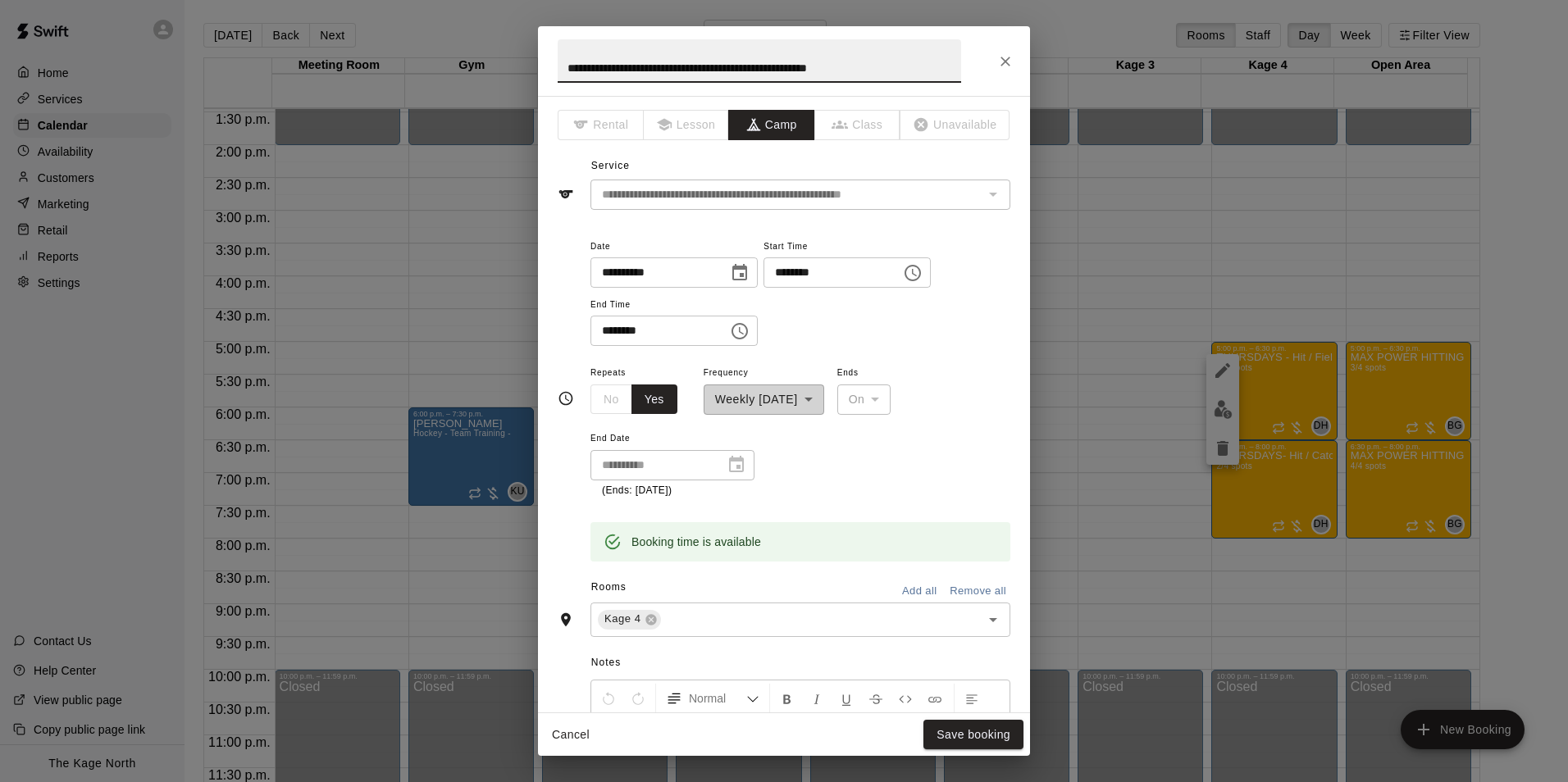
click at [1003, 61] on icon "Close" at bounding box center [1006, 61] width 17 height 17
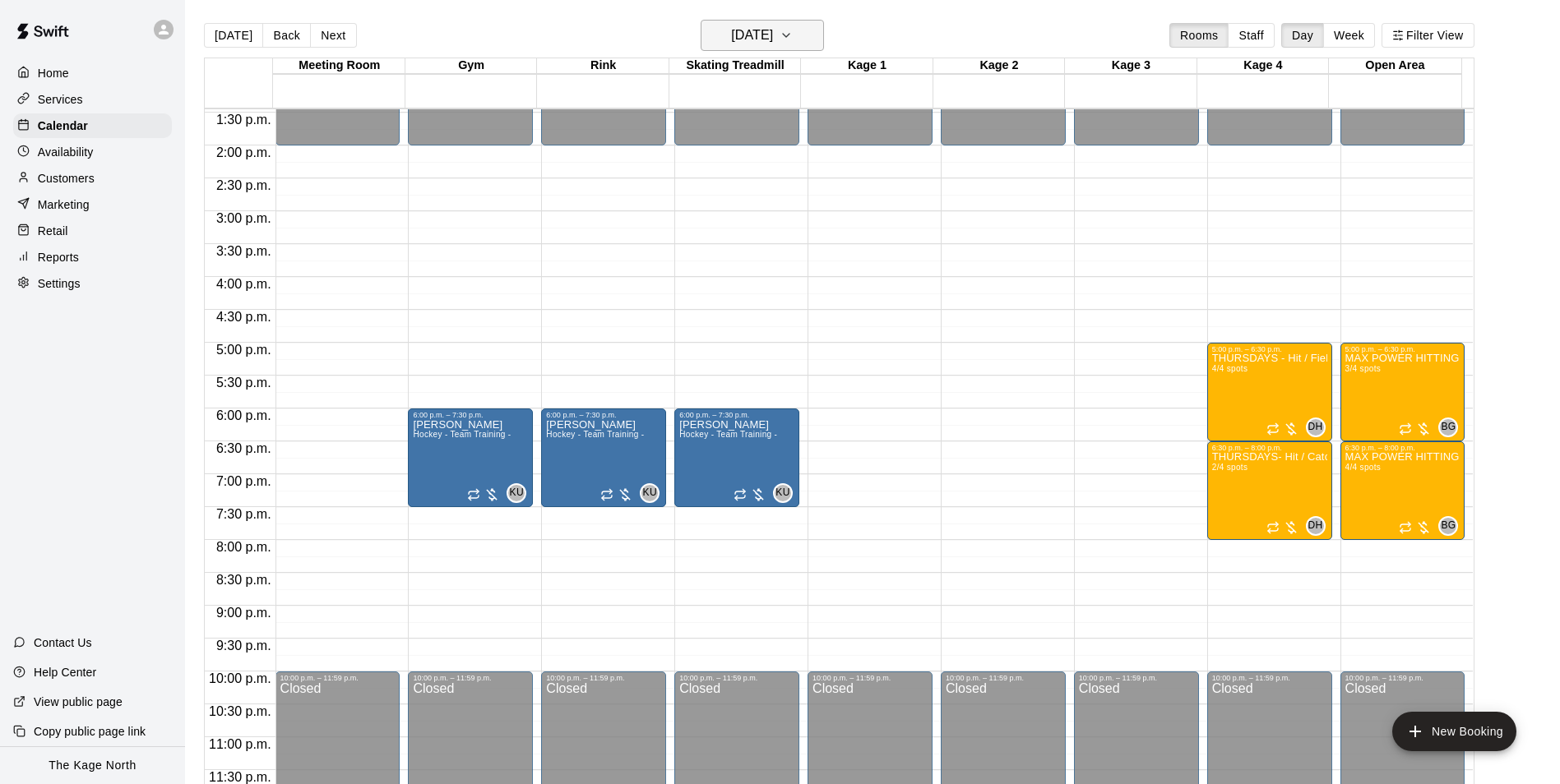
click at [773, 32] on h6 "Thursday Oct 23" at bounding box center [752, 35] width 42 height 23
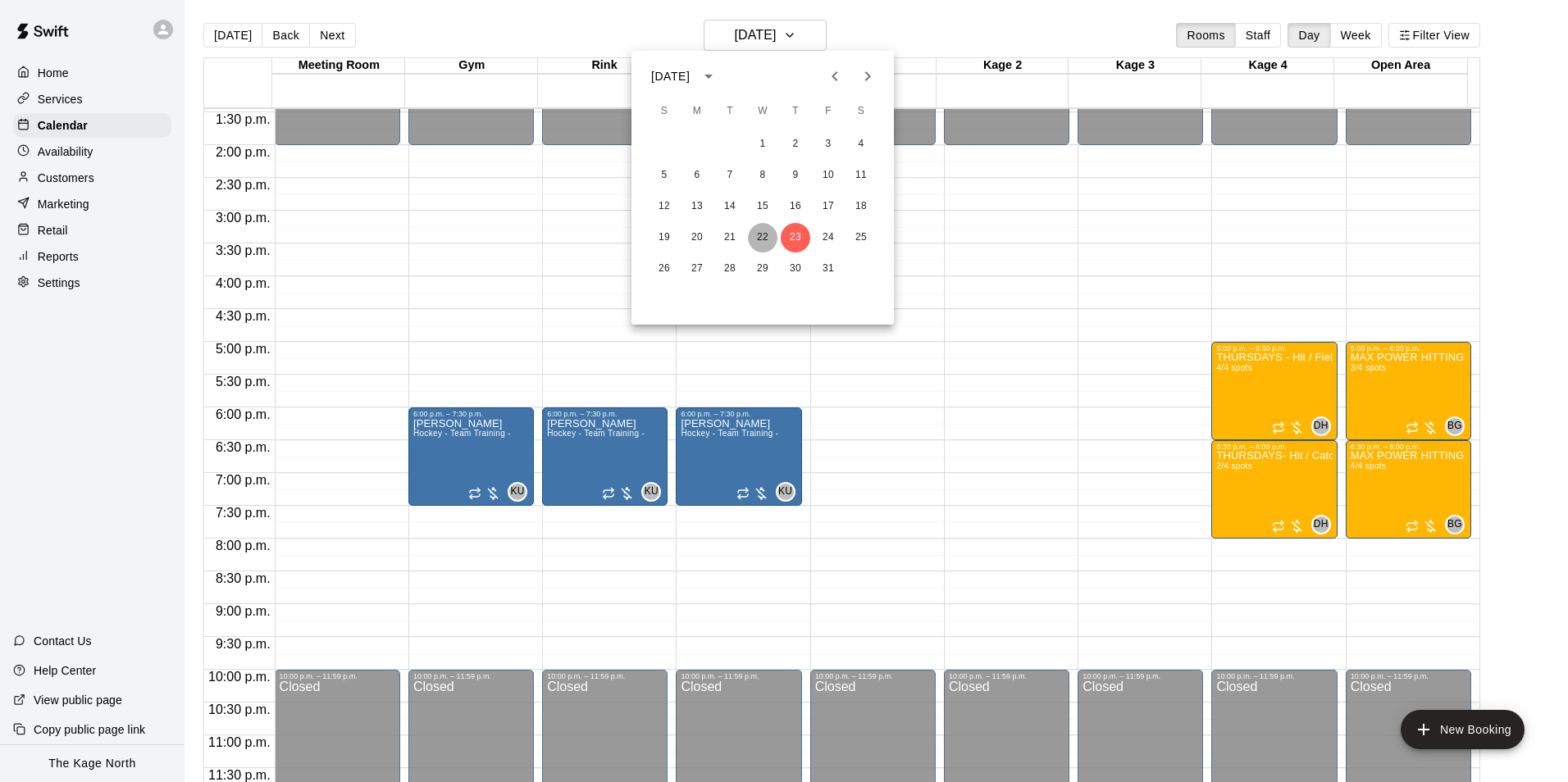
click at [757, 241] on button "22" at bounding box center [763, 238] width 30 height 30
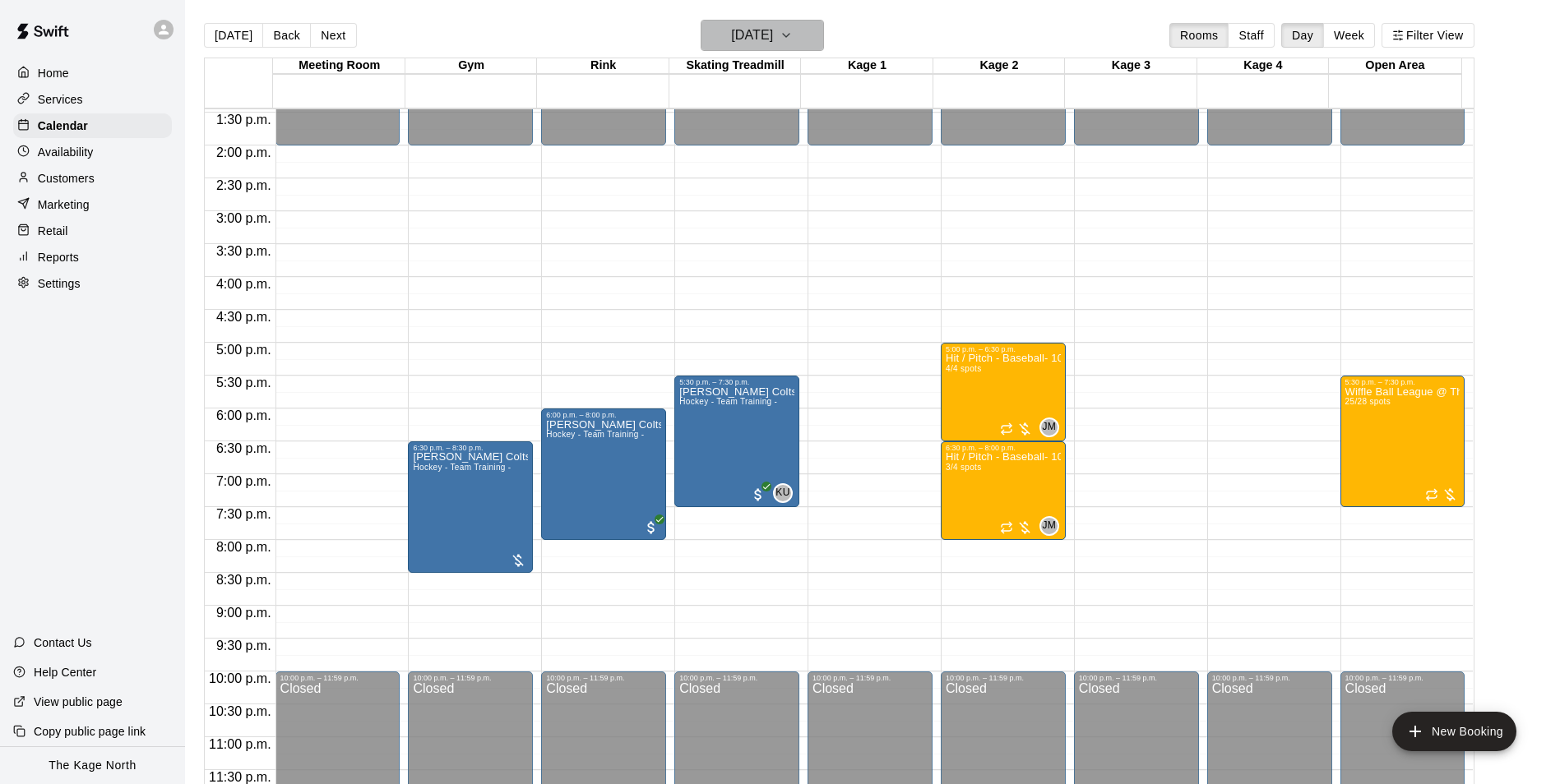
click at [773, 34] on h6 "Wednesday Oct 22" at bounding box center [752, 35] width 42 height 23
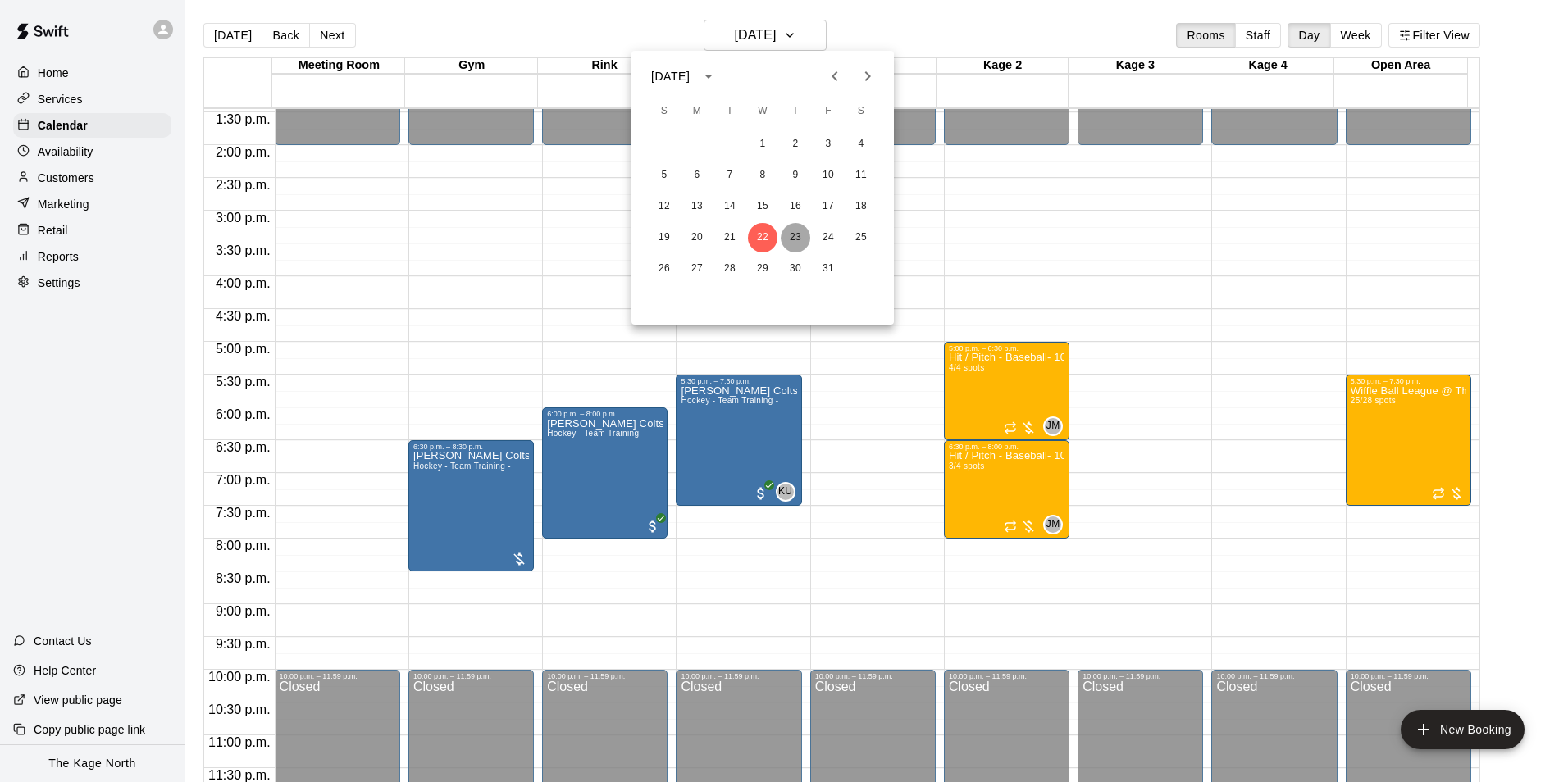
drag, startPoint x: 800, startPoint y: 239, endPoint x: 1375, endPoint y: 636, distance: 698.7
click at [800, 239] on button "23" at bounding box center [795, 238] width 30 height 30
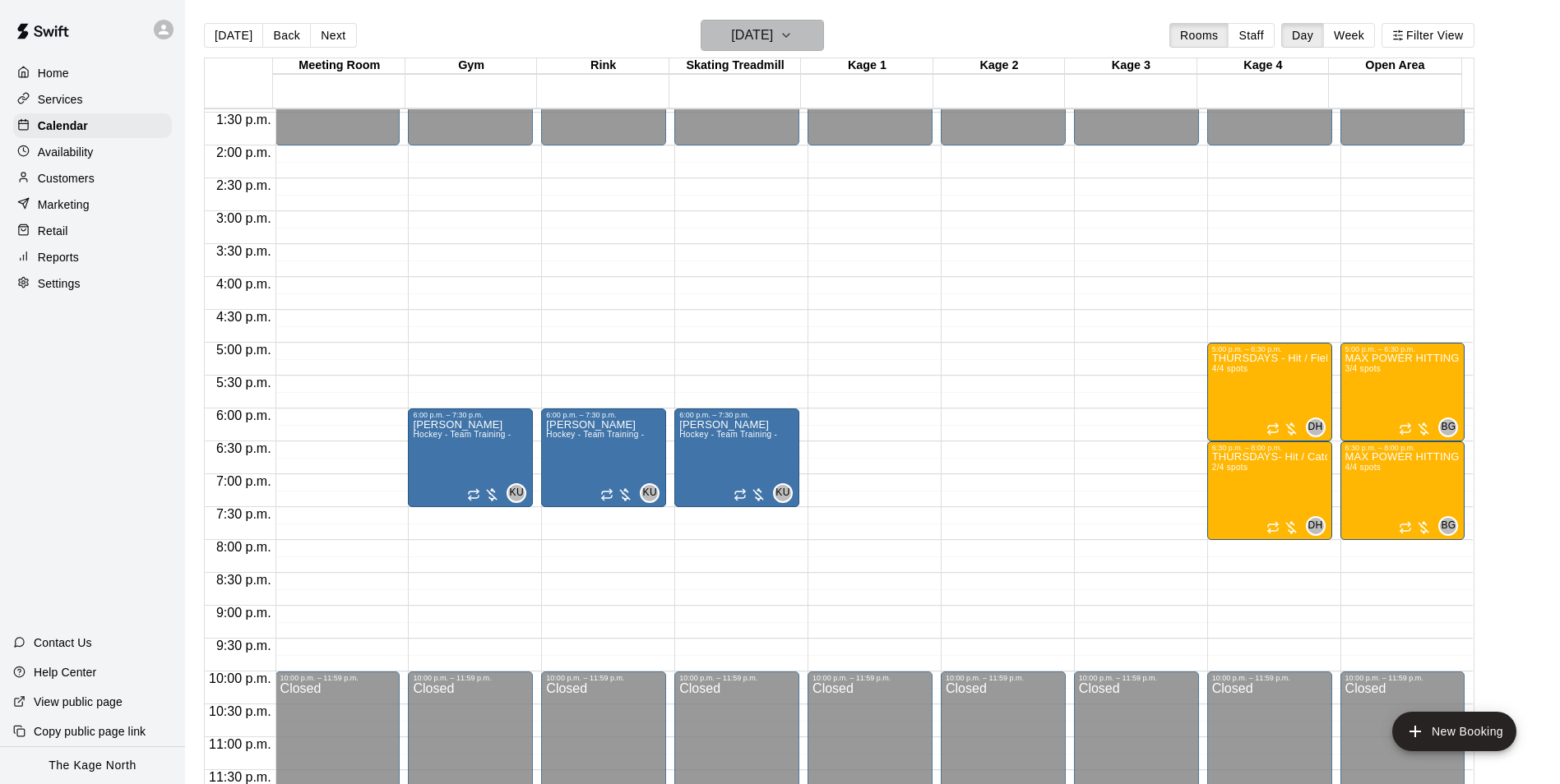
click at [773, 38] on h6 "Thursday Oct 23" at bounding box center [752, 35] width 42 height 23
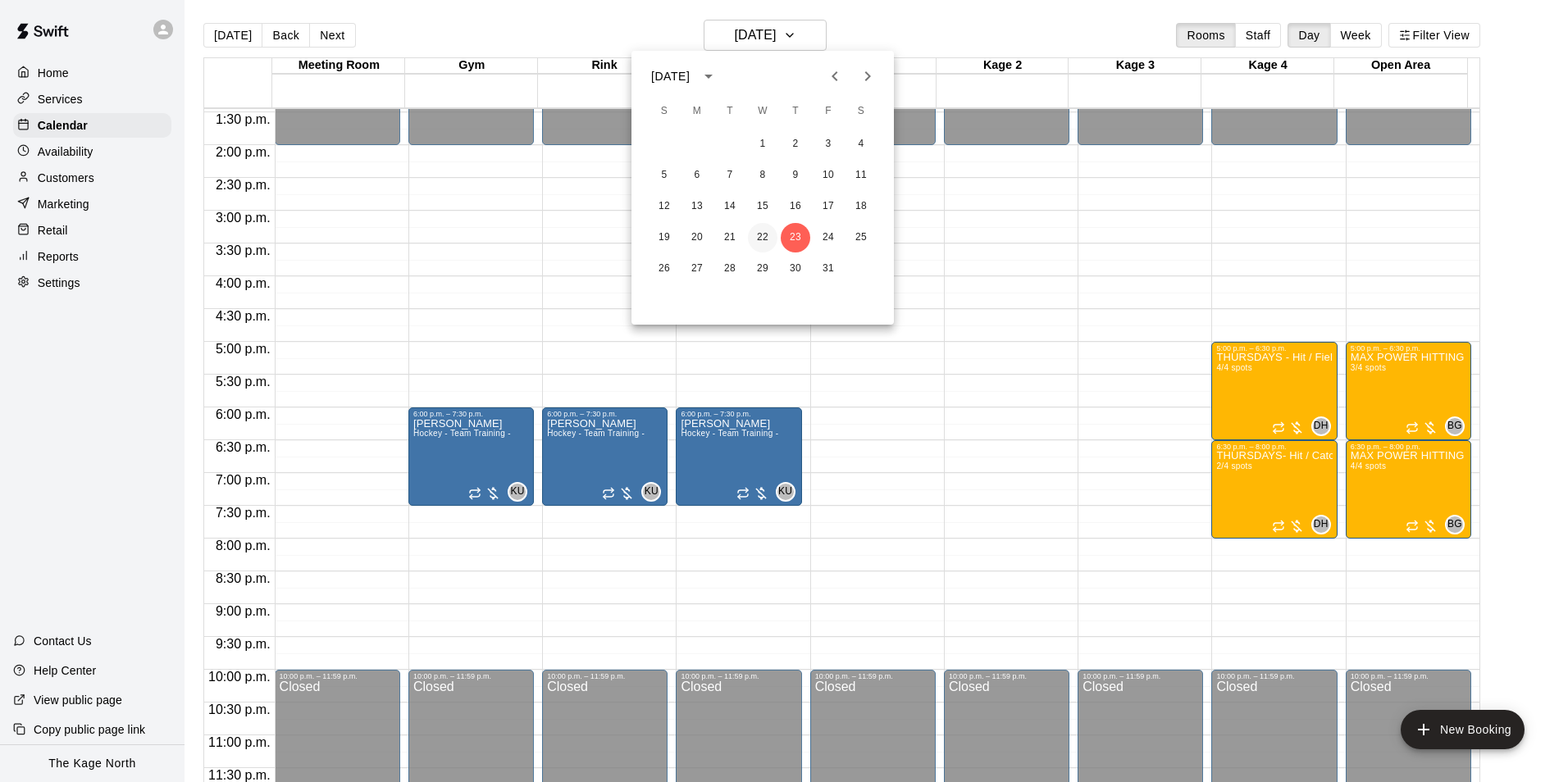
click at [755, 237] on button "22" at bounding box center [763, 238] width 30 height 30
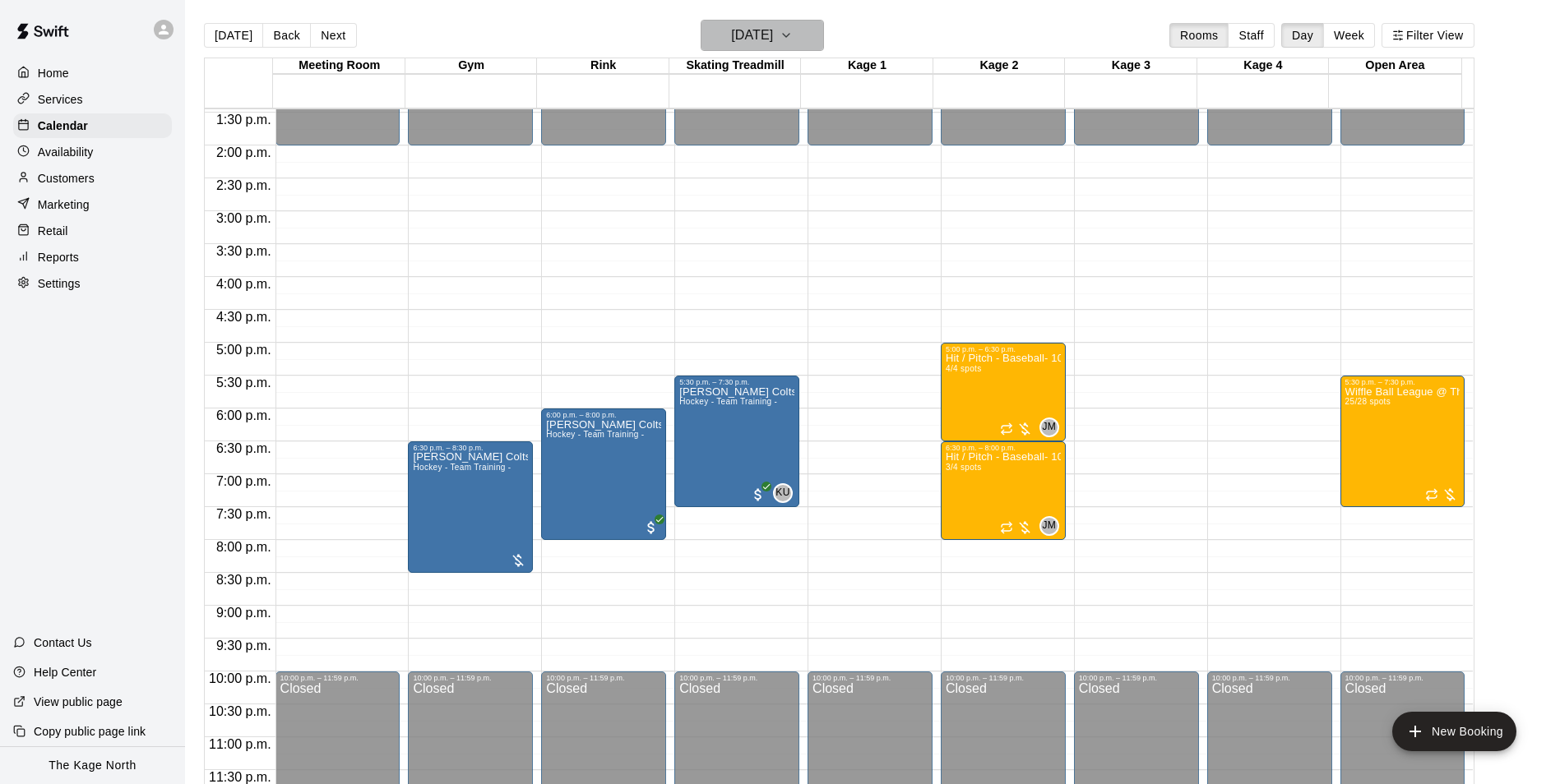
click at [773, 24] on h6 "Wednesday Oct 22" at bounding box center [752, 35] width 42 height 23
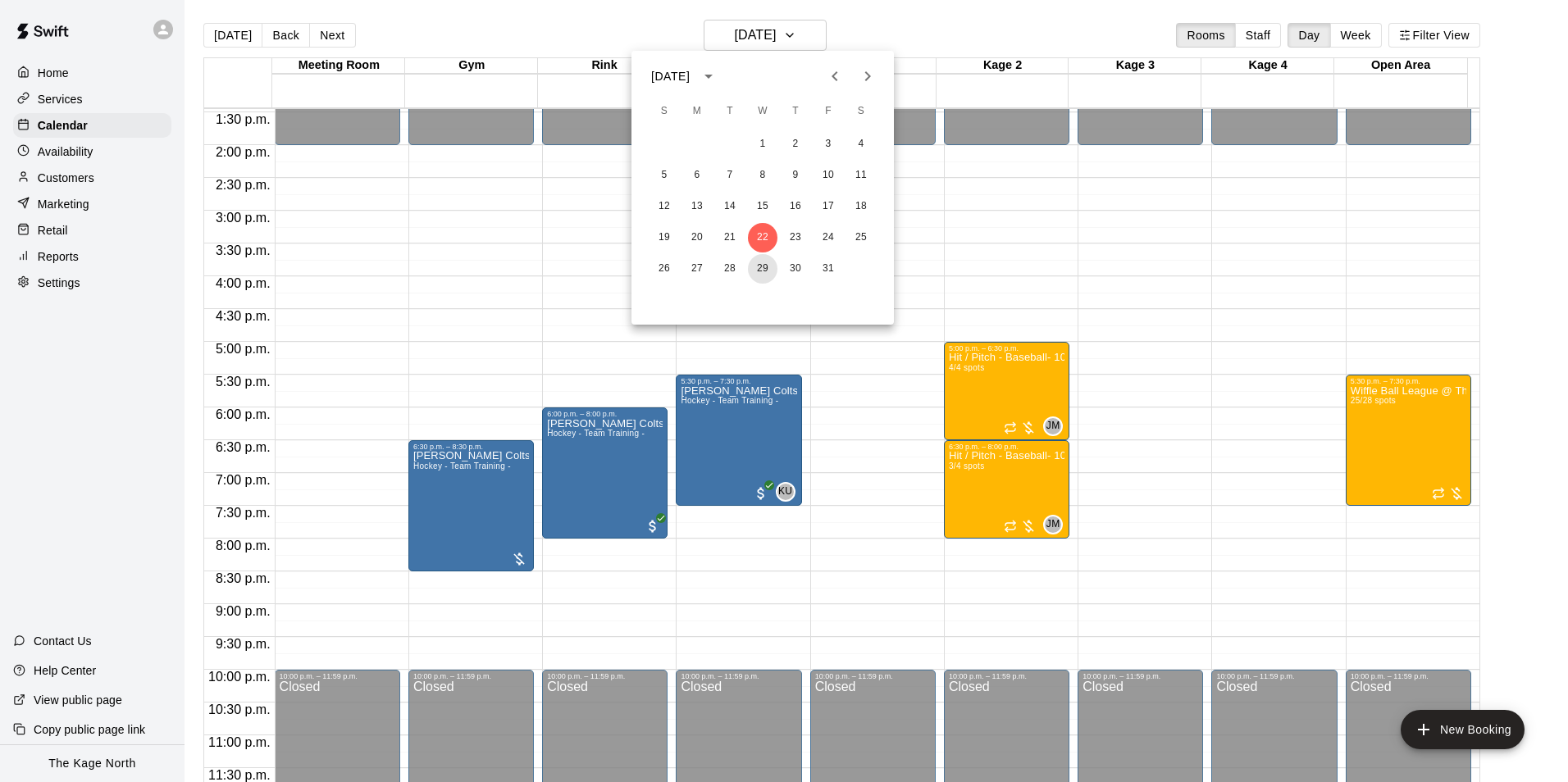
click at [767, 264] on button "29" at bounding box center [763, 269] width 30 height 30
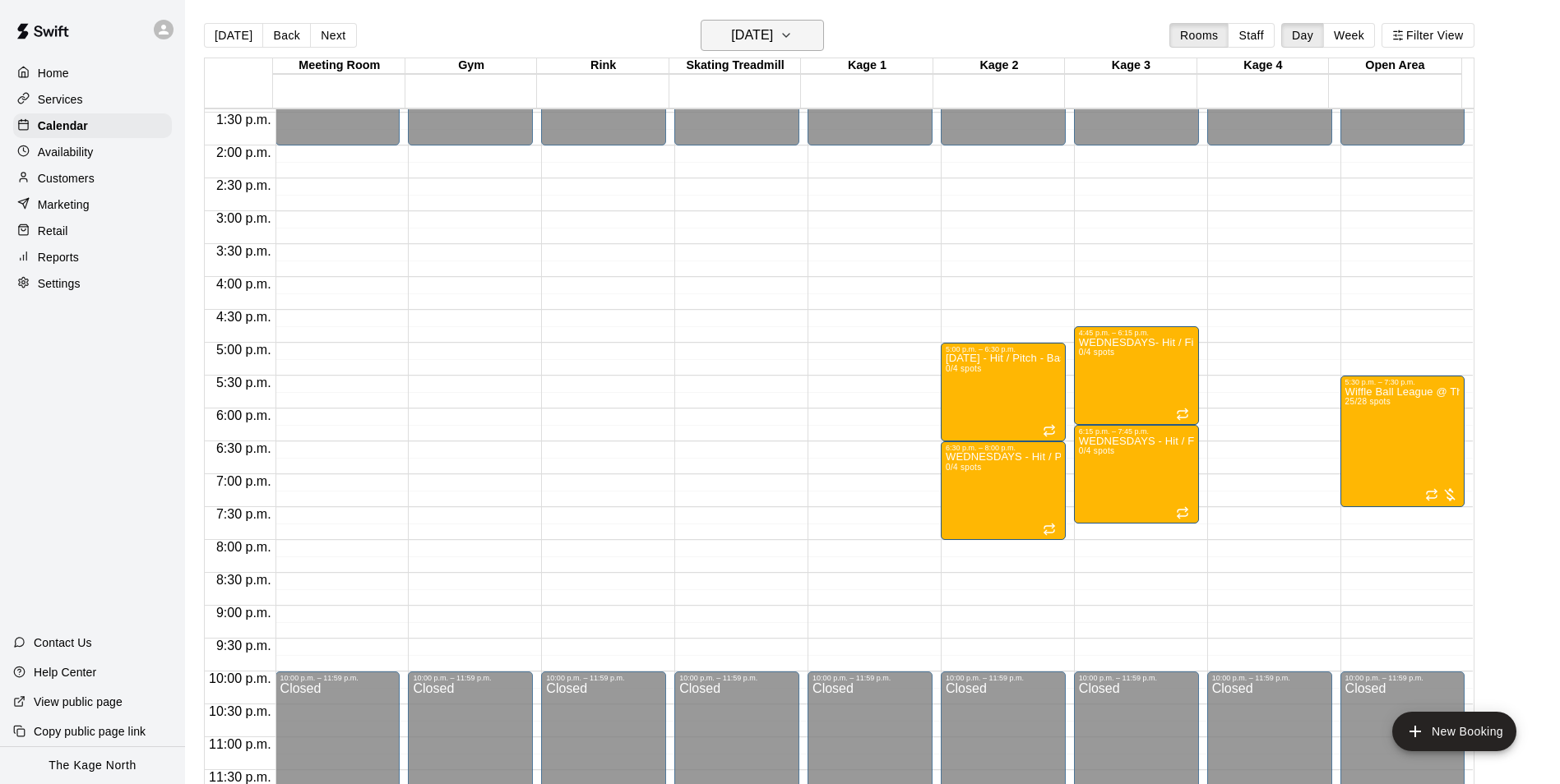
click at [773, 40] on h6 "Wednesday Oct 29" at bounding box center [752, 35] width 42 height 23
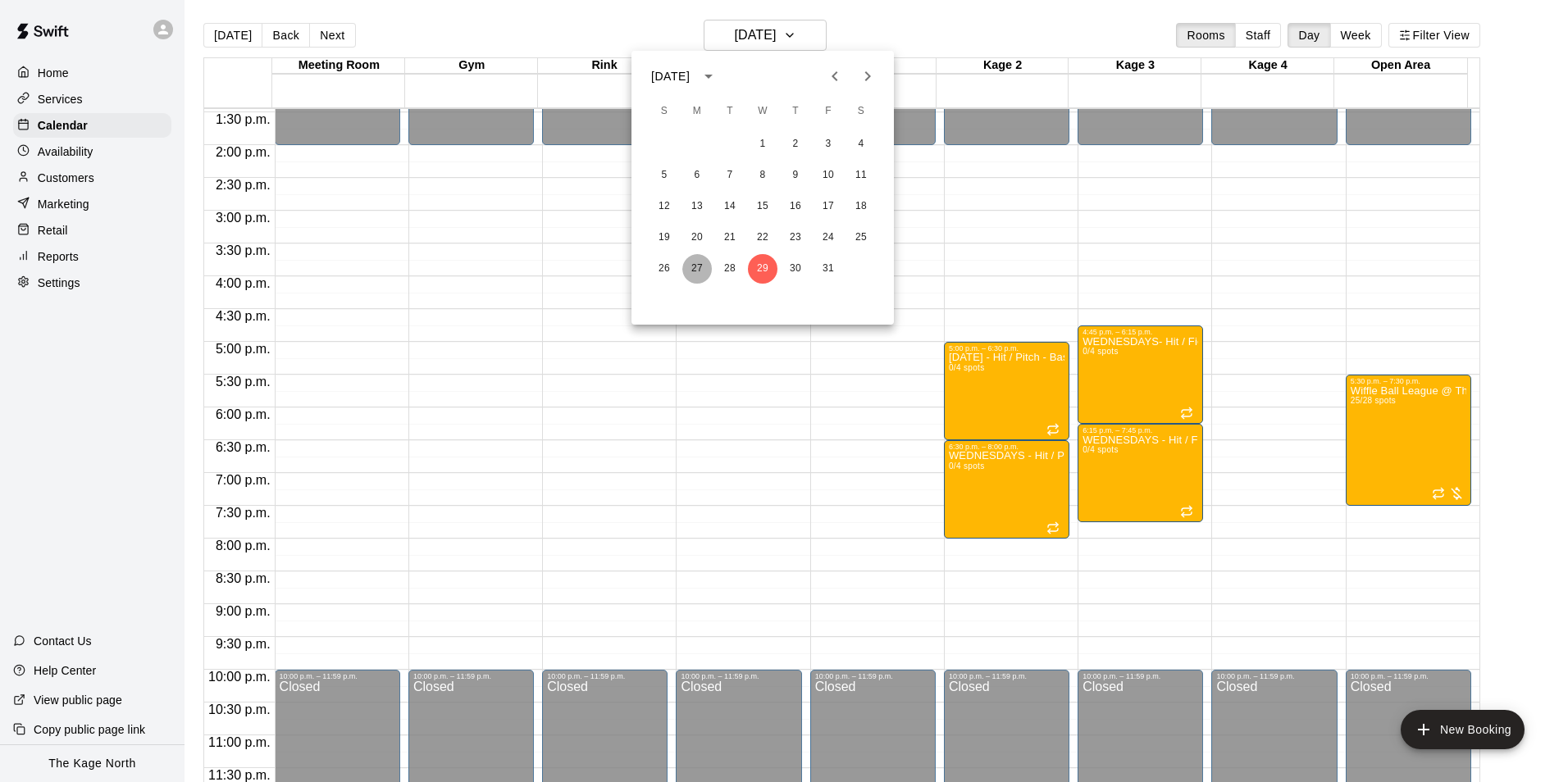
click at [695, 270] on button "27" at bounding box center [697, 269] width 30 height 30
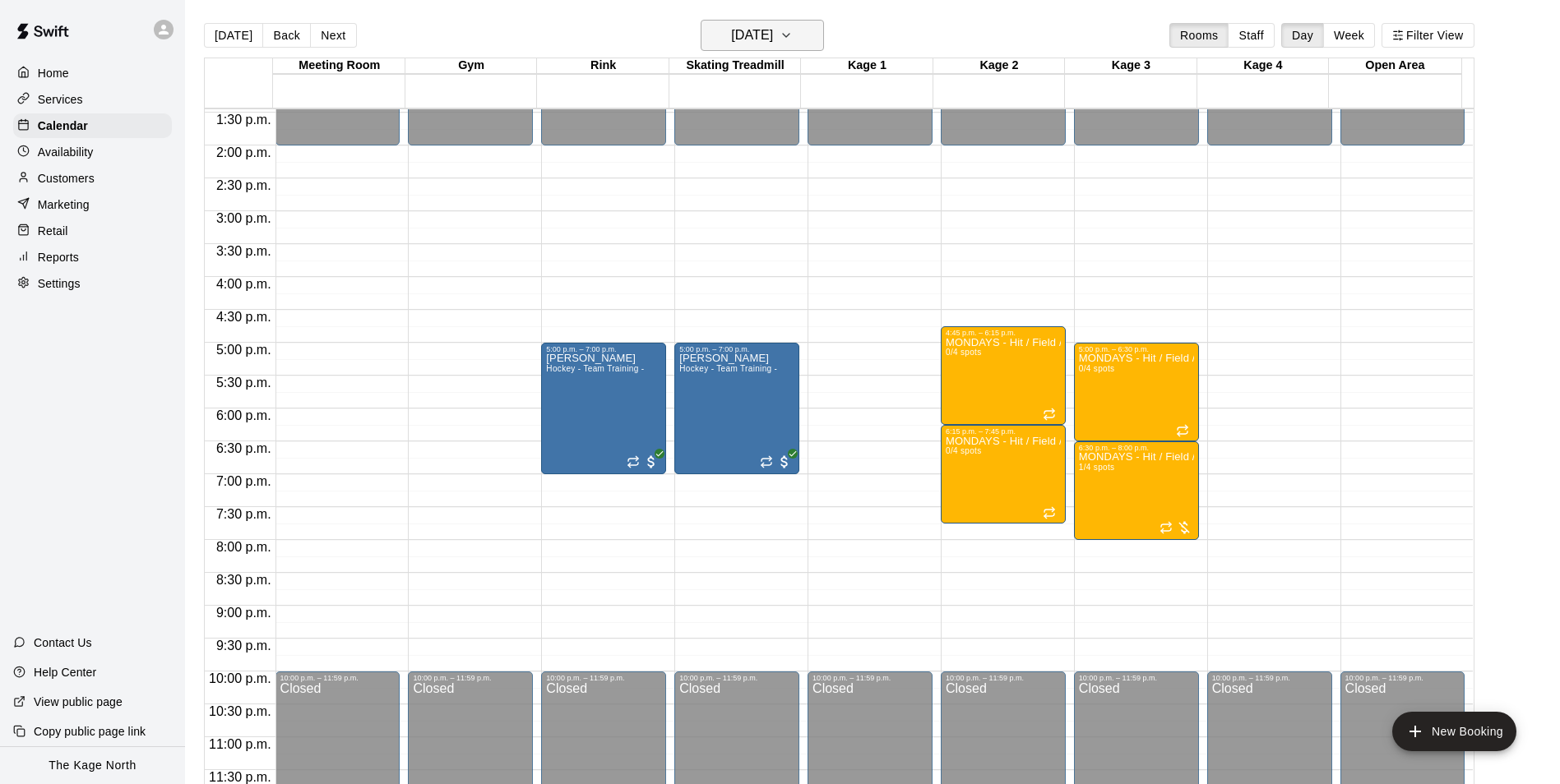
click at [773, 32] on h6 "Monday Oct 27" at bounding box center [752, 35] width 42 height 23
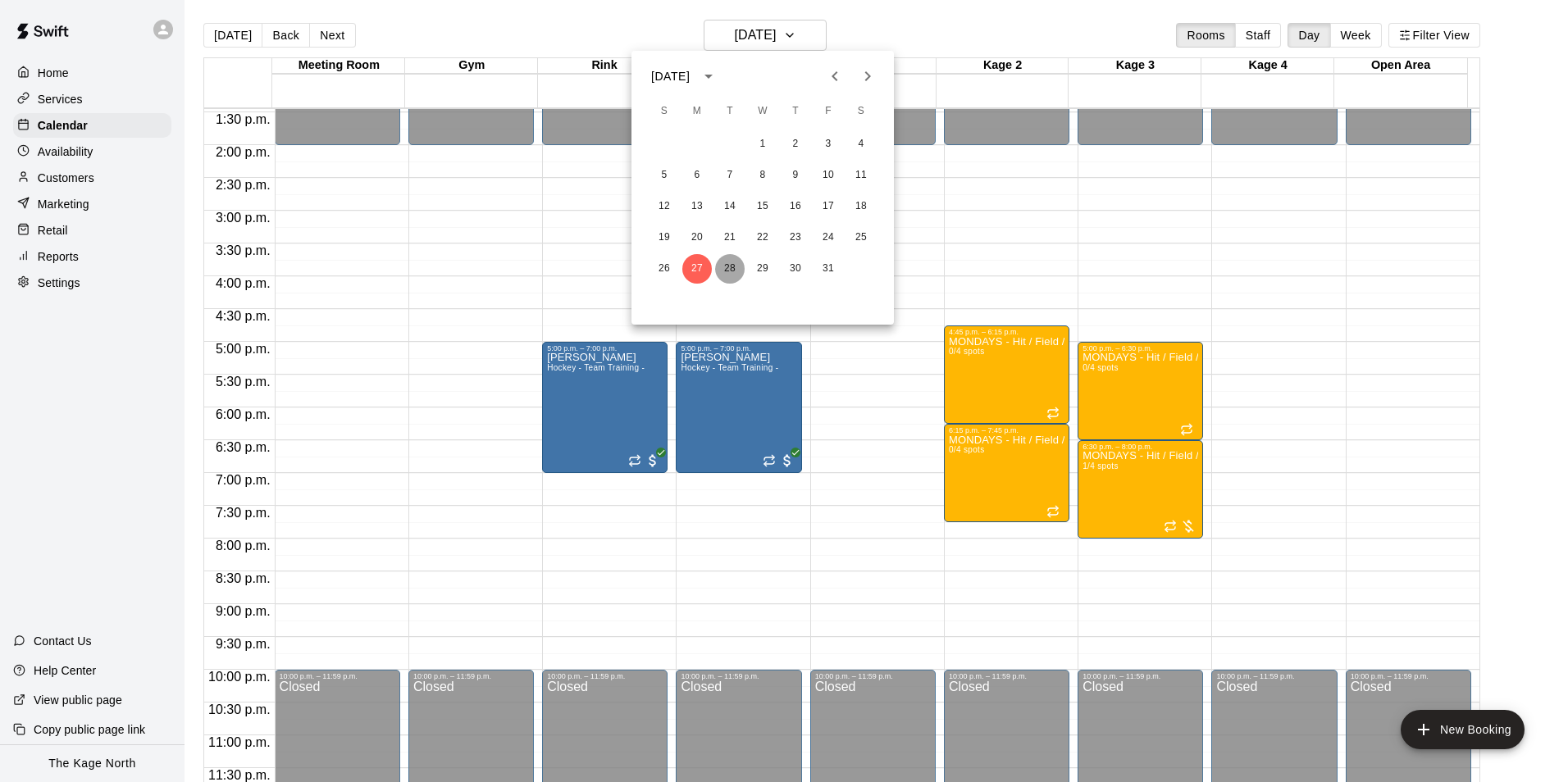
drag, startPoint x: 733, startPoint y: 271, endPoint x: 824, endPoint y: 295, distance: 94.1
click at [732, 271] on button "28" at bounding box center [731, 269] width 30 height 30
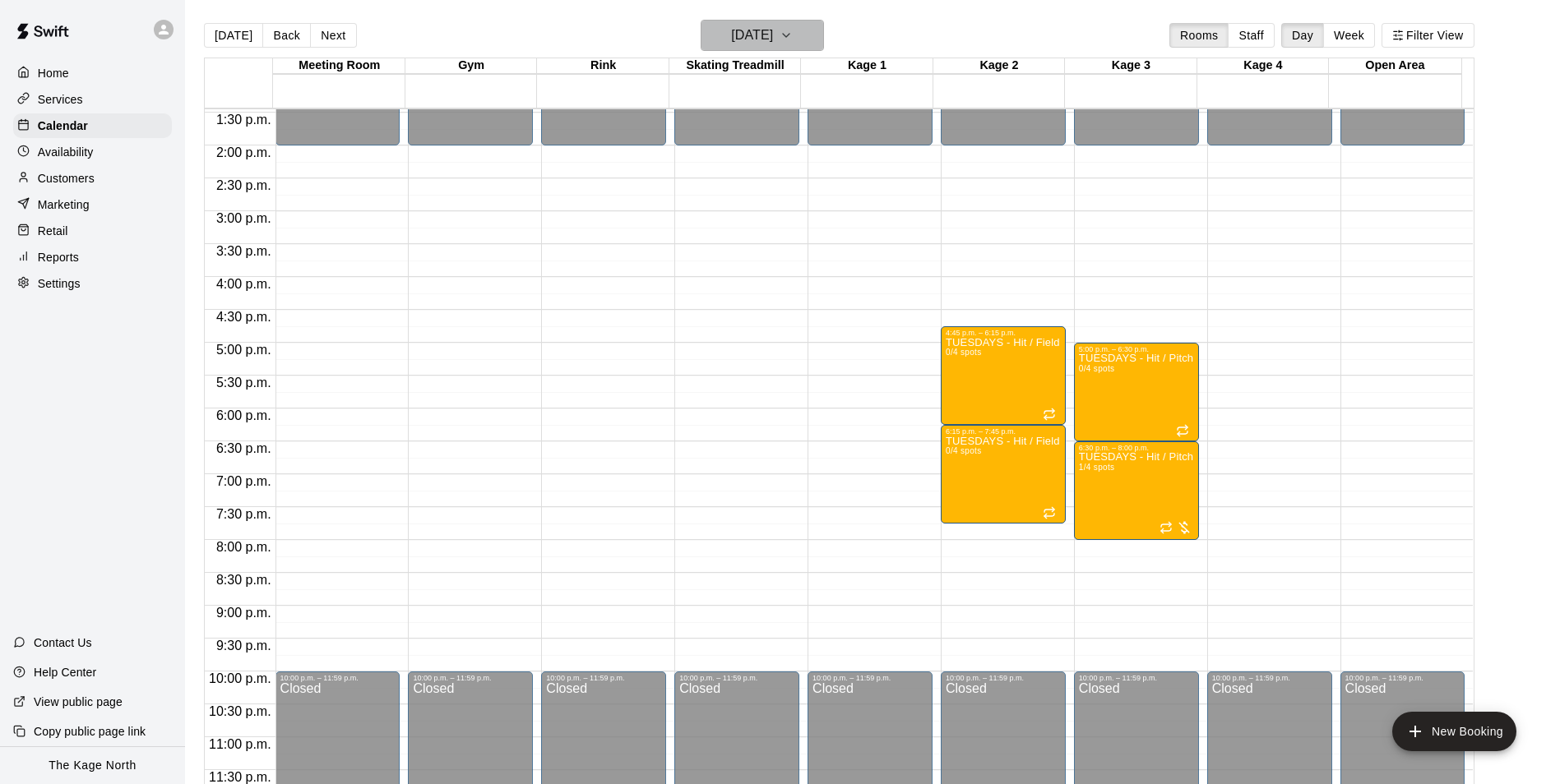
click at [773, 42] on h6 "Tuesday Oct 28" at bounding box center [752, 35] width 42 height 23
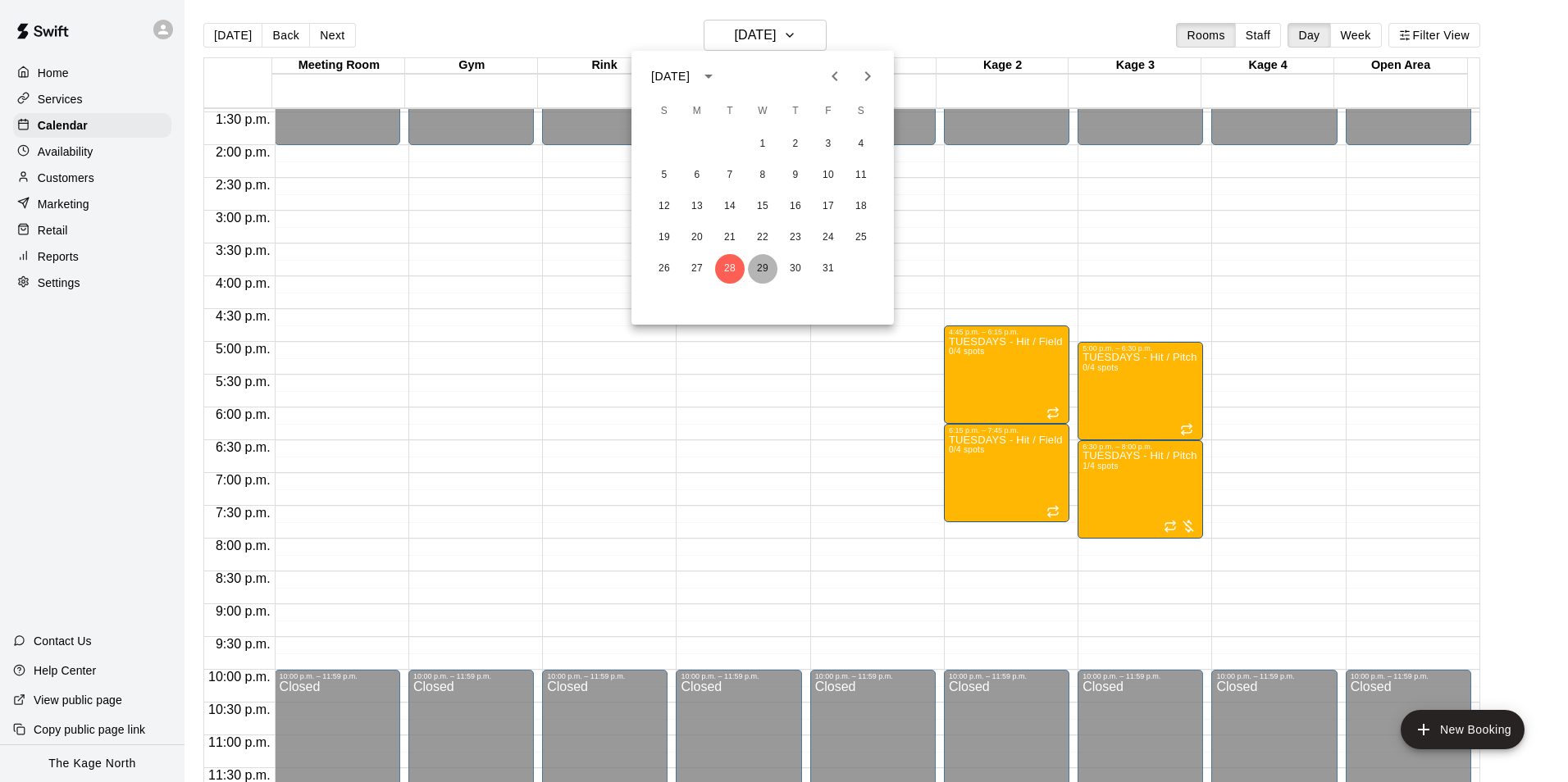
click at [756, 265] on button "29" at bounding box center [763, 269] width 30 height 30
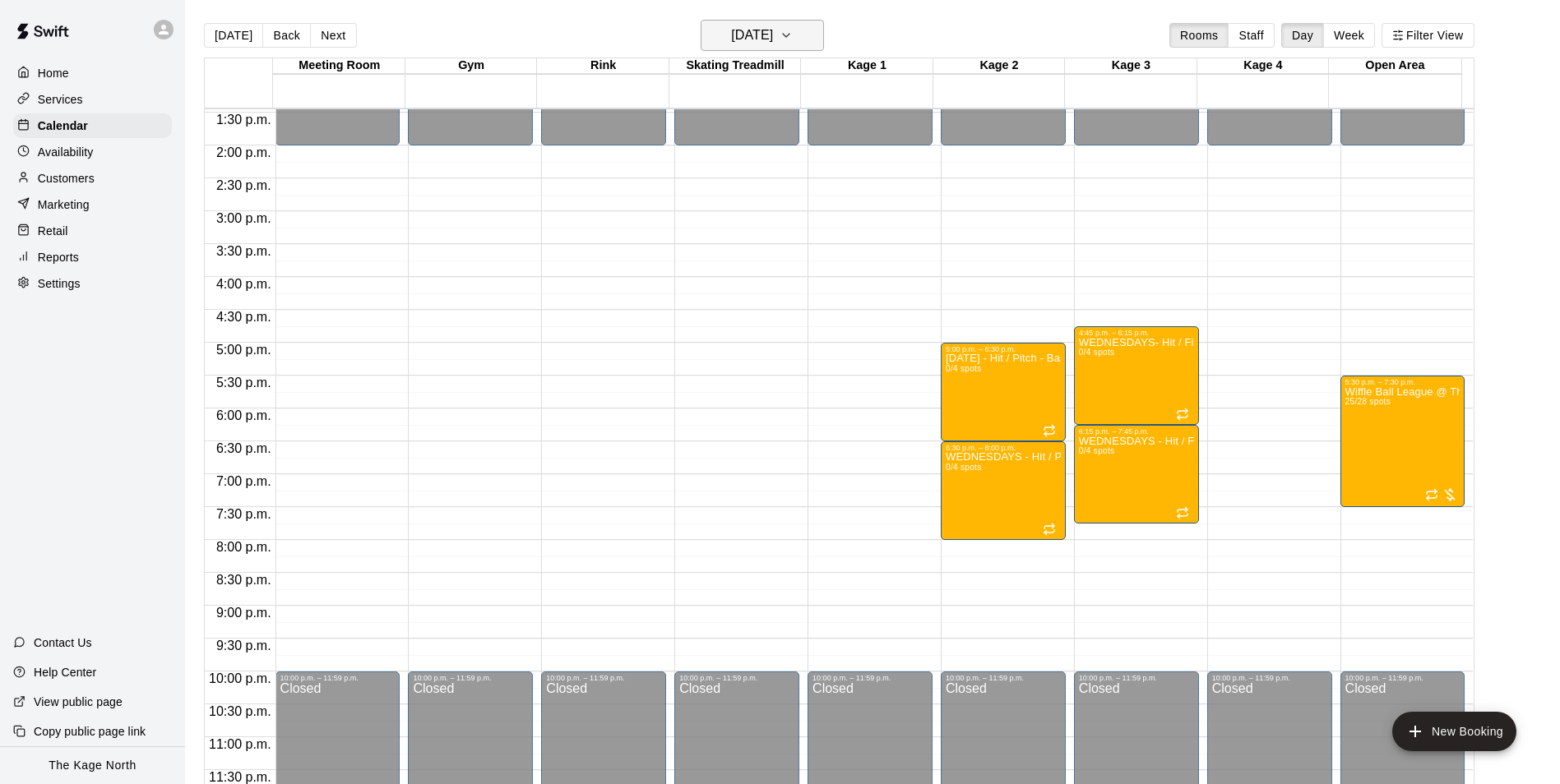
click at [765, 42] on h6 "Wednesday Oct 29" at bounding box center [752, 35] width 42 height 23
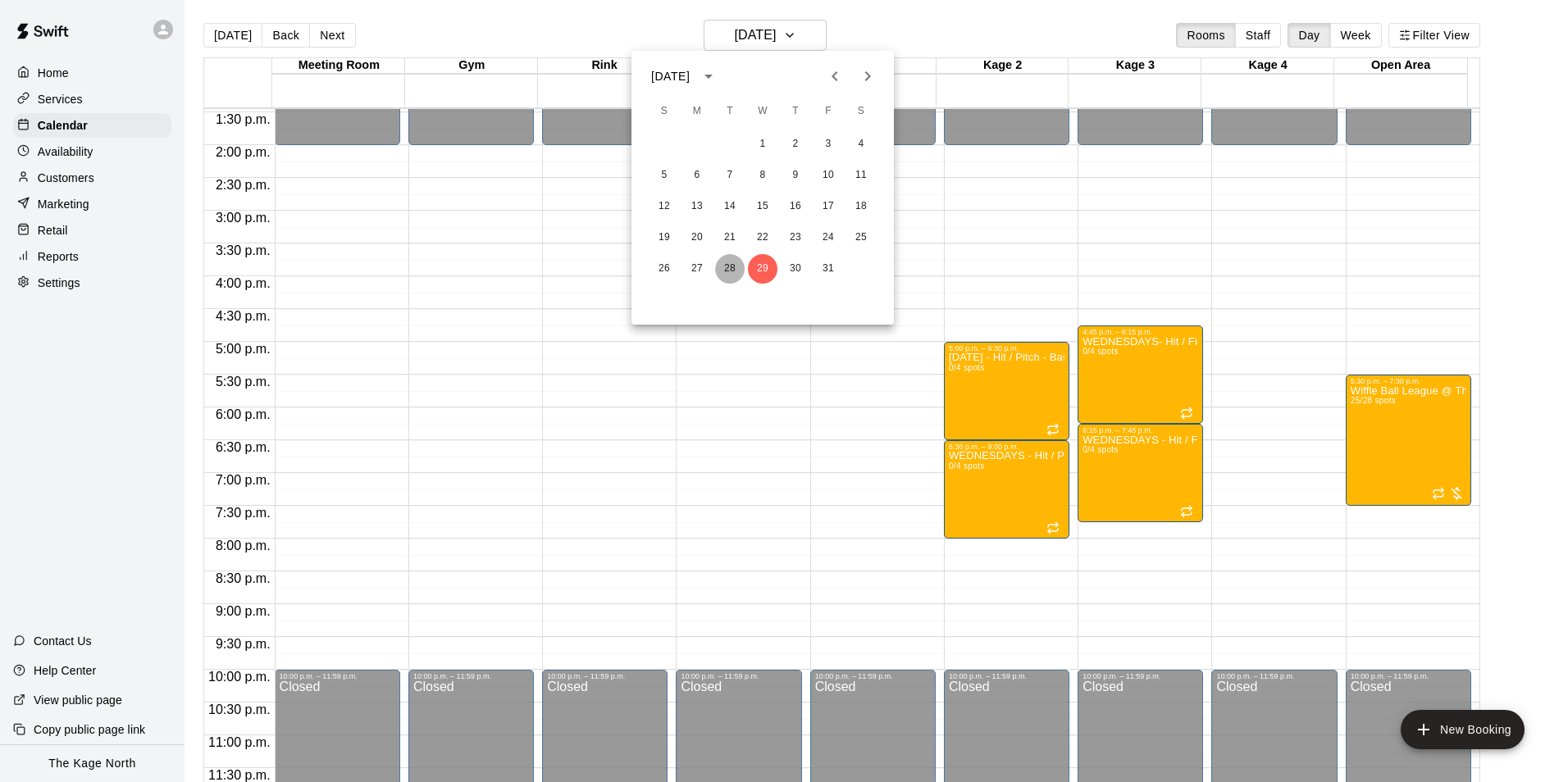
click at [723, 264] on button "28" at bounding box center [731, 269] width 30 height 30
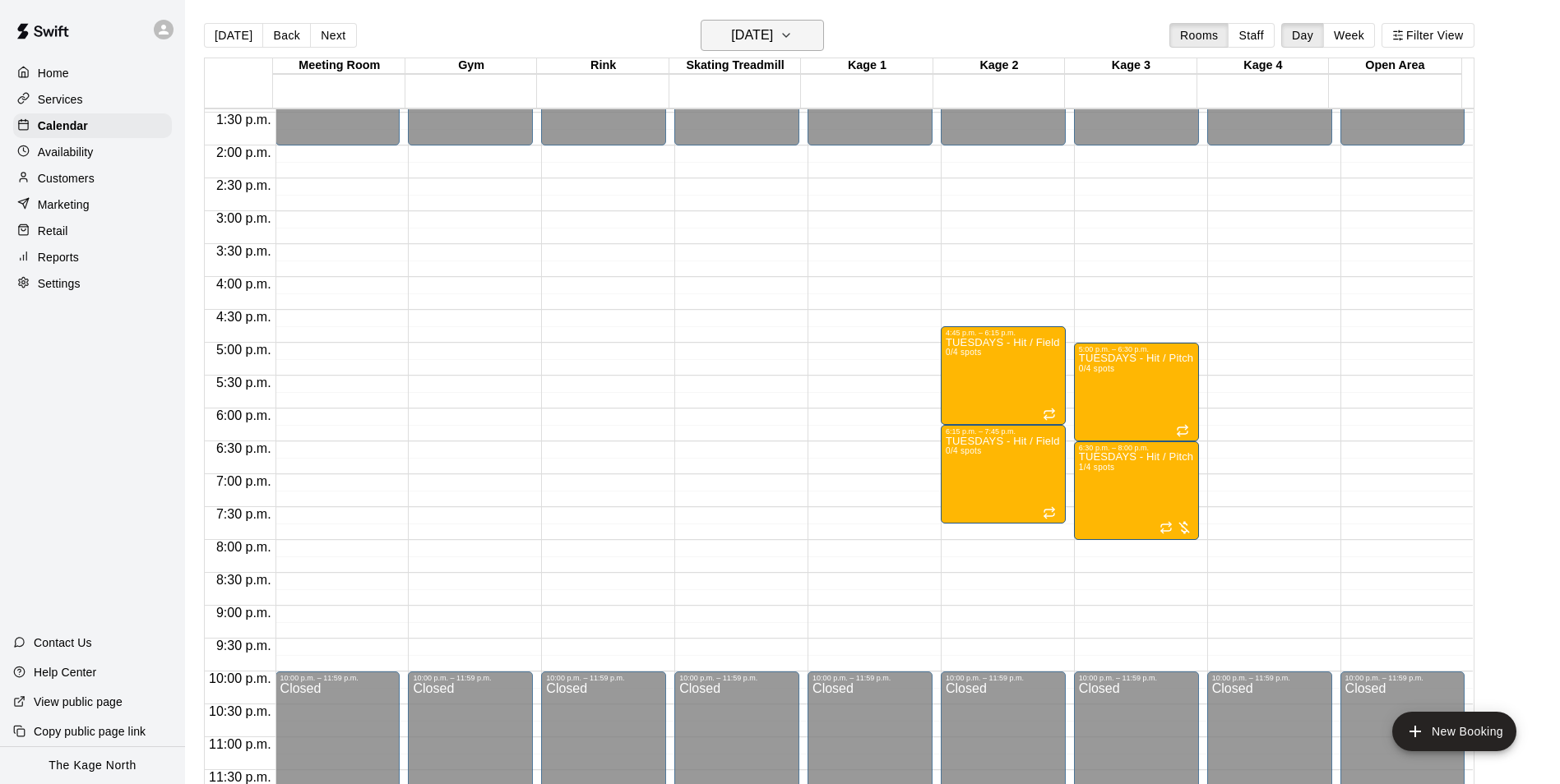
click at [773, 31] on h6 "Tuesday Oct 28" at bounding box center [752, 35] width 42 height 23
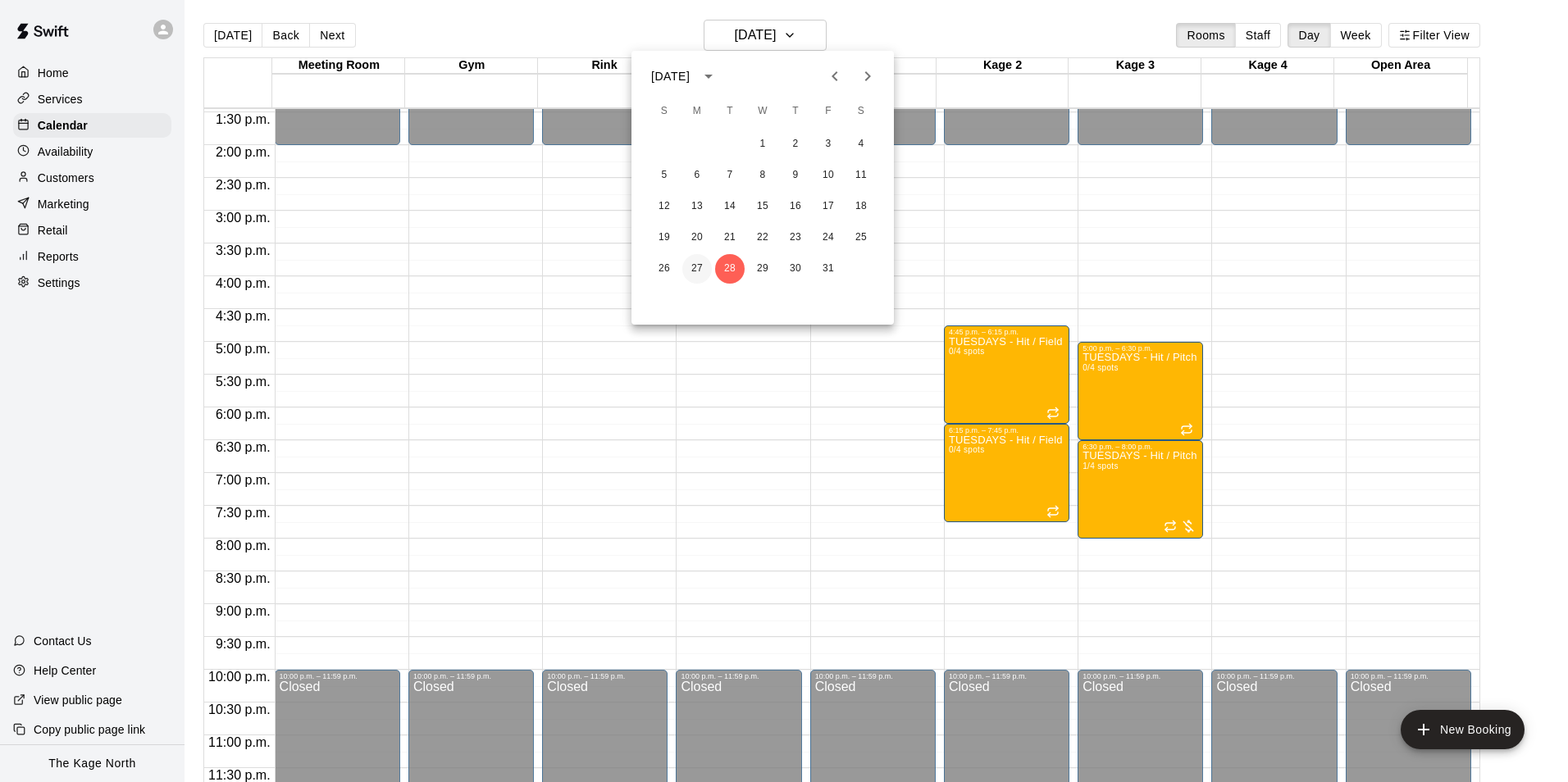
click at [705, 268] on button "27" at bounding box center [697, 269] width 30 height 30
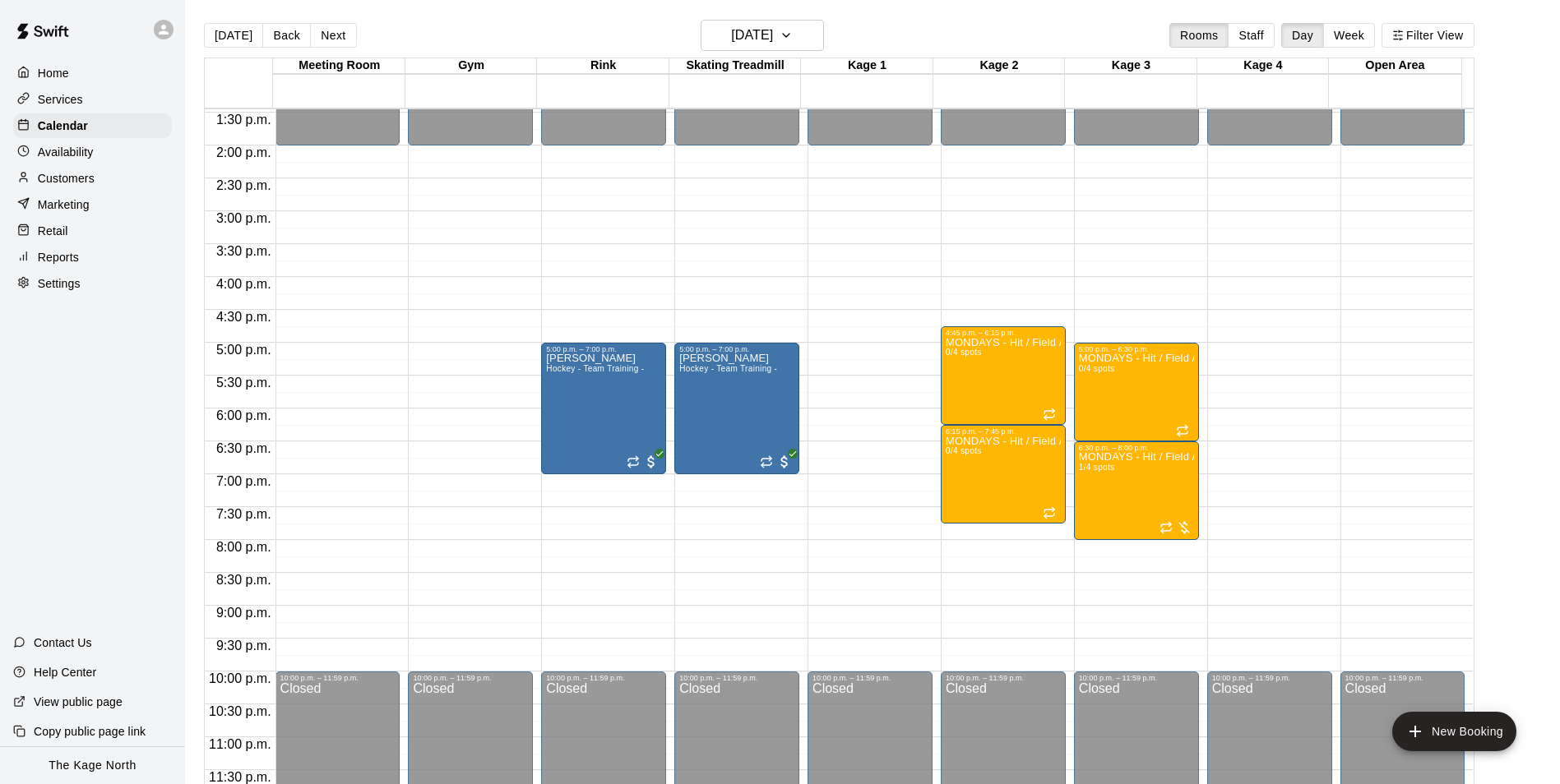
click at [792, 18] on main "Today Back Next Monday Oct 27 Rooms Staff Day Week Filter View Meeting Room 27 …" at bounding box center [873, 405] width 1376 height 810
click at [773, 36] on h6 "Monday Oct 27" at bounding box center [752, 35] width 42 height 23
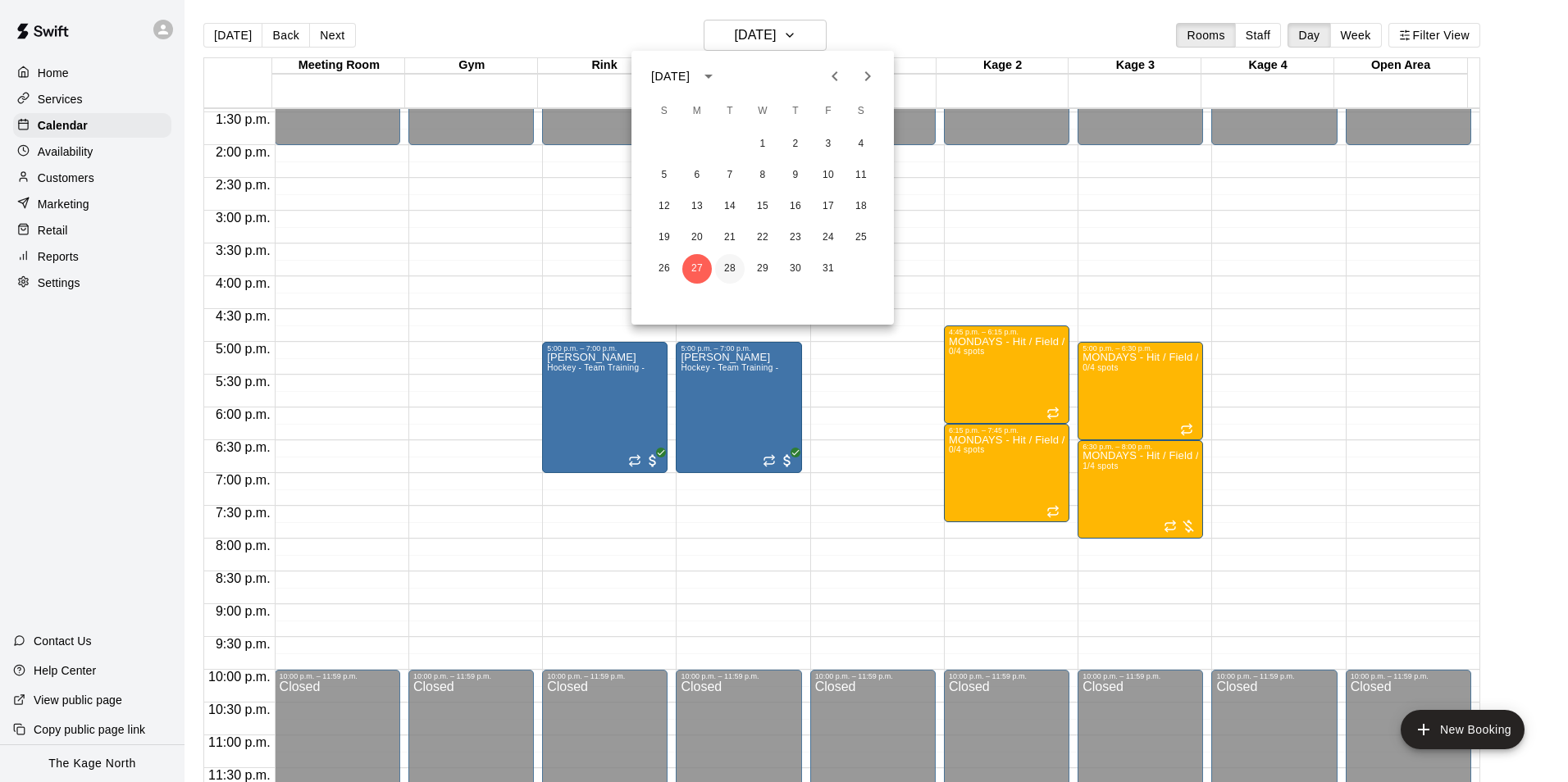
click at [734, 271] on button "28" at bounding box center [731, 269] width 30 height 30
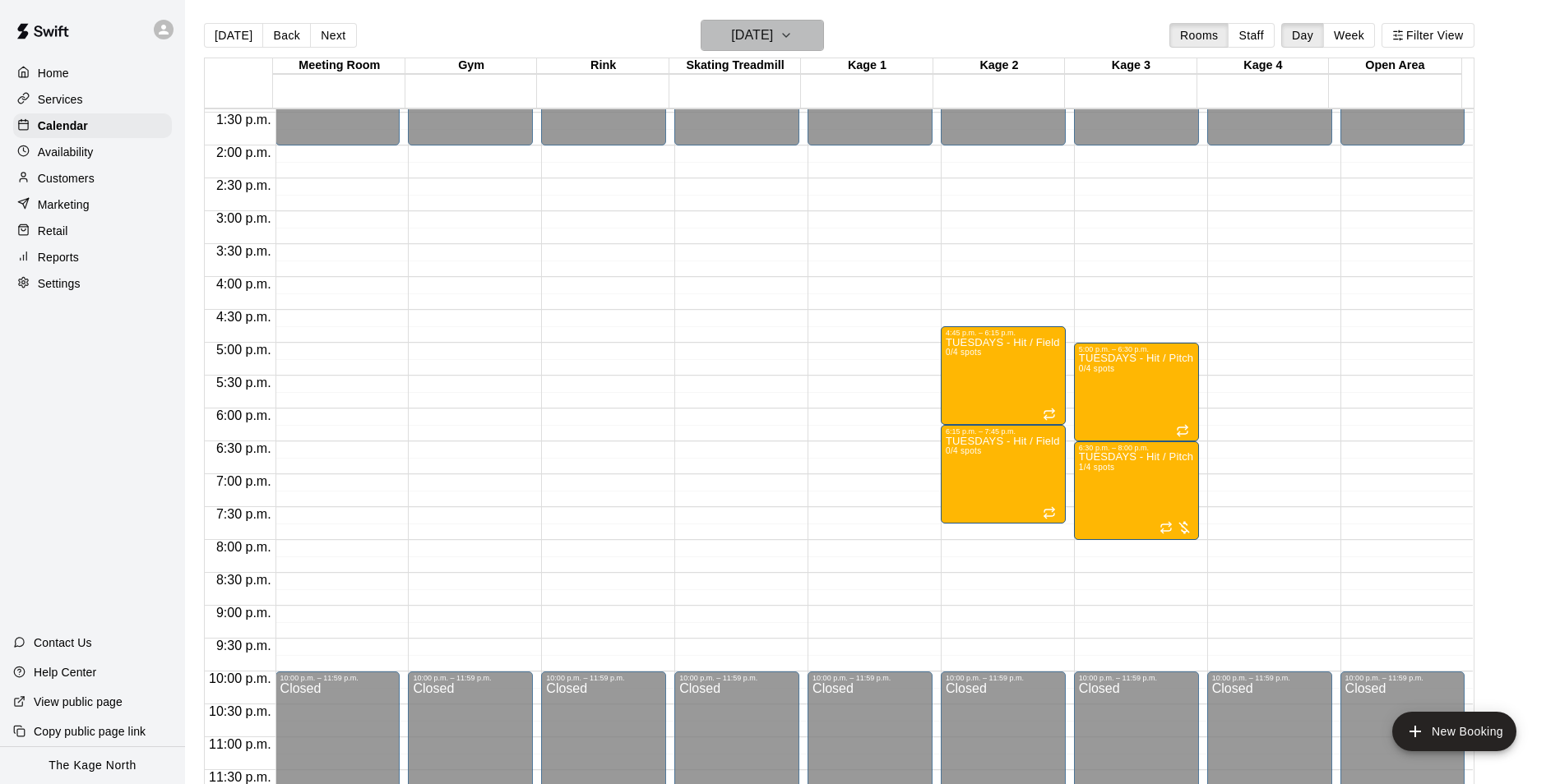
click at [767, 29] on h6 "Tuesday Oct 28" at bounding box center [752, 35] width 42 height 23
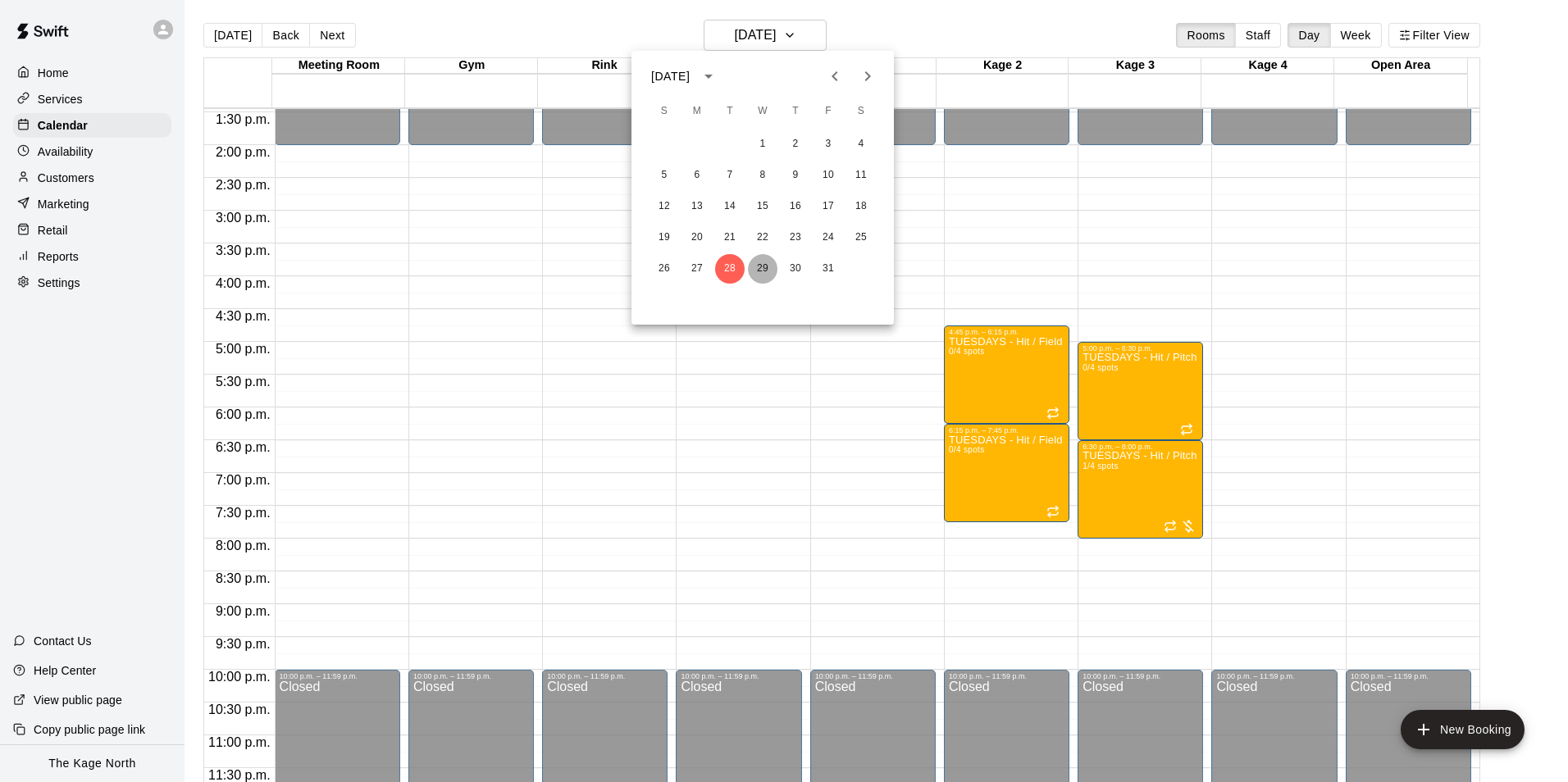
click at [762, 271] on button "29" at bounding box center [763, 269] width 30 height 30
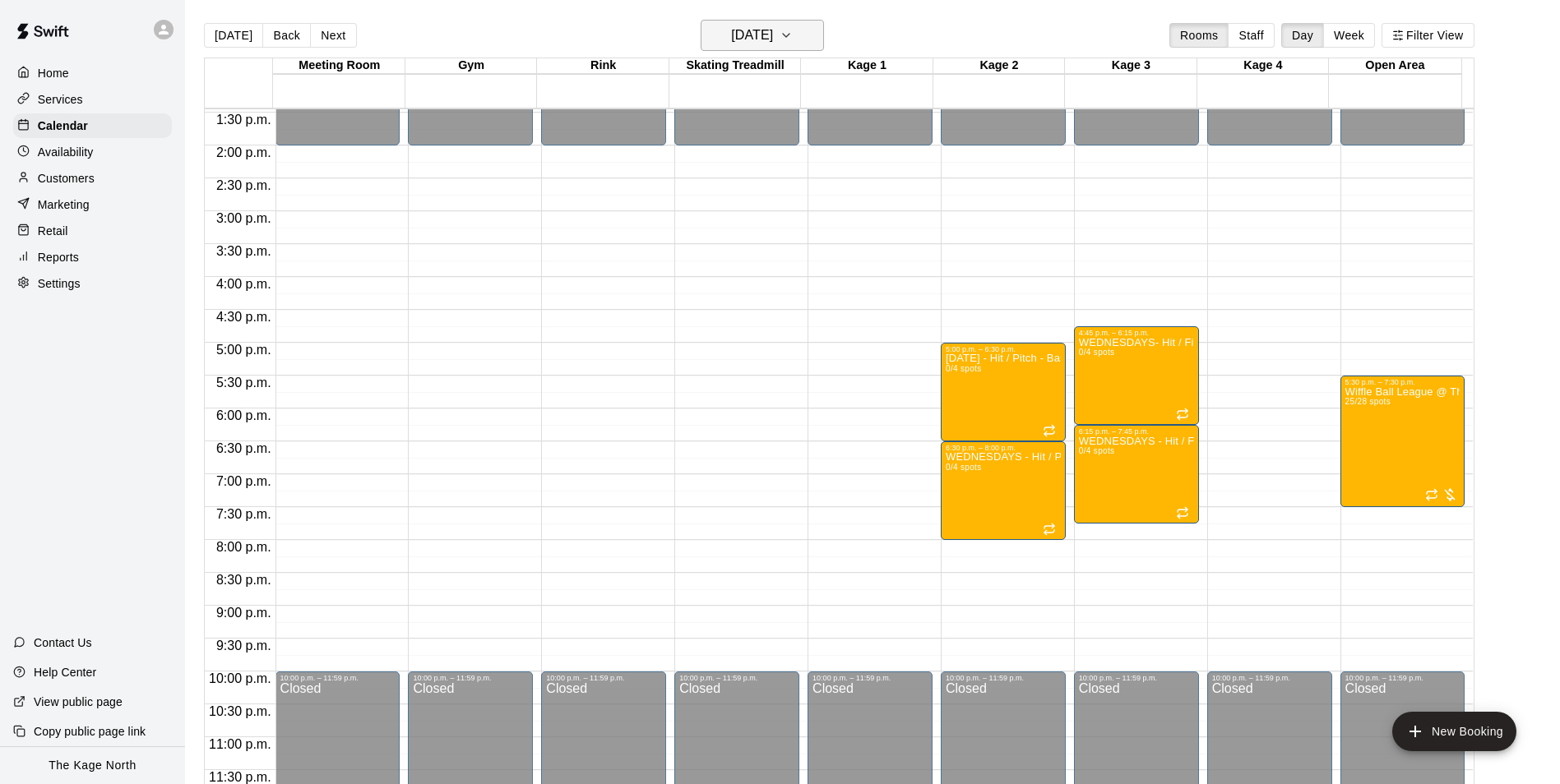
click at [773, 30] on h6 "Wednesday Oct 29" at bounding box center [752, 35] width 42 height 23
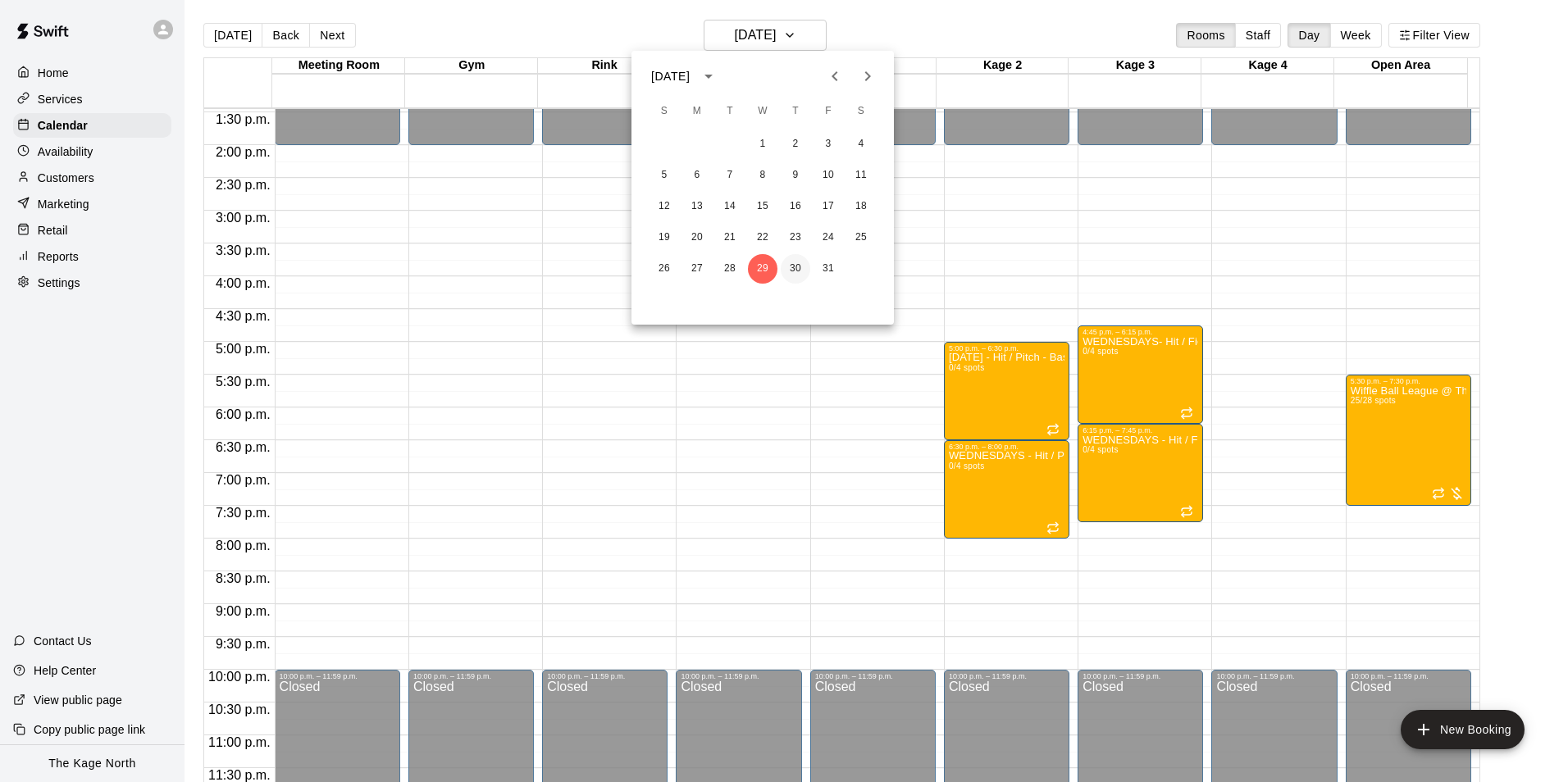
click at [790, 271] on button "30" at bounding box center [795, 269] width 30 height 30
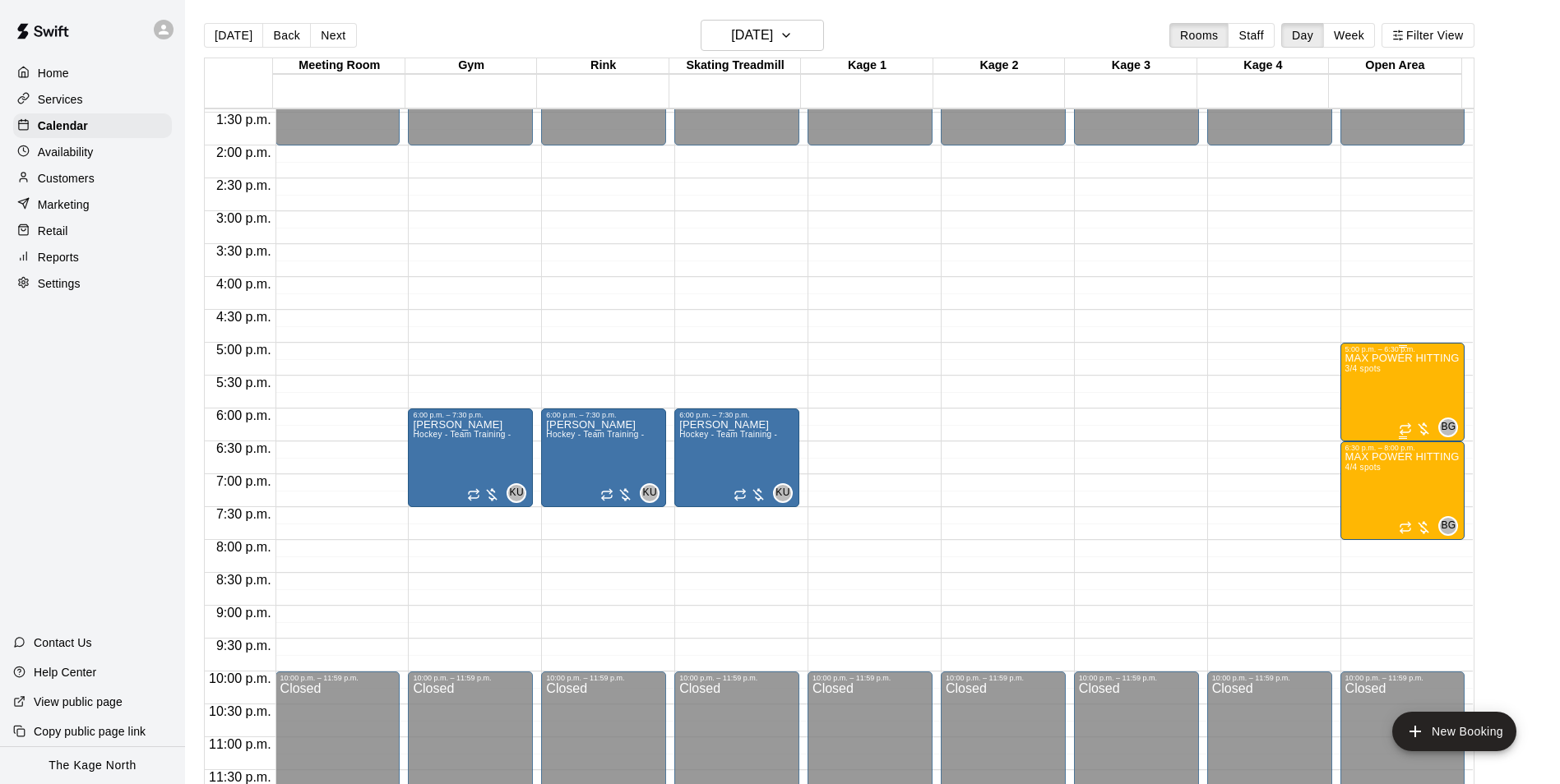
click at [1383, 358] on p "MAX POWER HITTING SOFTBALL PROGRAM - 13U - 17U" at bounding box center [1403, 358] width 115 height 0
click at [1362, 420] on img "edit" at bounding box center [1361, 417] width 19 height 19
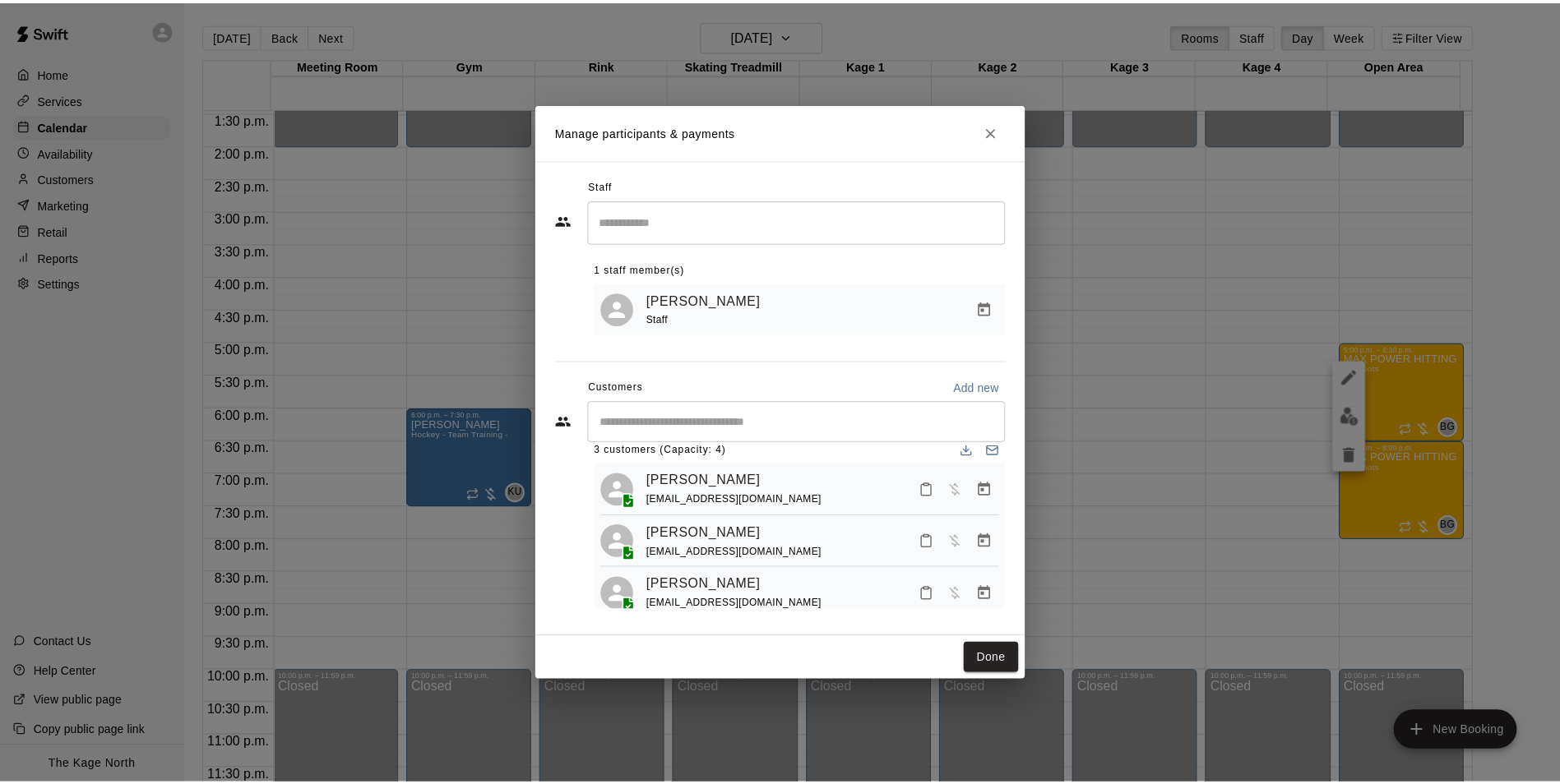
scroll to position [0, 0]
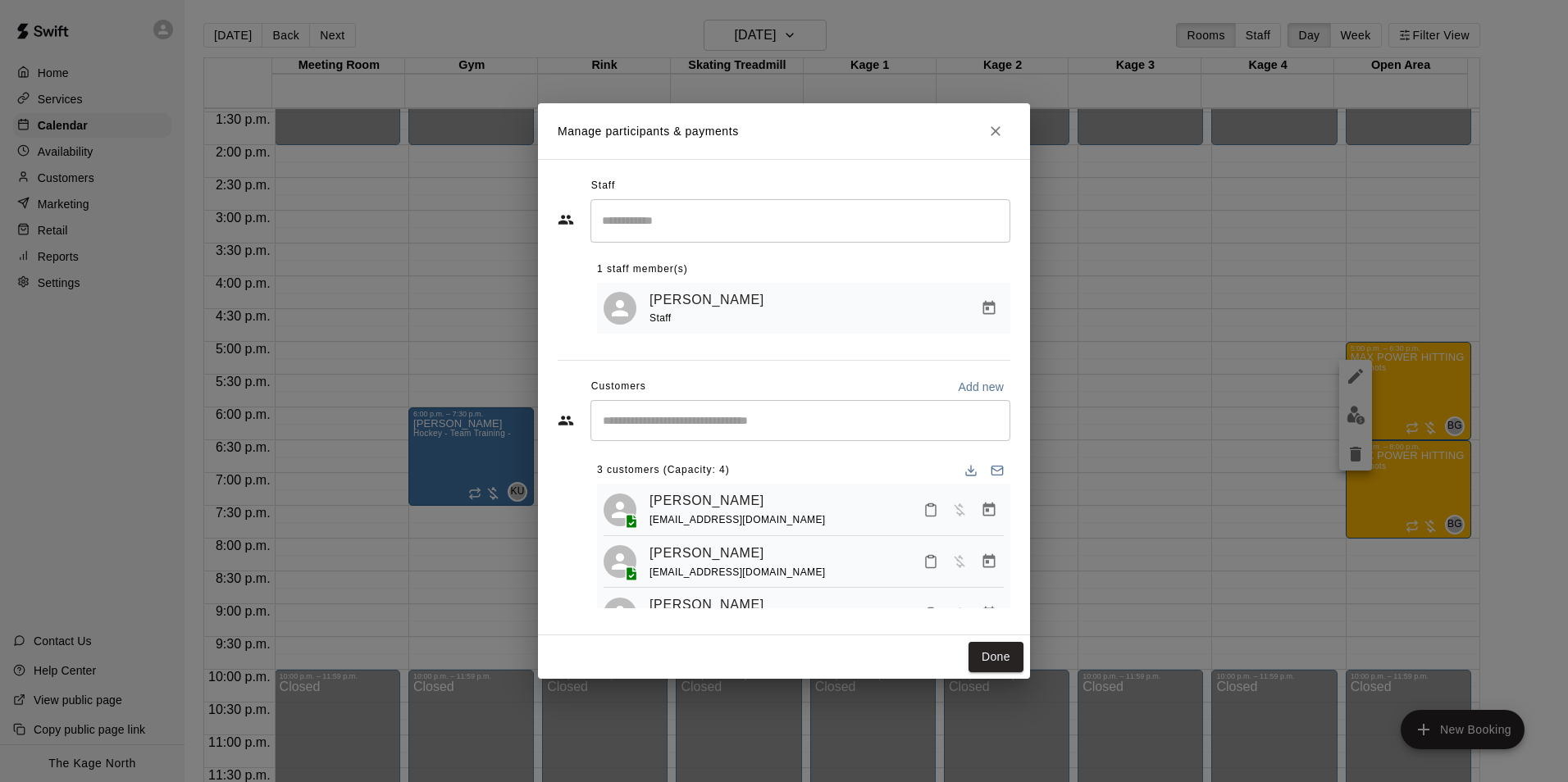
click at [992, 136] on icon "Close" at bounding box center [995, 130] width 17 height 17
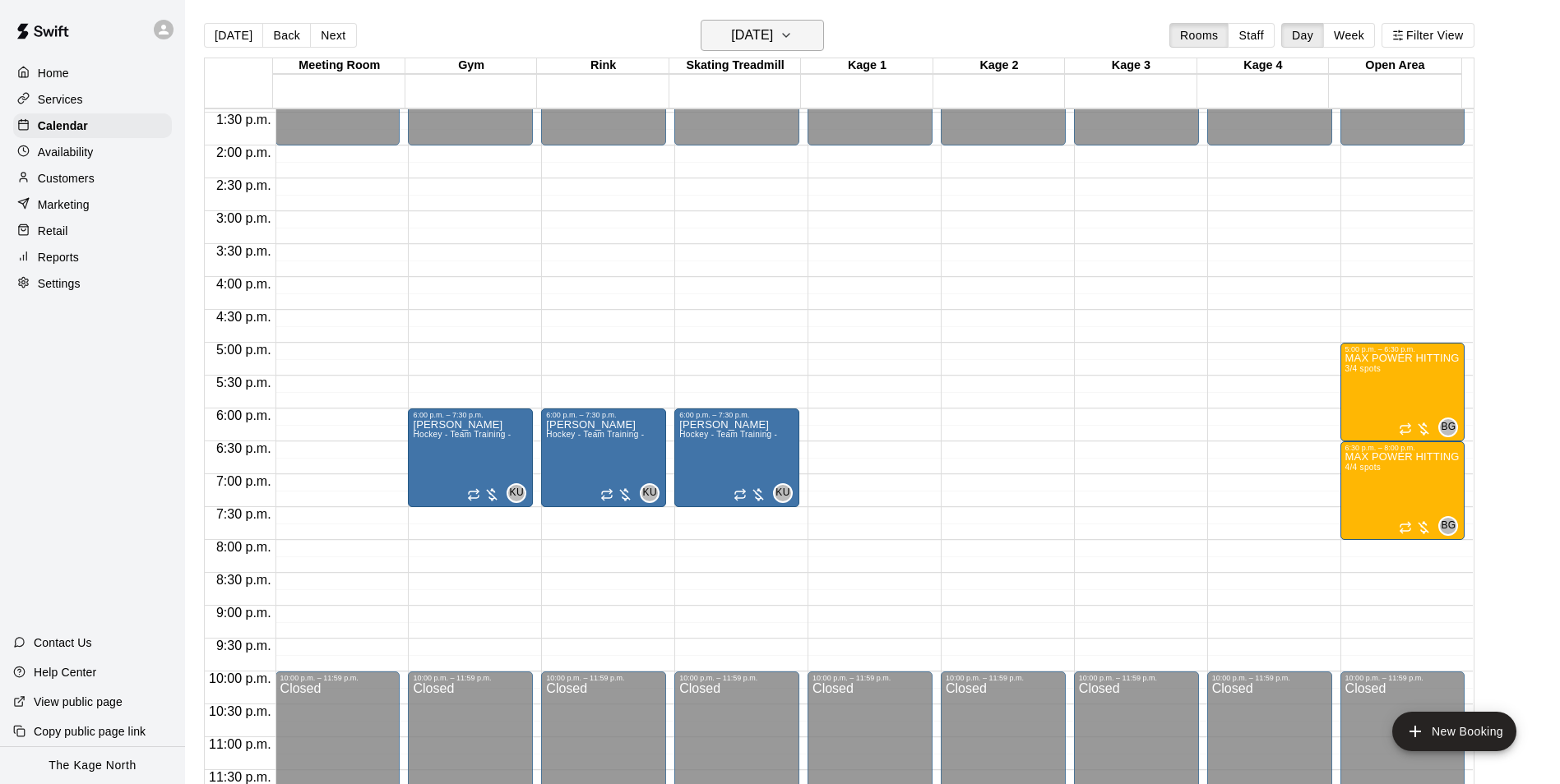
click at [771, 41] on h6 "Thursday Oct 30" at bounding box center [752, 35] width 42 height 23
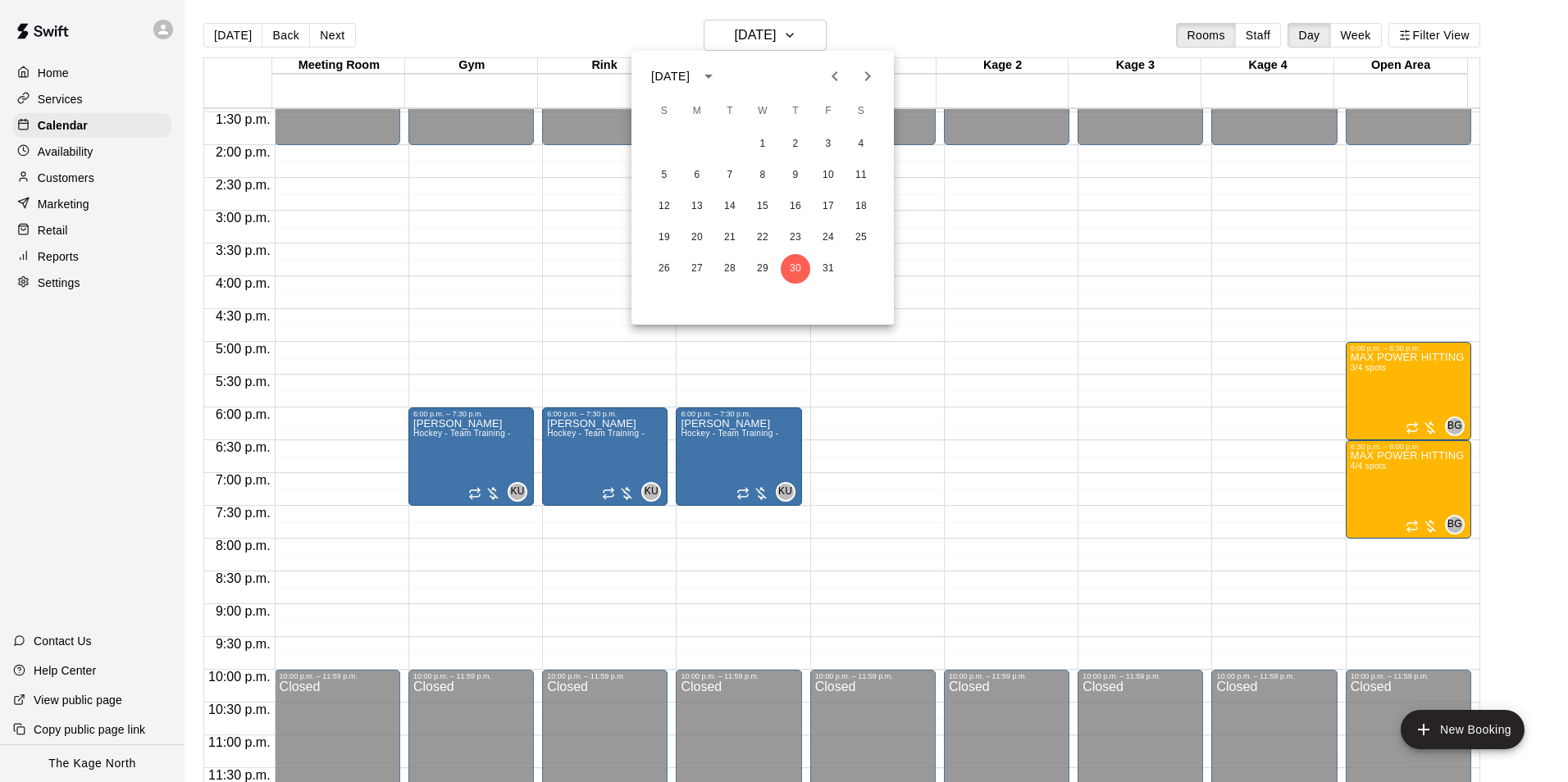
click at [983, 46] on div at bounding box center [784, 391] width 1568 height 782
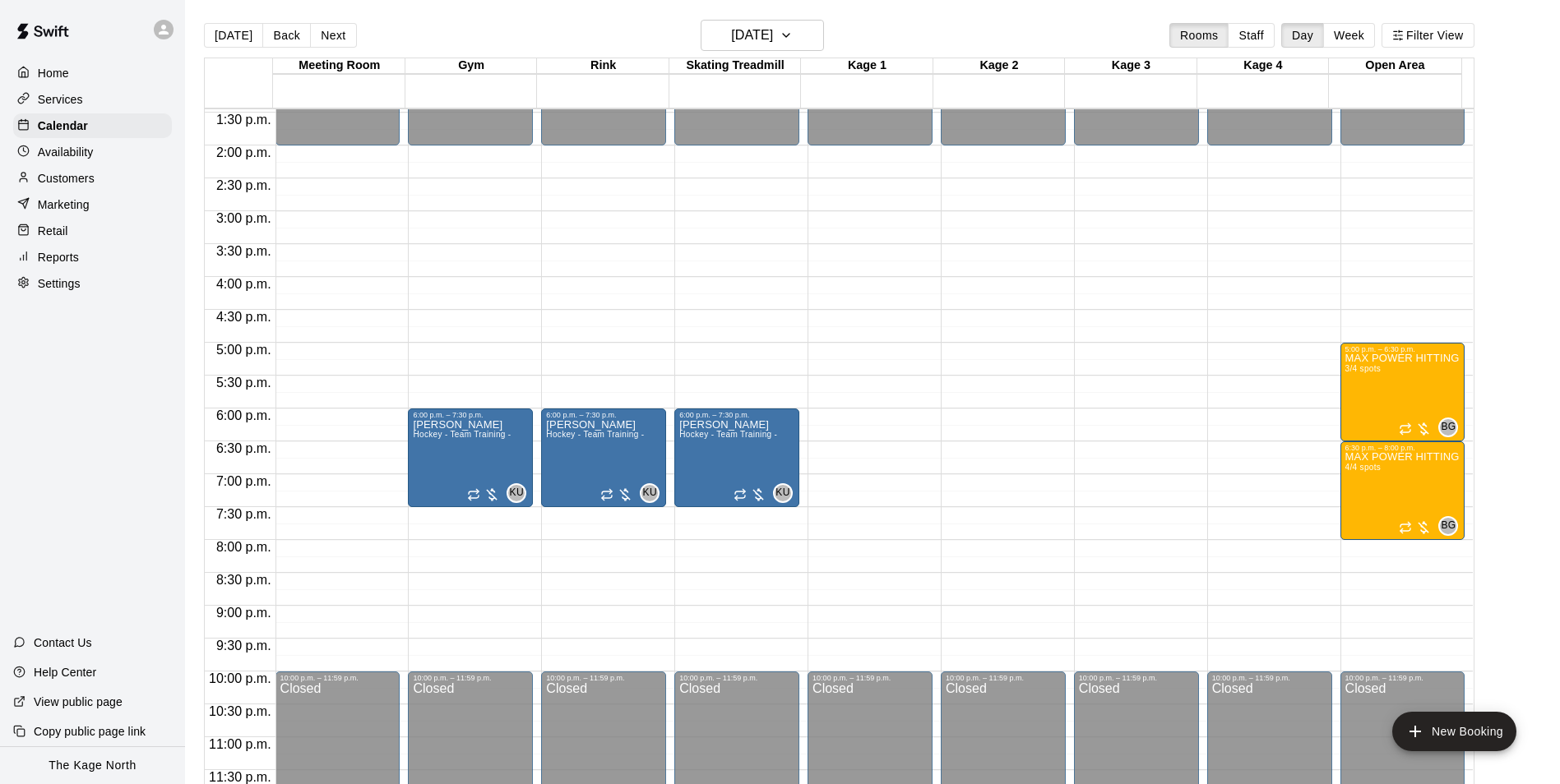
click at [927, 6] on main "Today Back Next Thursday Oct 30 Rooms Staff Day Week Filter View Meeting Room 3…" at bounding box center [873, 405] width 1376 height 810
click at [773, 31] on h6 "Thursday Oct 30" at bounding box center [752, 35] width 42 height 23
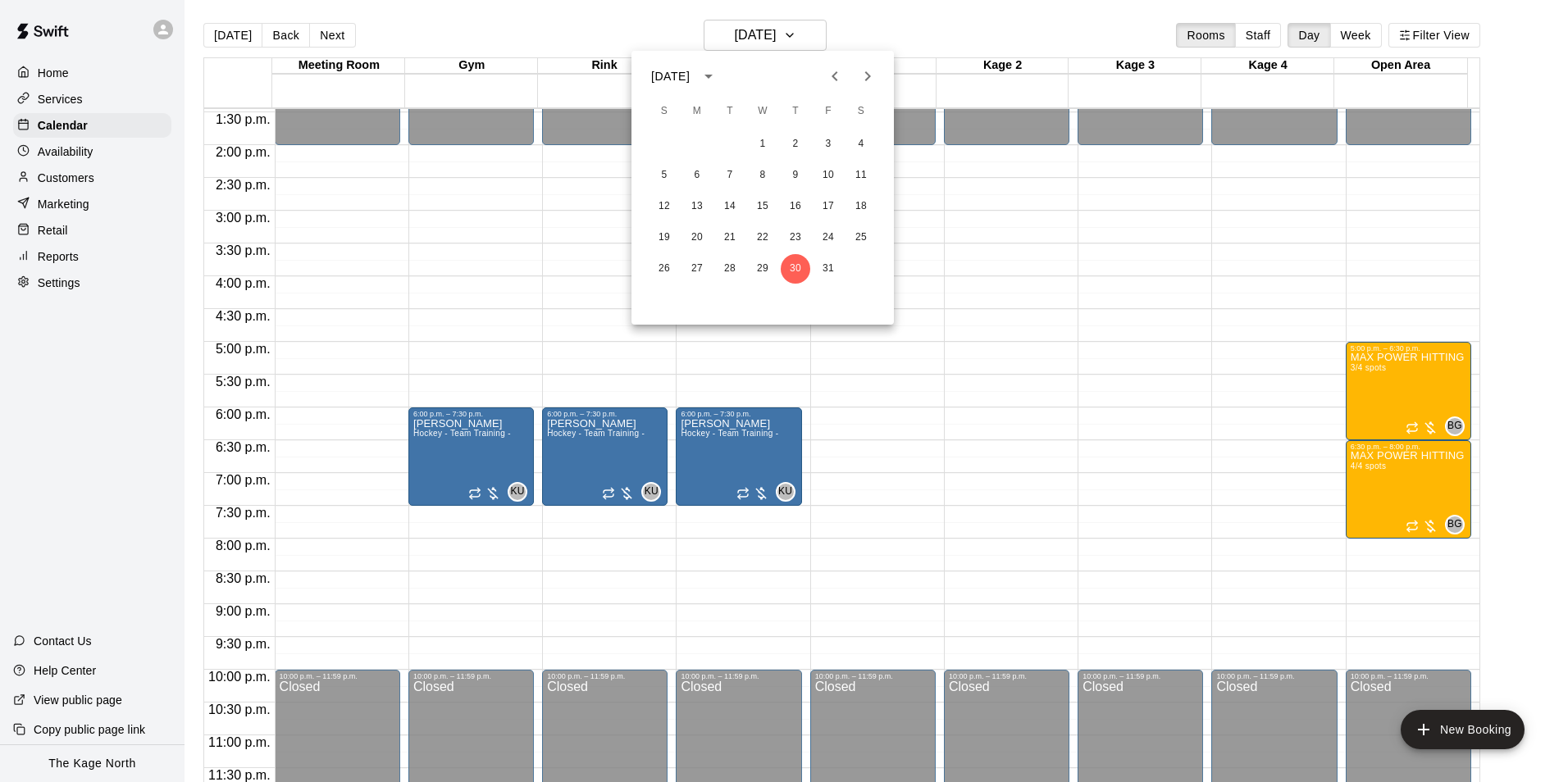
click at [897, 34] on div at bounding box center [784, 391] width 1568 height 782
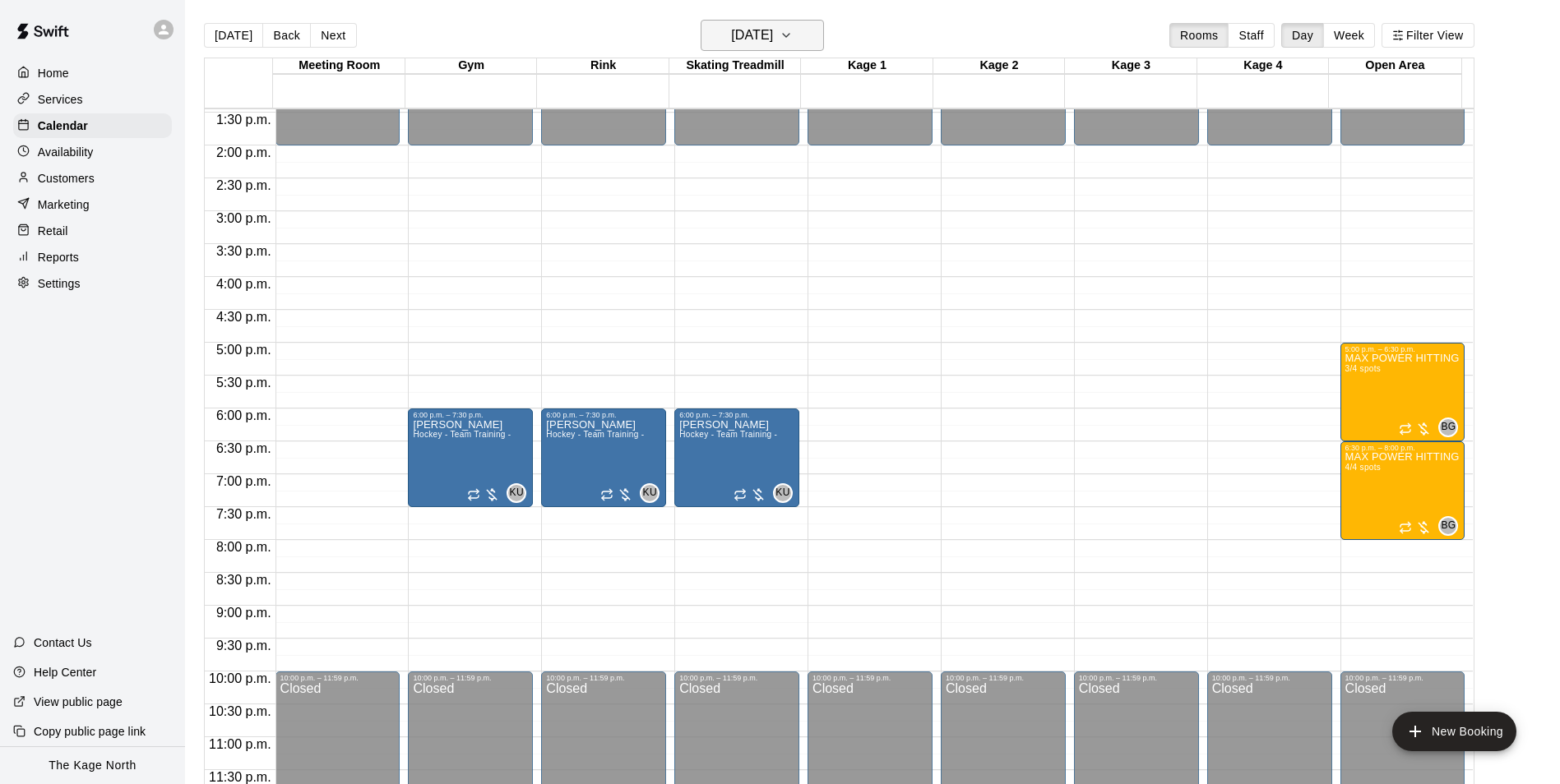
click at [761, 27] on h6 "Thursday Oct 30" at bounding box center [752, 35] width 42 height 23
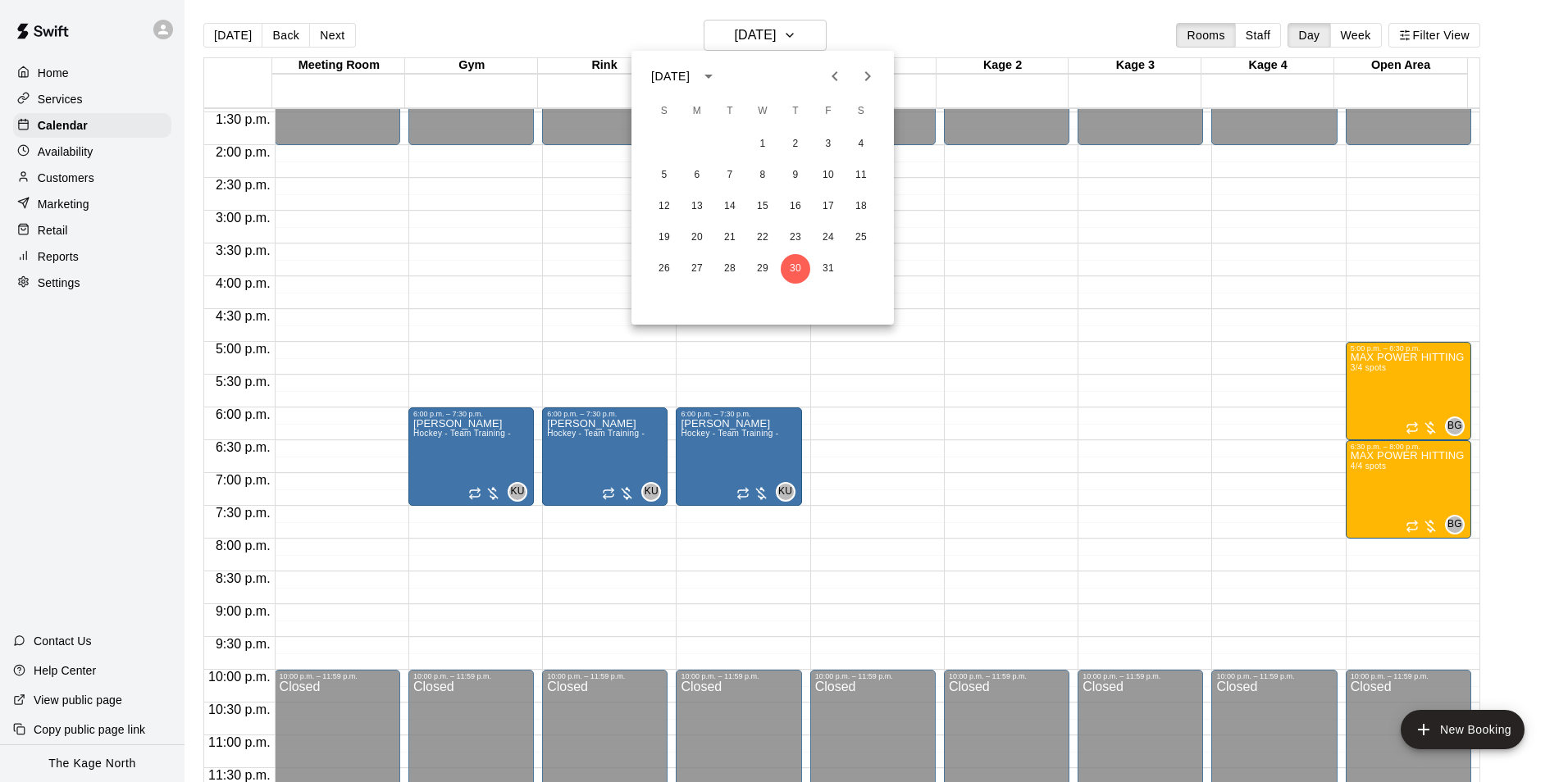
click at [873, 74] on icon "Next month" at bounding box center [868, 76] width 19 height 19
click at [835, 74] on icon "Previous month" at bounding box center [835, 75] width 6 height 10
click at [693, 271] on button "27" at bounding box center [697, 269] width 30 height 30
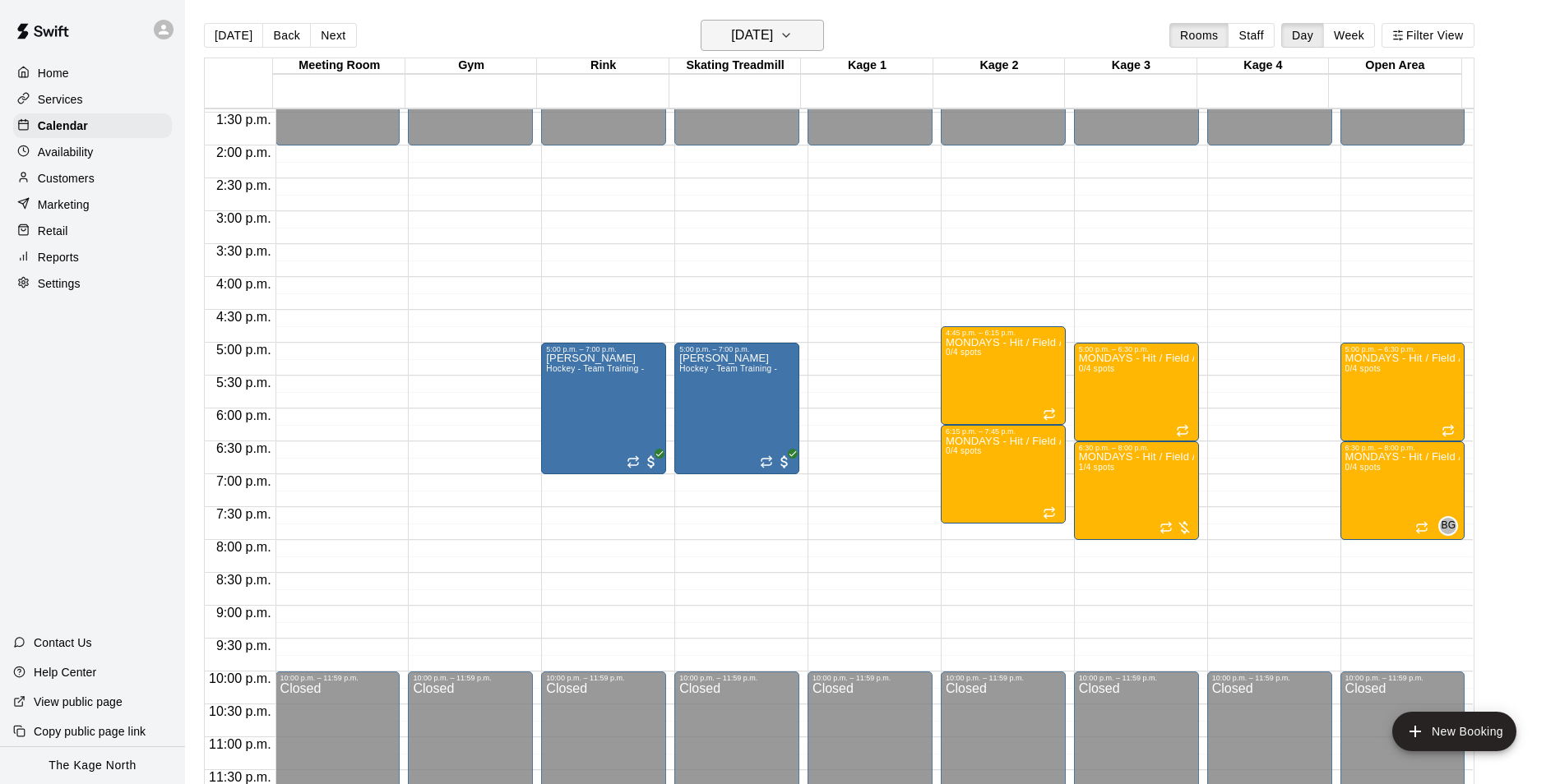
click at [773, 25] on h6 "Monday Oct 27" at bounding box center [752, 35] width 42 height 23
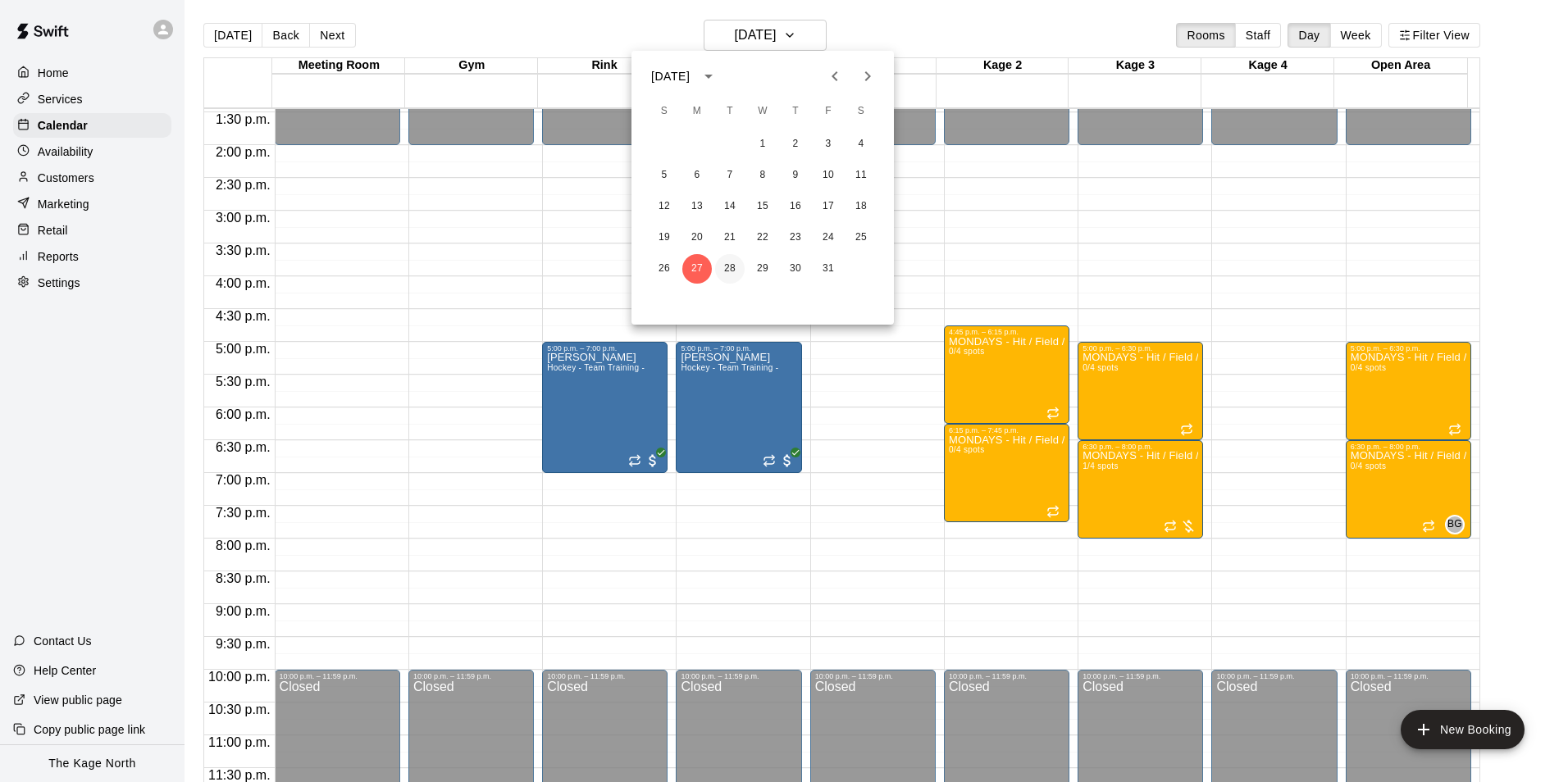
click at [727, 272] on button "28" at bounding box center [731, 269] width 30 height 30
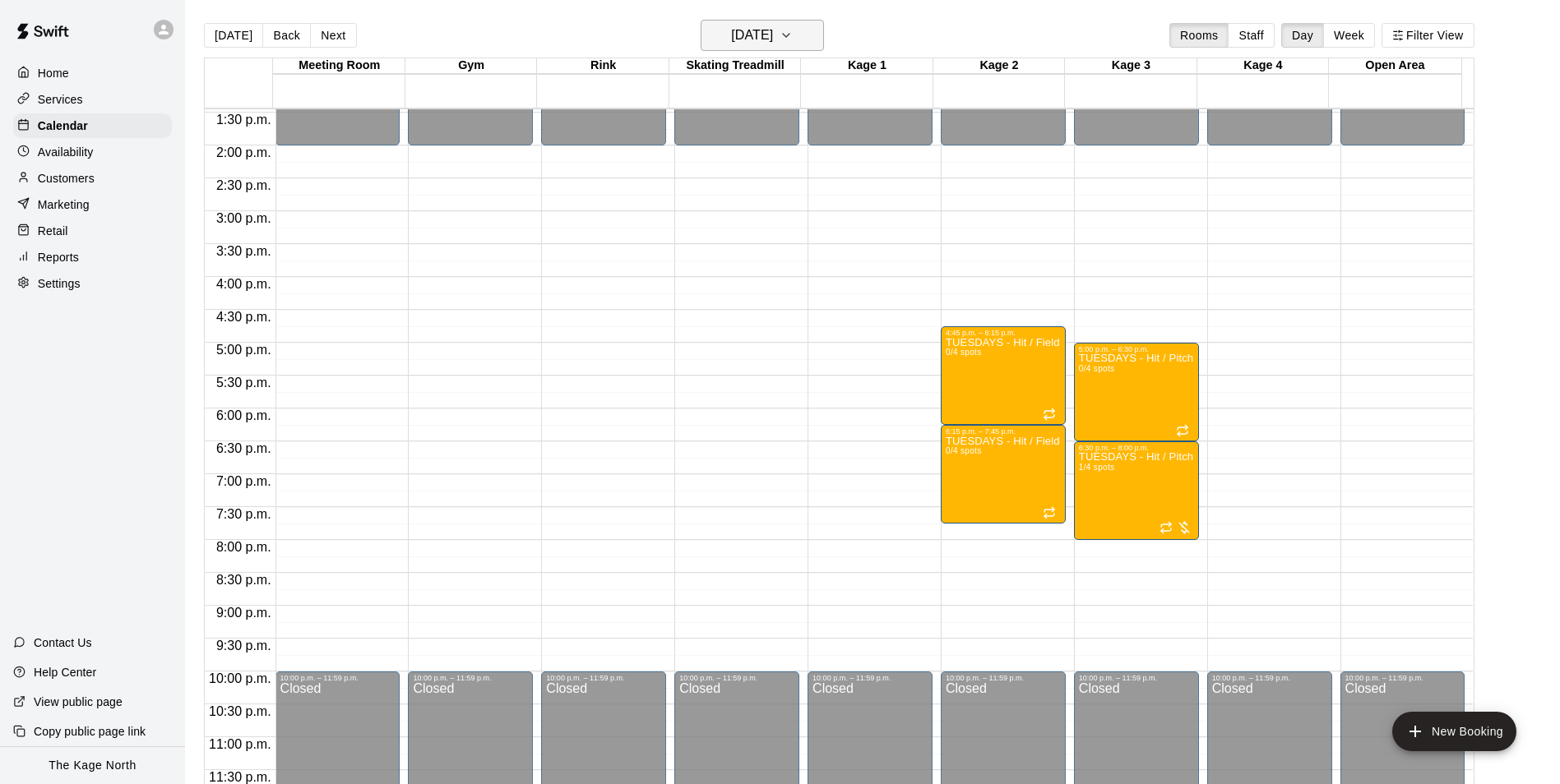
click at [748, 33] on h6 "Tuesday Oct 28" at bounding box center [752, 35] width 42 height 23
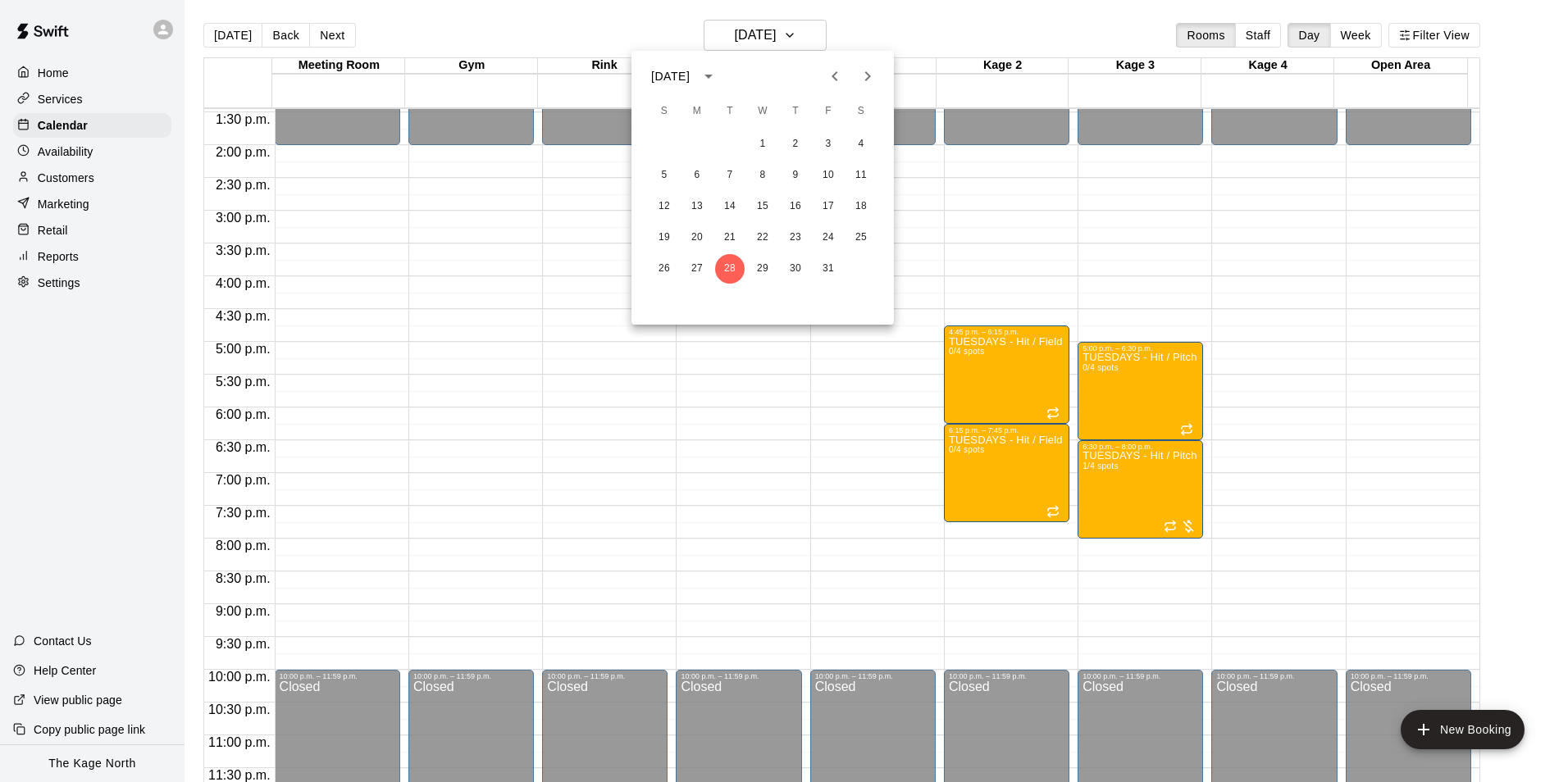
click at [488, 35] on div at bounding box center [784, 391] width 1568 height 782
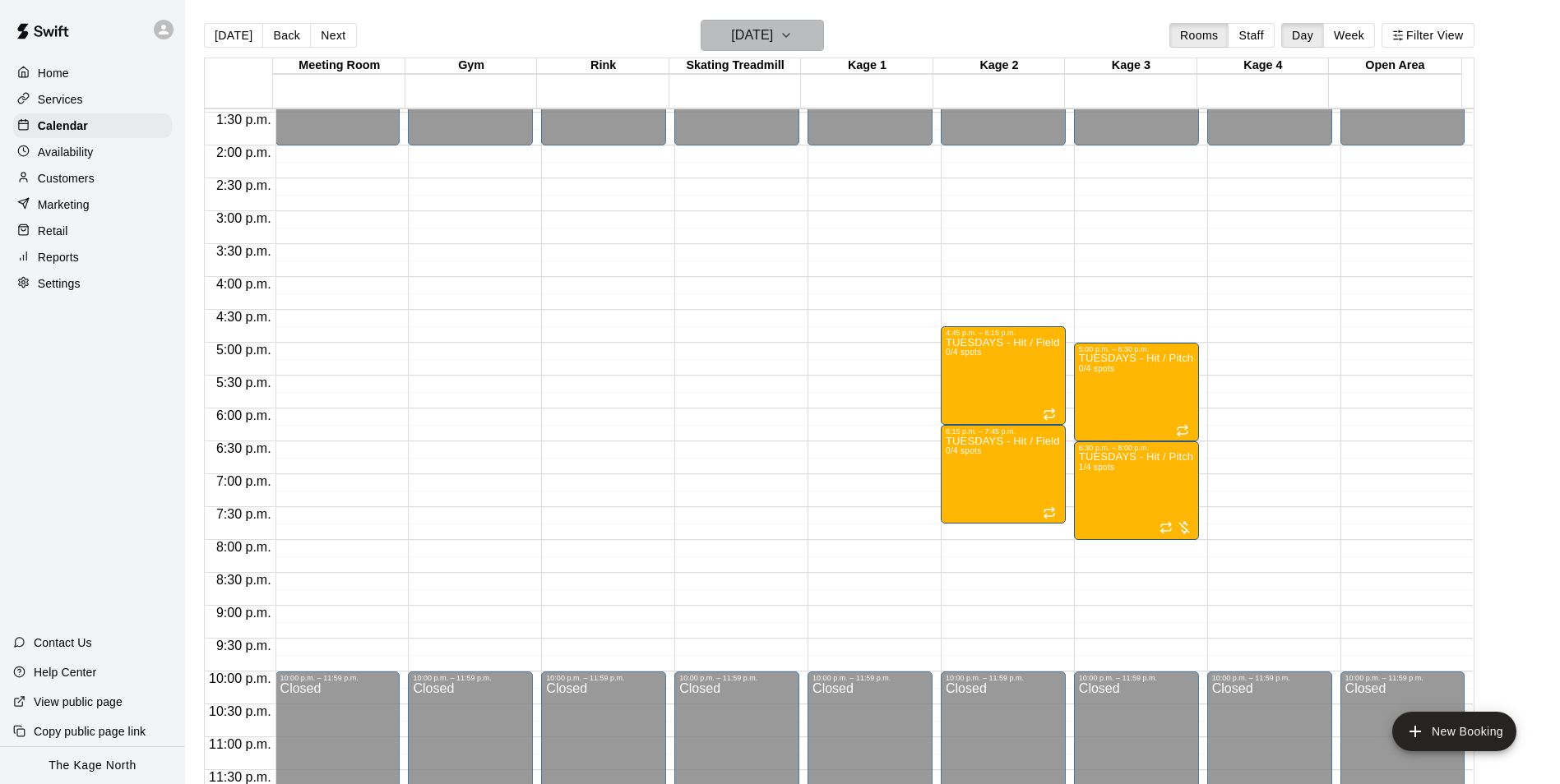
click at [772, 28] on h6 "Tuesday Oct 28" at bounding box center [752, 35] width 42 height 23
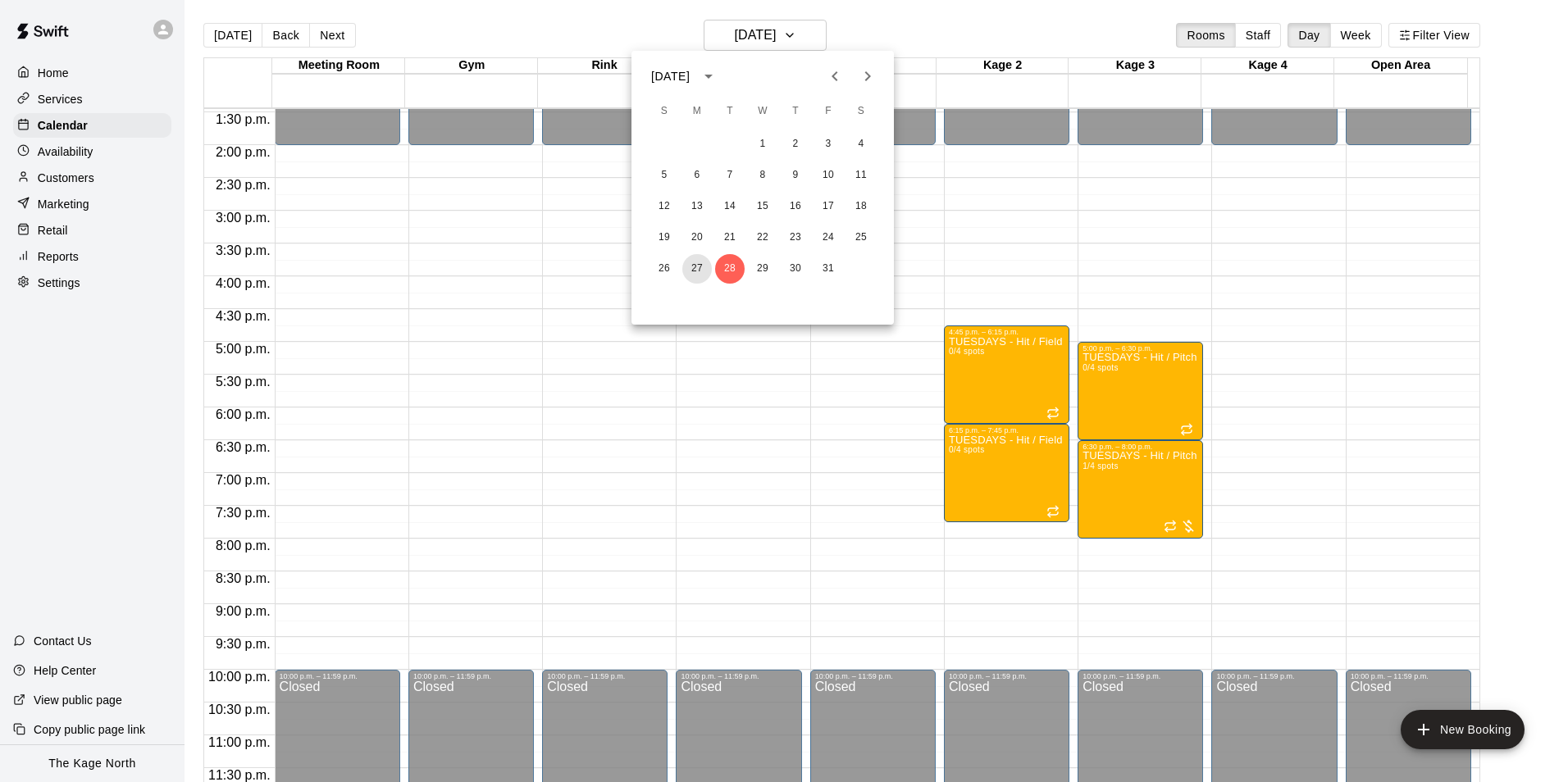
click at [702, 271] on button "27" at bounding box center [697, 269] width 30 height 30
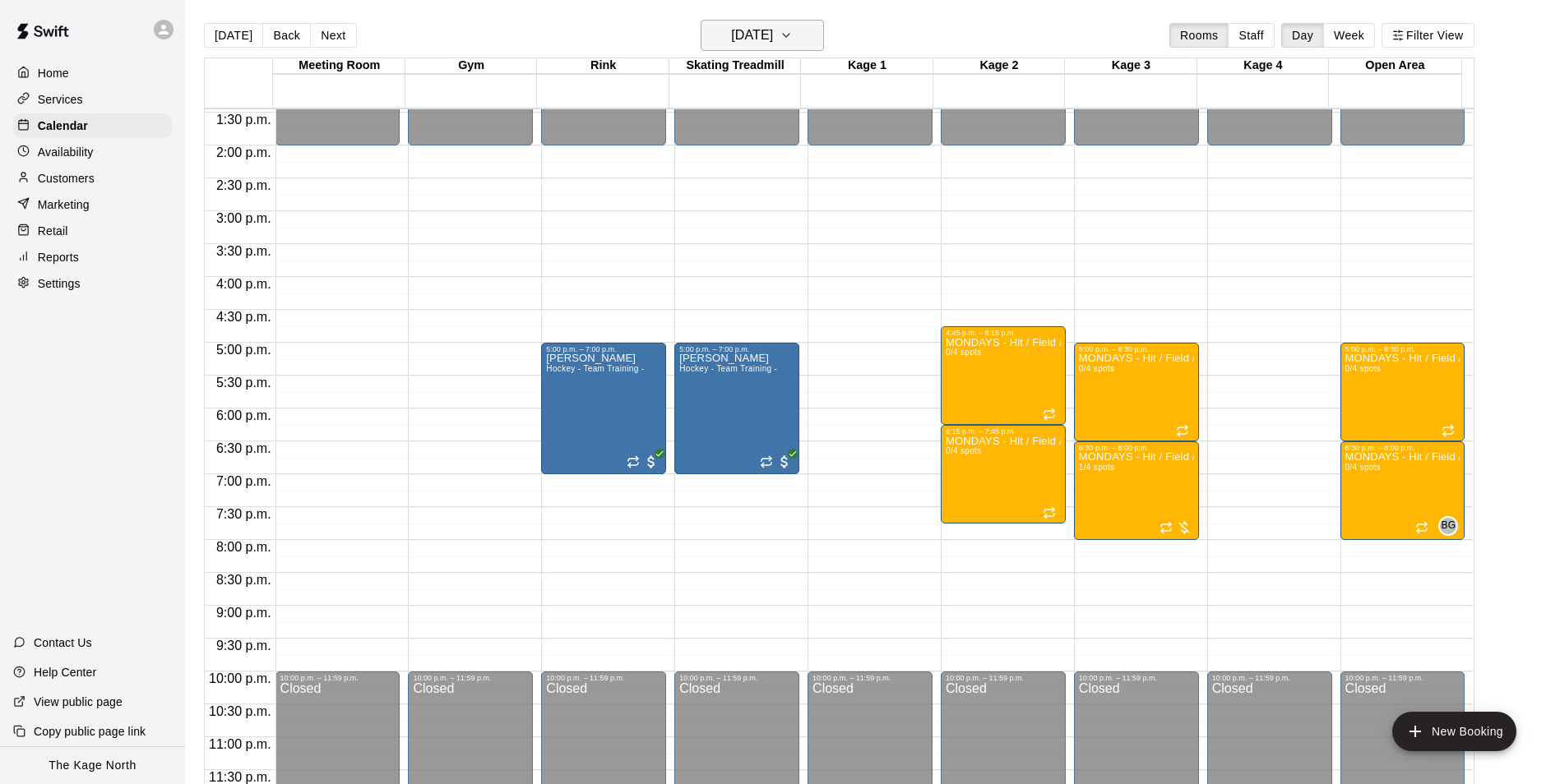
click at [763, 32] on h6 "Monday Oct 27" at bounding box center [752, 35] width 42 height 23
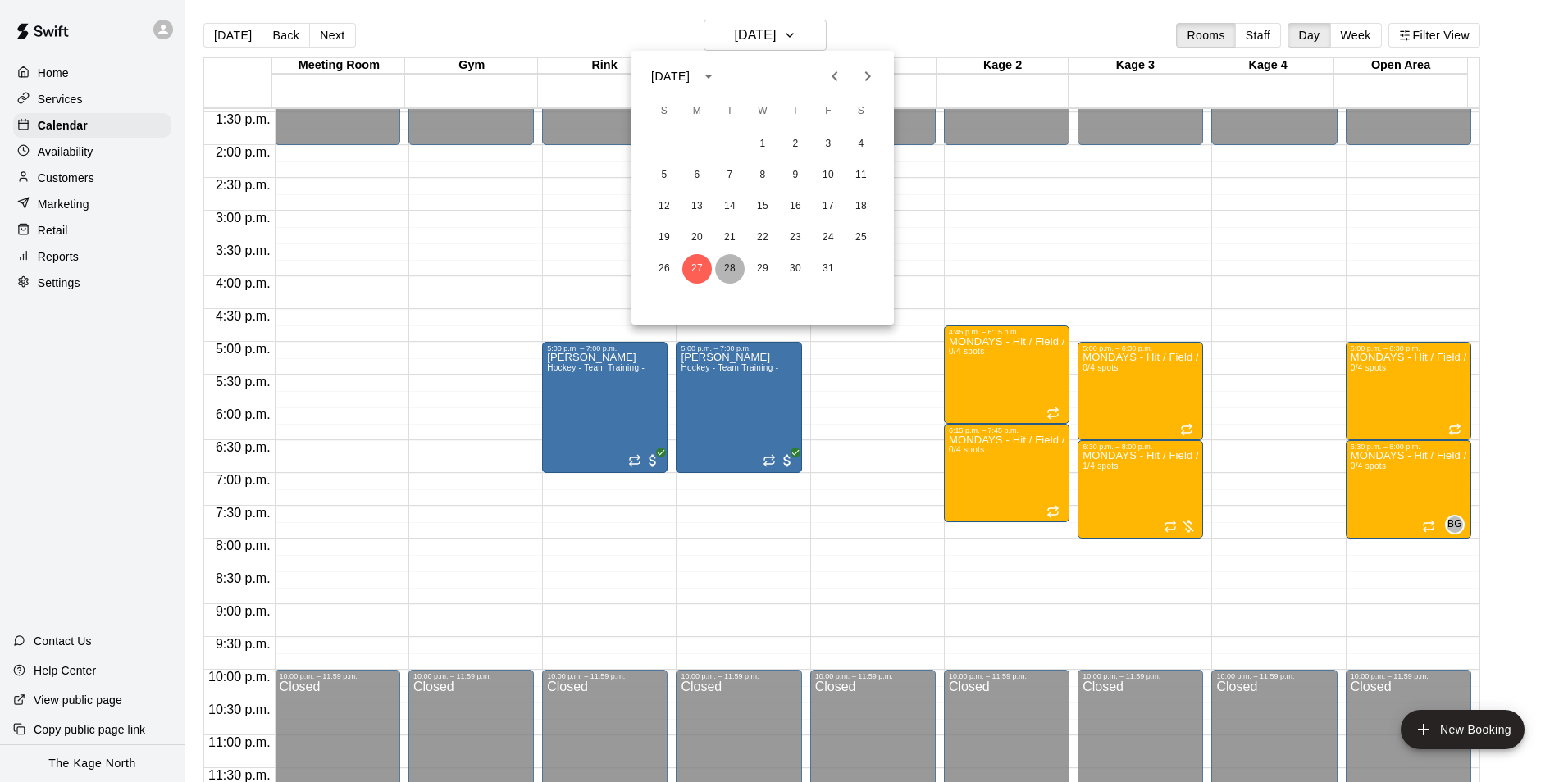
click at [731, 271] on button "28" at bounding box center [731, 269] width 30 height 30
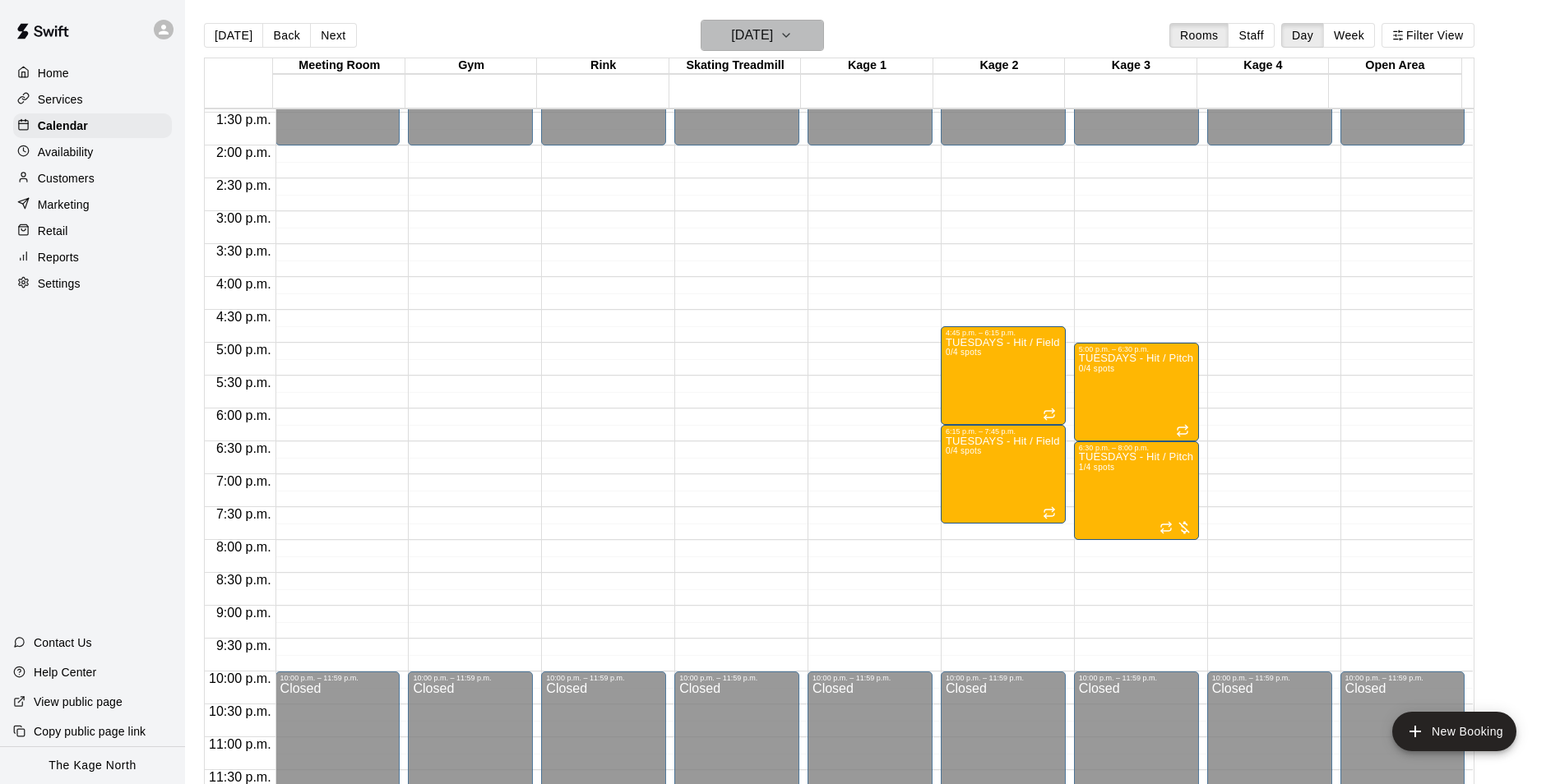
click at [773, 32] on h6 "Tuesday Oct 28" at bounding box center [752, 35] width 42 height 23
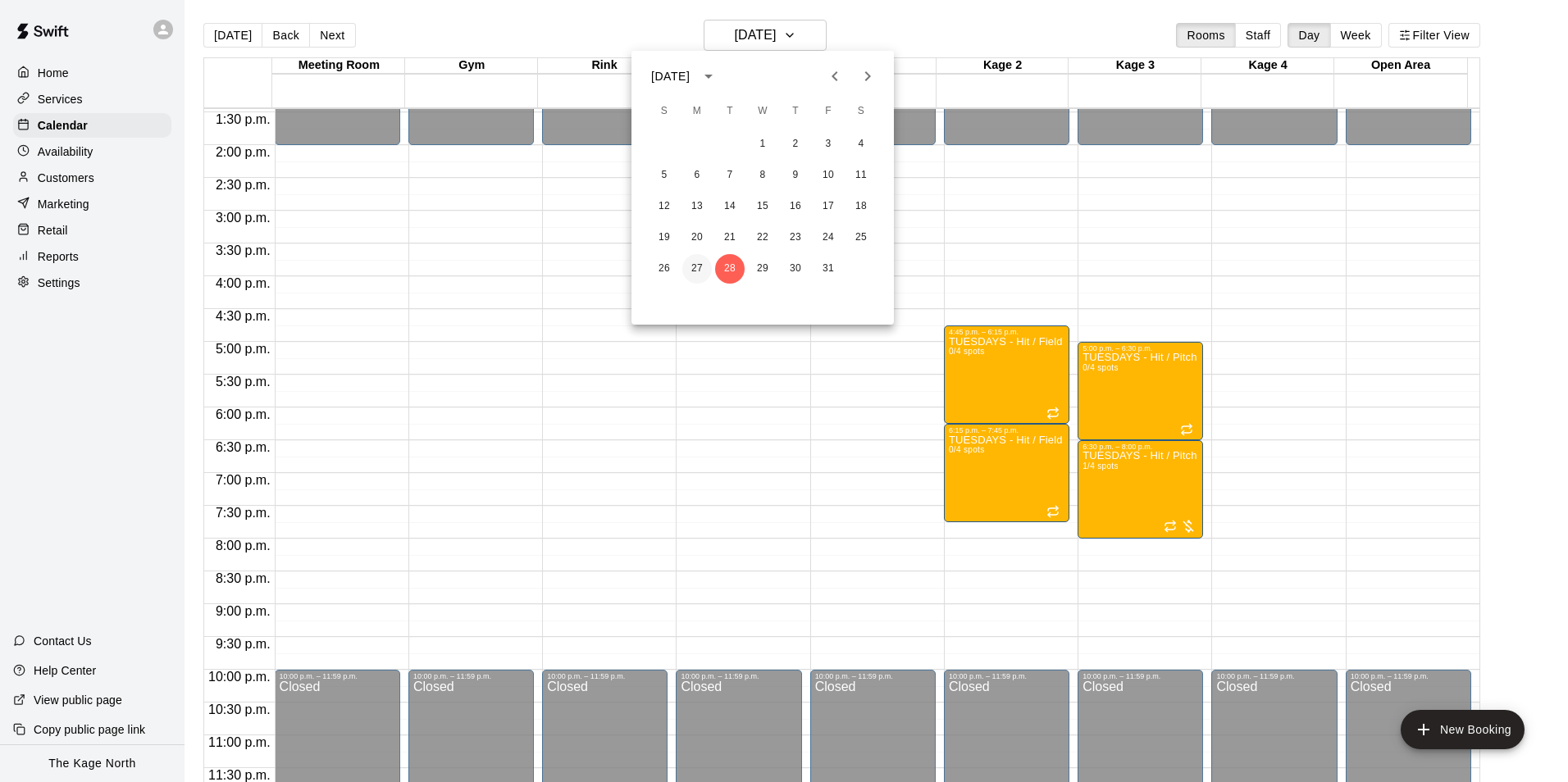
click at [698, 267] on button "27" at bounding box center [697, 269] width 30 height 30
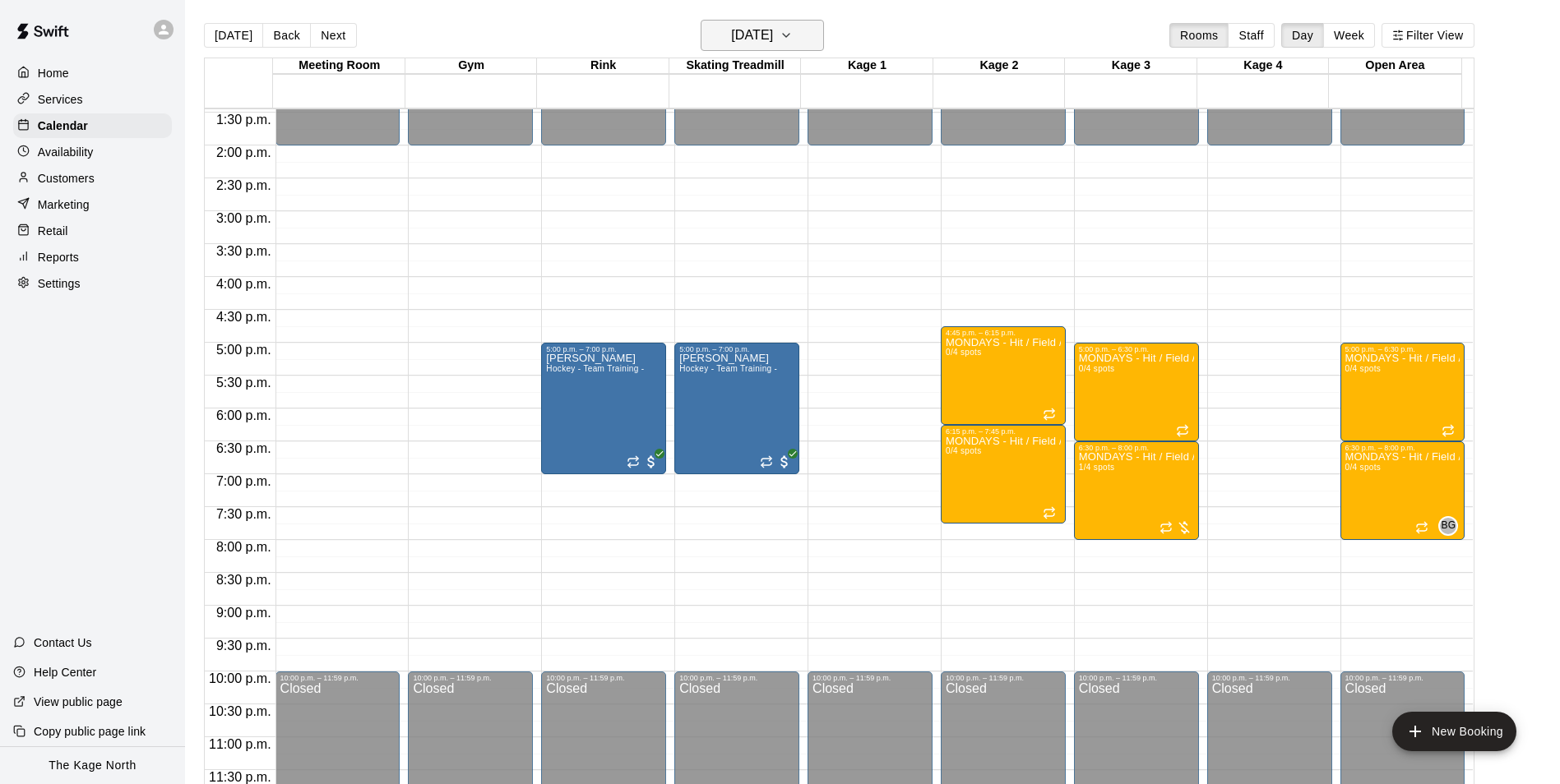
click at [773, 35] on h6 "Monday Oct 27" at bounding box center [752, 35] width 42 height 23
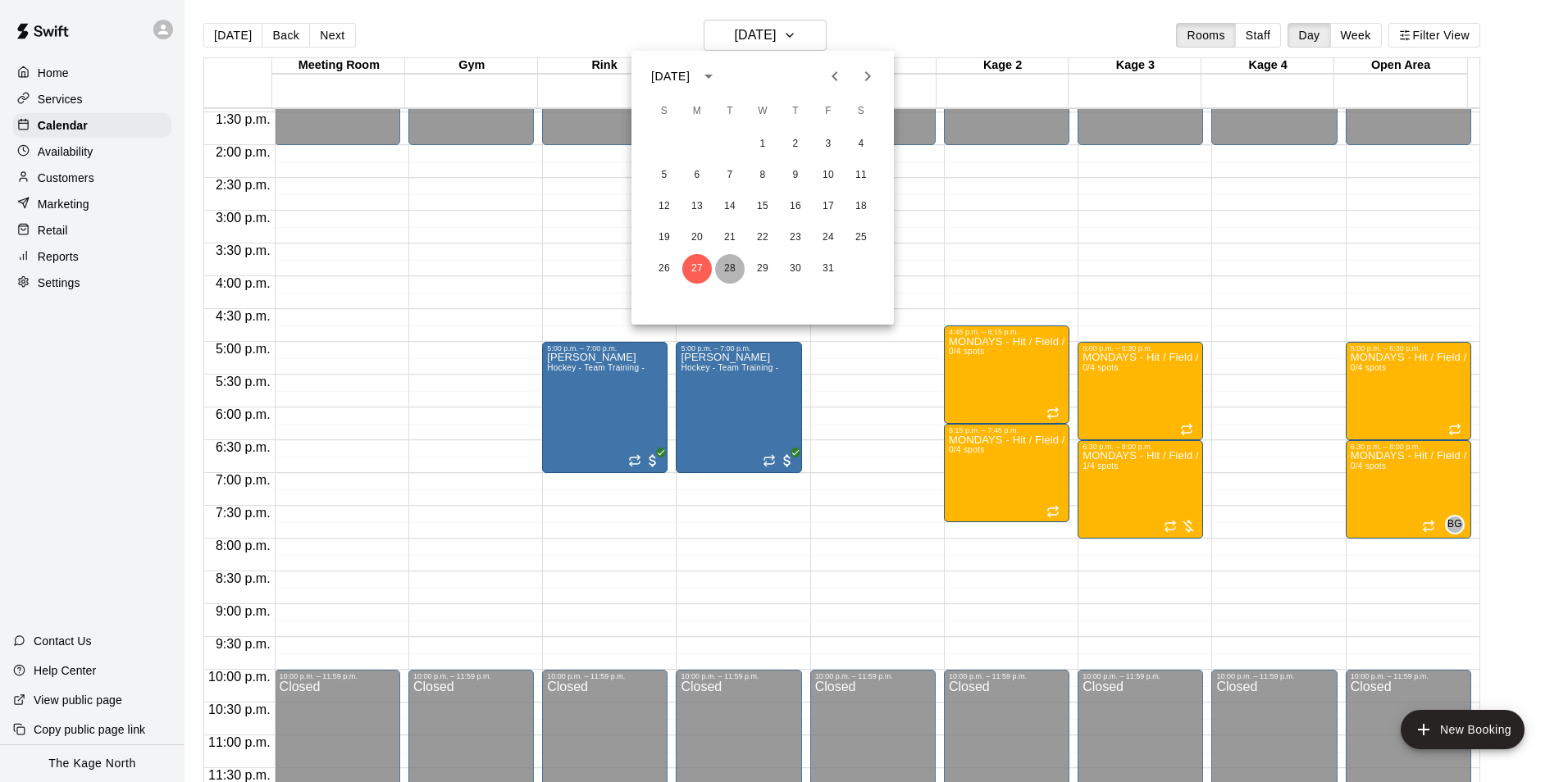
click at [731, 265] on button "28" at bounding box center [731, 269] width 30 height 30
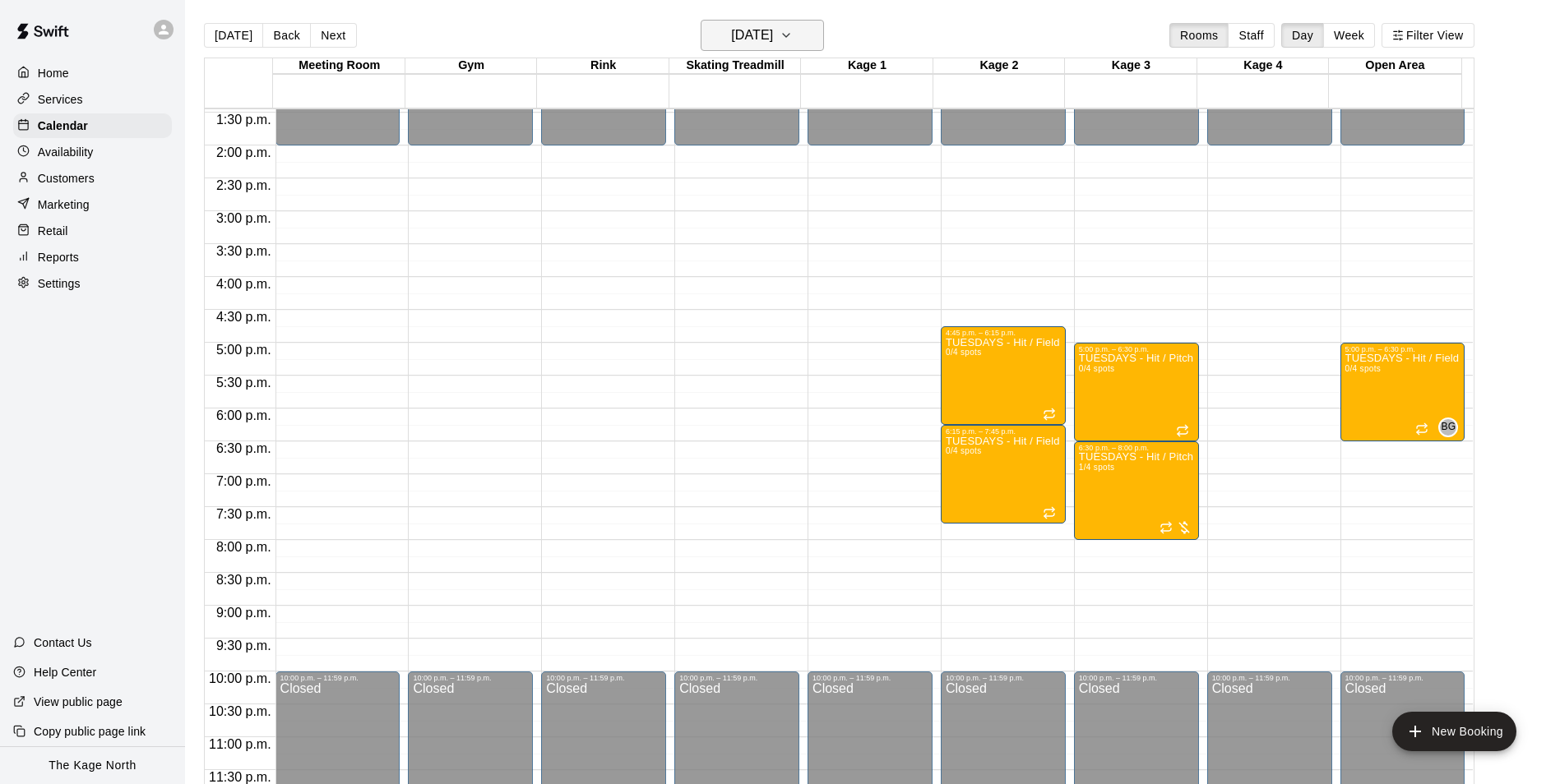
click at [773, 32] on h6 "Tuesday Oct 28" at bounding box center [752, 35] width 42 height 23
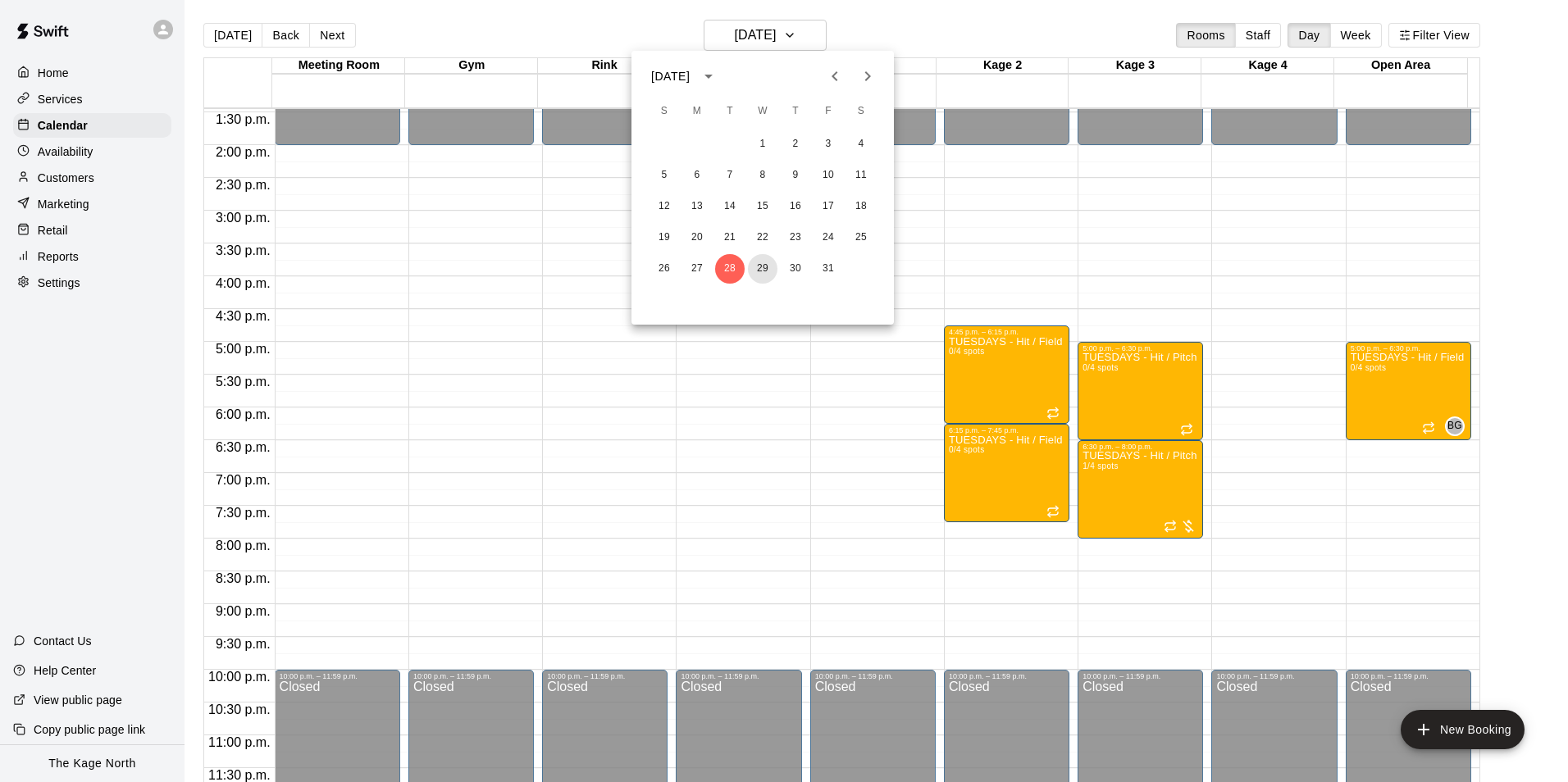
click at [760, 264] on button "29" at bounding box center [763, 269] width 30 height 30
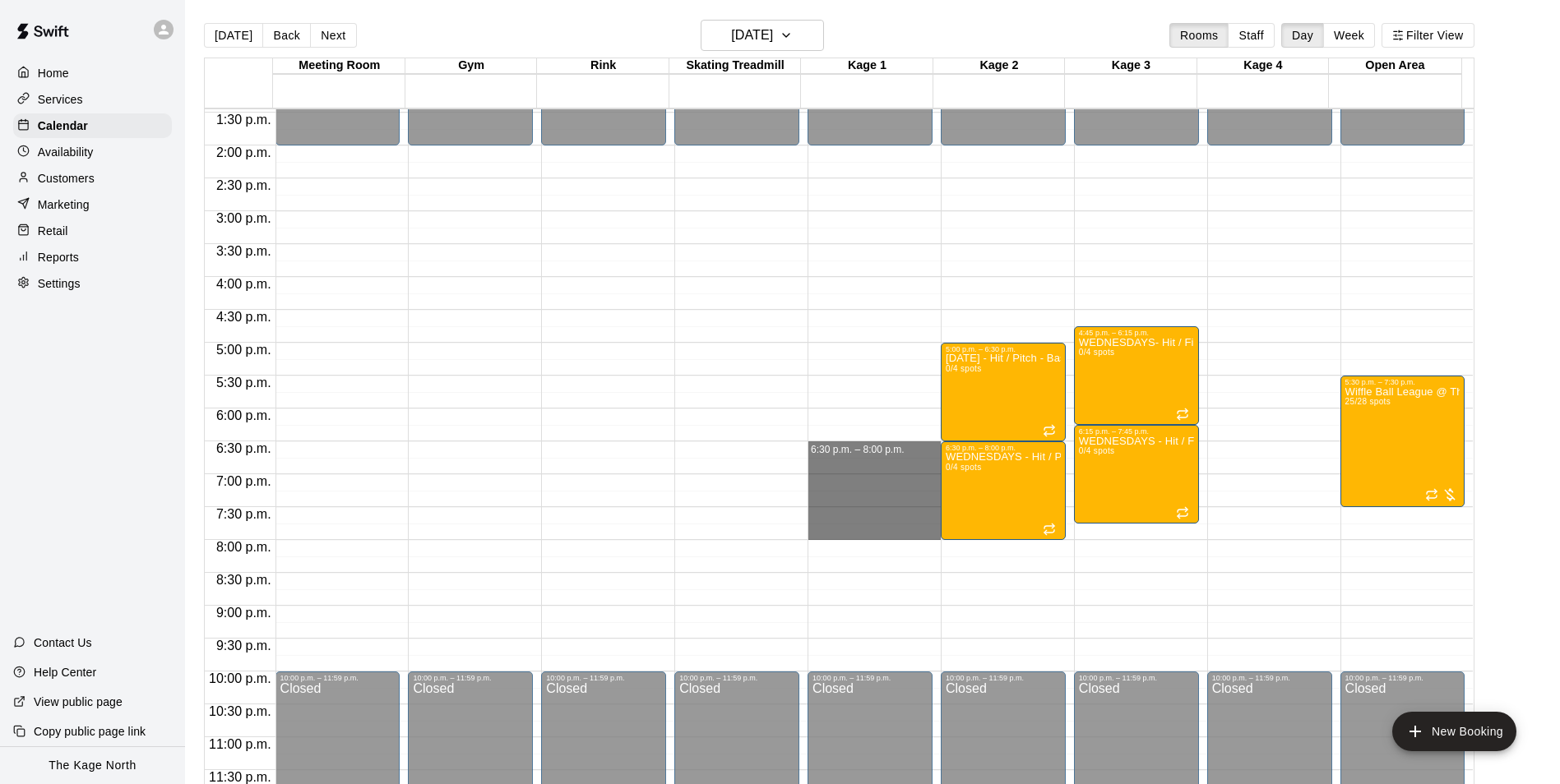
drag, startPoint x: 863, startPoint y: 445, endPoint x: 865, endPoint y: 530, distance: 85.0
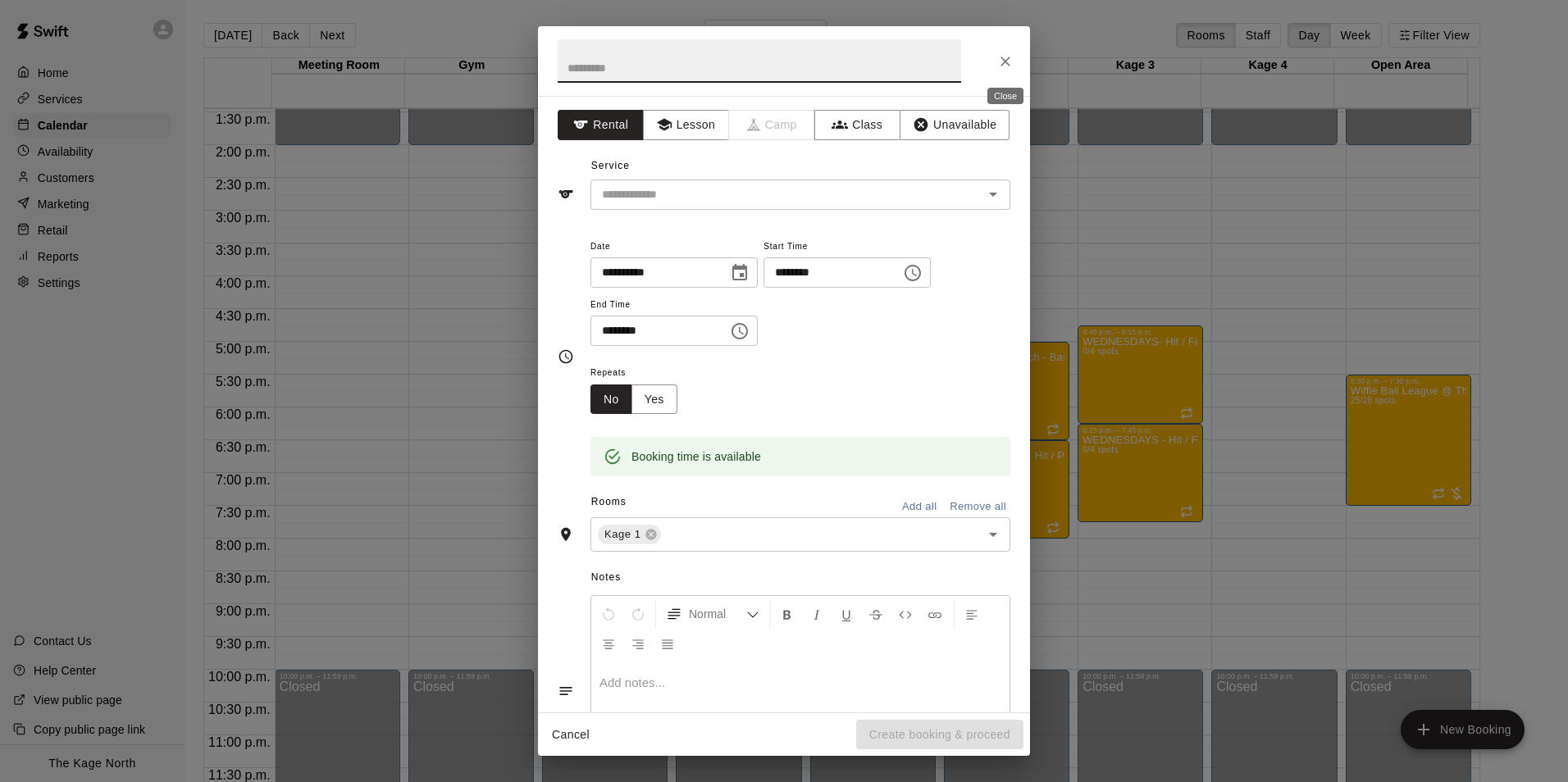
click at [1000, 59] on icon "Close" at bounding box center [1006, 61] width 17 height 17
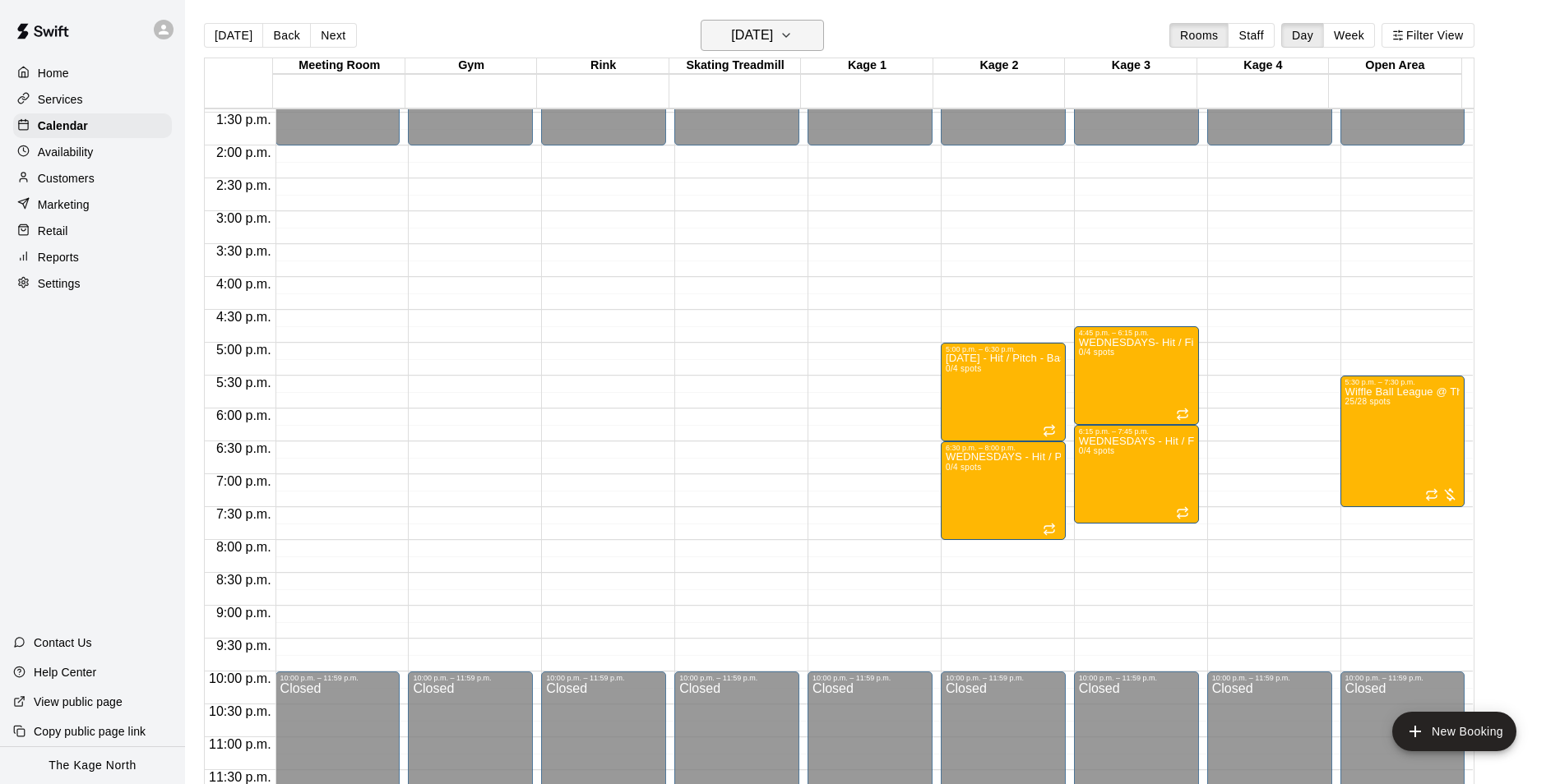
click at [773, 26] on h6 "Wednesday Oct 29" at bounding box center [752, 35] width 42 height 23
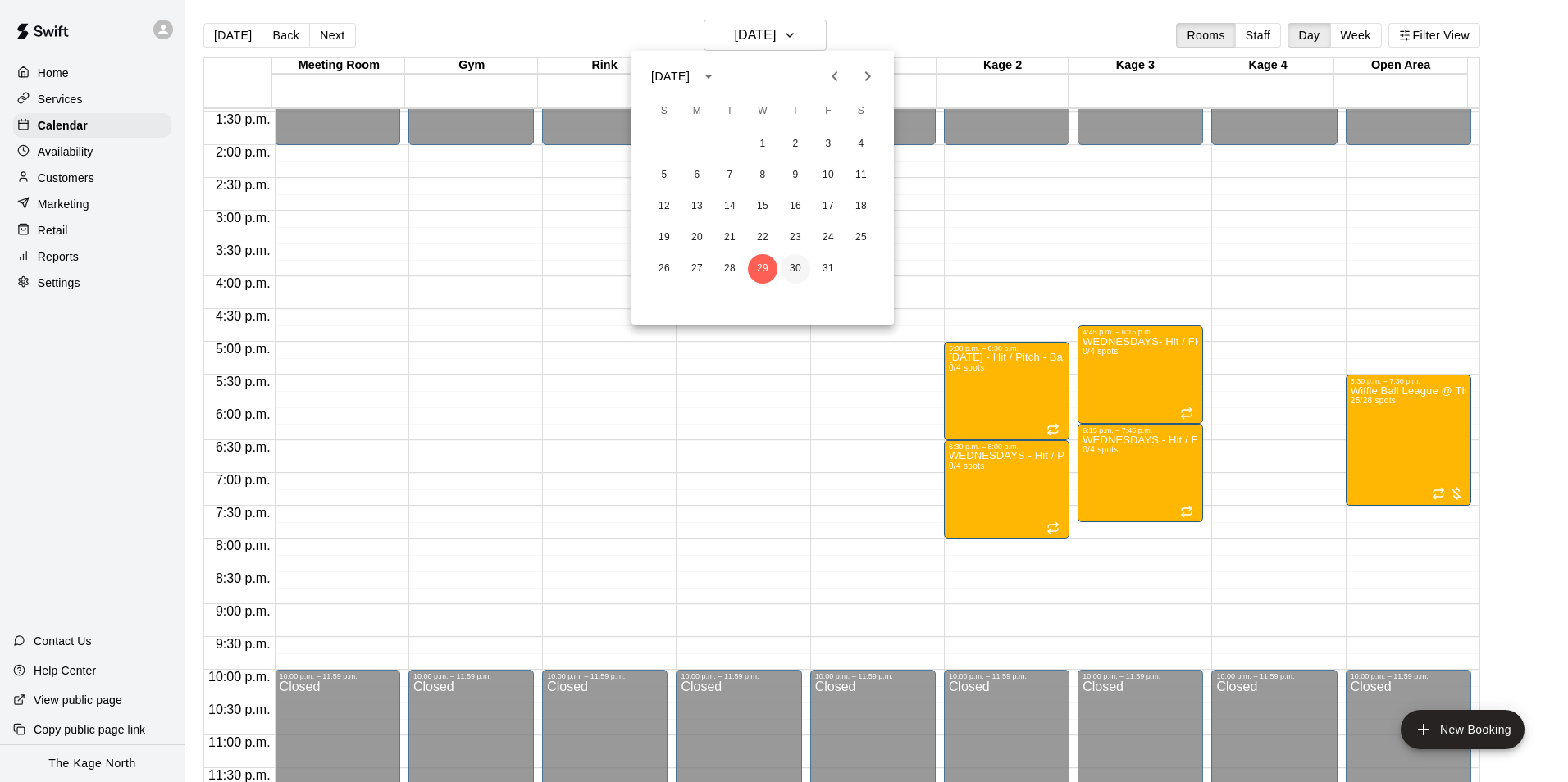
click at [796, 265] on button "30" at bounding box center [795, 269] width 30 height 30
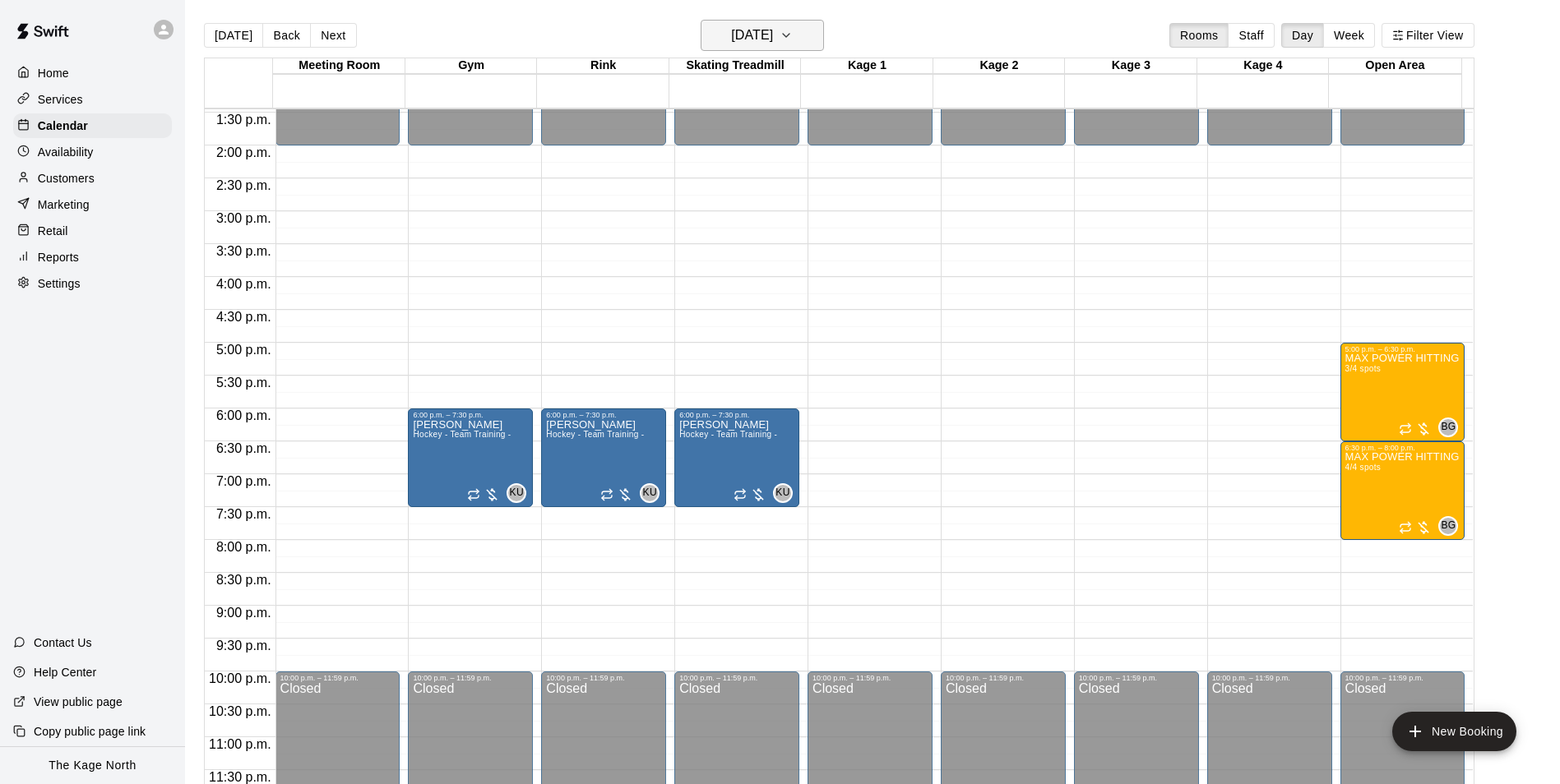
click at [773, 43] on h6 "Thursday Oct 30" at bounding box center [752, 35] width 42 height 23
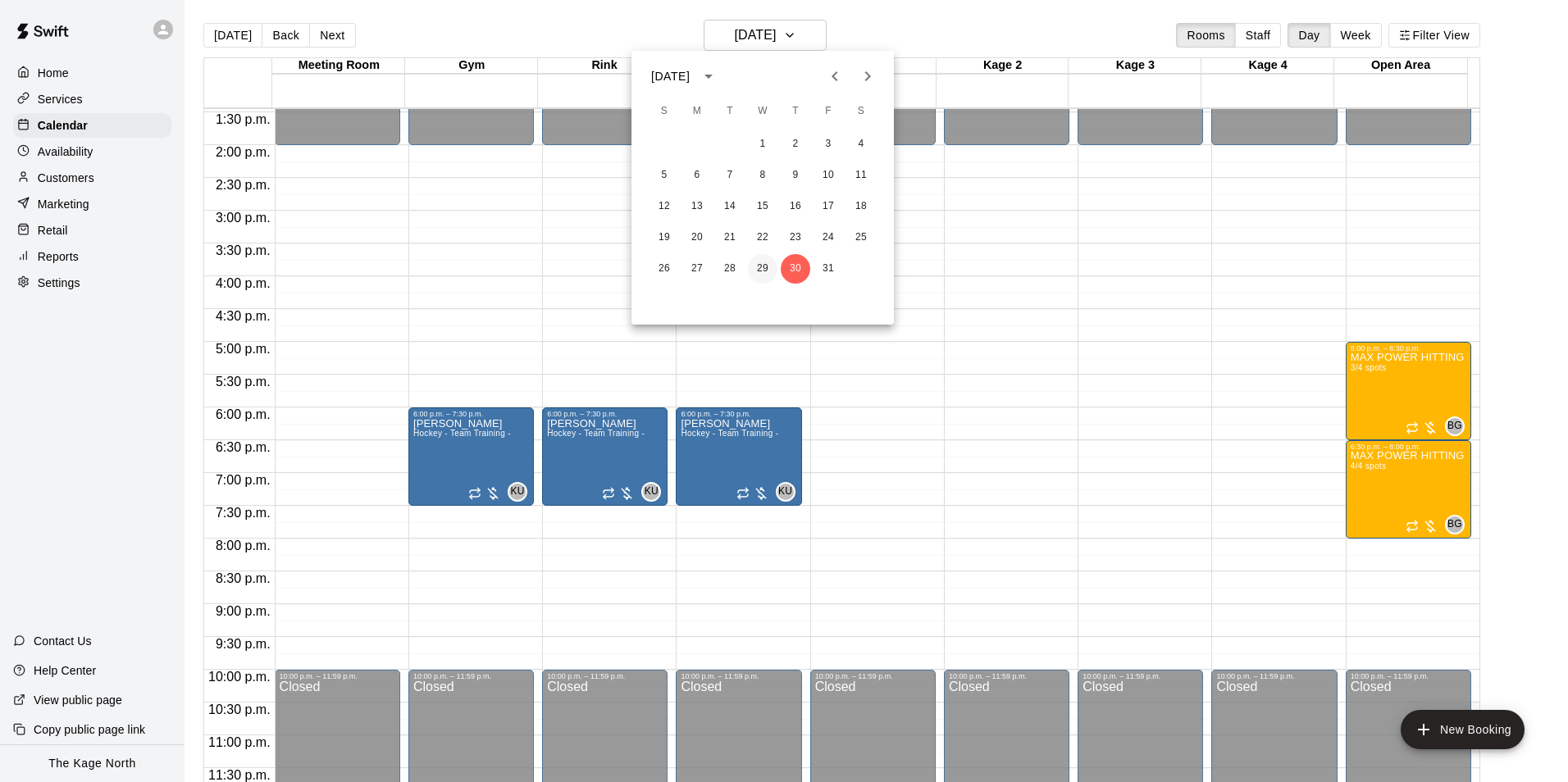
click at [769, 266] on button "29" at bounding box center [763, 269] width 30 height 30
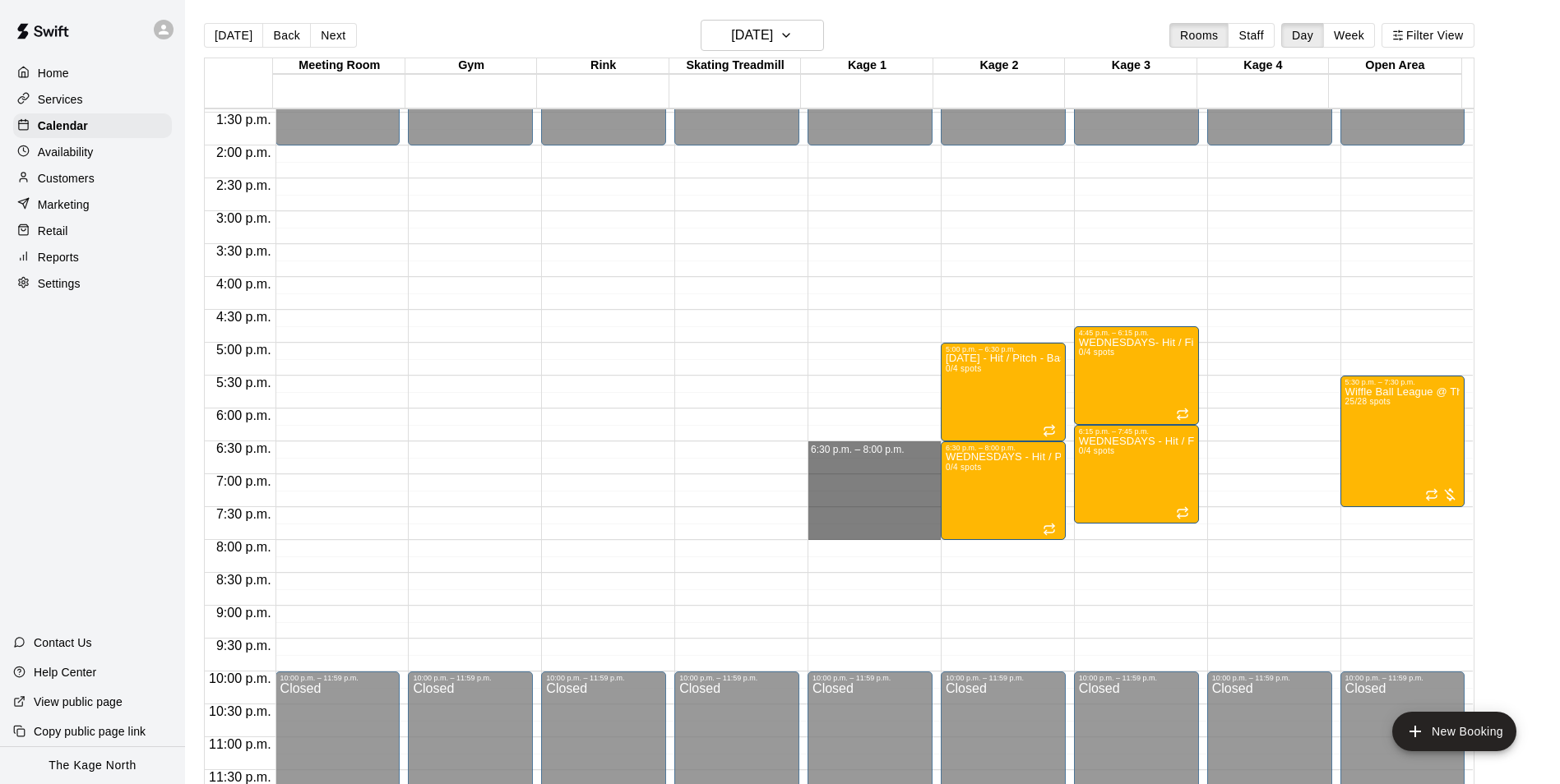
drag, startPoint x: 885, startPoint y: 446, endPoint x: 884, endPoint y: 528, distance: 82.0
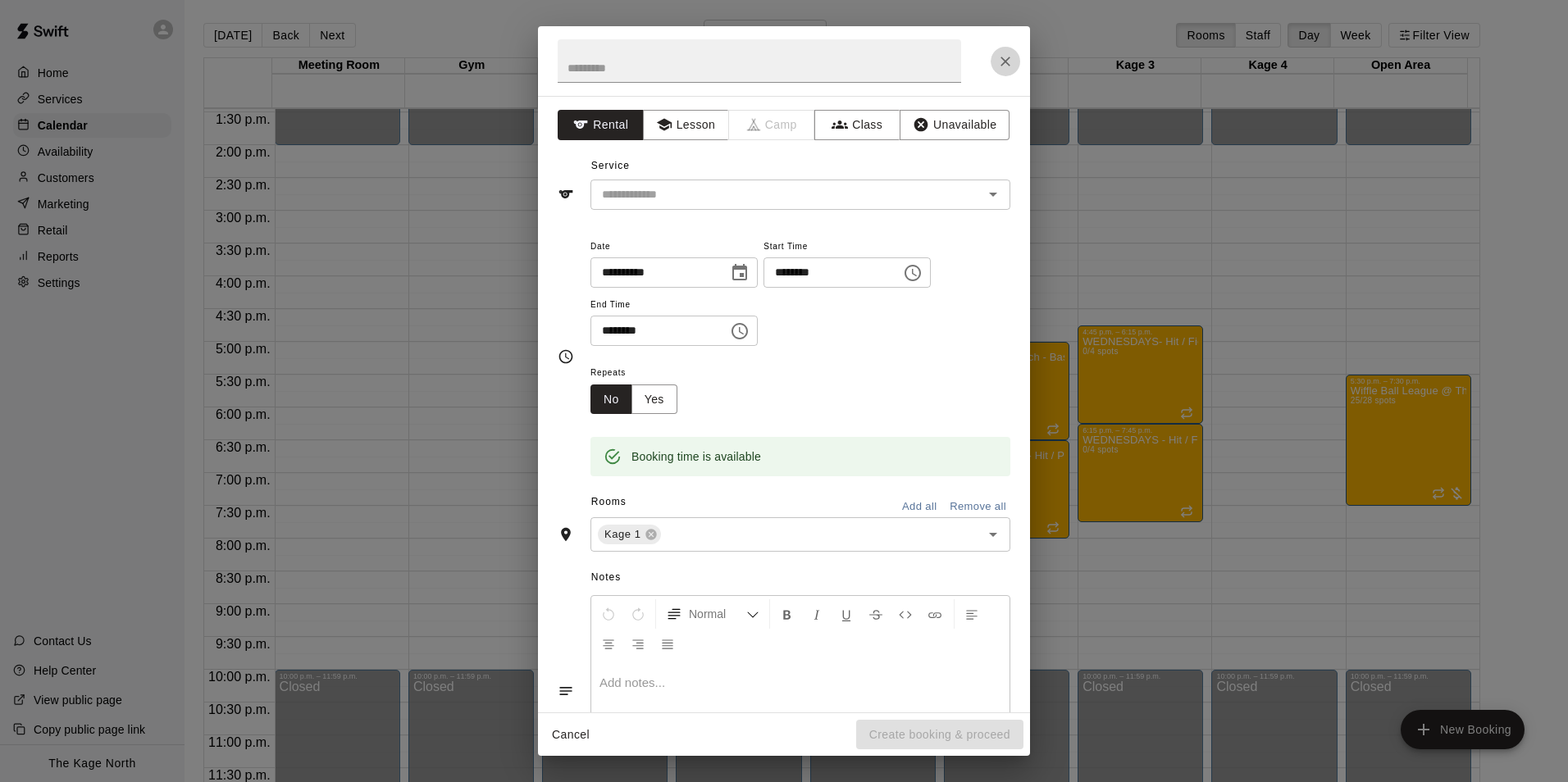
click at [1015, 63] on button "Close" at bounding box center [1006, 61] width 30 height 30
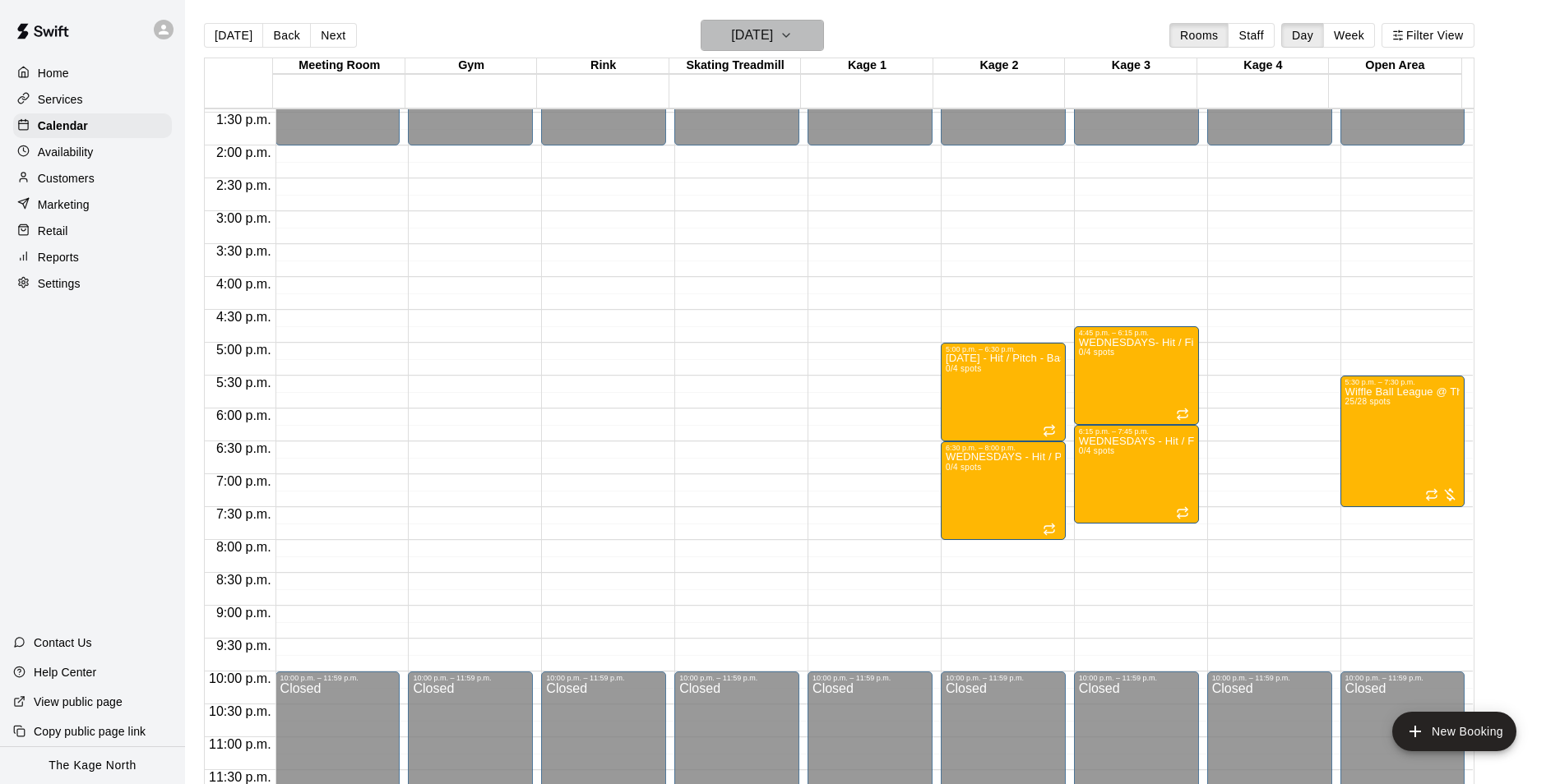
click at [773, 35] on h6 "Wednesday Oct 29" at bounding box center [752, 35] width 42 height 23
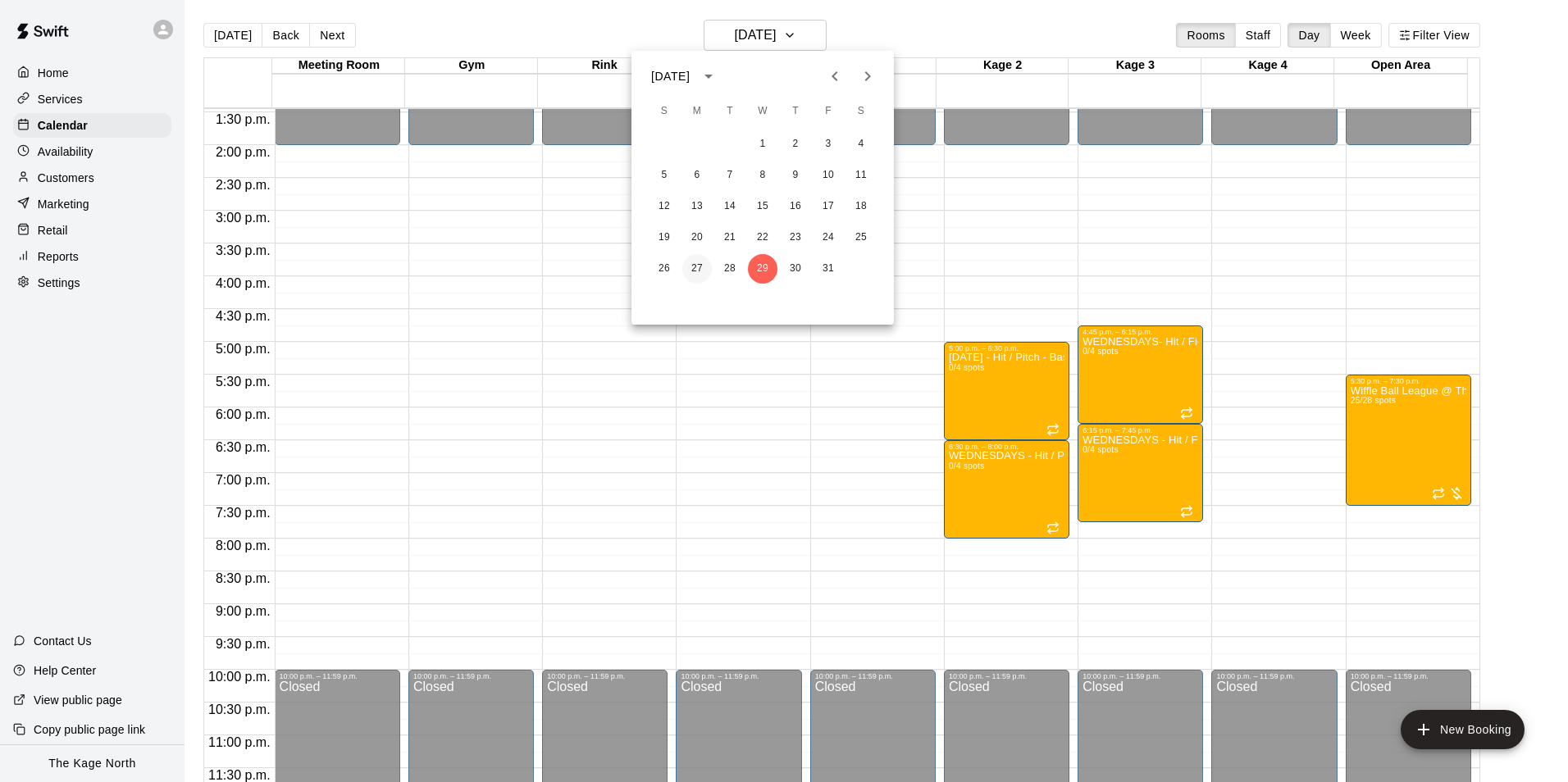
click at [705, 269] on button "27" at bounding box center [697, 269] width 30 height 30
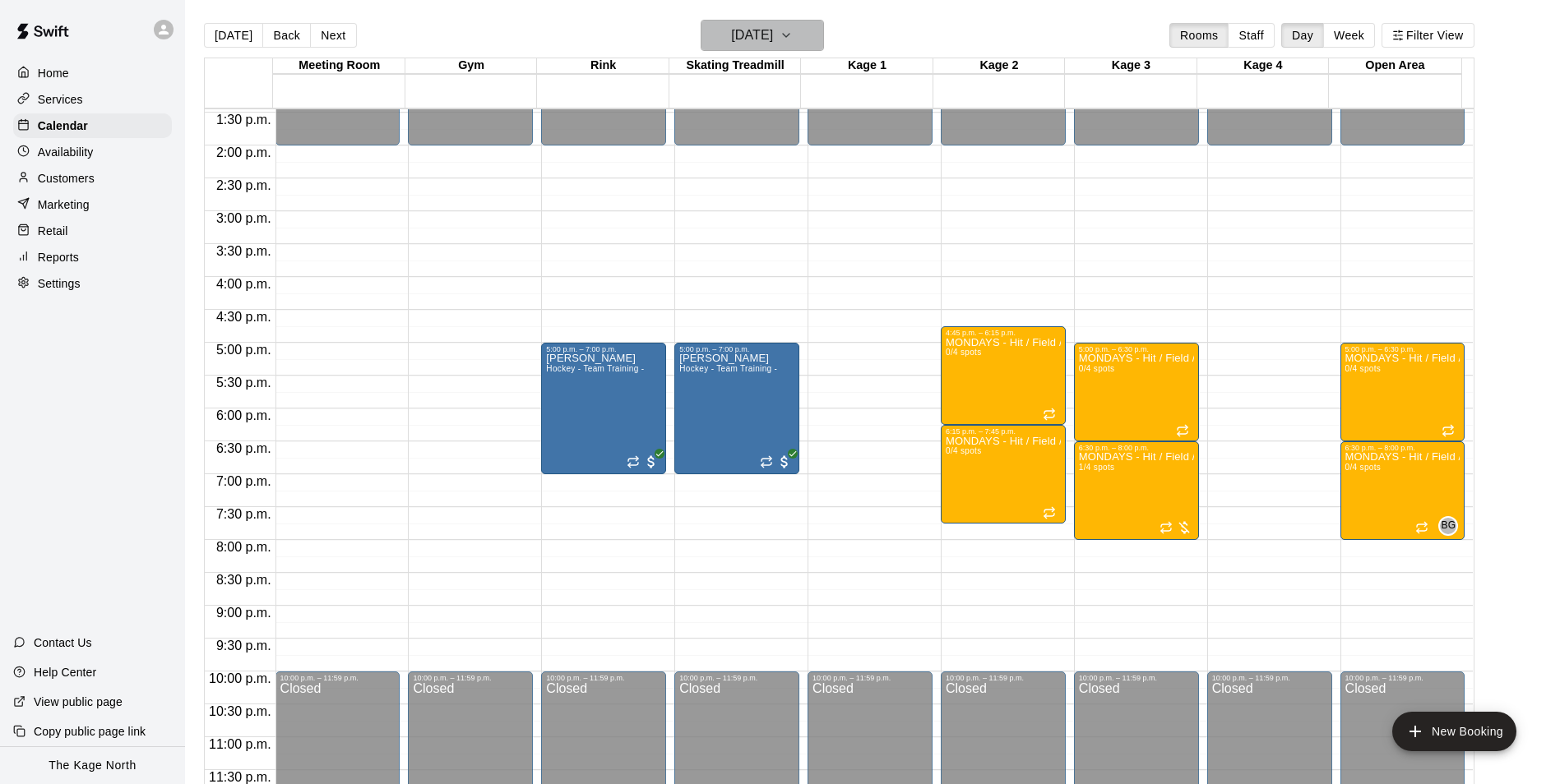
click at [773, 33] on h6 "Monday Oct 27" at bounding box center [752, 35] width 42 height 23
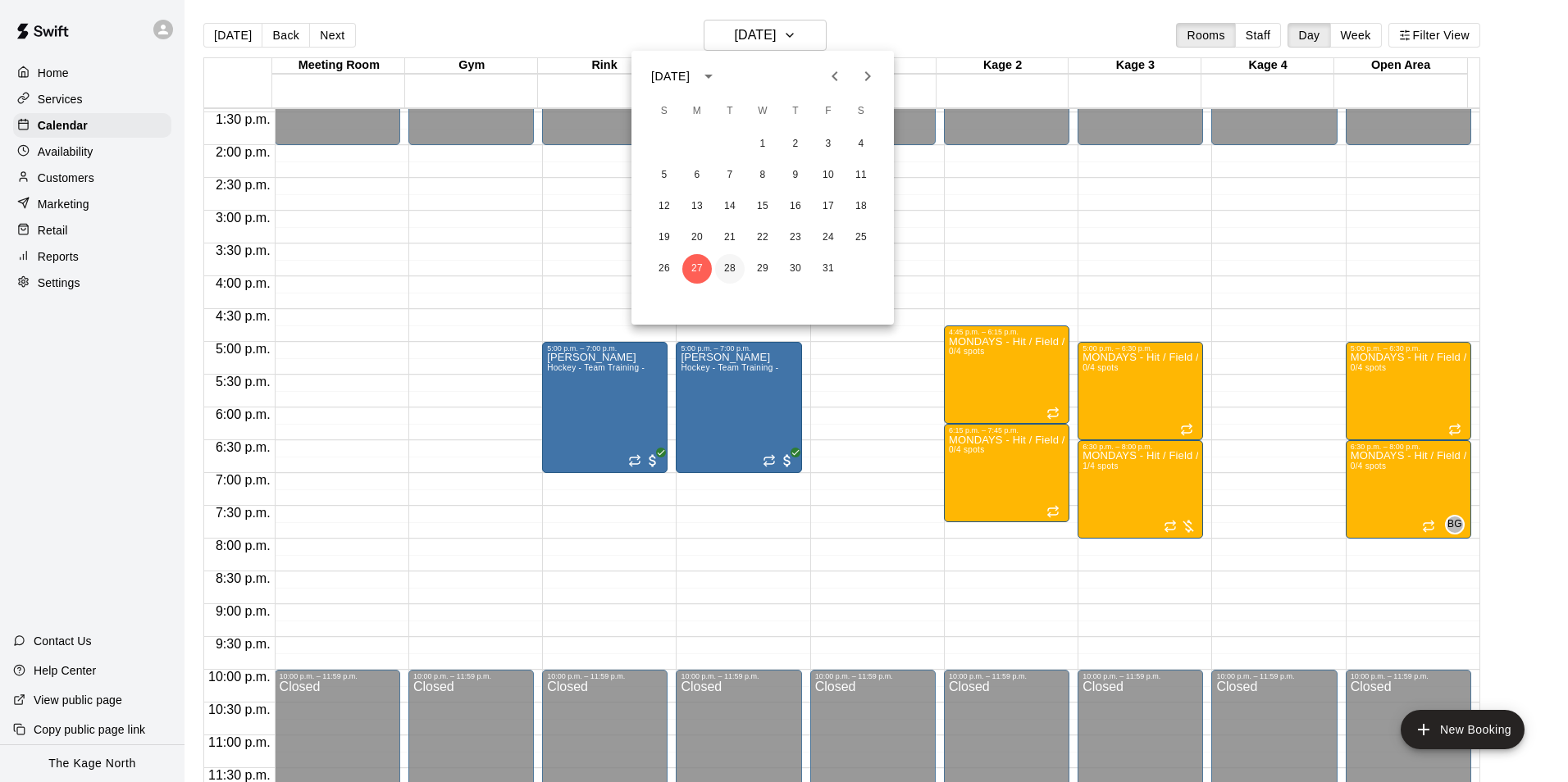
click at [726, 270] on button "28" at bounding box center [731, 269] width 30 height 30
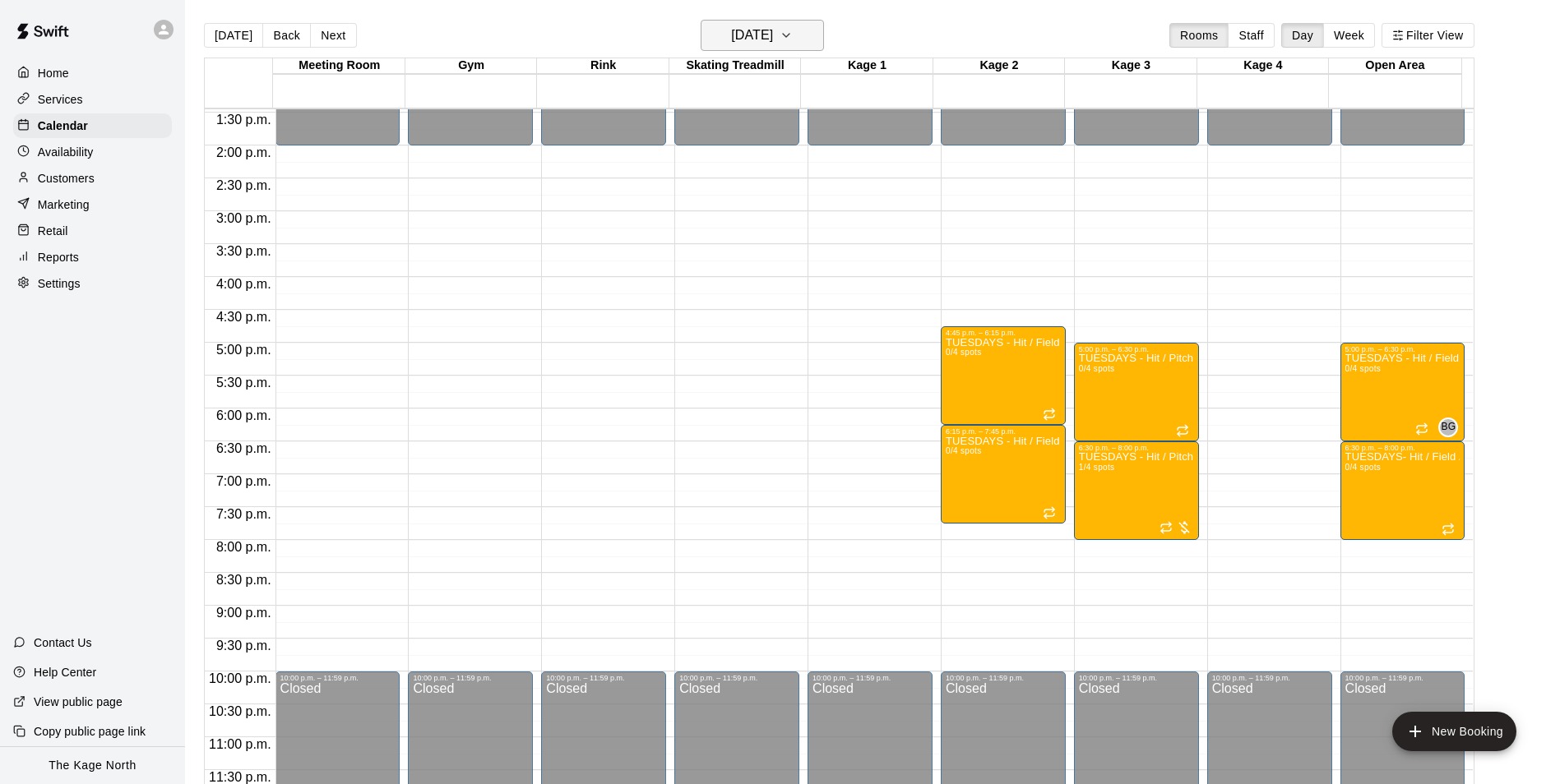
click at [773, 31] on h6 "Tuesday Oct 28" at bounding box center [752, 35] width 42 height 23
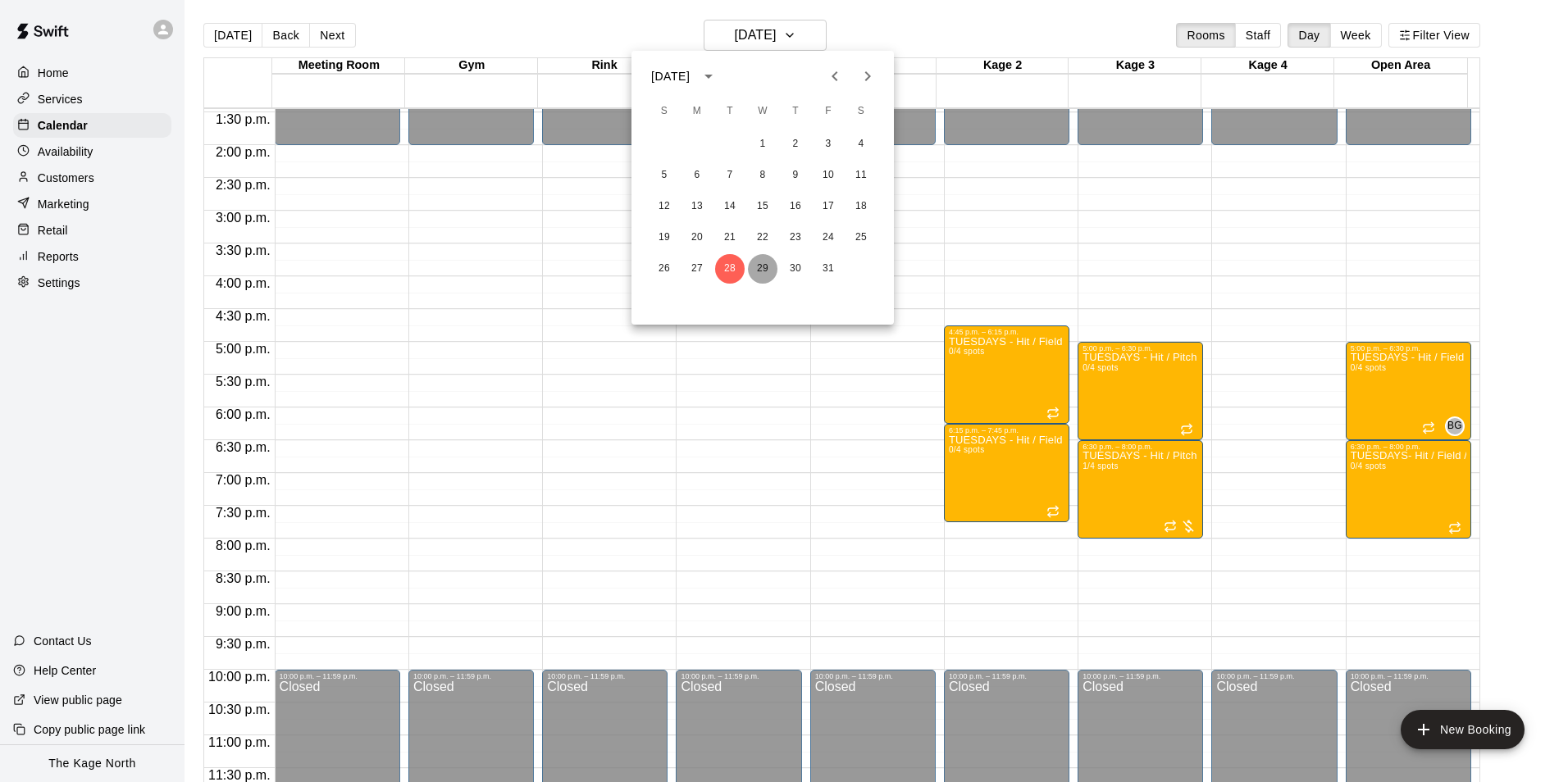
drag, startPoint x: 767, startPoint y: 269, endPoint x: 971, endPoint y: 363, distance: 224.6
click at [767, 269] on button "29" at bounding box center [763, 269] width 30 height 30
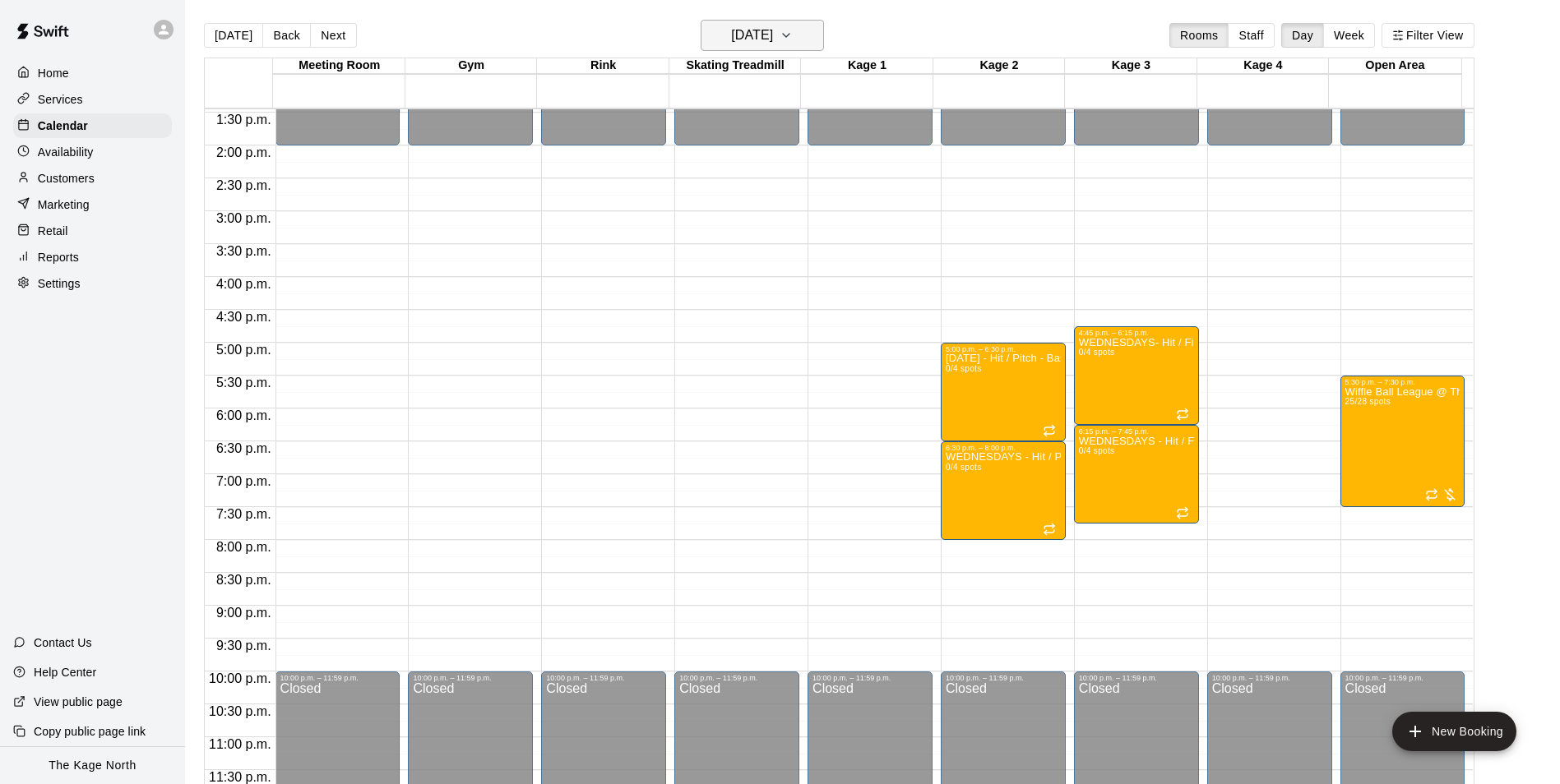
click at [773, 40] on h6 "Wednesday Oct 29" at bounding box center [752, 35] width 42 height 23
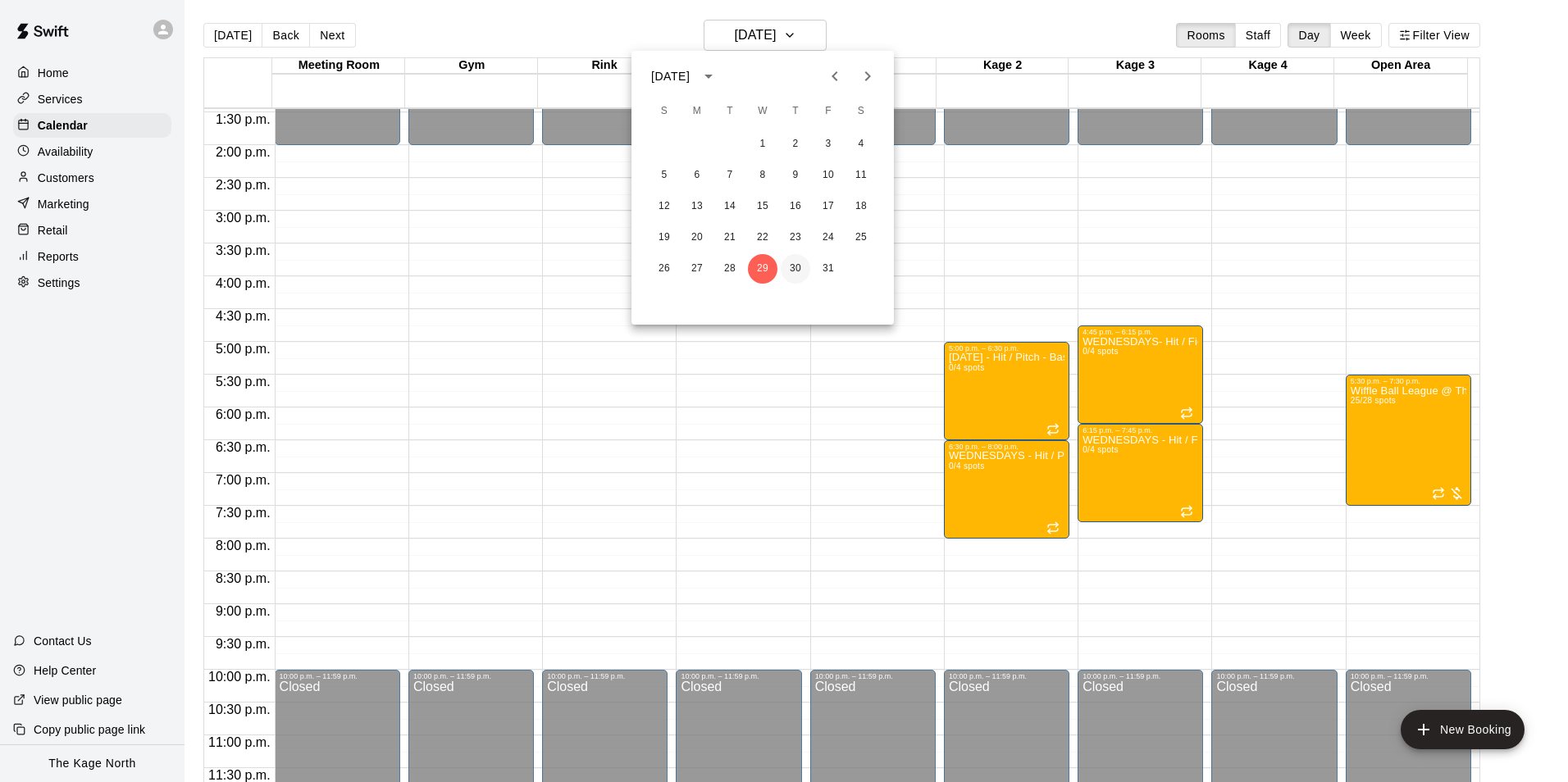
click at [799, 271] on button "30" at bounding box center [795, 269] width 30 height 30
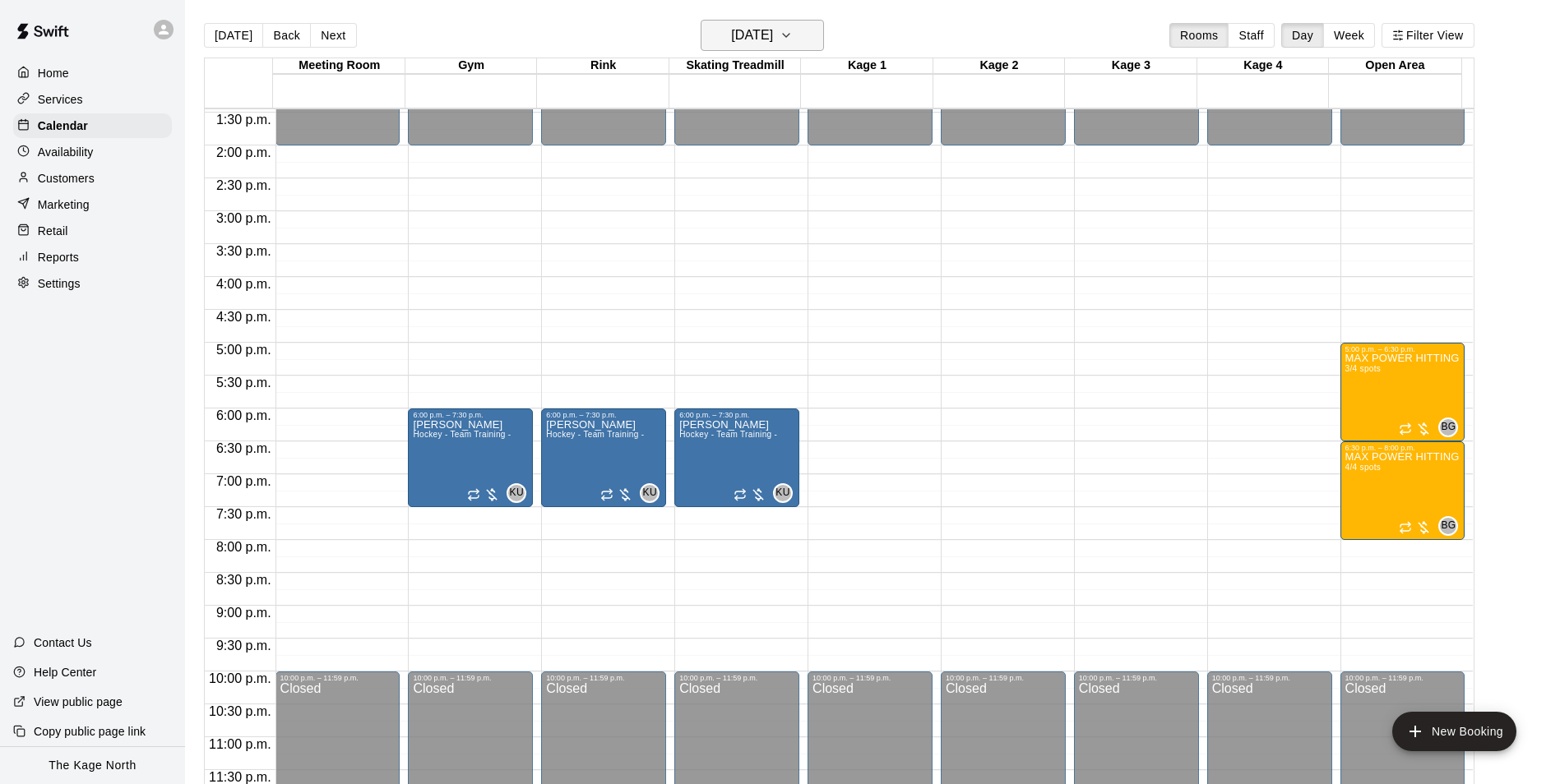
click at [768, 39] on h6 "Thursday Oct 30" at bounding box center [752, 35] width 42 height 23
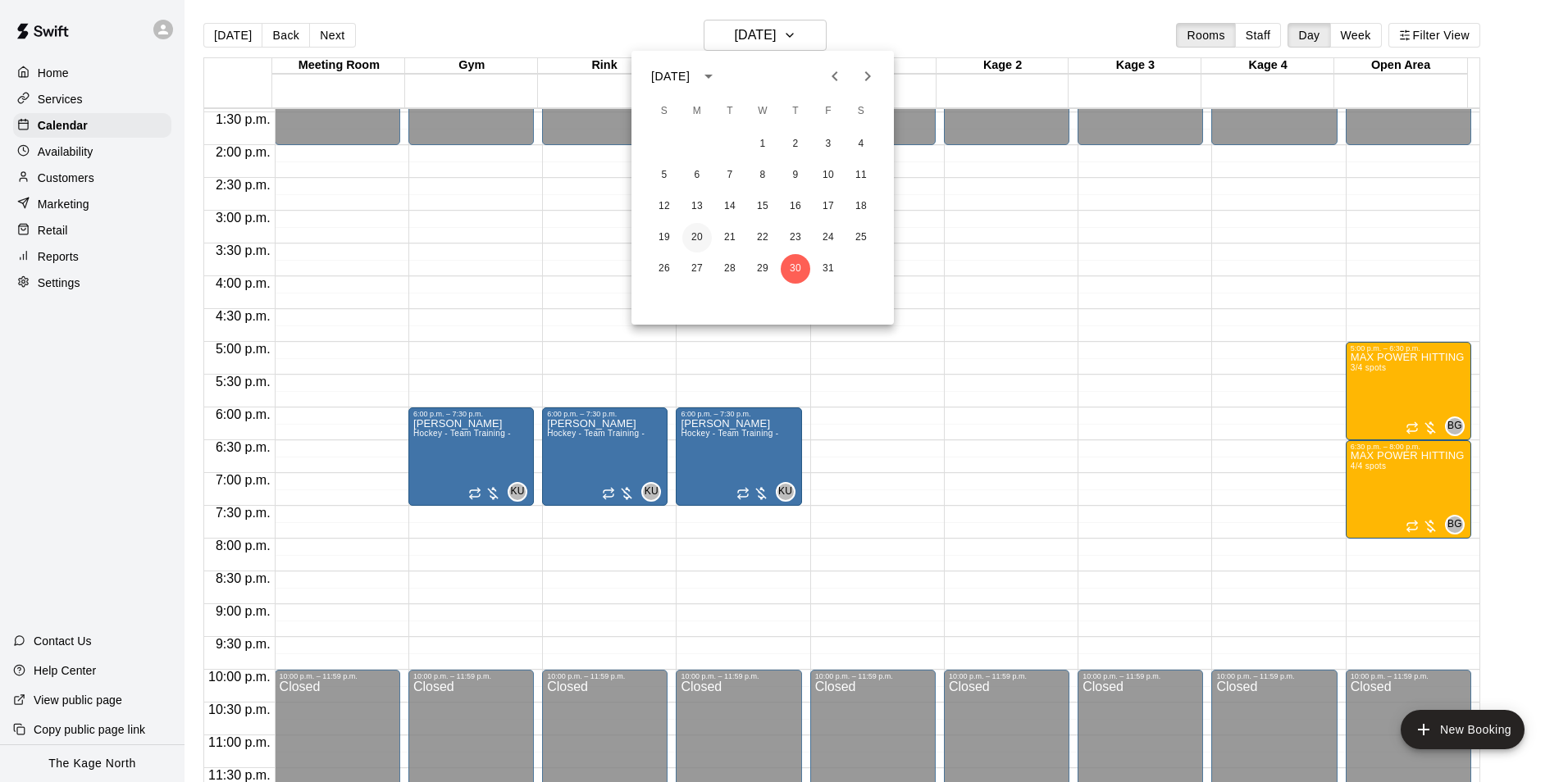
click at [691, 239] on button "20" at bounding box center [697, 238] width 30 height 30
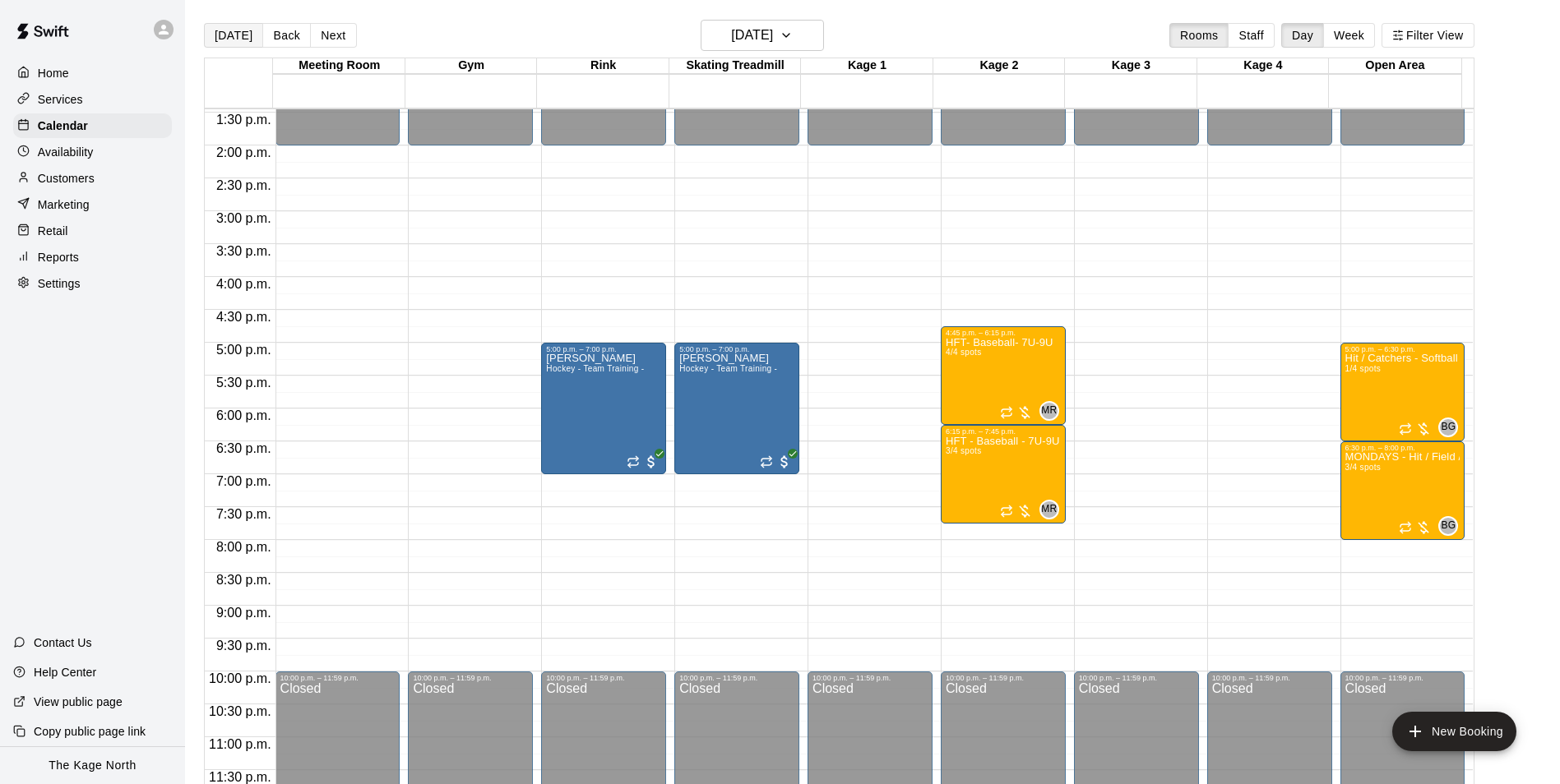
click at [210, 38] on button "[DATE]" at bounding box center [233, 35] width 59 height 25
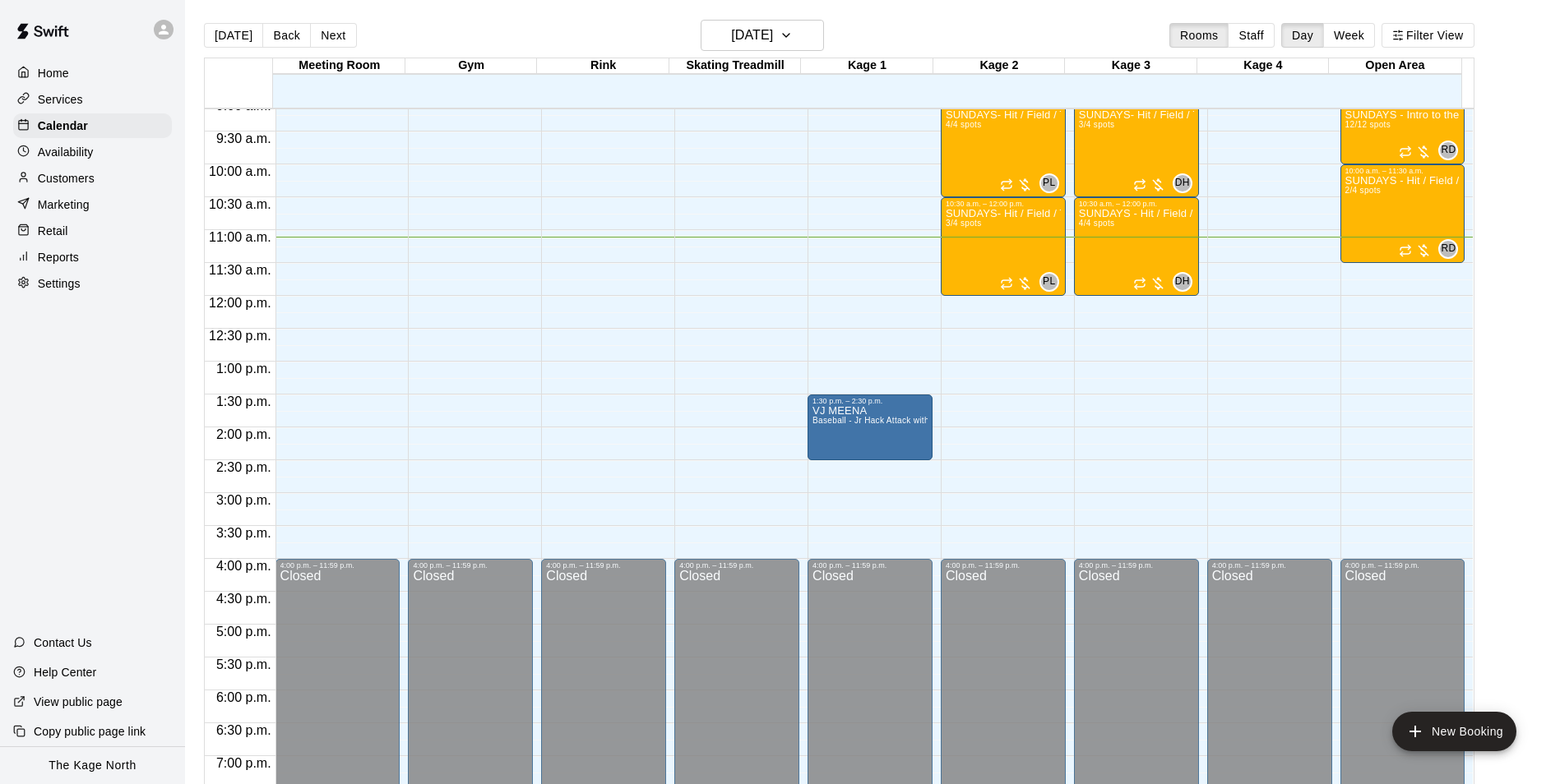
scroll to position [557, 0]
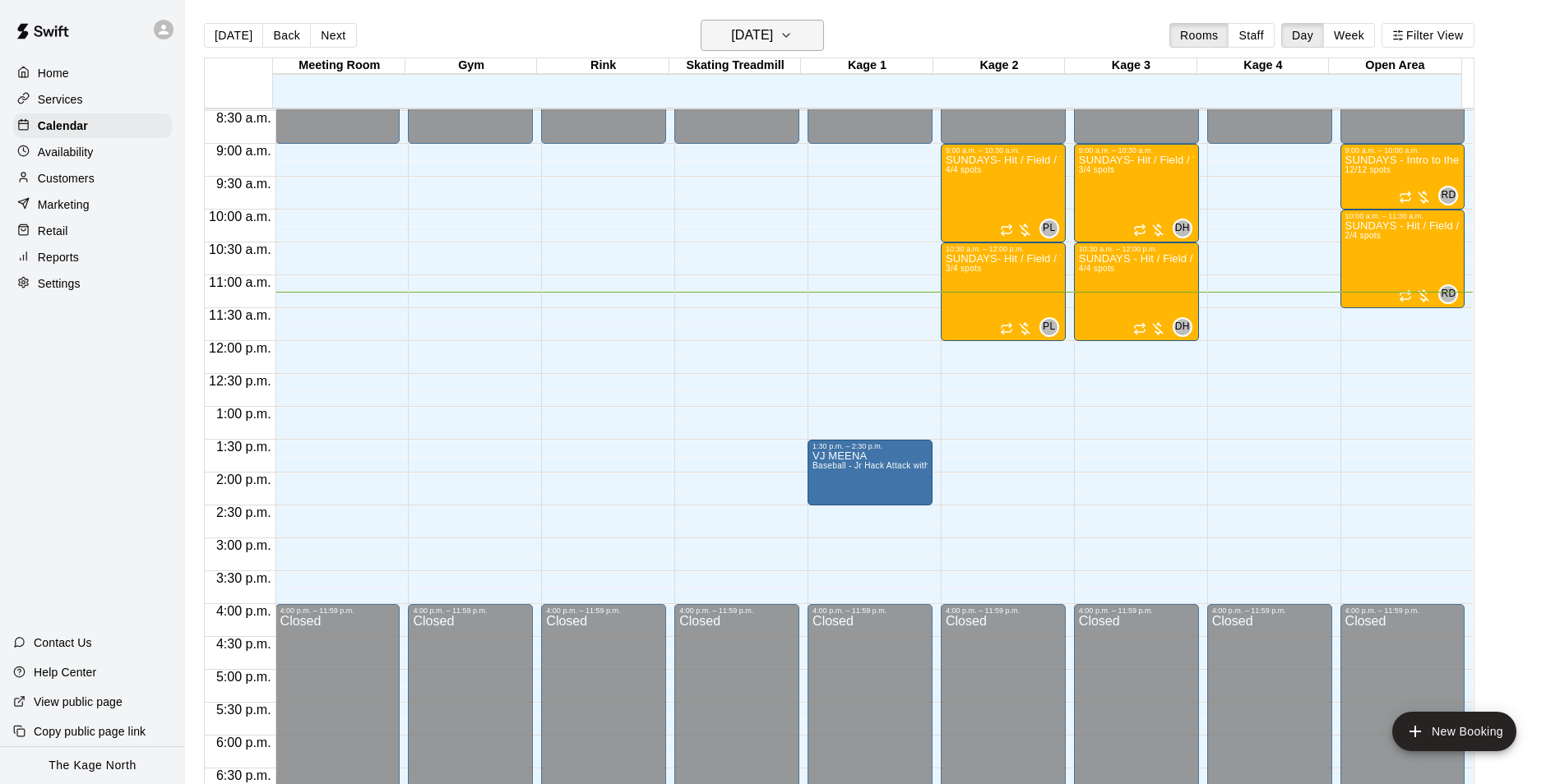
click at [761, 40] on h6 "[DATE]" at bounding box center [752, 35] width 42 height 23
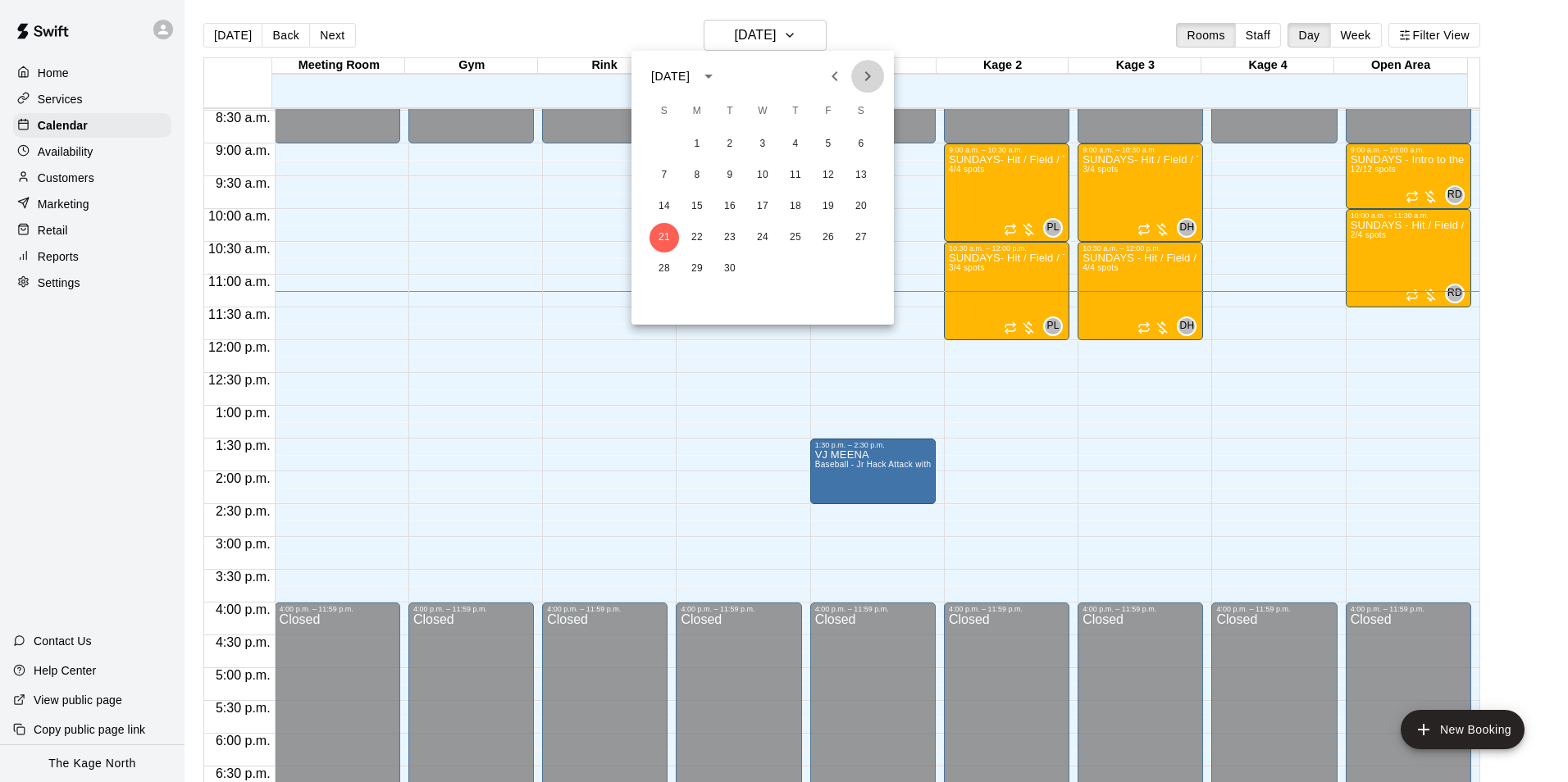
click at [863, 87] on button "Next month" at bounding box center [867, 75] width 32 height 32
click at [872, 81] on icon "Next month" at bounding box center [868, 76] width 19 height 19
click at [865, 145] on button "1" at bounding box center [861, 144] width 30 height 30
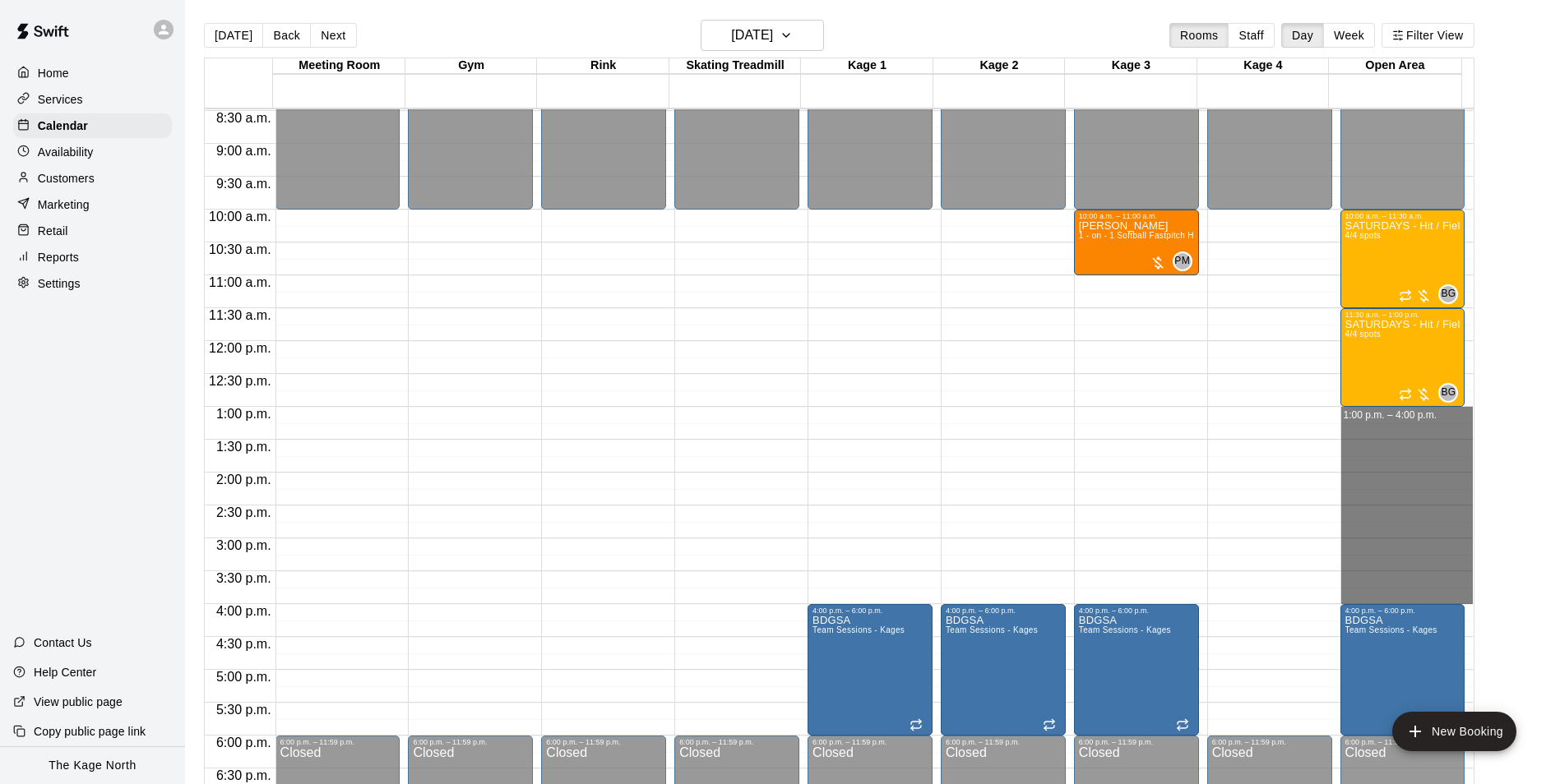
drag, startPoint x: 1381, startPoint y: 416, endPoint x: 1365, endPoint y: 604, distance: 188.7
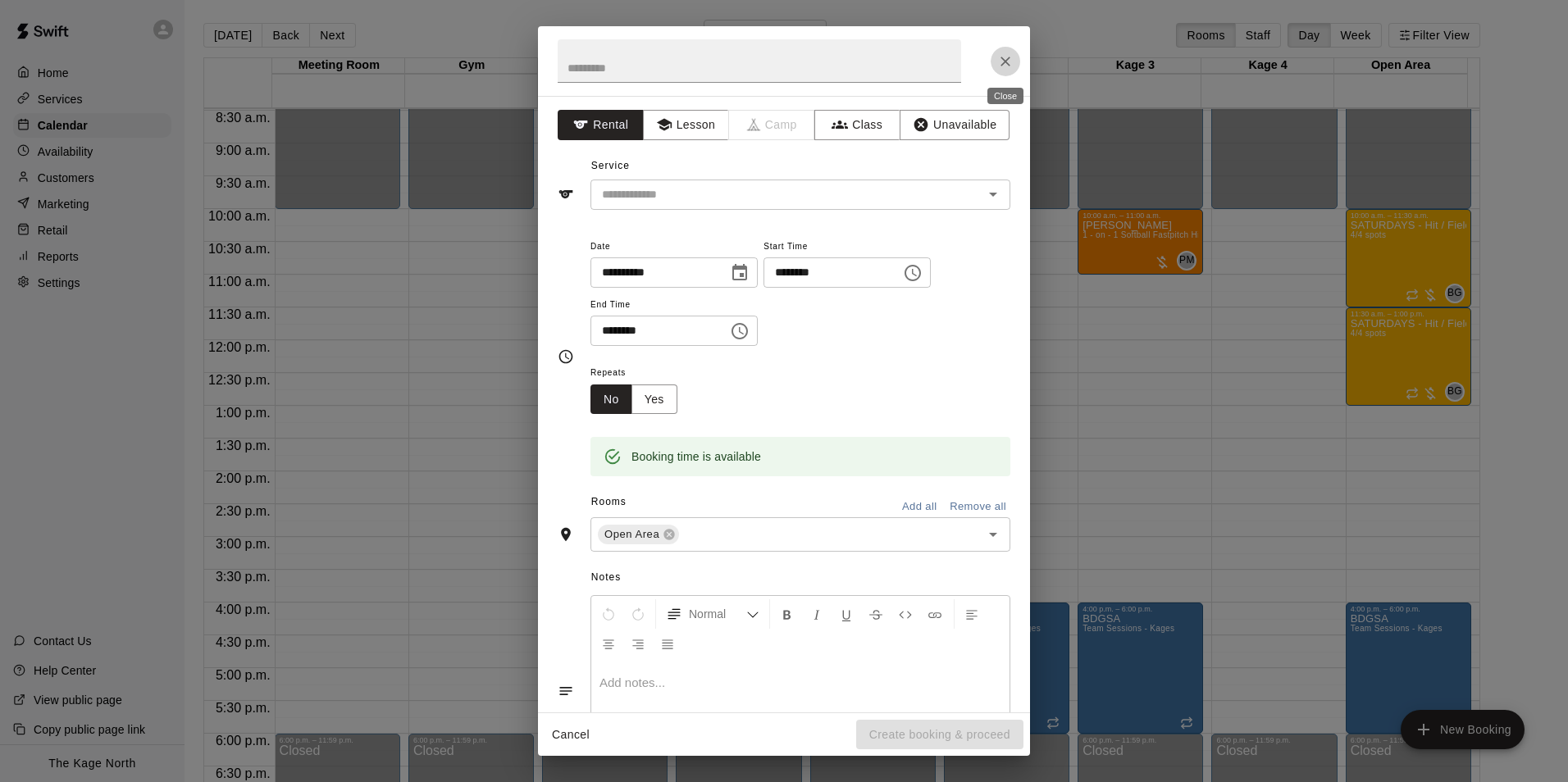
drag, startPoint x: 1006, startPoint y: 56, endPoint x: 1020, endPoint y: 67, distance: 17.8
click at [1006, 57] on icon "Close" at bounding box center [1006, 61] width 17 height 17
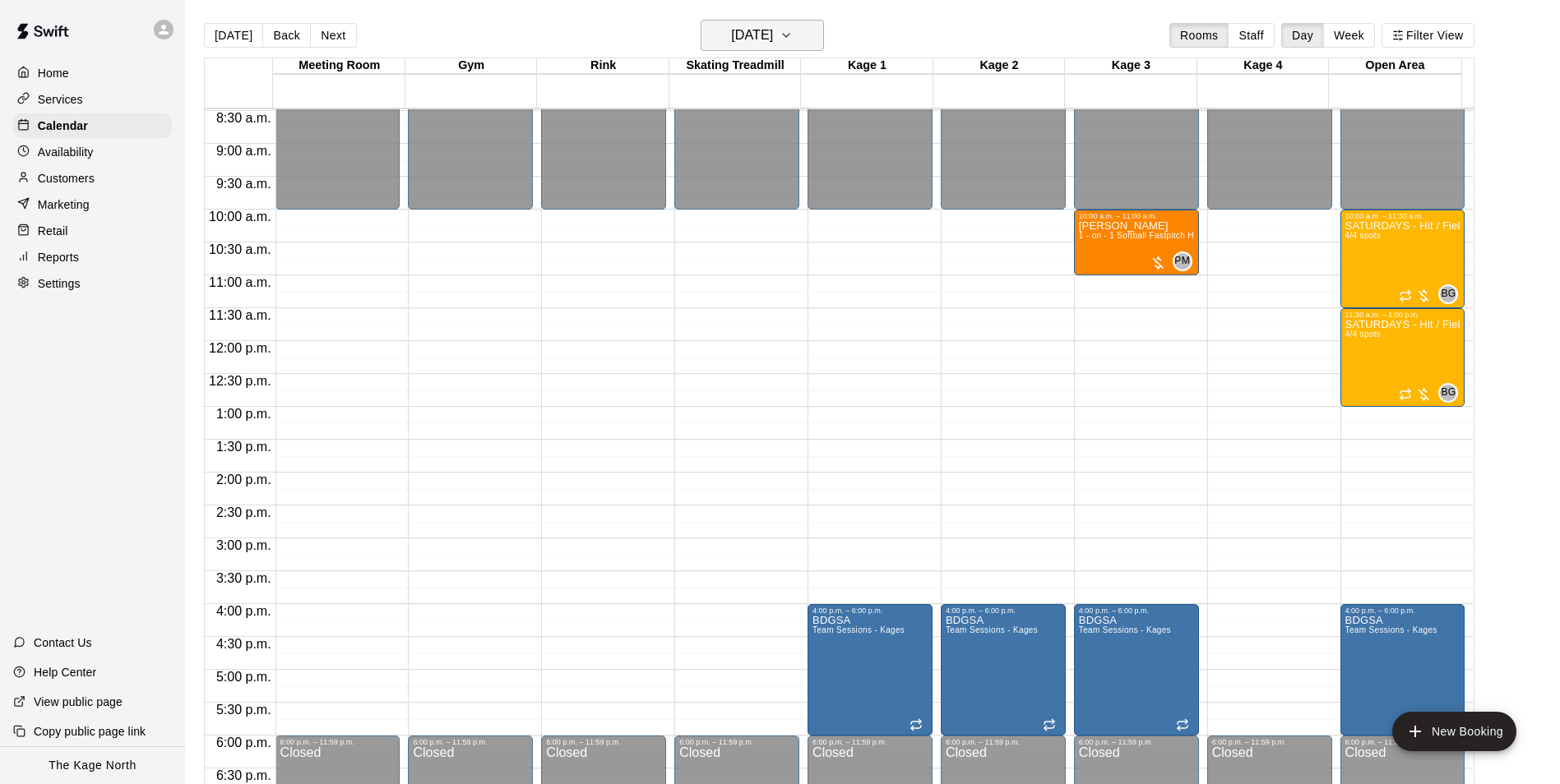
click at [773, 35] on h6 "Saturday Nov 01" at bounding box center [752, 35] width 42 height 23
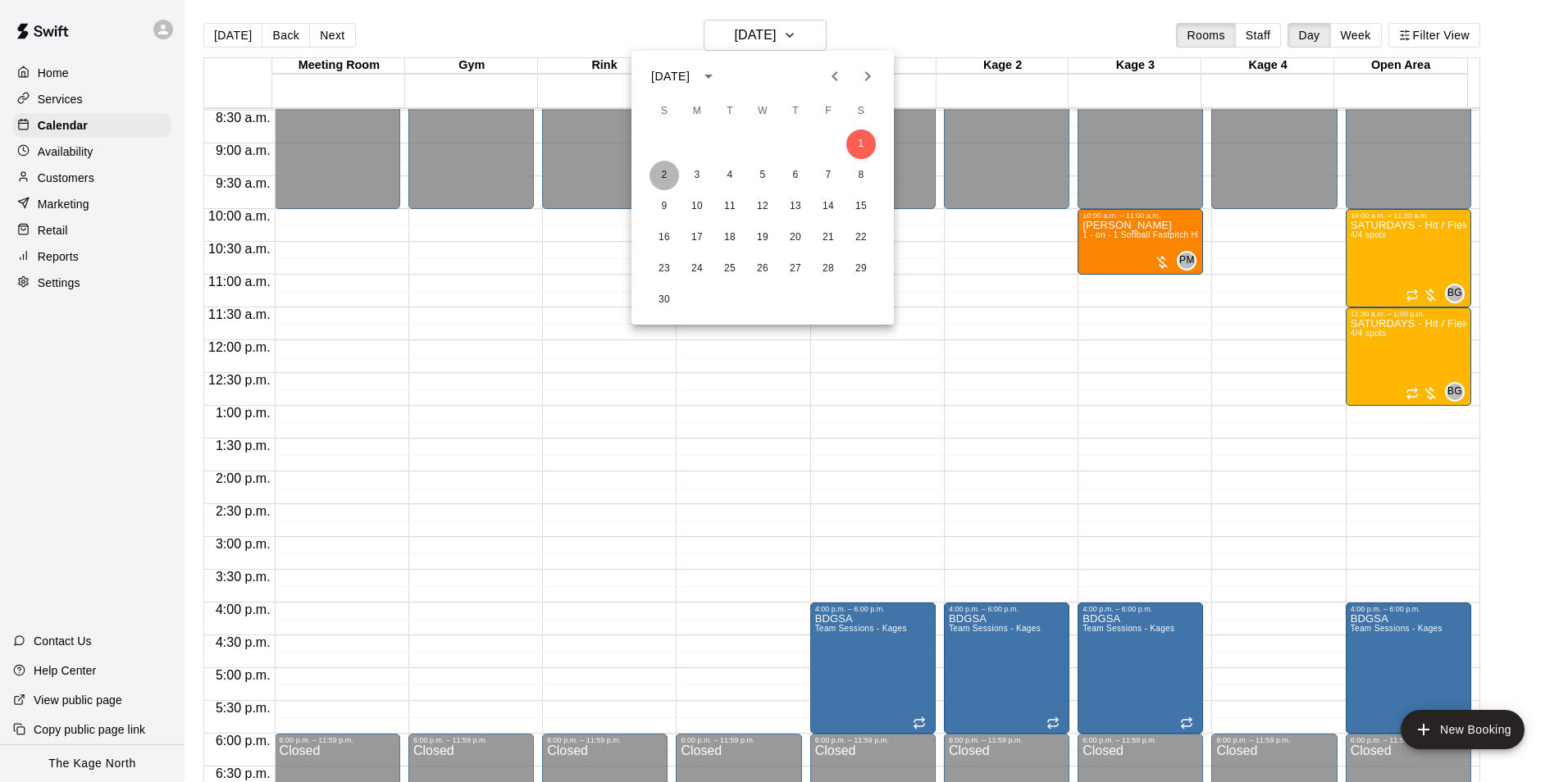
click at [661, 174] on button "2" at bounding box center [665, 176] width 30 height 30
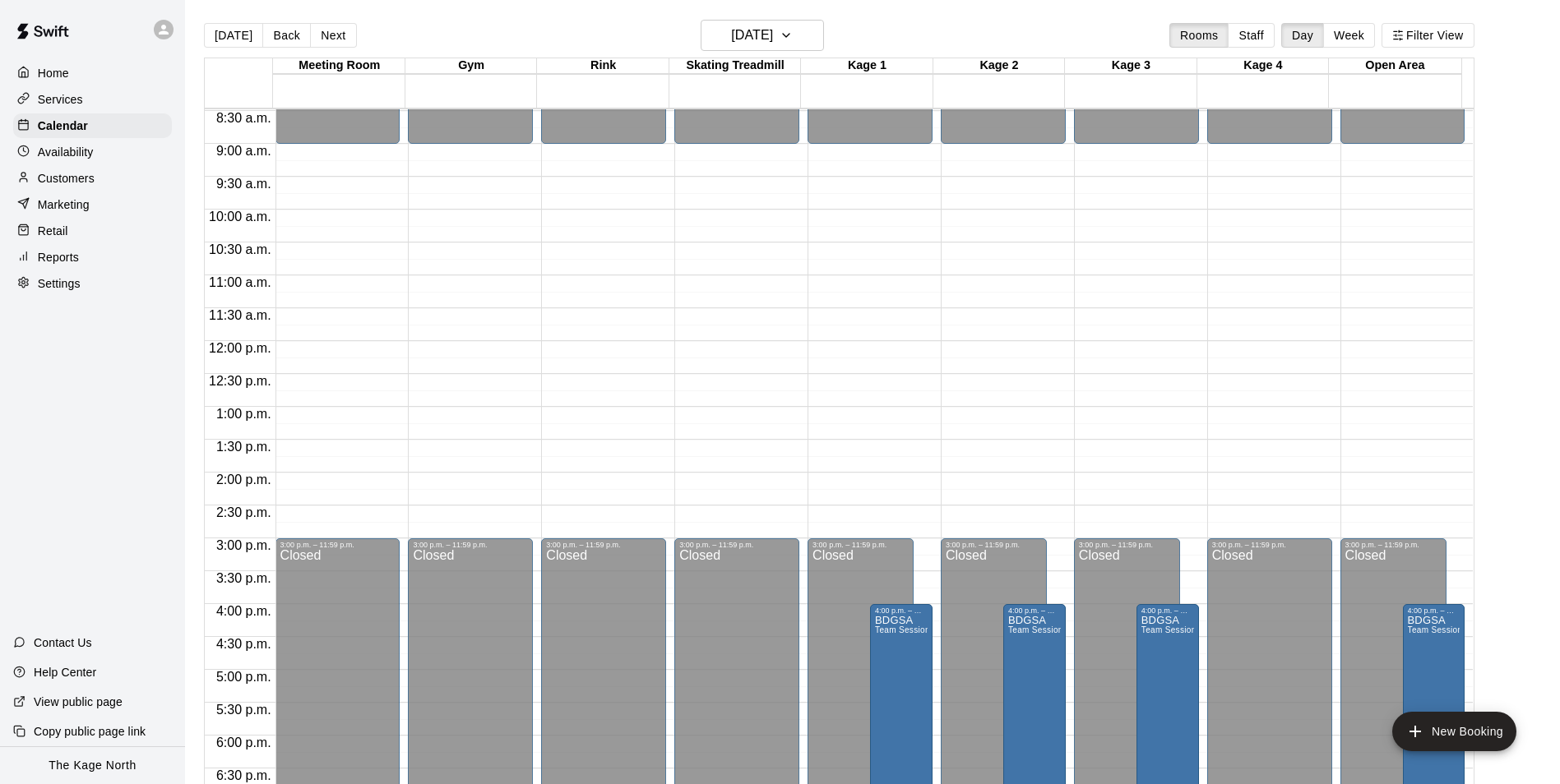
click at [529, 25] on div "Today Back Next Sunday Nov 02 Rooms Staff Day Week Filter View" at bounding box center [839, 38] width 1271 height 38
drag, startPoint x: 71, startPoint y: 68, endPoint x: 80, endPoint y: 77, distance: 12.7
click at [70, 69] on div "Home" at bounding box center [92, 73] width 159 height 25
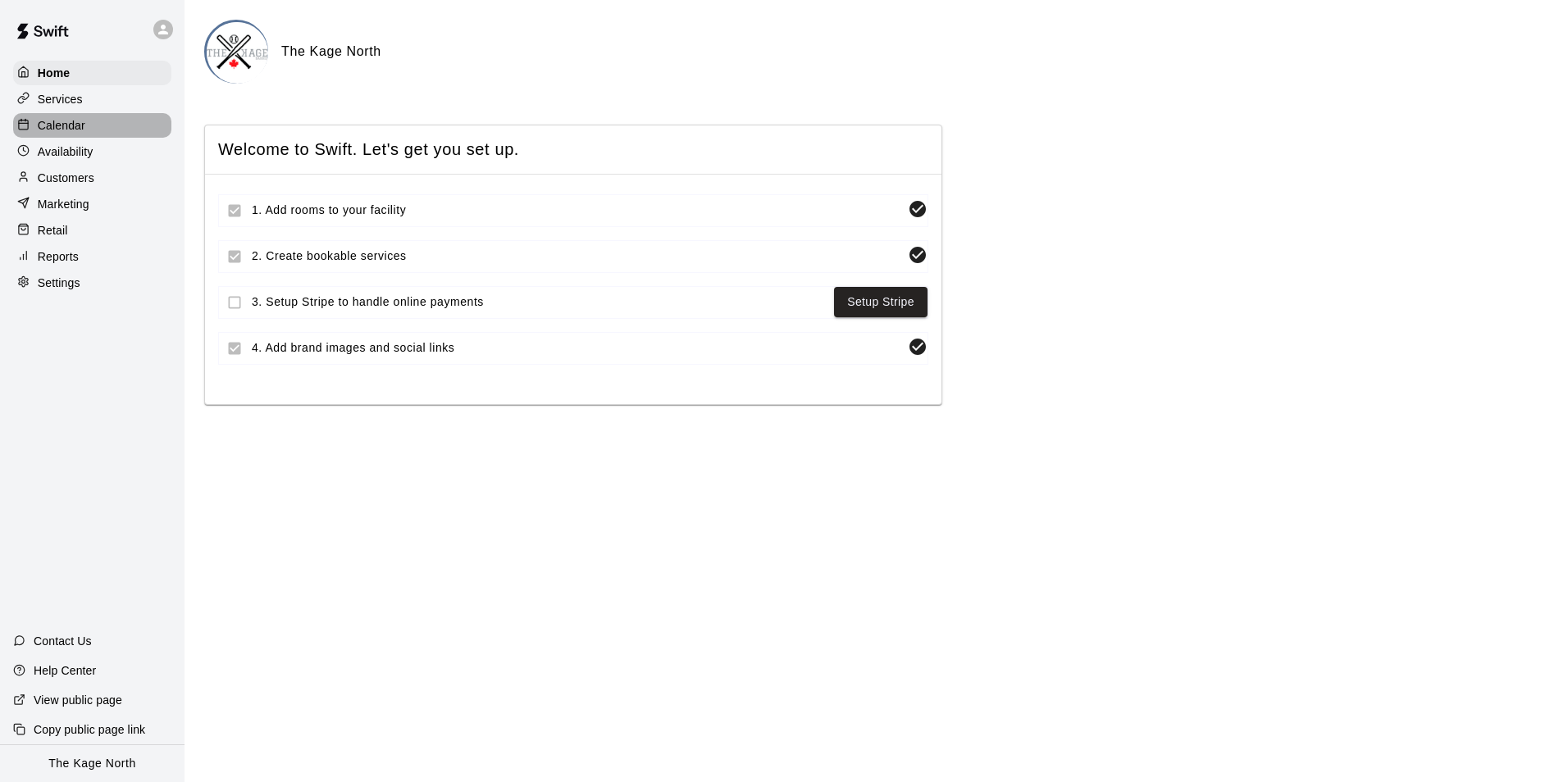
click at [76, 123] on p "Calendar" at bounding box center [61, 125] width 47 height 17
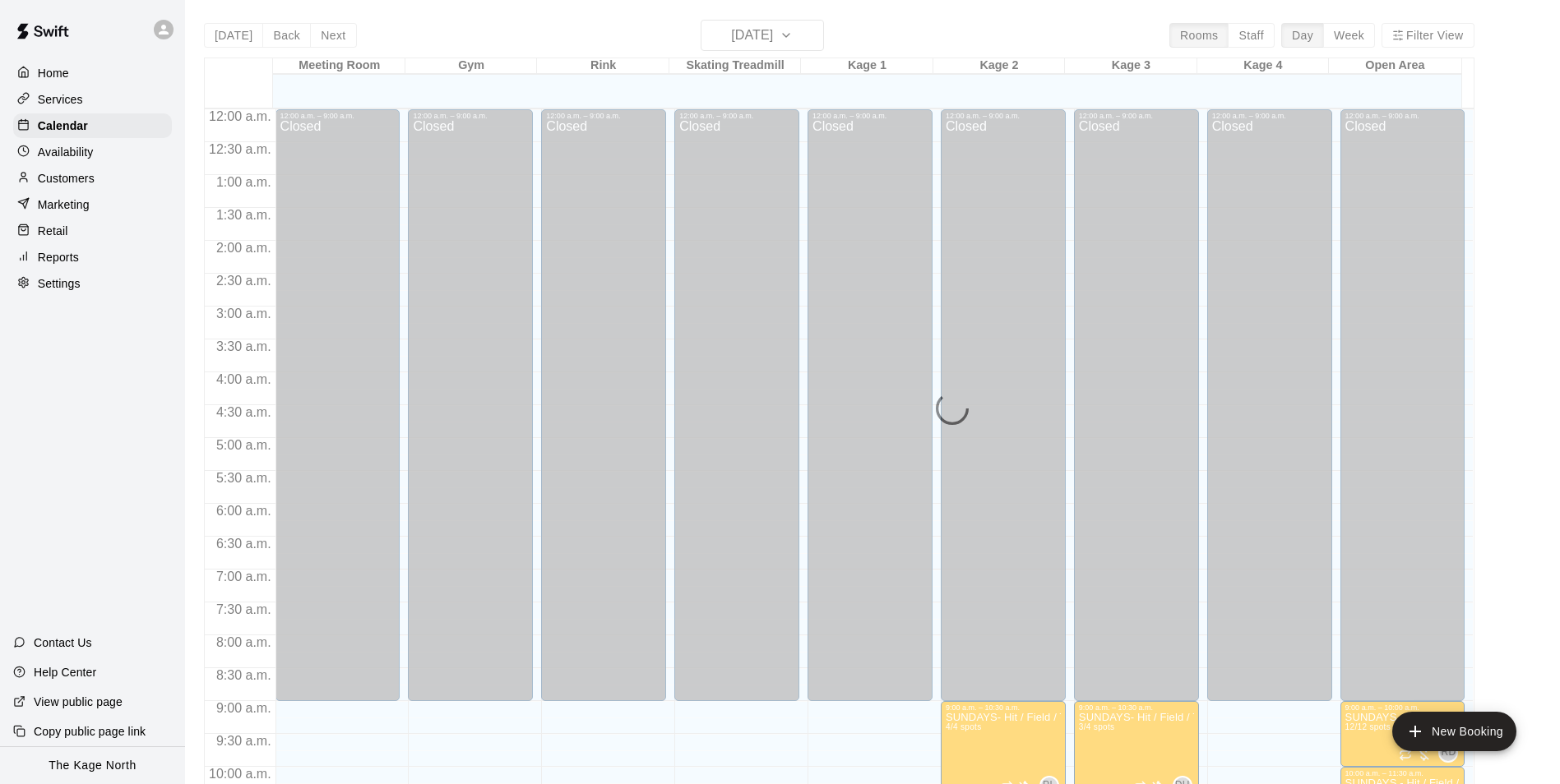
scroll to position [742, 0]
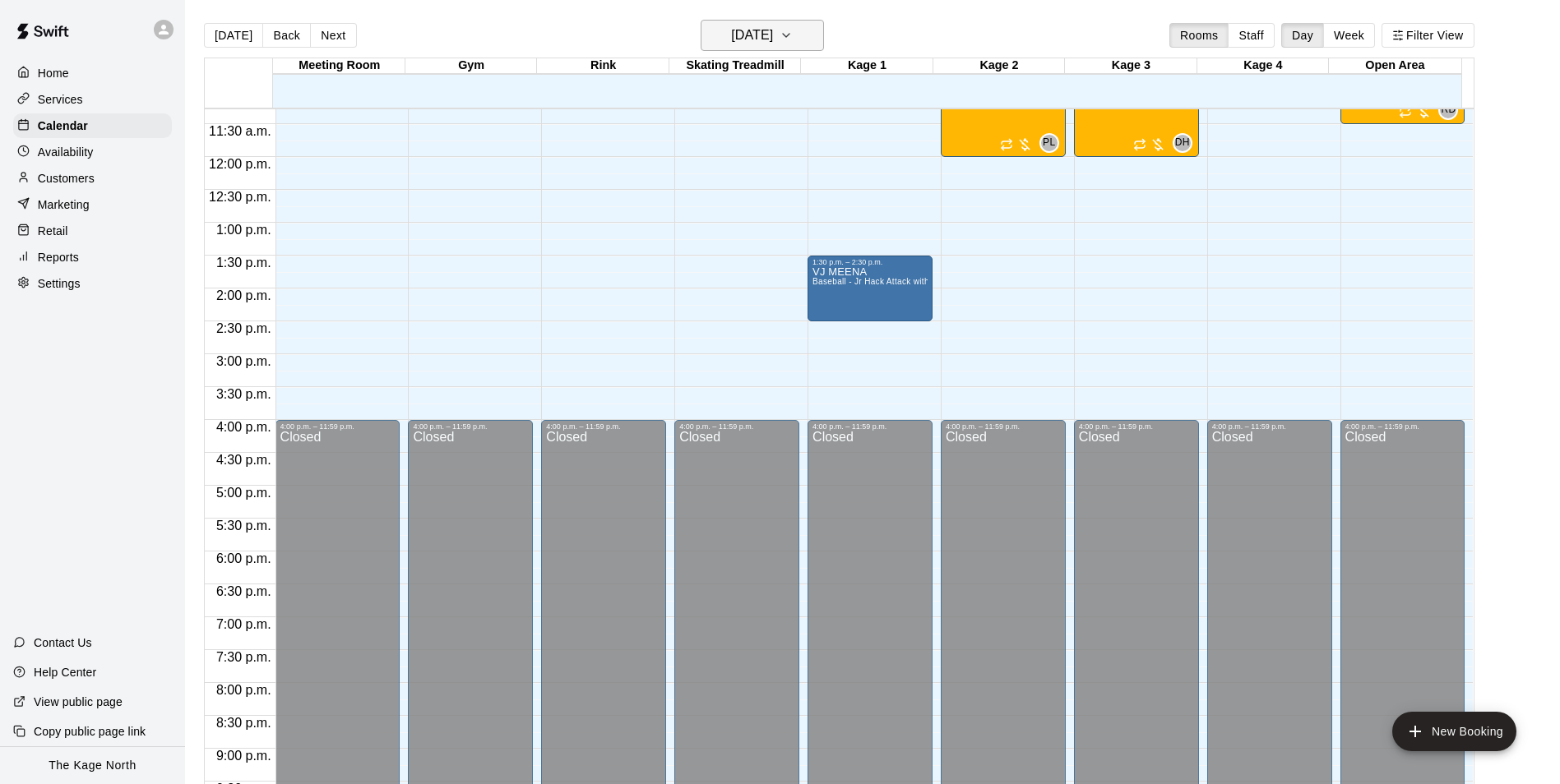
click at [773, 36] on h6 "[DATE]" at bounding box center [752, 35] width 42 height 23
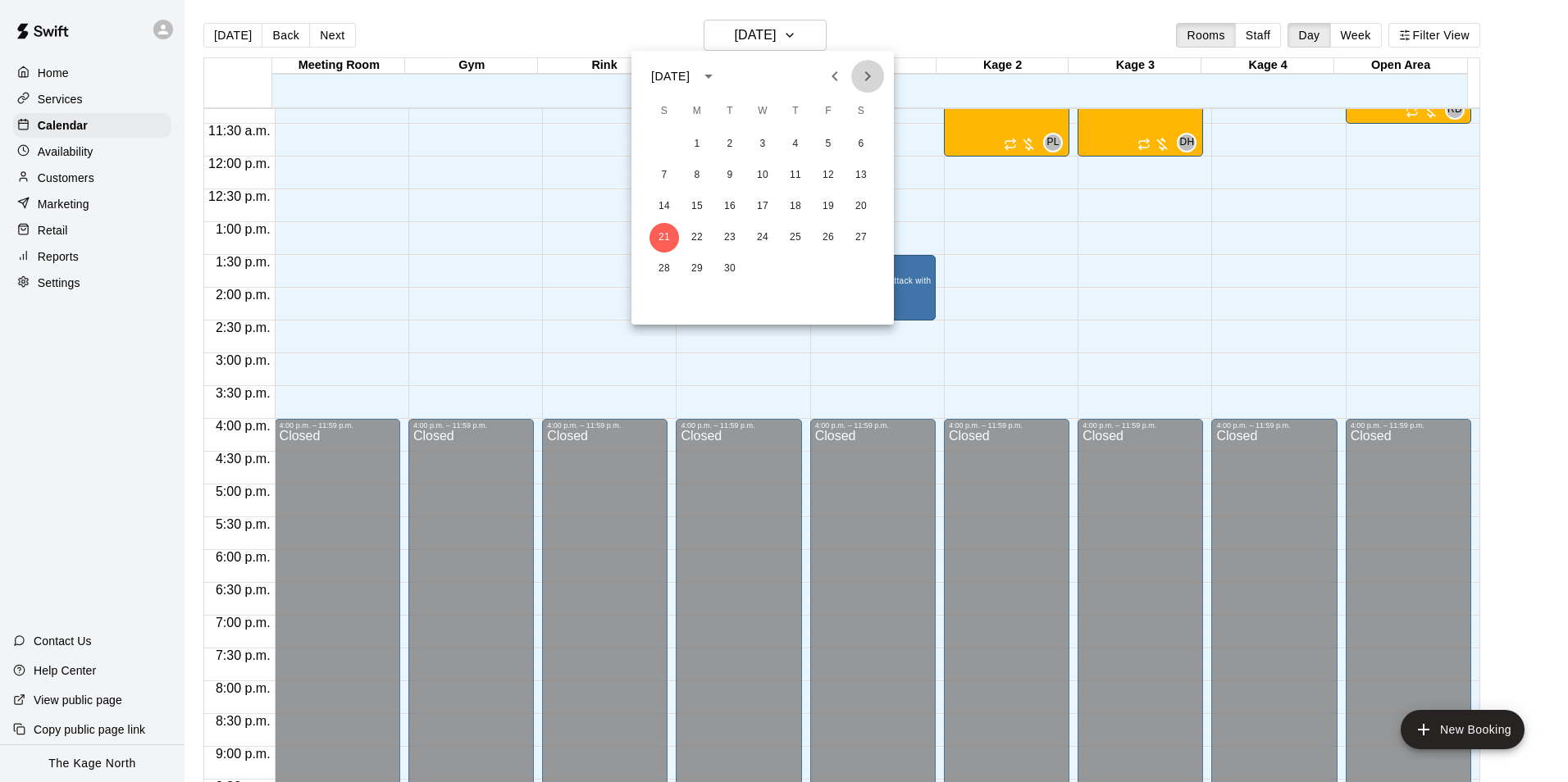
click at [867, 83] on icon "Next month" at bounding box center [868, 76] width 19 height 19
click at [831, 79] on icon "Previous month" at bounding box center [835, 76] width 19 height 19
click at [859, 239] on button "27" at bounding box center [861, 238] width 30 height 30
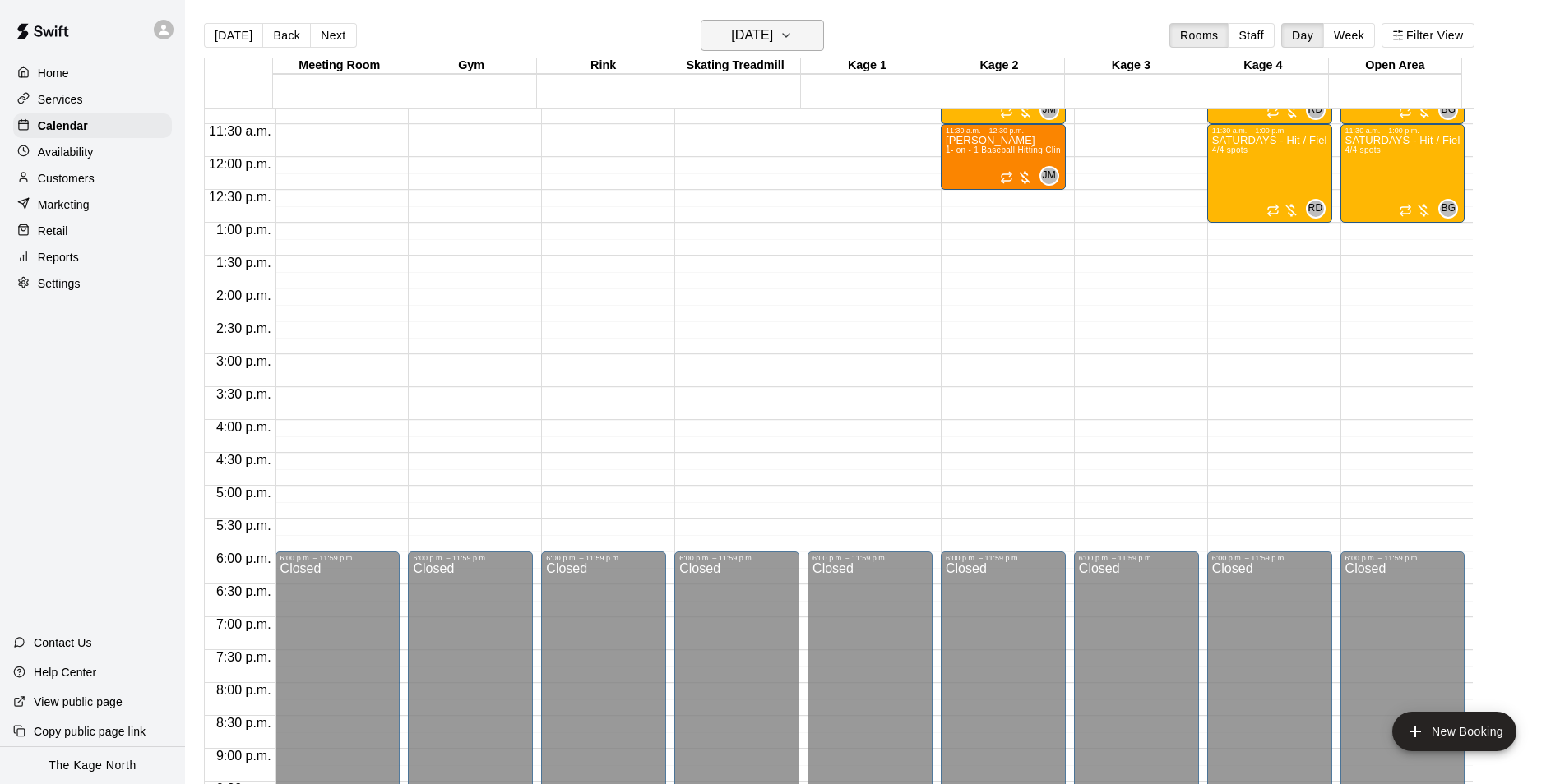
click at [793, 32] on icon "button" at bounding box center [786, 35] width 13 height 19
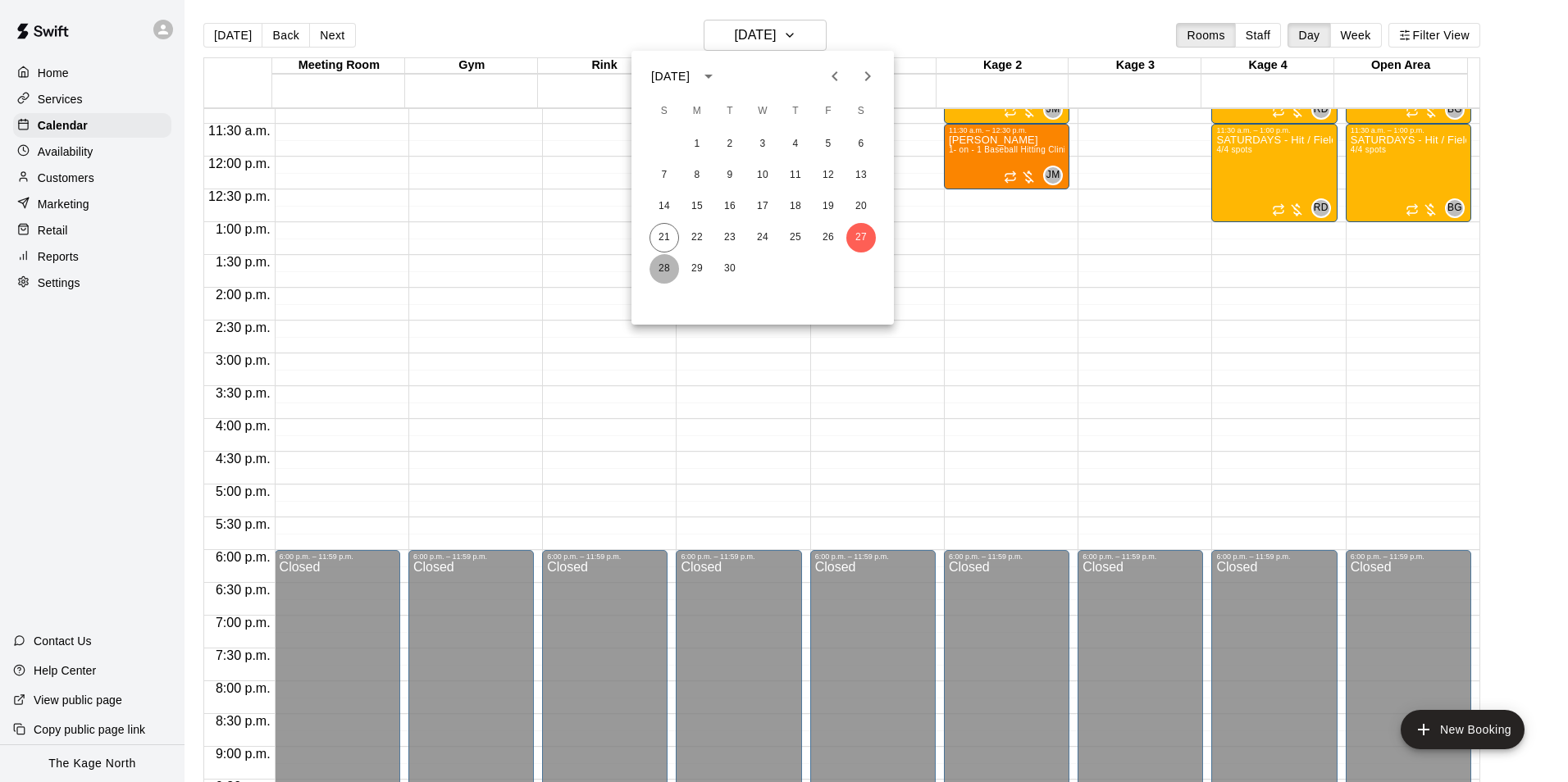
click at [662, 270] on button "28" at bounding box center [665, 269] width 30 height 30
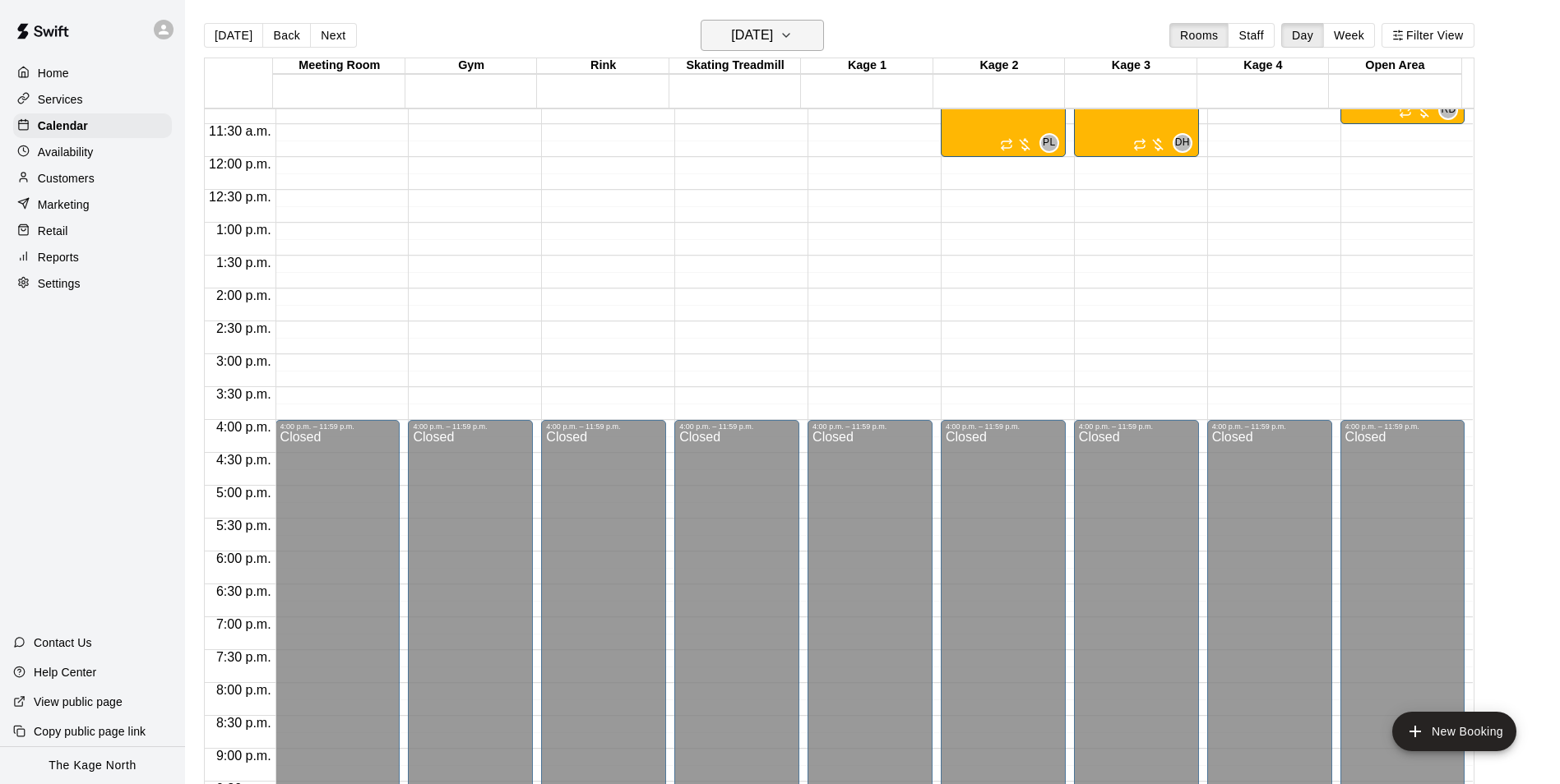
click at [773, 32] on h6 "Sunday Sep 28" at bounding box center [752, 35] width 42 height 23
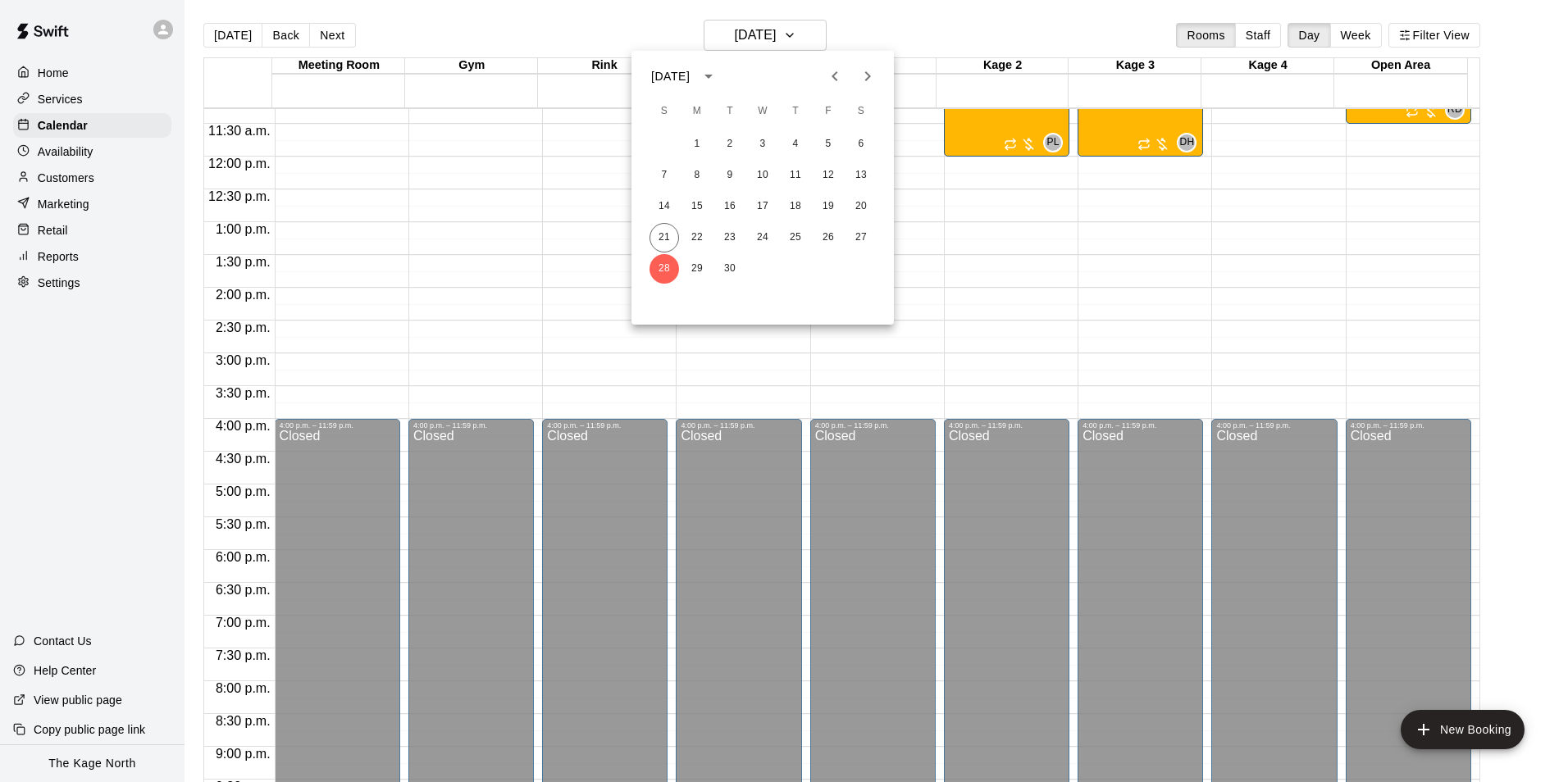
click at [861, 74] on icon "Next month" at bounding box center [868, 76] width 19 height 19
click at [836, 79] on icon "Previous month" at bounding box center [835, 75] width 6 height 10
click at [856, 144] on button "1" at bounding box center [861, 144] width 30 height 30
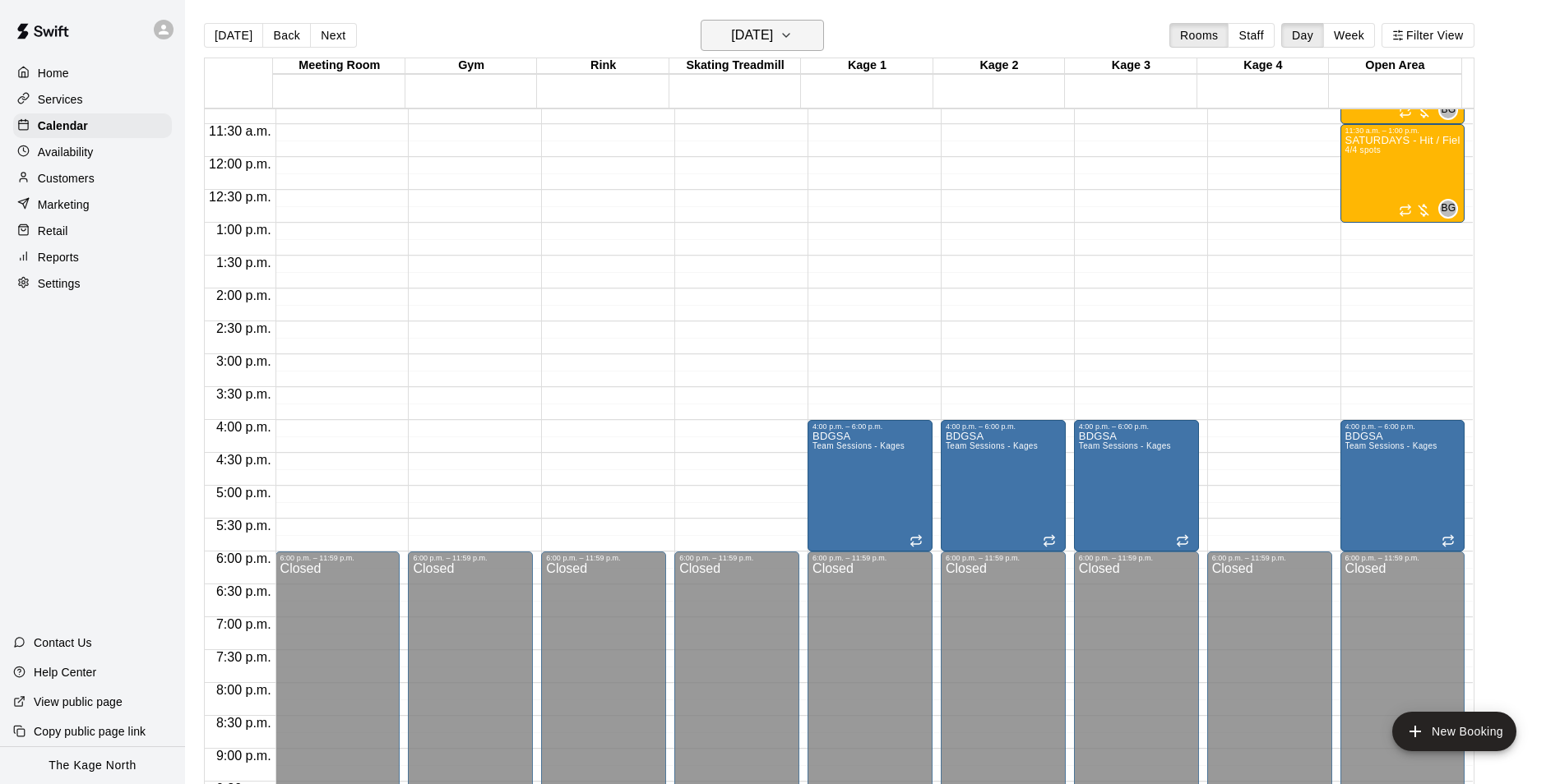
click at [769, 30] on h6 "Saturday Nov 01" at bounding box center [752, 35] width 42 height 23
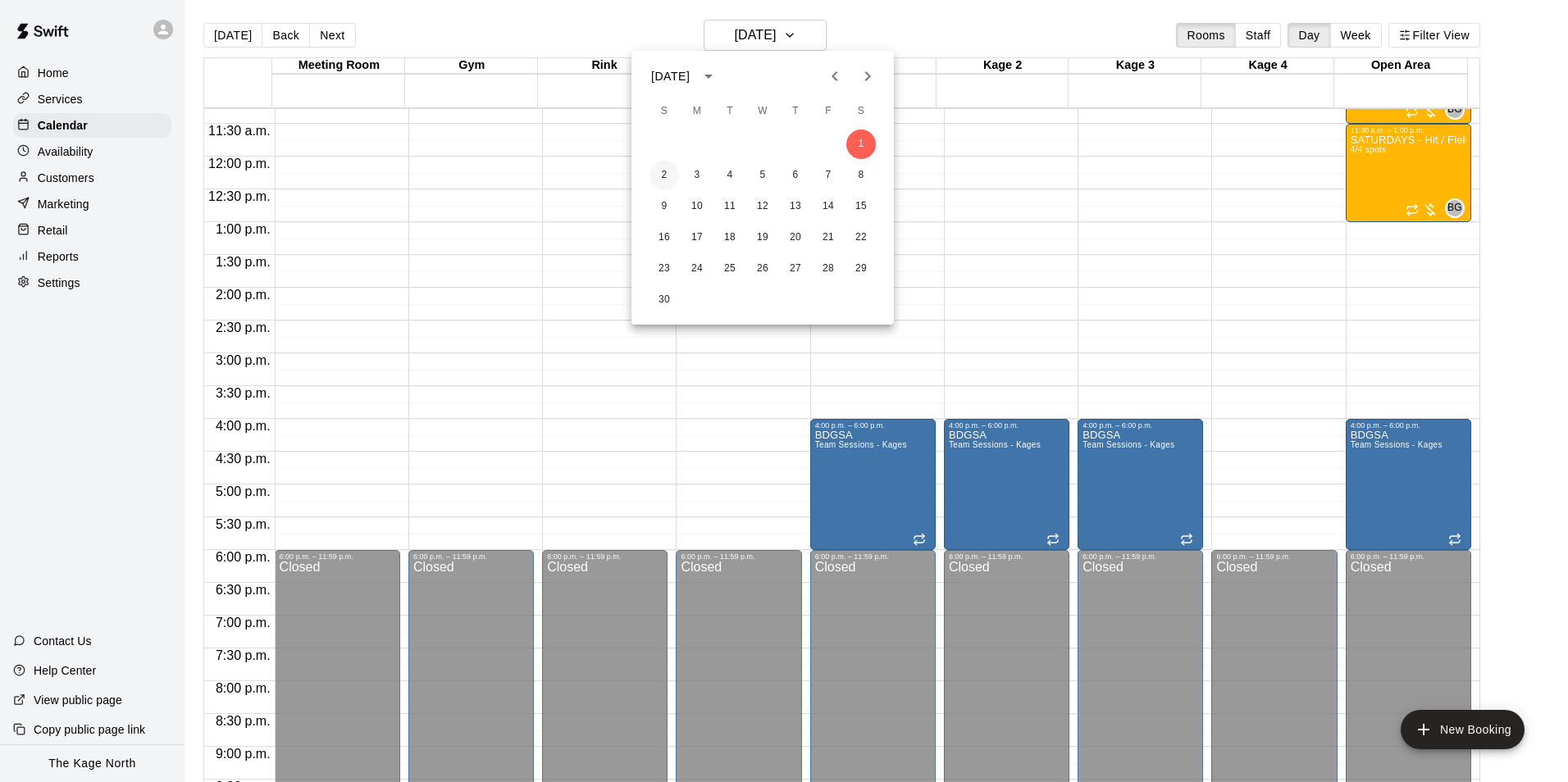
click at [672, 173] on button "2" at bounding box center [665, 176] width 30 height 30
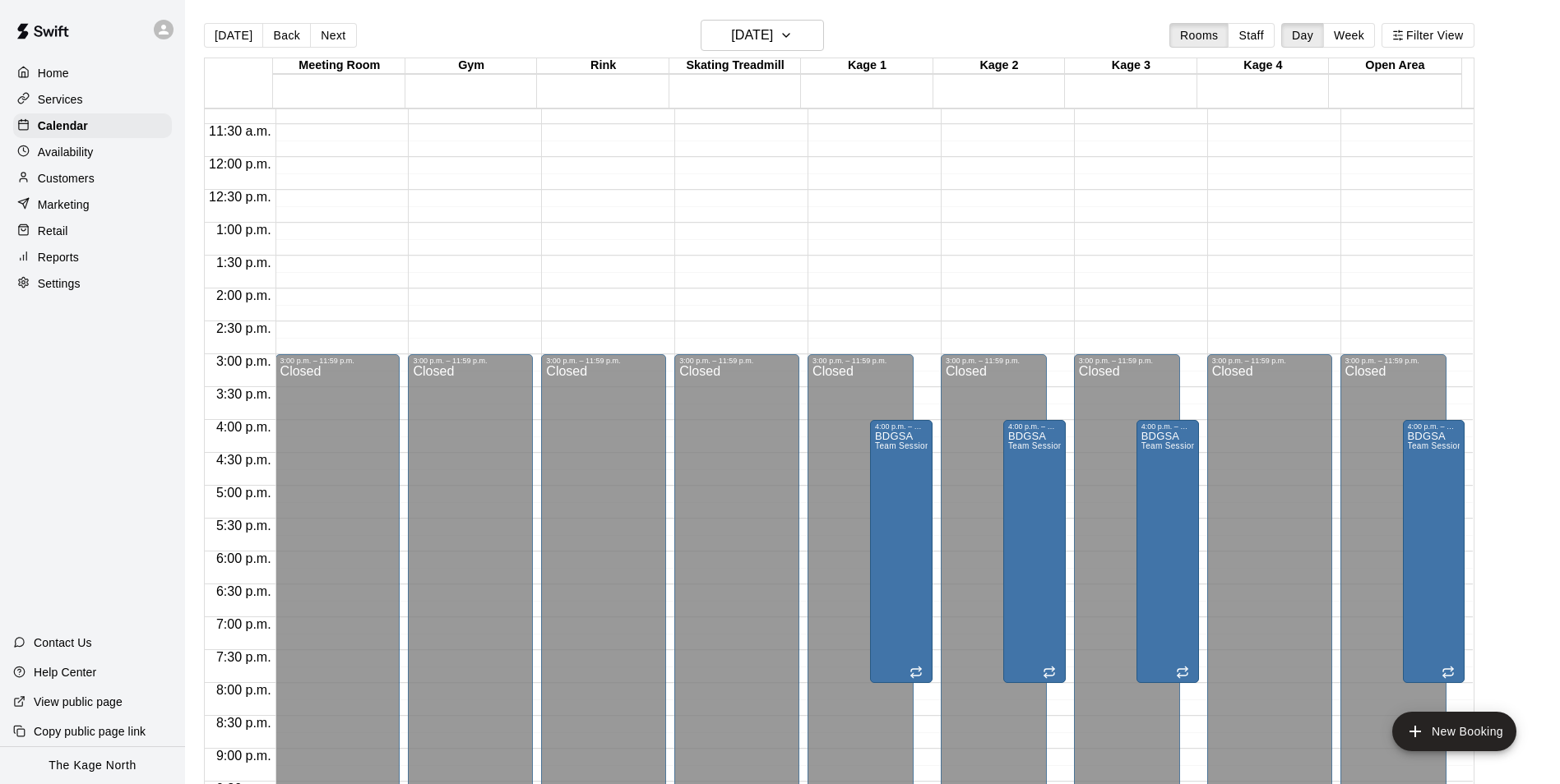
click at [67, 80] on p "Home" at bounding box center [54, 73] width 32 height 17
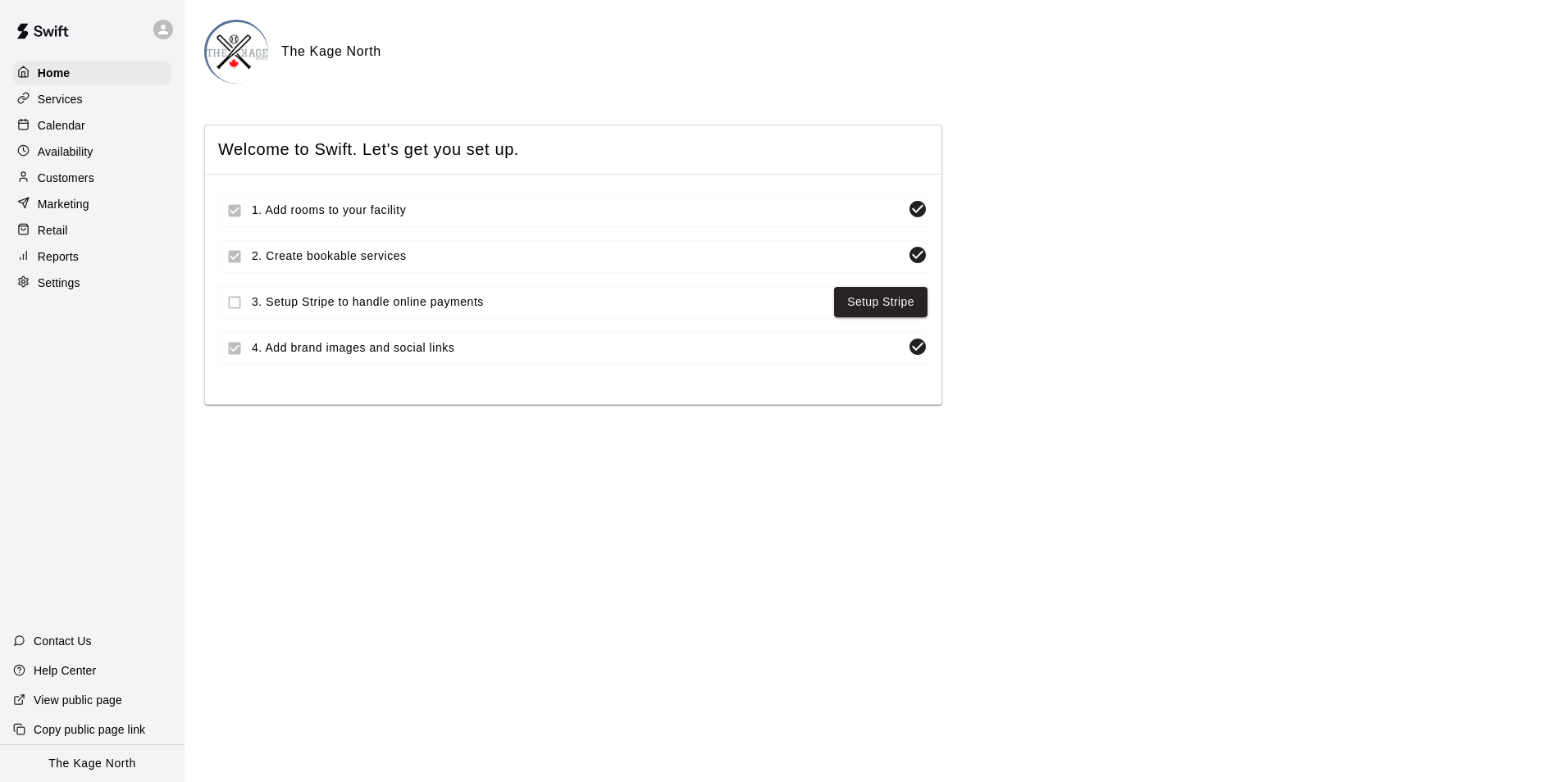
click at [63, 123] on p "Calendar" at bounding box center [61, 125] width 47 height 17
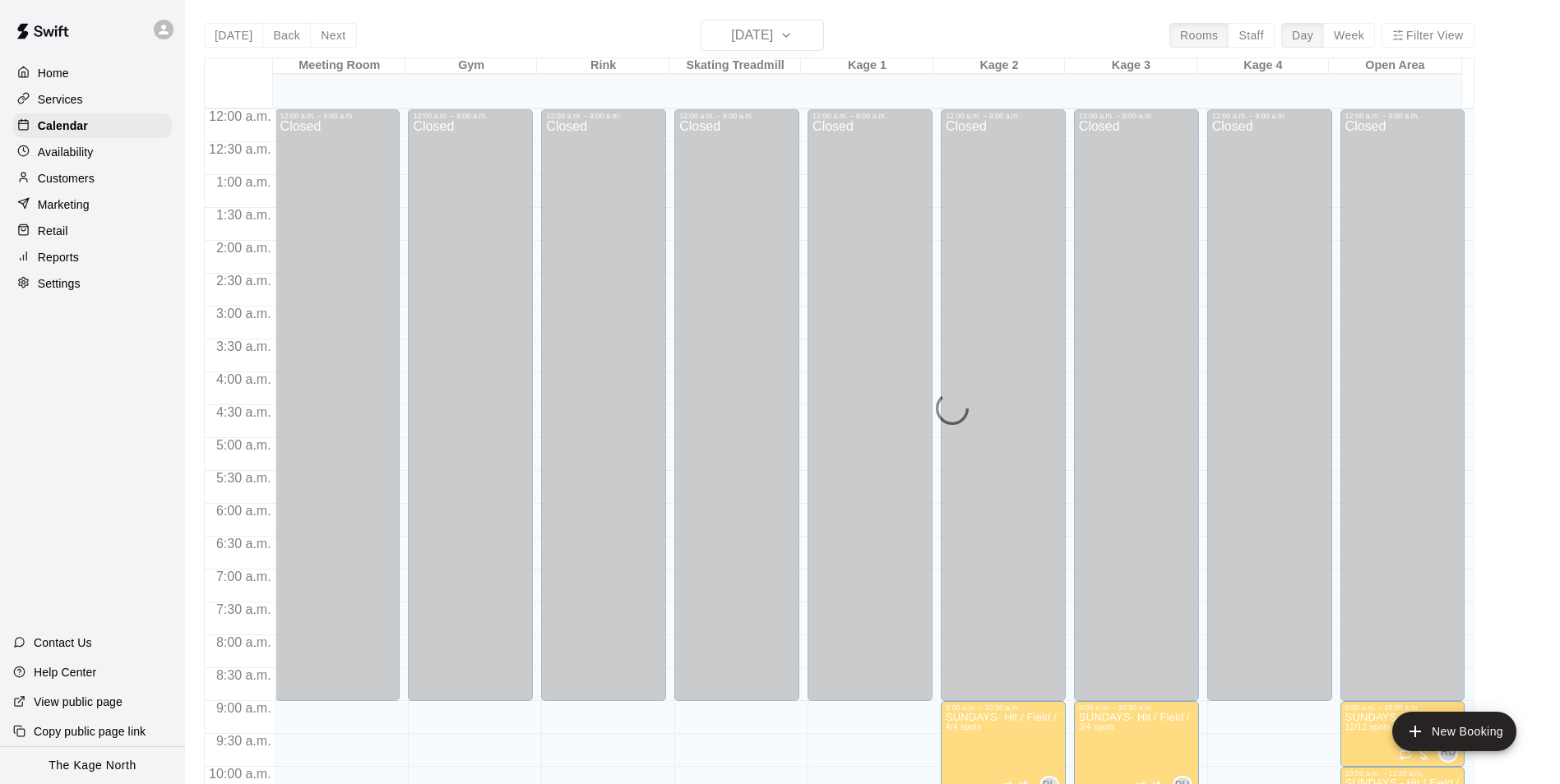
scroll to position [742, 0]
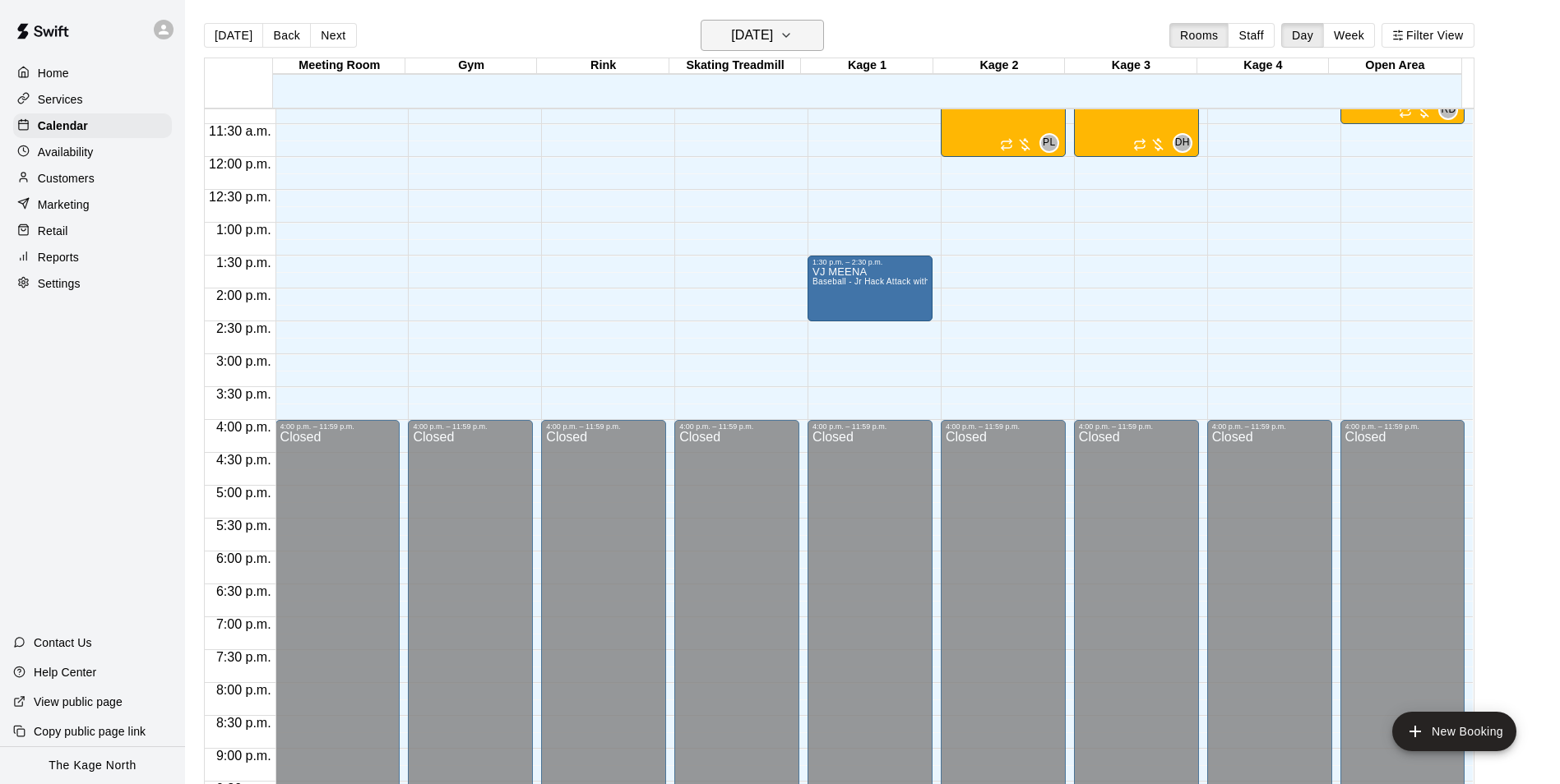
click at [712, 29] on button "[DATE]" at bounding box center [762, 35] width 123 height 32
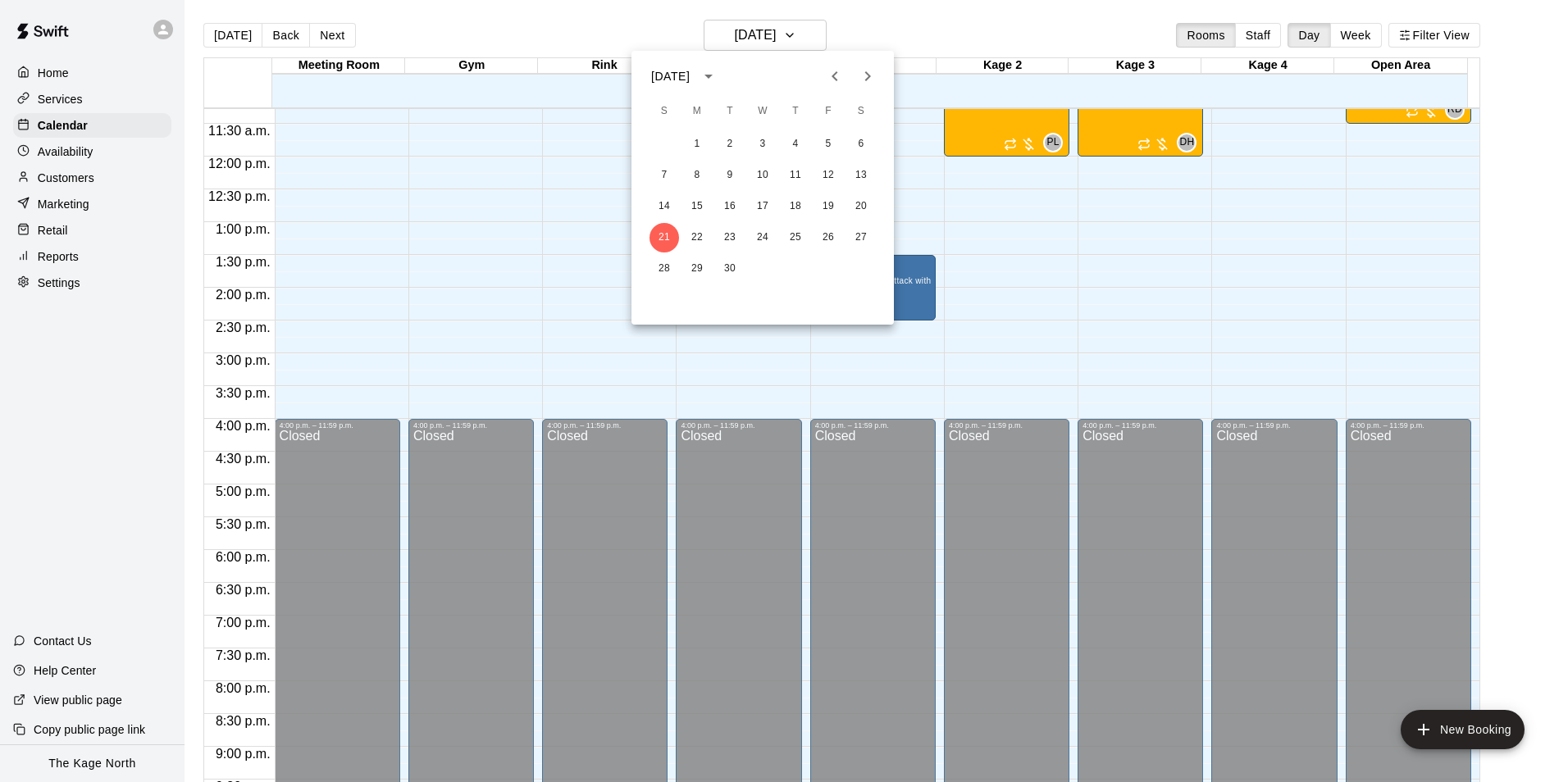
click at [849, 73] on button "Previous month" at bounding box center [835, 75] width 32 height 32
click at [869, 75] on icon "Next month" at bounding box center [868, 75] width 6 height 10
click at [700, 174] on button "3" at bounding box center [697, 176] width 30 height 30
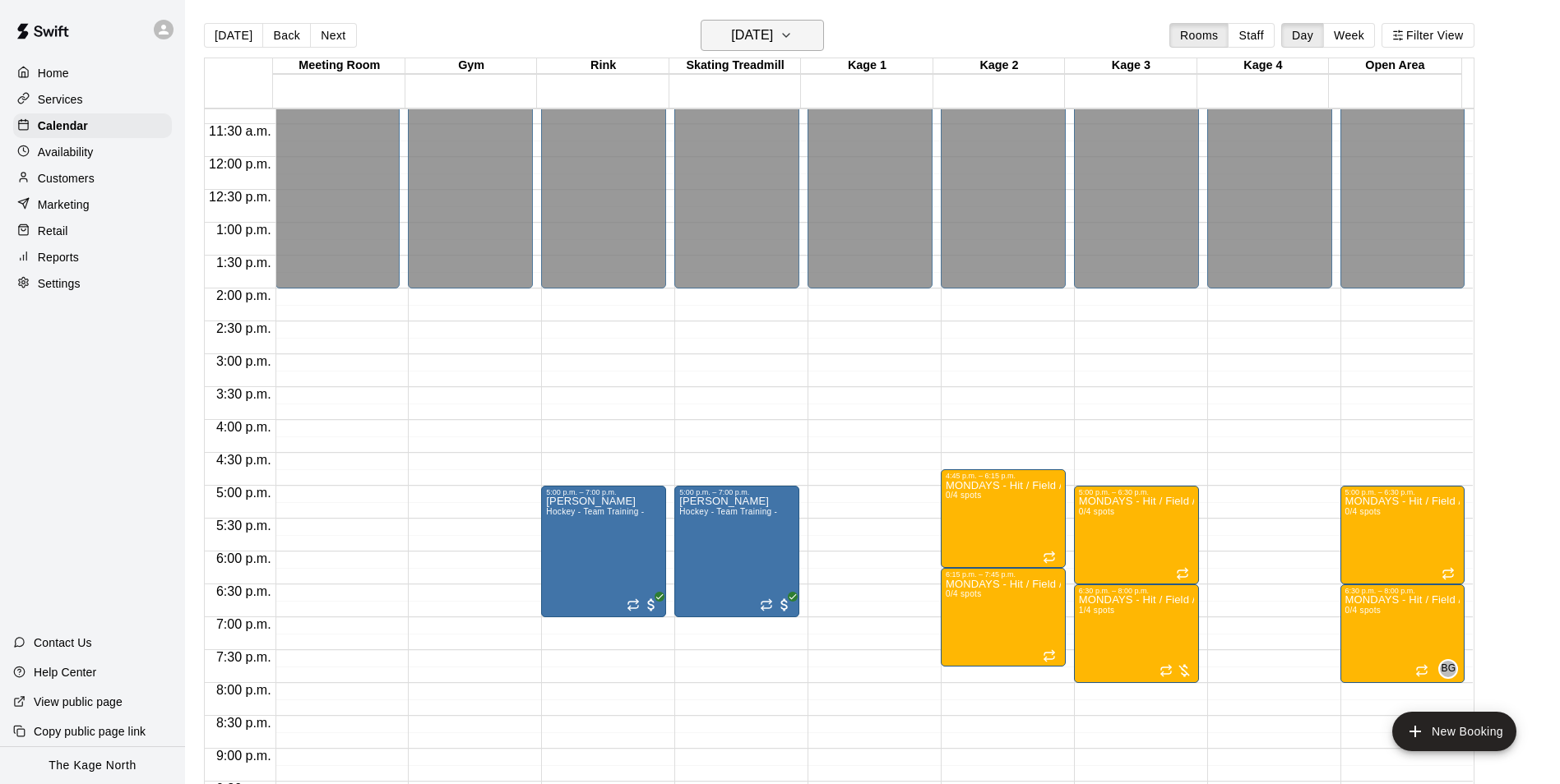
click at [764, 32] on h6 "Monday Nov 03" at bounding box center [752, 35] width 42 height 23
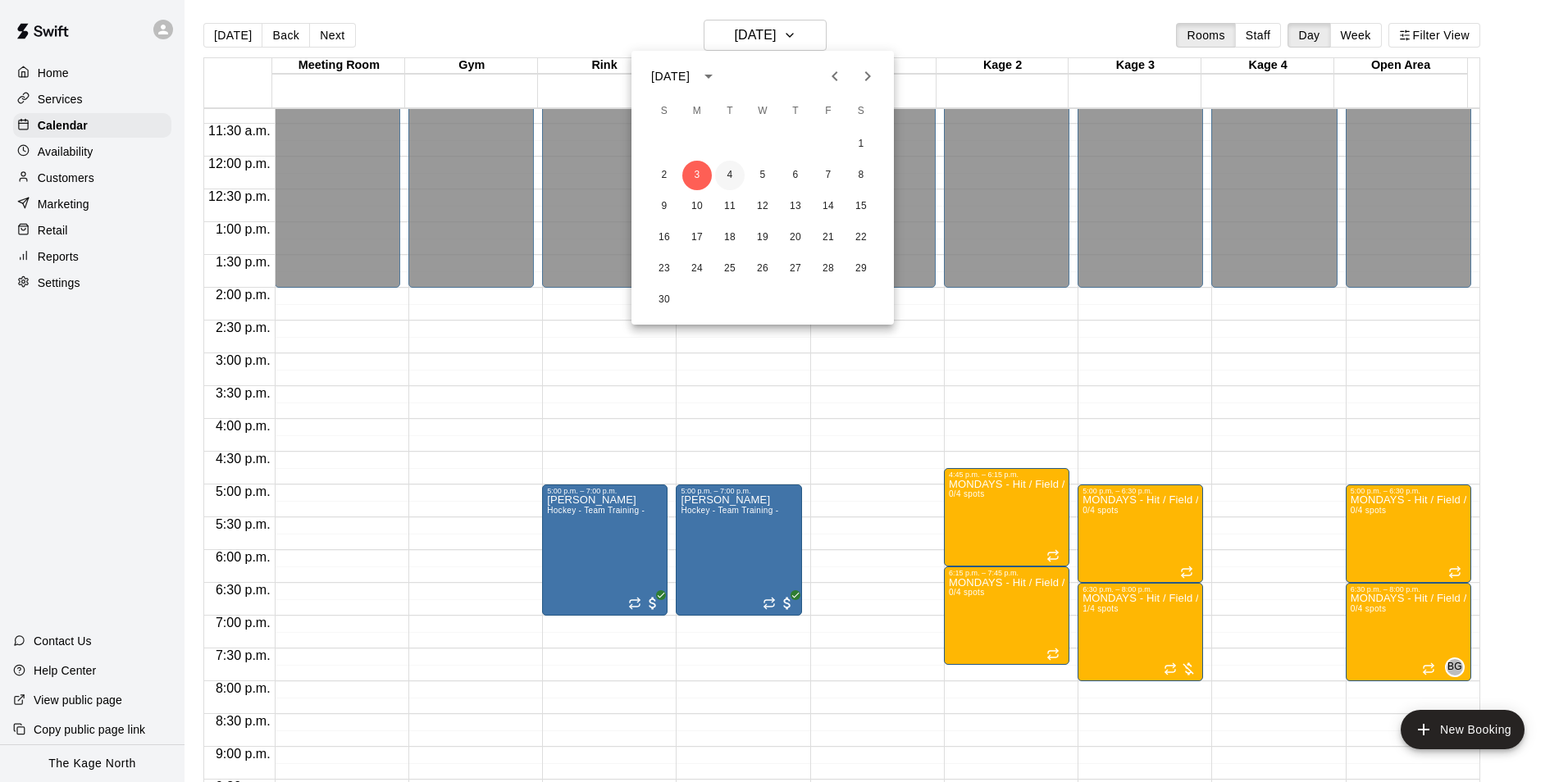
click at [723, 171] on button "4" at bounding box center [731, 176] width 30 height 30
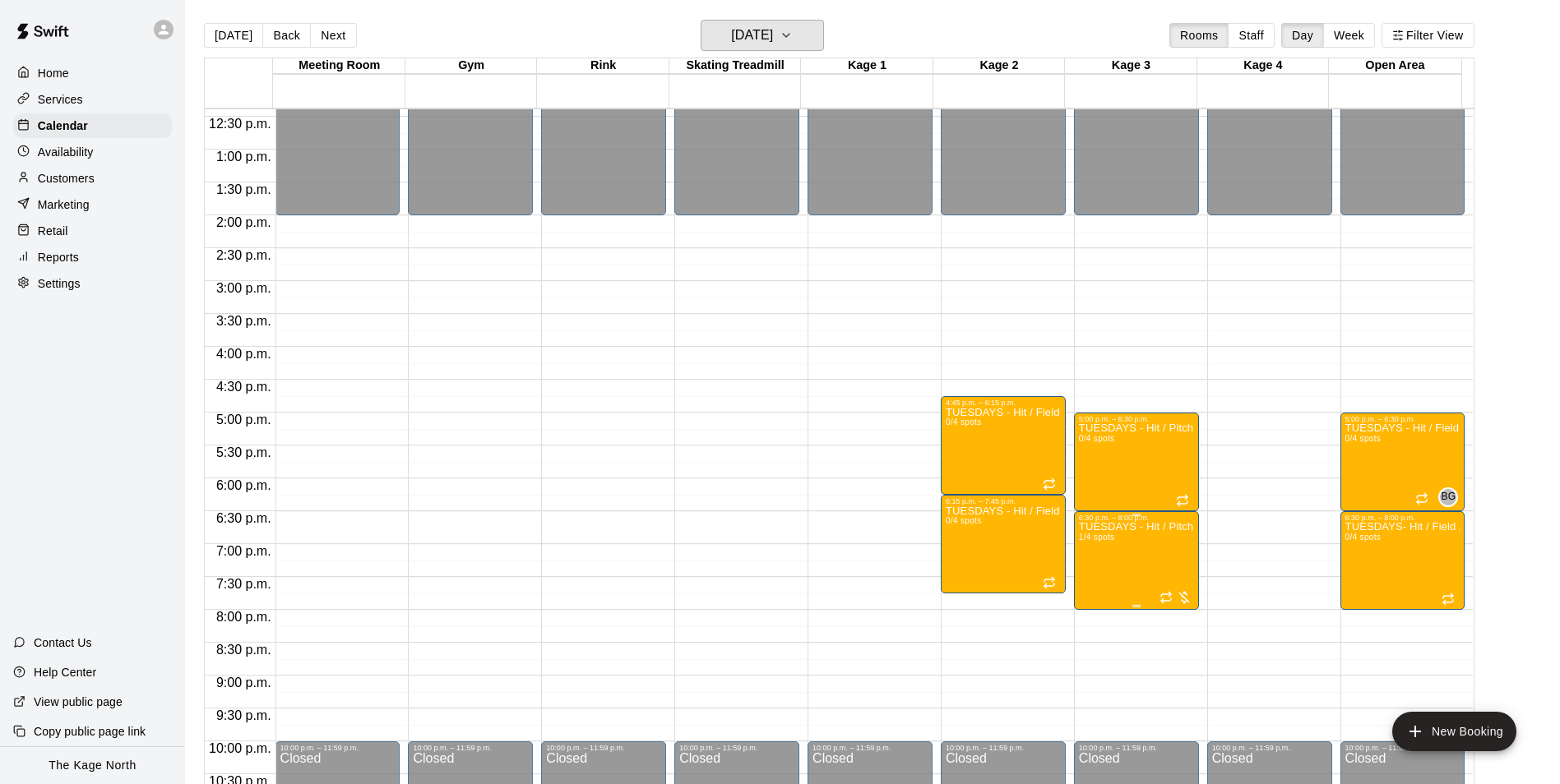
scroll to position [886, 0]
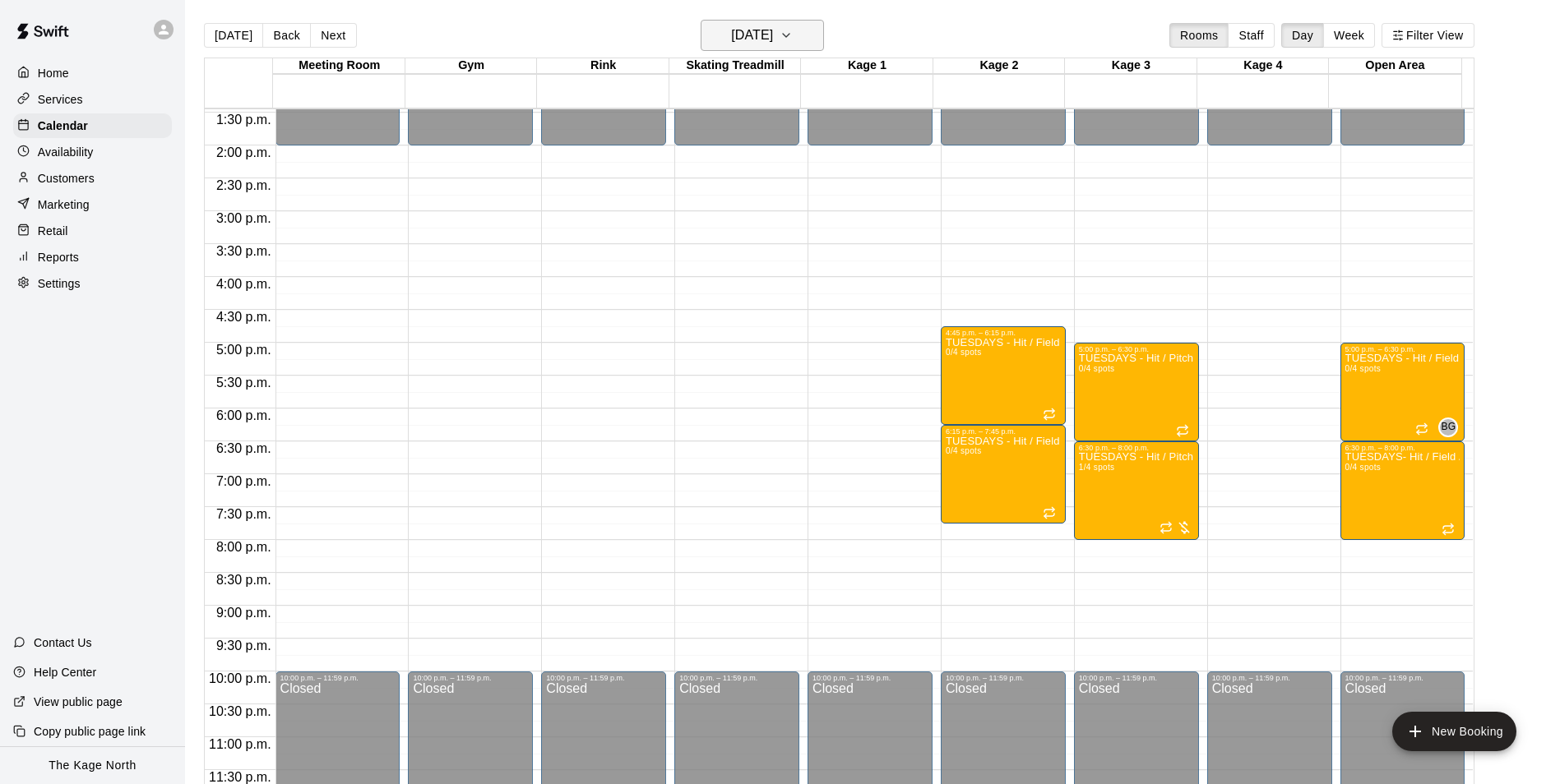
click at [766, 32] on h6 "Tuesday Nov 04" at bounding box center [752, 35] width 42 height 23
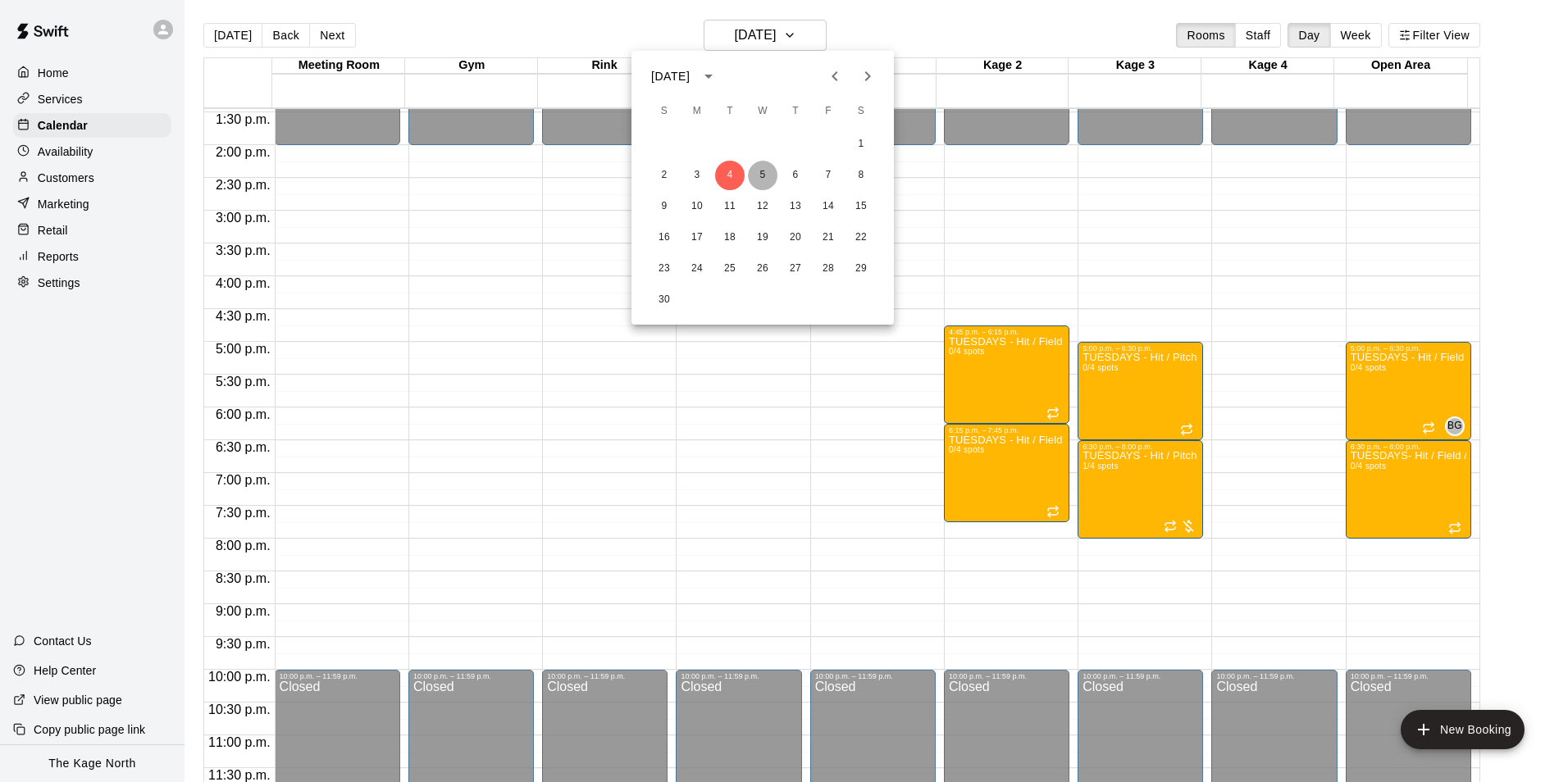
click at [766, 170] on button "5" at bounding box center [763, 176] width 30 height 30
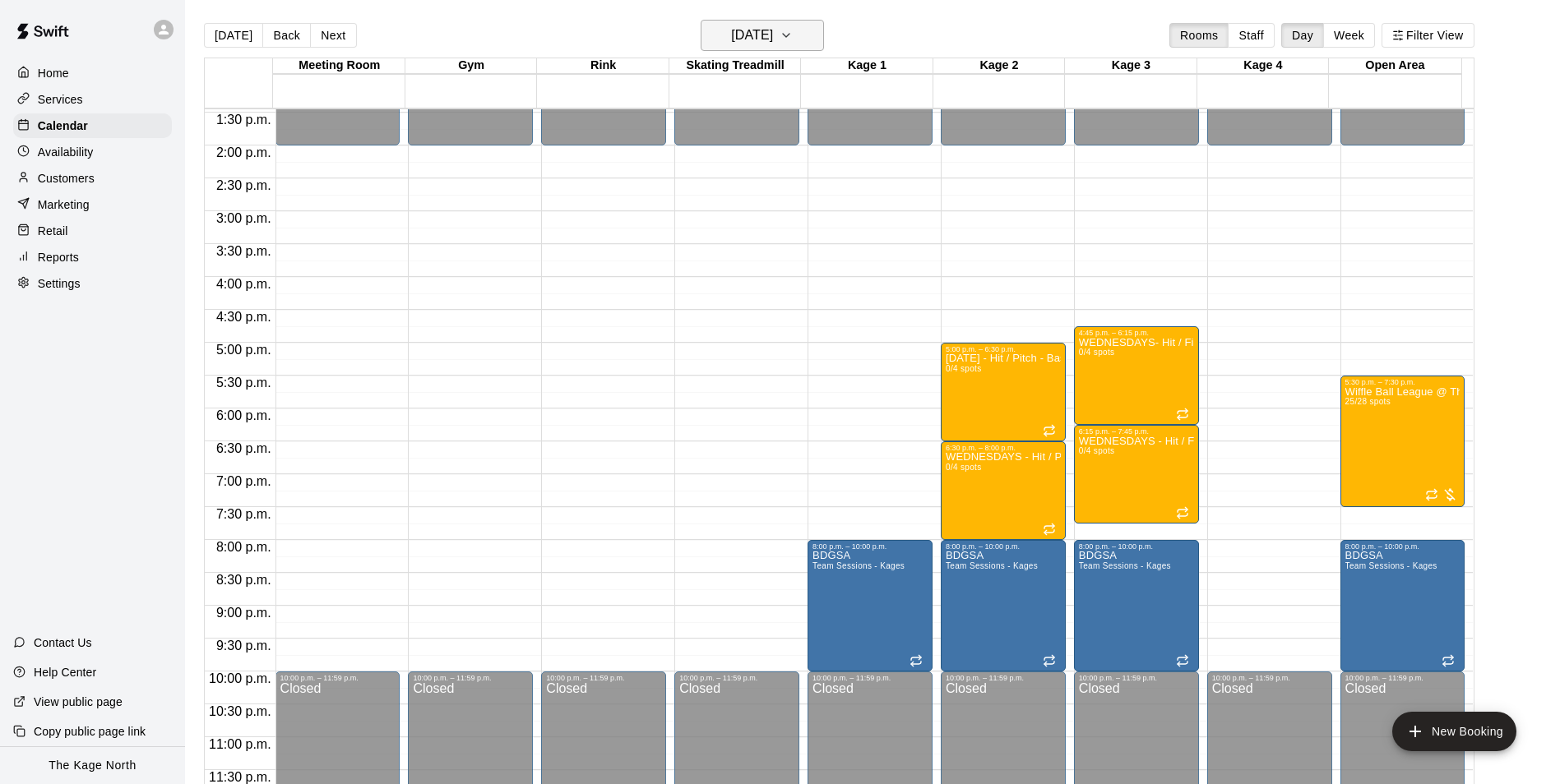
click at [762, 32] on h6 "Wednesday Nov 05" at bounding box center [752, 35] width 42 height 23
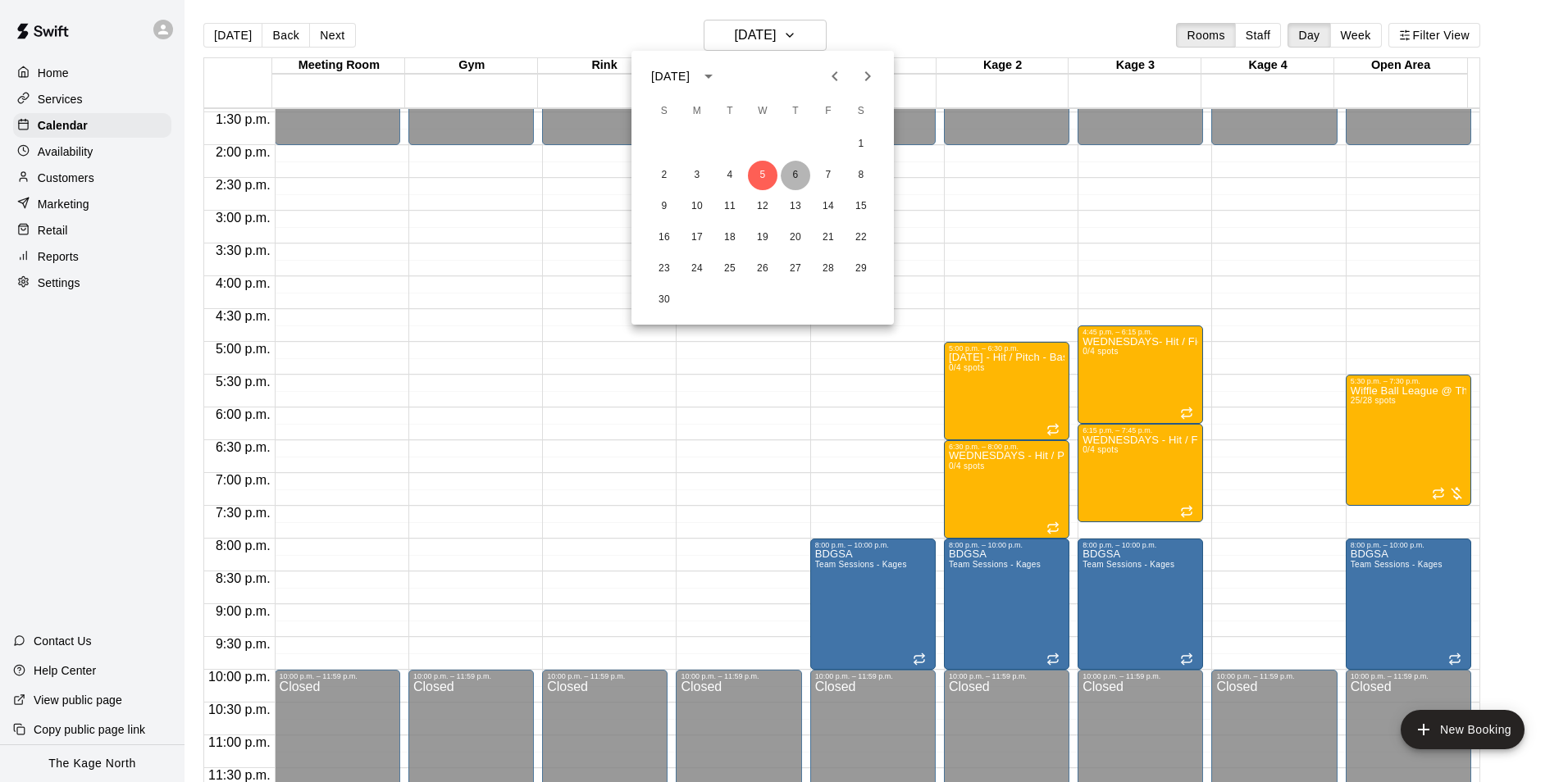
drag, startPoint x: 802, startPoint y: 177, endPoint x: 978, endPoint y: 302, distance: 215.9
click at [802, 177] on button "6" at bounding box center [795, 176] width 30 height 30
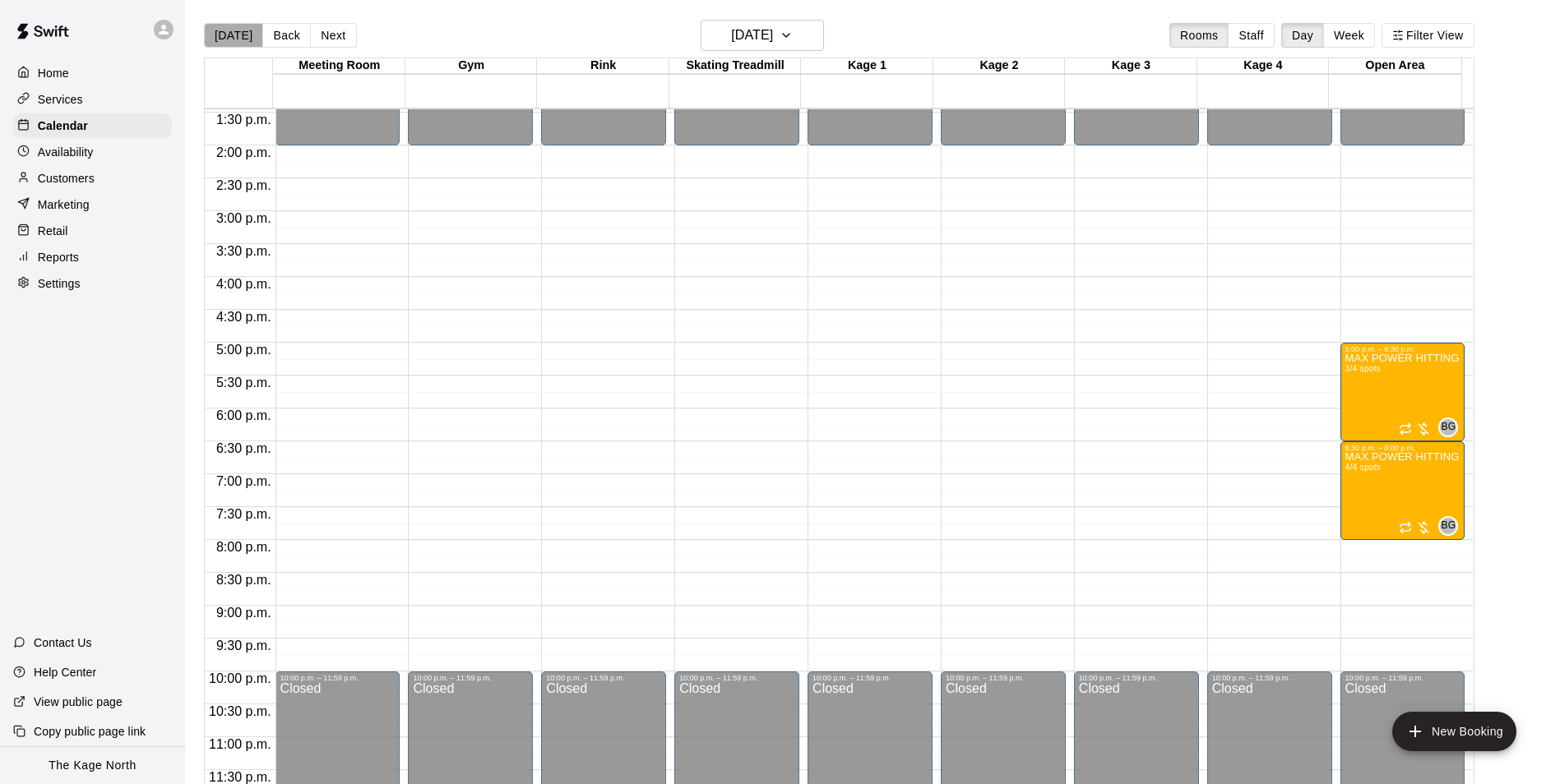
click at [237, 32] on button "[DATE]" at bounding box center [233, 35] width 59 height 25
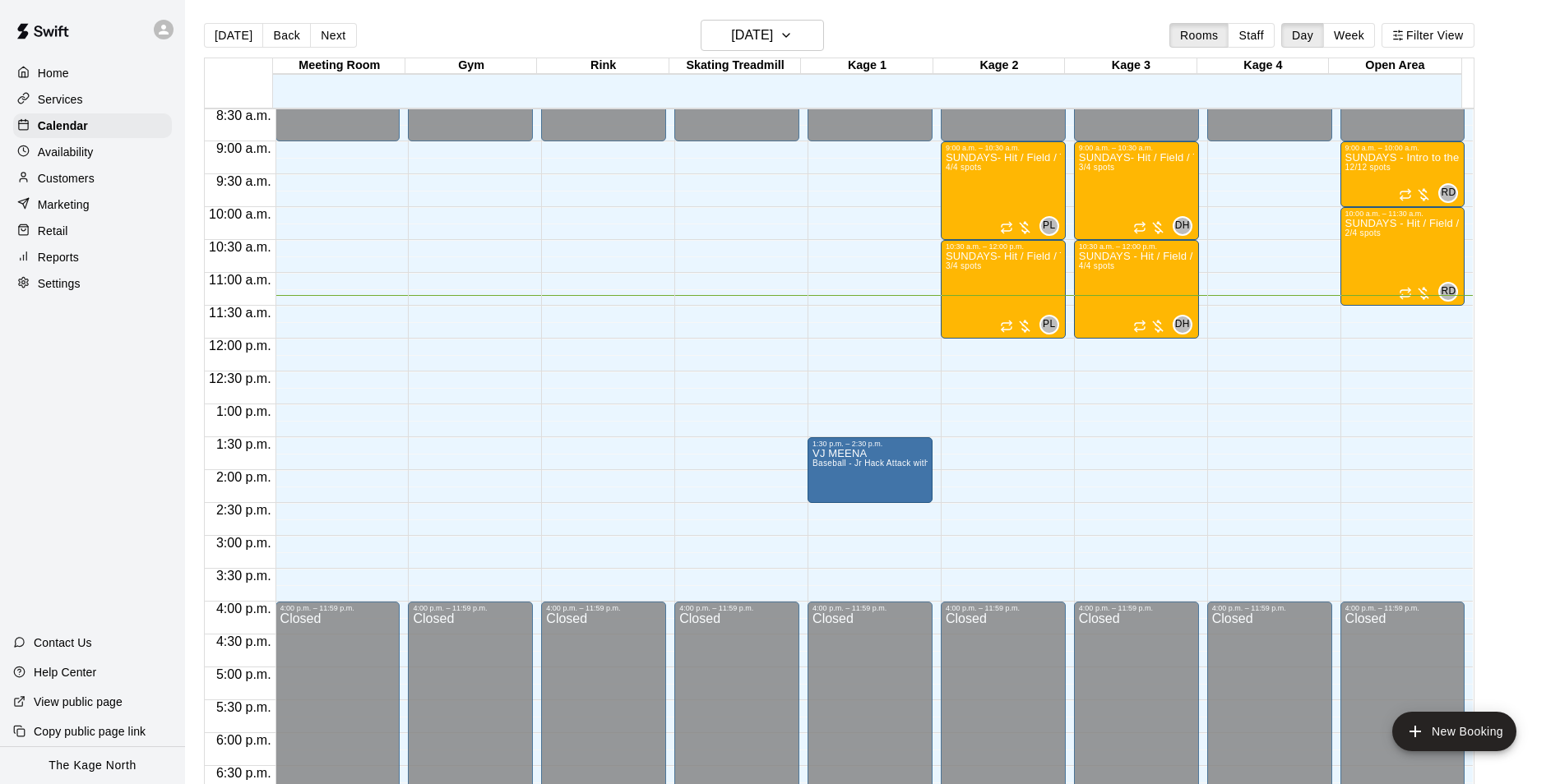
scroll to position [557, 0]
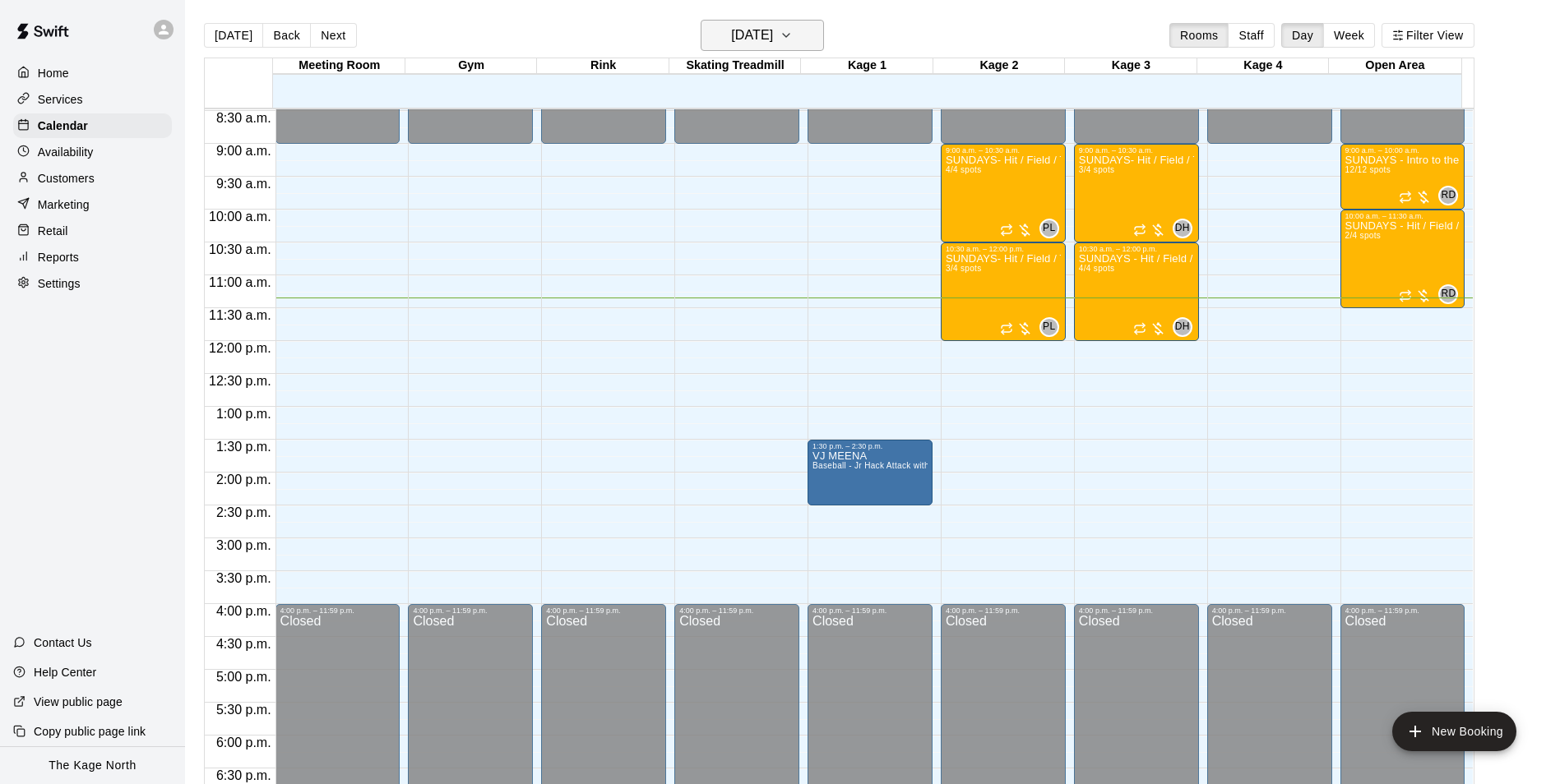
click at [772, 43] on h6 "[DATE]" at bounding box center [752, 35] width 42 height 23
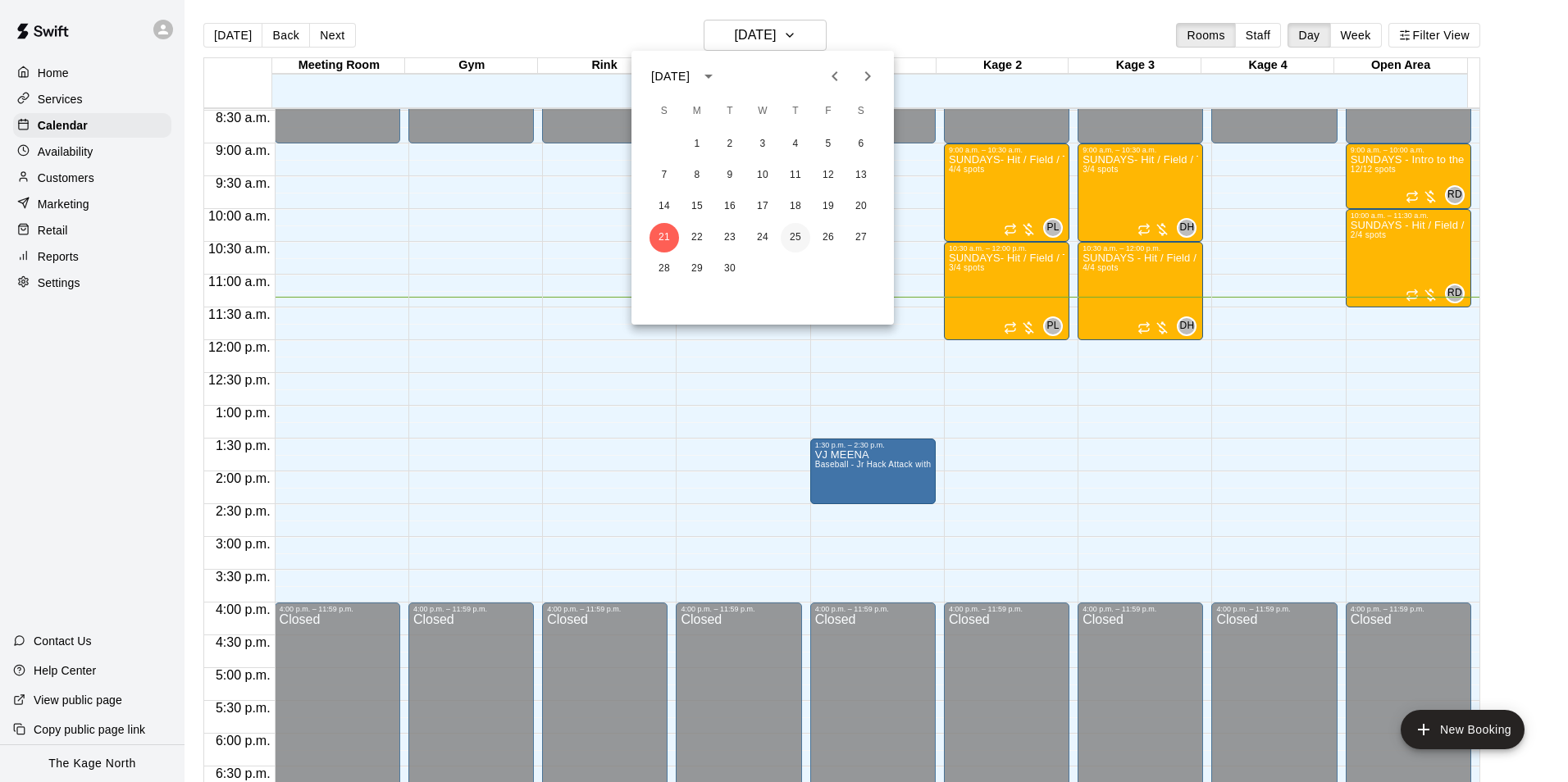
click at [795, 243] on button "25" at bounding box center [795, 238] width 30 height 30
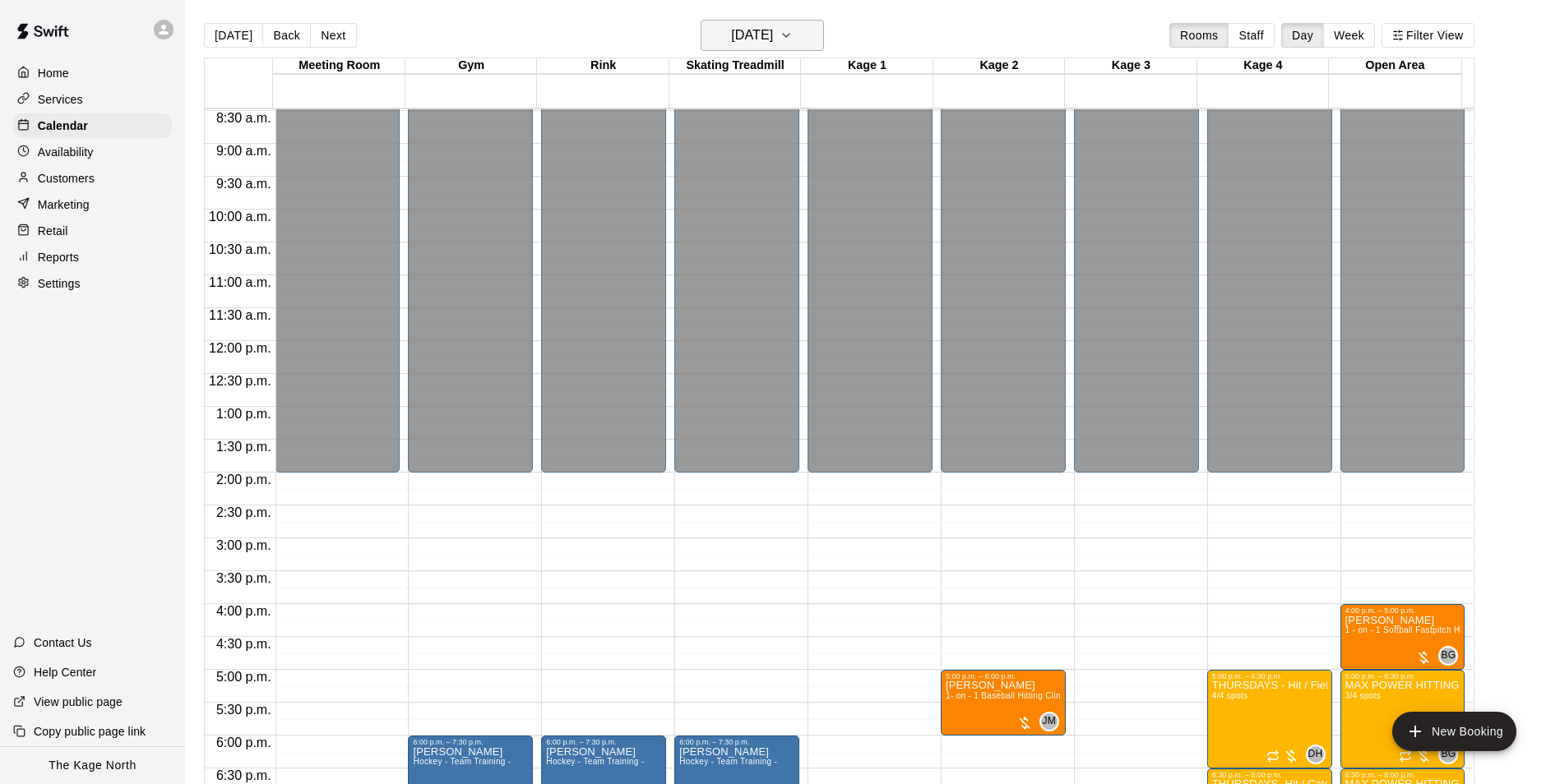
click at [773, 37] on h6 "Thursday Sep 25" at bounding box center [752, 35] width 42 height 23
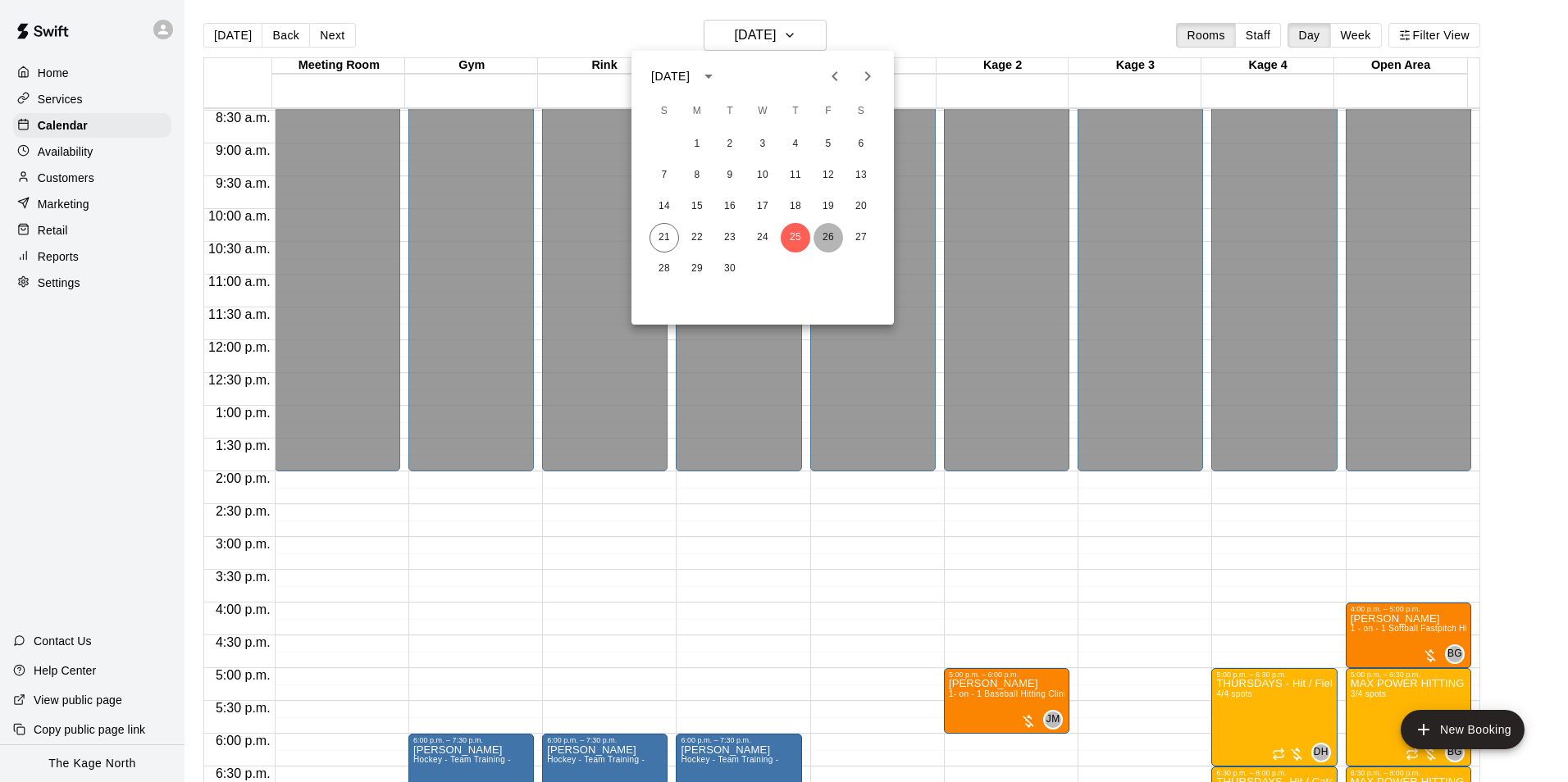
click at [823, 240] on button "26" at bounding box center [829, 238] width 30 height 30
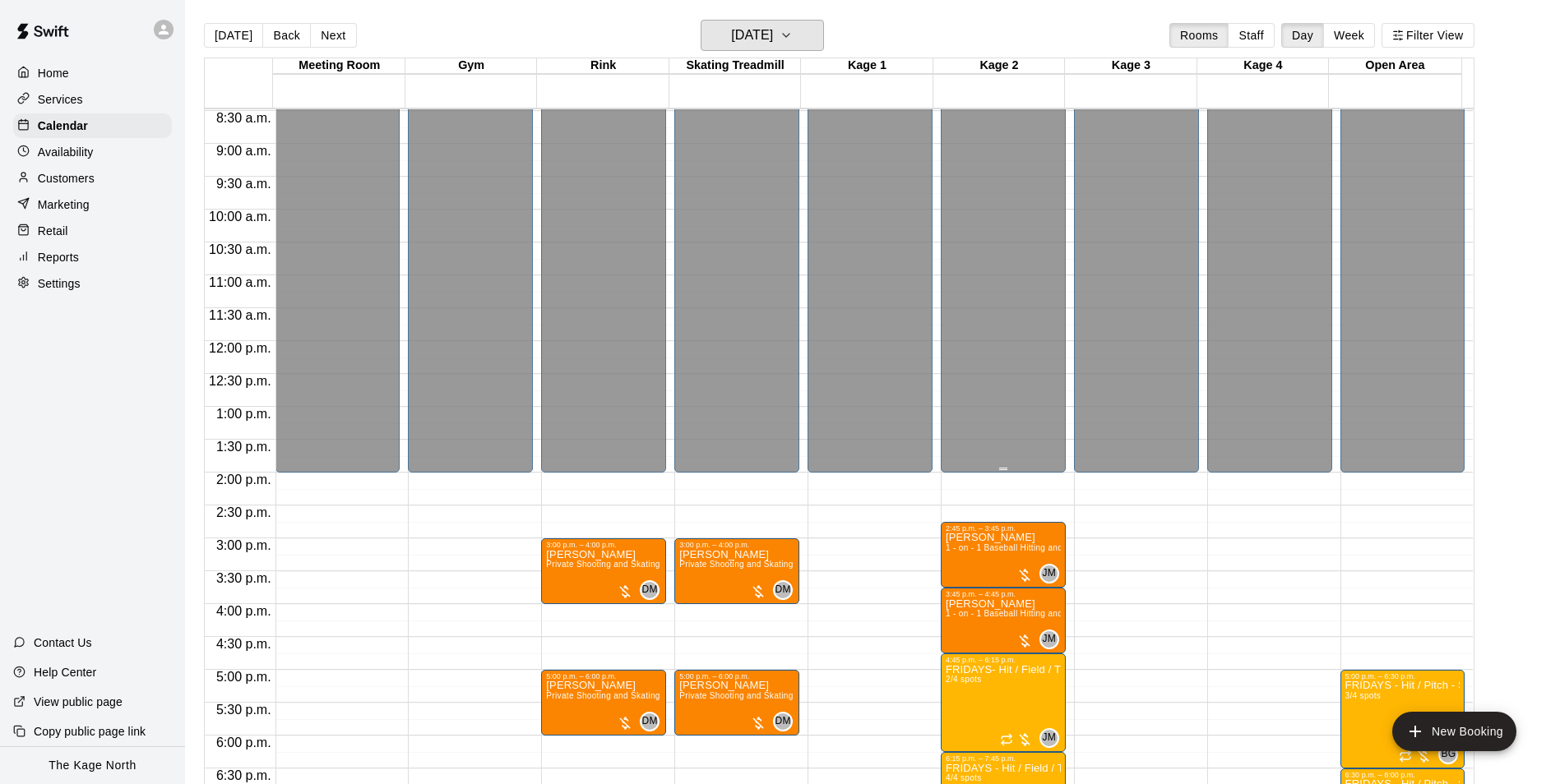
scroll to position [886, 0]
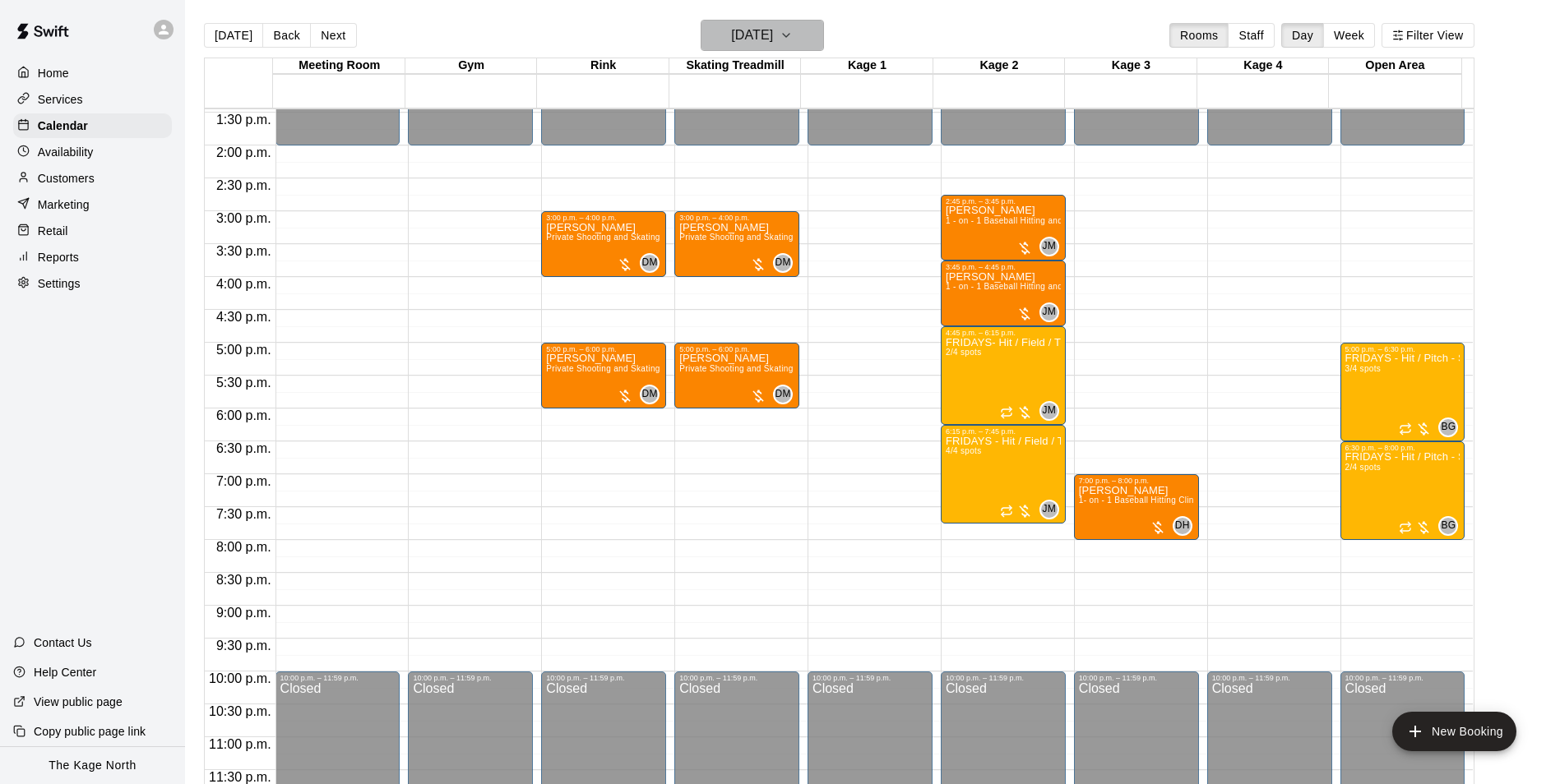
click at [773, 34] on h6 "Friday Sep 26" at bounding box center [752, 35] width 42 height 23
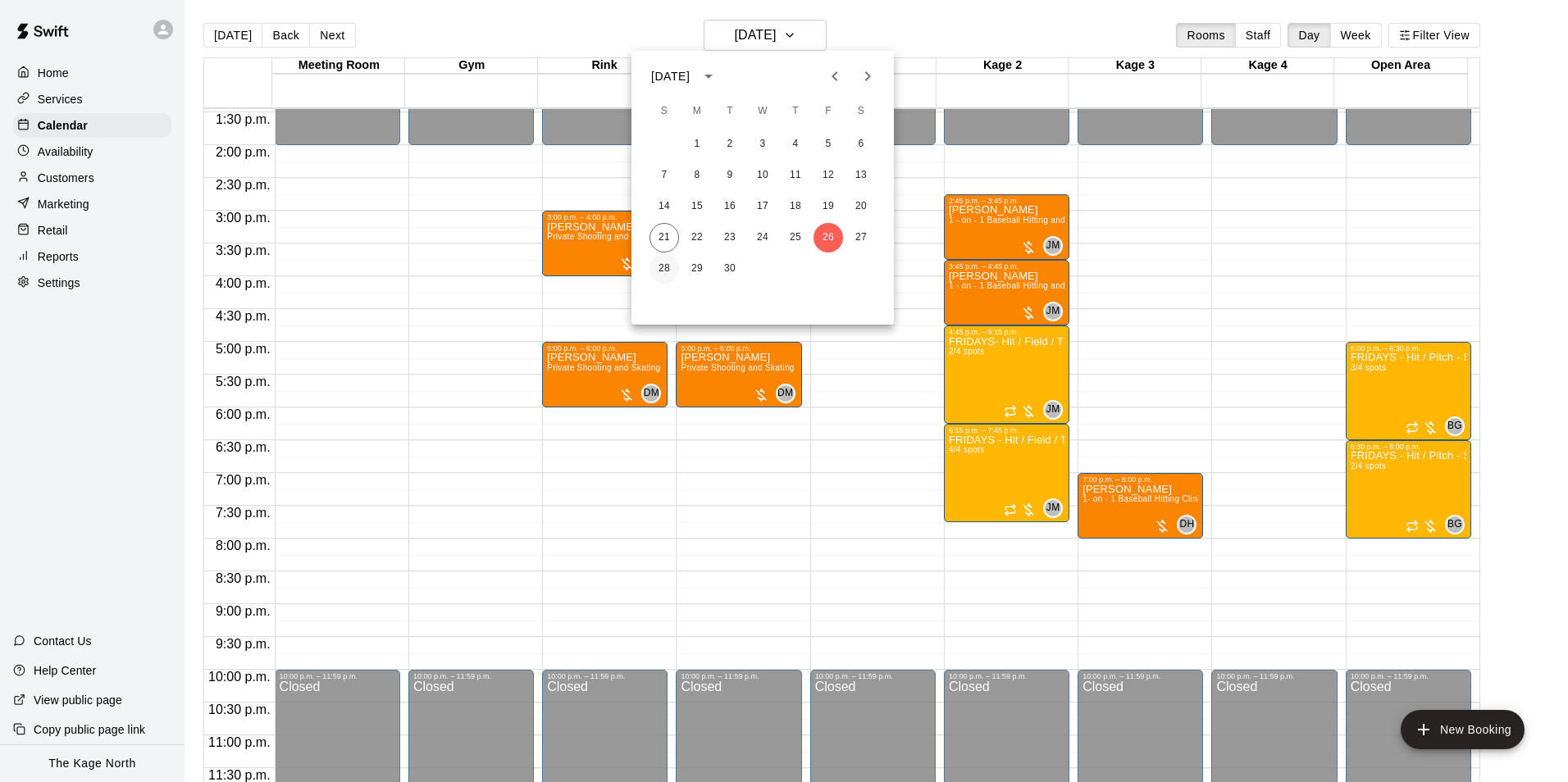
click at [666, 267] on button "28" at bounding box center [665, 269] width 30 height 30
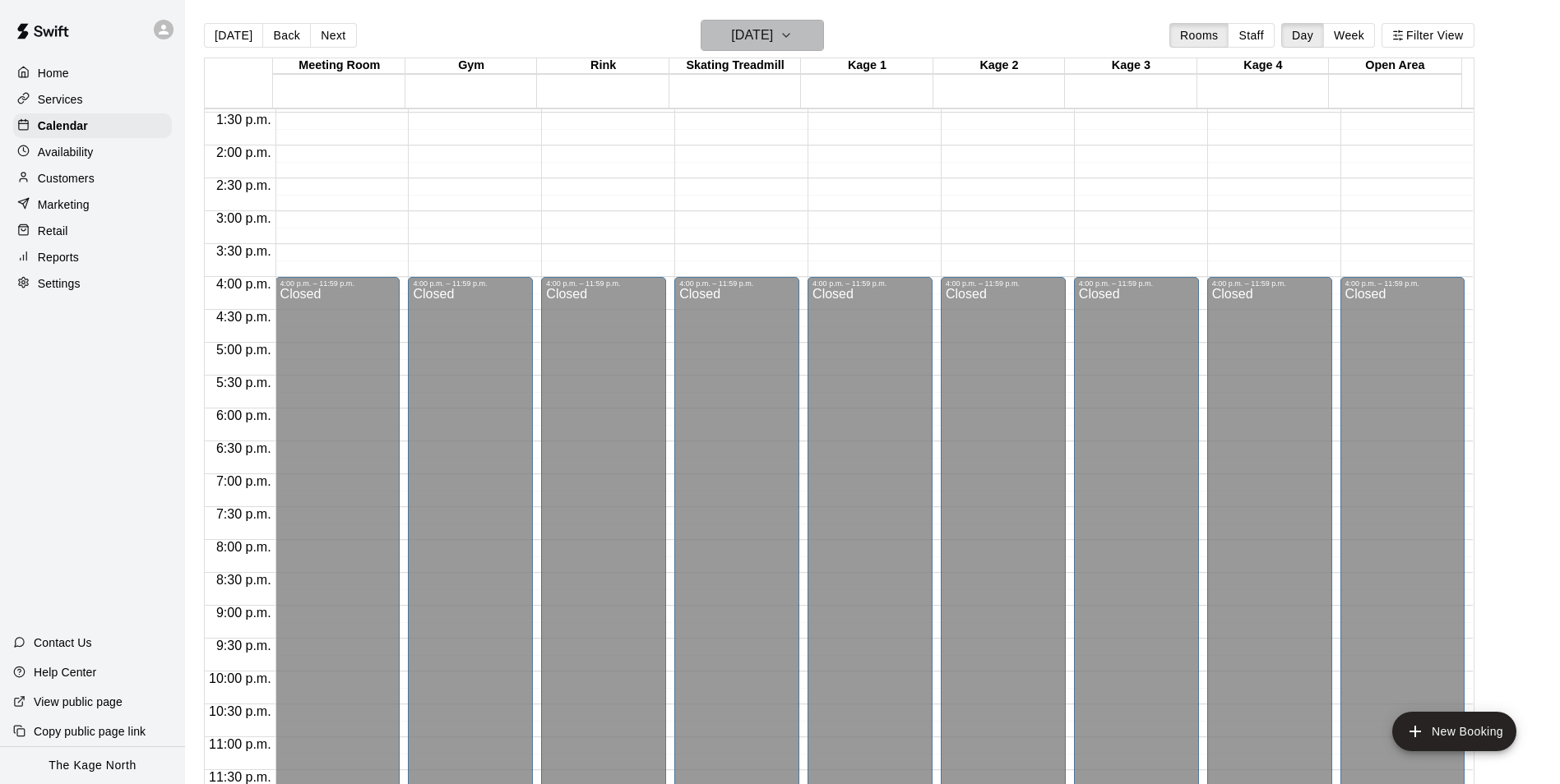
click at [770, 32] on h6 "Sunday Sep 28" at bounding box center [752, 35] width 42 height 23
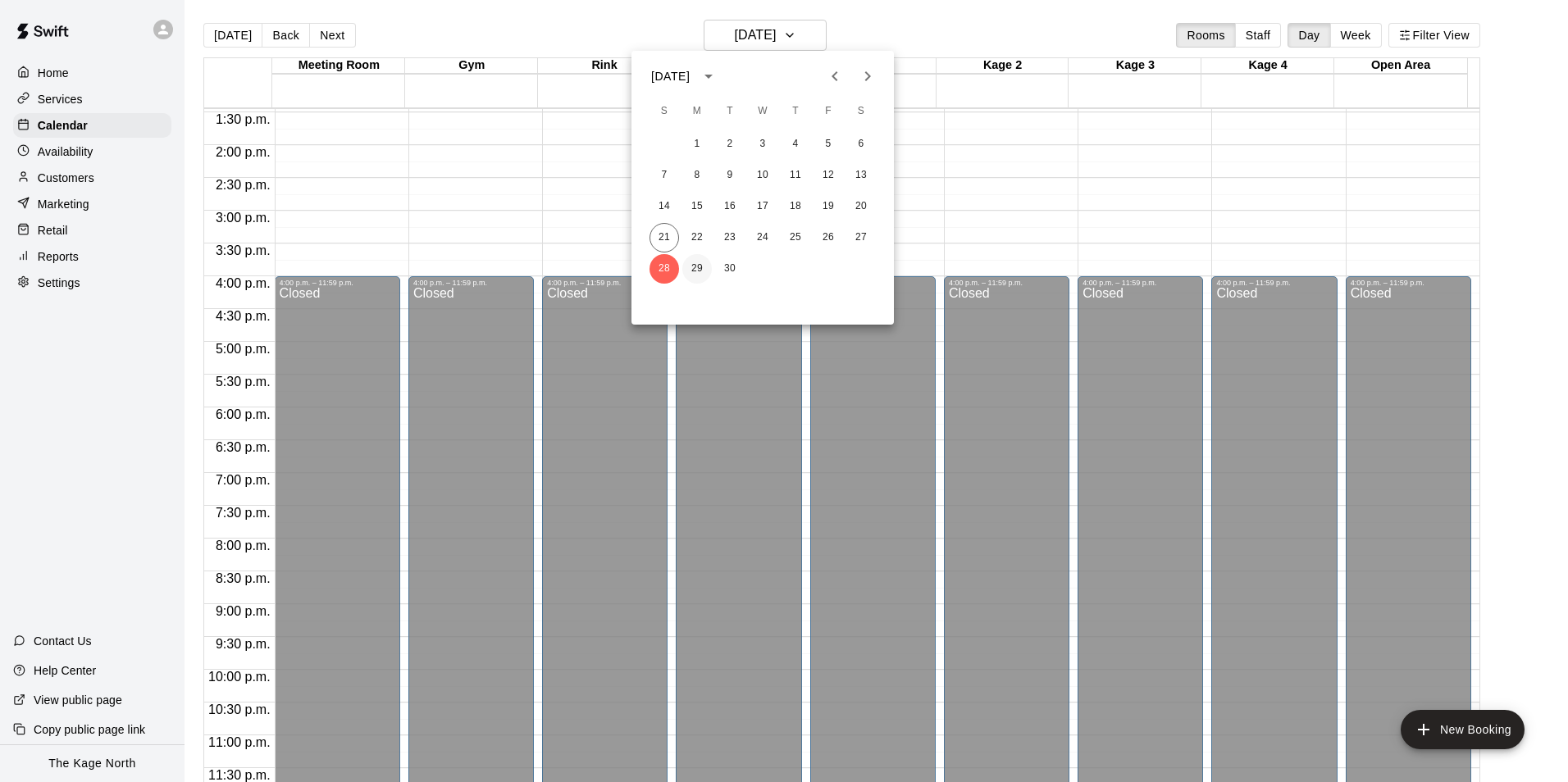
click at [692, 271] on button "29" at bounding box center [697, 269] width 30 height 30
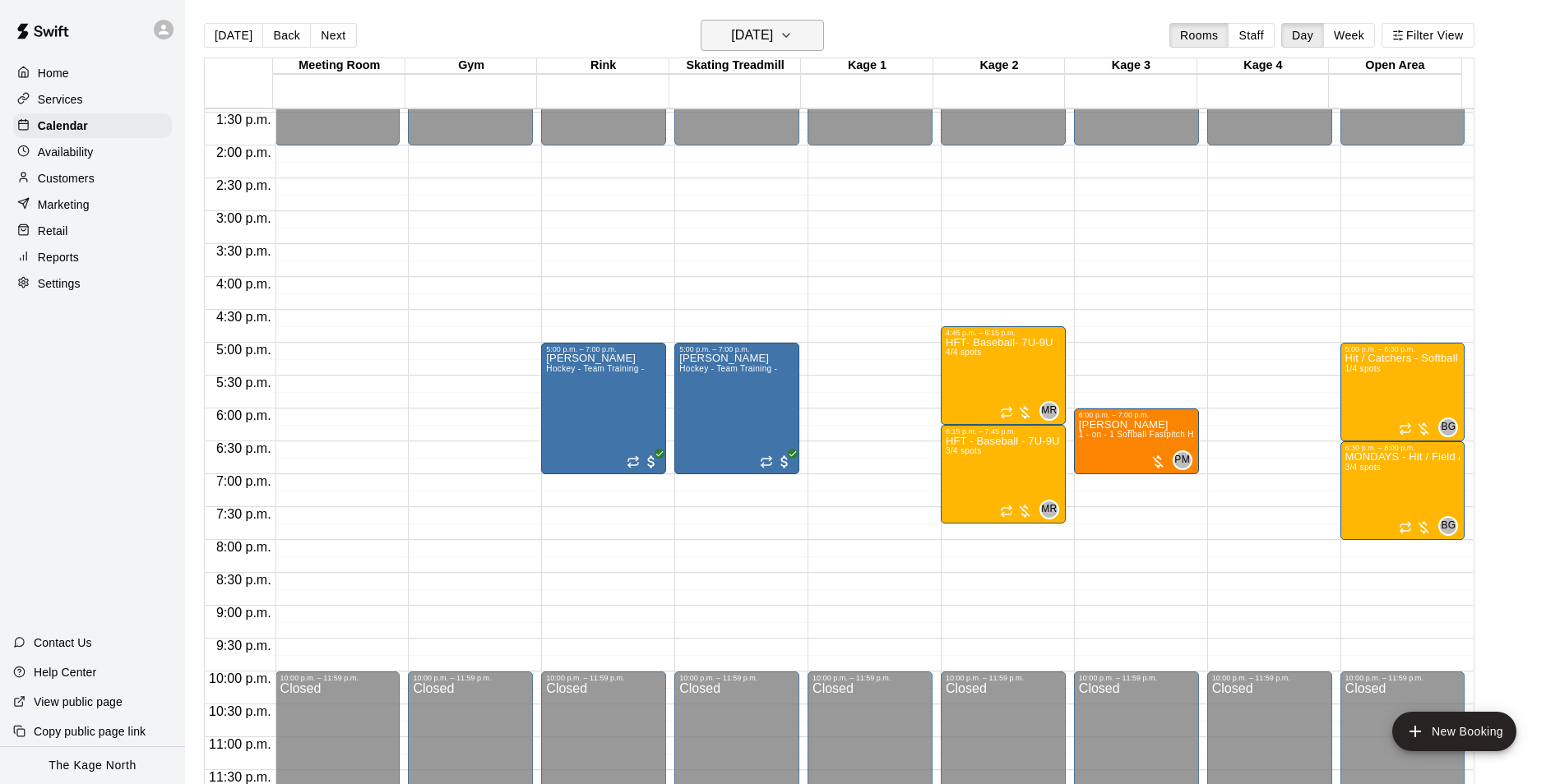
click at [793, 30] on icon "button" at bounding box center [786, 35] width 13 height 19
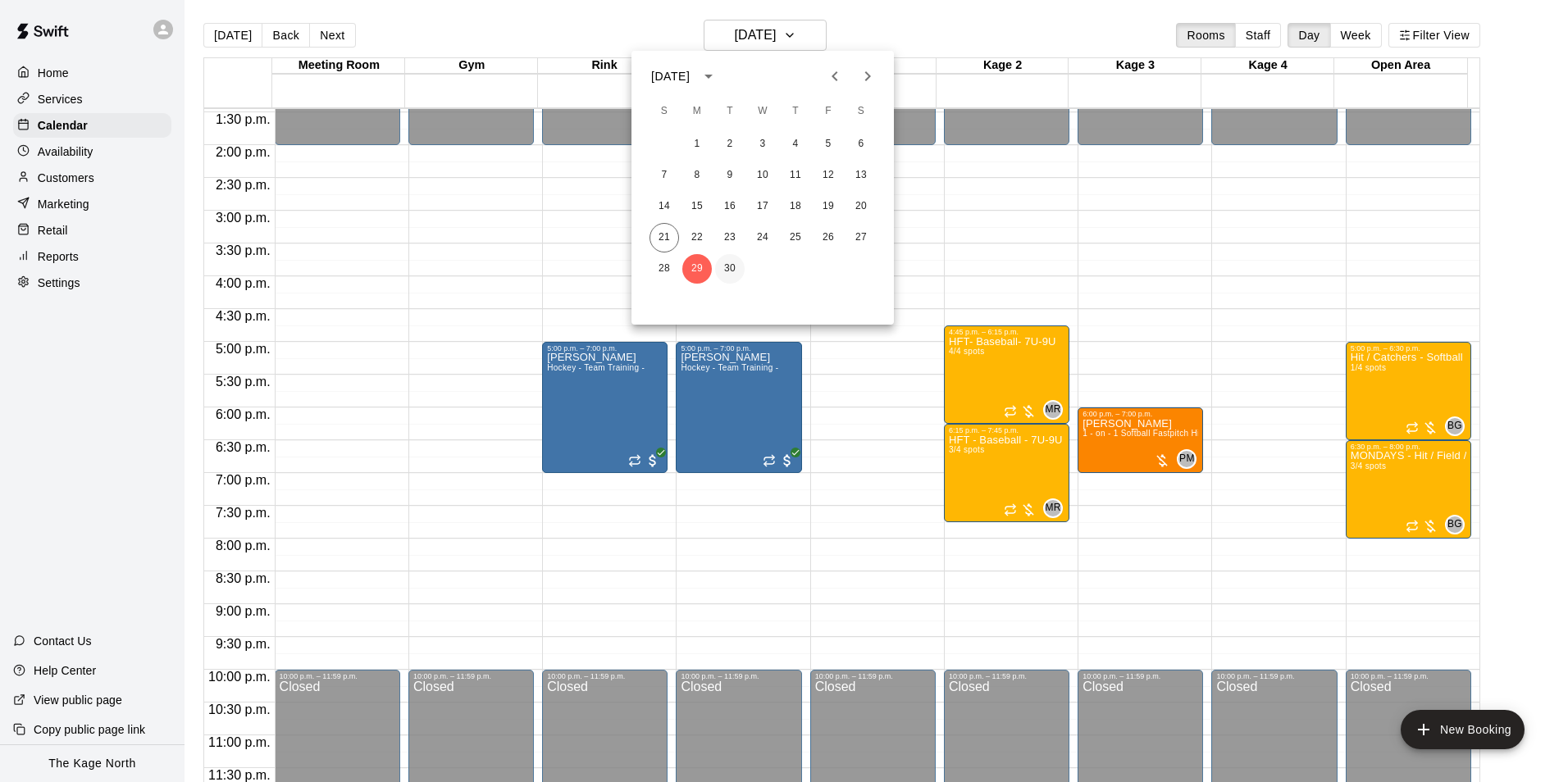
click at [730, 266] on button "30" at bounding box center [731, 269] width 30 height 30
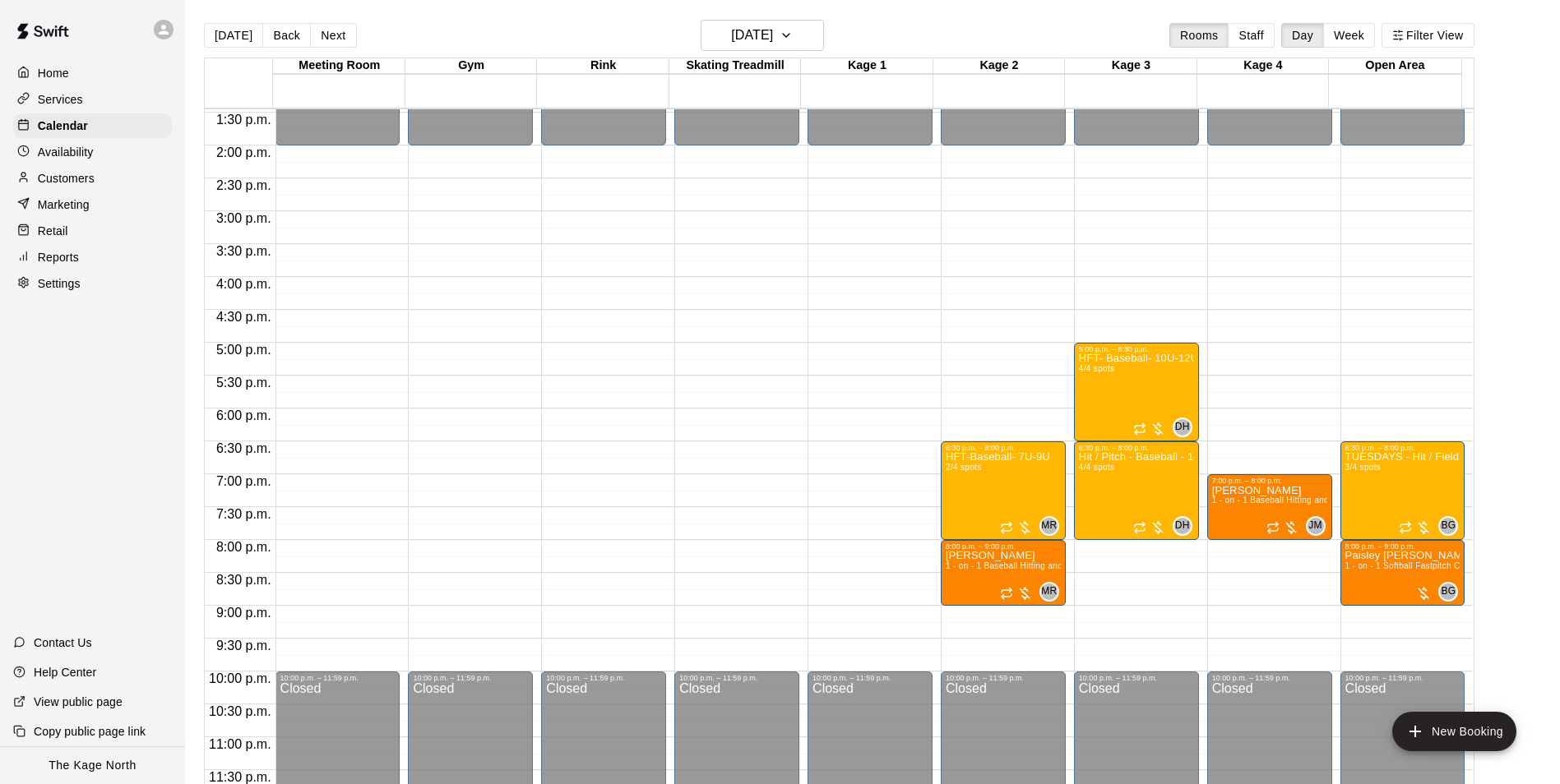
click at [772, 17] on main "Today Back Next Tuesday Sep 30 Rooms Staff Day Week Filter View Meeting Room 30…" at bounding box center [873, 405] width 1376 height 810
click at [773, 29] on h6 "Tuesday Sep 30" at bounding box center [752, 35] width 42 height 23
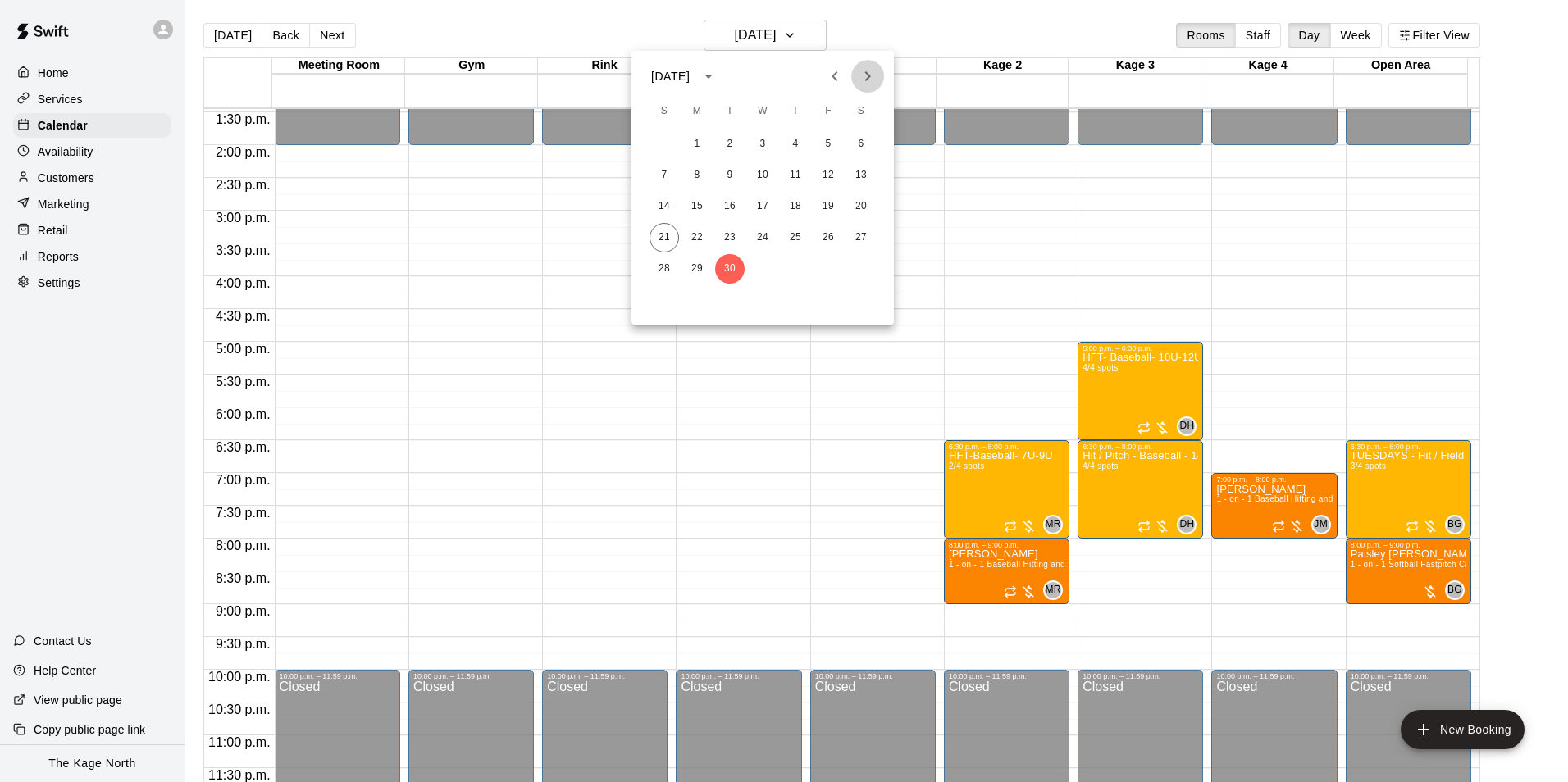
click at [858, 72] on button "Next month" at bounding box center [867, 75] width 32 height 32
click at [796, 138] on button "2" at bounding box center [795, 144] width 30 height 30
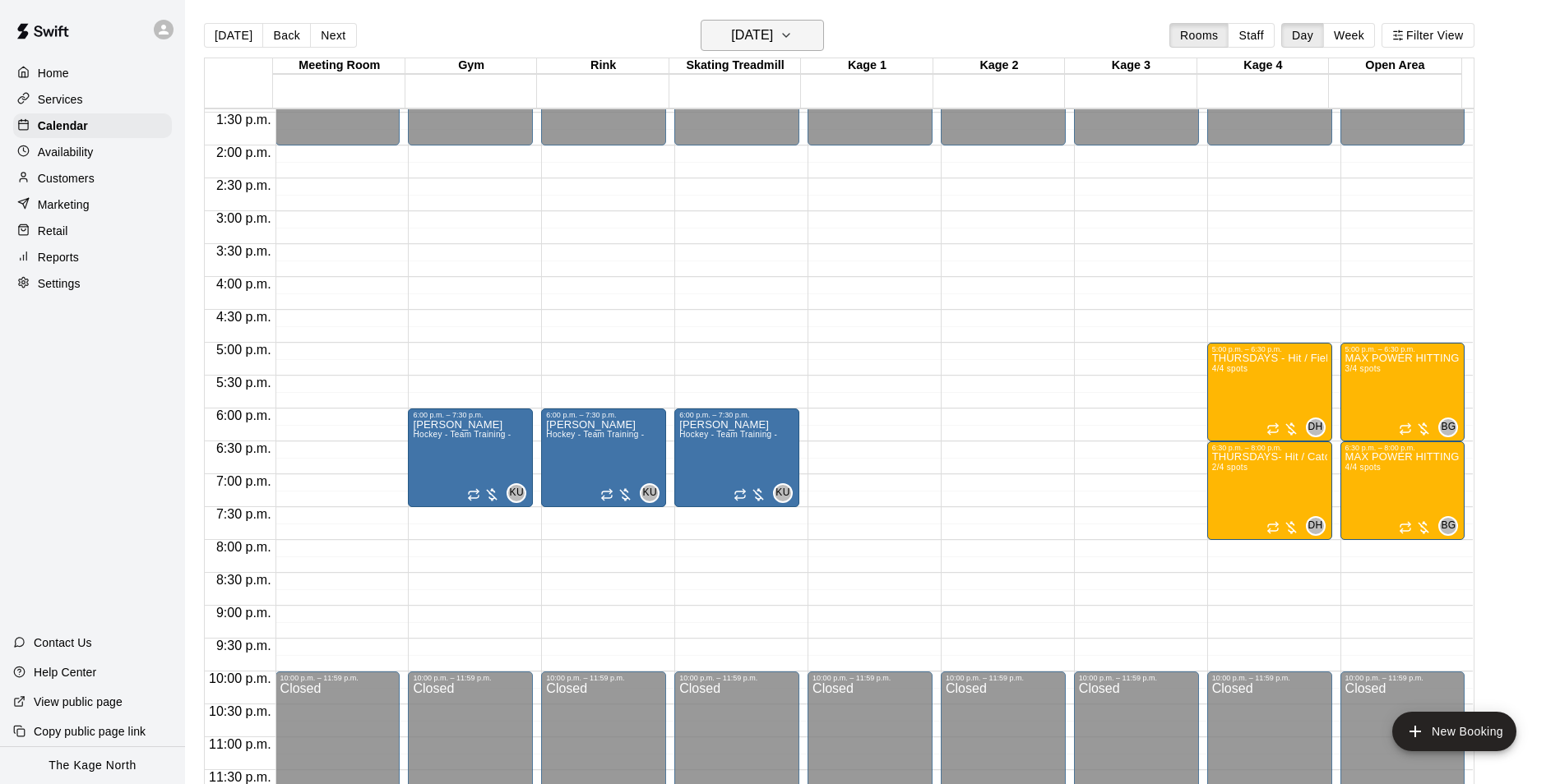
click at [773, 24] on h6 "Thursday Oct 02" at bounding box center [752, 35] width 42 height 23
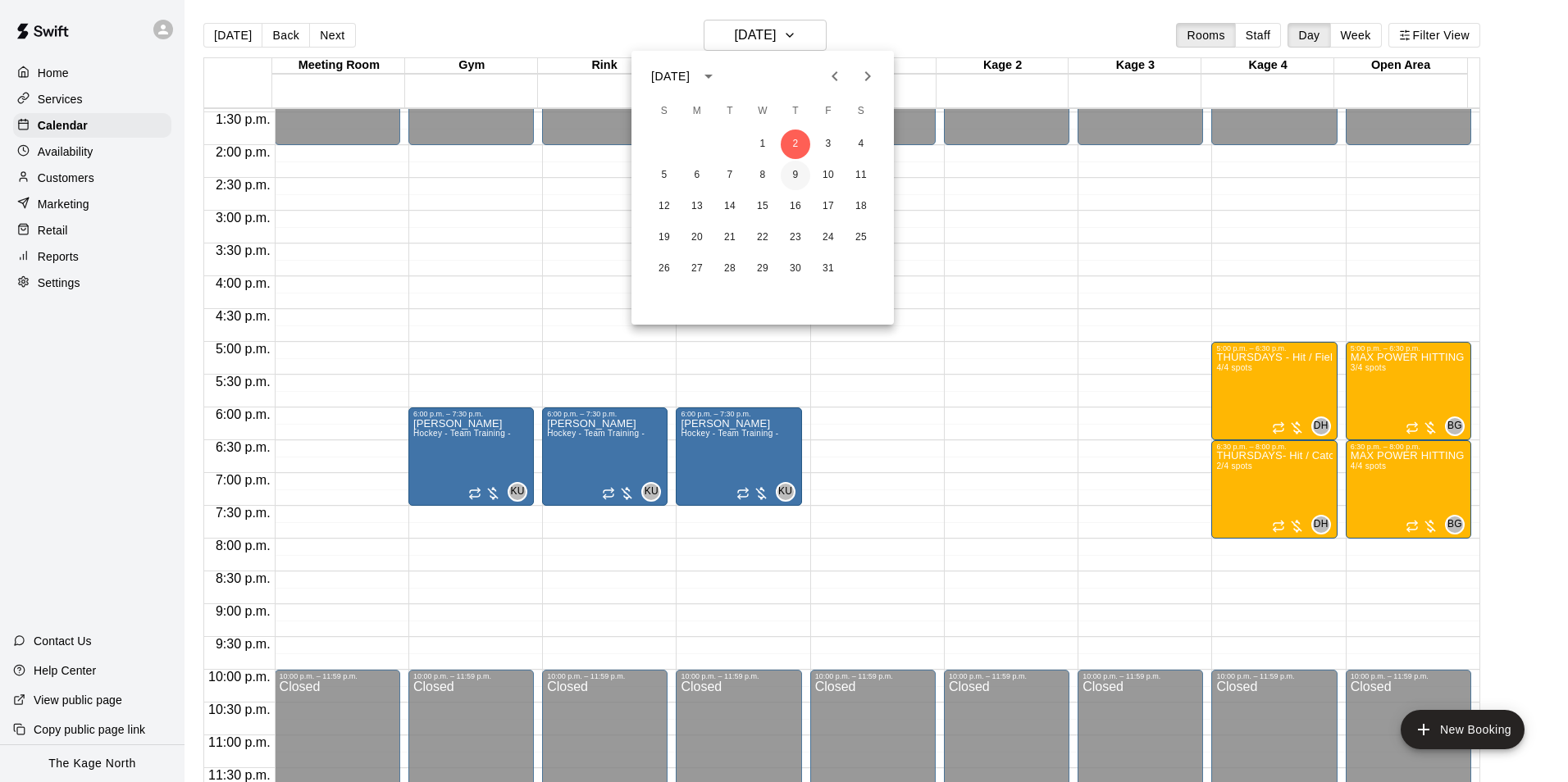
click at [798, 176] on button "9" at bounding box center [795, 176] width 30 height 30
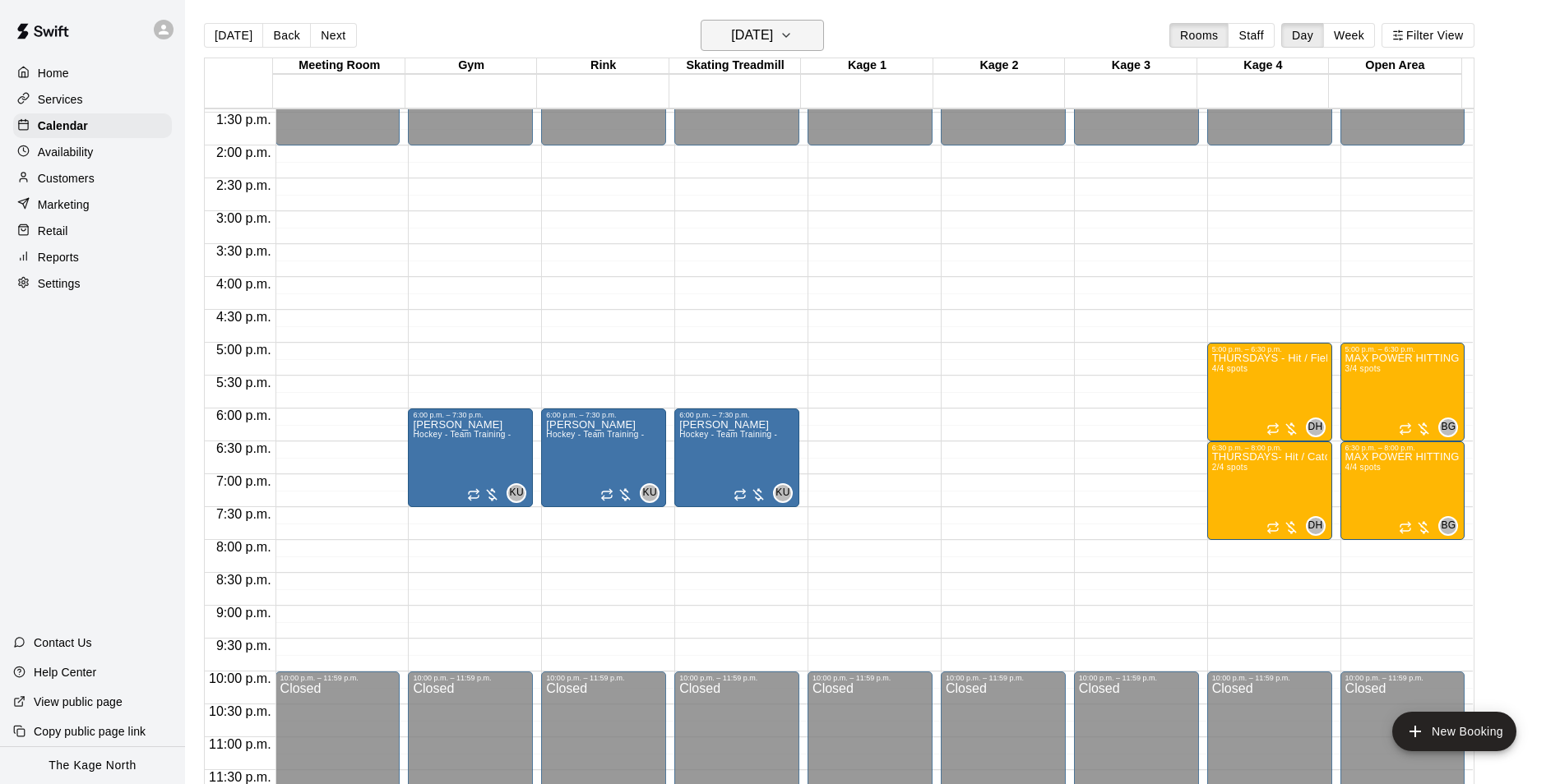
click at [751, 24] on h6 "Thursday Oct 09" at bounding box center [752, 35] width 42 height 23
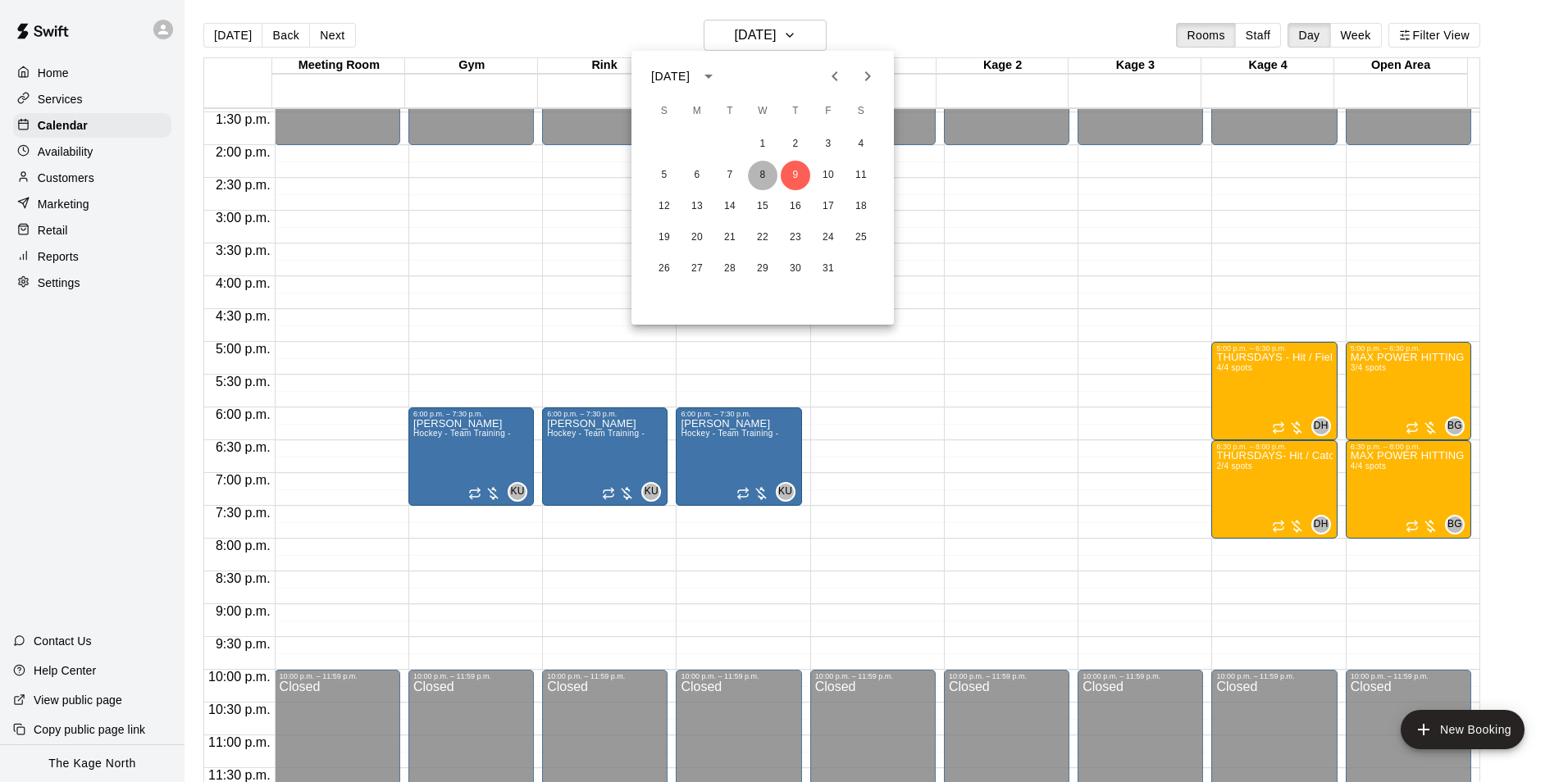
click at [755, 180] on button "8" at bounding box center [763, 176] width 30 height 30
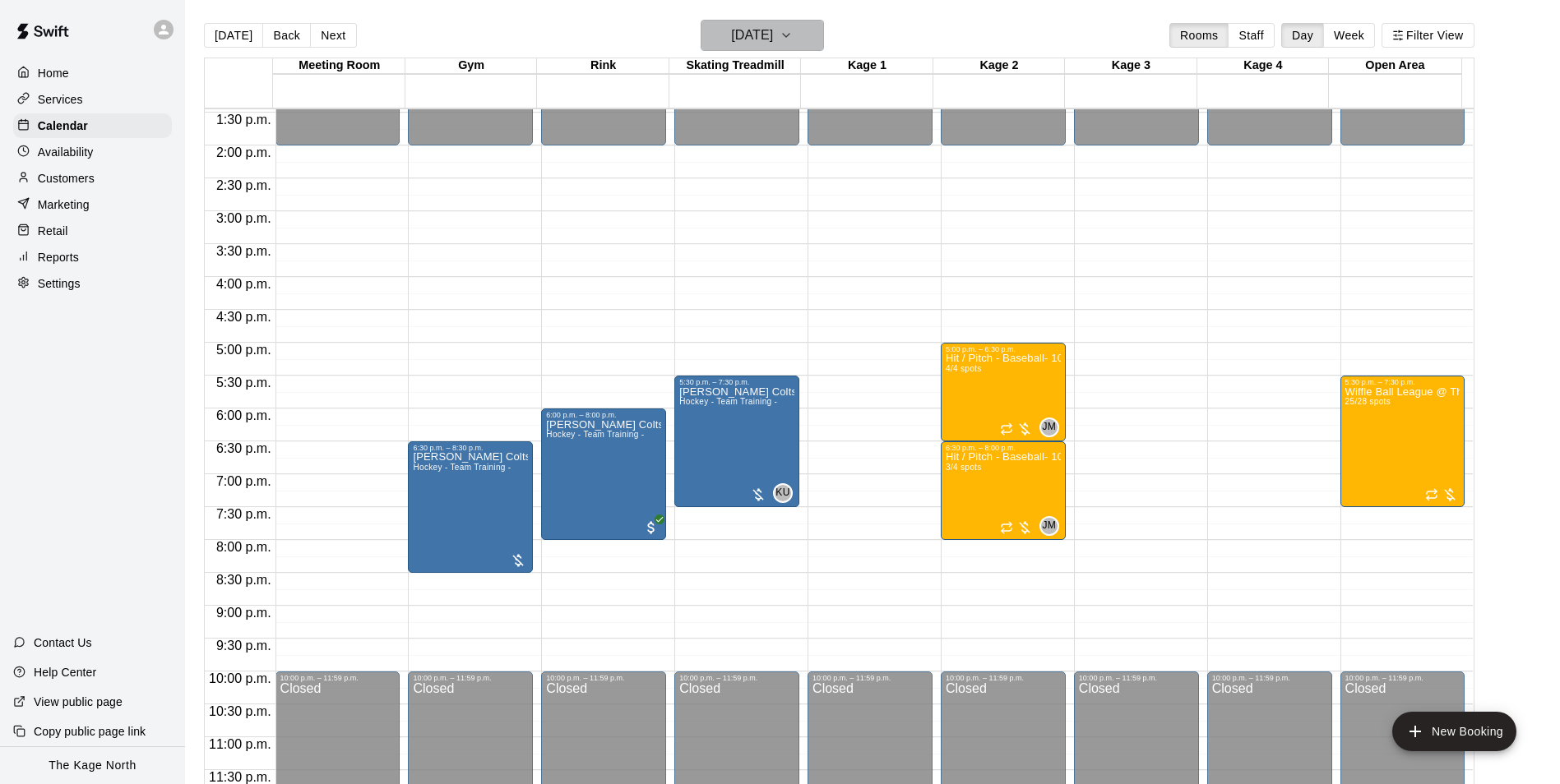
click at [813, 25] on button "Wednesday Oct 08" at bounding box center [762, 35] width 123 height 32
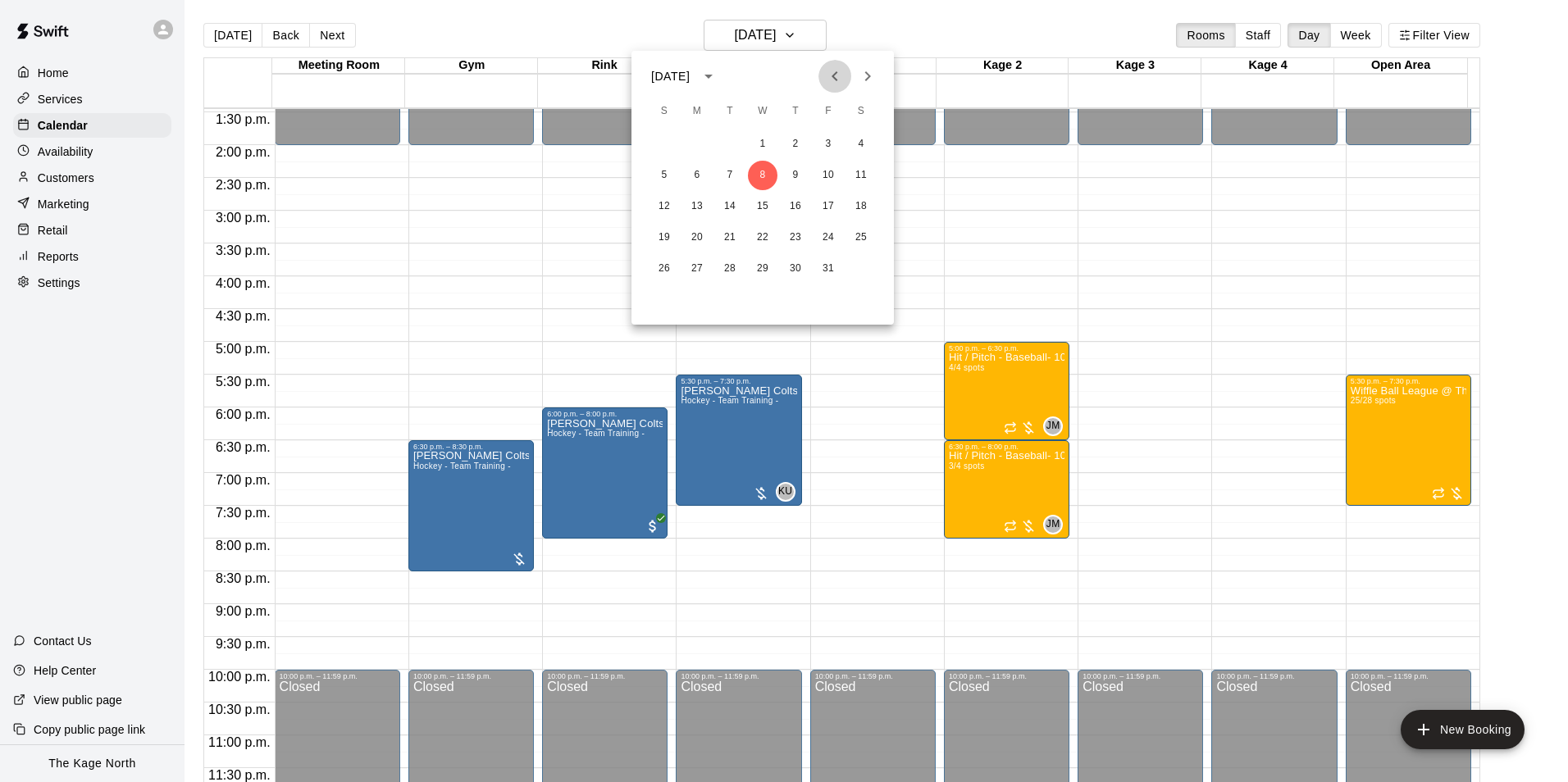
click at [839, 76] on icon "Previous month" at bounding box center [835, 76] width 19 height 19
drag, startPoint x: 800, startPoint y: 237, endPoint x: 876, endPoint y: 170, distance: 101.3
click at [800, 237] on button "25" at bounding box center [795, 238] width 30 height 30
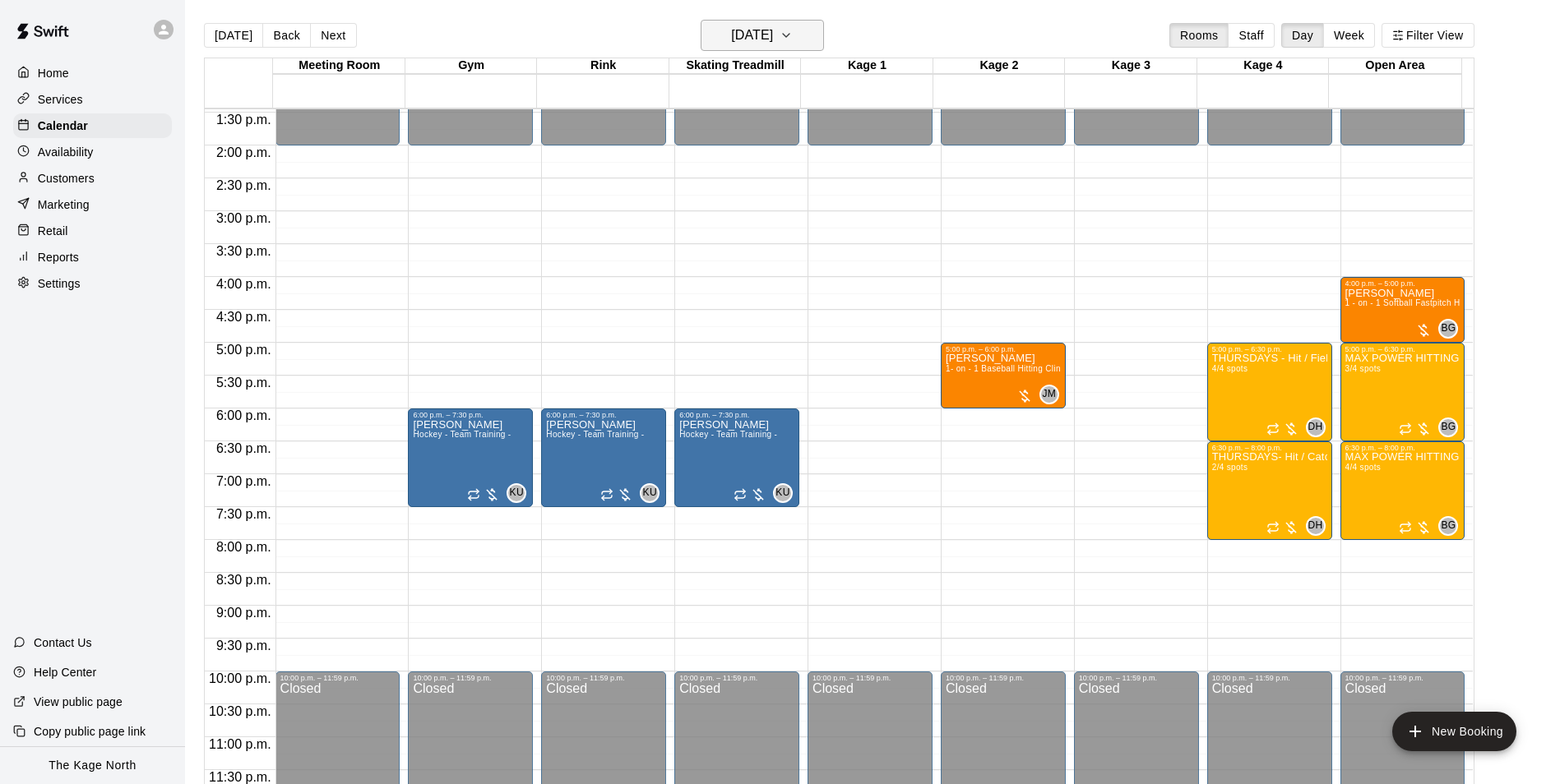
click at [773, 30] on h6 "Thursday Sep 25" at bounding box center [752, 35] width 42 height 23
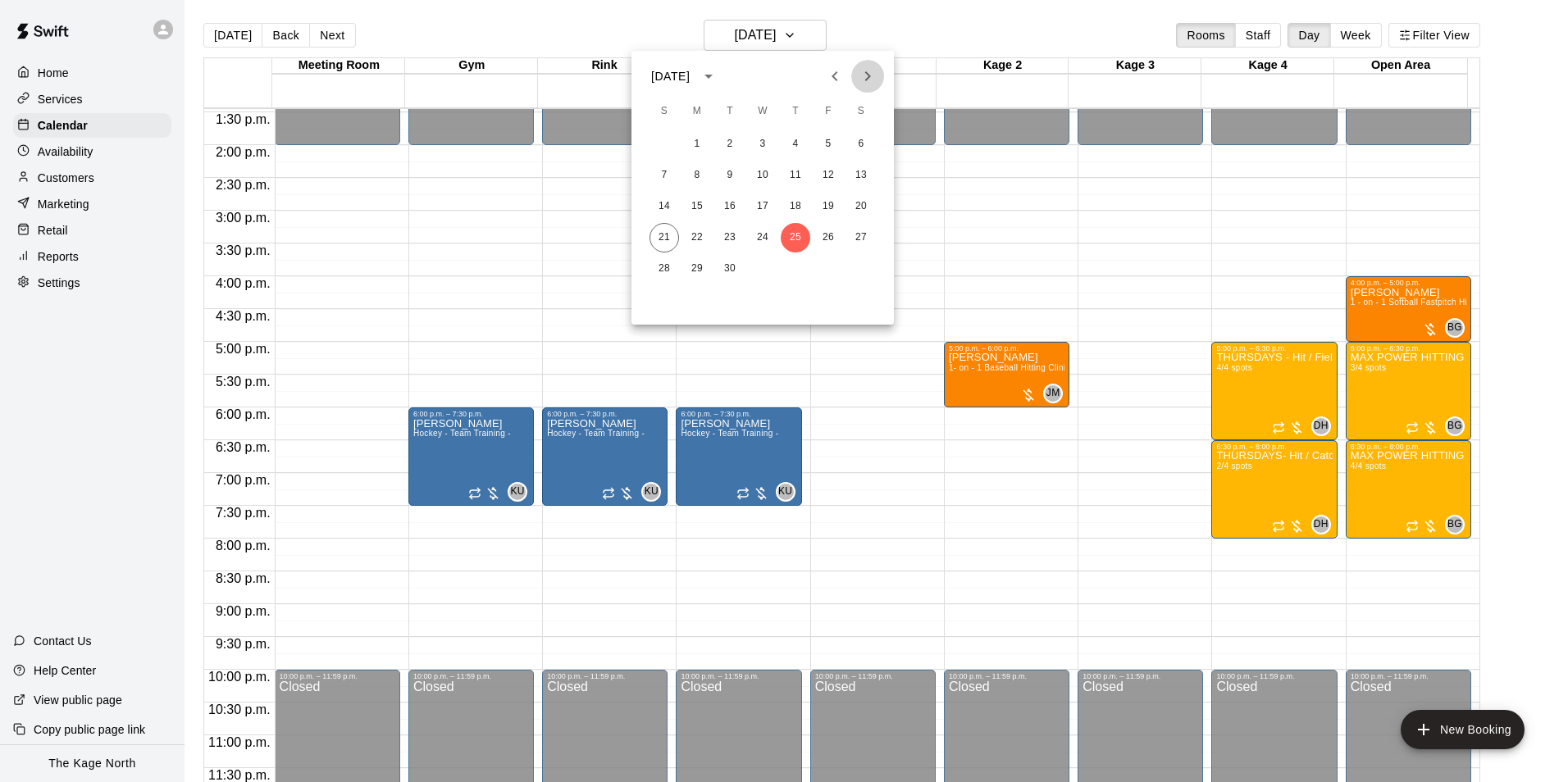
click at [869, 82] on icon "Next month" at bounding box center [868, 76] width 19 height 19
click at [793, 144] on button "2" at bounding box center [795, 144] width 30 height 30
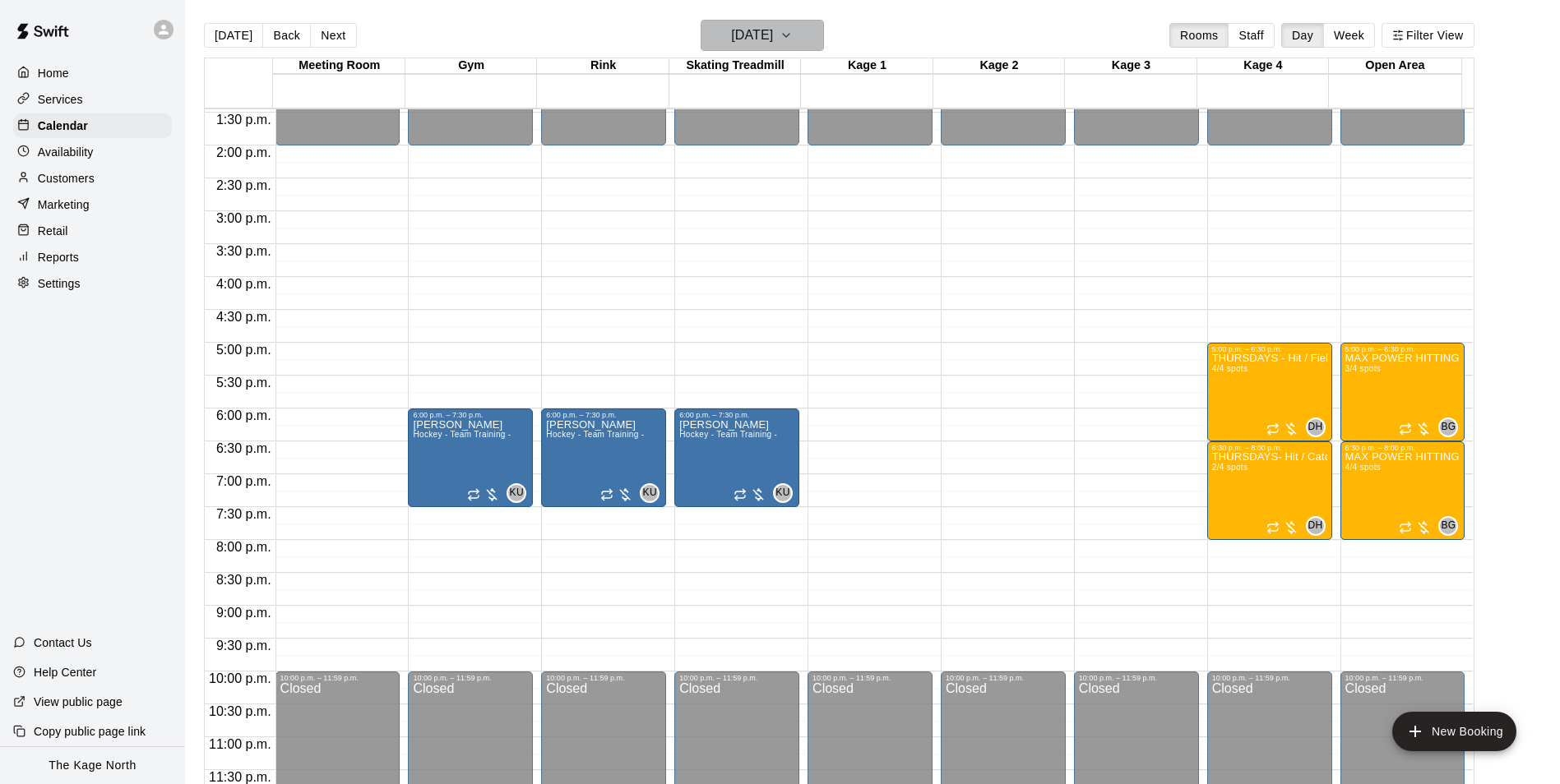
click at [773, 42] on h6 "Thursday Oct 02" at bounding box center [752, 35] width 42 height 23
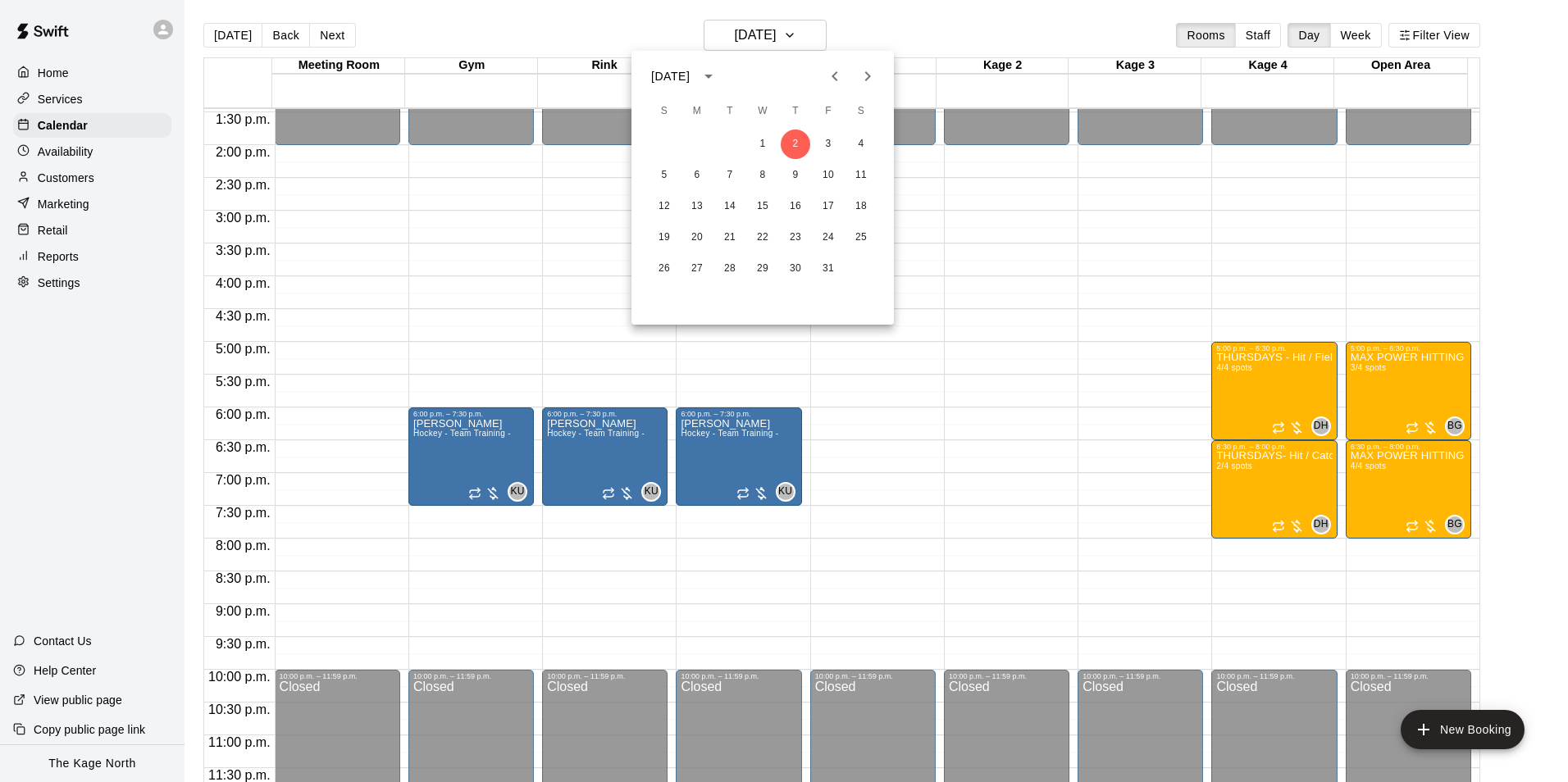
click at [839, 81] on icon "Previous month" at bounding box center [835, 76] width 19 height 19
click at [664, 233] on button "21" at bounding box center [665, 238] width 30 height 30
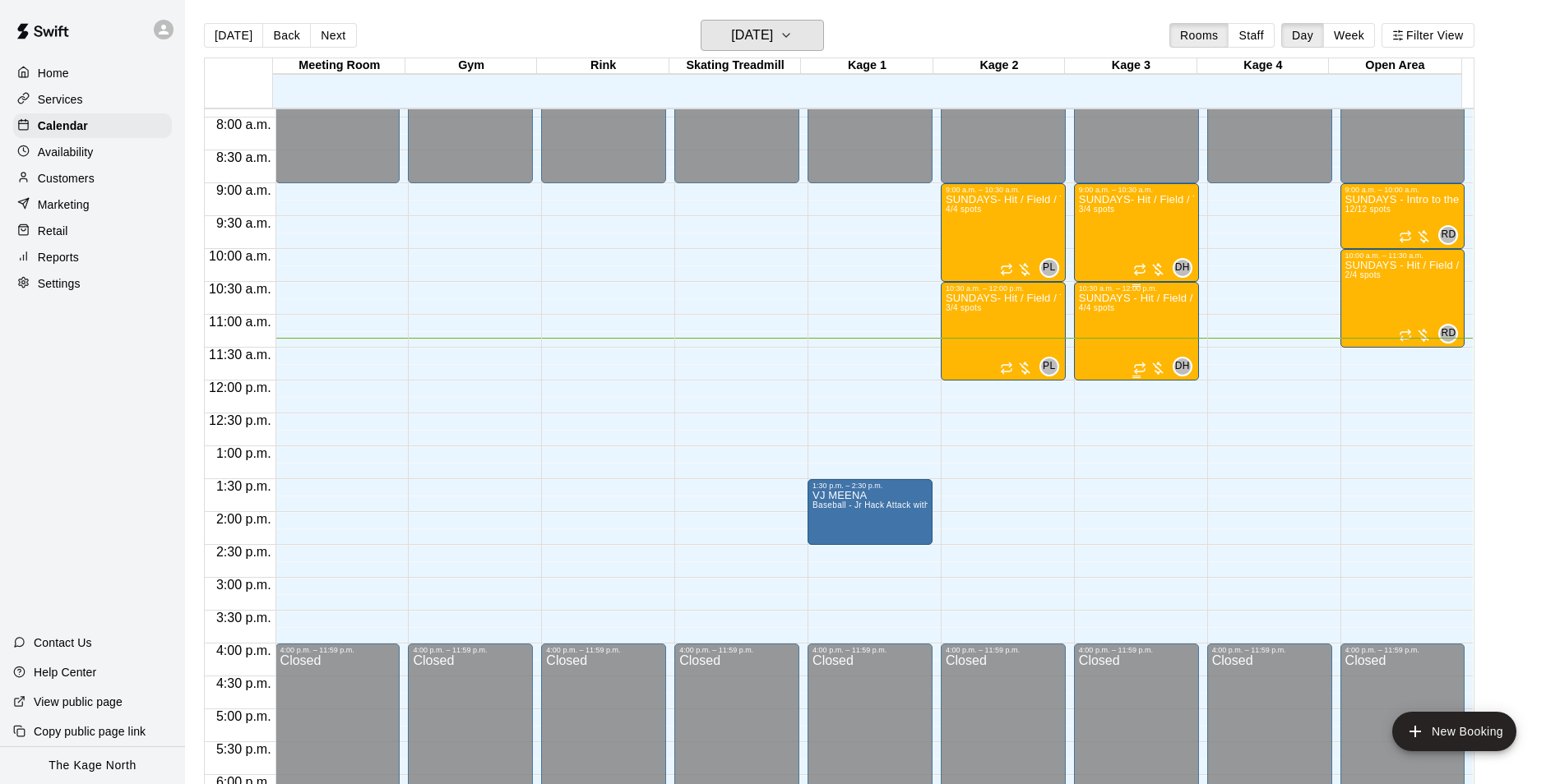
scroll to position [475, 0]
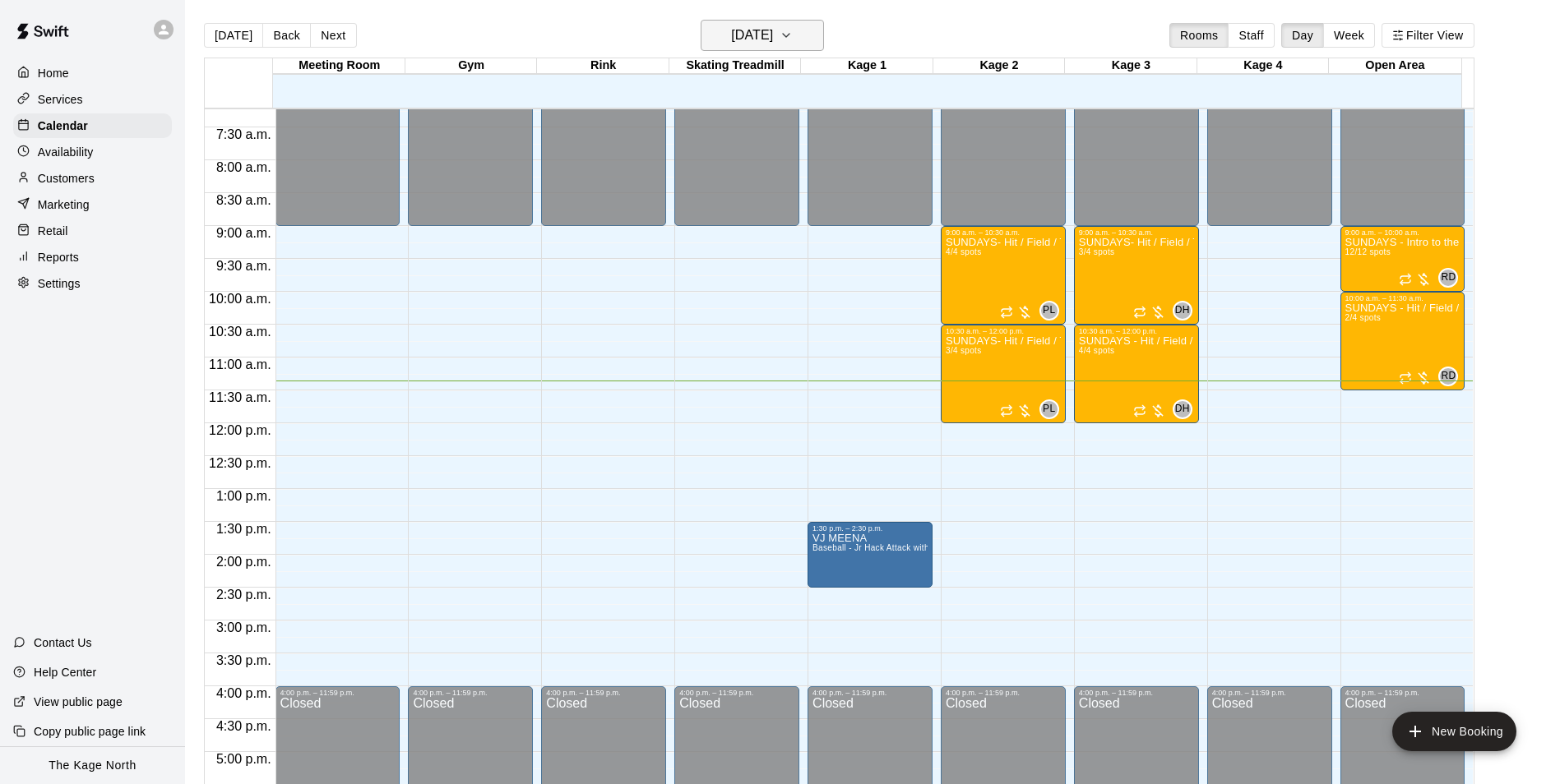
click at [772, 36] on h6 "[DATE]" at bounding box center [752, 35] width 42 height 23
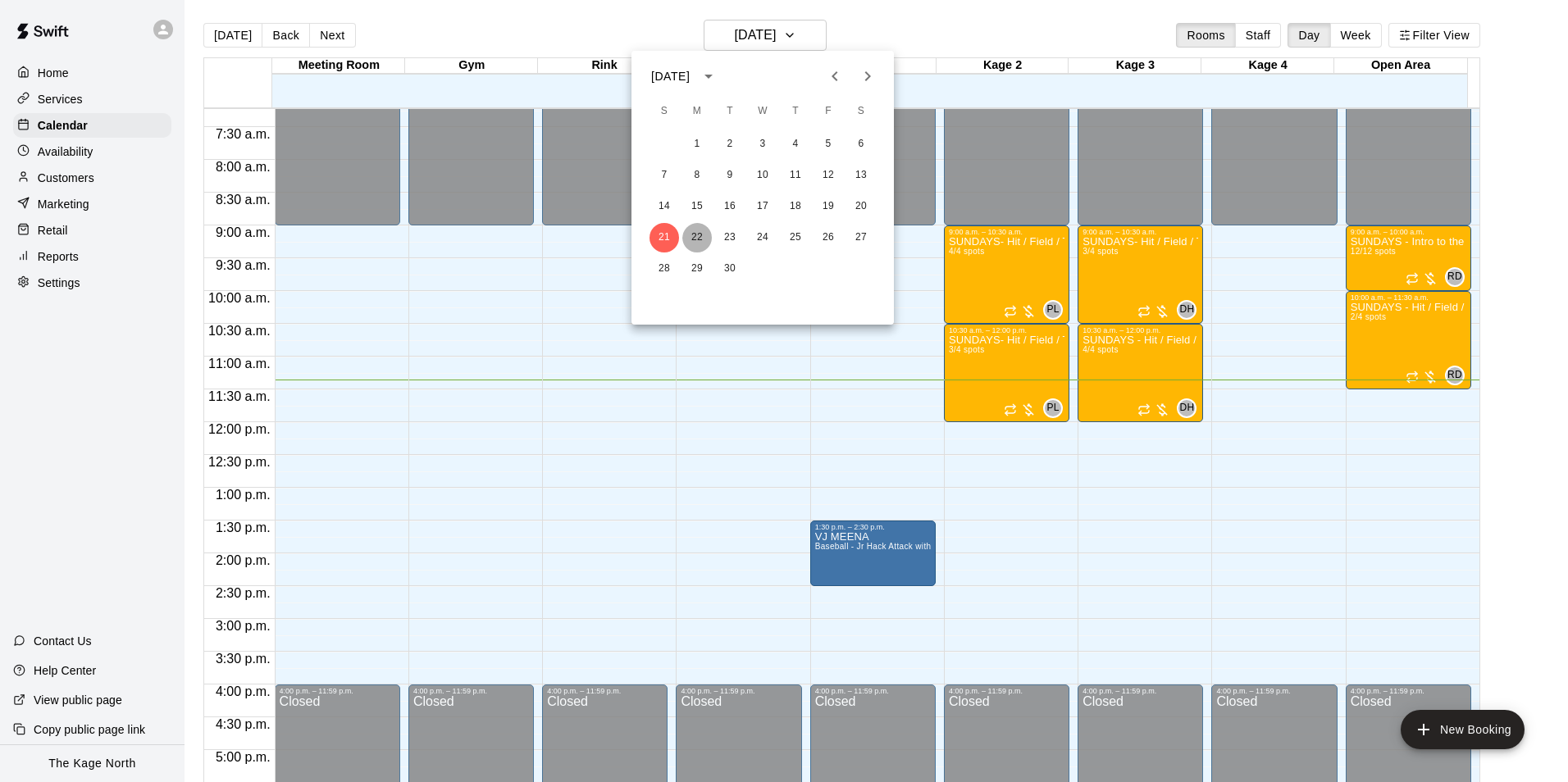
click at [691, 239] on button "22" at bounding box center [697, 238] width 30 height 30
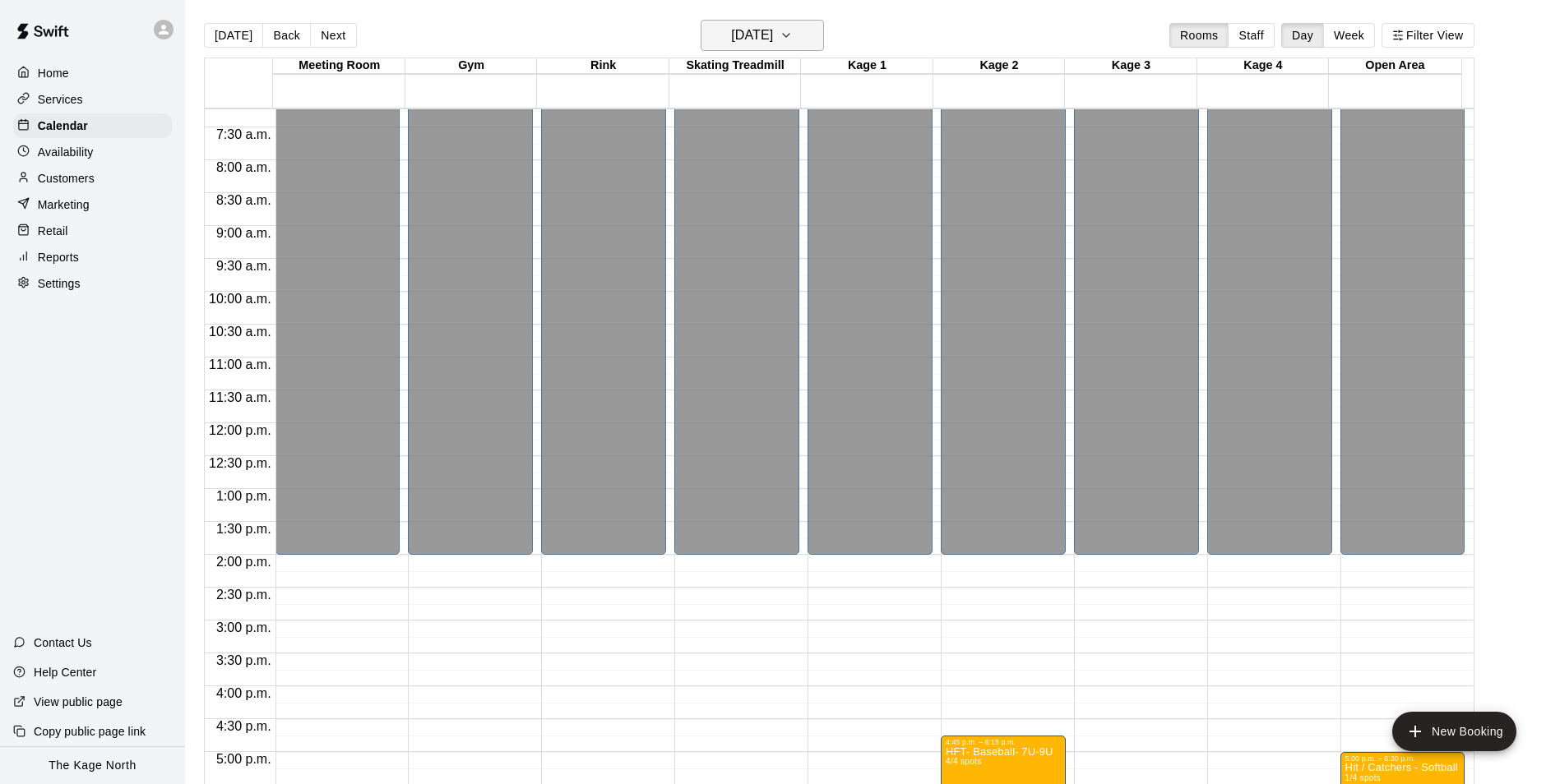
click at [773, 31] on h6 "[DATE]" at bounding box center [752, 35] width 42 height 23
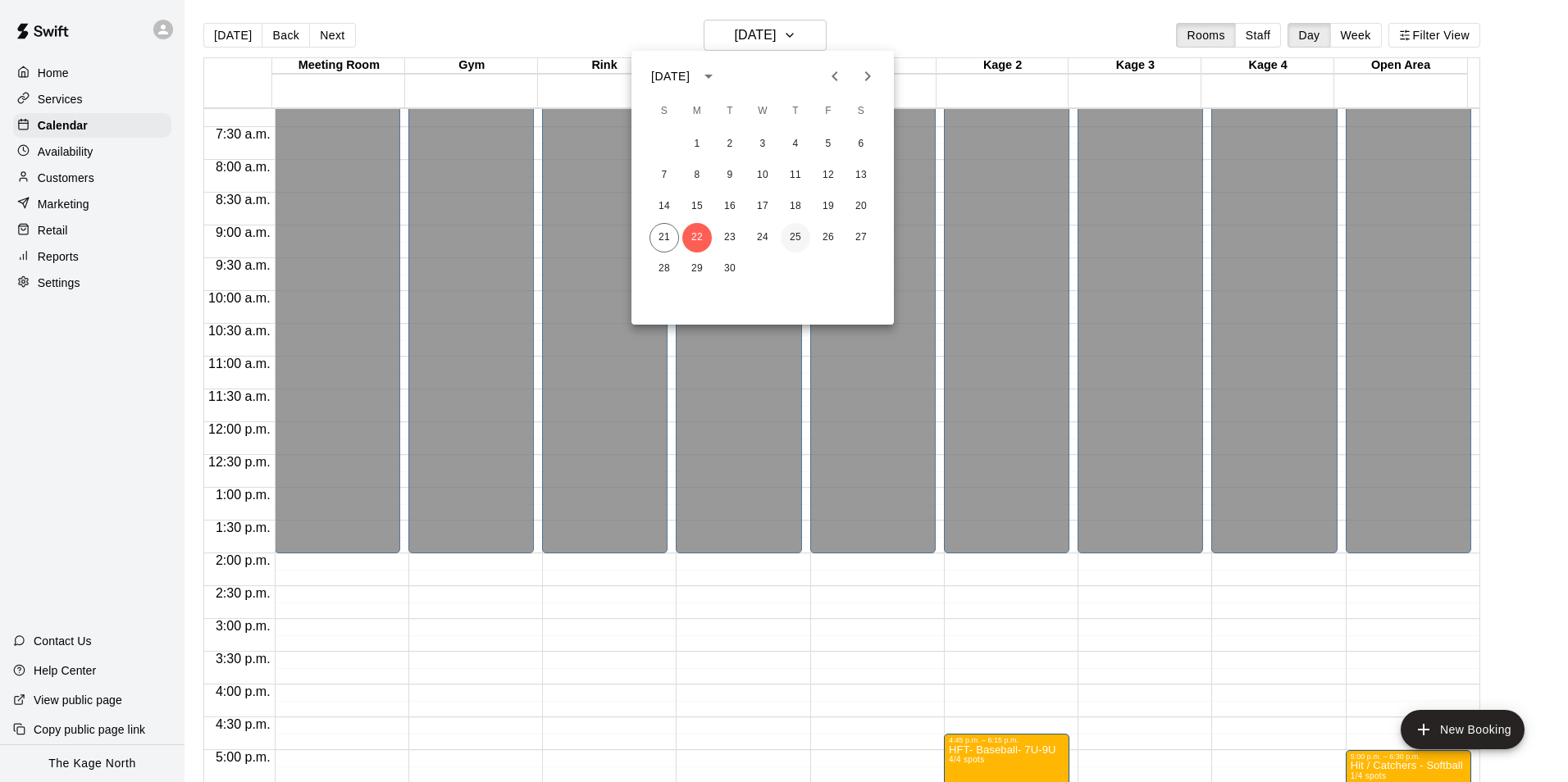
click at [800, 239] on button "25" at bounding box center [795, 238] width 30 height 30
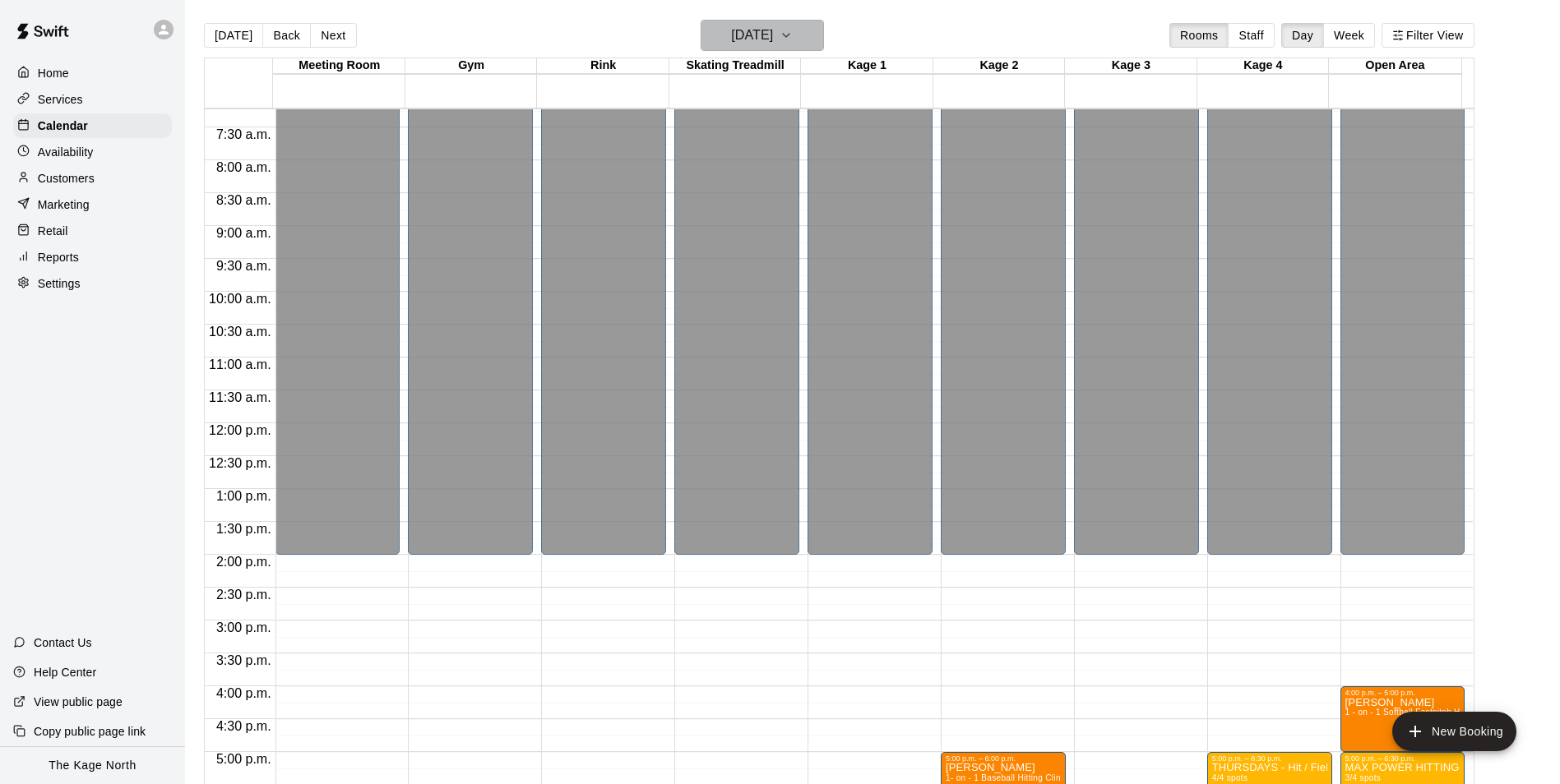
click at [773, 32] on h6 "Thursday Sep 25" at bounding box center [752, 35] width 42 height 23
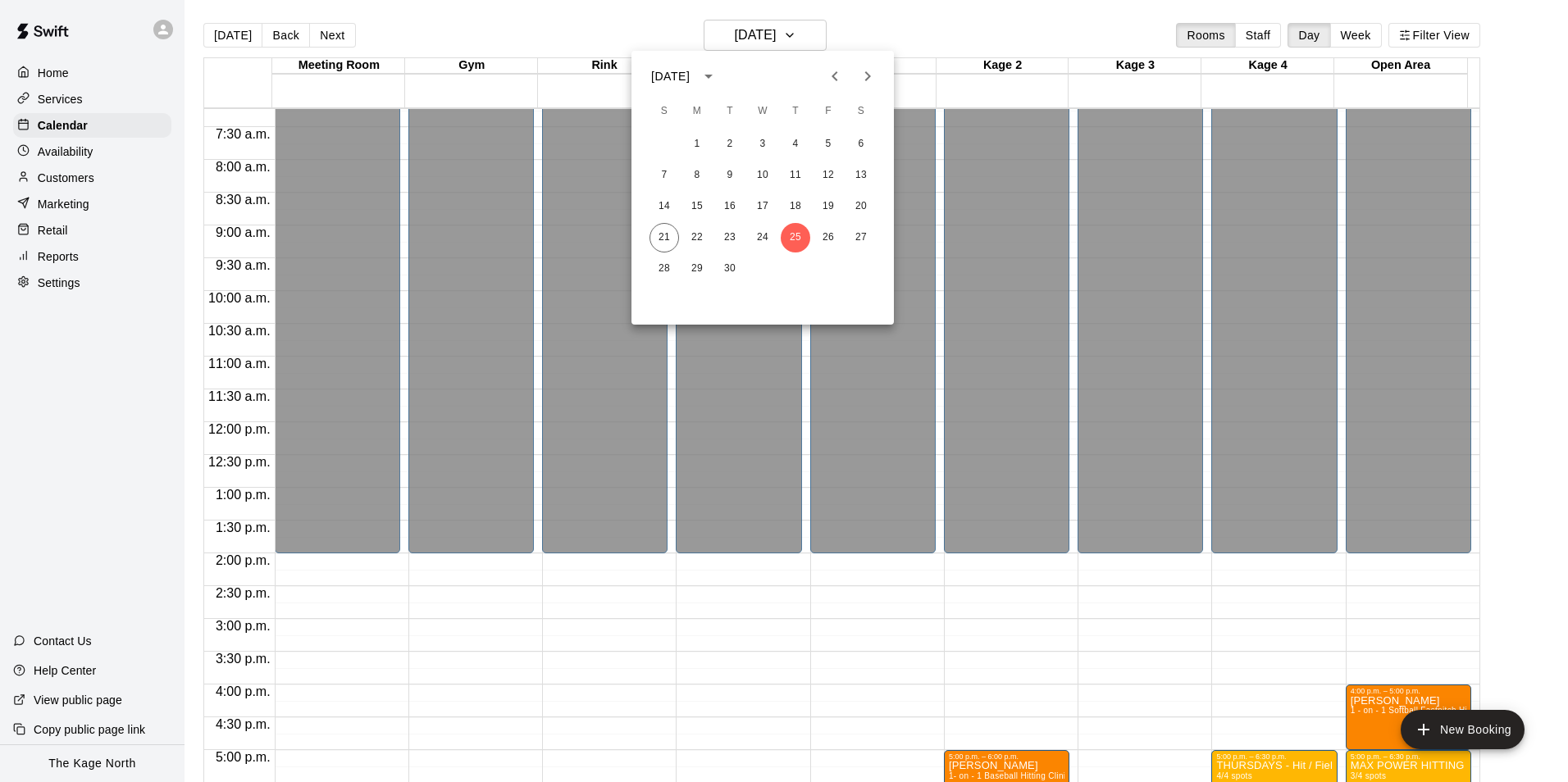
click at [867, 74] on icon "Next month" at bounding box center [868, 75] width 6 height 10
click at [790, 269] on button "30" at bounding box center [795, 269] width 30 height 30
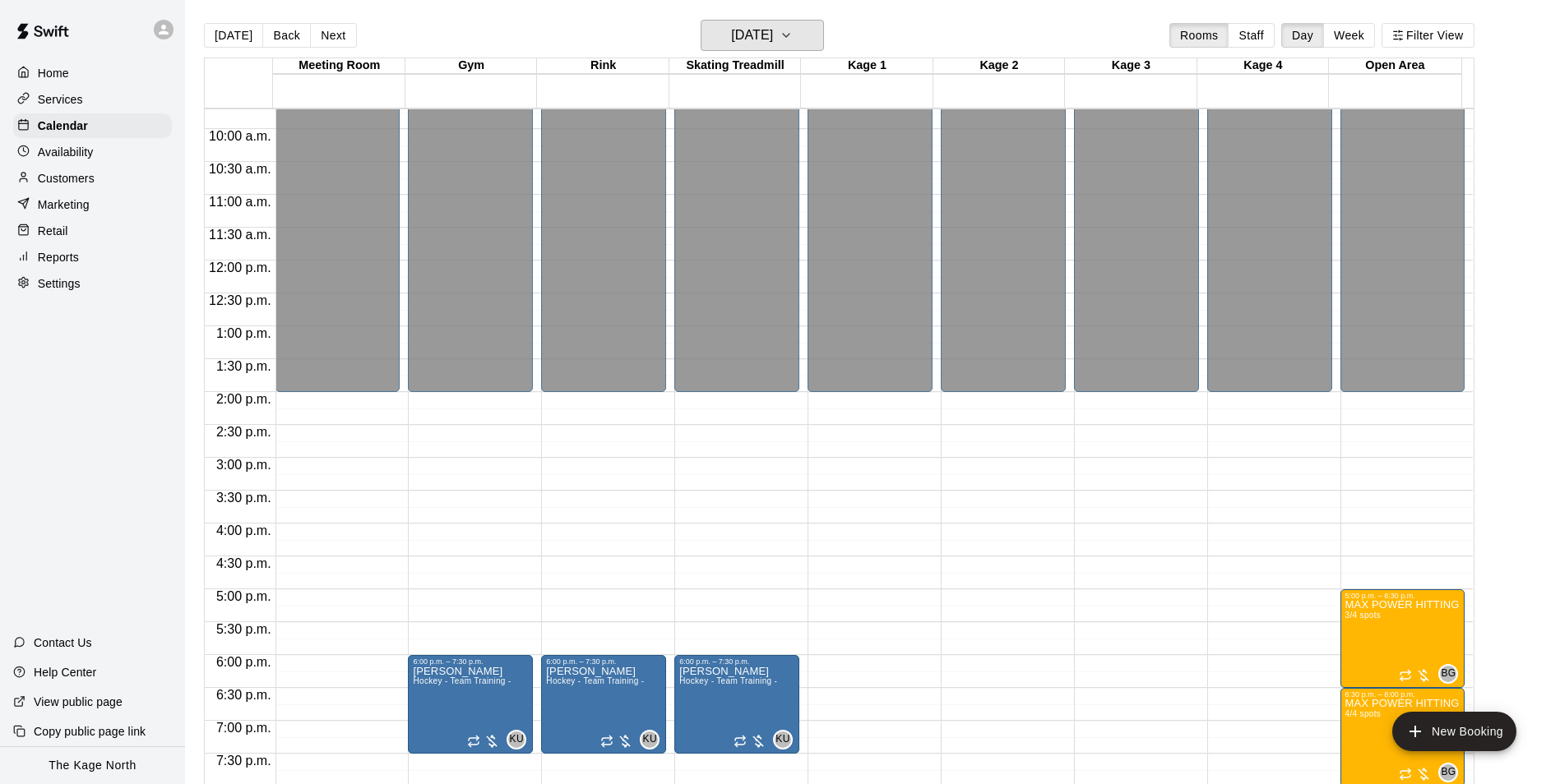
scroll to position [804, 0]
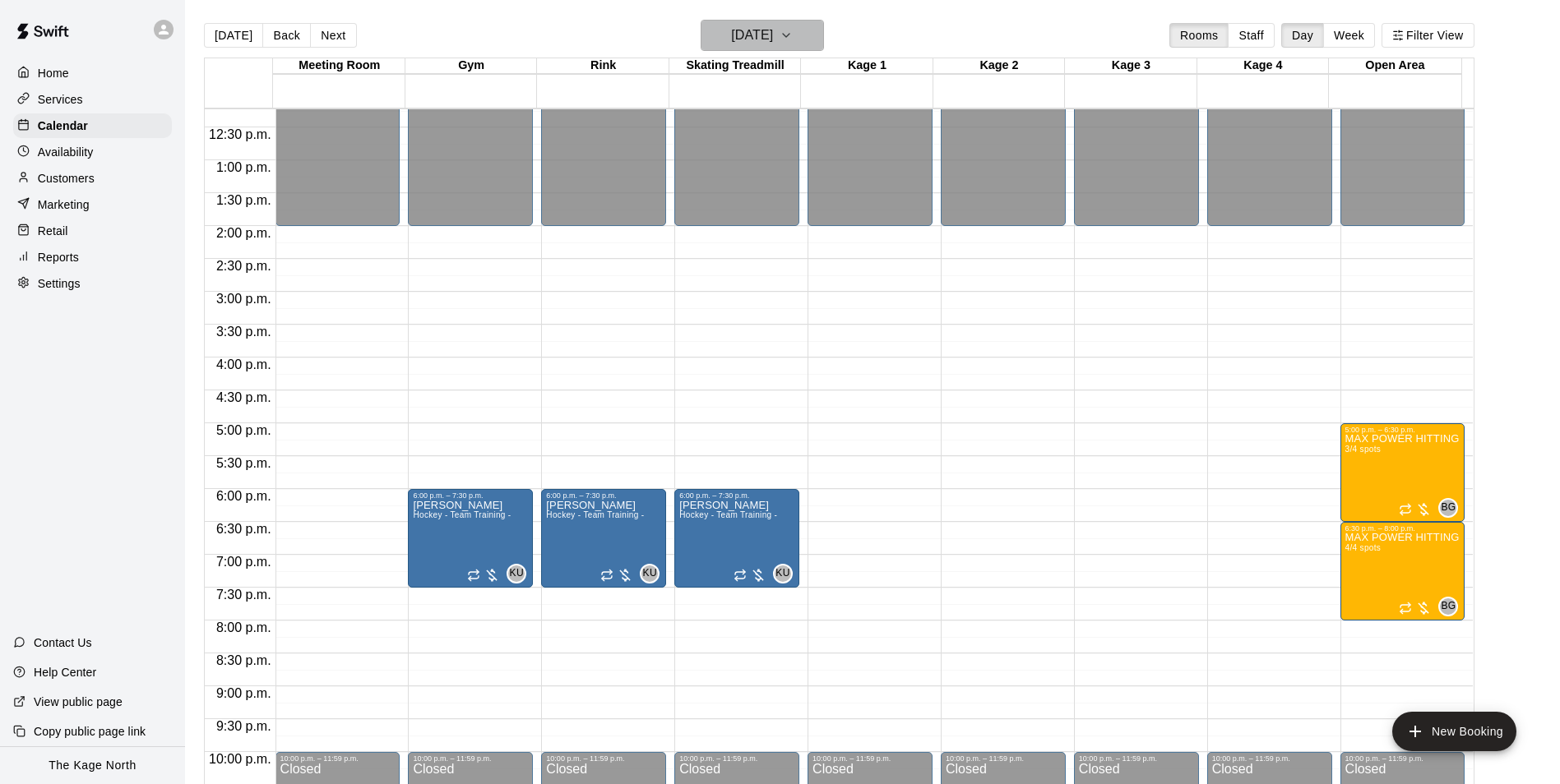
click at [773, 34] on h6 "Thursday Oct 30" at bounding box center [752, 35] width 42 height 23
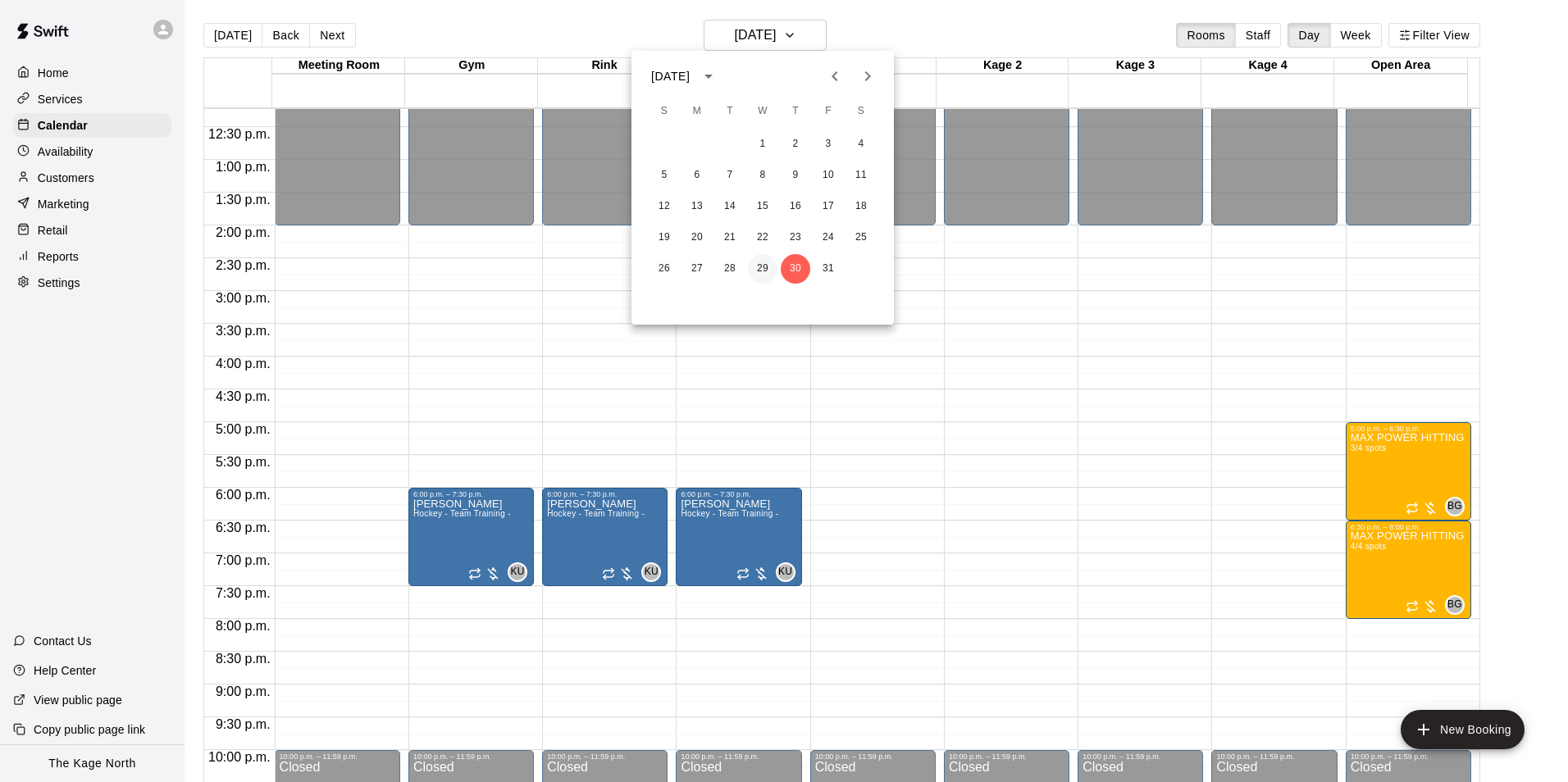
click at [763, 267] on button "29" at bounding box center [763, 269] width 30 height 30
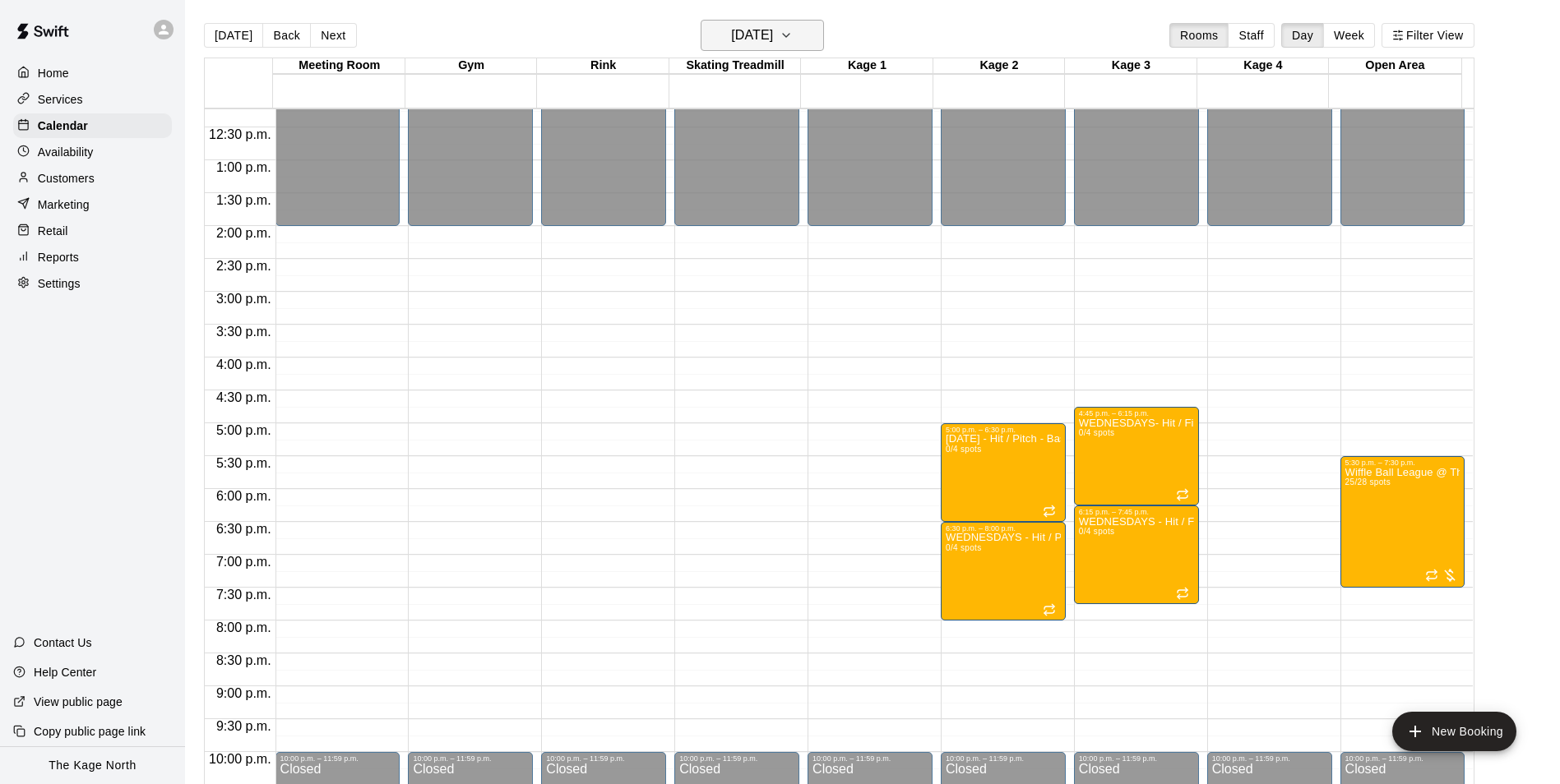
click at [773, 27] on h6 "Wednesday Oct 29" at bounding box center [752, 35] width 42 height 23
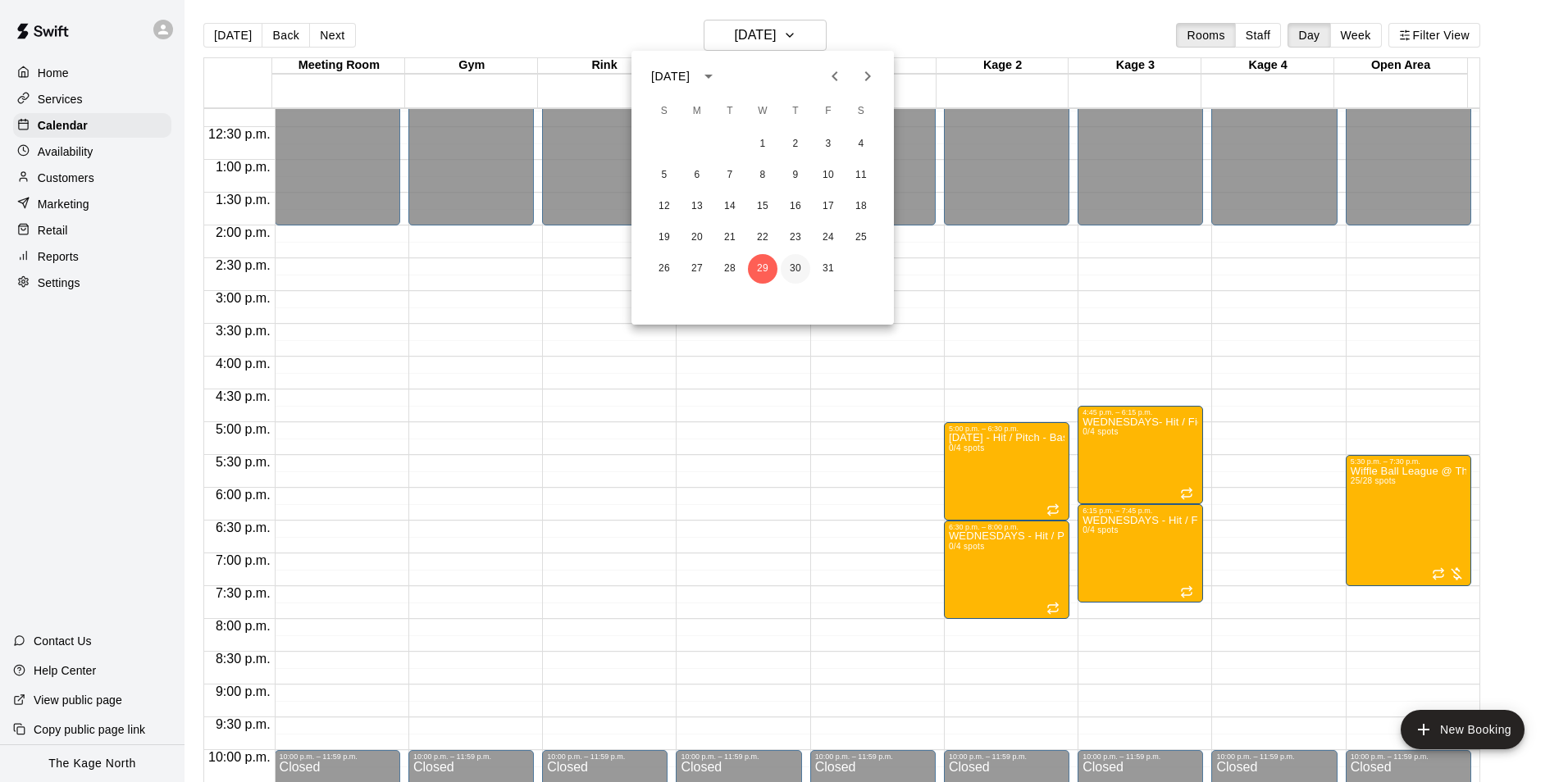
click at [795, 271] on button "30" at bounding box center [795, 269] width 30 height 30
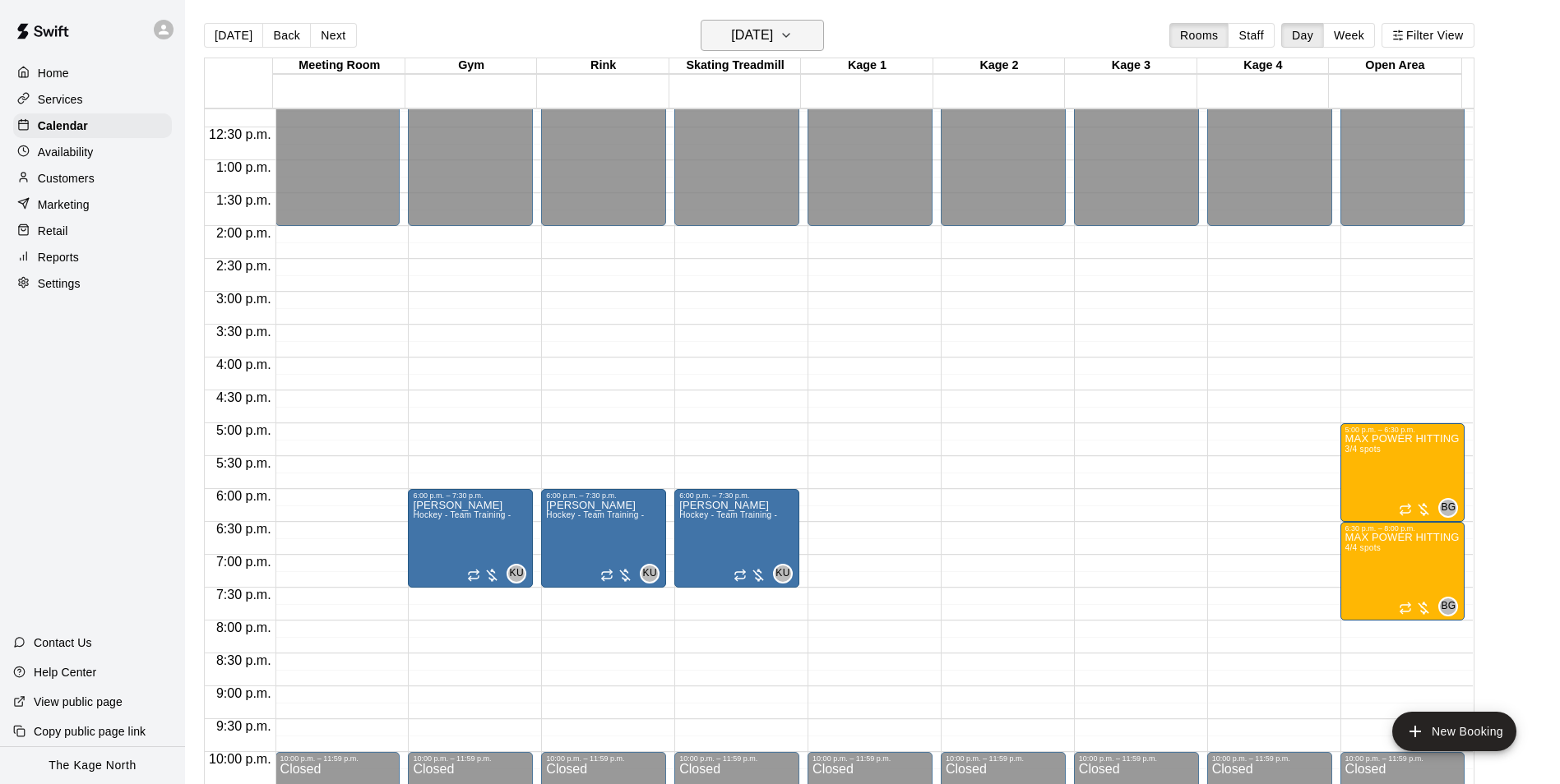
click at [773, 34] on h6 "Thursday Oct 30" at bounding box center [752, 35] width 42 height 23
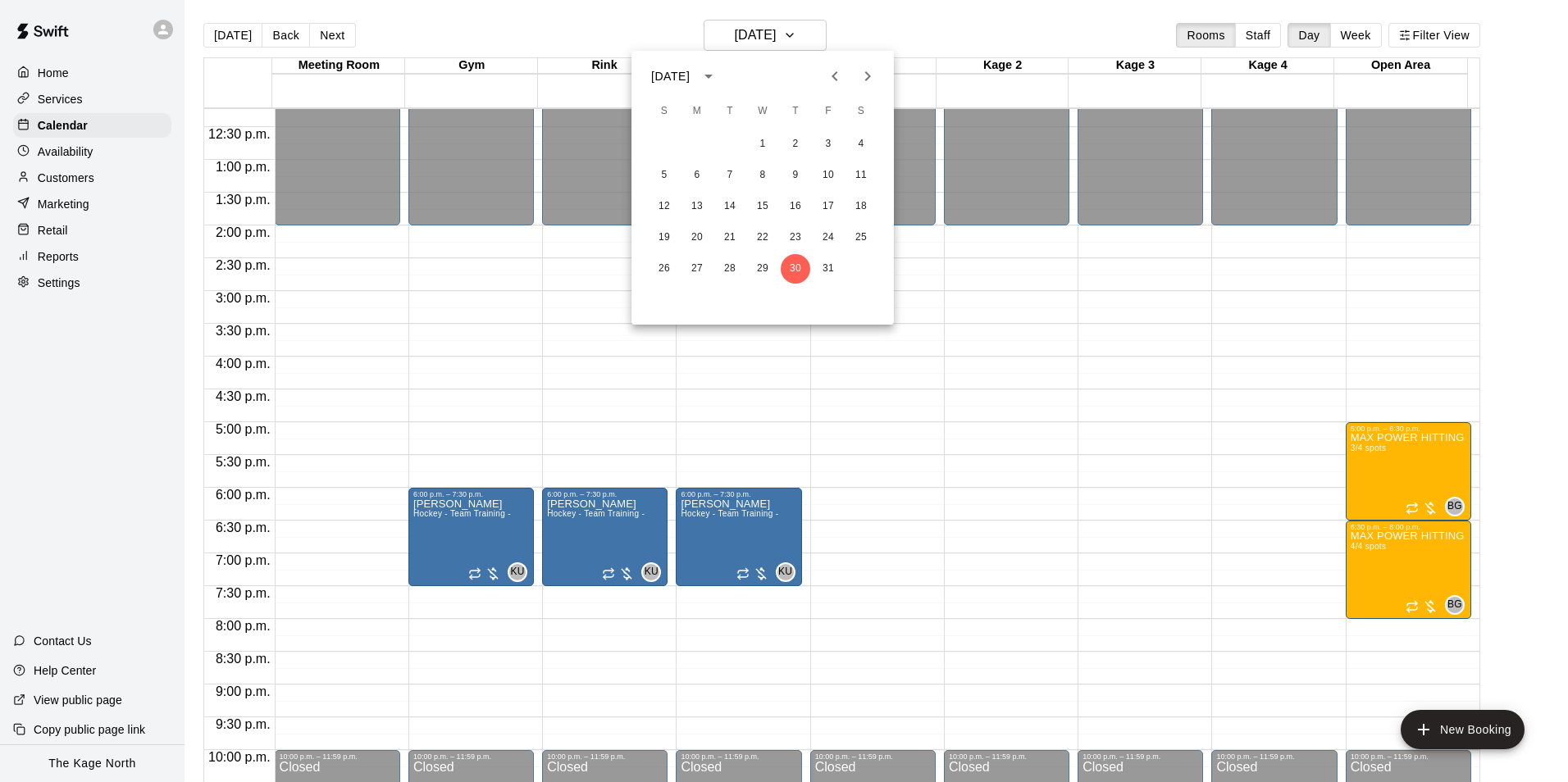
click at [860, 83] on icon "Next month" at bounding box center [868, 76] width 19 height 19
click at [800, 173] on button "6" at bounding box center [795, 176] width 30 height 30
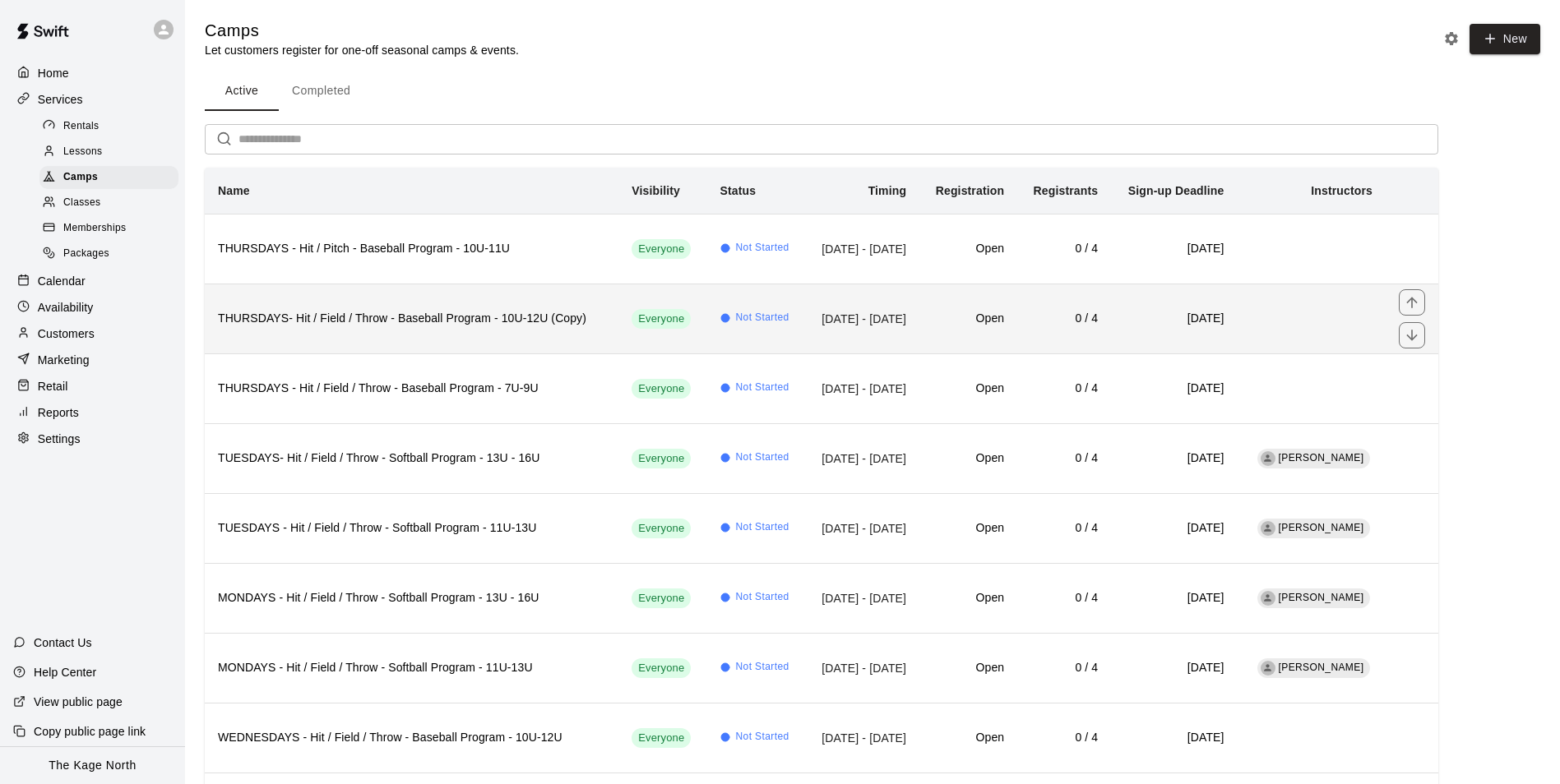
click at [436, 318] on h6 "THURSDAYS- Hit / Field / Throw - Baseball Program - 10U-12U (Copy)" at bounding box center [411, 319] width 387 height 18
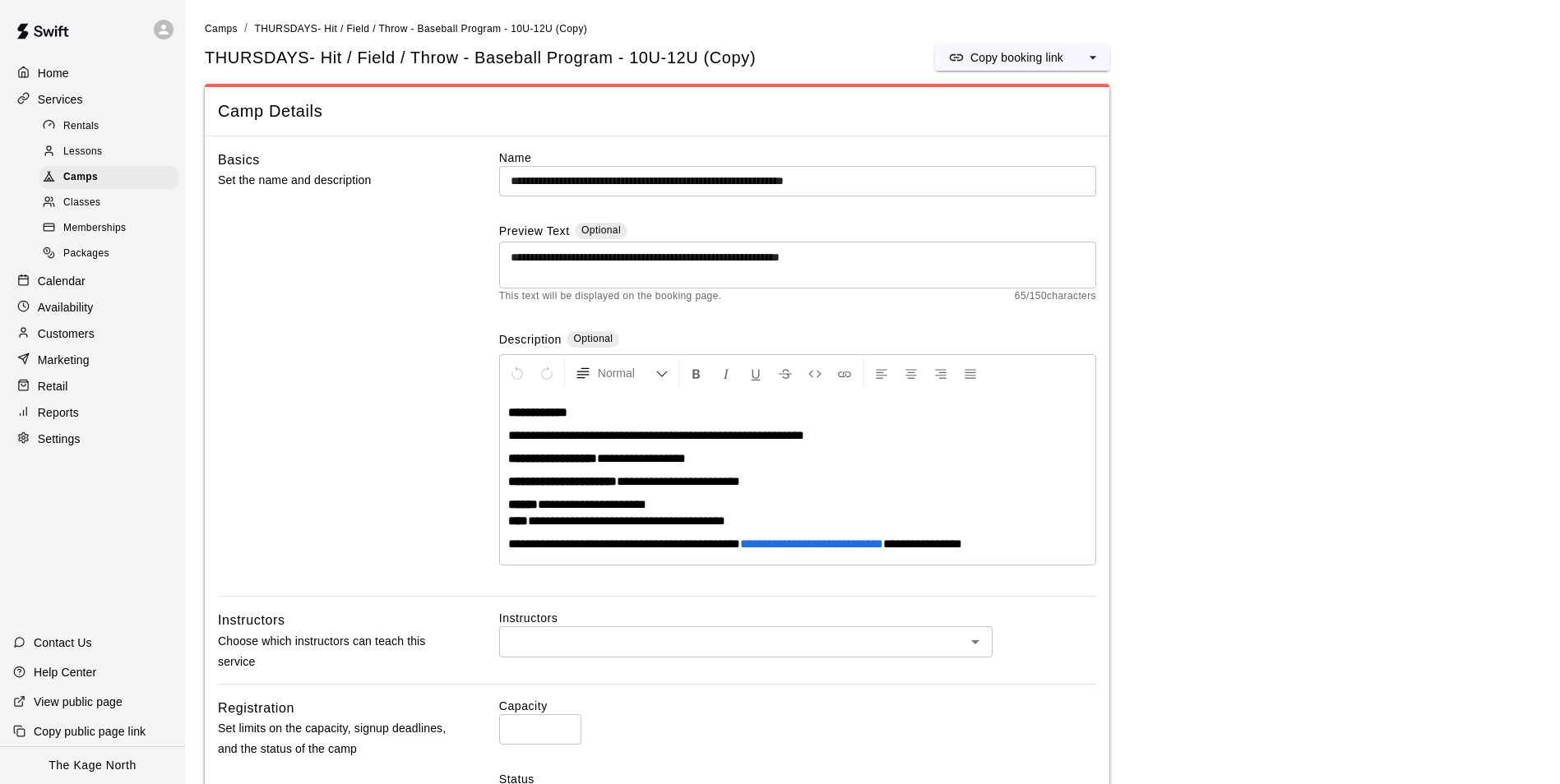
click at [943, 187] on input "**********" at bounding box center [798, 181] width 597 height 31
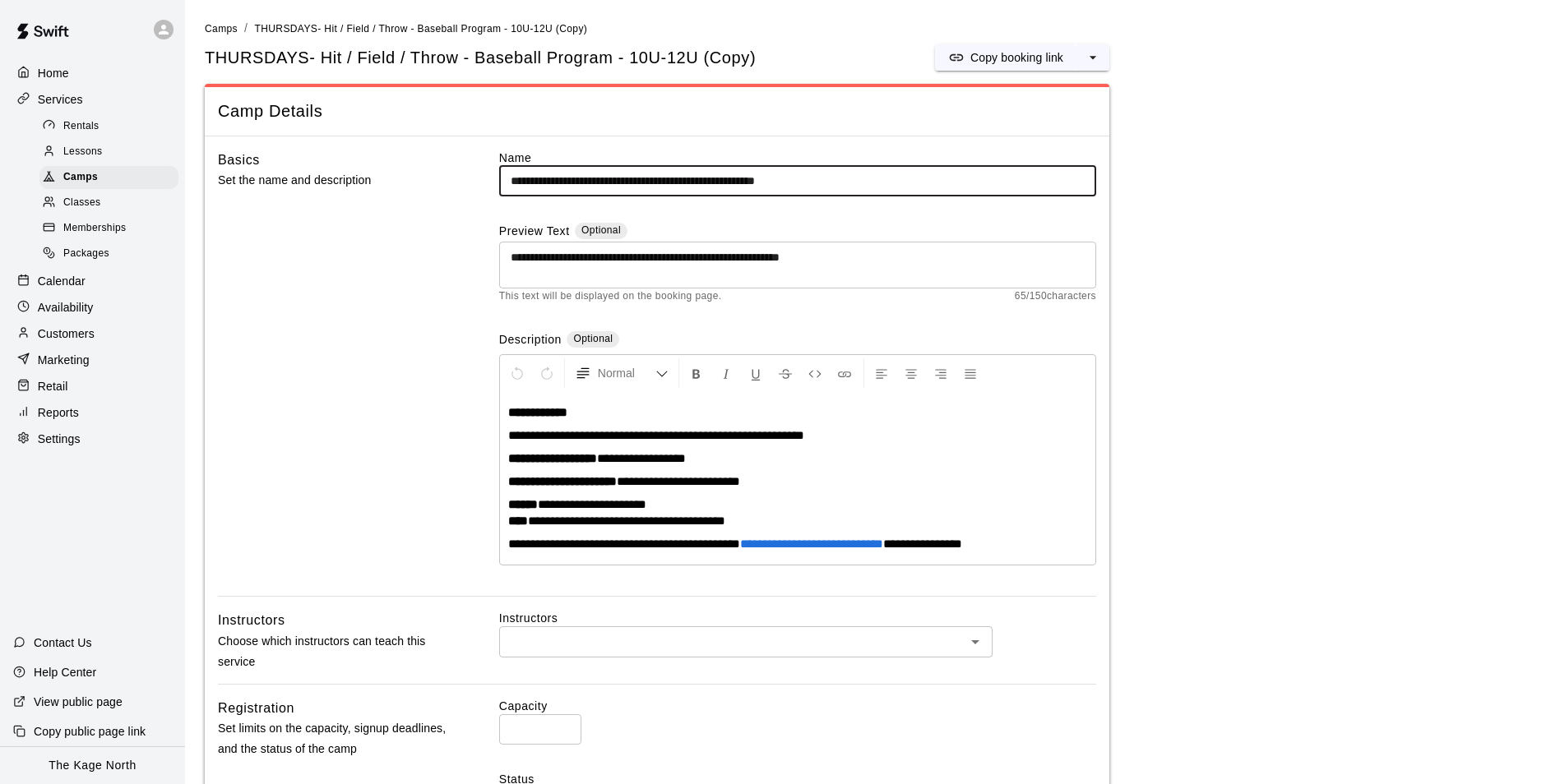
type input "**********"
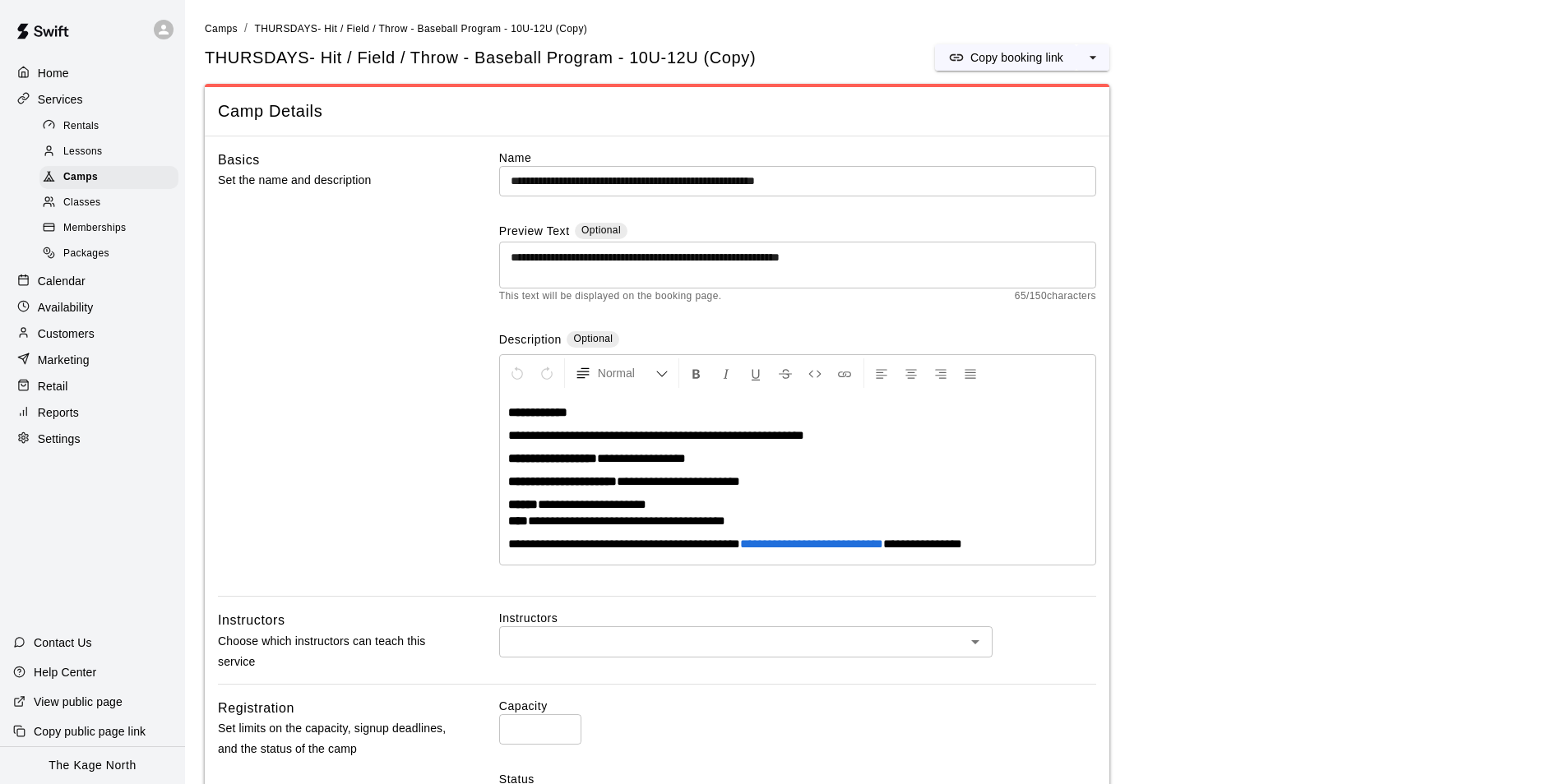
drag, startPoint x: 1322, startPoint y: 331, endPoint x: 1332, endPoint y: 338, distance: 12.2
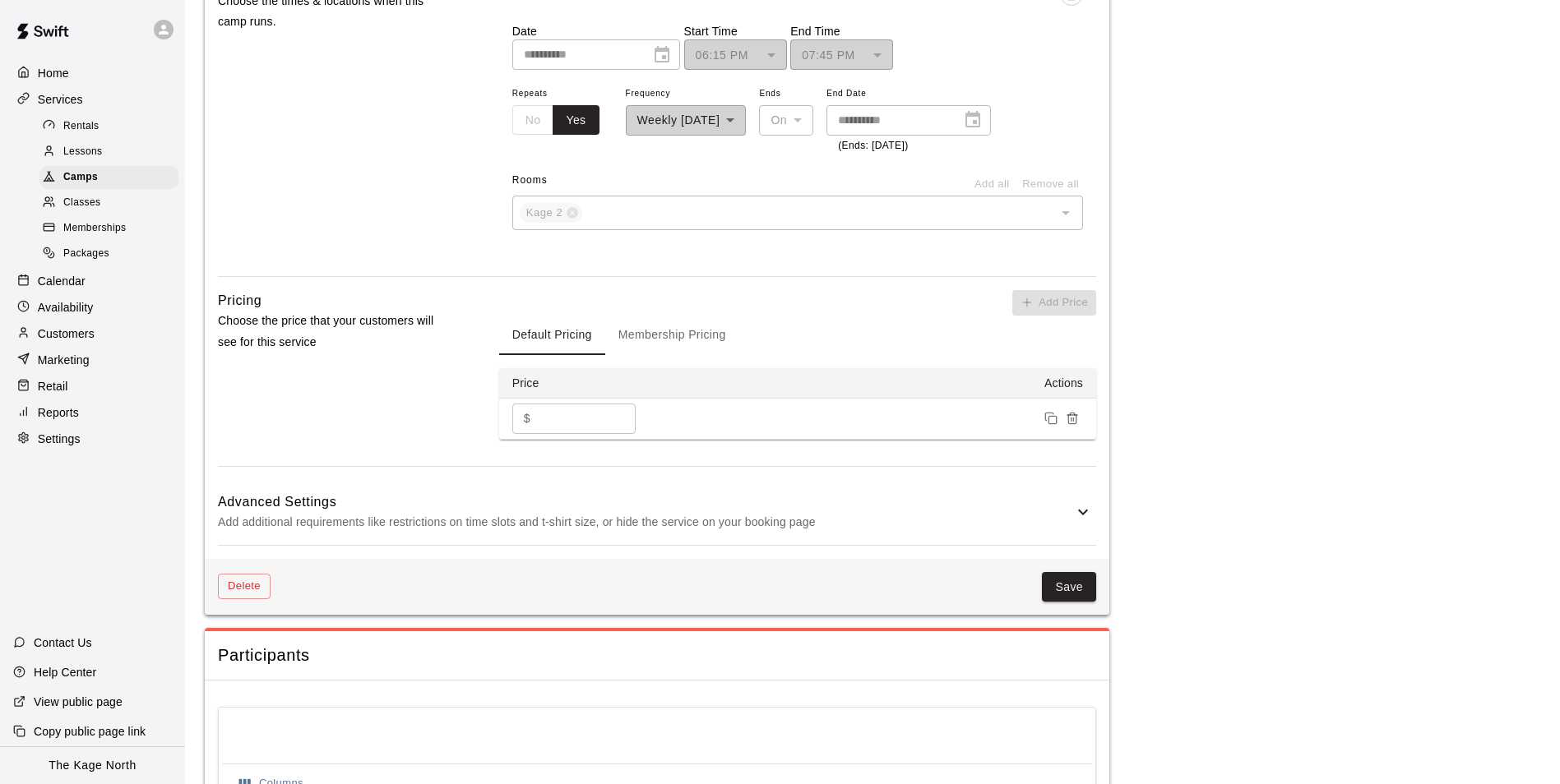
scroll to position [1190, 0]
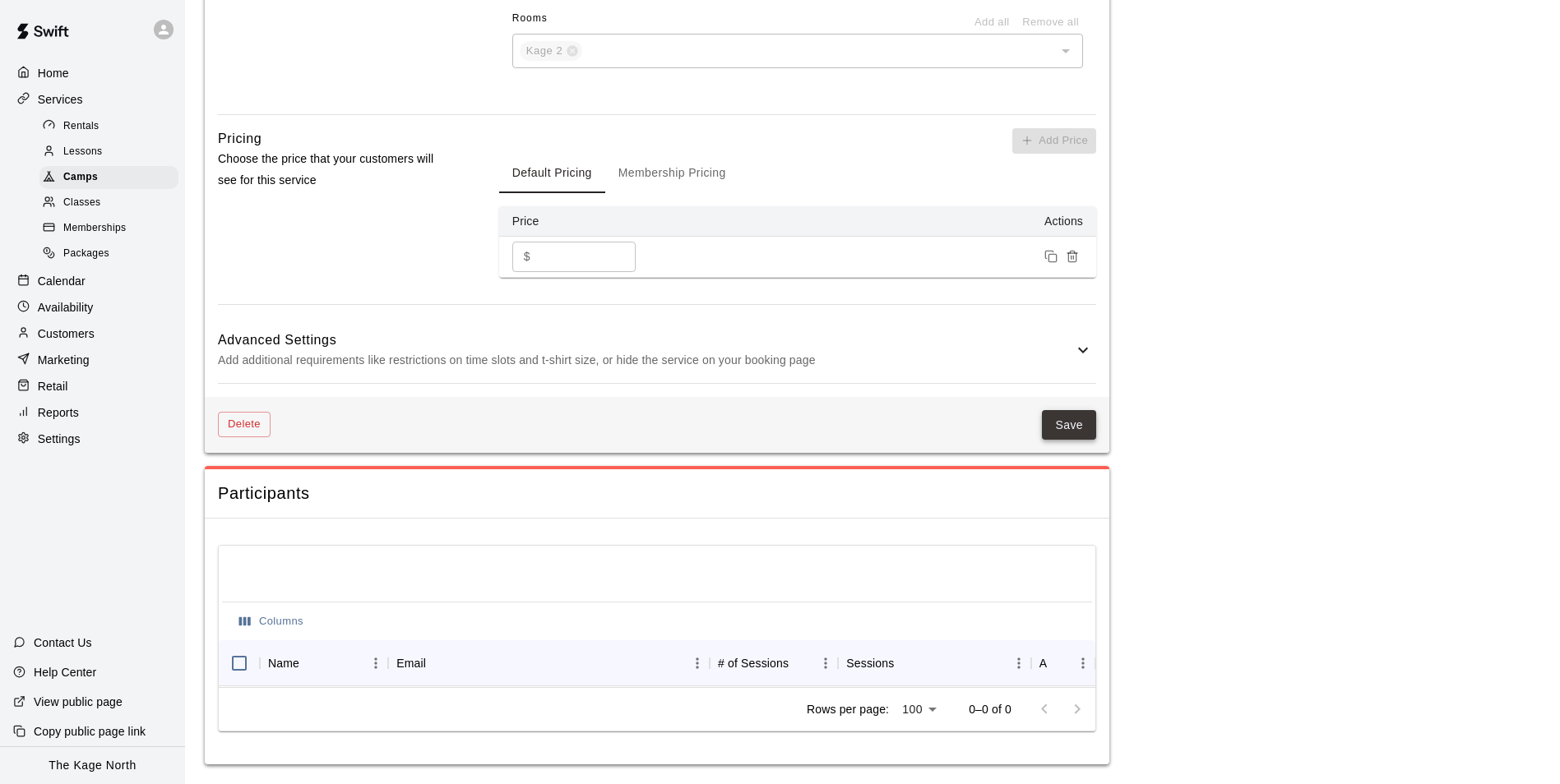
click at [1065, 414] on button "Save" at bounding box center [1069, 425] width 54 height 31
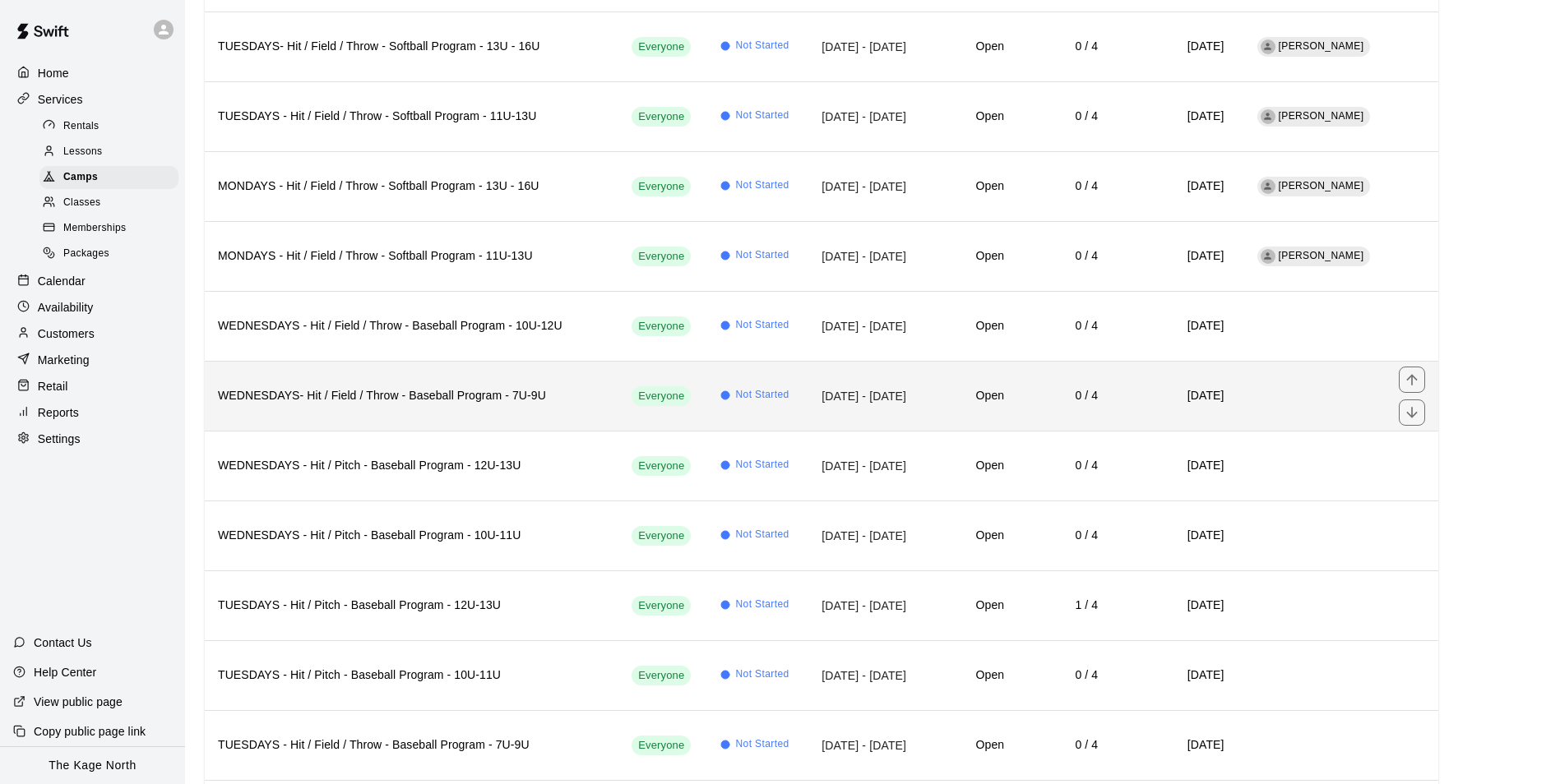
scroll to position [411, 0]
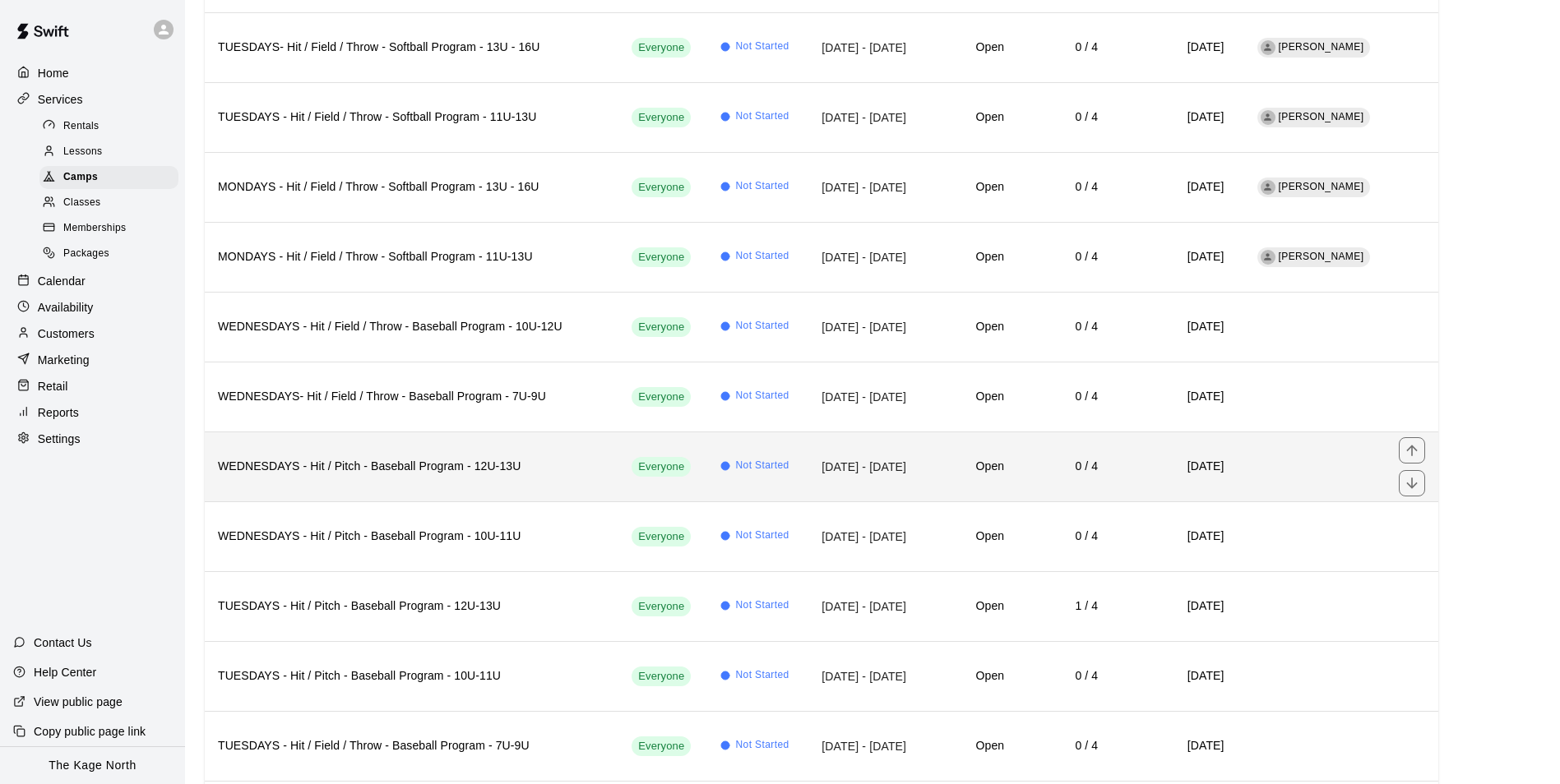
click at [426, 473] on h6 "WEDNESDAYS - Hit / Pitch - Baseball Program - 12U-13U" at bounding box center [411, 467] width 387 height 18
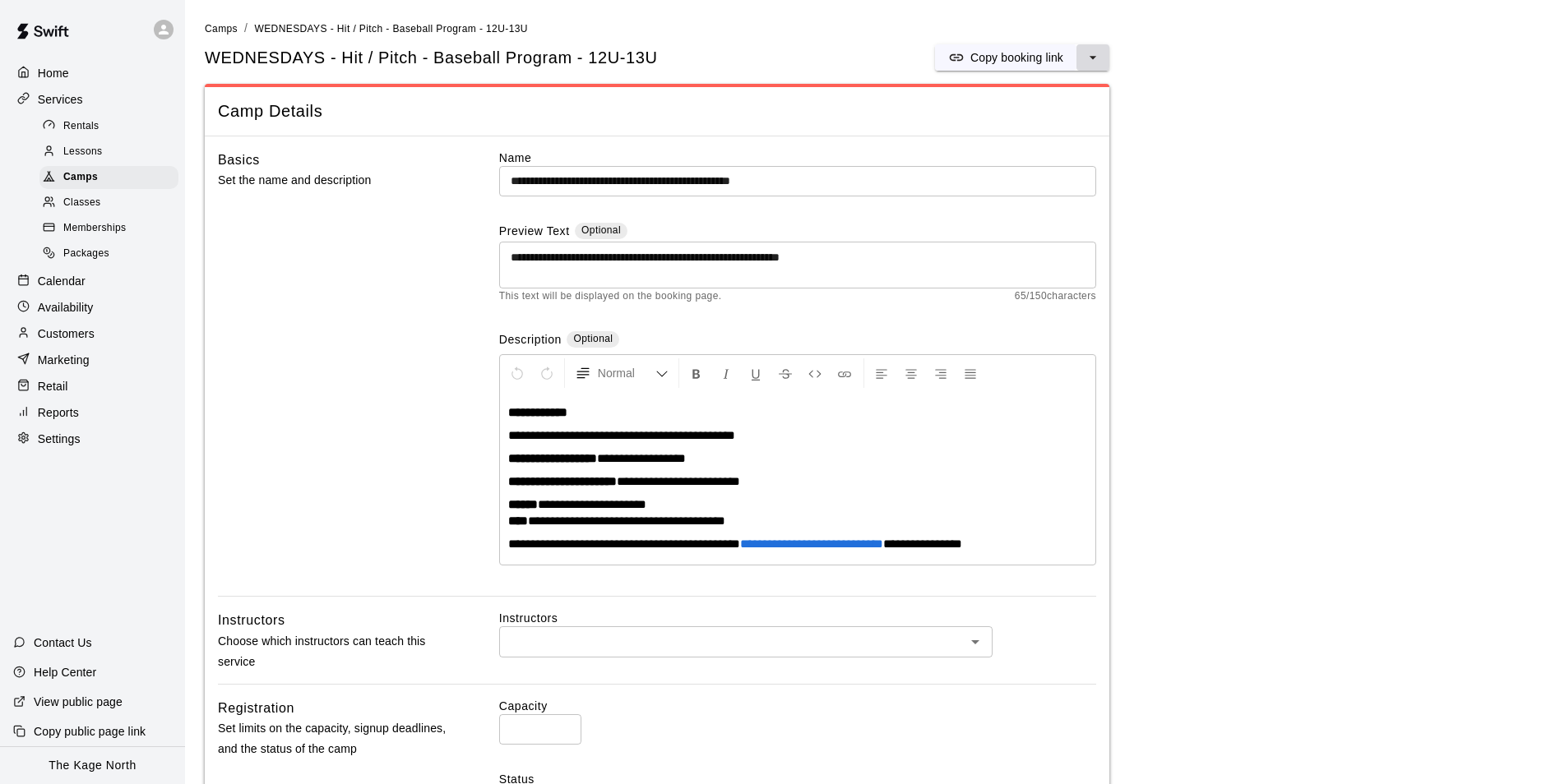
click at [1099, 66] on button "select merge strategy" at bounding box center [1093, 58] width 32 height 26
click at [1050, 117] on h6 "Duplicate camp" at bounding box center [1029, 119] width 81 height 18
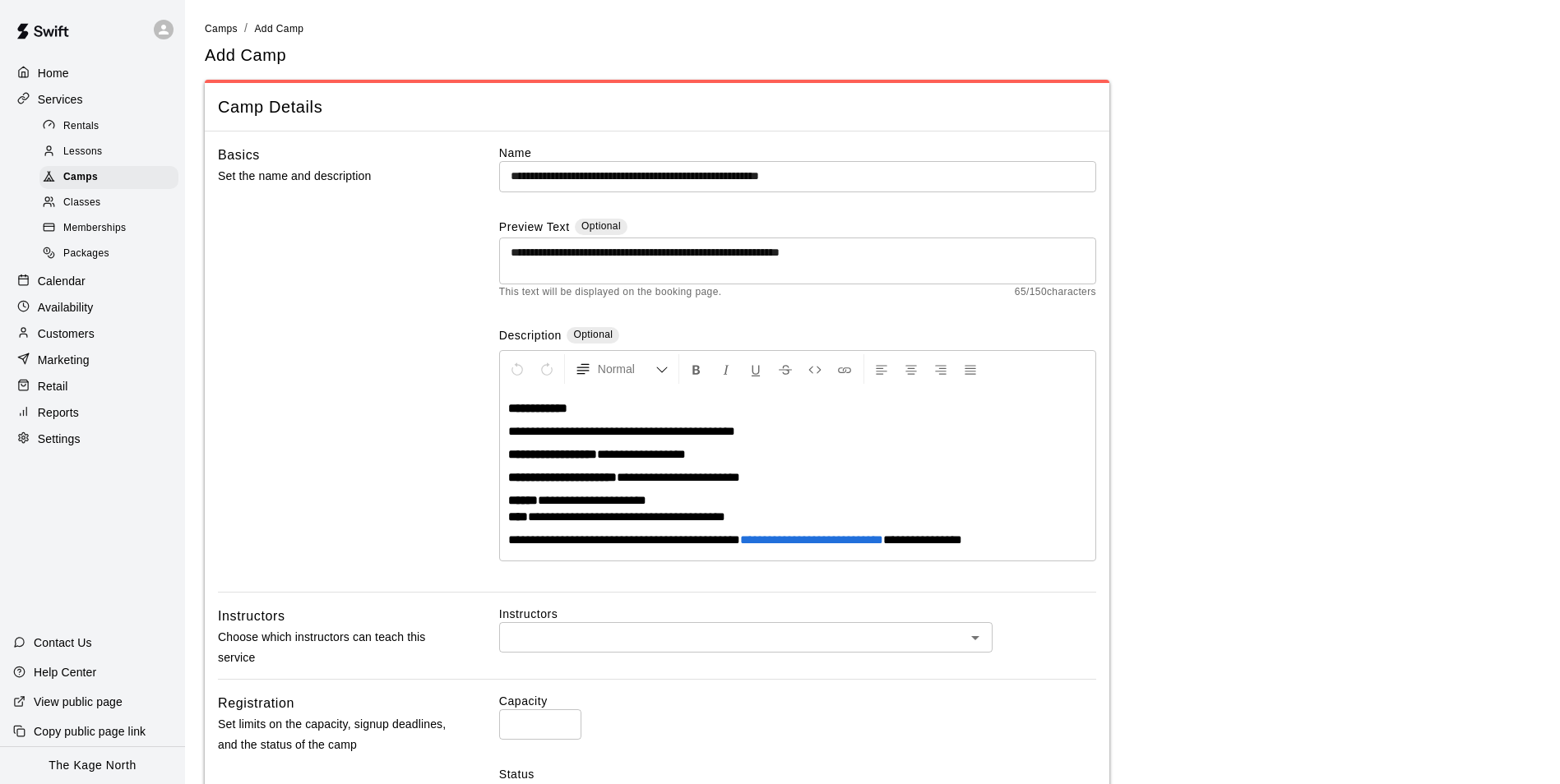
click at [907, 177] on input "**********" at bounding box center [798, 176] width 597 height 31
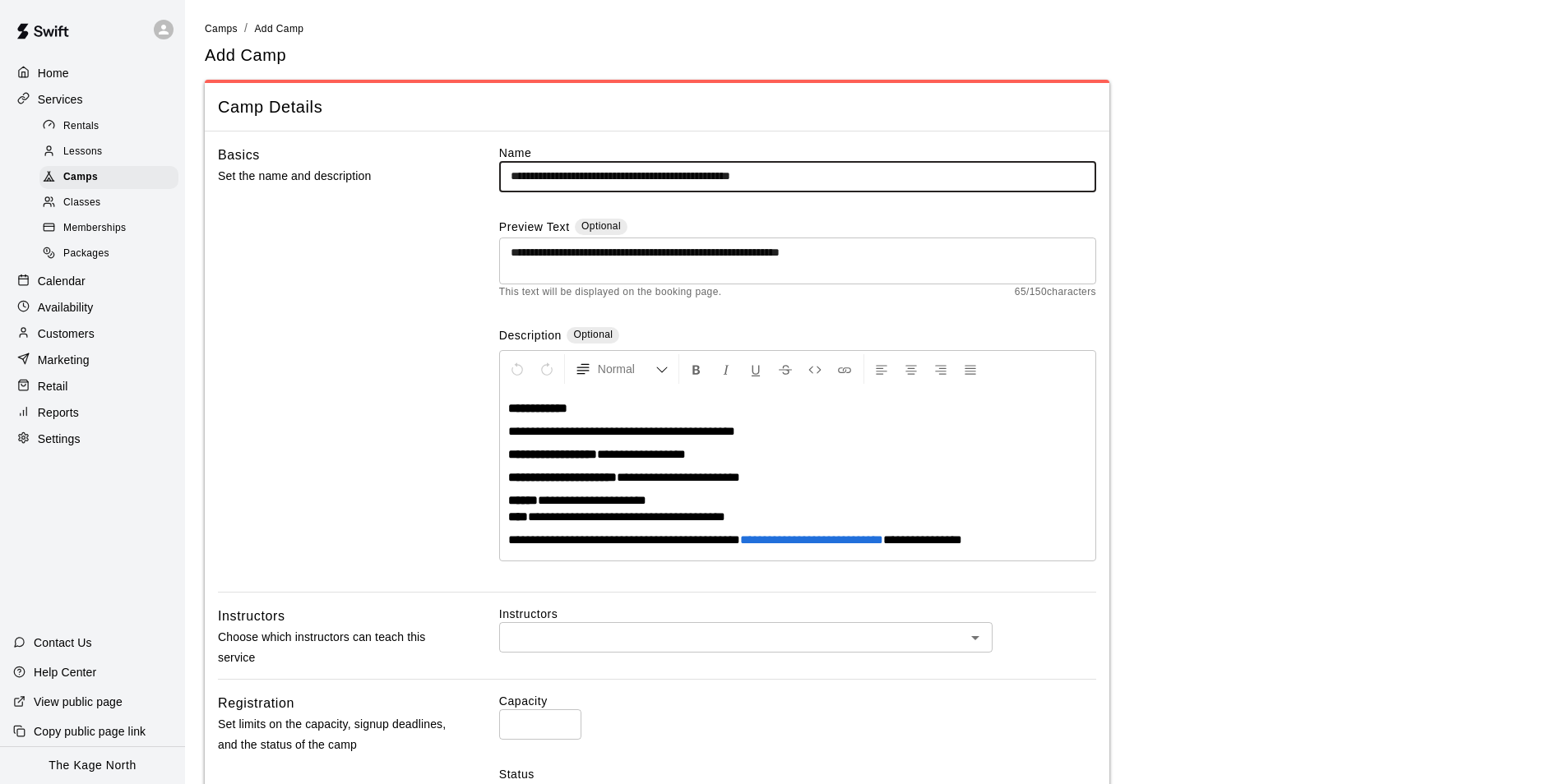
type input "**********"
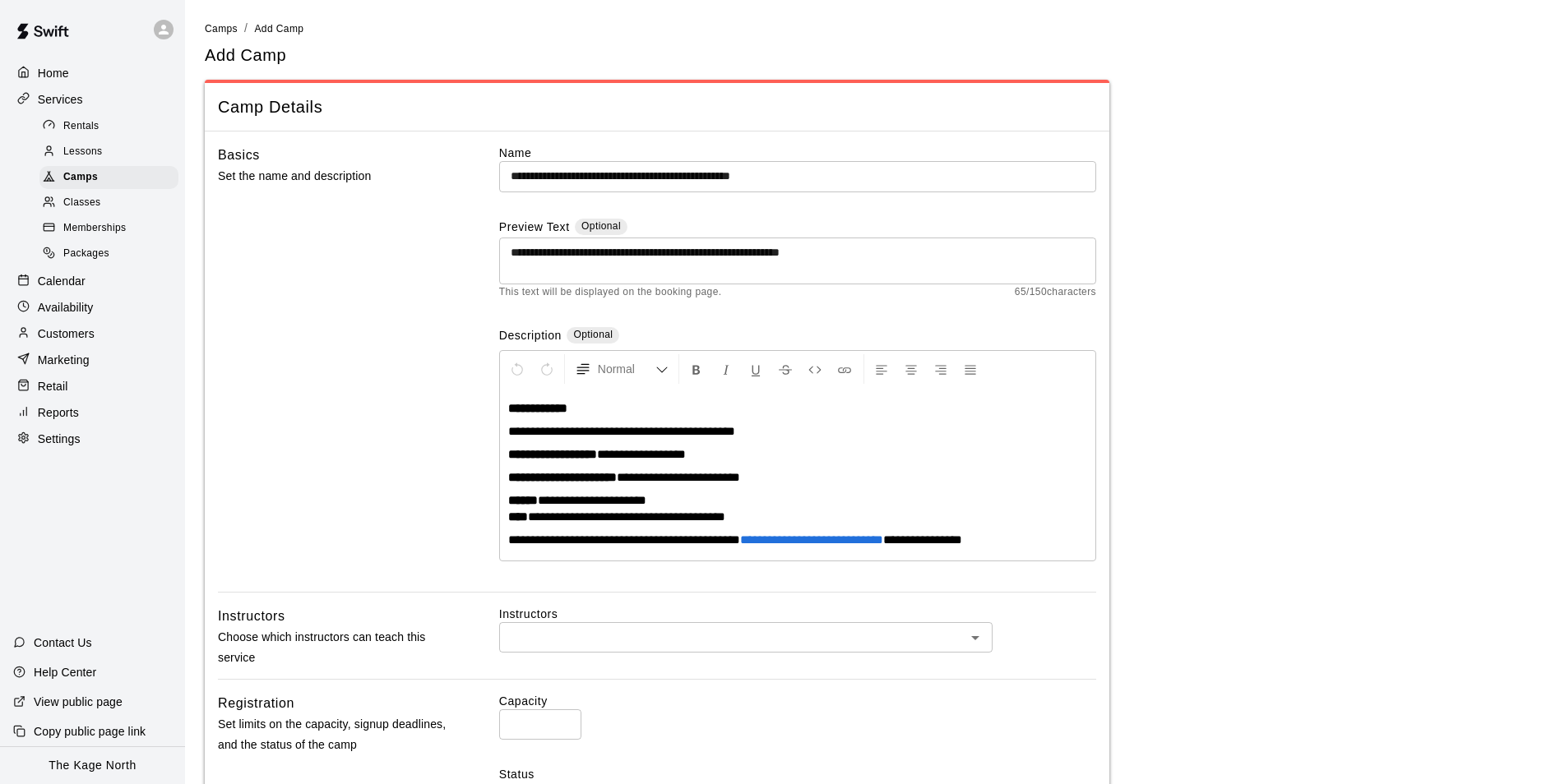
click at [1318, 315] on main "**********" at bounding box center [872, 707] width 1336 height 1376
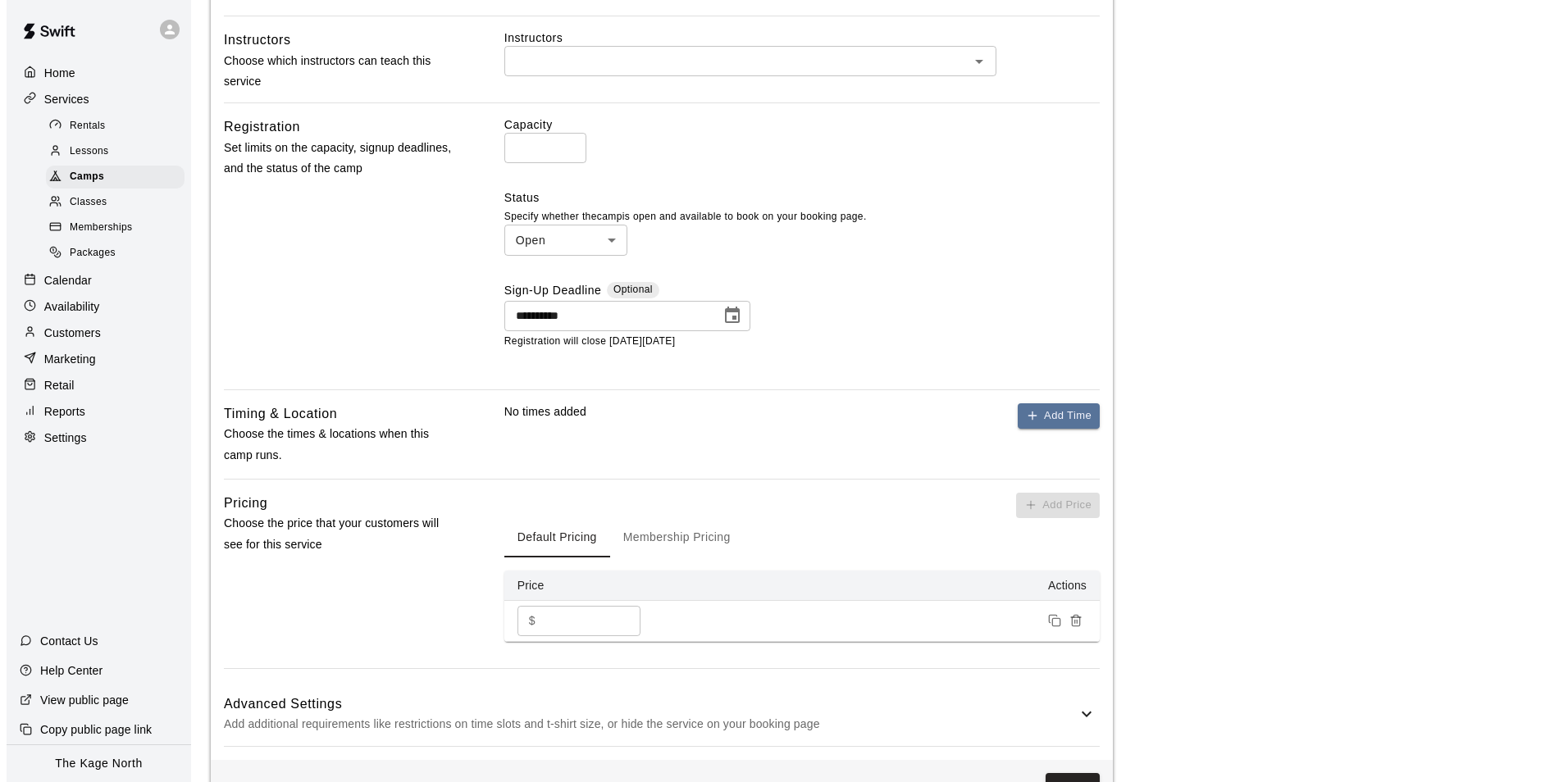
scroll to position [629, 0]
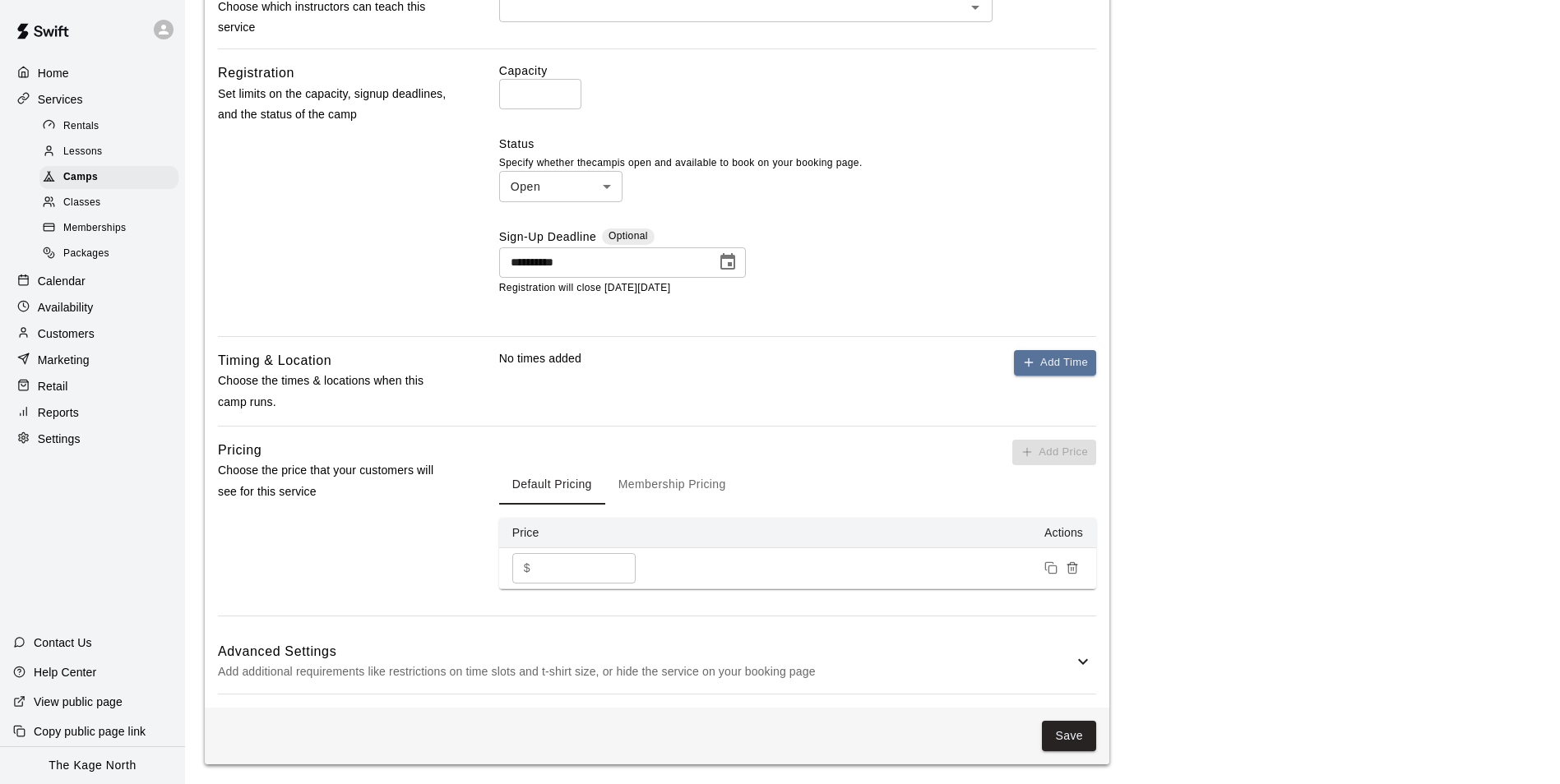
click at [733, 271] on icon "Choose date, selected date is Nov 5, 2025" at bounding box center [728, 262] width 19 height 19
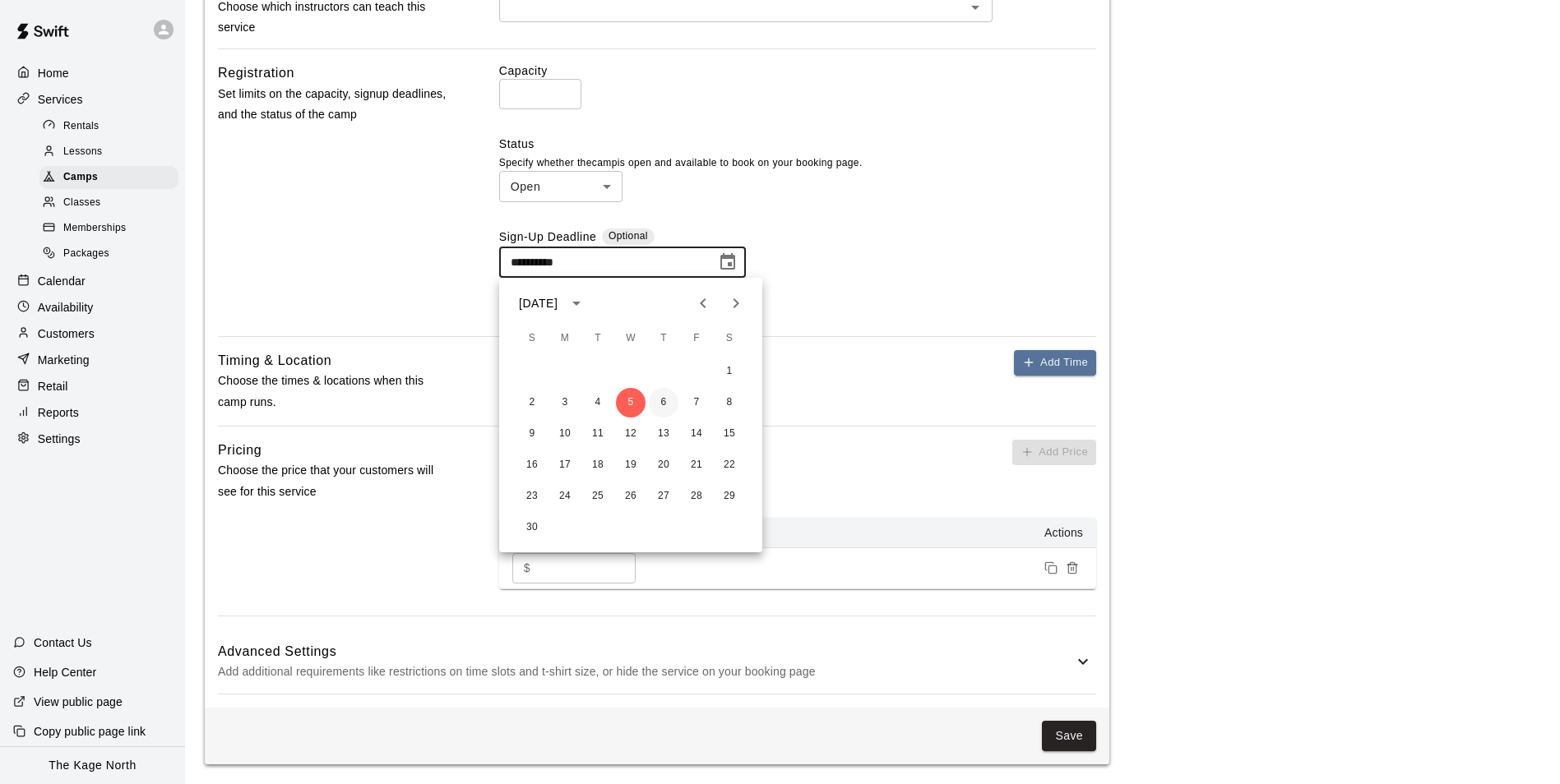
click at [664, 396] on button "6" at bounding box center [664, 403] width 30 height 30
type input "**********"
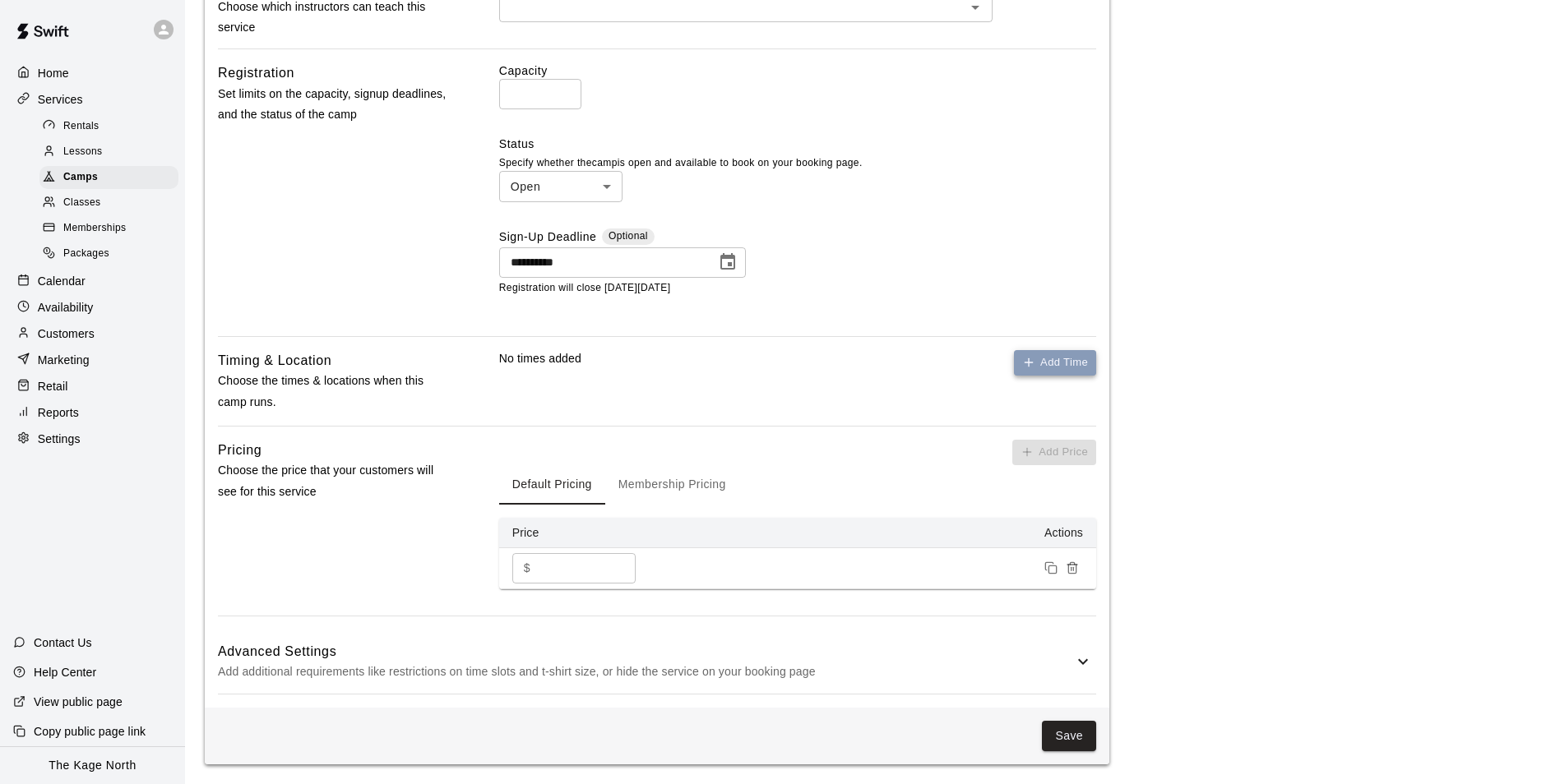
click at [1051, 366] on button "Add Time" at bounding box center [1056, 363] width 83 height 25
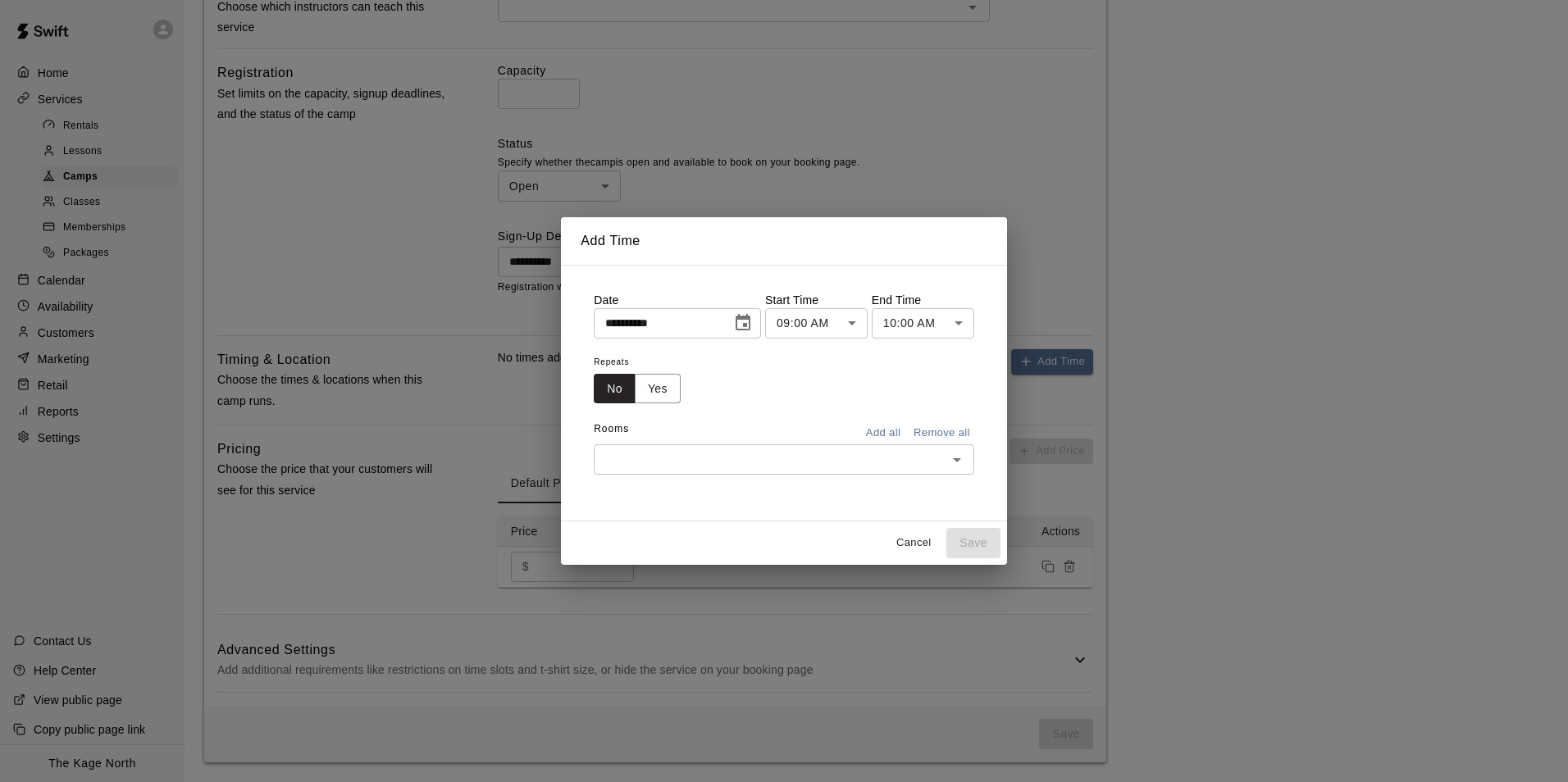
click at [749, 326] on icon "Choose date, selected date is Sep 21, 2025" at bounding box center [743, 323] width 19 height 19
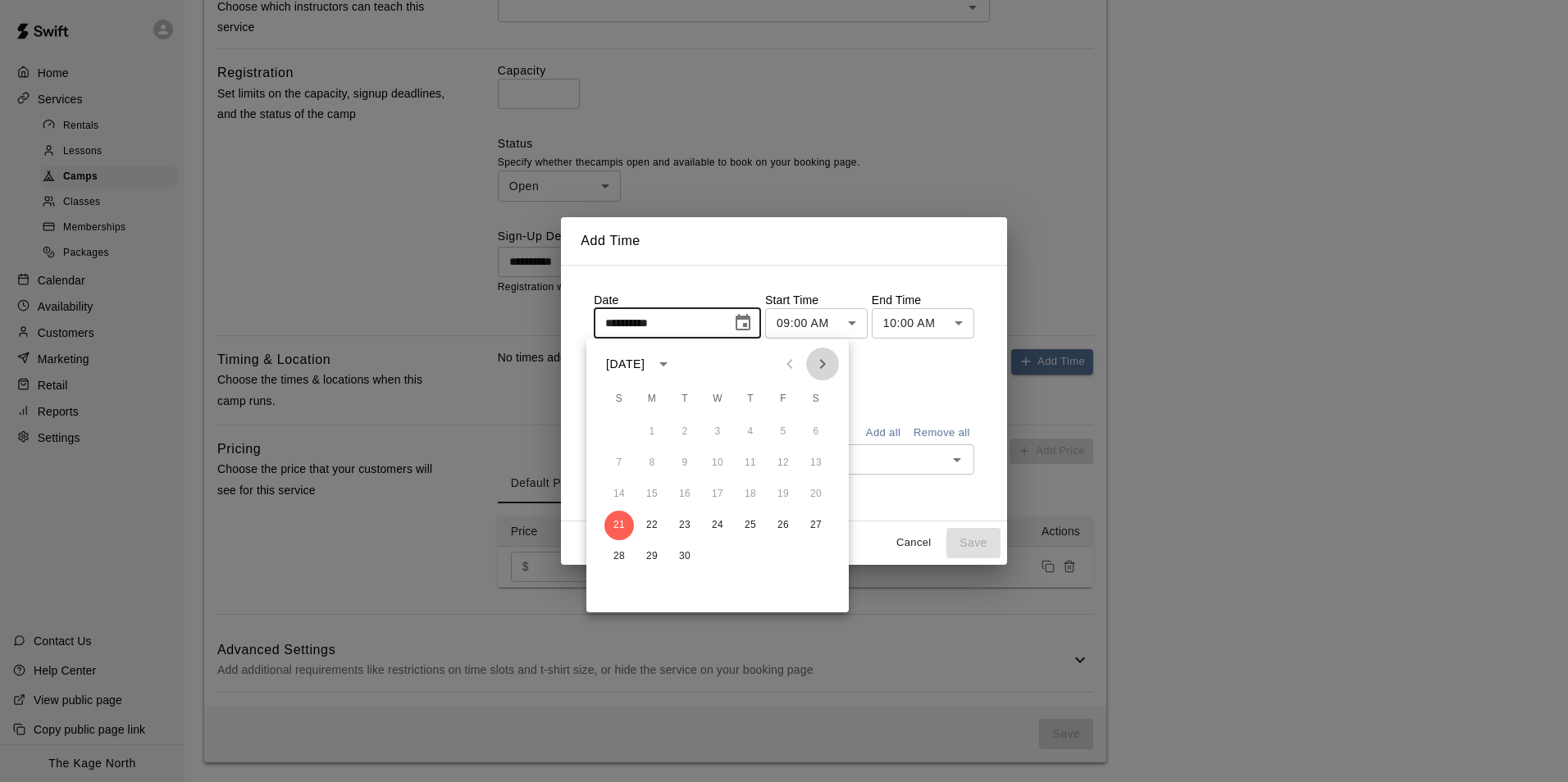
click at [832, 362] on button "Next month" at bounding box center [823, 363] width 32 height 32
click at [789, 362] on icon "Previous month" at bounding box center [789, 363] width 6 height 10
click at [820, 370] on icon "Next month" at bounding box center [823, 364] width 19 height 19
click at [750, 554] on button "30" at bounding box center [751, 557] width 30 height 30
type input "**********"
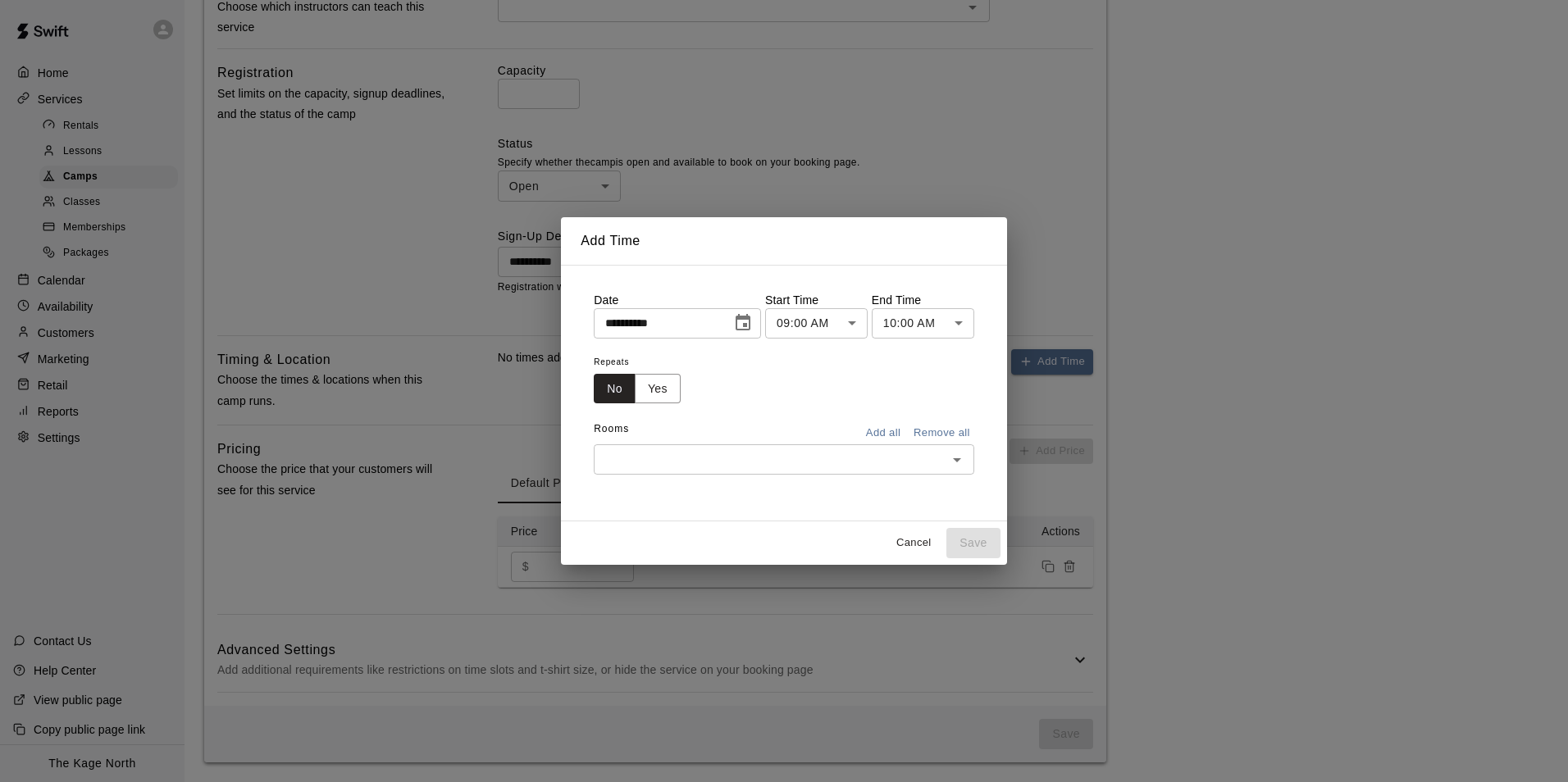
click at [840, 322] on body "**********" at bounding box center [784, 77] width 1568 height 1412
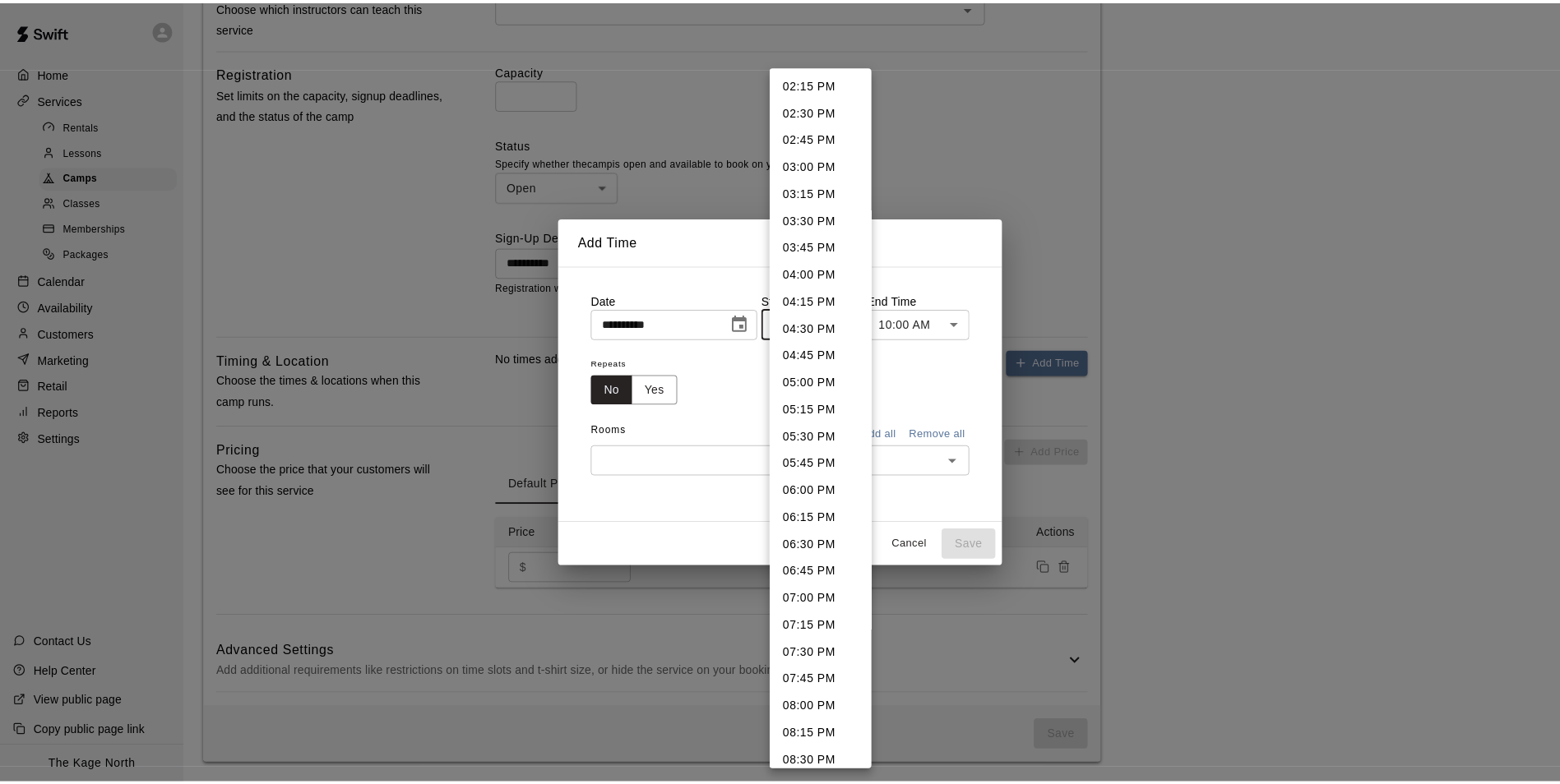
scroll to position [1549, 0]
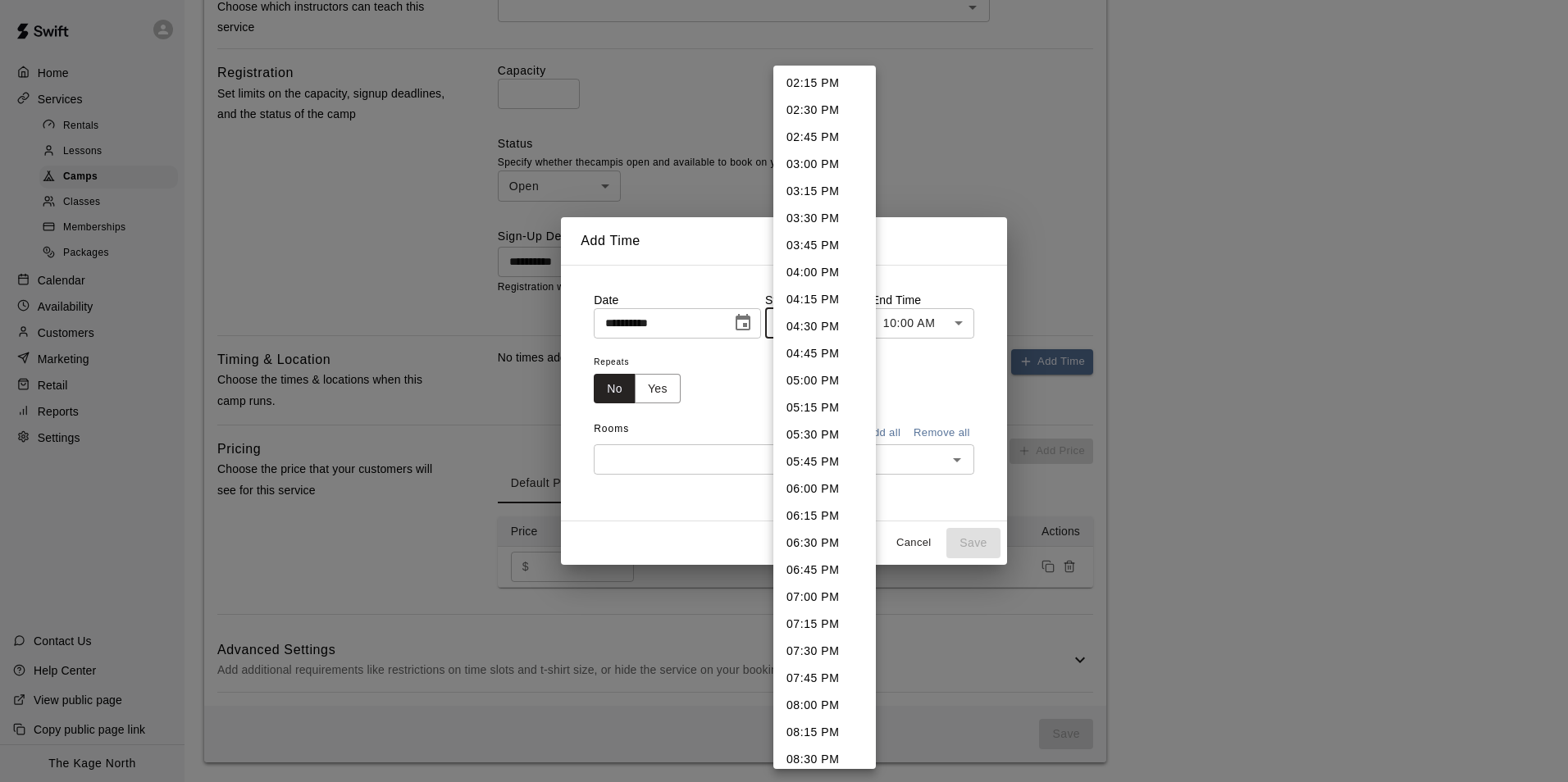
click at [816, 541] on li "06:30 PM" at bounding box center [824, 543] width 102 height 27
type input "********"
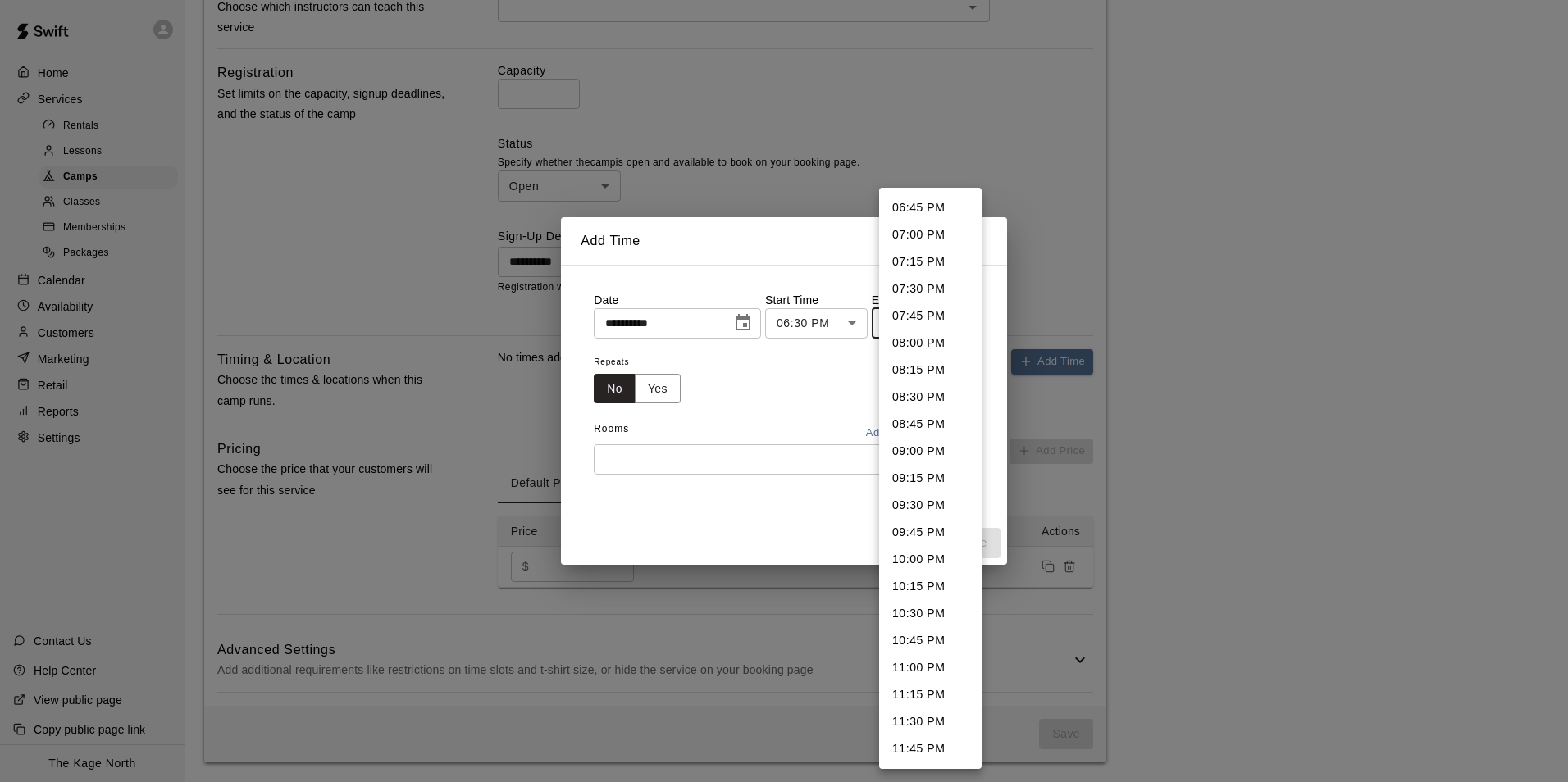
click at [944, 324] on body "**********" at bounding box center [784, 77] width 1568 height 1412
click at [925, 347] on li "08:00 PM" at bounding box center [930, 342] width 102 height 27
type input "********"
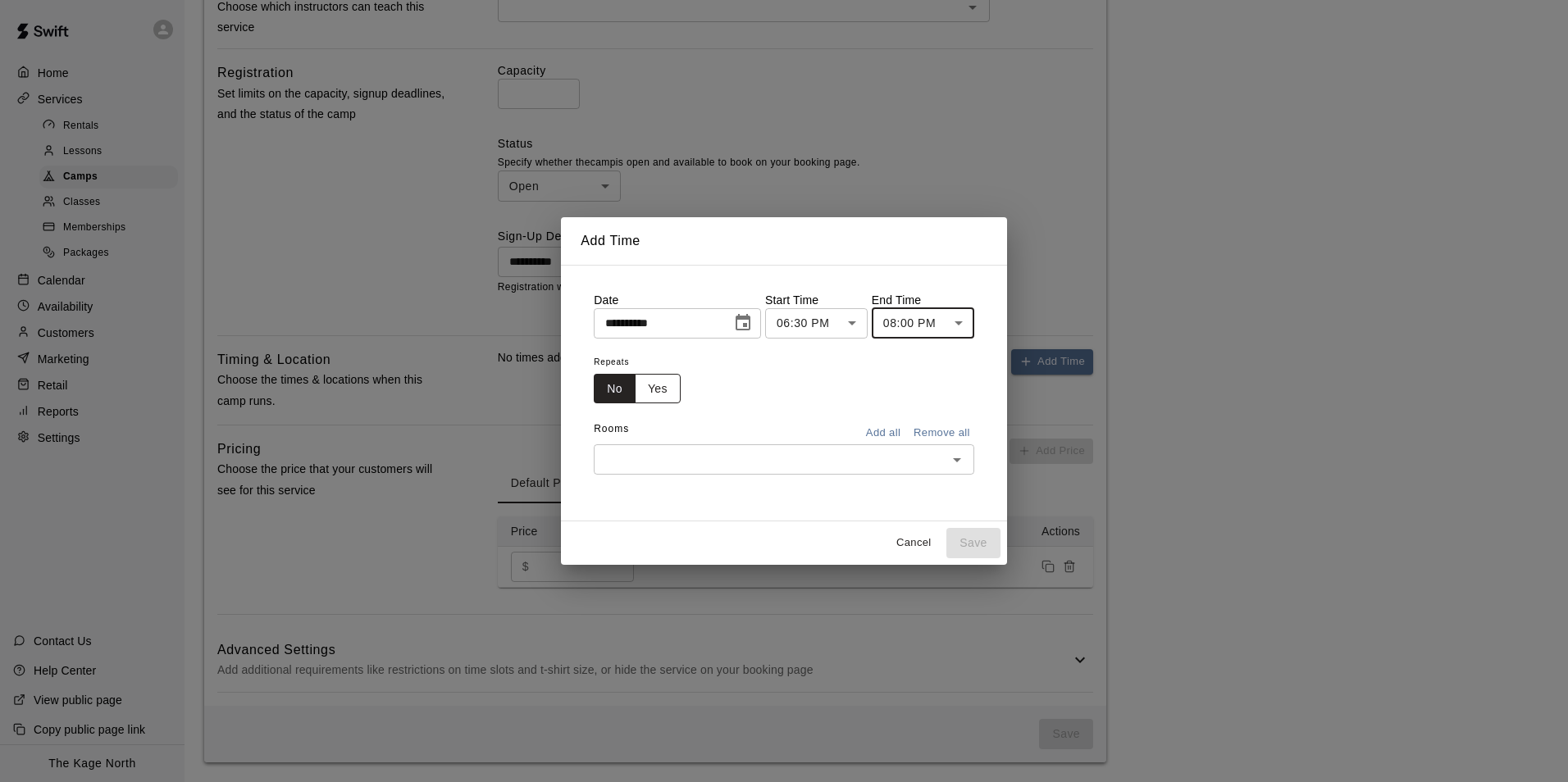
click at [639, 387] on button "Yes" at bounding box center [658, 389] width 46 height 31
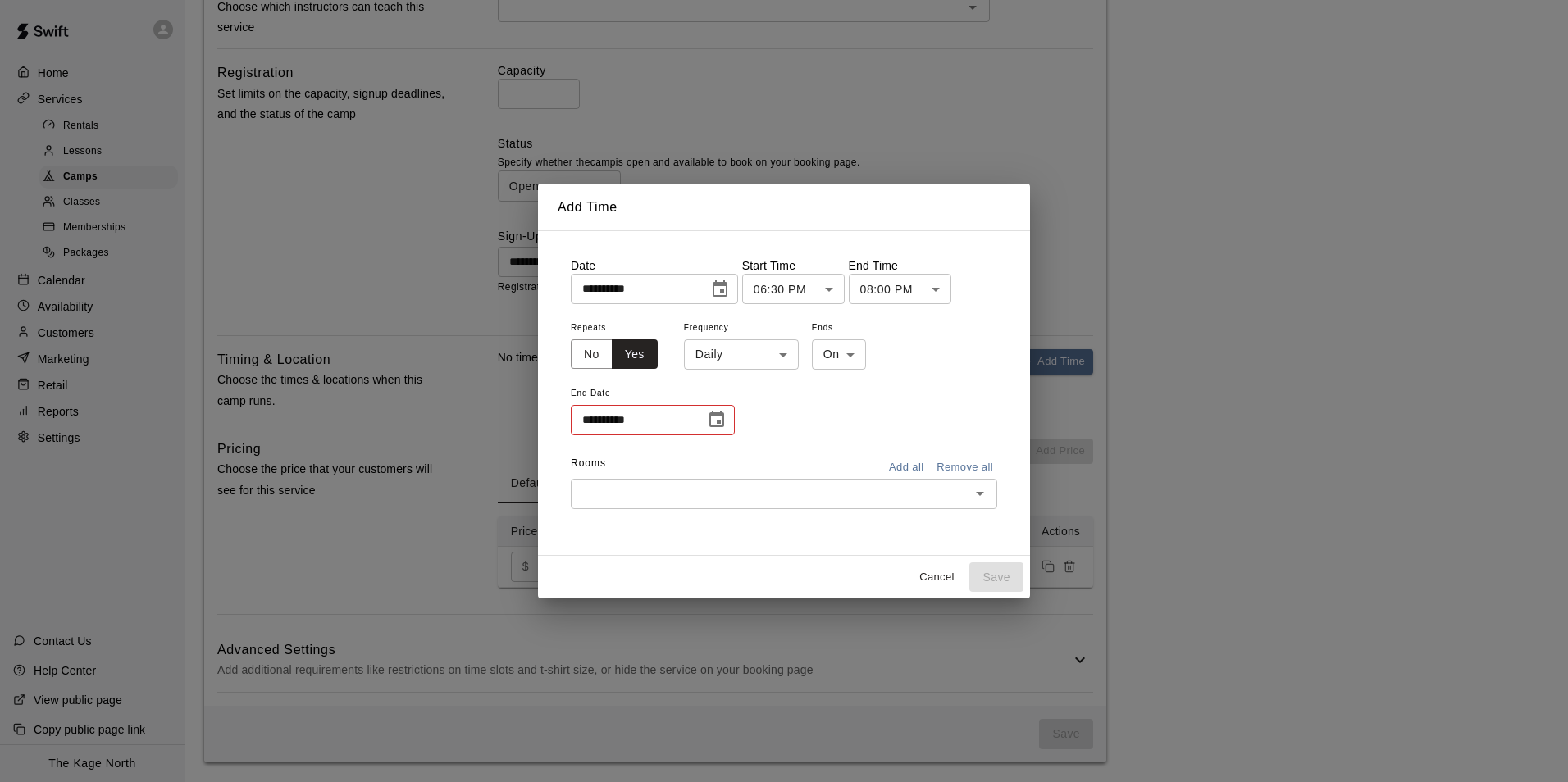
click at [747, 357] on body "**********" at bounding box center [784, 77] width 1568 height 1412
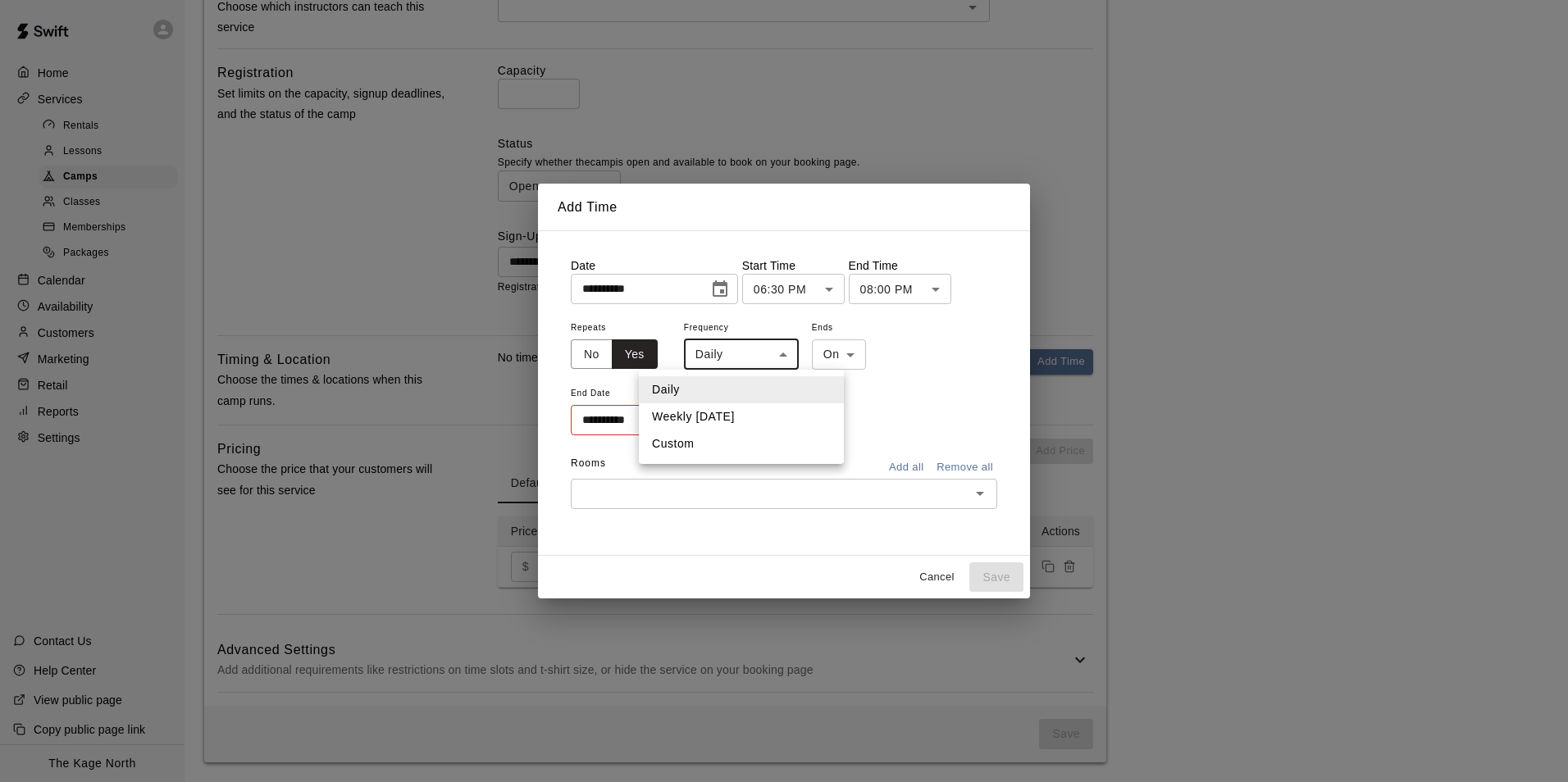
click at [759, 419] on li "Weekly [DATE]" at bounding box center [741, 417] width 205 height 27
type input "******"
click at [704, 414] on button "Choose date" at bounding box center [717, 419] width 32 height 32
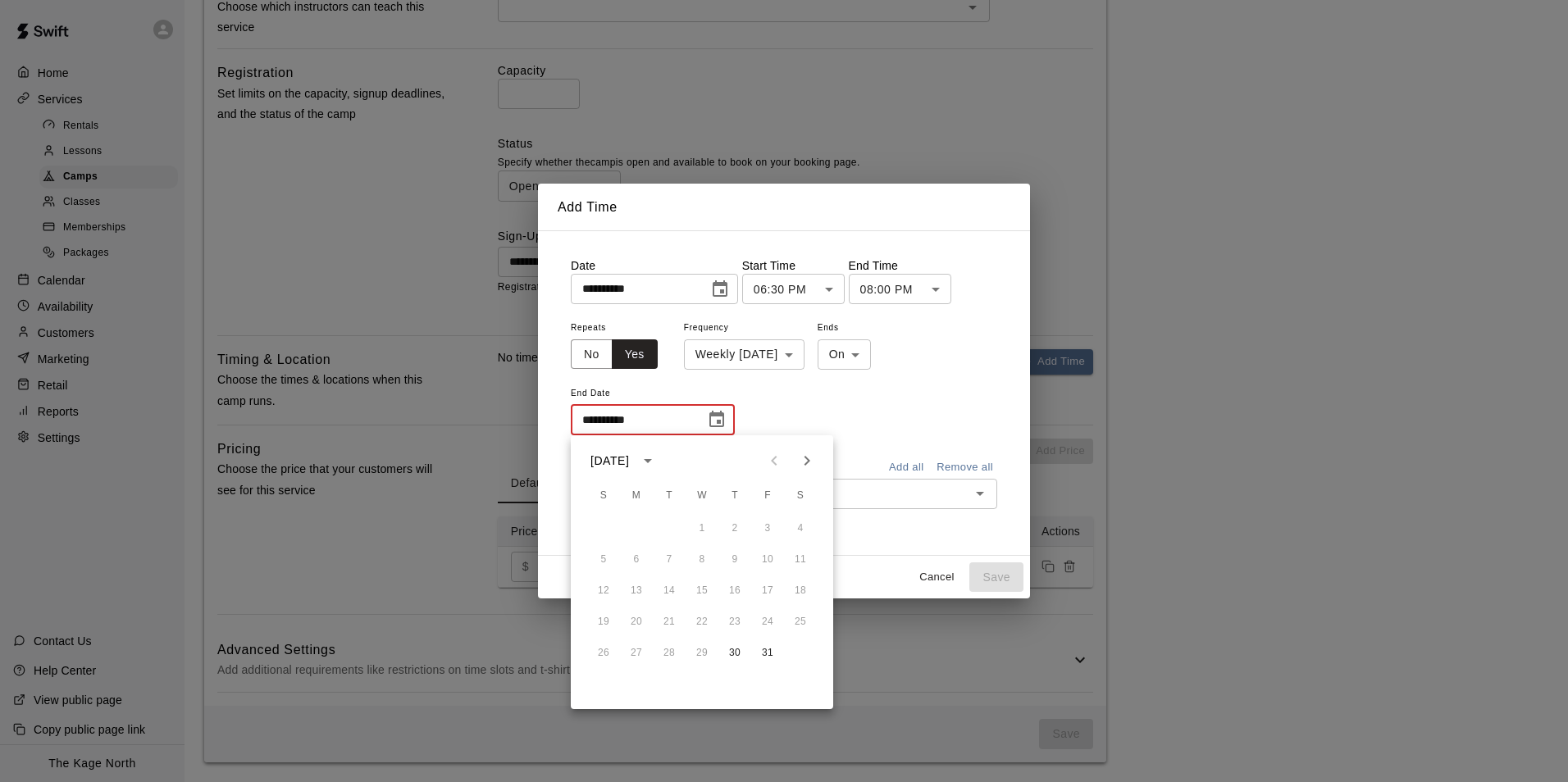
click at [804, 464] on icon "Next month" at bounding box center [807, 461] width 19 height 19
click at [736, 557] on button "11" at bounding box center [735, 560] width 30 height 30
type input "**********"
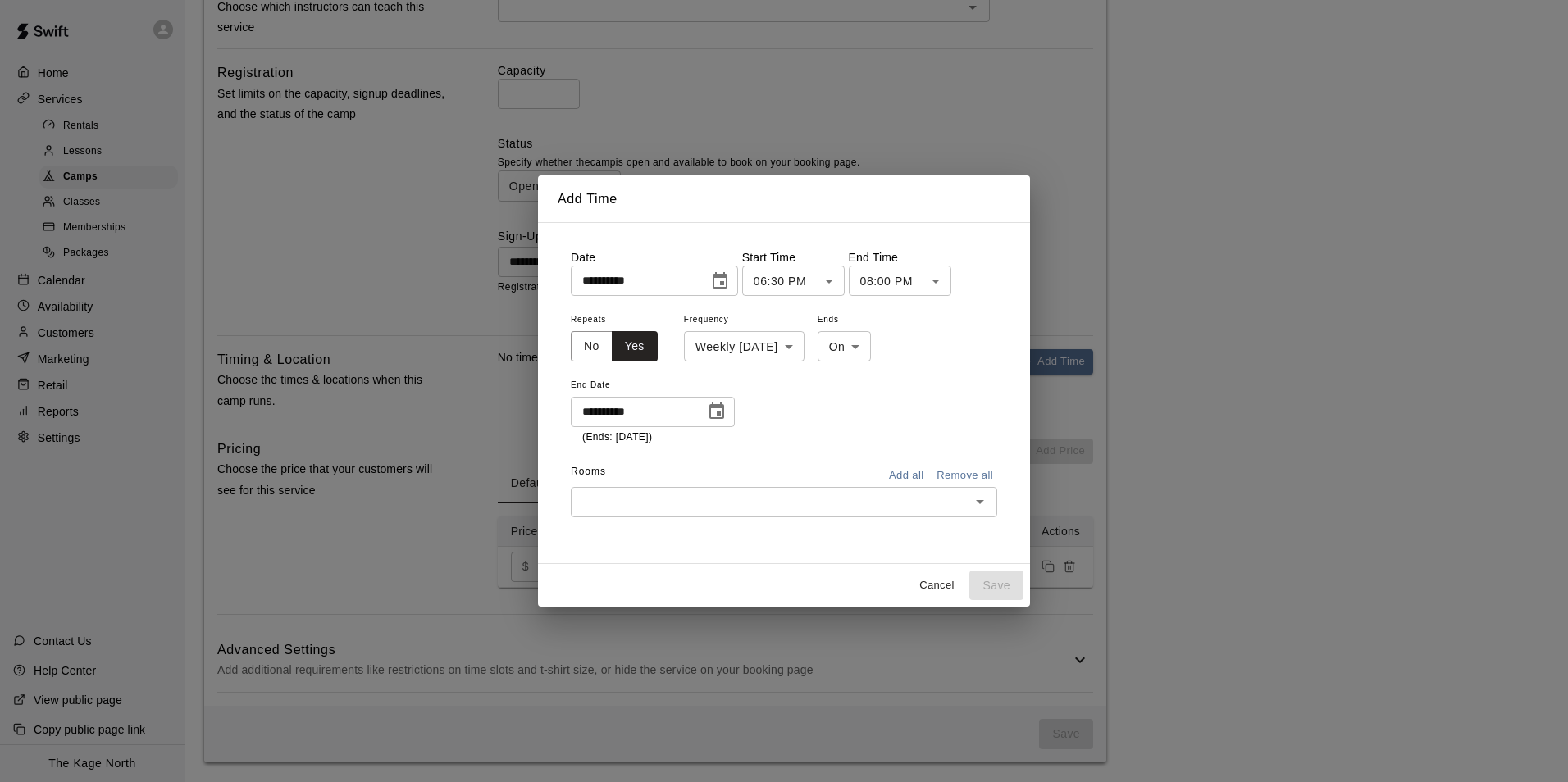
click at [755, 496] on input "text" at bounding box center [770, 502] width 390 height 20
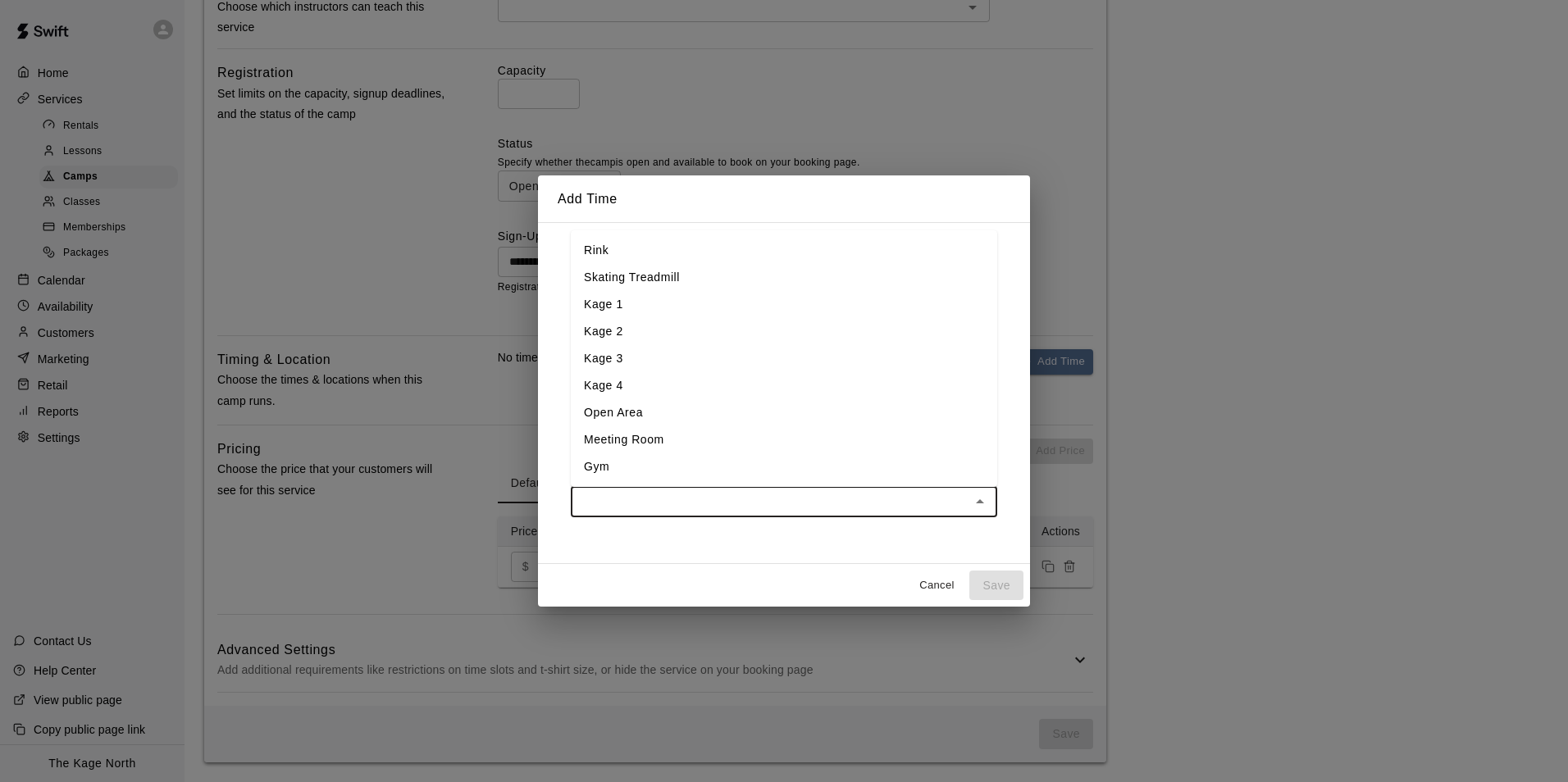
click at [647, 364] on li "Kage 3" at bounding box center [784, 358] width 427 height 27
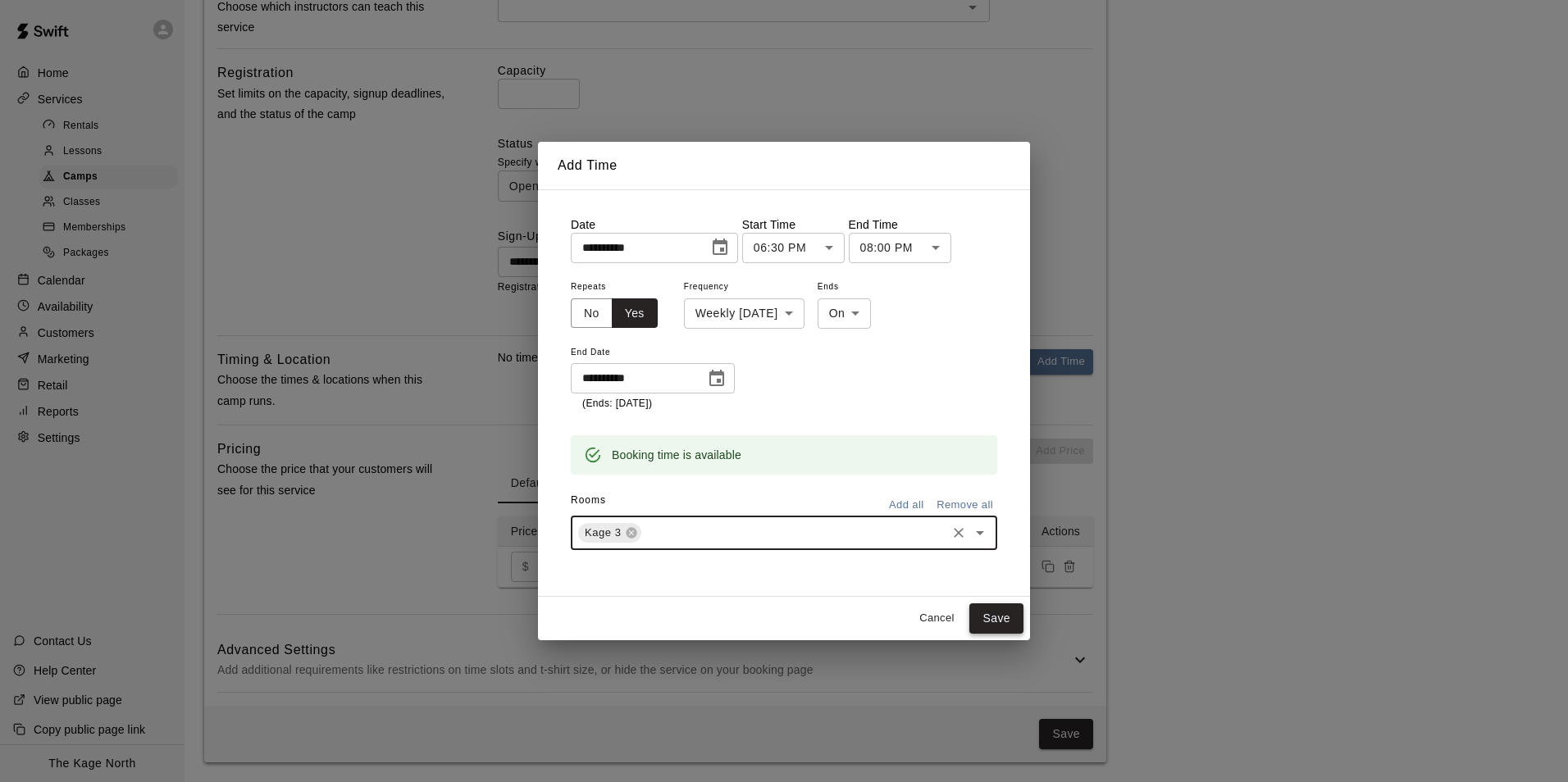
click at [998, 616] on button "Save" at bounding box center [997, 618] width 54 height 31
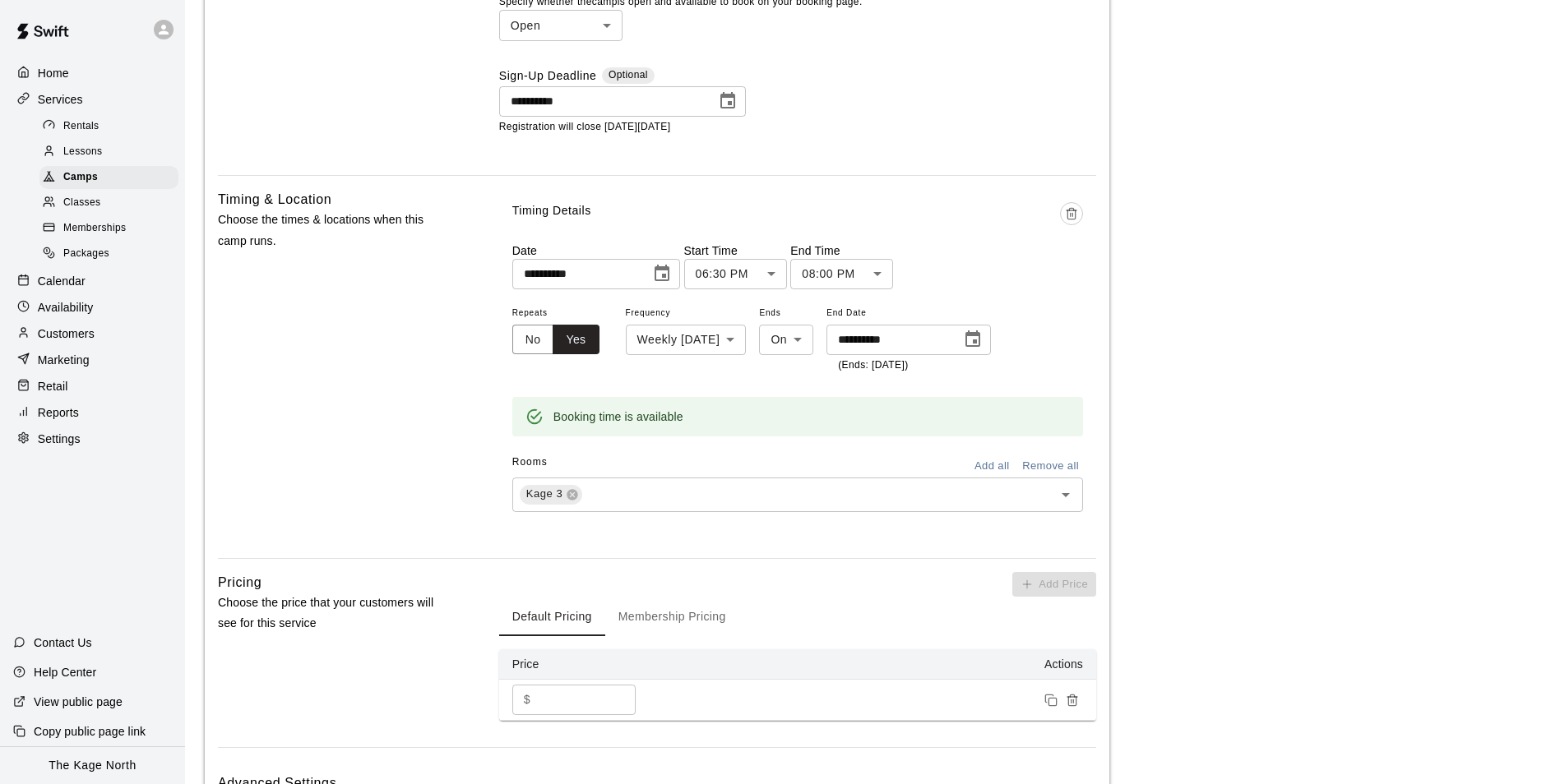
scroll to position [924, 0]
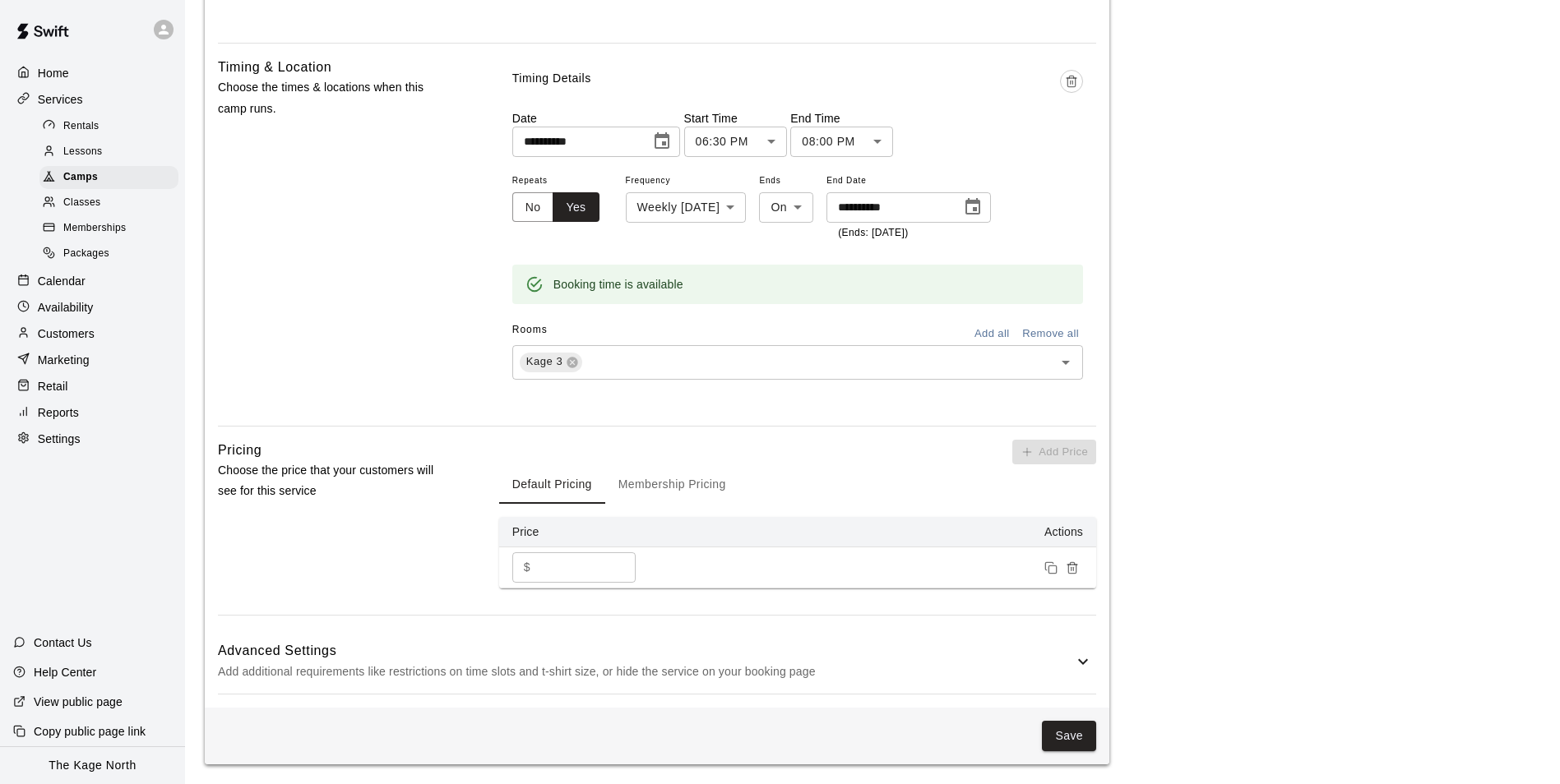
click at [1069, 669] on p "Add additional requirements like restrictions on time slots and t-shirt size, o…" at bounding box center [646, 672] width 856 height 20
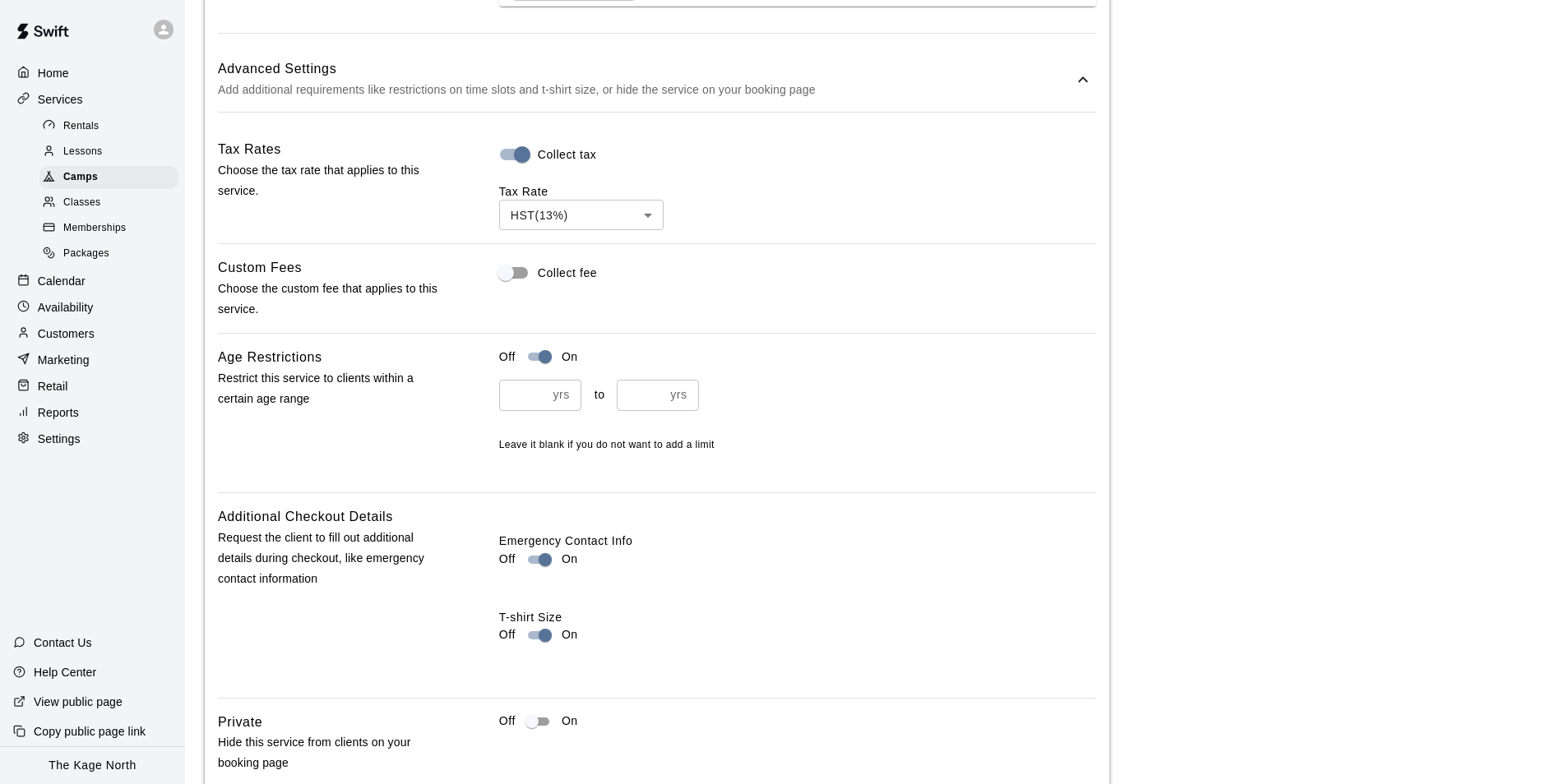
scroll to position [1614, 0]
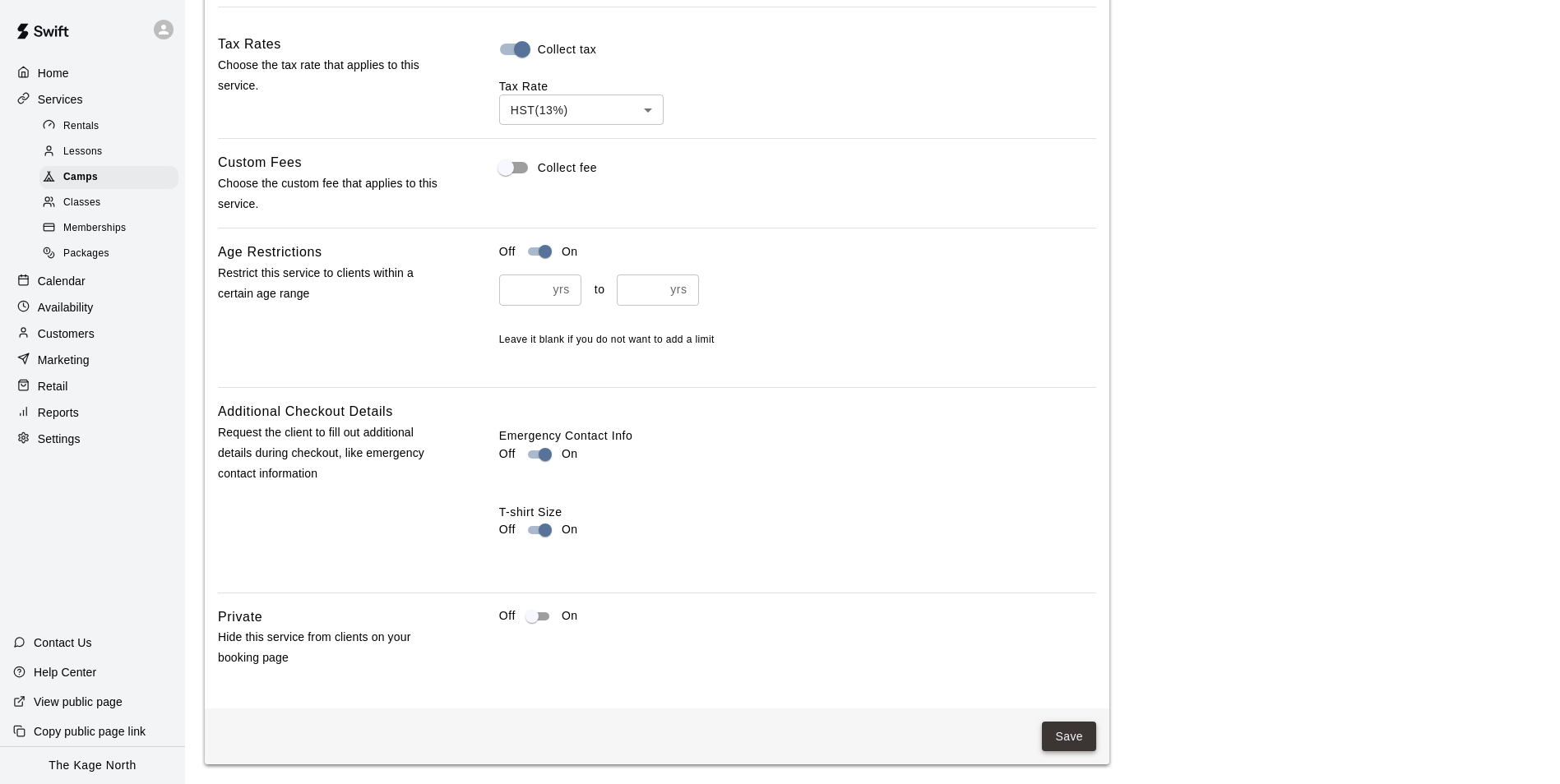
click at [1074, 733] on button "Save" at bounding box center [1069, 737] width 54 height 31
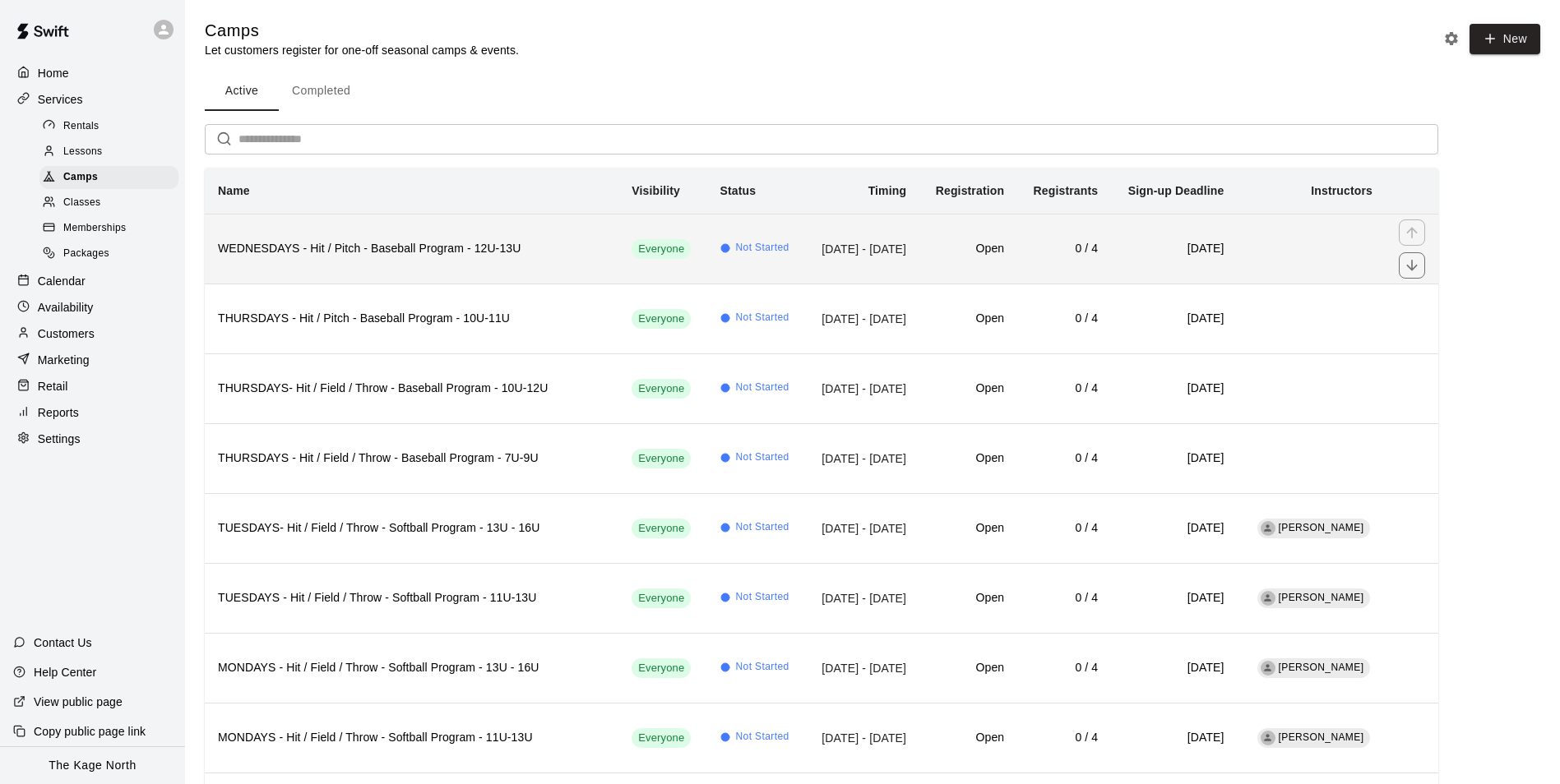
click at [469, 264] on th "WEDNESDAYS - Hit / Pitch - Baseball Program - 12U-13U" at bounding box center [411, 248] width 414 height 70
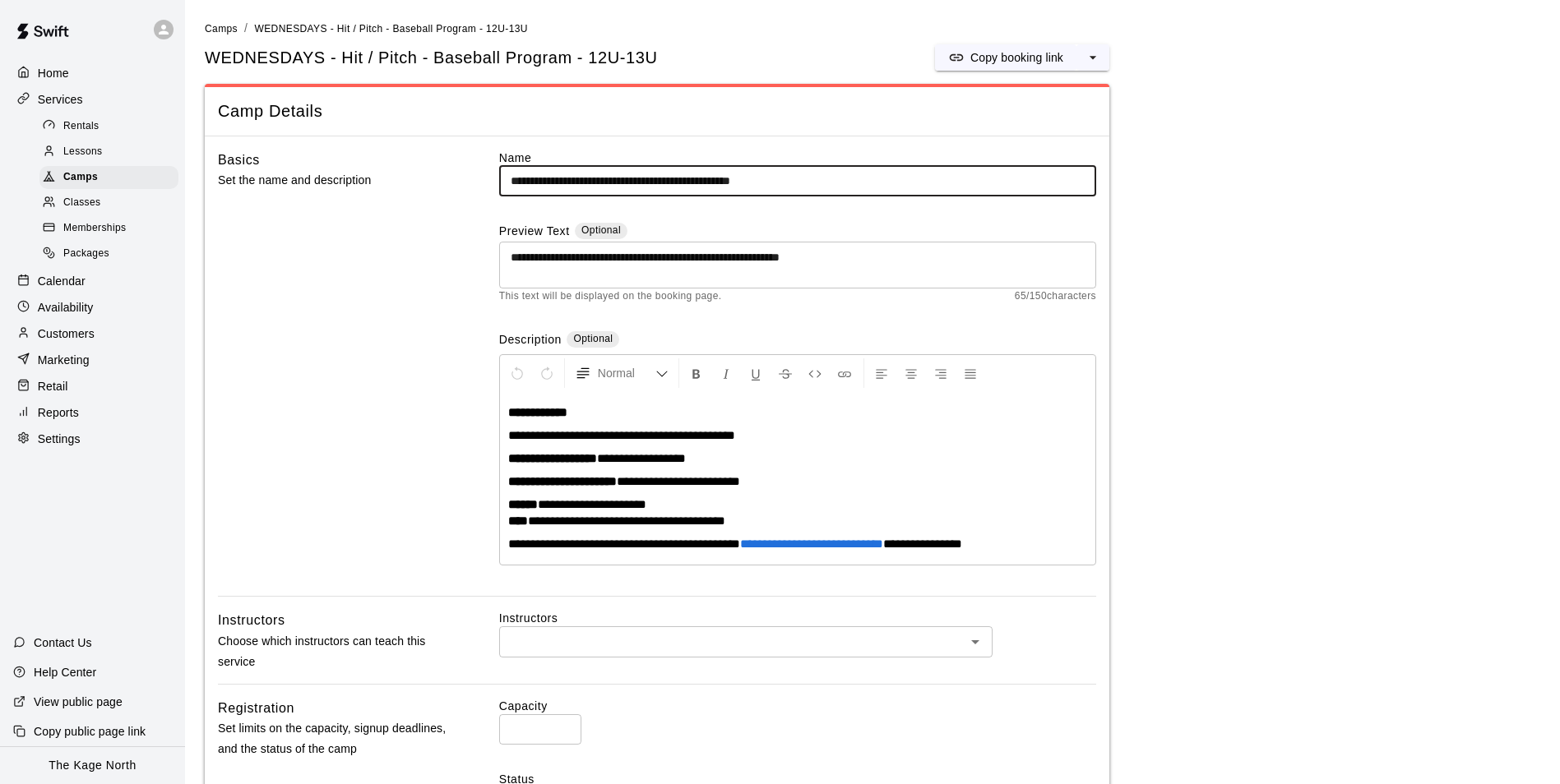
drag, startPoint x: 589, startPoint y: 182, endPoint x: 394, endPoint y: 160, distance: 196.2
click at [394, 160] on div "**********" at bounding box center [657, 372] width 878 height 447
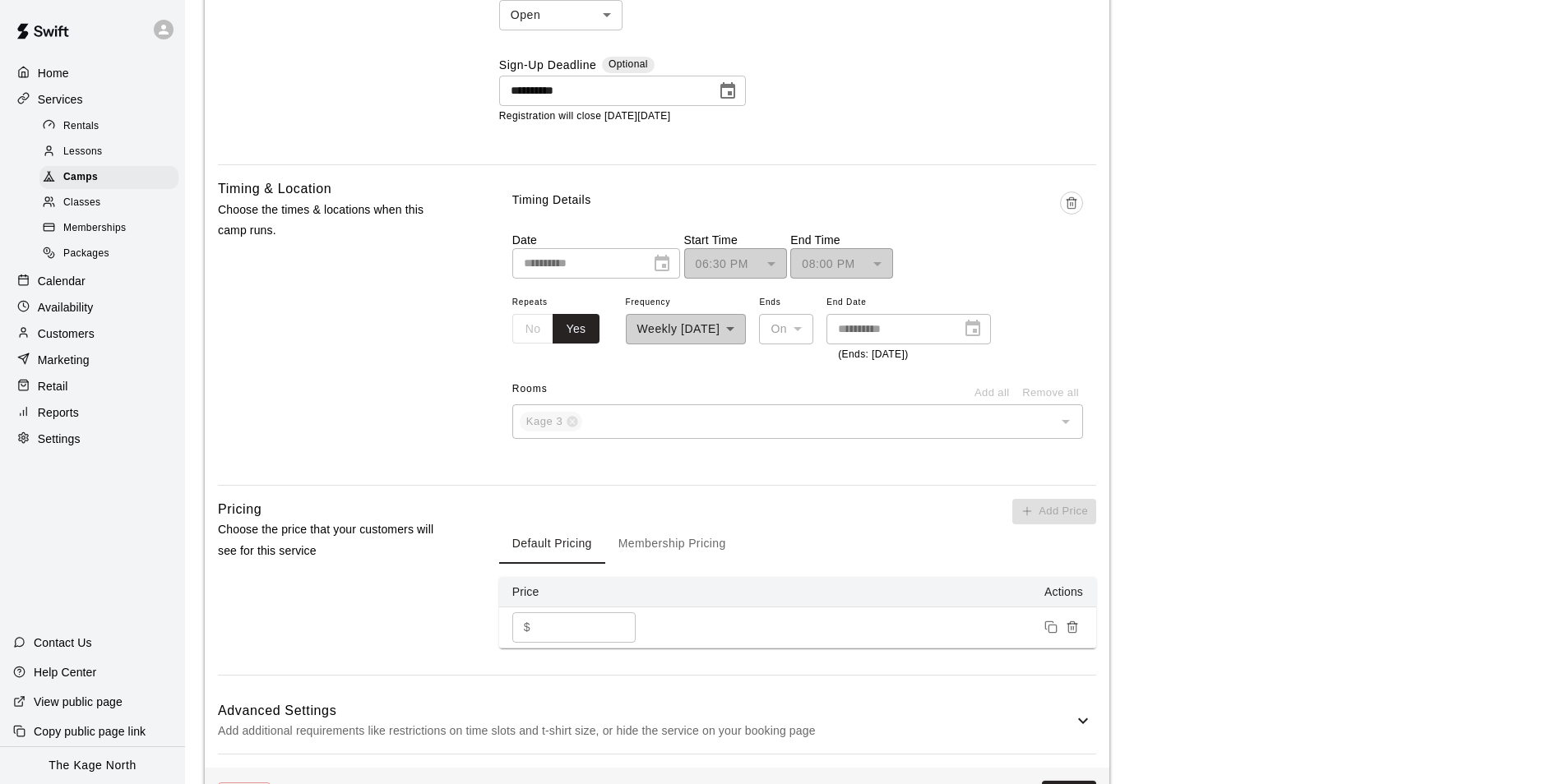
scroll to position [1151, 0]
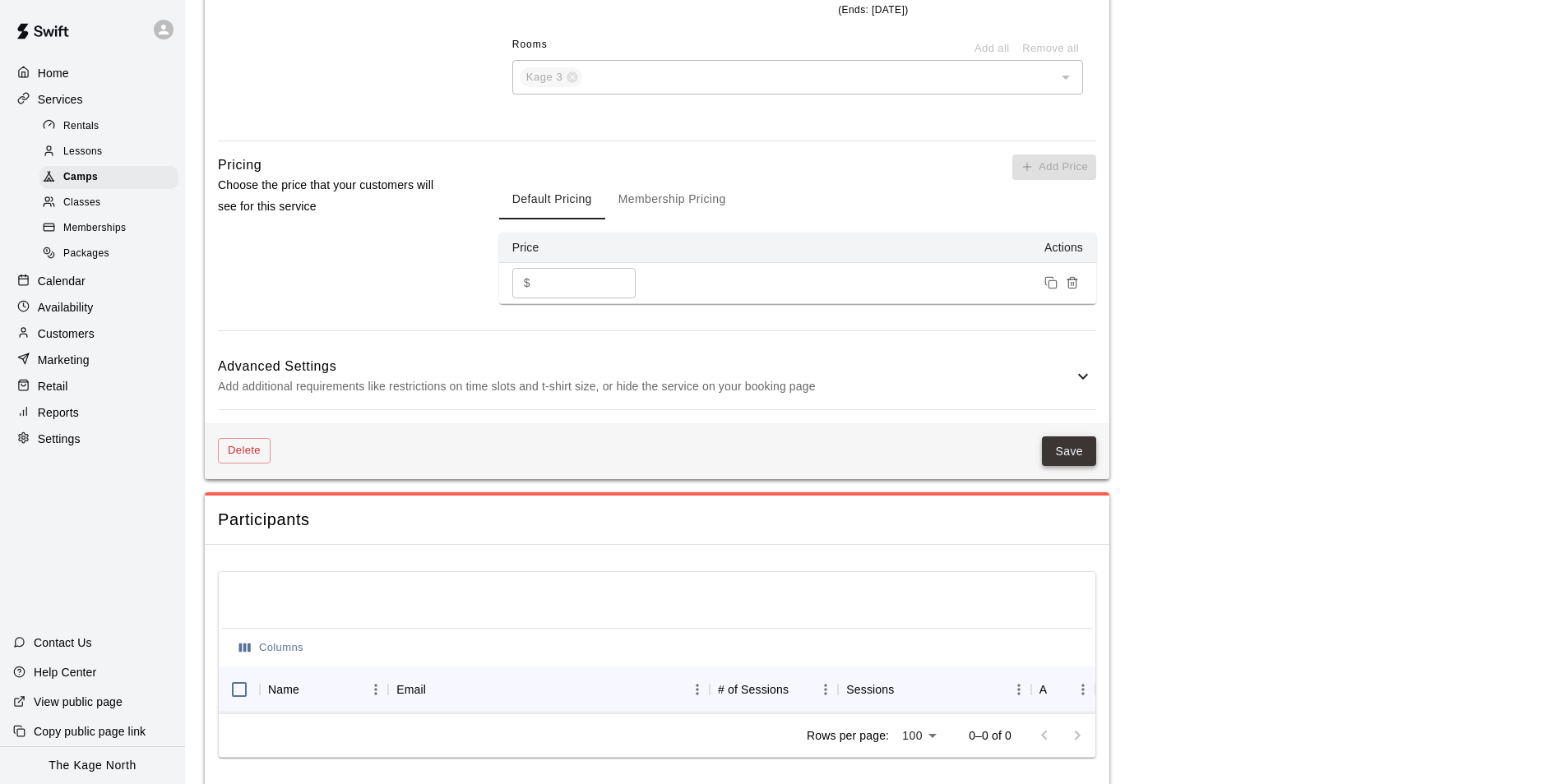
type input "**********"
click at [1073, 451] on button "Save" at bounding box center [1069, 451] width 54 height 31
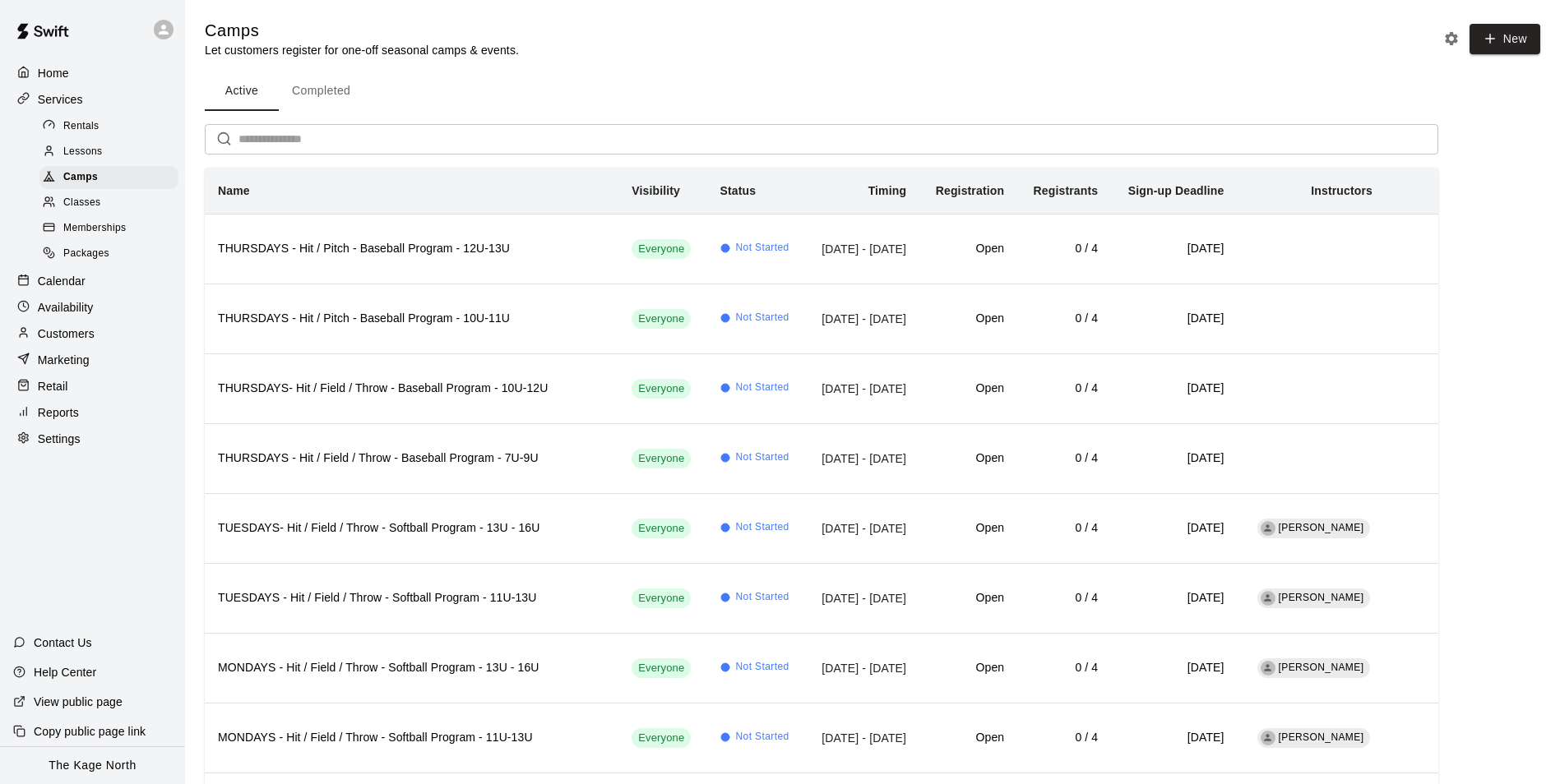
click at [76, 68] on div "Home" at bounding box center [92, 73] width 159 height 25
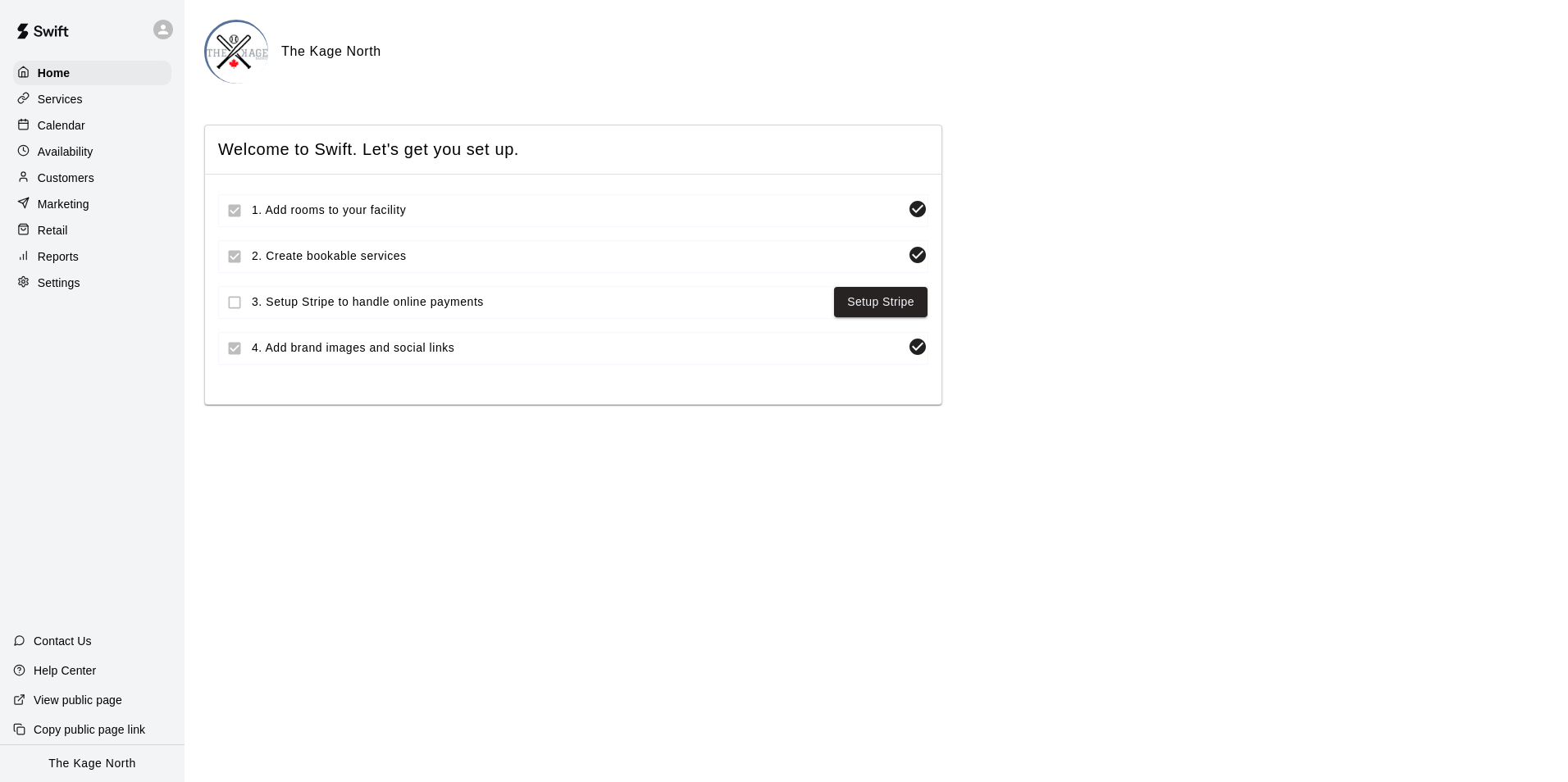
click at [83, 123] on p "Calendar" at bounding box center [61, 125] width 47 height 17
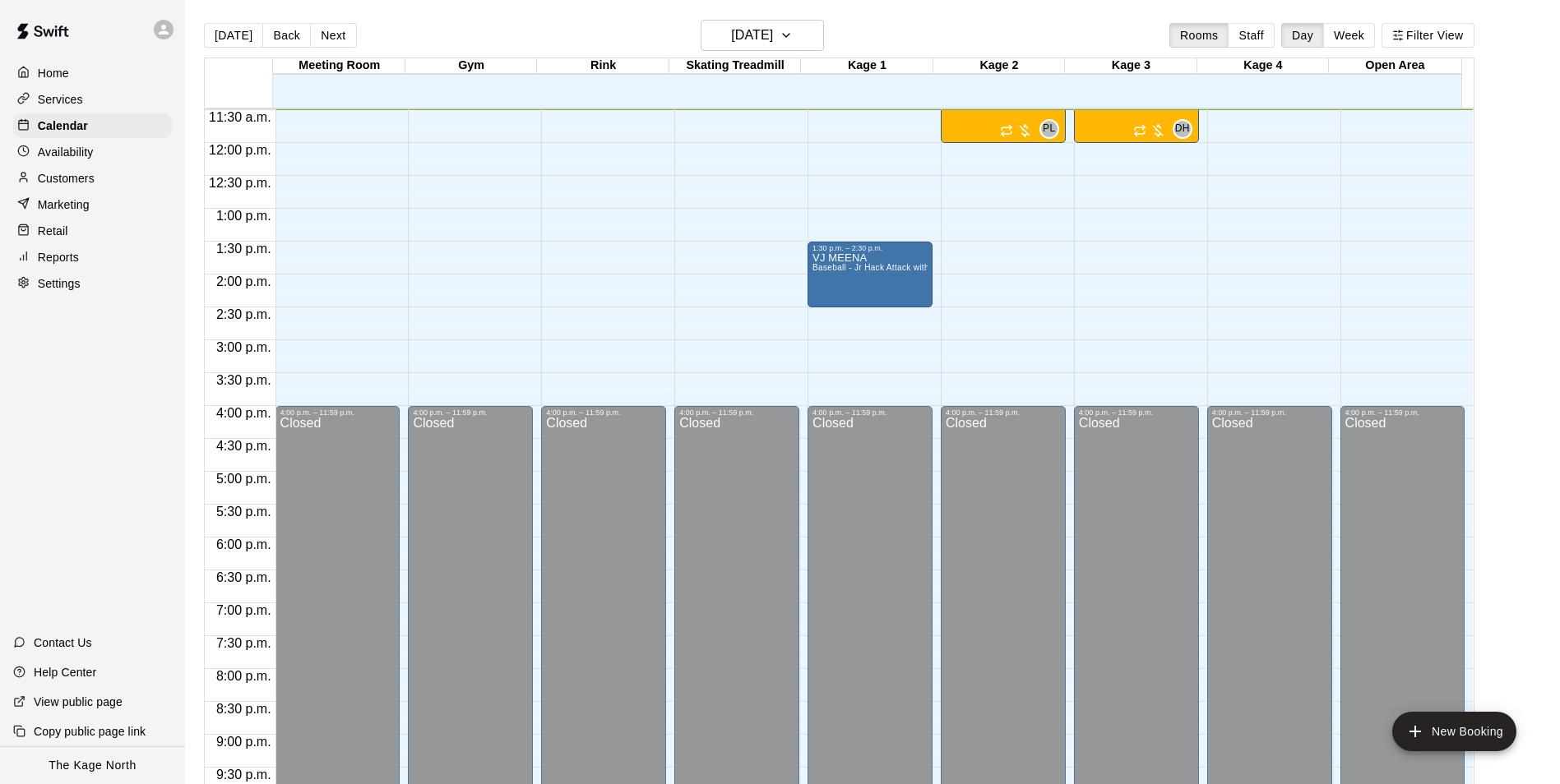
scroll to position [509, 0]
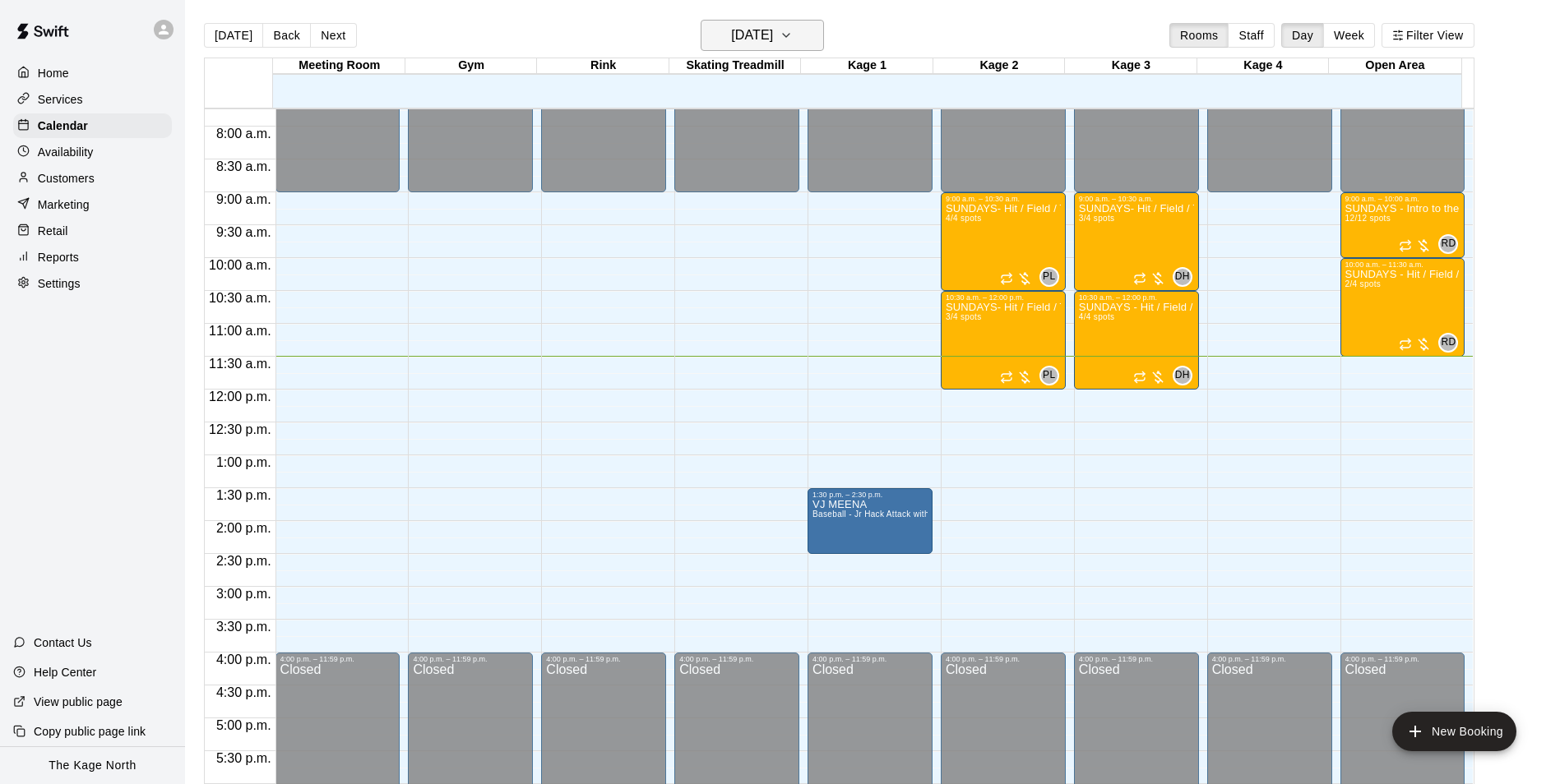
click at [773, 35] on h6 "[DATE]" at bounding box center [752, 35] width 42 height 23
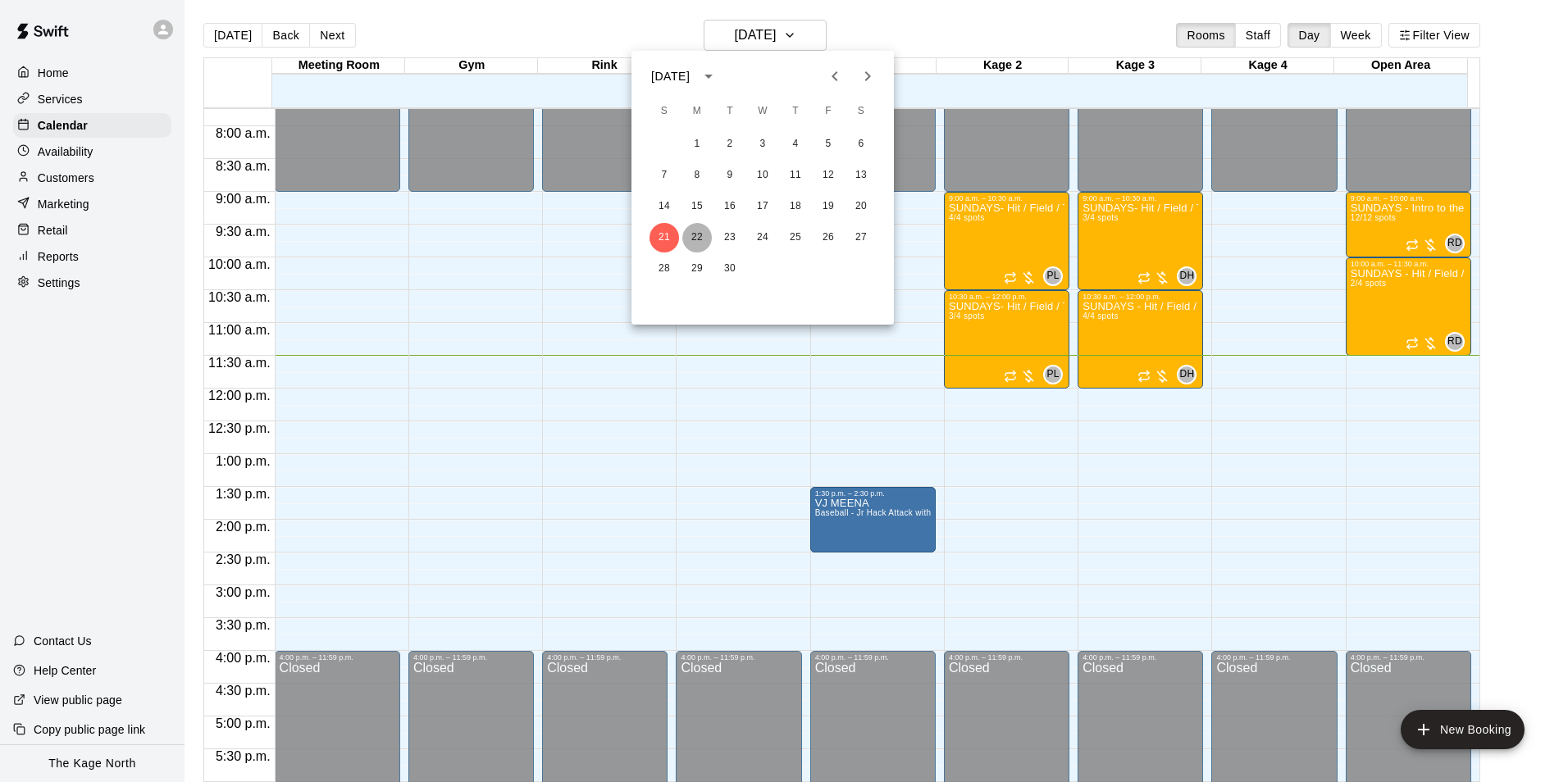
click at [696, 242] on button "22" at bounding box center [697, 238] width 30 height 30
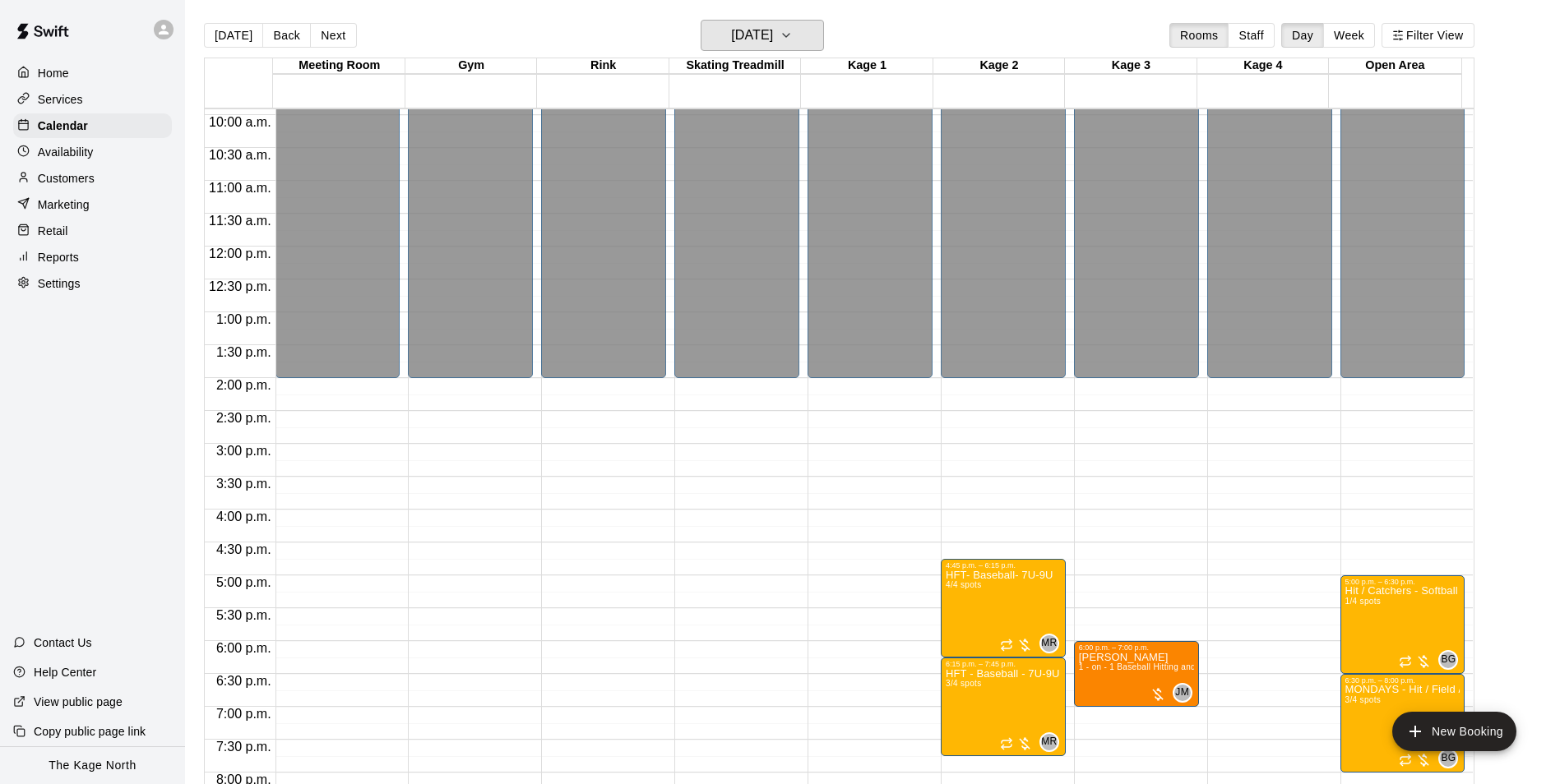
scroll to position [838, 0]
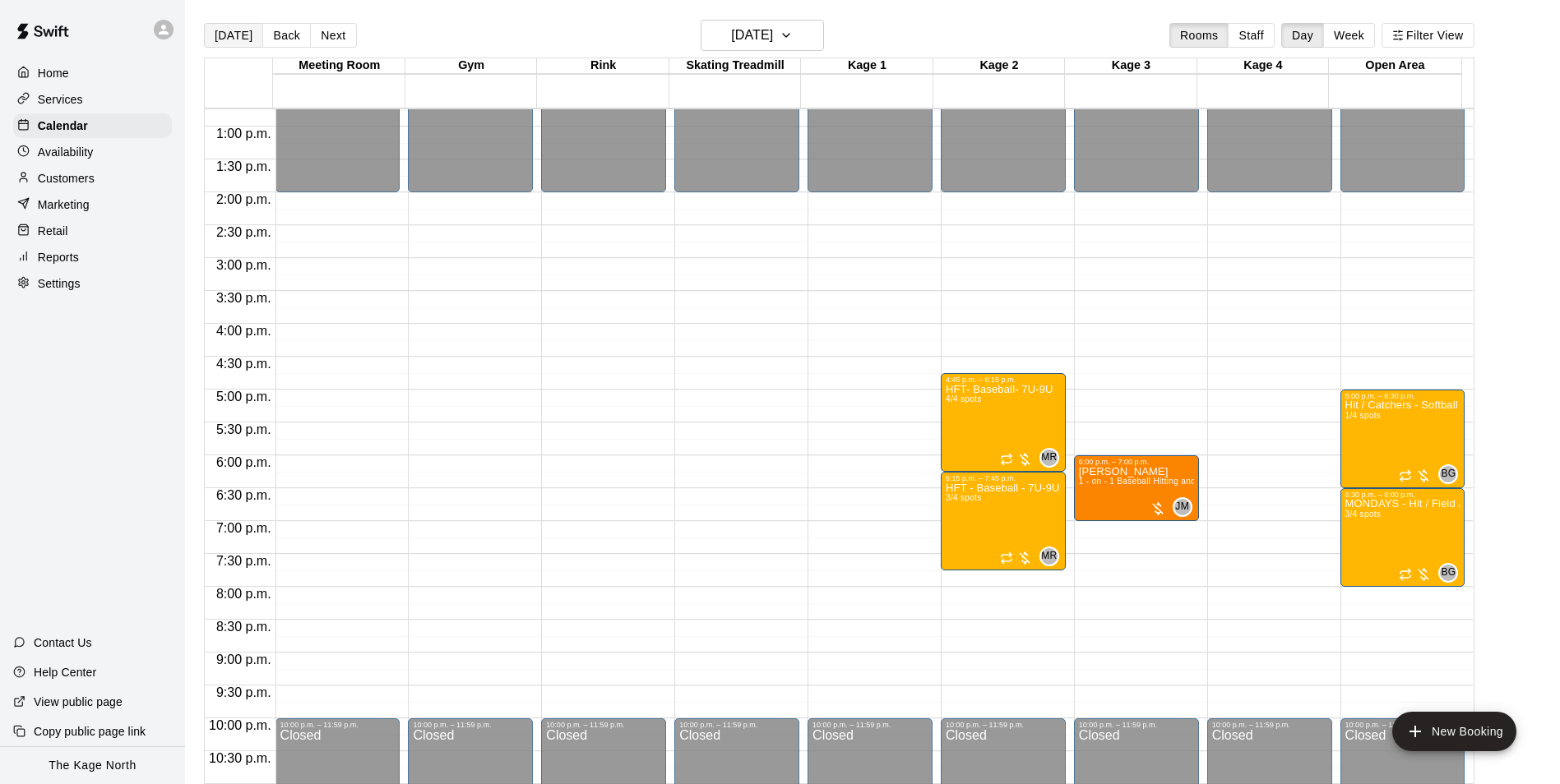
click at [213, 26] on button "[DATE]" at bounding box center [233, 35] width 59 height 25
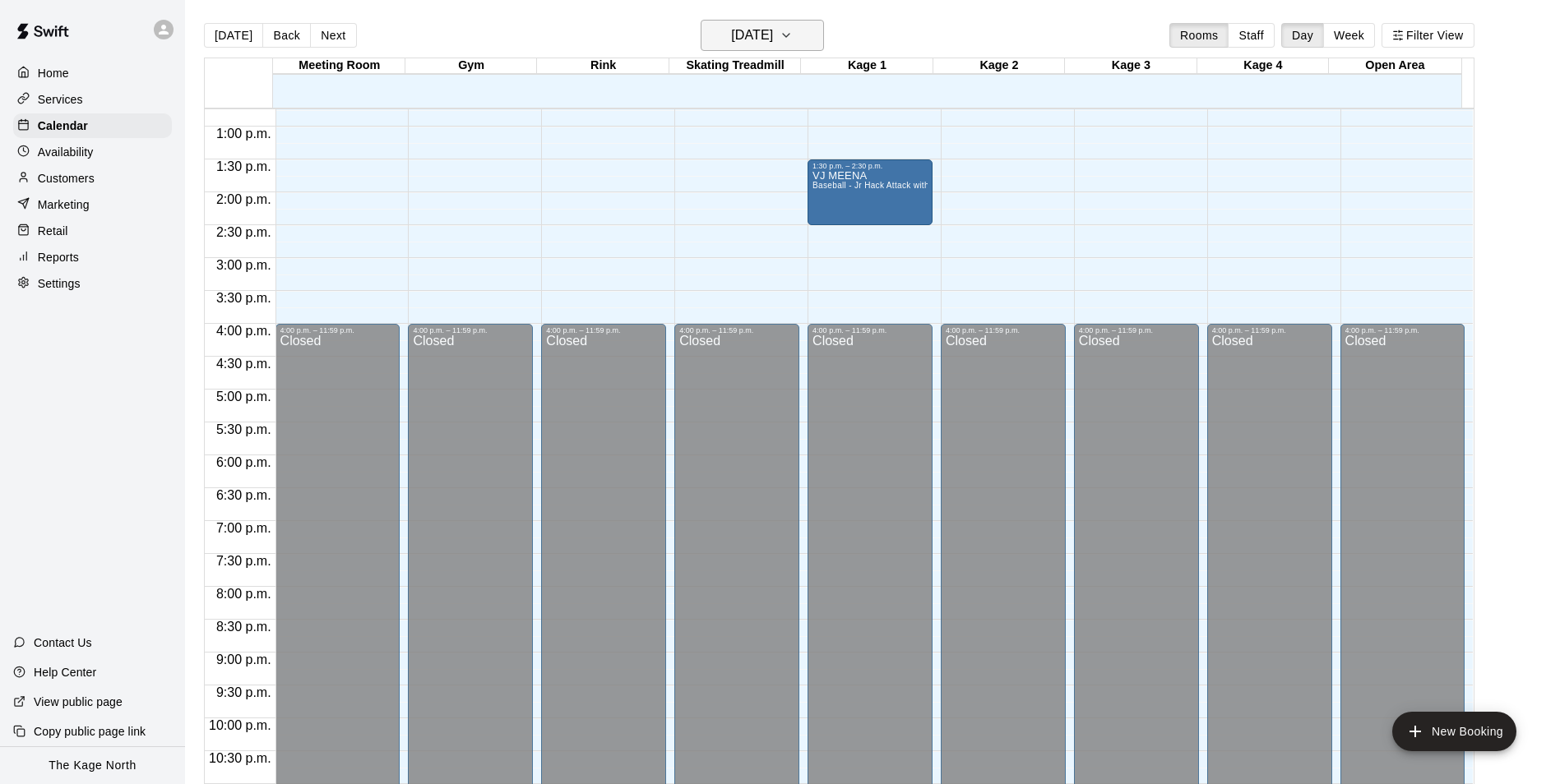
click at [769, 25] on h6 "[DATE]" at bounding box center [752, 35] width 42 height 23
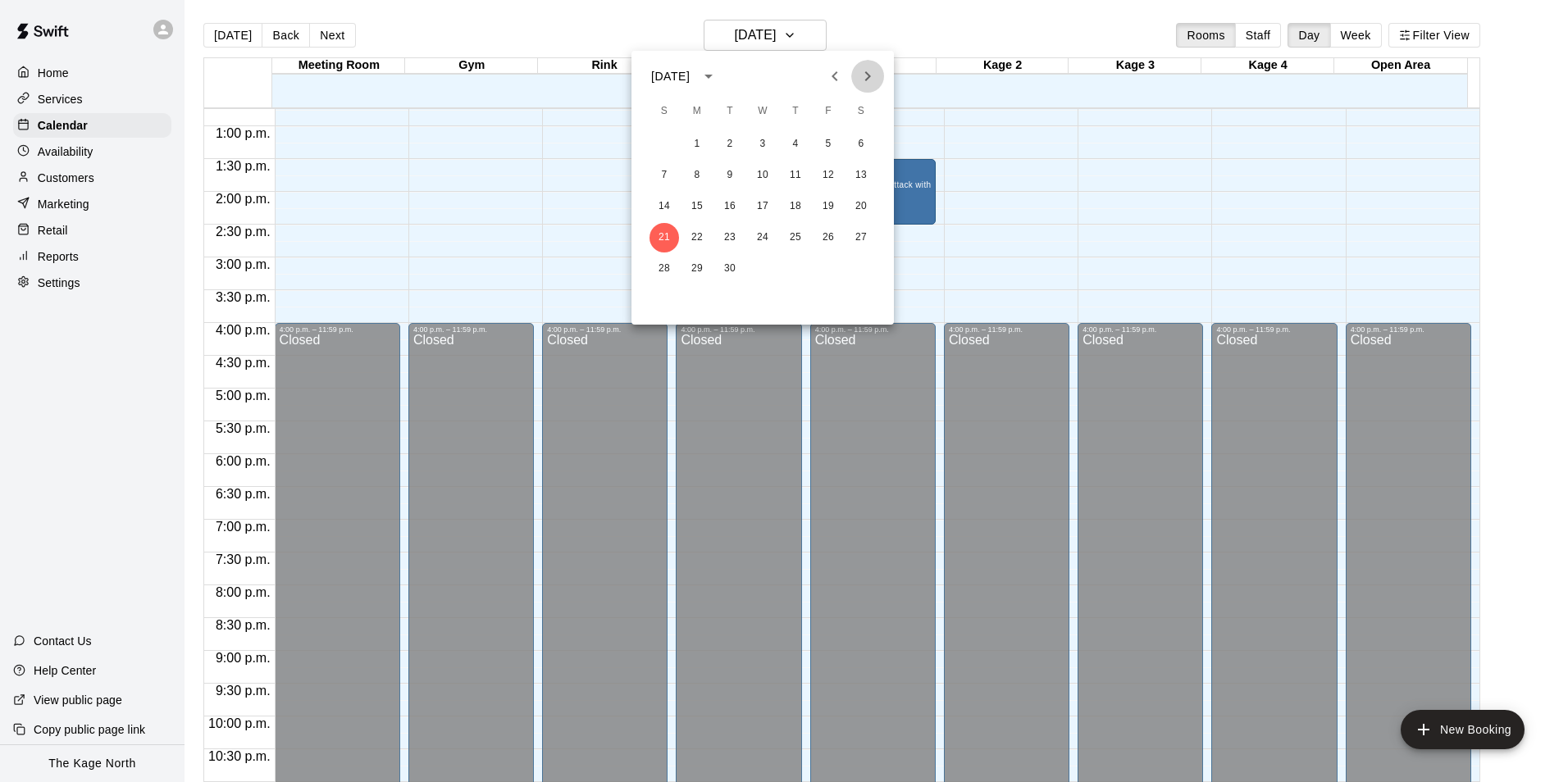
click at [865, 81] on icon "Next month" at bounding box center [868, 76] width 19 height 19
click at [699, 268] on button "27" at bounding box center [697, 269] width 30 height 30
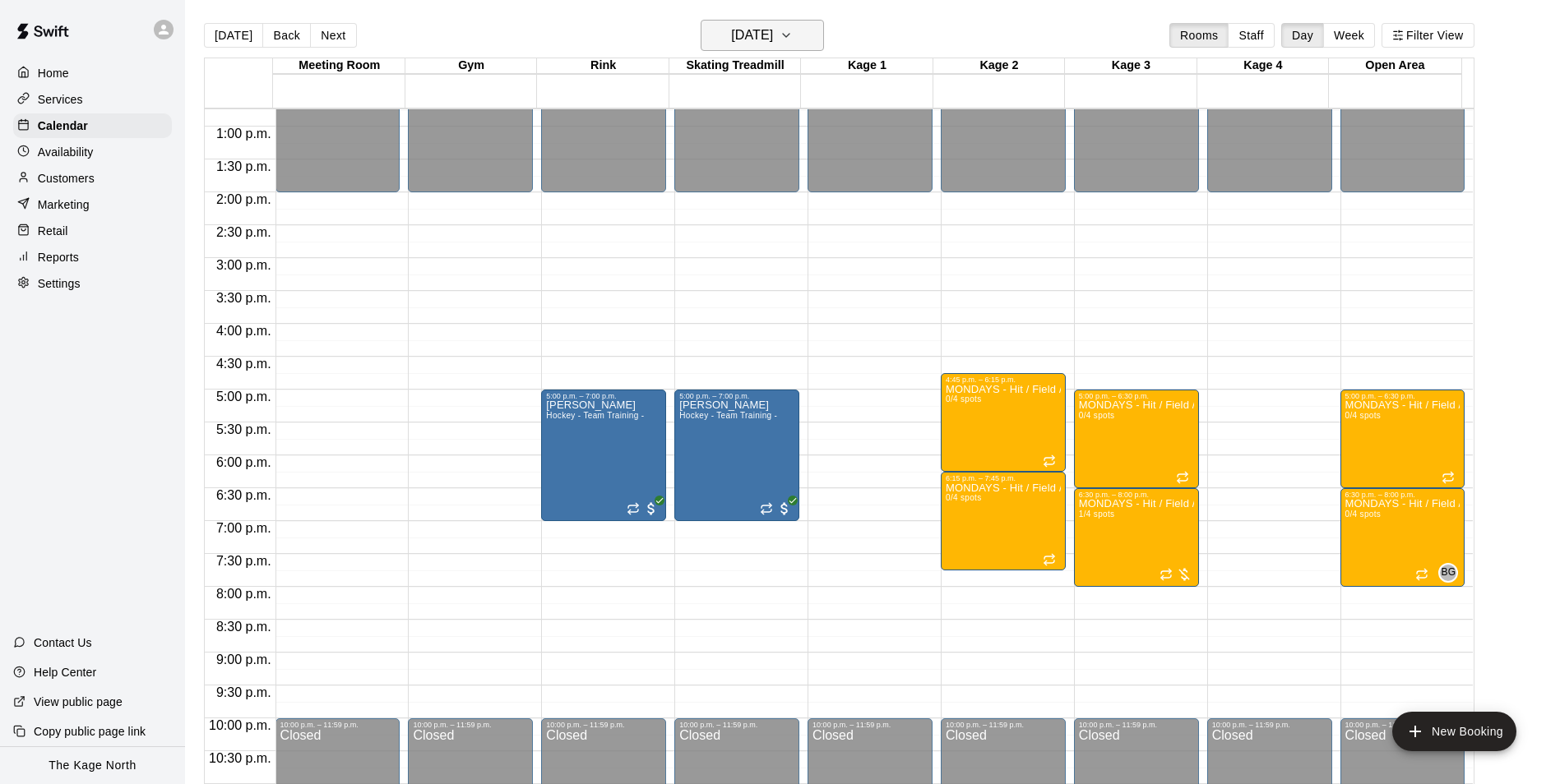
click at [773, 33] on h6 "Monday Oct 27" at bounding box center [752, 35] width 42 height 23
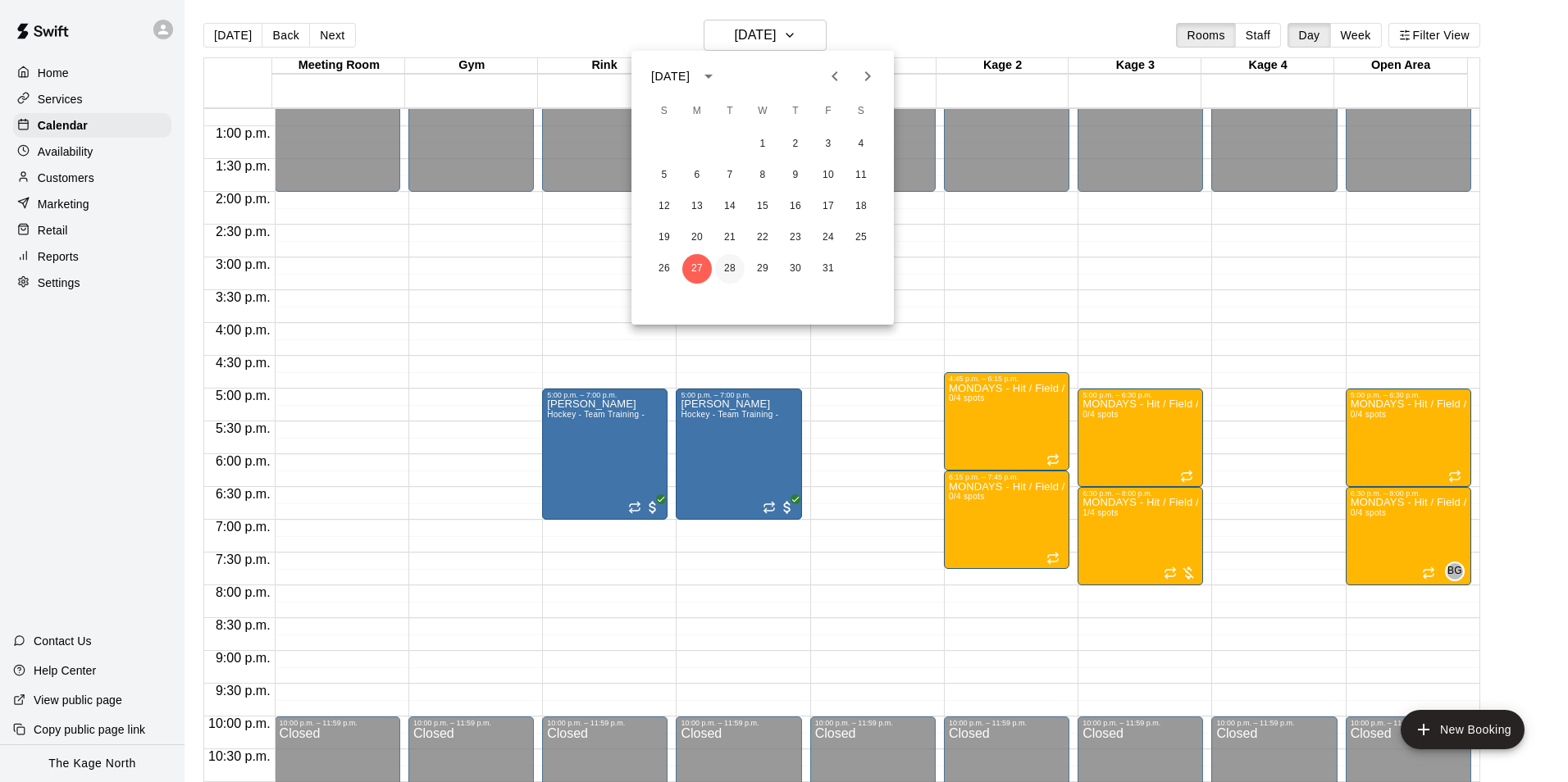
click at [723, 271] on button "28" at bounding box center [731, 269] width 30 height 30
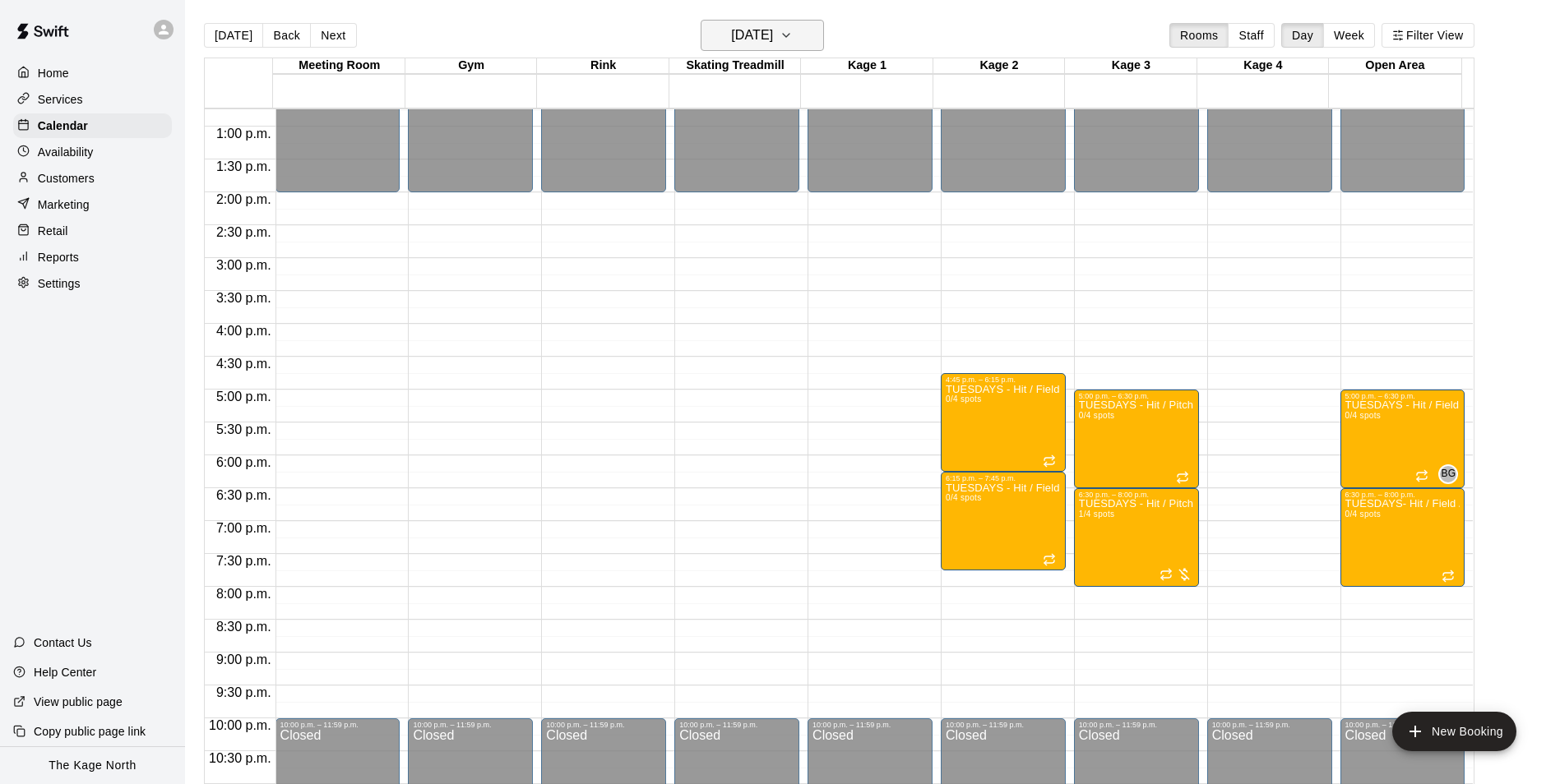
click at [773, 34] on h6 "Tuesday Oct 28" at bounding box center [752, 35] width 42 height 23
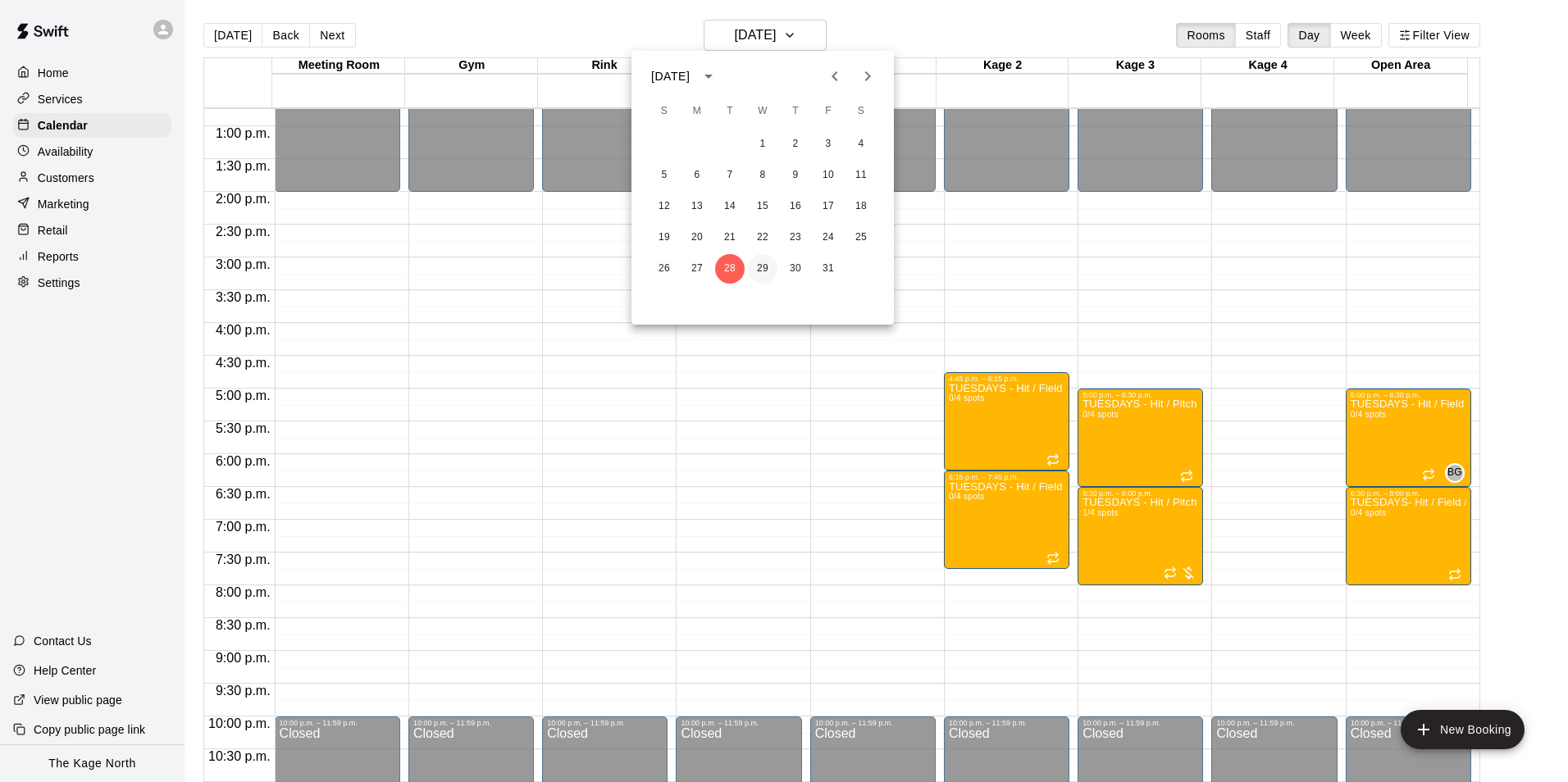
click at [757, 266] on button "29" at bounding box center [763, 269] width 30 height 30
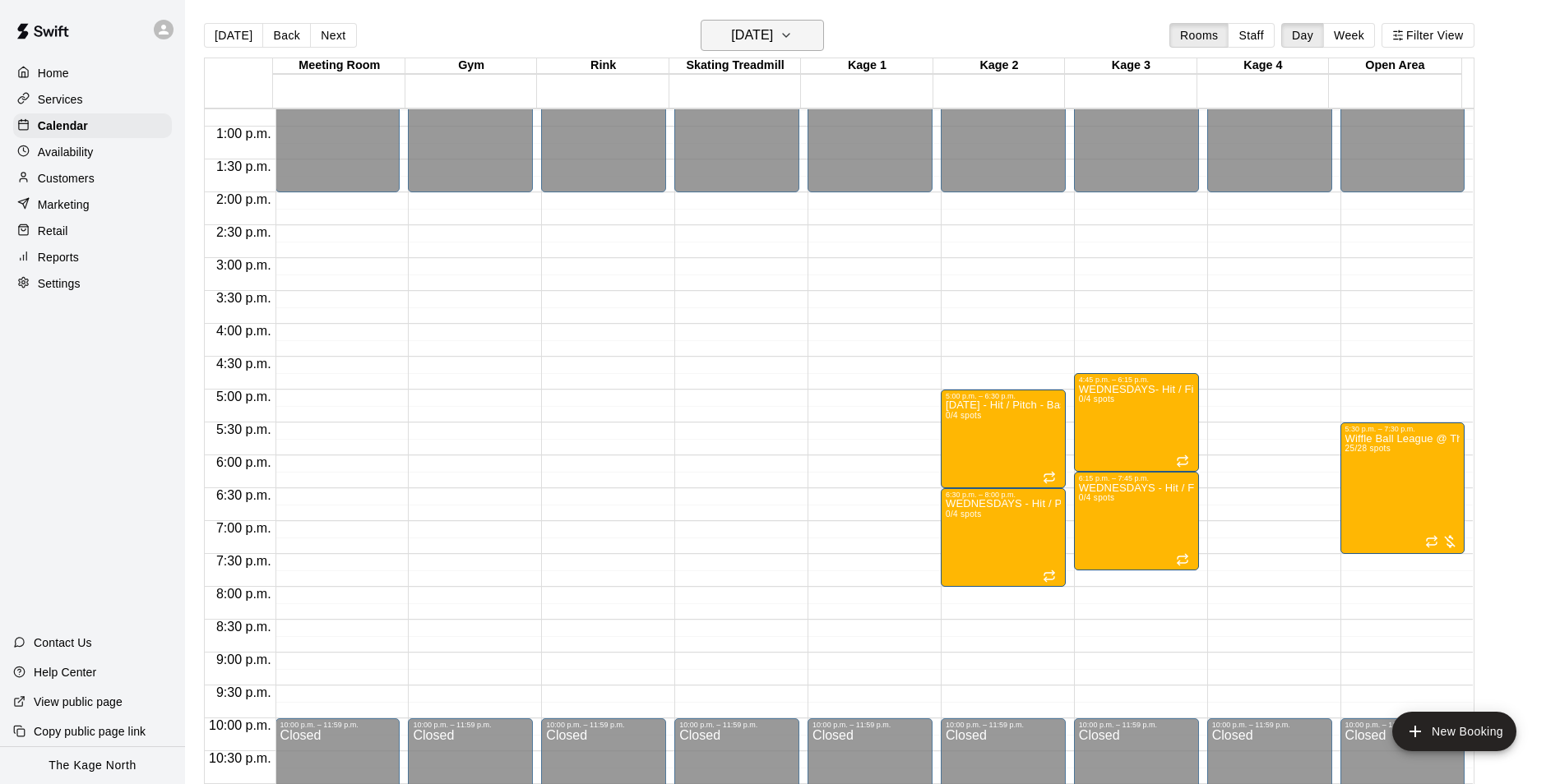
click at [773, 37] on h6 "Wednesday Oct 29" at bounding box center [752, 35] width 42 height 23
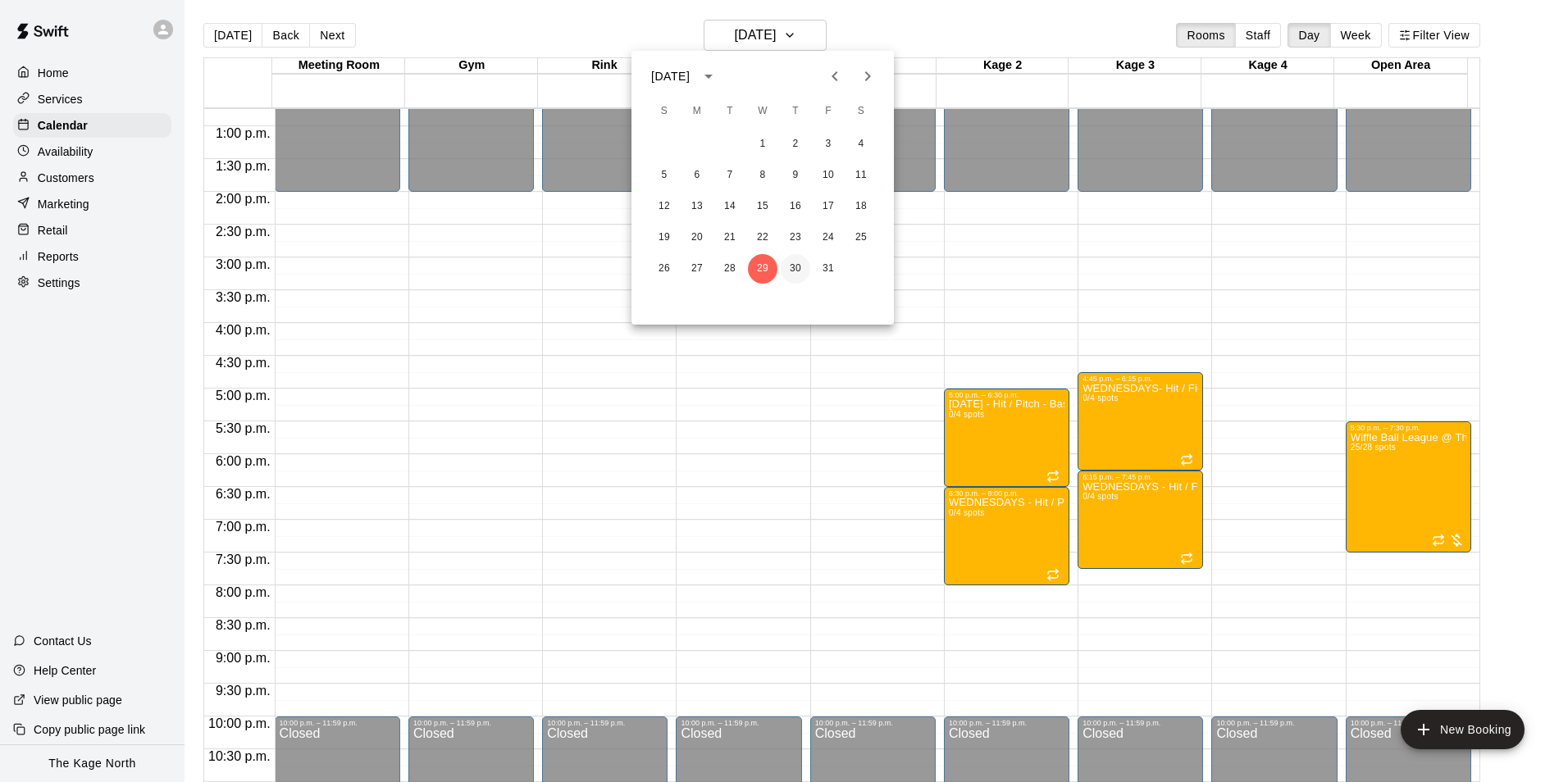
click at [794, 274] on button "30" at bounding box center [795, 269] width 30 height 30
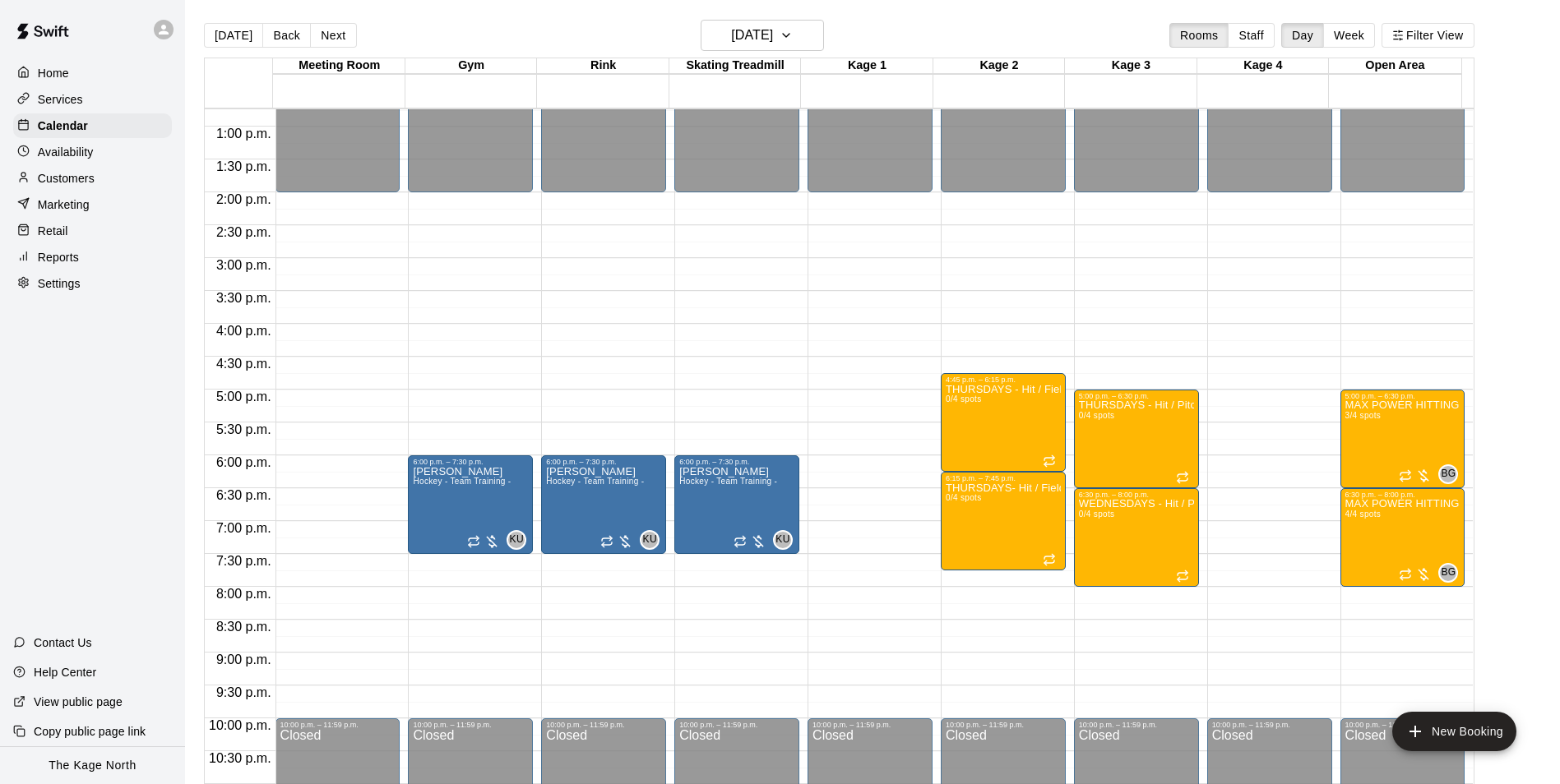
click at [47, 66] on p "Home" at bounding box center [54, 73] width 32 height 17
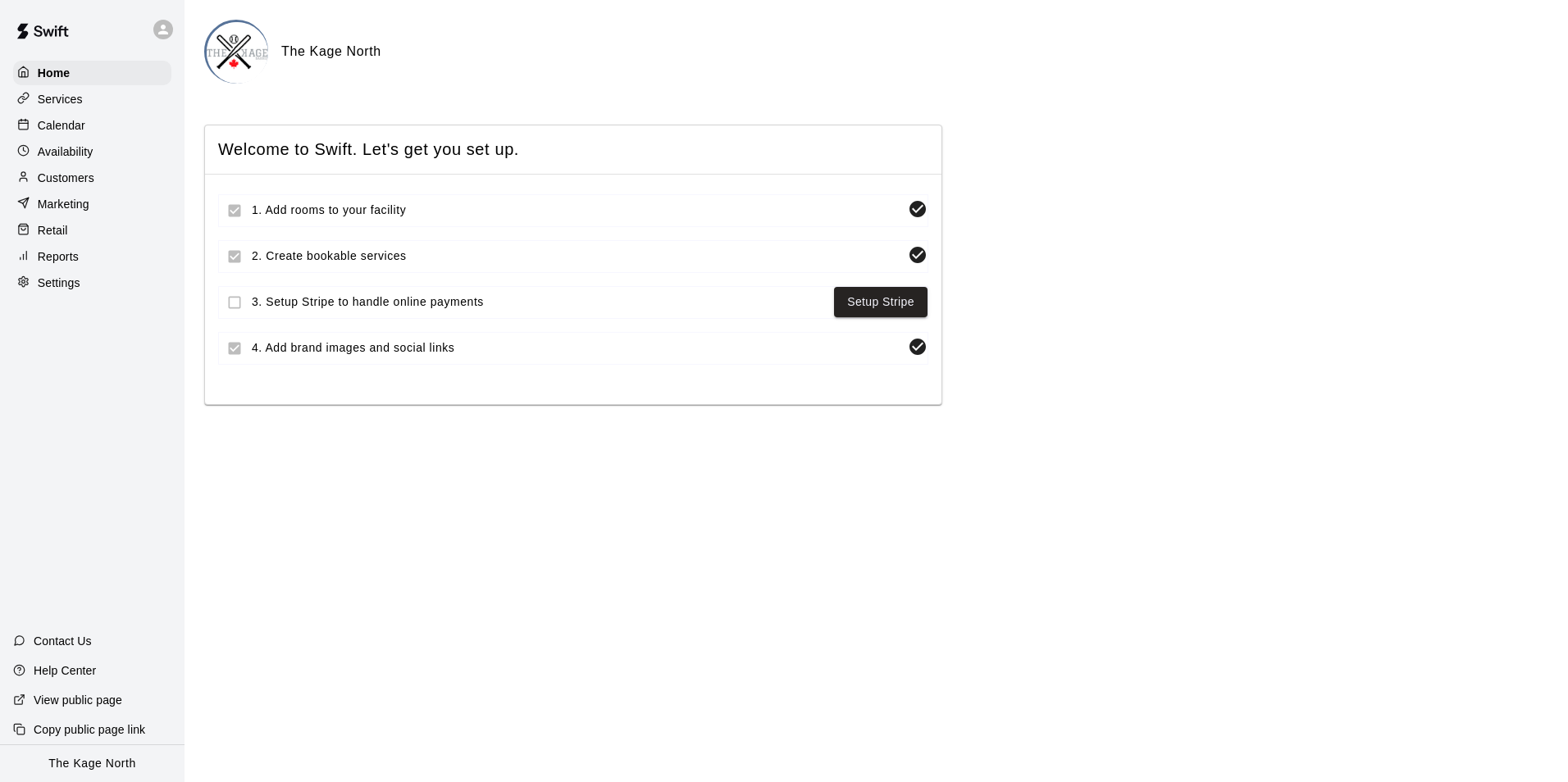
click at [67, 123] on p "Calendar" at bounding box center [61, 125] width 47 height 17
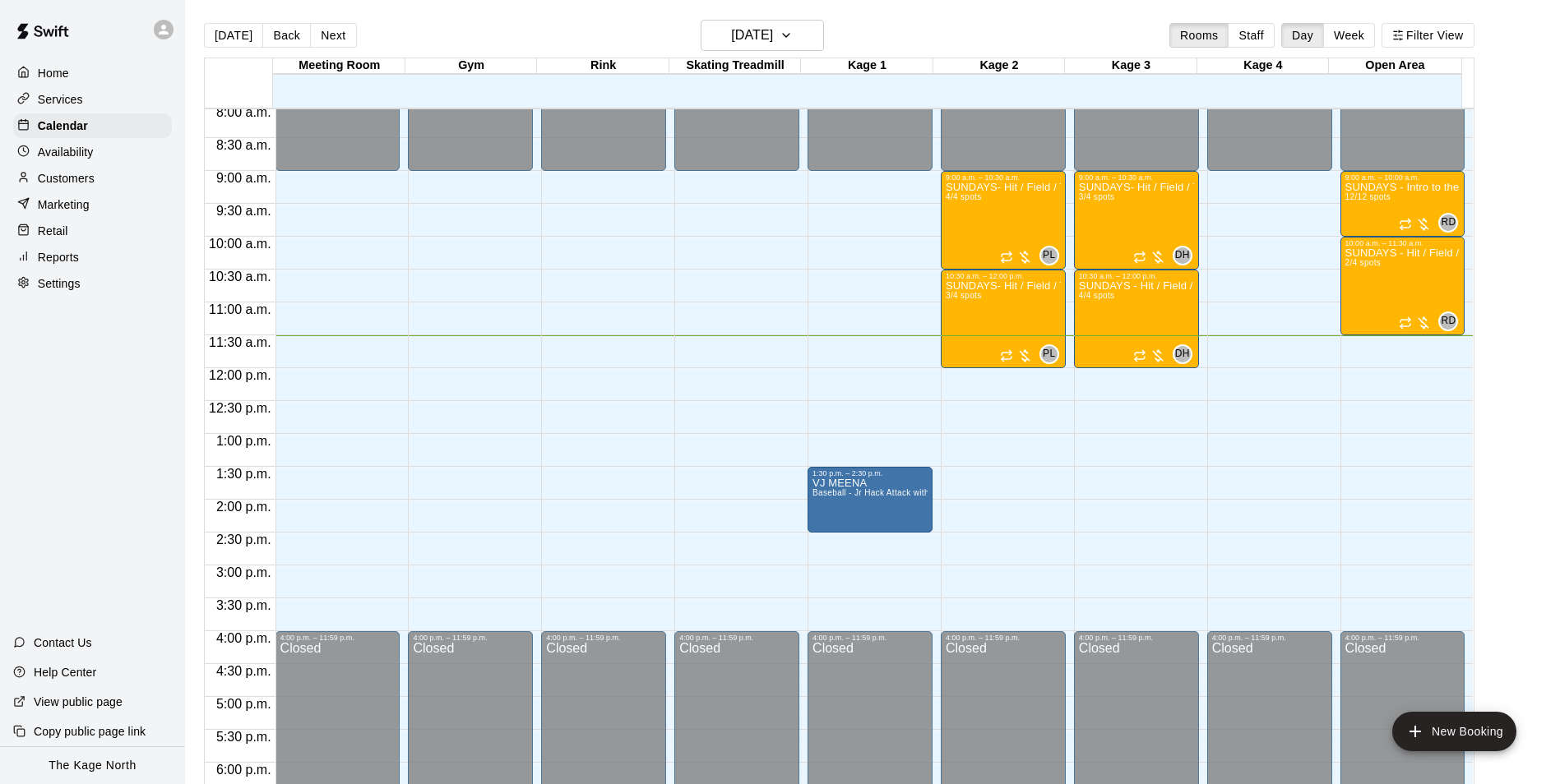
scroll to position [510, 0]
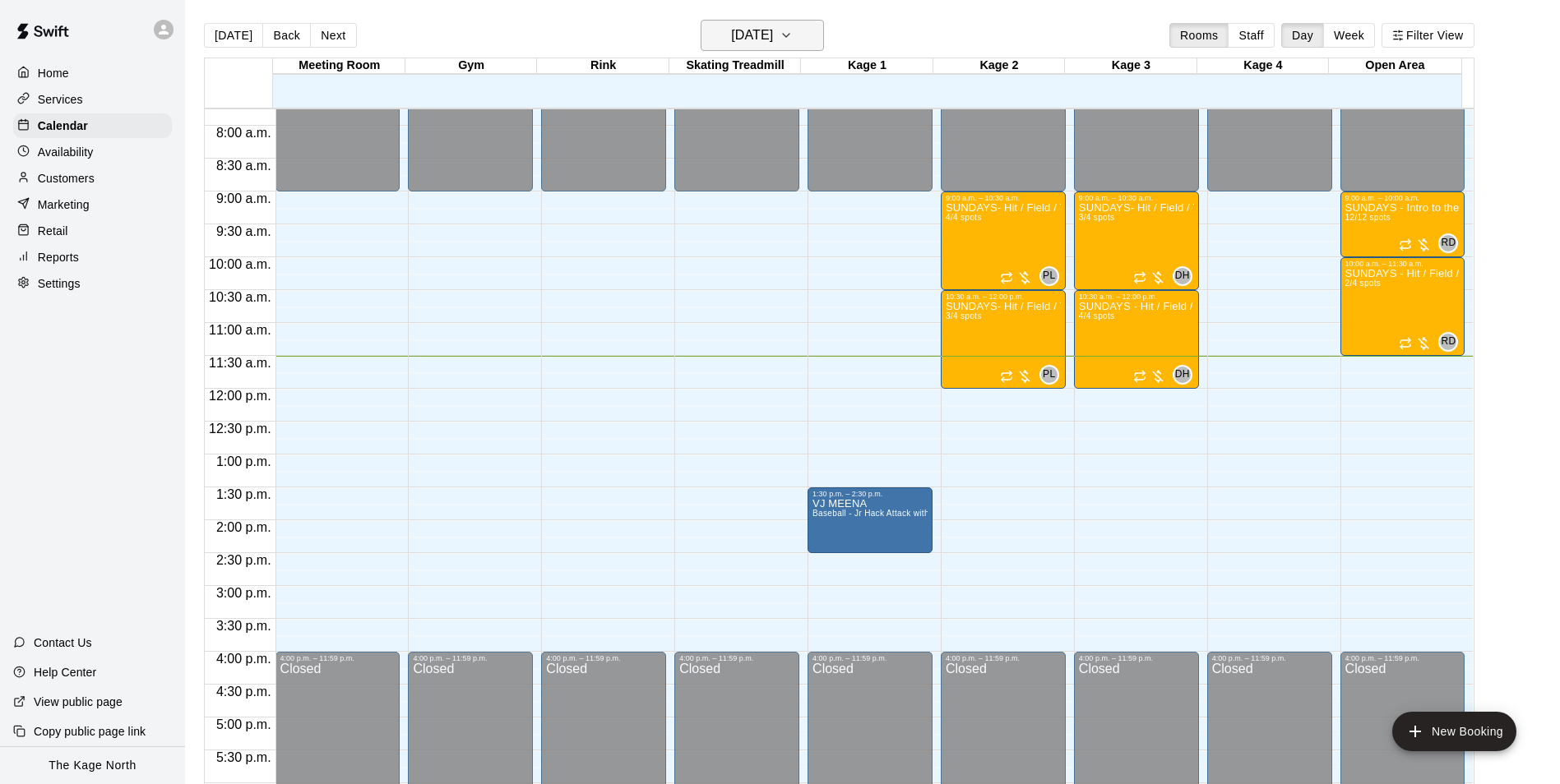
click at [773, 29] on h6 "[DATE]" at bounding box center [752, 35] width 42 height 23
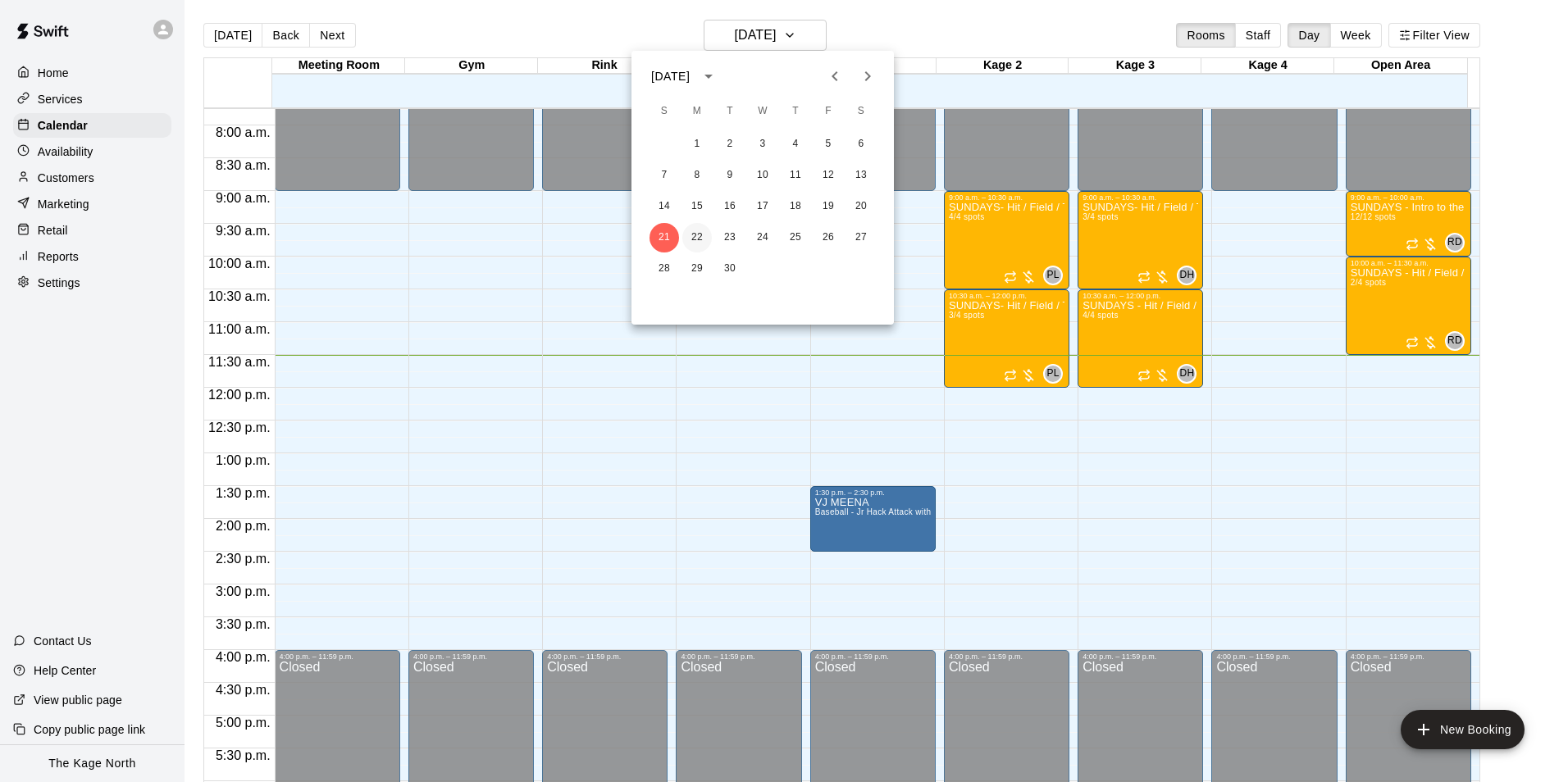
click at [705, 234] on button "22" at bounding box center [697, 238] width 30 height 30
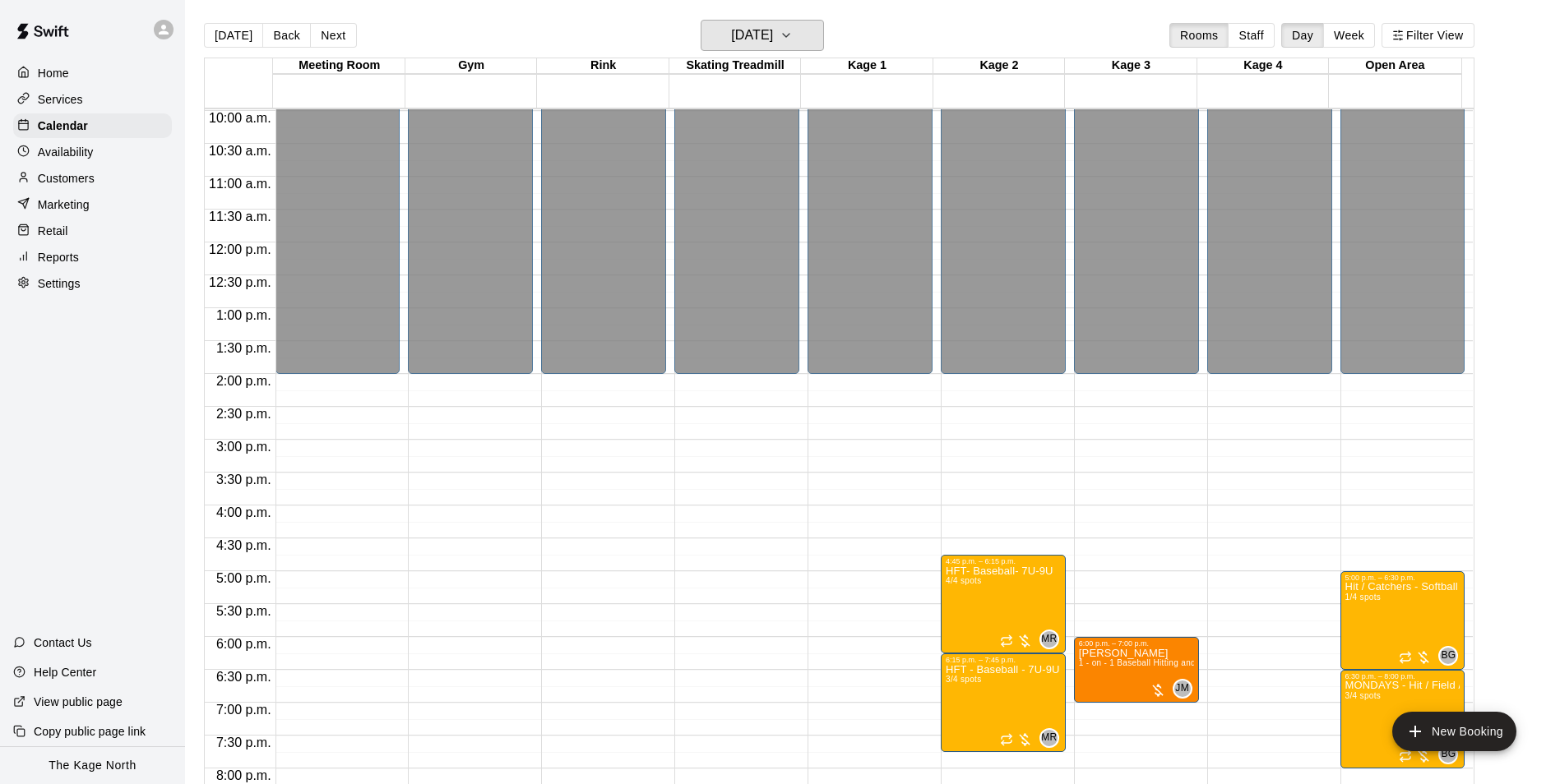
scroll to position [838, 0]
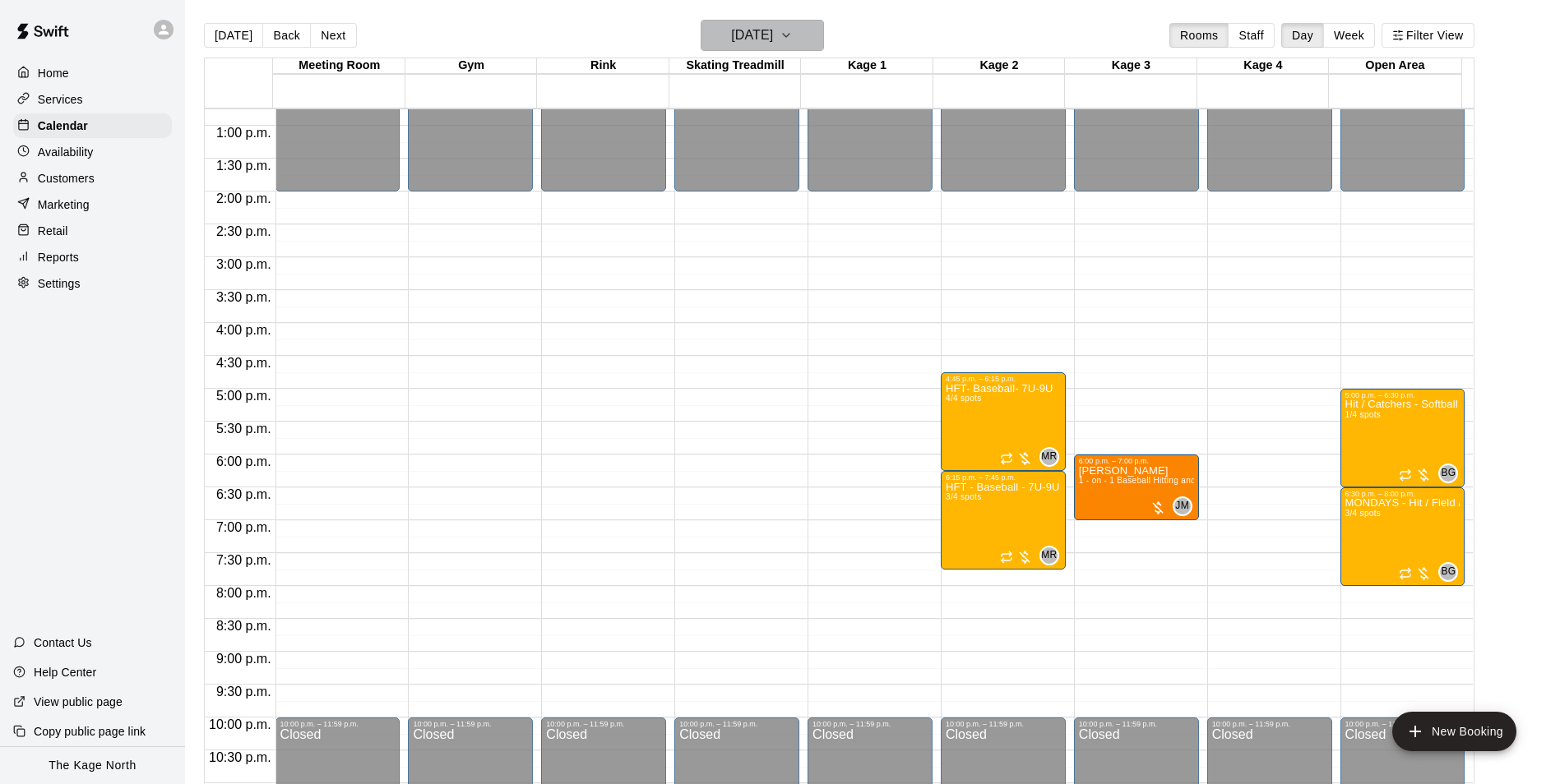
click at [773, 38] on h6 "[DATE]" at bounding box center [752, 35] width 42 height 23
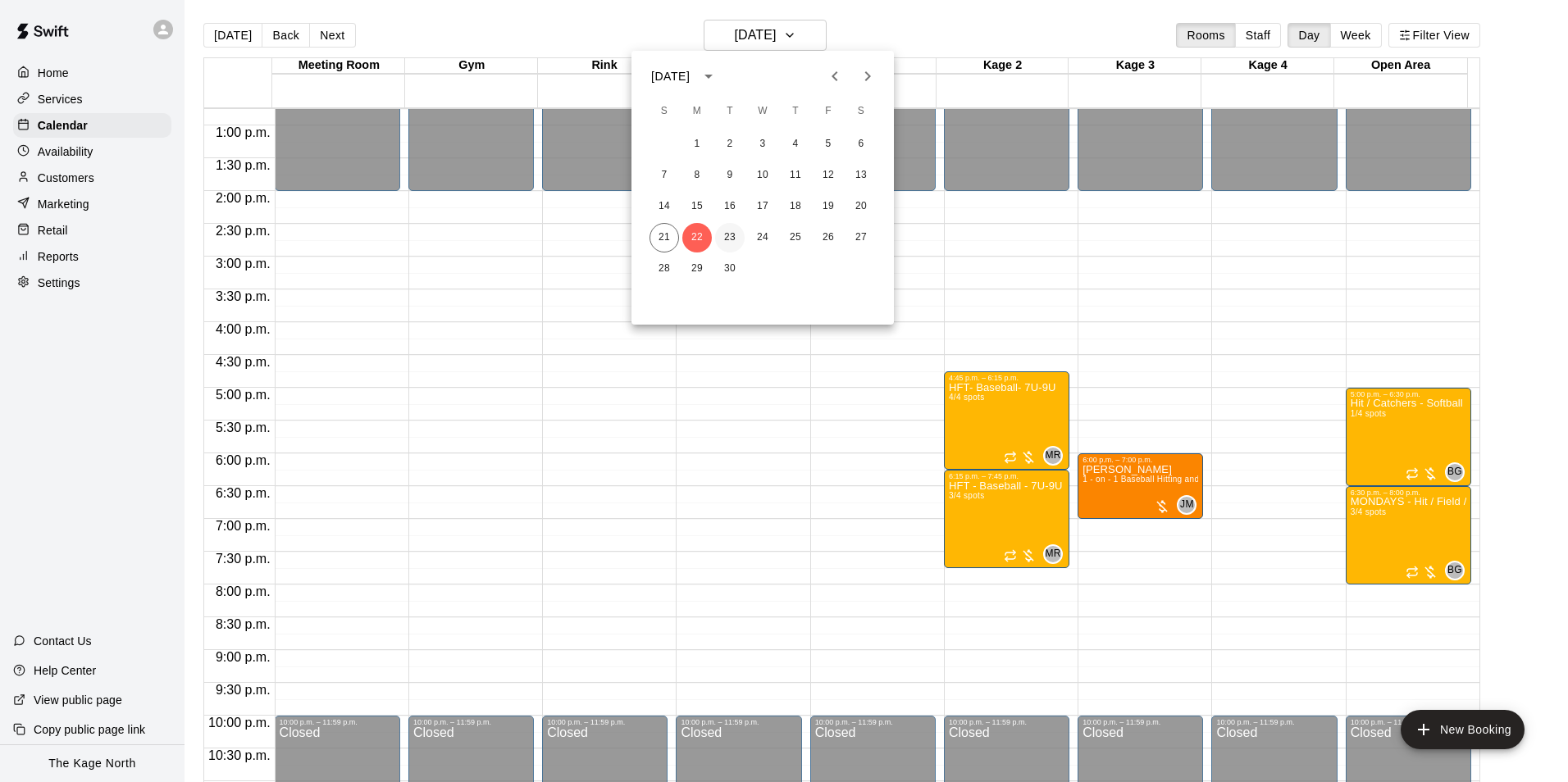
click at [729, 236] on button "23" at bounding box center [731, 238] width 30 height 30
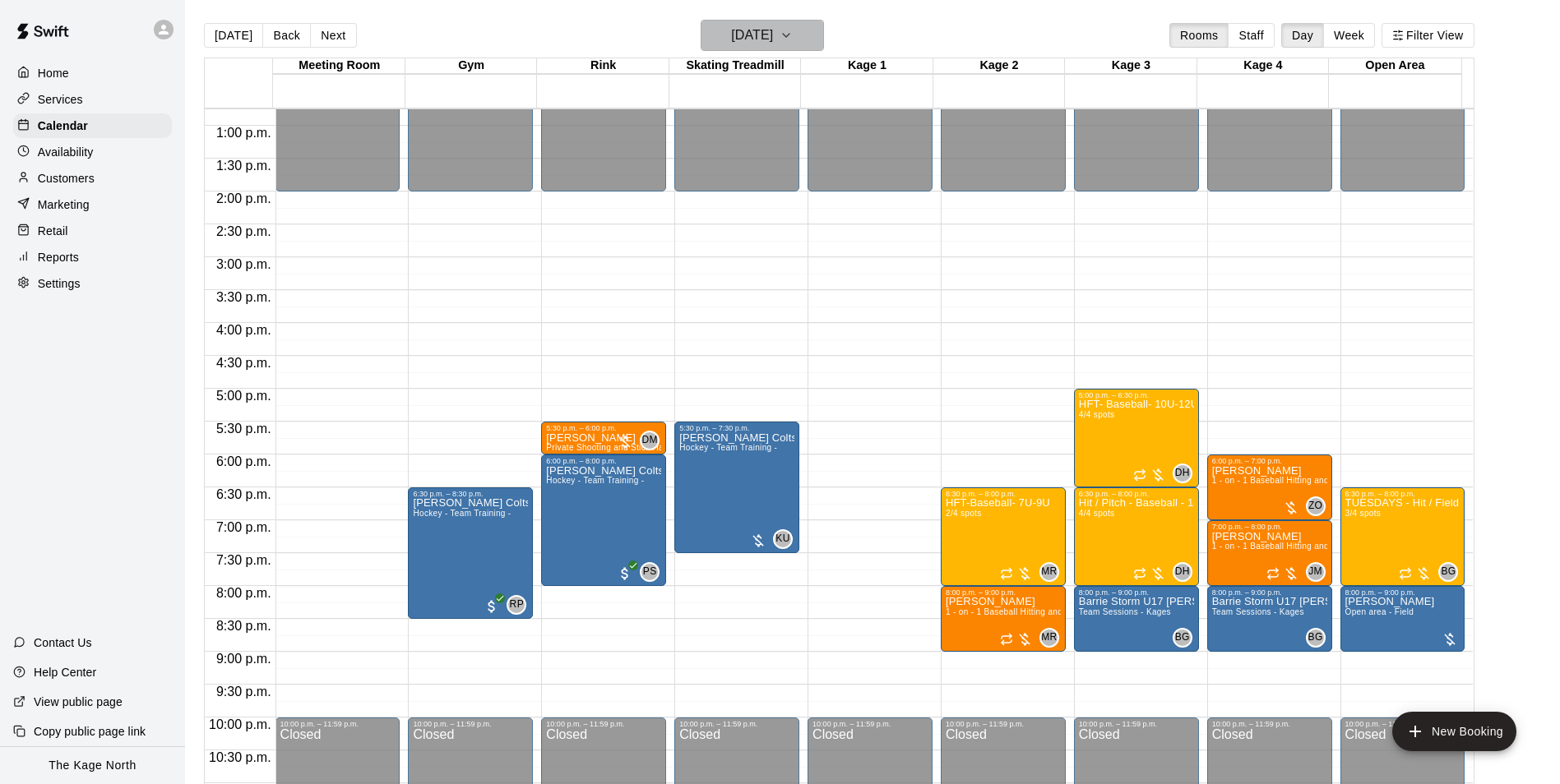
click at [766, 35] on h6 "Tuesday Sep 23" at bounding box center [752, 35] width 42 height 23
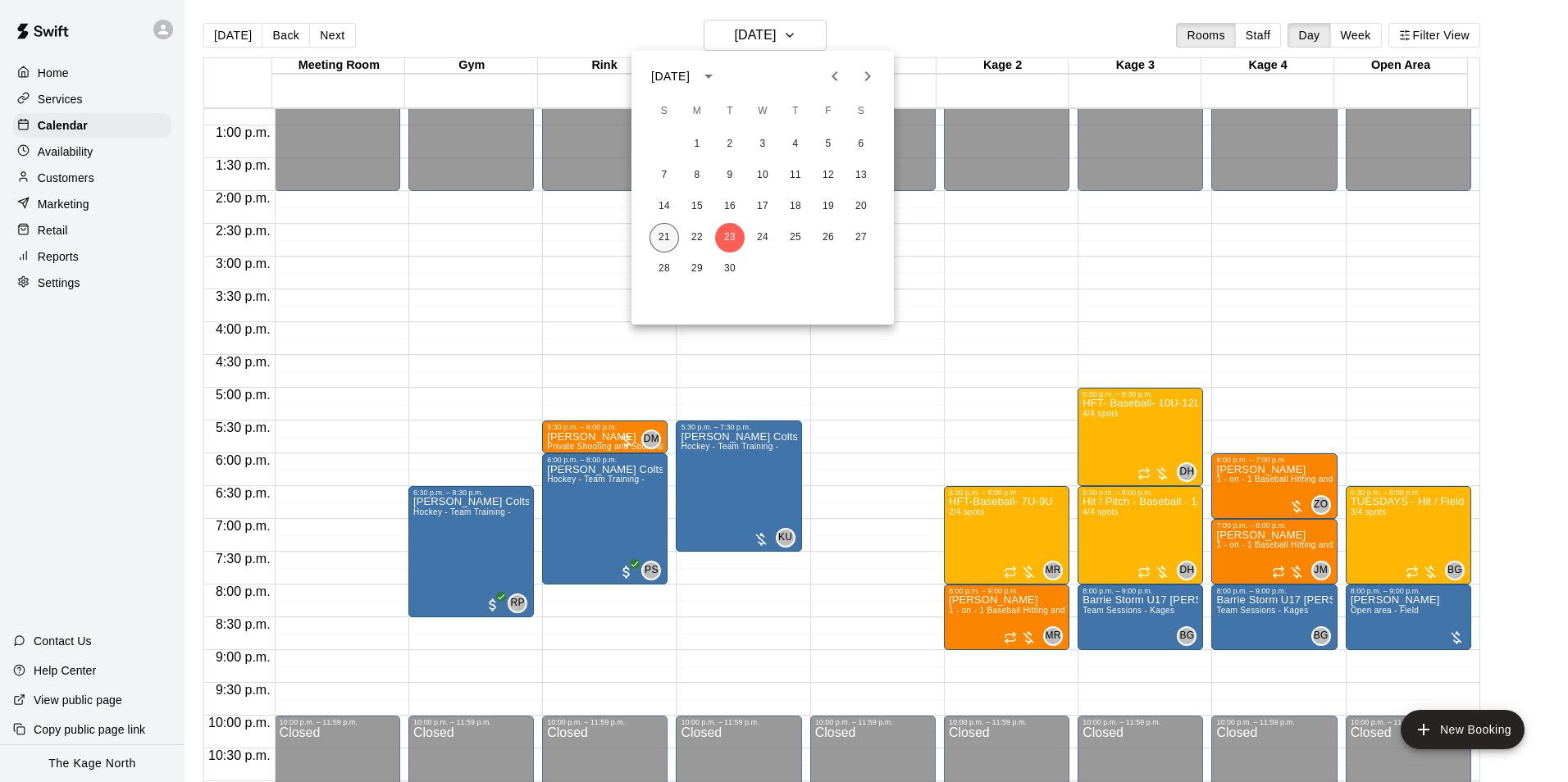
click at [671, 234] on button "21" at bounding box center [665, 238] width 30 height 30
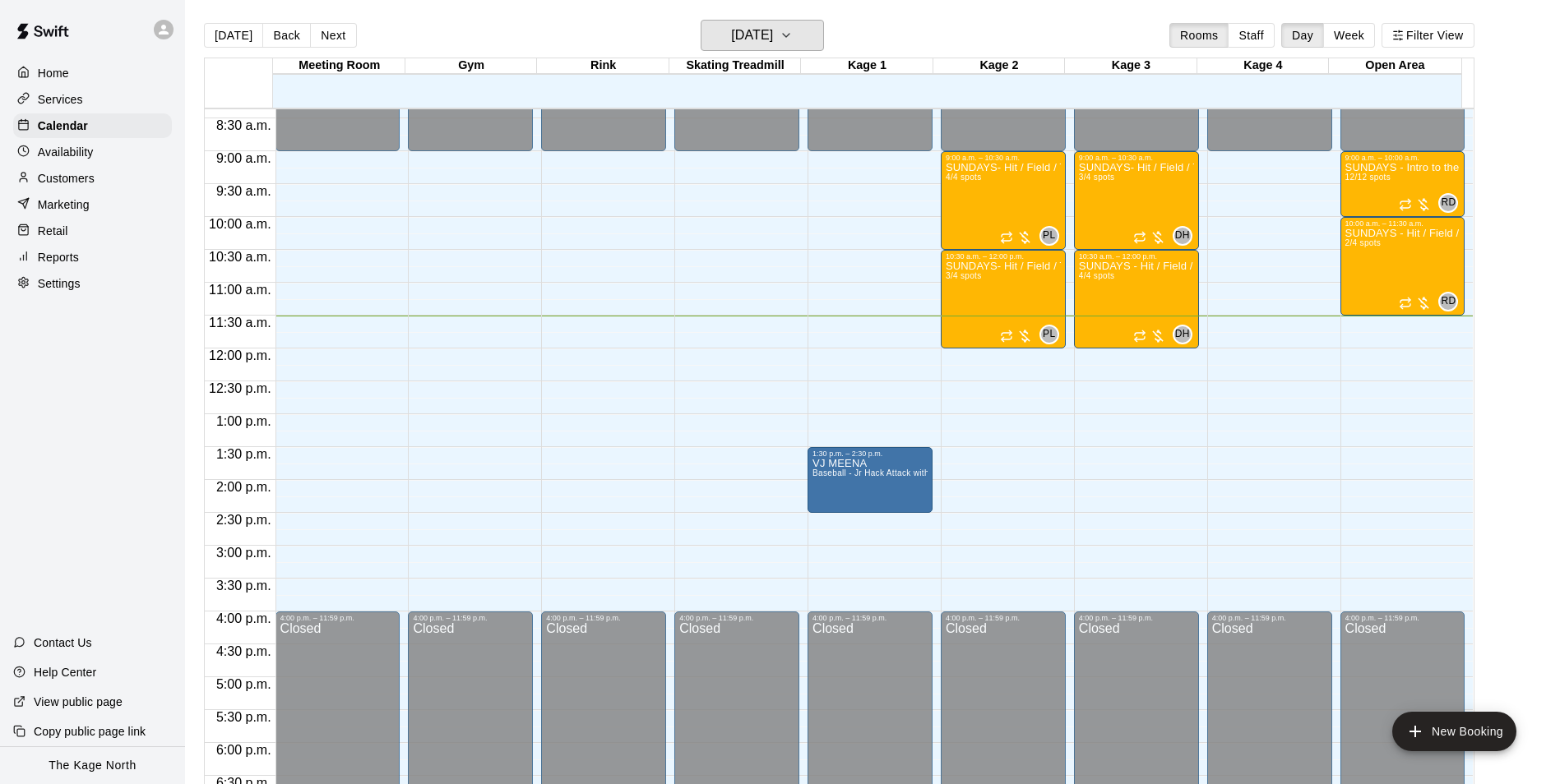
scroll to position [510, 0]
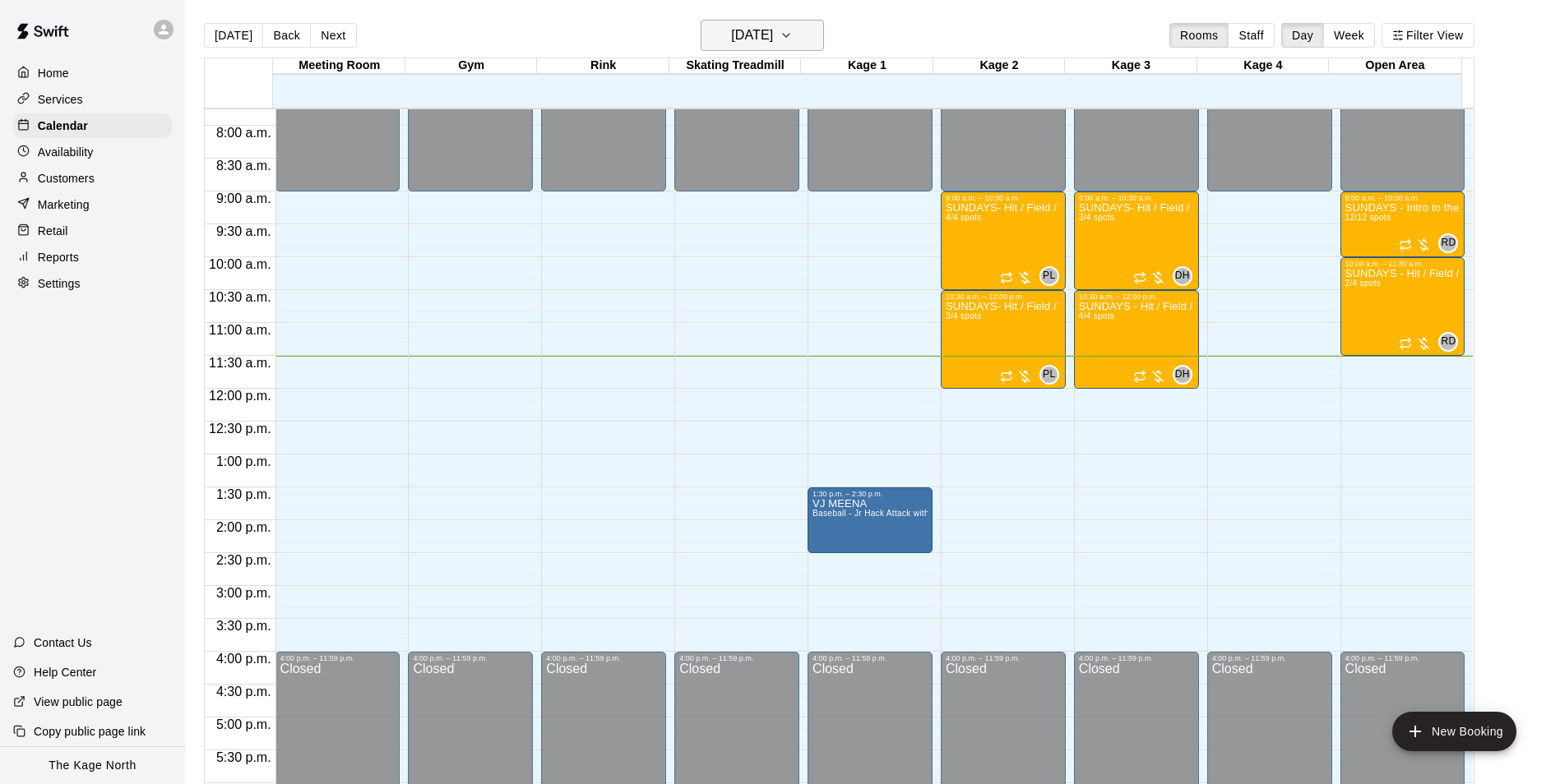
click at [799, 39] on button "[DATE]" at bounding box center [762, 35] width 123 height 32
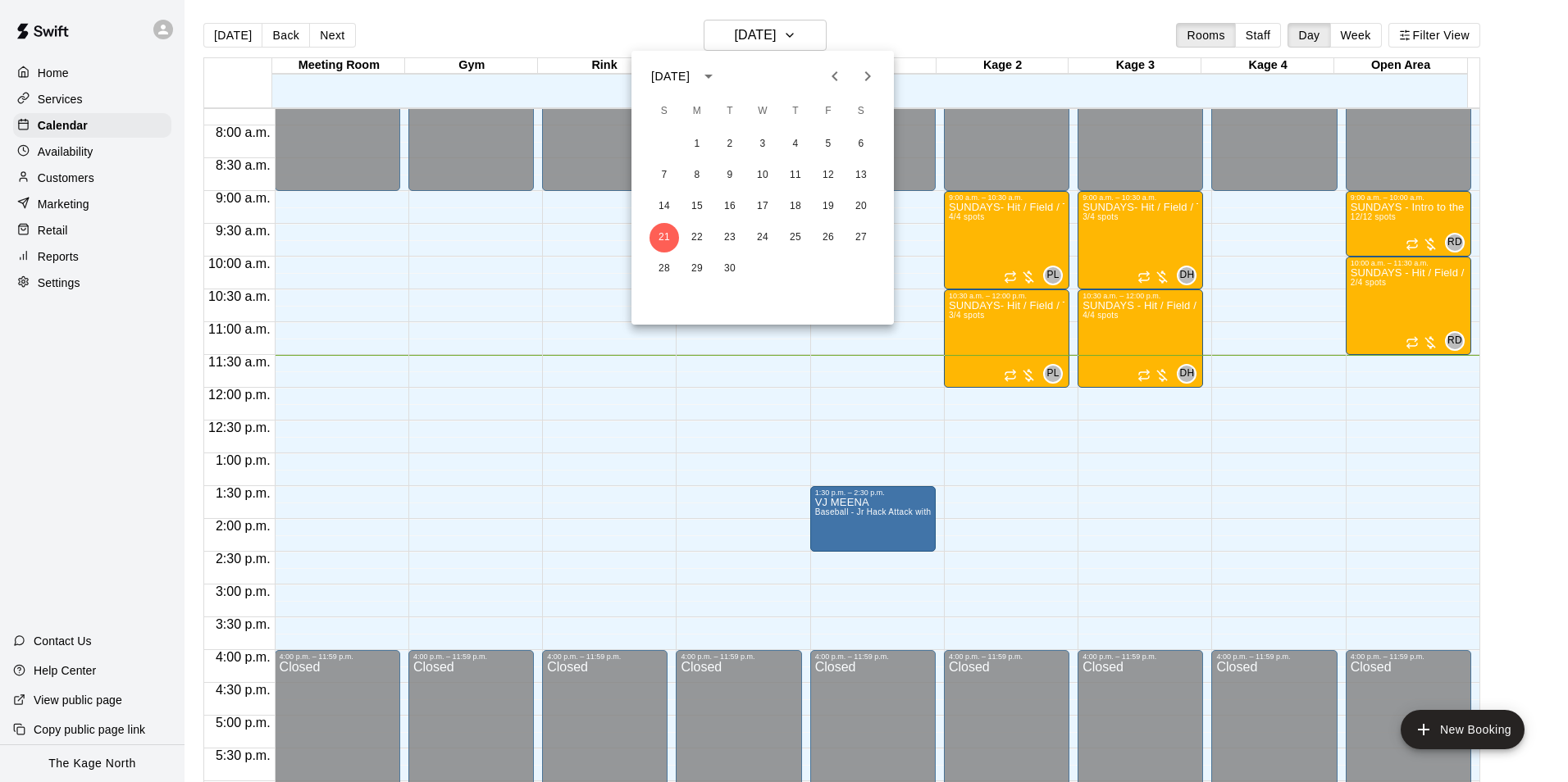
click at [872, 71] on icon "Next month" at bounding box center [868, 76] width 19 height 19
click at [867, 142] on button "4" at bounding box center [861, 144] width 30 height 30
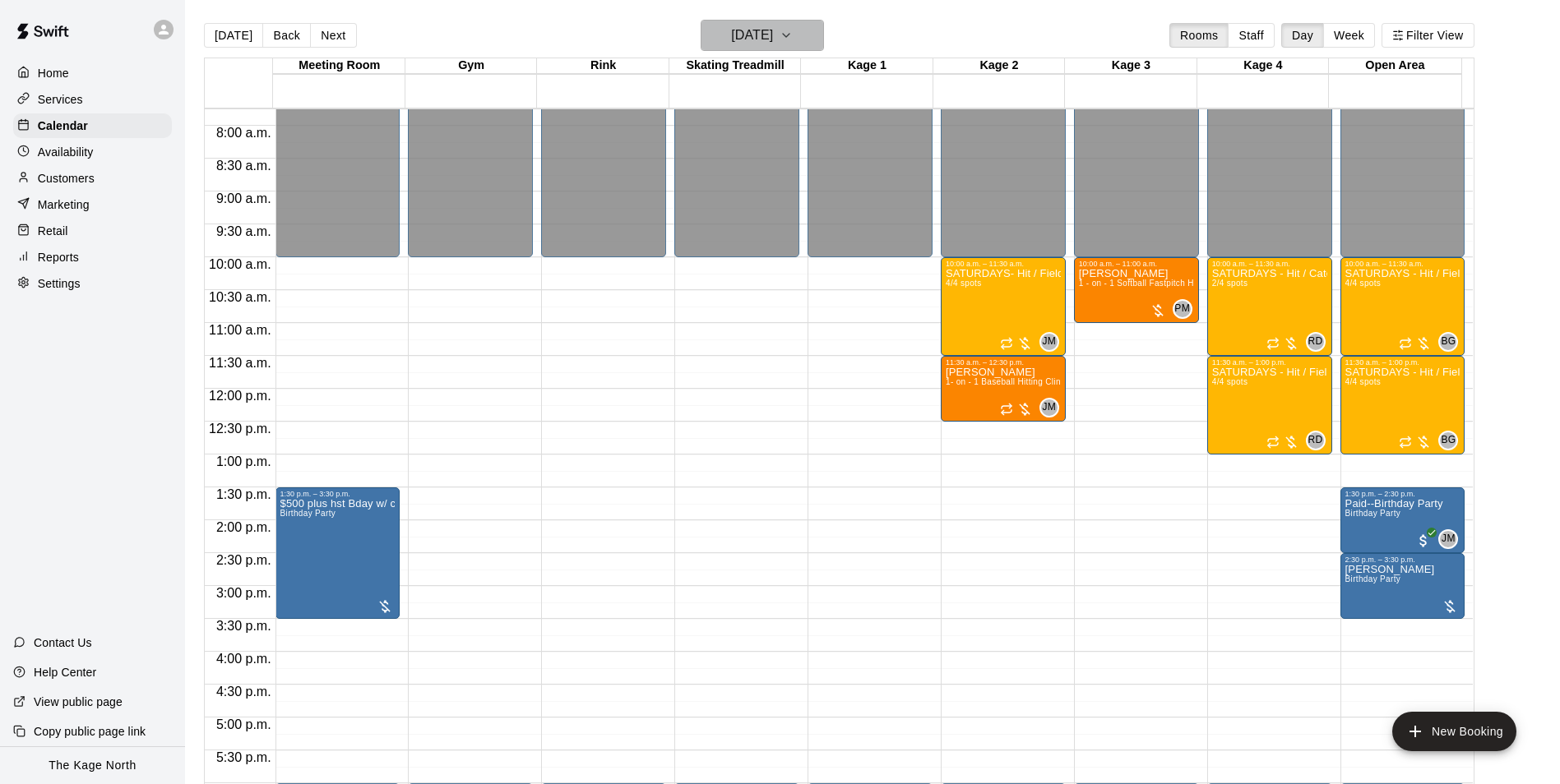
click at [773, 32] on h6 "Saturday Oct 04" at bounding box center [752, 35] width 42 height 23
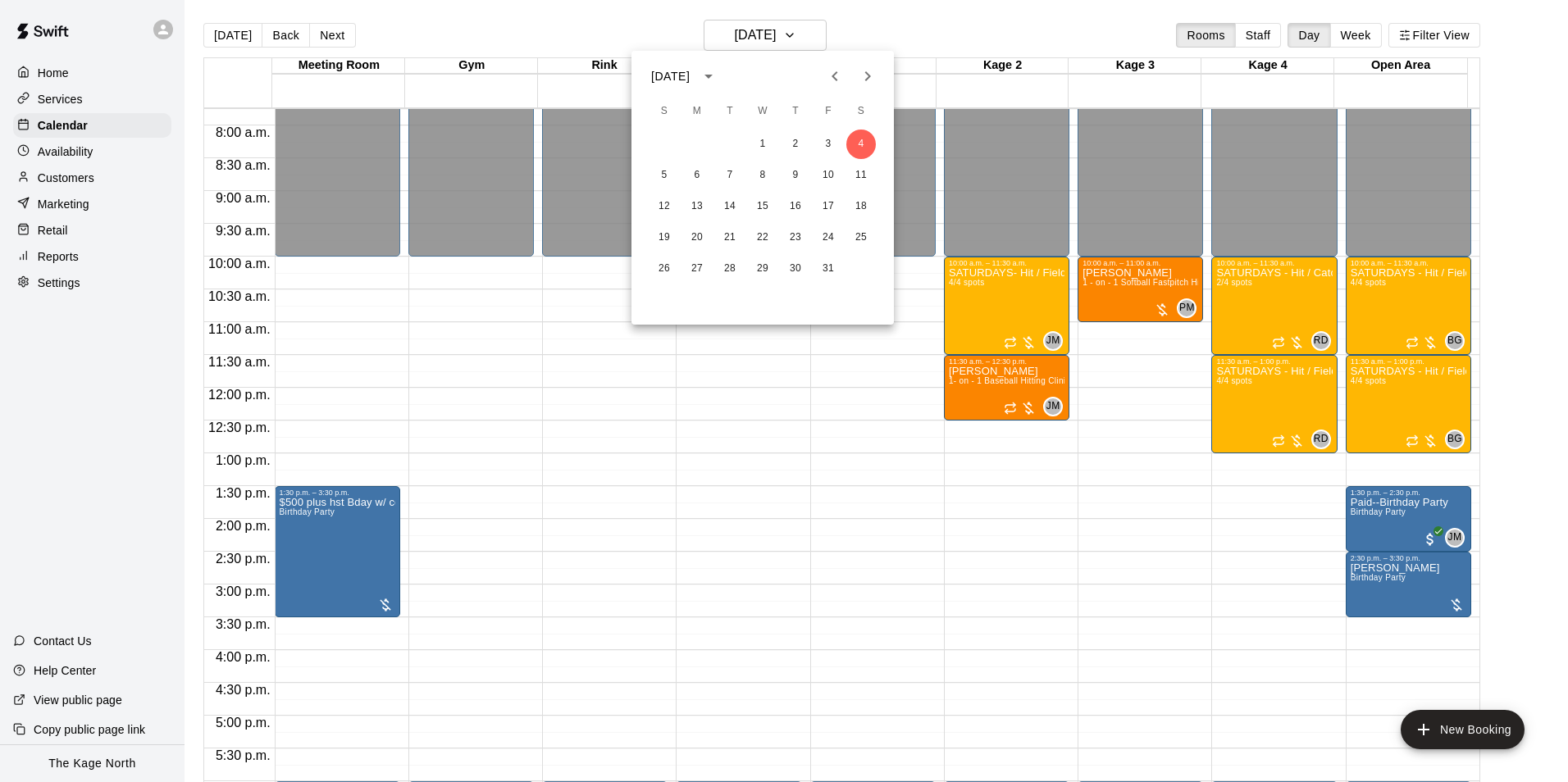
click at [837, 81] on icon "Previous month" at bounding box center [835, 75] width 6 height 10
click at [665, 239] on button "21" at bounding box center [665, 238] width 30 height 30
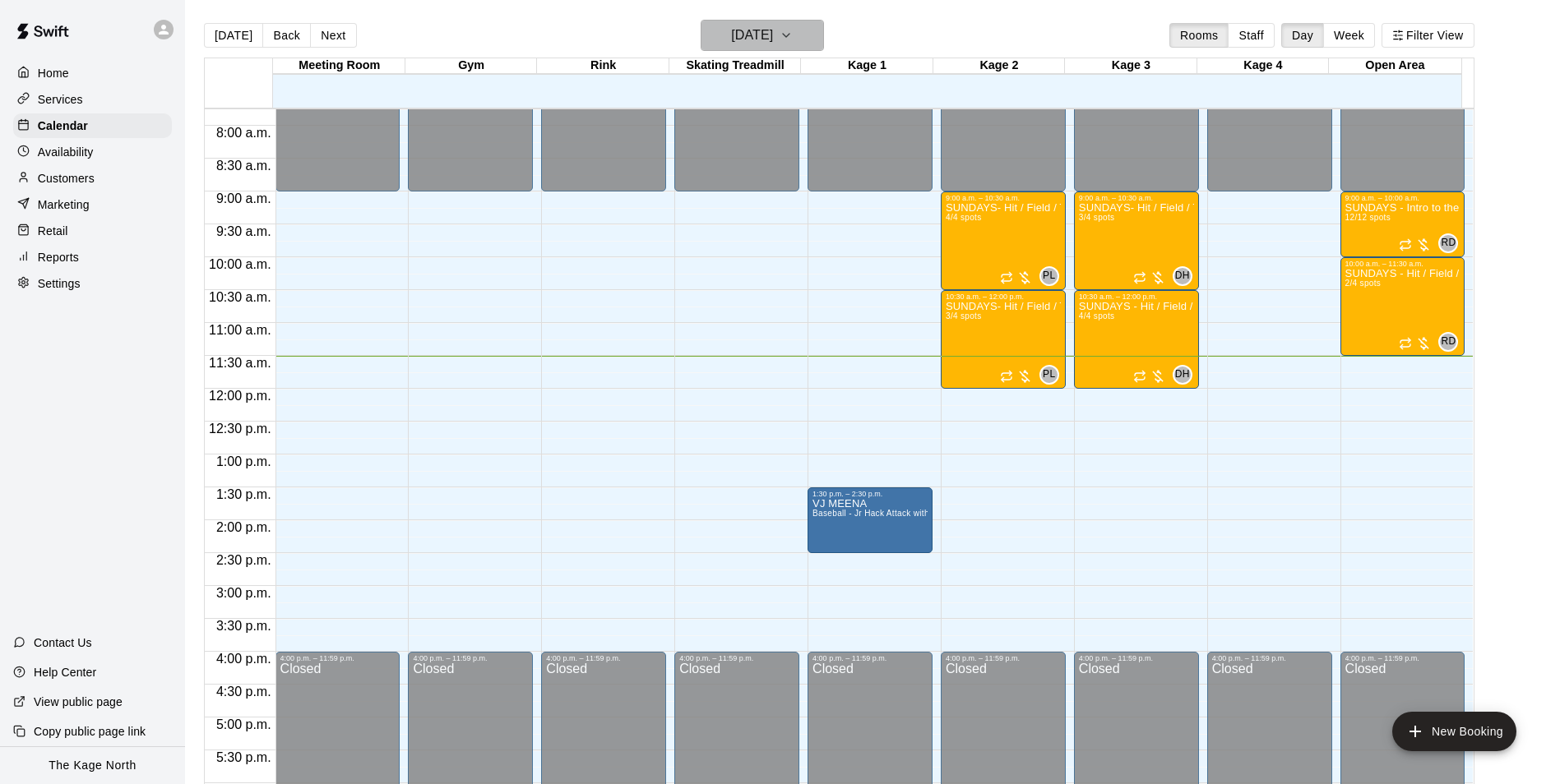
click at [773, 35] on h6 "[DATE]" at bounding box center [752, 35] width 42 height 23
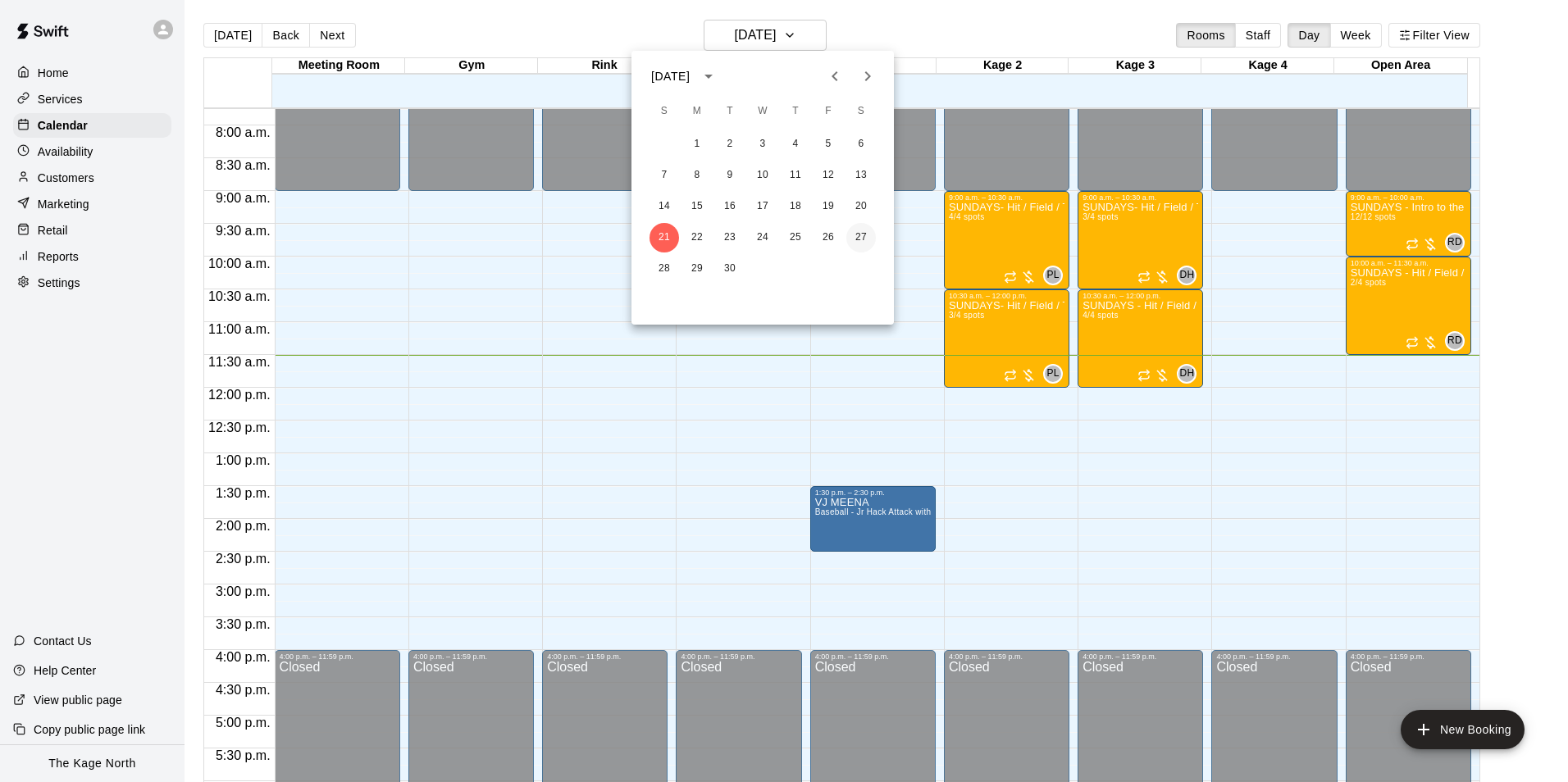
click at [858, 236] on button "27" at bounding box center [861, 238] width 30 height 30
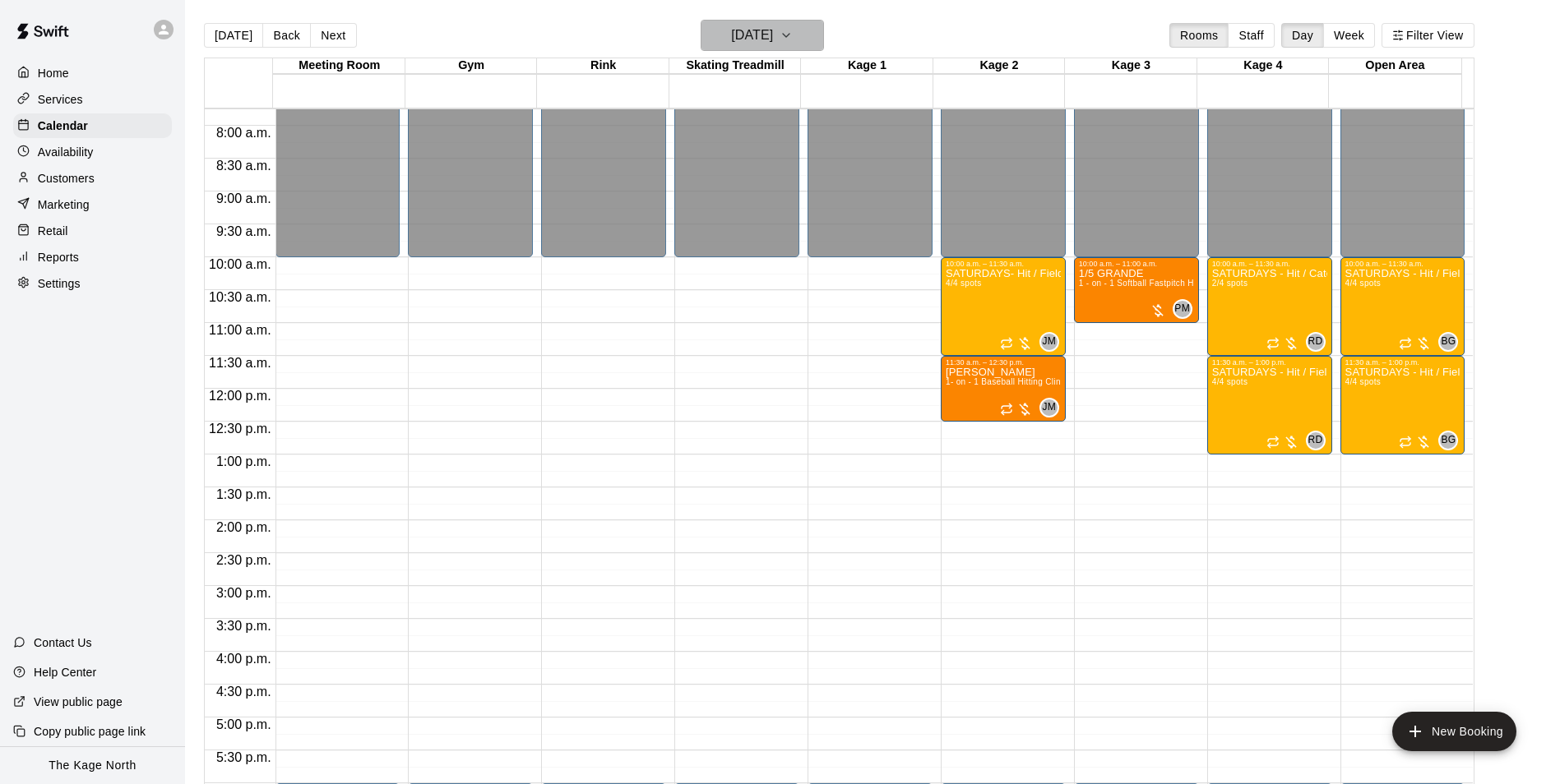
click at [773, 30] on h6 "Saturday Sep 27" at bounding box center [752, 35] width 42 height 23
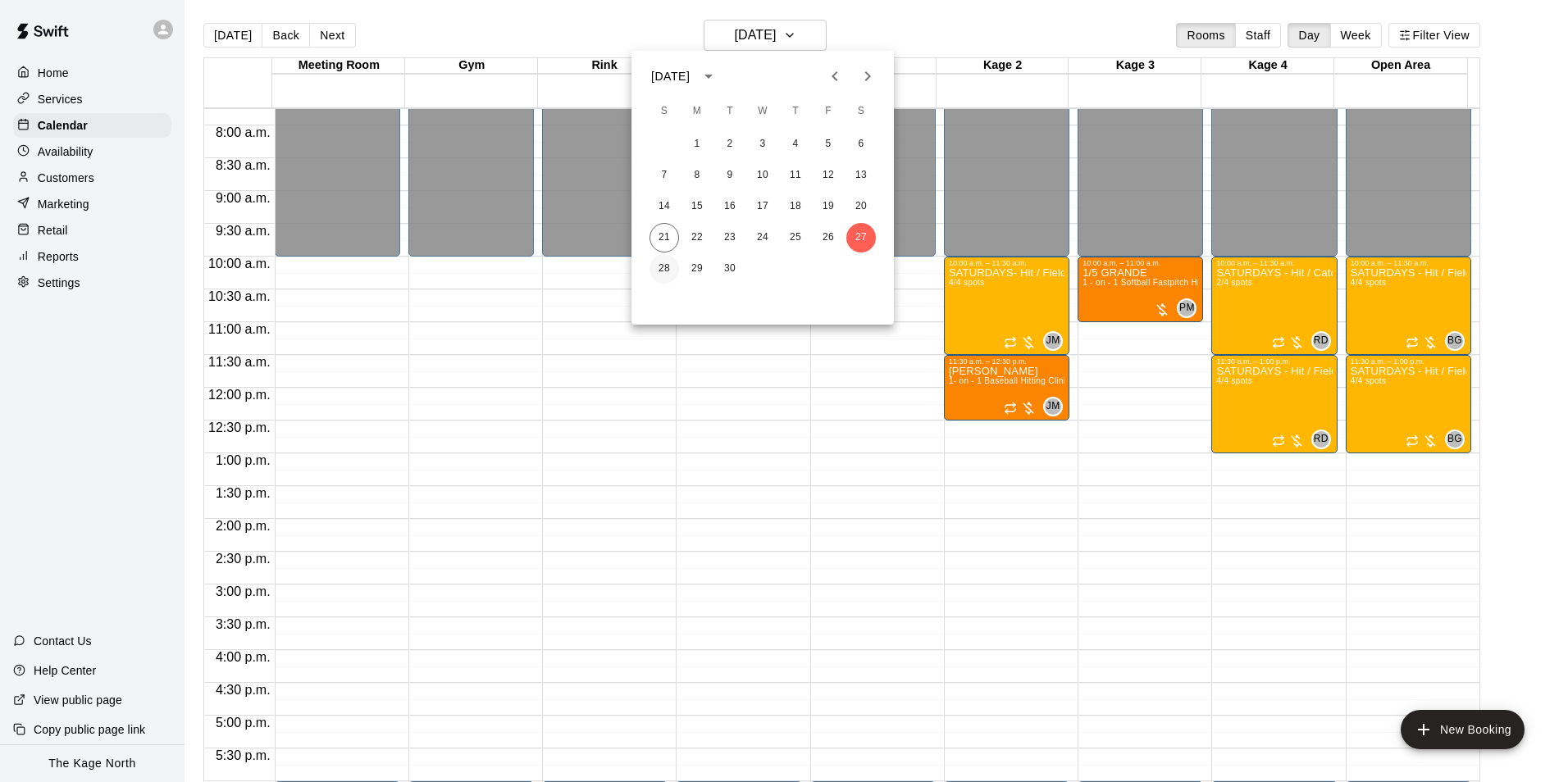
click at [666, 266] on button "28" at bounding box center [665, 269] width 30 height 30
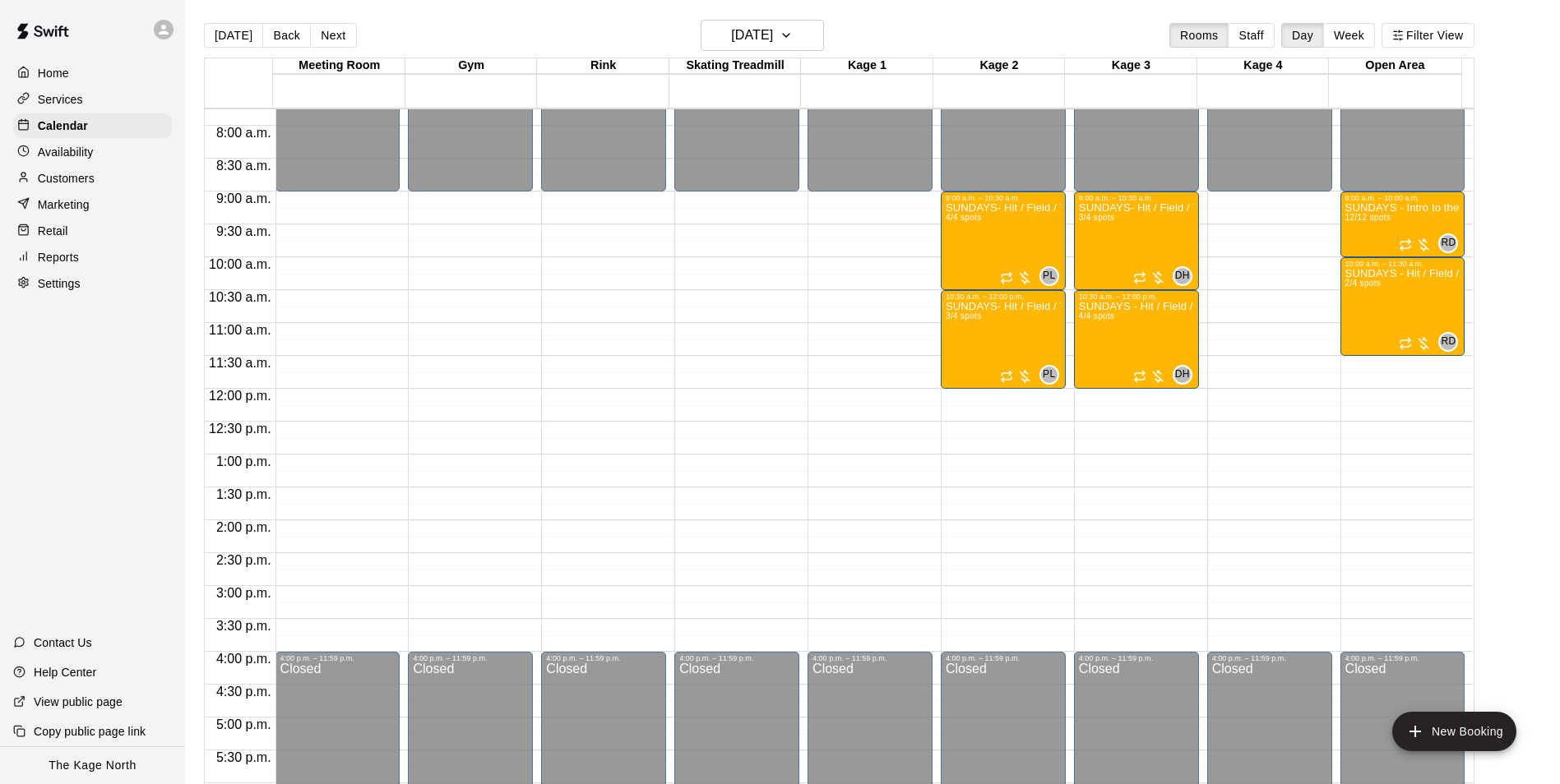
click at [68, 67] on p "Home" at bounding box center [54, 73] width 32 height 17
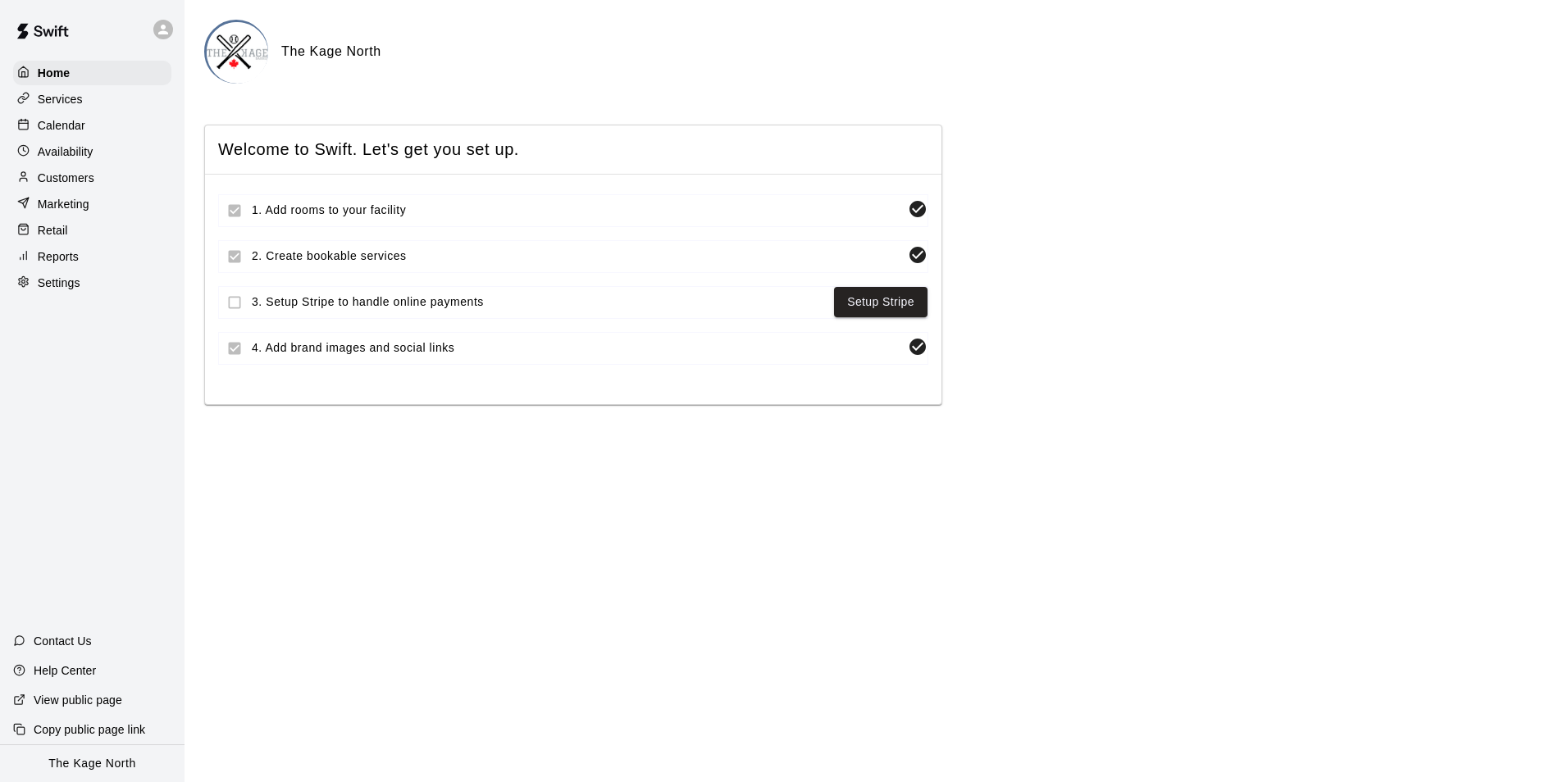
click at [68, 126] on p "Calendar" at bounding box center [61, 125] width 47 height 17
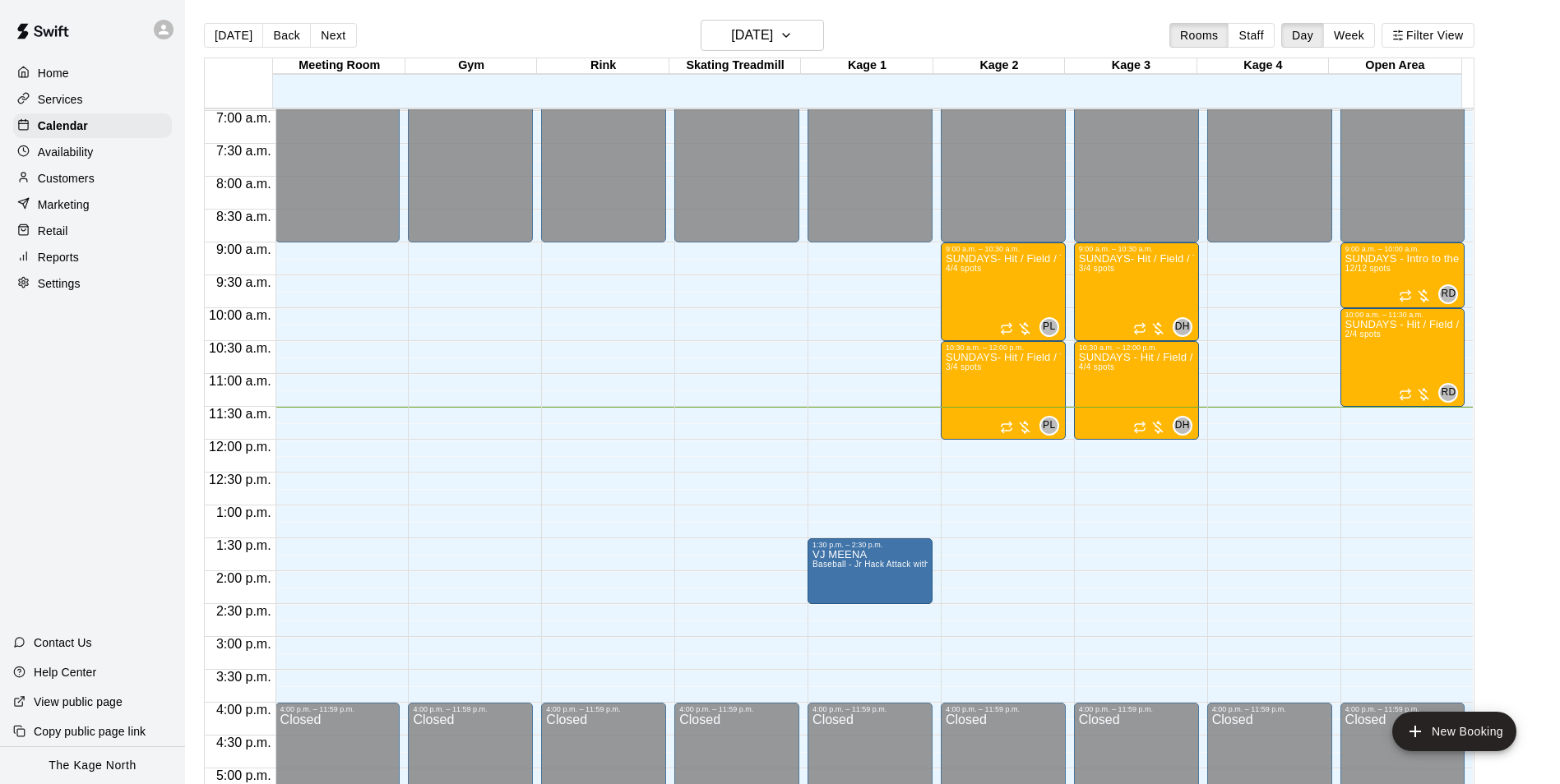
scroll to position [428, 0]
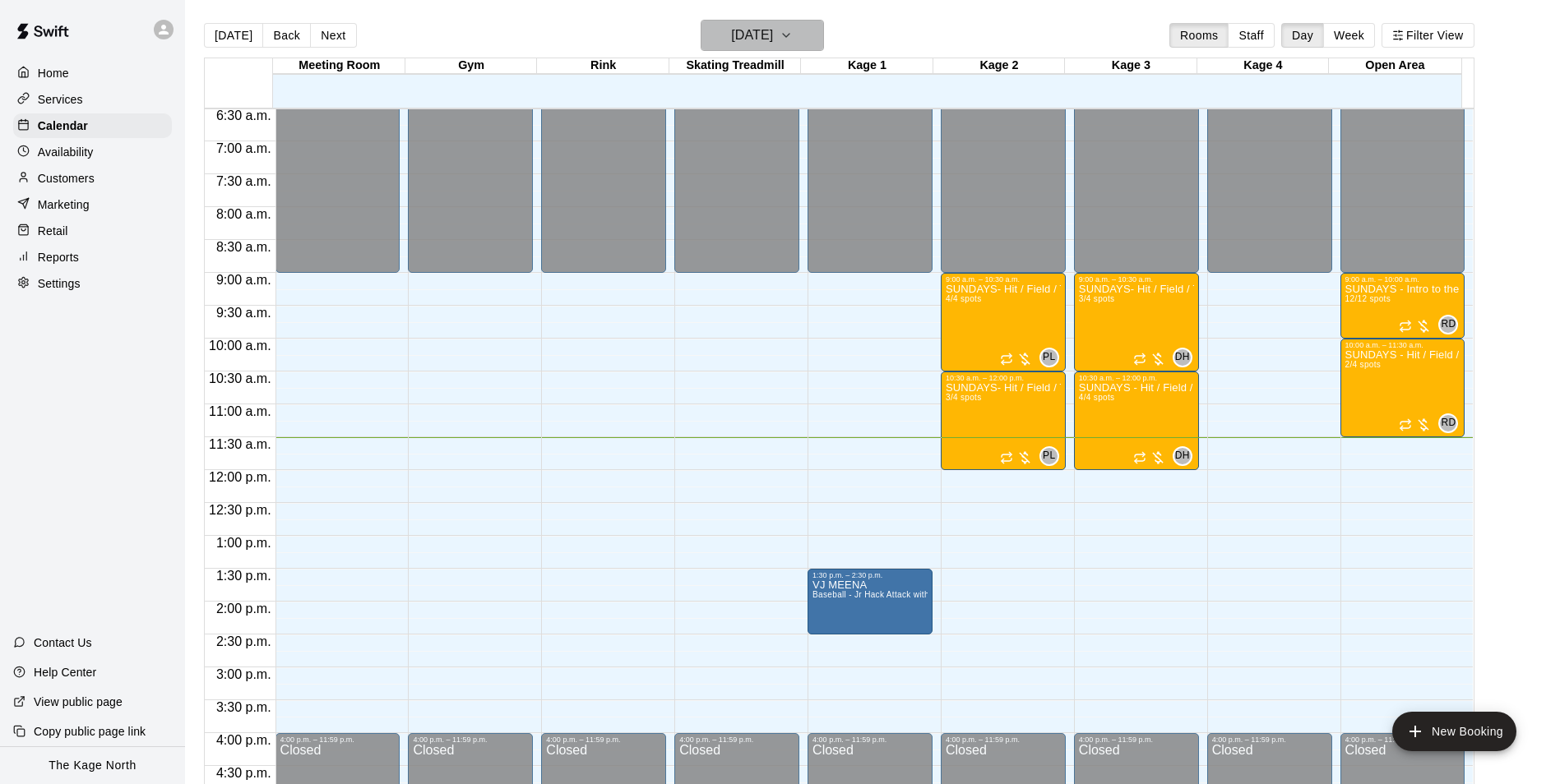
click at [773, 29] on h6 "[DATE]" at bounding box center [752, 35] width 42 height 23
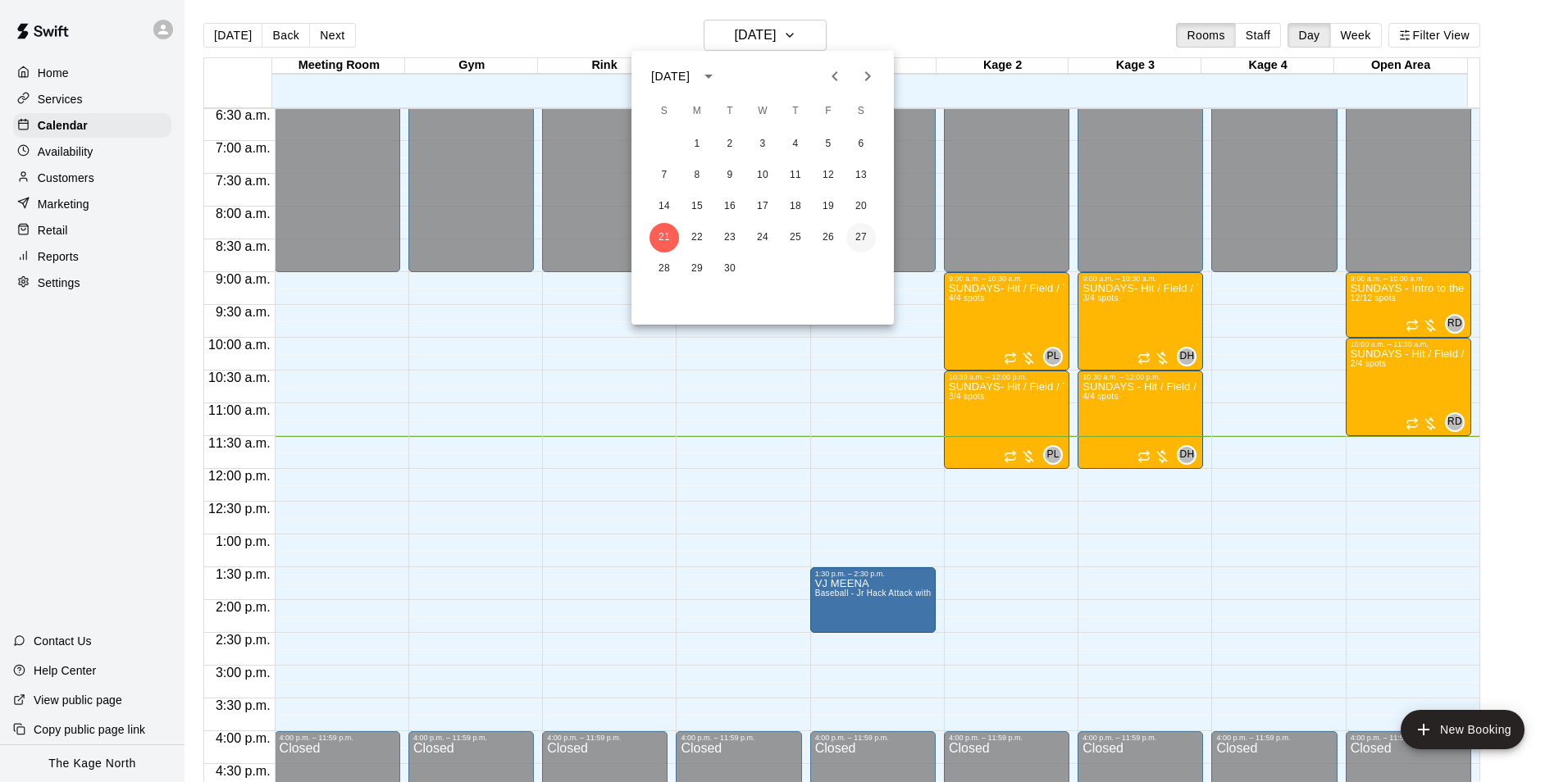
click at [855, 239] on button "27" at bounding box center [861, 238] width 30 height 30
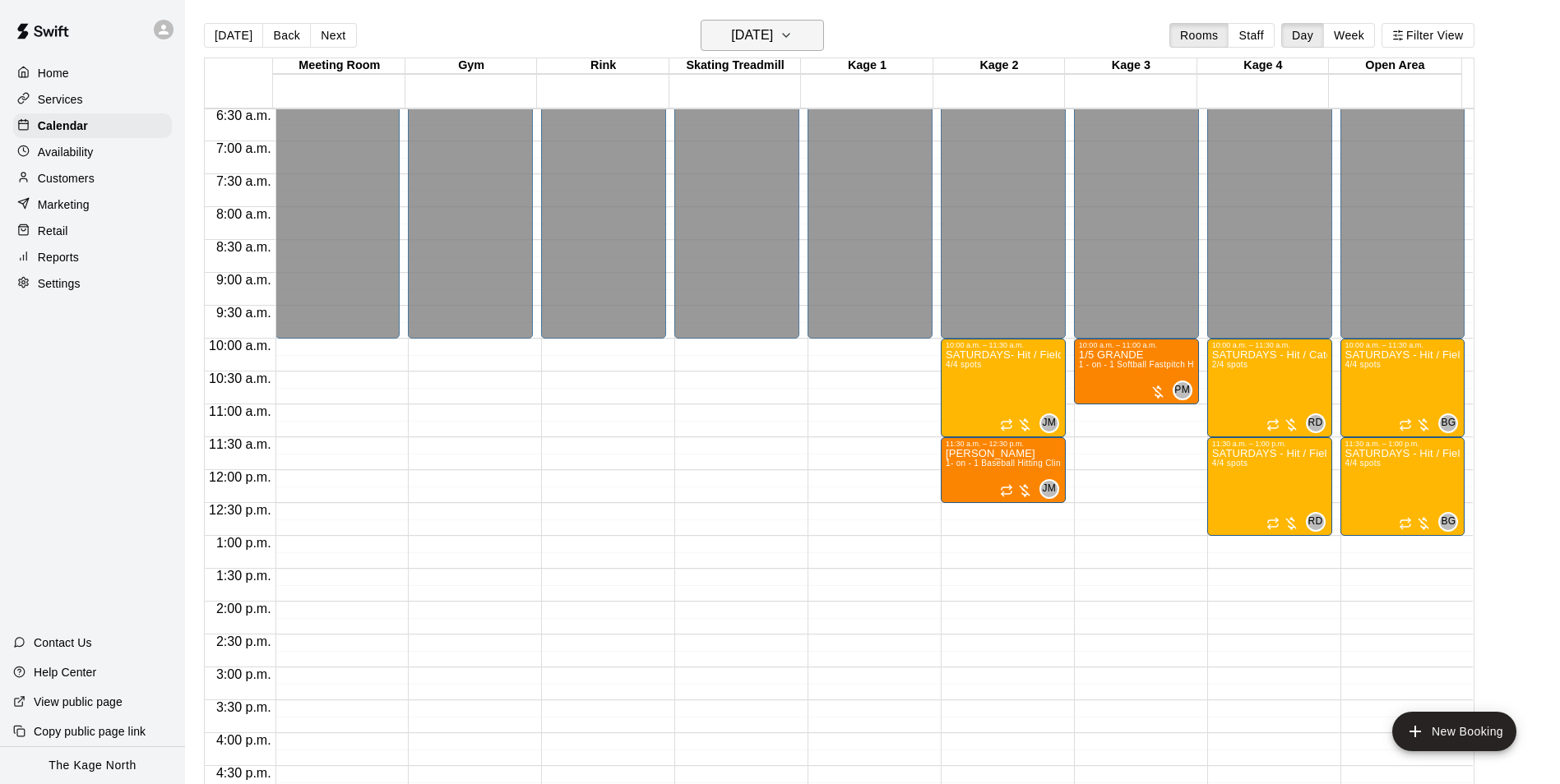
click at [773, 29] on h6 "Saturday Sep 27" at bounding box center [752, 35] width 42 height 23
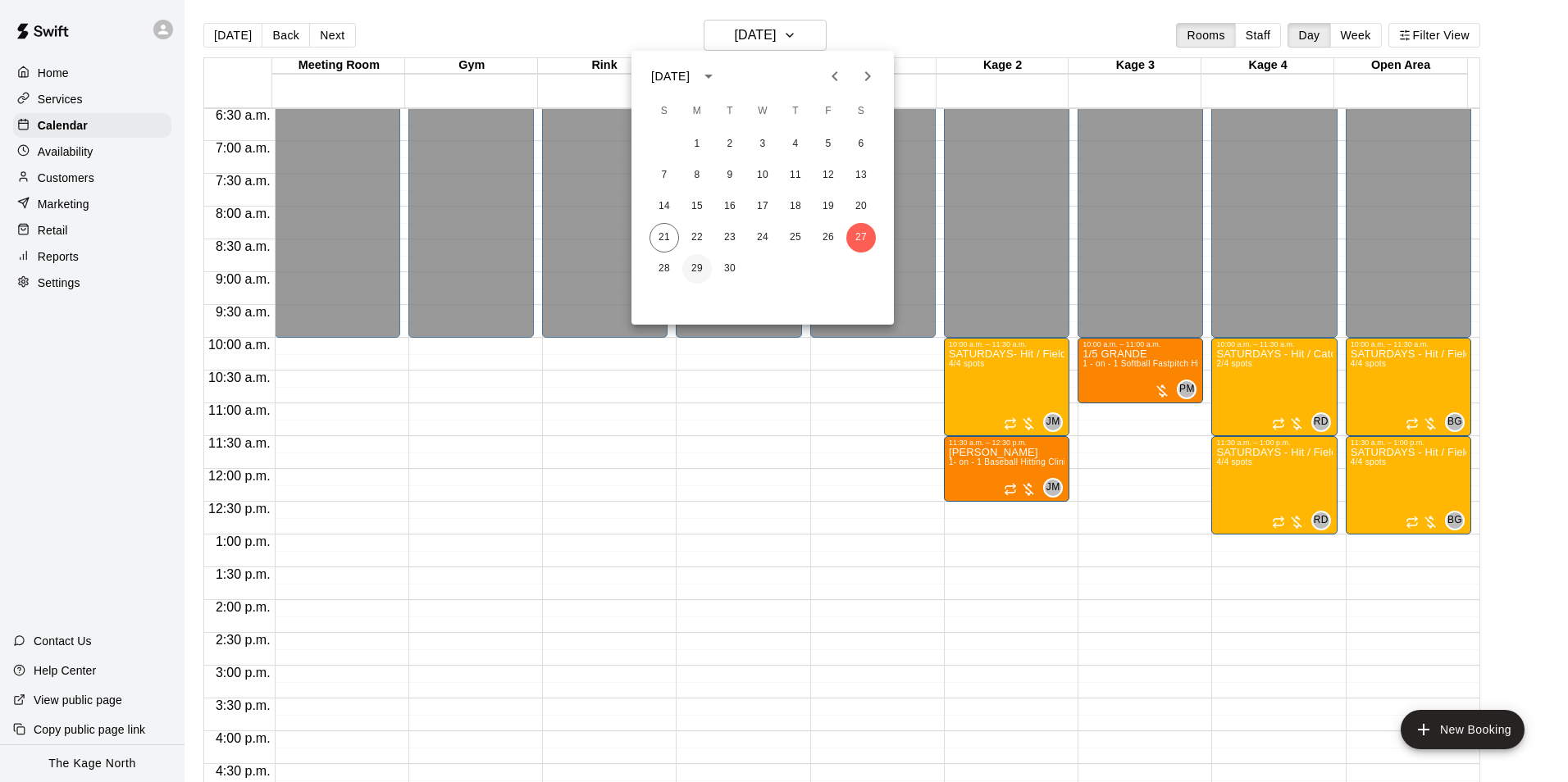
click at [697, 263] on button "29" at bounding box center [697, 269] width 30 height 30
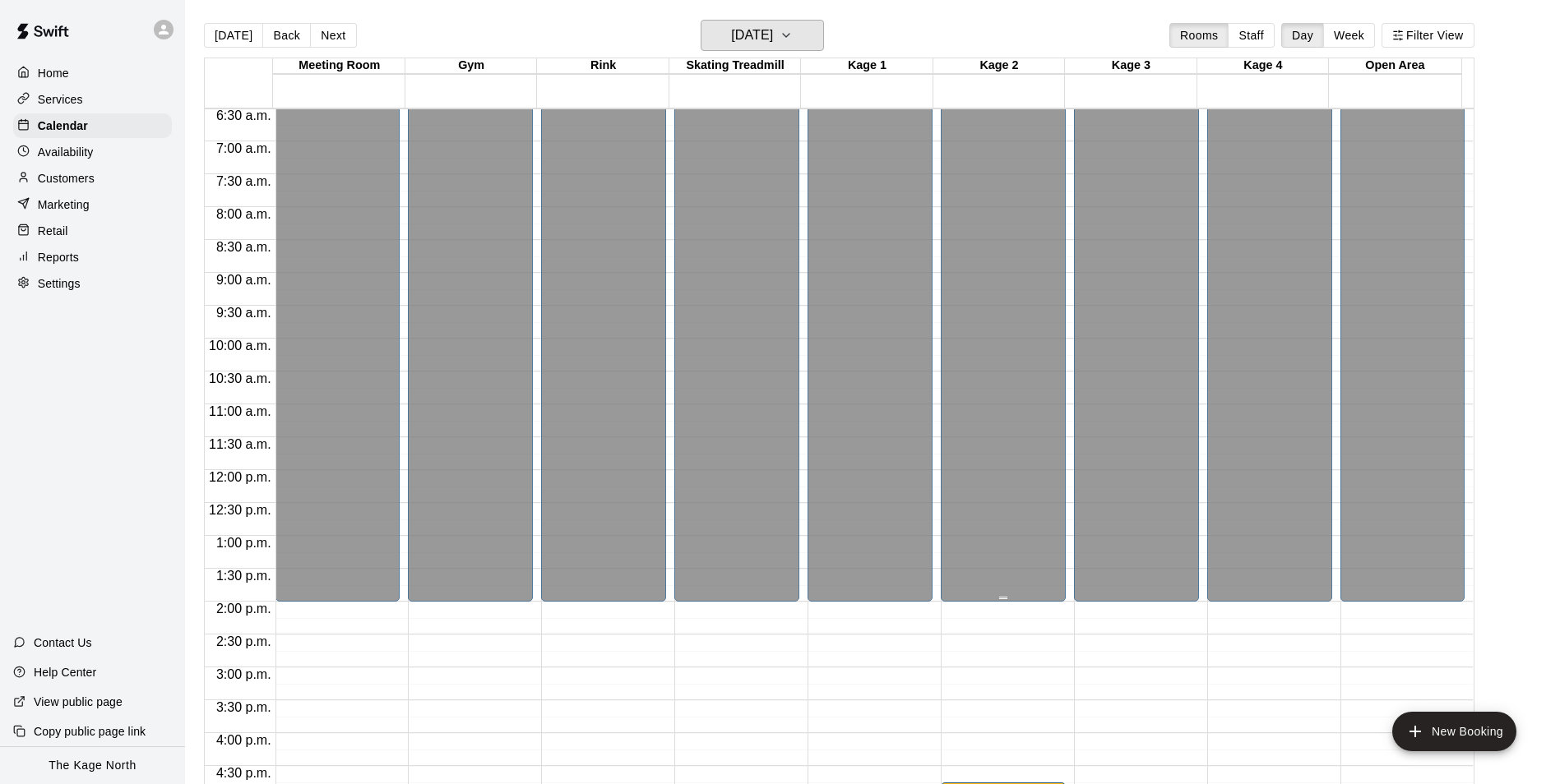
scroll to position [839, 0]
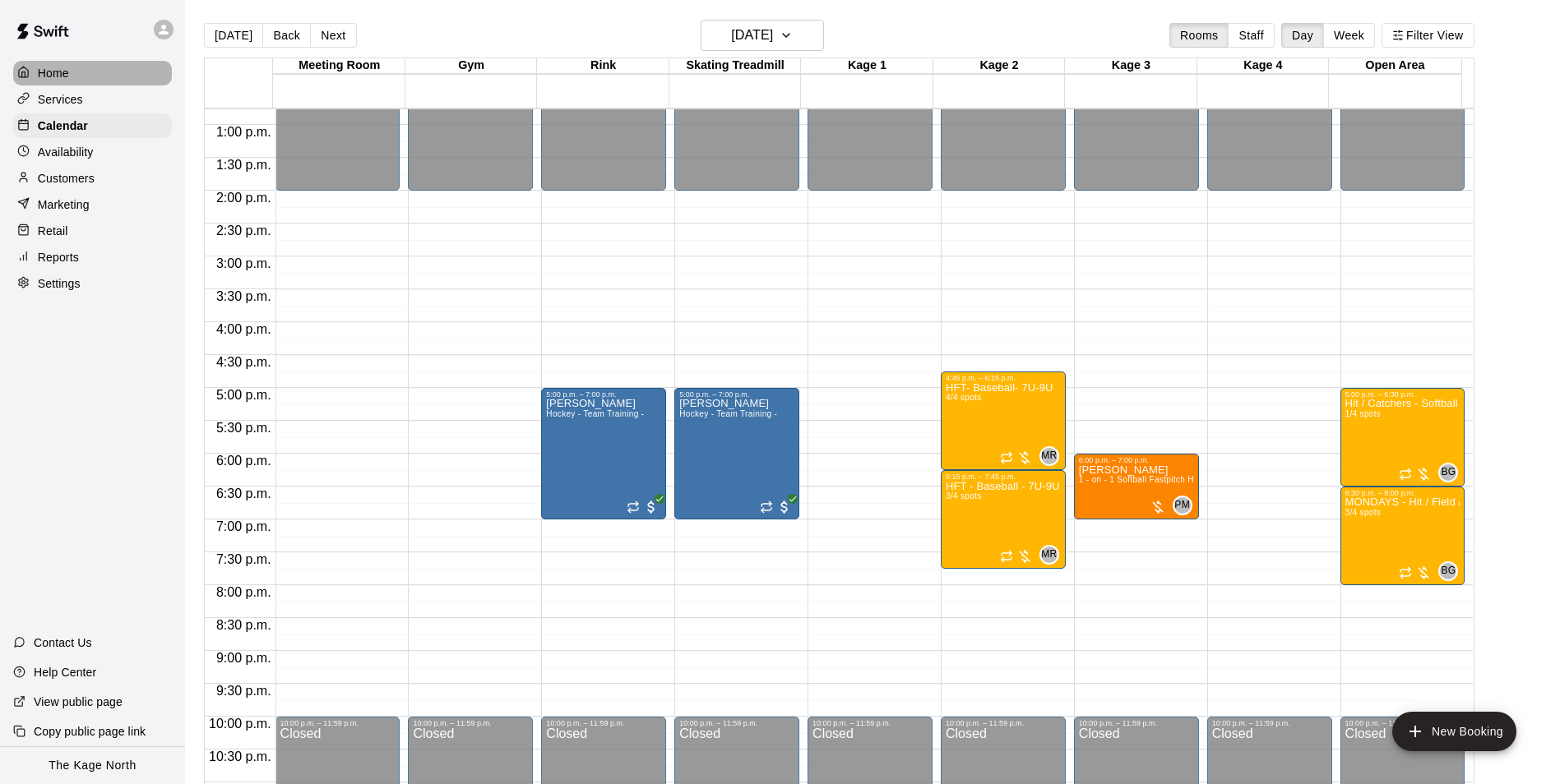
click at [45, 70] on p "Home" at bounding box center [54, 73] width 32 height 17
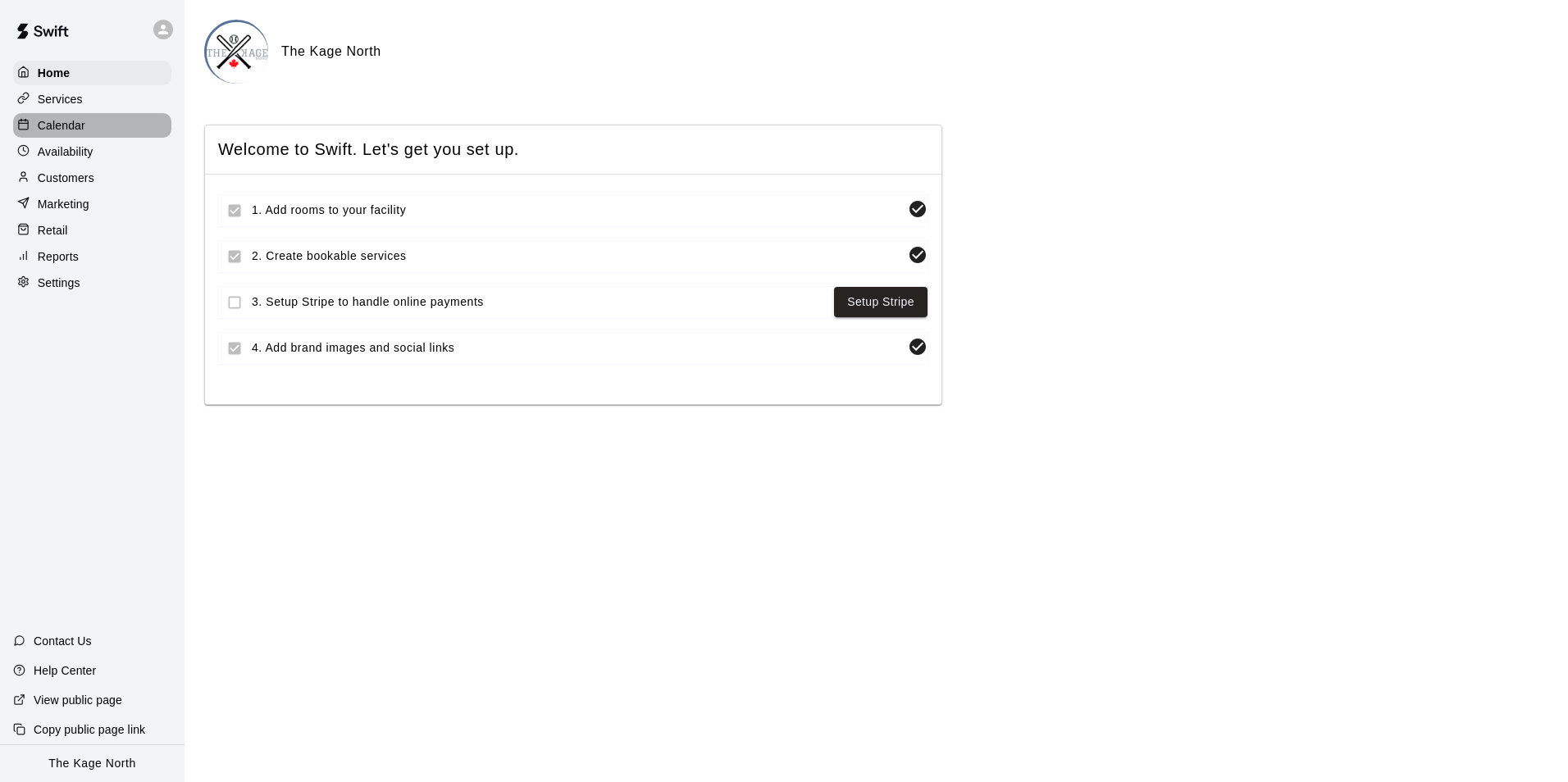
click at [72, 128] on p "Calendar" at bounding box center [61, 125] width 47 height 17
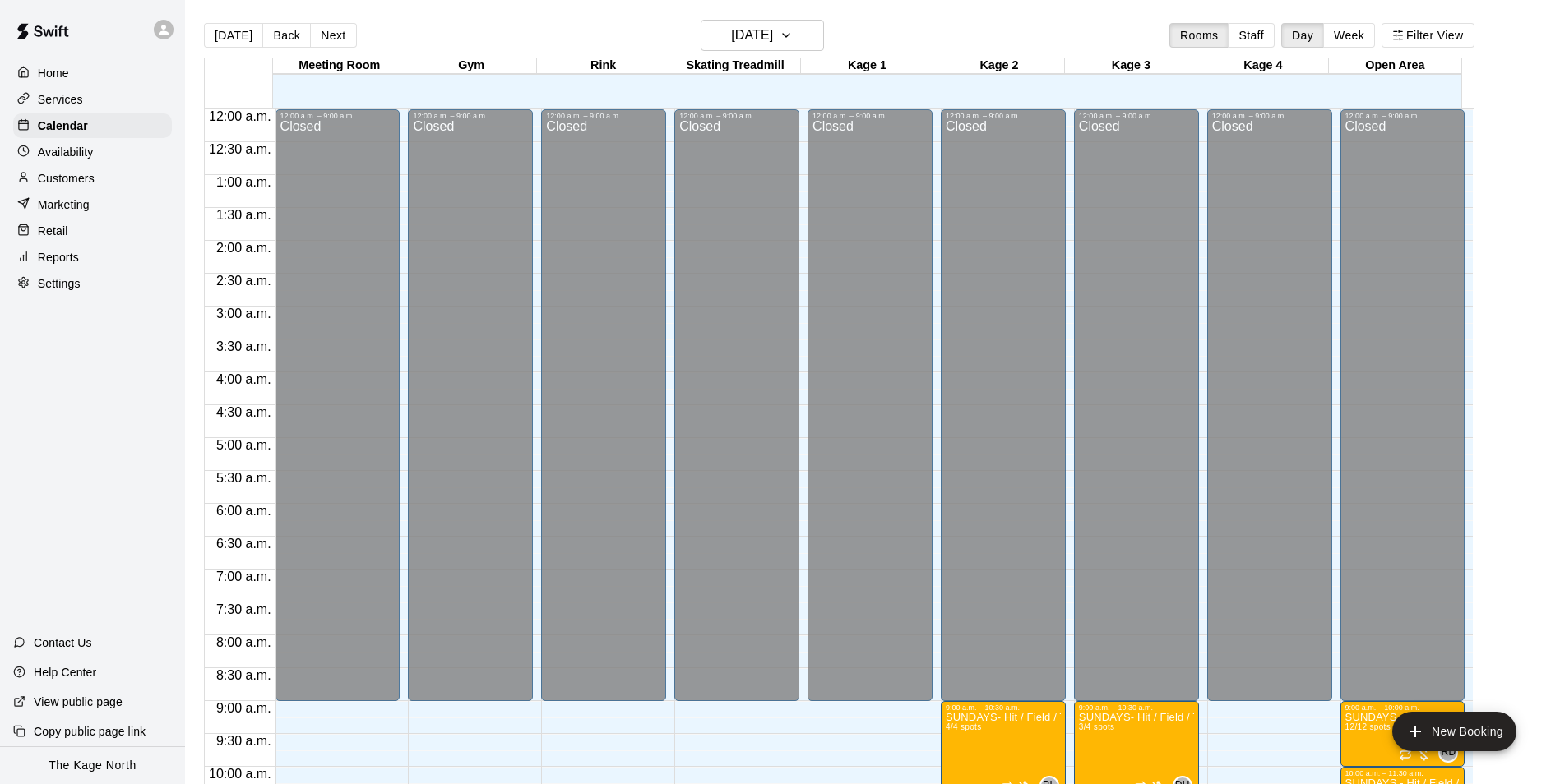
scroll to position [757, 0]
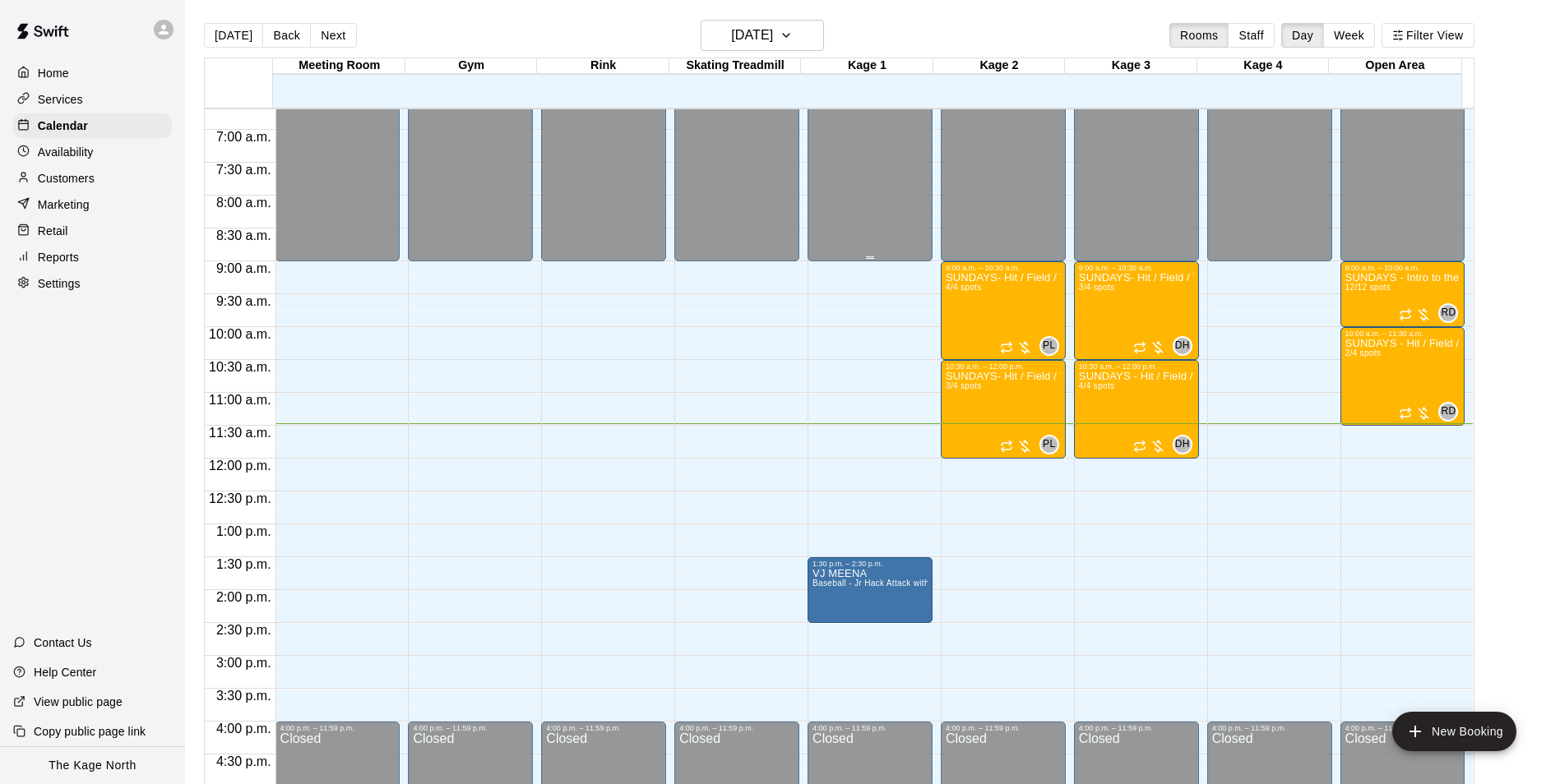
scroll to position [426, 0]
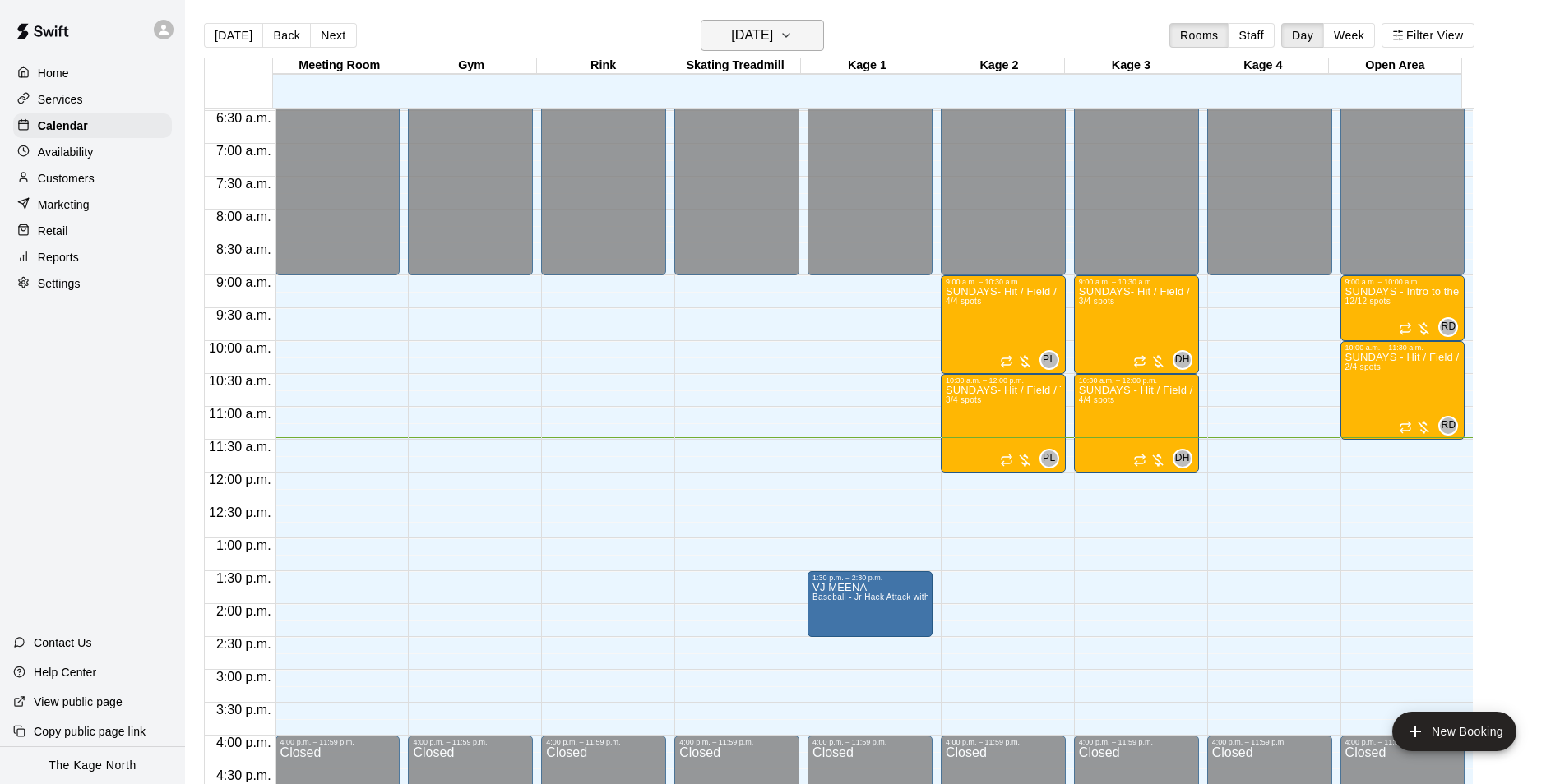
click at [773, 40] on h6 "[DATE]" at bounding box center [752, 35] width 42 height 23
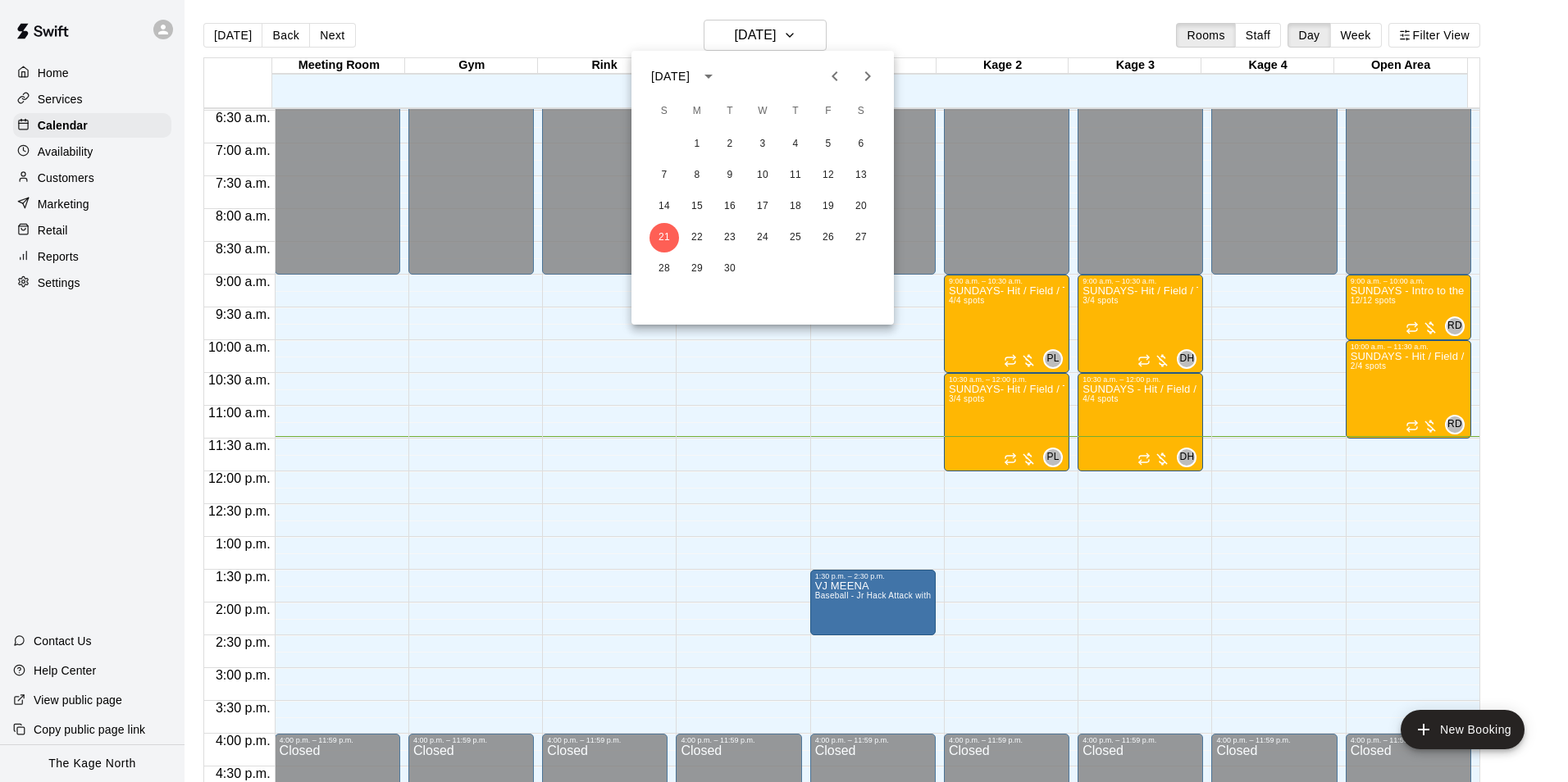
click at [868, 72] on icon "Next month" at bounding box center [868, 76] width 19 height 19
click at [869, 75] on icon "Next month" at bounding box center [868, 75] width 6 height 10
click at [795, 178] on button "6" at bounding box center [795, 176] width 30 height 30
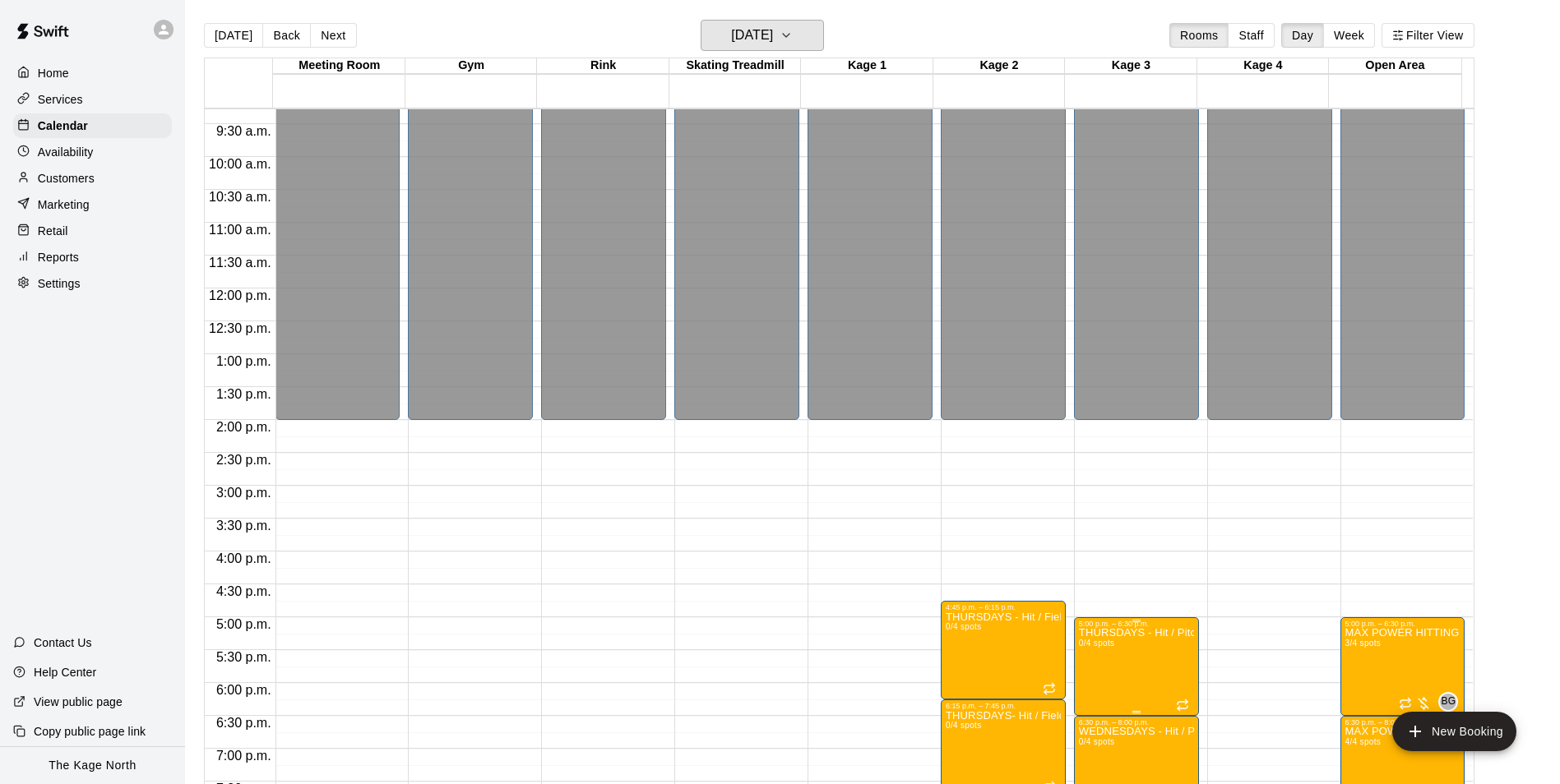
scroll to position [837, 0]
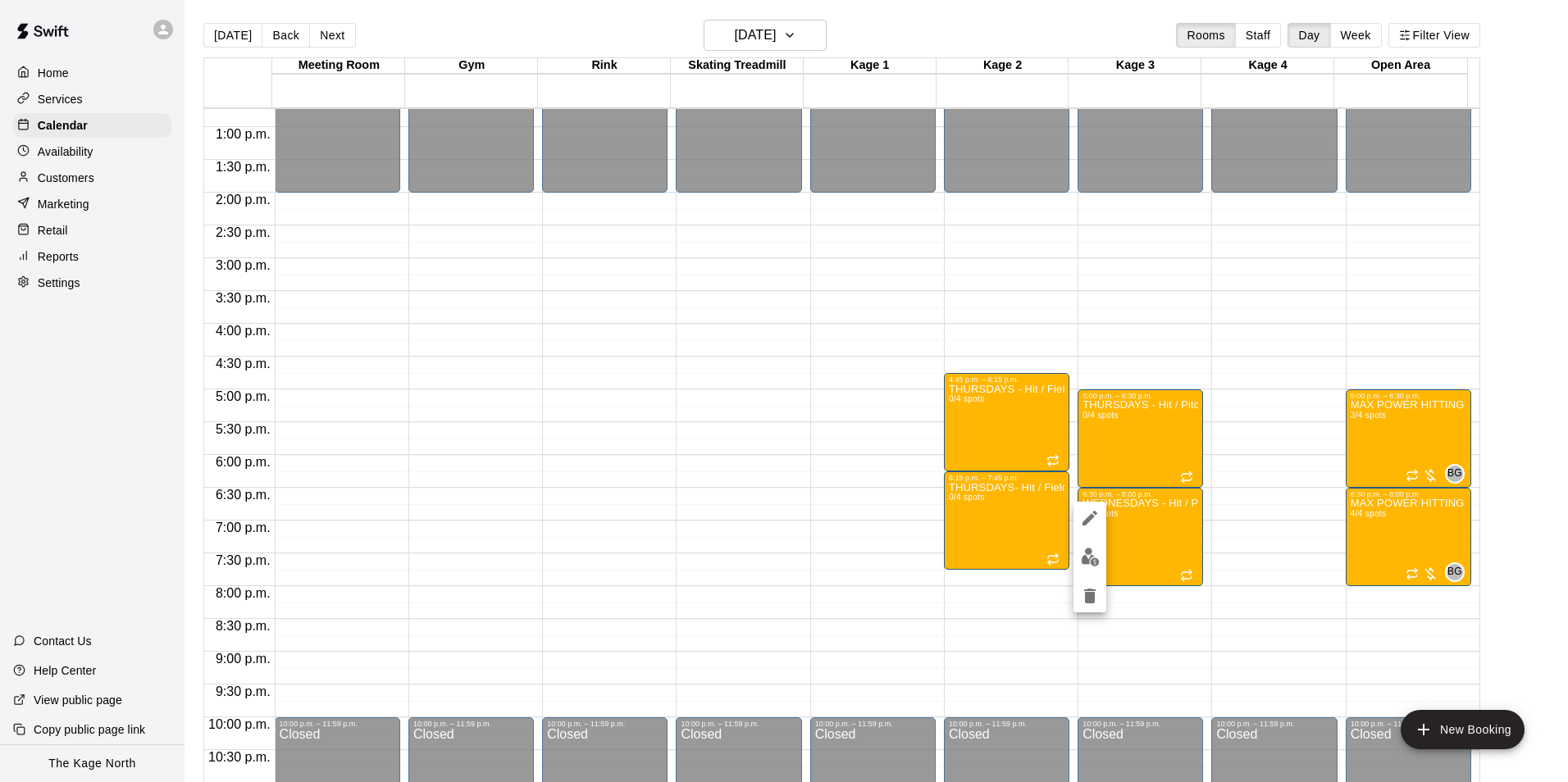
click at [1087, 515] on icon "edit" at bounding box center [1090, 518] width 19 height 19
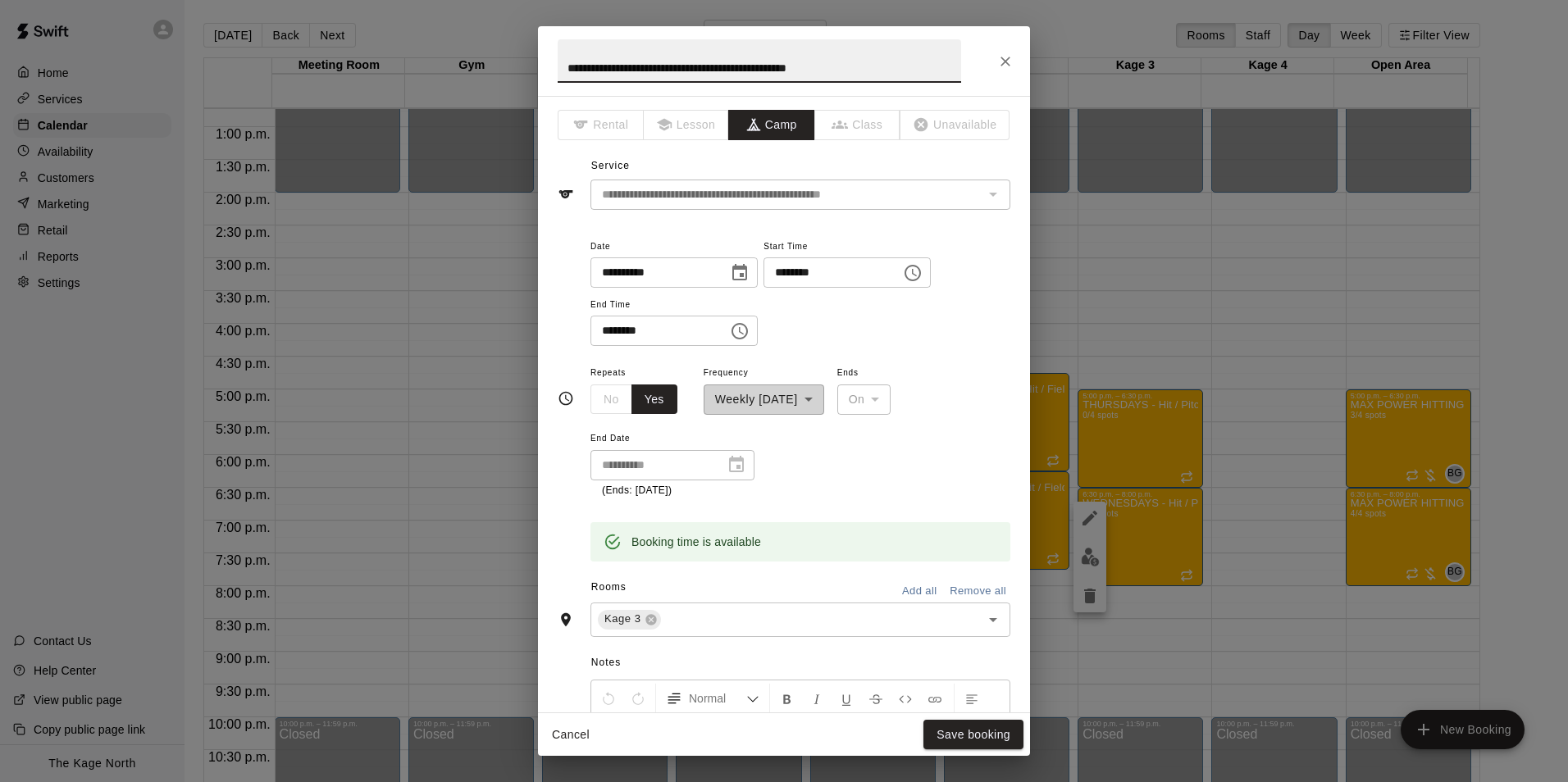
drag, startPoint x: 646, startPoint y: 63, endPoint x: 452, endPoint y: 39, distance: 195.5
click at [452, 39] on div "**********" at bounding box center [784, 391] width 1568 height 782
type input "**********"
click at [982, 732] on button "Save booking" at bounding box center [973, 735] width 100 height 31
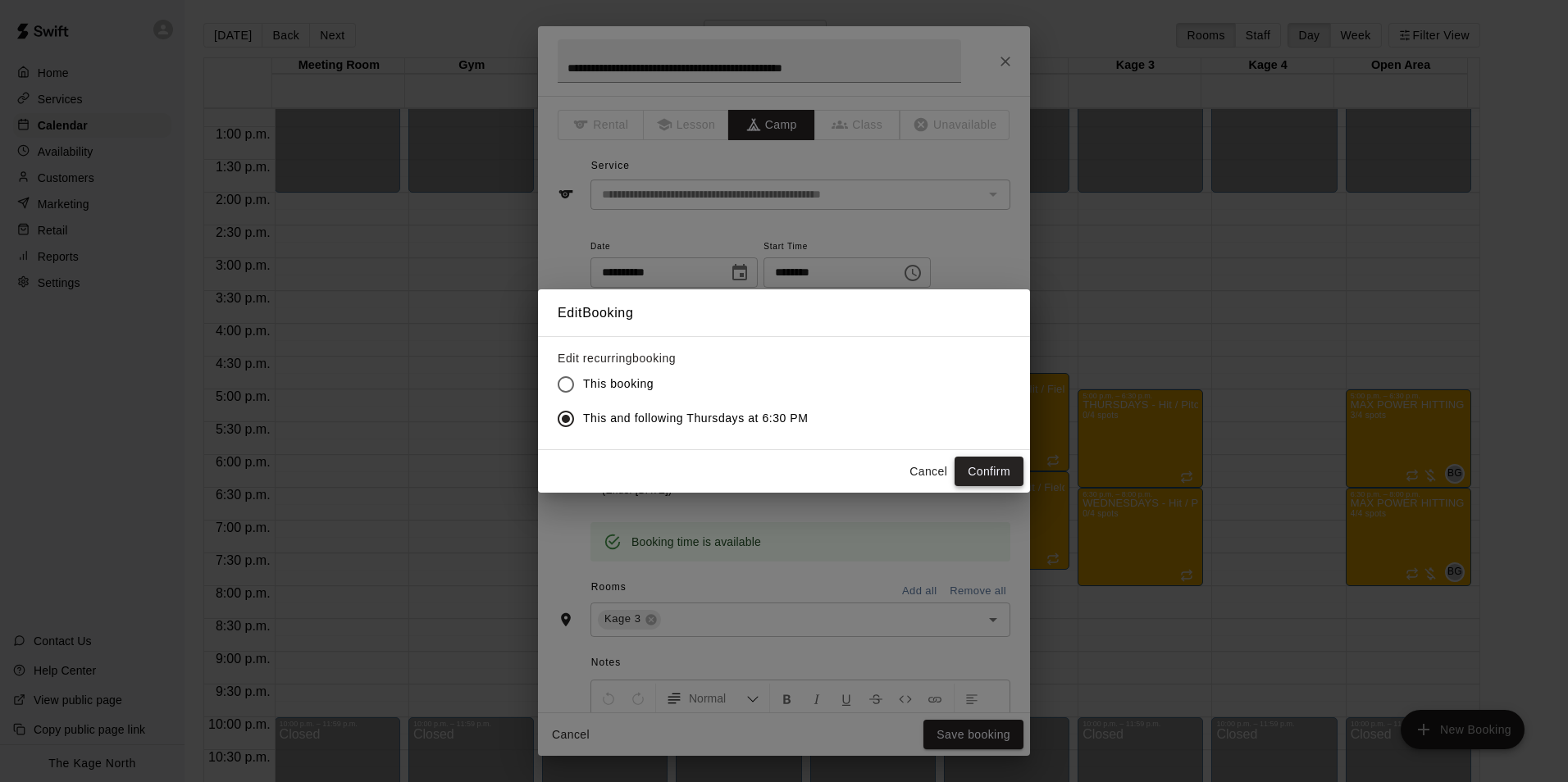
click at [985, 469] on button "Confirm" at bounding box center [989, 472] width 69 height 31
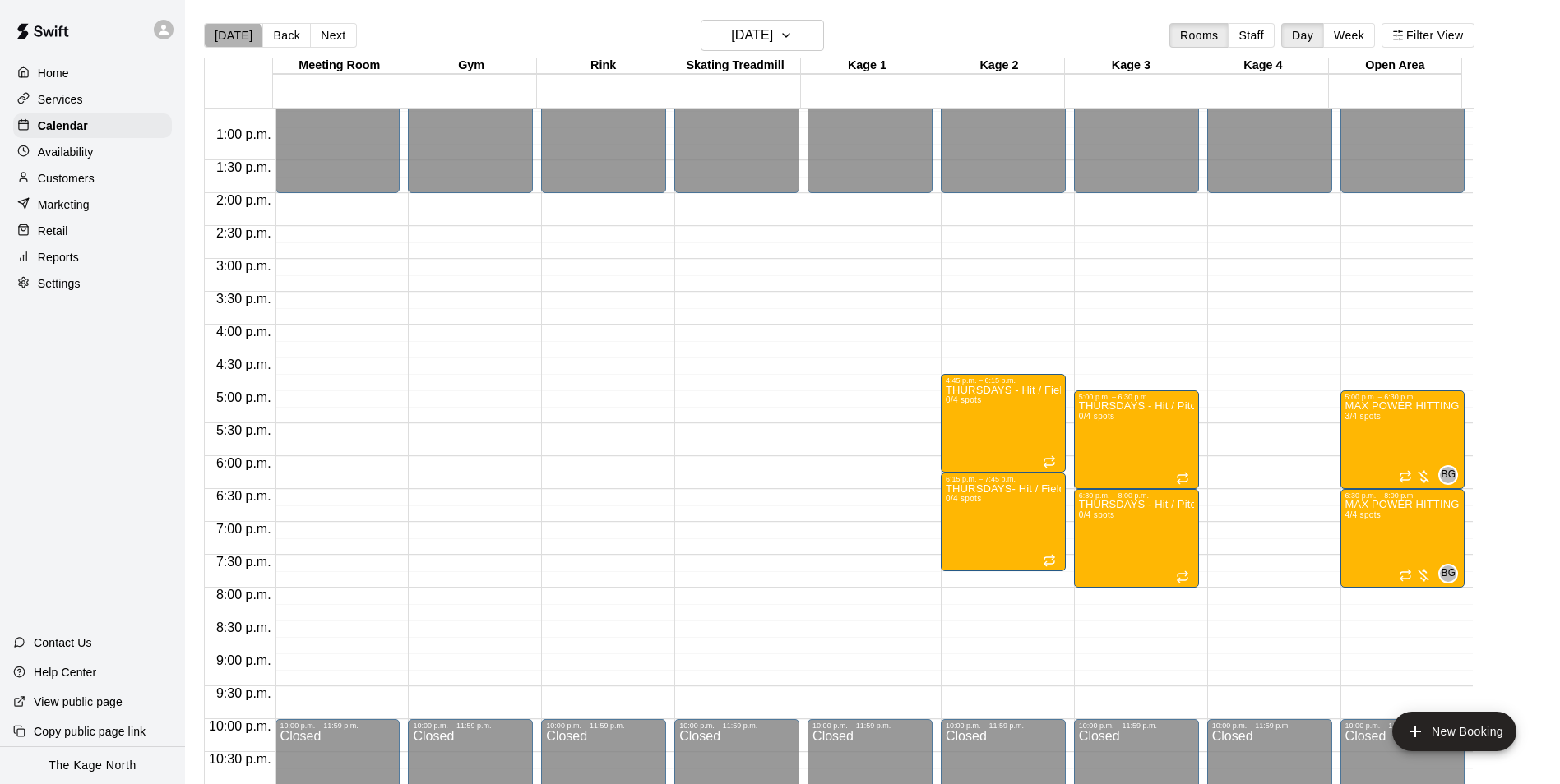
drag, startPoint x: 232, startPoint y: 37, endPoint x: 254, endPoint y: 46, distance: 23.8
click at [232, 37] on button "[DATE]" at bounding box center [233, 35] width 59 height 25
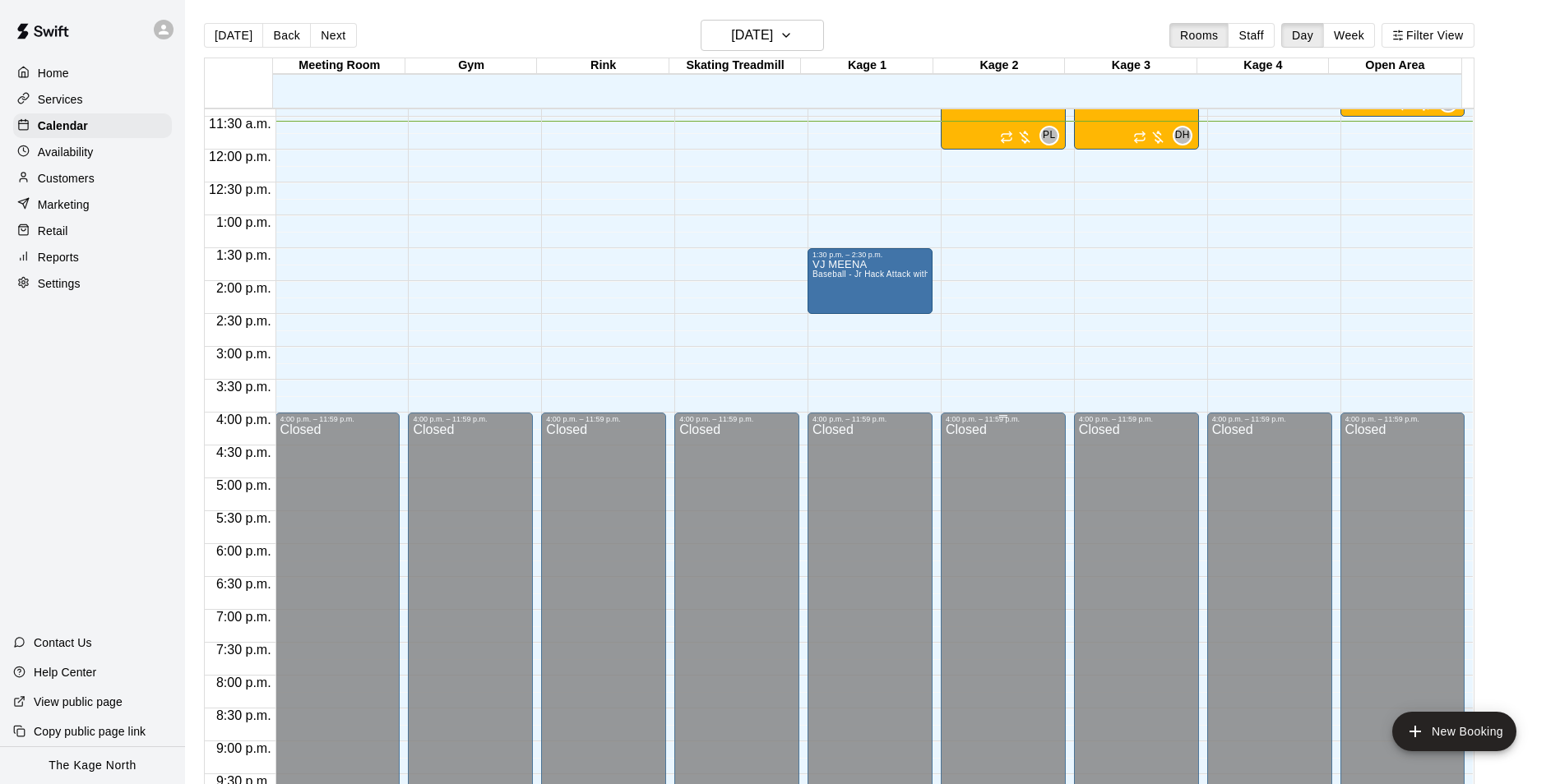
scroll to position [590, 0]
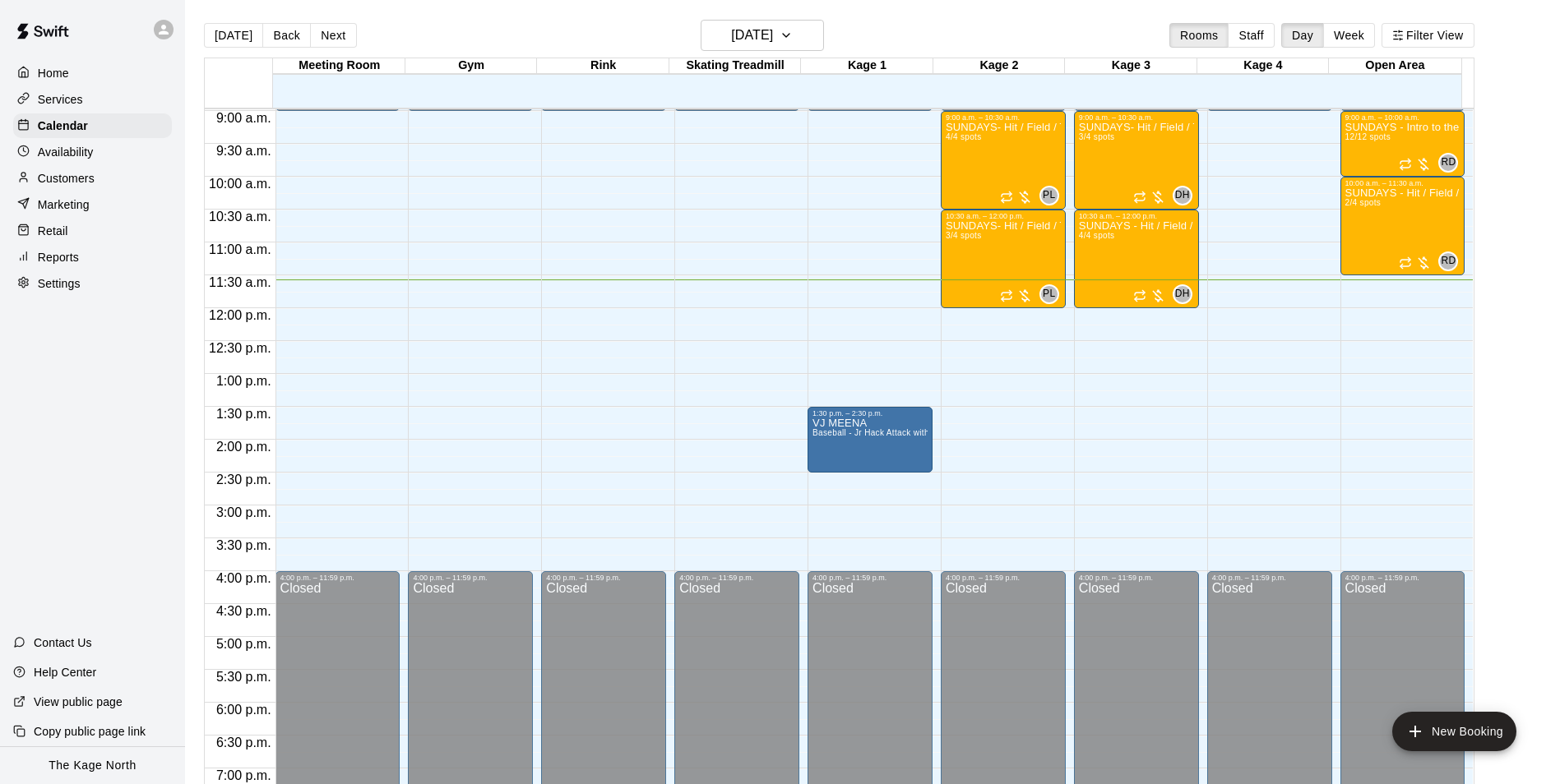
click at [102, 179] on div "Customers" at bounding box center [92, 178] width 159 height 25
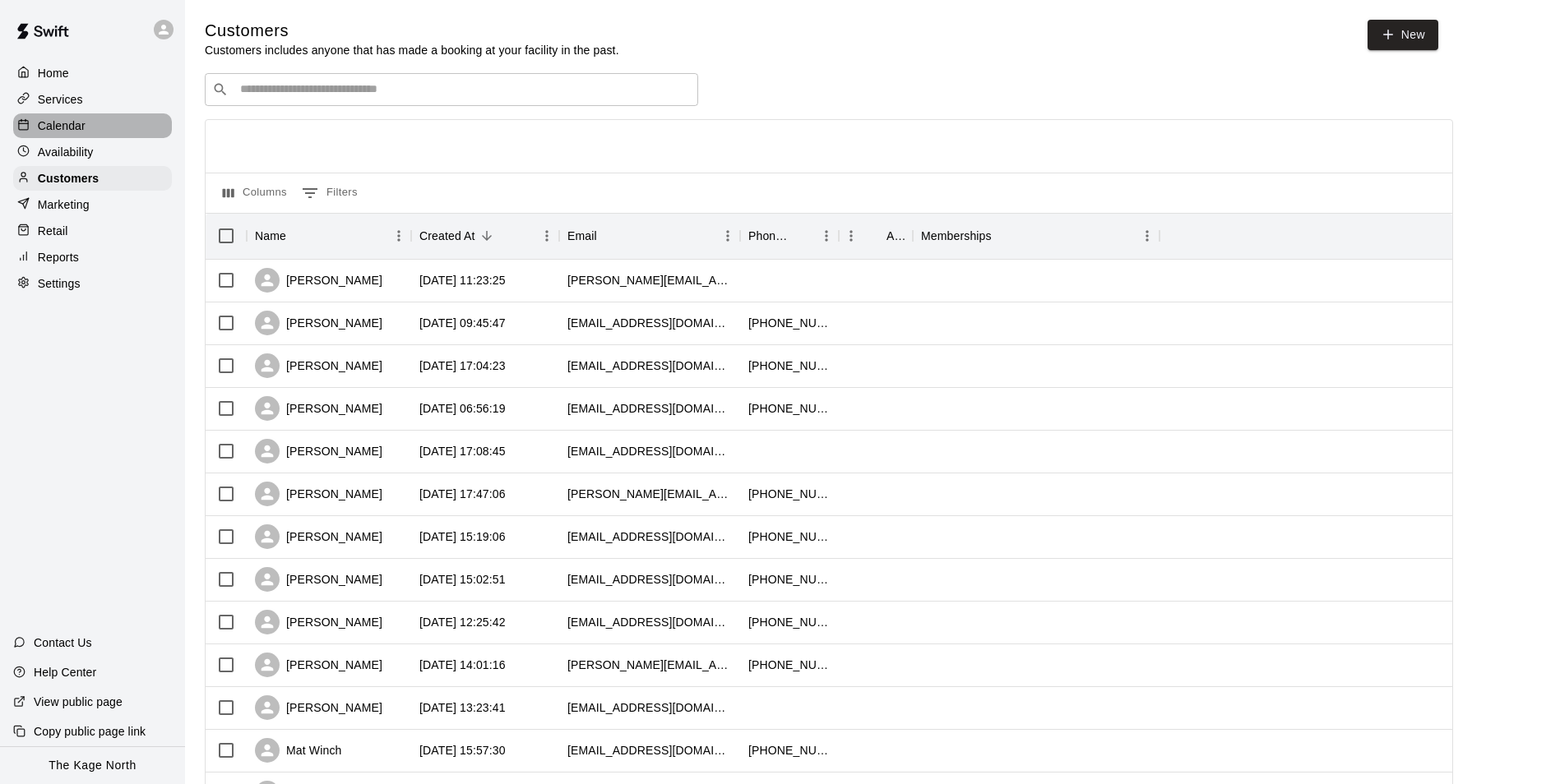
click at [77, 123] on p "Calendar" at bounding box center [61, 126] width 47 height 17
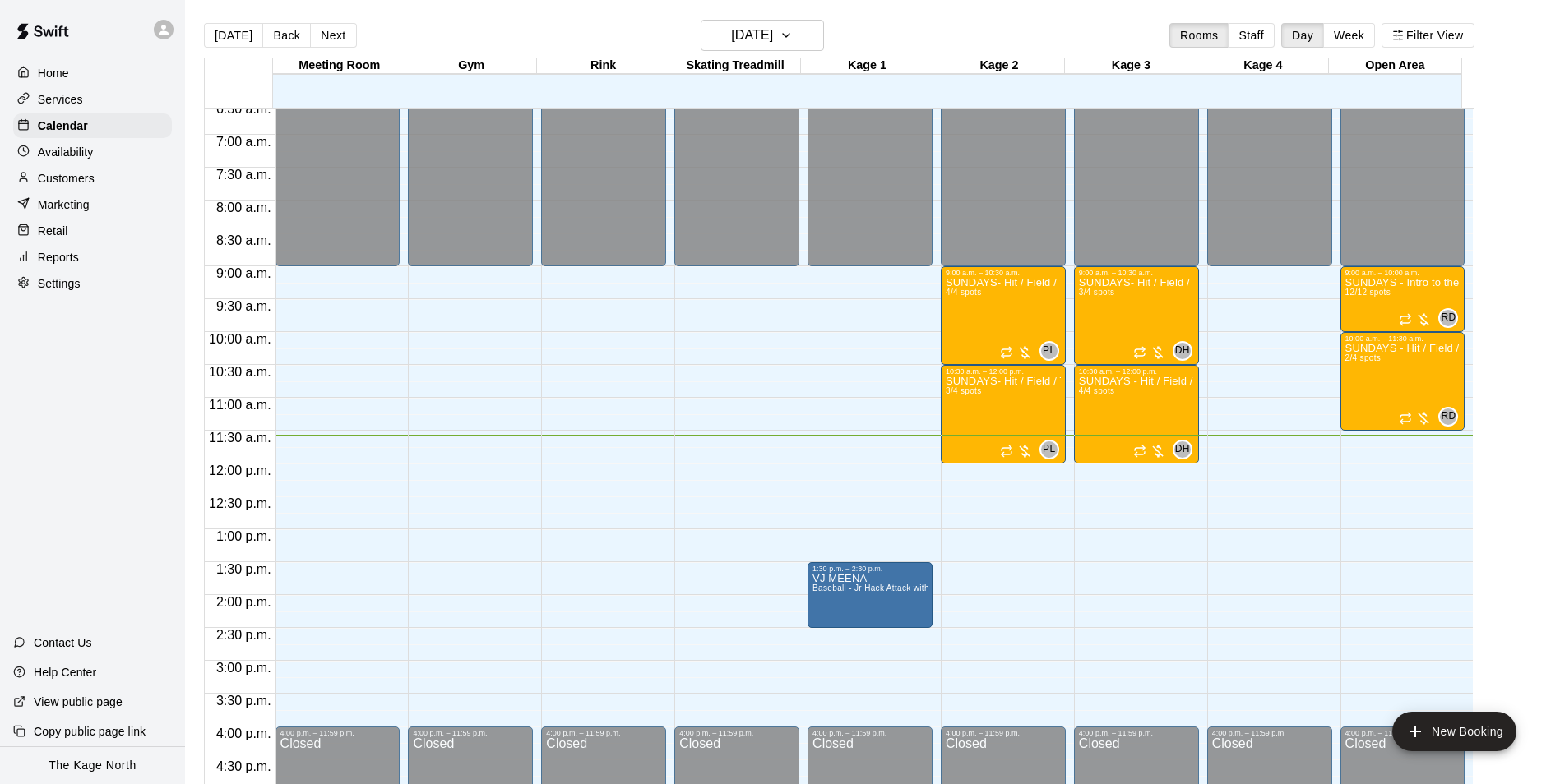
scroll to position [433, 0]
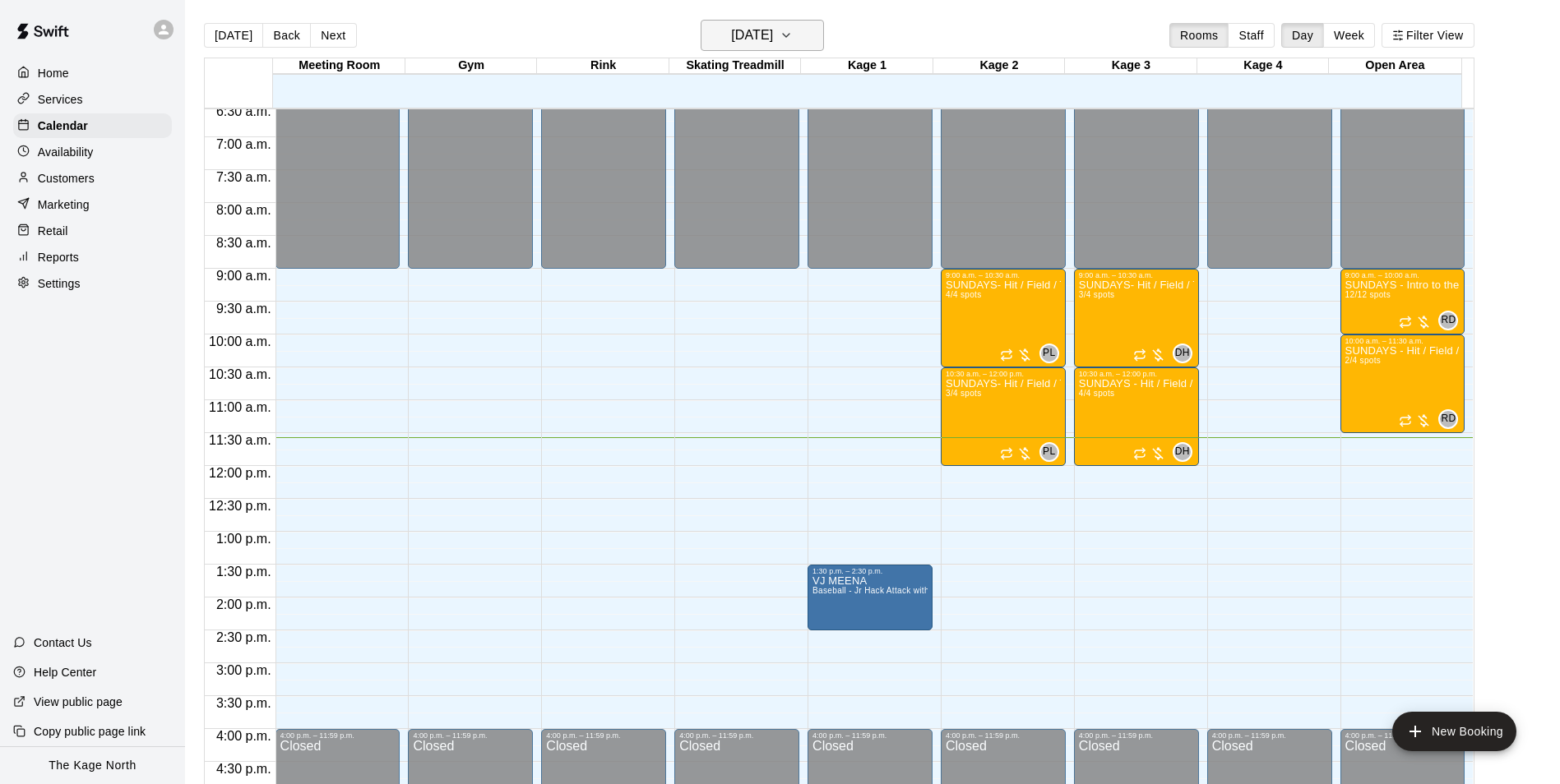
click at [773, 32] on h6 "[DATE]" at bounding box center [752, 35] width 42 height 23
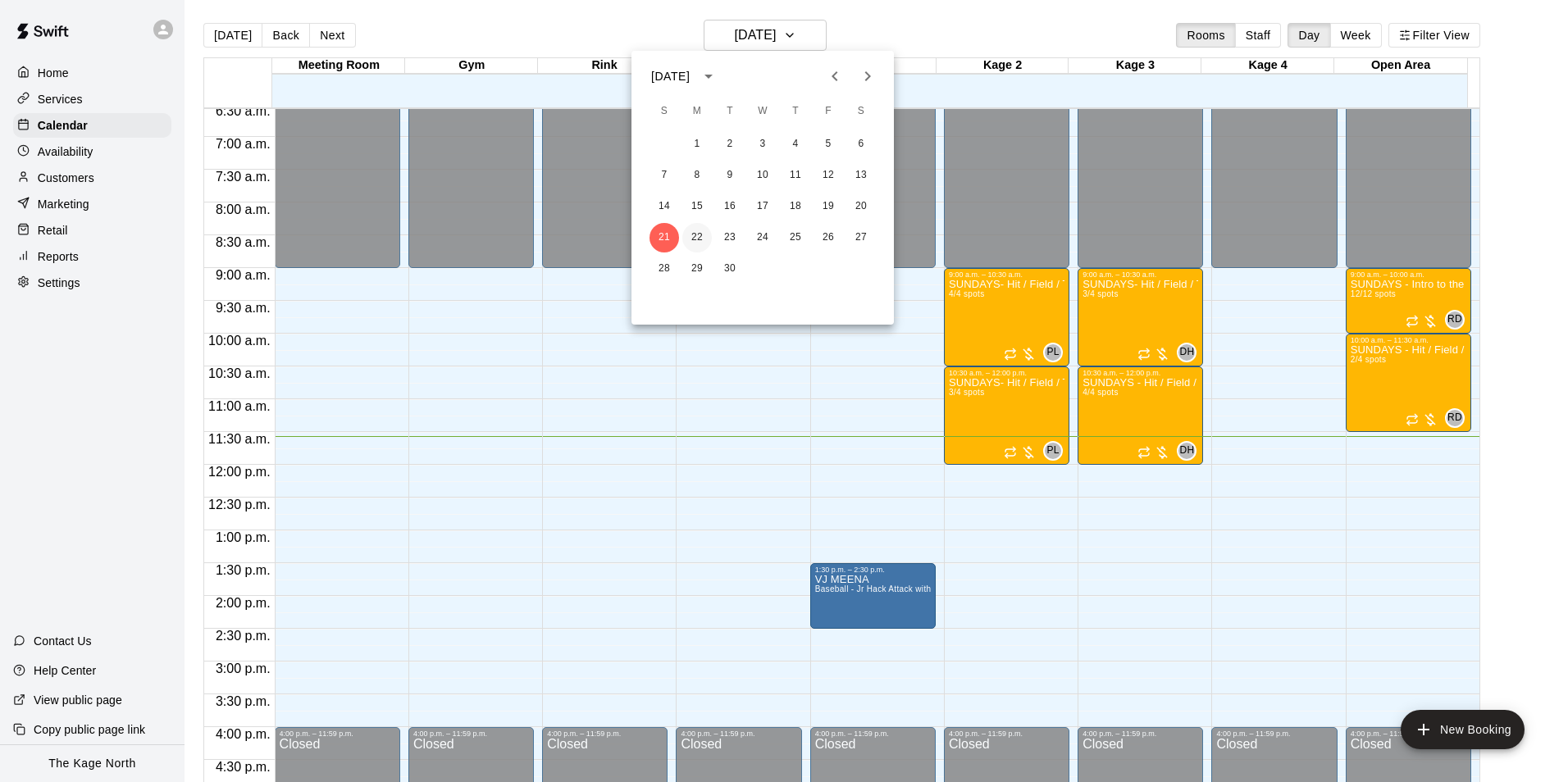
click at [698, 234] on button "22" at bounding box center [697, 238] width 30 height 30
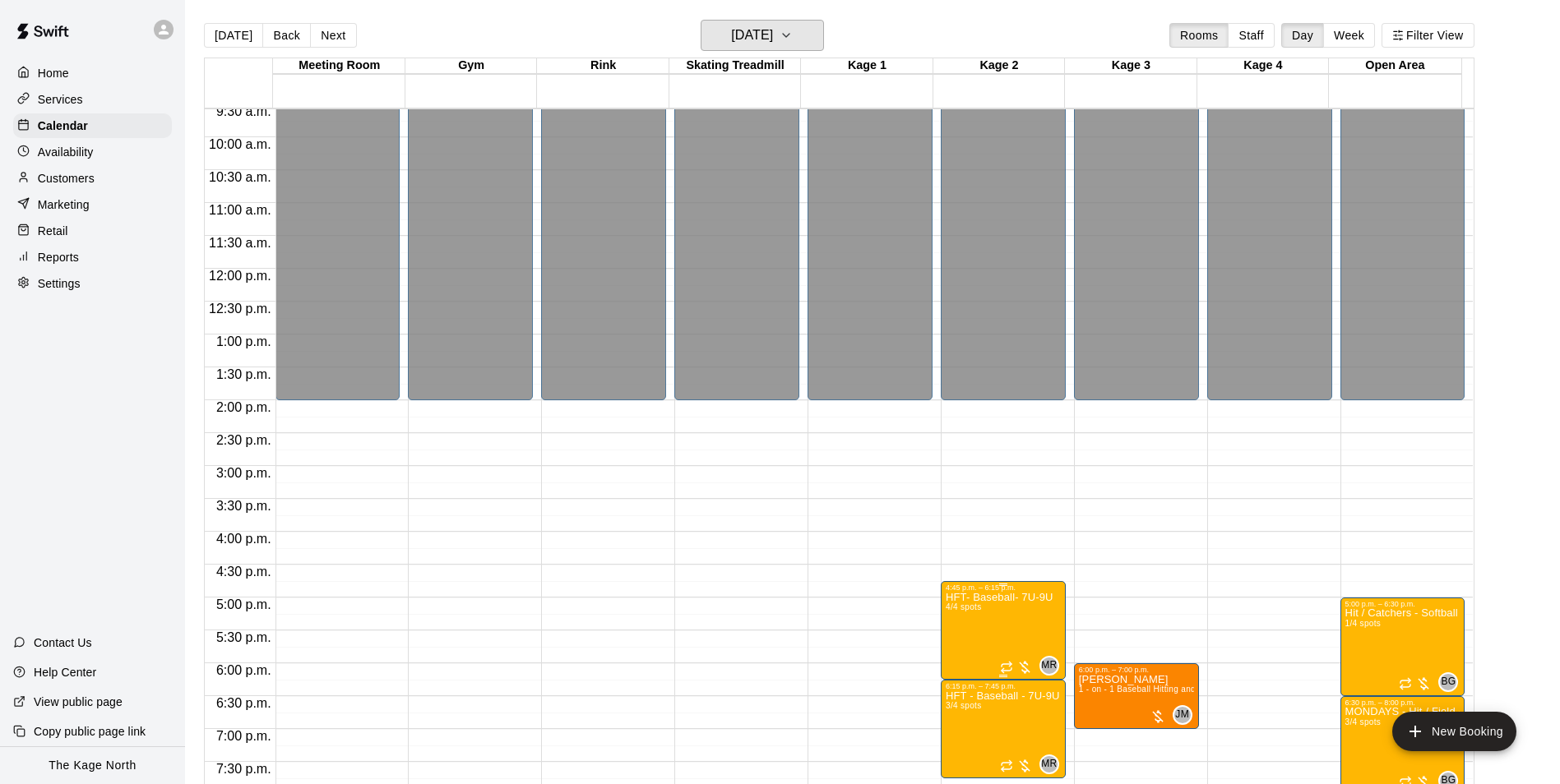
scroll to position [844, 0]
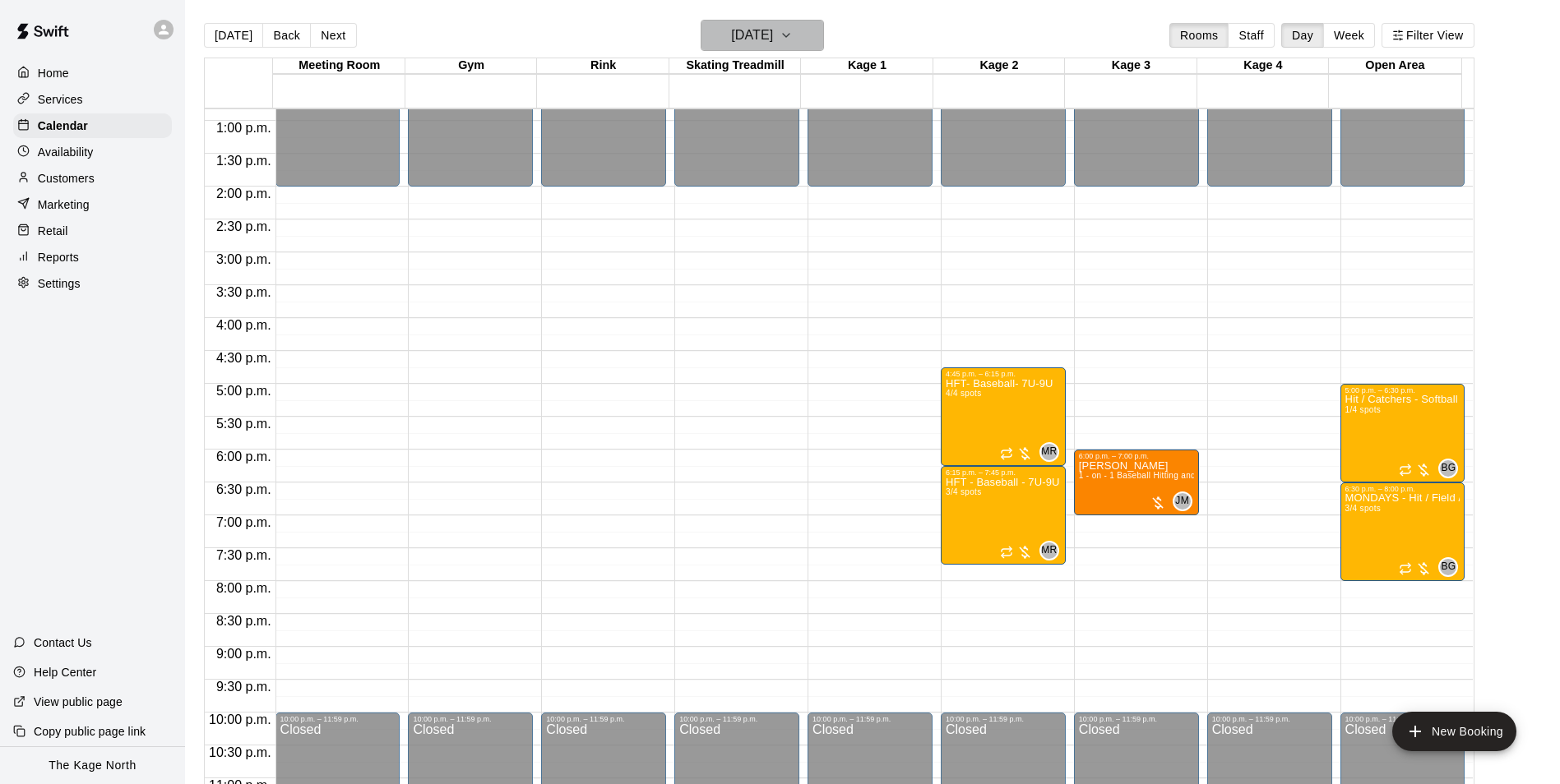
click at [773, 38] on h6 "[DATE]" at bounding box center [752, 35] width 42 height 23
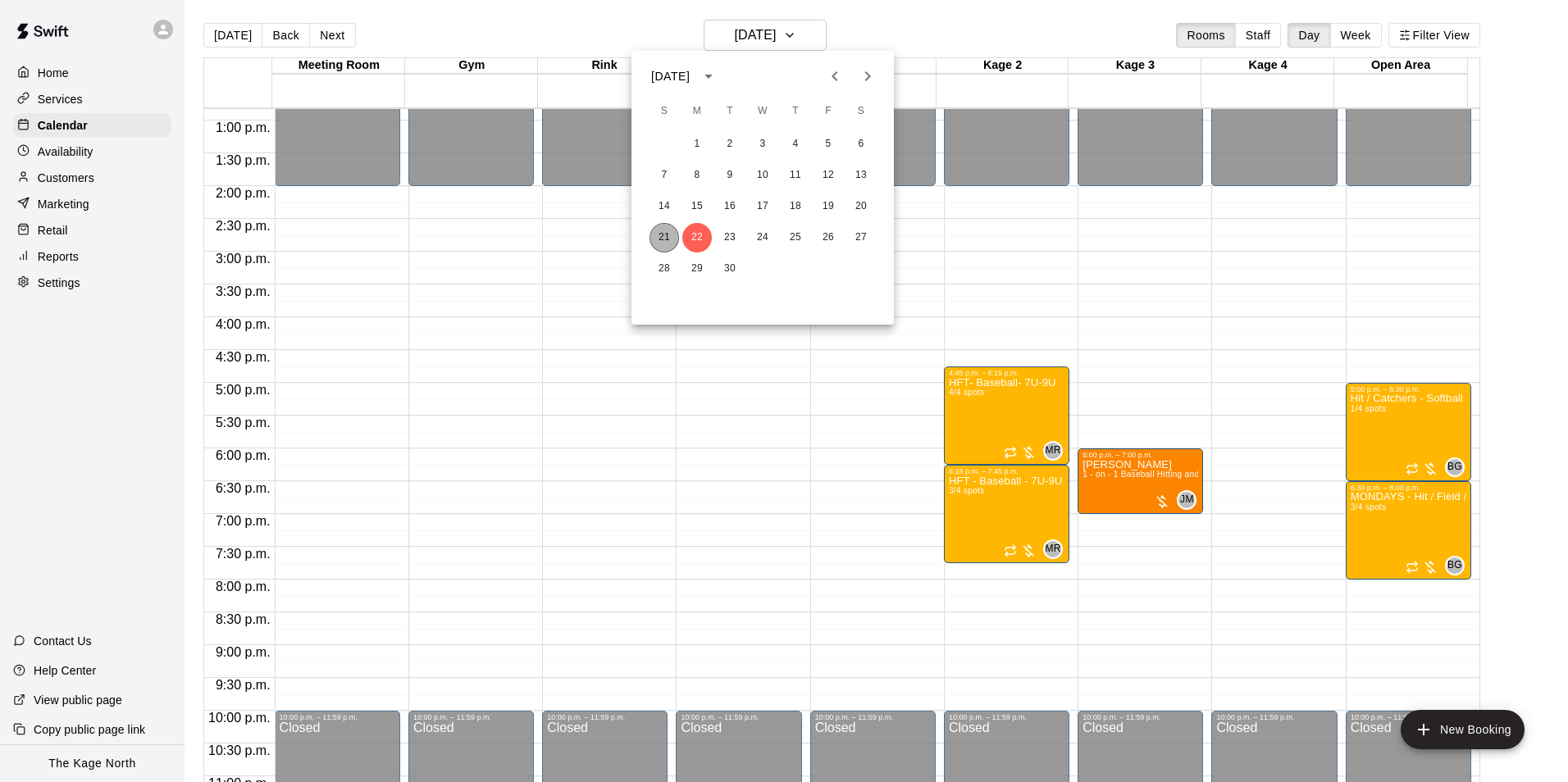
click at [667, 232] on button "21" at bounding box center [665, 238] width 30 height 30
